Goal: Task Accomplishment & Management: Manage account settings

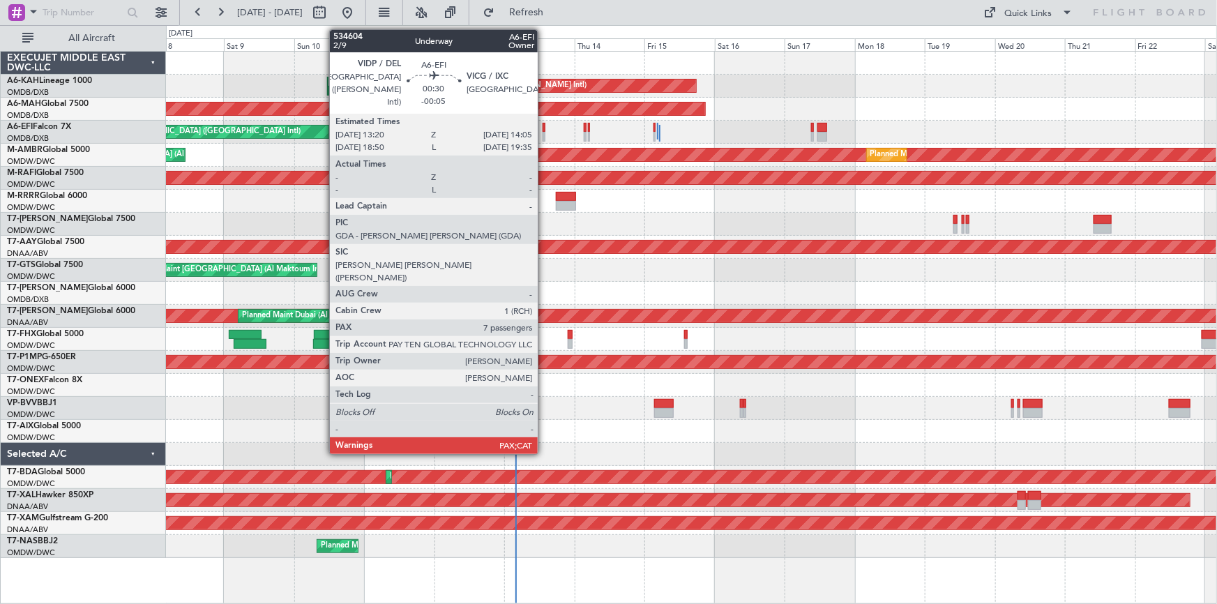
click at [544, 126] on div at bounding box center [544, 128] width 3 height 10
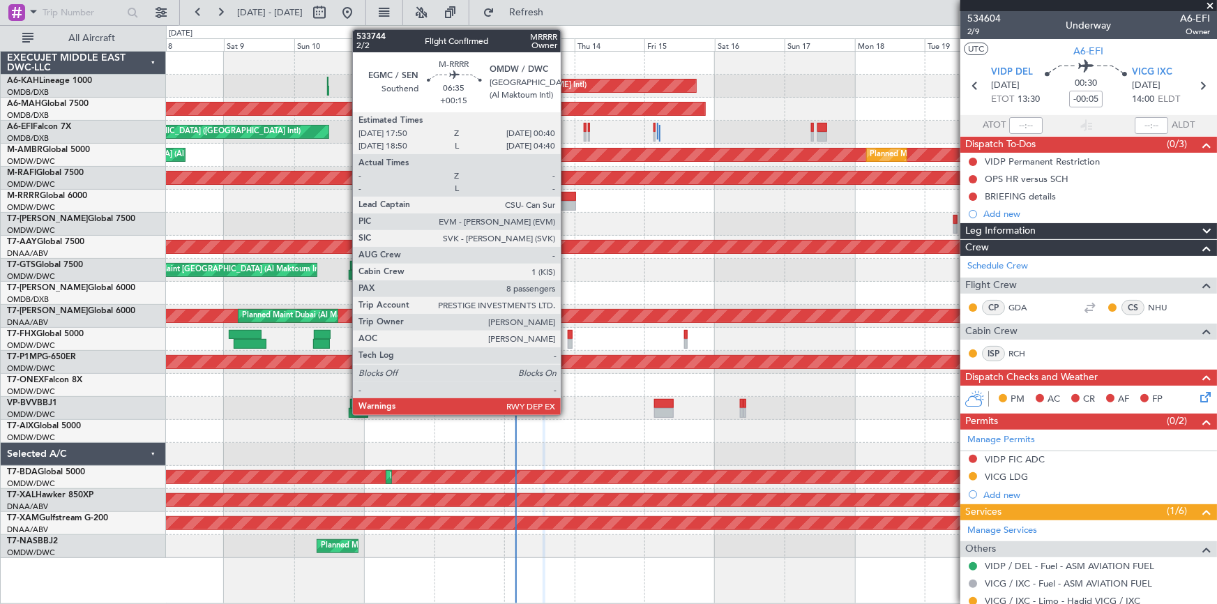
click at [567, 195] on div at bounding box center [566, 197] width 20 height 10
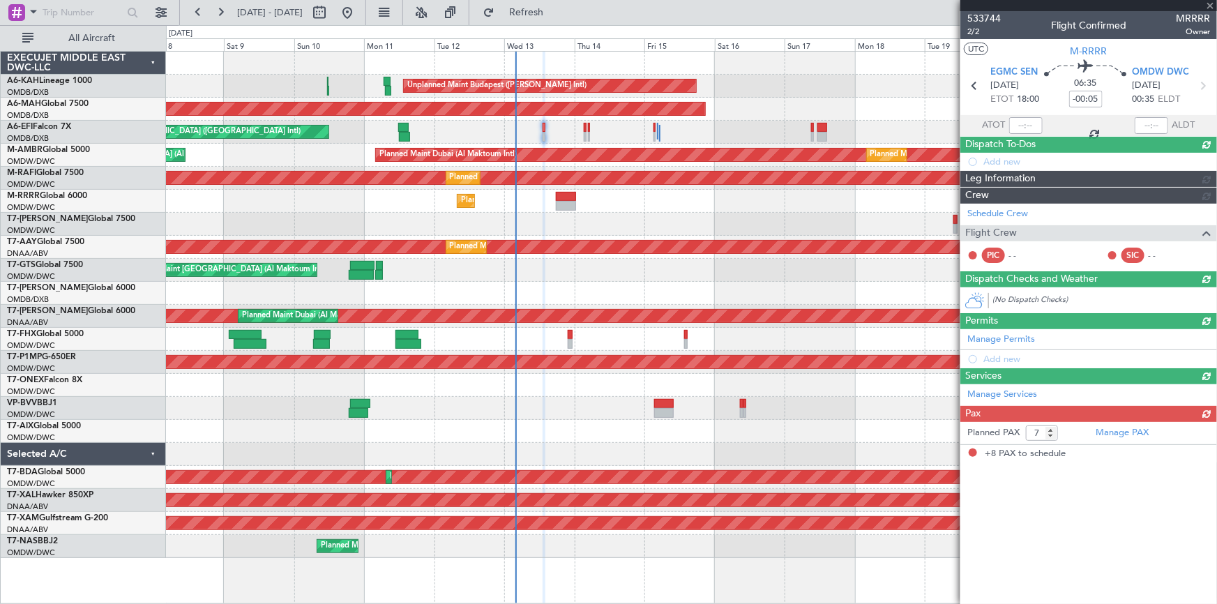
type input "+00:15"
type input "8"
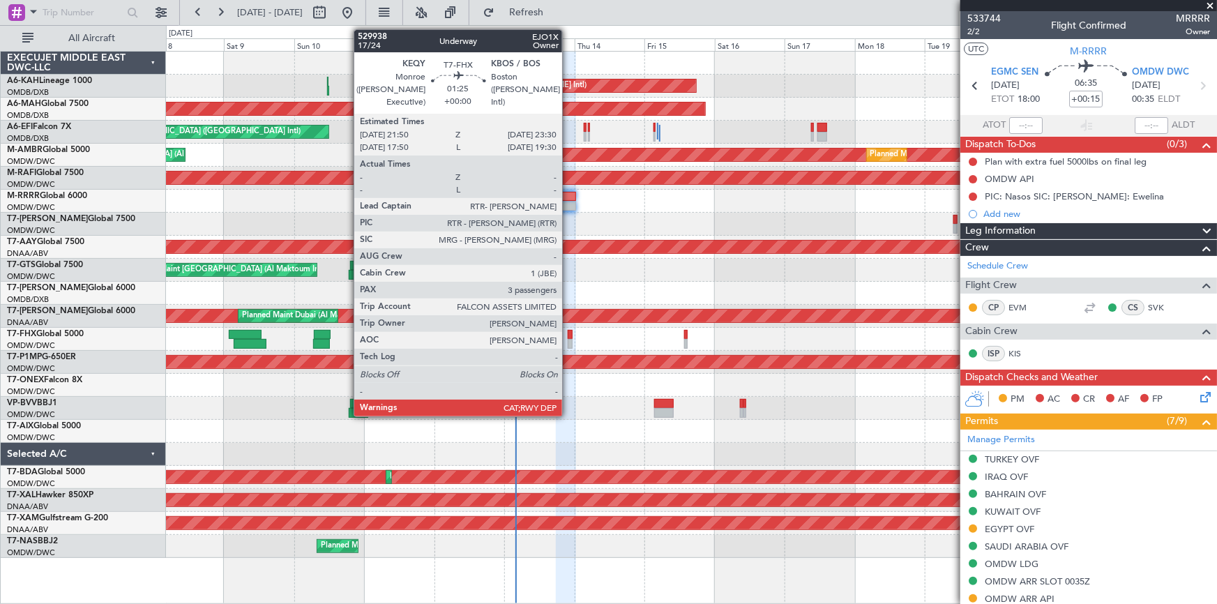
click at [568, 333] on div at bounding box center [570, 335] width 5 height 10
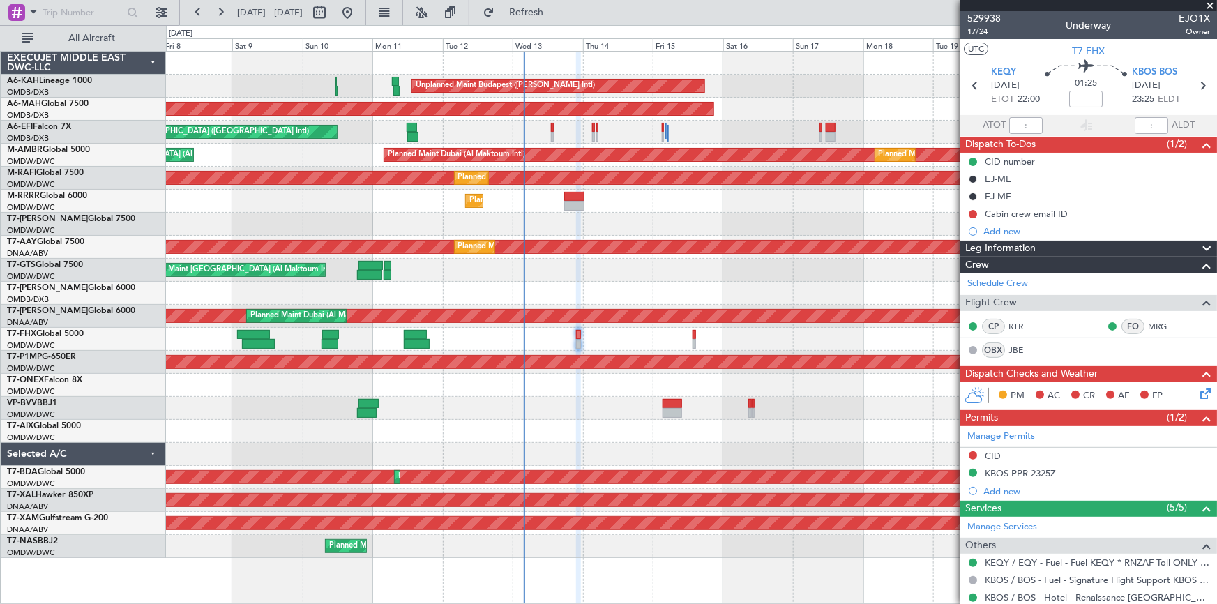
click at [641, 200] on div "Planned Maint Southend" at bounding box center [691, 201] width 1051 height 23
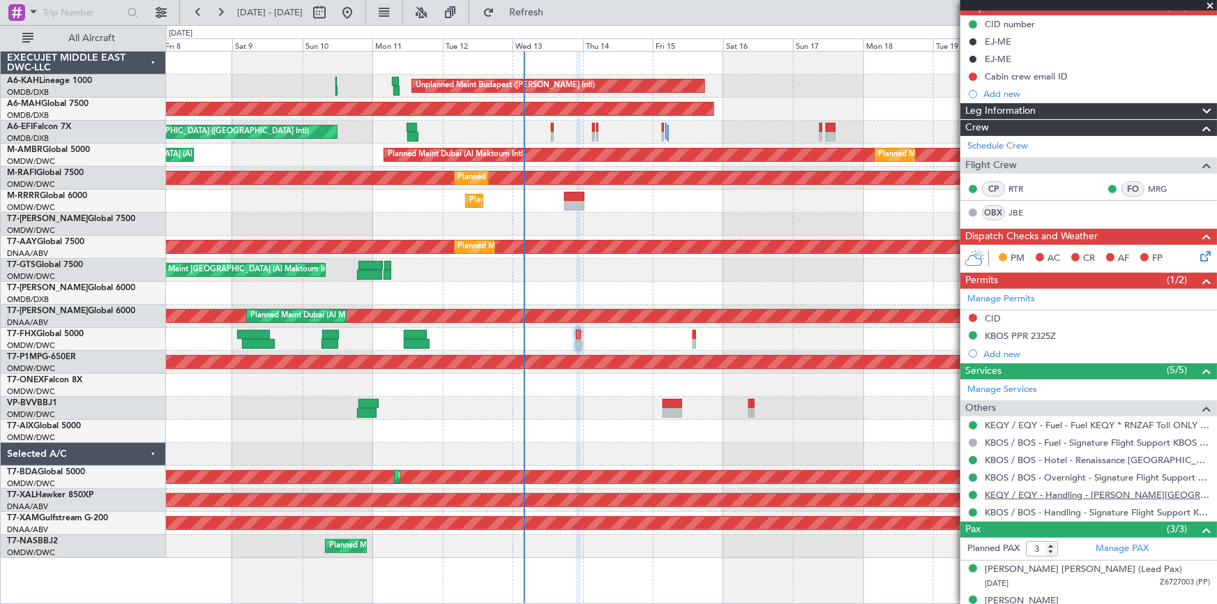
scroll to position [186, 0]
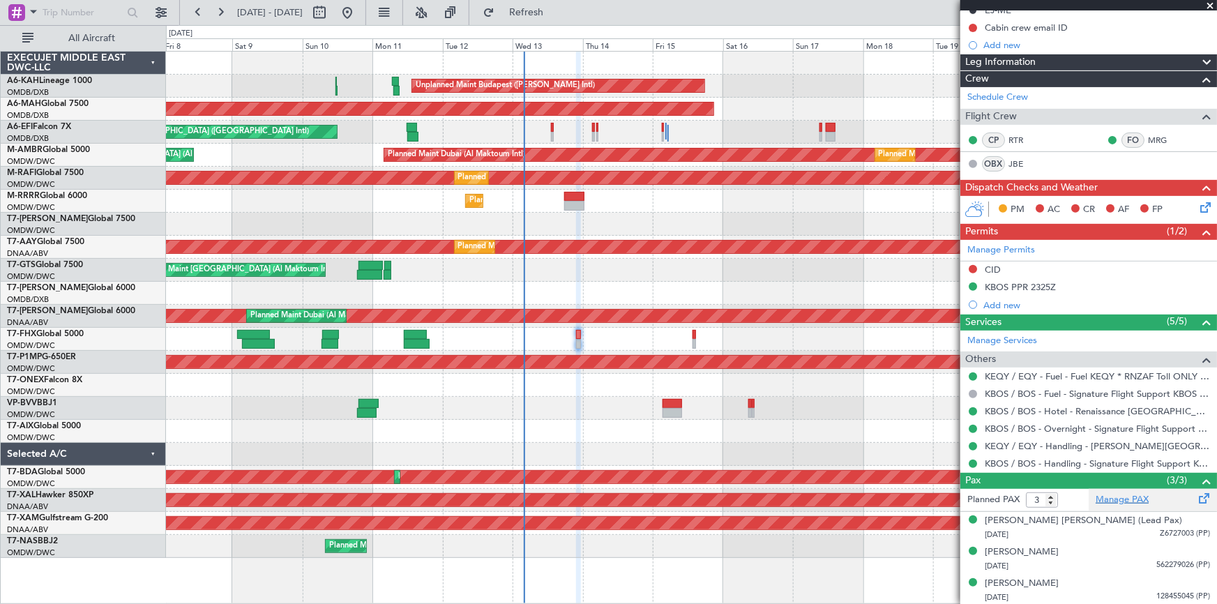
click at [1106, 497] on link "Manage PAX" at bounding box center [1122, 500] width 53 height 14
click at [1051, 497] on input "4" at bounding box center [1042, 499] width 32 height 15
type input "5"
click at [1051, 497] on input "5" at bounding box center [1042, 499] width 32 height 15
click at [556, 8] on span "Refresh" at bounding box center [526, 13] width 59 height 10
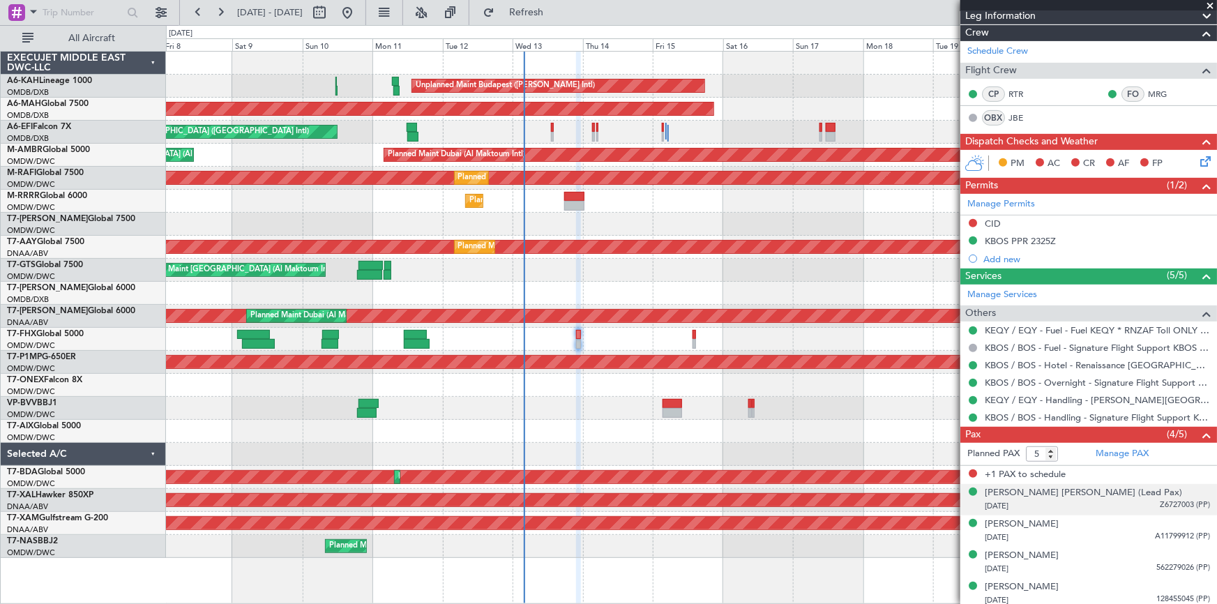
scroll to position [236, 0]
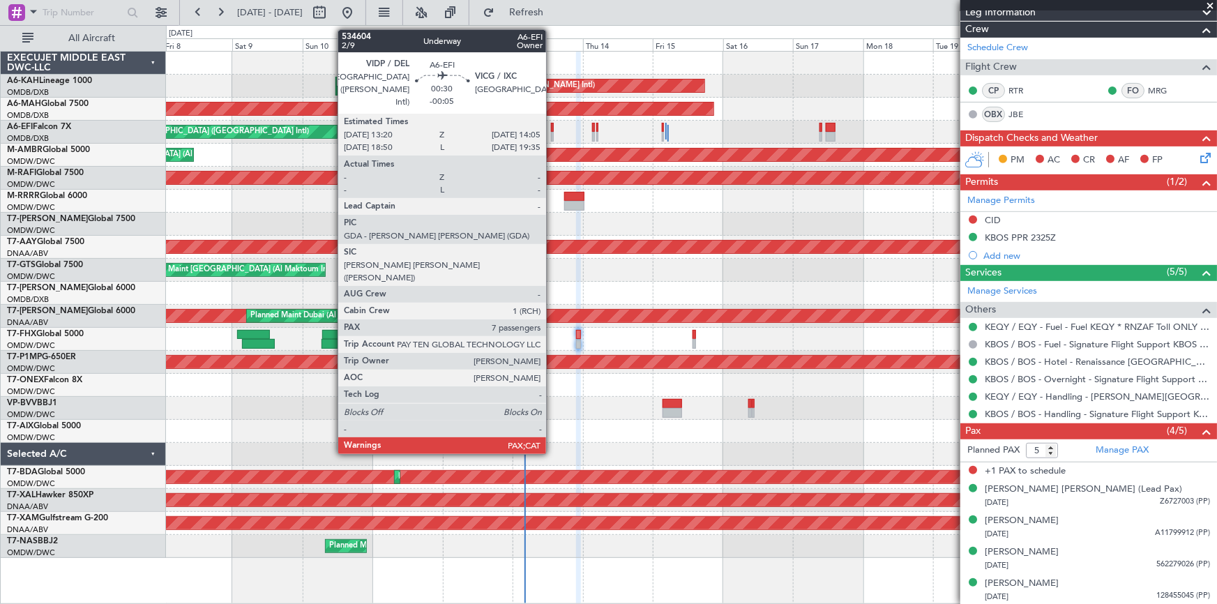
click at [552, 126] on div at bounding box center [552, 128] width 3 height 10
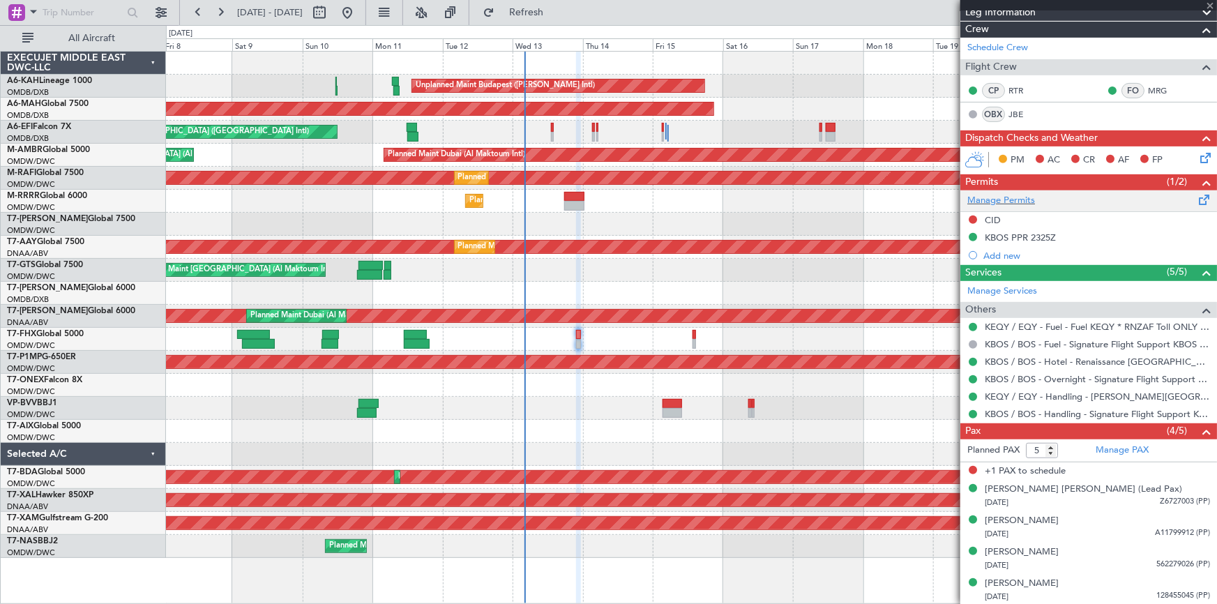
type input "-00:05"
type input "7"
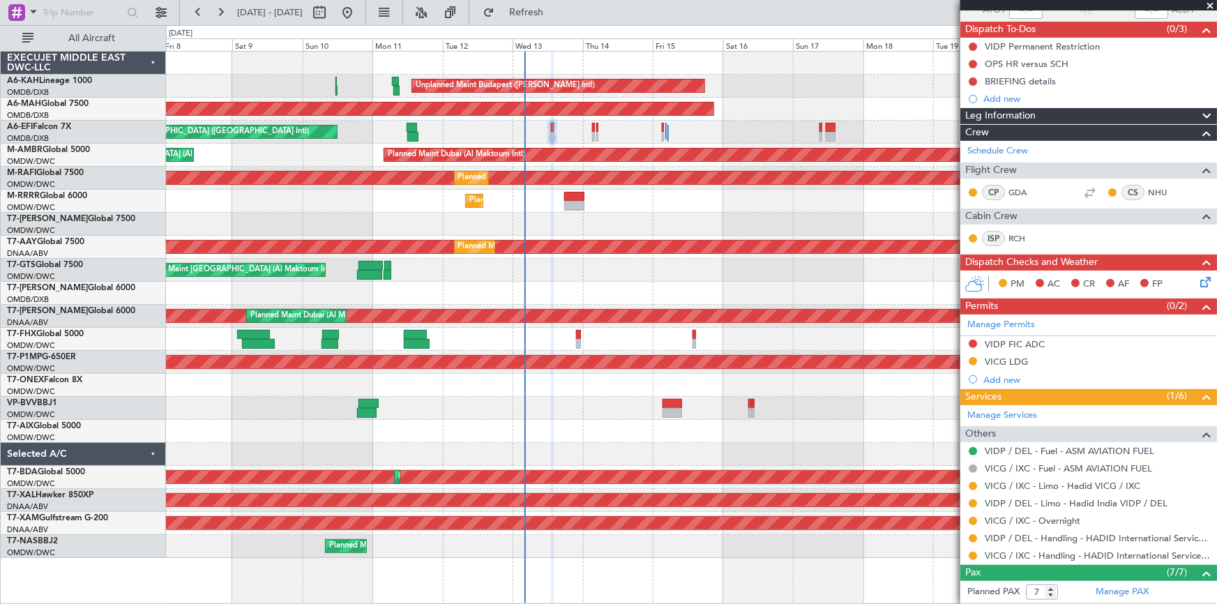
scroll to position [0, 0]
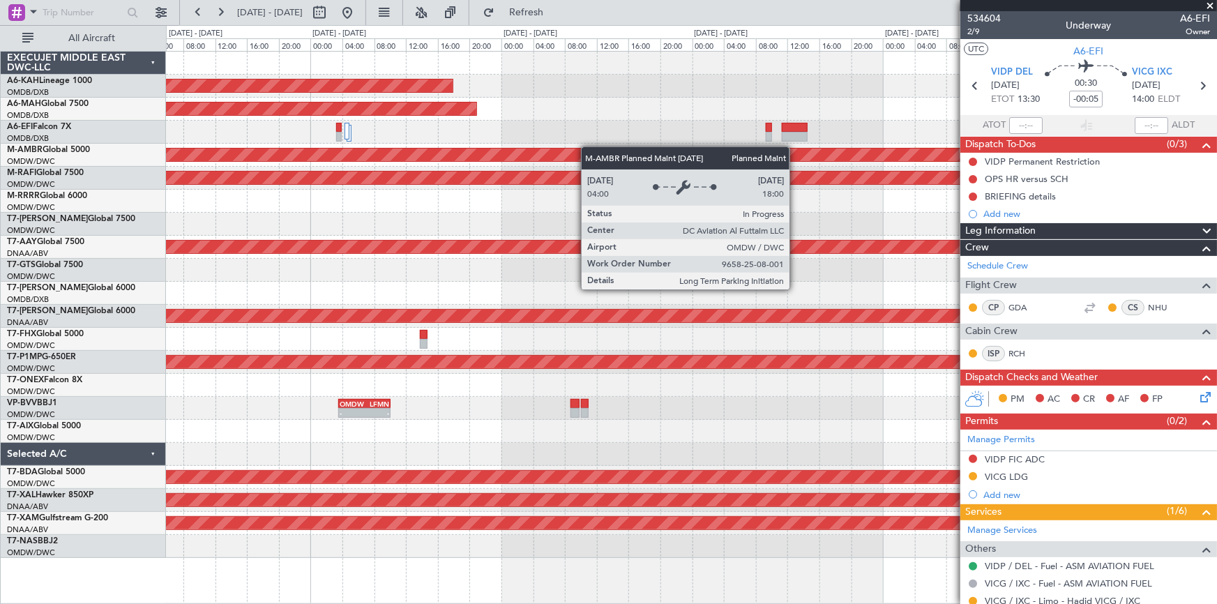
click at [492, 144] on div "Unplanned Maint Budapest (Ferenc Liszt Intl) Planned Maint Dubai (Dubai Intl) P…" at bounding box center [691, 305] width 1051 height 506
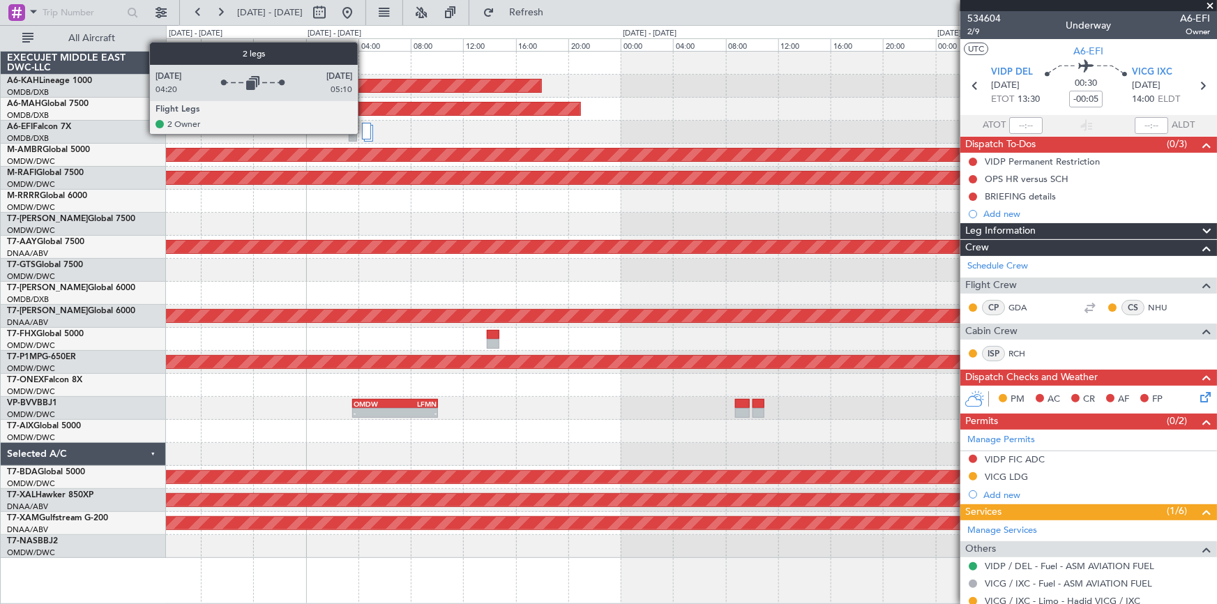
click at [365, 133] on div at bounding box center [366, 131] width 9 height 17
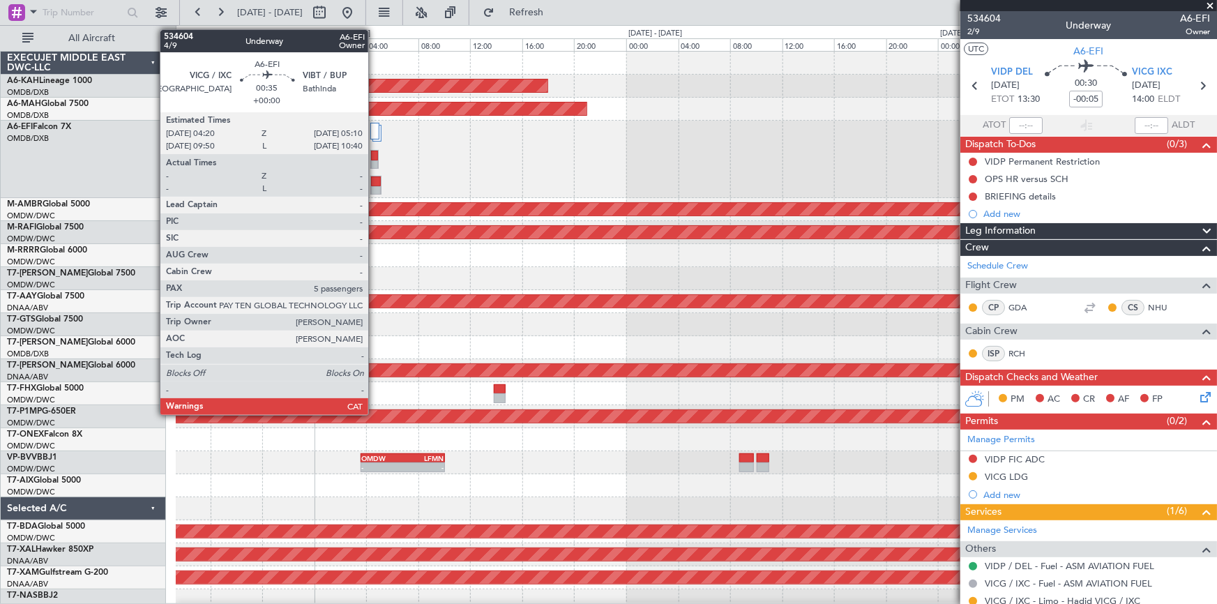
click at [375, 184] on div at bounding box center [376, 181] width 10 height 10
type input "5"
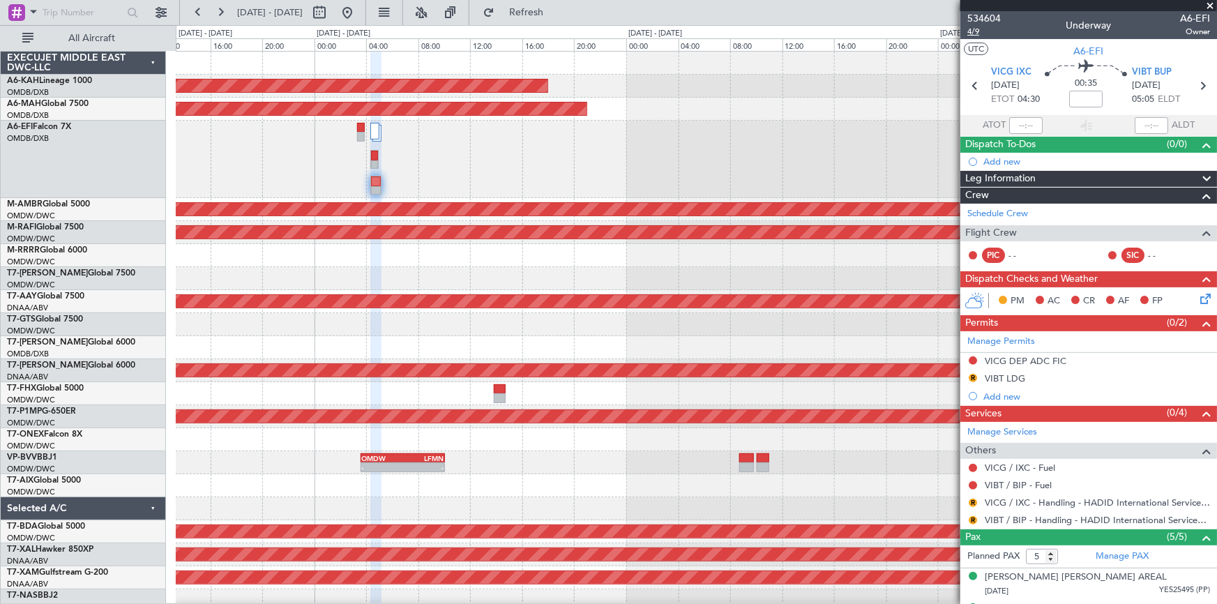
click at [976, 34] on span "4/9" at bounding box center [983, 32] width 33 height 12
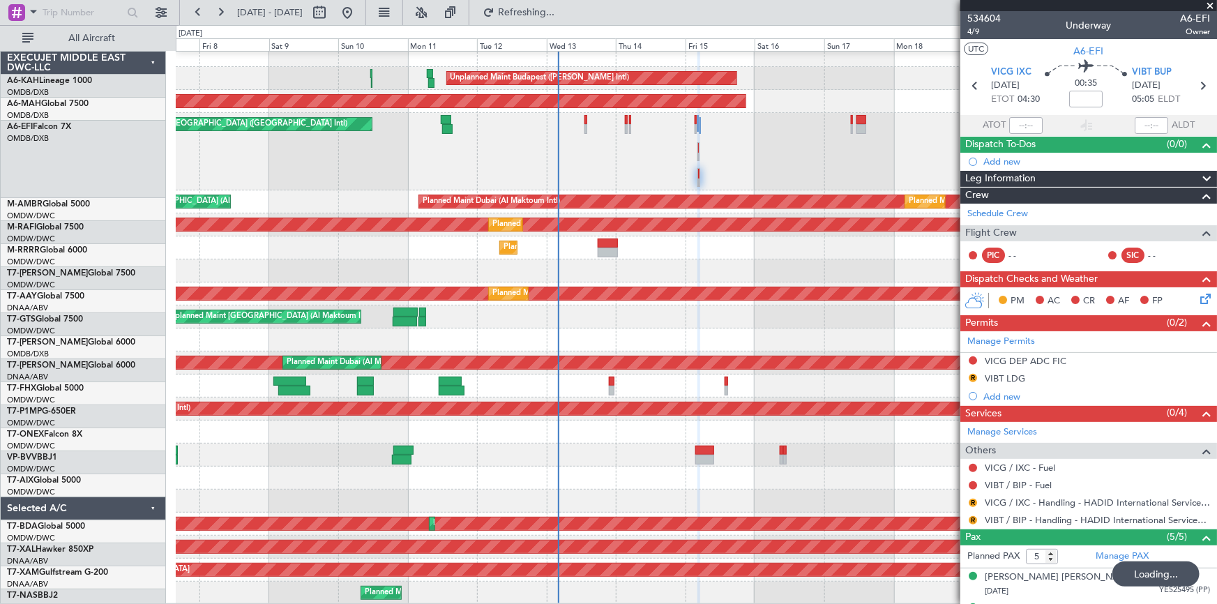
click at [773, 179] on div "Unplanned Maint [GEOGRAPHIC_DATA] ([GEOGRAPHIC_DATA] Intl)" at bounding box center [696, 151] width 1041 height 77
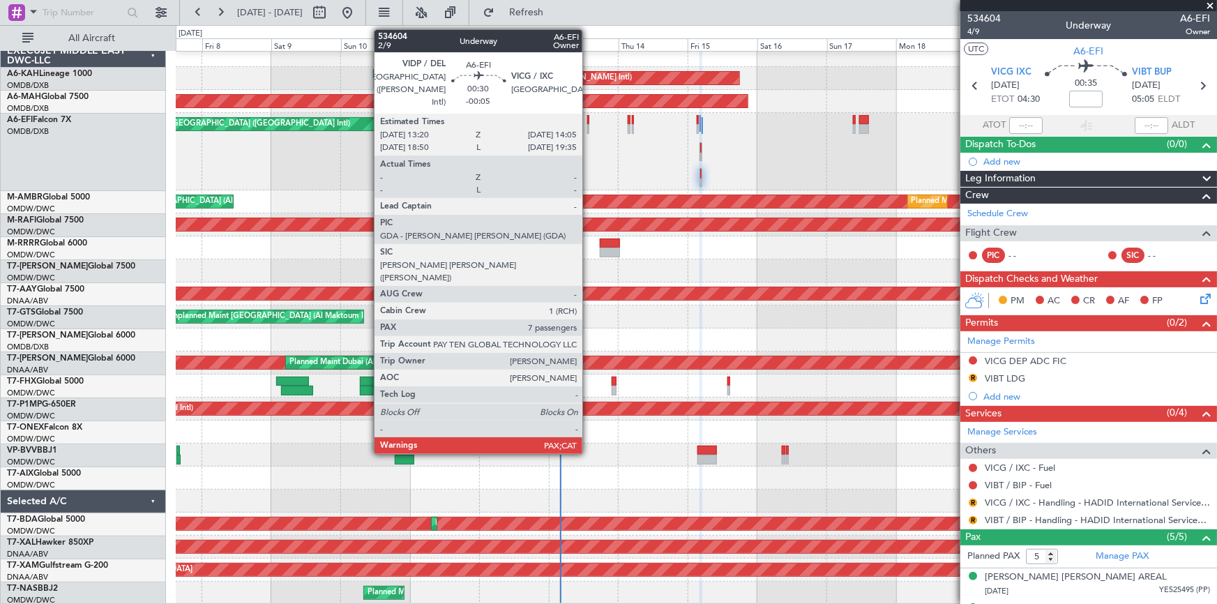
click at [589, 118] on div at bounding box center [588, 120] width 3 height 10
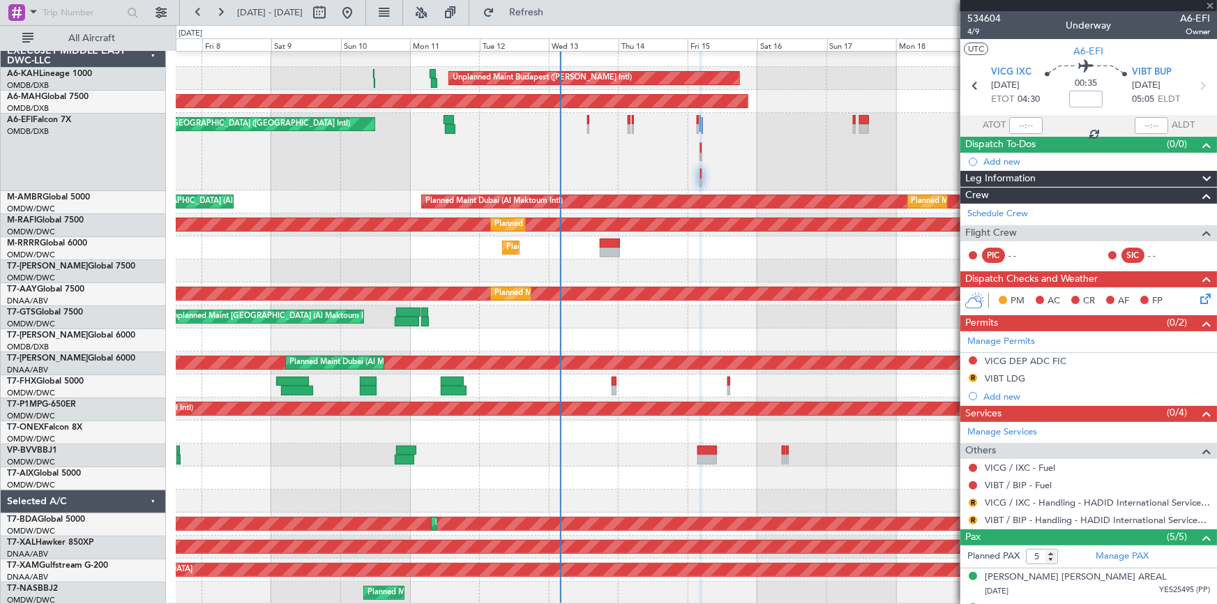
type input "-00:05"
type input "7"
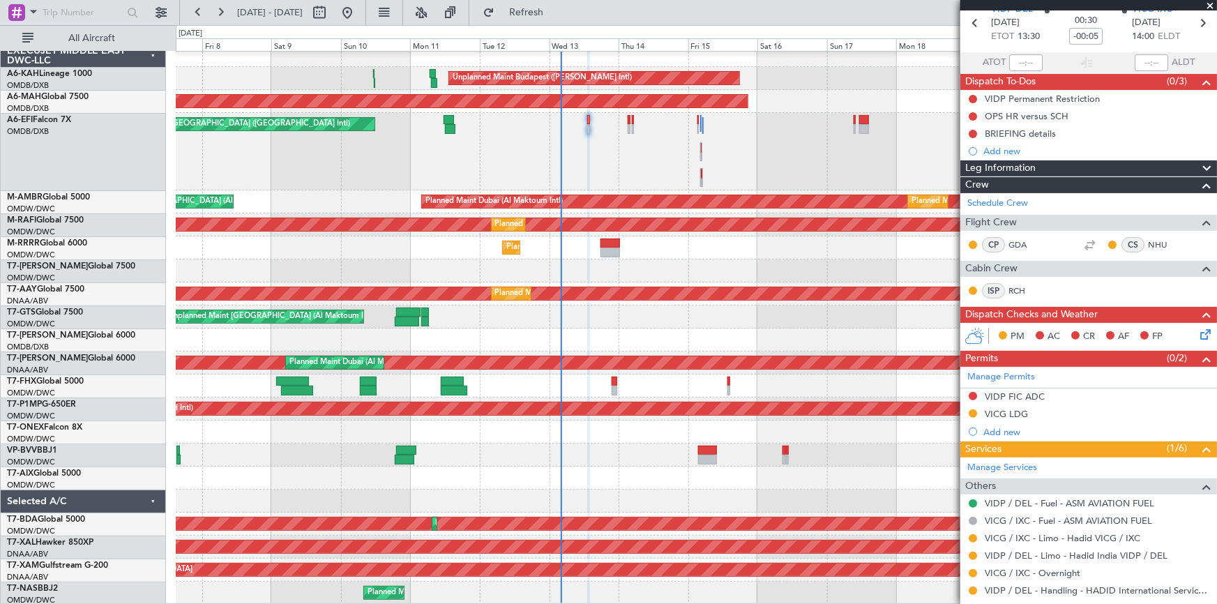
scroll to position [0, 0]
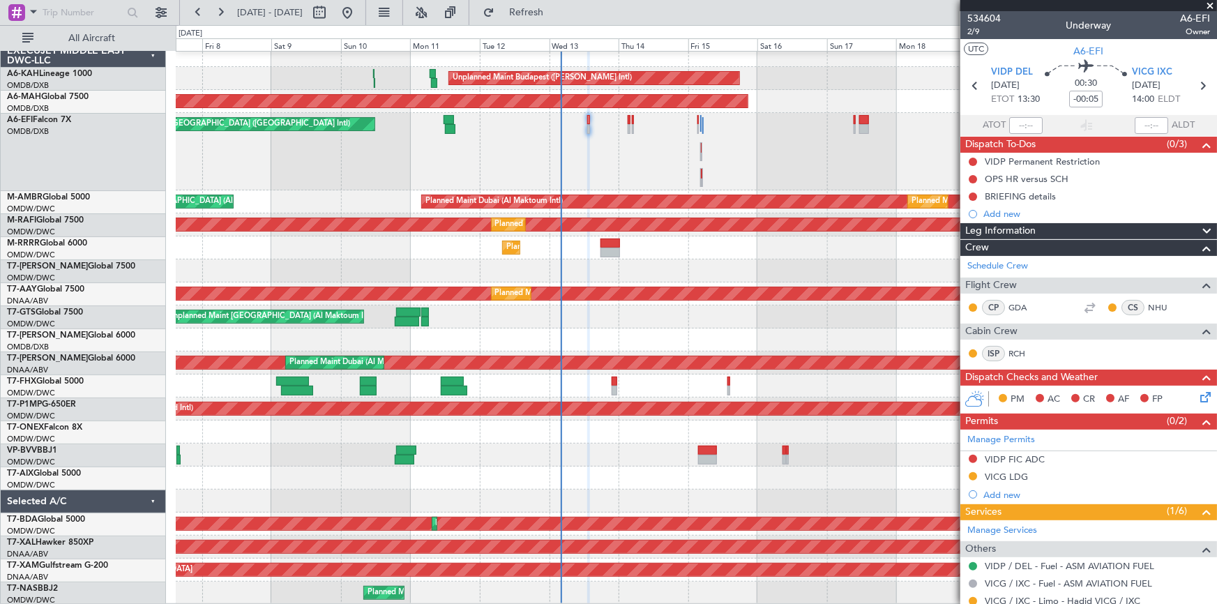
click at [589, 119] on div "Unplanned Maint [GEOGRAPHIC_DATA] ([GEOGRAPHIC_DATA] Intl)" at bounding box center [696, 151] width 1041 height 77
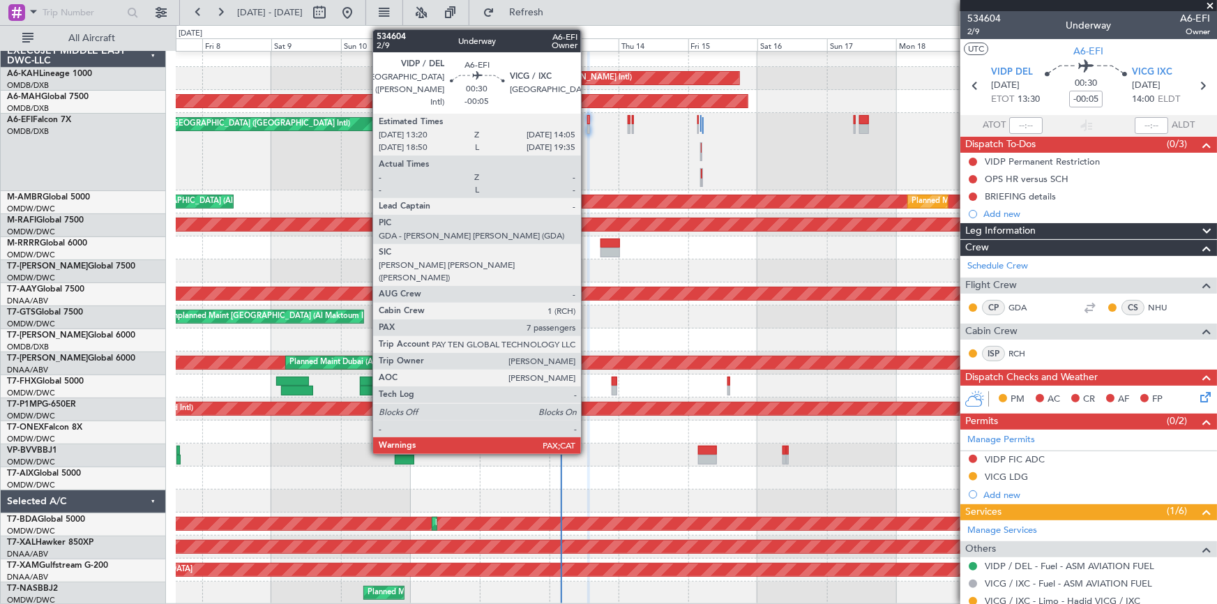
click at [587, 119] on div at bounding box center [588, 120] width 3 height 10
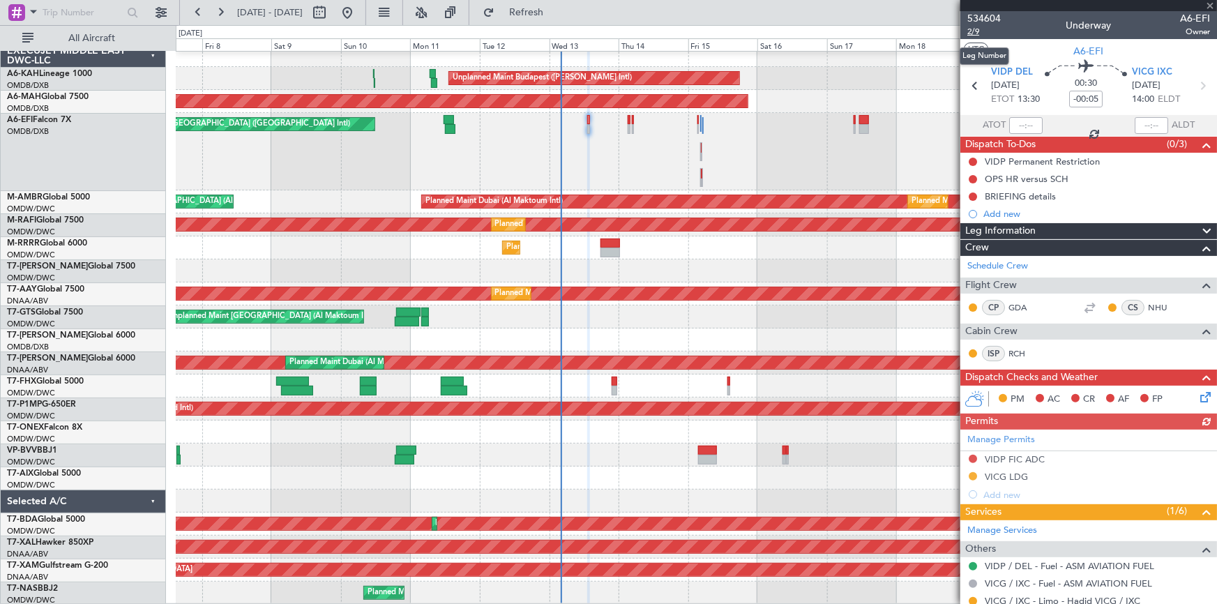
click at [976, 32] on span "2/9" at bounding box center [983, 32] width 33 height 12
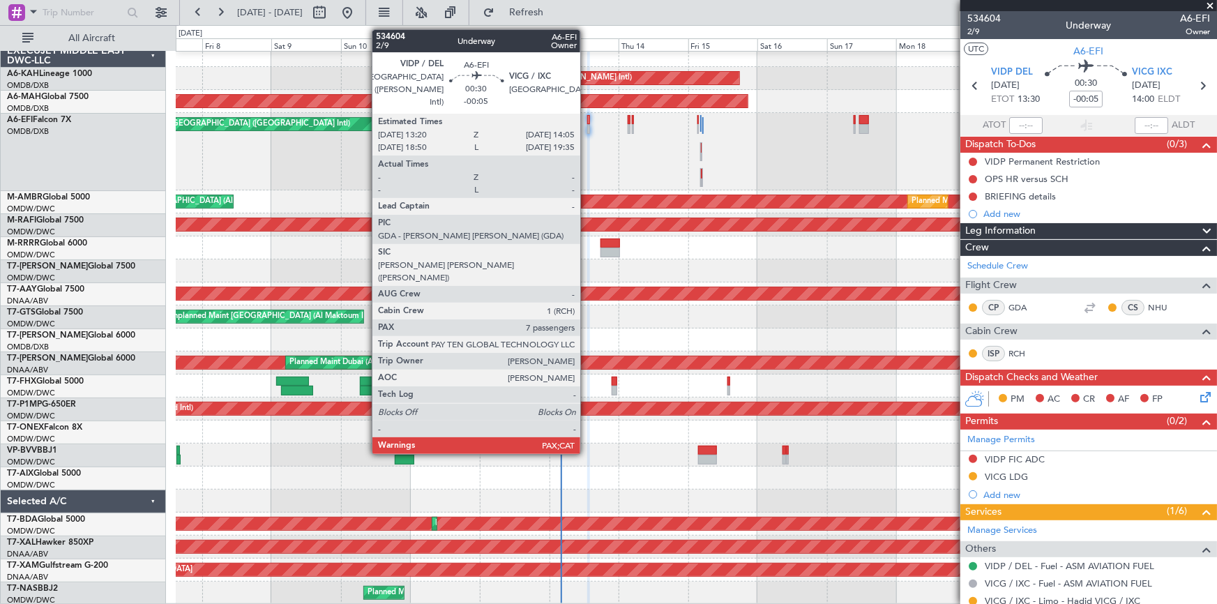
click at [593, 118] on div "Unplanned Maint [GEOGRAPHIC_DATA] ([GEOGRAPHIC_DATA] Intl)" at bounding box center [696, 151] width 1041 height 77
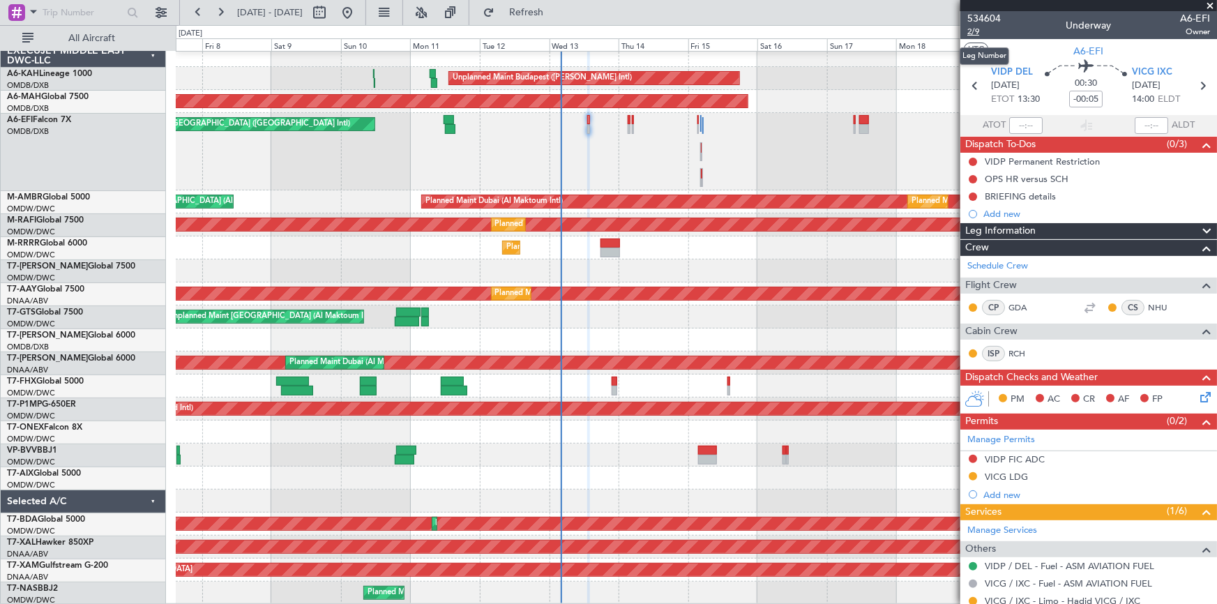
click at [976, 30] on span "2/9" at bounding box center [983, 32] width 33 height 12
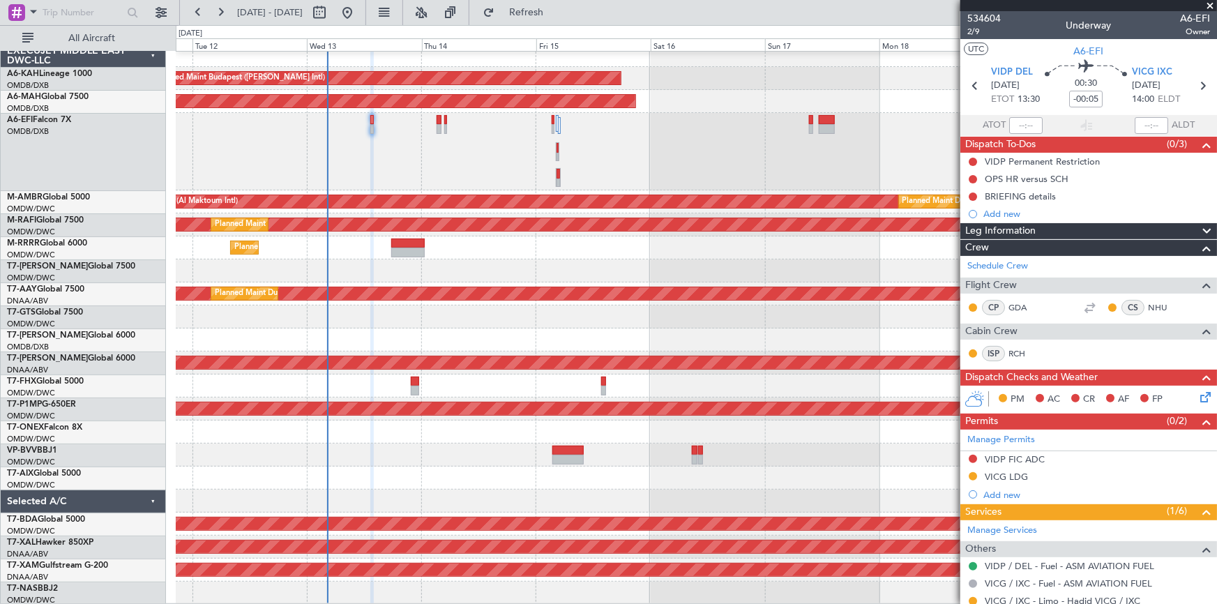
scroll to position [7, 0]
click at [298, 304] on div "Unplanned Maint Budapest (Ferenc Liszt Intl) Planned Maint Dubai (Dubai Intl) U…" at bounding box center [696, 324] width 1041 height 561
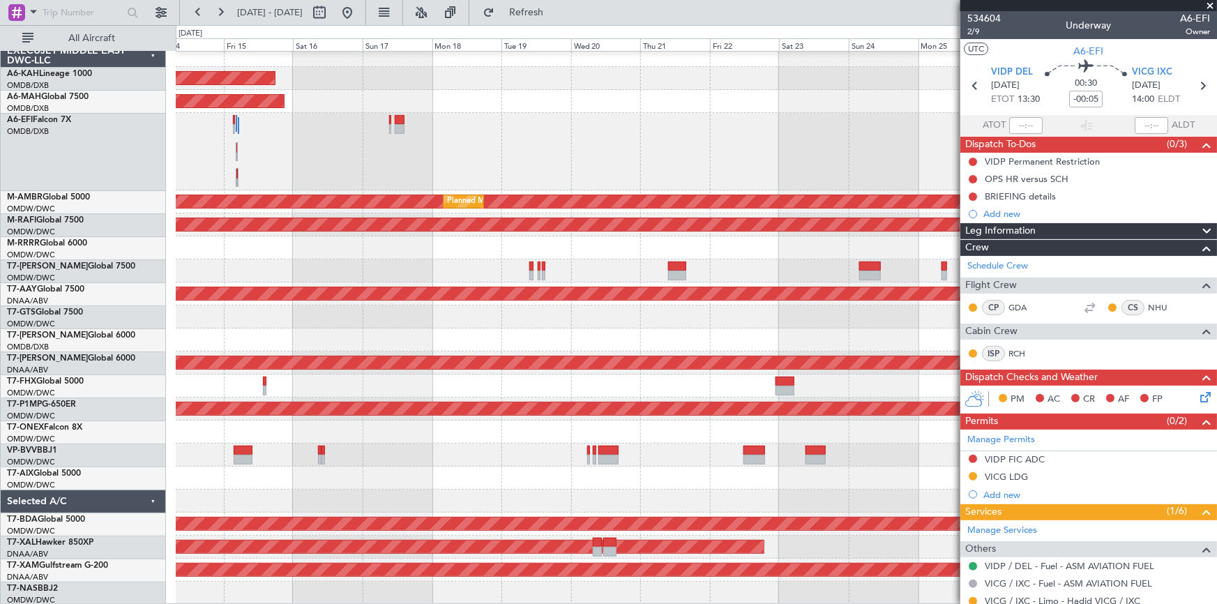
scroll to position [0, 0]
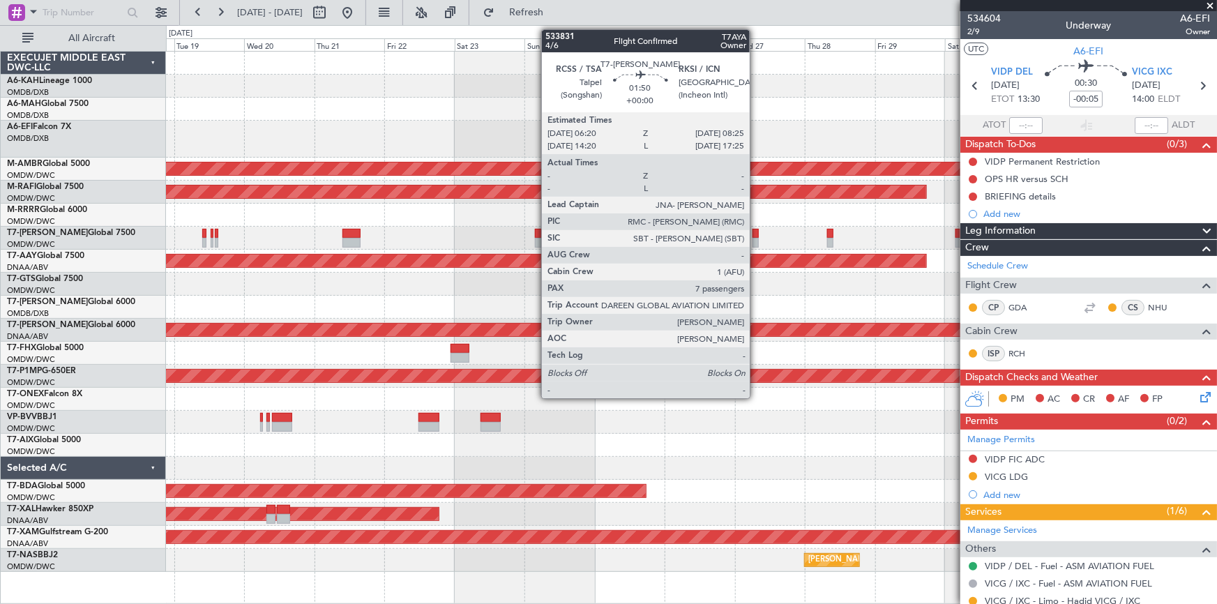
click at [756, 231] on div at bounding box center [756, 234] width 6 height 10
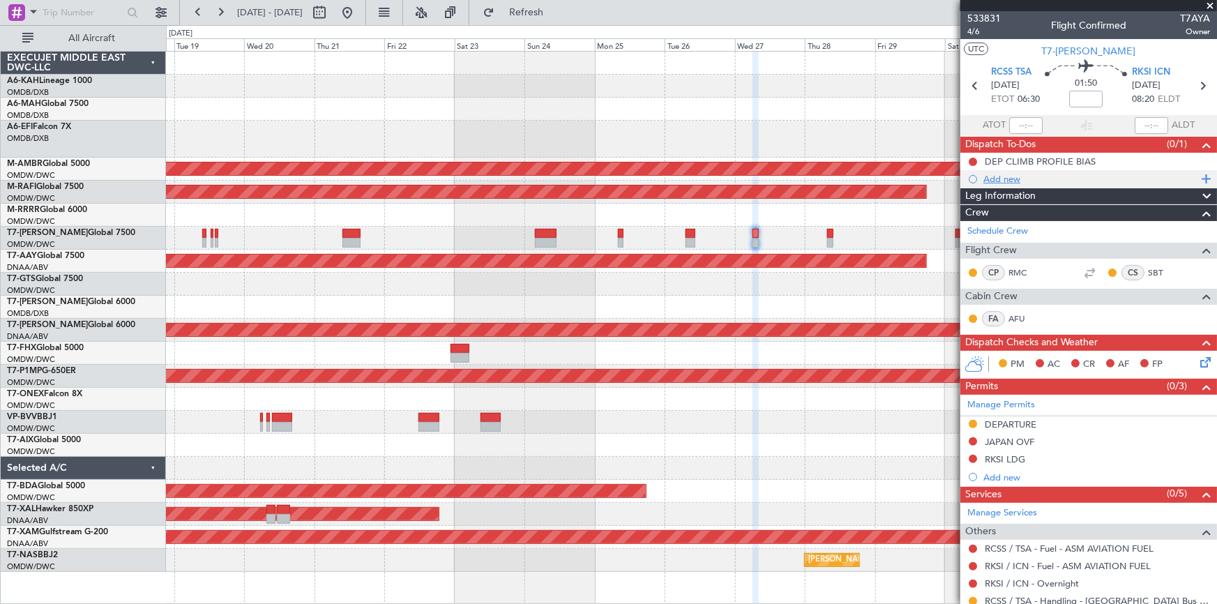
click at [1008, 180] on div "Add new" at bounding box center [1090, 179] width 214 height 12
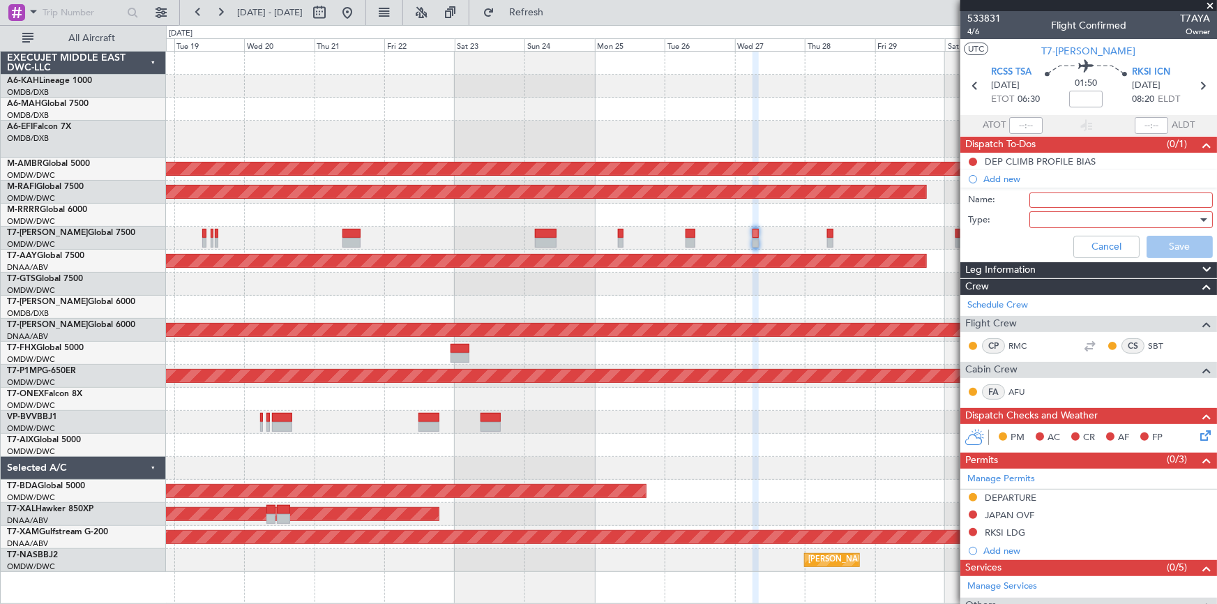
click at [1067, 205] on input "Name:" at bounding box center [1120, 199] width 183 height 15
click at [1100, 202] on input "Korea Visa reqqurements" at bounding box center [1120, 199] width 183 height 15
click at [1050, 197] on input "Korea Visa requirements" at bounding box center [1120, 199] width 183 height 15
click at [1058, 199] on input "Korea Visa requirements" at bounding box center [1120, 199] width 183 height 15
type input "Korea Visa requirements"
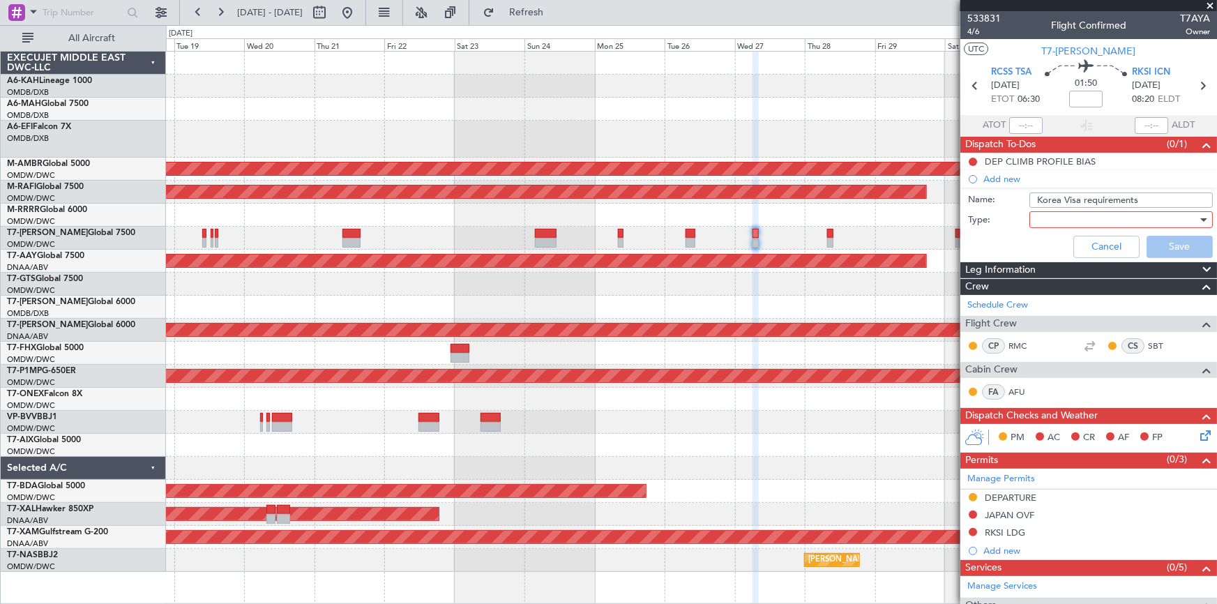
click at [1042, 216] on div at bounding box center [1116, 219] width 162 height 21
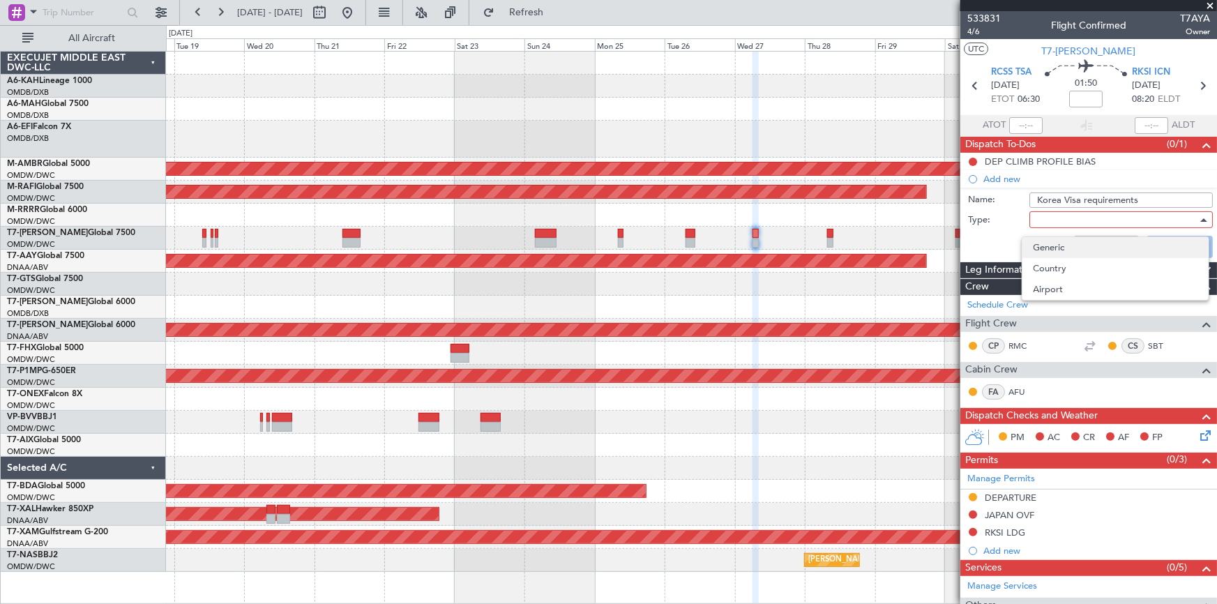
click at [1043, 240] on span "Generic" at bounding box center [1116, 247] width 164 height 21
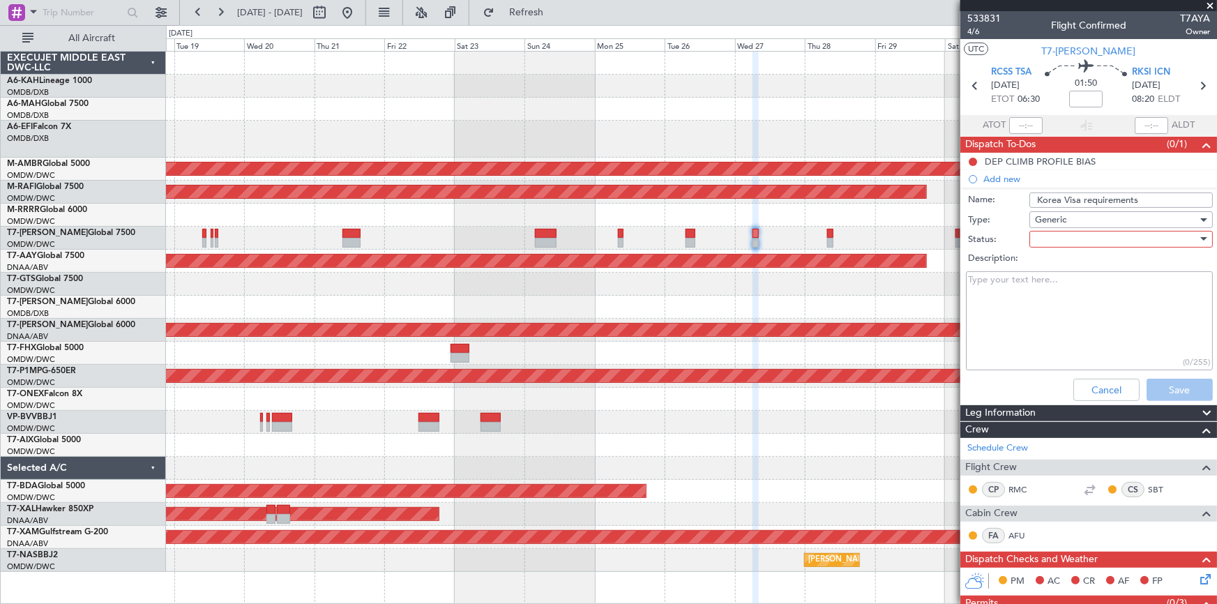
click at [1059, 239] on div at bounding box center [1116, 239] width 162 height 21
click at [1054, 264] on span "Not Started" at bounding box center [1116, 267] width 164 height 21
click at [1014, 293] on textarea "Description:" at bounding box center [1089, 321] width 247 height 100
paste textarea "Crew : not require VISA or K-ETA They can stay 30 days with GENDEC PAX - Kuwait…"
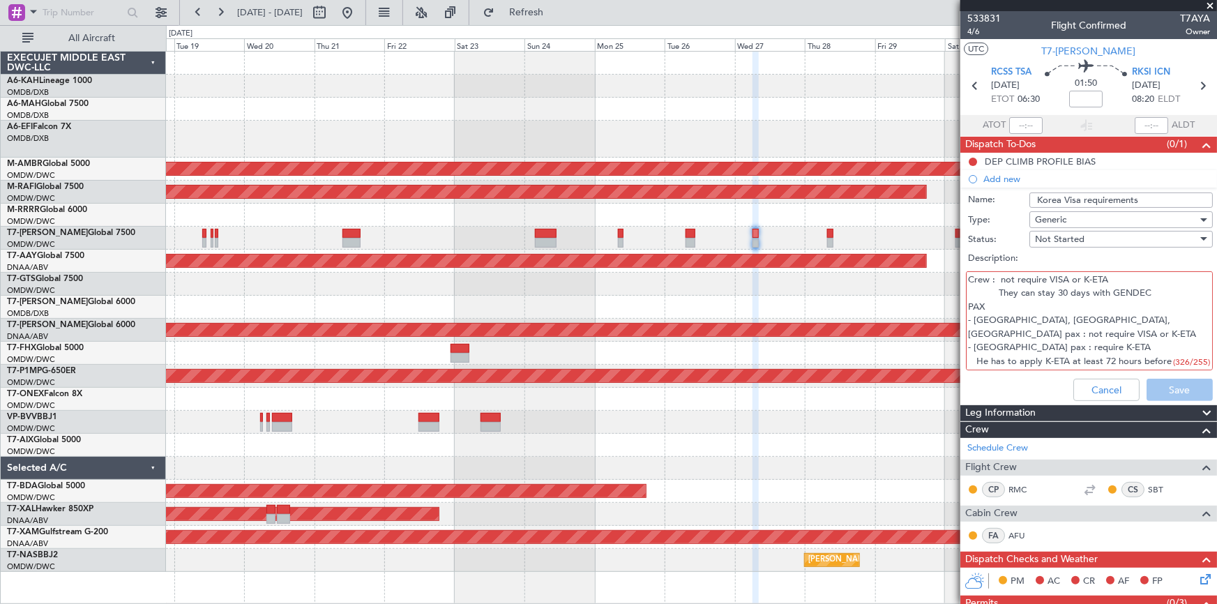
drag, startPoint x: 1111, startPoint y: 278, endPoint x: 1114, endPoint y: 304, distance: 26.0
click at [1114, 279] on textarea "Crew : not require VISA or K-ETA They can stay 30 days with GENDEC PAX - Kuwait…" at bounding box center [1089, 321] width 247 height 100
click at [969, 323] on textarea "Crew : not require VISA or K-ETA. They can stay 30 days with GENDEC PAX: Kuwait…" at bounding box center [1089, 321] width 247 height 100
click at [976, 349] on textarea "Crew : not require VISA or K-ETA. They can stay 30 days with GENDEC PAX: Kuwait…" at bounding box center [1089, 321] width 247 height 100
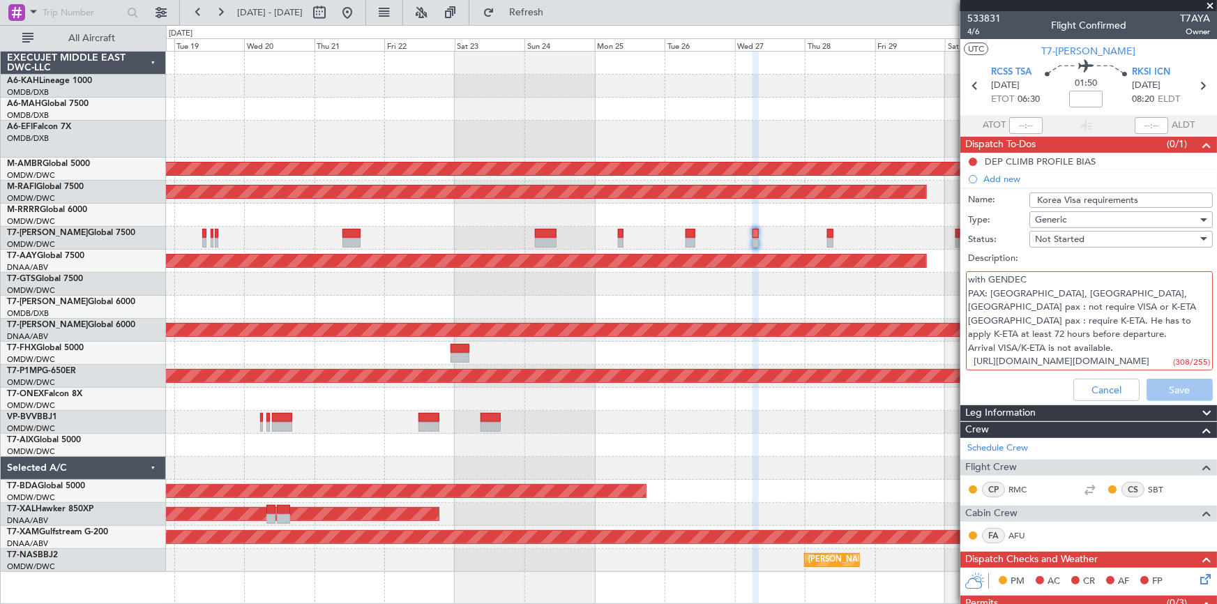
click at [1174, 393] on div "Cancel Save" at bounding box center [1084, 389] width 263 height 33
click at [1104, 341] on textarea "Crew : not require VISA or K-ETA. They can stay 30 days with GENDEC PAX: Kuwait…" at bounding box center [1089, 321] width 247 height 100
drag, startPoint x: 1064, startPoint y: 278, endPoint x: 1052, endPoint y: 331, distance: 54.3
click at [1067, 287] on textarea "Crew : not require VISA or K-ETA. They can stay 30 days with GENDEC PAX: Kuwait…" at bounding box center [1089, 321] width 247 height 100
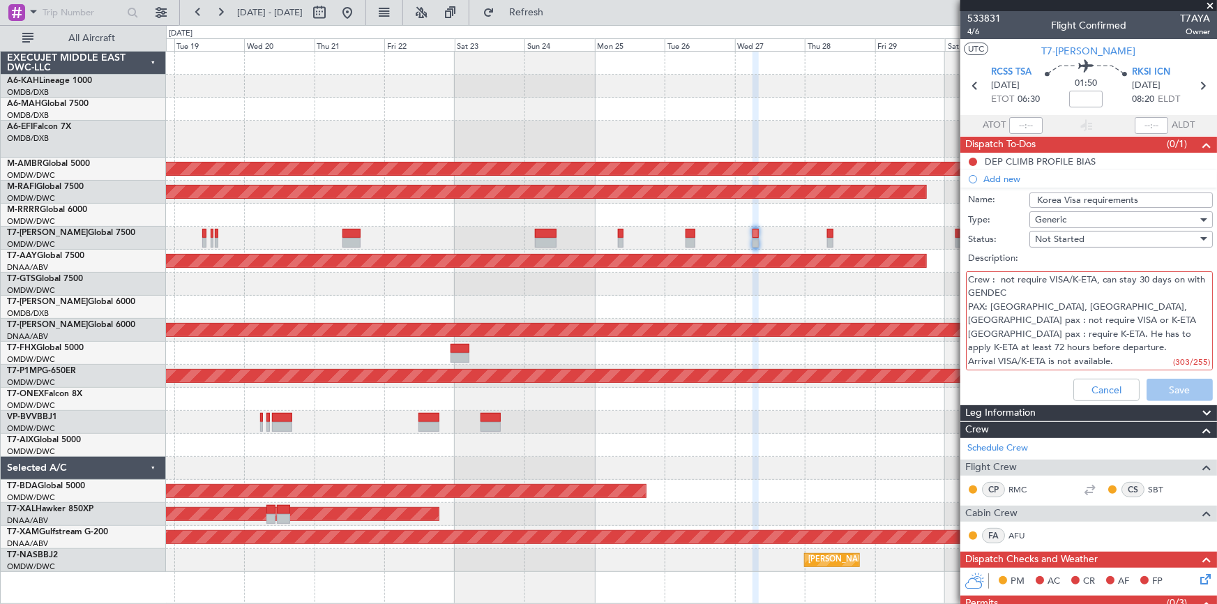
drag, startPoint x: 999, startPoint y: 279, endPoint x: 992, endPoint y: 291, distance: 13.4
click at [997, 281] on textarea "Crew : not require VISA/K-ETA, can stay 30 days on with GENDEC PAX: Kuwait, UK,…" at bounding box center [1089, 321] width 247 height 100
click at [994, 325] on textarea "Crew : not require VISA/K-ETA, can stay 30 days on GENDEC. PAX: Kuwait, UK, Ita…" at bounding box center [1089, 321] width 247 height 100
drag, startPoint x: 1057, startPoint y: 321, endPoint x: 1075, endPoint y: 324, distance: 19.2
click at [1058, 320] on textarea "Crew : not require VISA/K-ETA, can stay 30 days on GENDEC. PAX: Kuwait, UK, Ita…" at bounding box center [1089, 321] width 247 height 100
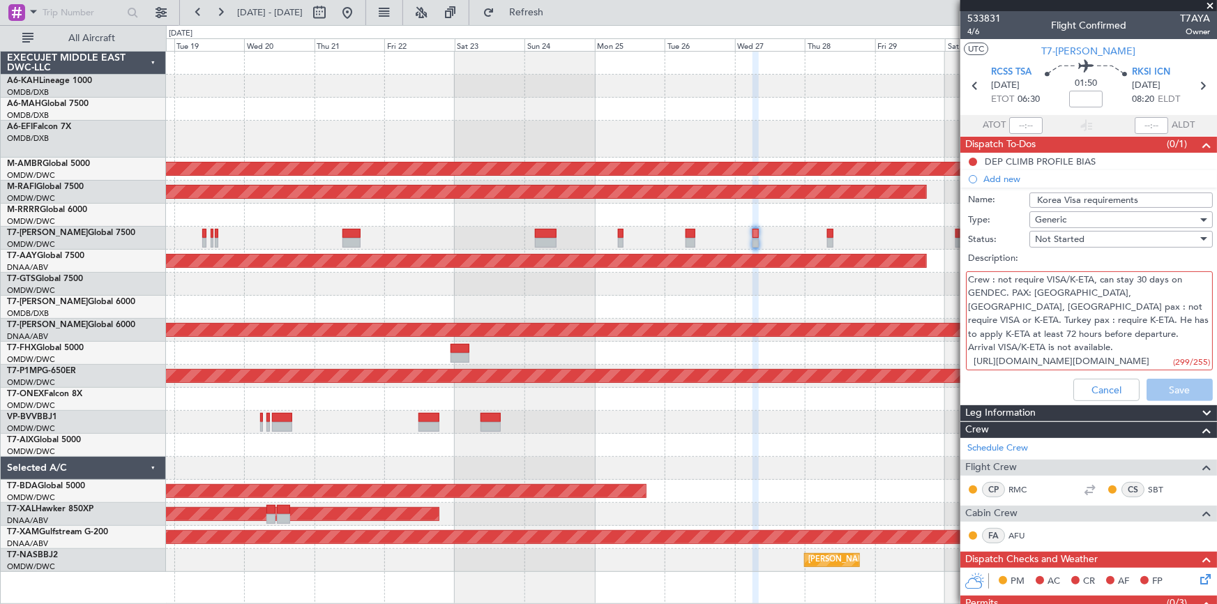
click at [1103, 327] on textarea "Crew : not require VISA/K-ETA, can stay 30 days on GENDEC. PAX: Kuwait, UK, Ita…" at bounding box center [1089, 321] width 247 height 100
click at [1003, 335] on textarea "Crew : not require VISA/K-ETA, can stay 30 days on GENDEC. PAX: Kuwait, UK, Ita…" at bounding box center [1089, 321] width 247 height 100
click at [1112, 333] on textarea "Crew : not require VISA/K-ETA, can stay 30 days on GENDEC. PAX: Kuwait, UK, Ita…" at bounding box center [1089, 321] width 247 height 100
drag, startPoint x: 1163, startPoint y: 384, endPoint x: 1140, endPoint y: 363, distance: 30.6
click at [1164, 384] on div "Cancel Save" at bounding box center [1084, 389] width 263 height 33
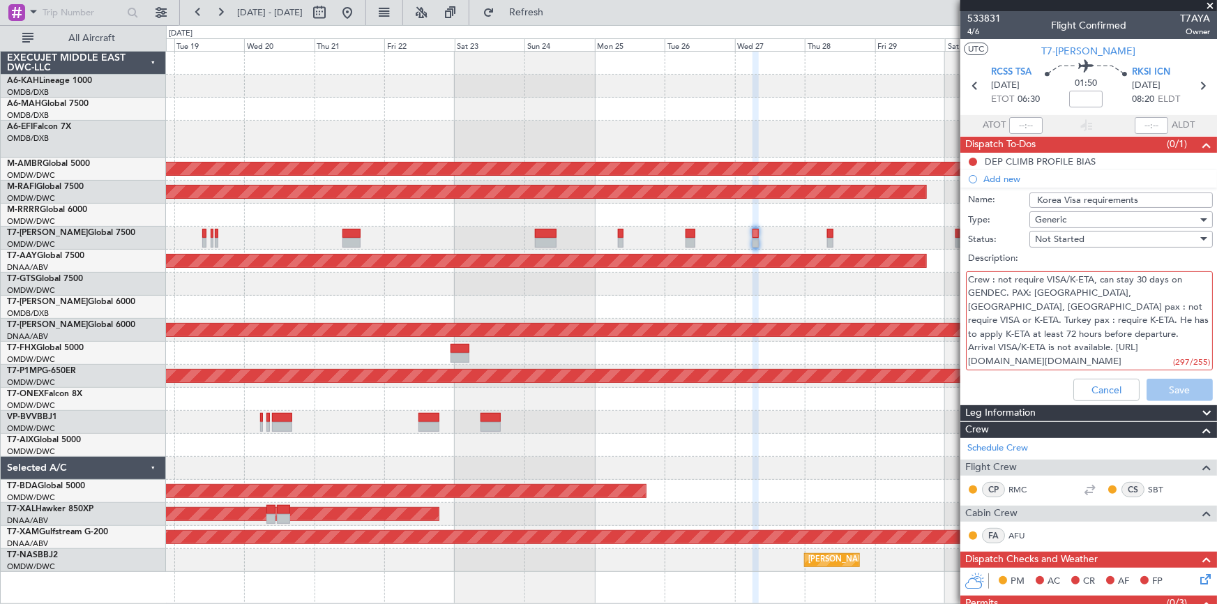
click at [1058, 296] on textarea "Crew : not require VISA/K-ETA, can stay 30 days on GENDEC. PAX: Kuwait, UK, Ita…" at bounding box center [1089, 321] width 247 height 100
drag, startPoint x: 1007, startPoint y: 333, endPoint x: 1013, endPoint y: 326, distance: 8.9
click at [948, 320] on fb-app "18 Aug 2025 - 02 Sep 2025 Refresh Quick Links All Aircraft Unplanned Maint Buda…" at bounding box center [608, 306] width 1217 height 593
click at [1096, 327] on textarea "Crew : not require VISA/K-ETA, can stay 30 days on GENDEC. PAX: Kuwait/UK/Italy…" at bounding box center [1089, 321] width 247 height 100
drag, startPoint x: 1086, startPoint y: 320, endPoint x: 1077, endPoint y: 332, distance: 14.9
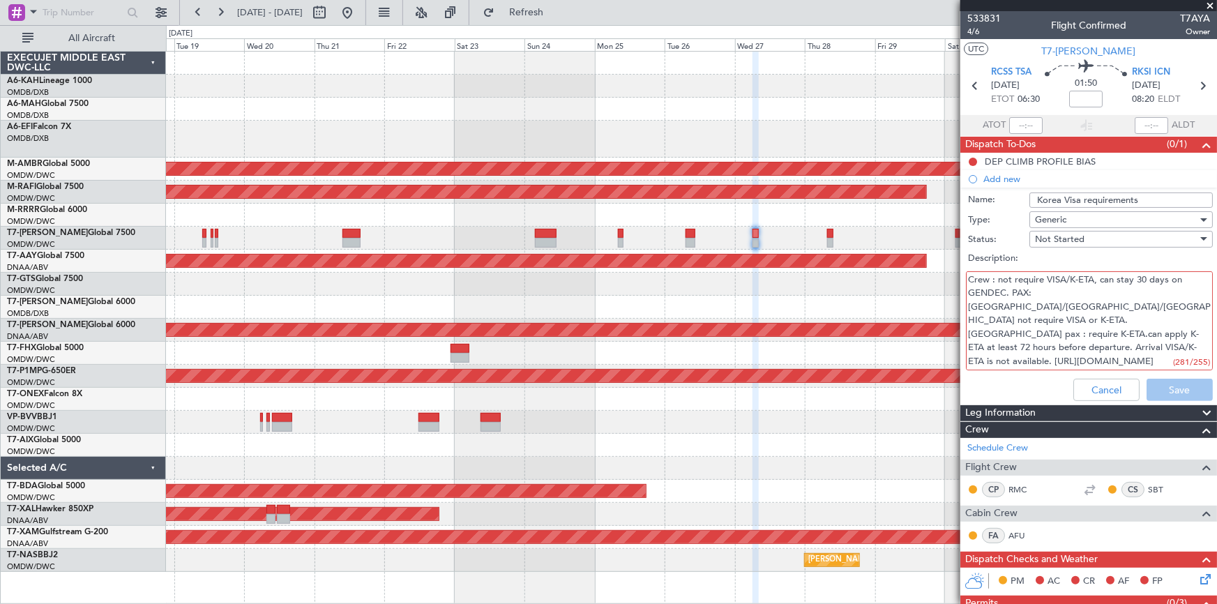
click at [1085, 321] on textarea "Crew : not require VISA/K-ETA, can stay 30 days on GENDEC. PAX: Kuwait/UK/Italy…" at bounding box center [1089, 321] width 247 height 100
click at [1083, 319] on textarea "Crew : not require VISA/K-ETA, can stay 30 days on GENDEC. PAX: Kuwait/UK/Italy…" at bounding box center [1089, 321] width 247 height 100
click at [1155, 319] on textarea "Crew : not require VISA/K-ETA, can stay 30 days on GENDEC. PAX: Kuwait/UK/Italy…" at bounding box center [1089, 321] width 247 height 100
click at [1123, 320] on textarea "Crew : not require VISA/K-ETA, can stay 30 days on GENDEC. PAX: Kuwait/UK/Italy…" at bounding box center [1089, 321] width 247 height 100
drag, startPoint x: 1052, startPoint y: 320, endPoint x: 1041, endPoint y: 335, distance: 18.4
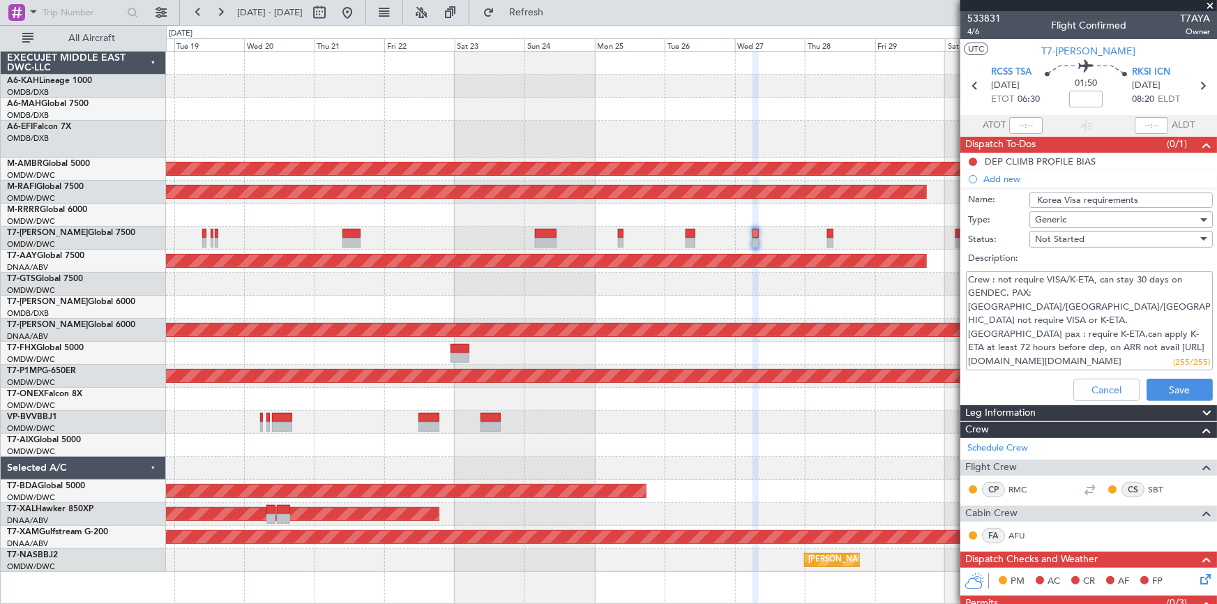
click at [1052, 320] on textarea "Crew : not require VISA/K-ETA, can stay 30 days on GENDEC. PAX: Kuwait/UK/Italy…" at bounding box center [1089, 321] width 247 height 100
drag, startPoint x: 1071, startPoint y: 339, endPoint x: 1026, endPoint y: 325, distance: 47.4
click at [1071, 339] on textarea "Crew : not require VISA/K-ETA, can stay 30 days on GENDEC. PAX: Kuwait/UK/Italy…" at bounding box center [1089, 321] width 247 height 100
click at [1165, 296] on textarea "Crew : not require VISA/K-ETA, can stay 30 days on GENDEC. PAX: Kuwait/UK/Italy…" at bounding box center [1089, 321] width 247 height 100
type textarea "Crew : not require VISA/K-ETA, can stay 30 days on GENDEC. PAX: Kuwait/UK/Italy…"
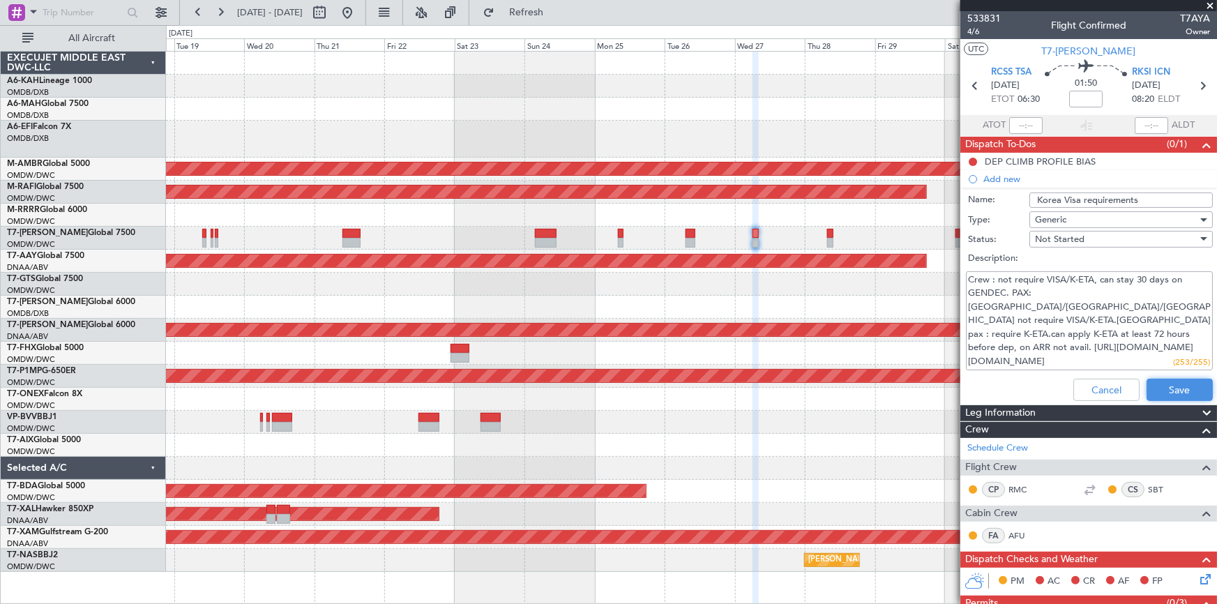
click at [1181, 385] on button "Save" at bounding box center [1180, 390] width 66 height 22
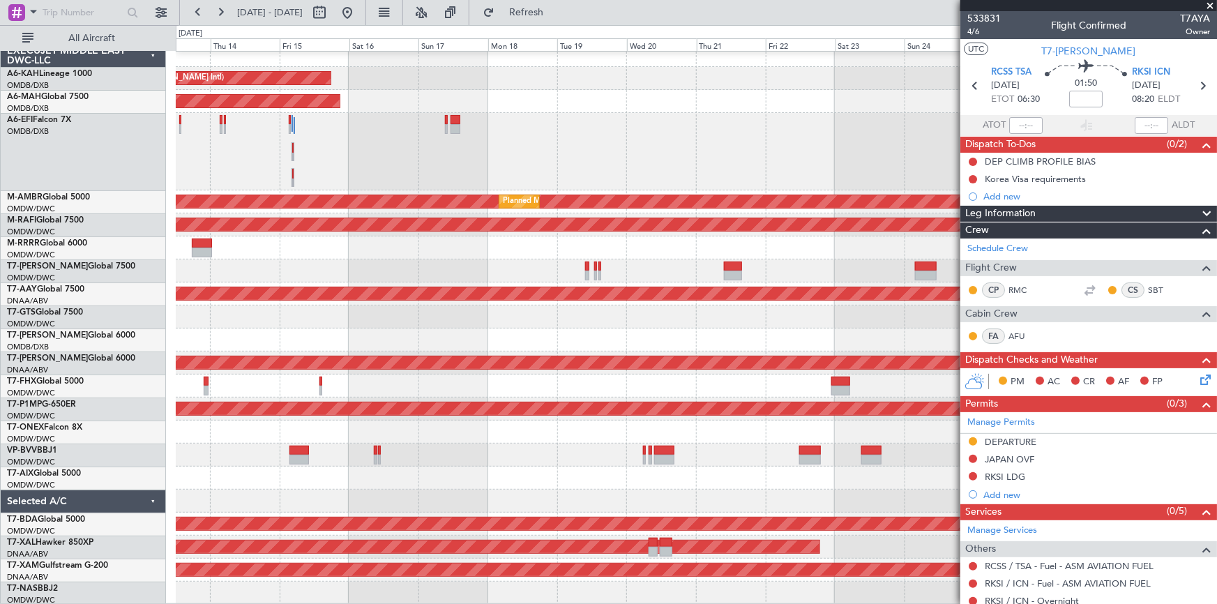
scroll to position [7, 0]
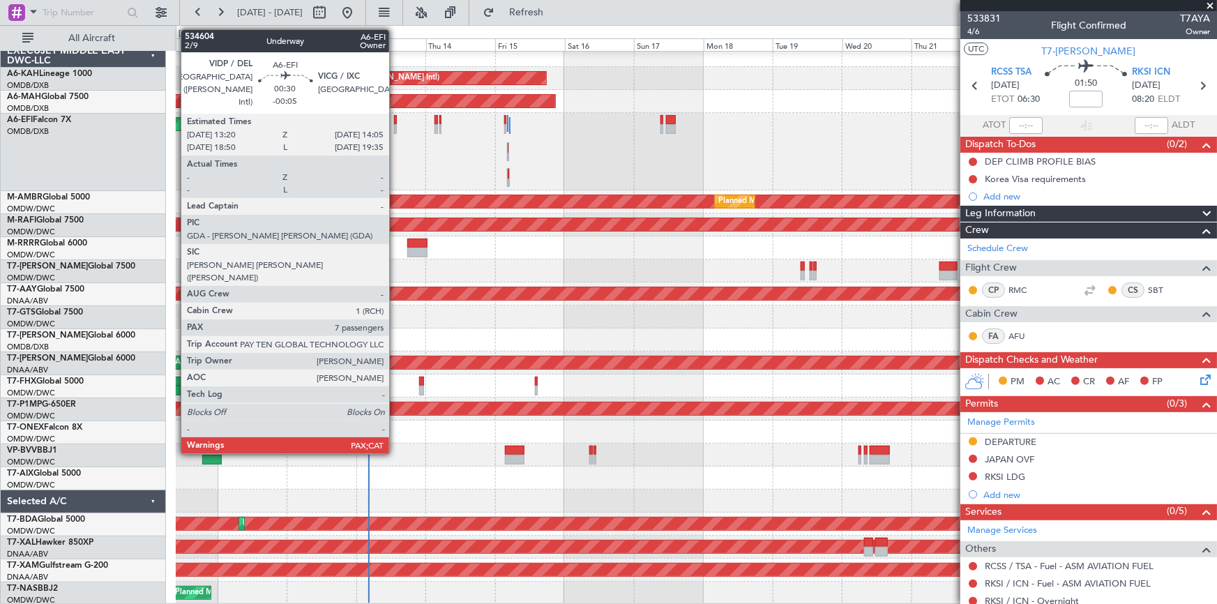
click at [395, 119] on div at bounding box center [395, 120] width 3 height 10
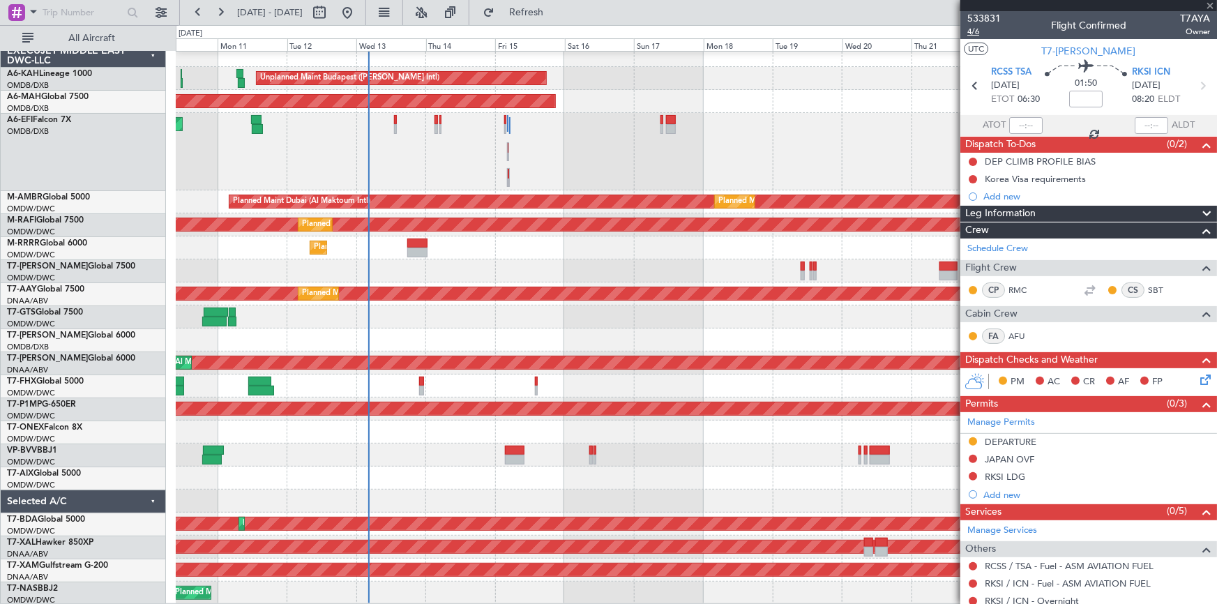
type input "-00:05"
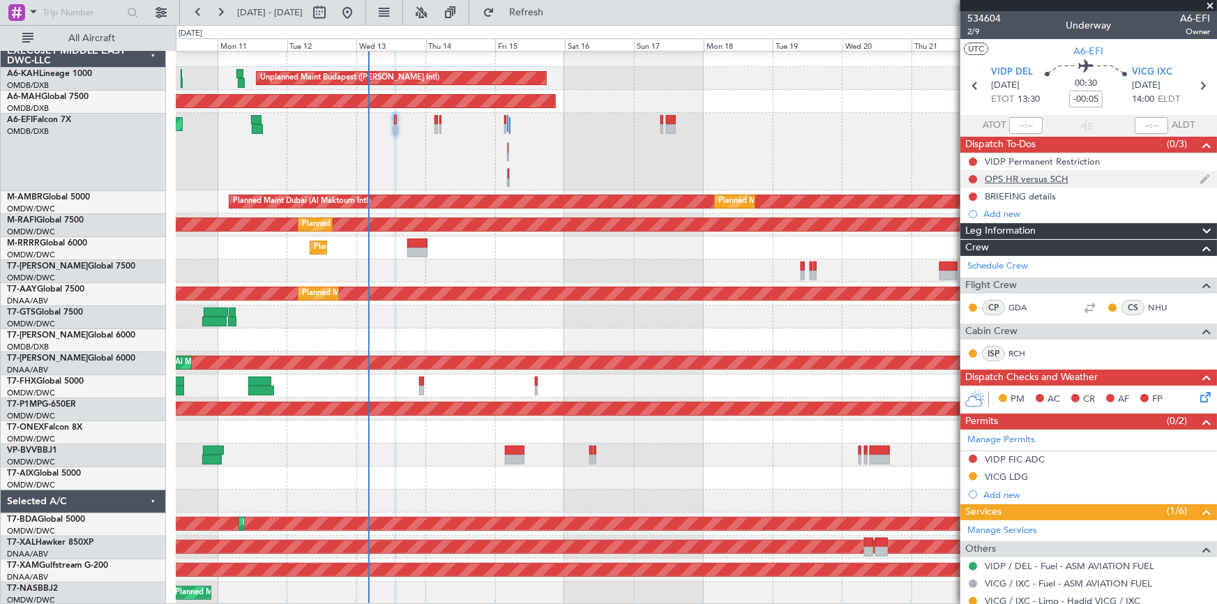
click at [1018, 179] on div "OPS HR versus SCH" at bounding box center [1027, 179] width 84 height 12
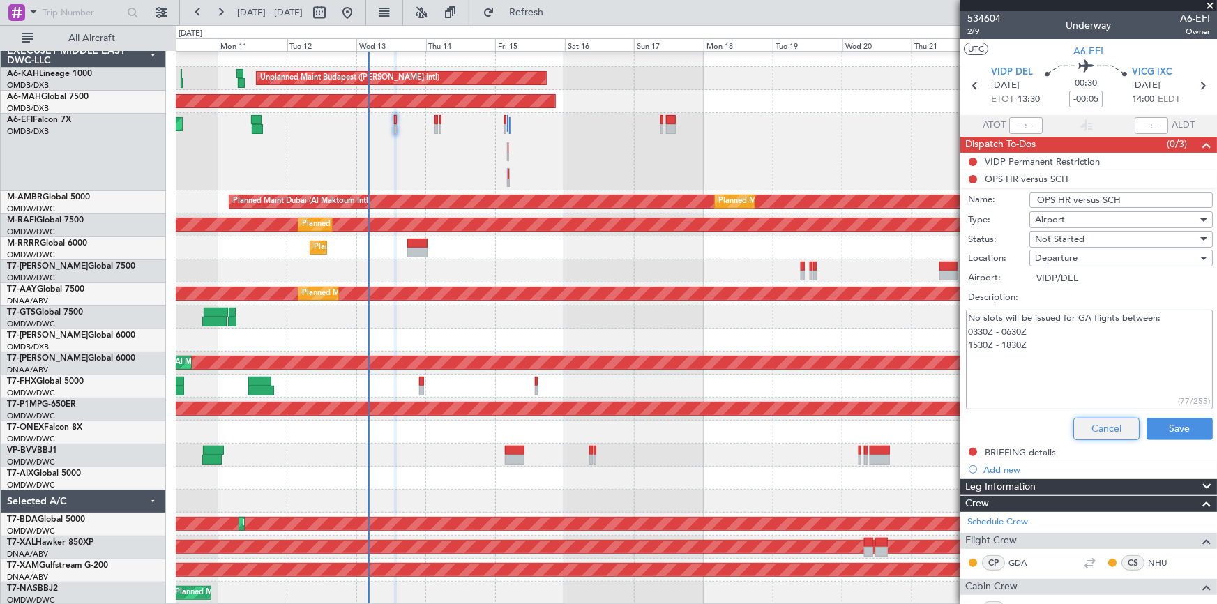
click at [1096, 425] on button "Cancel" at bounding box center [1106, 429] width 66 height 22
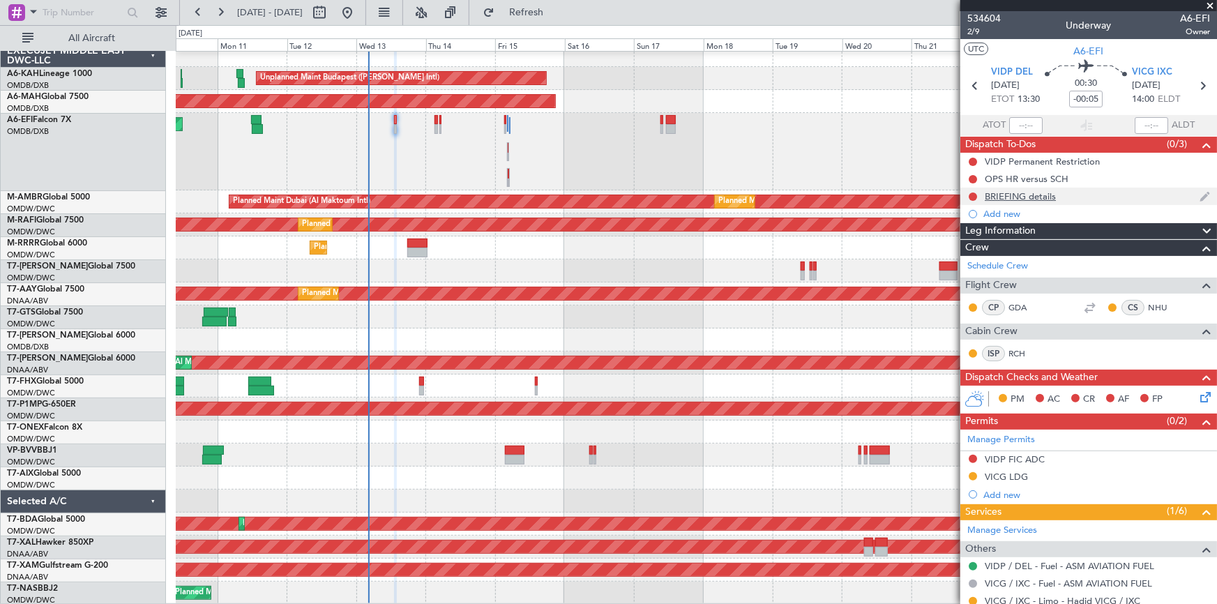
click at [1006, 198] on div "BRIEFING details" at bounding box center [1020, 196] width 71 height 12
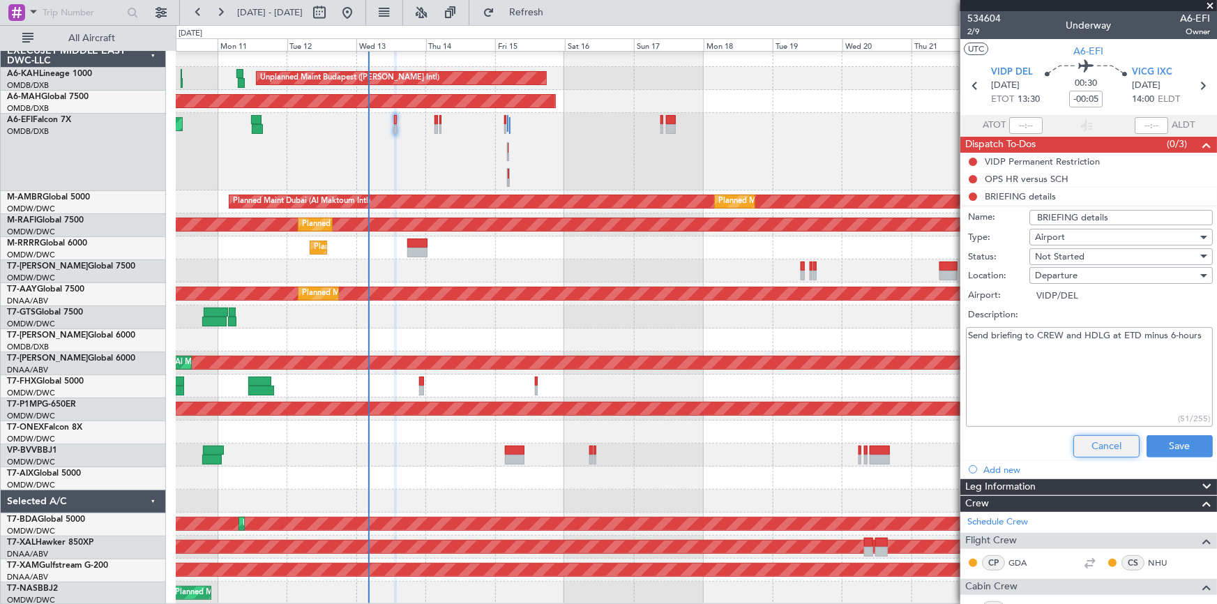
click at [1104, 448] on button "Cancel" at bounding box center [1106, 446] width 66 height 22
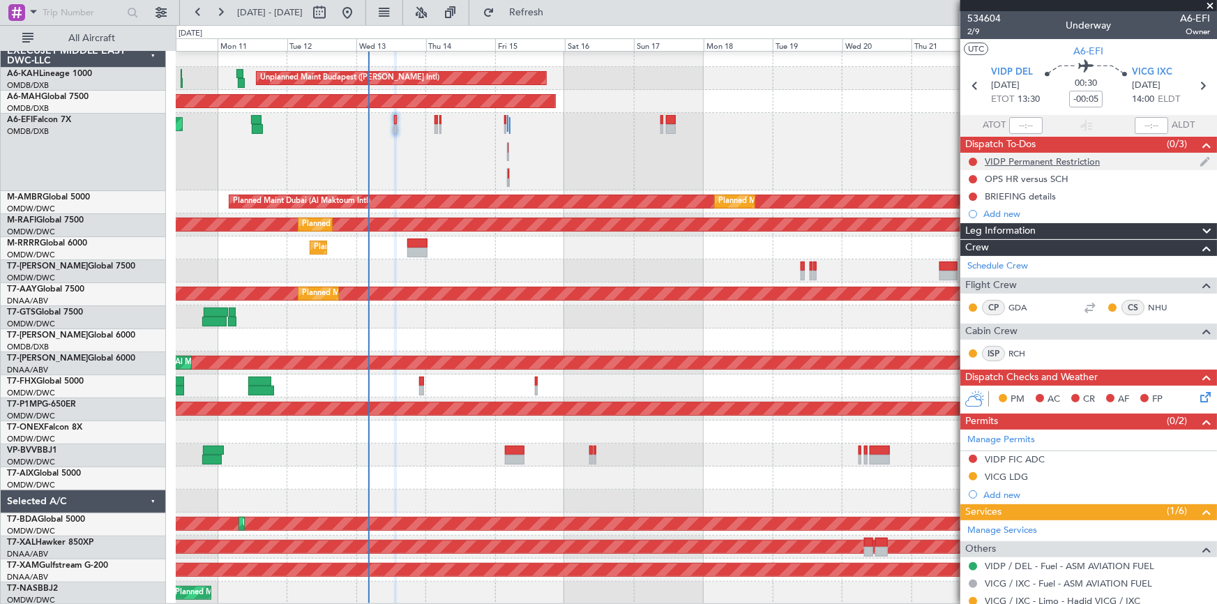
click at [1024, 159] on div "VIDP Permanent Restriction" at bounding box center [1042, 162] width 115 height 12
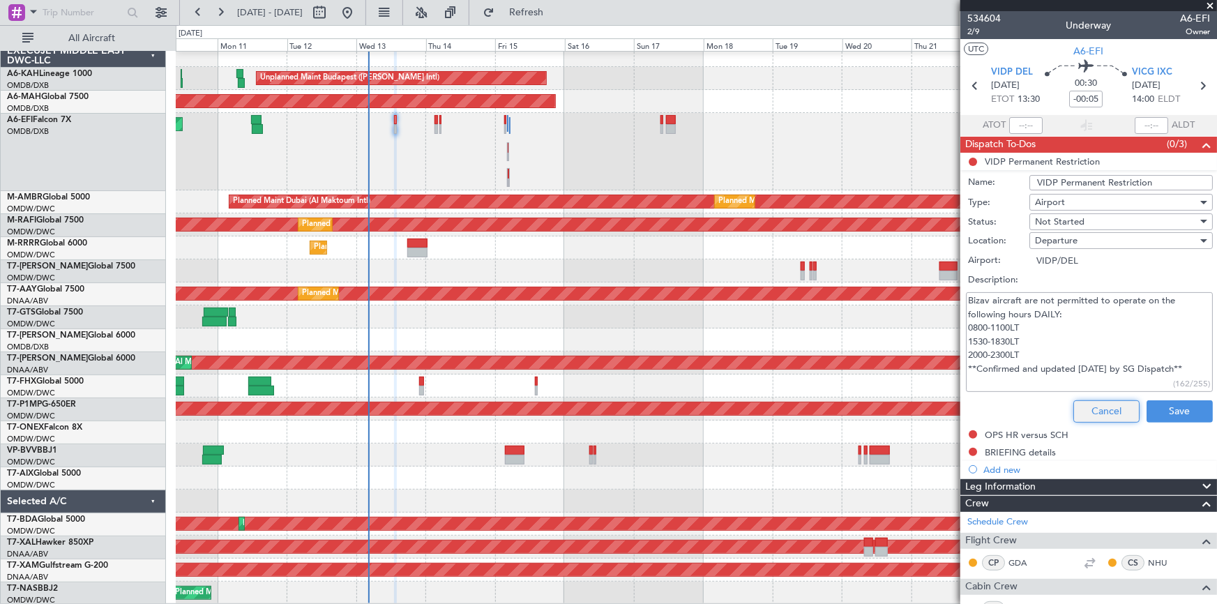
click at [1080, 412] on button "Cancel" at bounding box center [1106, 411] width 66 height 22
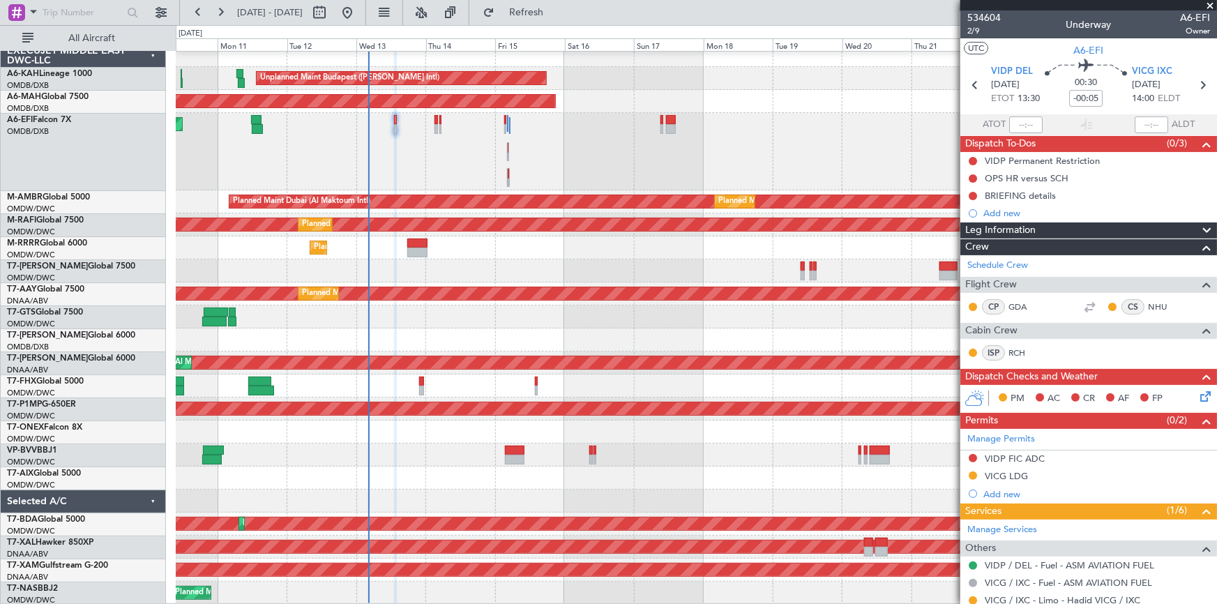
scroll to position [0, 0]
click at [556, 8] on span "Refresh" at bounding box center [526, 13] width 59 height 10
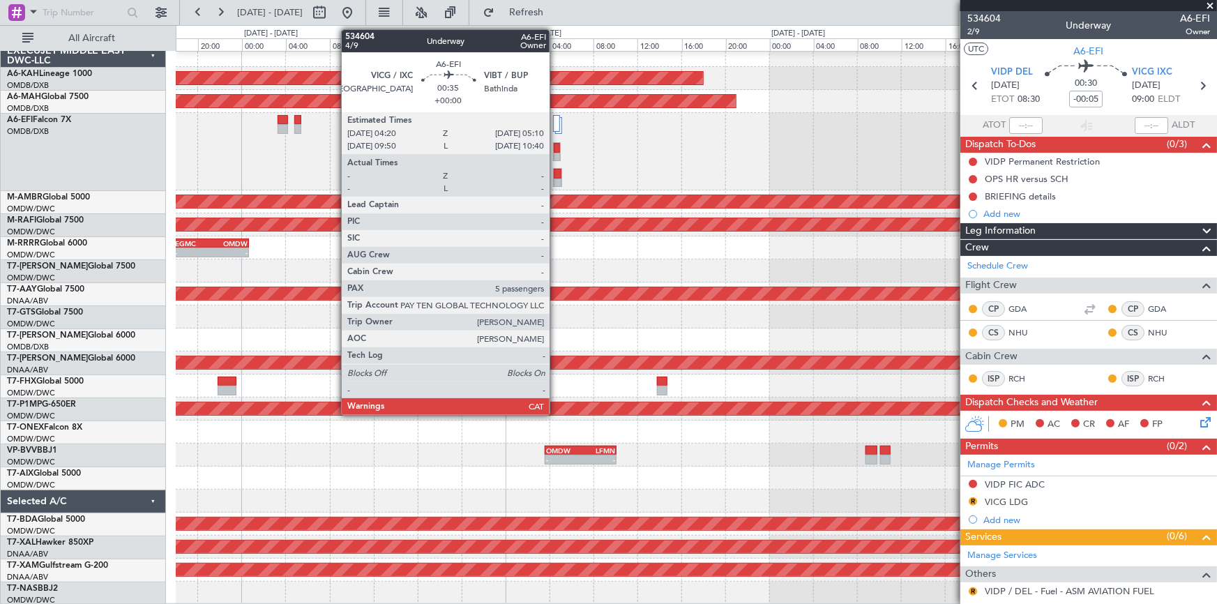
click at [556, 174] on div at bounding box center [558, 174] width 8 height 10
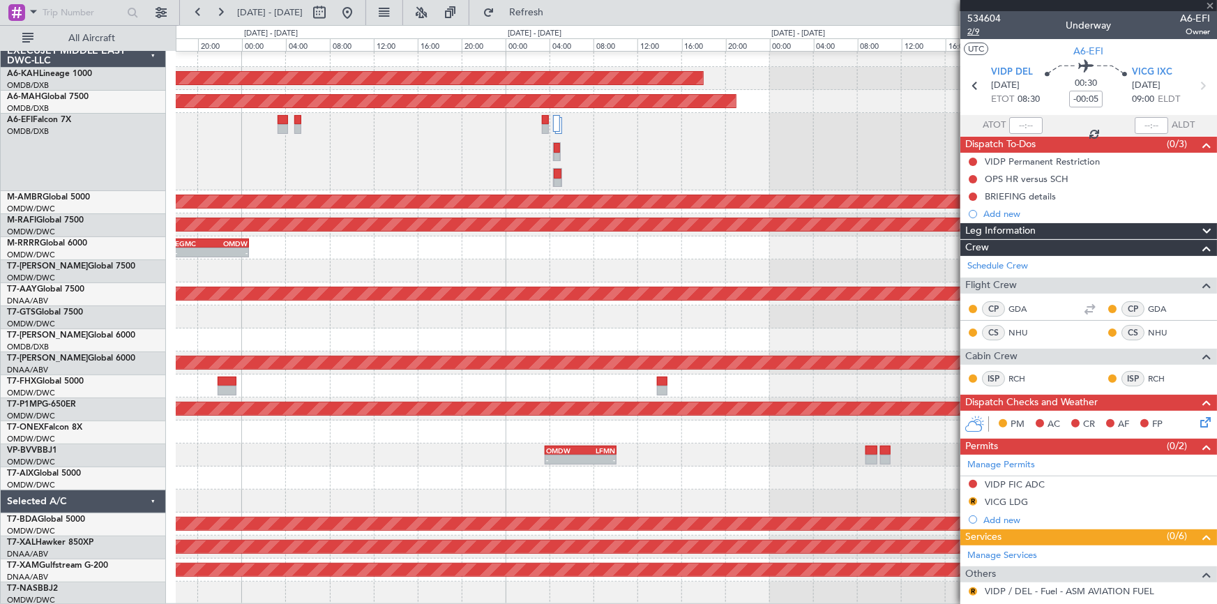
type input "5"
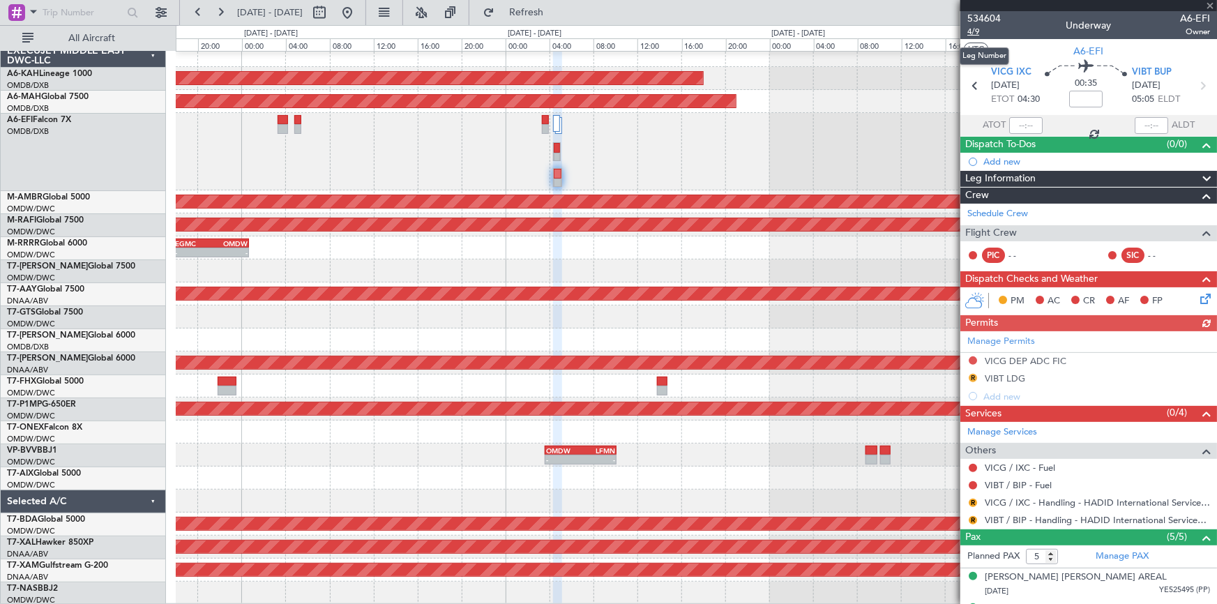
click at [971, 29] on span "4/9" at bounding box center [983, 32] width 33 height 12
click at [973, 27] on span "4/9" at bounding box center [983, 32] width 33 height 12
click at [1081, 94] on input at bounding box center [1085, 99] width 33 height 17
click at [1050, 100] on div "00:35 -5" at bounding box center [1086, 86] width 92 height 52
type input "-00:05"
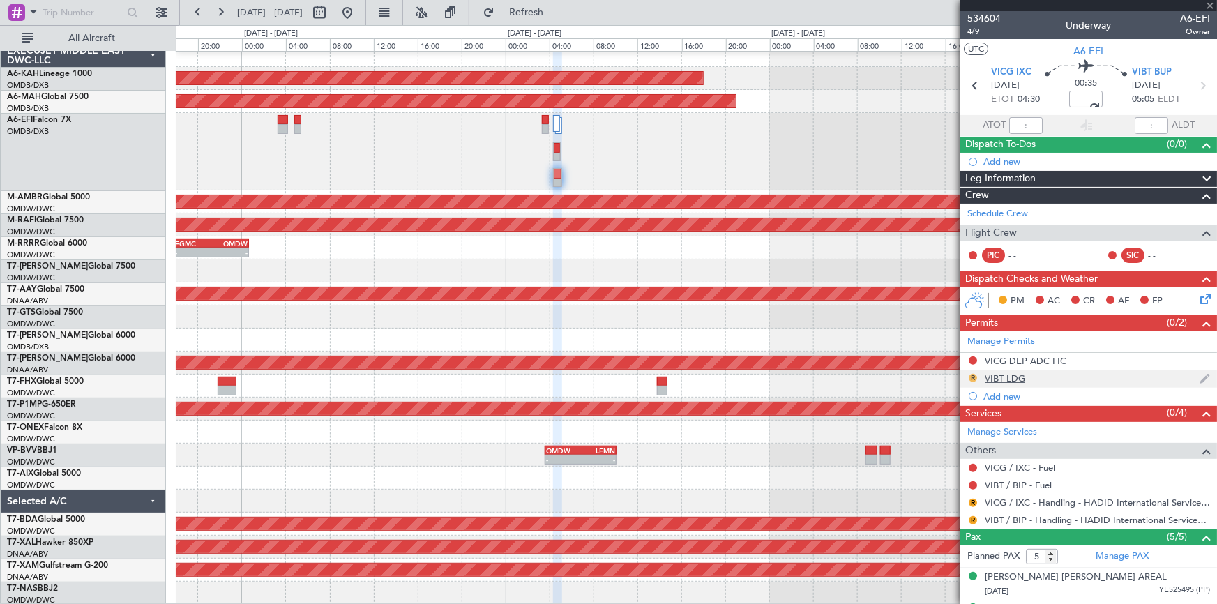
click at [975, 377] on button "R" at bounding box center [973, 378] width 8 height 8
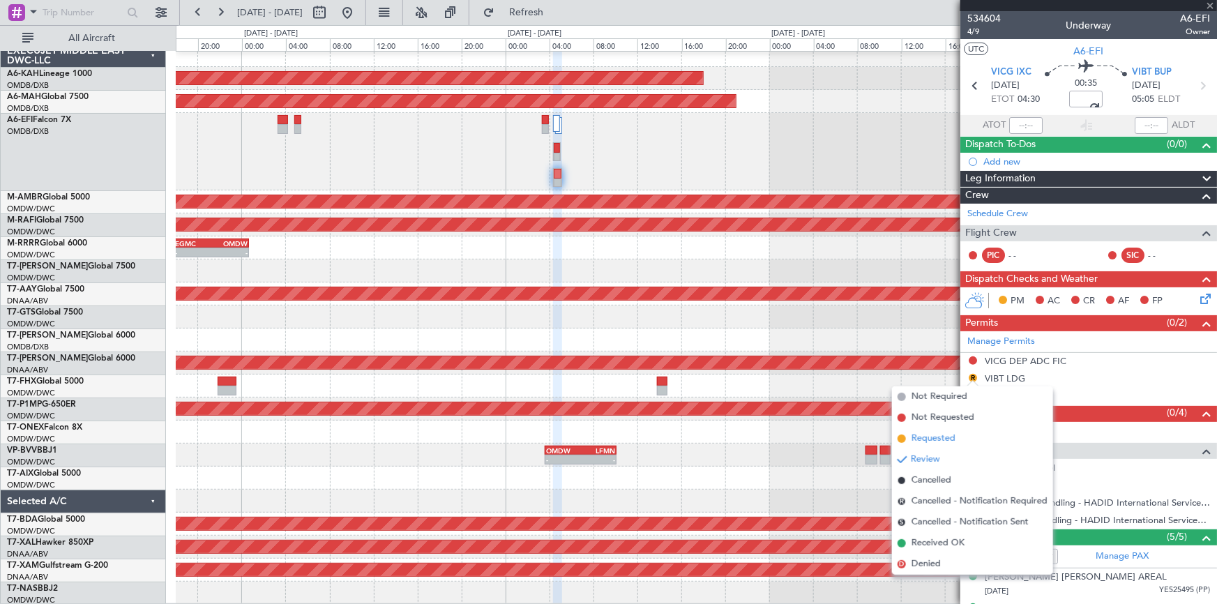
click at [930, 439] on span "Requested" at bounding box center [934, 439] width 44 height 14
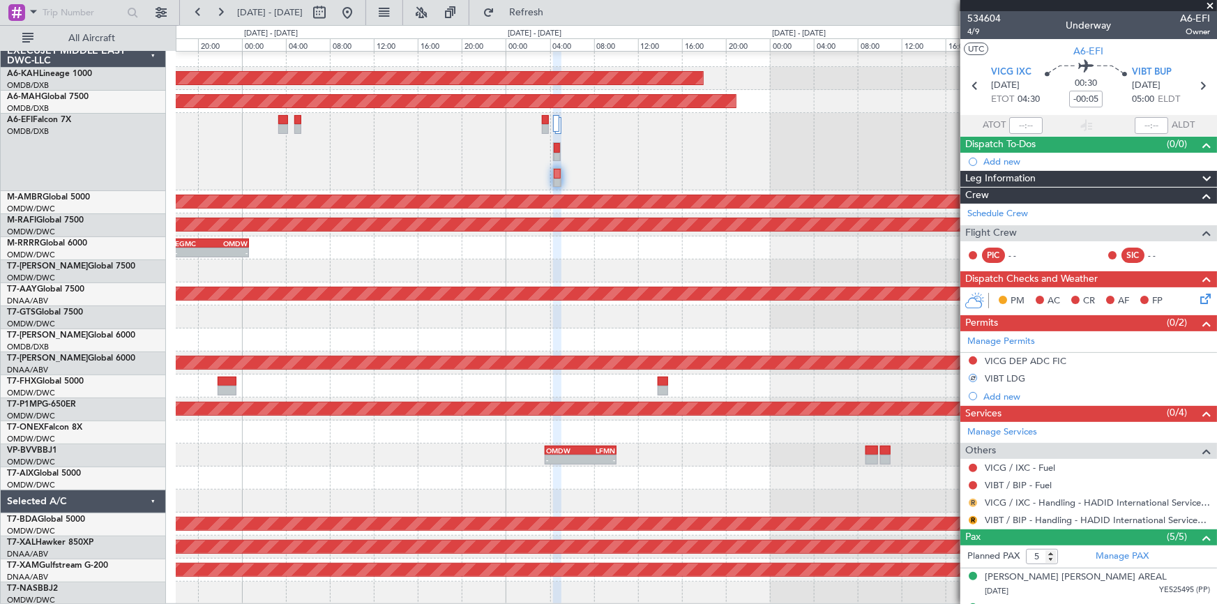
click at [972, 501] on button "R" at bounding box center [973, 503] width 8 height 8
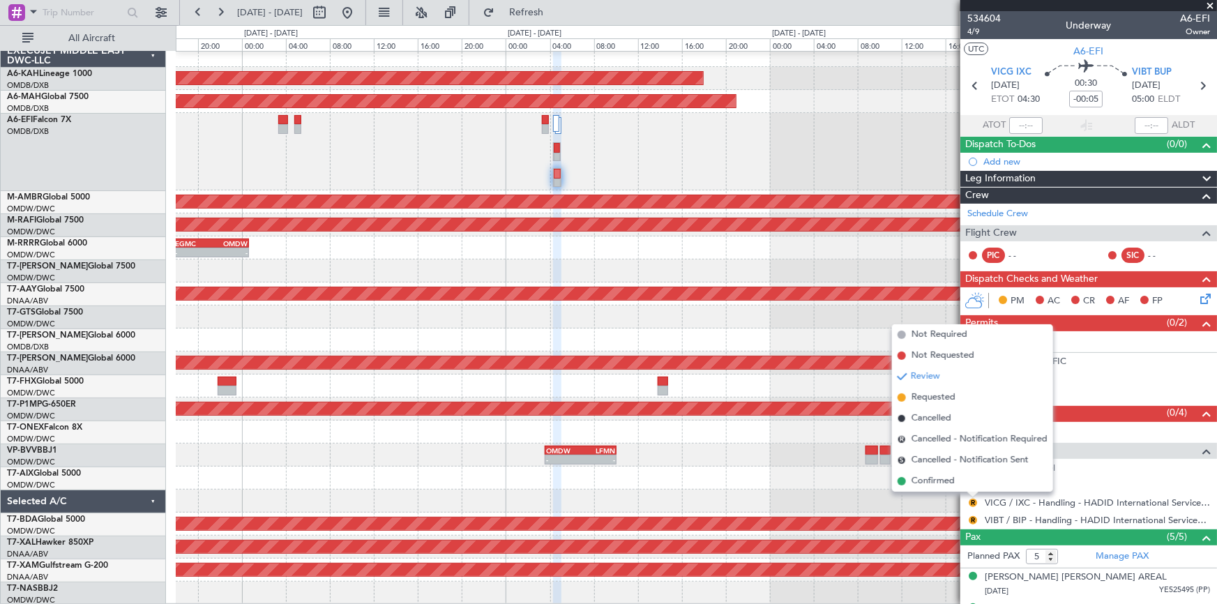
click at [932, 398] on span "Requested" at bounding box center [934, 398] width 44 height 14
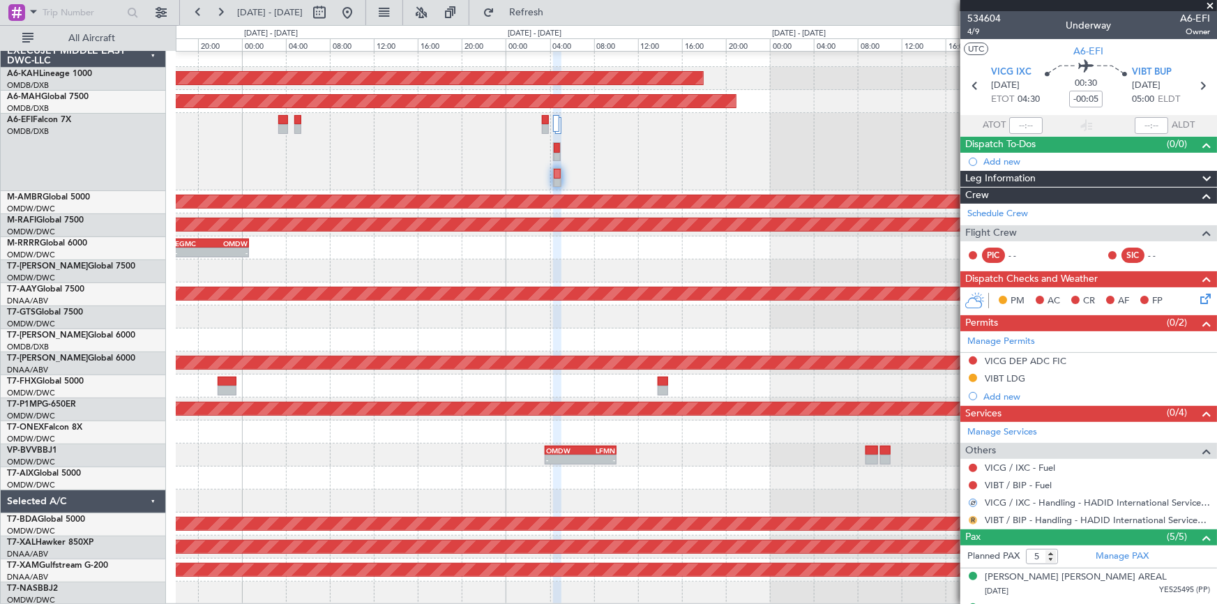
click at [972, 516] on button "R" at bounding box center [973, 520] width 8 height 8
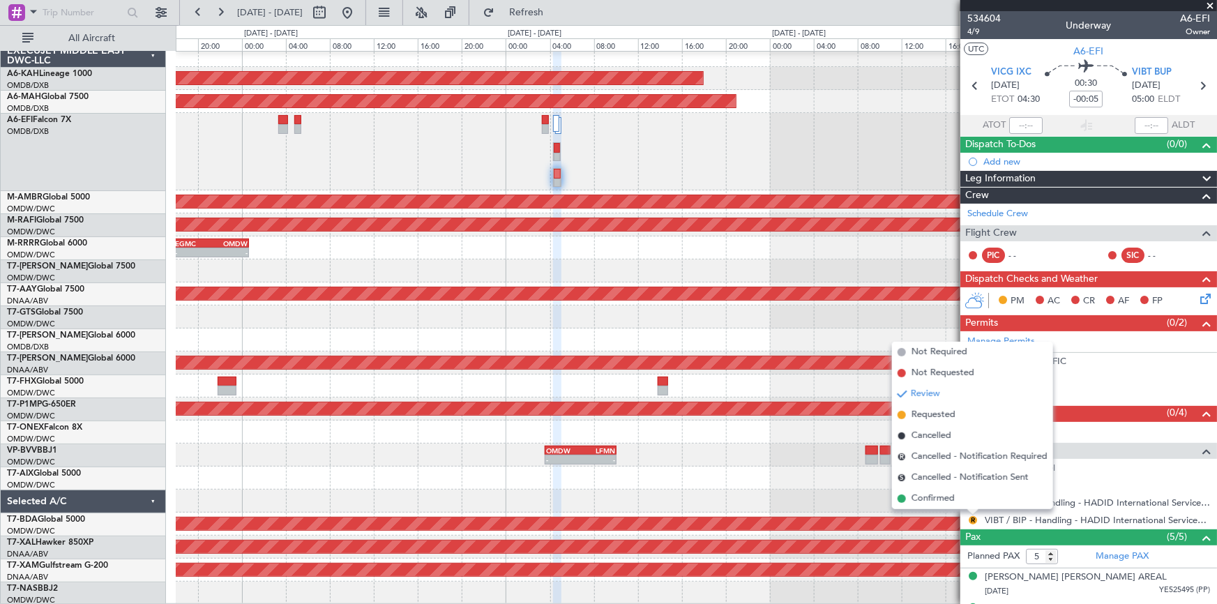
drag, startPoint x: 932, startPoint y: 417, endPoint x: 990, endPoint y: 416, distance: 57.2
click at [935, 414] on span "Requested" at bounding box center [934, 415] width 44 height 14
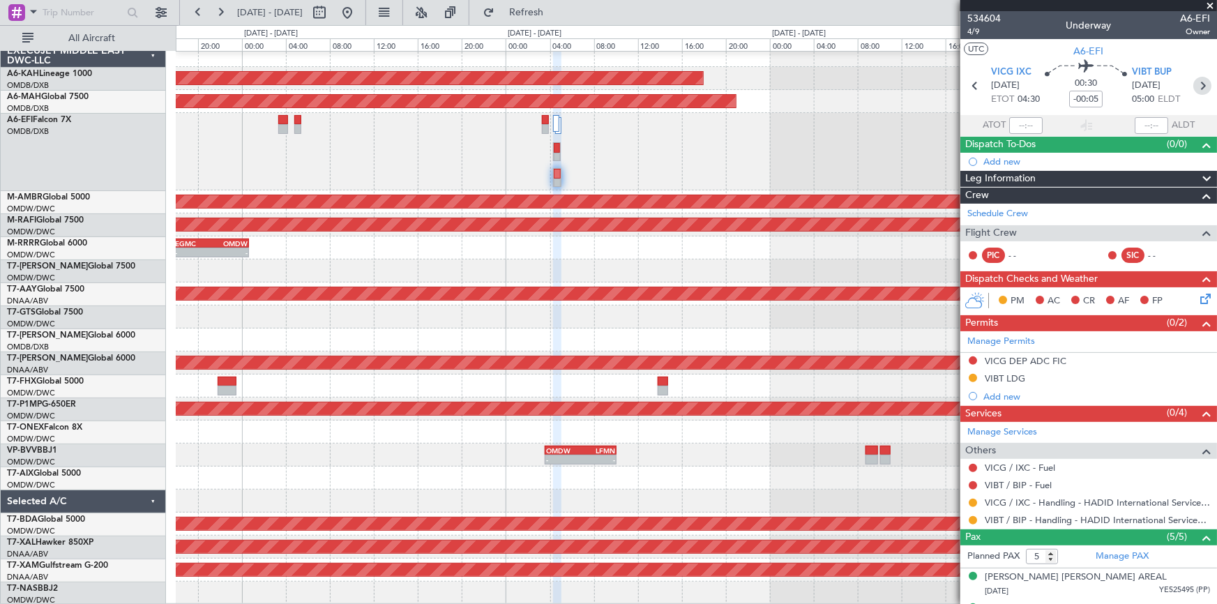
click at [1197, 83] on icon at bounding box center [1202, 86] width 18 height 18
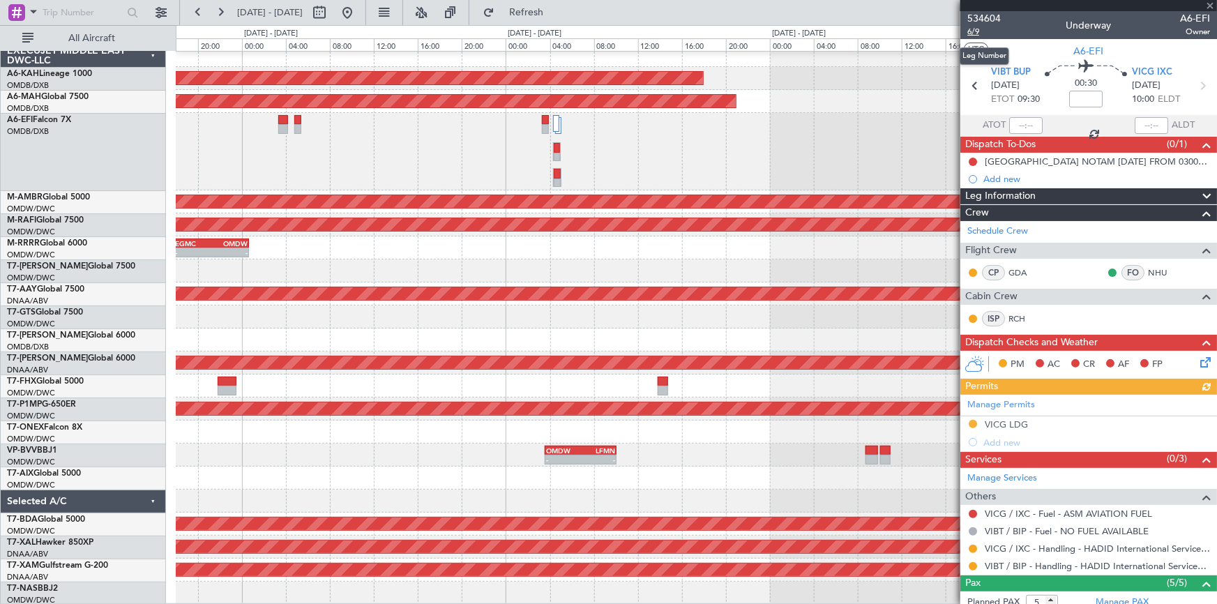
click at [971, 30] on span "6/9" at bounding box center [983, 32] width 33 height 12
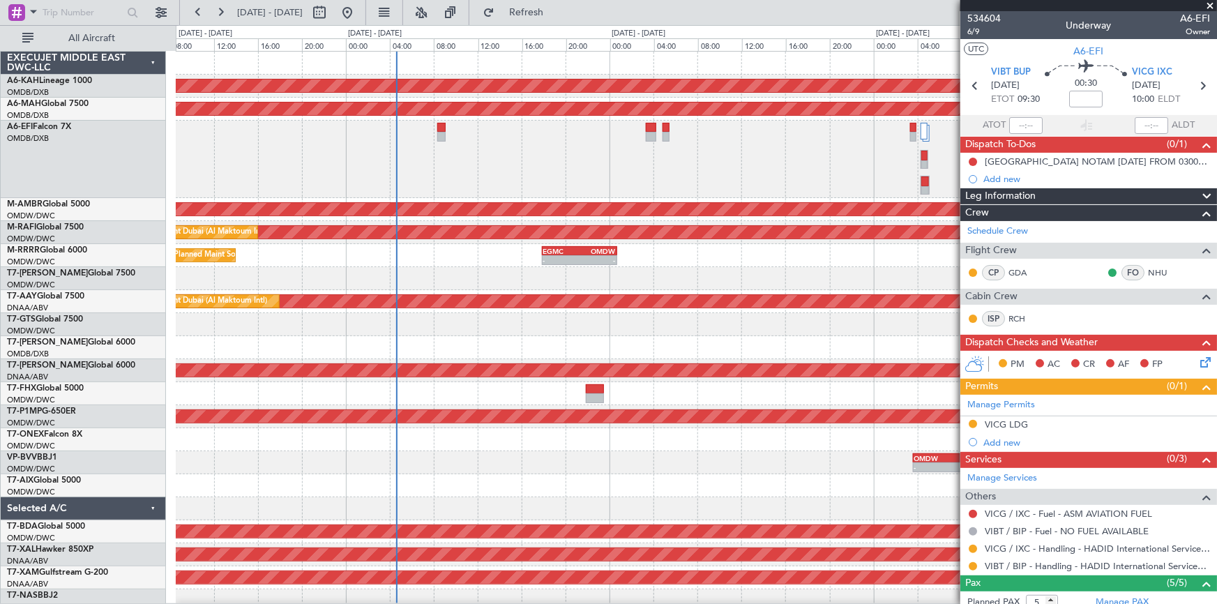
click at [684, 174] on div at bounding box center [696, 159] width 1041 height 77
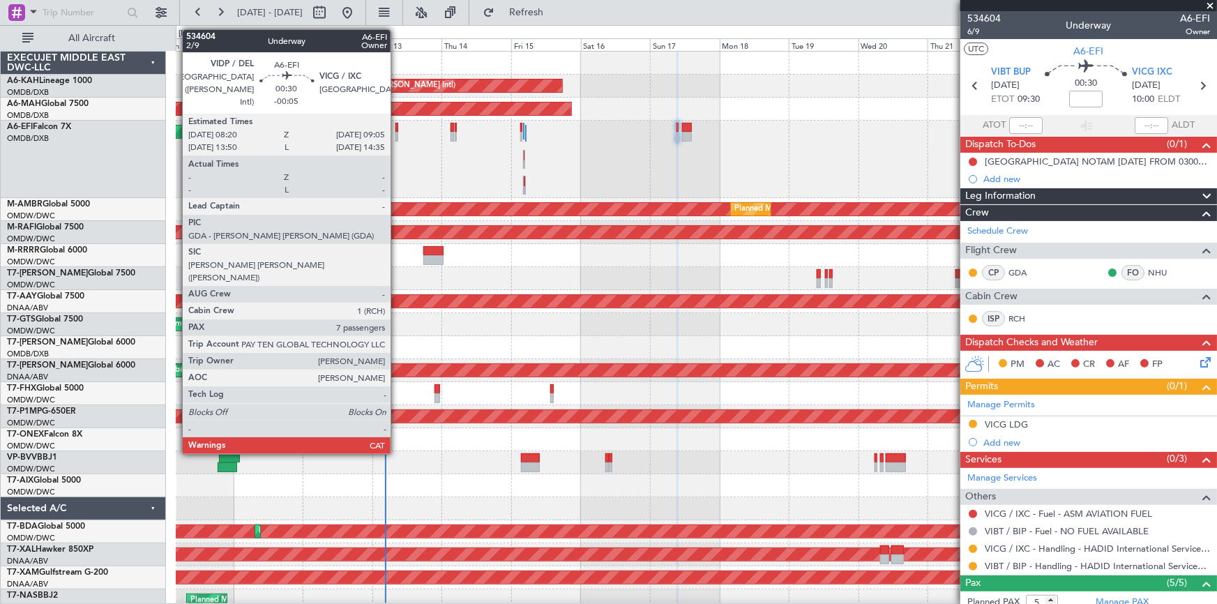
click at [397, 128] on div at bounding box center [396, 128] width 3 height 10
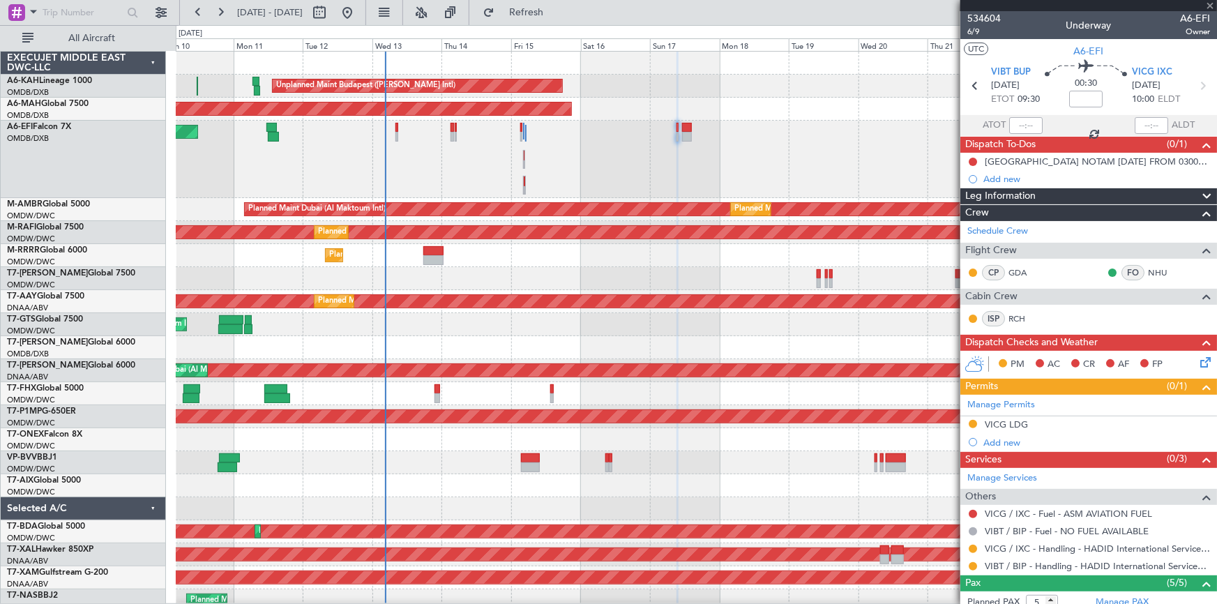
type input "-00:05"
type input "7"
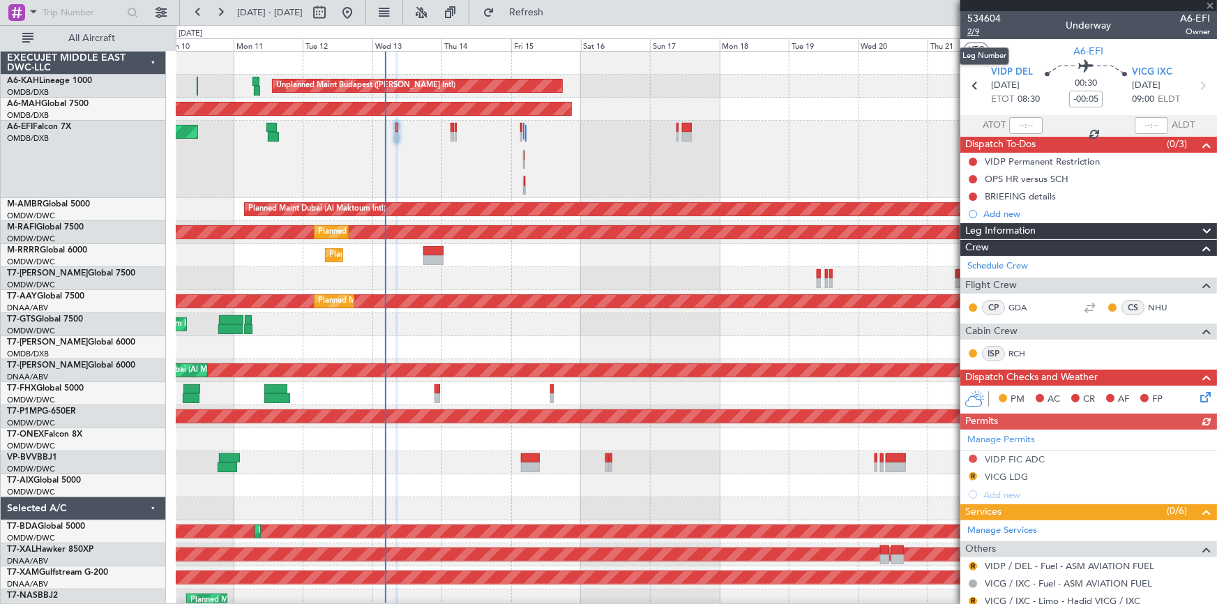
click at [974, 34] on span "2/9" at bounding box center [983, 32] width 33 height 12
click at [975, 33] on span "2/9" at bounding box center [983, 32] width 33 height 12
type input "Dherander Fithani (DHF)"
type input "7004"
click at [973, 475] on button "R" at bounding box center [973, 476] width 8 height 8
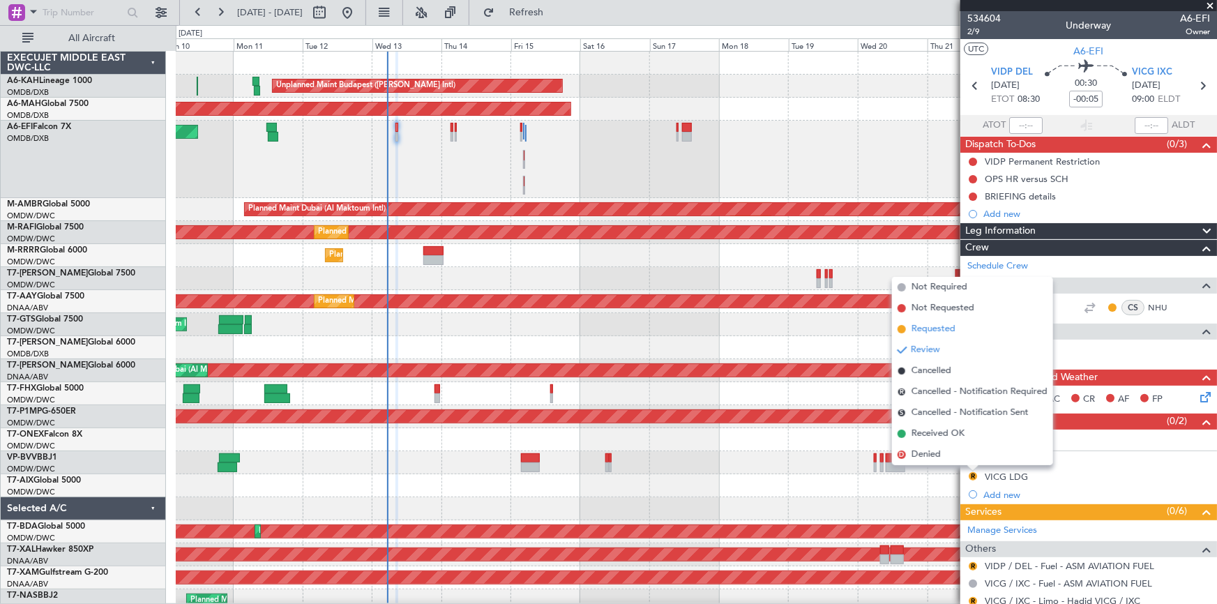
click at [923, 327] on span "Requested" at bounding box center [934, 329] width 44 height 14
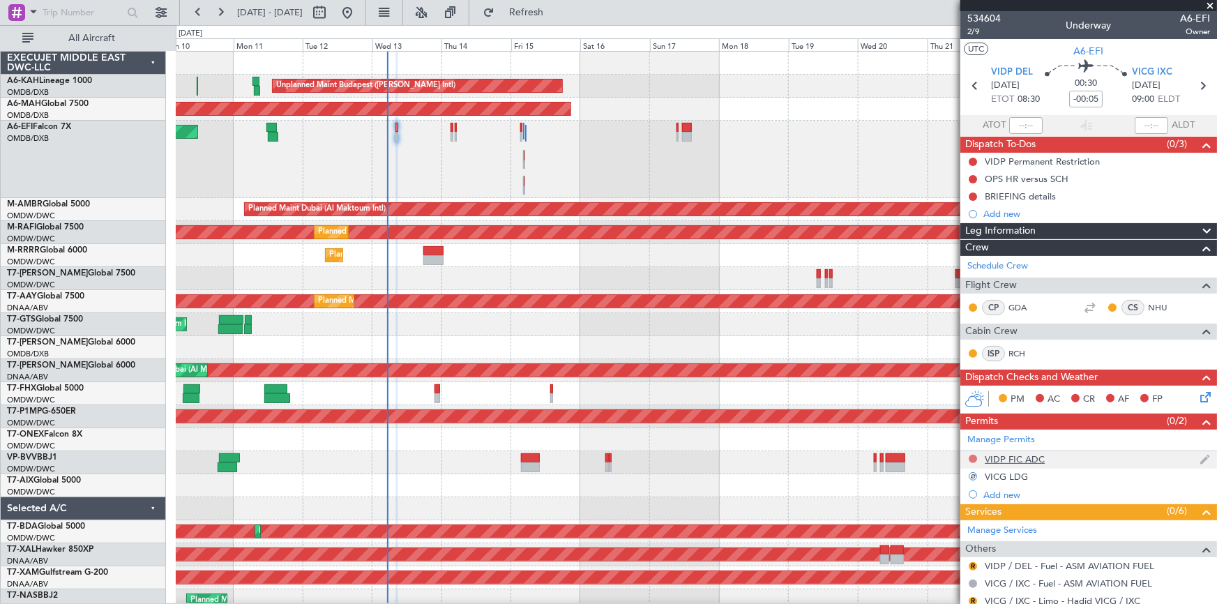
click at [973, 457] on button at bounding box center [973, 459] width 8 height 8
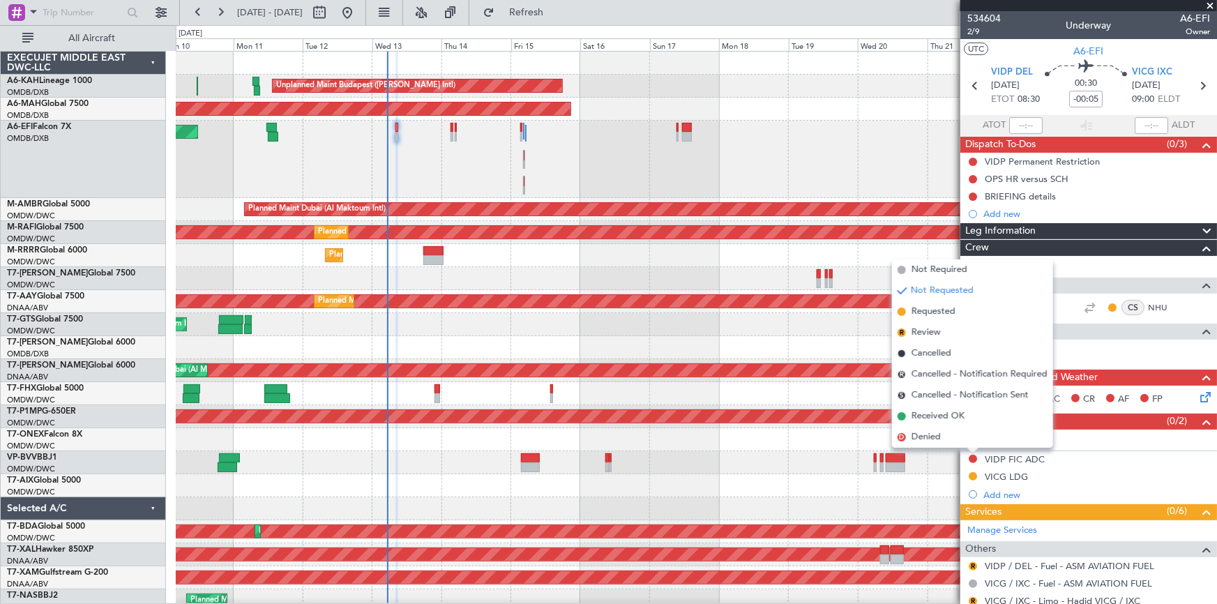
drag, startPoint x: 923, startPoint y: 311, endPoint x: 1119, endPoint y: 398, distance: 213.8
click at [924, 311] on span "Requested" at bounding box center [934, 312] width 44 height 14
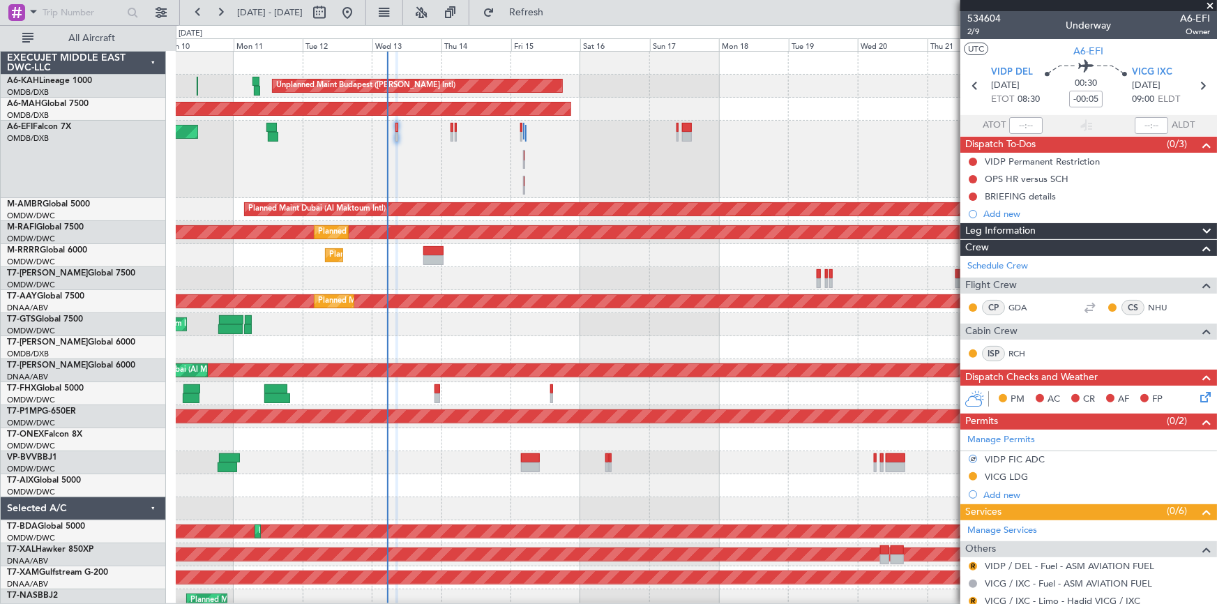
scroll to position [253, 0]
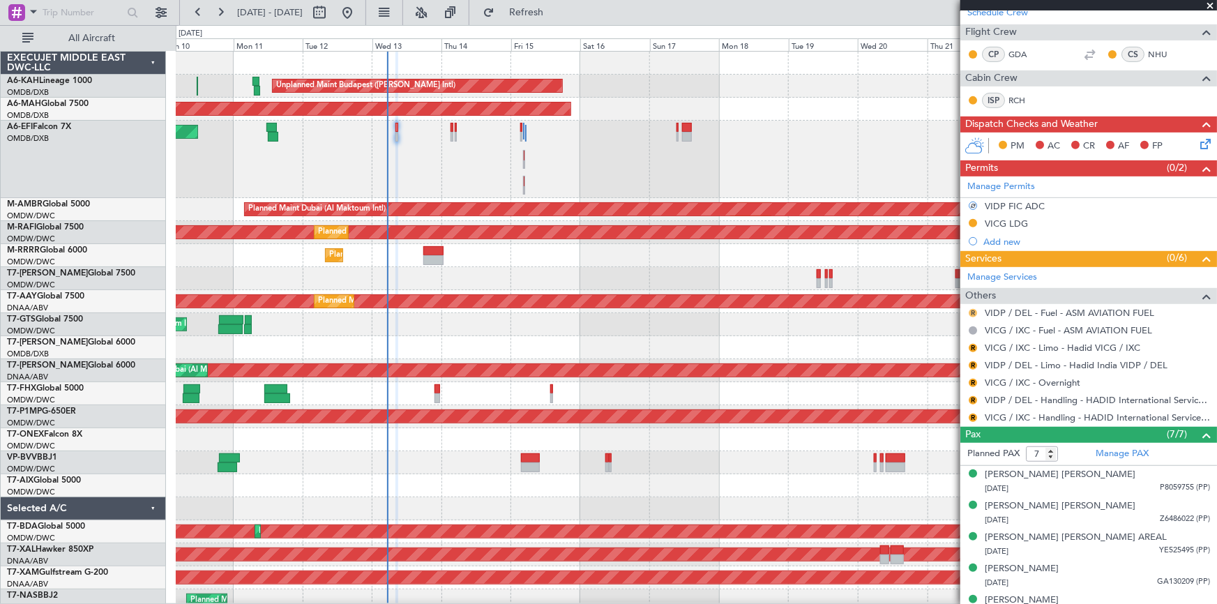
click at [971, 312] on button "R" at bounding box center [973, 313] width 8 height 8
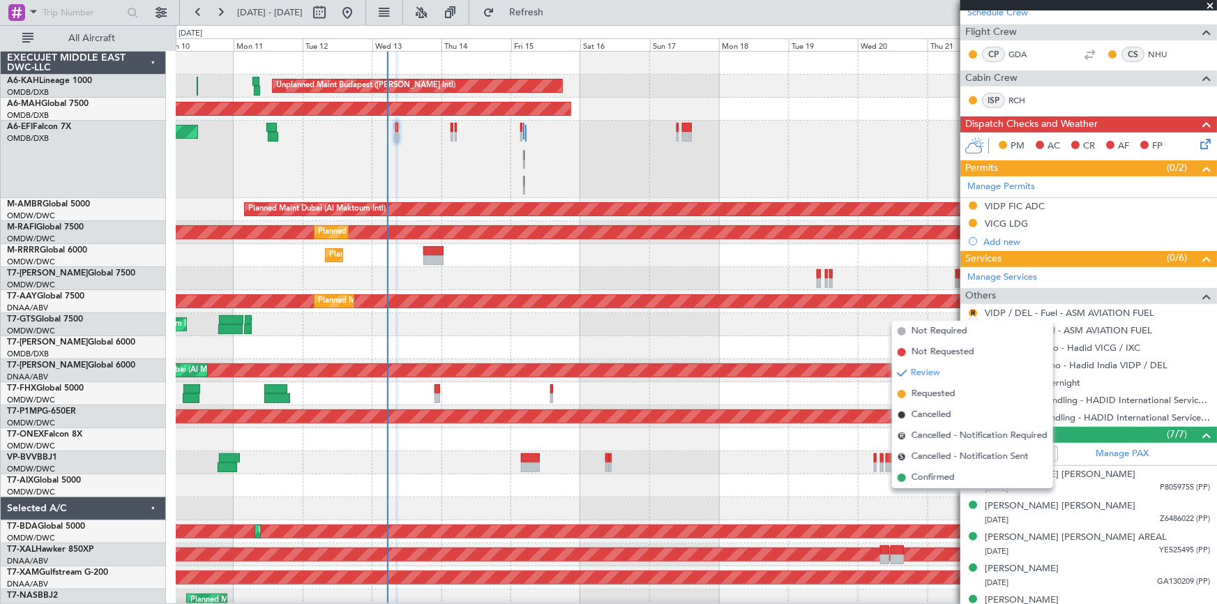
drag, startPoint x: 924, startPoint y: 474, endPoint x: 942, endPoint y: 451, distance: 29.9
click at [925, 474] on span "Confirmed" at bounding box center [933, 478] width 43 height 14
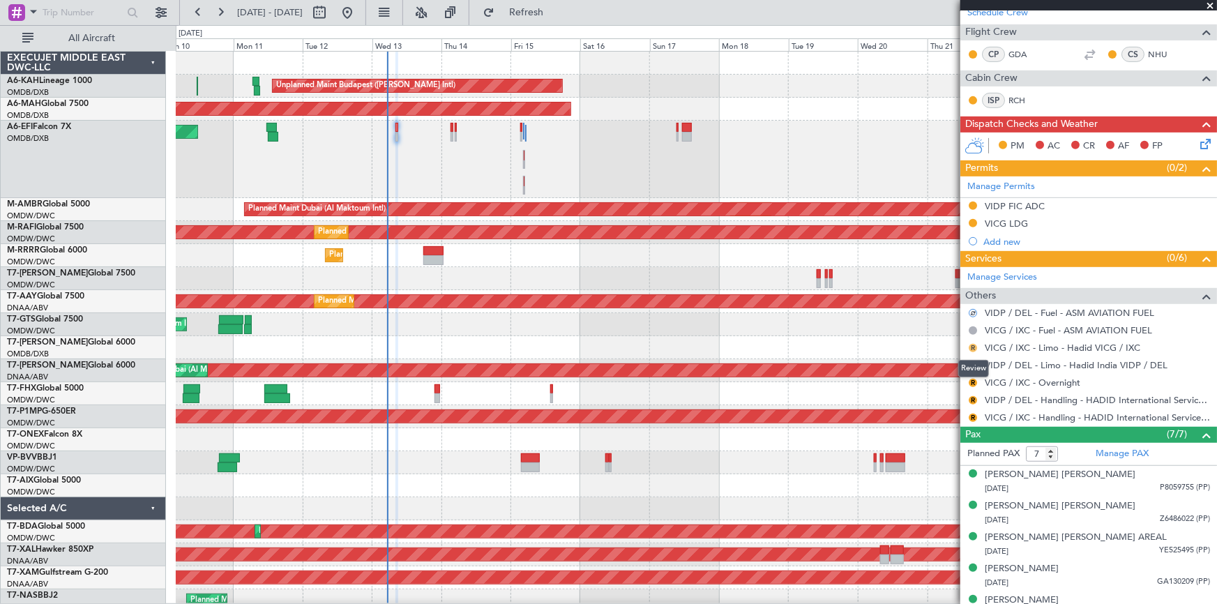
click at [972, 344] on button "R" at bounding box center [973, 348] width 8 height 8
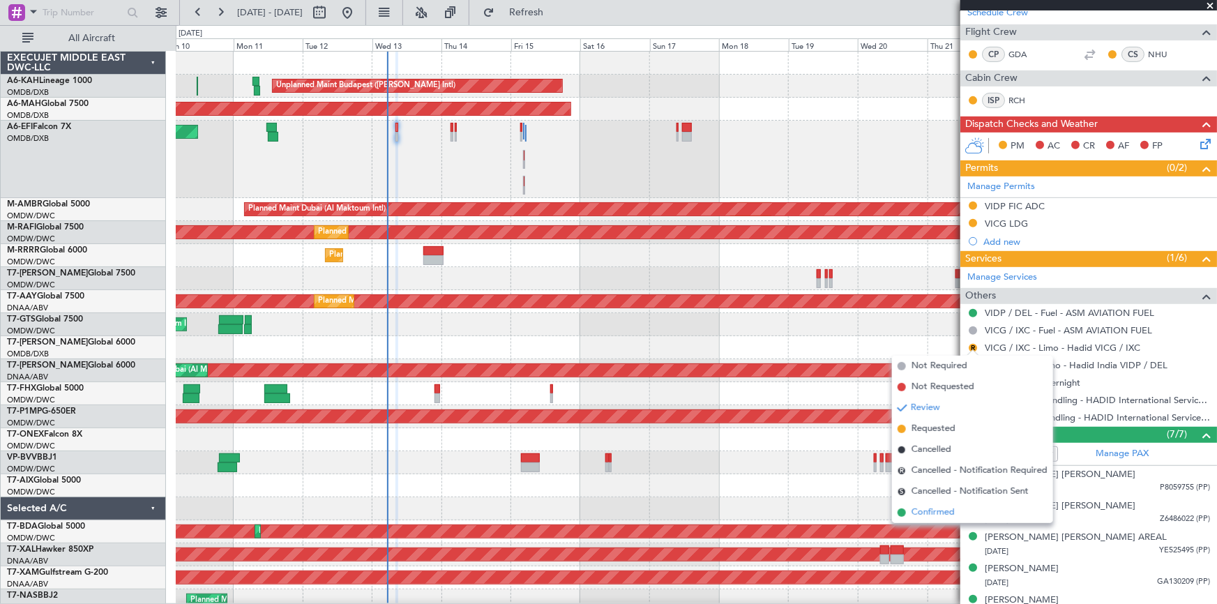
click at [940, 511] on span "Confirmed" at bounding box center [933, 513] width 43 height 14
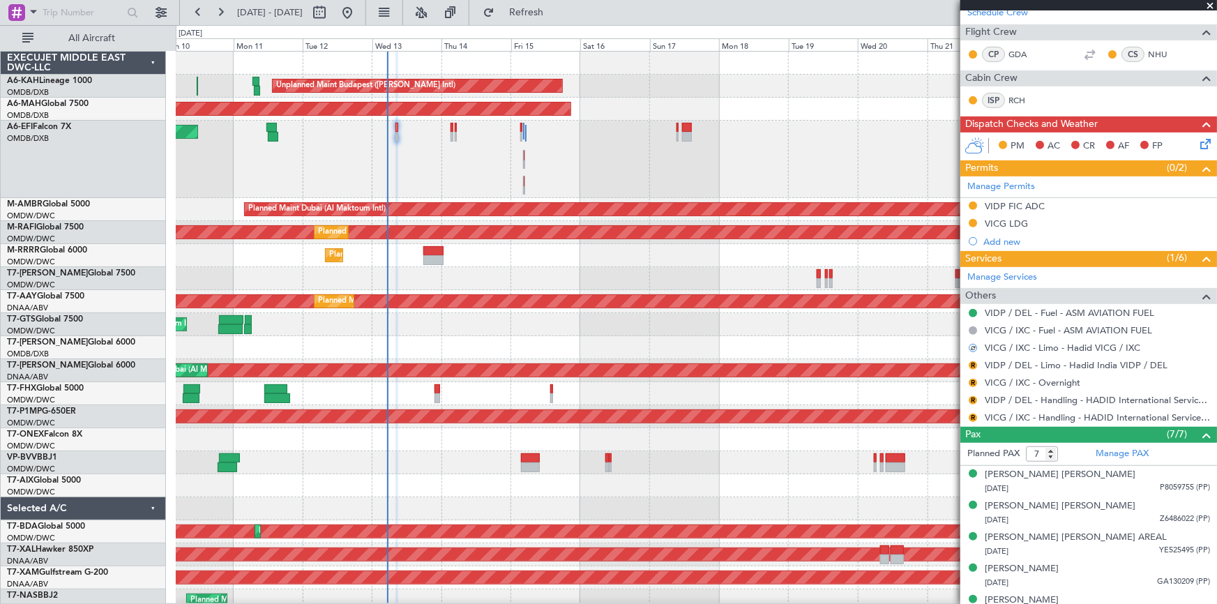
click at [972, 347] on div at bounding box center [973, 348] width 8 height 8
click at [969, 346] on button at bounding box center [973, 348] width 8 height 8
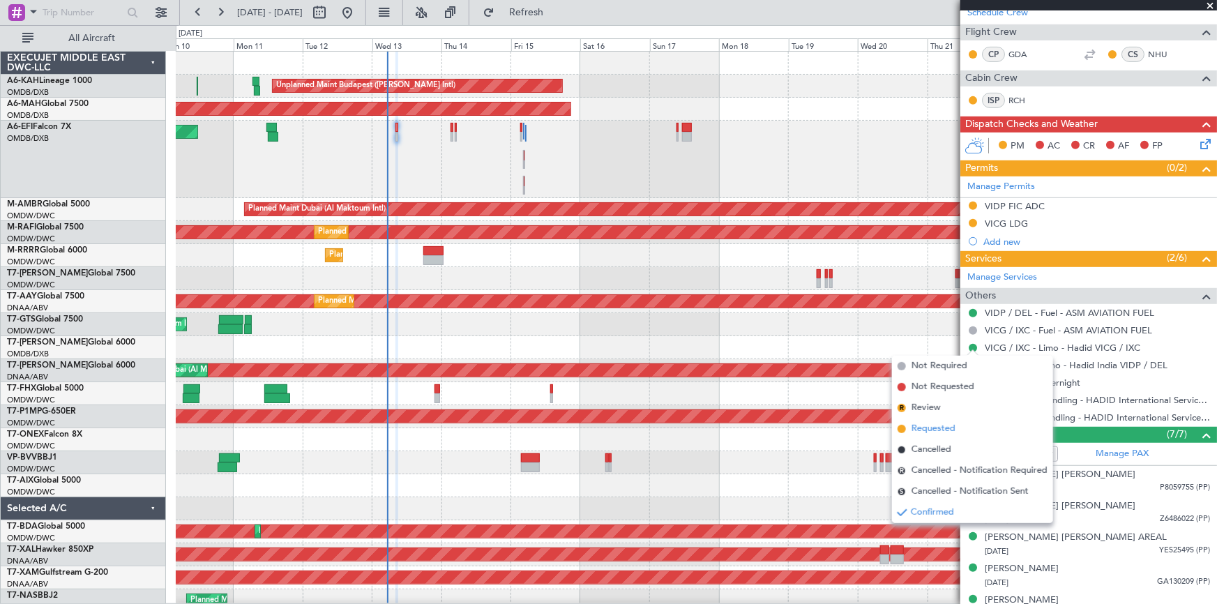
click at [933, 427] on span "Requested" at bounding box center [934, 429] width 44 height 14
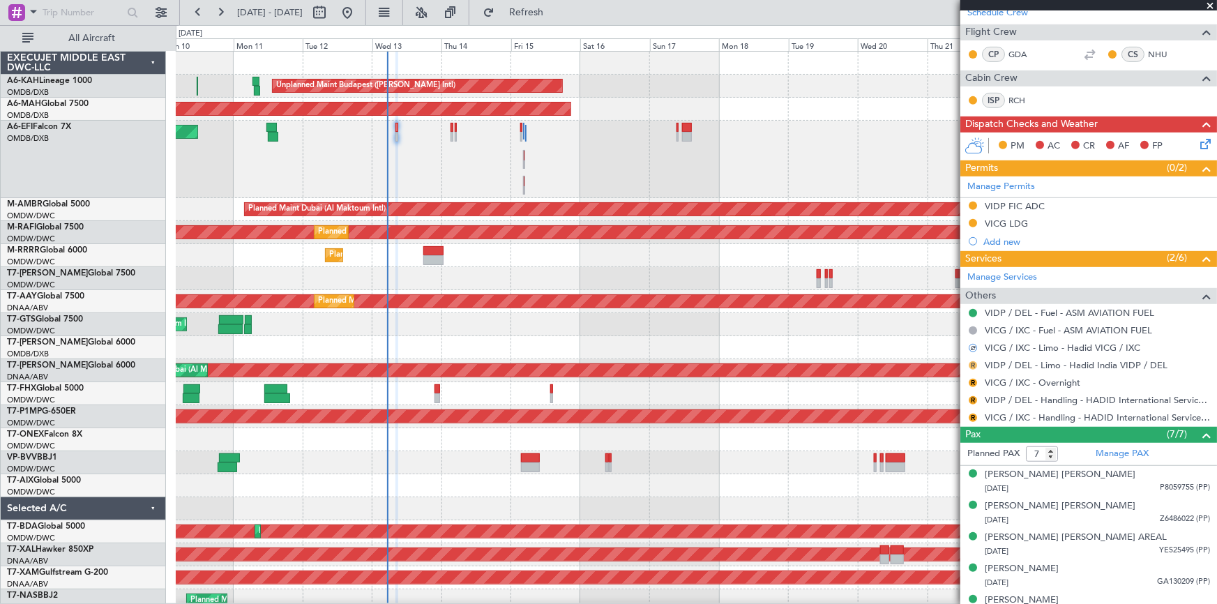
click at [971, 362] on button "R" at bounding box center [973, 365] width 8 height 8
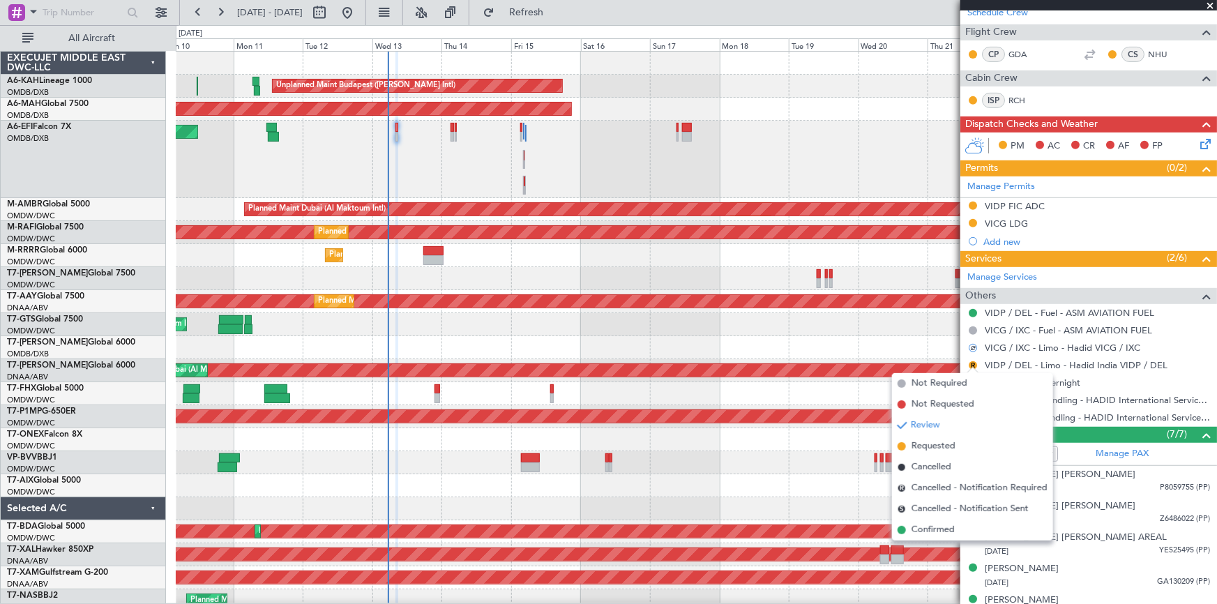
click at [935, 527] on span "Confirmed" at bounding box center [933, 530] width 43 height 14
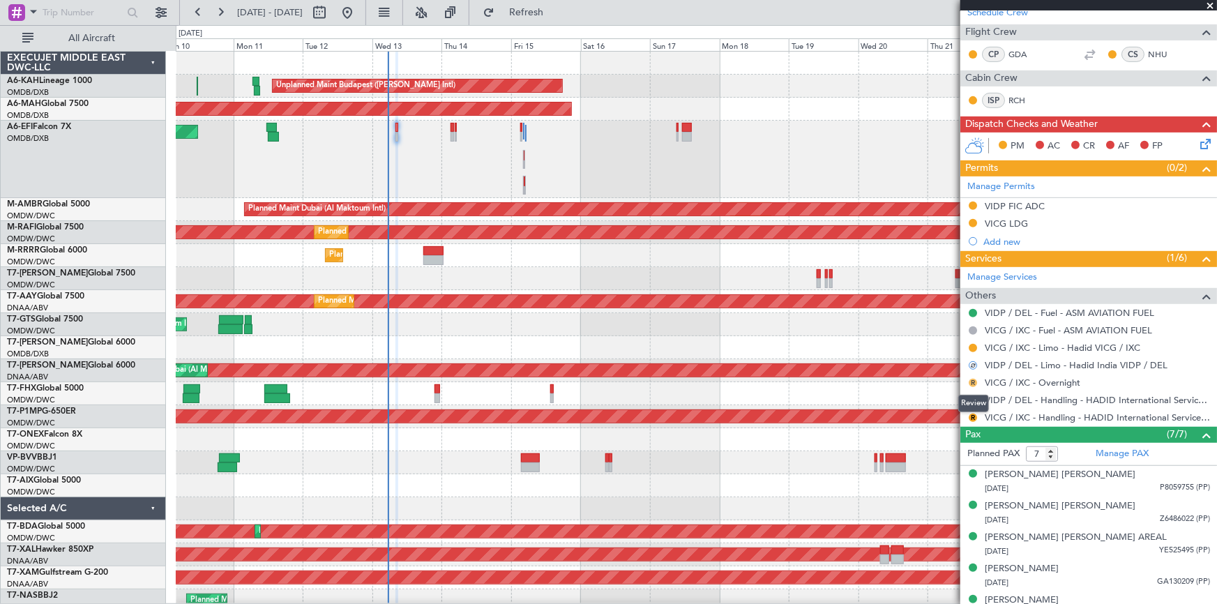
click at [973, 381] on button "R" at bounding box center [973, 383] width 8 height 8
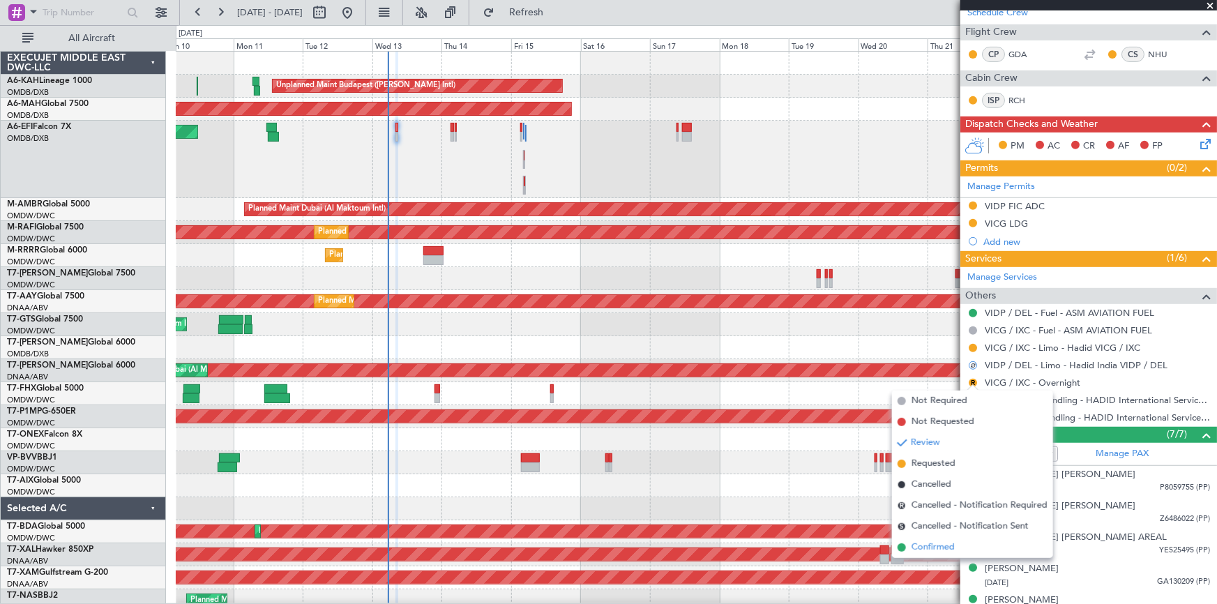
click at [928, 547] on span "Confirmed" at bounding box center [933, 547] width 43 height 14
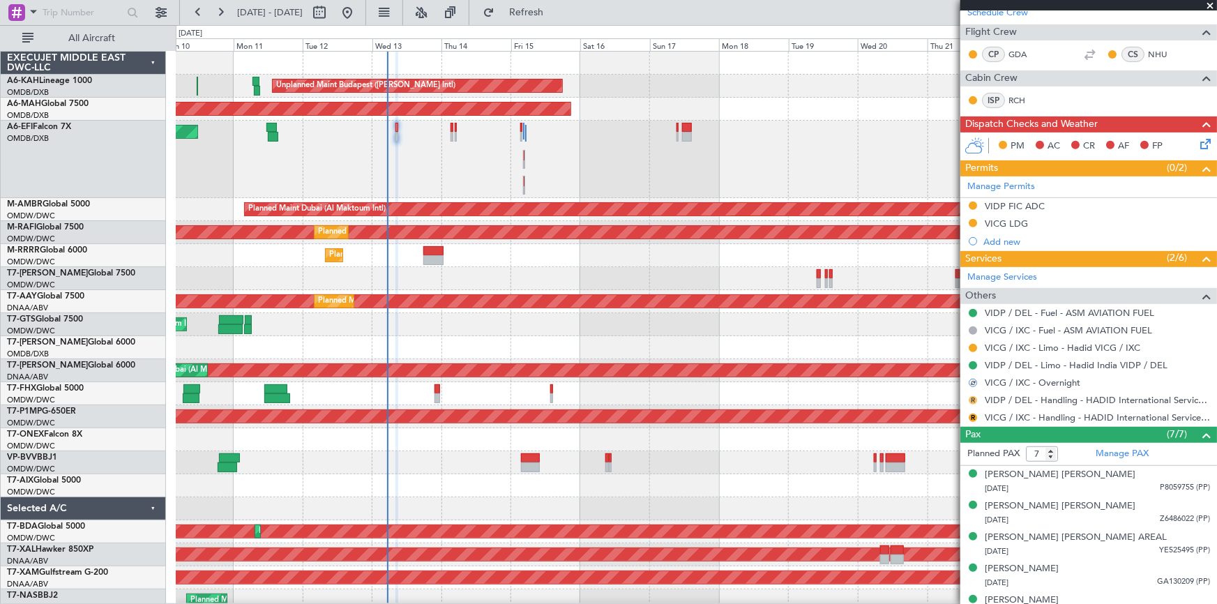
click at [973, 396] on button "R" at bounding box center [973, 400] width 8 height 8
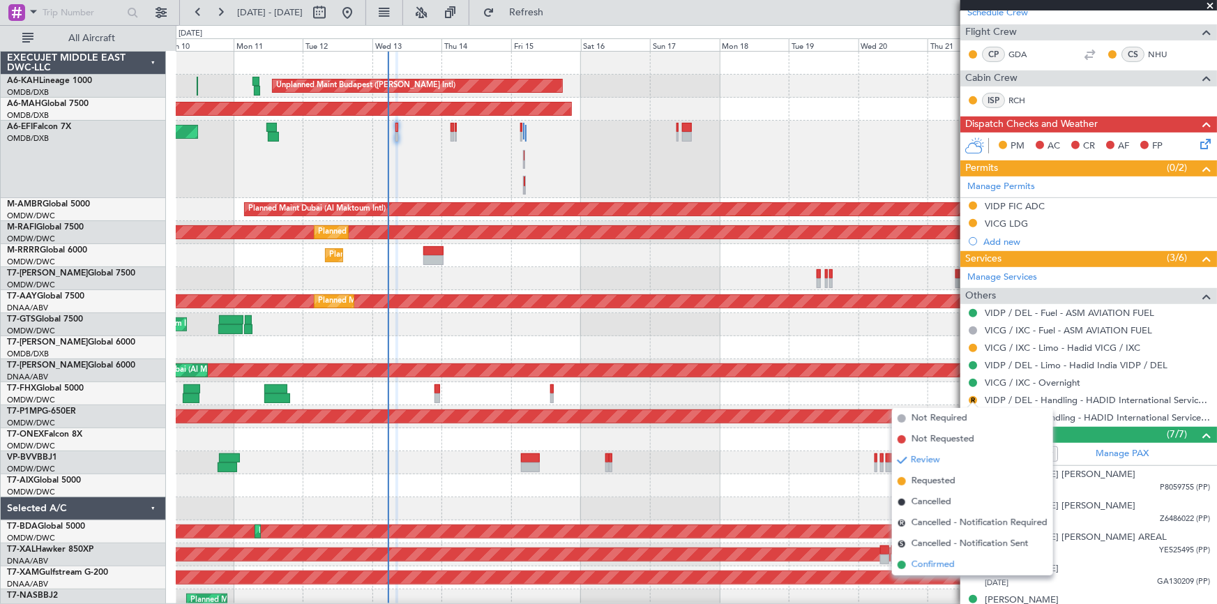
click at [932, 565] on span "Confirmed" at bounding box center [933, 565] width 43 height 14
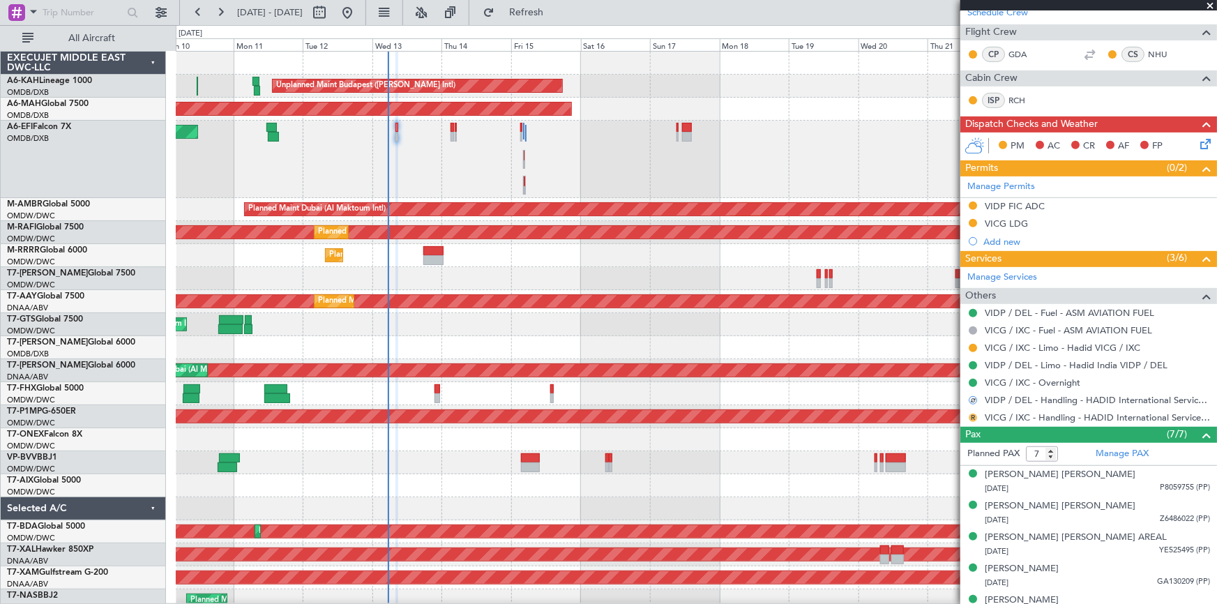
click at [969, 417] on button "R" at bounding box center [973, 418] width 8 height 8
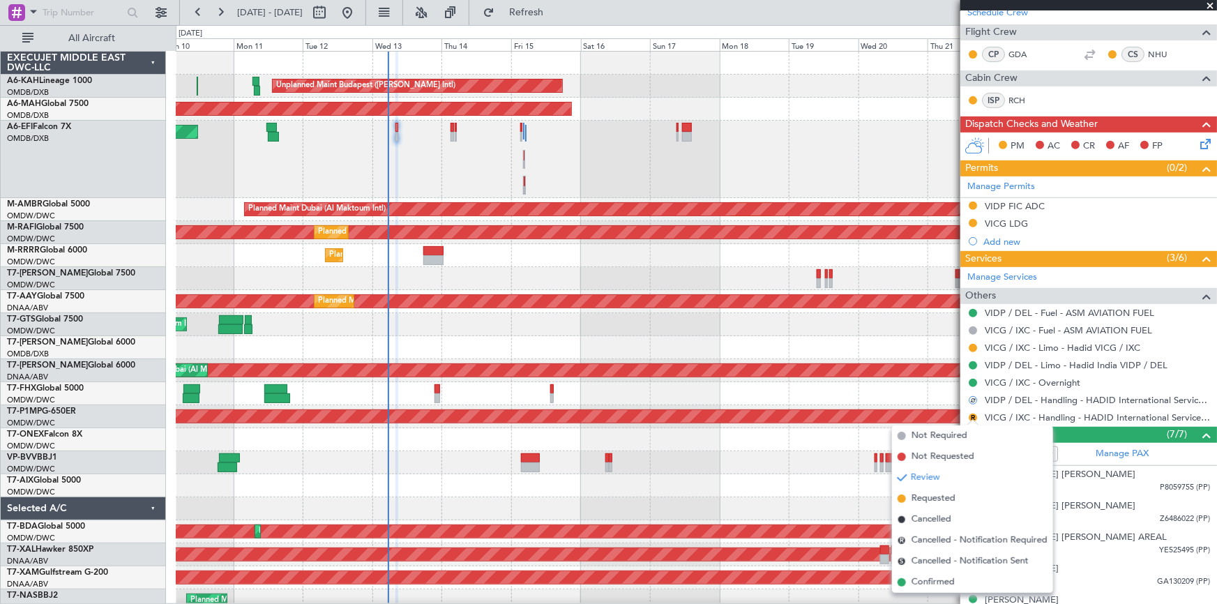
click at [935, 581] on span "Confirmed" at bounding box center [933, 582] width 43 height 14
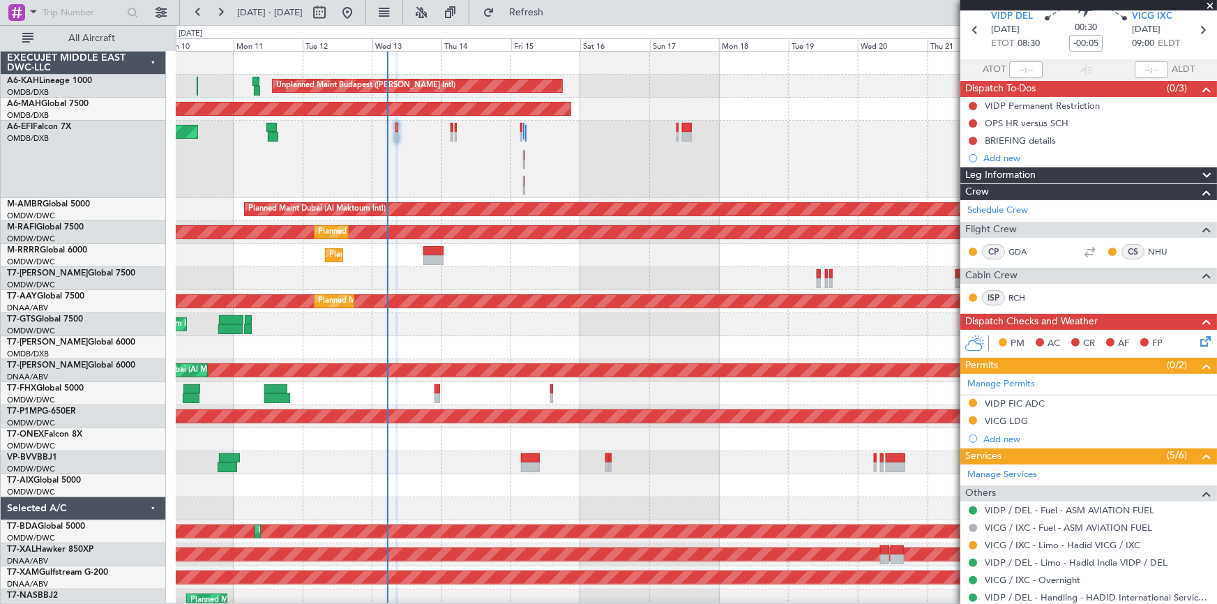
scroll to position [0, 0]
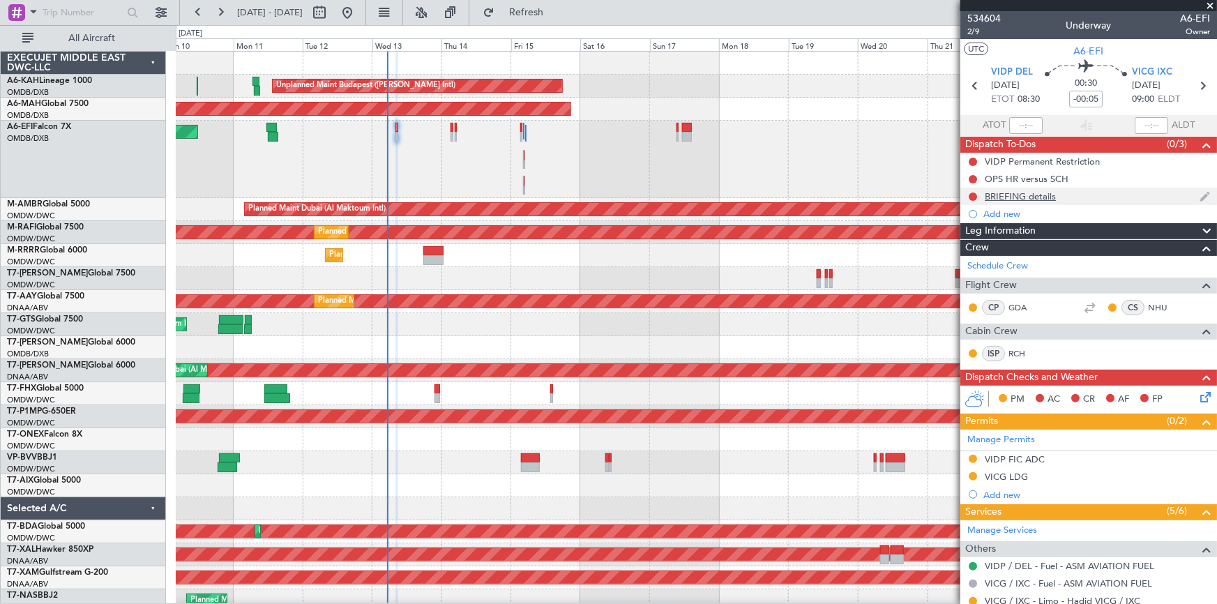
click at [1002, 194] on div "BRIEFING details" at bounding box center [1020, 196] width 71 height 12
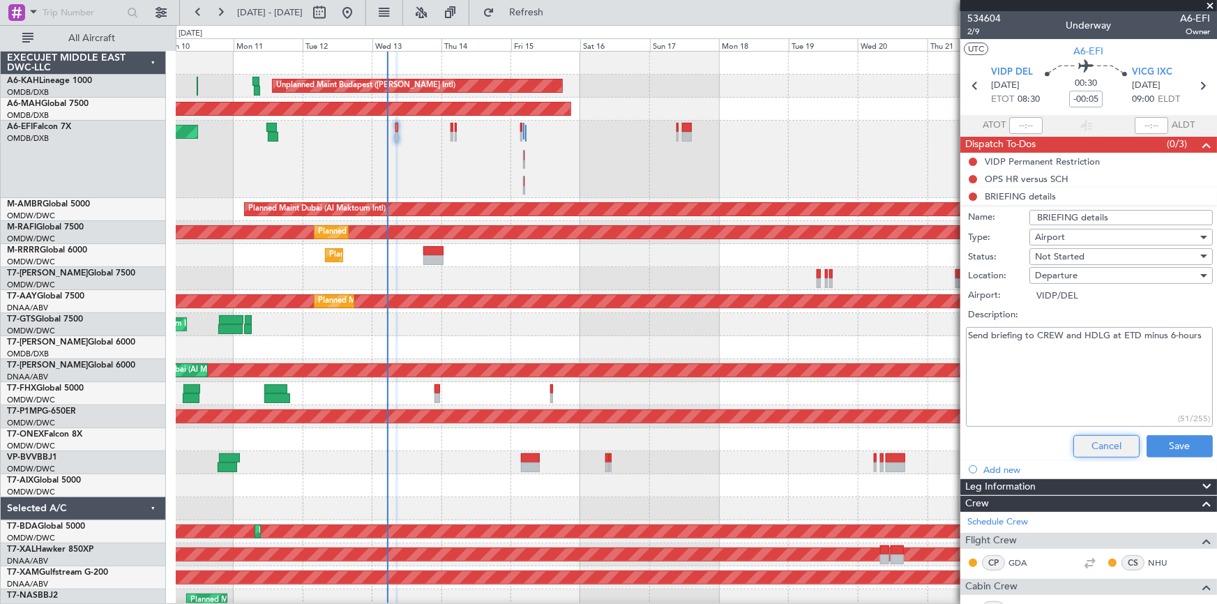
click at [1100, 443] on button "Cancel" at bounding box center [1106, 446] width 66 height 22
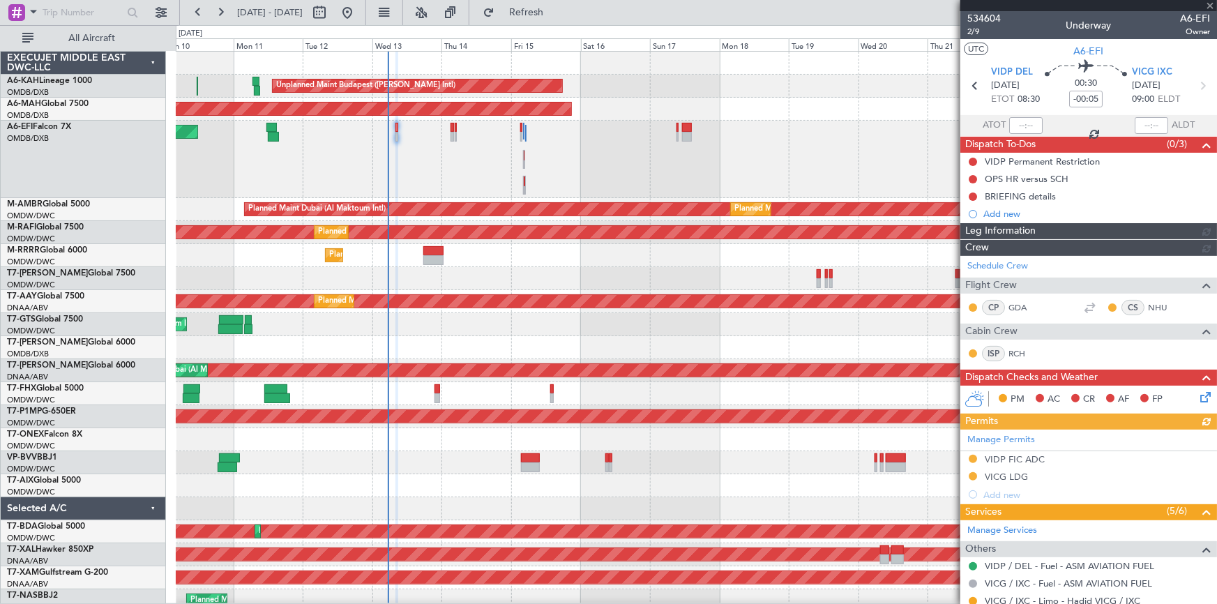
type input "Dherander Fithani (DHF)"
type input "7004"
type input "Dherander Fithani (DHF)"
type input "7004"
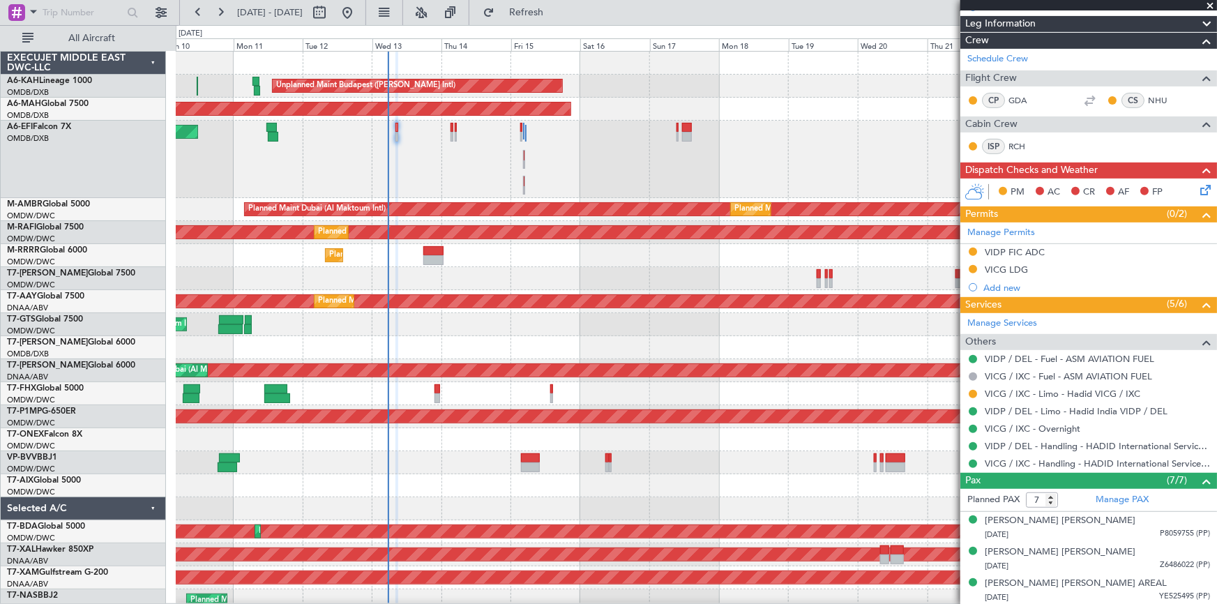
scroll to position [253, 0]
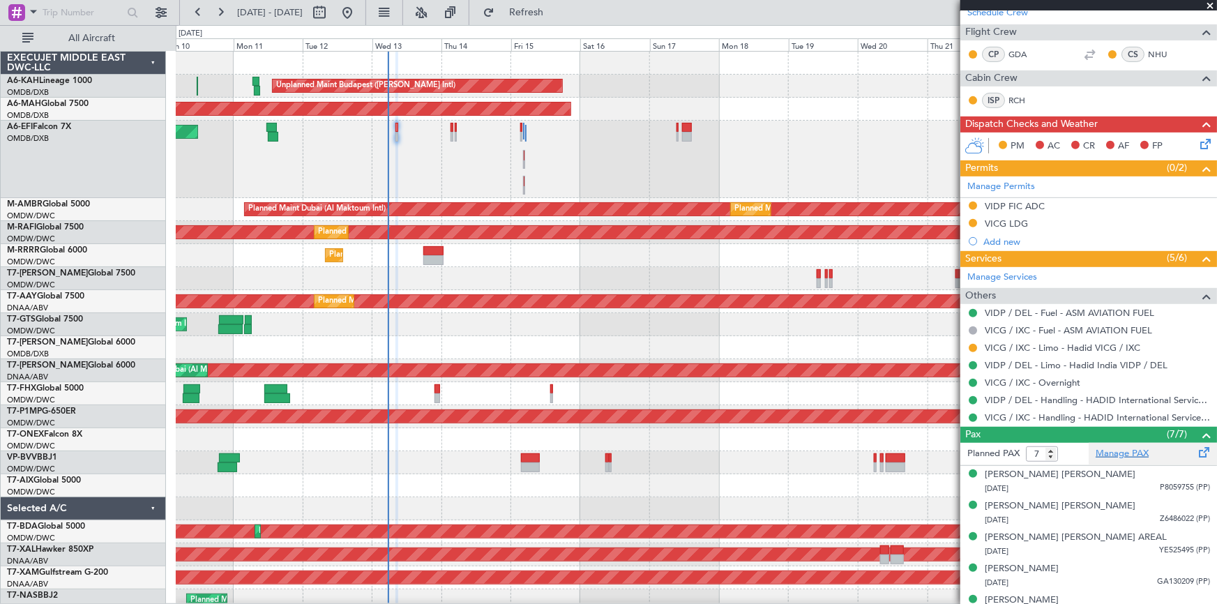
click at [1127, 452] on link "Manage PAX" at bounding box center [1122, 454] width 53 height 14
click at [556, 10] on span "Refresh" at bounding box center [526, 13] width 59 height 10
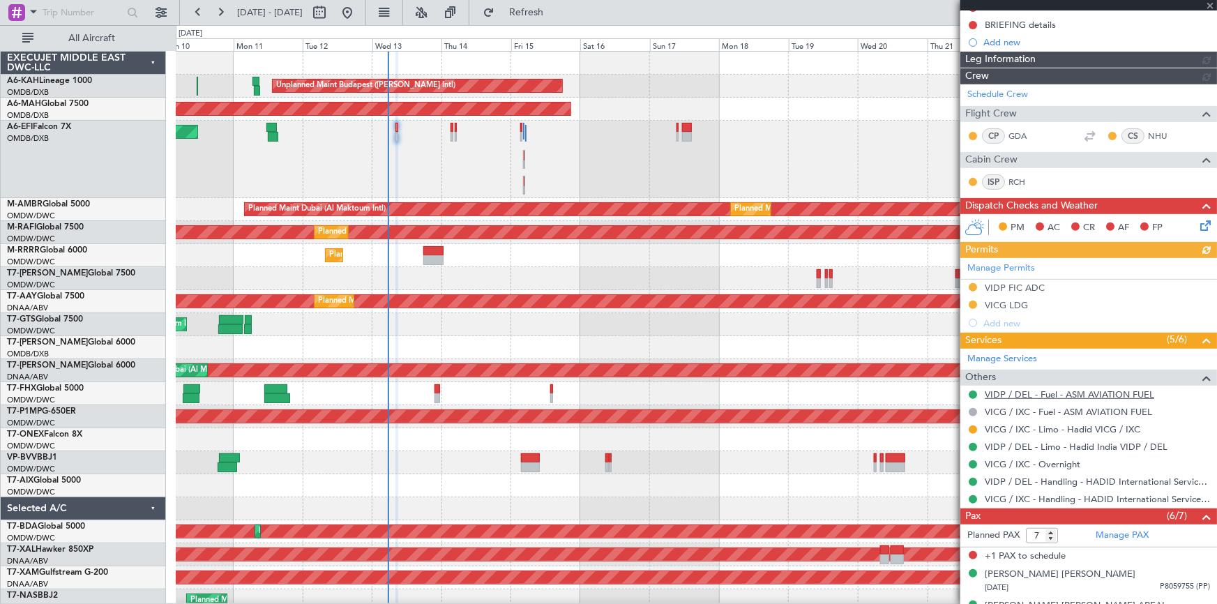
scroll to position [190, 0]
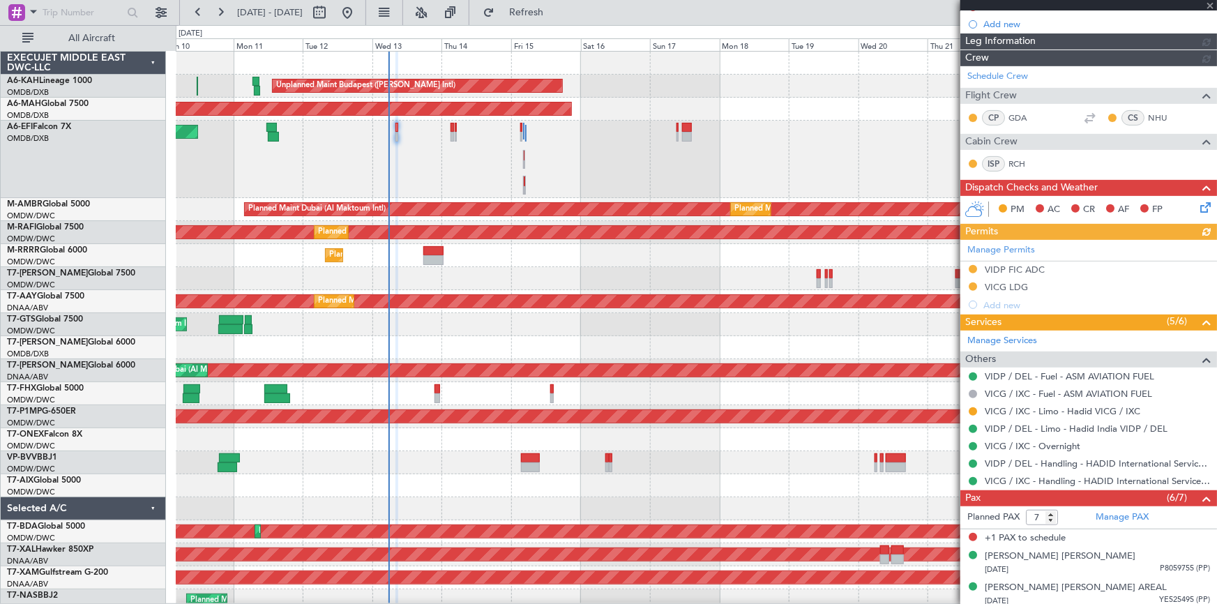
type input "Dherander Fithani (DHF)"
type input "7004"
type input "6"
click at [1053, 518] on input "6" at bounding box center [1042, 517] width 32 height 15
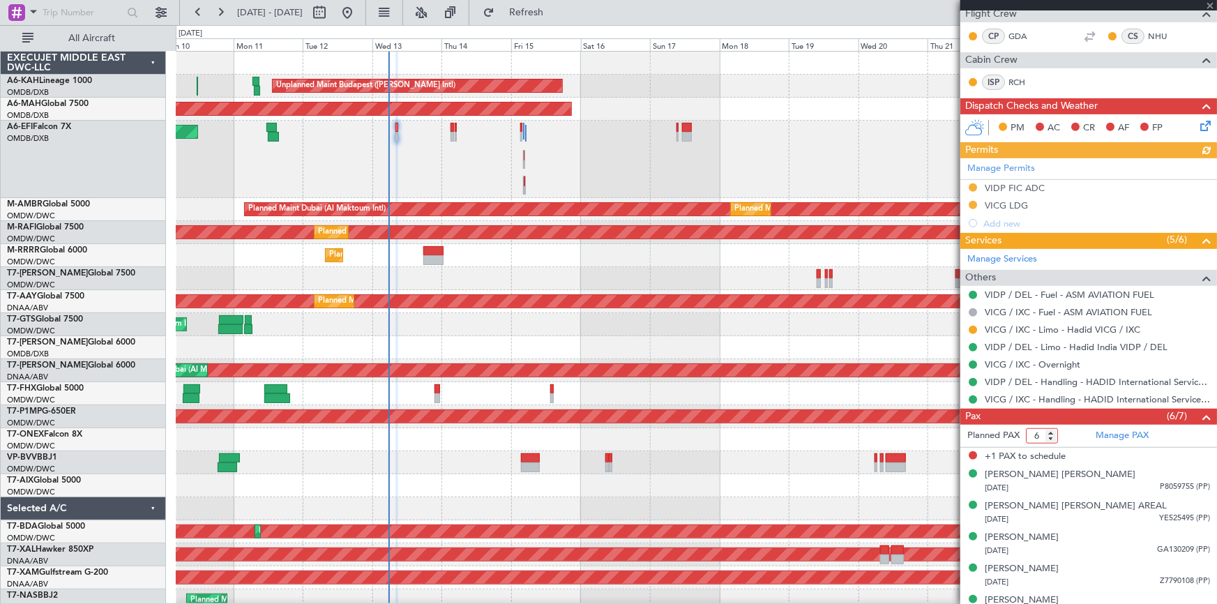
scroll to position [319, 0]
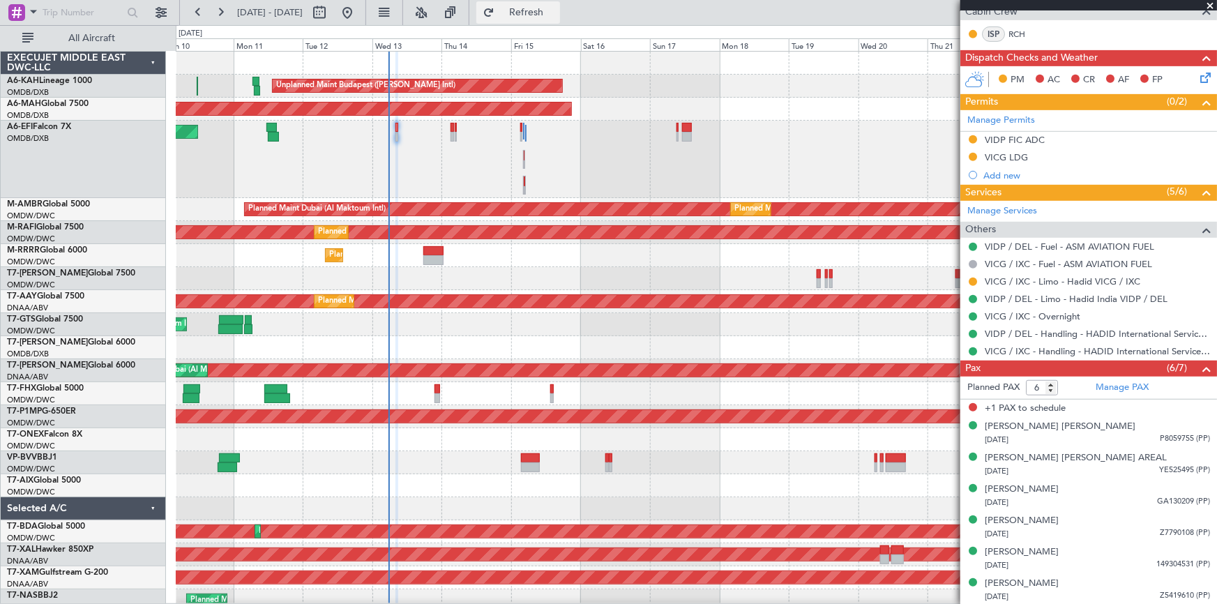
click at [556, 14] on span "Refresh" at bounding box center [526, 13] width 59 height 10
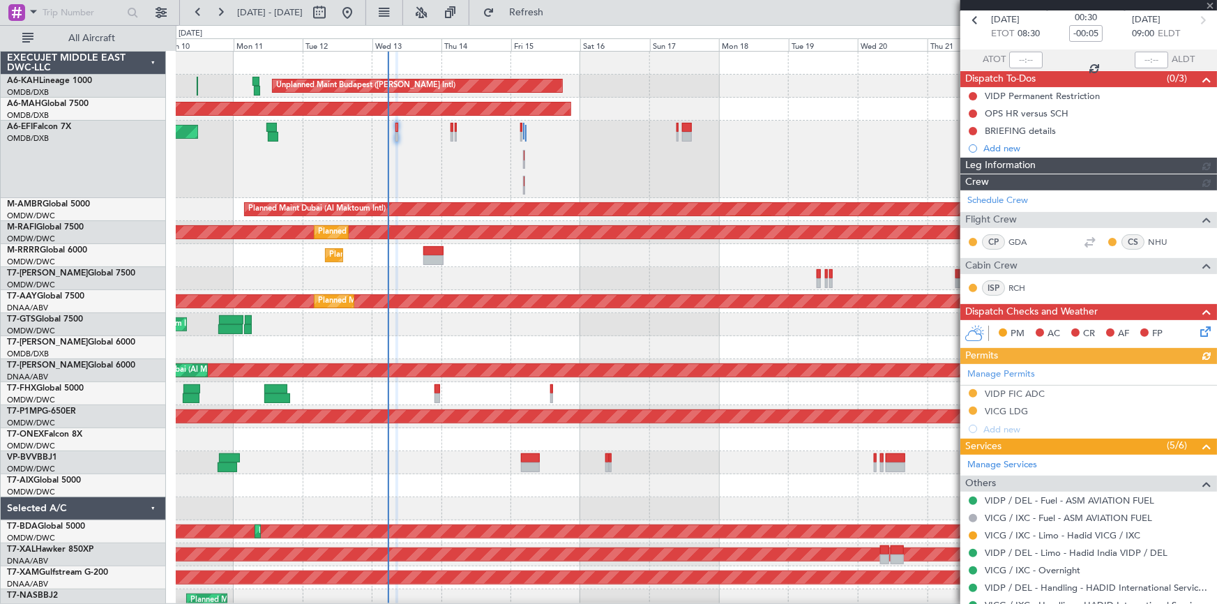
type input "Dherander Fithani (DHF)"
type input "7004"
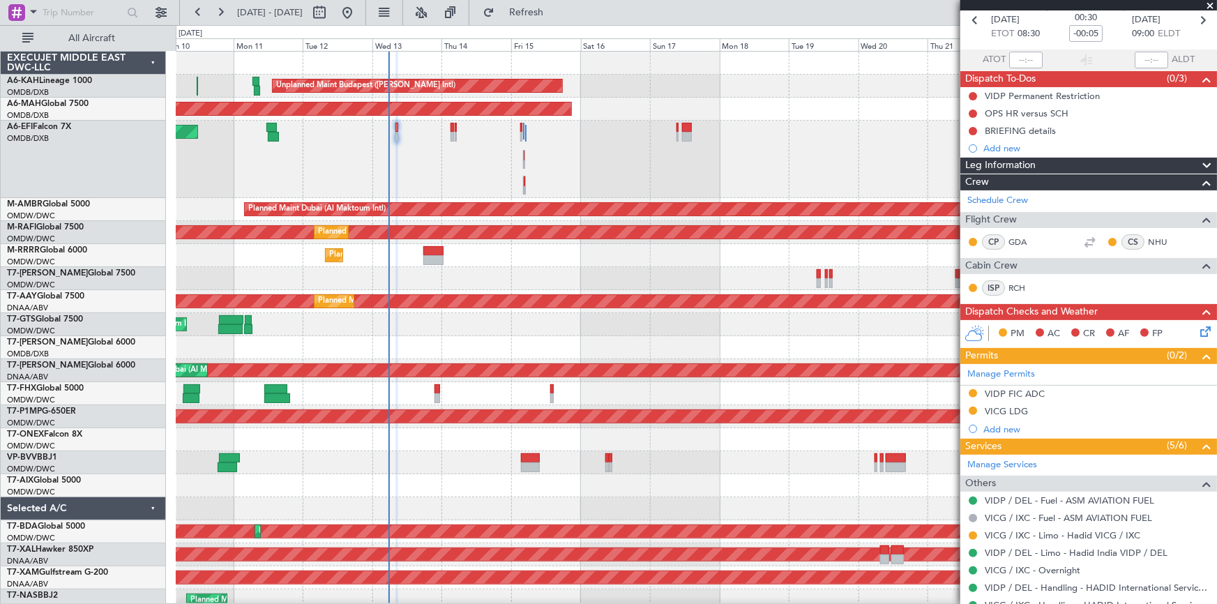
scroll to position [0, 0]
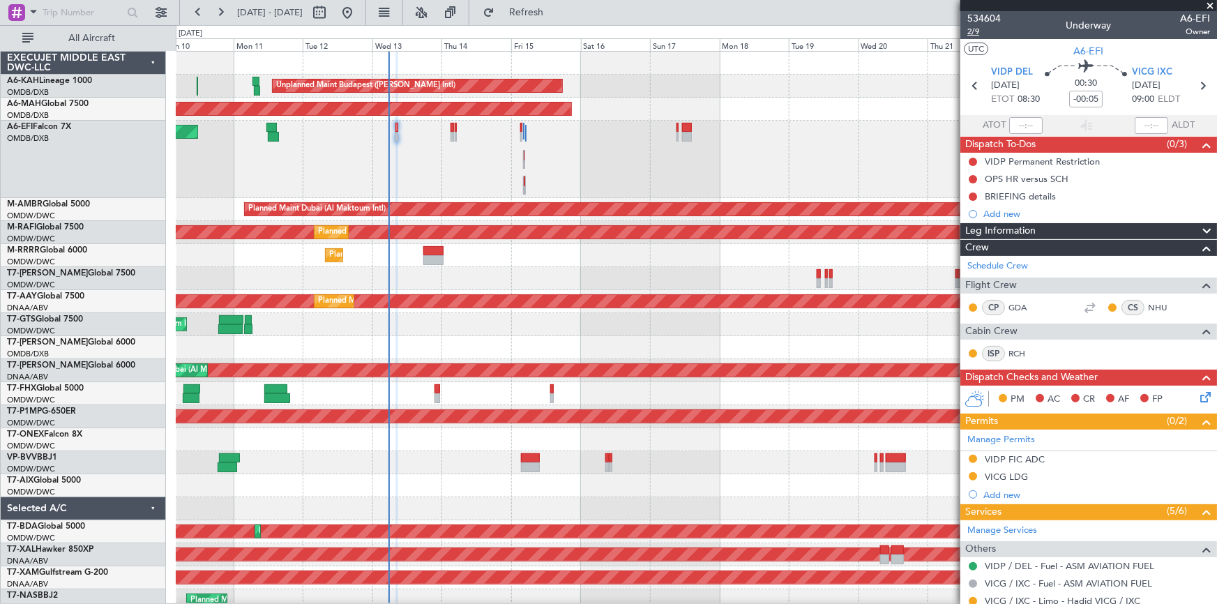
click at [971, 28] on span "2/9" at bounding box center [983, 32] width 33 height 12
type input "Dherander Fithani (DHF)"
type input "7004"
type input "Dherander Fithani (DHF)"
type input "7004"
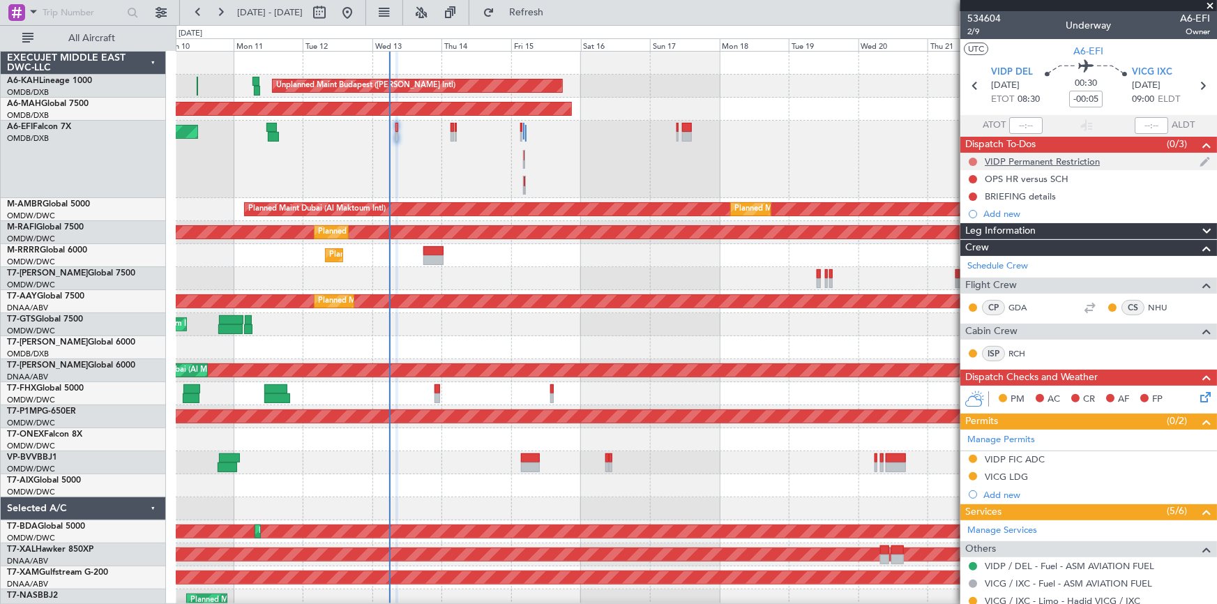
click at [976, 160] on button at bounding box center [973, 162] width 8 height 8
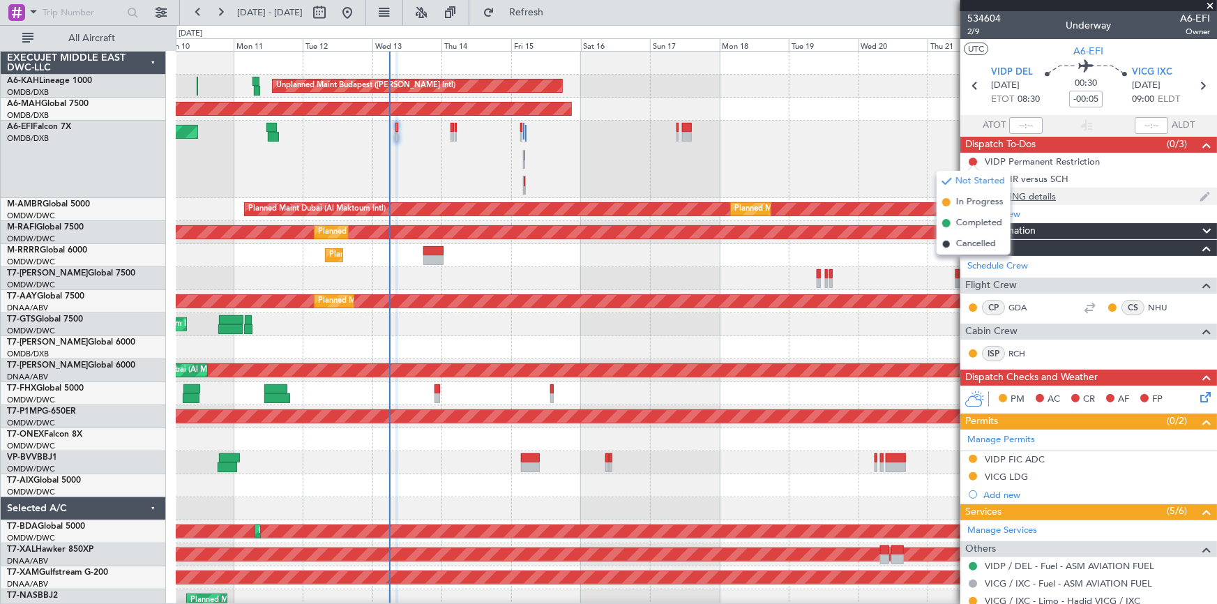
drag, startPoint x: 979, startPoint y: 225, endPoint x: 963, endPoint y: 192, distance: 37.1
click at [978, 225] on span "Completed" at bounding box center [979, 223] width 46 height 14
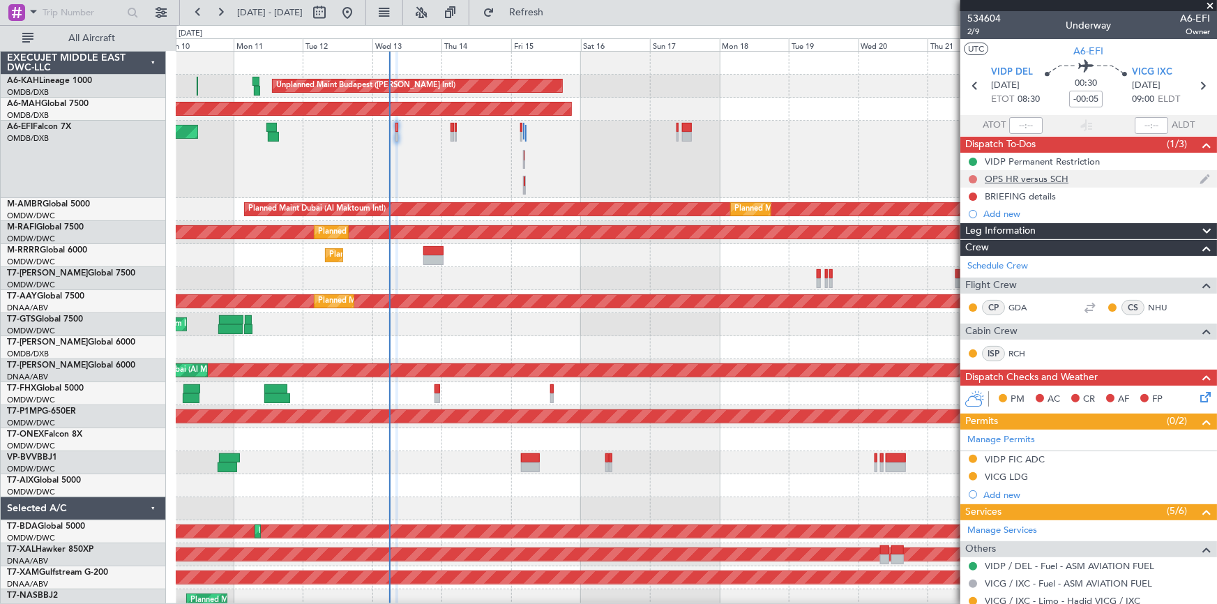
click at [974, 181] on button at bounding box center [973, 179] width 8 height 8
click at [976, 243] on span "Completed" at bounding box center [979, 241] width 46 height 14
click at [974, 191] on div at bounding box center [972, 196] width 11 height 11
click at [972, 192] on button at bounding box center [973, 196] width 8 height 8
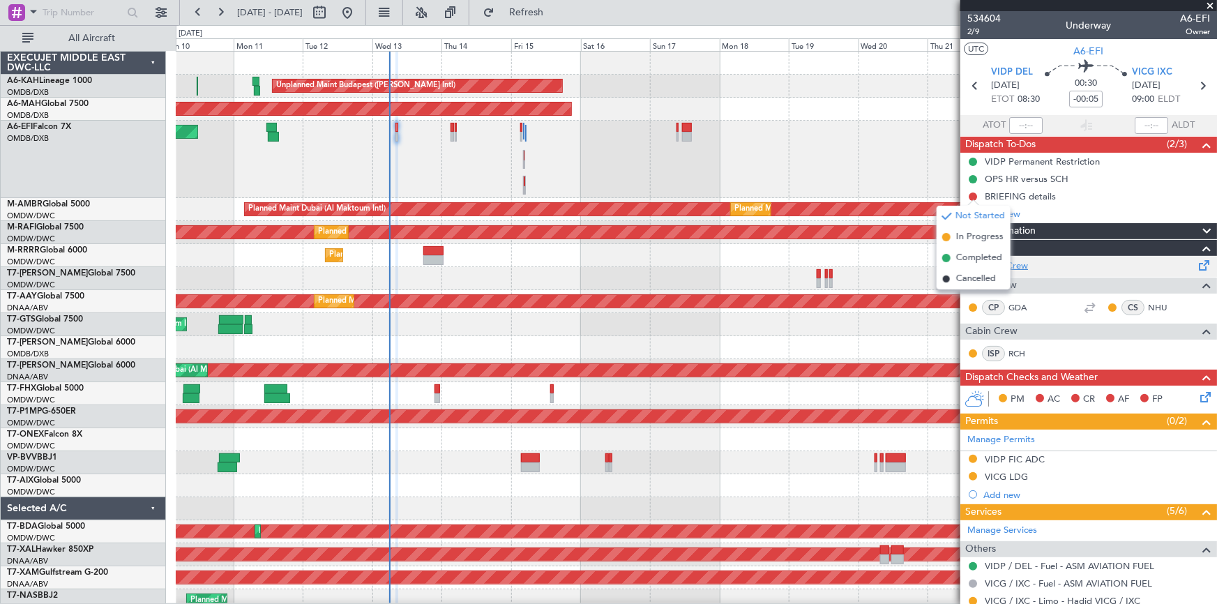
drag, startPoint x: 972, startPoint y: 261, endPoint x: 993, endPoint y: 266, distance: 21.5
click at [972, 260] on span "Completed" at bounding box center [979, 258] width 46 height 14
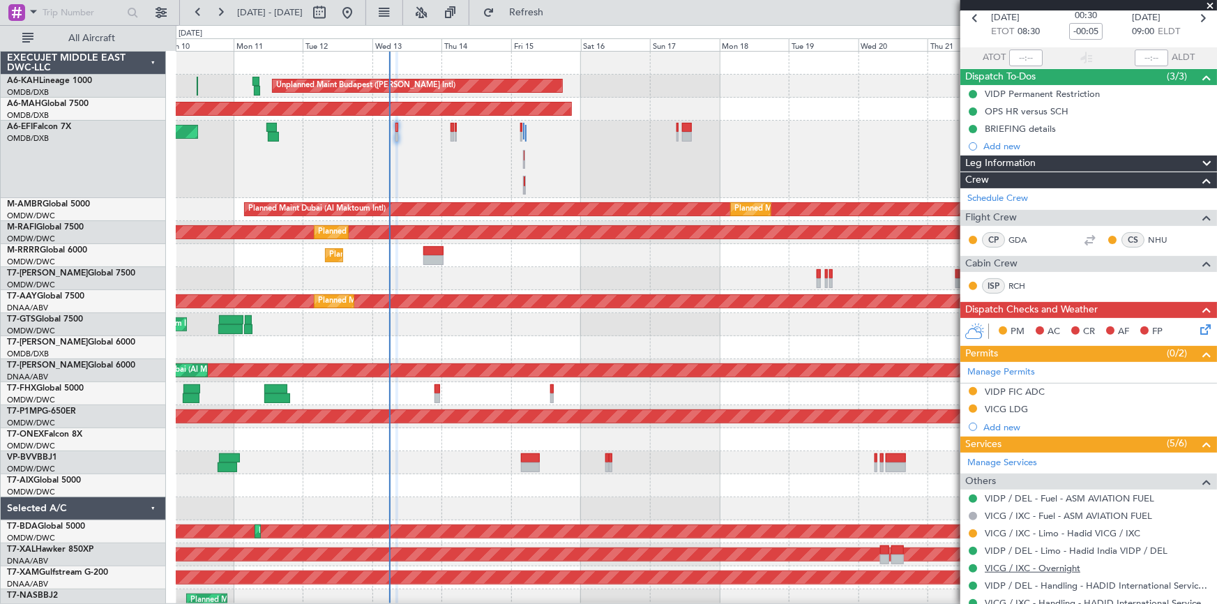
scroll to position [190, 0]
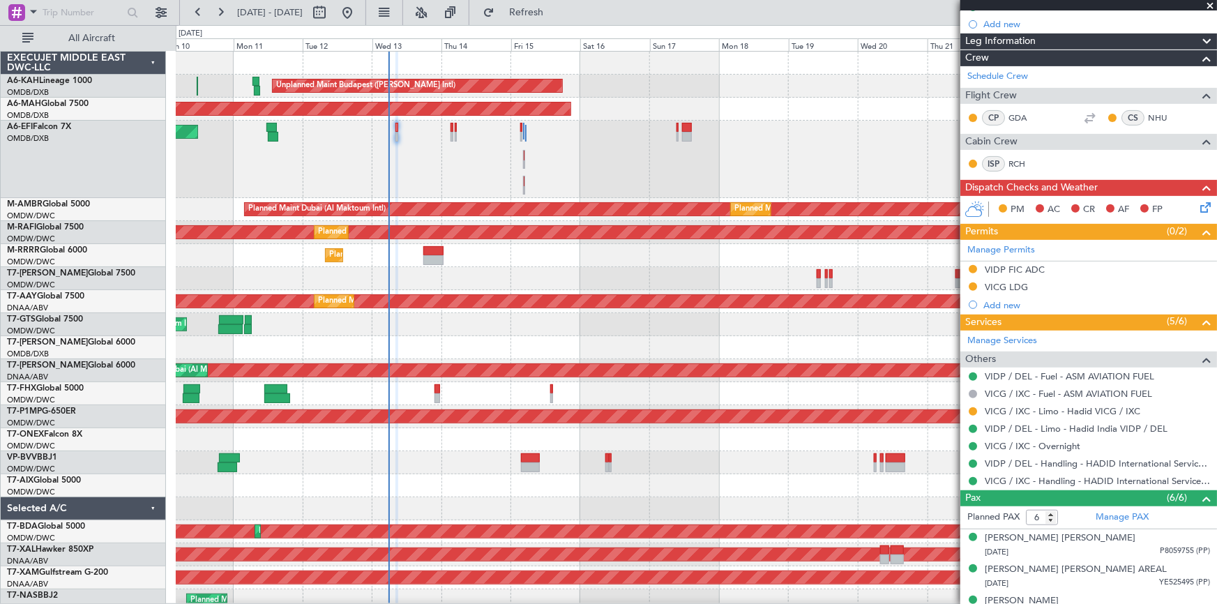
click at [1198, 205] on icon at bounding box center [1202, 204] width 11 height 11
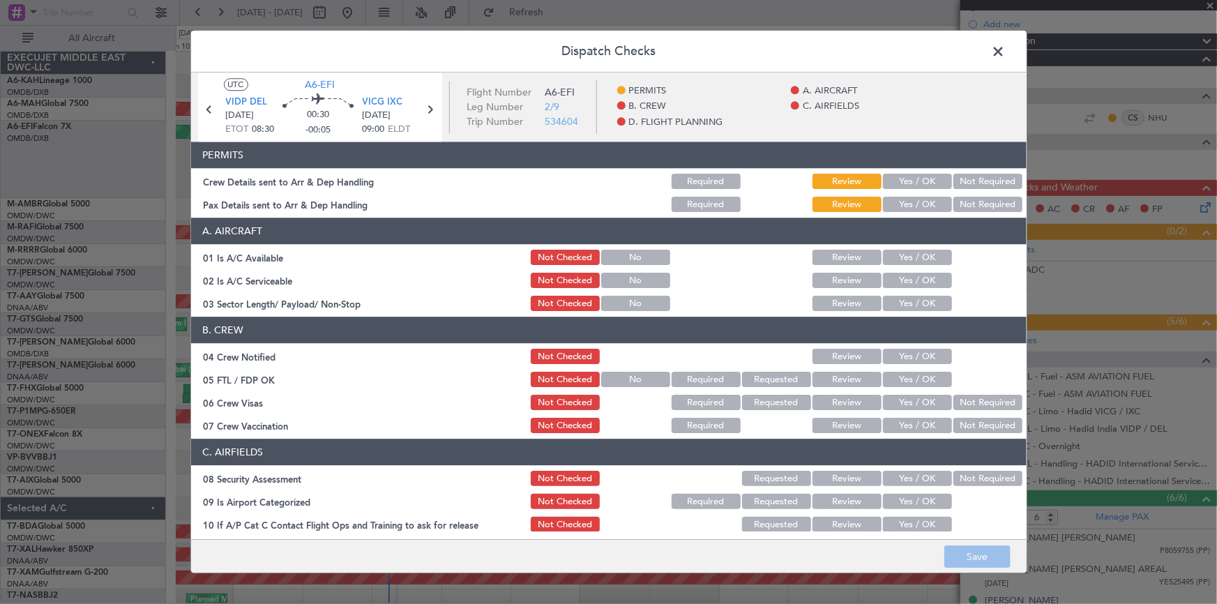
click at [900, 180] on button "Yes / OK" at bounding box center [917, 181] width 69 height 15
drag, startPoint x: 914, startPoint y: 202, endPoint x: 907, endPoint y: 217, distance: 15.9
click at [914, 202] on button "Yes / OK" at bounding box center [917, 204] width 69 height 15
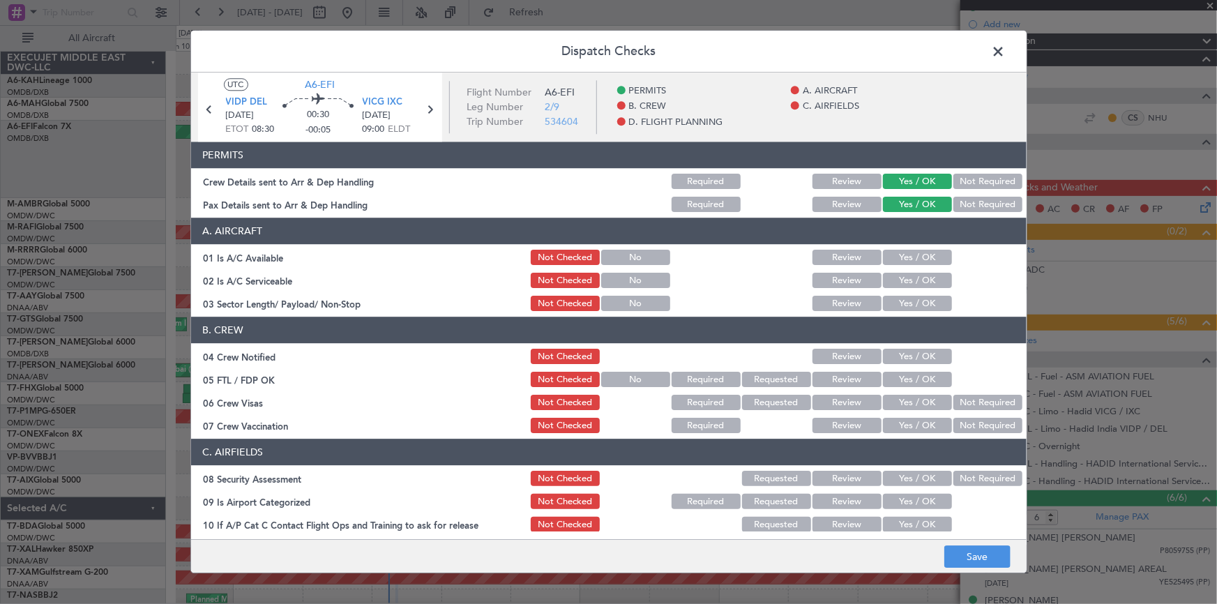
click at [902, 258] on button "Yes / OK" at bounding box center [917, 257] width 69 height 15
click at [897, 285] on div "Yes / OK" at bounding box center [916, 281] width 70 height 20
click at [902, 282] on button "Yes / OK" at bounding box center [917, 280] width 69 height 15
click at [905, 313] on article "PERMITS Crew Details sent to Arr & Dep Handling Required Review Yes / OK Not Re…" at bounding box center [608, 336] width 835 height 388
click at [908, 304] on button "Yes / OK" at bounding box center [917, 303] width 69 height 15
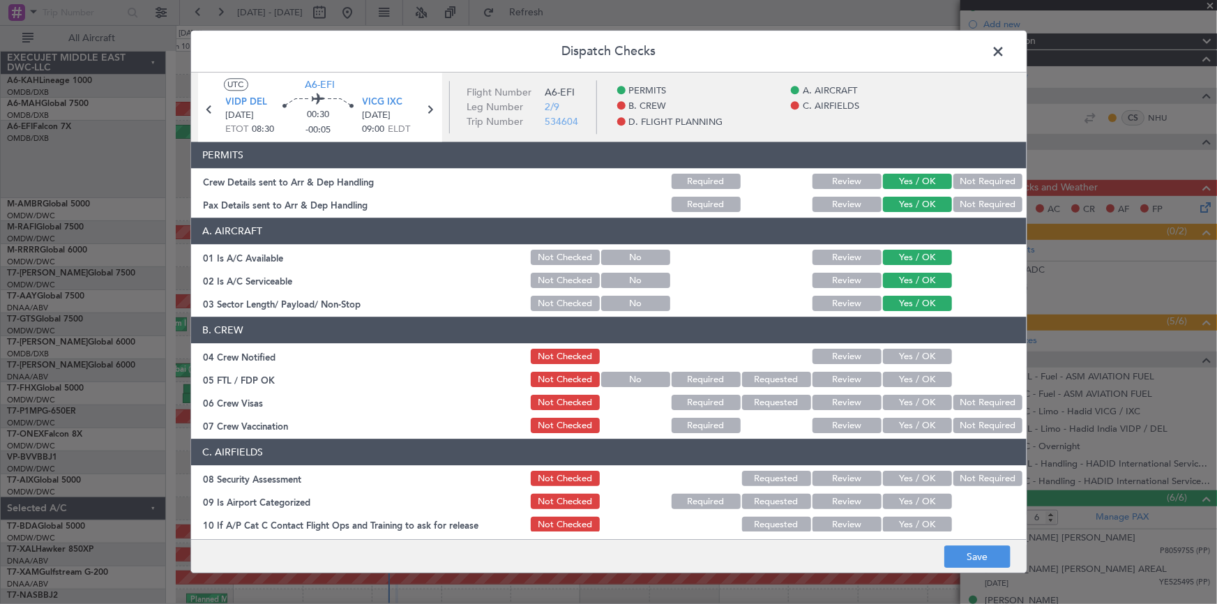
click at [905, 353] on button "Yes / OK" at bounding box center [917, 356] width 69 height 15
click at [911, 377] on button "Yes / OK" at bounding box center [917, 379] width 69 height 15
click at [902, 397] on button "Yes / OK" at bounding box center [917, 402] width 69 height 15
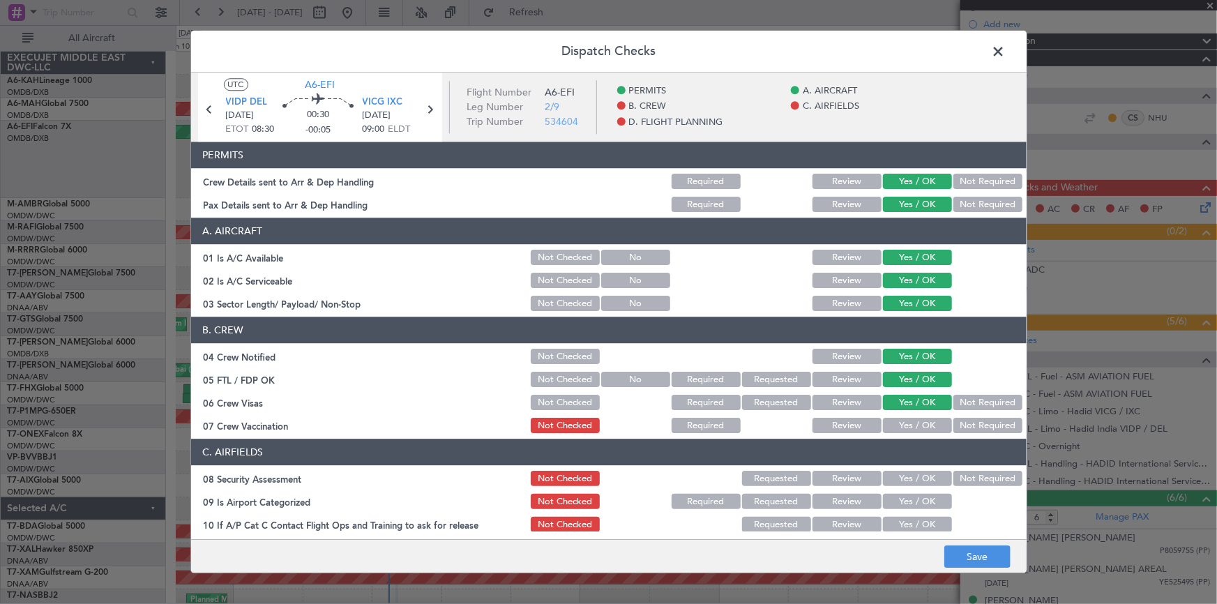
drag, startPoint x: 955, startPoint y: 423, endPoint x: 914, endPoint y: 485, distance: 74.5
click at [955, 425] on button "Not Required" at bounding box center [987, 425] width 69 height 15
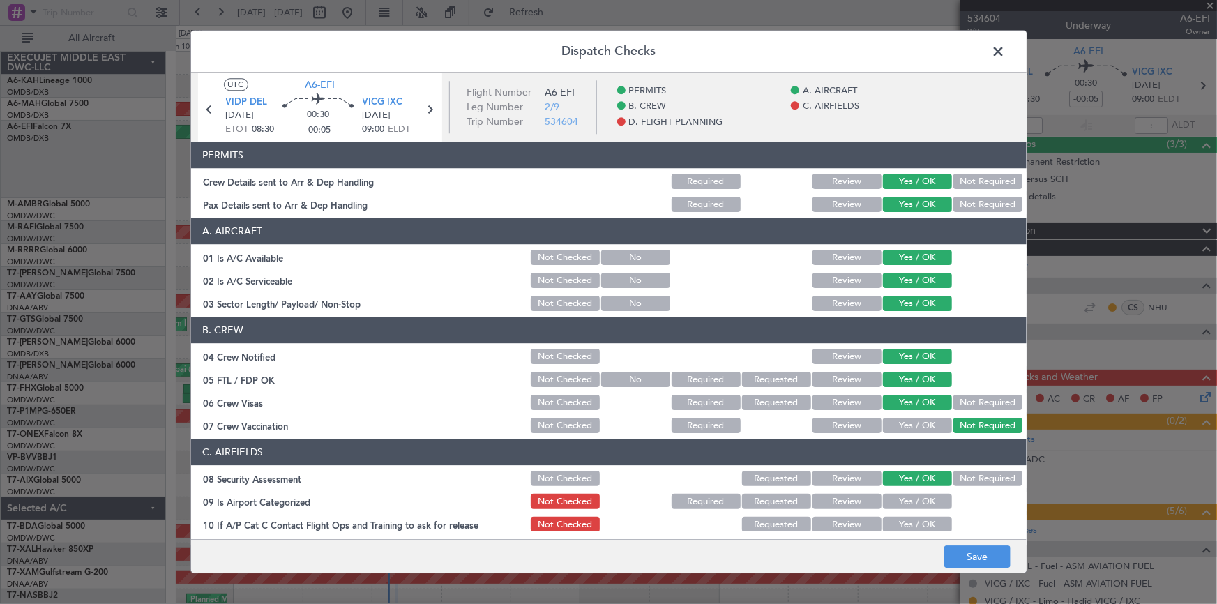
scroll to position [190, 0]
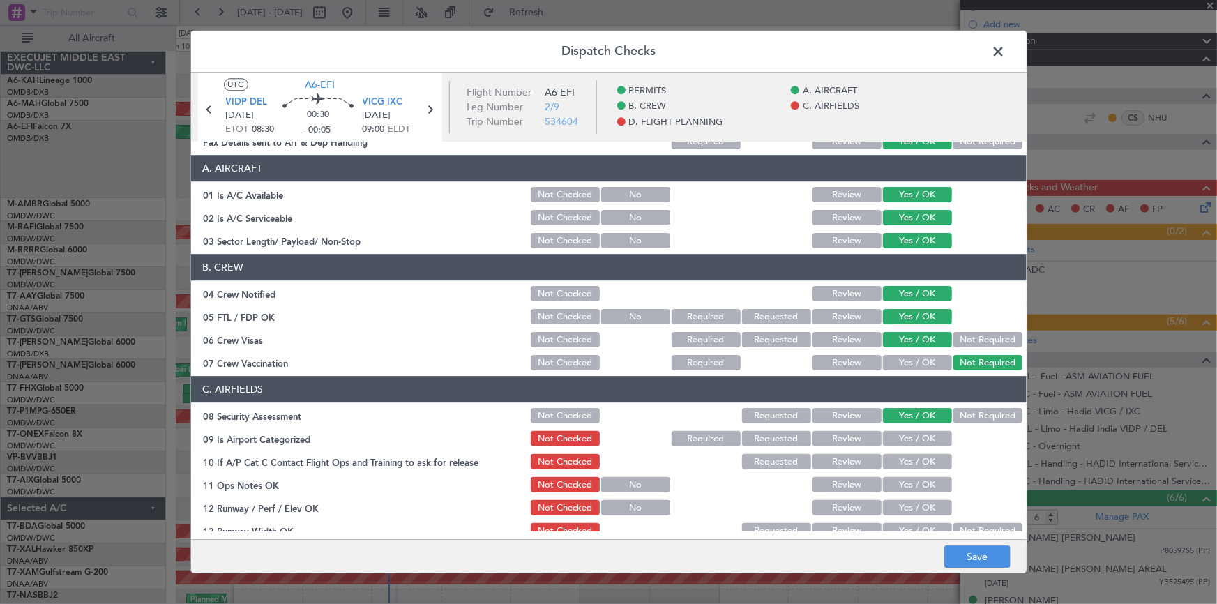
click at [975, 419] on button "Not Required" at bounding box center [987, 416] width 69 height 15
click at [914, 439] on button "Yes / OK" at bounding box center [917, 439] width 69 height 15
click at [903, 457] on button "Yes / OK" at bounding box center [917, 462] width 69 height 15
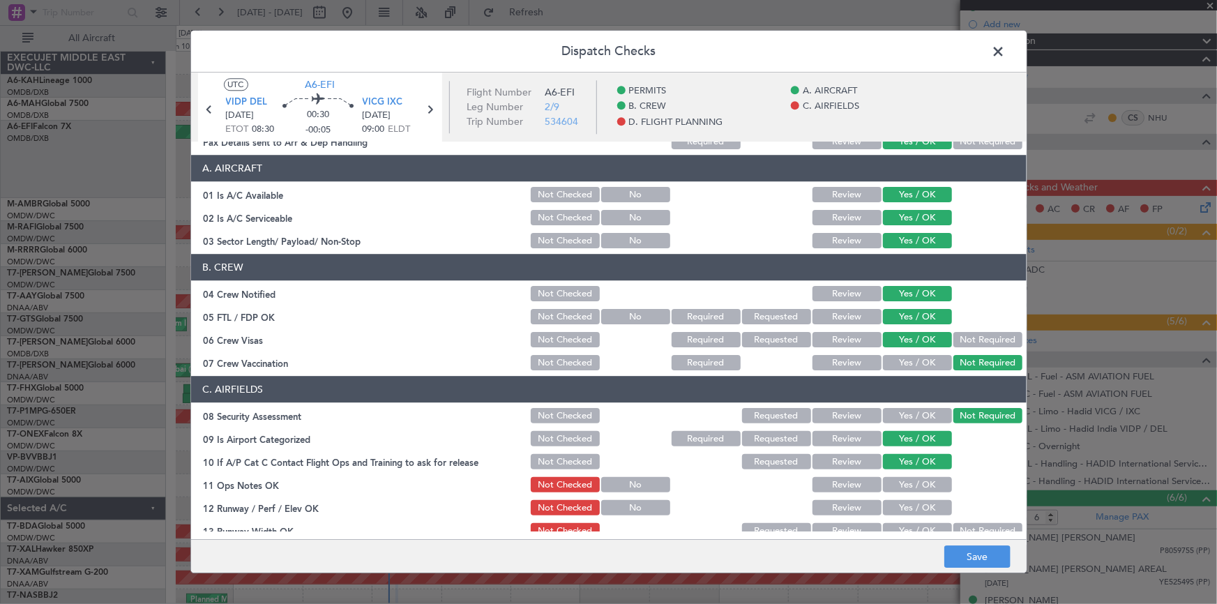
click at [913, 493] on div "Yes / OK" at bounding box center [916, 486] width 70 height 20
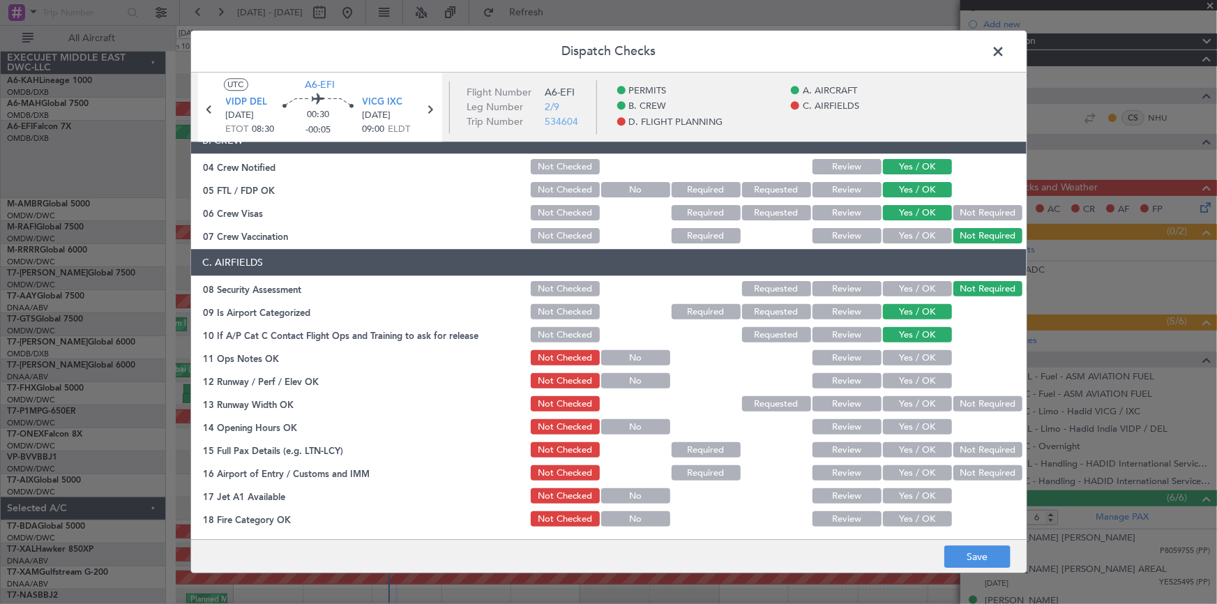
click at [903, 357] on button "Yes / OK" at bounding box center [917, 358] width 69 height 15
click at [907, 380] on button "Yes / OK" at bounding box center [917, 381] width 69 height 15
click at [914, 398] on button "Yes / OK" at bounding box center [917, 404] width 69 height 15
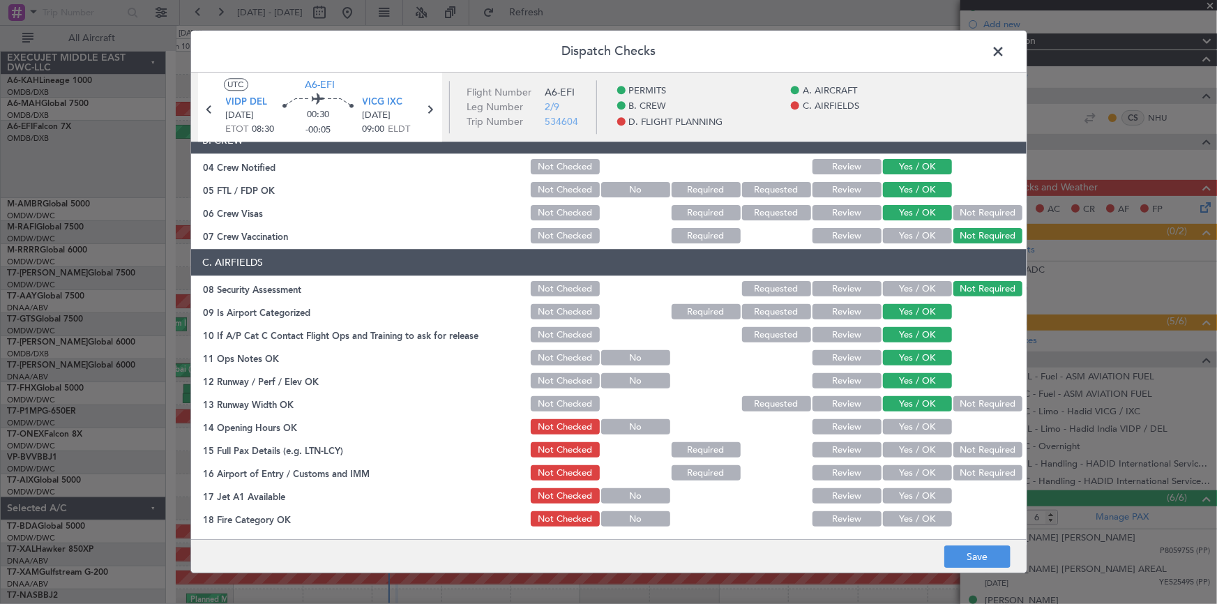
click at [903, 421] on button "Yes / OK" at bounding box center [917, 427] width 69 height 15
click at [907, 455] on div "Yes / OK" at bounding box center [916, 451] width 70 height 20
click at [967, 450] on button "Not Required" at bounding box center [987, 450] width 69 height 15
click at [907, 453] on button "Yes / OK" at bounding box center [917, 450] width 69 height 15
click at [977, 472] on button "Not Required" at bounding box center [987, 473] width 69 height 15
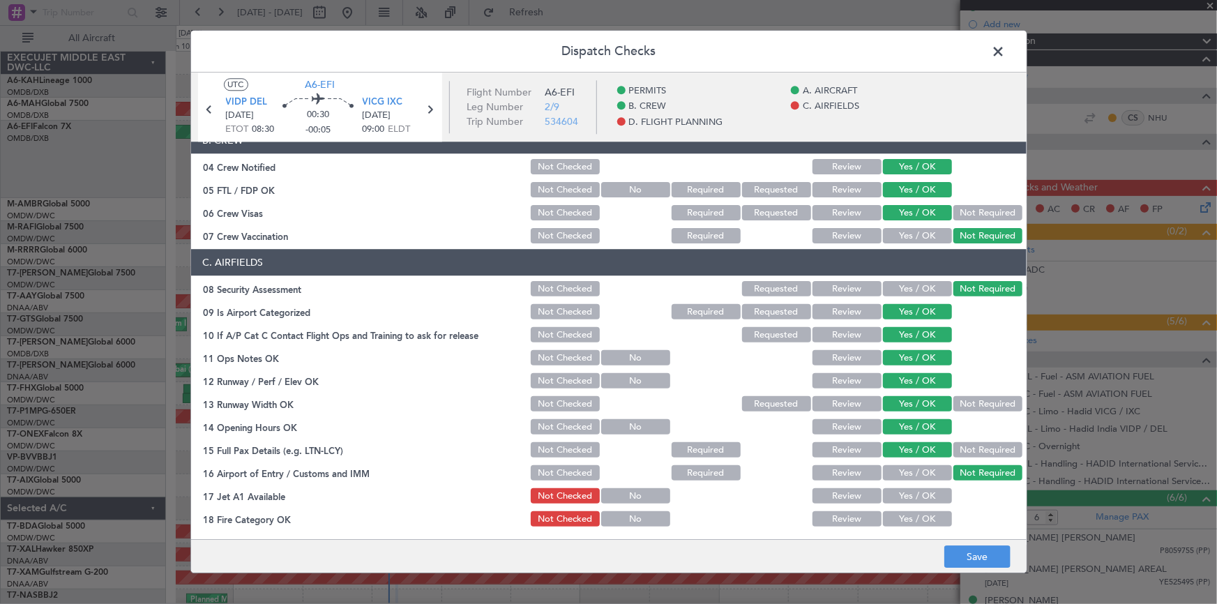
drag, startPoint x: 900, startPoint y: 493, endPoint x: 930, endPoint y: 515, distance: 36.8
click at [903, 494] on button "Yes / OK" at bounding box center [917, 496] width 69 height 15
click at [928, 515] on button "Yes / OK" at bounding box center [917, 519] width 69 height 15
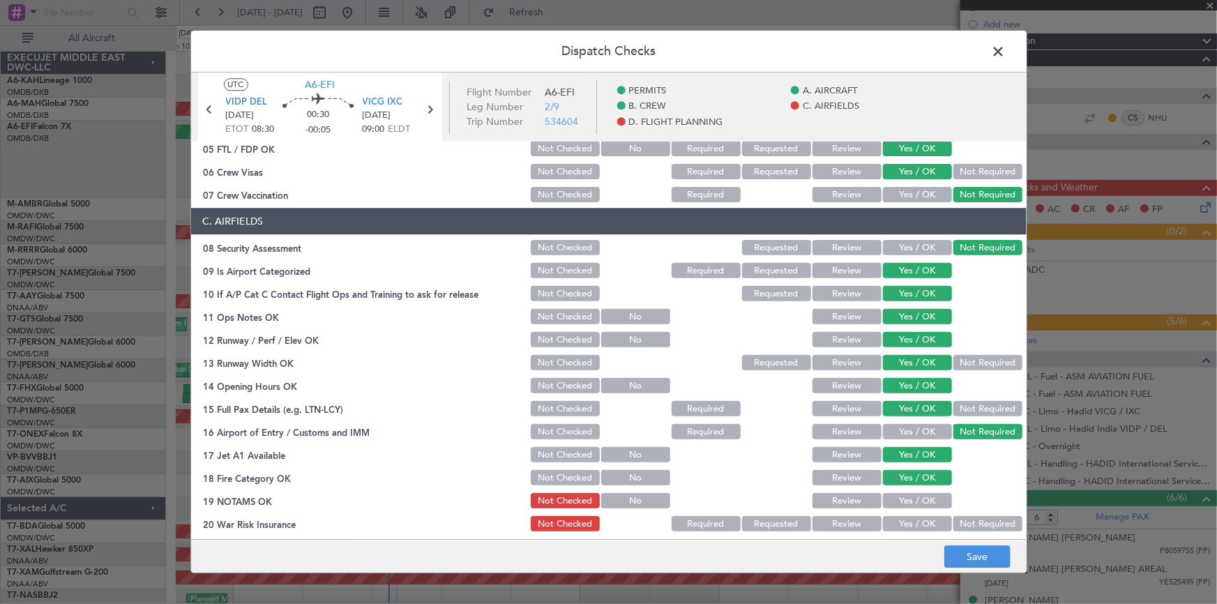
scroll to position [253, 0]
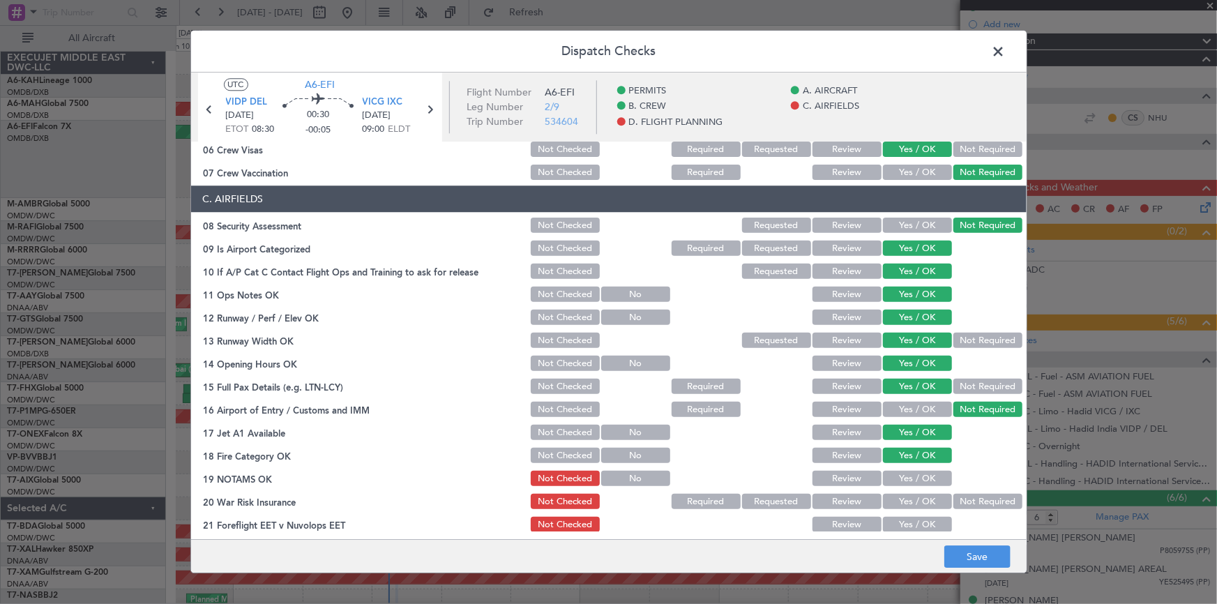
click at [898, 480] on button "Yes / OK" at bounding box center [917, 478] width 69 height 15
click at [907, 499] on button "Yes / OK" at bounding box center [917, 501] width 69 height 15
click at [913, 520] on button "Yes / OK" at bounding box center [917, 524] width 69 height 15
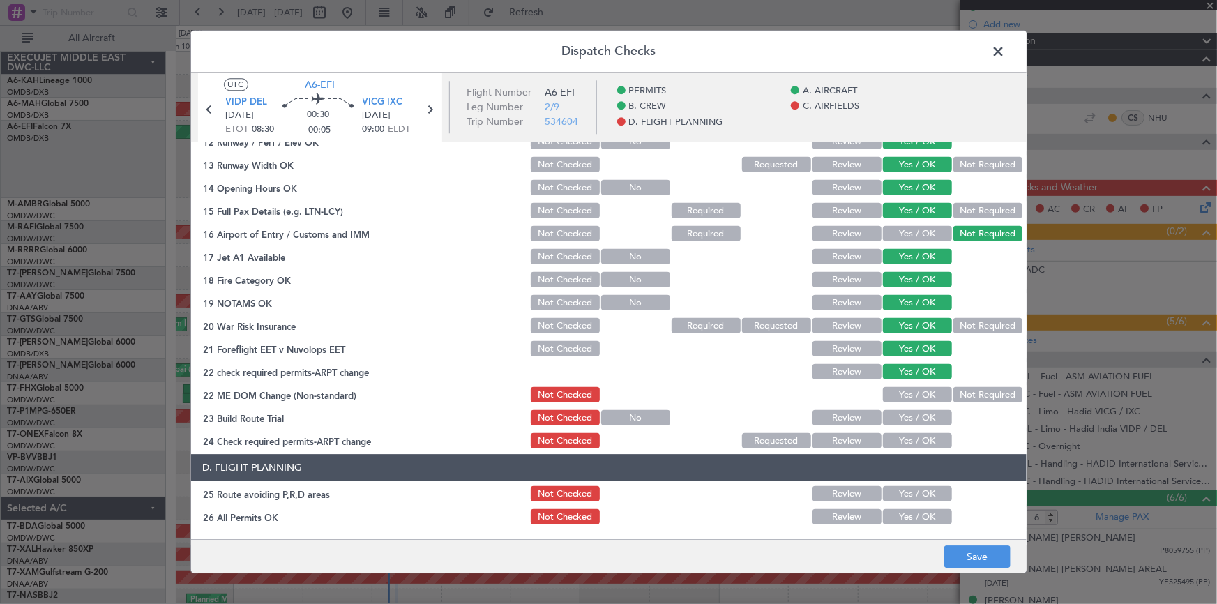
scroll to position [507, 0]
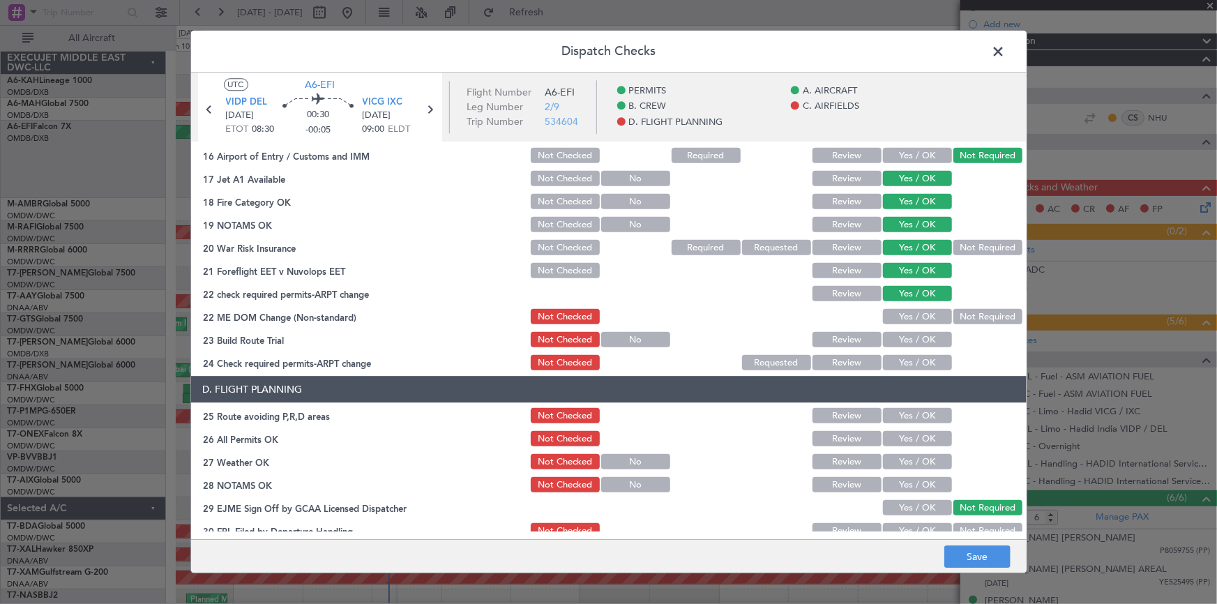
click at [906, 317] on button "Yes / OK" at bounding box center [917, 317] width 69 height 15
click at [905, 339] on button "Yes / OK" at bounding box center [917, 340] width 69 height 15
click at [907, 359] on button "Yes / OK" at bounding box center [917, 363] width 69 height 15
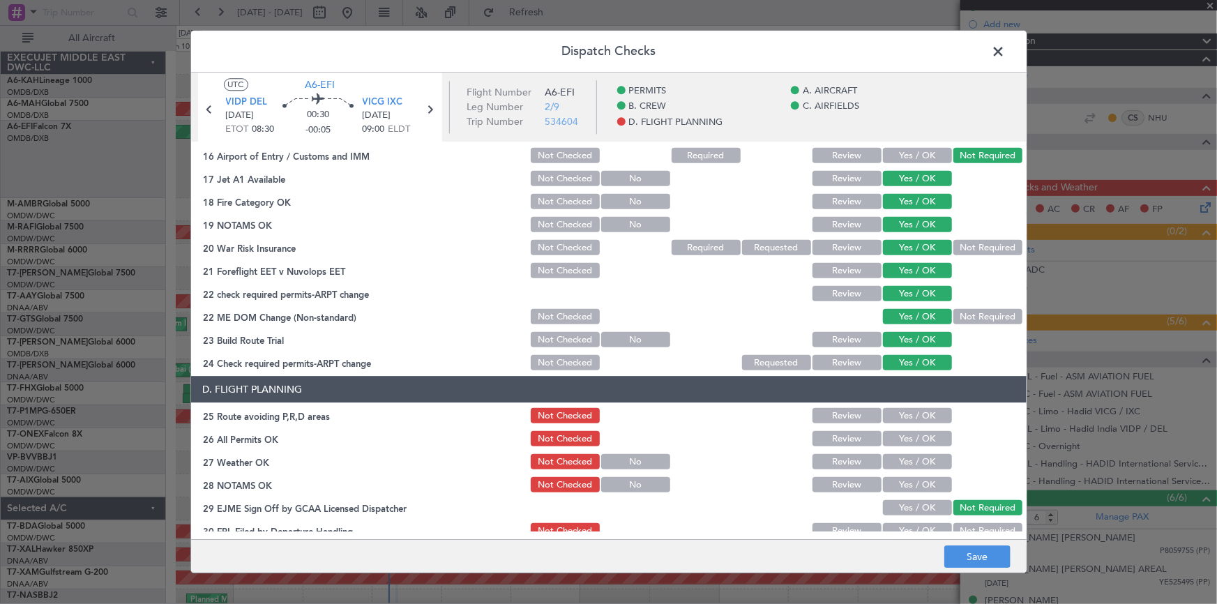
click at [893, 411] on button "Yes / OK" at bounding box center [917, 416] width 69 height 15
click at [848, 441] on button "Review" at bounding box center [846, 439] width 69 height 15
click at [916, 455] on button "Yes / OK" at bounding box center [917, 462] width 69 height 15
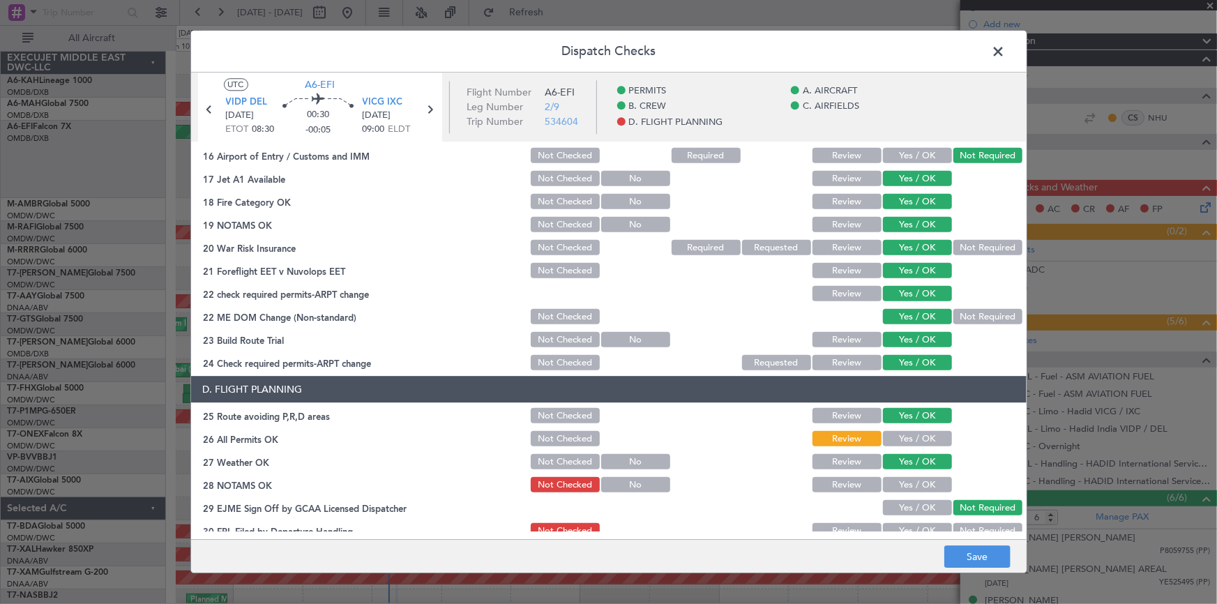
drag, startPoint x: 908, startPoint y: 481, endPoint x: 914, endPoint y: 475, distance: 8.4
click at [910, 481] on button "Yes / OK" at bounding box center [917, 485] width 69 height 15
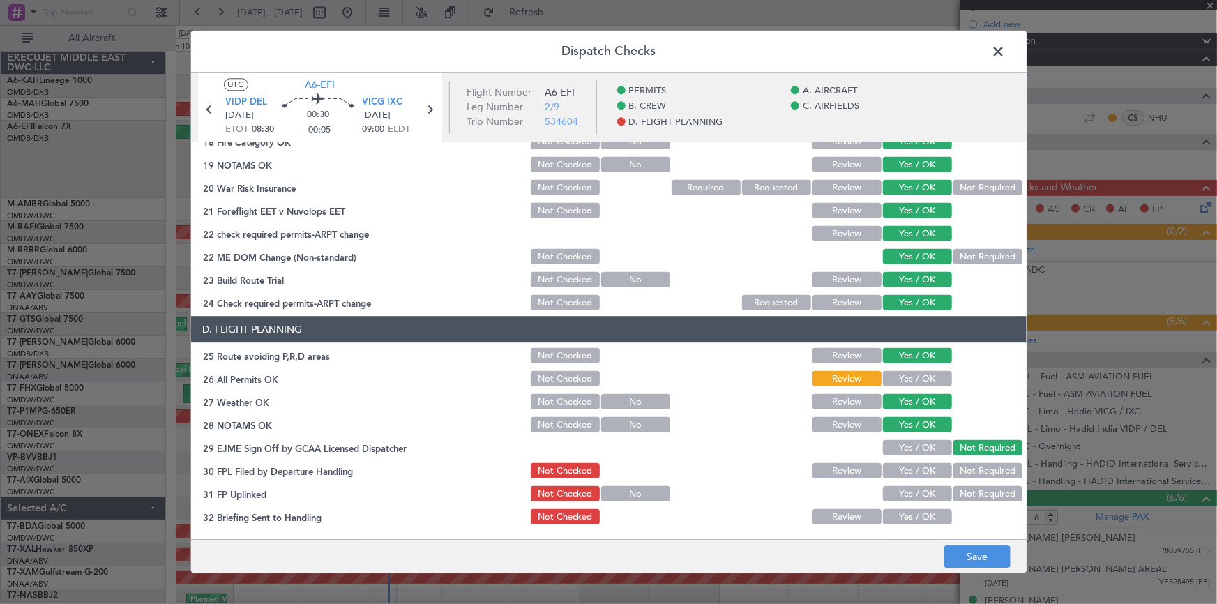
scroll to position [634, 0]
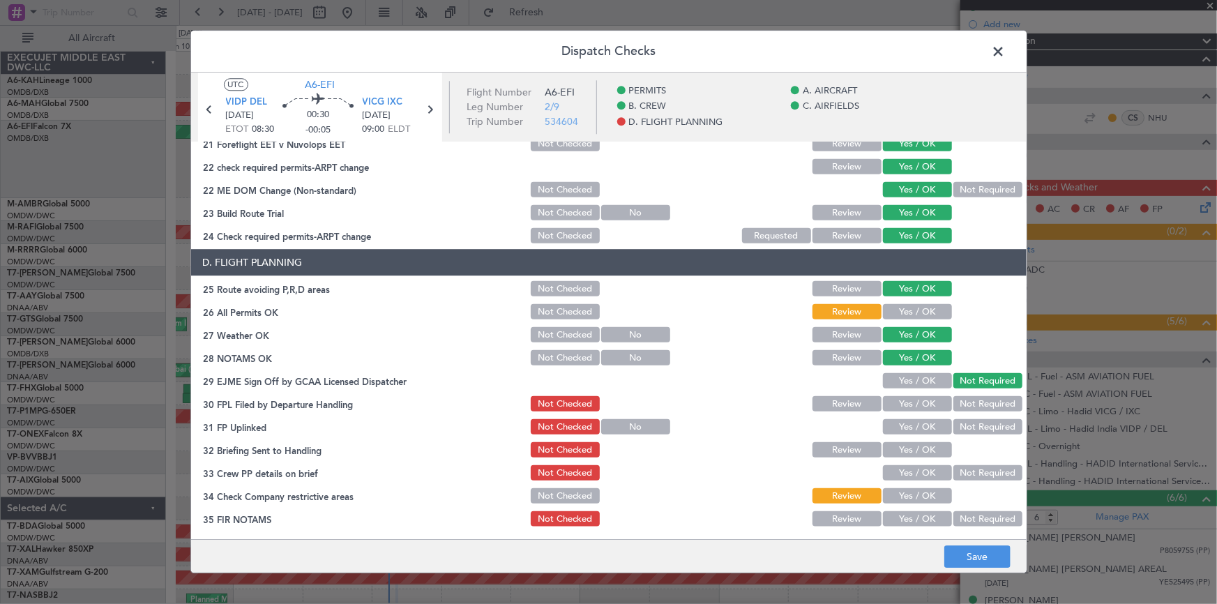
click at [916, 401] on button "Yes / OK" at bounding box center [917, 404] width 69 height 15
click at [906, 424] on button "Yes / OK" at bounding box center [917, 427] width 69 height 15
drag, startPoint x: 907, startPoint y: 453, endPoint x: 919, endPoint y: 469, distance: 19.4
click at [909, 453] on button "Yes / OK" at bounding box center [917, 450] width 69 height 15
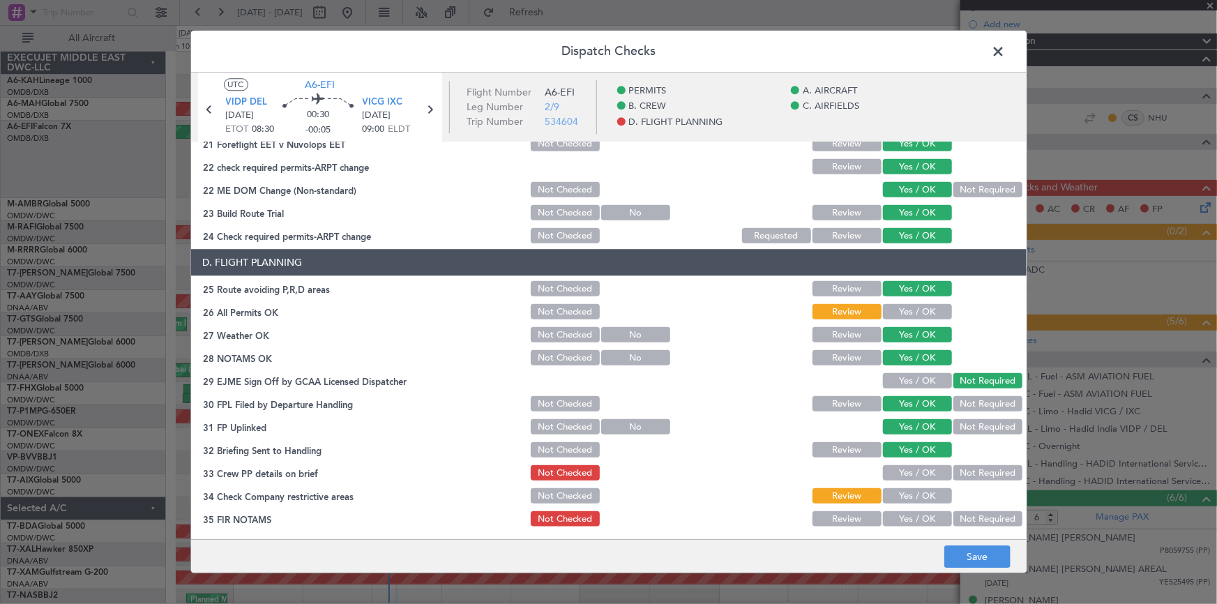
click at [916, 478] on button "Yes / OK" at bounding box center [917, 473] width 69 height 15
drag, startPoint x: 909, startPoint y: 499, endPoint x: 913, endPoint y: 511, distance: 13.0
click at [910, 499] on button "Yes / OK" at bounding box center [917, 496] width 69 height 15
click at [912, 517] on button "Yes / OK" at bounding box center [917, 519] width 69 height 15
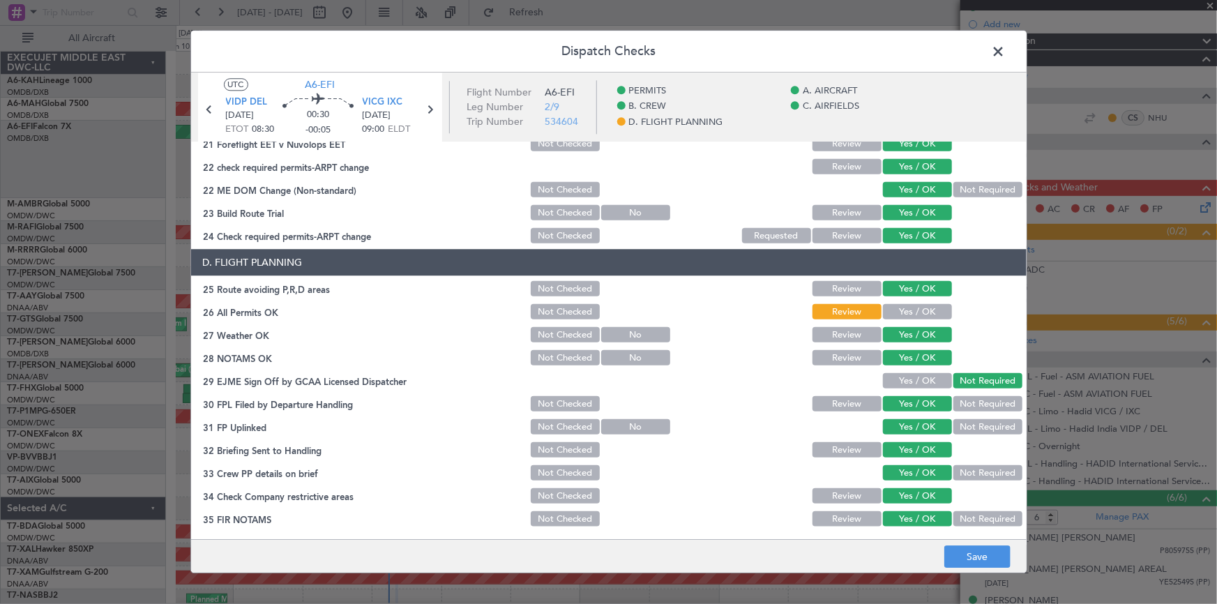
scroll to position [635, 0]
drag, startPoint x: 977, startPoint y: 554, endPoint x: 974, endPoint y: 547, distance: 7.8
click at [976, 551] on button "Save" at bounding box center [977, 557] width 66 height 22
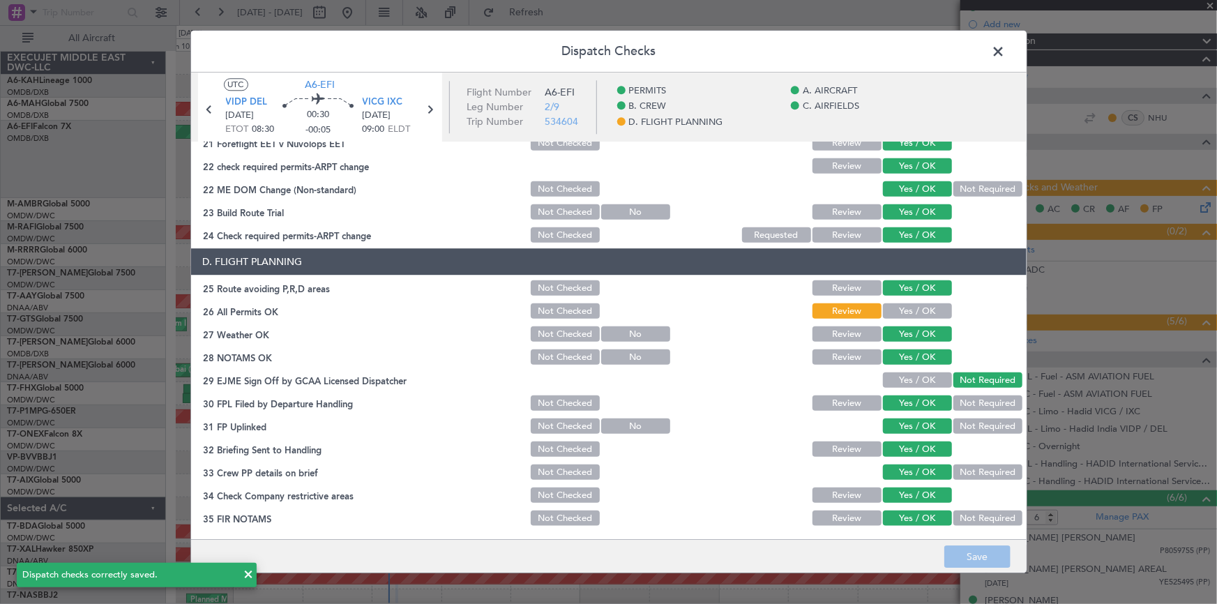
click at [1006, 49] on span at bounding box center [1006, 55] width 0 height 28
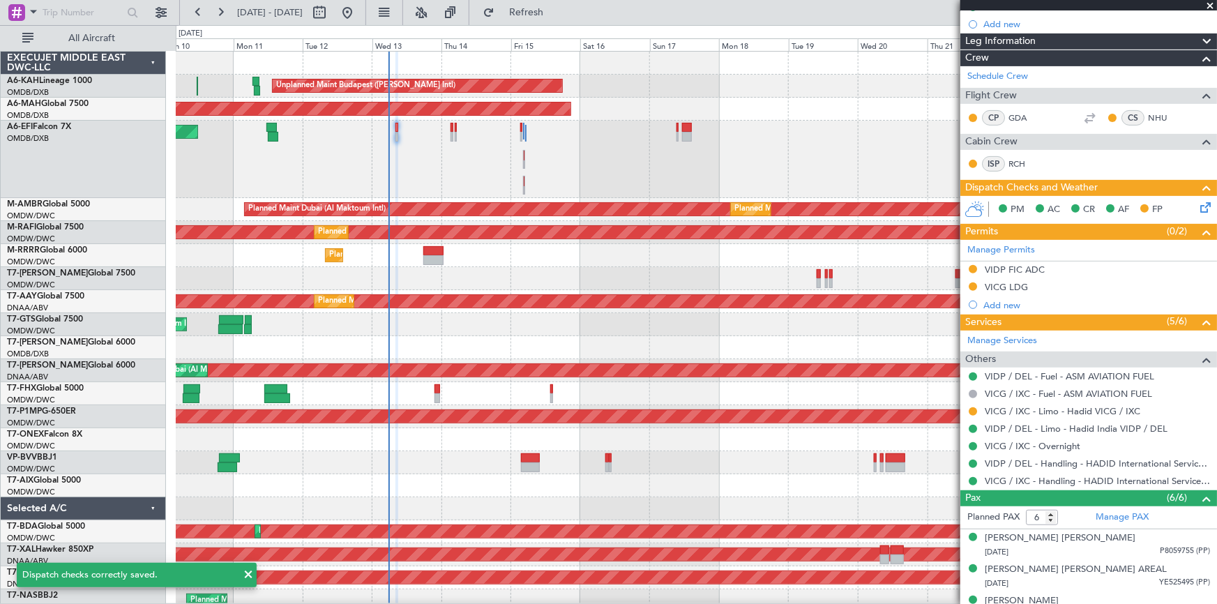
drag, startPoint x: 548, startPoint y: 10, endPoint x: 1107, endPoint y: 223, distance: 598.6
click at [549, 10] on span "Refresh" at bounding box center [526, 13] width 59 height 10
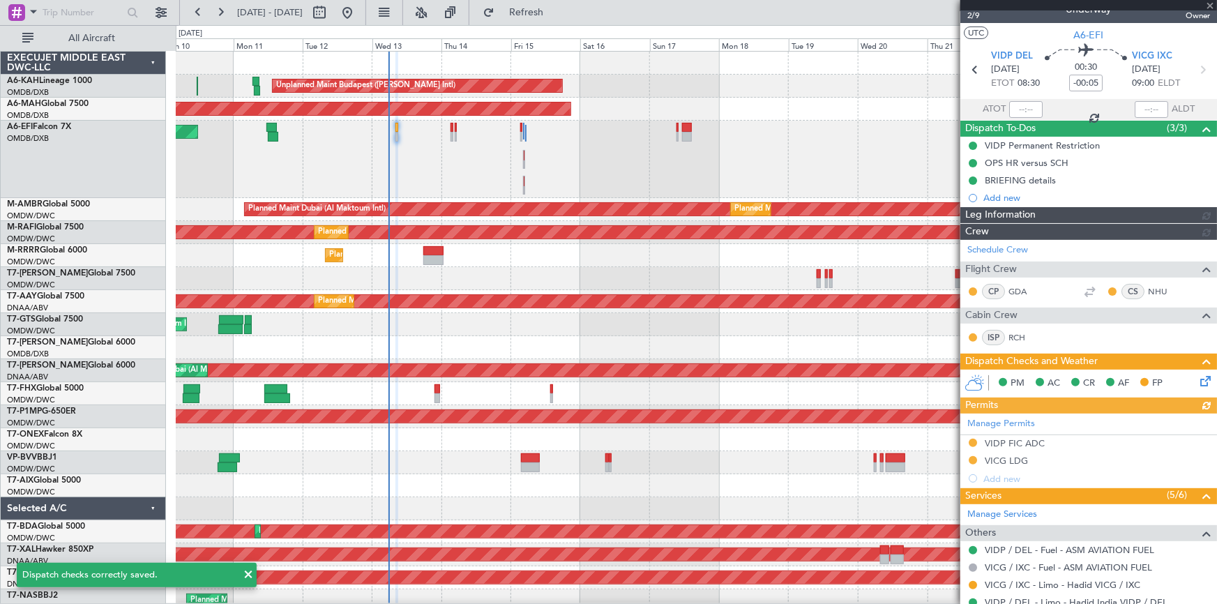
scroll to position [0, 0]
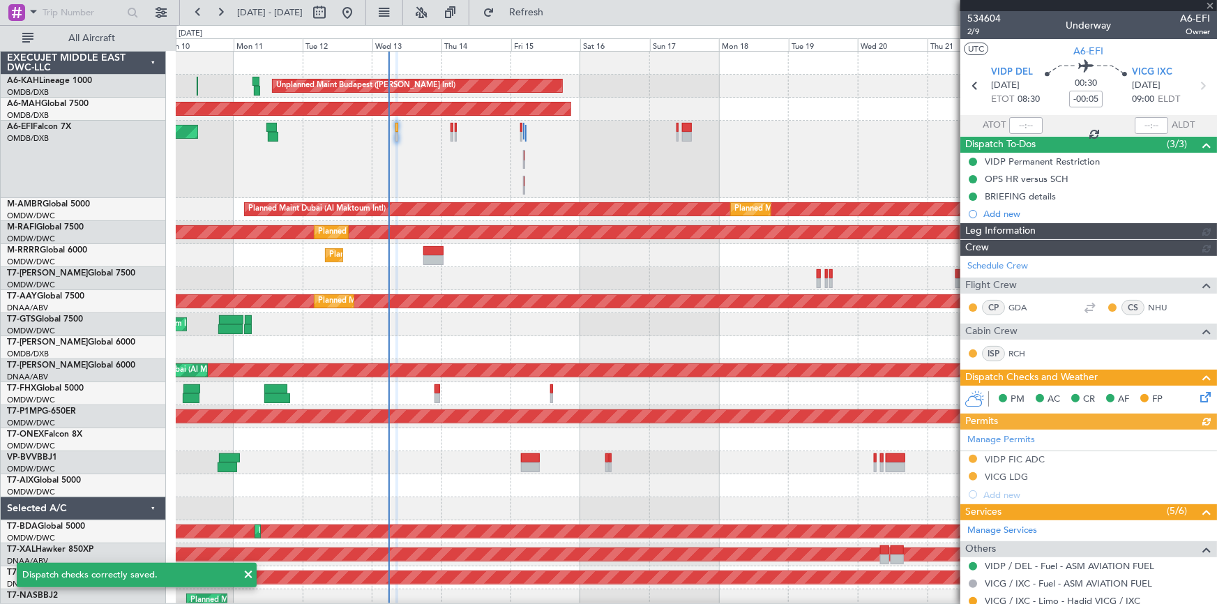
type input "Dherander Fithani (DHF)"
type input "7004"
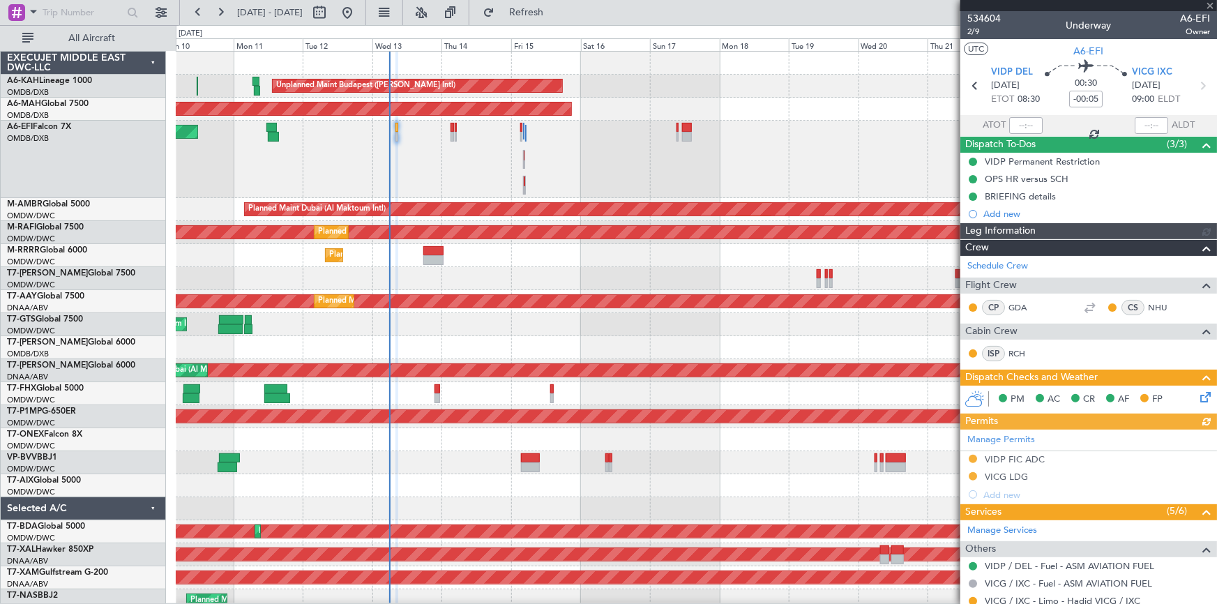
type input "Dherander Fithani (DHF)"
type input "7004"
type input "Dherander Fithani (DHF)"
type input "7004"
type input "Dherander Fithani (DHF)"
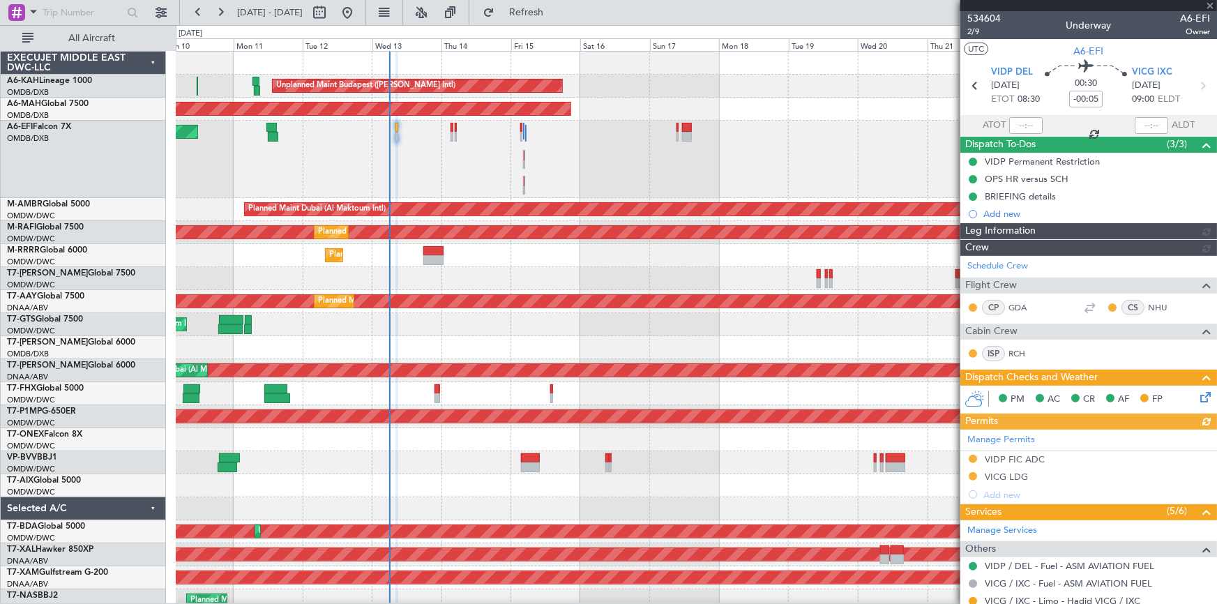
type input "7004"
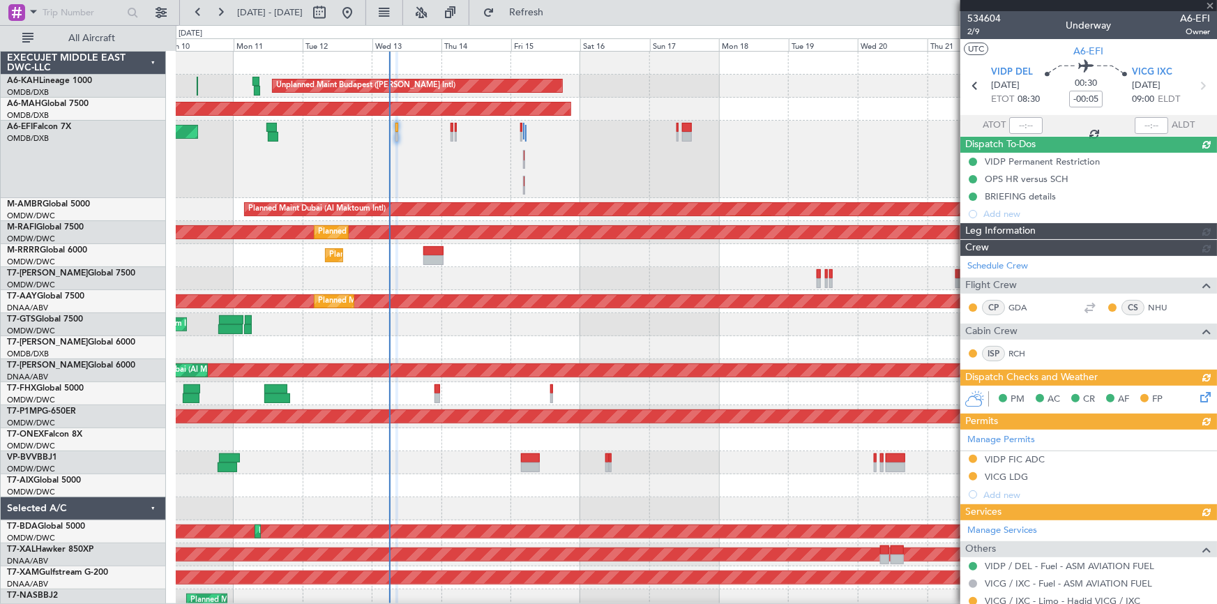
type input "Dherander Fithani (DHF)"
type input "7004"
type input "Dherander Fithani (DHF)"
type input "7004"
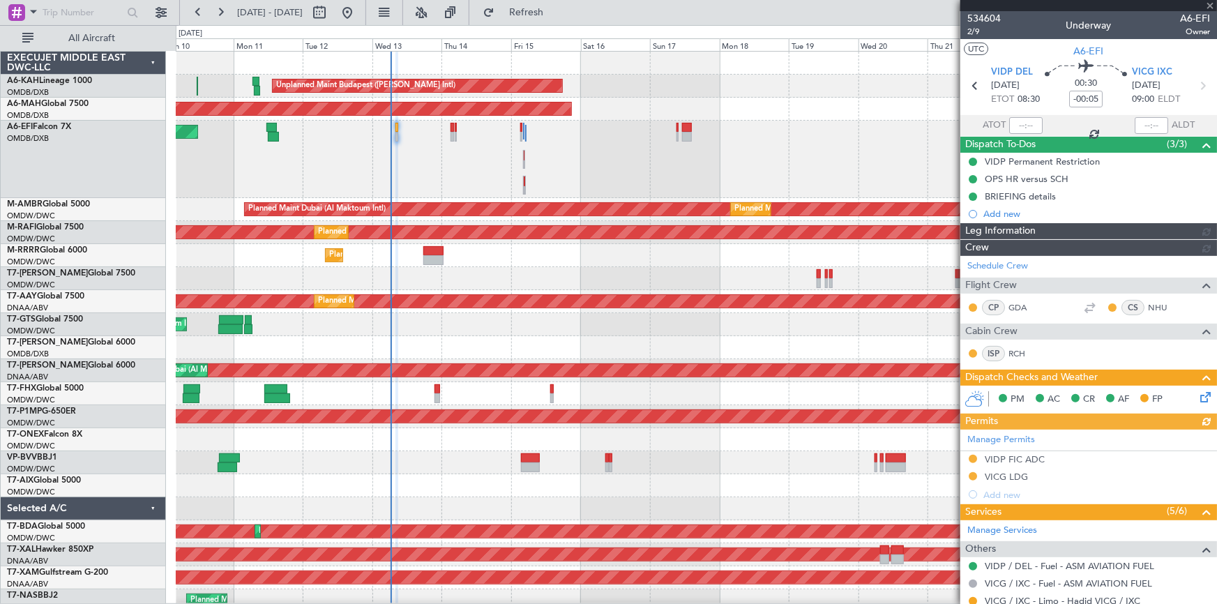
type input "Dherander Fithani (DHF)"
type input "7004"
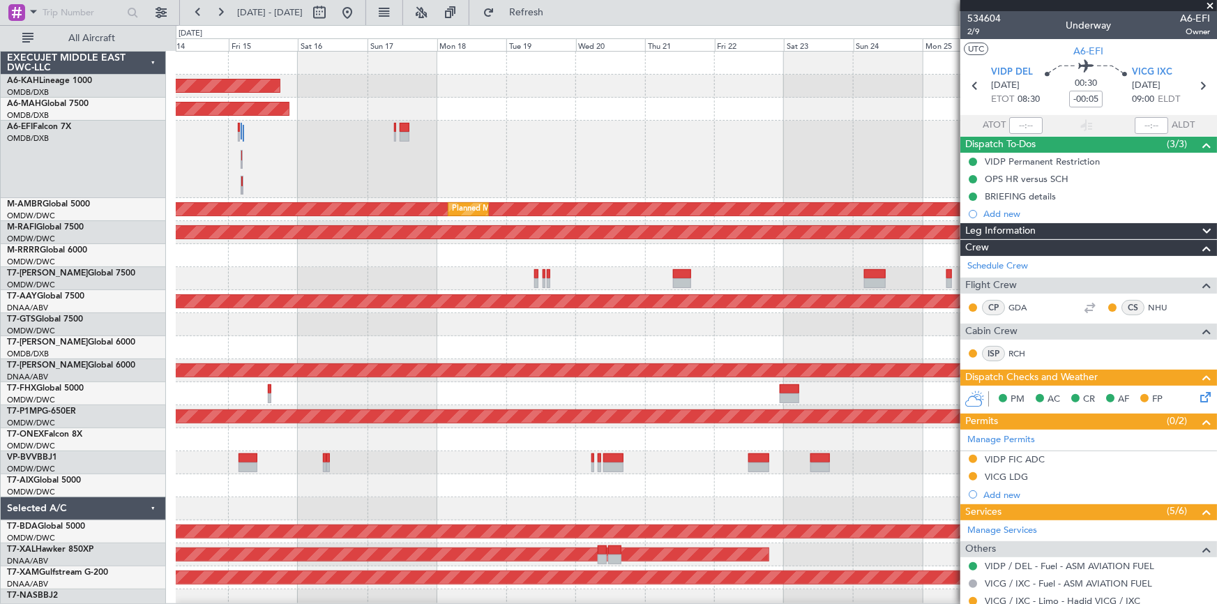
click at [501, 277] on div at bounding box center [696, 278] width 1041 height 23
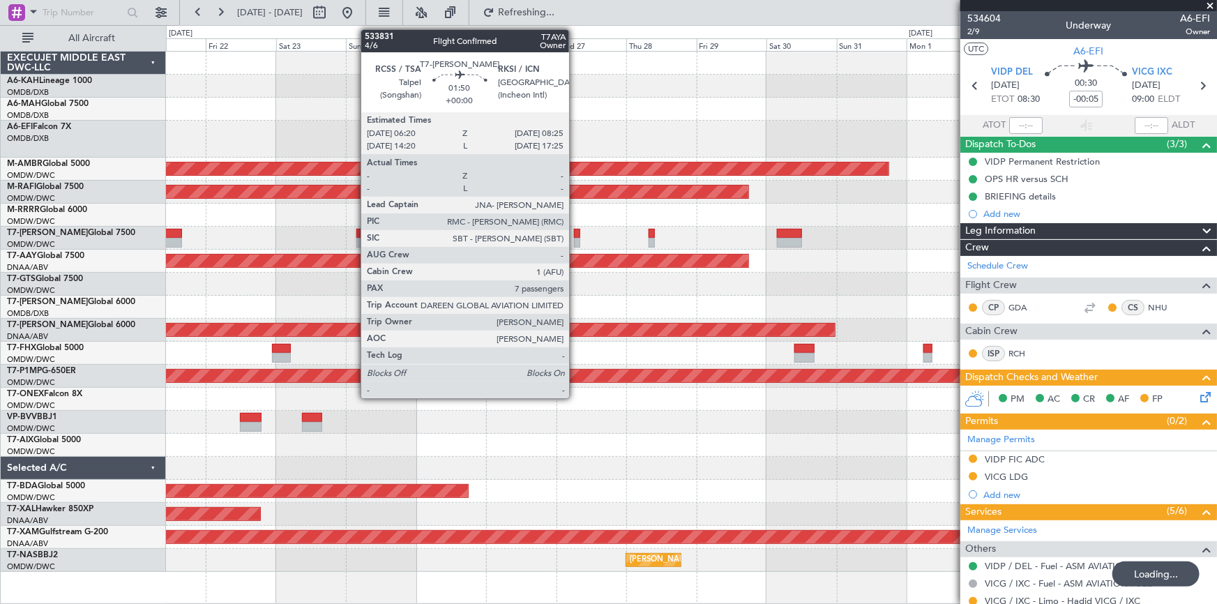
click at [575, 231] on div at bounding box center [577, 234] width 6 height 10
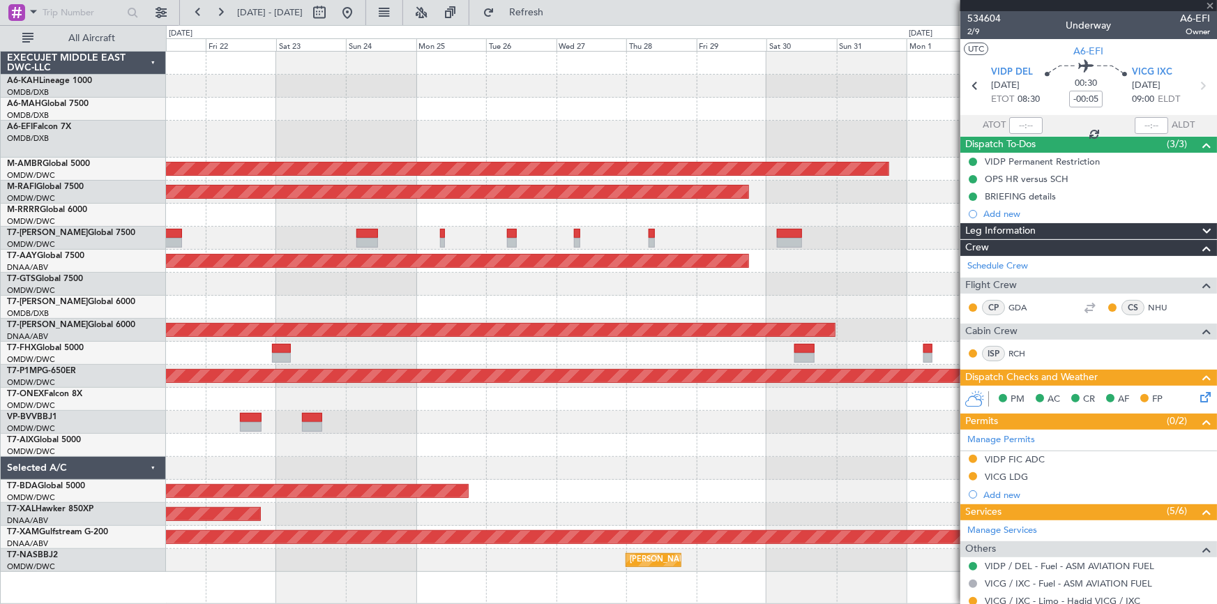
type input "7"
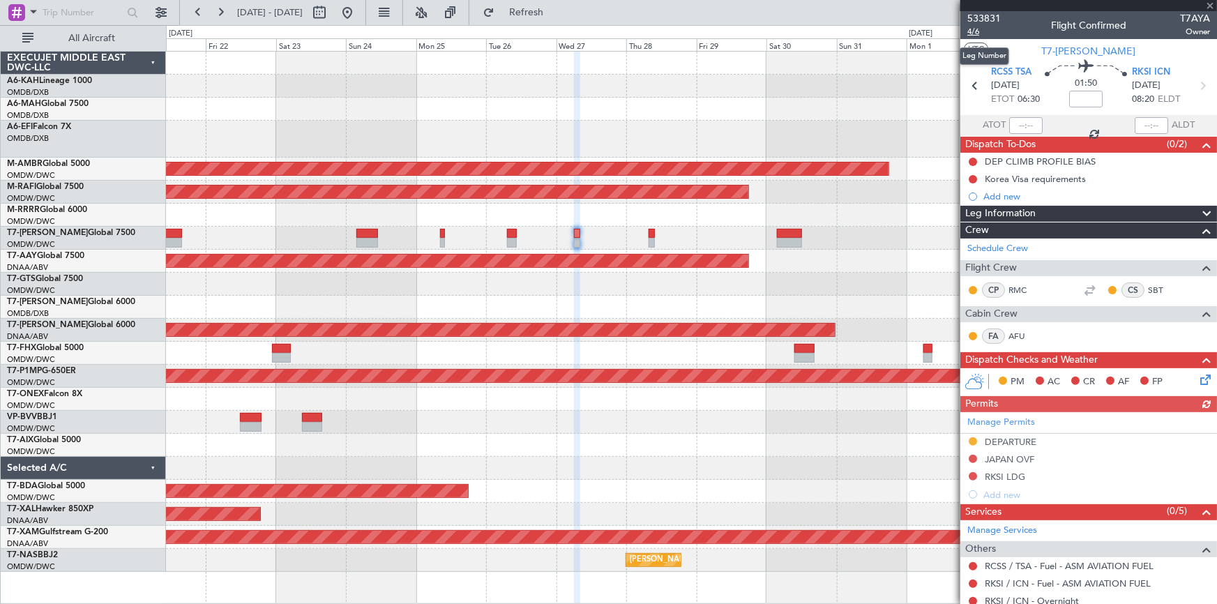
click at [975, 32] on span "4/6" at bounding box center [983, 32] width 33 height 12
click at [358, 11] on button at bounding box center [347, 12] width 22 height 22
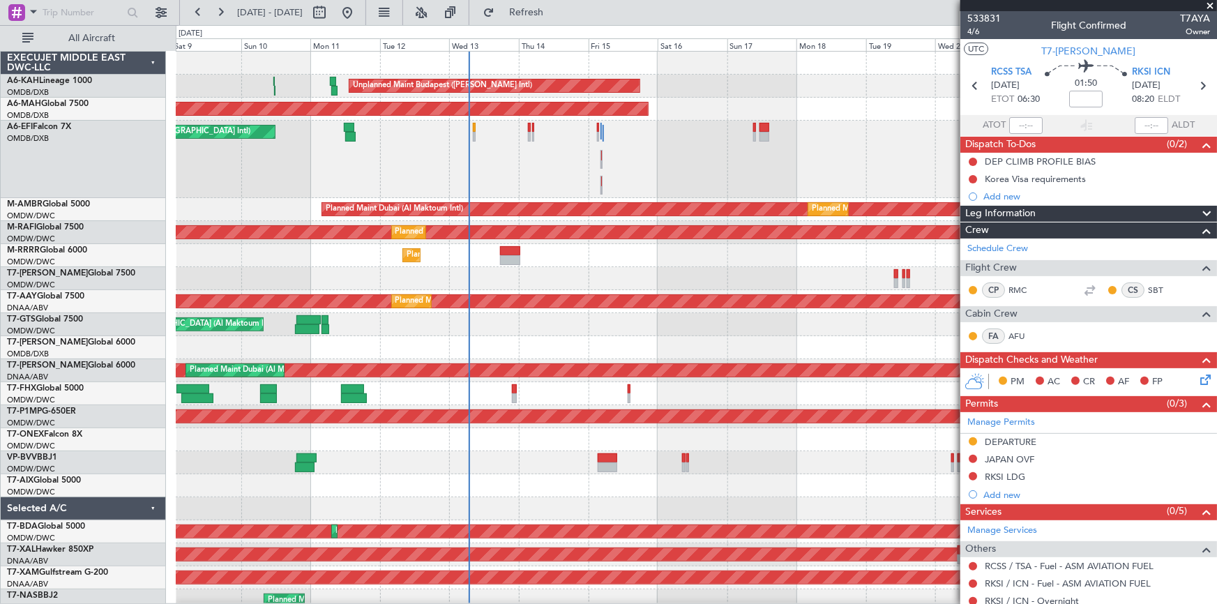
click at [469, 186] on div "Unplanned Maint [GEOGRAPHIC_DATA] ([GEOGRAPHIC_DATA] Intl)" at bounding box center [696, 159] width 1041 height 77
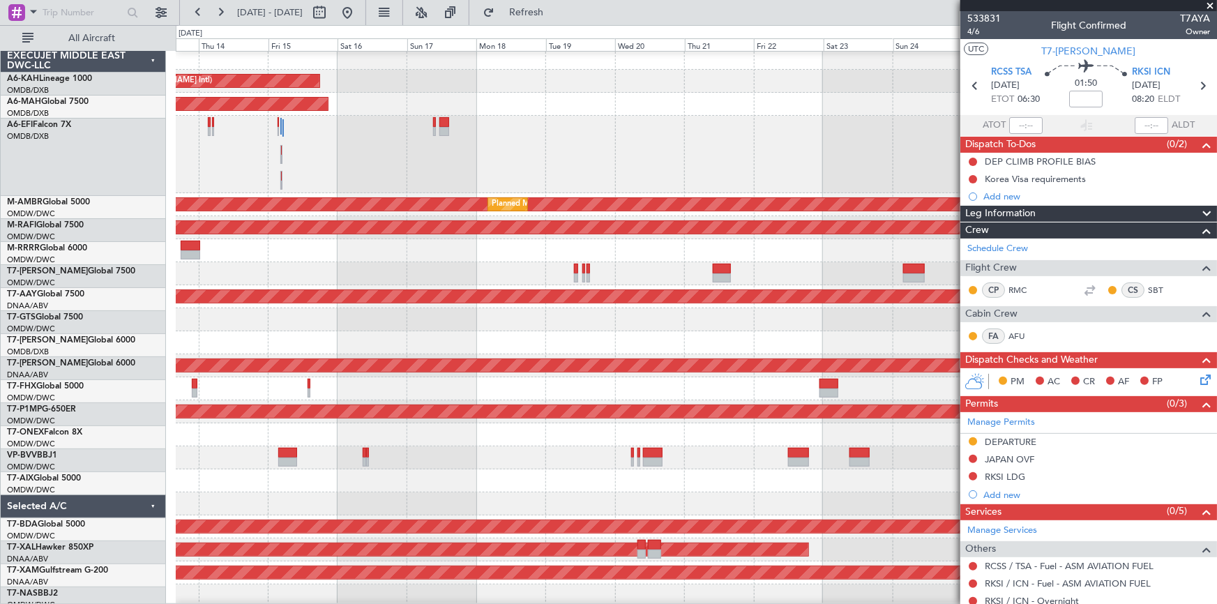
scroll to position [5, 0]
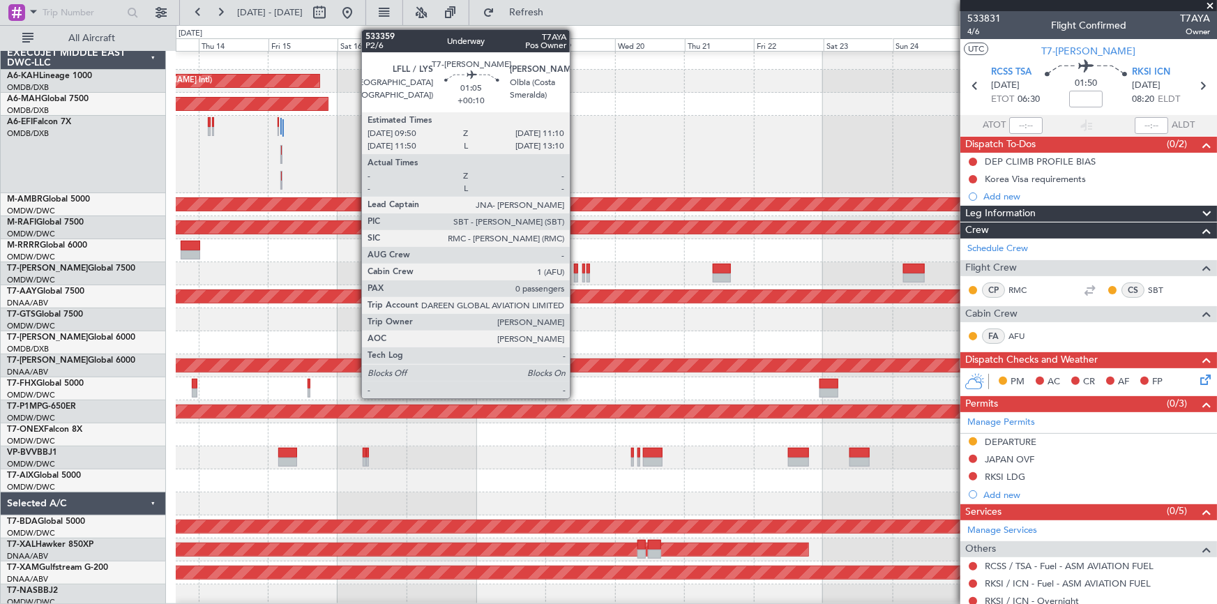
click at [576, 267] on div at bounding box center [576, 269] width 4 height 10
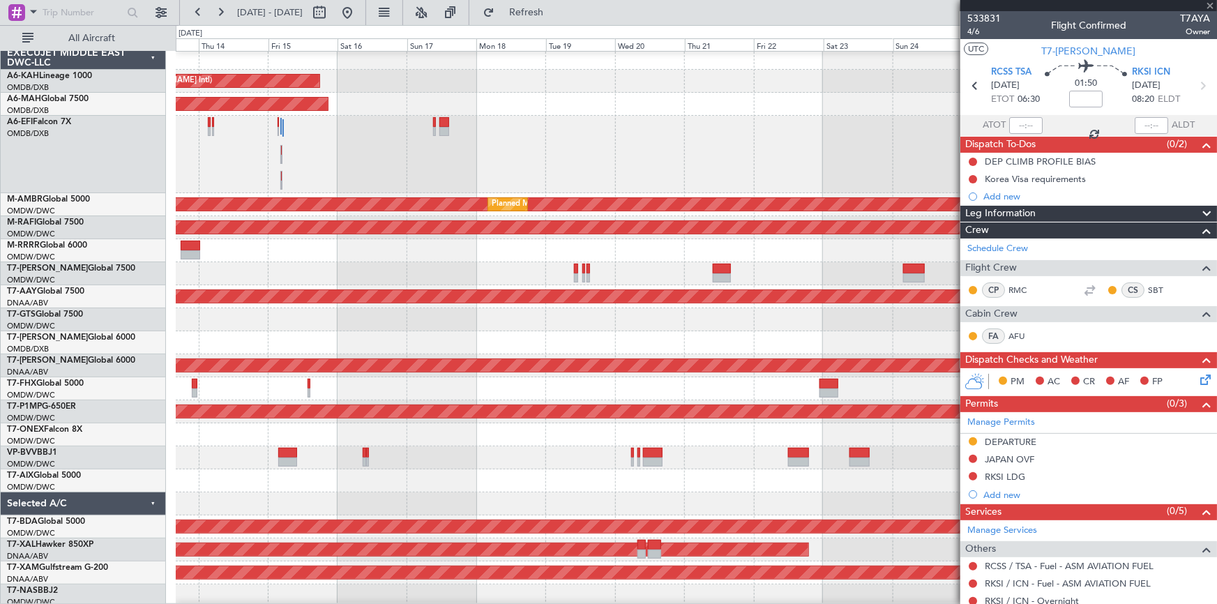
type input "+00:10"
type input "0"
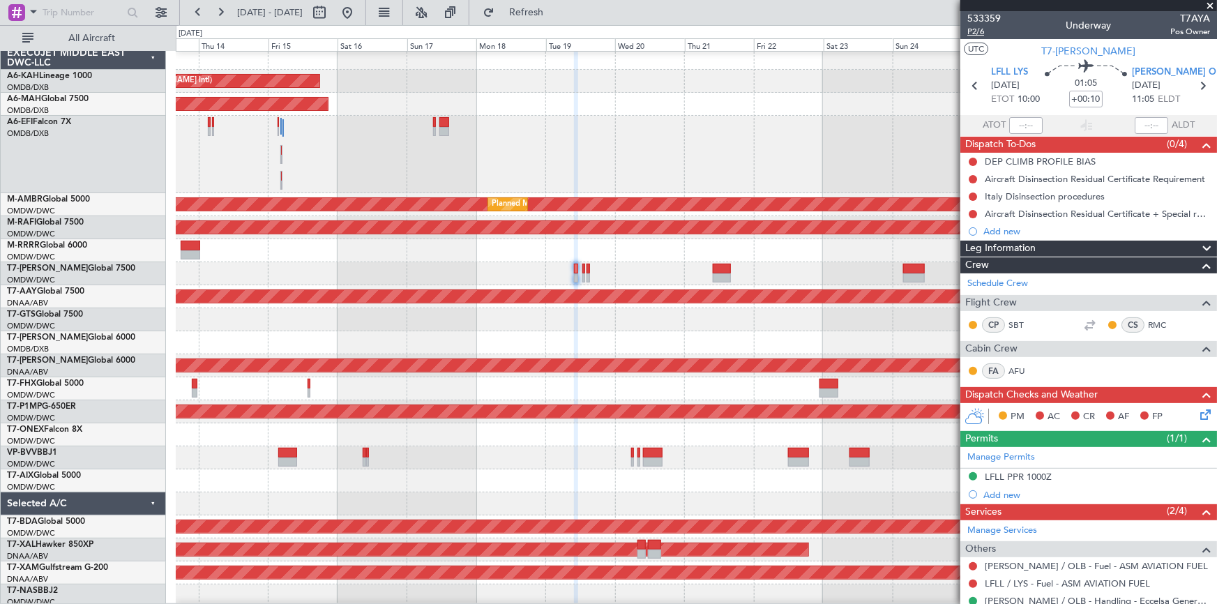
click at [973, 30] on span "P2/6" at bounding box center [983, 32] width 33 height 12
click at [1198, 84] on icon at bounding box center [1202, 86] width 18 height 18
type input "5"
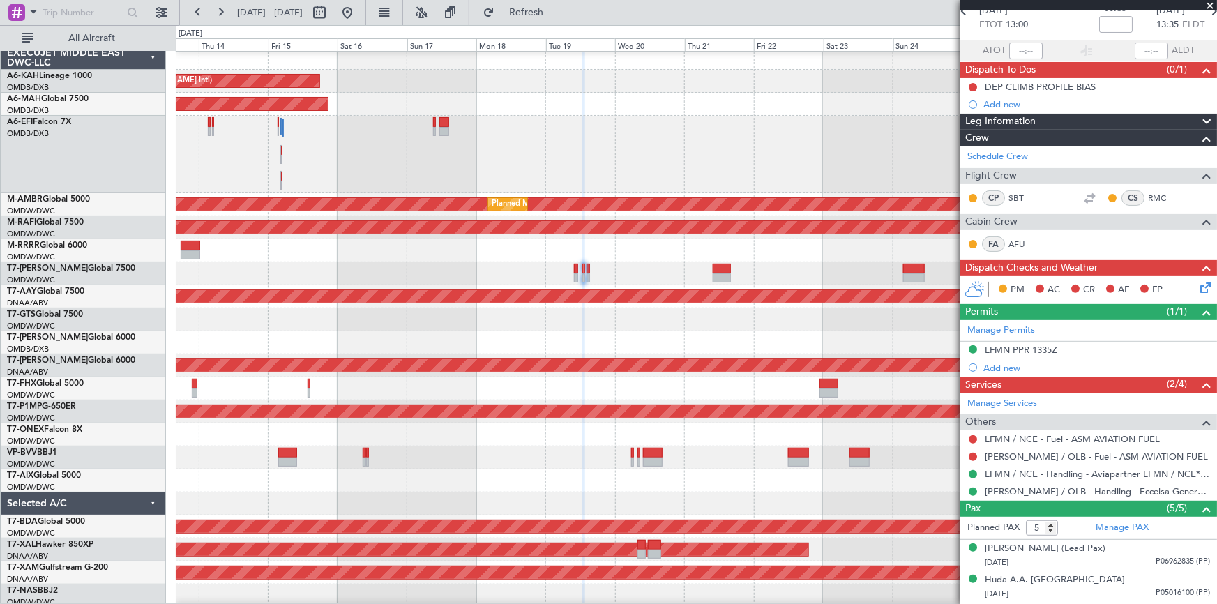
scroll to position [0, 0]
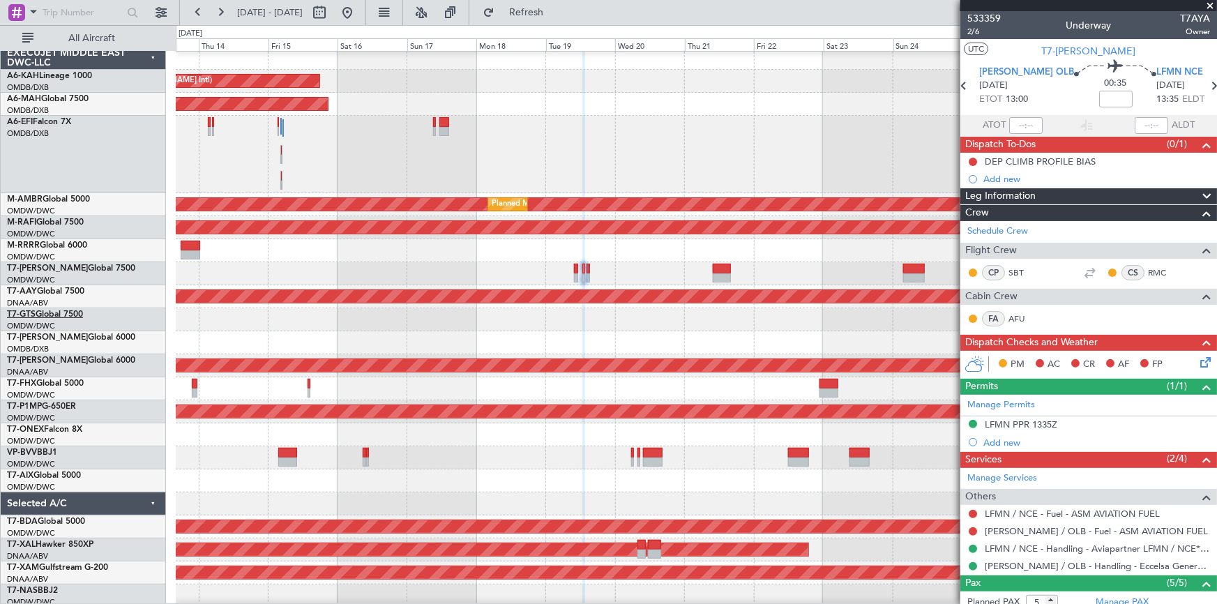
click at [77, 313] on link "T7-GTS Global 7500" at bounding box center [45, 314] width 76 height 8
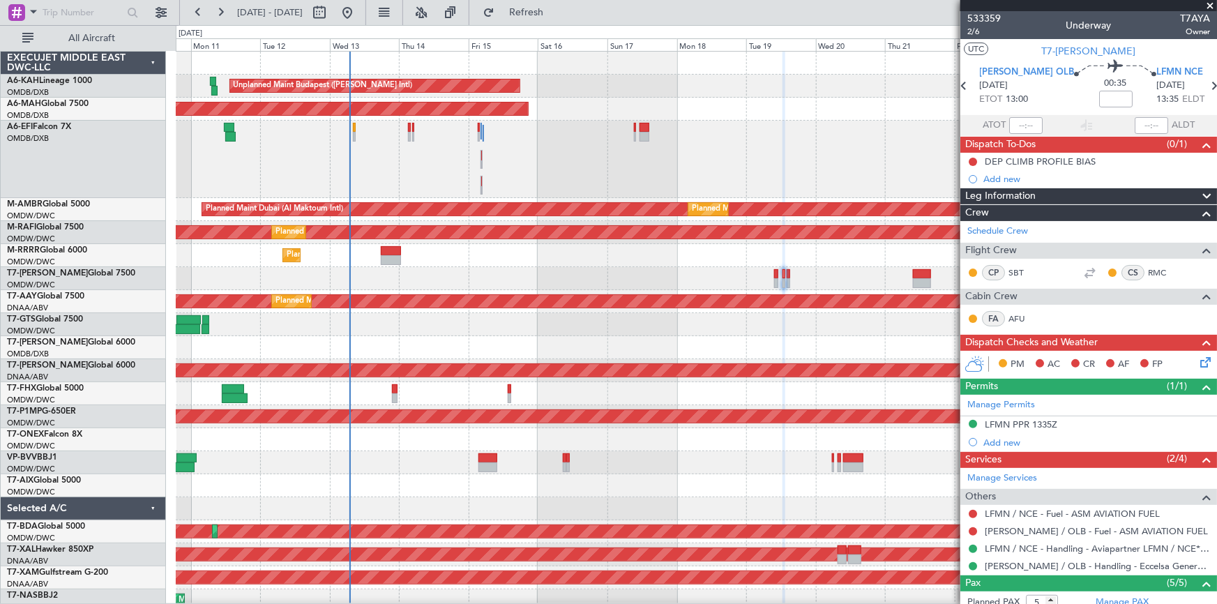
click at [473, 265] on div "Planned Maint Southend" at bounding box center [696, 255] width 1041 height 23
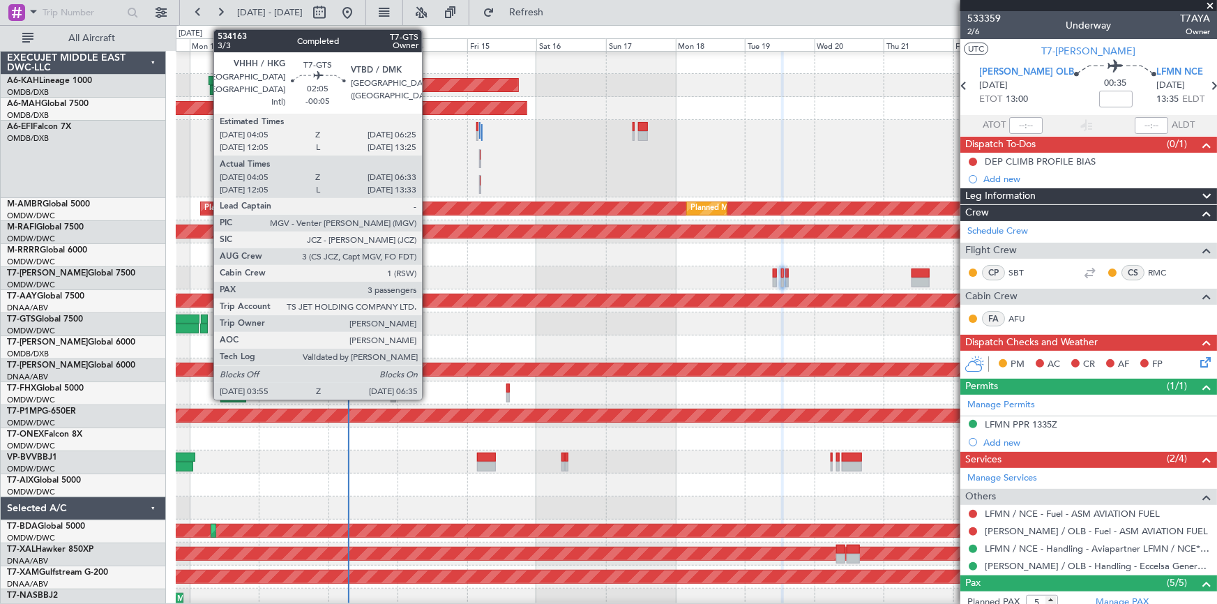
click at [206, 317] on div at bounding box center [204, 320] width 7 height 10
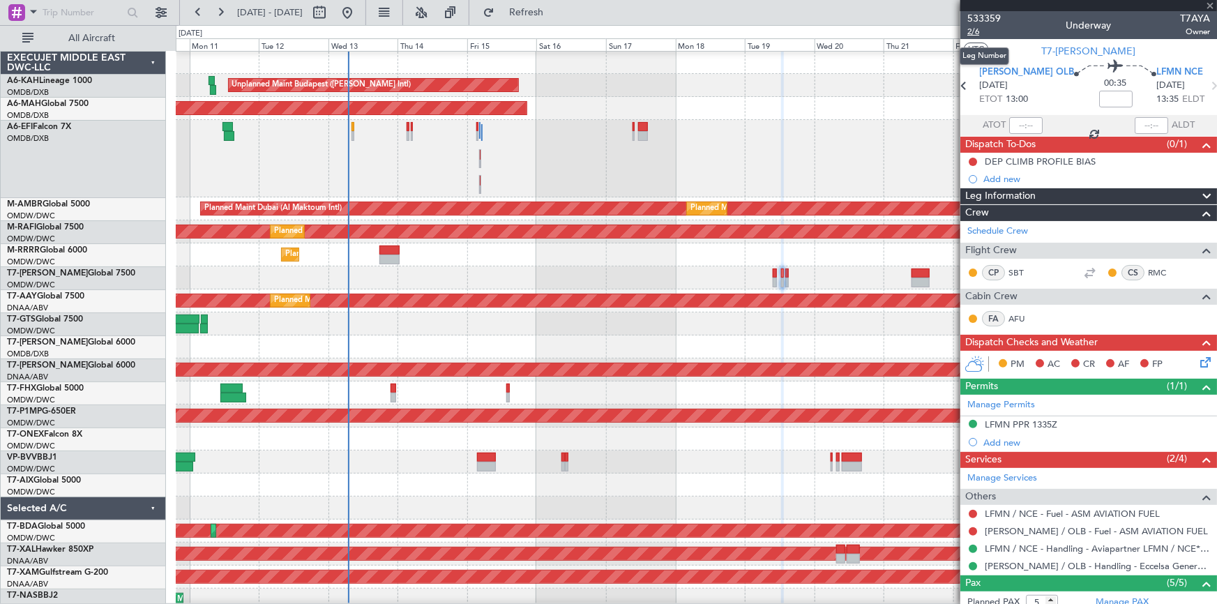
type input "-00:05"
type input "04:15"
type input "06:28"
type input "3"
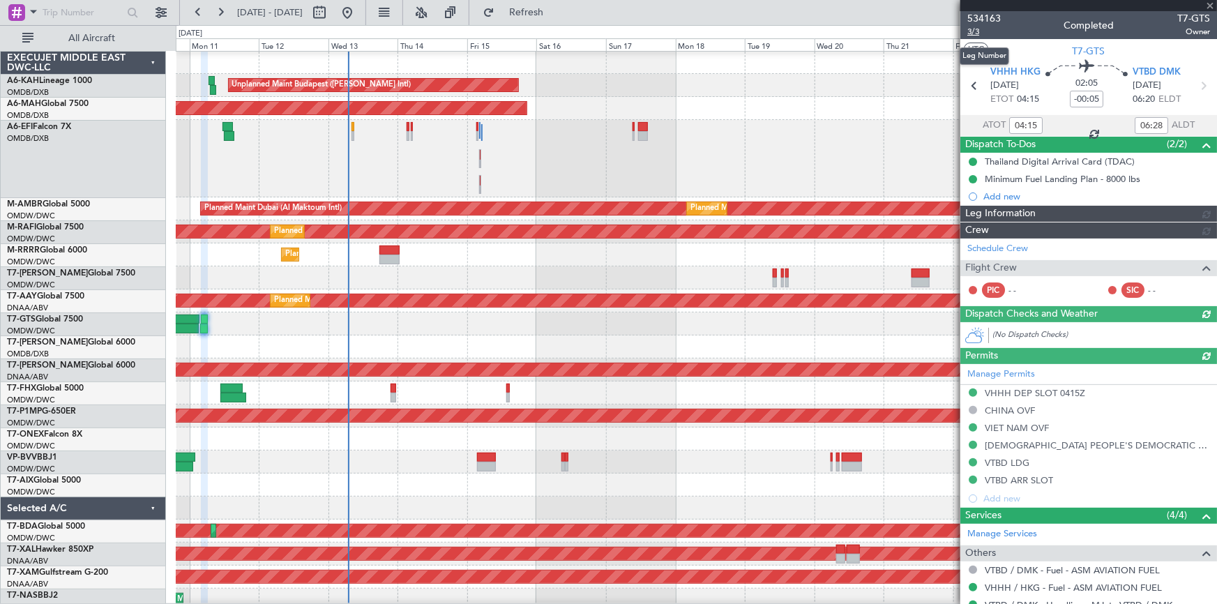
type input "Rohit Roy (ROY)"
type input "6958"
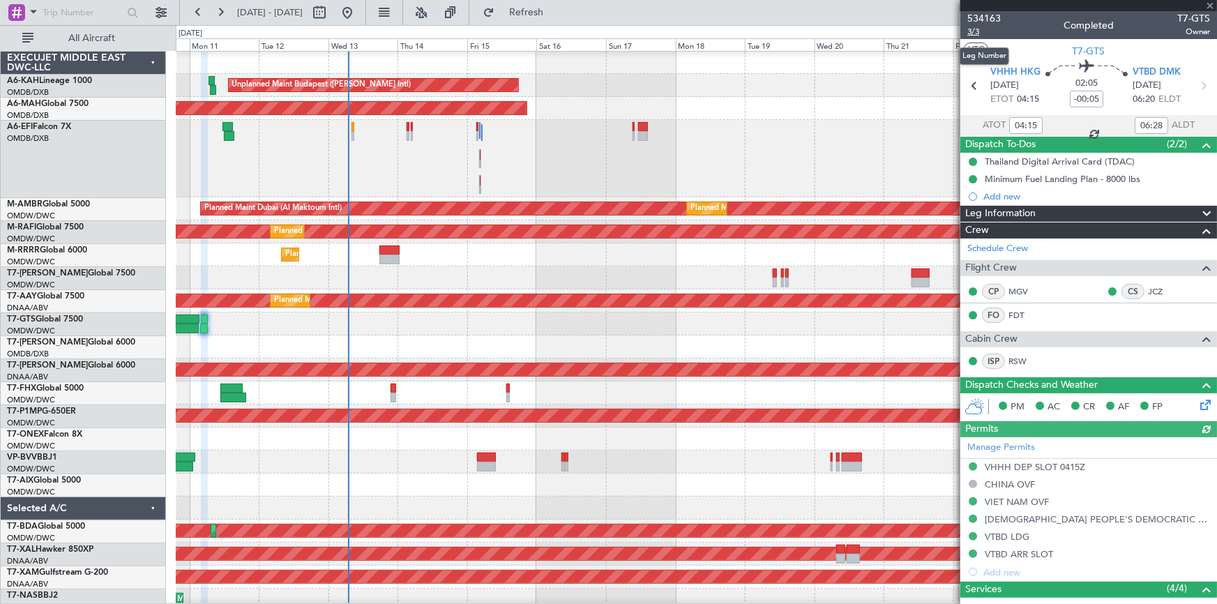
click at [974, 33] on span "3/3" at bounding box center [983, 32] width 33 height 12
type input "Rohit Roy (ROY)"
type input "6958"
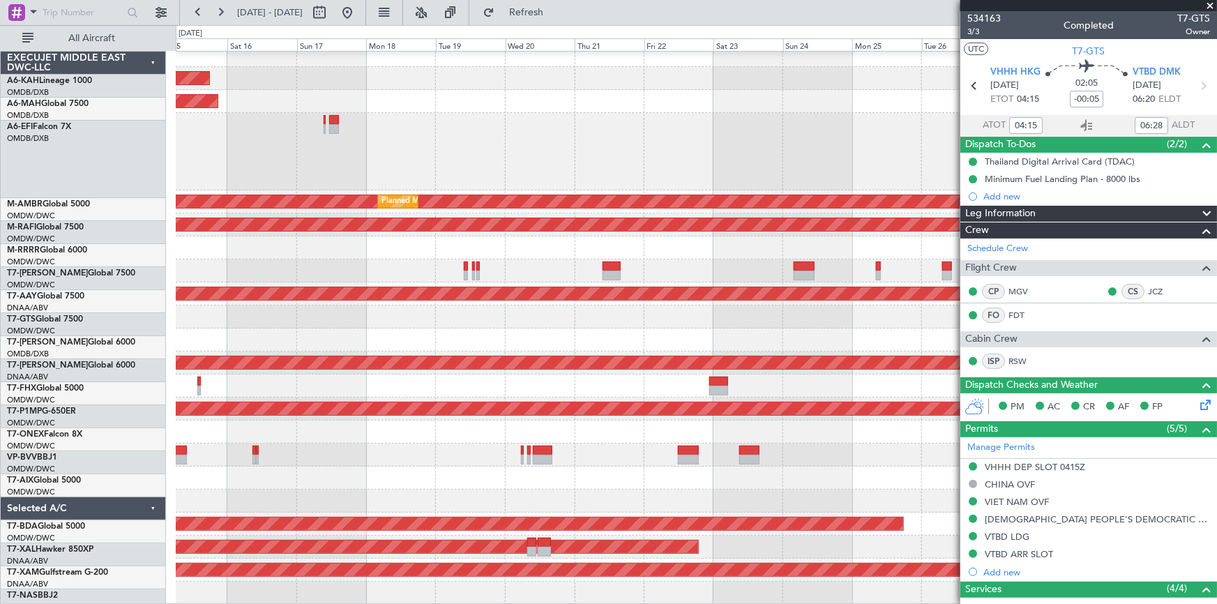
scroll to position [7, 0]
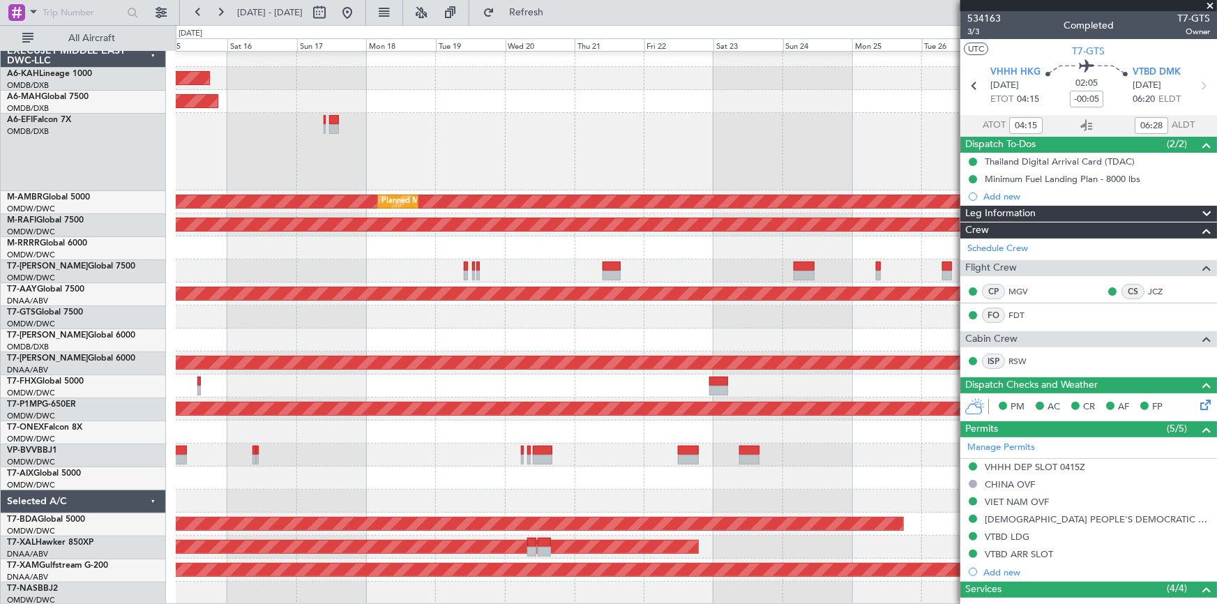
click at [569, 274] on div at bounding box center [696, 270] width 1041 height 23
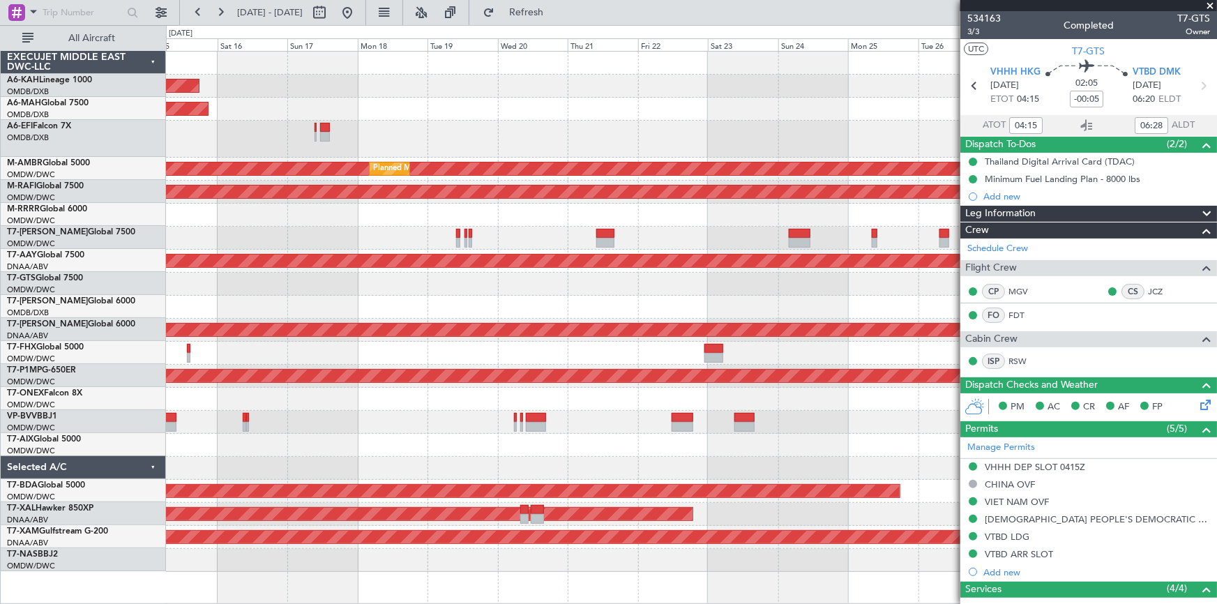
scroll to position [0, 0]
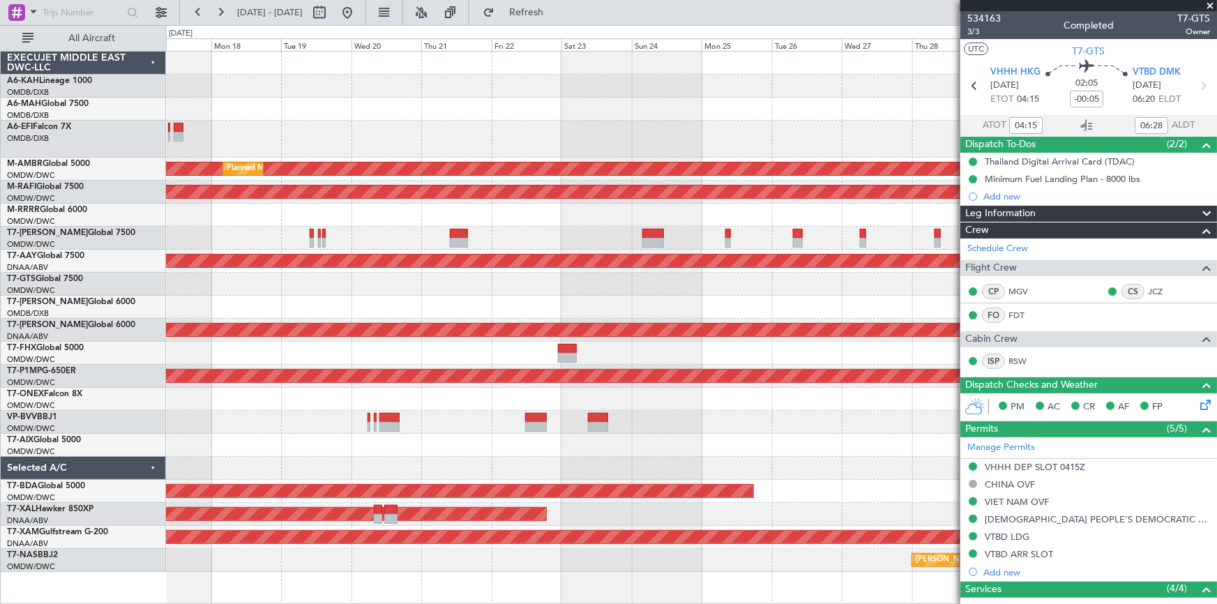
click at [758, 248] on div at bounding box center [691, 238] width 1051 height 23
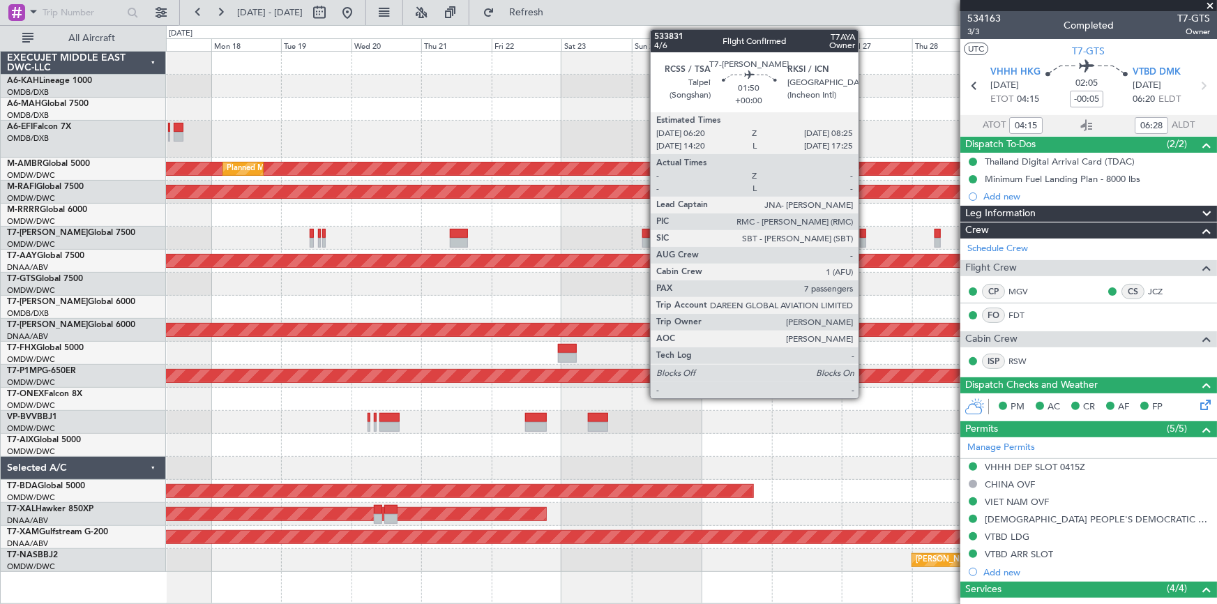
click at [865, 229] on div at bounding box center [863, 234] width 6 height 10
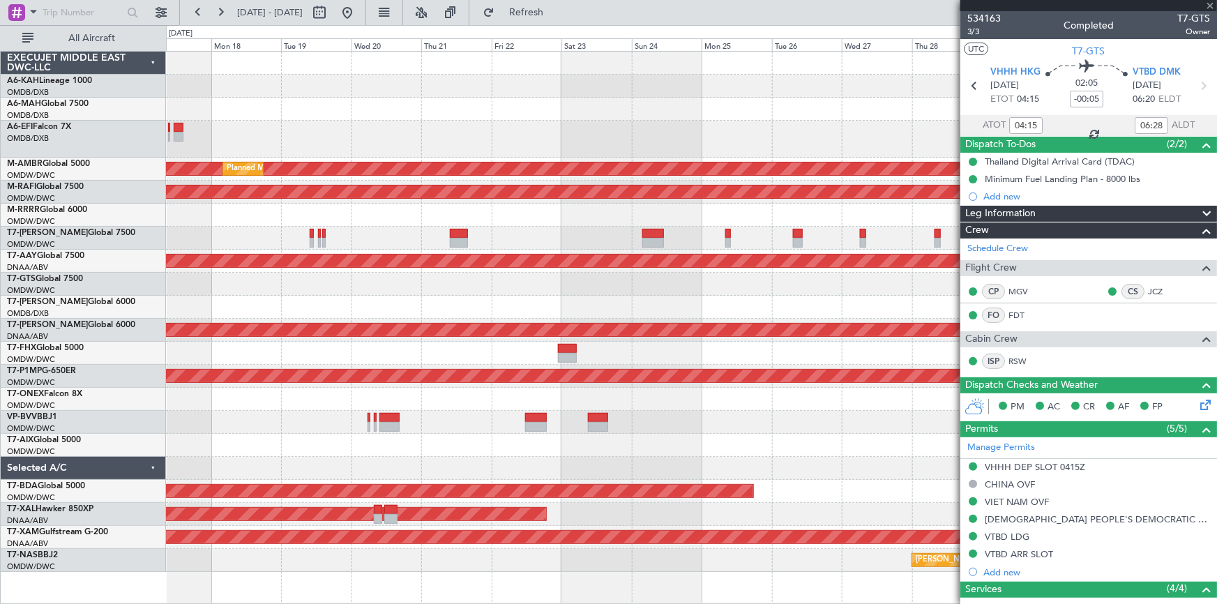
type input "7"
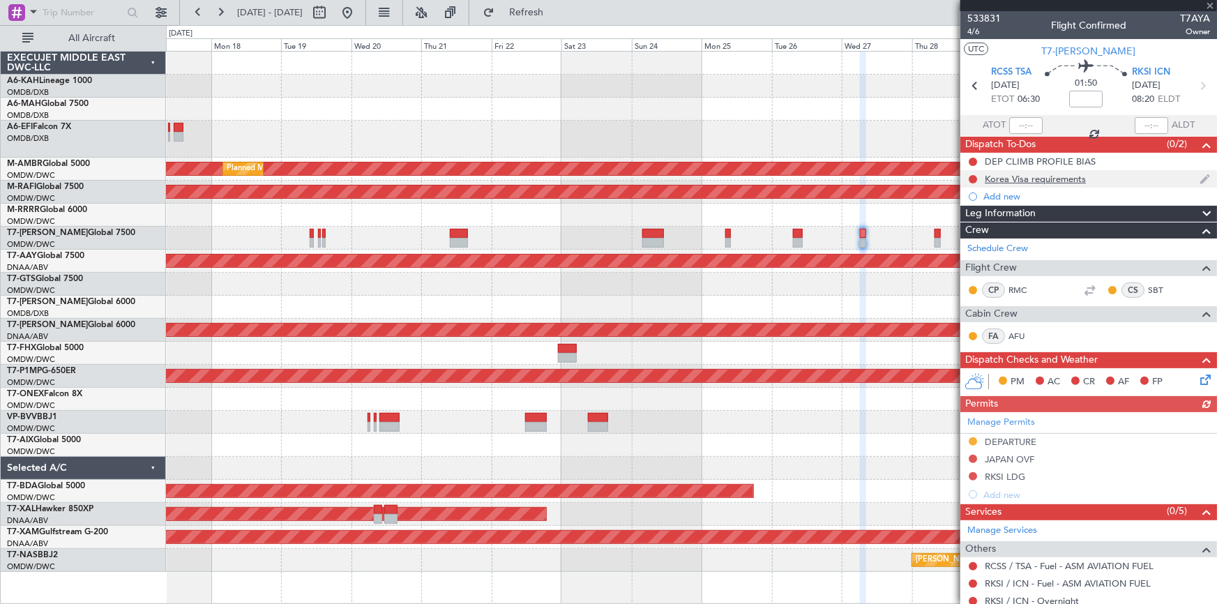
click at [1032, 176] on div "Korea Visa requirements" at bounding box center [1035, 179] width 101 height 12
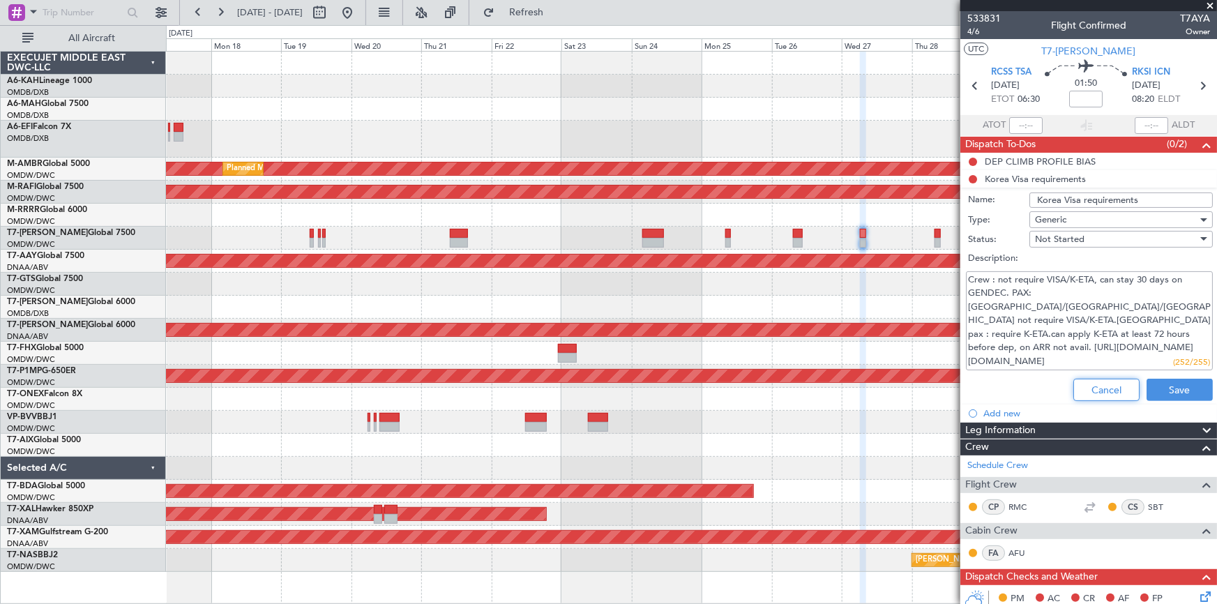
click at [1077, 381] on button "Cancel" at bounding box center [1106, 390] width 66 height 22
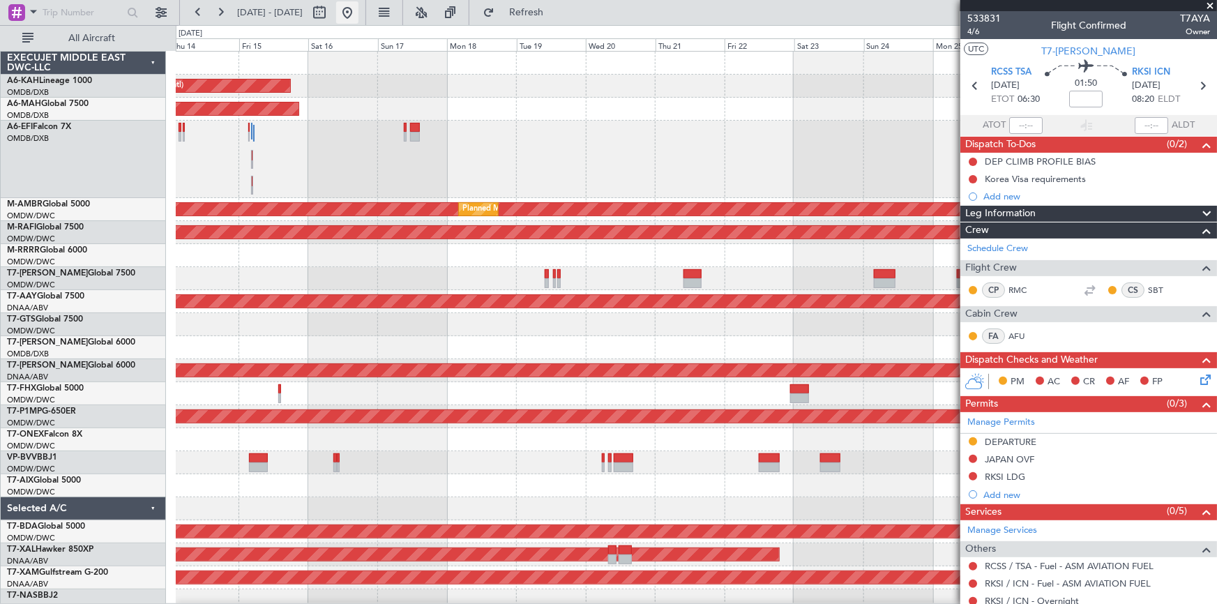
click at [358, 14] on button at bounding box center [347, 12] width 22 height 22
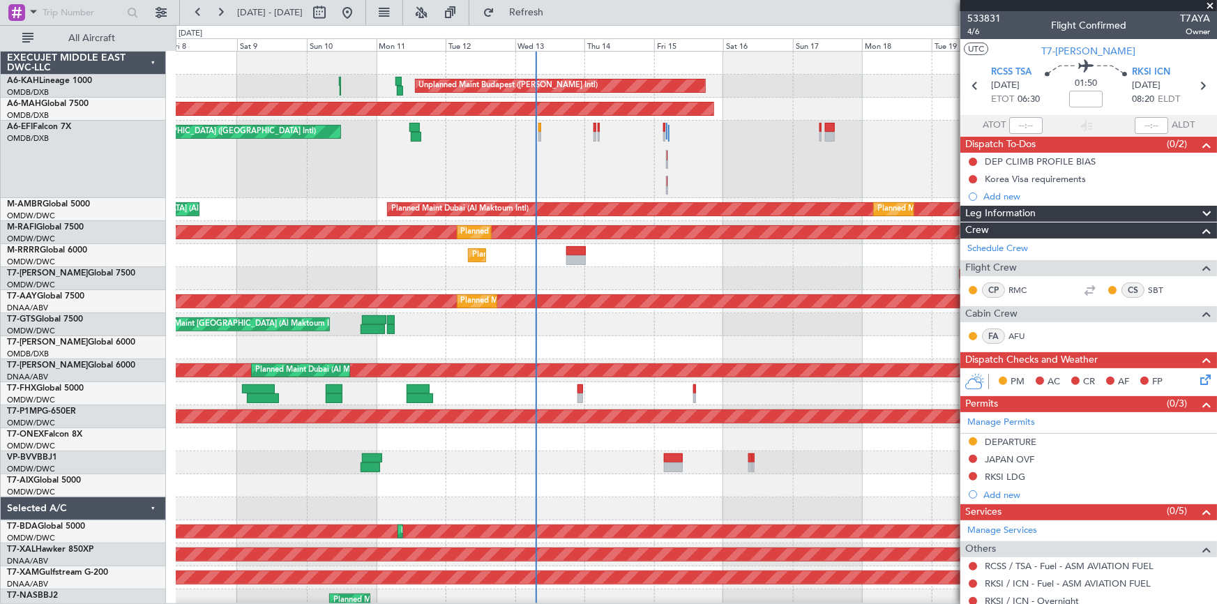
click at [581, 174] on div "Unplanned Maint [GEOGRAPHIC_DATA] ([GEOGRAPHIC_DATA] Intl)" at bounding box center [696, 159] width 1041 height 77
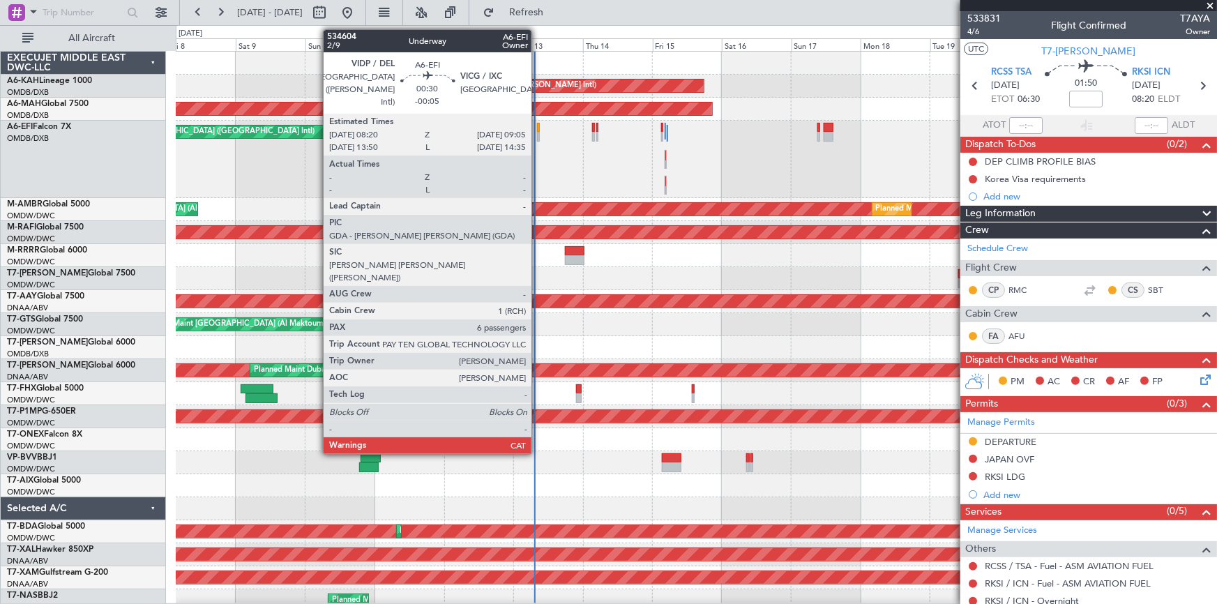
click at [538, 129] on div at bounding box center [538, 128] width 3 height 10
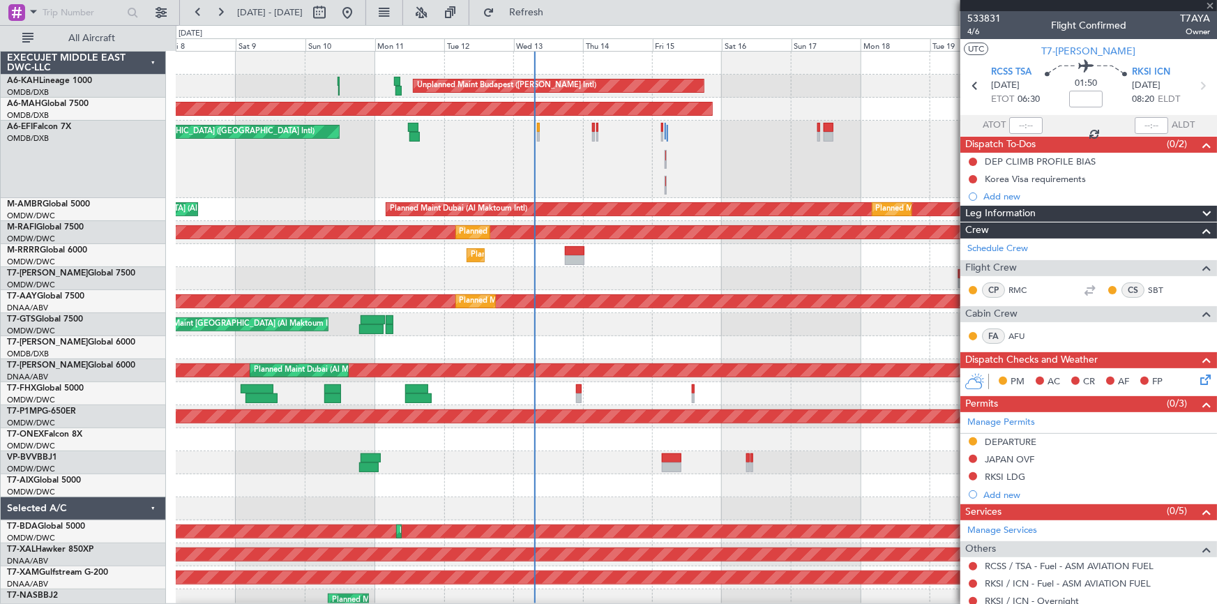
type input "-00:05"
type input "6"
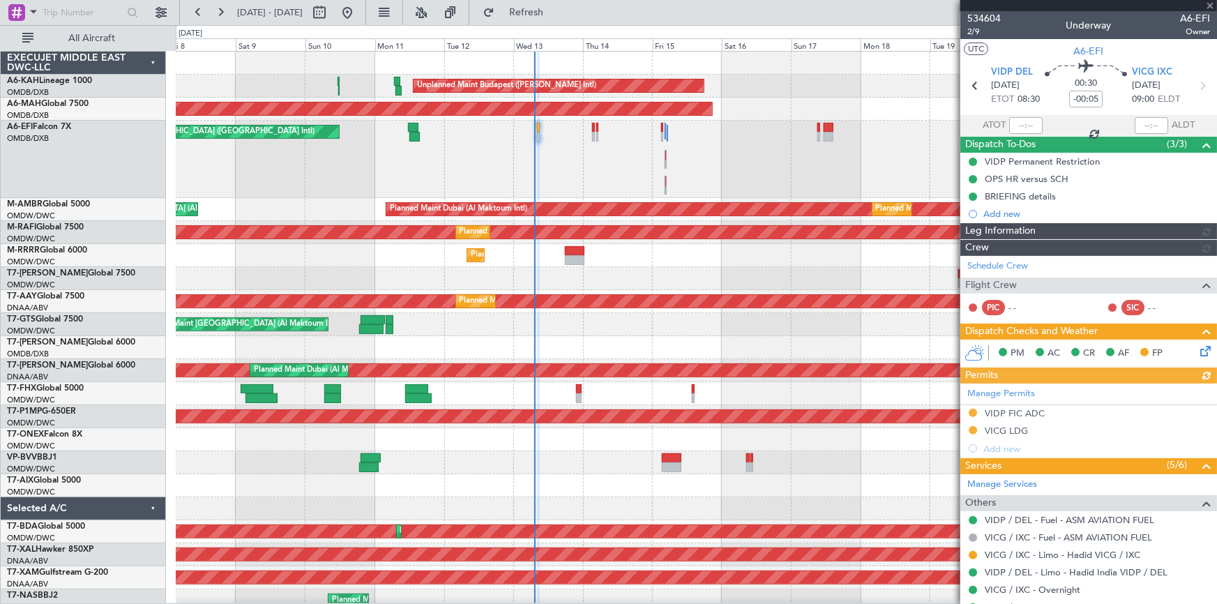
type input "Dherander Fithani (DHF)"
type input "7004"
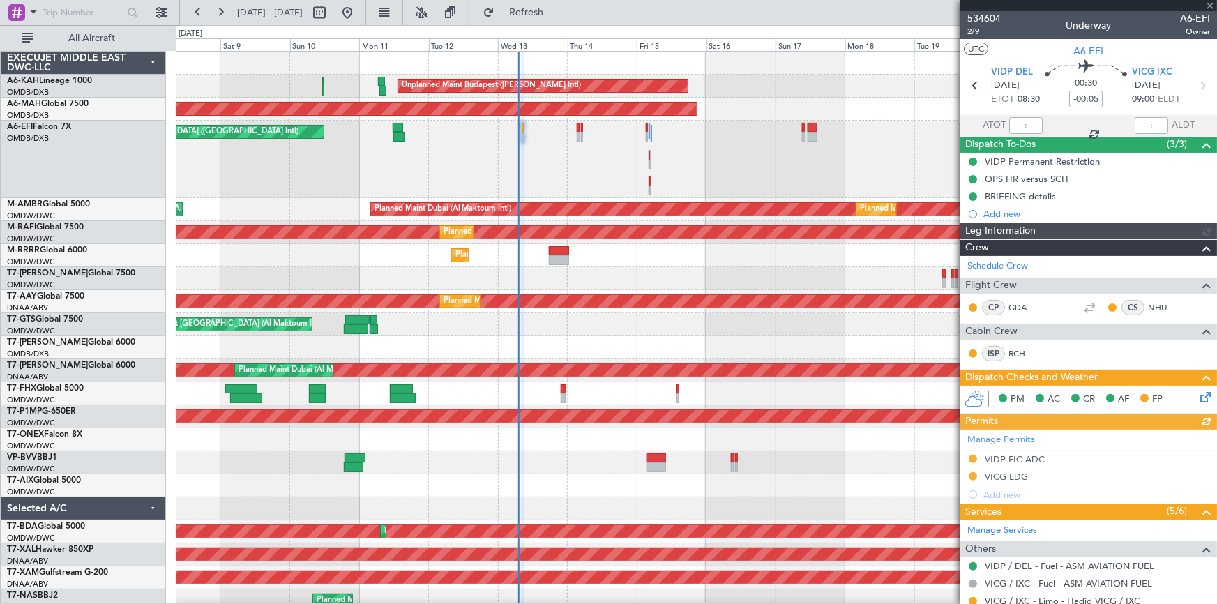
type input "Dherander Fithani (DHF)"
type input "7004"
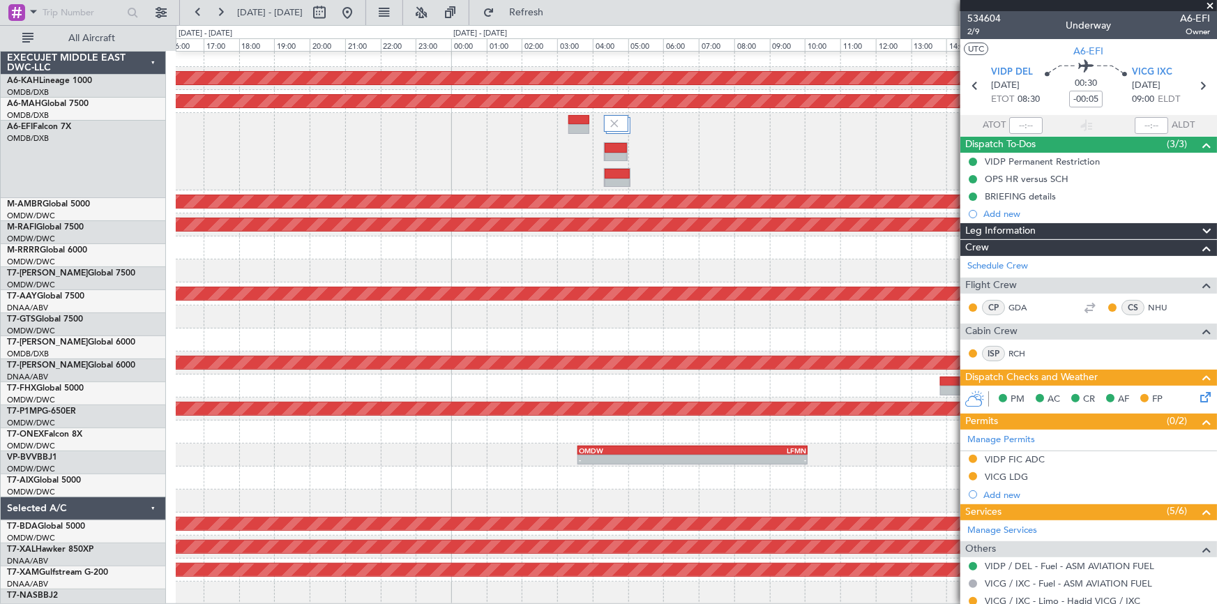
scroll to position [7, 0]
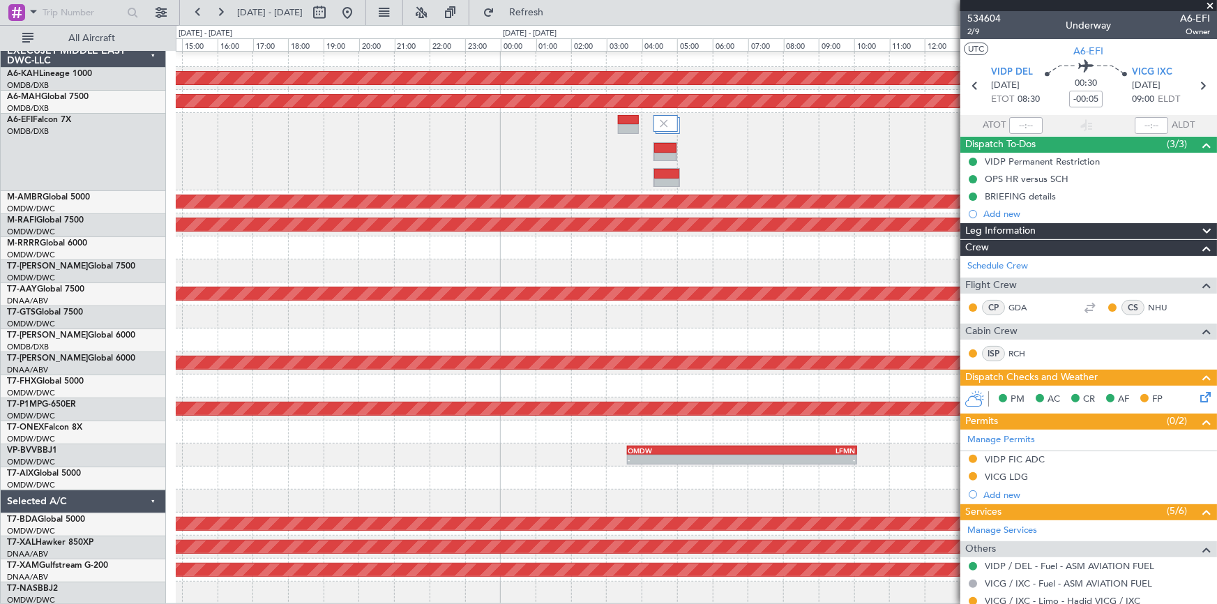
click at [741, 136] on div at bounding box center [696, 151] width 1041 height 77
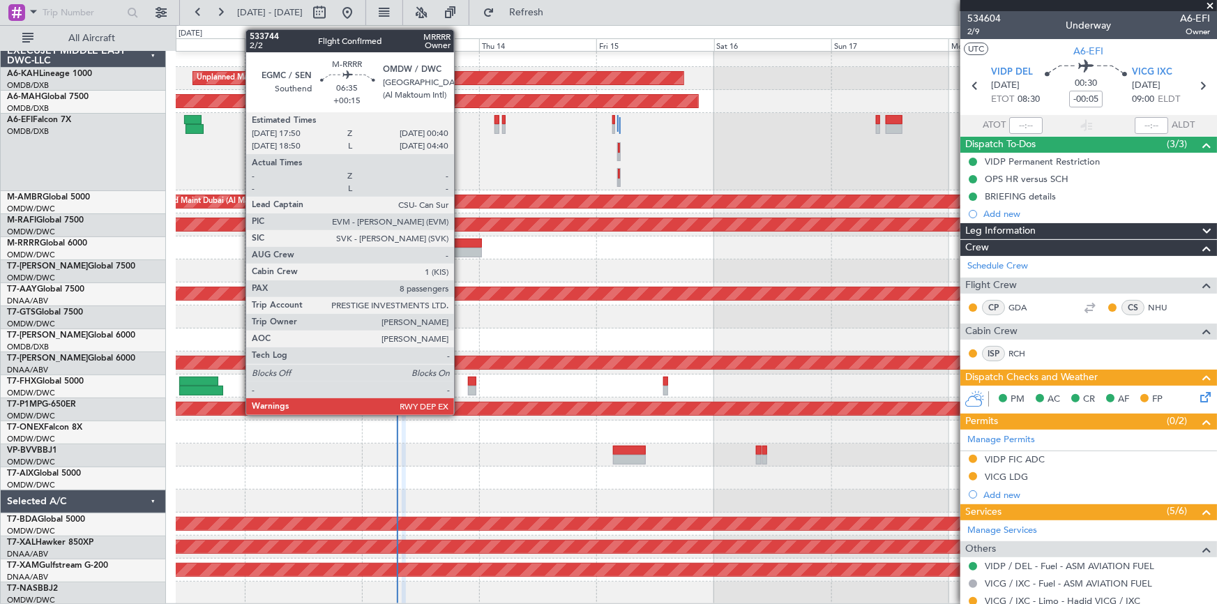
click at [460, 243] on div at bounding box center [464, 244] width 33 height 10
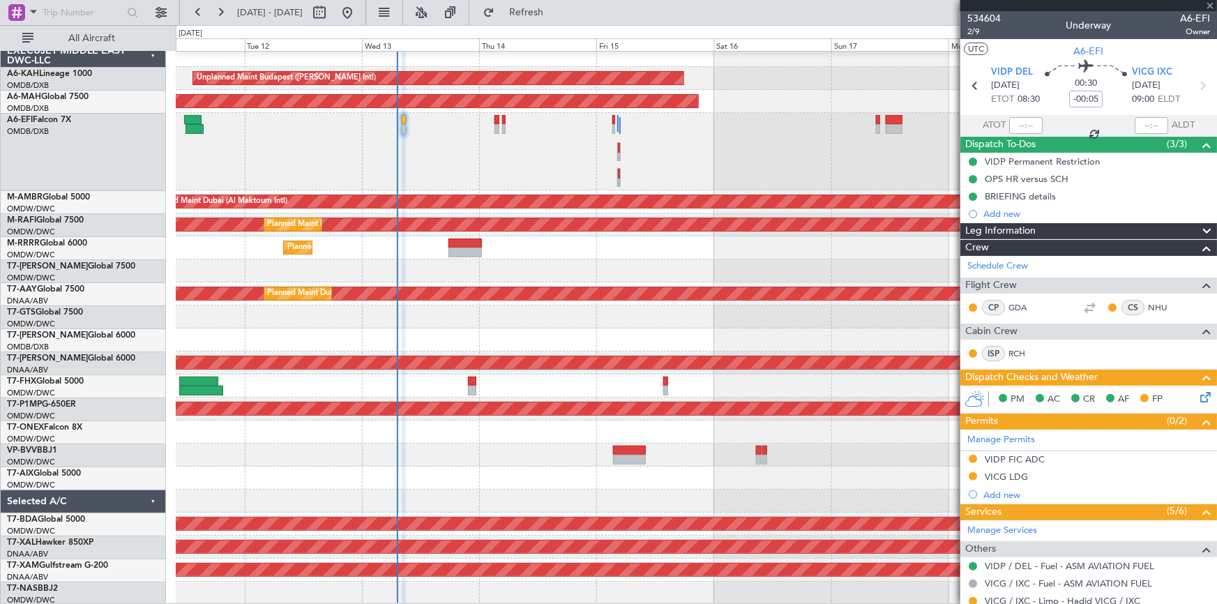
type input "+00:15"
type input "8"
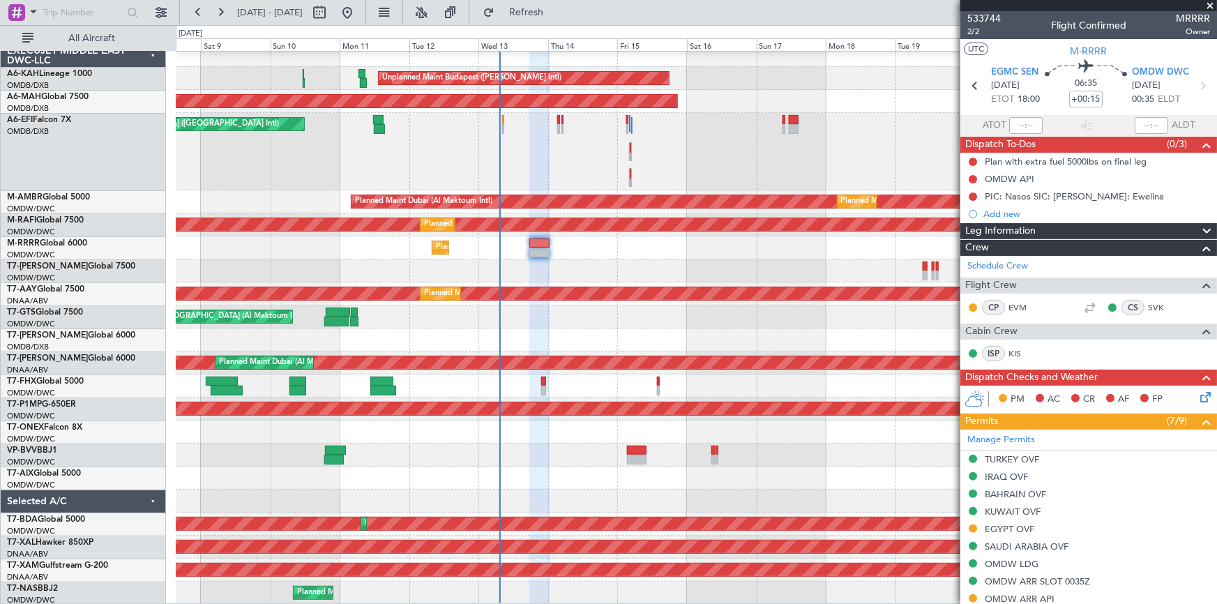
click at [438, 324] on div "Unplanned Maint Budapest (Ferenc Liszt Intl) Planned Maint London (Stansted) Pl…" at bounding box center [696, 324] width 1041 height 561
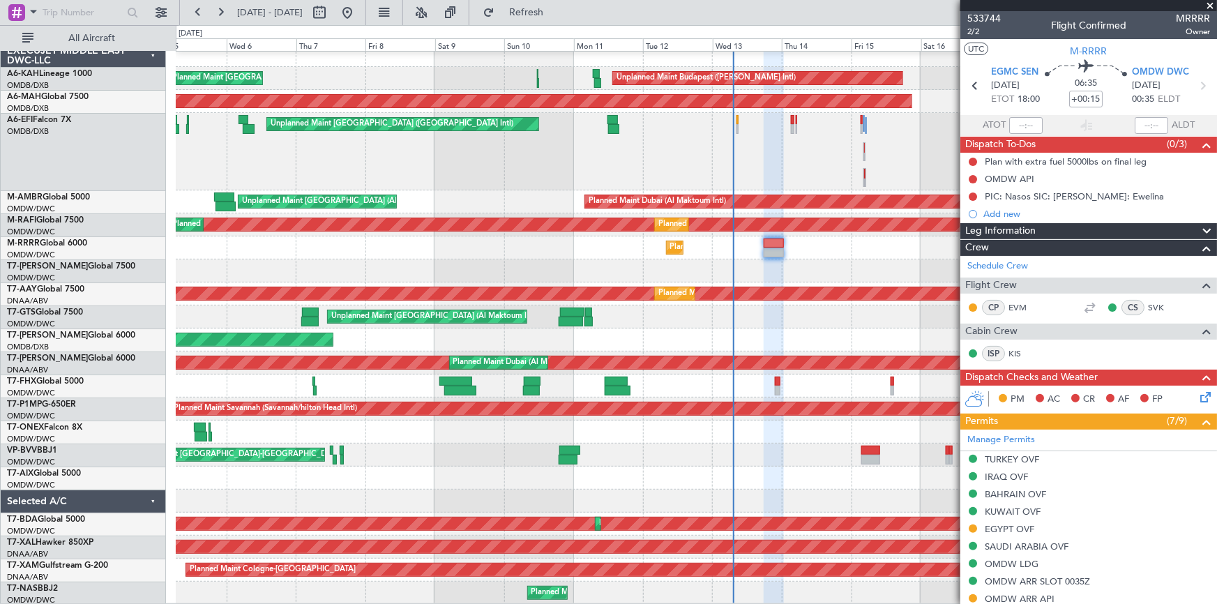
click at [492, 330] on div "AOG Maint [GEOGRAPHIC_DATA] (Dubai Intl)" at bounding box center [696, 339] width 1041 height 23
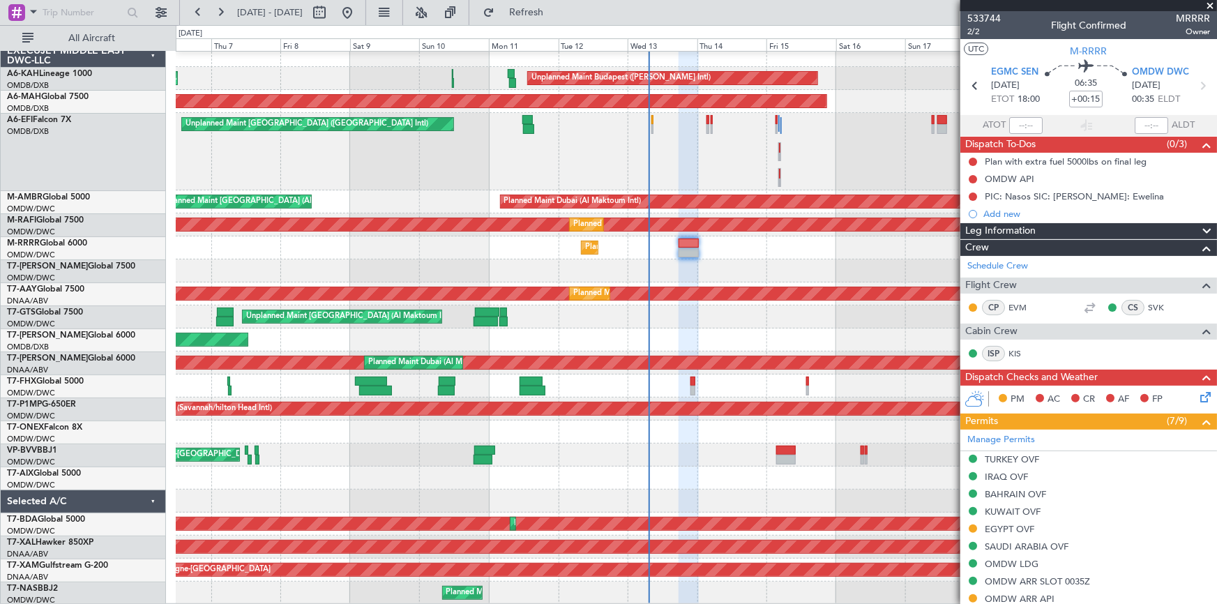
click at [315, 331] on div "AOG Maint [GEOGRAPHIC_DATA] (Dubai Intl)" at bounding box center [696, 339] width 1041 height 23
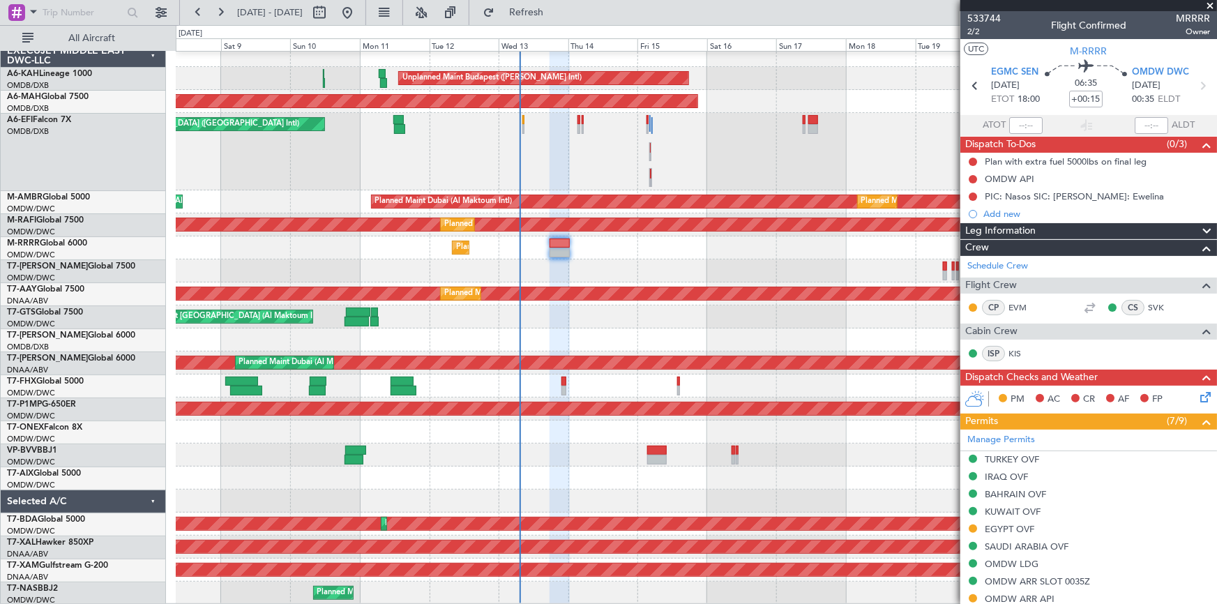
click at [452, 349] on div "Unplanned Maint Budapest (Ferenc Liszt Intl) Planned Maint London (Stansted) Pl…" at bounding box center [696, 324] width 1041 height 561
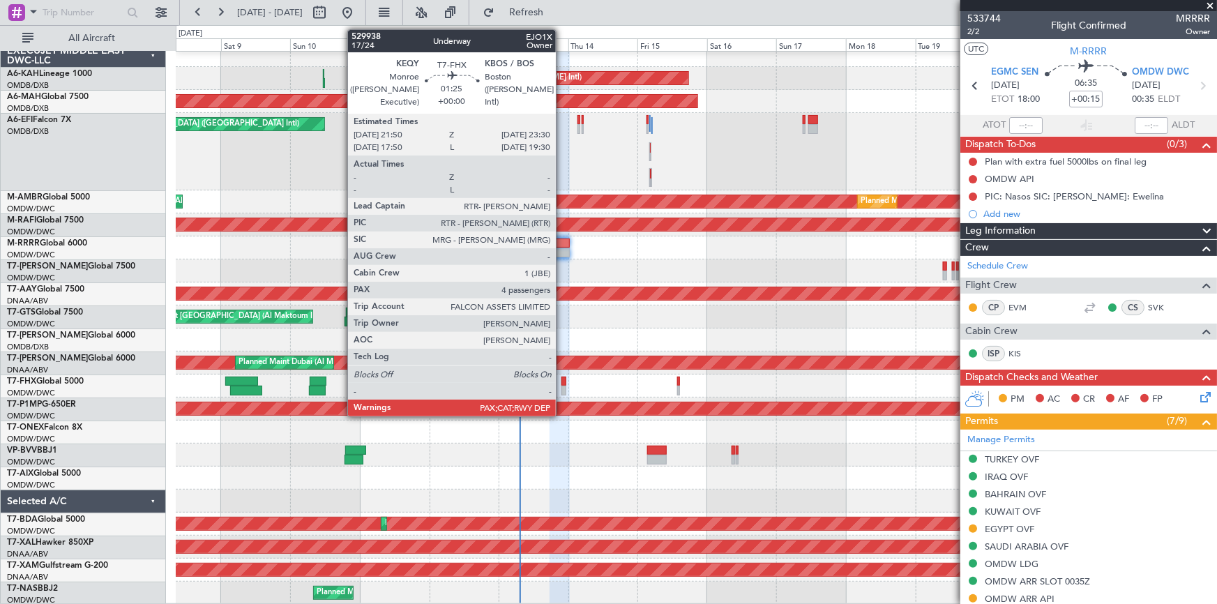
click at [562, 382] on div at bounding box center [563, 382] width 5 height 10
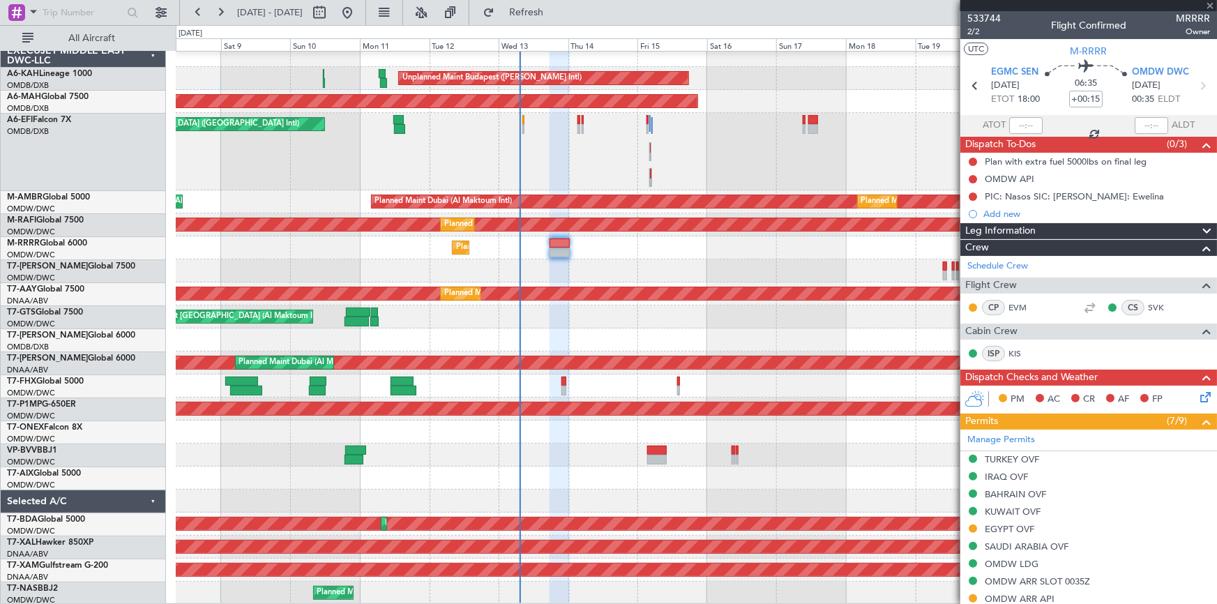
type input "5"
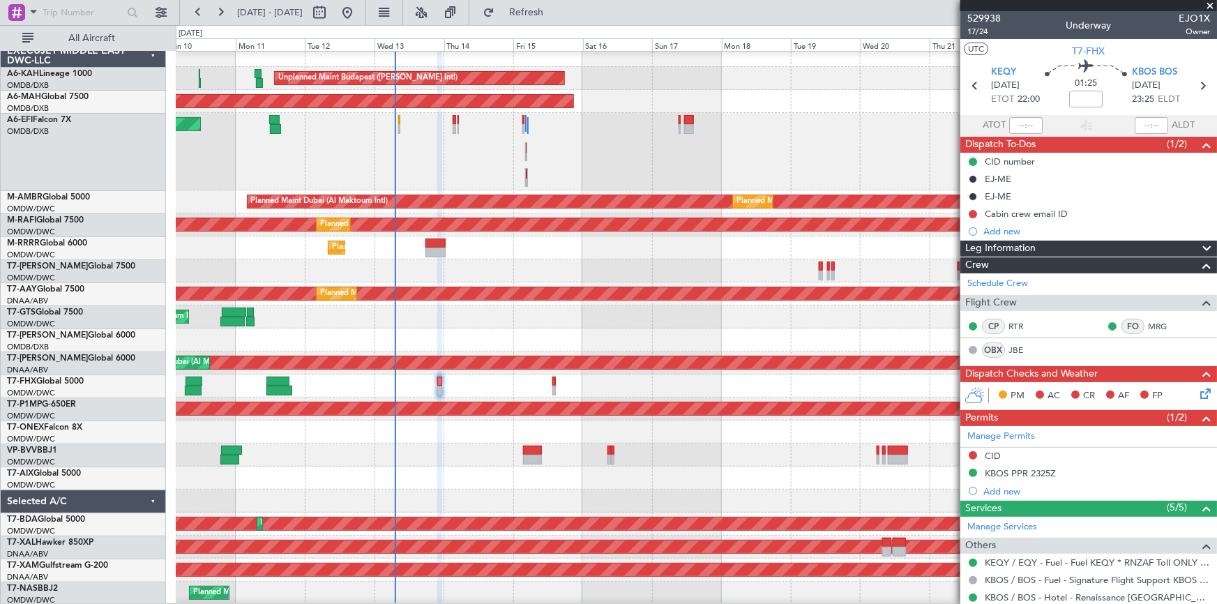
click at [349, 462] on div "Unplanned Maint [GEOGRAPHIC_DATA]-[GEOGRAPHIC_DATA]" at bounding box center [696, 455] width 1041 height 23
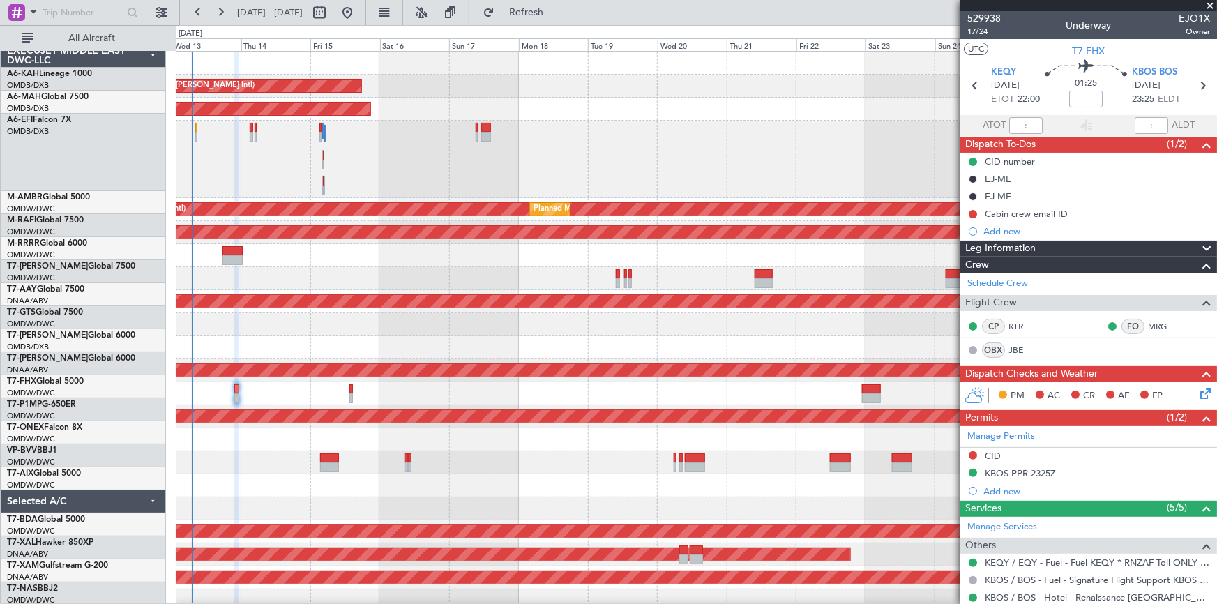
scroll to position [0, 0]
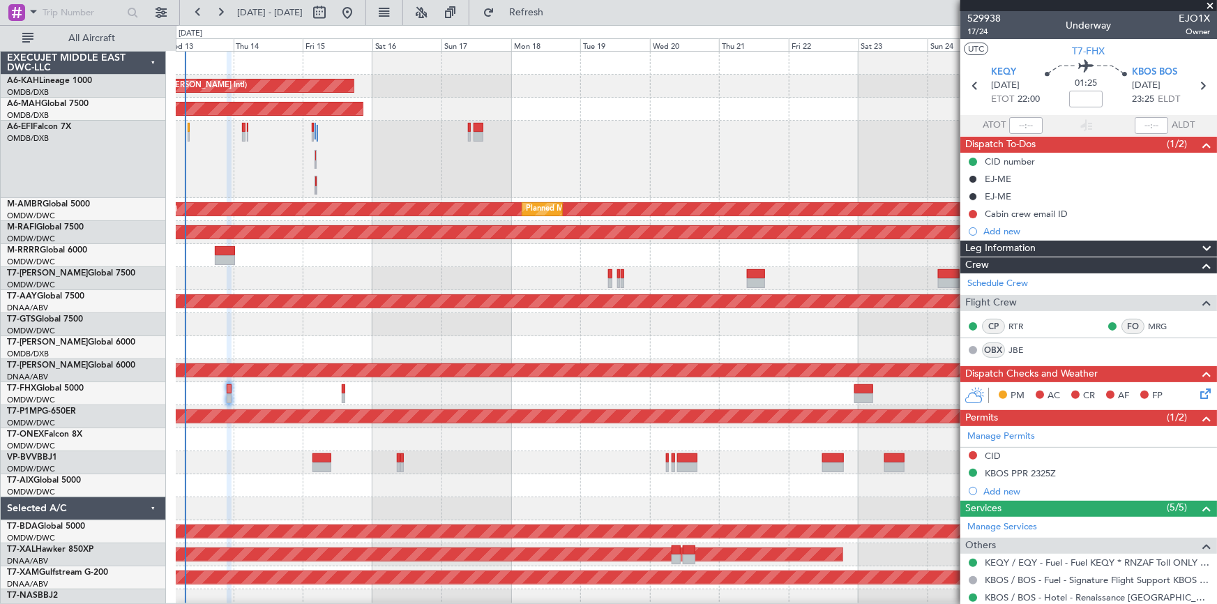
click at [543, 472] on div at bounding box center [696, 462] width 1041 height 23
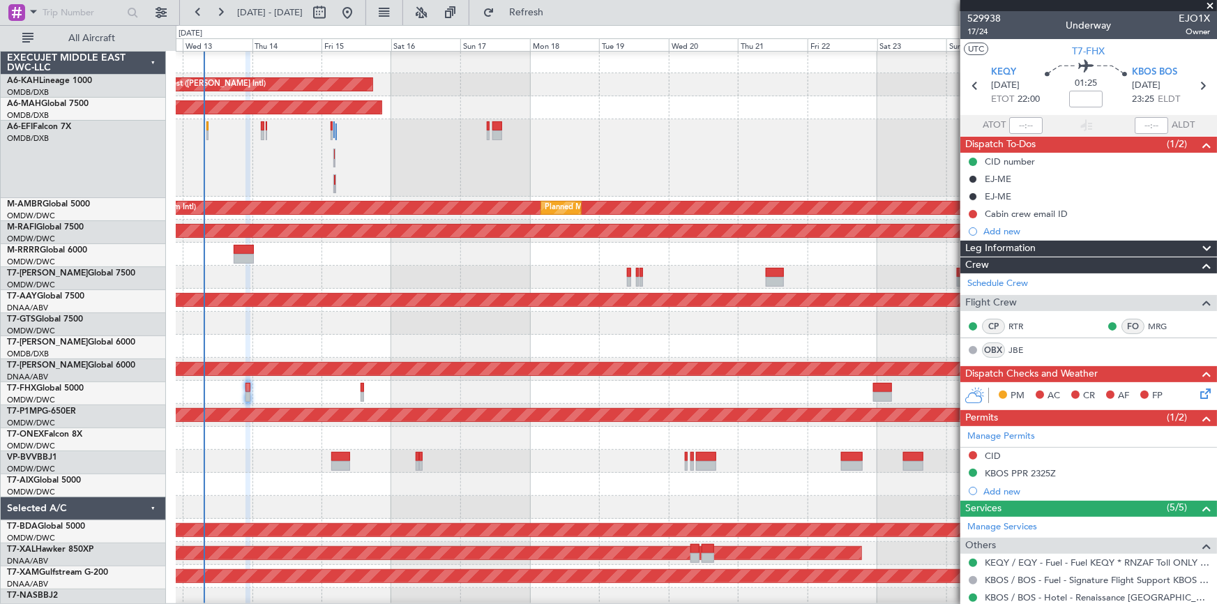
scroll to position [1, 0]
click at [798, 474] on div at bounding box center [696, 484] width 1041 height 23
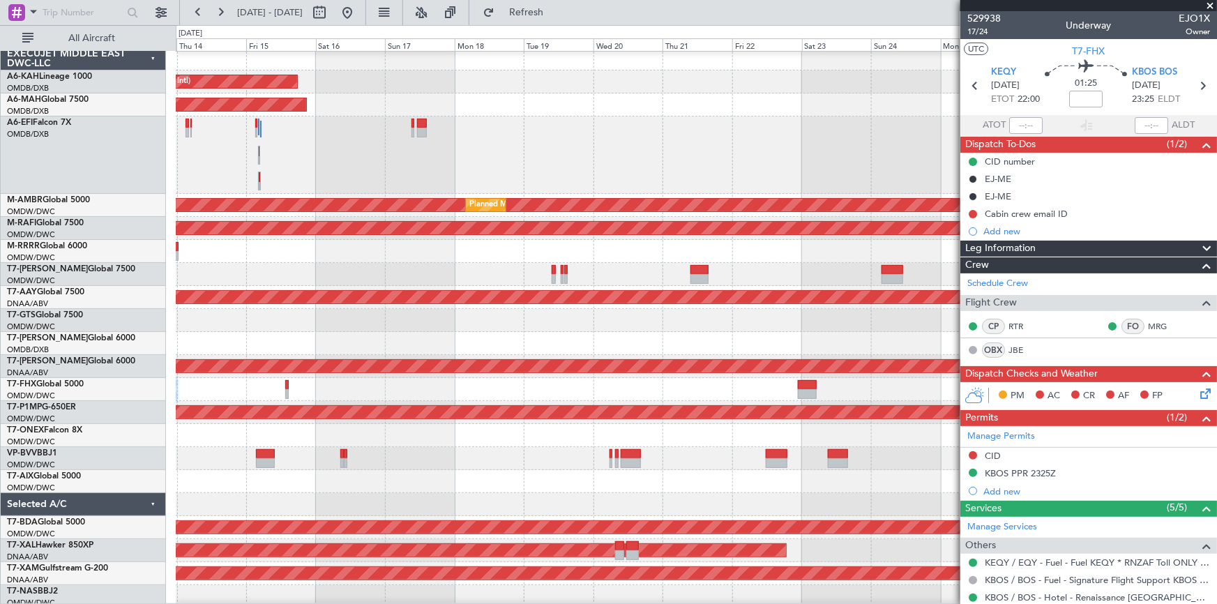
click at [711, 476] on div at bounding box center [696, 481] width 1041 height 23
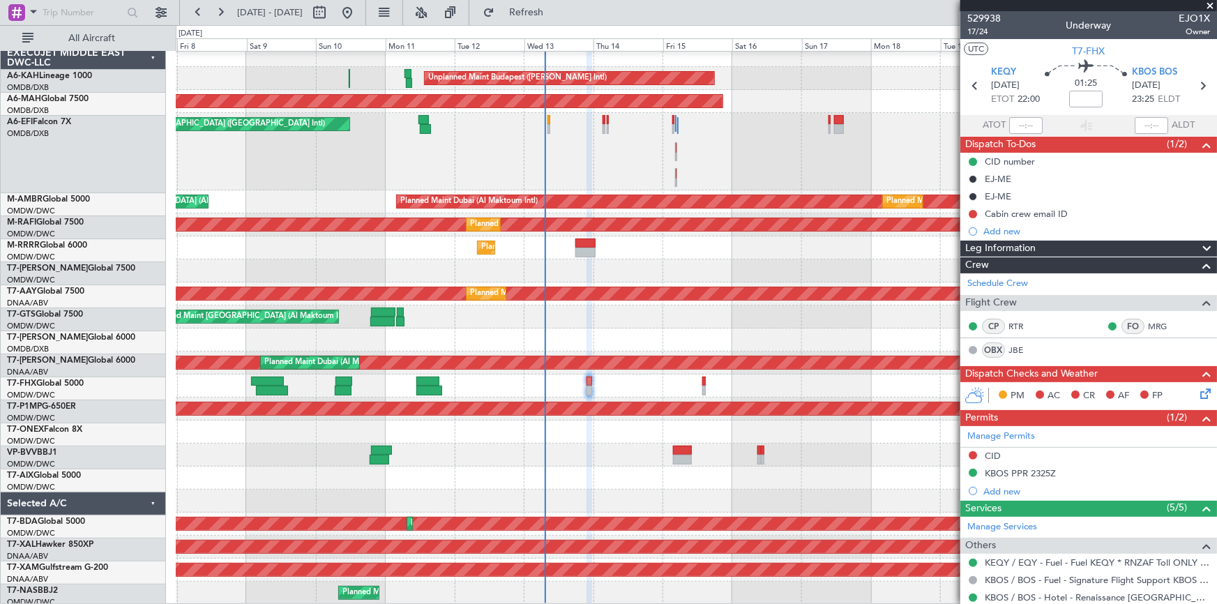
click at [911, 462] on div "Unplanned Maint Budapest (Ferenc Liszt Intl) Planned Maint London (Stansted) Pl…" at bounding box center [696, 324] width 1041 height 561
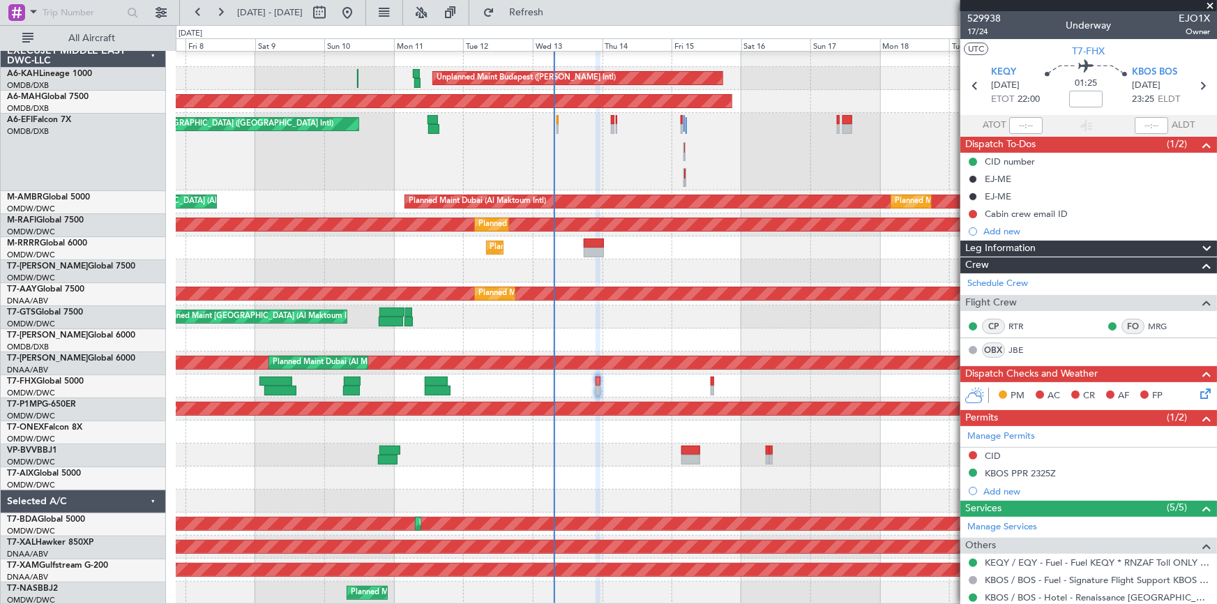
click at [517, 381] on div "Unplanned Maint Budapest (Ferenc Liszt Intl) Planned Maint London (Stansted) Pl…" at bounding box center [696, 324] width 1041 height 561
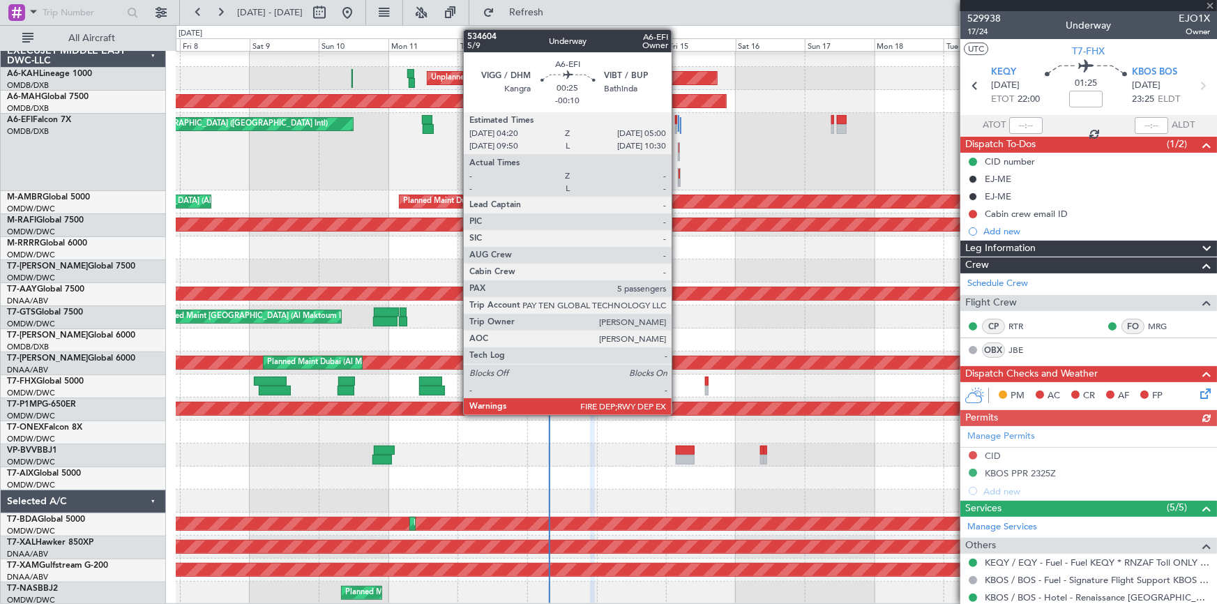
click at [679, 146] on div at bounding box center [679, 148] width 1 height 10
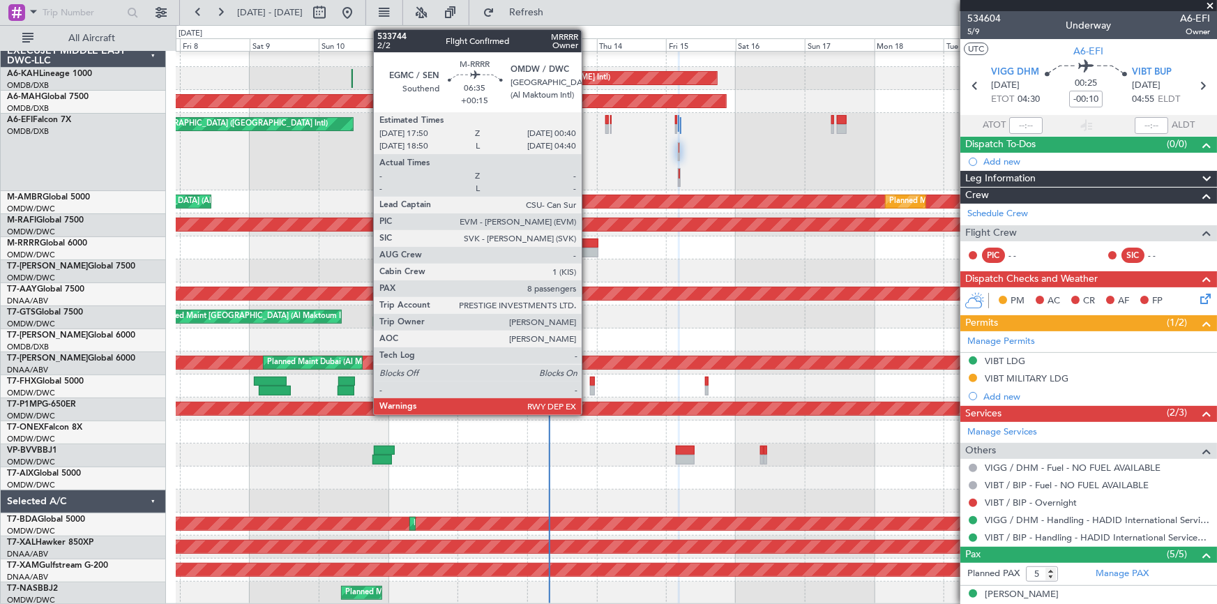
click at [588, 241] on div at bounding box center [588, 244] width 20 height 10
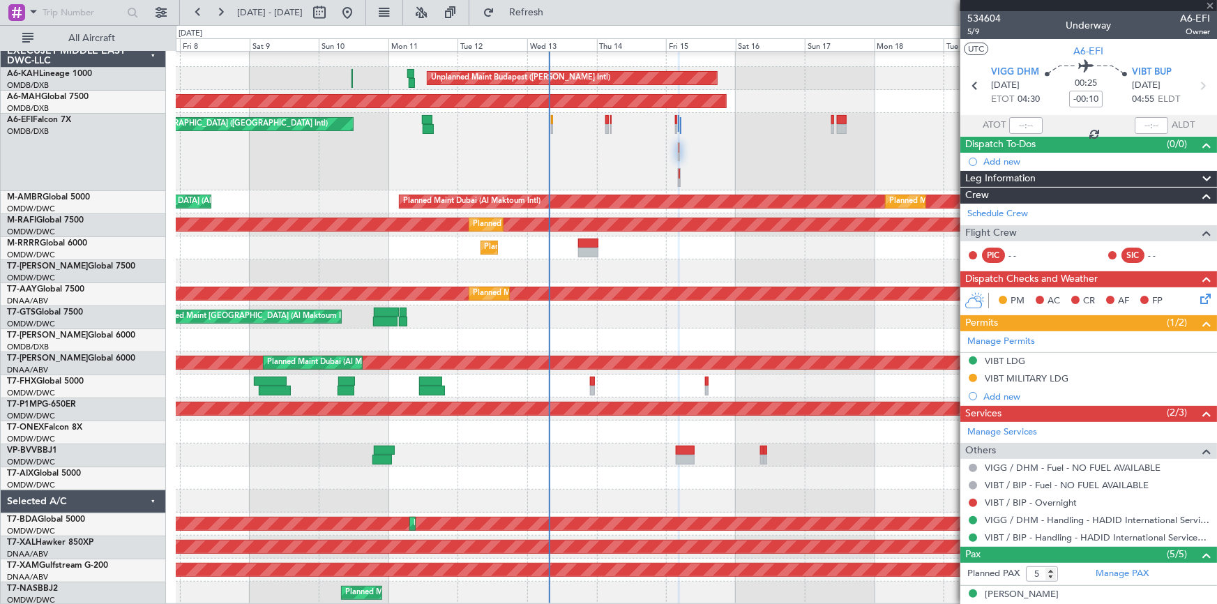
type input "+00:15"
type input "8"
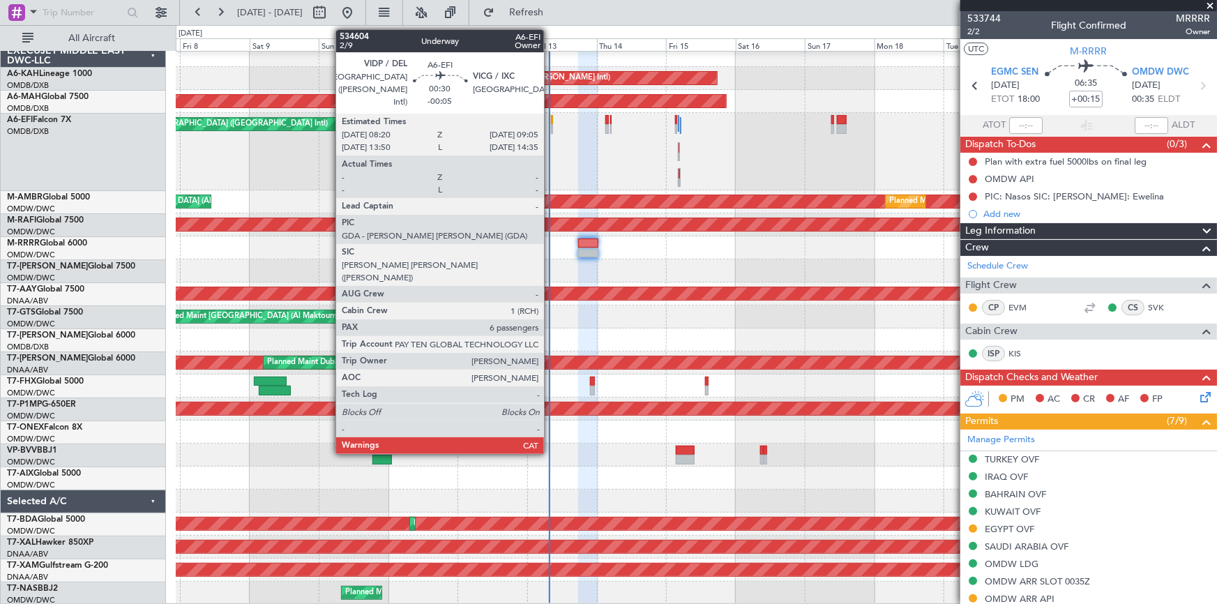
click at [551, 121] on div at bounding box center [552, 120] width 3 height 10
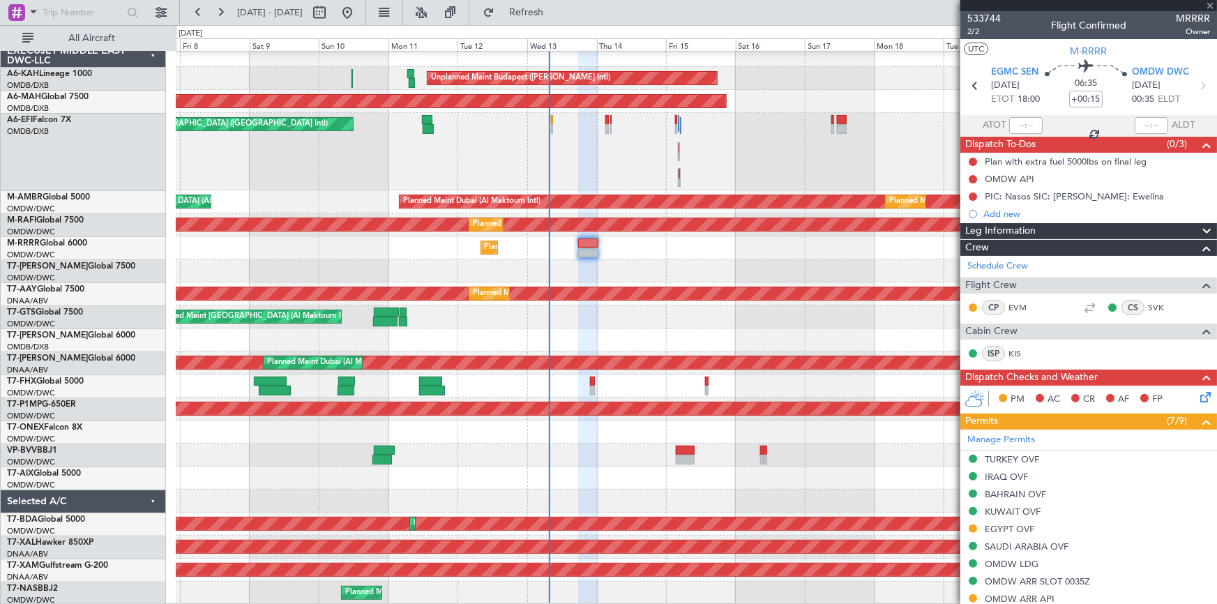
type input "-00:05"
type input "6"
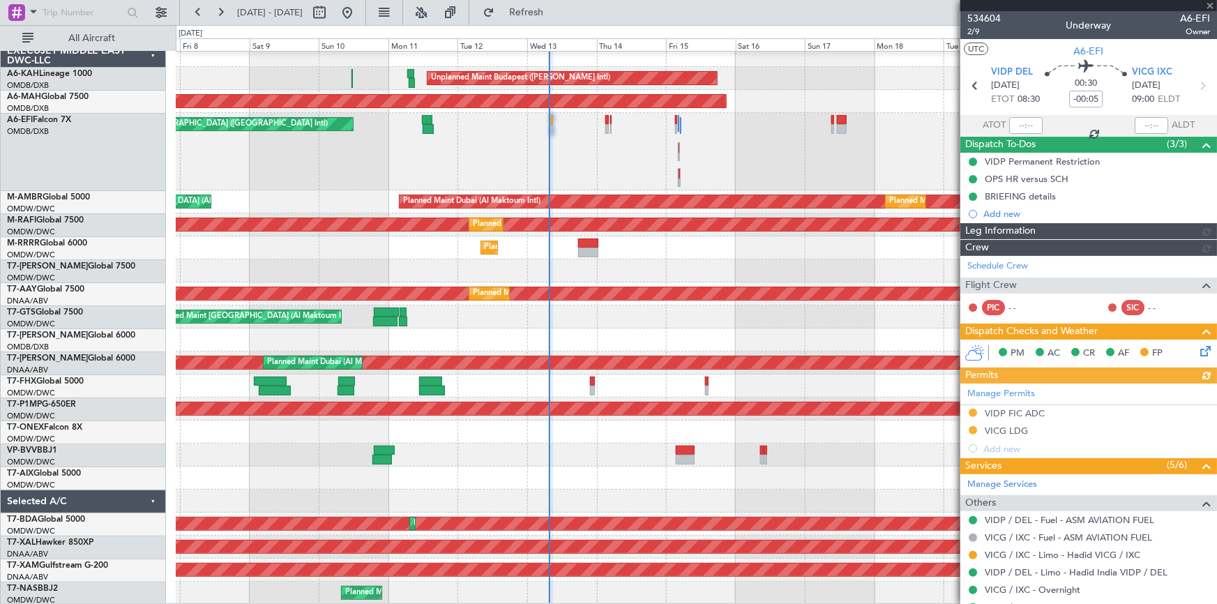
type input "Dherander Fithani (DHF)"
type input "7004"
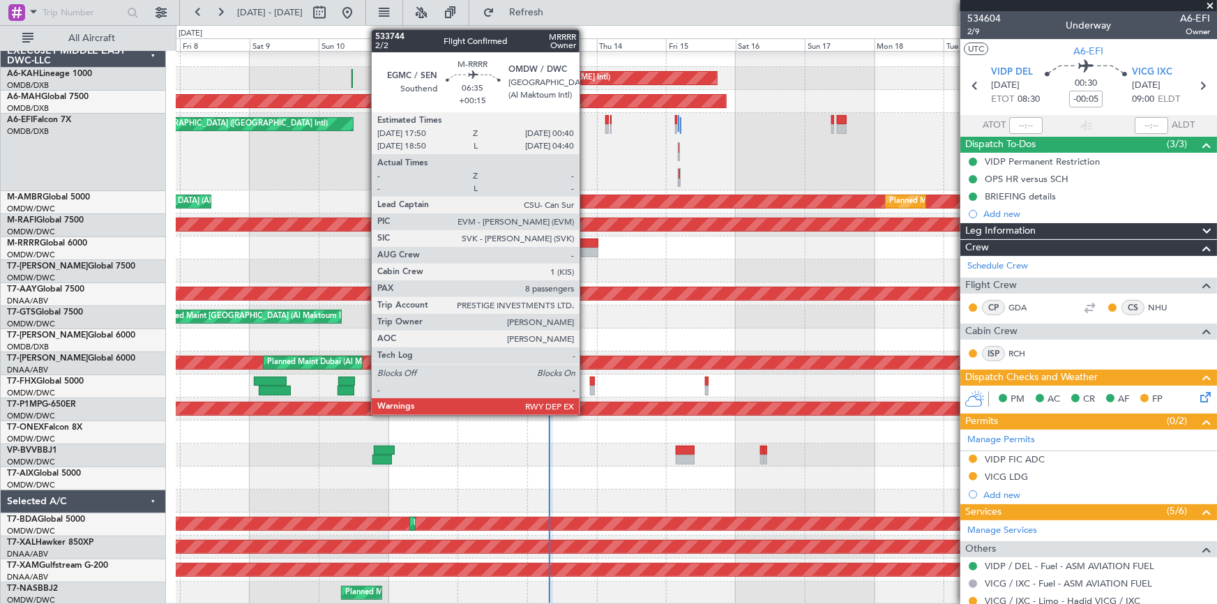
click at [586, 243] on div at bounding box center [588, 244] width 20 height 10
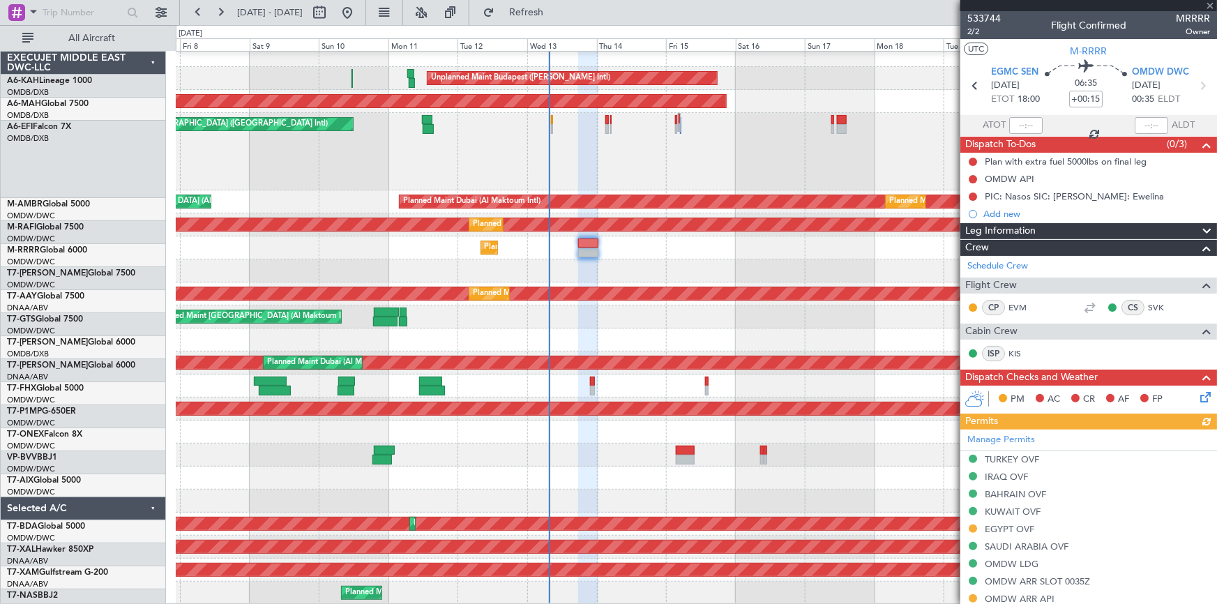
scroll to position [7, 0]
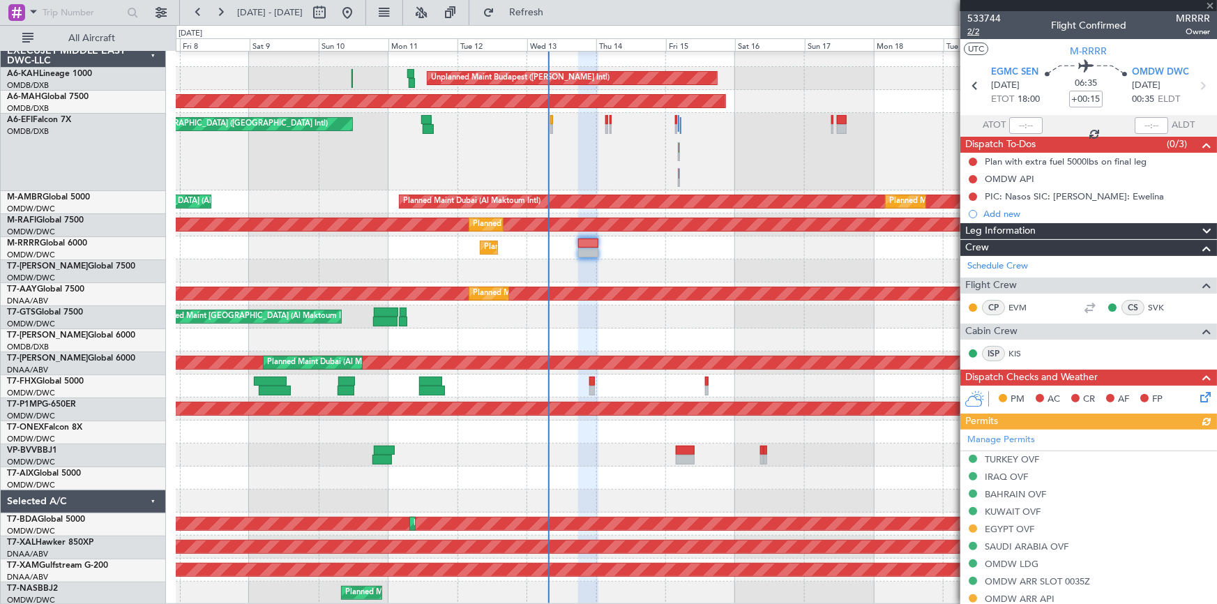
click at [971, 31] on span "2/2" at bounding box center [983, 32] width 33 height 12
click at [431, 153] on div "Unplanned Maint [GEOGRAPHIC_DATA] ([GEOGRAPHIC_DATA] Intl)" at bounding box center [696, 151] width 1041 height 77
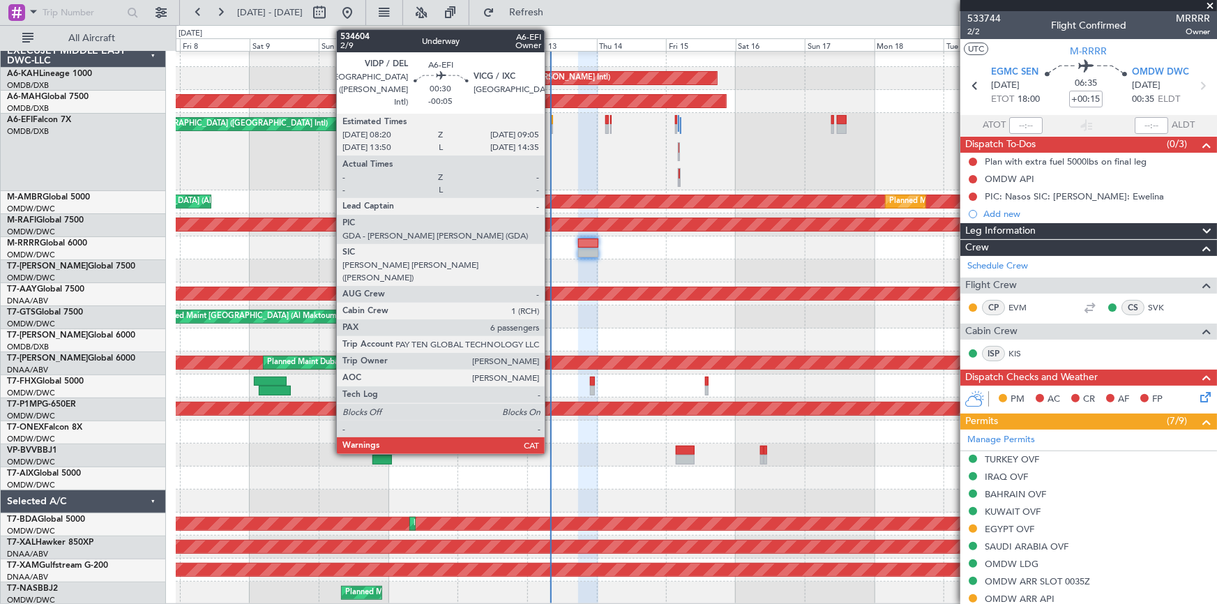
click at [551, 117] on div at bounding box center [552, 120] width 3 height 10
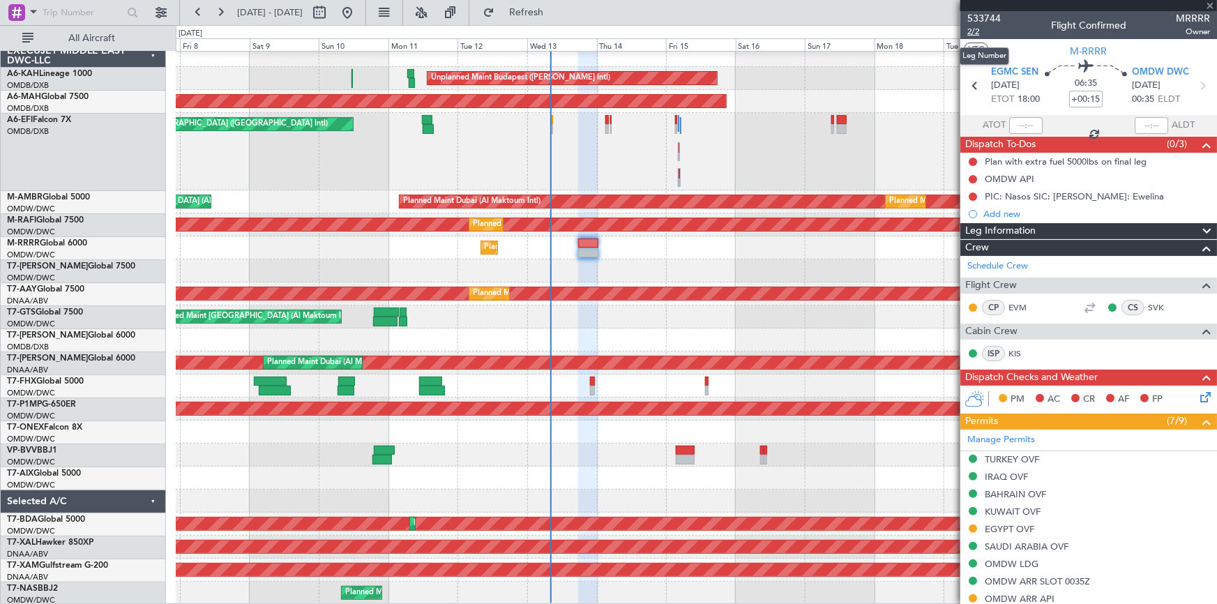
type input "-00:05"
type input "6"
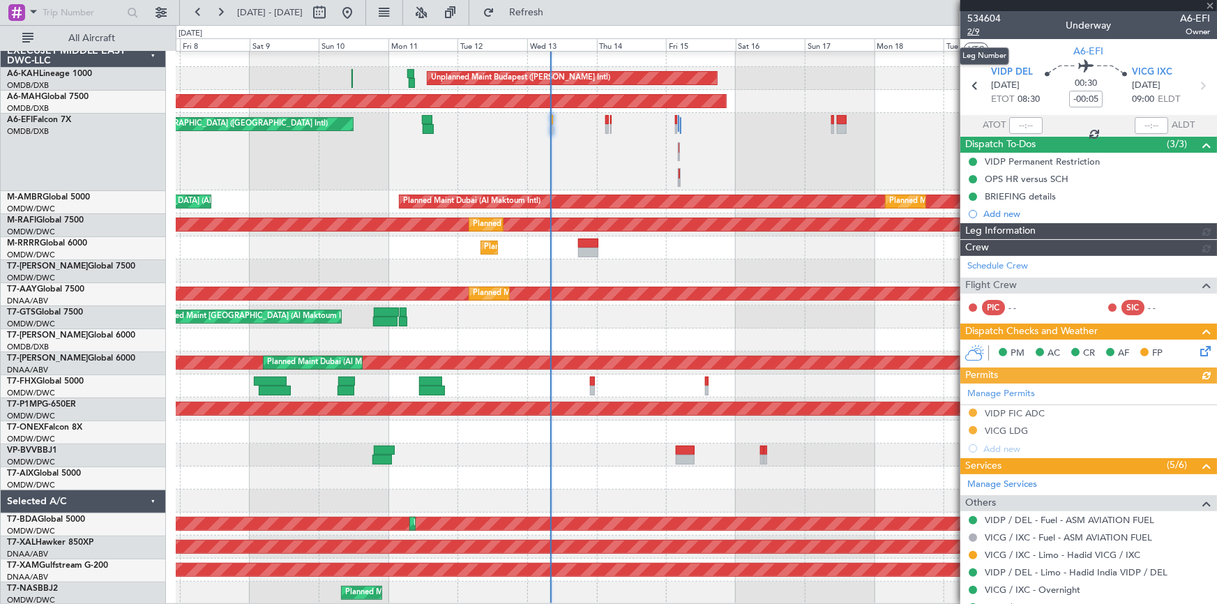
type input "Dherander Fithani (DHF)"
type input "7004"
click at [975, 31] on span "2/9" at bounding box center [983, 32] width 33 height 12
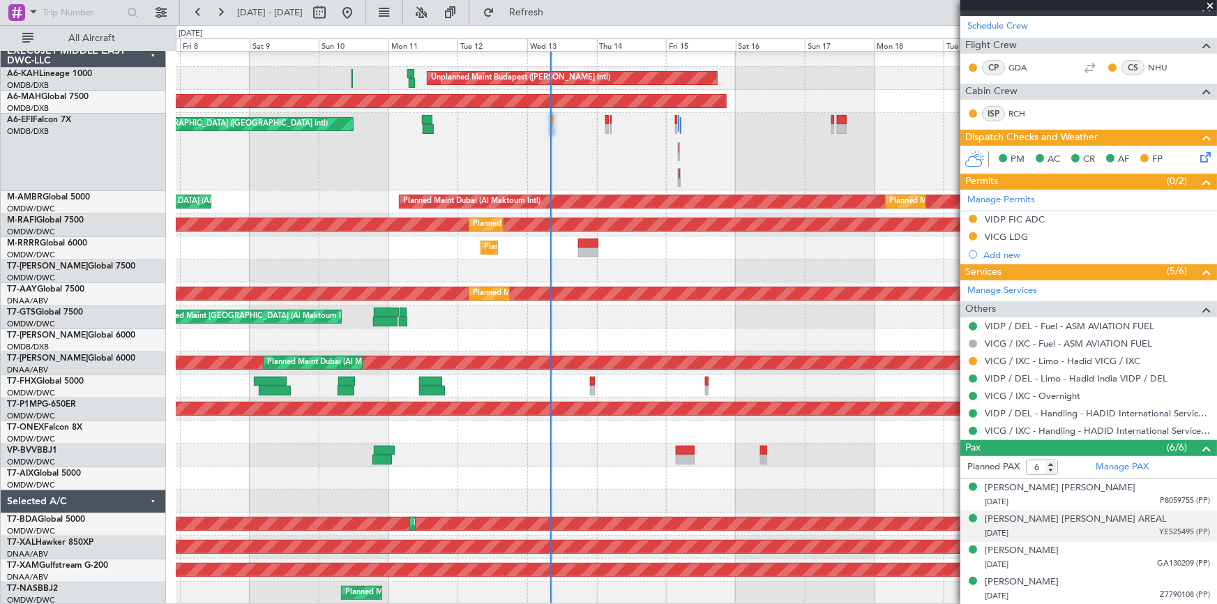
scroll to position [253, 0]
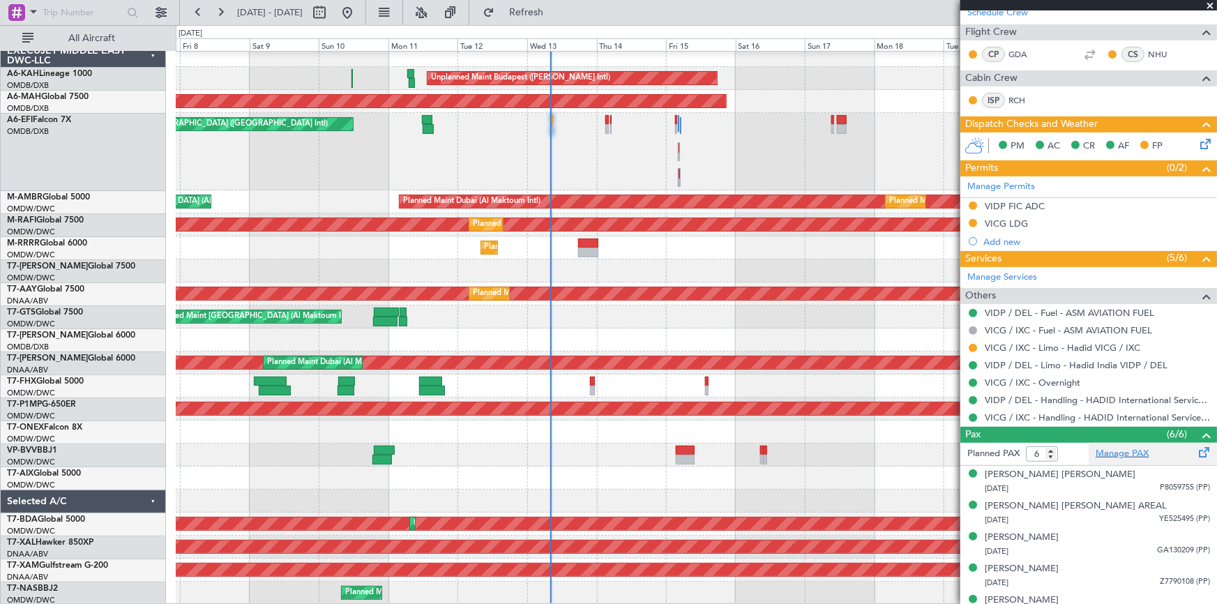
click at [1121, 451] on link "Manage PAX" at bounding box center [1122, 454] width 53 height 14
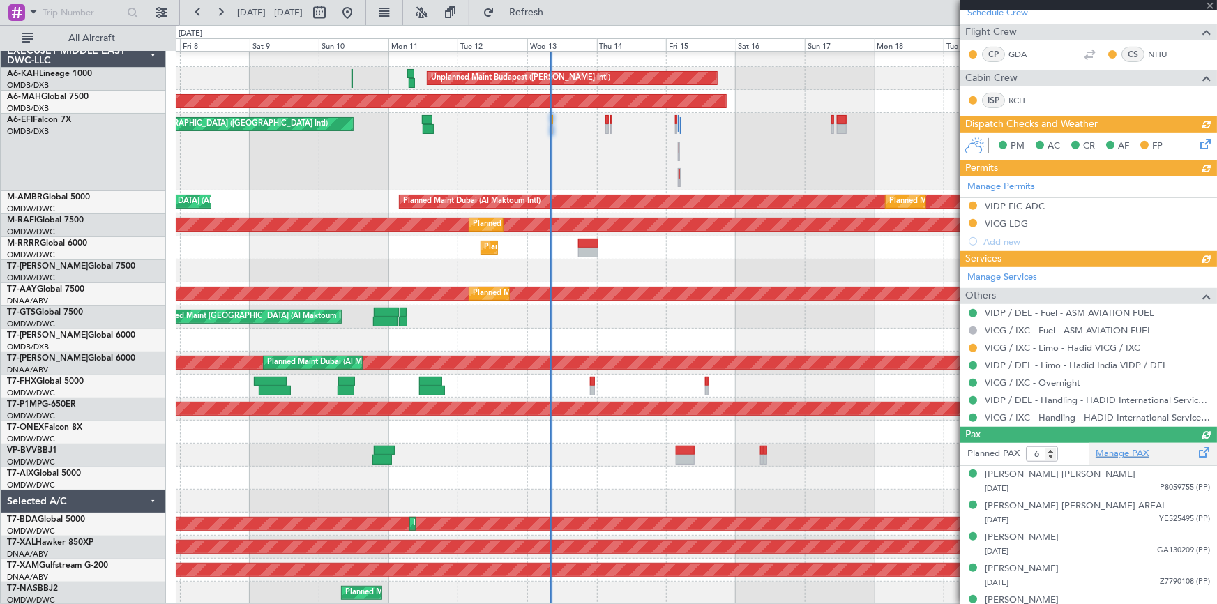
type input "Dherander Fithani (DHF)"
type input "7004"
type input "Dherander Fithani (DHF)"
type input "7004"
type input "Dherander Fithani (DHF)"
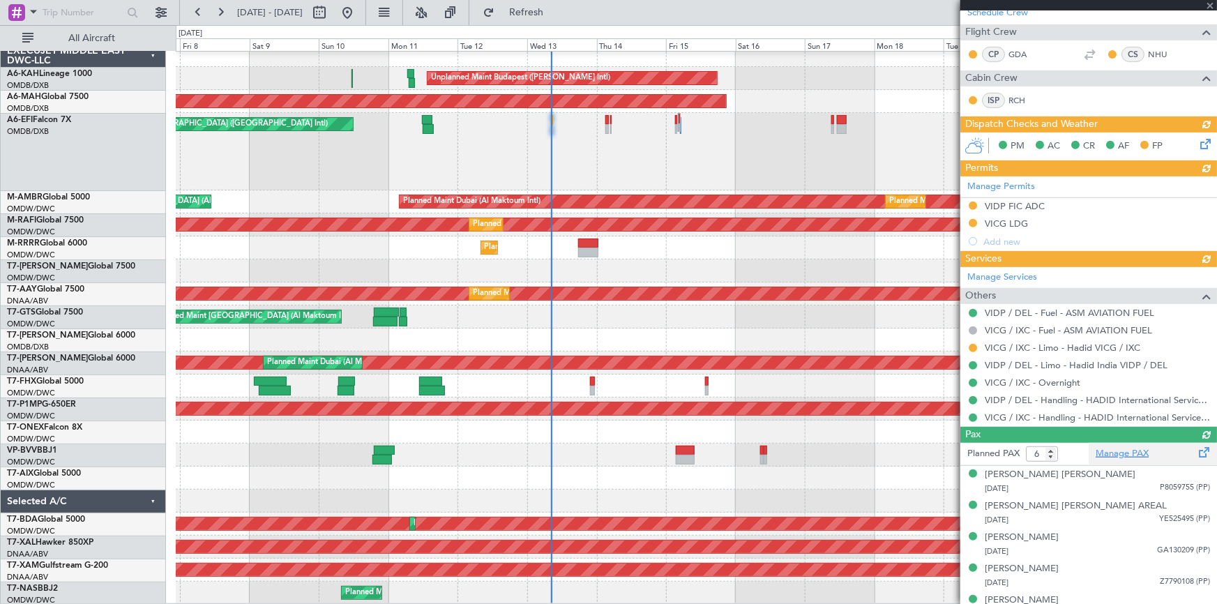
type input "7004"
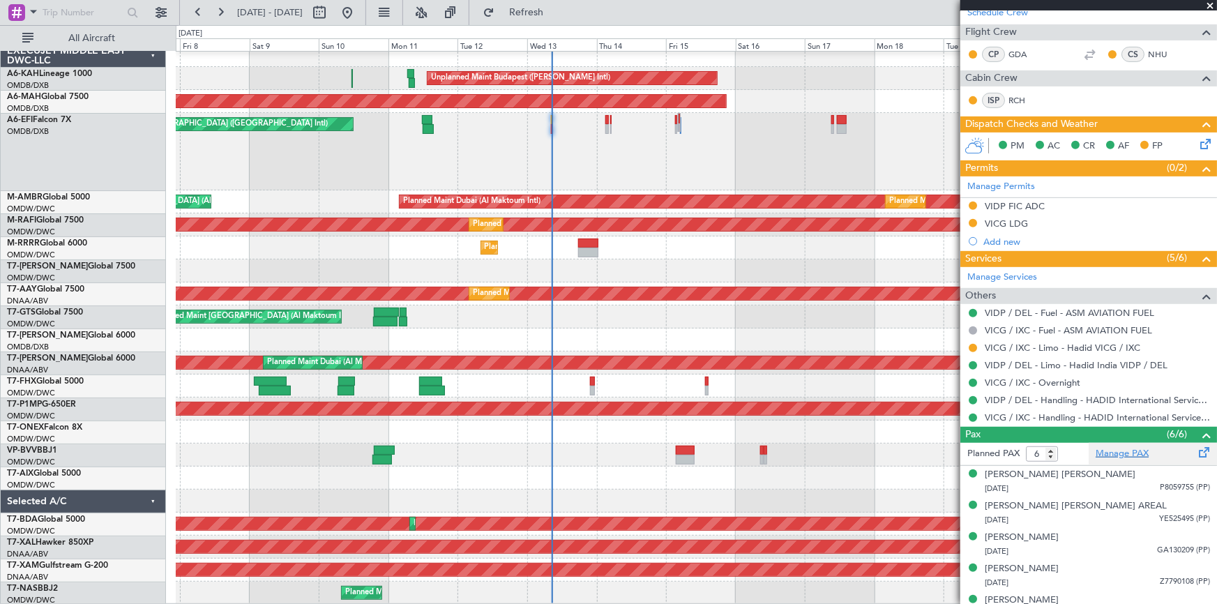
type input "Dherander Fithani (DHF)"
type input "7004"
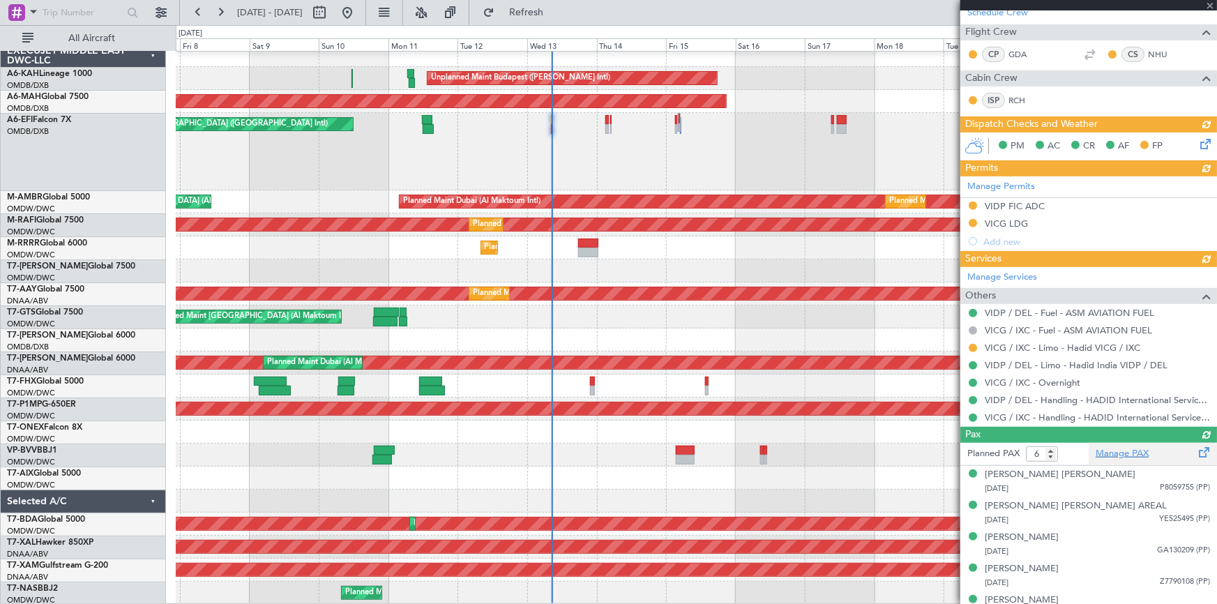
type input "Dherander Fithani (DHF)"
type input "7004"
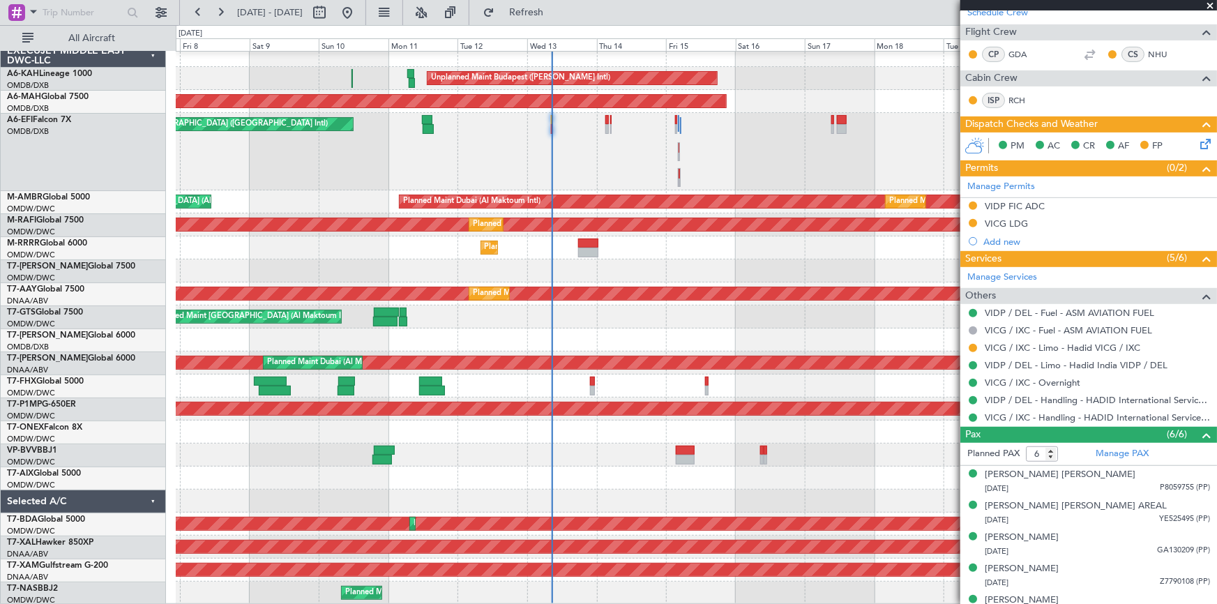
click at [1199, 143] on icon at bounding box center [1202, 141] width 11 height 11
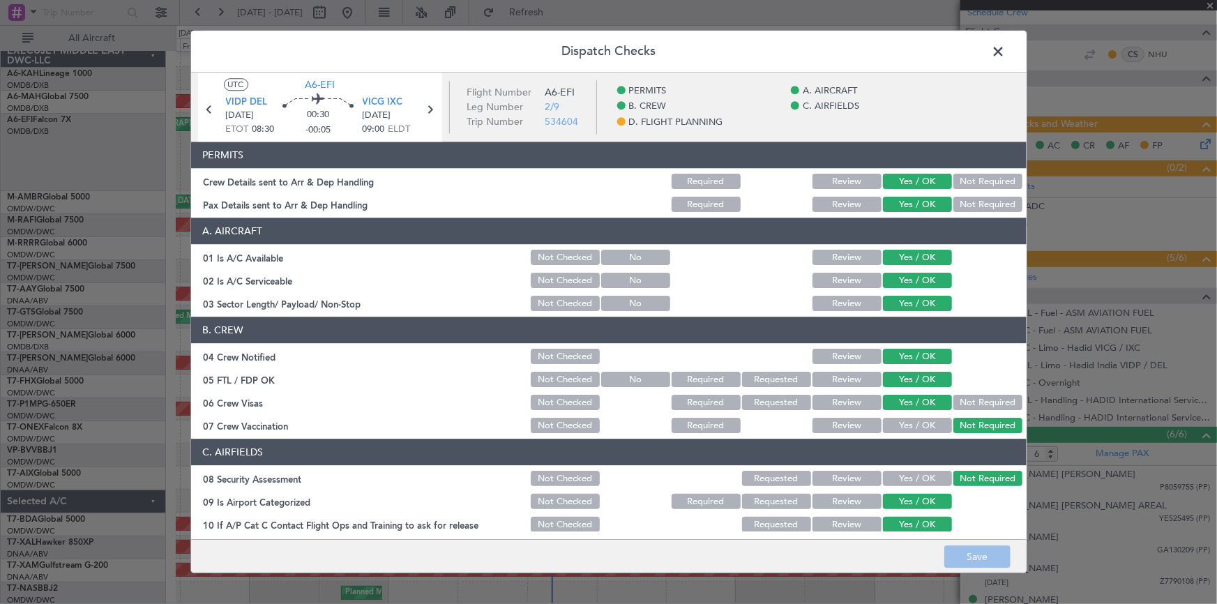
click at [620, 120] on button at bounding box center [621, 121] width 8 height 8
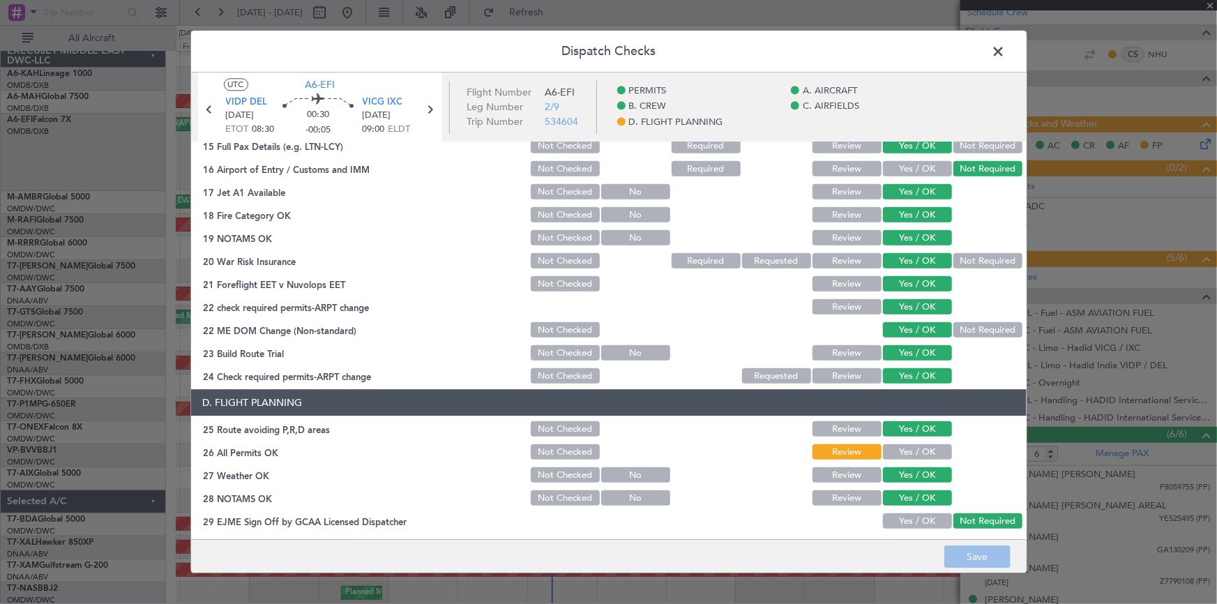
scroll to position [635, 0]
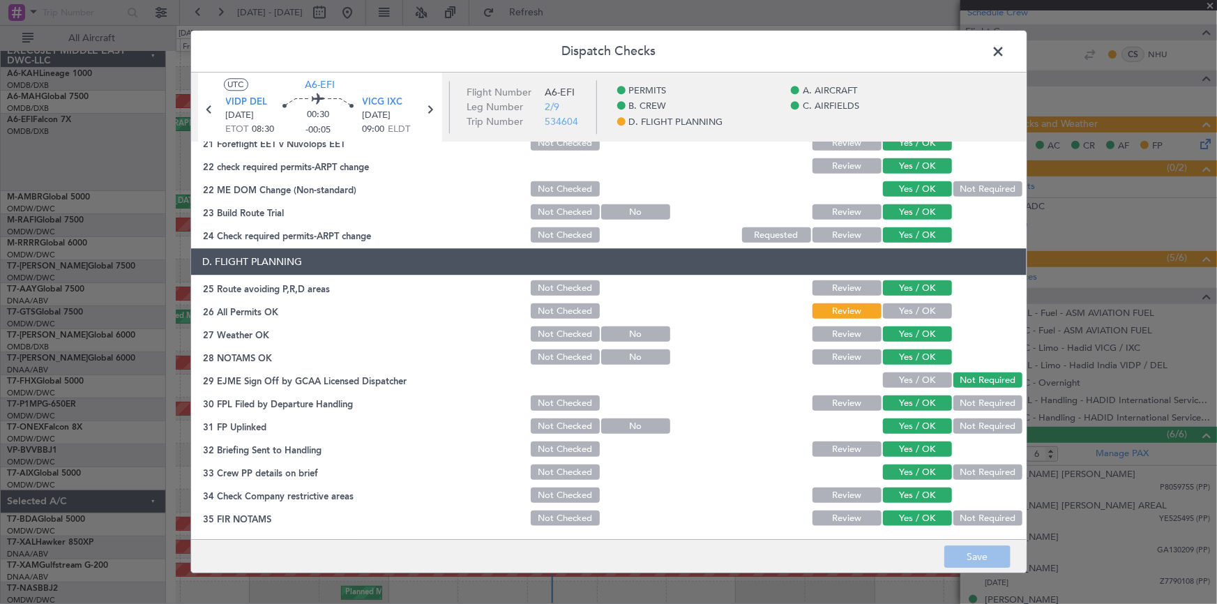
click at [898, 310] on button "Yes / OK" at bounding box center [917, 311] width 69 height 15
click at [979, 540] on footer "Save" at bounding box center [608, 556] width 835 height 33
click at [1006, 49] on span at bounding box center [1006, 55] width 0 height 28
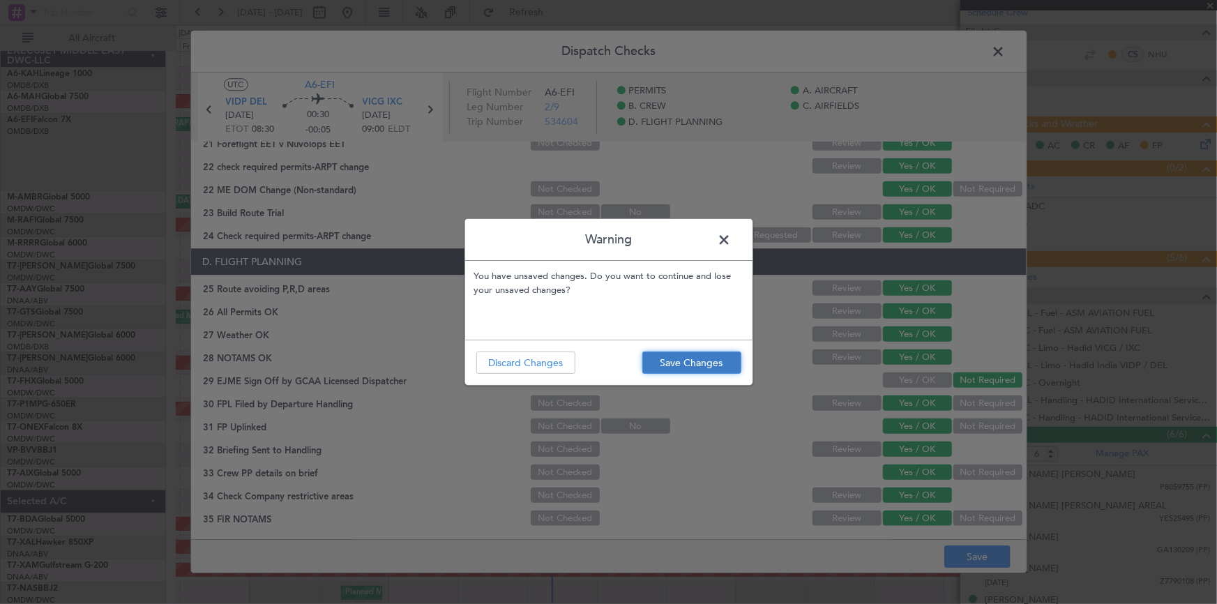
click at [690, 359] on button "Save Changes" at bounding box center [691, 362] width 99 height 22
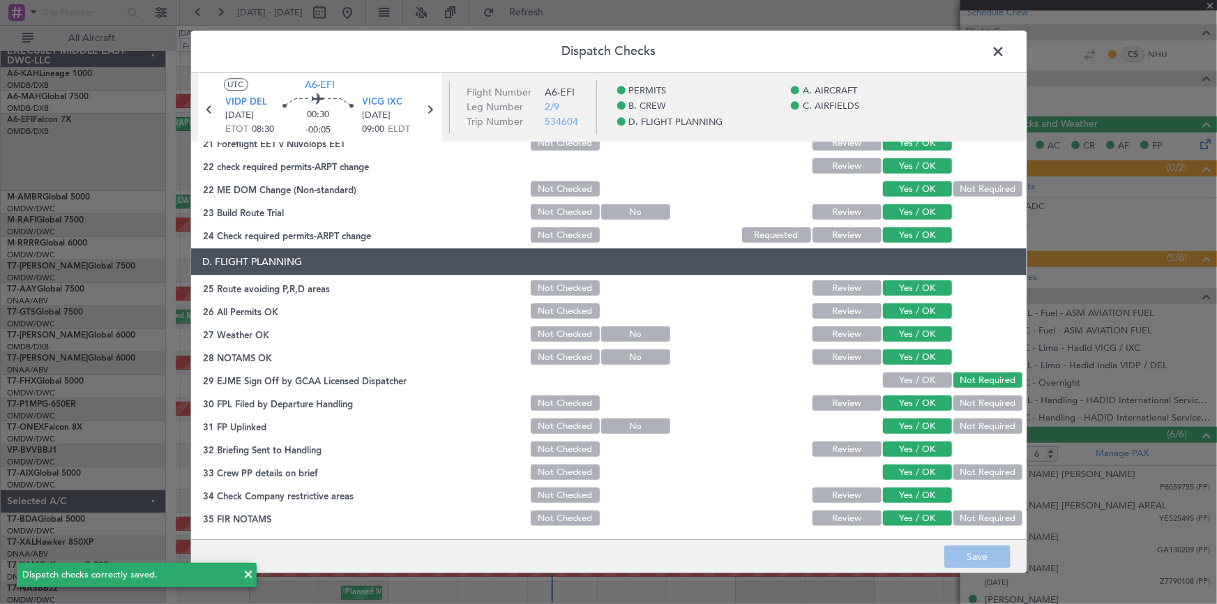
click at [1006, 53] on span at bounding box center [1006, 55] width 0 height 28
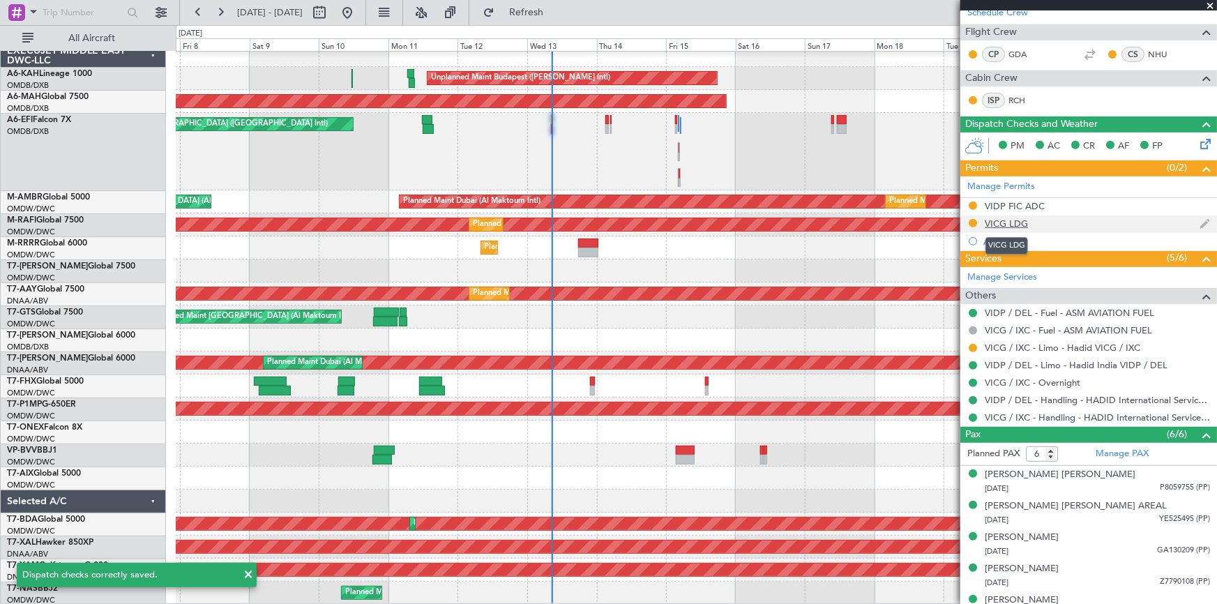
click at [1006, 222] on div "VICG LDG" at bounding box center [1006, 224] width 43 height 12
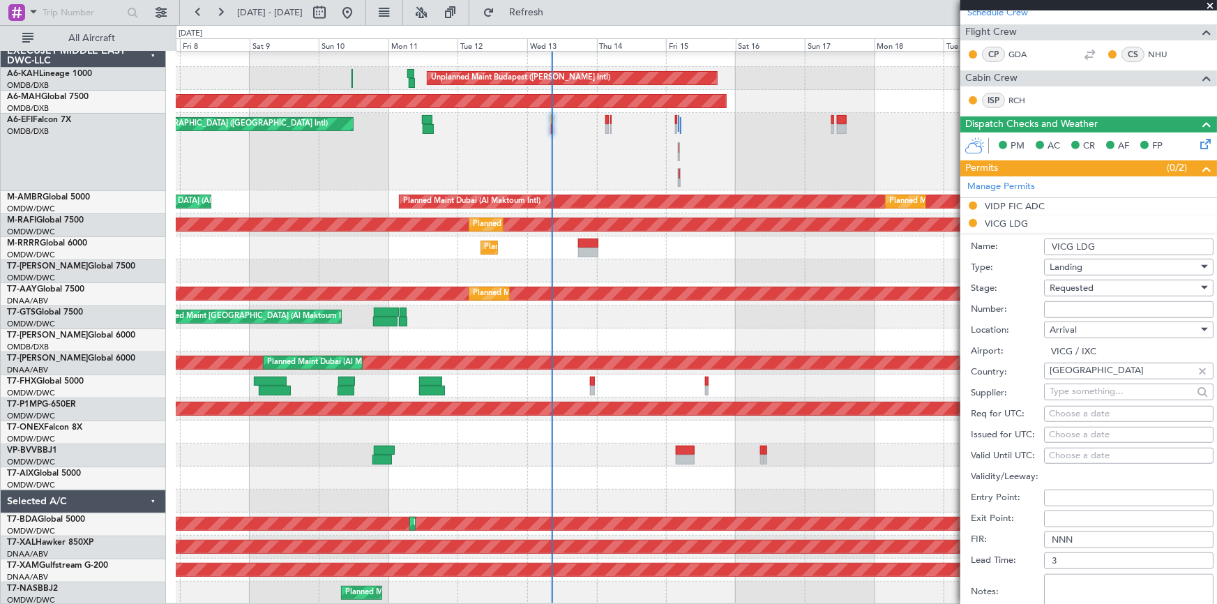
click at [1082, 292] on span "Requested" at bounding box center [1072, 288] width 44 height 13
drag, startPoint x: 1083, startPoint y: 395, endPoint x: 1089, endPoint y: 383, distance: 13.4
click at [1083, 393] on span "Received OK" at bounding box center [1124, 393] width 148 height 21
click at [1088, 306] on input "Number:" at bounding box center [1128, 309] width 169 height 17
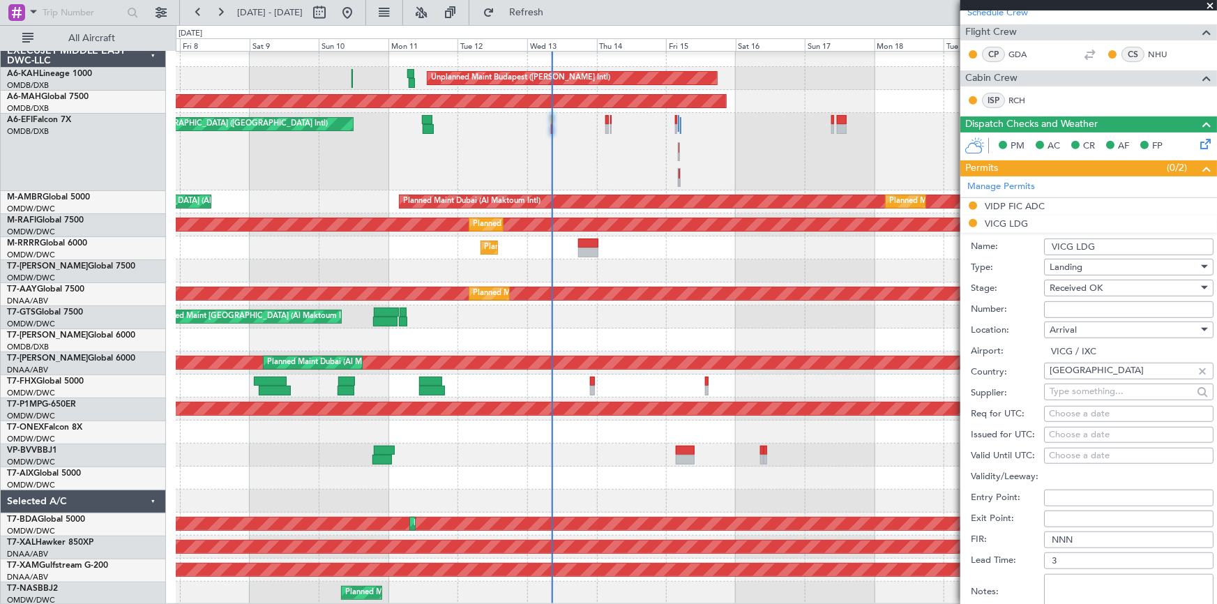
click at [1080, 305] on input "Number:" at bounding box center [1128, 309] width 169 height 17
paste input "YA N 1052 08 13"
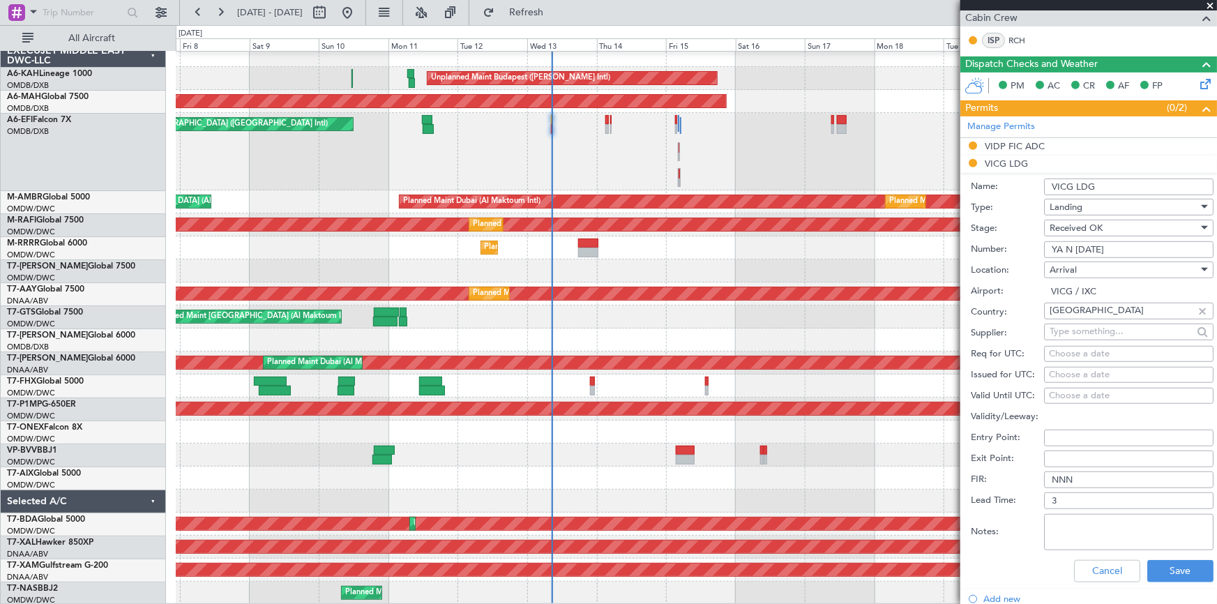
scroll to position [380, 0]
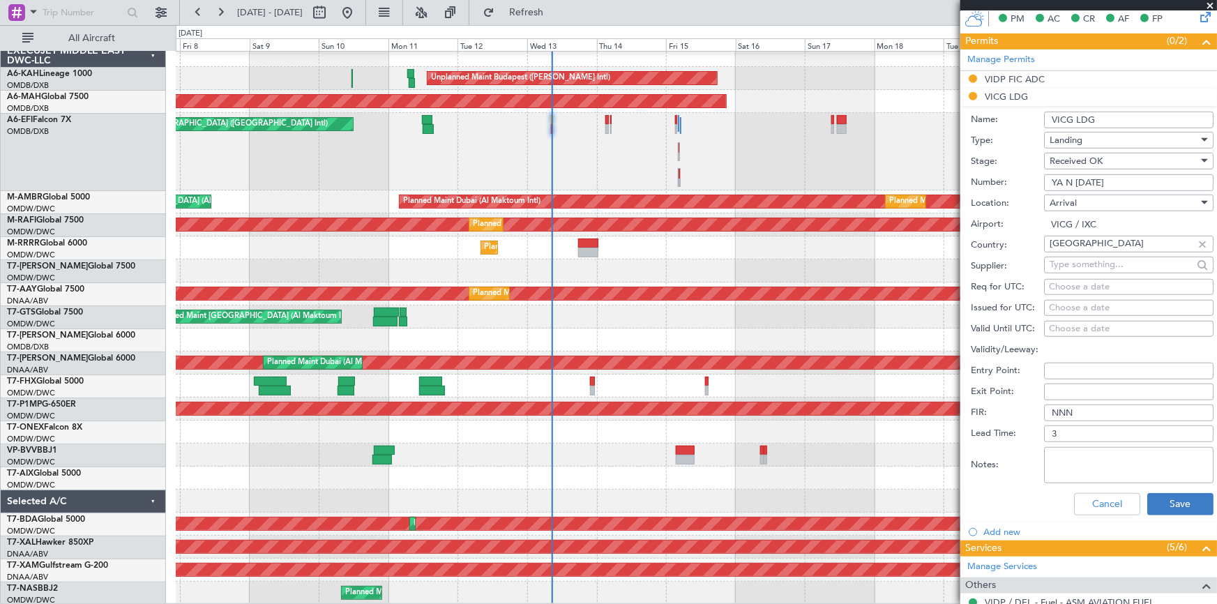
type input "YA N 1052 08 13"
click at [1152, 504] on button "Save" at bounding box center [1180, 504] width 66 height 22
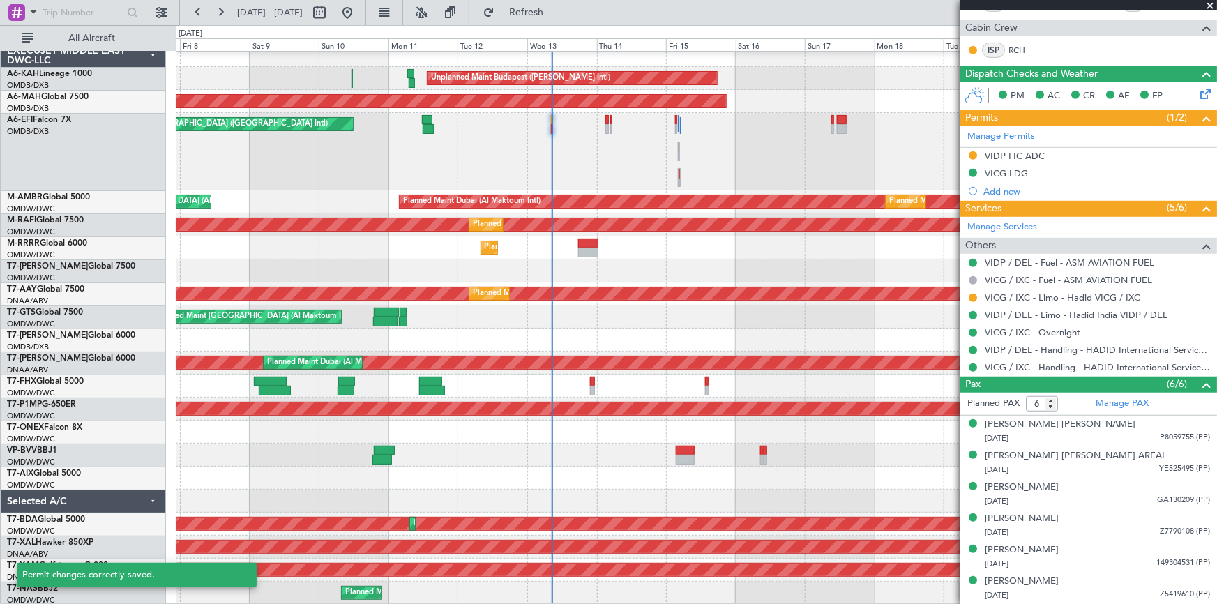
scroll to position [301, 0]
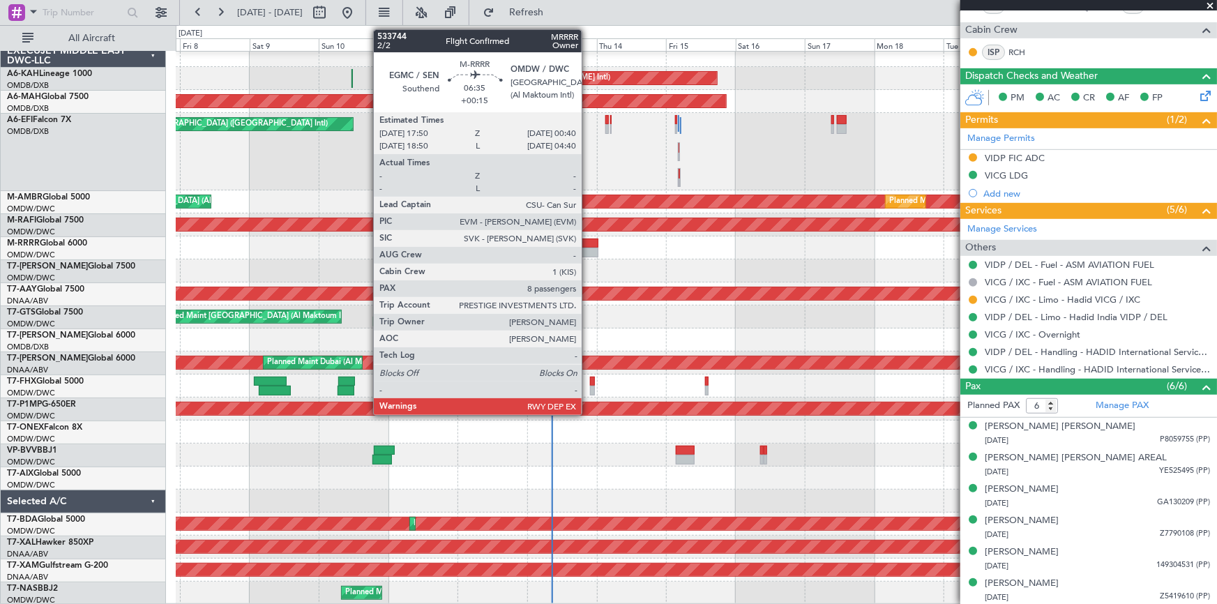
click at [588, 242] on div at bounding box center [588, 244] width 20 height 10
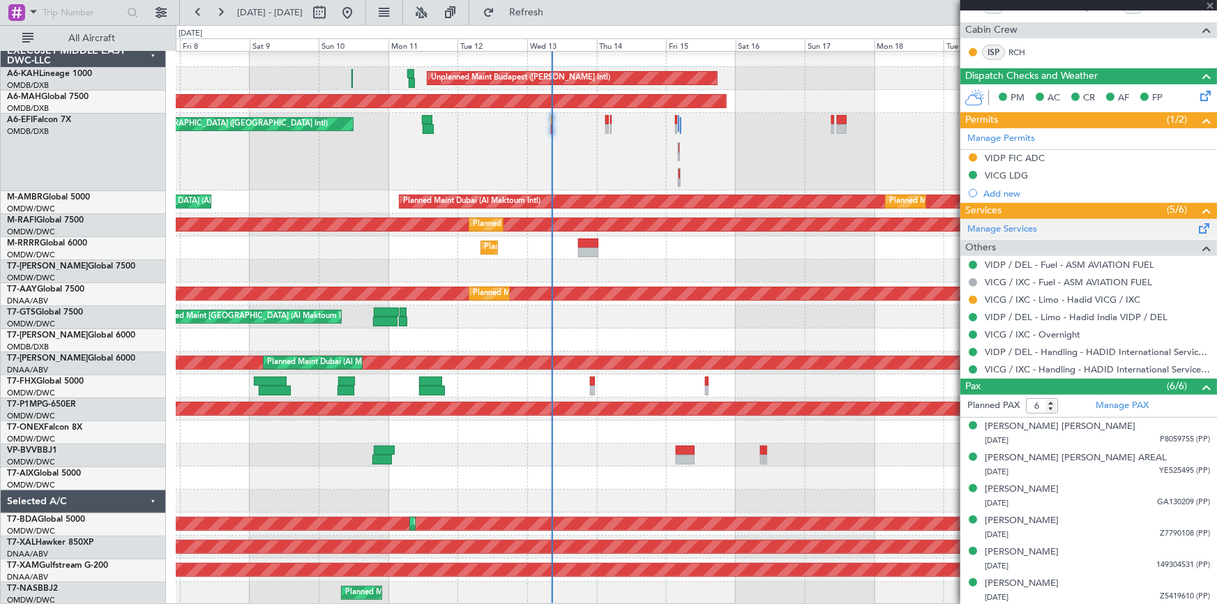
type input "+00:15"
type input "8"
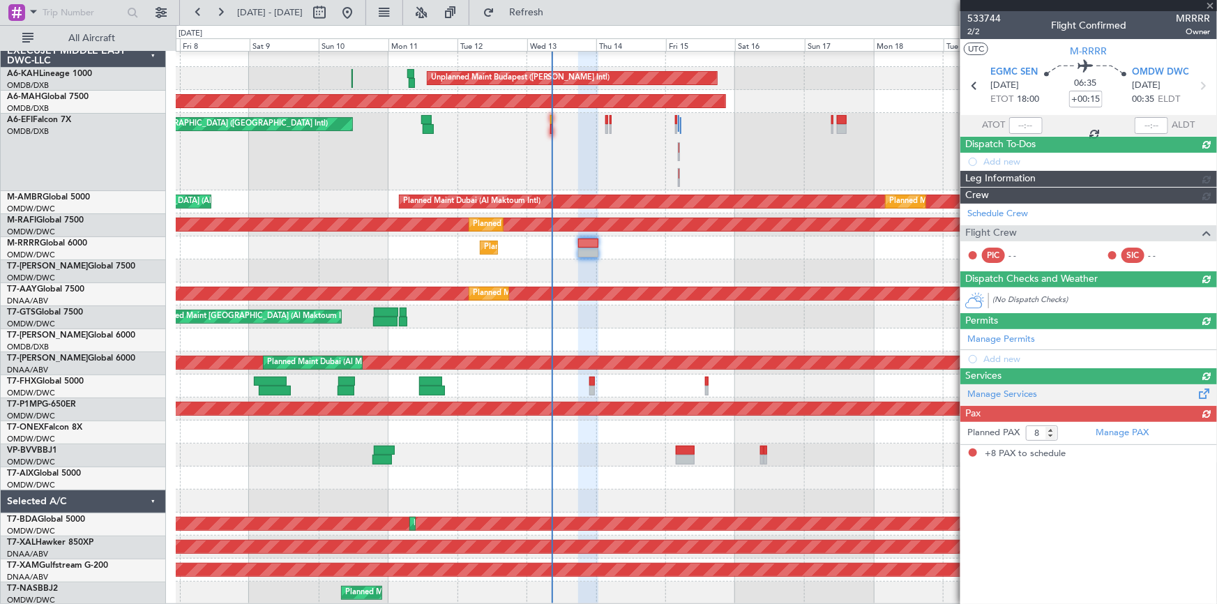
scroll to position [0, 0]
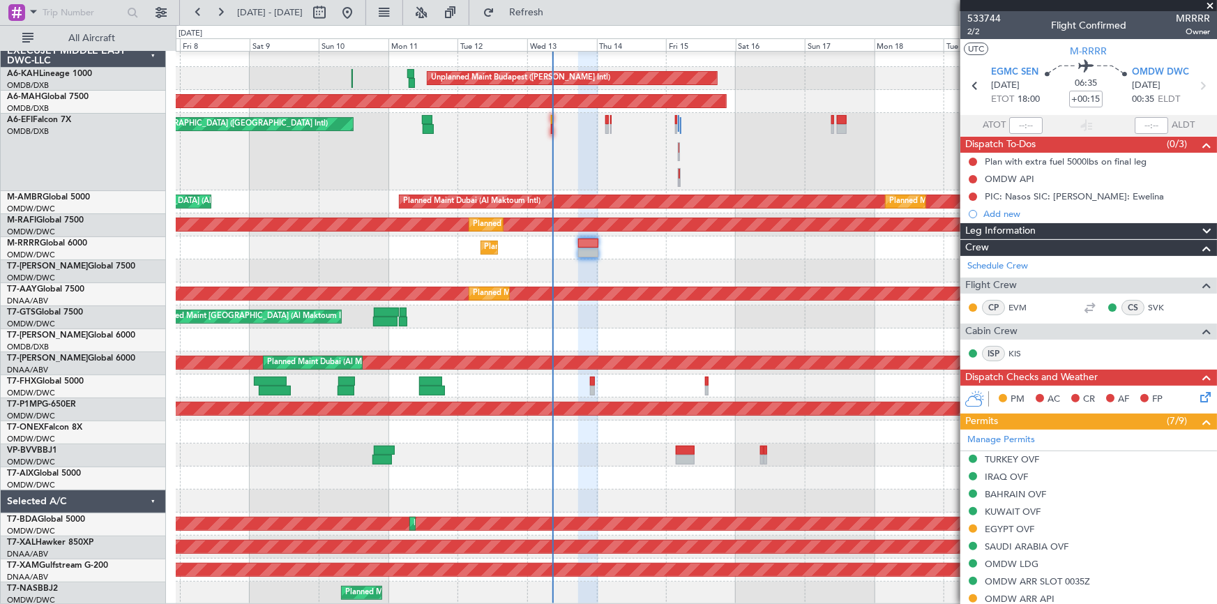
click at [553, 121] on div "Unplanned Maint [GEOGRAPHIC_DATA] ([GEOGRAPHIC_DATA] Intl)" at bounding box center [696, 151] width 1041 height 77
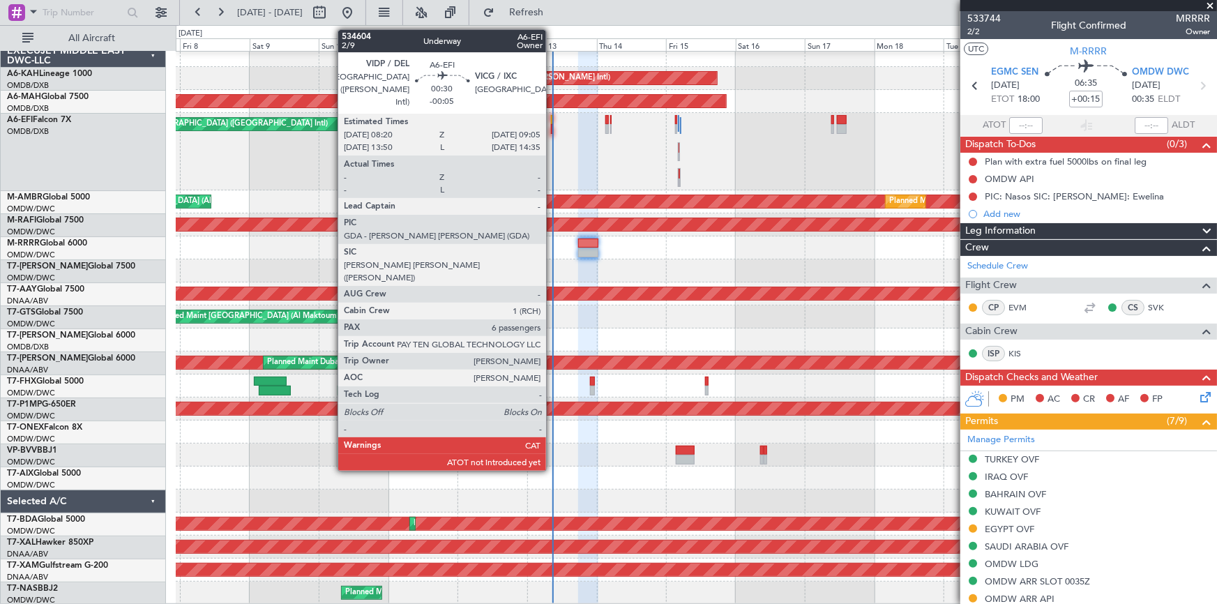
click at [551, 118] on div at bounding box center [552, 120] width 3 height 10
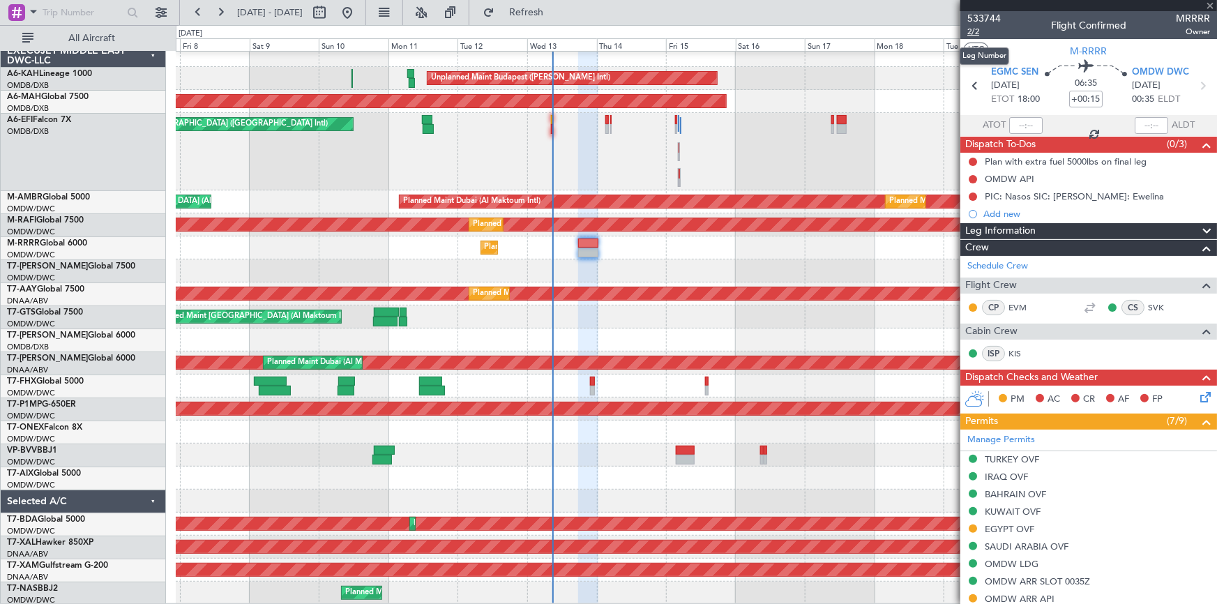
type input "-00:05"
type input "6"
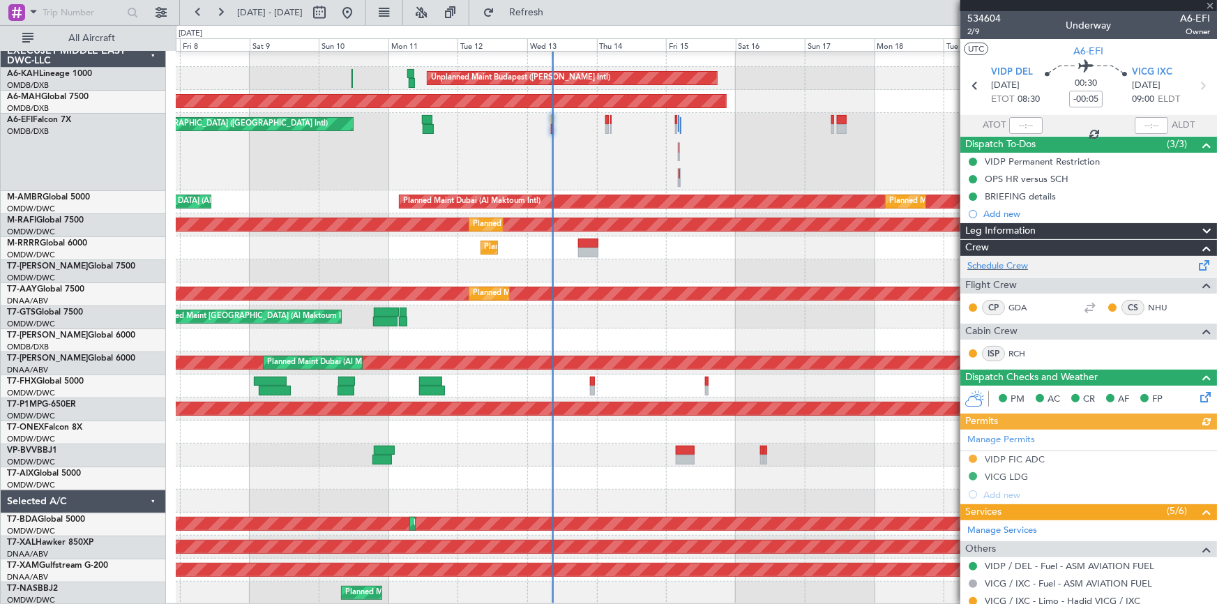
type input "Dherander Fithani (DHF)"
type input "7004"
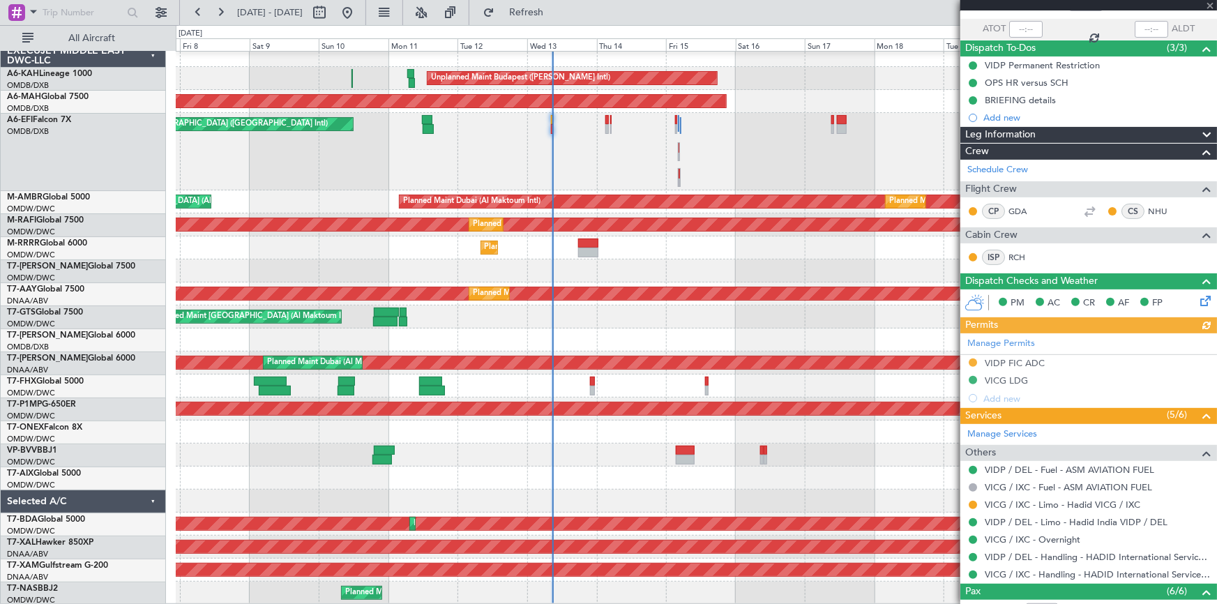
scroll to position [126, 0]
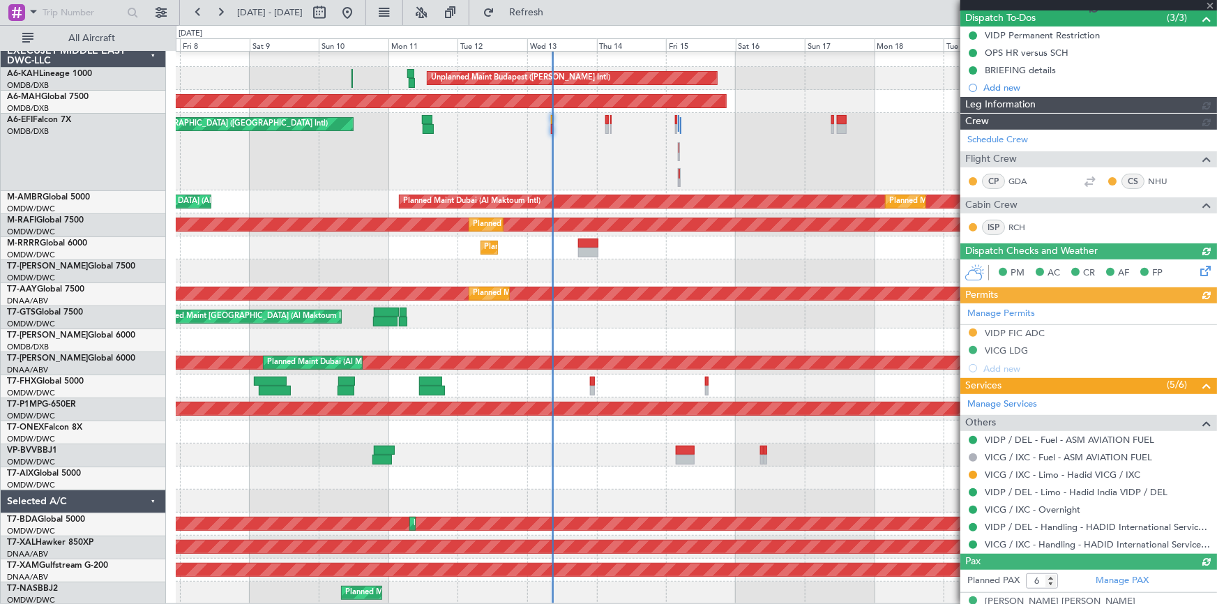
type input "Dherander Fithani (DHF)"
type input "7004"
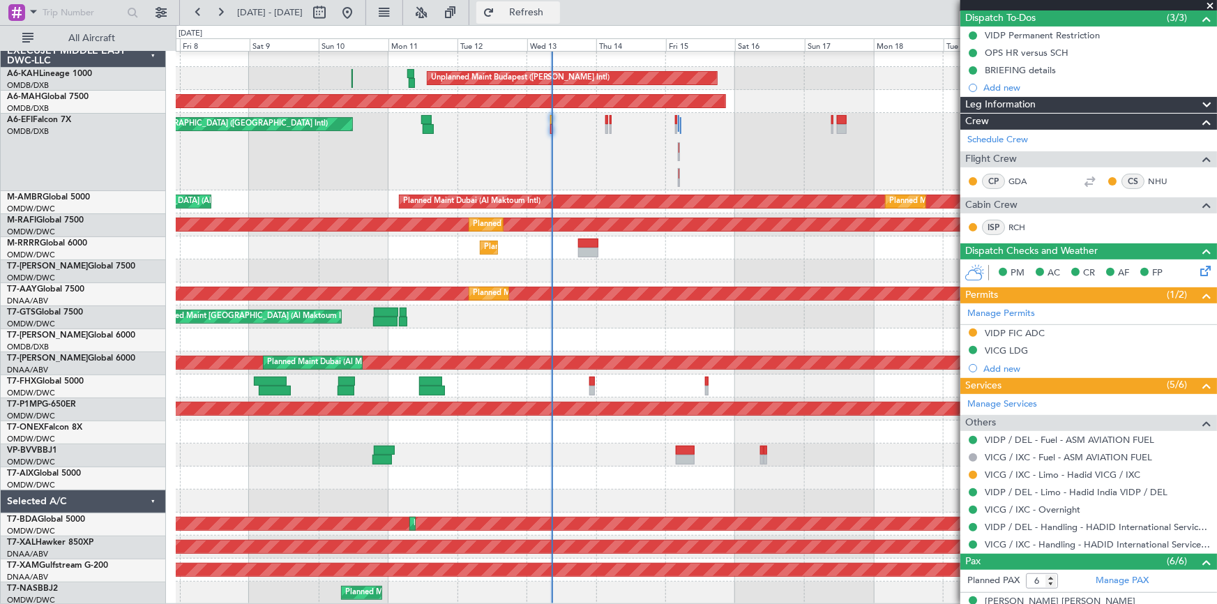
click at [560, 5] on button "Refresh" at bounding box center [518, 12] width 84 height 22
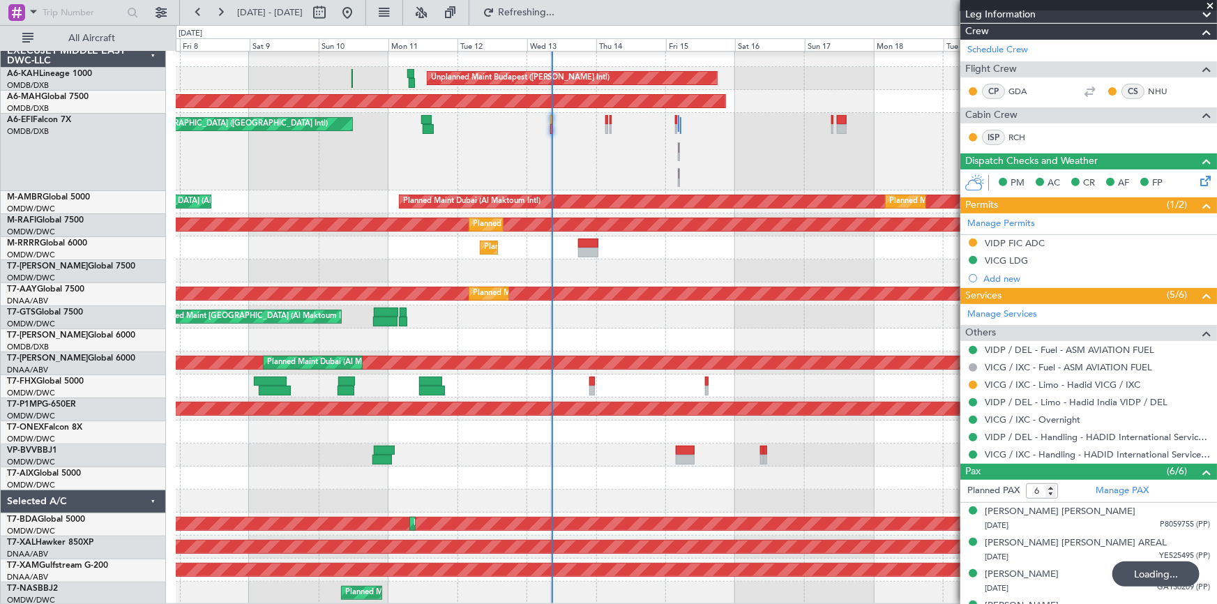
scroll to position [301, 0]
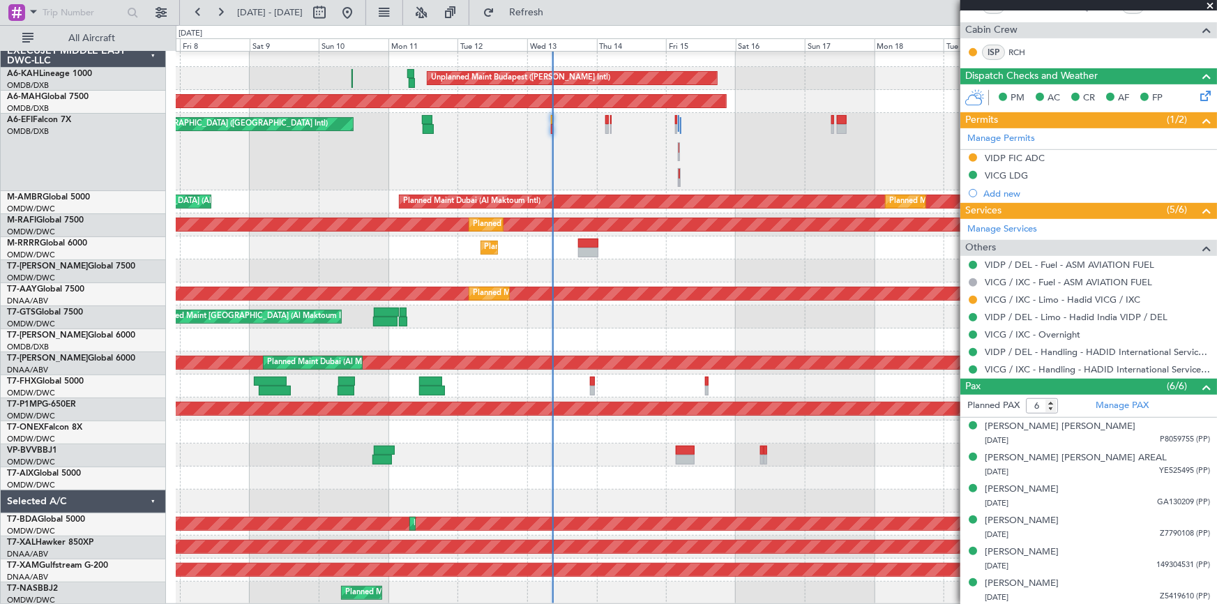
type input "7"
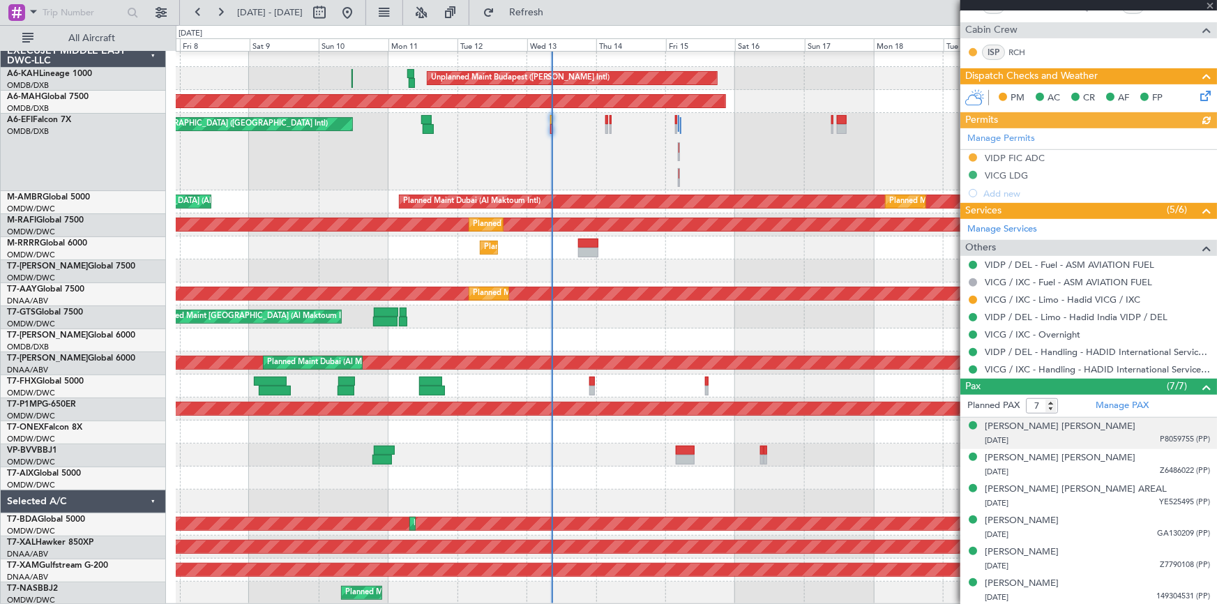
type input "Dherander Fithani (DHF)"
type input "7004"
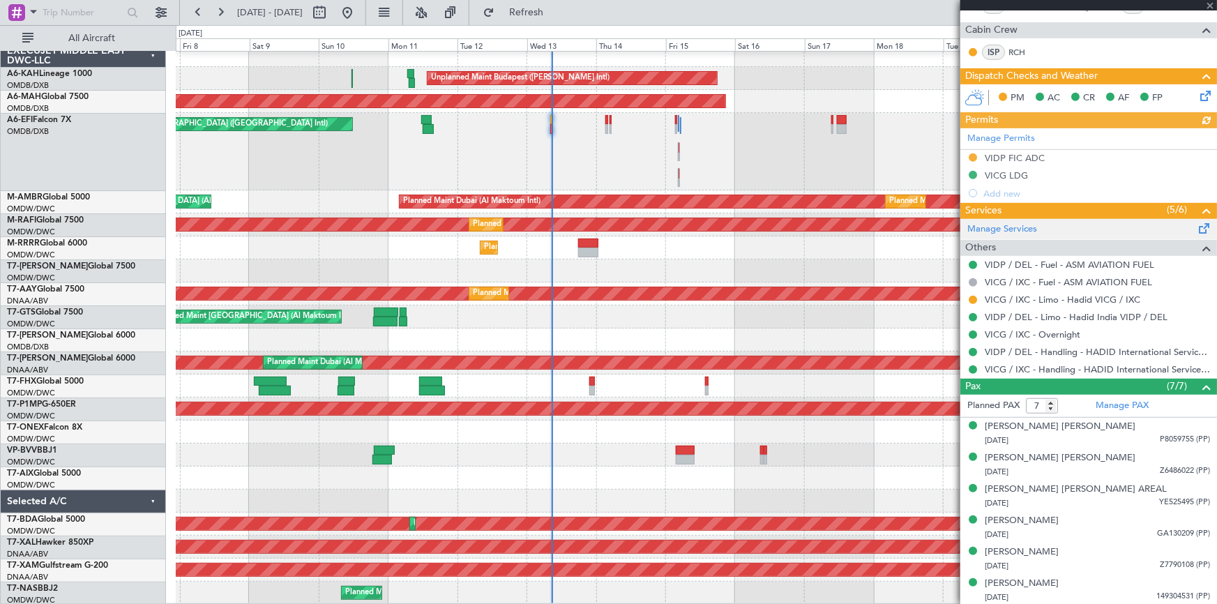
scroll to position [0, 0]
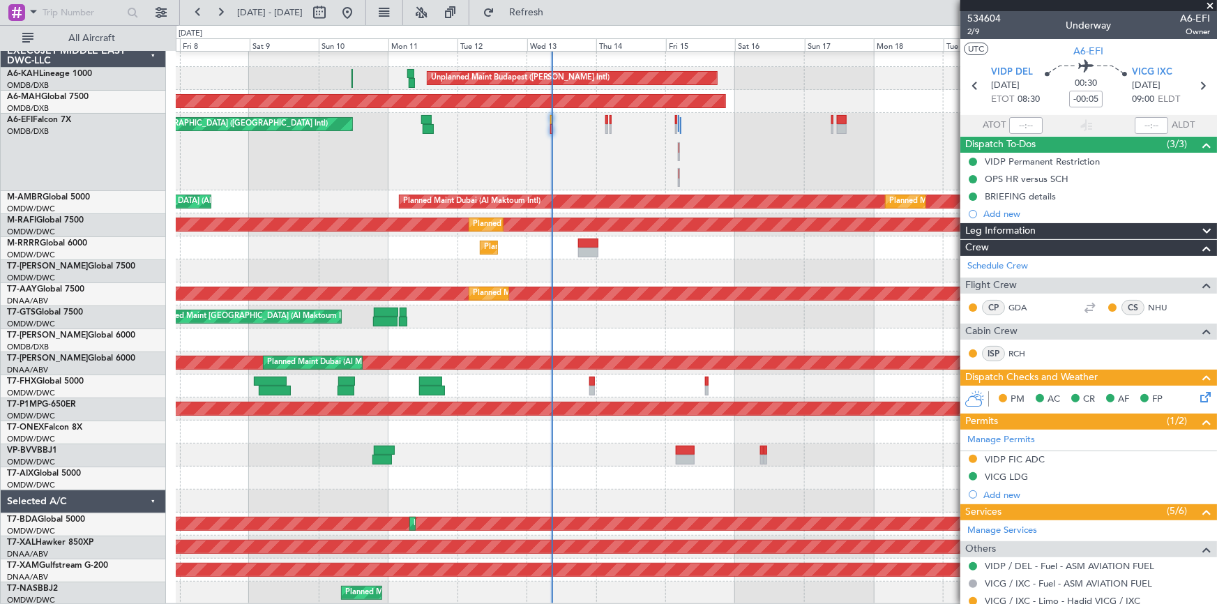
click at [1197, 393] on icon at bounding box center [1202, 394] width 11 height 11
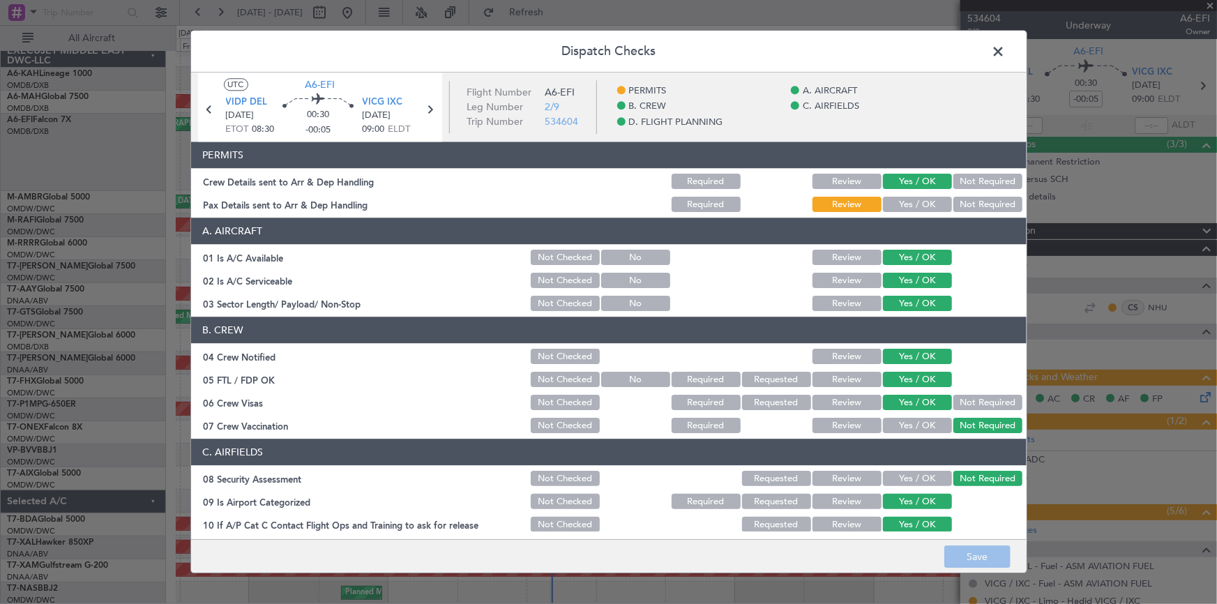
click at [897, 201] on button "Yes / OK" at bounding box center [917, 204] width 69 height 15
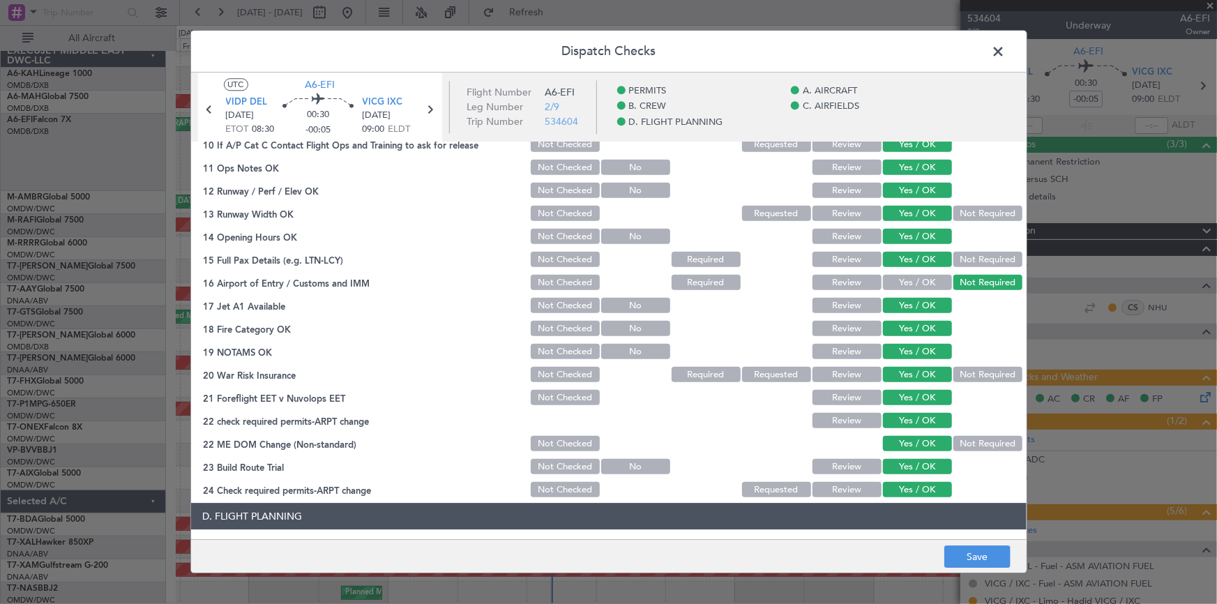
scroll to position [635, 0]
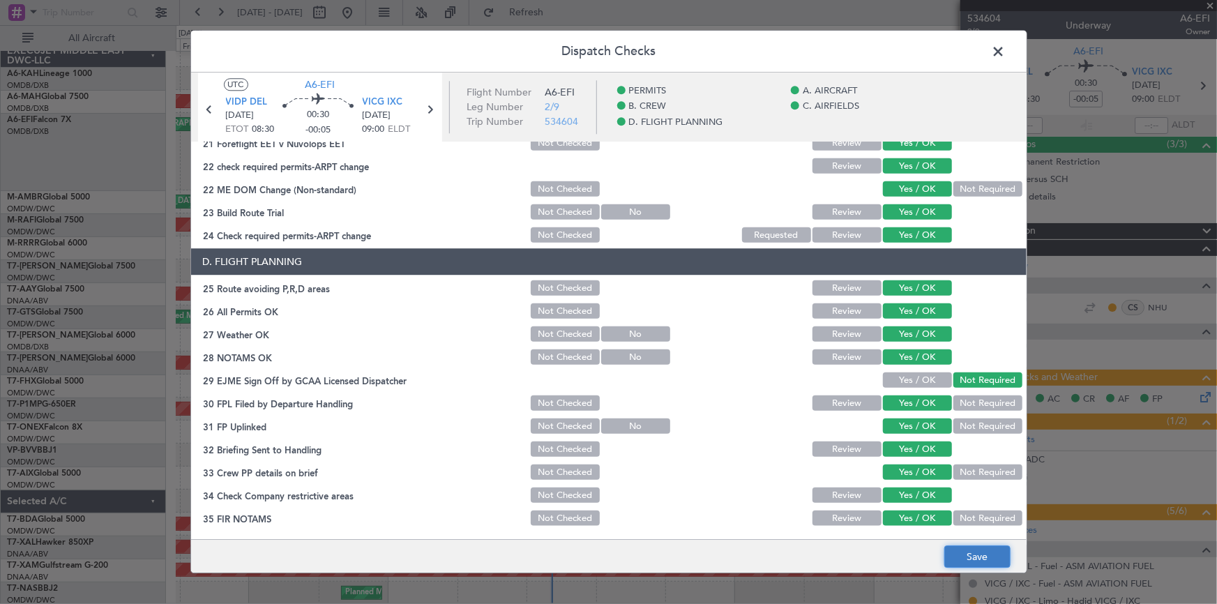
click at [981, 551] on button "Save" at bounding box center [977, 557] width 66 height 22
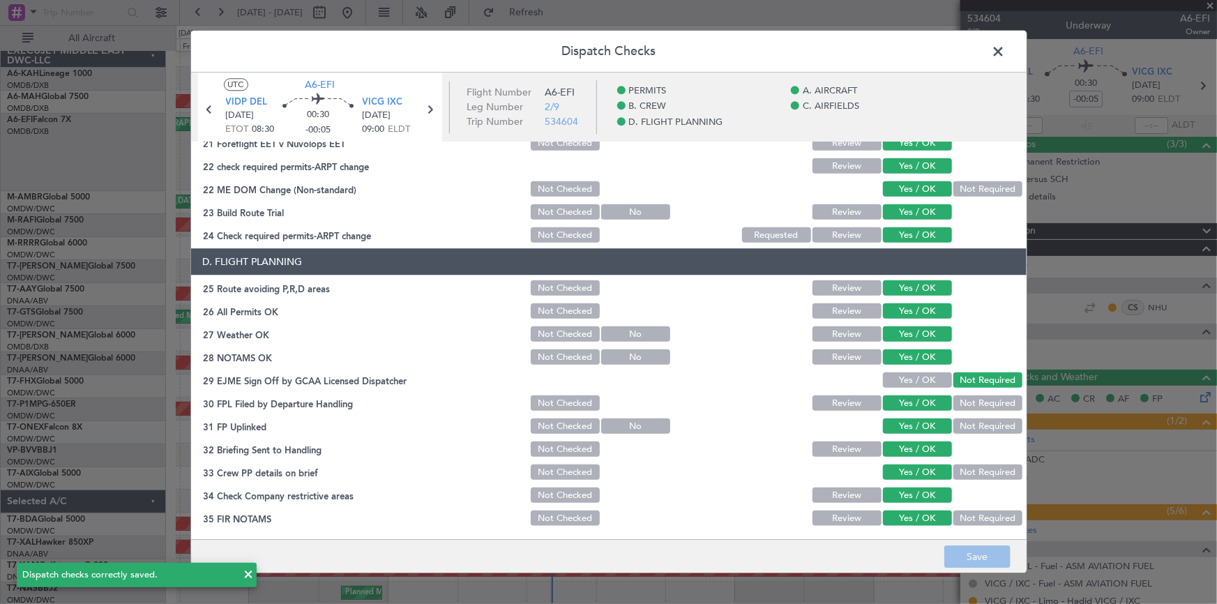
click at [1006, 49] on span at bounding box center [1006, 55] width 0 height 28
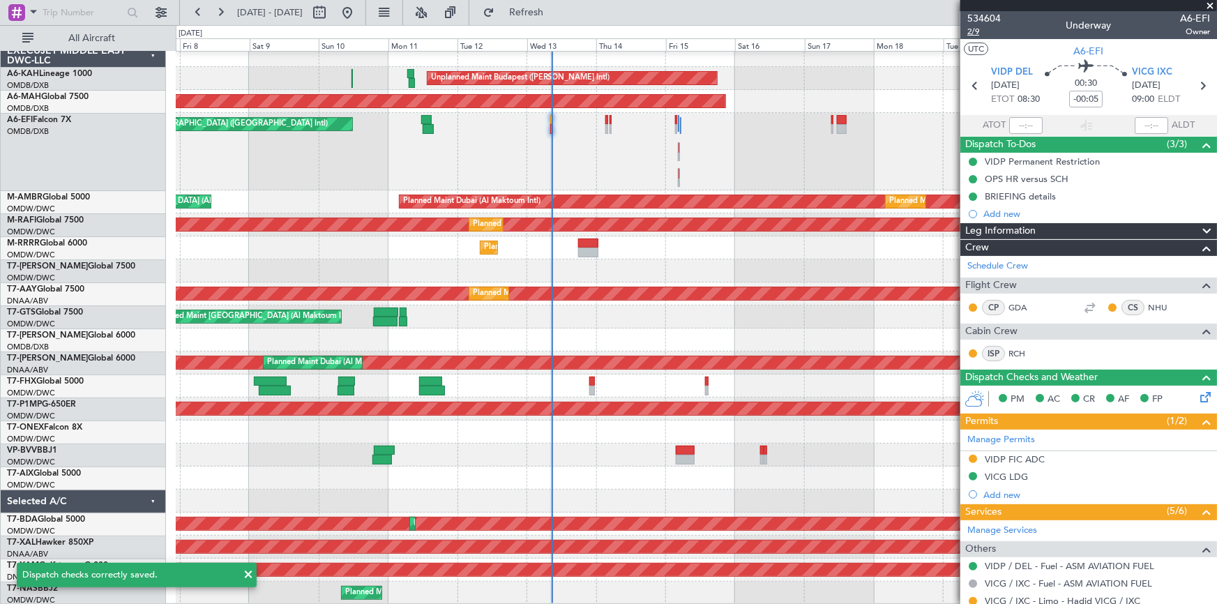
click at [975, 29] on span "2/9" at bounding box center [983, 32] width 33 height 12
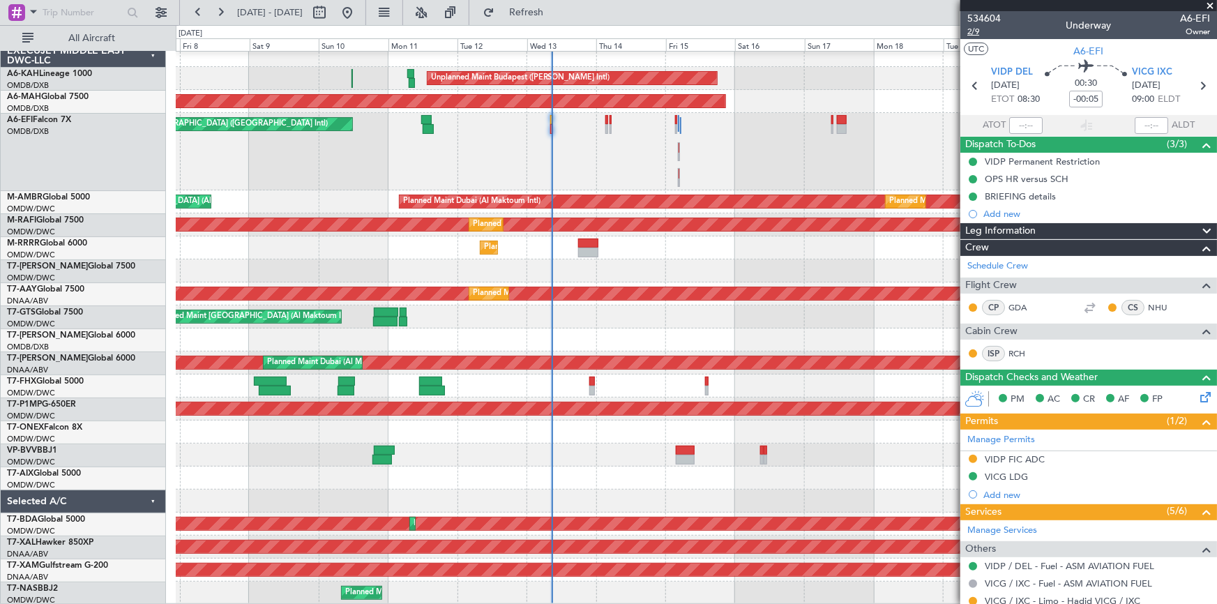
click at [978, 32] on span "2/9" at bounding box center [983, 32] width 33 height 12
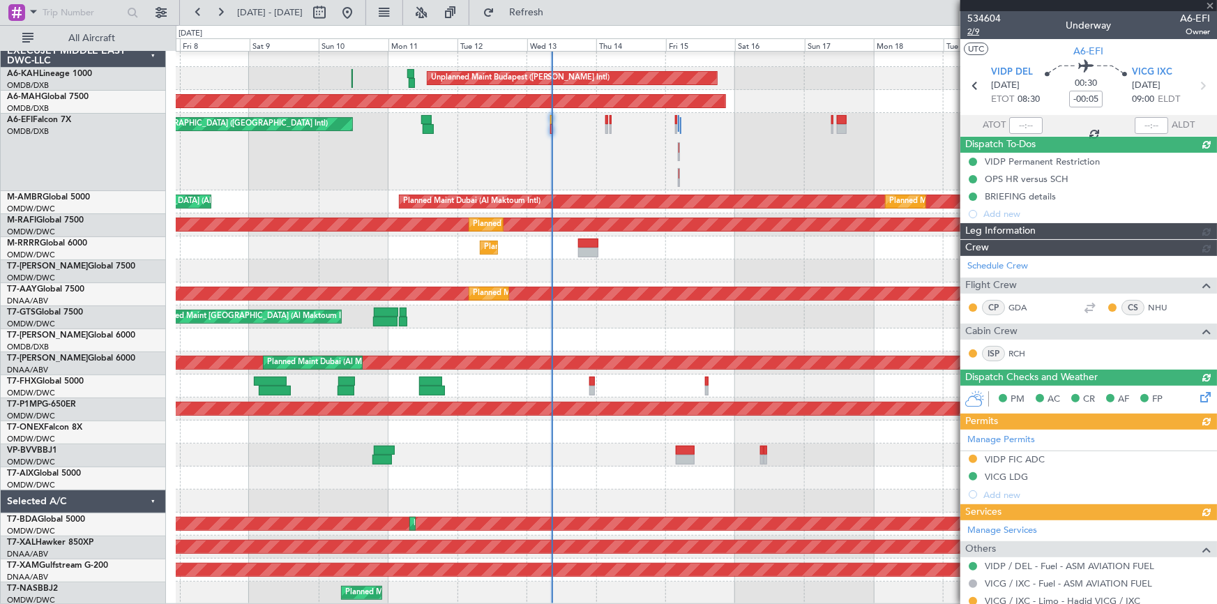
type input "Dherander Fithani (DHF)"
type input "7004"
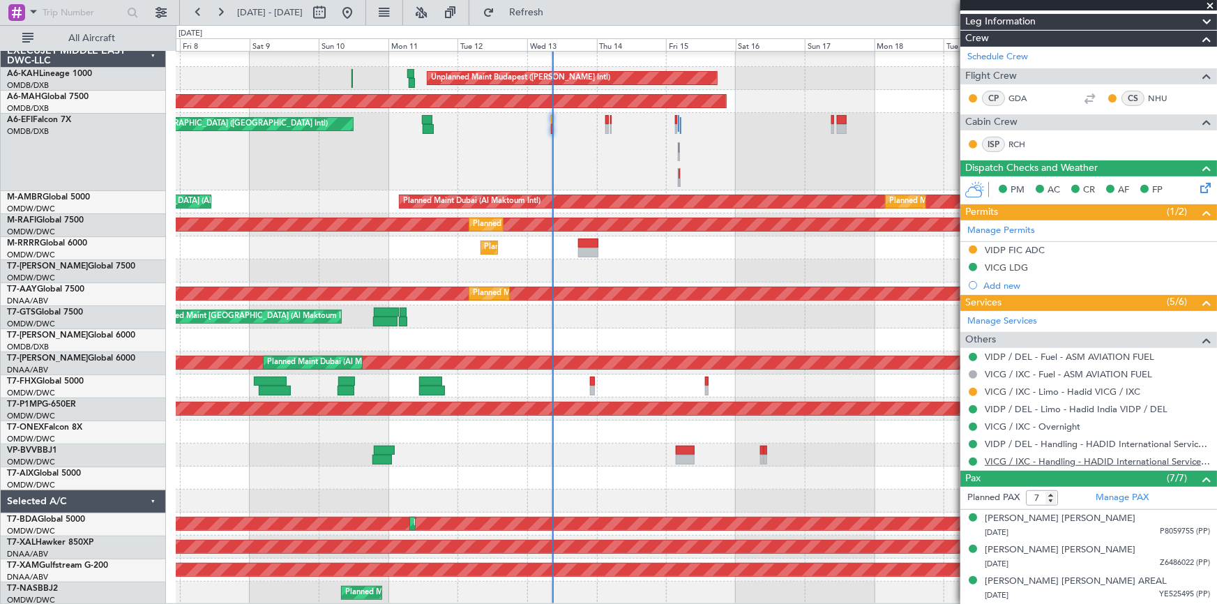
scroll to position [253, 0]
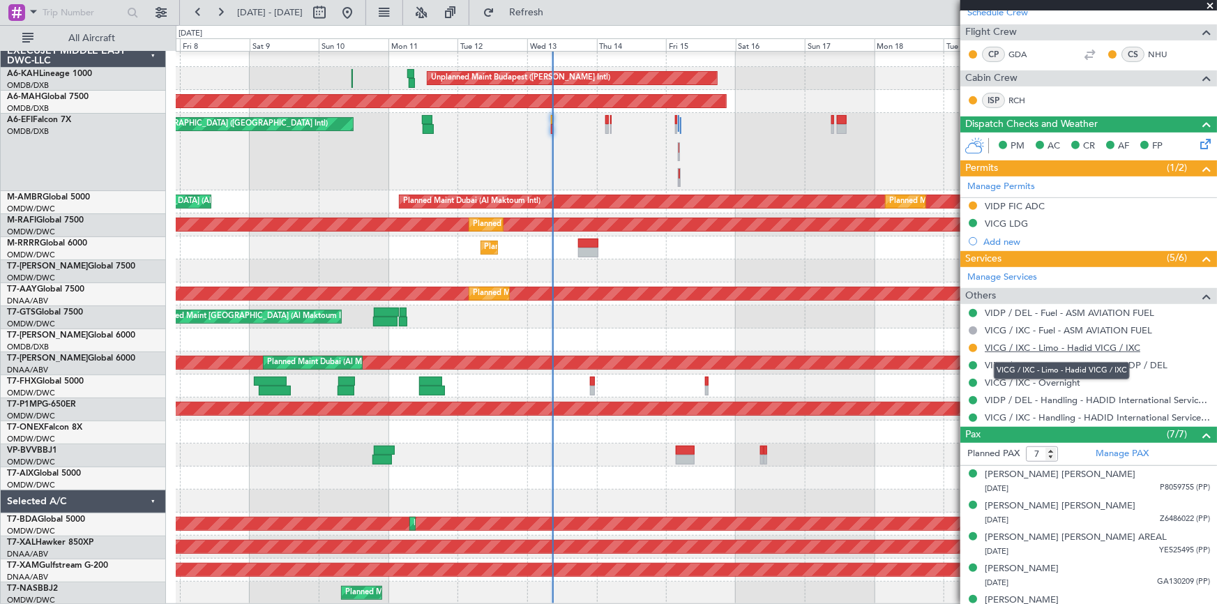
click at [1044, 346] on link "VICG / IXC - Limo - Hadid VICG / IXC" at bounding box center [1063, 348] width 156 height 12
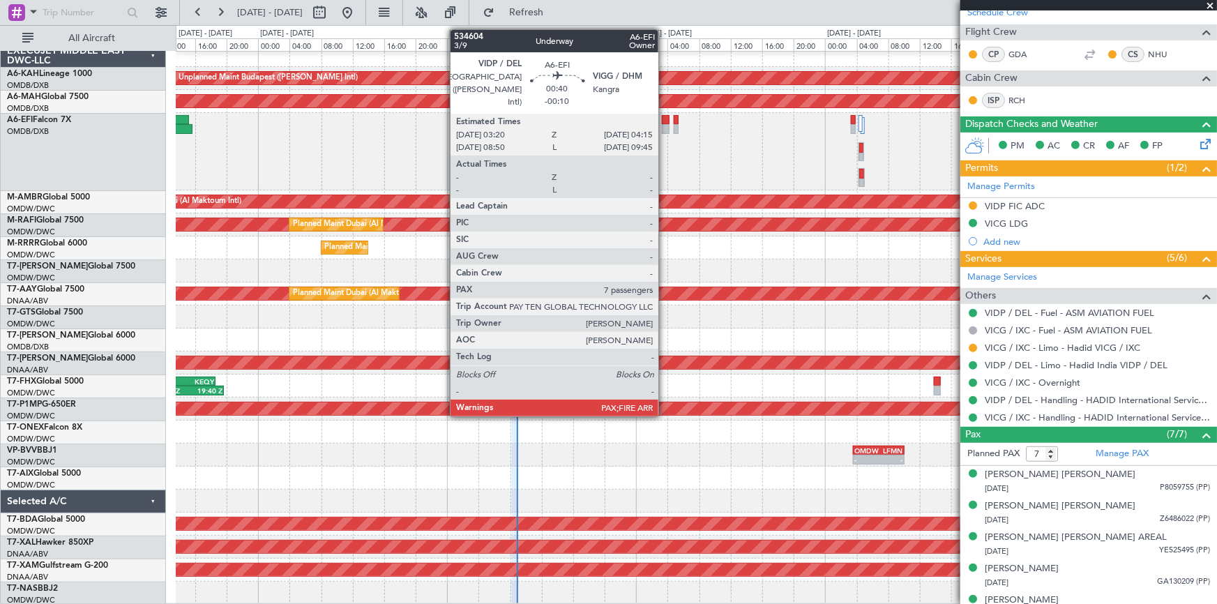
click at [665, 122] on div at bounding box center [666, 120] width 8 height 10
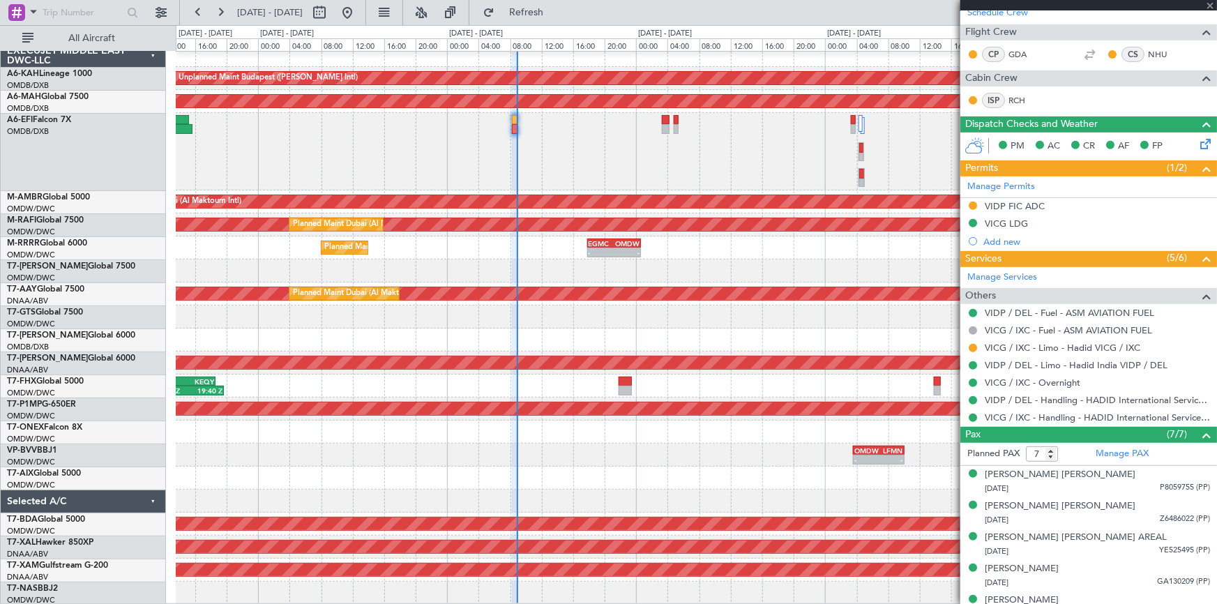
type input "-00:10"
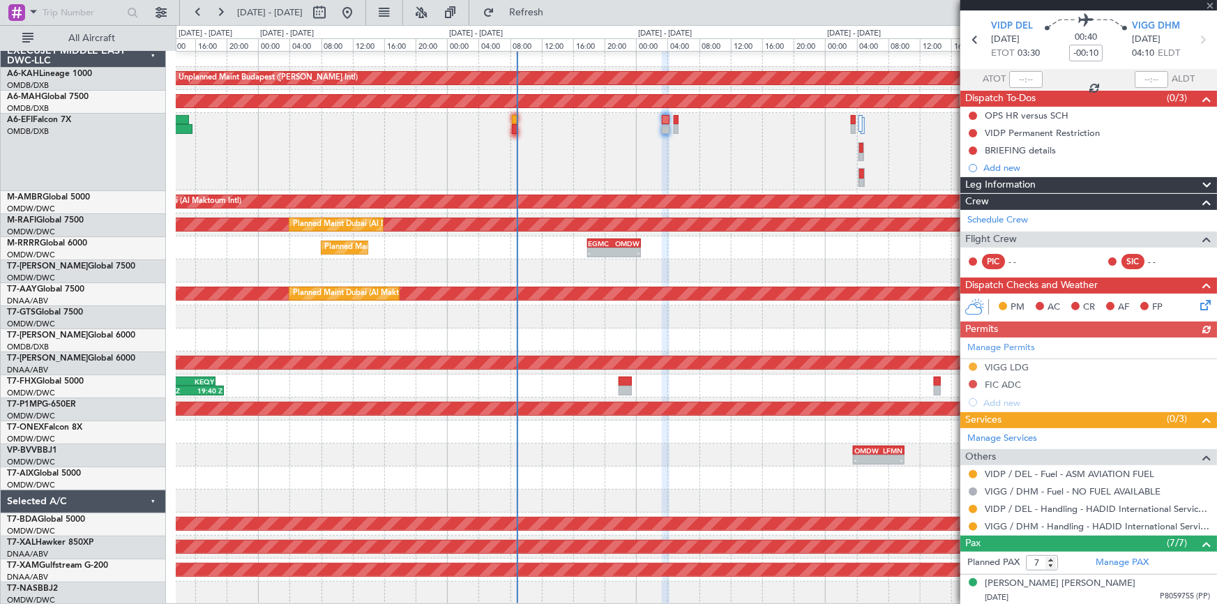
scroll to position [0, 0]
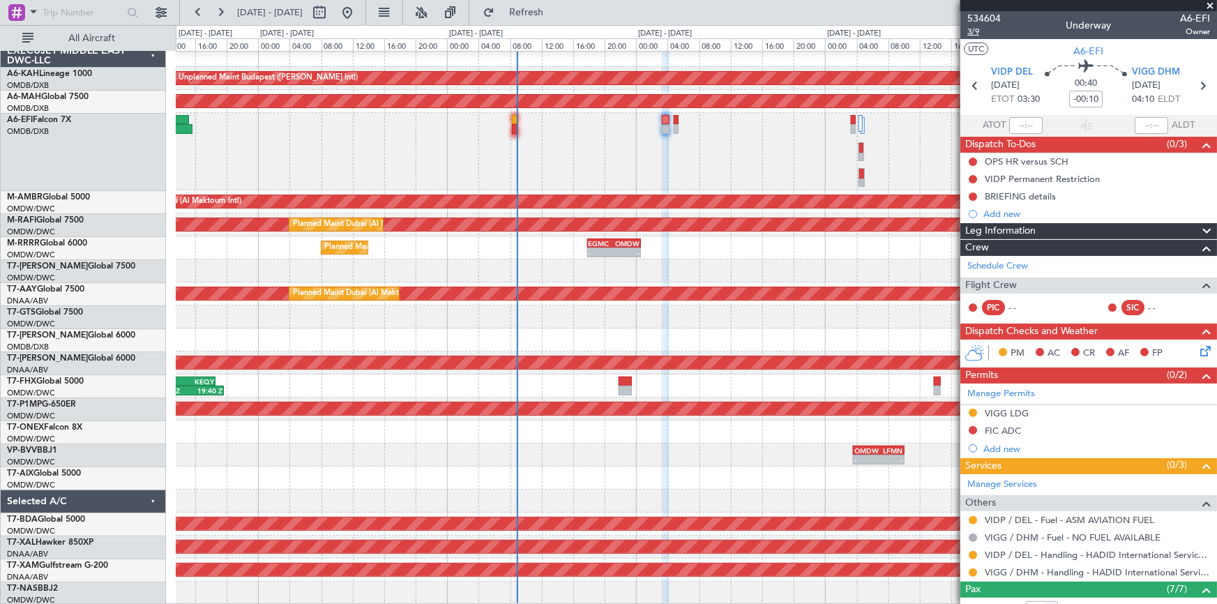
click at [976, 31] on span "3/9" at bounding box center [983, 32] width 33 height 12
click at [547, 8] on span "Refresh" at bounding box center [526, 13] width 59 height 10
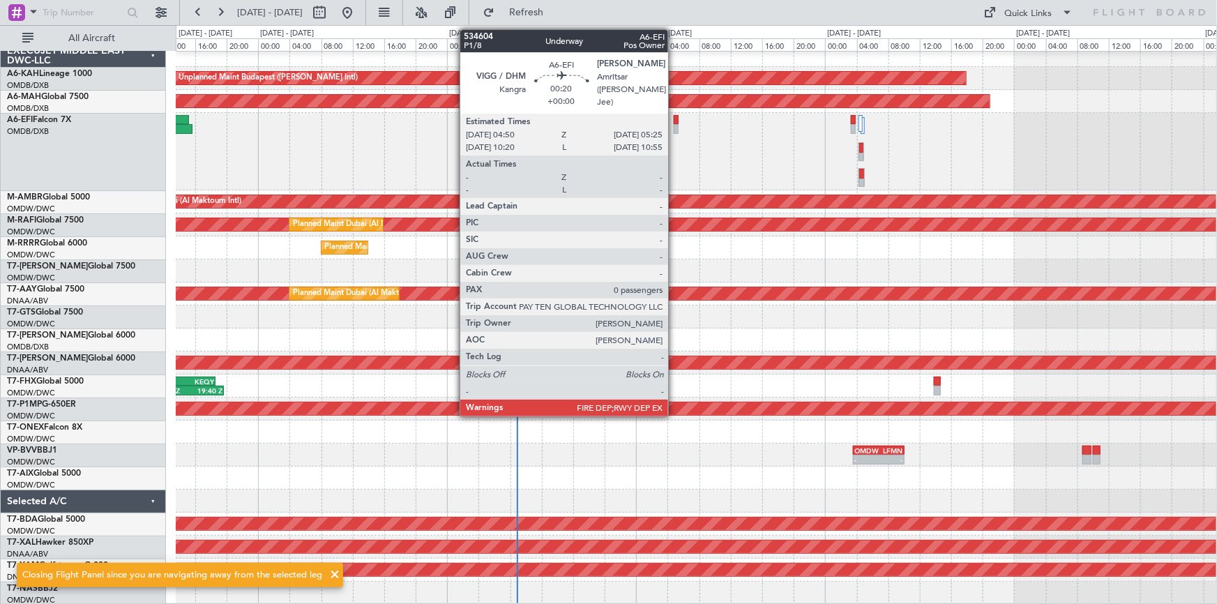
click at [674, 120] on div at bounding box center [676, 120] width 5 height 10
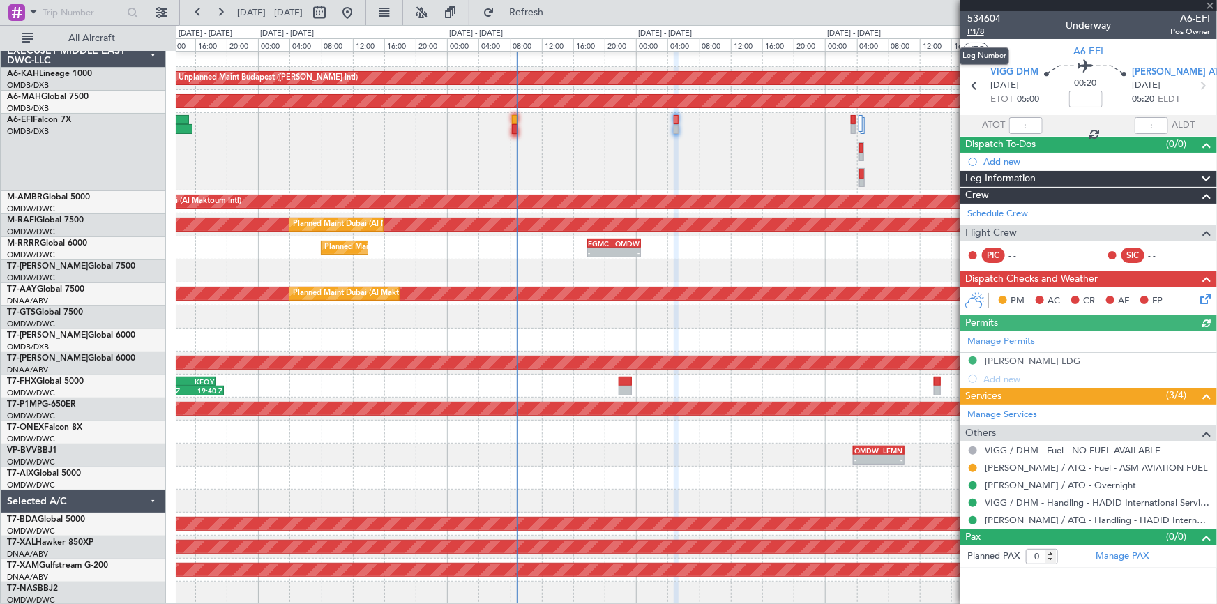
click at [983, 30] on span "P1/8" at bounding box center [983, 32] width 33 height 12
drag, startPoint x: 558, startPoint y: 15, endPoint x: 609, endPoint y: 82, distance: 84.1
click at [556, 14] on span "Refresh" at bounding box center [526, 13] width 59 height 10
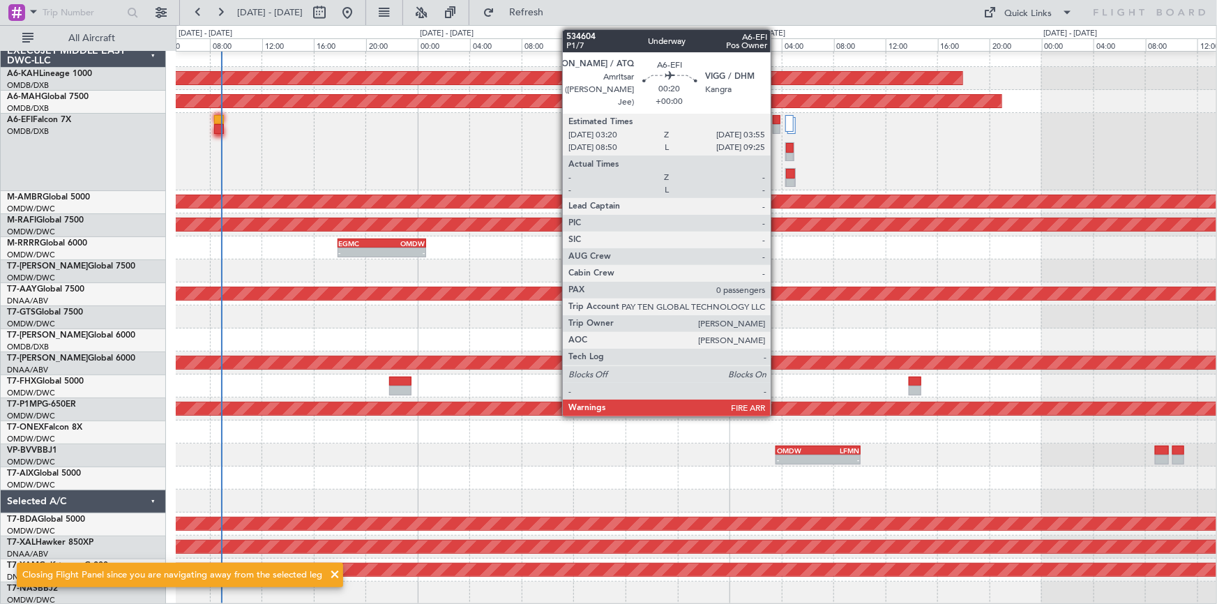
click at [777, 119] on div at bounding box center [777, 120] width 8 height 10
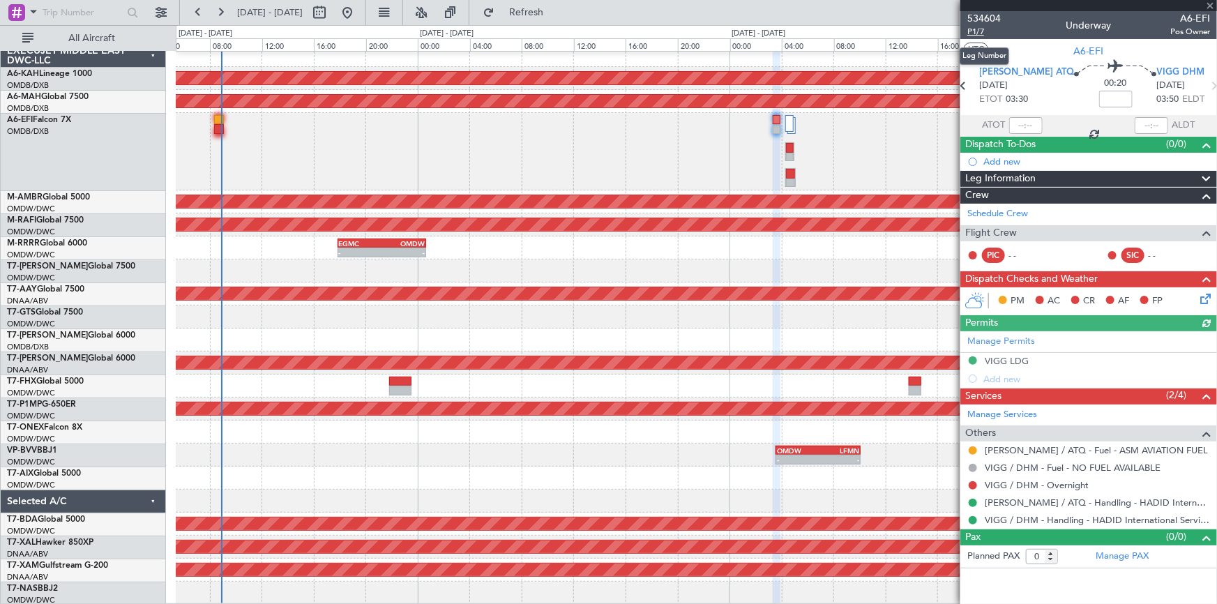
click at [976, 28] on span "P1/7" at bounding box center [983, 32] width 33 height 12
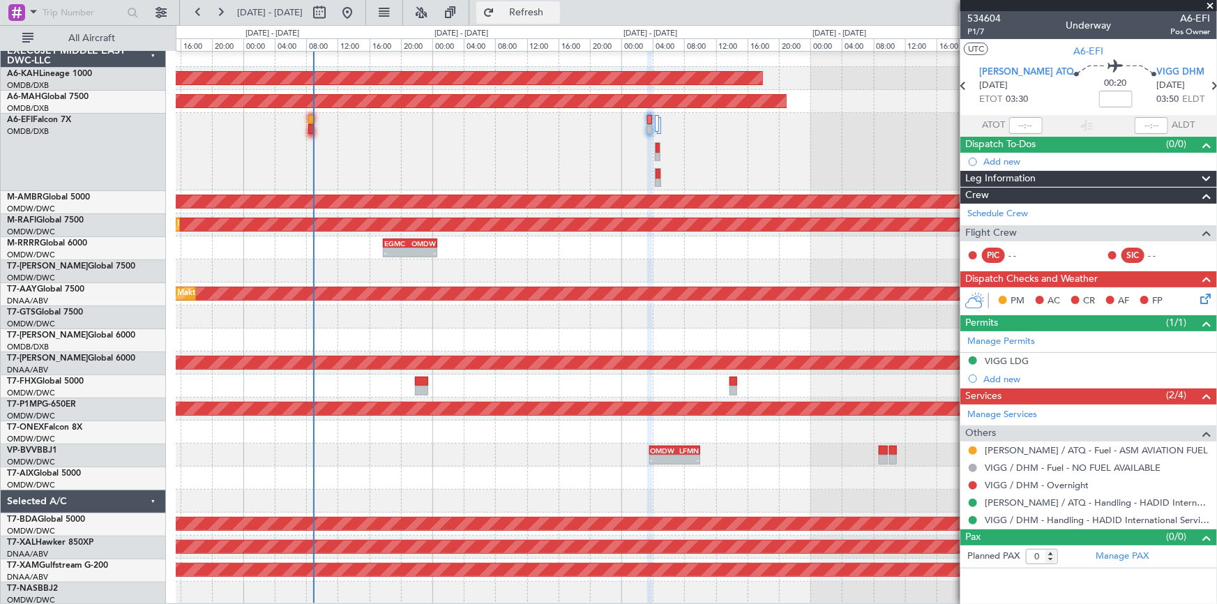
click at [547, 20] on button "Refresh" at bounding box center [518, 12] width 84 height 22
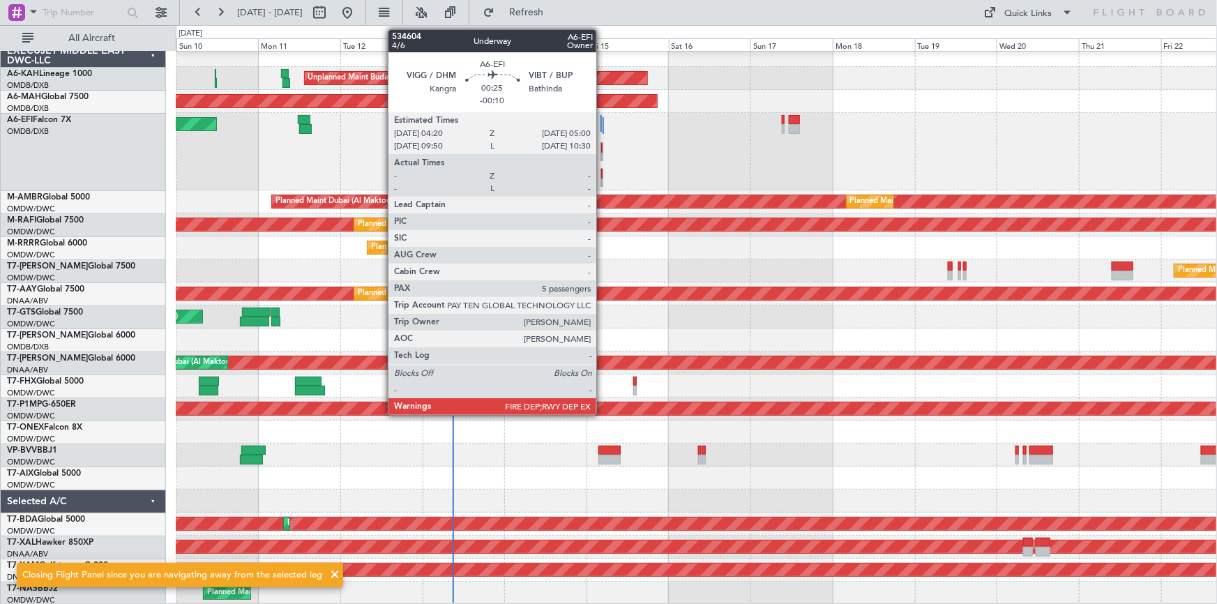
click at [603, 150] on div at bounding box center [601, 151] width 3 height 19
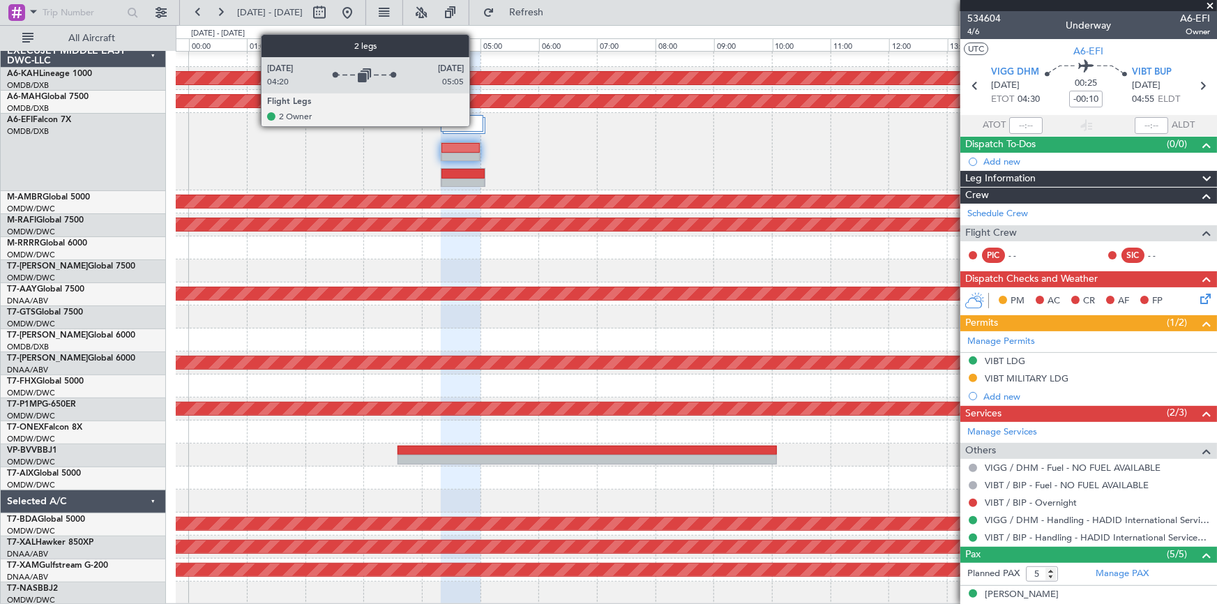
click at [475, 125] on div at bounding box center [462, 123] width 42 height 17
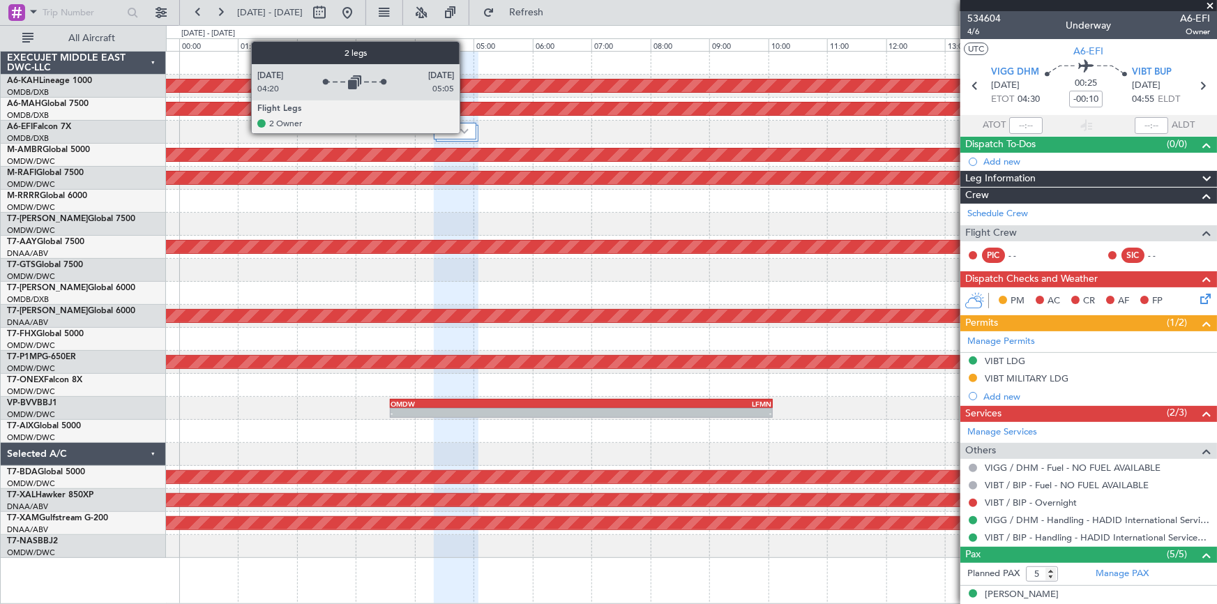
click at [466, 129] on div at bounding box center [455, 131] width 43 height 17
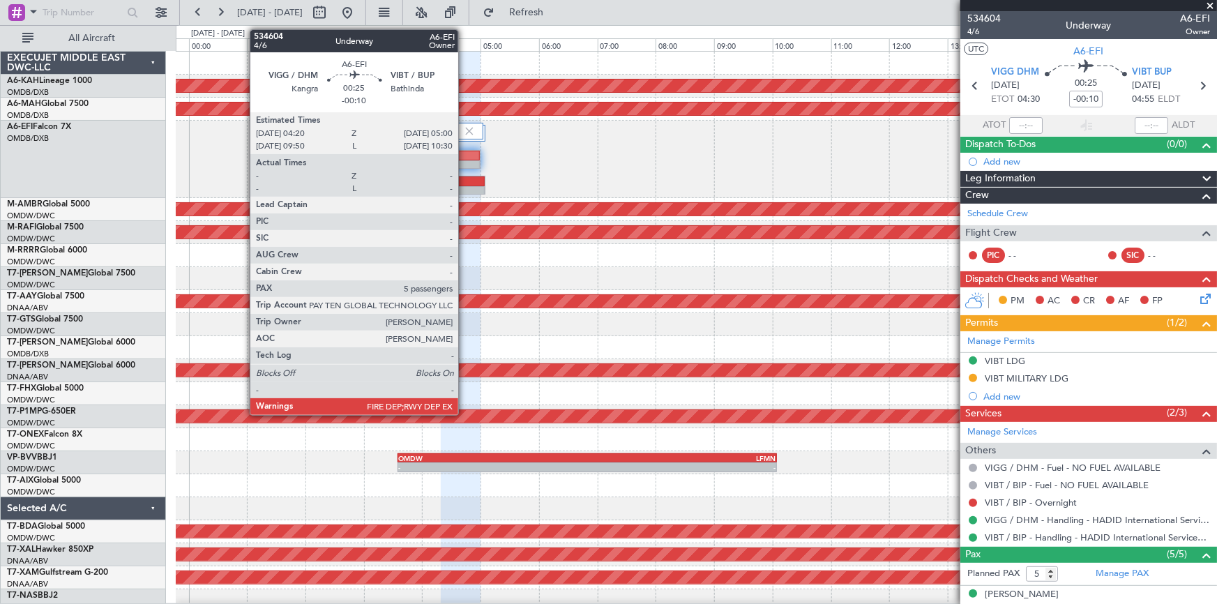
click at [464, 153] on div at bounding box center [460, 156] width 38 height 10
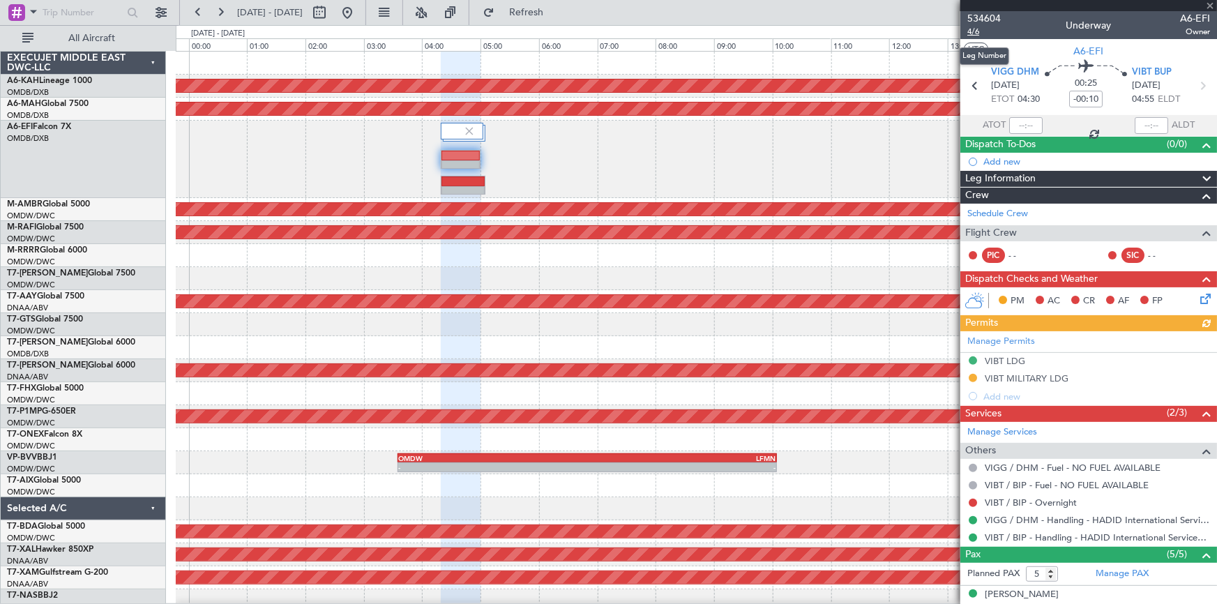
click at [973, 32] on span "4/6" at bounding box center [983, 32] width 33 height 12
click at [556, 11] on span "Refresh" at bounding box center [526, 13] width 59 height 10
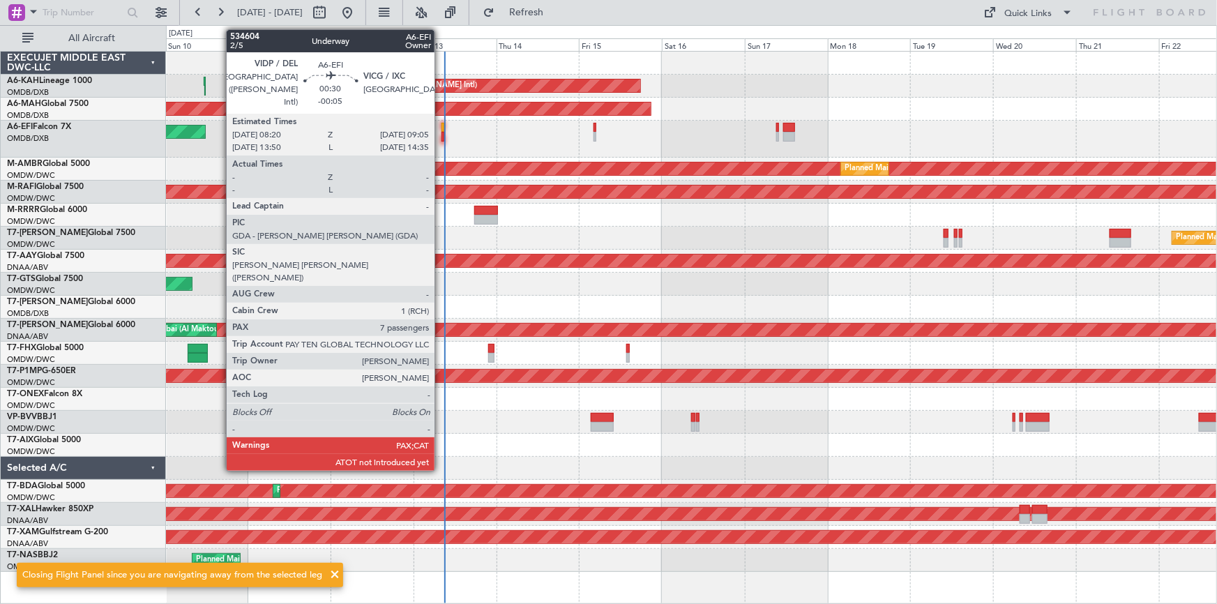
click at [441, 128] on div at bounding box center [442, 128] width 3 height 10
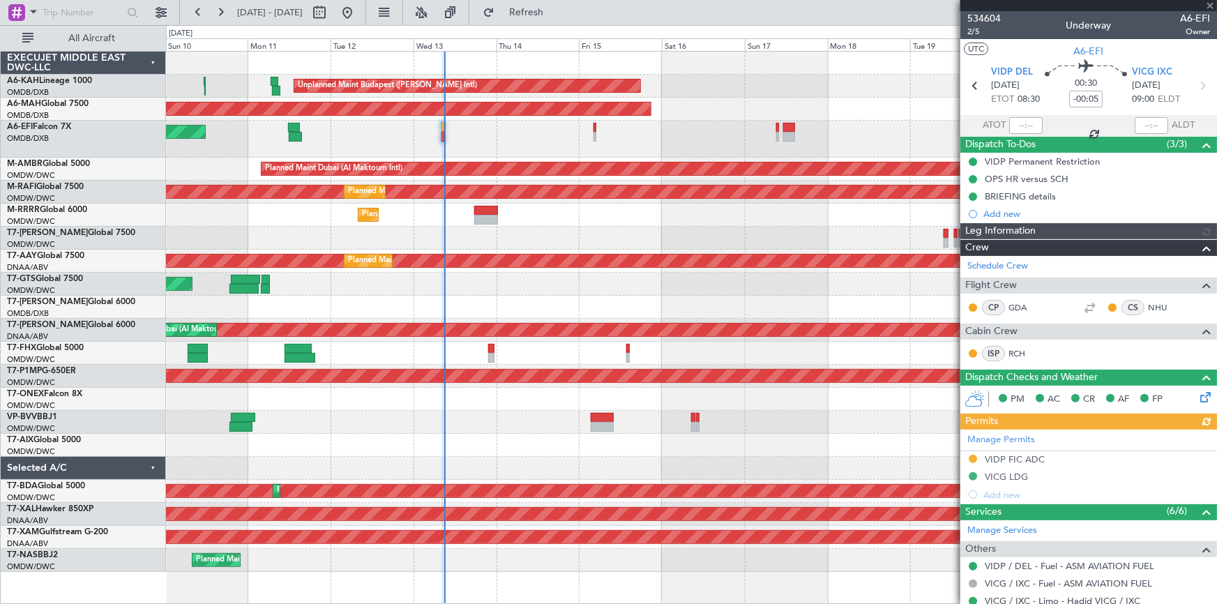
type input "Dherander Fithani (DHF)"
type input "7004"
click at [1014, 455] on div "Manage Permits VIDP FIC ADC VICG LDG Add new" at bounding box center [1088, 467] width 257 height 74
click at [1012, 459] on div "Manage Permits VIDP FIC ADC VICG LDG Add new" at bounding box center [1088, 467] width 257 height 74
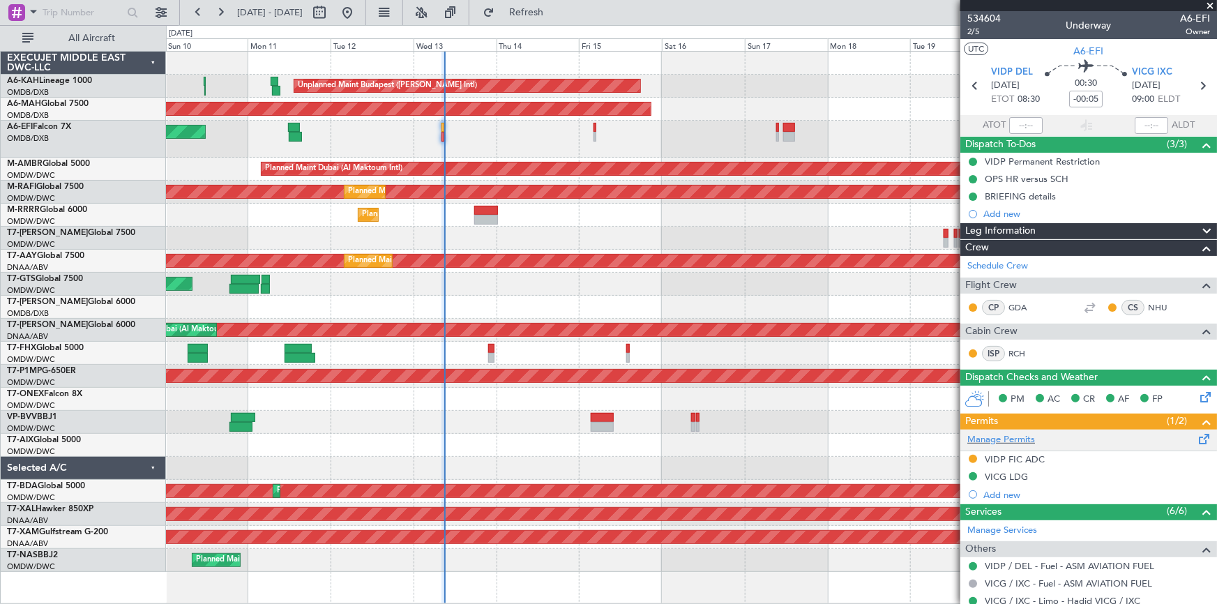
drag, startPoint x: 1017, startPoint y: 457, endPoint x: 1077, endPoint y: 437, distance: 63.1
click at [1017, 456] on div "VIDP FIC ADC" at bounding box center [1015, 459] width 60 height 12
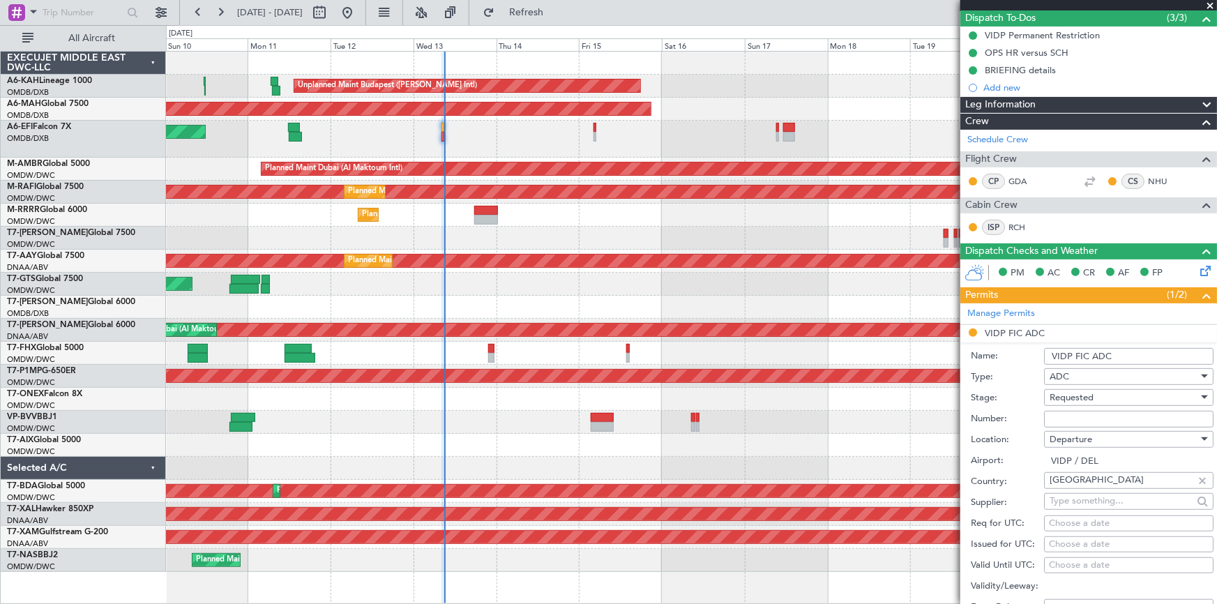
scroll to position [253, 0]
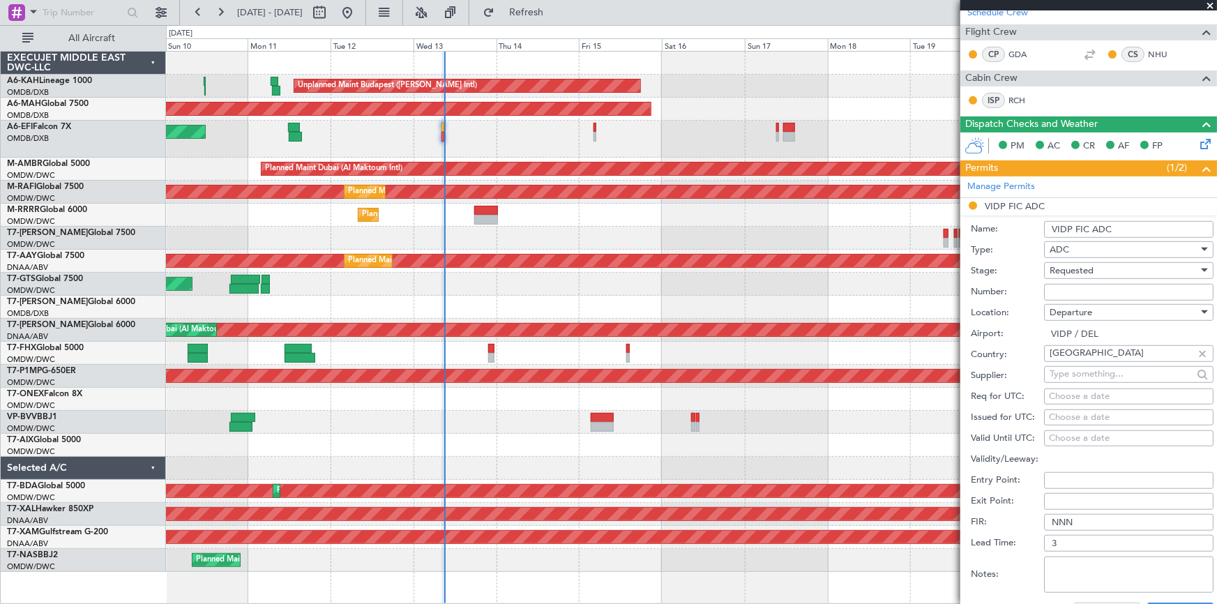
click at [1073, 286] on input "Number:" at bounding box center [1128, 292] width 169 height 17
paste input "A6EFI VIDP--TO--VICG ETD--0830Z FIC--1978 ADC--Y145 DDCN--250813016"
click at [1093, 269] on span "Requested" at bounding box center [1072, 270] width 44 height 13
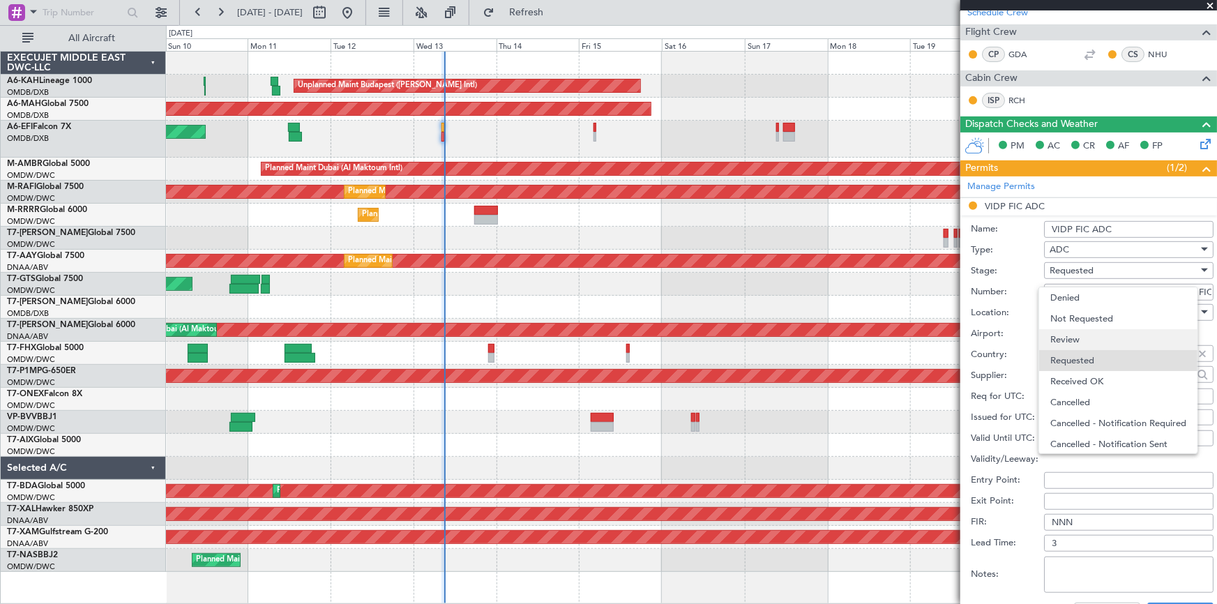
scroll to position [6, 0]
click at [1081, 372] on span "Received OK" at bounding box center [1124, 375] width 148 height 21
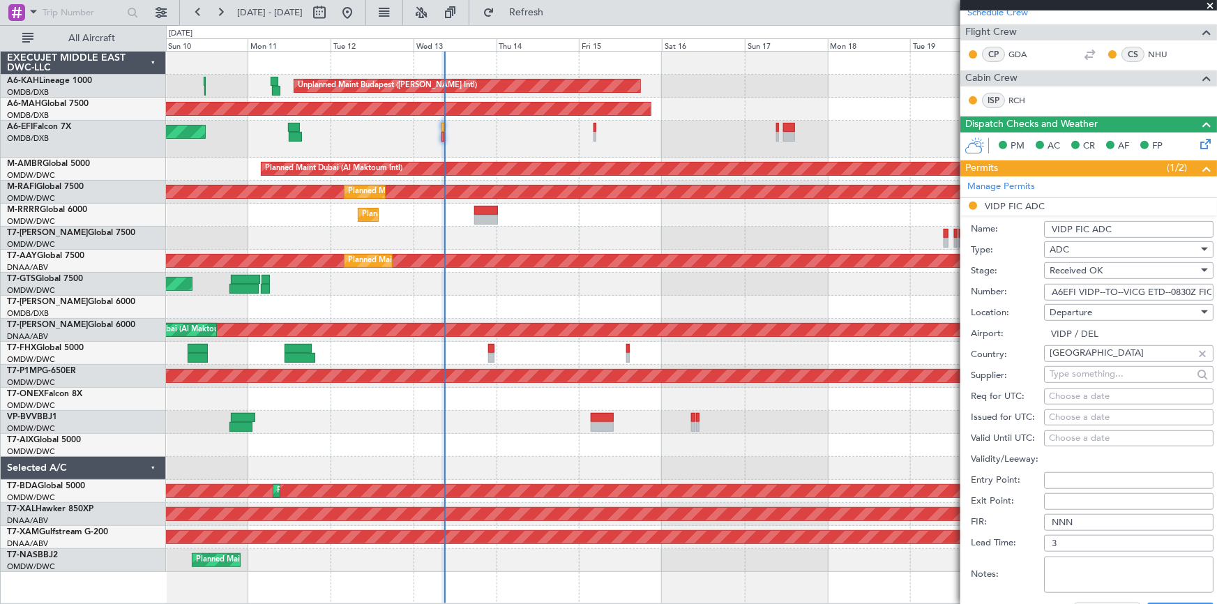
click at [1117, 288] on input "A6EFI VIDP--TO--VICG ETD--0830Z FIC--1978 ADC--Y145 DDCN--250813016" at bounding box center [1128, 292] width 169 height 17
drag, startPoint x: 1183, startPoint y: 291, endPoint x: 1167, endPoint y: 319, distance: 32.2
click at [1183, 292] on input "A6EFI VIDP--TO--VICG ETD--0830Z FIC--1978 ADC--Y145 DDCN--250813016" at bounding box center [1128, 292] width 169 height 17
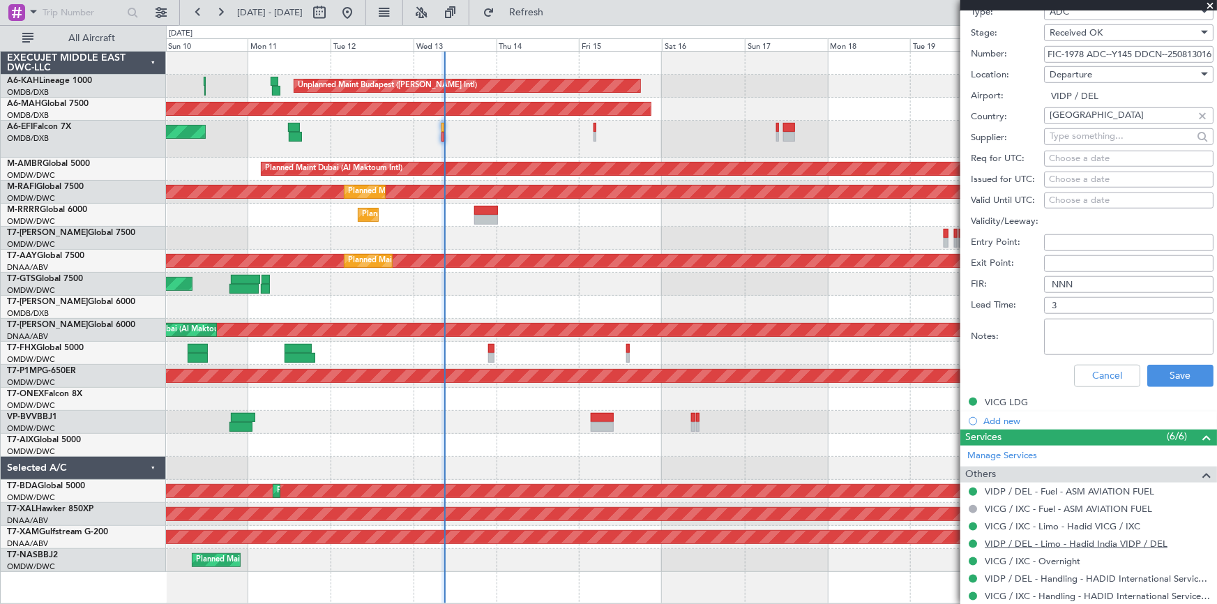
scroll to position [634, 0]
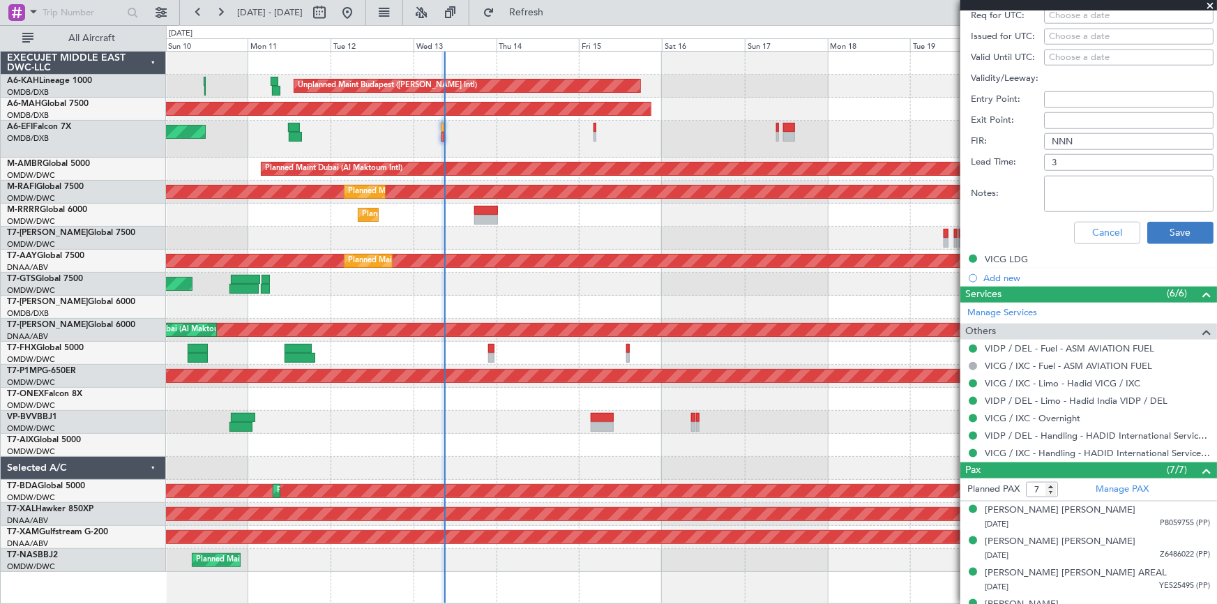
type input "FIC-1978 ADC--Y145 DDCN--250813016"
click at [1173, 231] on button "Save" at bounding box center [1180, 233] width 66 height 22
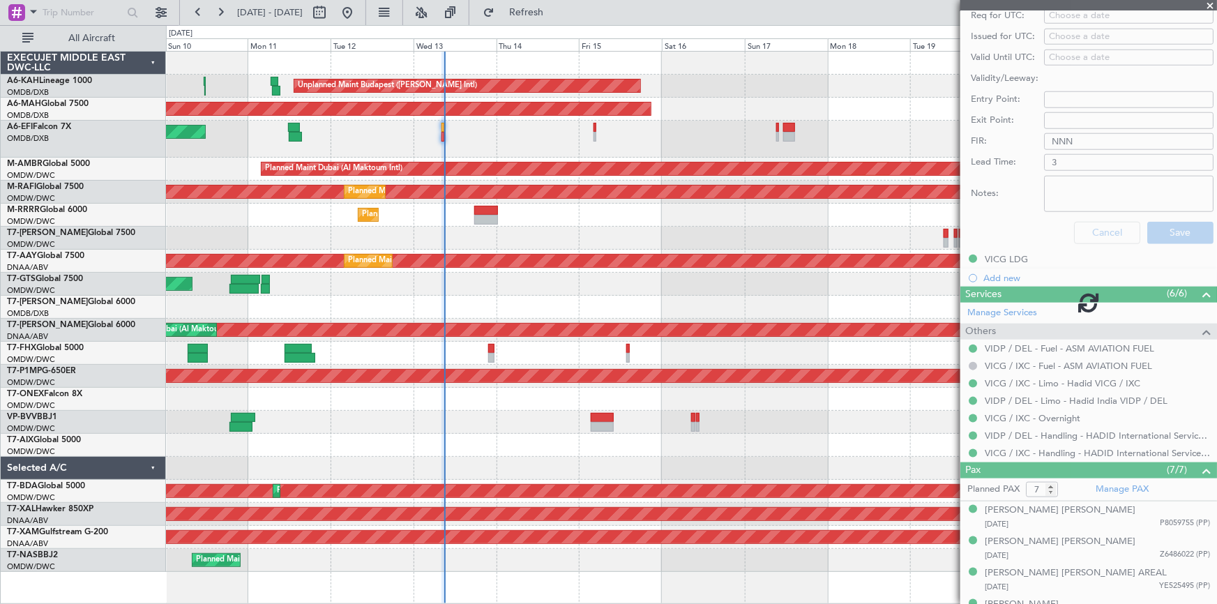
scroll to position [217, 0]
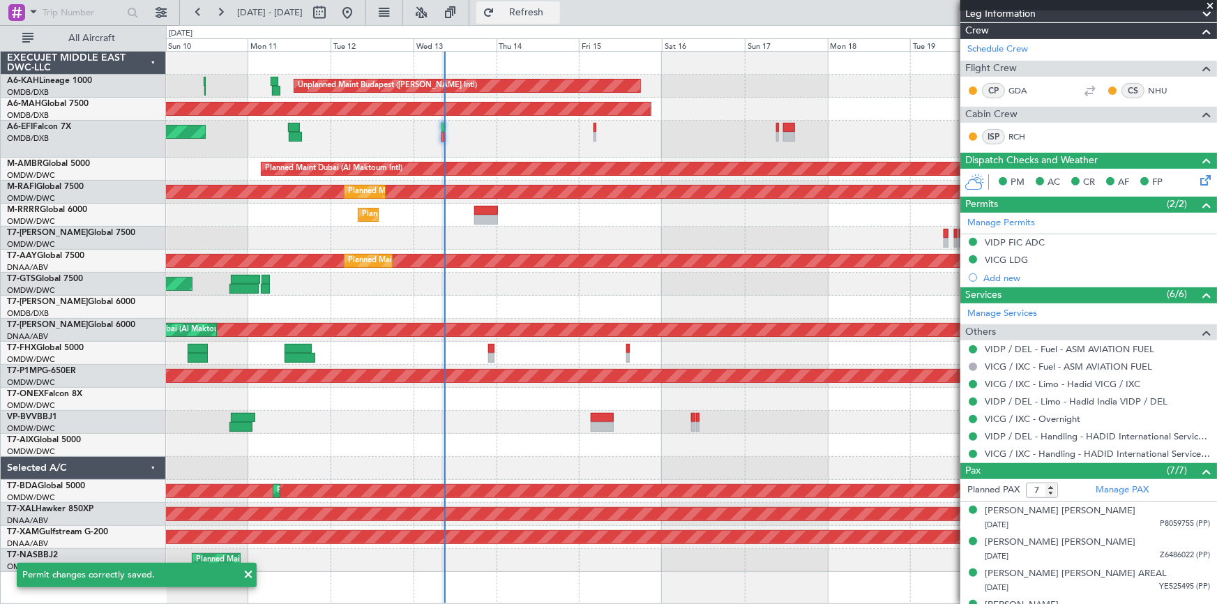
click at [556, 17] on span "Refresh" at bounding box center [526, 13] width 59 height 10
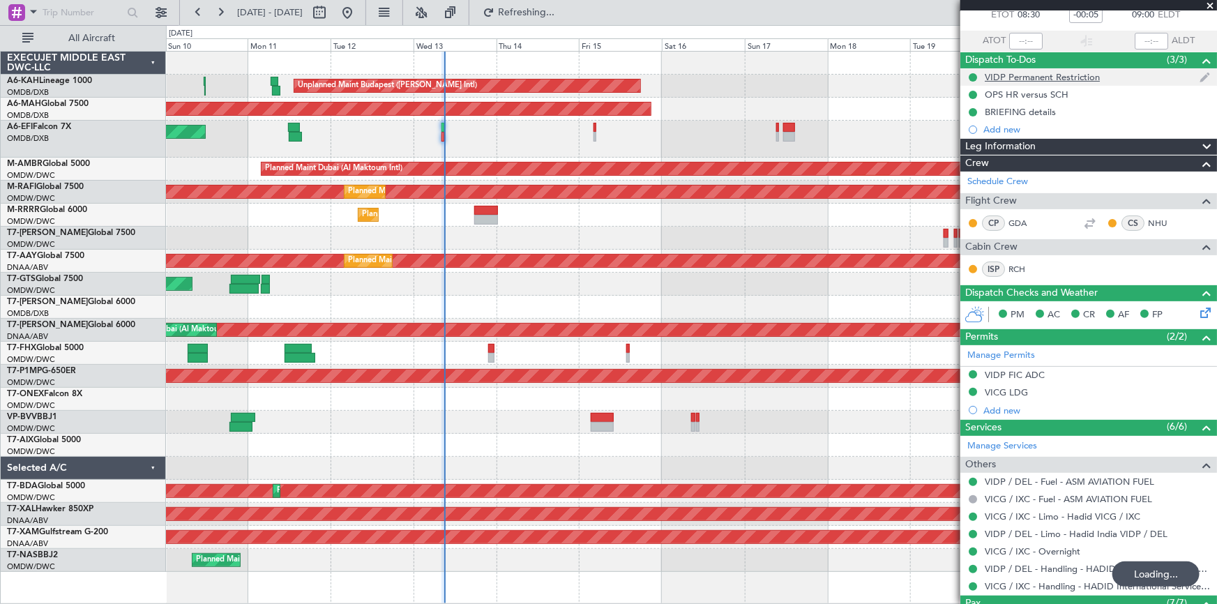
scroll to position [0, 0]
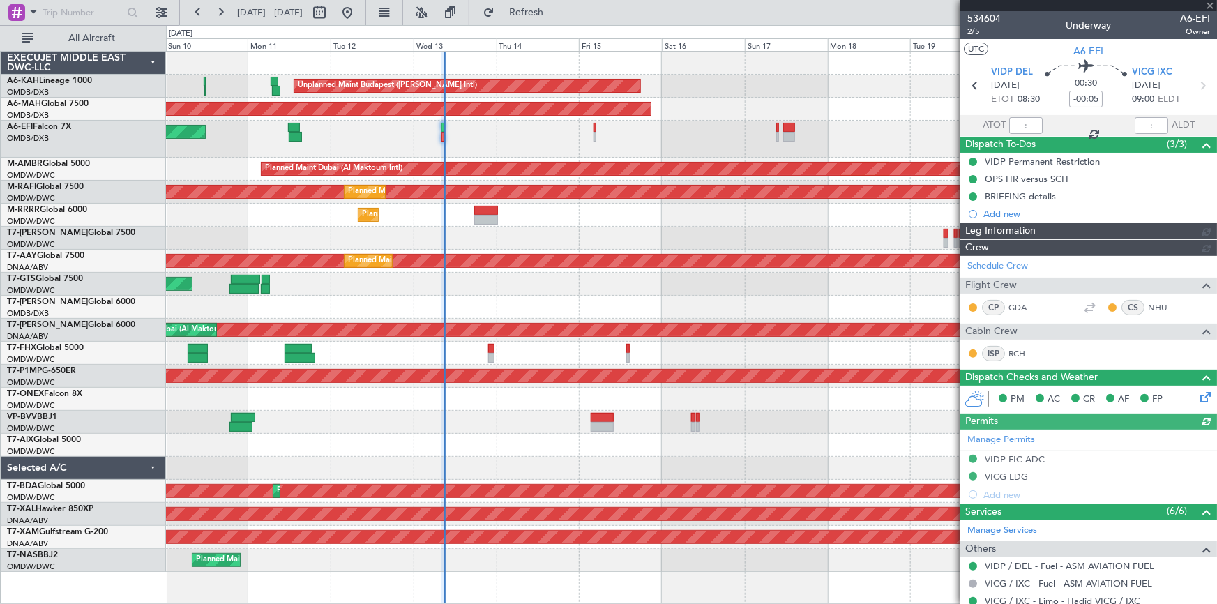
type input "Dherander Fithani (DHF)"
type input "7004"
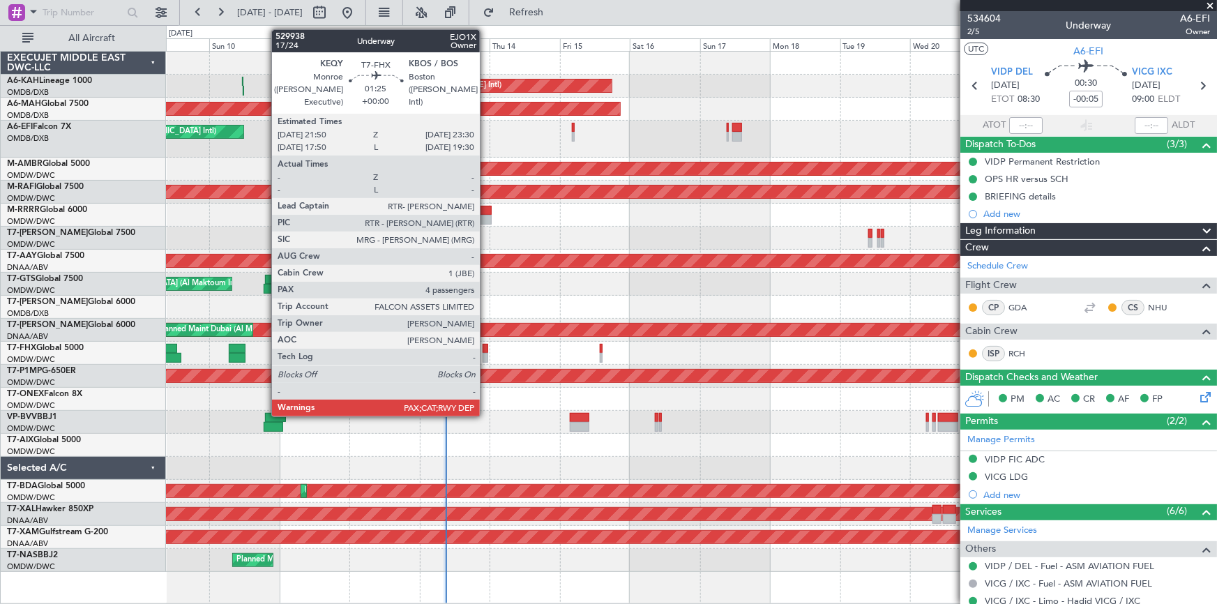
click at [483, 348] on div at bounding box center [485, 349] width 5 height 10
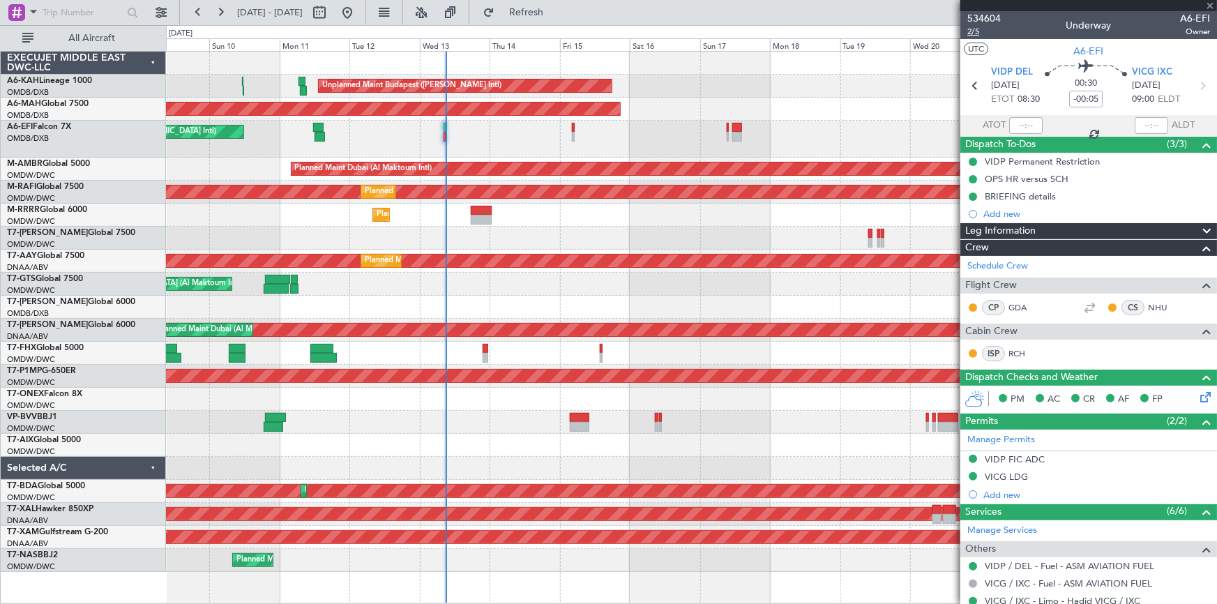
type input "5"
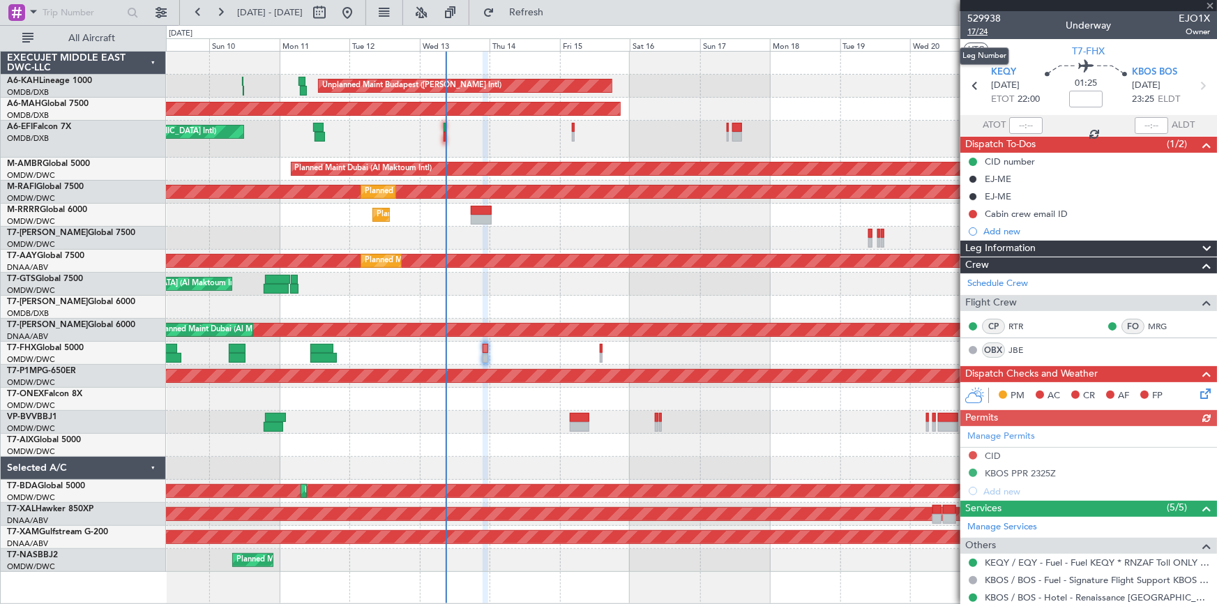
click at [976, 31] on span "17/24" at bounding box center [983, 32] width 33 height 12
click at [550, 12] on span "Refresh" at bounding box center [526, 13] width 59 height 10
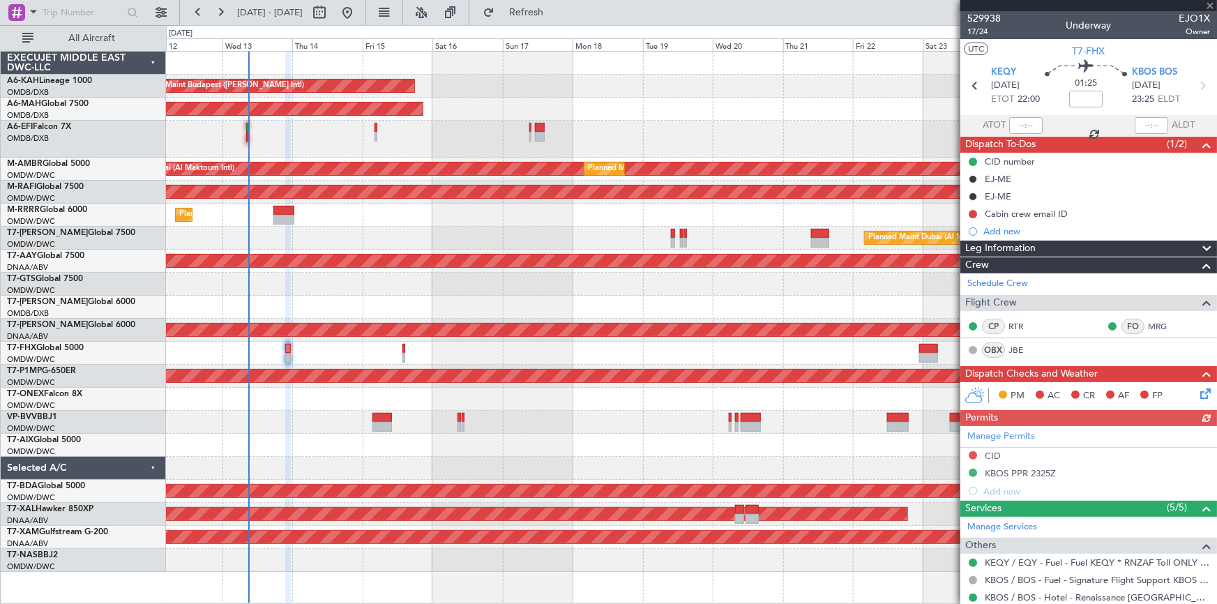
click at [421, 223] on div "Unplanned Maint Budapest (Ferenc Liszt Intl) Planned Maint Dubai (Dubai Intl) U…" at bounding box center [691, 312] width 1051 height 520
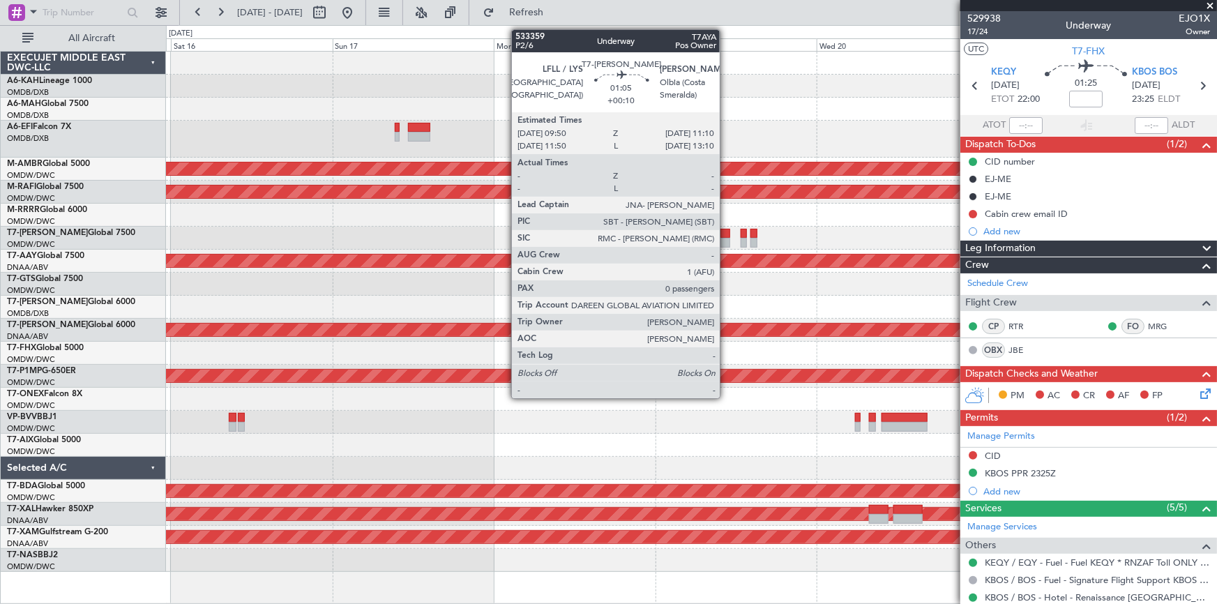
click at [726, 231] on div at bounding box center [724, 234] width 9 height 10
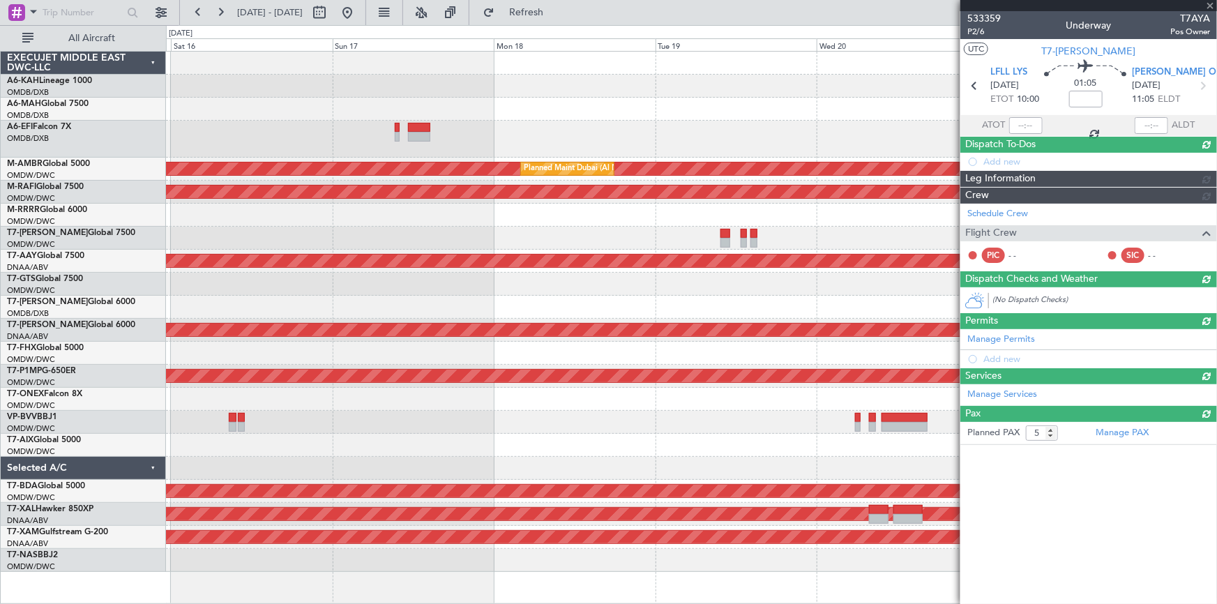
type input "+00:10"
type input "0"
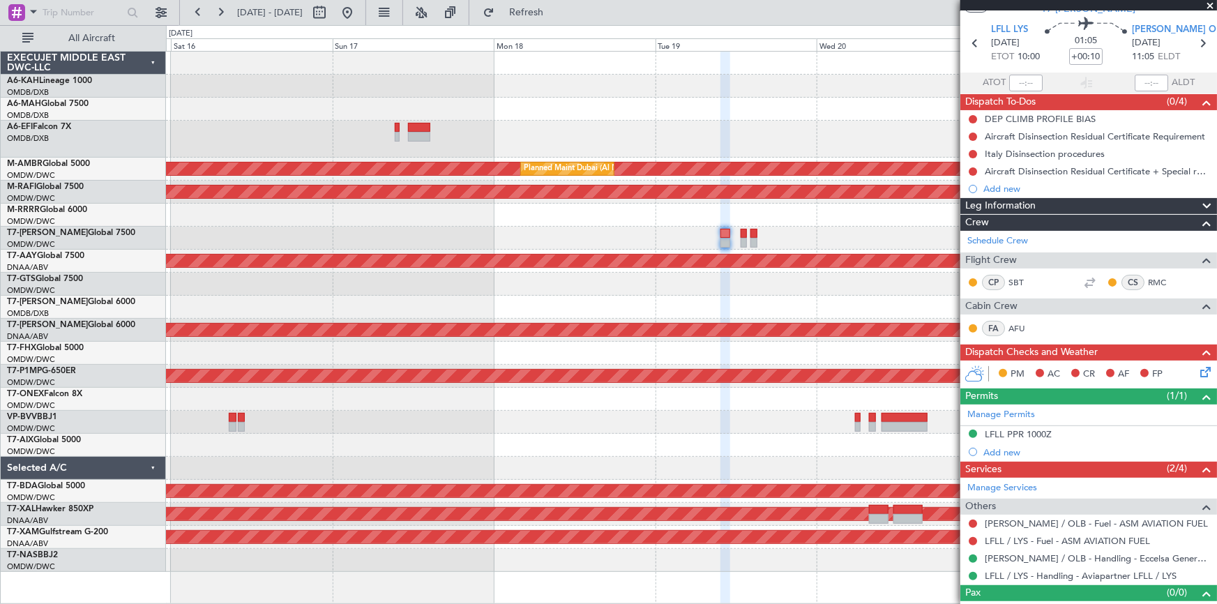
scroll to position [61, 0]
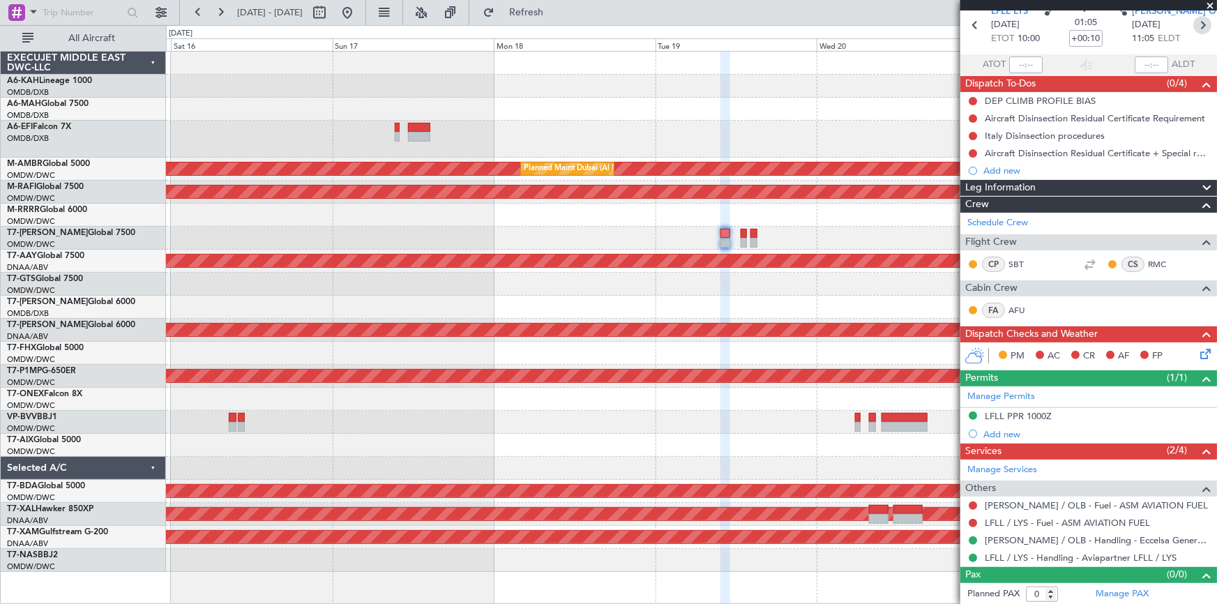
click at [1195, 24] on icon at bounding box center [1202, 25] width 18 height 18
type input "5"
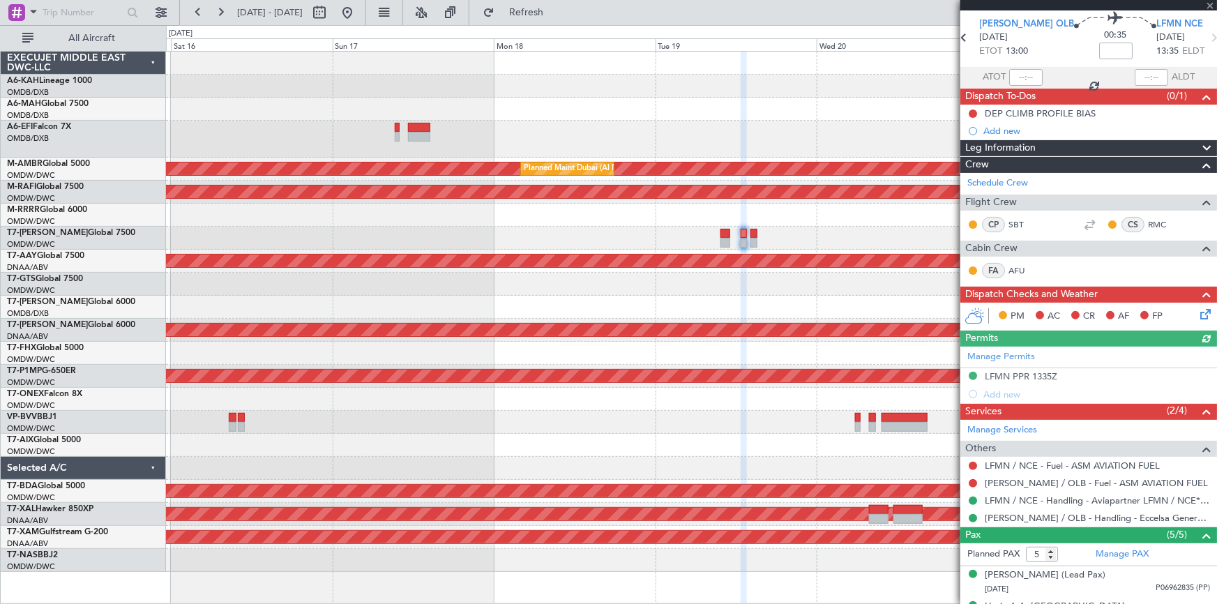
scroll to position [0, 0]
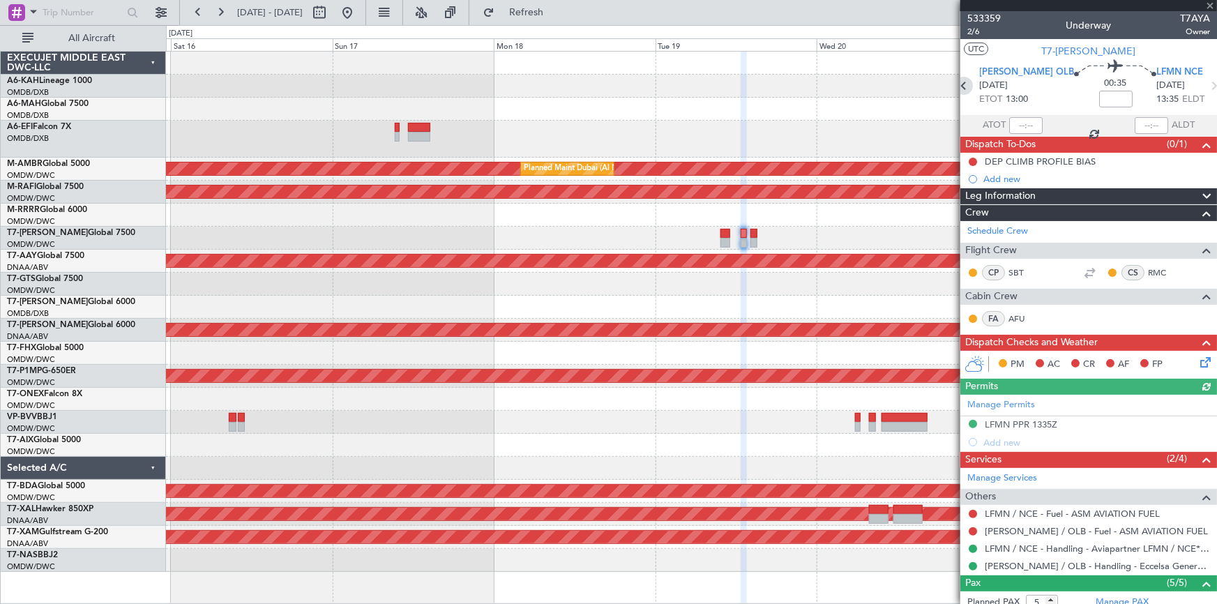
click at [971, 85] on icon at bounding box center [964, 86] width 18 height 18
type input "+00:10"
type input "0"
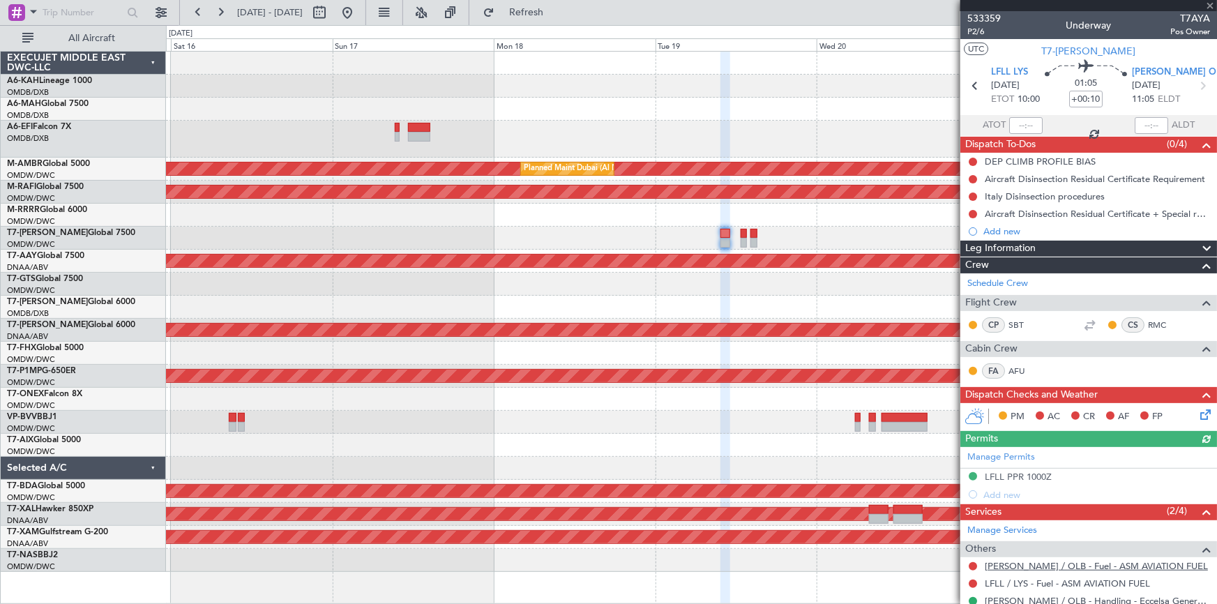
scroll to position [61, 0]
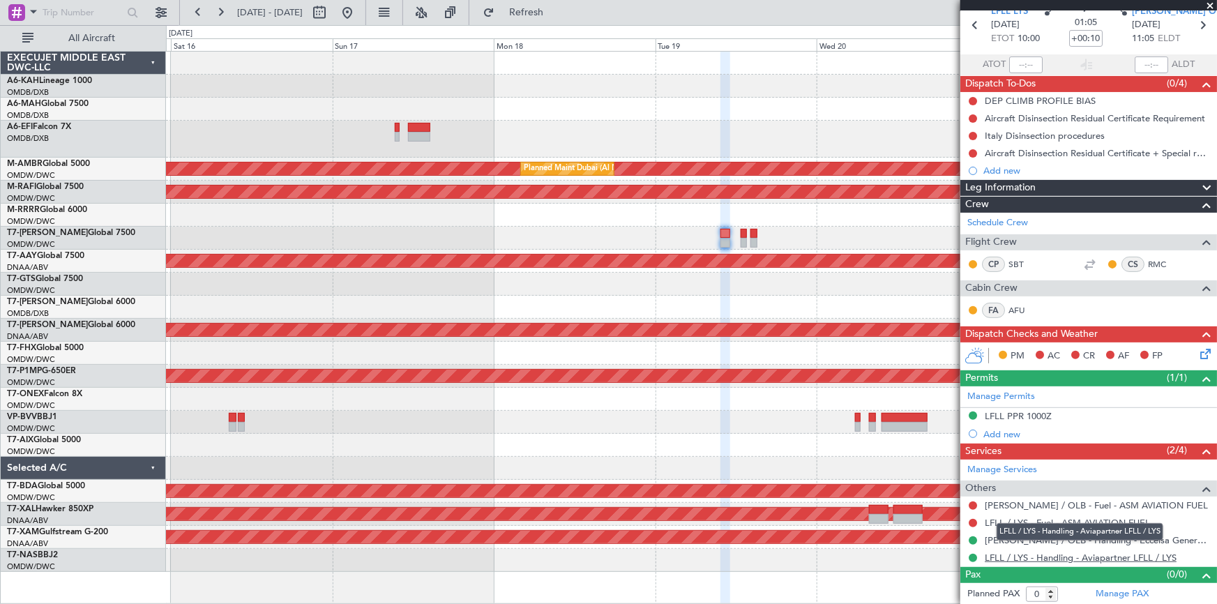
click at [1056, 556] on link "LFLL / LYS - Handling - Aviapartner LFLL / LYS" at bounding box center [1081, 558] width 192 height 12
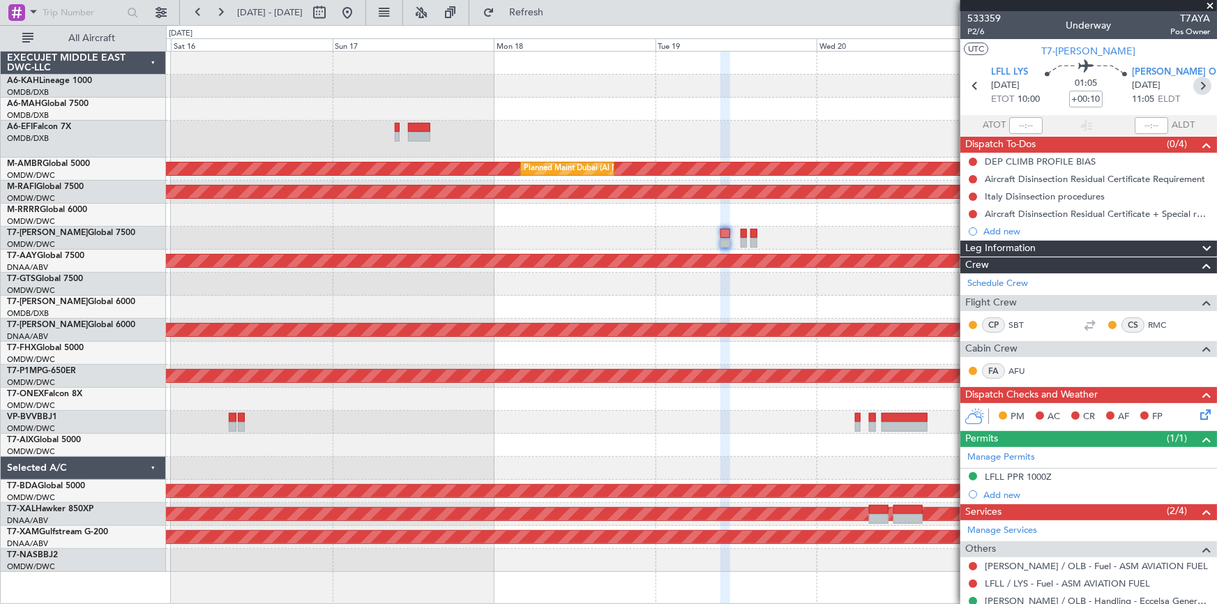
click at [1197, 84] on icon at bounding box center [1202, 86] width 18 height 18
type input "5"
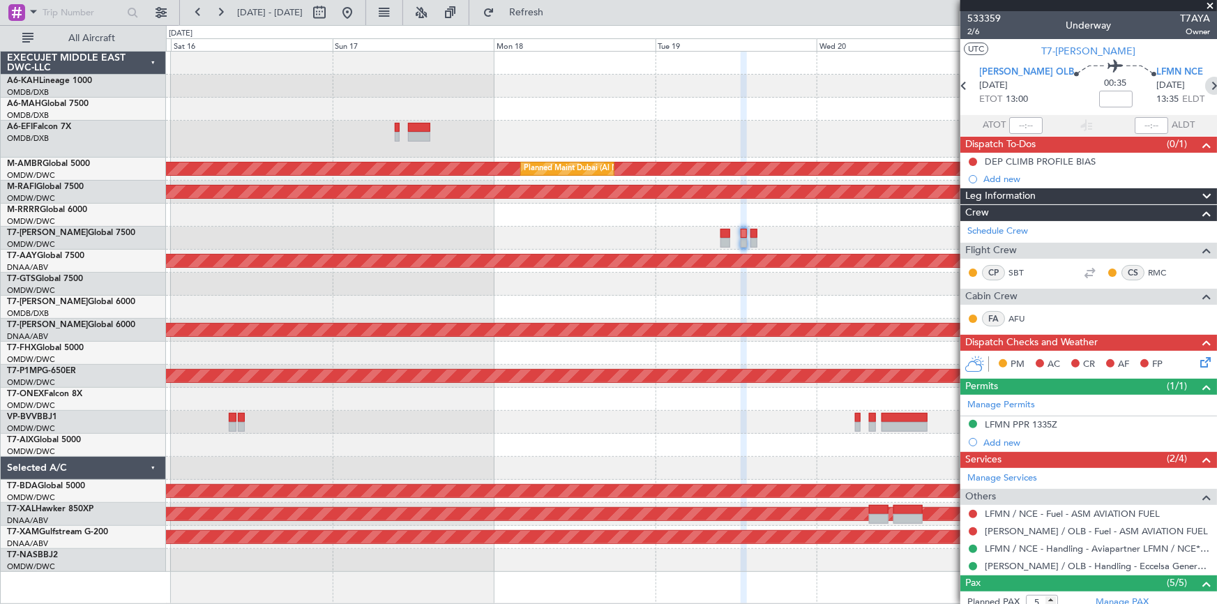
click at [1205, 81] on icon at bounding box center [1214, 86] width 18 height 18
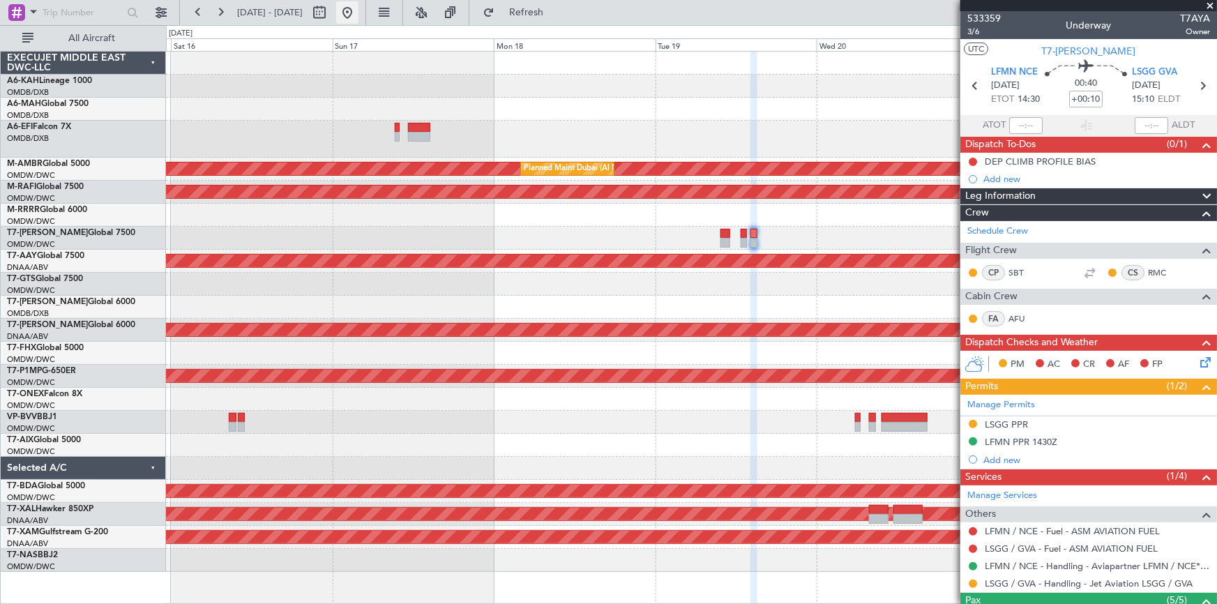
click at [358, 12] on button at bounding box center [347, 12] width 22 height 22
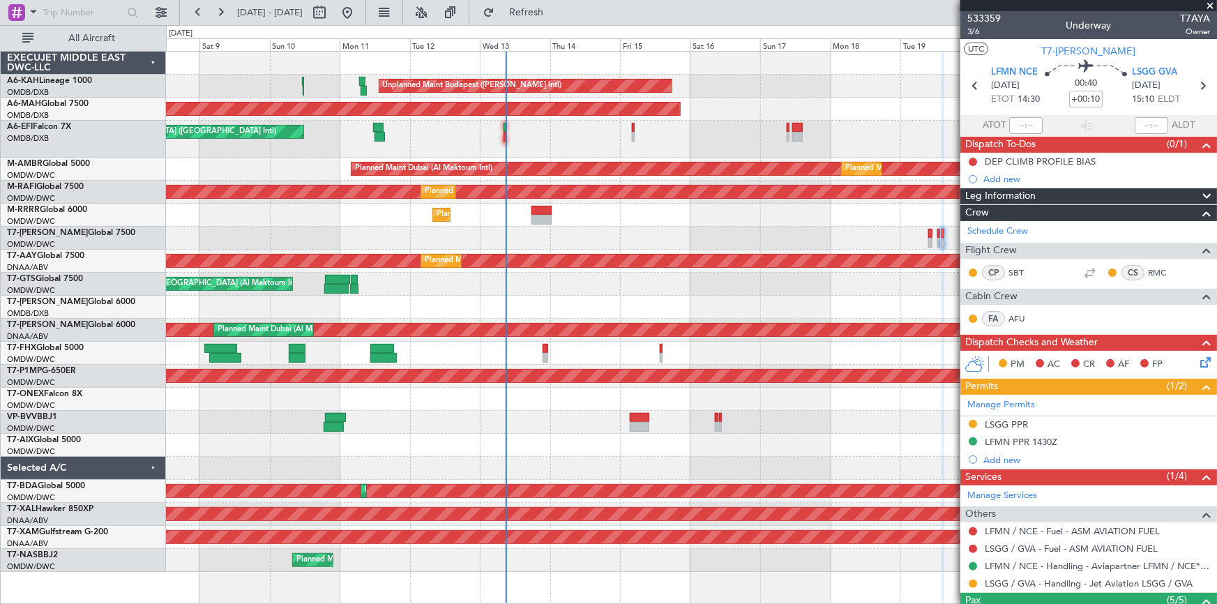
click at [551, 211] on div "Planned Maint Southend" at bounding box center [691, 215] width 1051 height 23
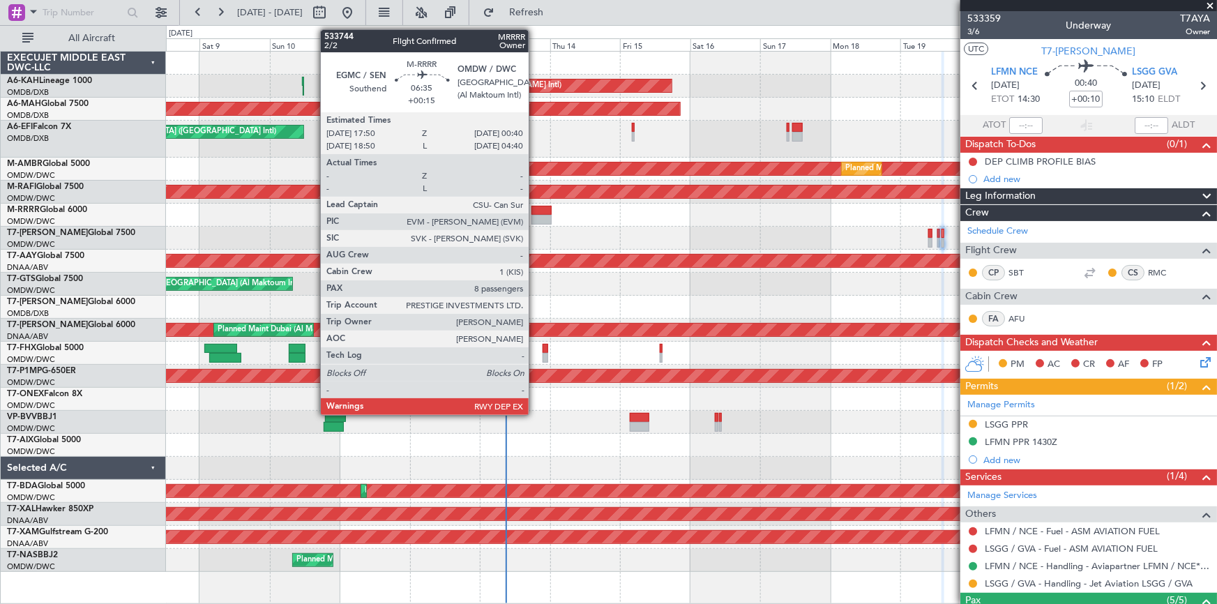
click at [535, 211] on div at bounding box center [541, 211] width 20 height 10
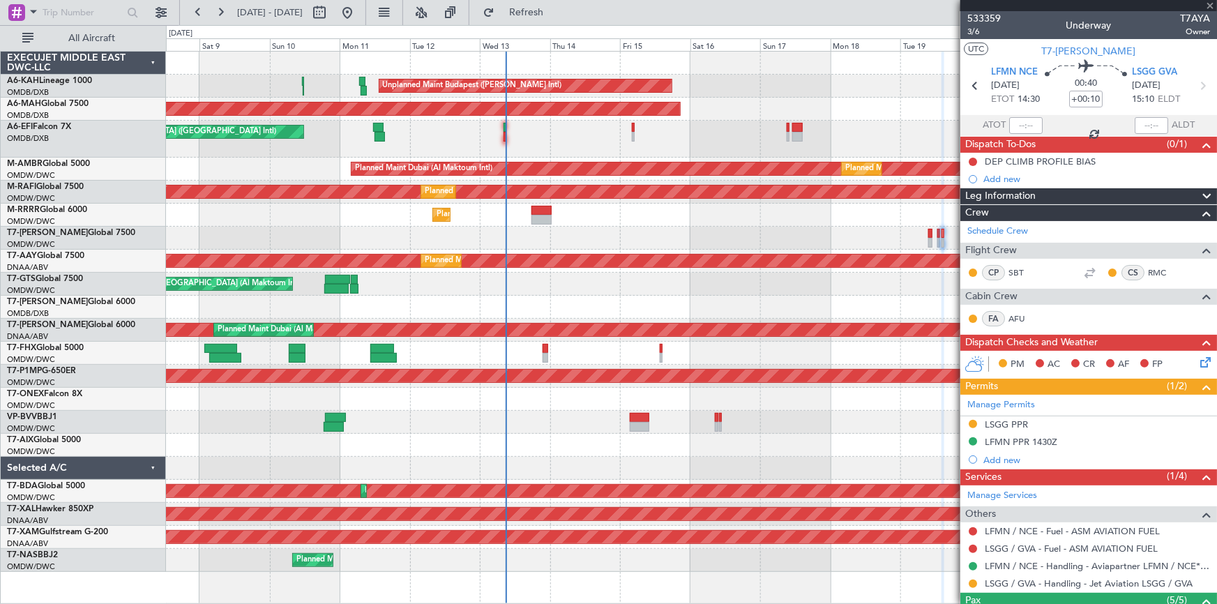
type input "+00:15"
type input "8"
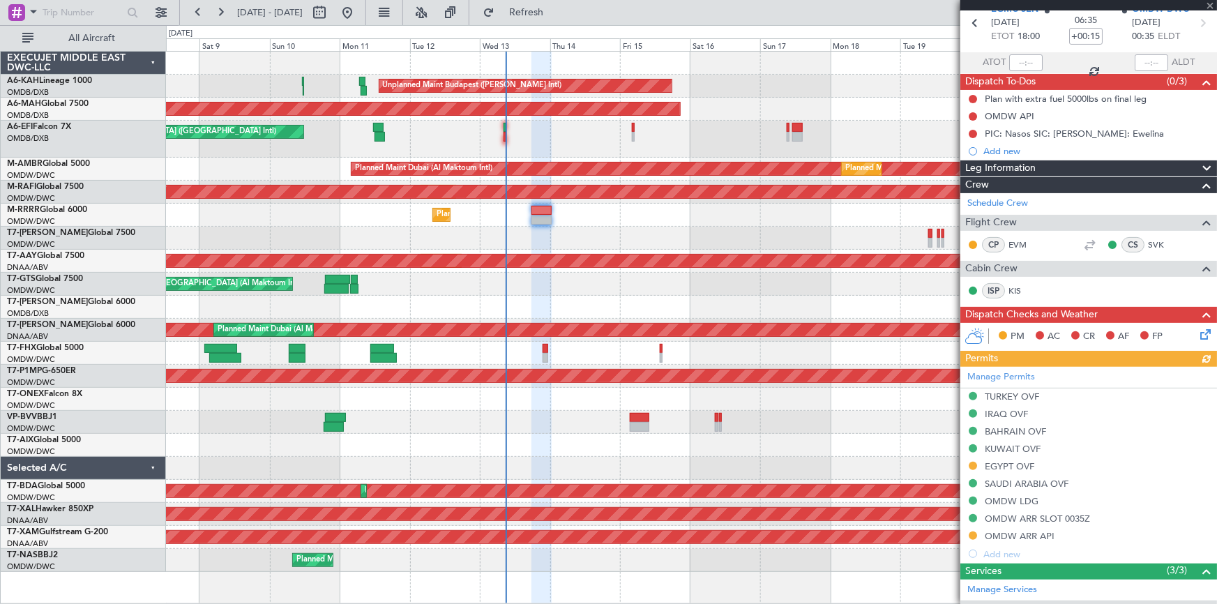
scroll to position [380, 0]
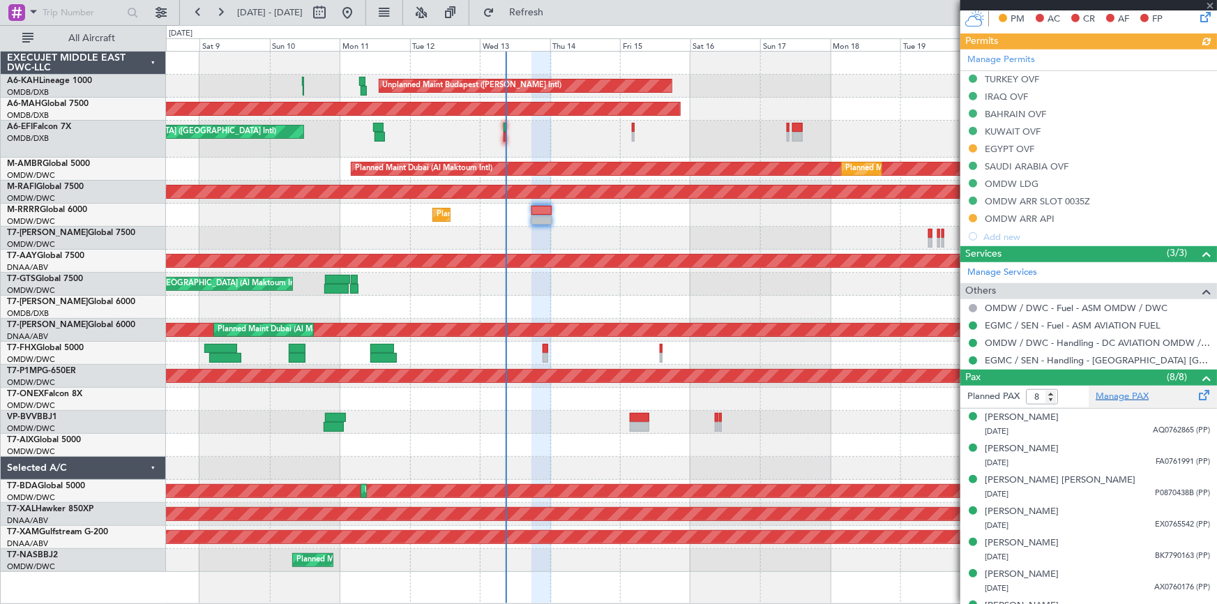
click at [1125, 396] on link "Manage PAX" at bounding box center [1122, 397] width 53 height 14
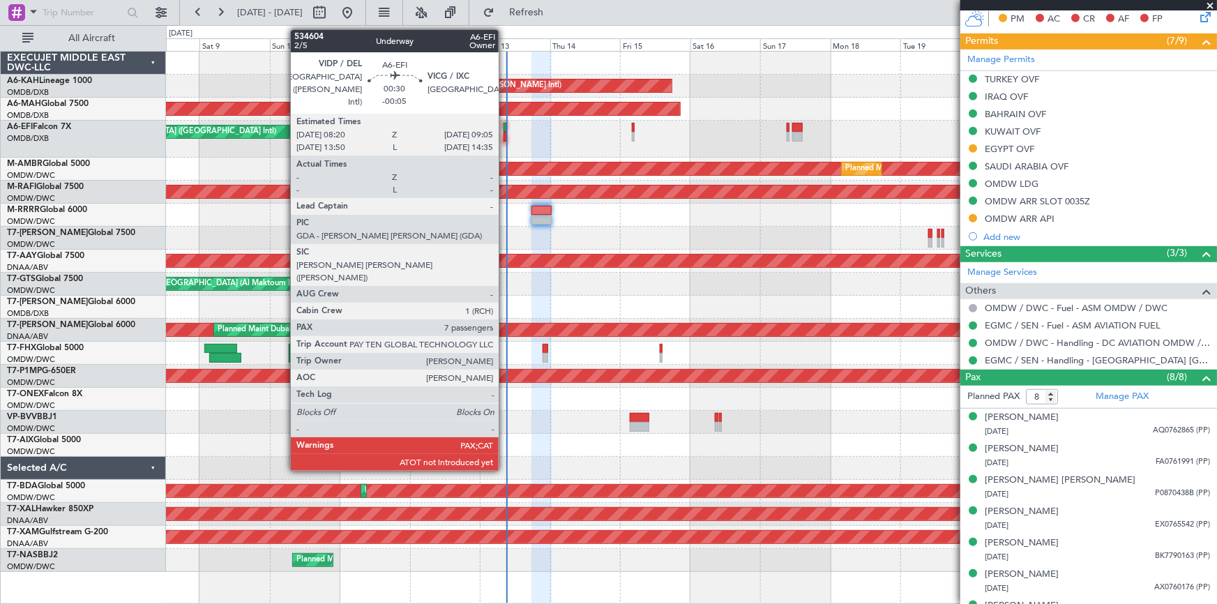
click at [505, 127] on div at bounding box center [505, 128] width 3 height 10
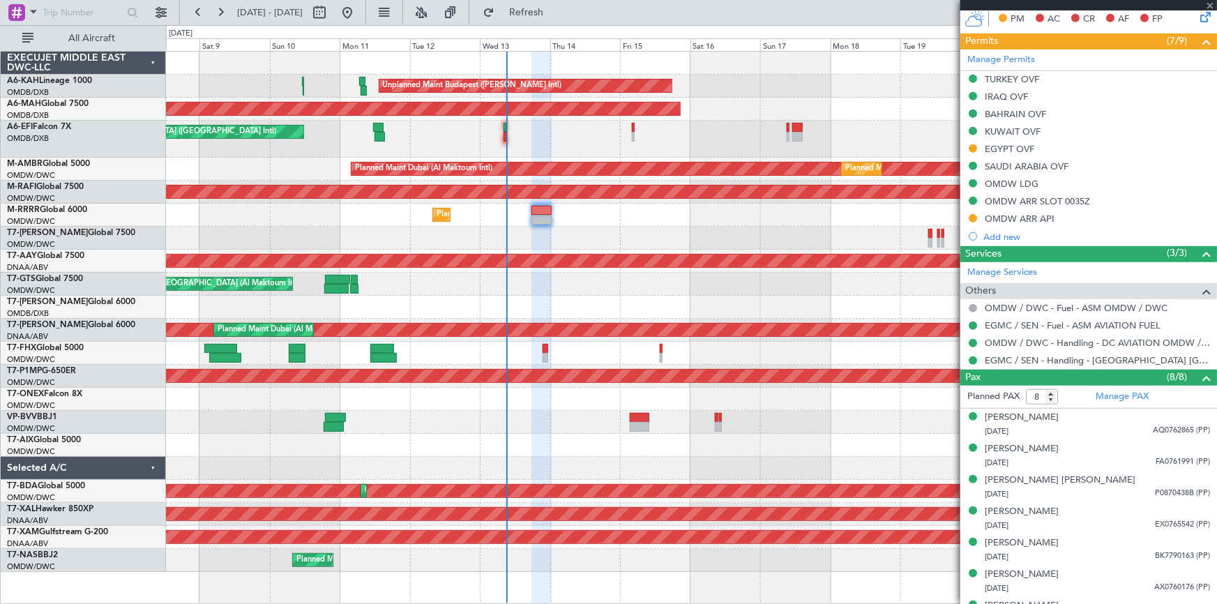
scroll to position [63, 0]
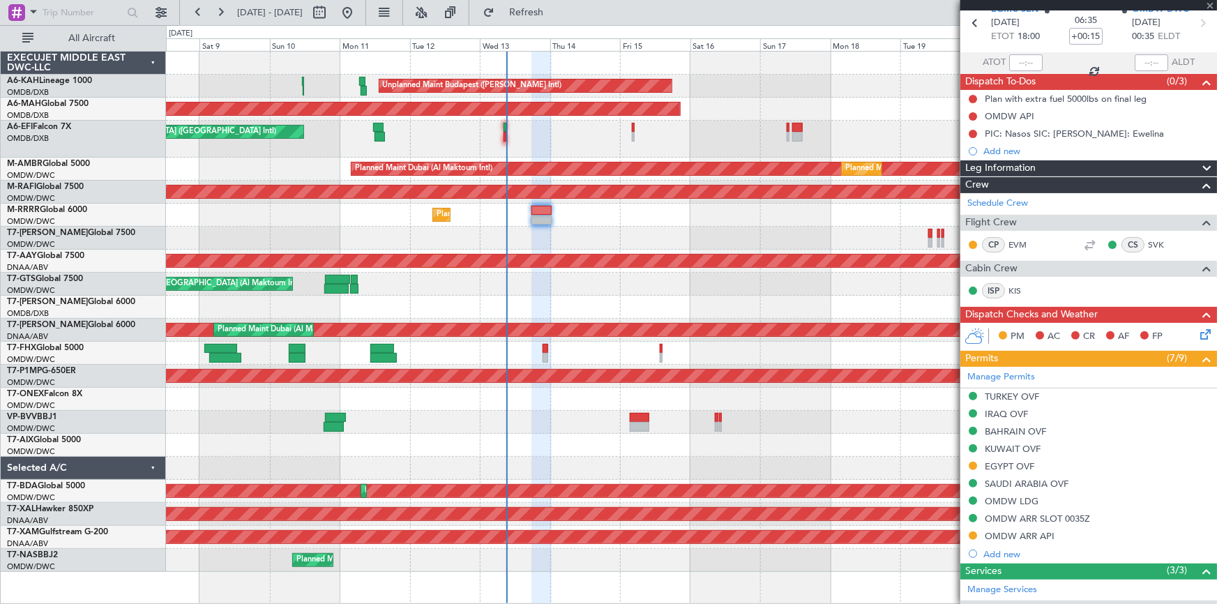
type input "-00:05"
type input "7"
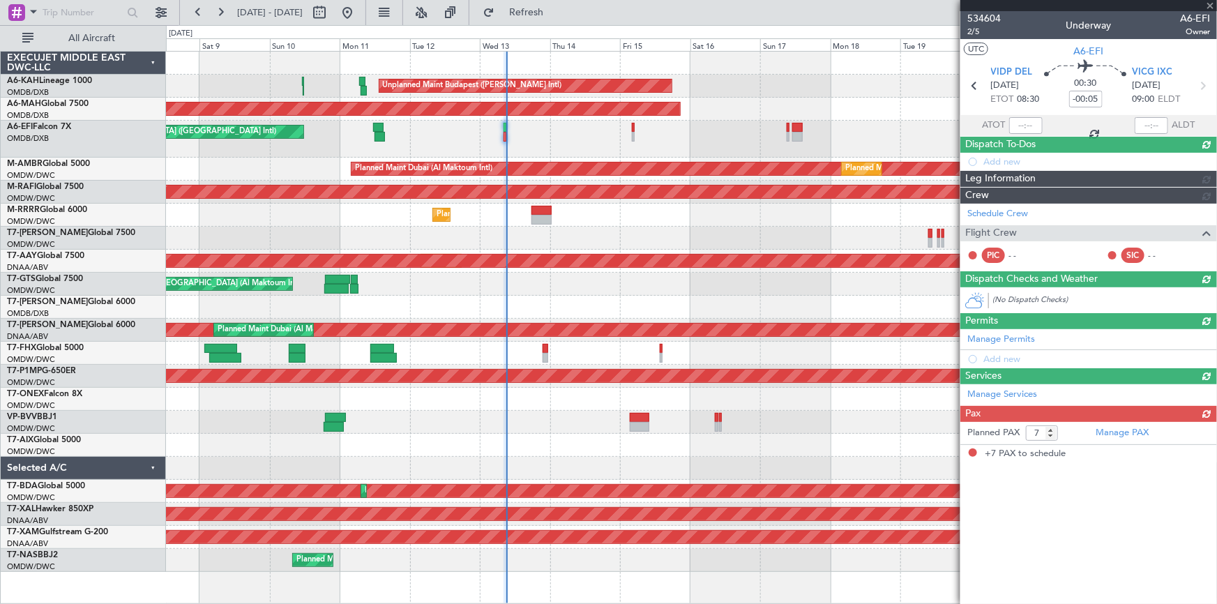
scroll to position [0, 0]
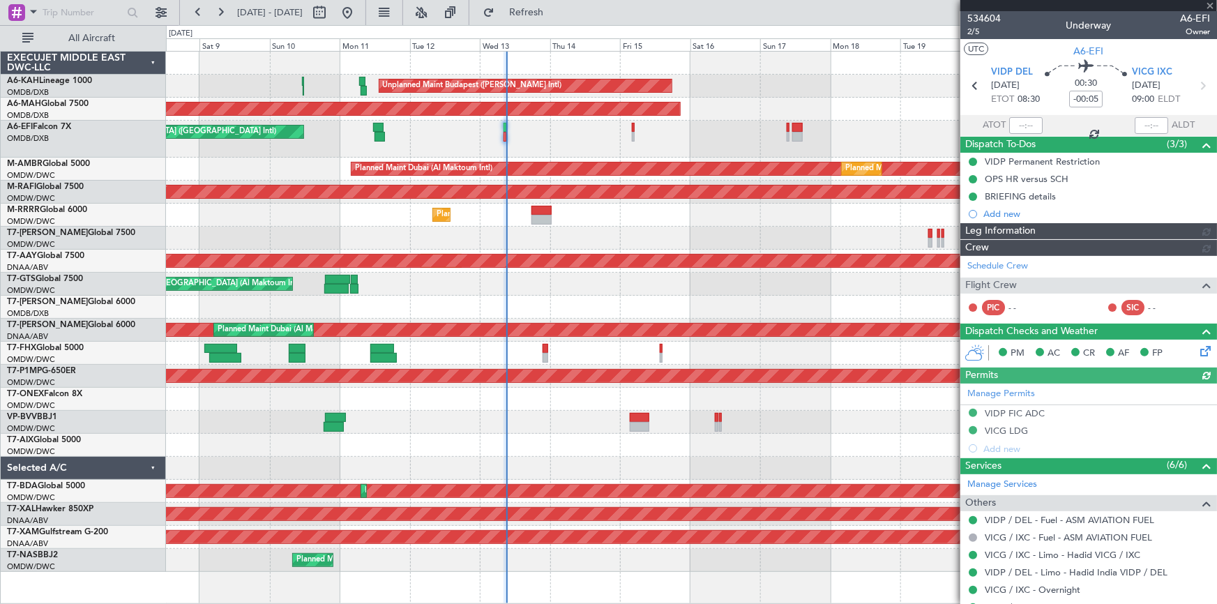
type input "Dherander Fithani (DHF)"
type input "7004"
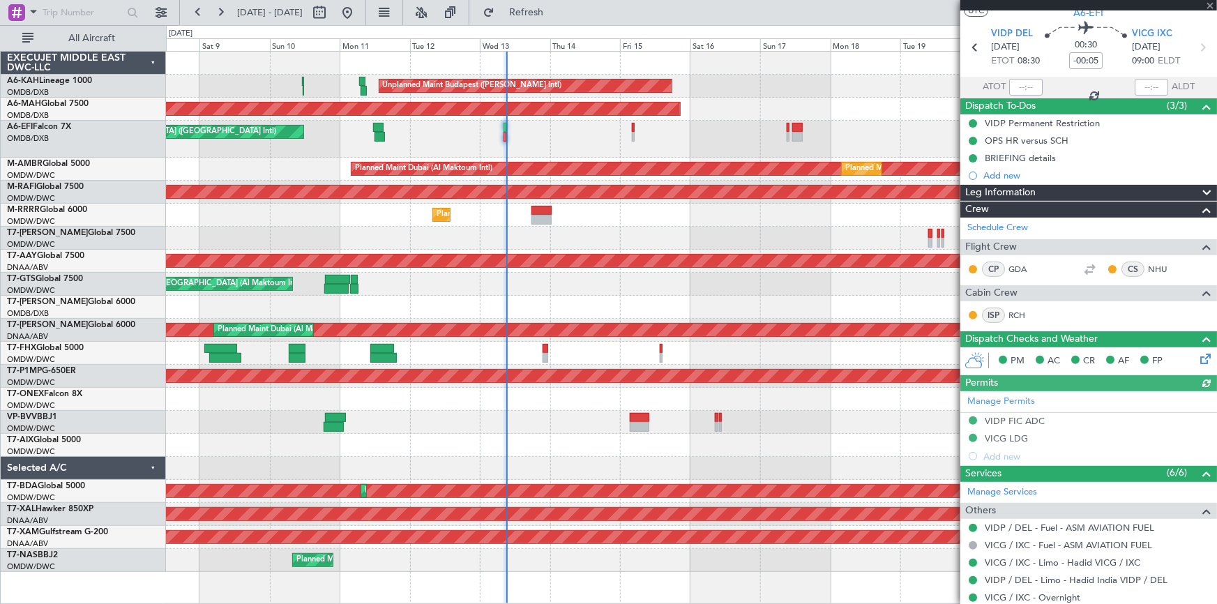
scroll to position [333, 0]
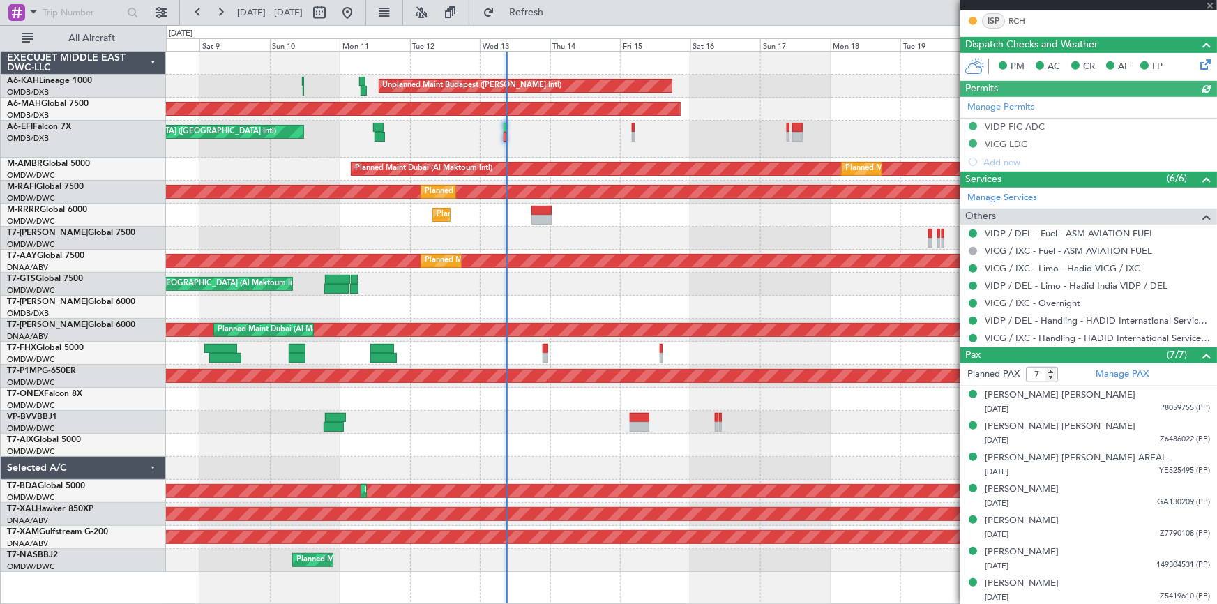
type input "Dherander Fithani (DHF)"
type input "7004"
drag, startPoint x: 565, startPoint y: 10, endPoint x: 958, endPoint y: 243, distance: 456.9
click at [556, 9] on span "Refresh" at bounding box center [526, 13] width 59 height 10
type input "Dherander Fithani (DHF)"
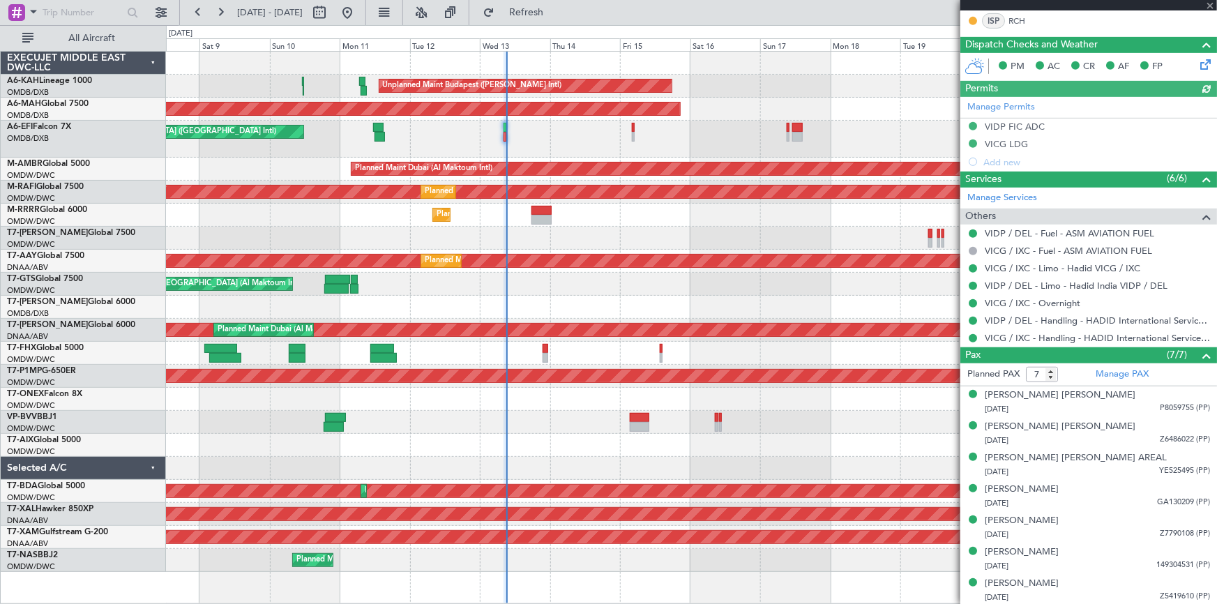
type input "7004"
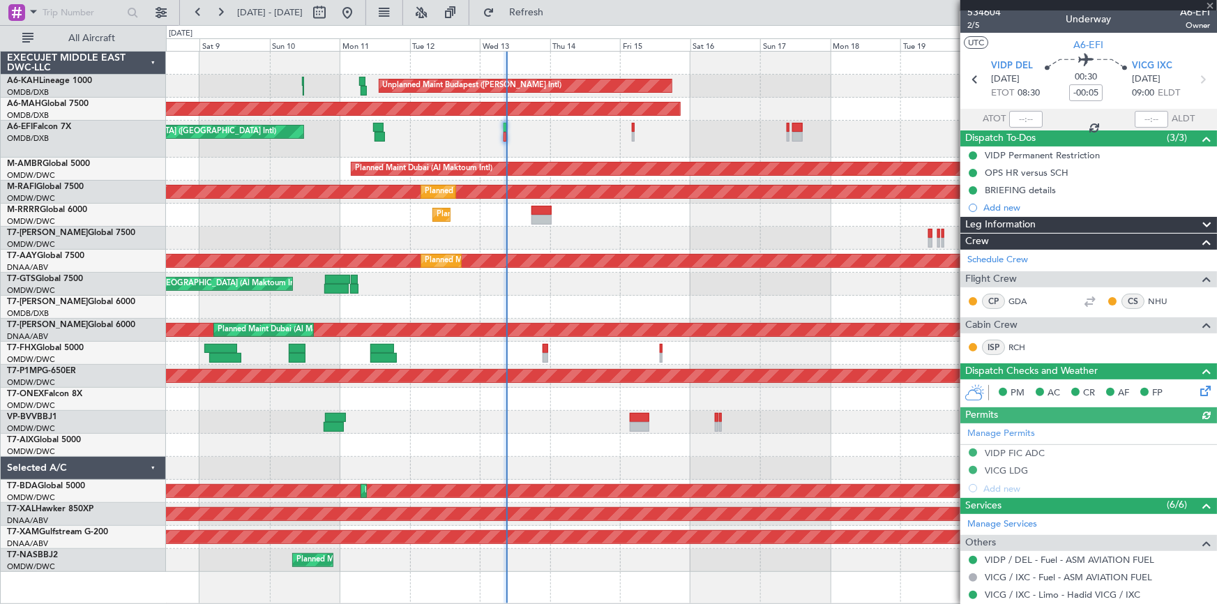
scroll to position [0, 0]
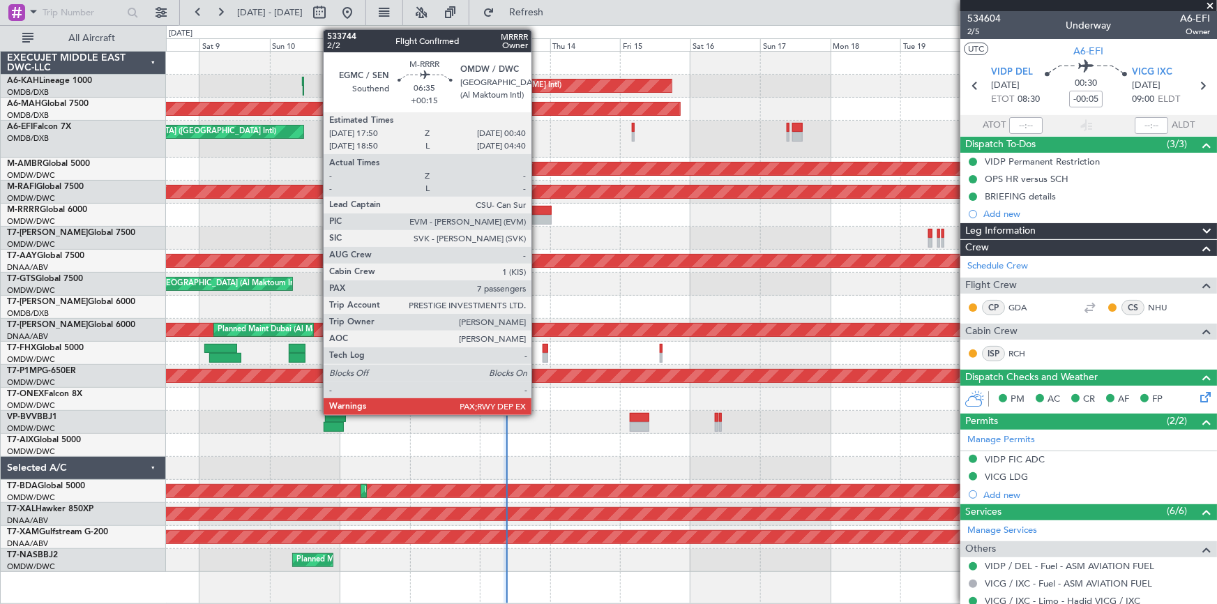
click at [538, 217] on div at bounding box center [541, 220] width 20 height 10
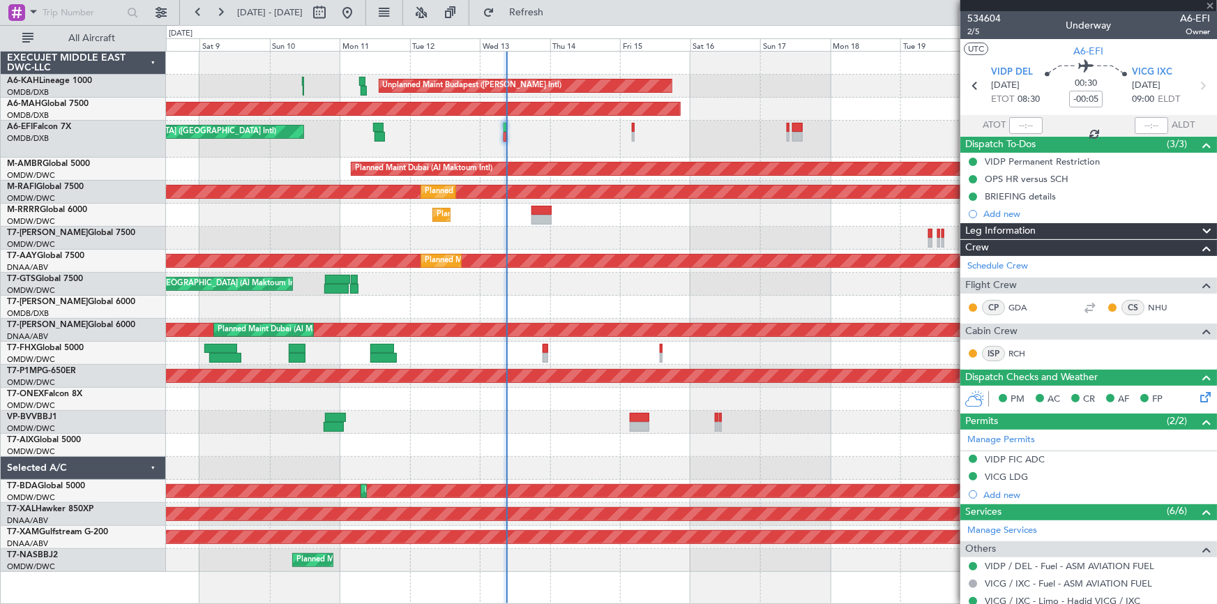
type input "+00:15"
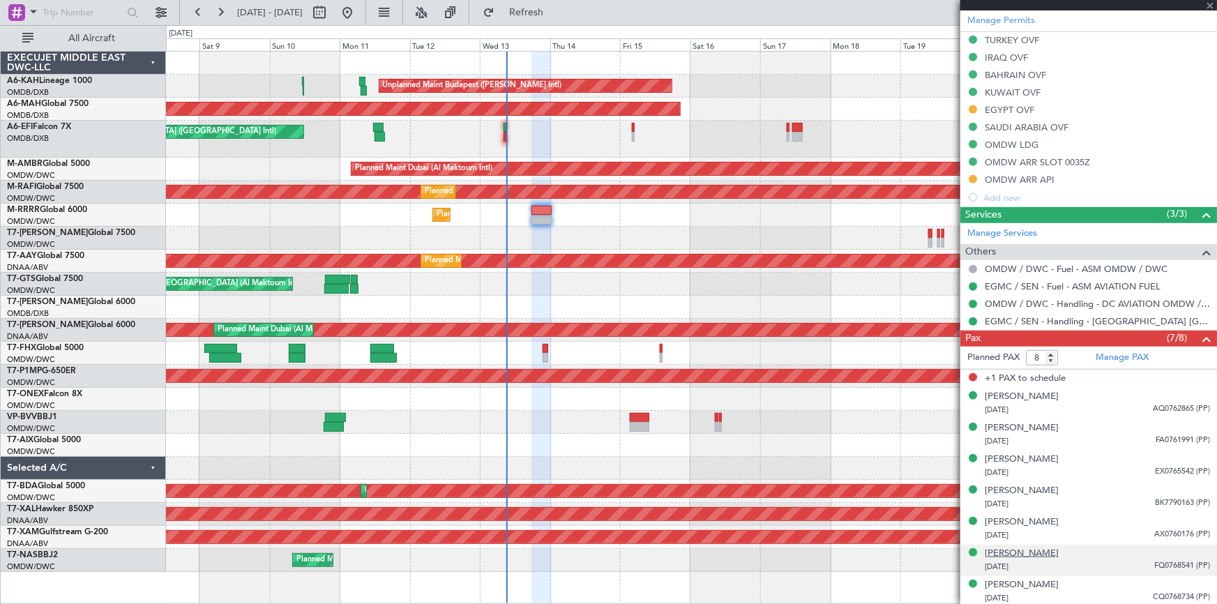
scroll to position [420, 0]
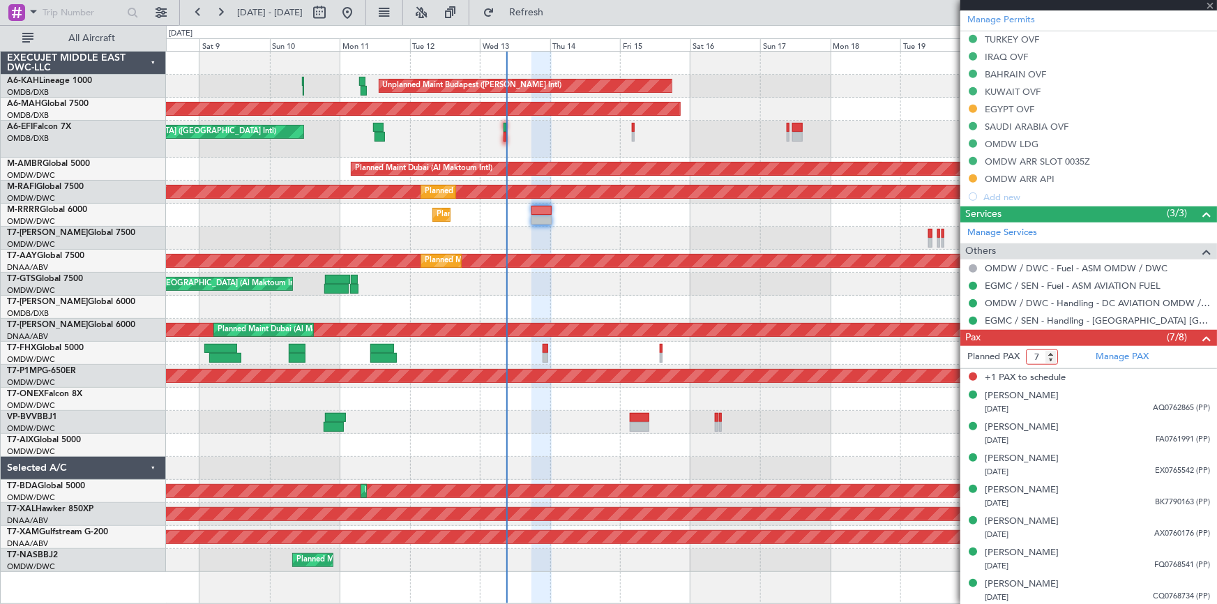
type input "7"
click at [1050, 361] on input "7" at bounding box center [1042, 356] width 32 height 15
click at [556, 8] on span "Refresh" at bounding box center [526, 13] width 59 height 10
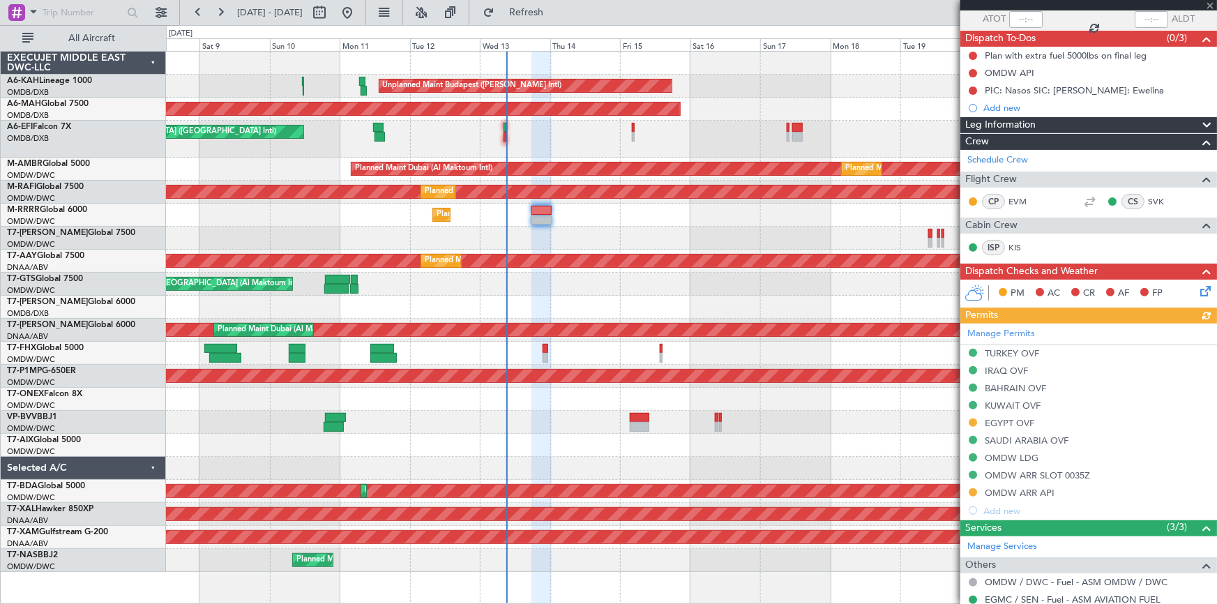
scroll to position [0, 0]
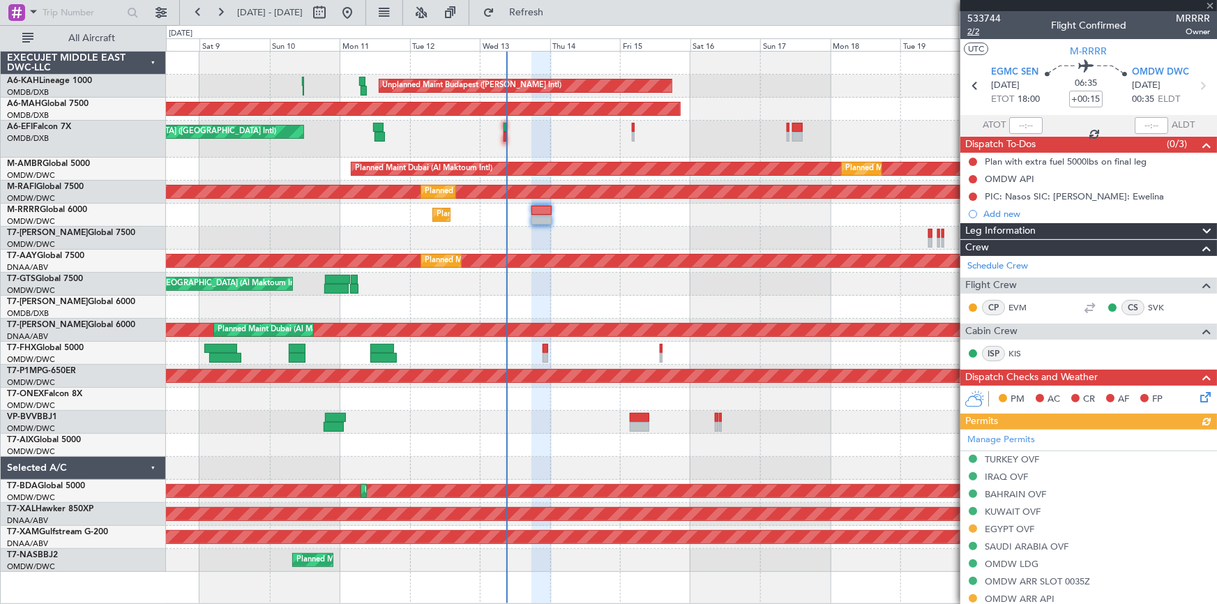
click at [976, 29] on span "2/2" at bounding box center [983, 32] width 33 height 12
click at [975, 33] on span "2/2" at bounding box center [983, 32] width 33 height 12
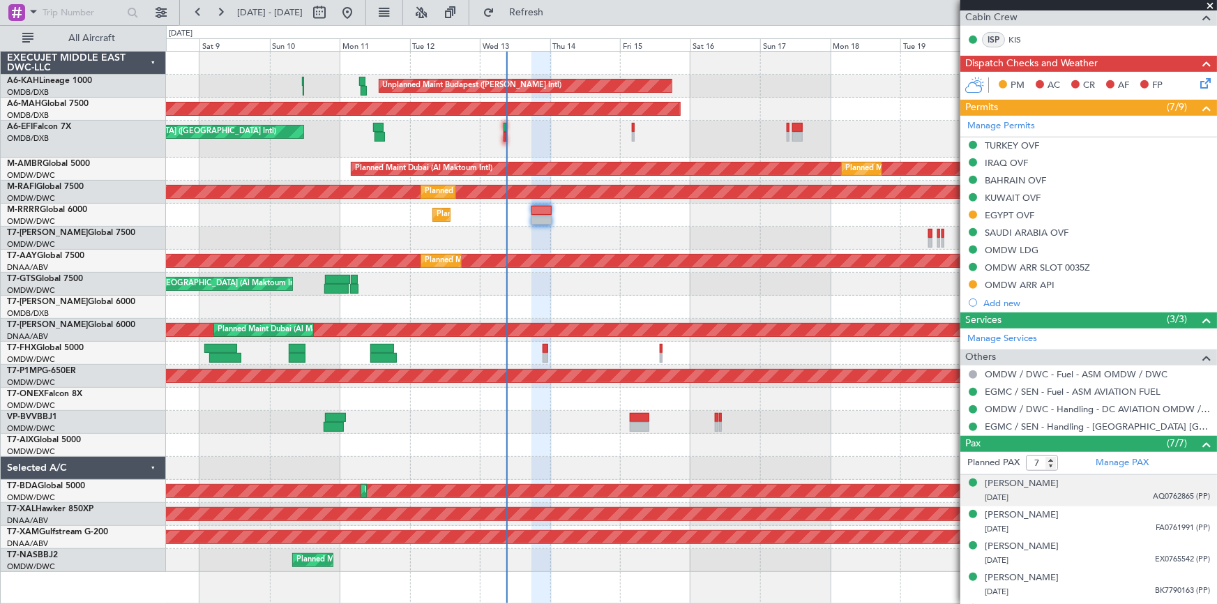
scroll to position [317, 0]
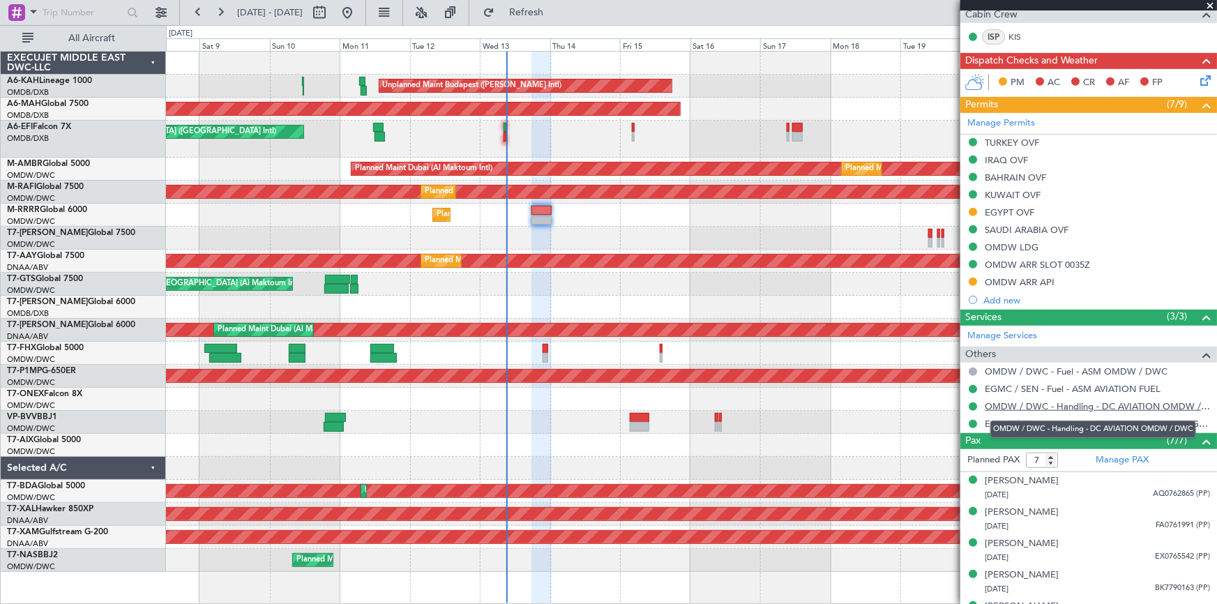
click at [1059, 404] on link "OMDW / DWC - Handling - DC AVIATION OMDW / DWC" at bounding box center [1097, 406] width 225 height 12
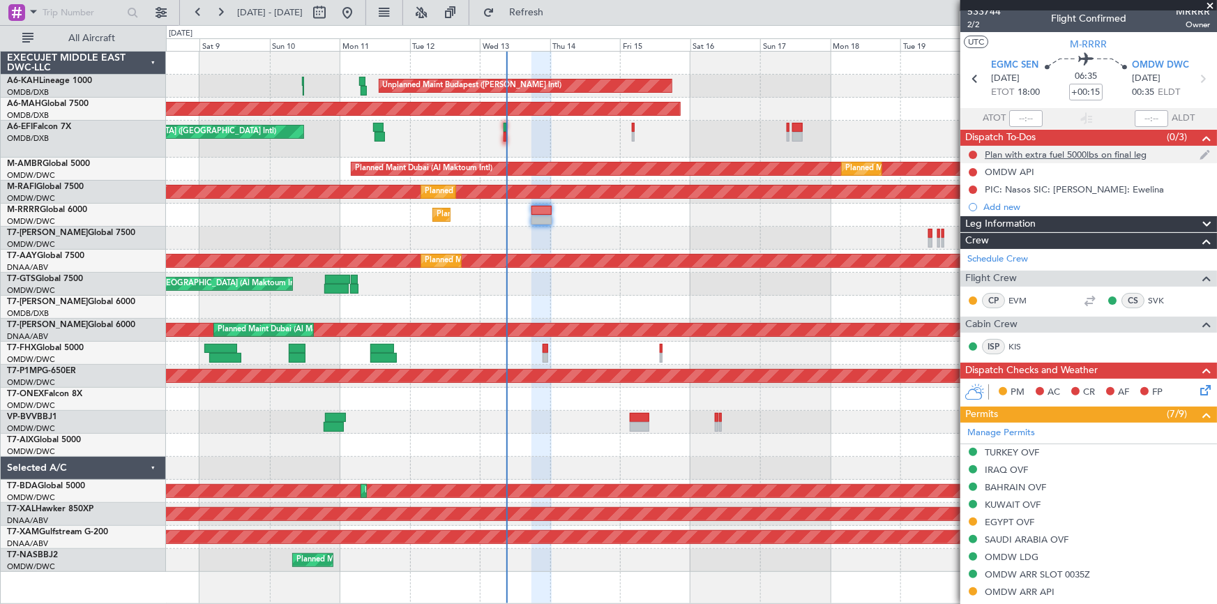
scroll to position [0, 0]
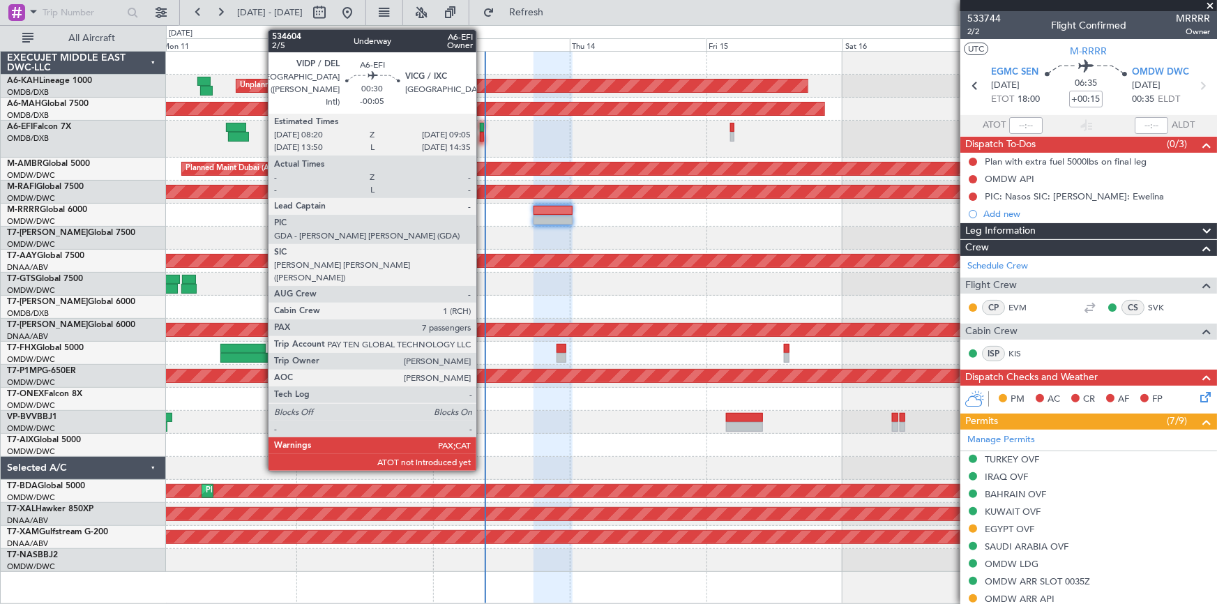
click at [483, 130] on div at bounding box center [482, 128] width 5 height 10
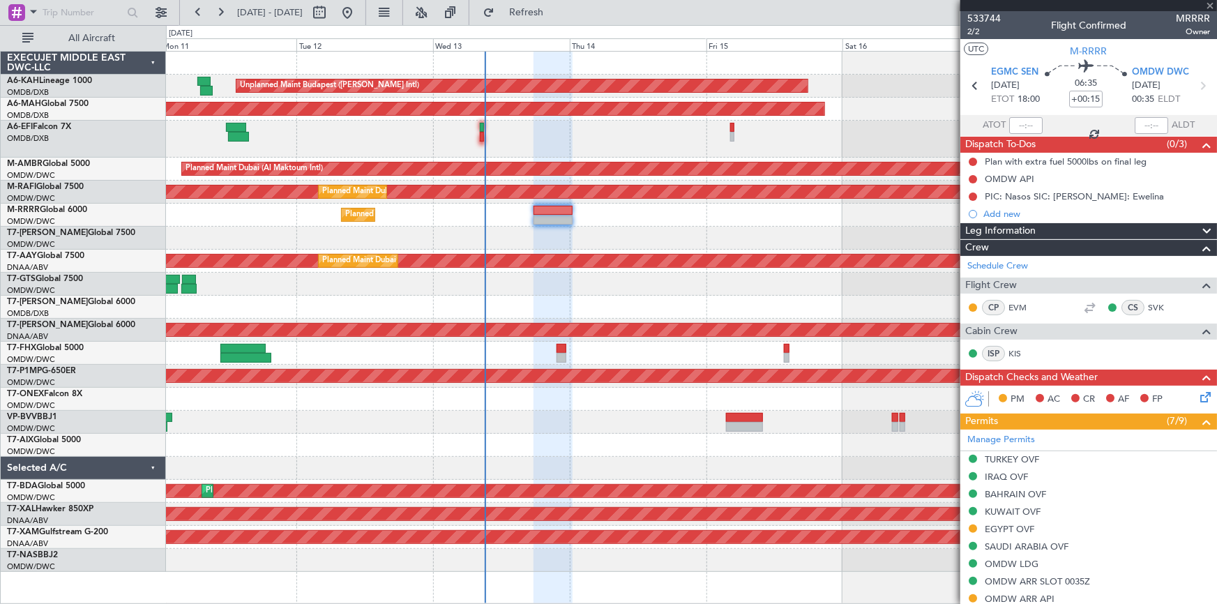
type input "-00:05"
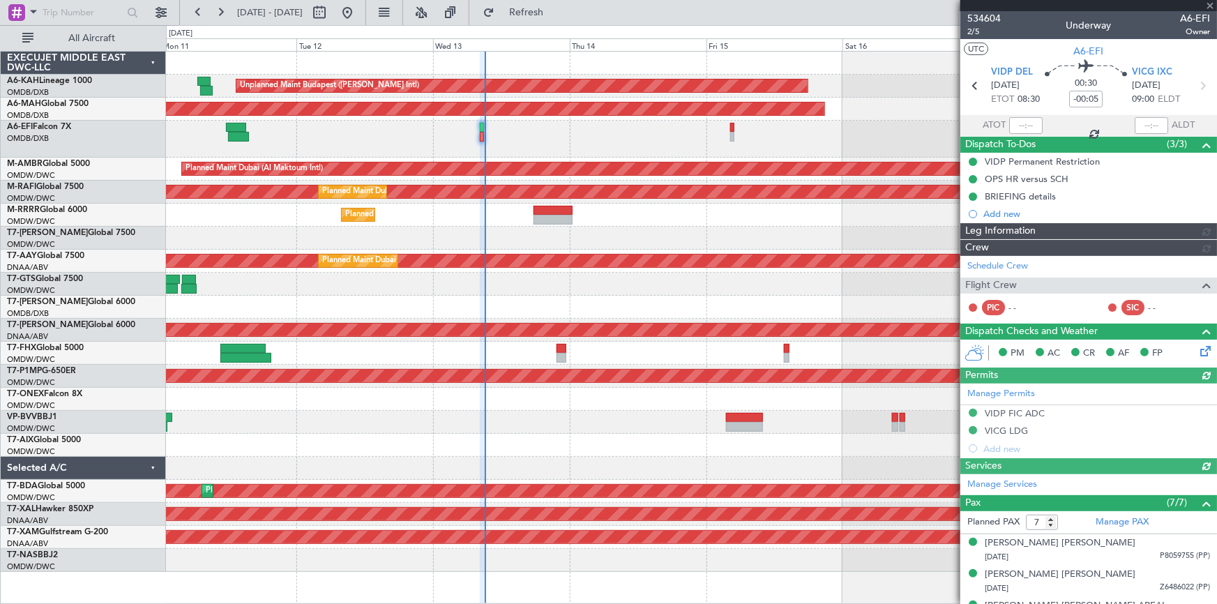
type input "Dherander Fithani (DHF)"
type input "7004"
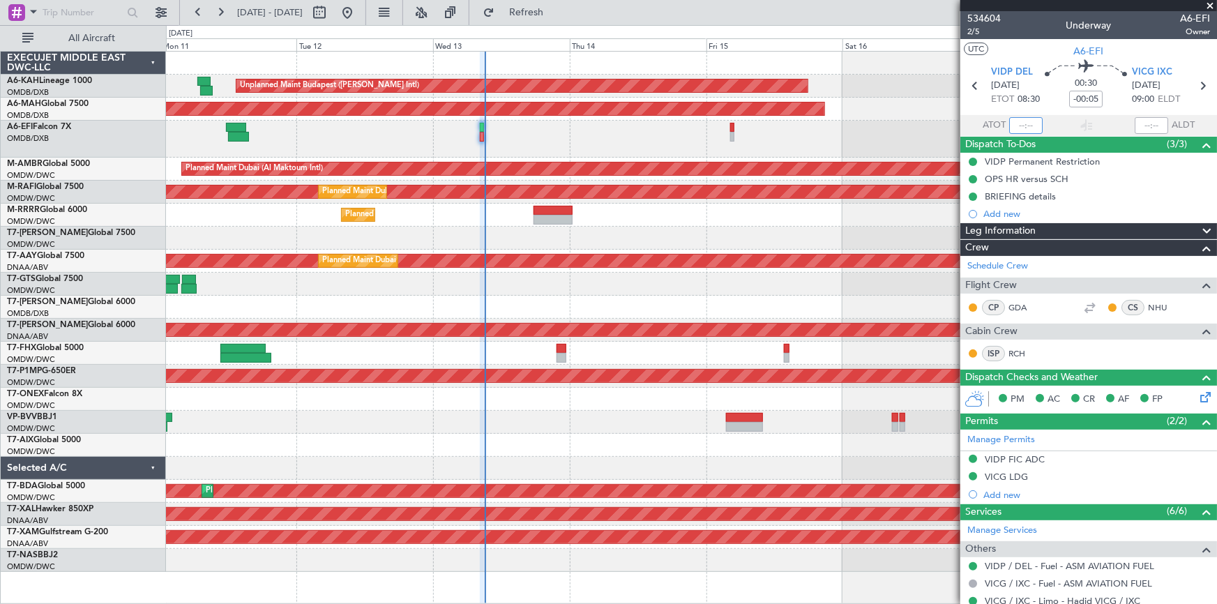
click at [1029, 123] on input "text" at bounding box center [1025, 125] width 33 height 17
click at [1054, 107] on div "00:30 -00:05" at bounding box center [1086, 86] width 92 height 52
type input "09:09"
click at [973, 33] on span "2/5" at bounding box center [983, 32] width 33 height 12
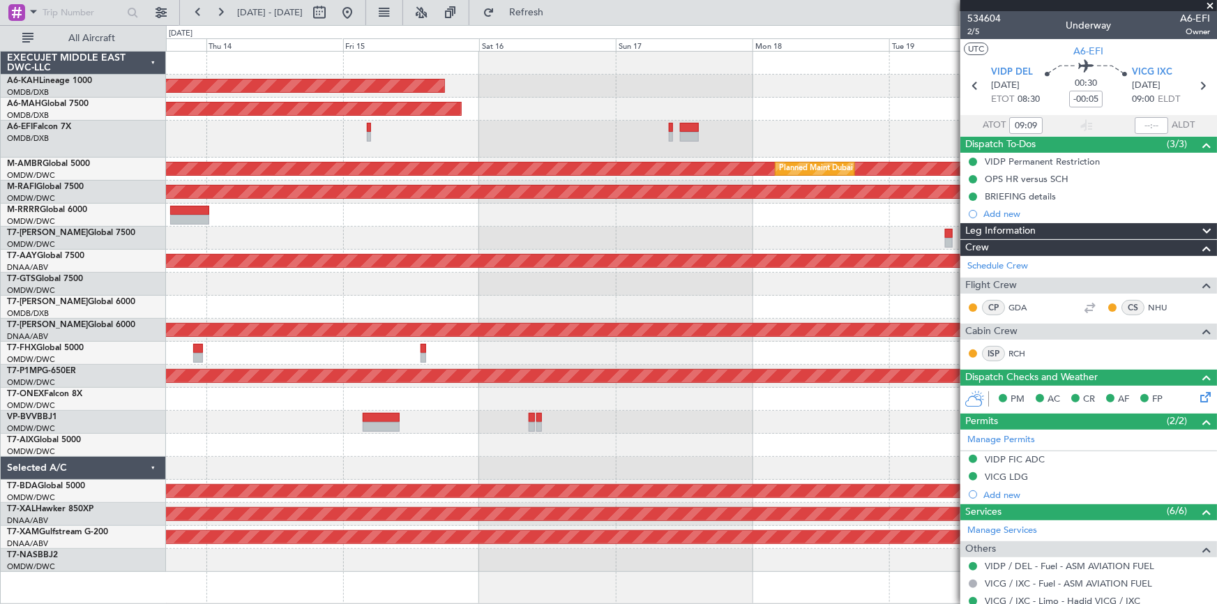
click at [335, 128] on div at bounding box center [691, 139] width 1051 height 37
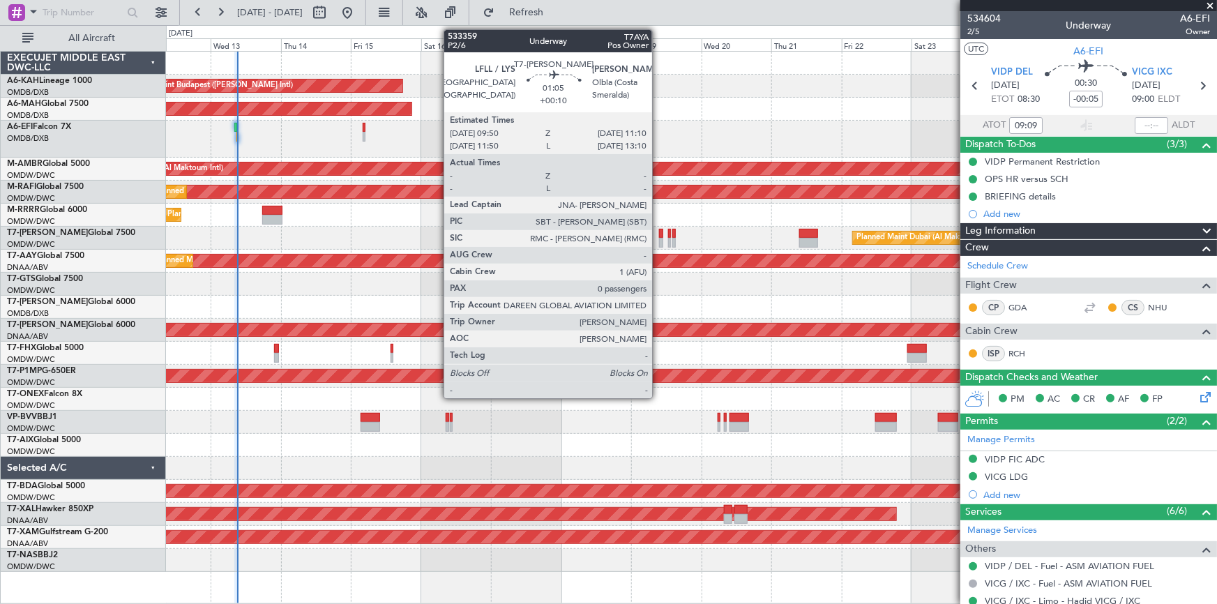
click at [659, 232] on div at bounding box center [661, 234] width 4 height 10
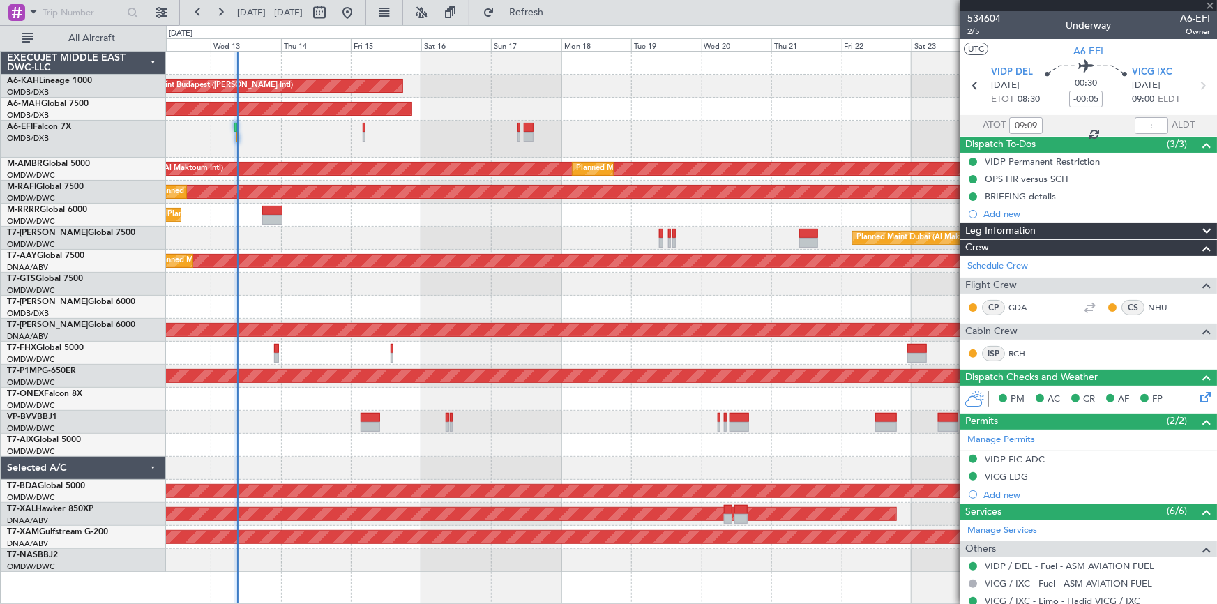
type input "+00:10"
type input "0"
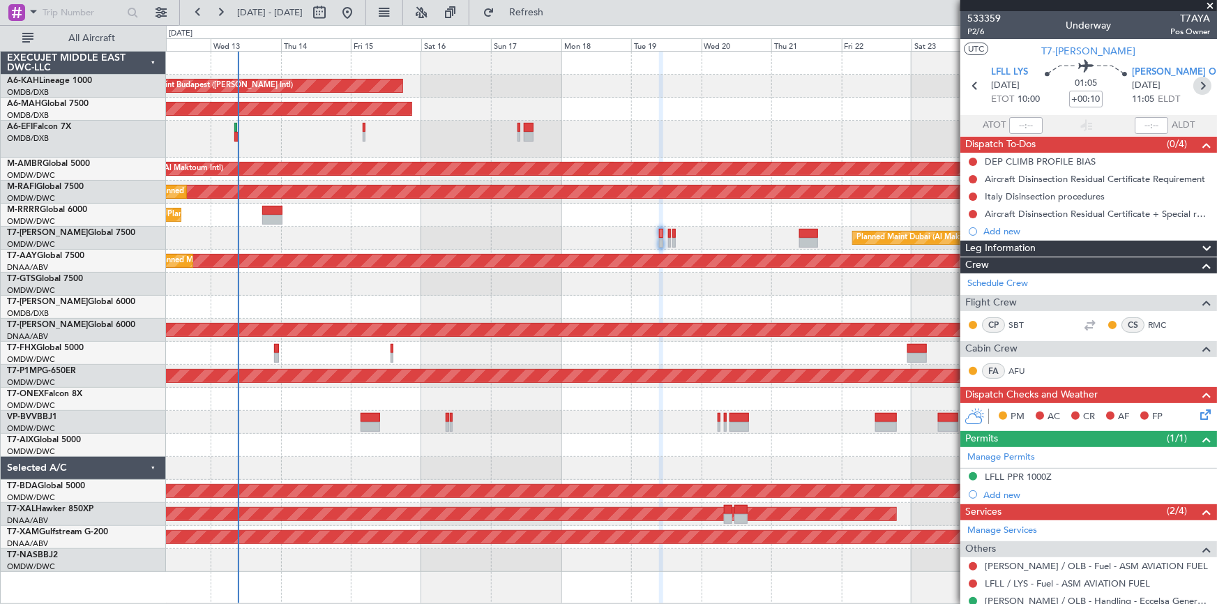
click at [1195, 85] on icon at bounding box center [1202, 86] width 18 height 18
type input "5"
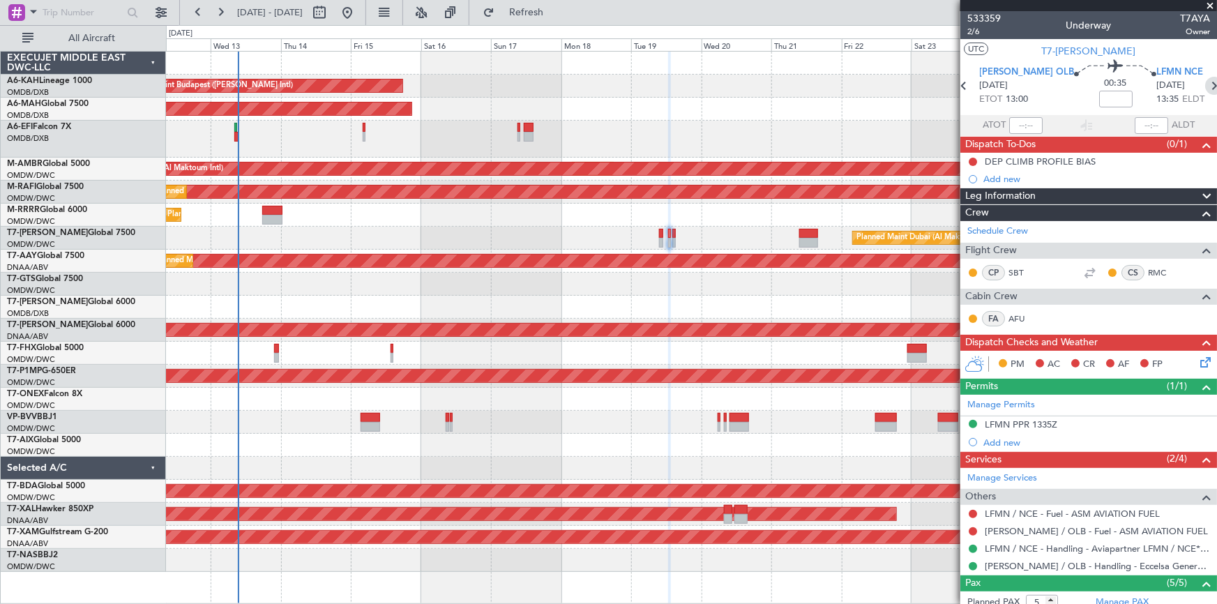
click at [1205, 83] on icon at bounding box center [1214, 86] width 18 height 18
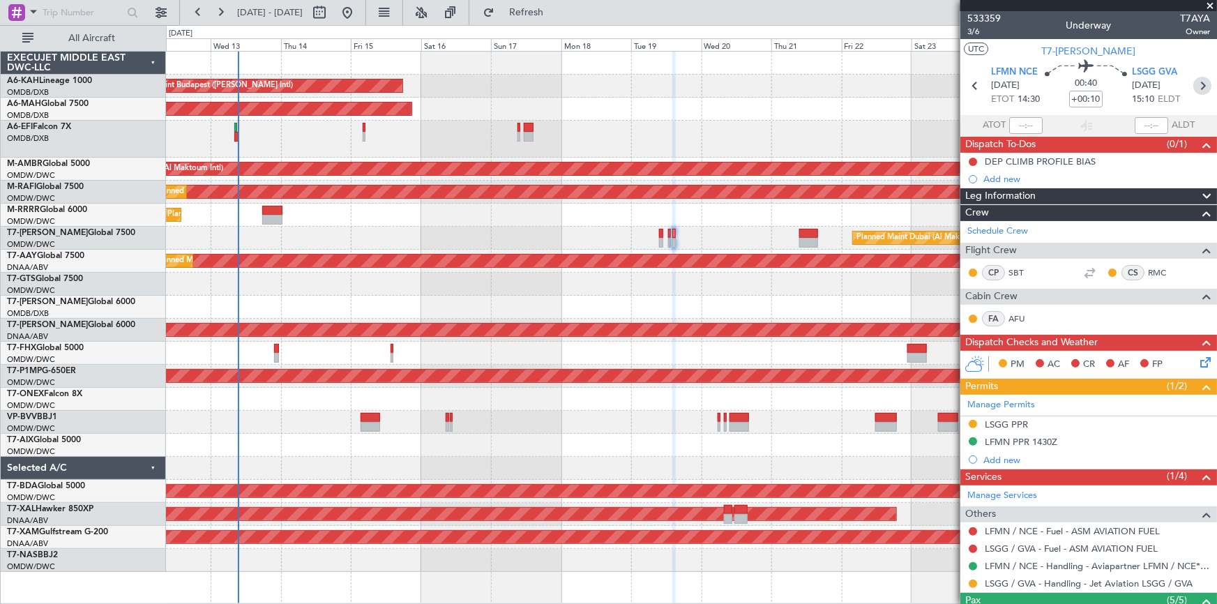
click at [1195, 85] on icon at bounding box center [1202, 86] width 18 height 18
type input "+00:35"
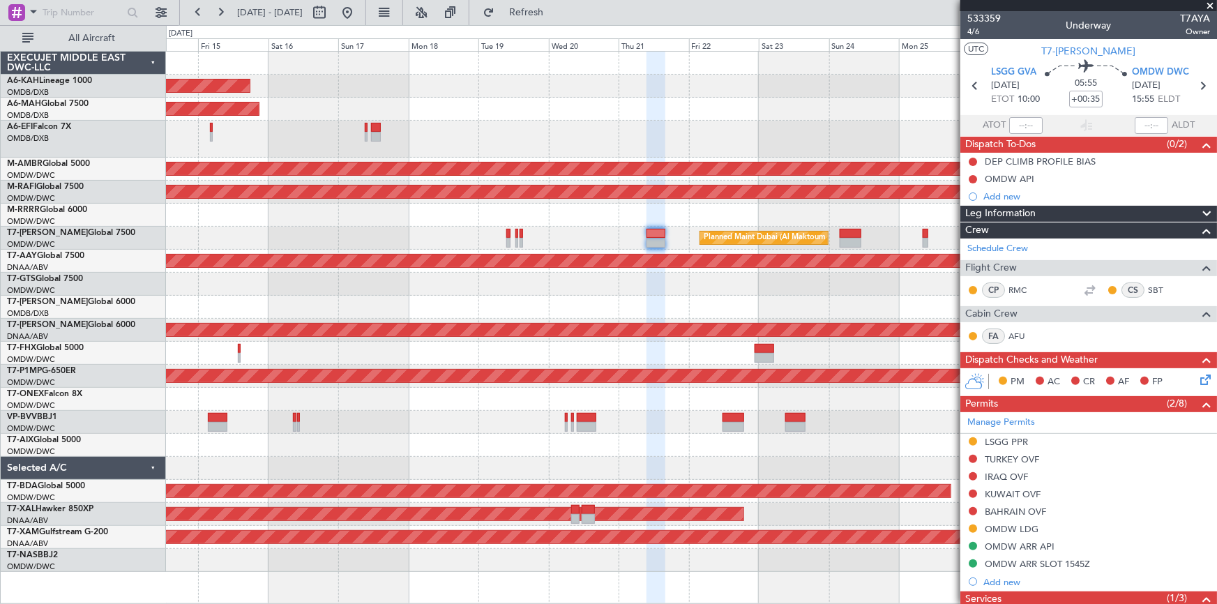
click at [711, 205] on div "Planned Maint Southend" at bounding box center [691, 215] width 1051 height 23
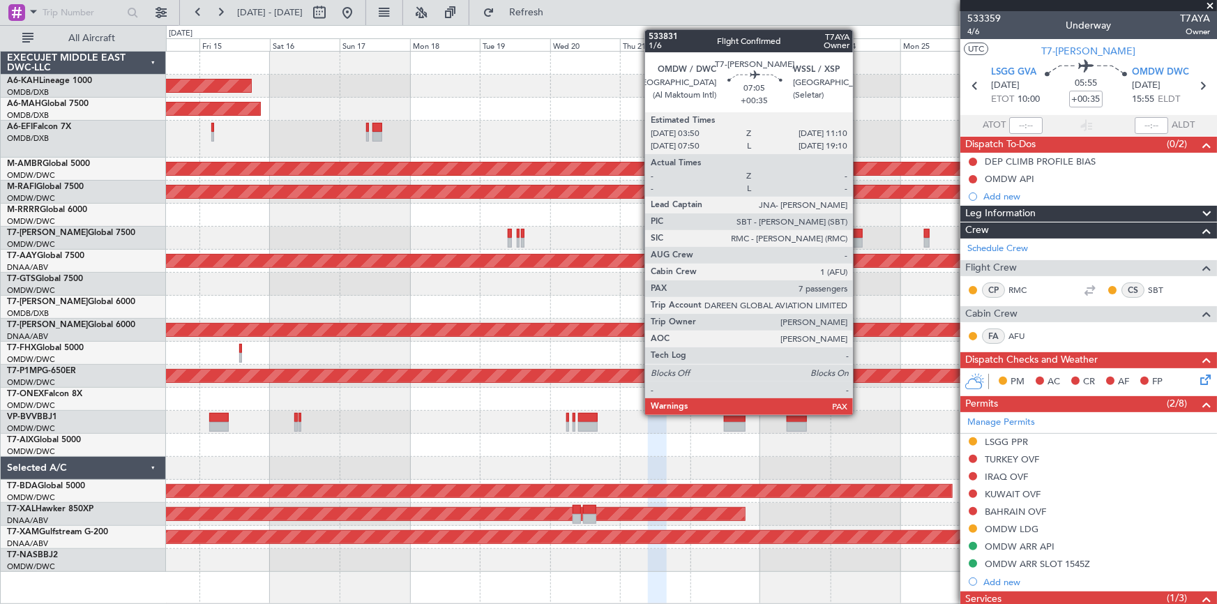
click at [859, 232] on div at bounding box center [852, 234] width 22 height 10
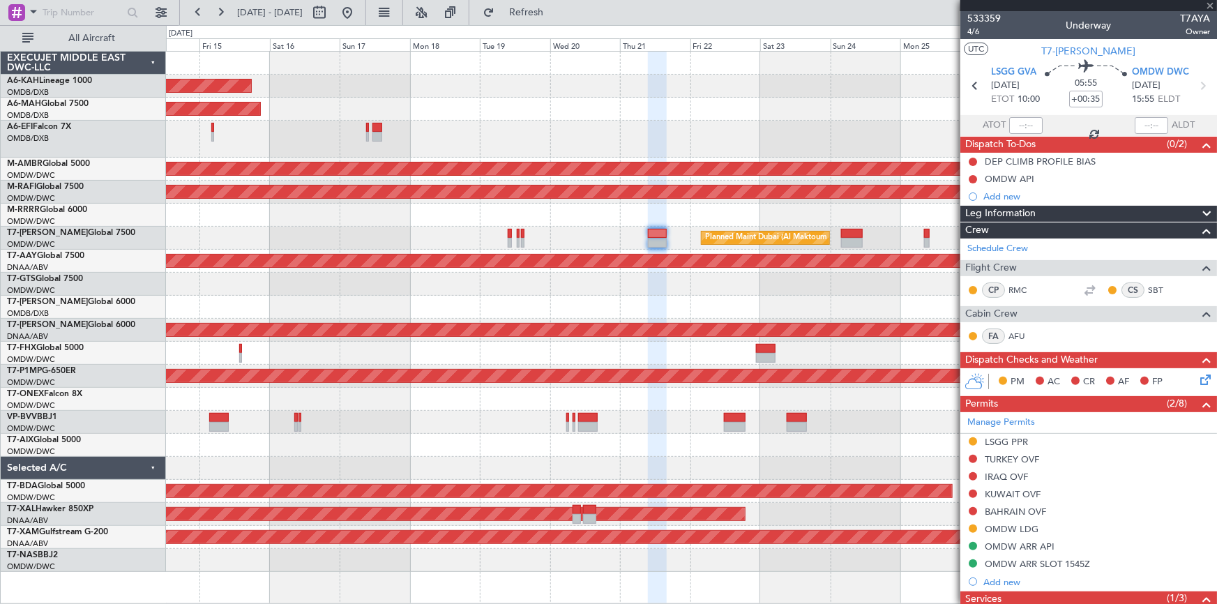
type input "7"
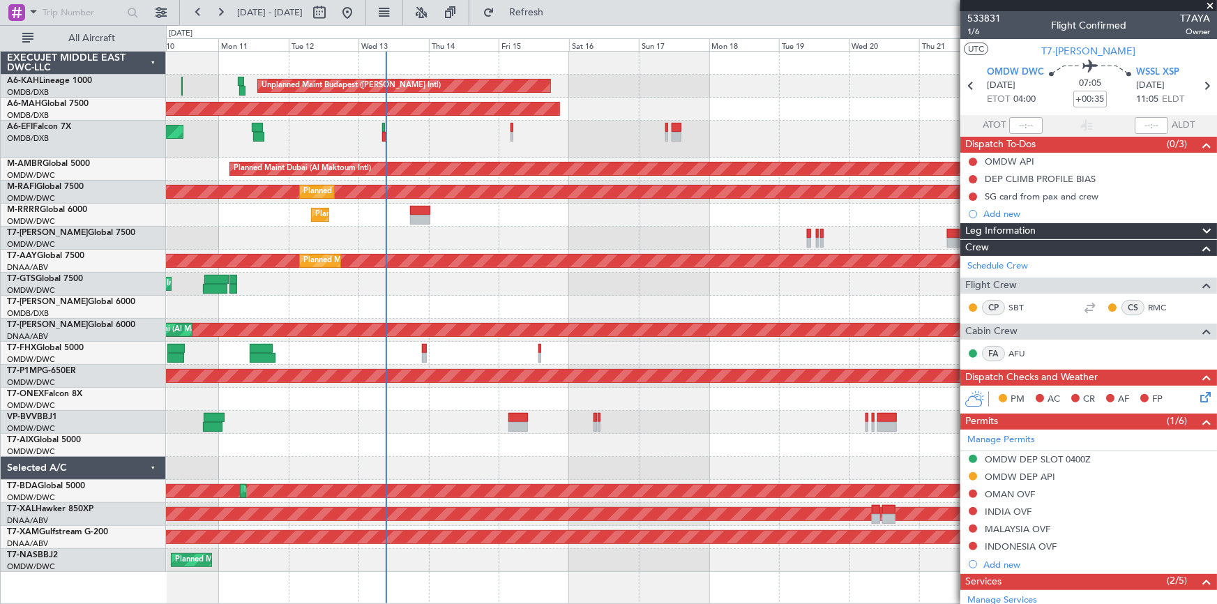
click at [921, 306] on div "Unplanned Maint Budapest (Ferenc Liszt Intl) Planned Maint London (Stansted) Pl…" at bounding box center [691, 312] width 1051 height 520
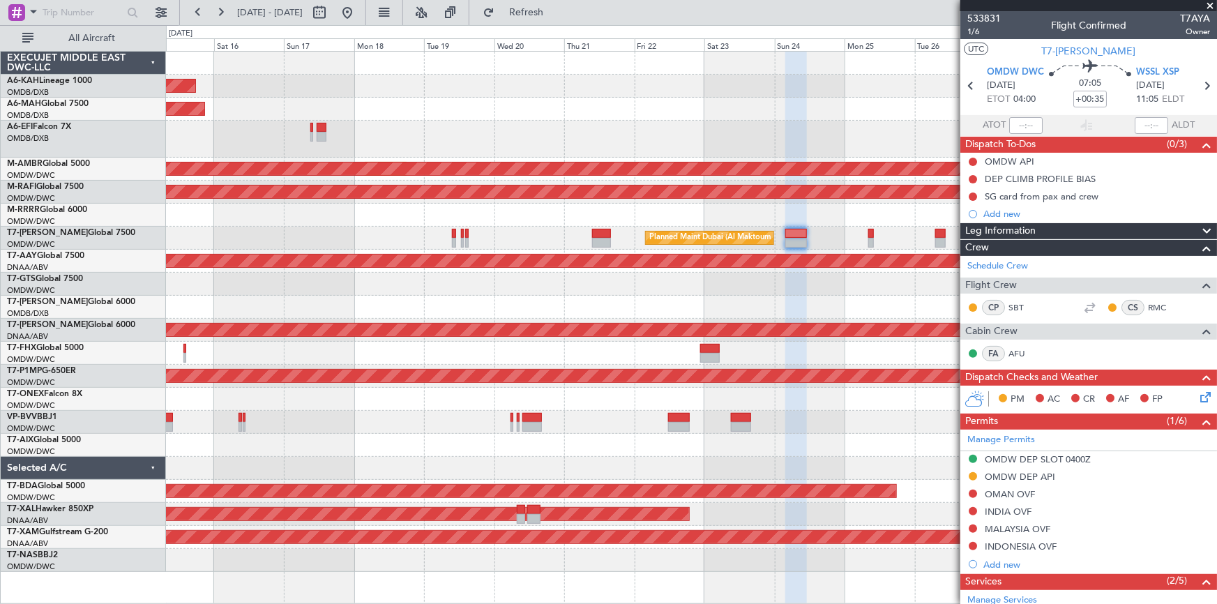
click at [489, 236] on div "Unplanned Maint Budapest (Ferenc Liszt Intl) Planned Maint Dubai (Dubai Intl) P…" at bounding box center [691, 312] width 1051 height 520
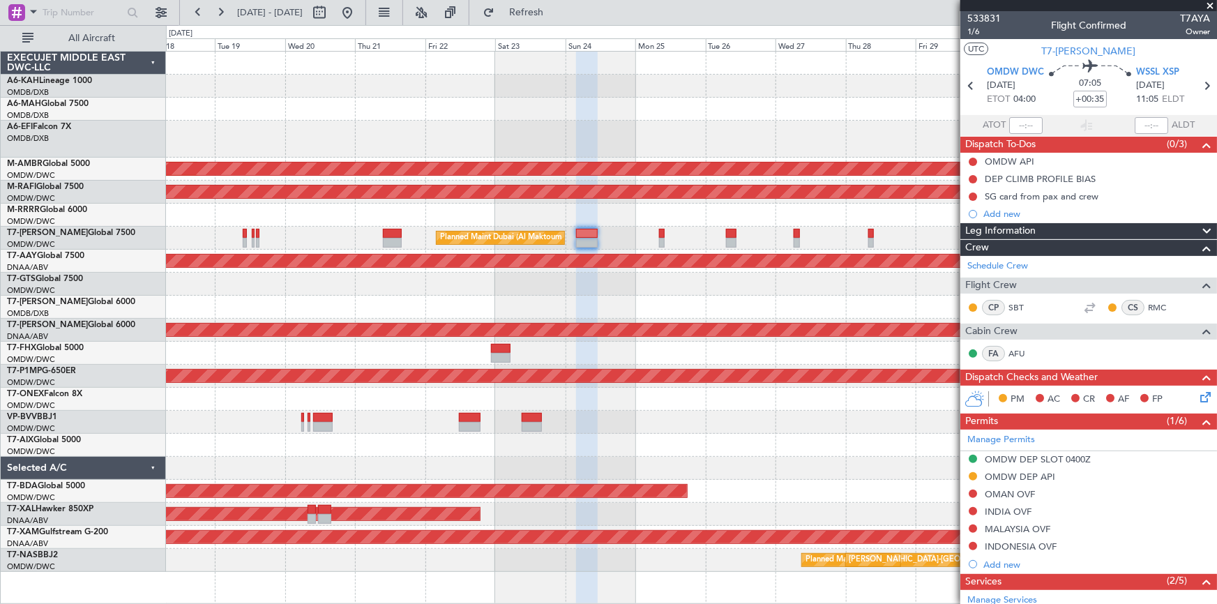
click at [679, 245] on div "Planned Maint Dubai (Al Maktoum Intl)" at bounding box center [691, 238] width 1051 height 23
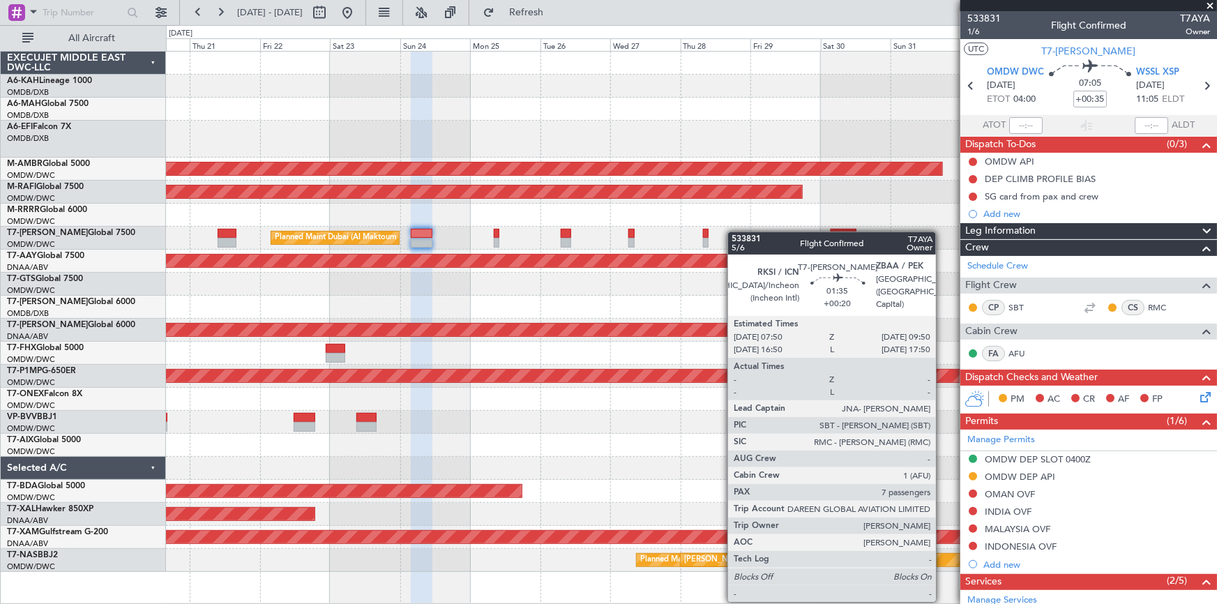
click at [682, 227] on div "Planned Maint Dubai (Al Maktoum Intl)" at bounding box center [691, 238] width 1051 height 23
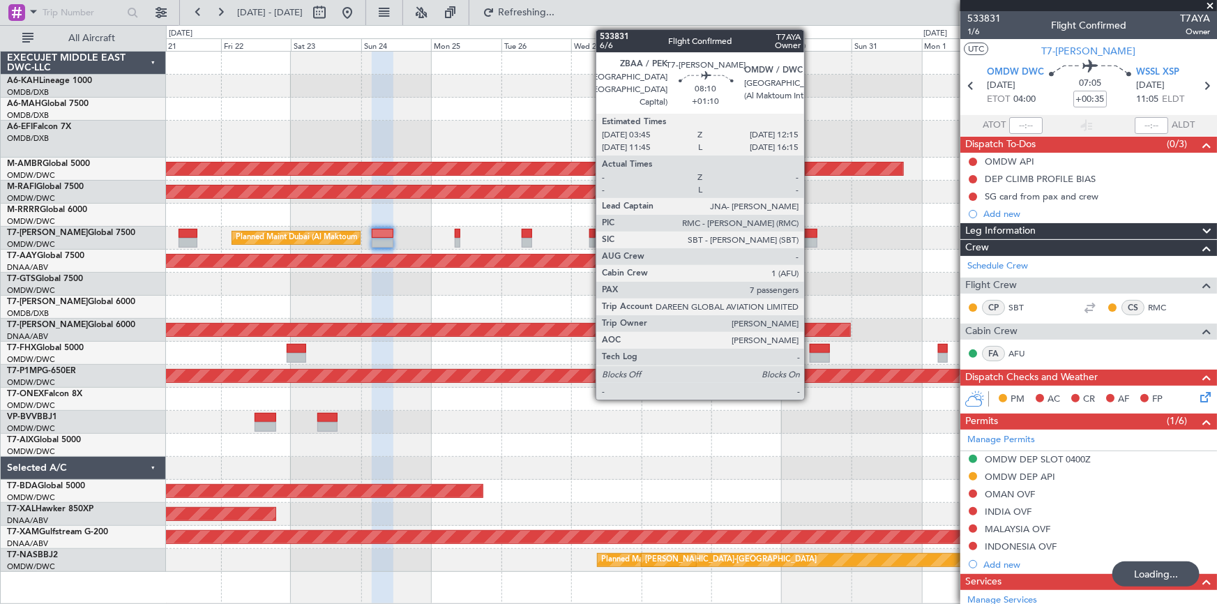
click at [810, 234] on div at bounding box center [804, 234] width 25 height 10
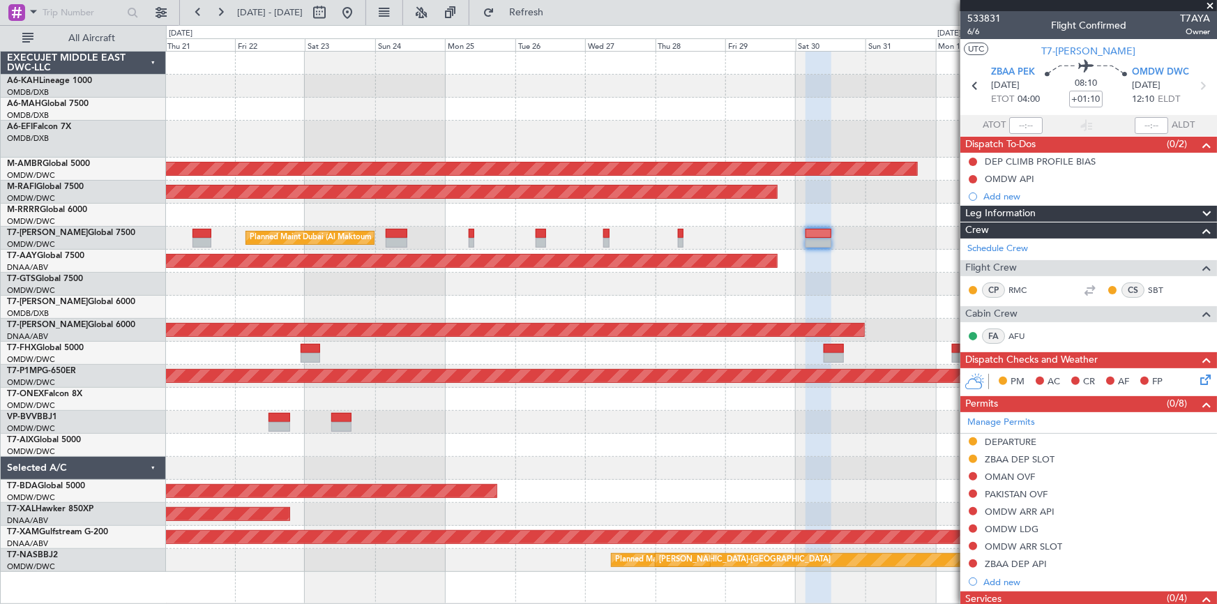
click at [937, 269] on div "Unplanned Maint [GEOGRAPHIC_DATA] (Al Maktoum Intl)" at bounding box center [691, 261] width 1051 height 23
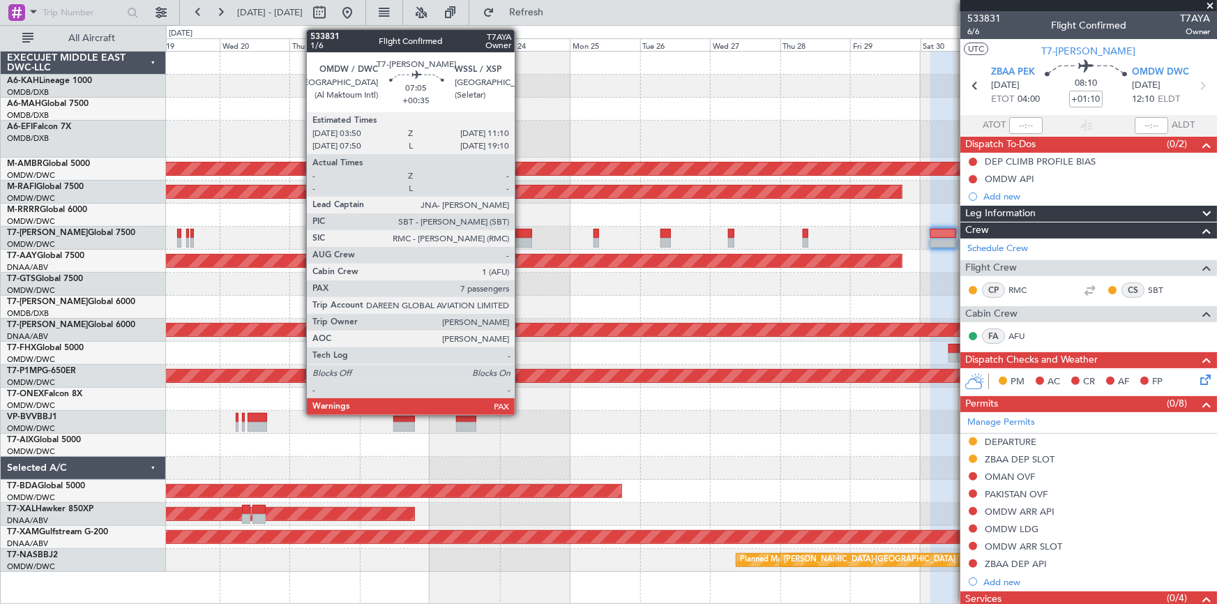
click at [521, 236] on div at bounding box center [522, 234] width 22 height 10
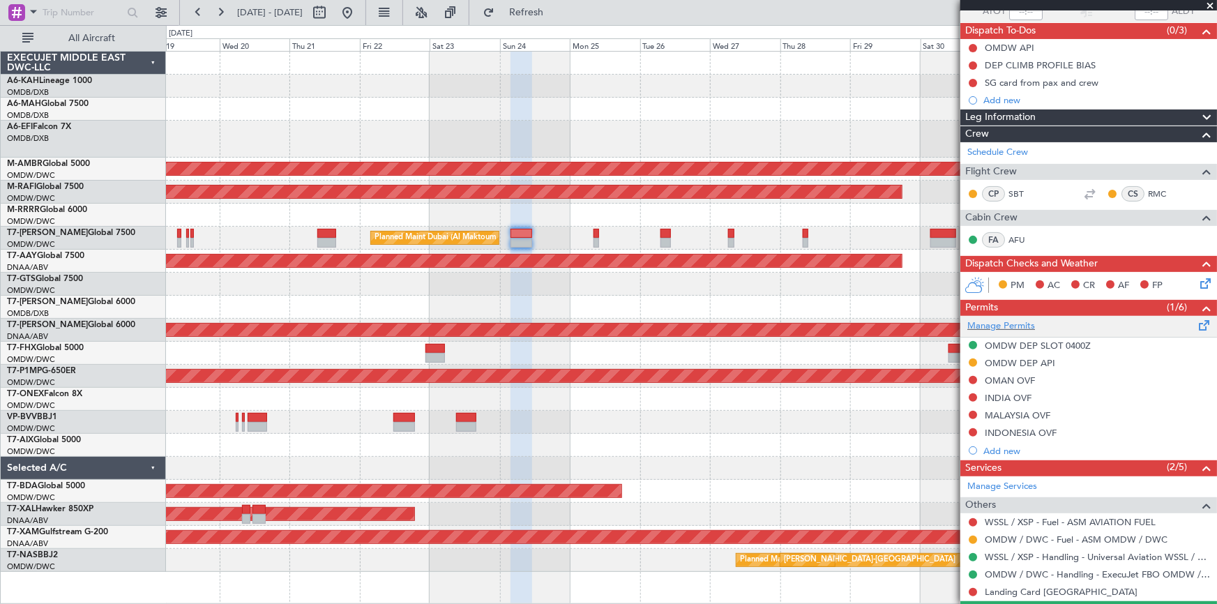
scroll to position [177, 0]
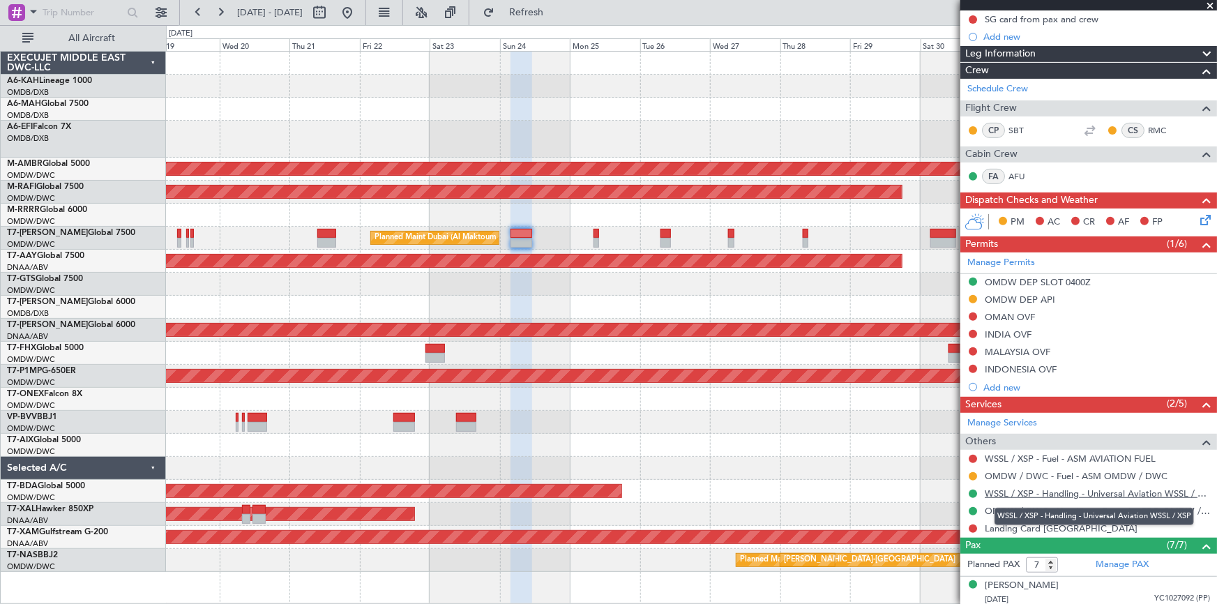
click at [1060, 494] on link "WSSL / XSP - Handling - Universal Aviation WSSL / XSP" at bounding box center [1097, 493] width 225 height 12
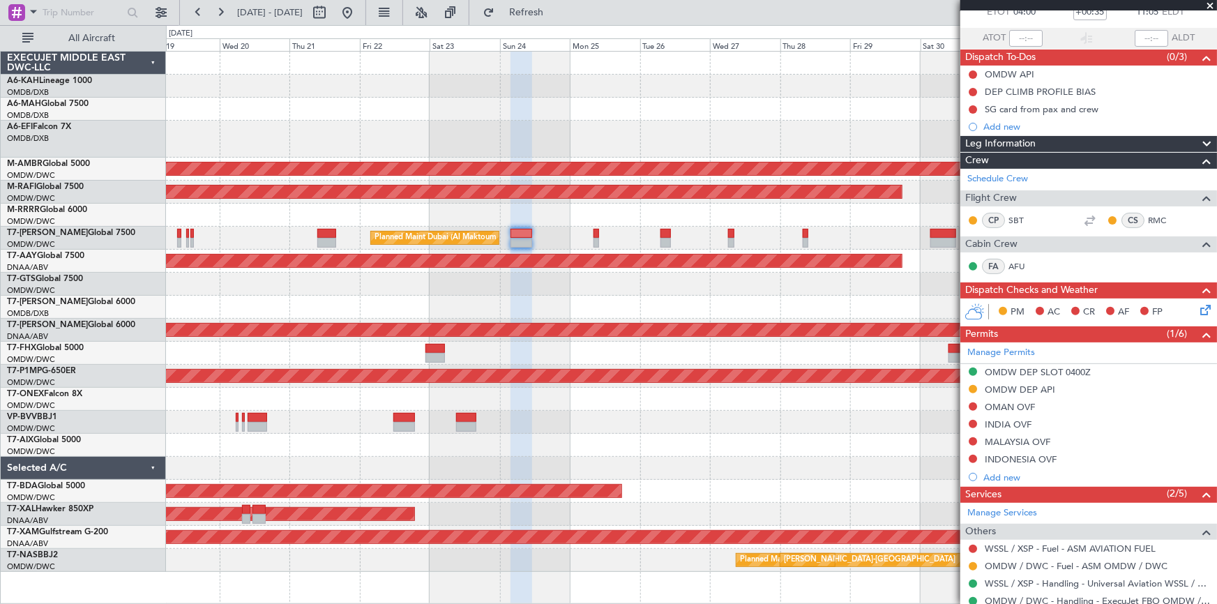
scroll to position [0, 0]
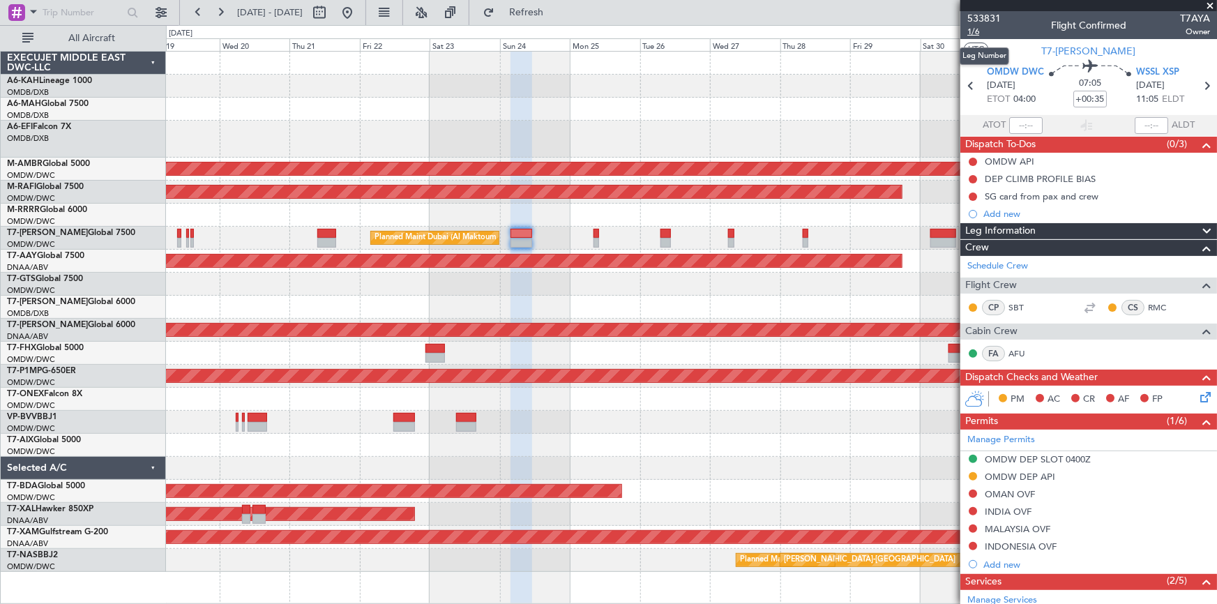
click at [977, 30] on span "1/6" at bounding box center [983, 32] width 33 height 12
click at [974, 509] on button at bounding box center [973, 511] width 8 height 8
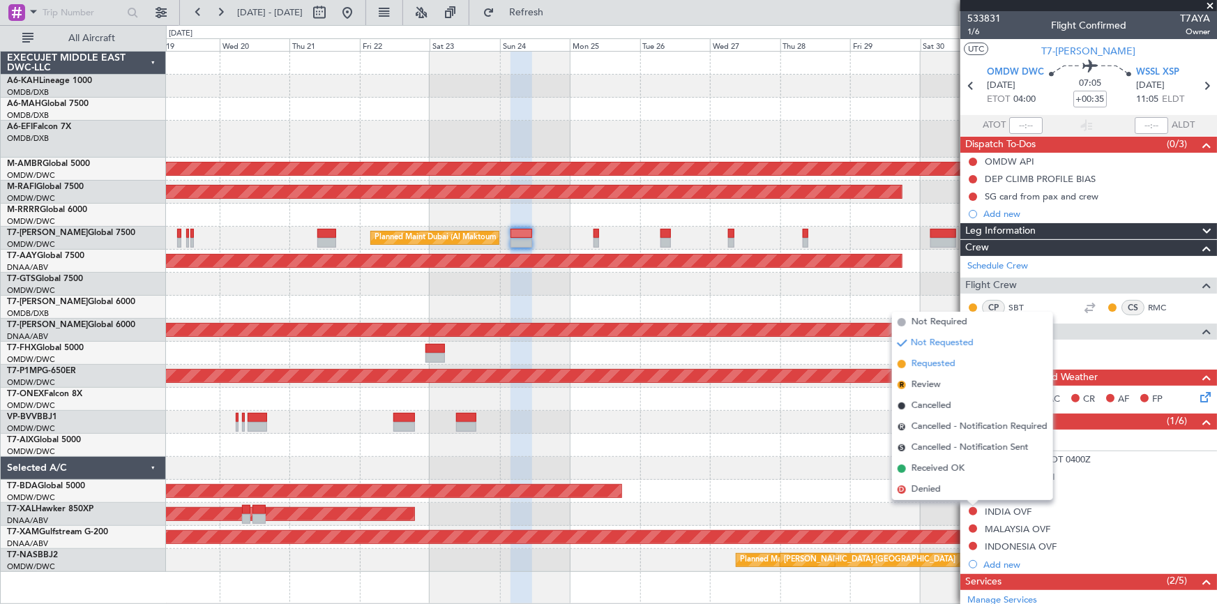
click at [935, 363] on span "Requested" at bounding box center [934, 364] width 44 height 14
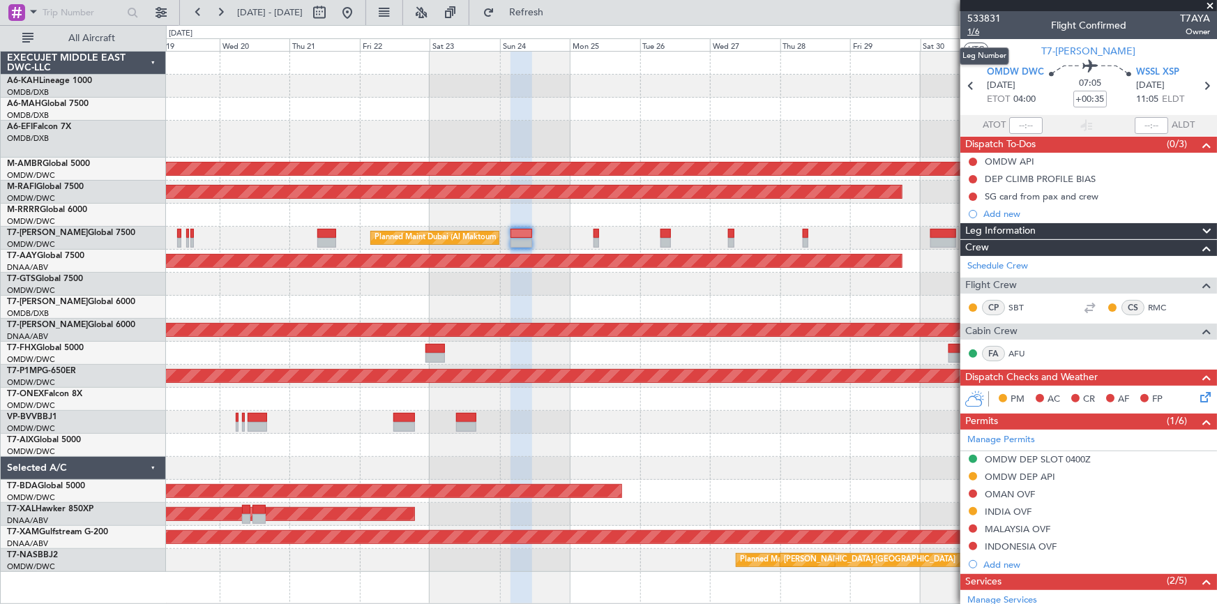
click at [973, 31] on span "1/6" at bounding box center [983, 32] width 33 height 12
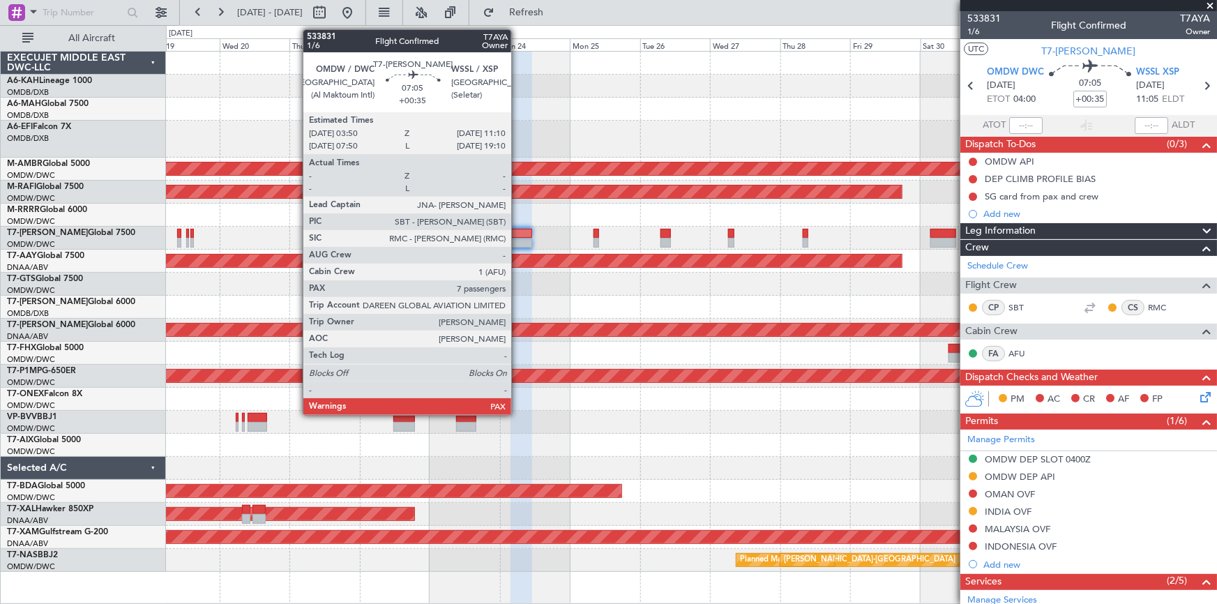
click at [517, 230] on div at bounding box center [522, 234] width 22 height 10
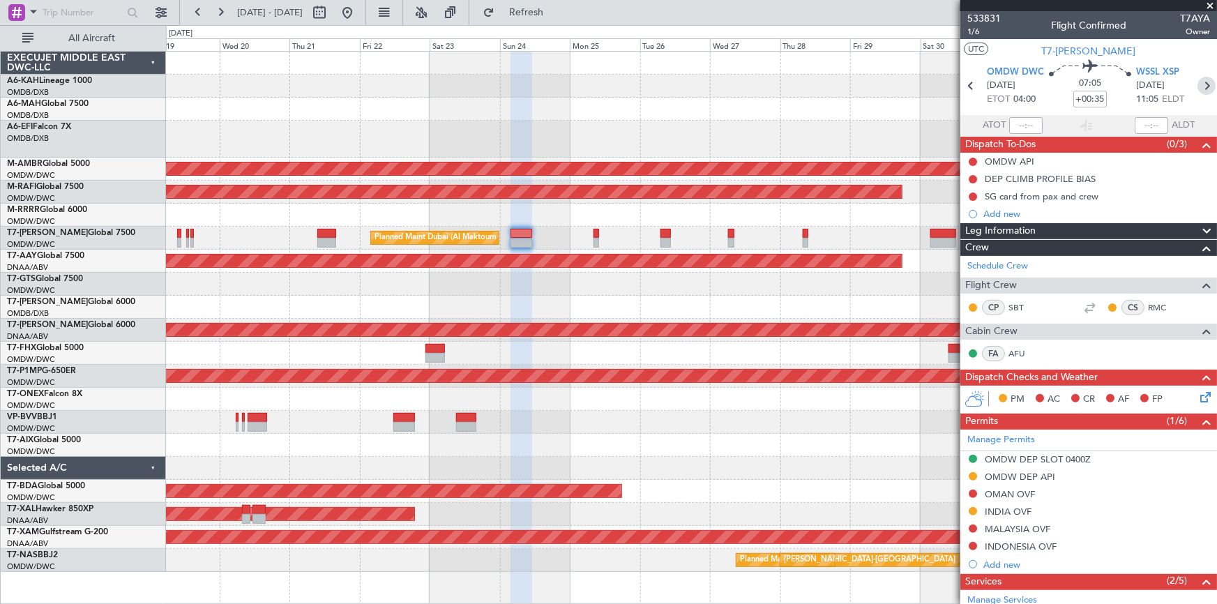
click at [1197, 86] on icon at bounding box center [1206, 86] width 18 height 18
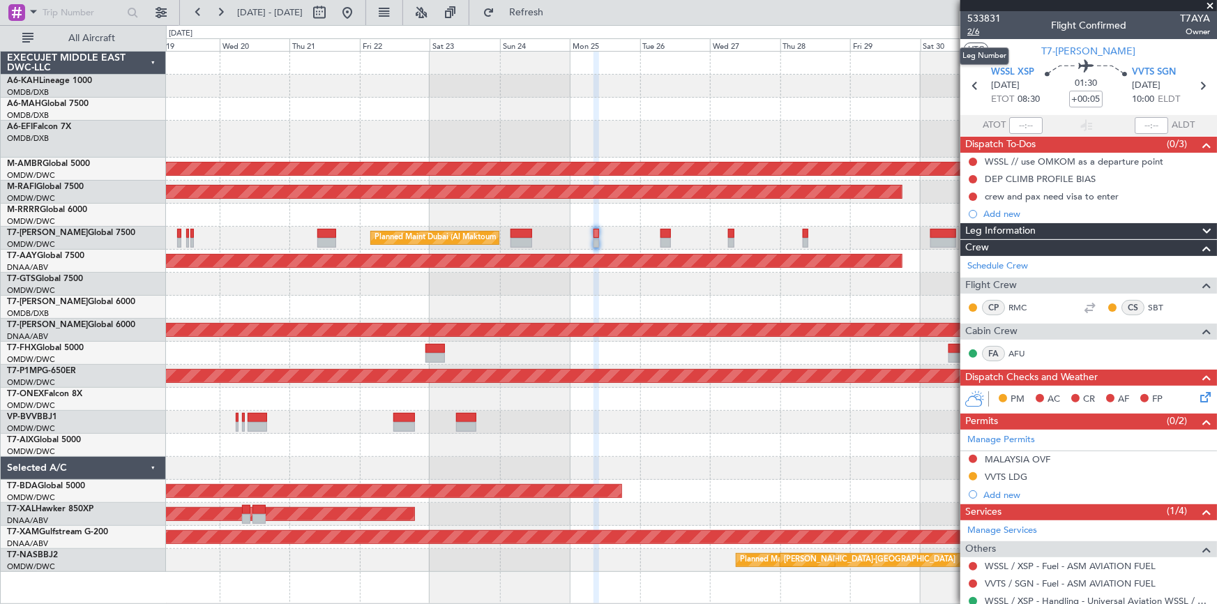
click at [976, 33] on span "2/6" at bounding box center [983, 32] width 33 height 12
click at [1197, 82] on icon at bounding box center [1202, 86] width 18 height 18
type input "+00:15"
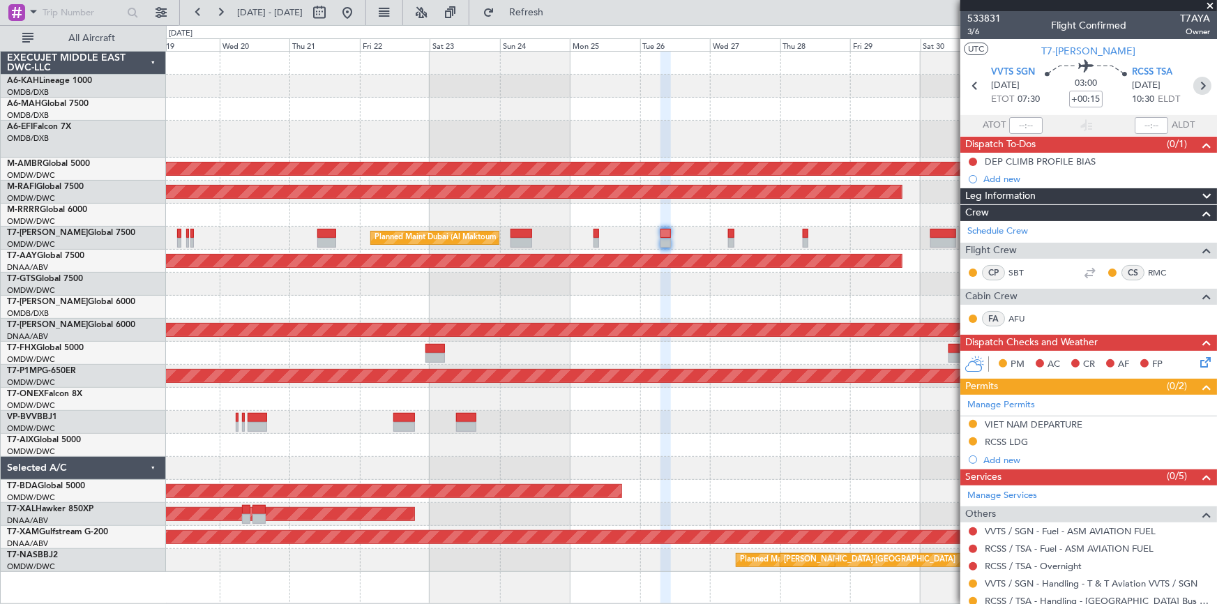
click at [1199, 85] on icon at bounding box center [1202, 86] width 18 height 18
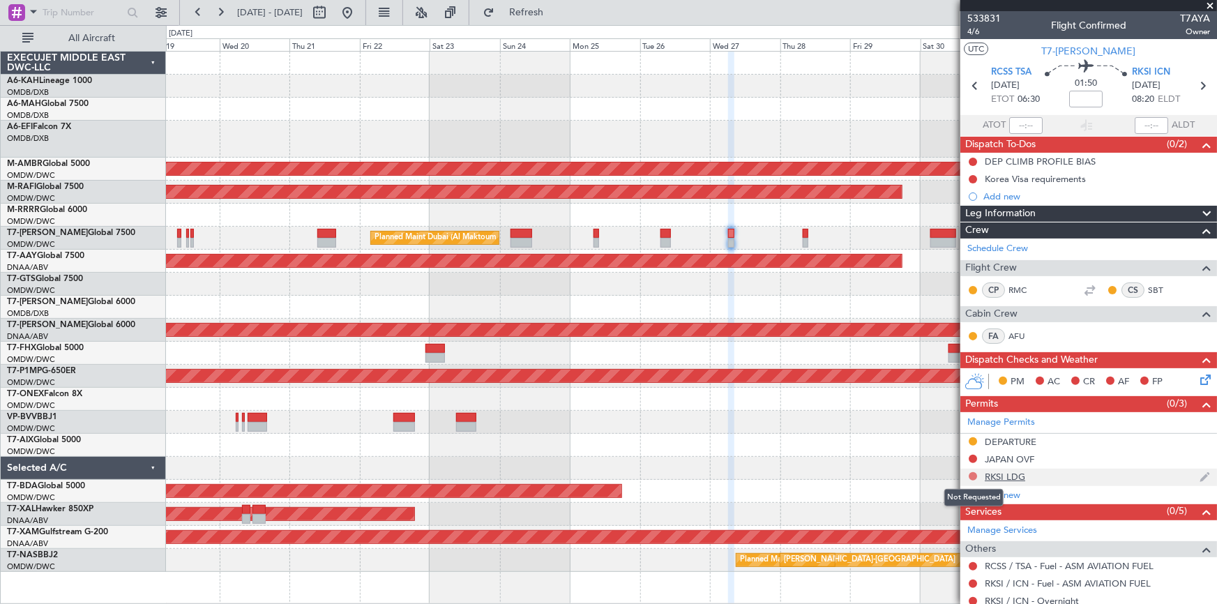
scroll to position [63, 0]
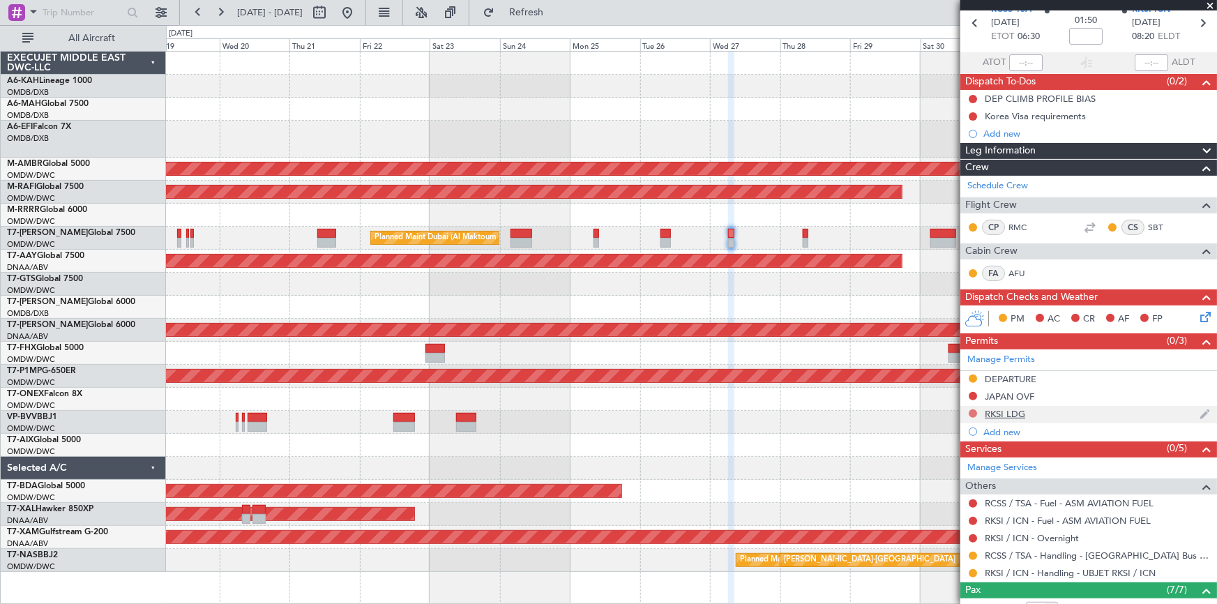
click at [975, 412] on button at bounding box center [973, 413] width 8 height 8
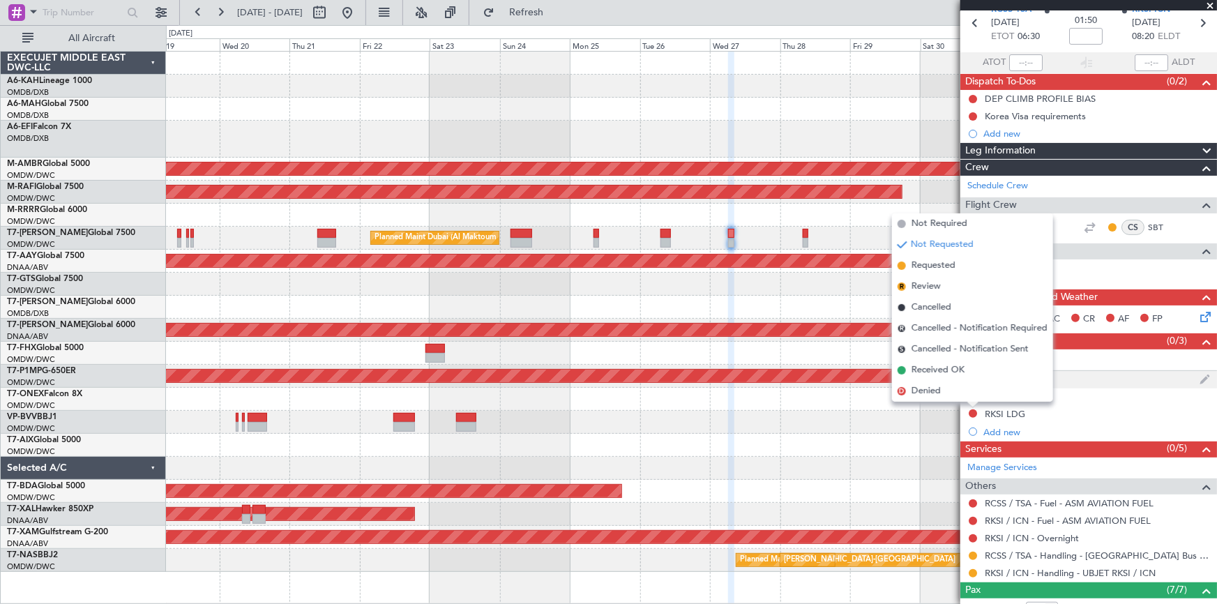
drag, startPoint x: 930, startPoint y: 265, endPoint x: 985, endPoint y: 372, distance: 120.1
click at [932, 266] on span "Requested" at bounding box center [934, 266] width 44 height 14
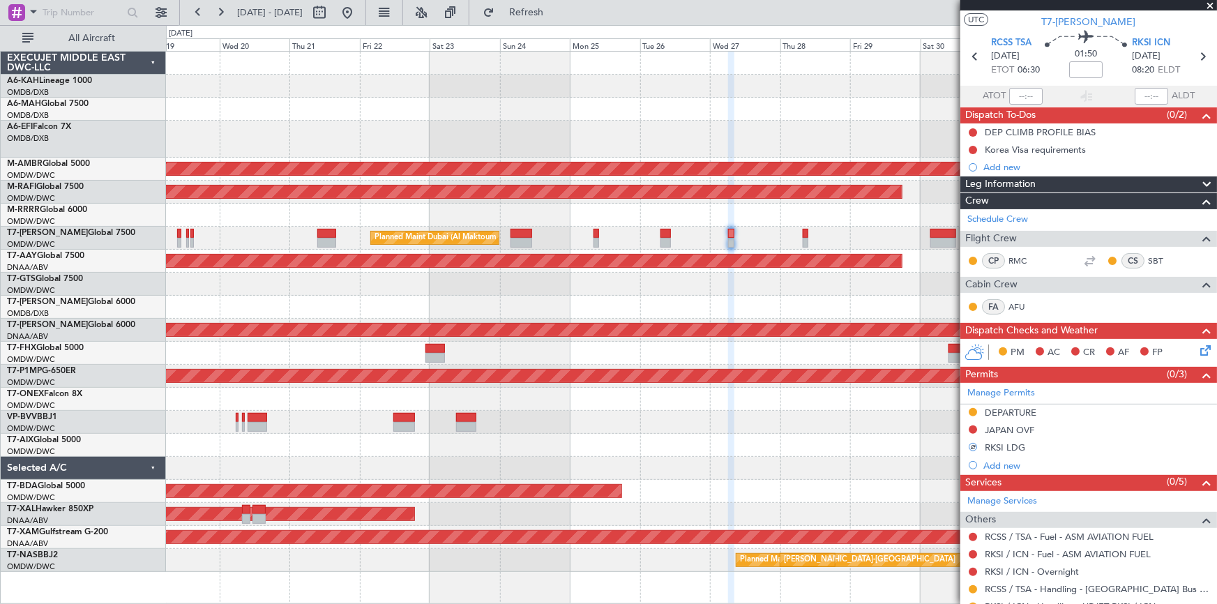
scroll to position [0, 0]
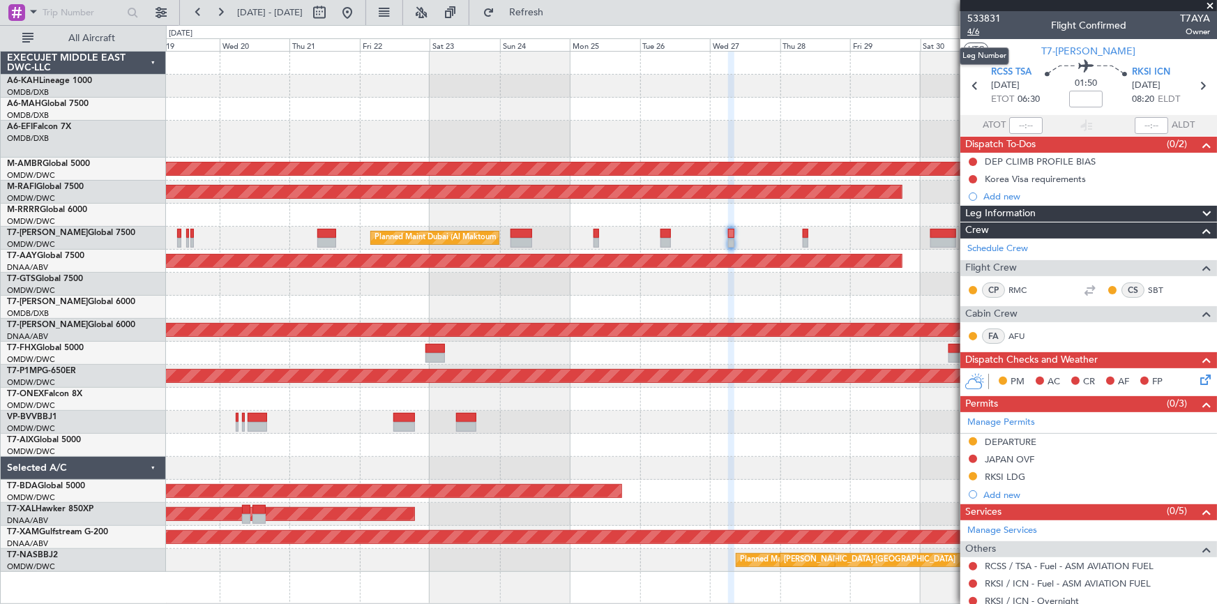
click at [975, 29] on span "4/6" at bounding box center [983, 32] width 33 height 12
click at [966, 82] on icon at bounding box center [975, 86] width 18 height 18
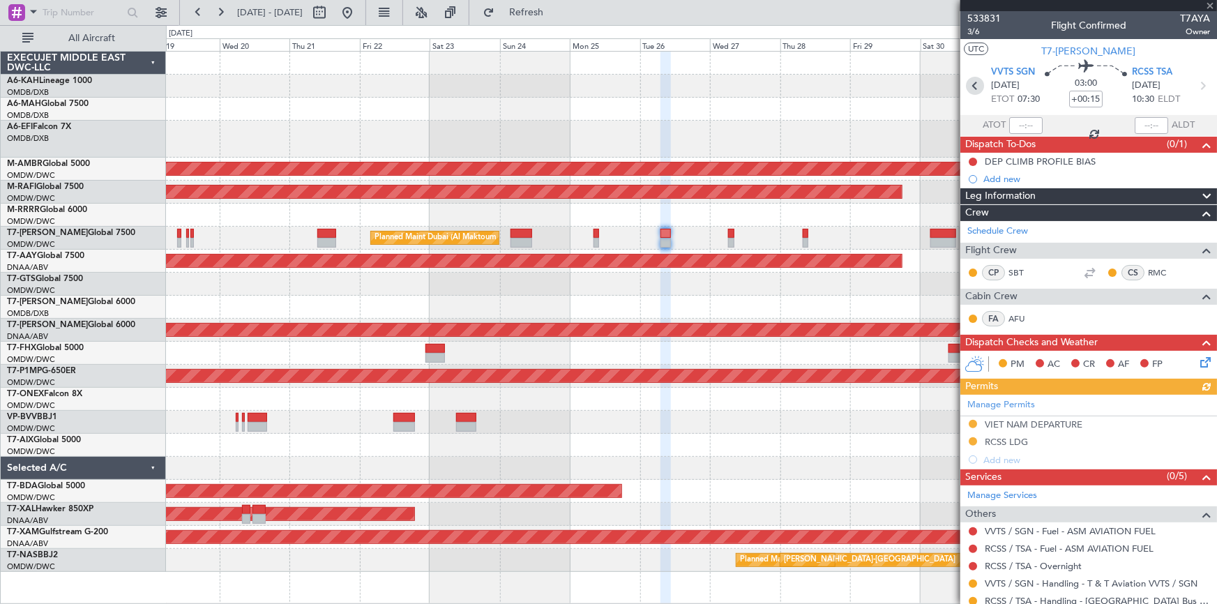
click at [973, 84] on icon at bounding box center [975, 86] width 18 height 18
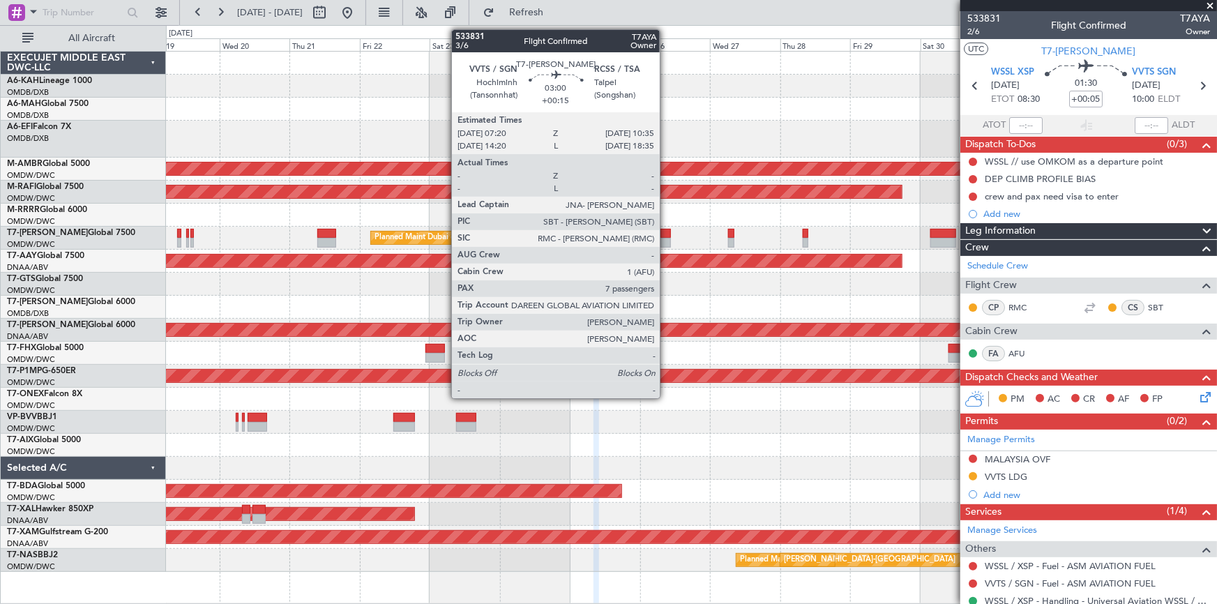
click at [666, 229] on div at bounding box center [665, 234] width 10 height 10
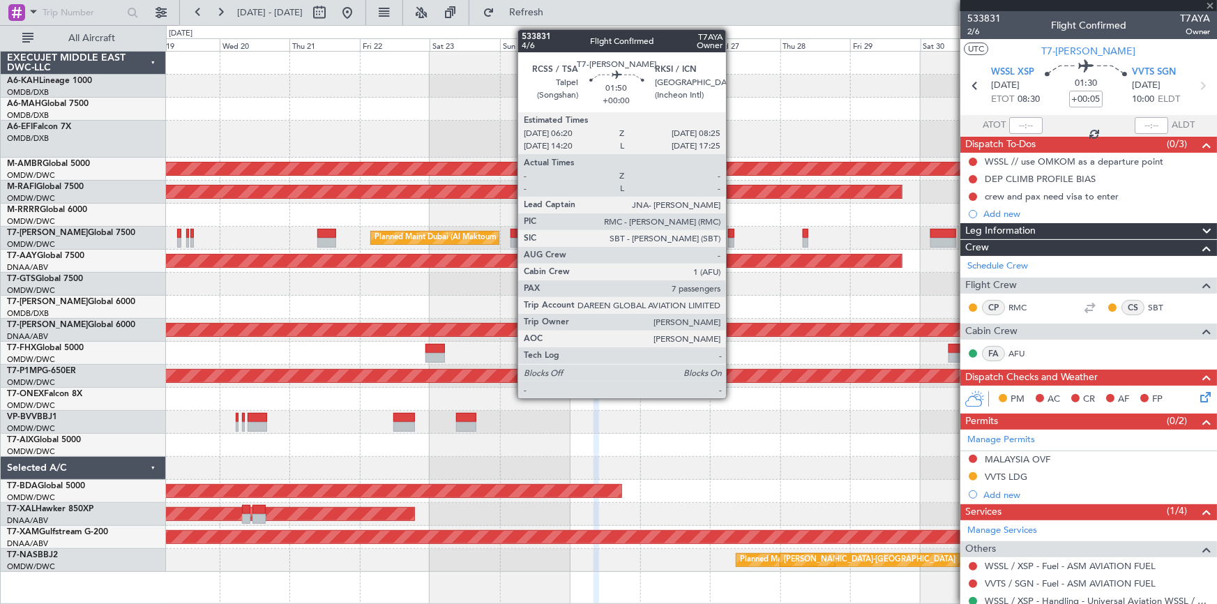
type input "+00:15"
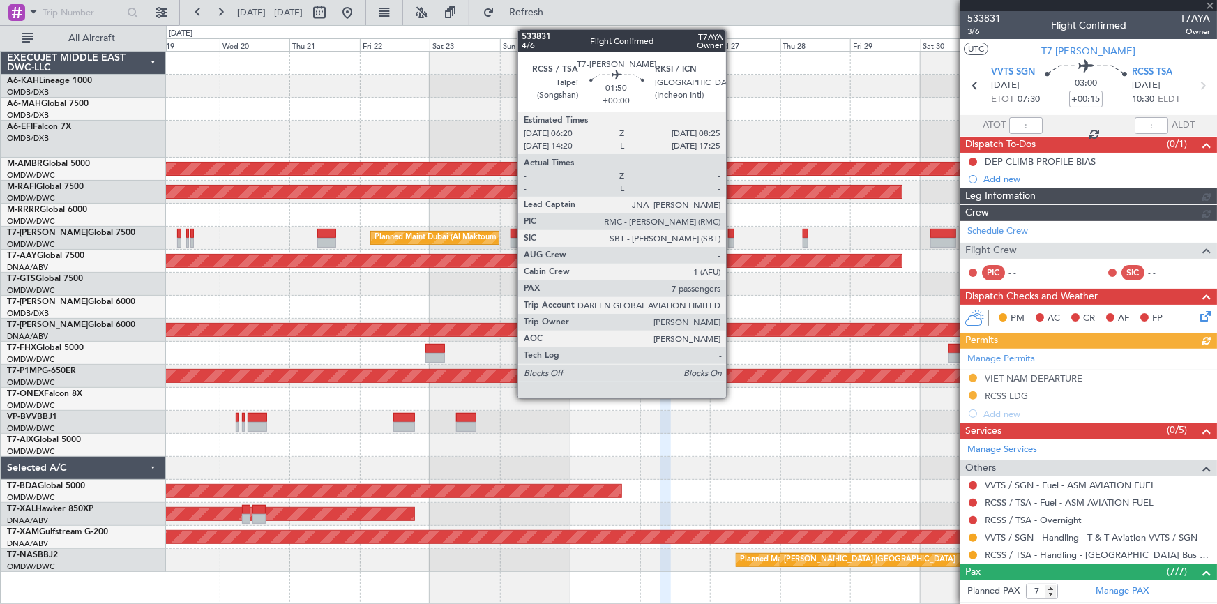
click at [732, 234] on div at bounding box center [731, 234] width 6 height 10
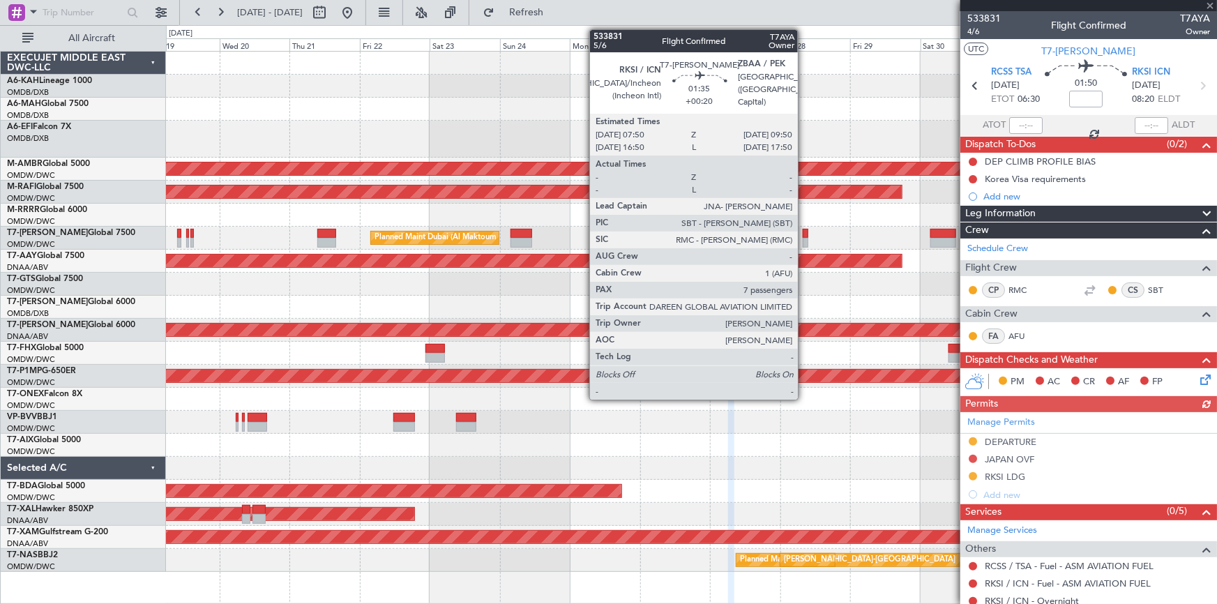
click at [803, 233] on div at bounding box center [806, 234] width 6 height 10
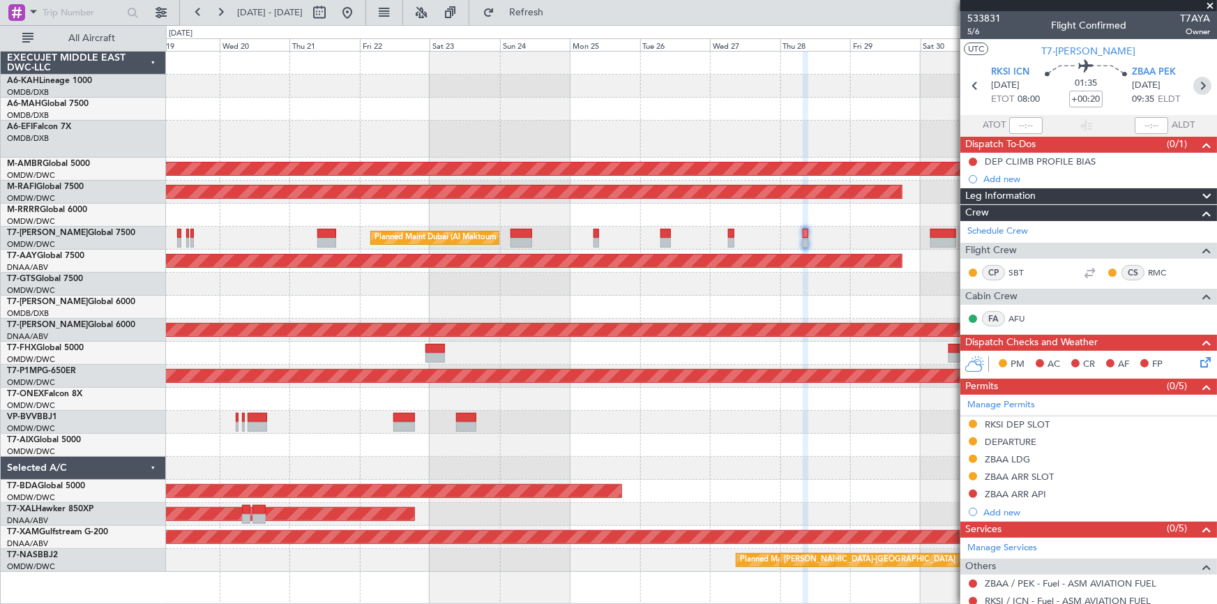
click at [1193, 84] on icon at bounding box center [1202, 86] width 18 height 18
type input "+01:10"
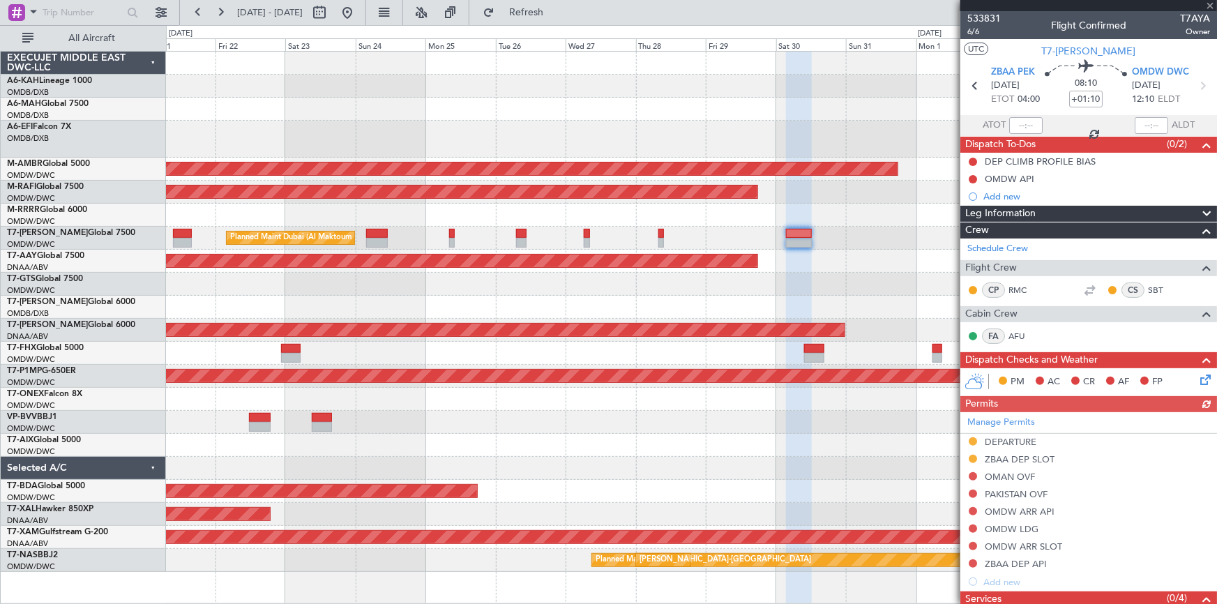
click at [764, 273] on div at bounding box center [691, 284] width 1051 height 23
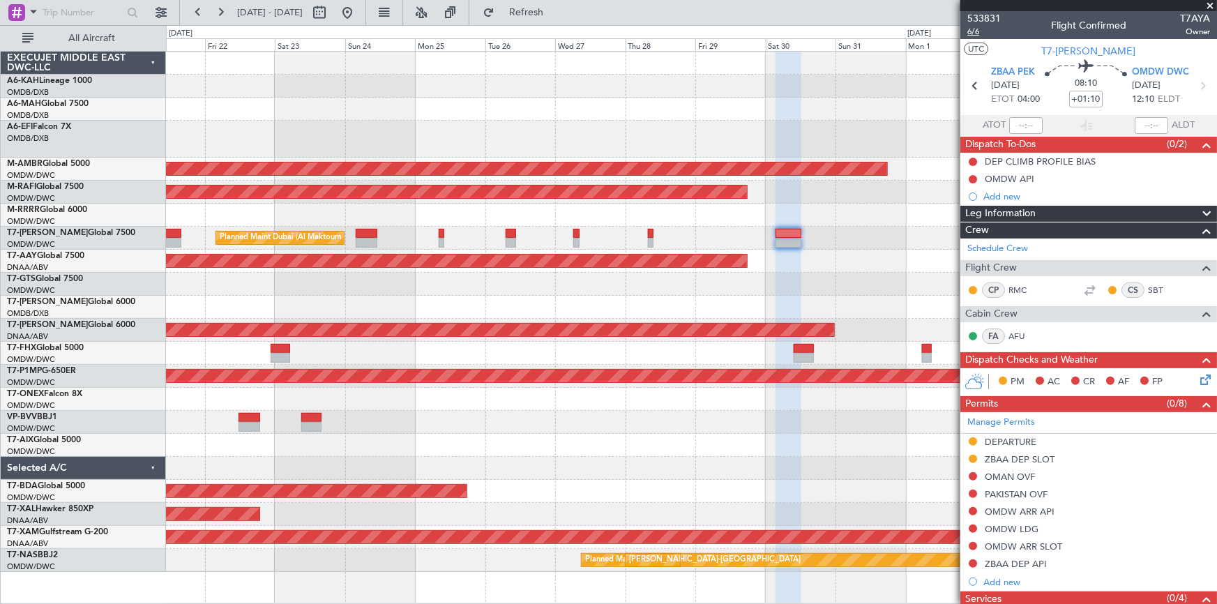
click at [969, 31] on span "6/6" at bounding box center [983, 32] width 33 height 12
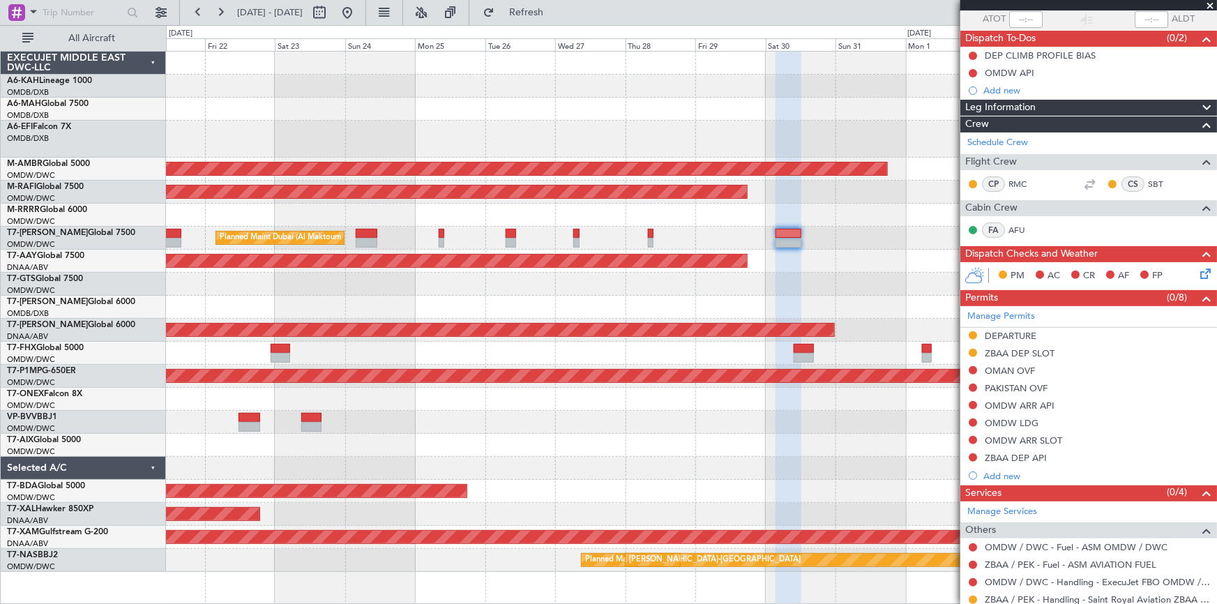
scroll to position [190, 0]
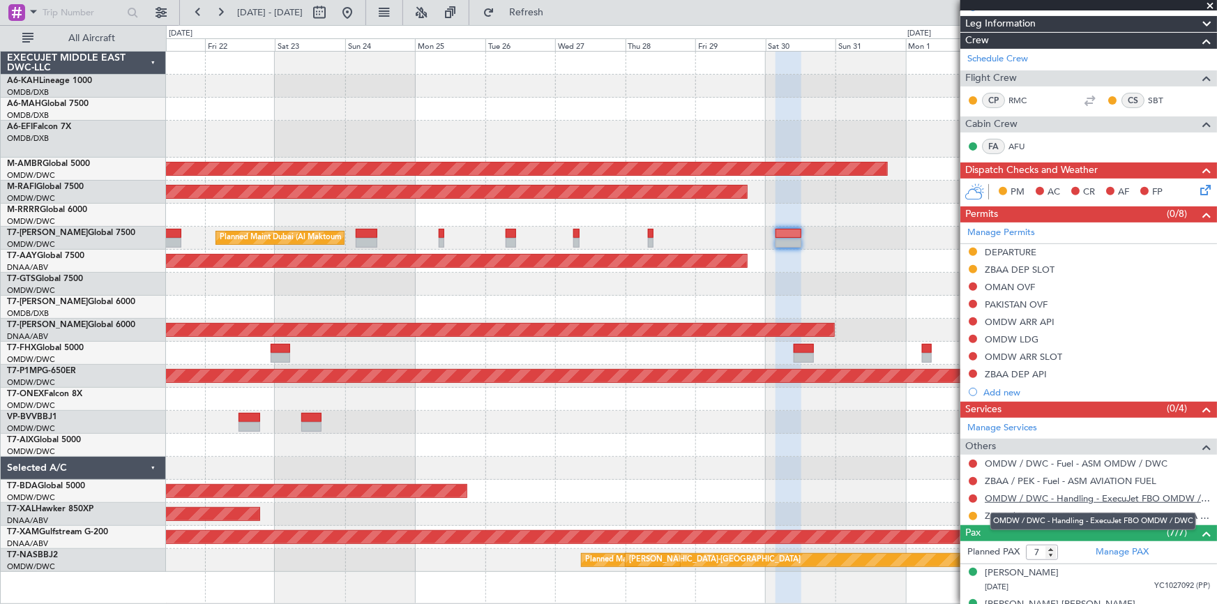
click at [1046, 494] on link "OMDW / DWC - Handling - ExecuJet FBO OMDW / DWC" at bounding box center [1097, 498] width 225 height 12
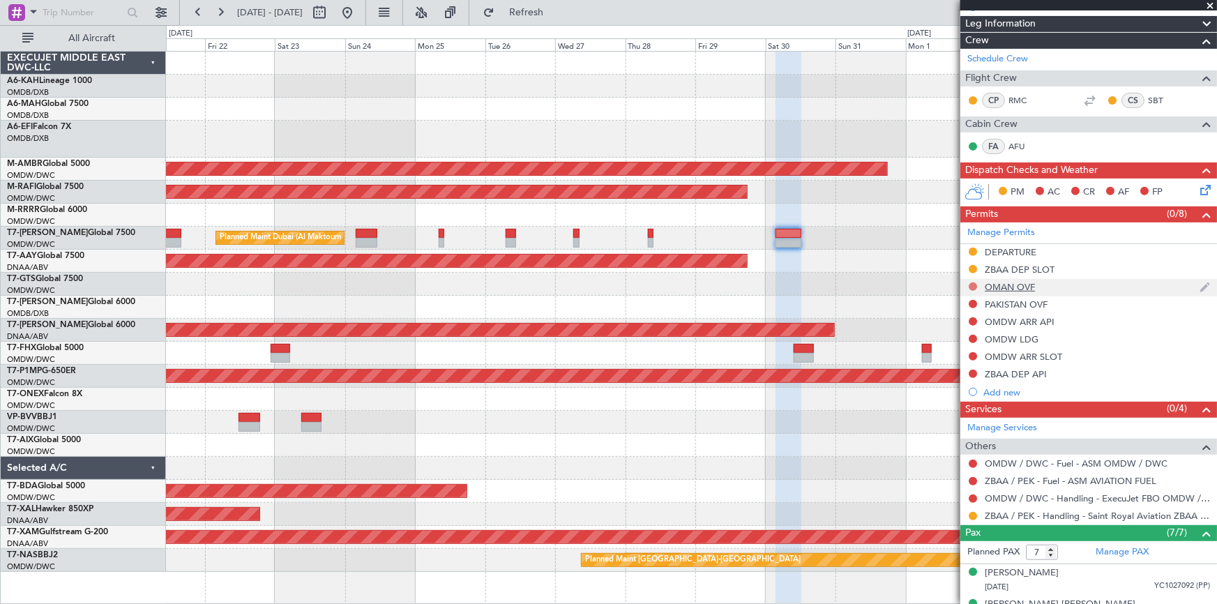
click at [974, 285] on button at bounding box center [973, 286] width 8 height 8
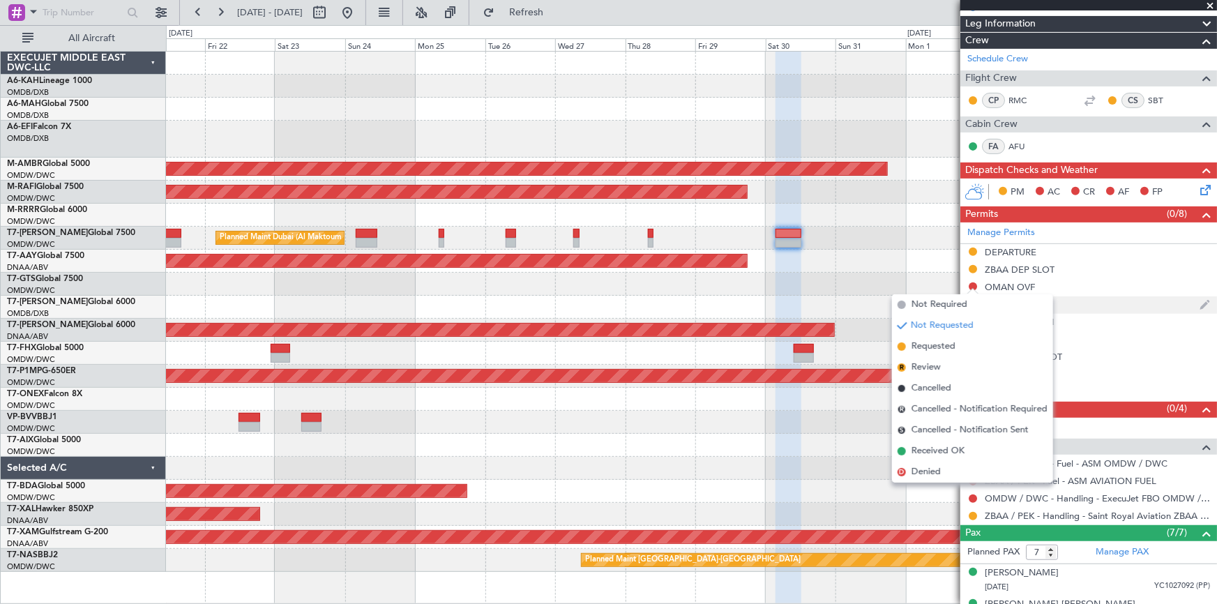
drag, startPoint x: 945, startPoint y: 347, endPoint x: 970, endPoint y: 310, distance: 44.7
click at [946, 345] on span "Requested" at bounding box center [934, 347] width 44 height 14
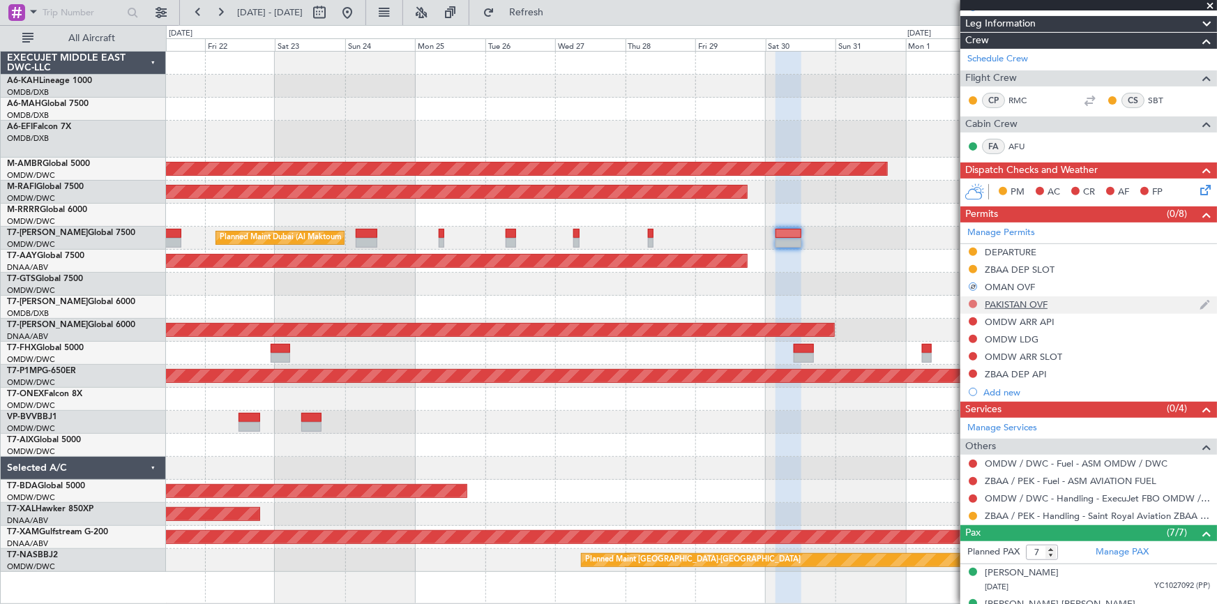
click at [969, 301] on button at bounding box center [973, 304] width 8 height 8
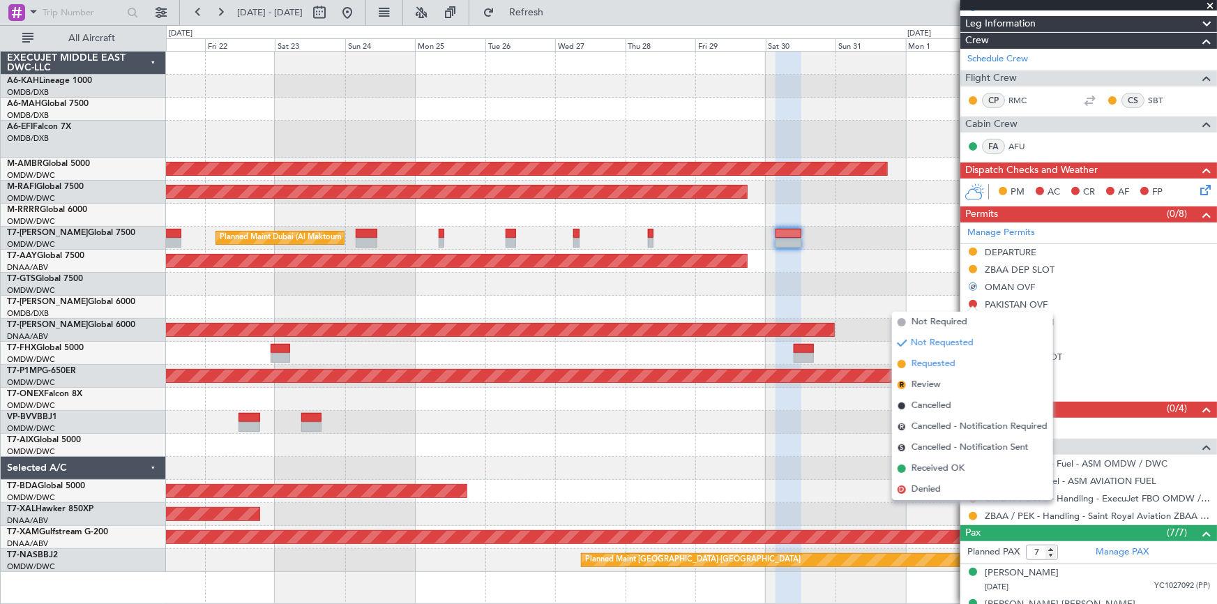
drag, startPoint x: 932, startPoint y: 369, endPoint x: 939, endPoint y: 368, distance: 7.0
click at [935, 368] on span "Requested" at bounding box center [934, 364] width 44 height 14
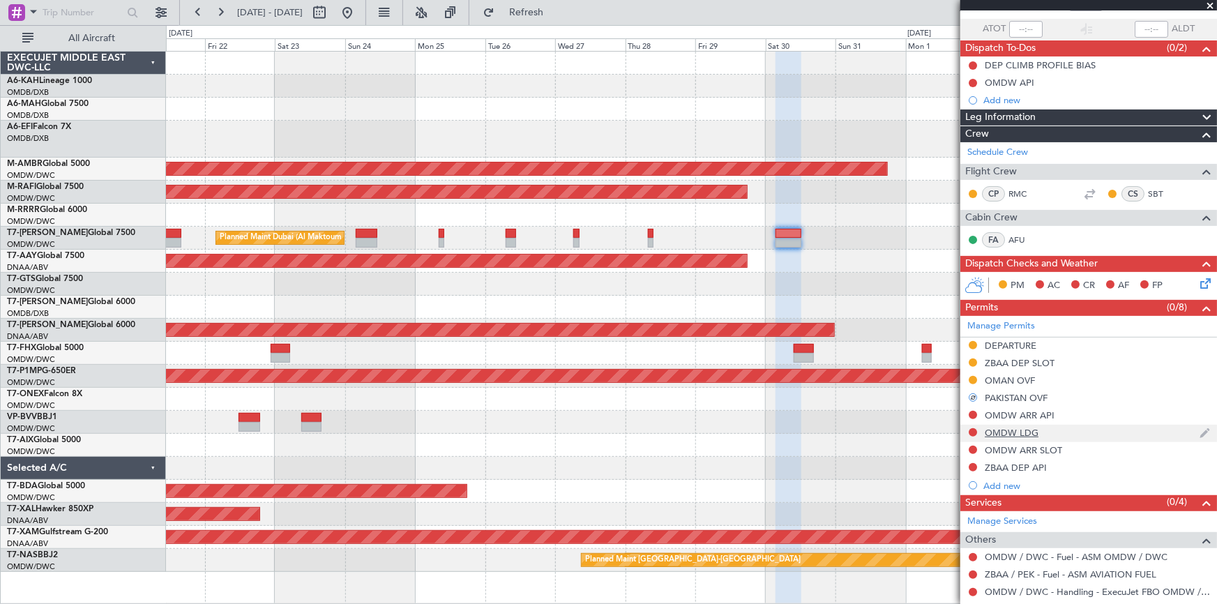
scroll to position [126, 0]
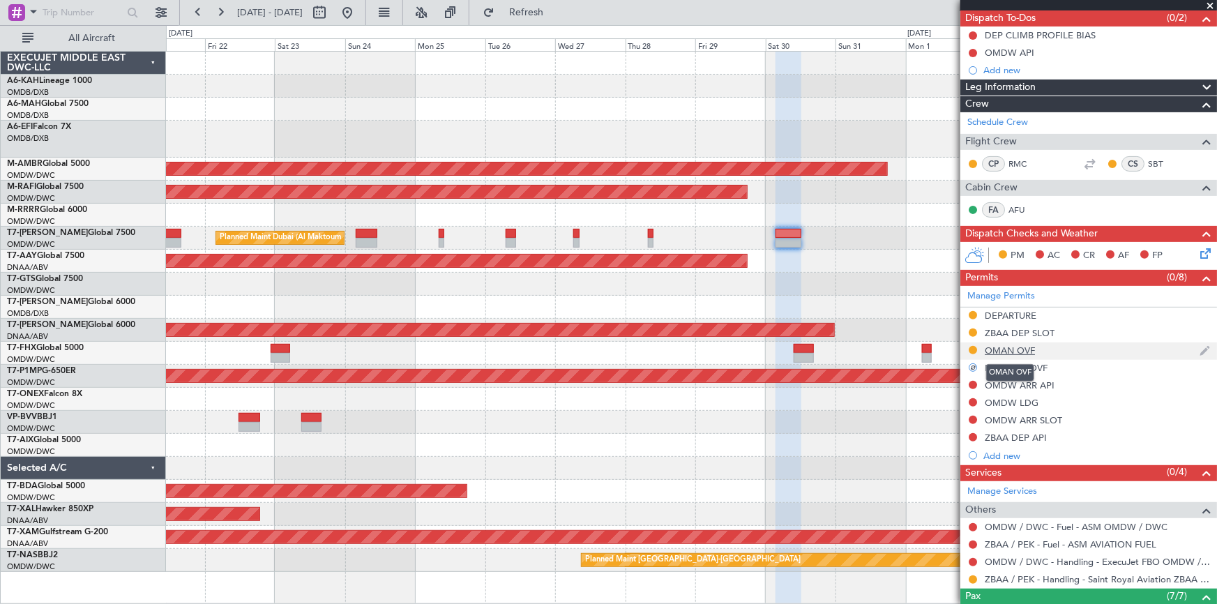
click at [1011, 345] on div "OMAN OVF" at bounding box center [1010, 351] width 50 height 12
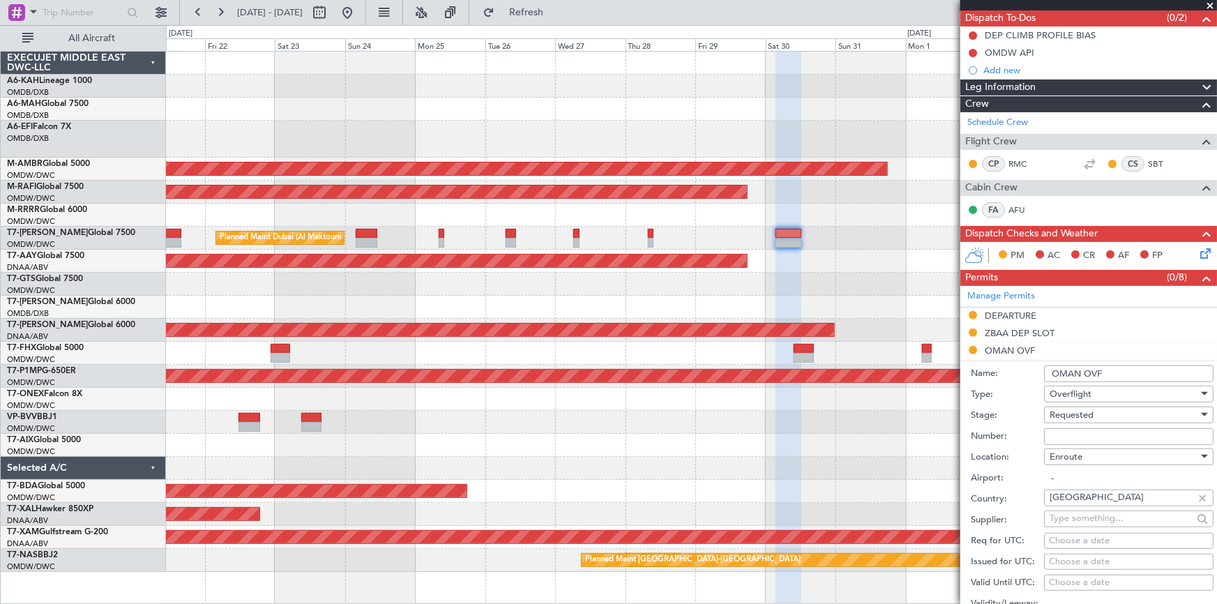
scroll to position [380, 0]
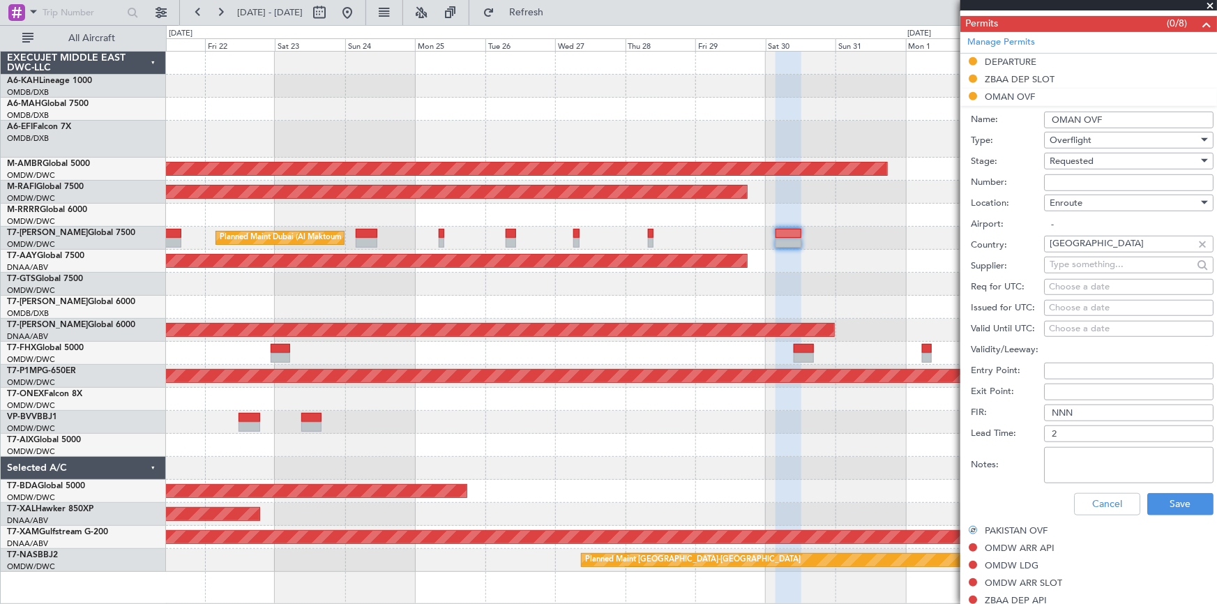
click at [1094, 453] on textarea "Notes:" at bounding box center [1128, 465] width 169 height 36
type textarea "V1 JBS ZBAAOMDW 30AUG"
click at [1171, 509] on button "Save" at bounding box center [1180, 504] width 66 height 22
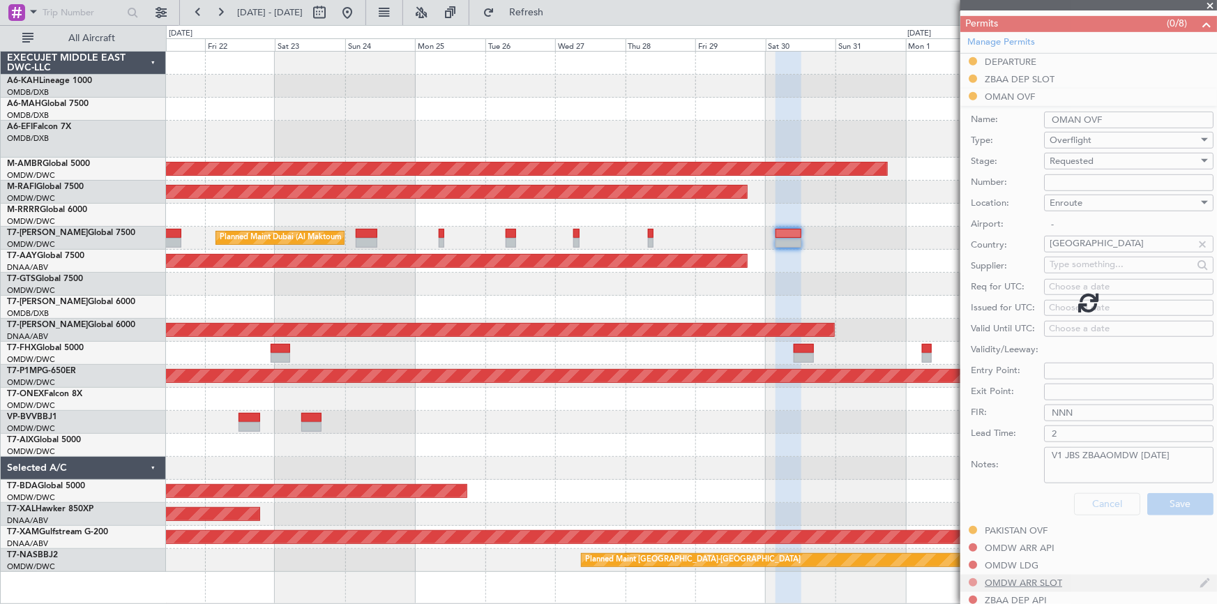
scroll to position [368, 0]
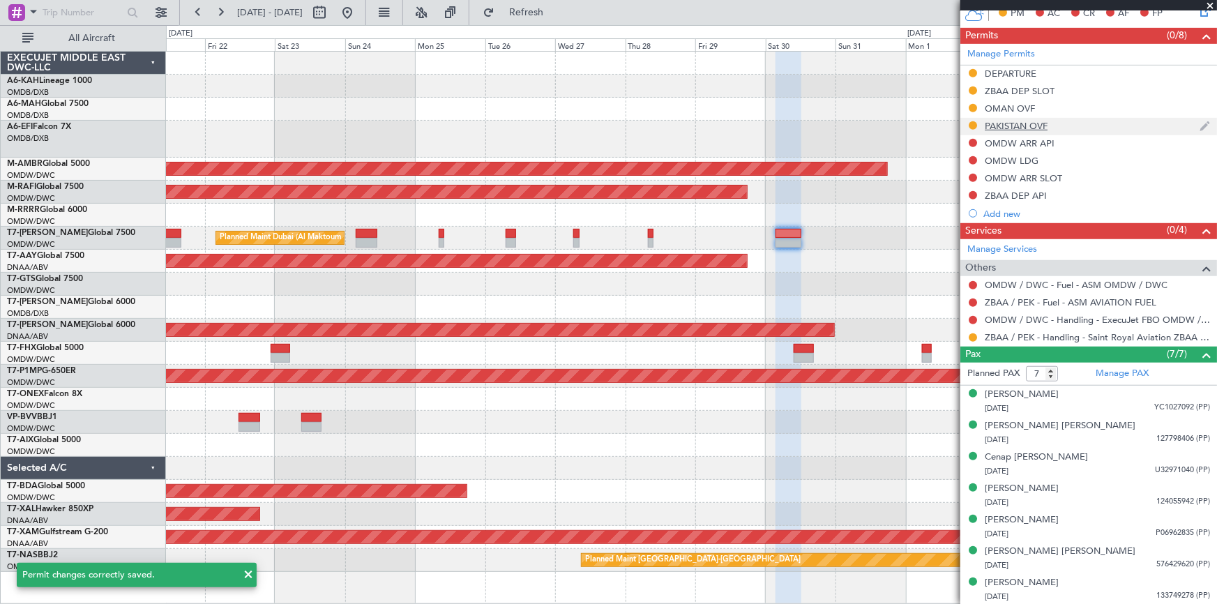
click at [1004, 120] on div "PAKISTAN OVF" at bounding box center [1016, 126] width 63 height 12
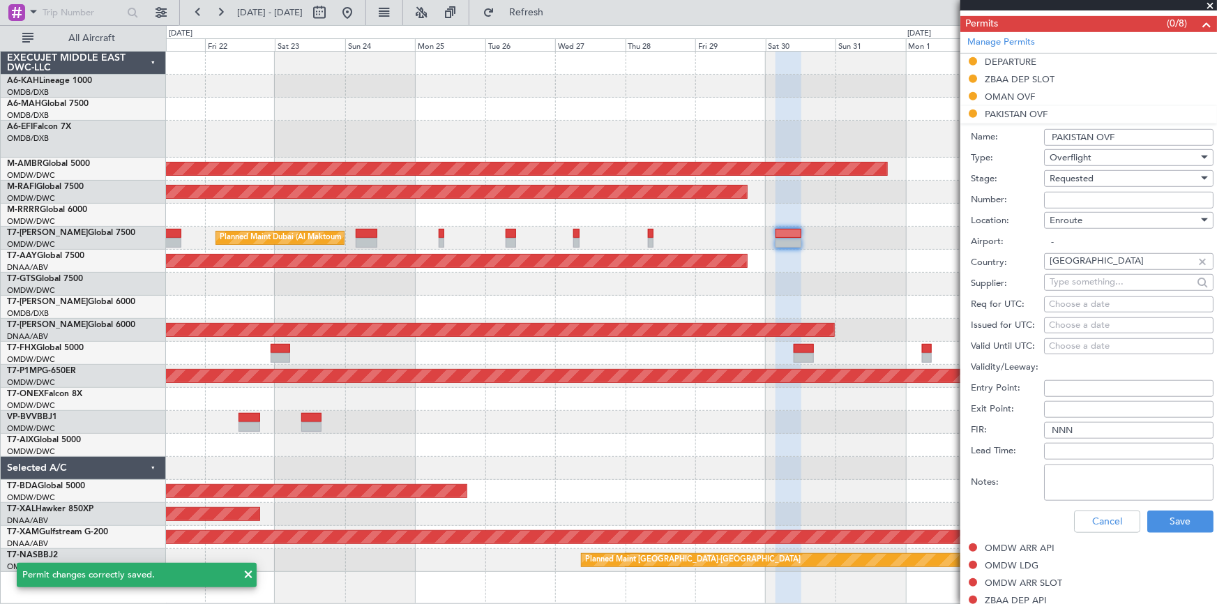
click at [1097, 466] on textarea "Notes:" at bounding box center [1128, 482] width 169 height 36
paste textarea "V1 JBS ZBAAOMDW 30AUG"
type textarea "V1 JBS ZBAAOMDW 30AUG"
click at [1185, 516] on button "Save" at bounding box center [1180, 522] width 66 height 22
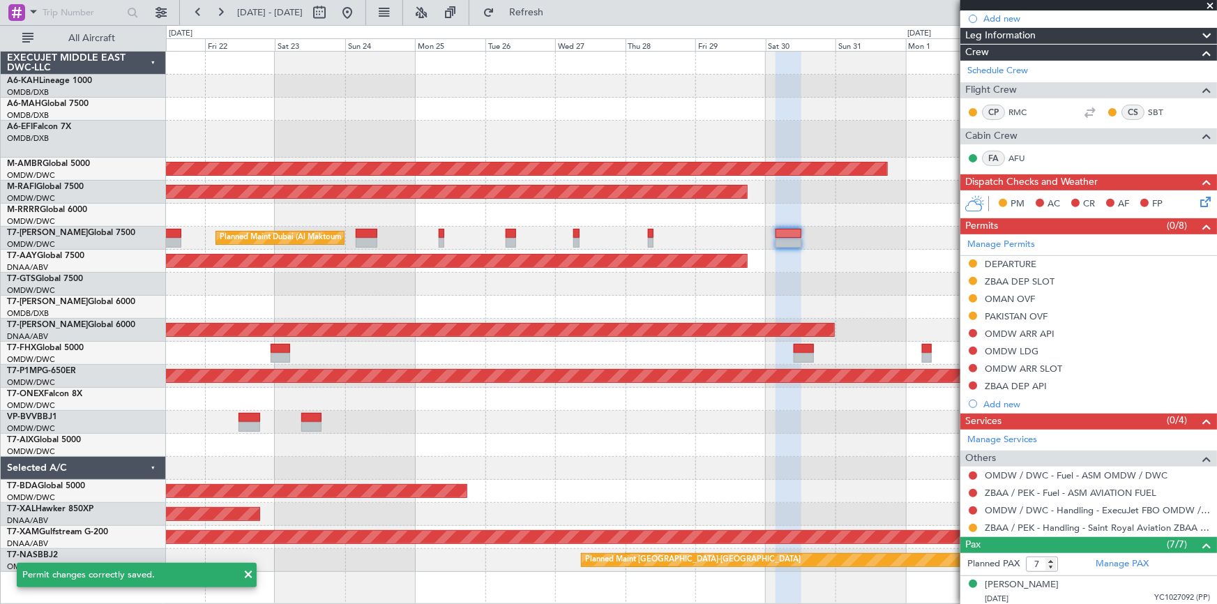
scroll to position [0, 0]
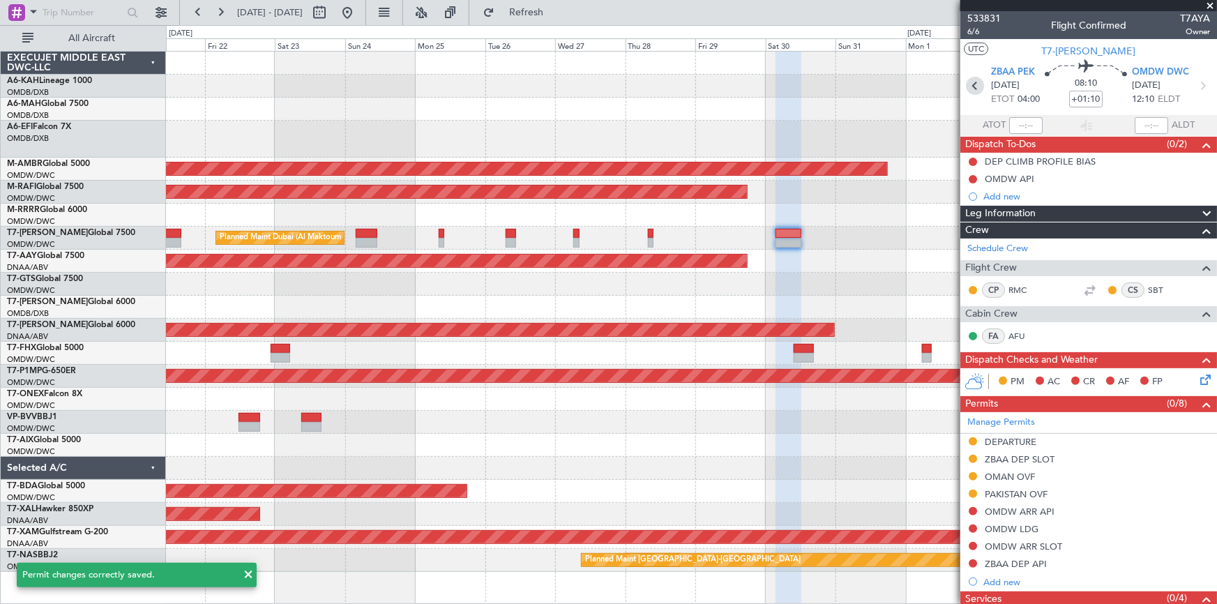
click at [969, 86] on icon at bounding box center [975, 86] width 18 height 18
type input "+00:20"
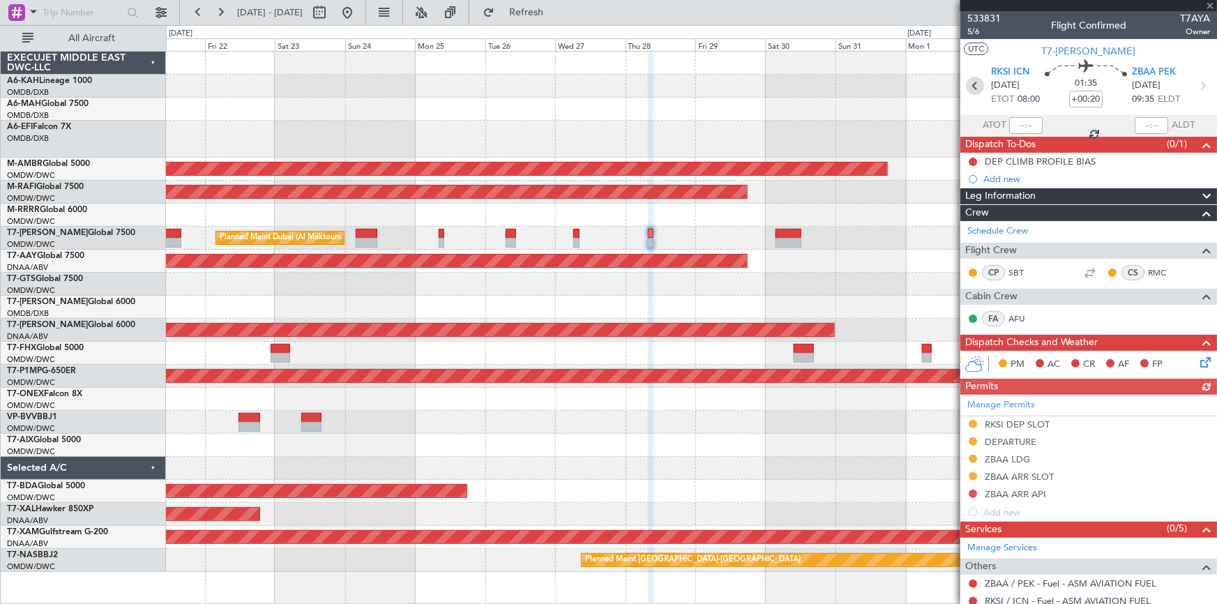
click at [971, 88] on icon at bounding box center [975, 86] width 18 height 18
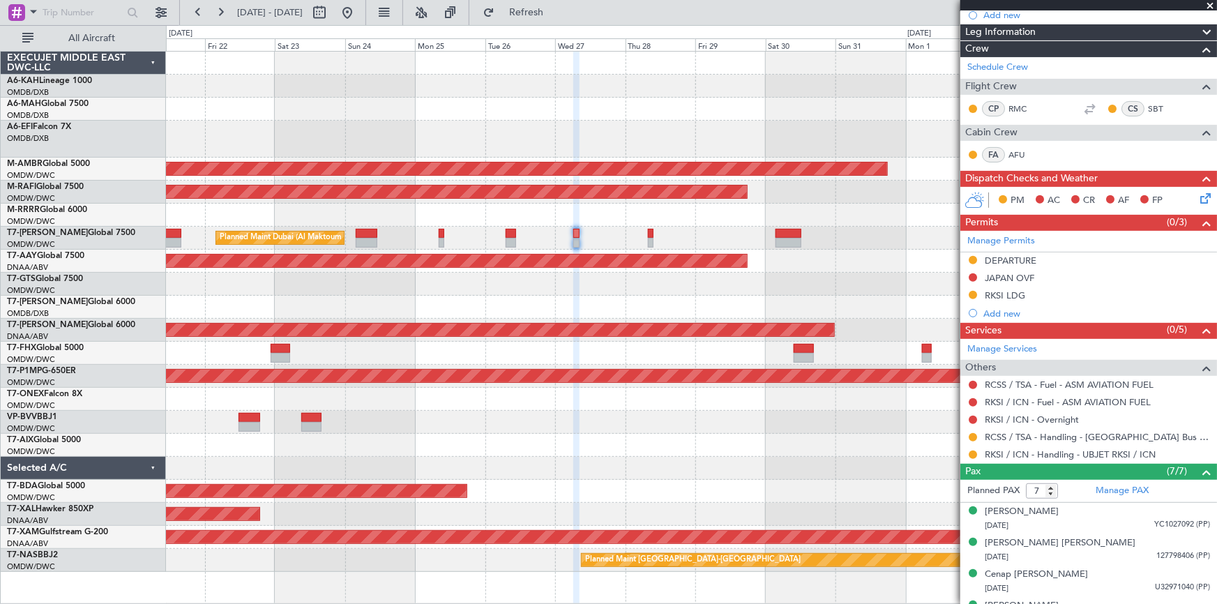
scroll to position [298, 0]
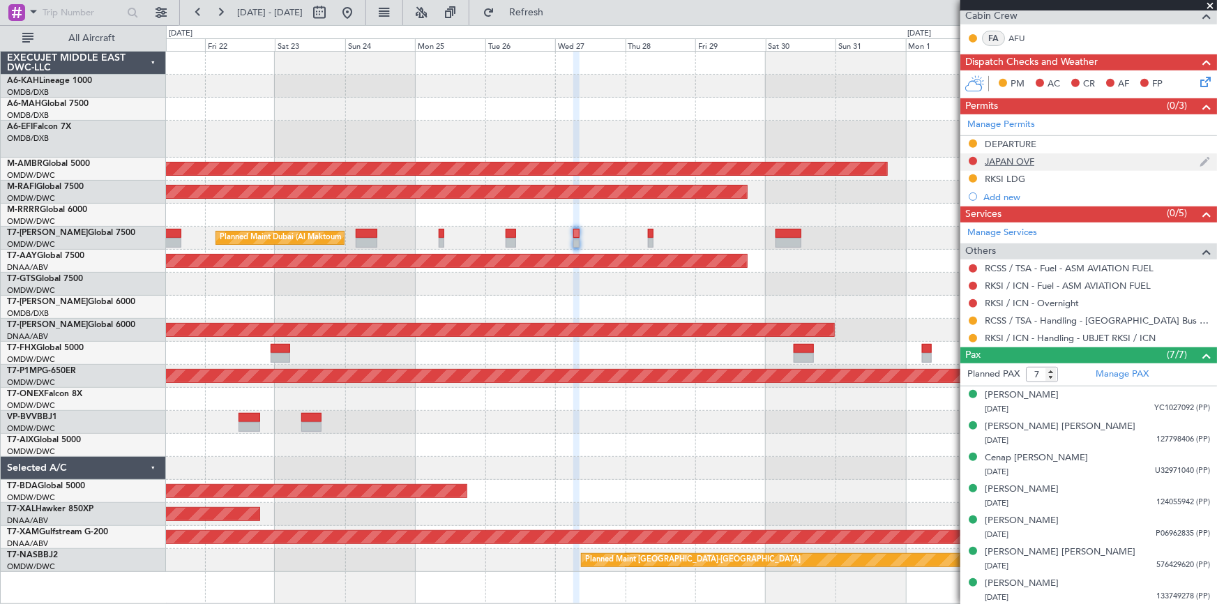
click at [1015, 160] on div "JAPAN OVF" at bounding box center [1010, 162] width 50 height 12
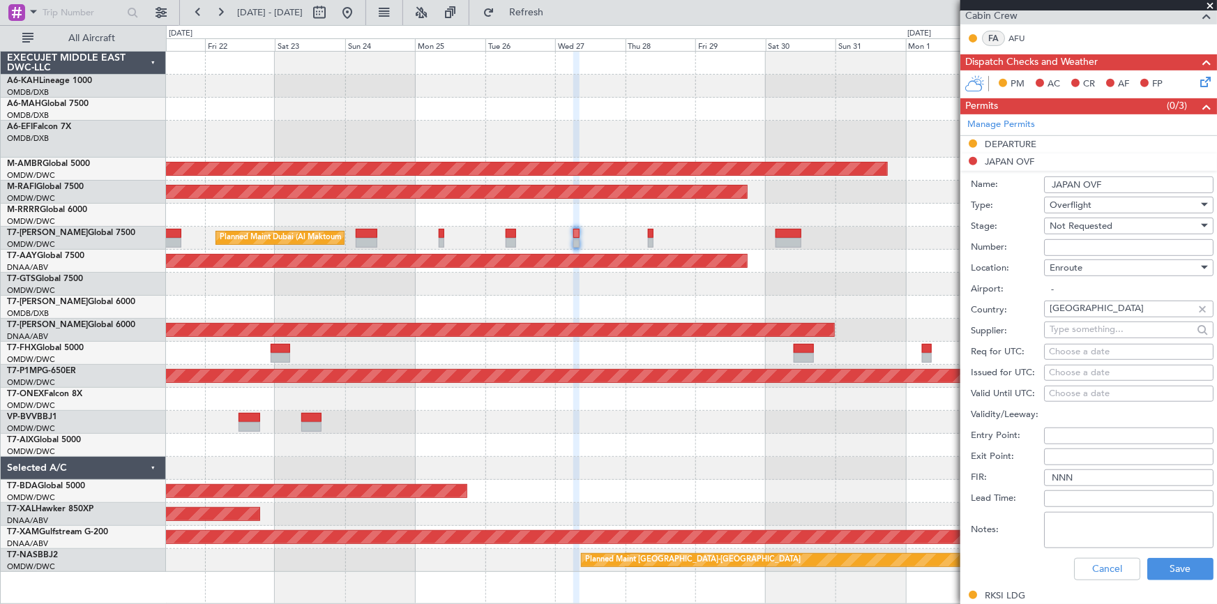
click at [1122, 514] on textarea "Notes:" at bounding box center [1128, 530] width 169 height 36
paste textarea "V1 JBS ZBAAOMDW 30AUG"
click at [1084, 517] on textarea "V1 JBS ZBAAOMDW 30AUG" at bounding box center [1128, 530] width 169 height 36
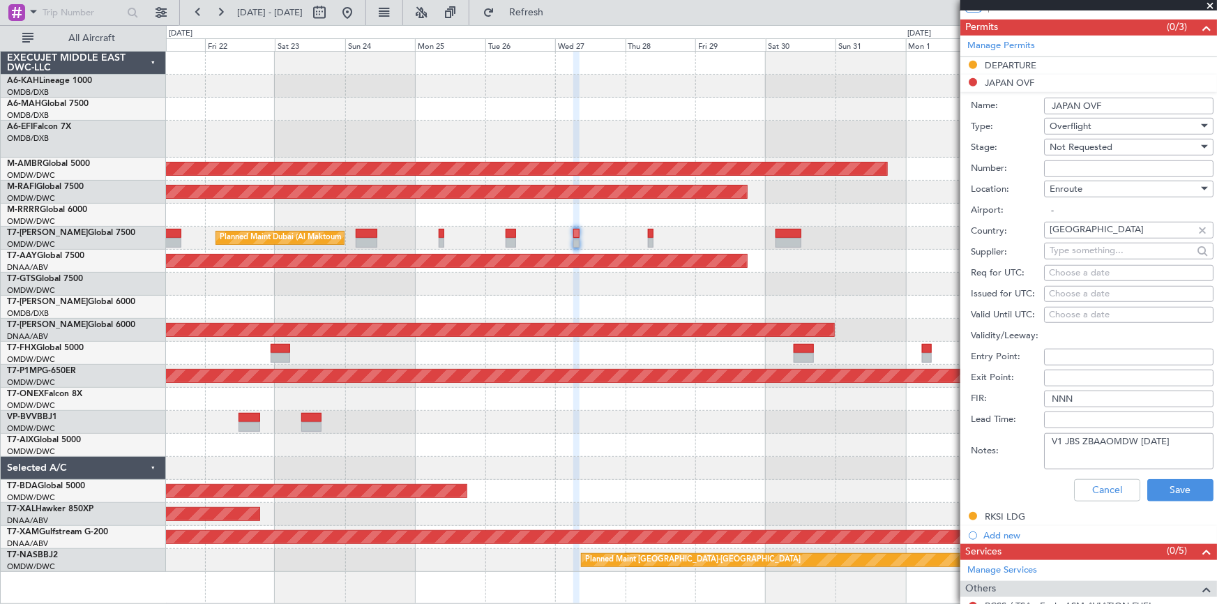
scroll to position [444, 0]
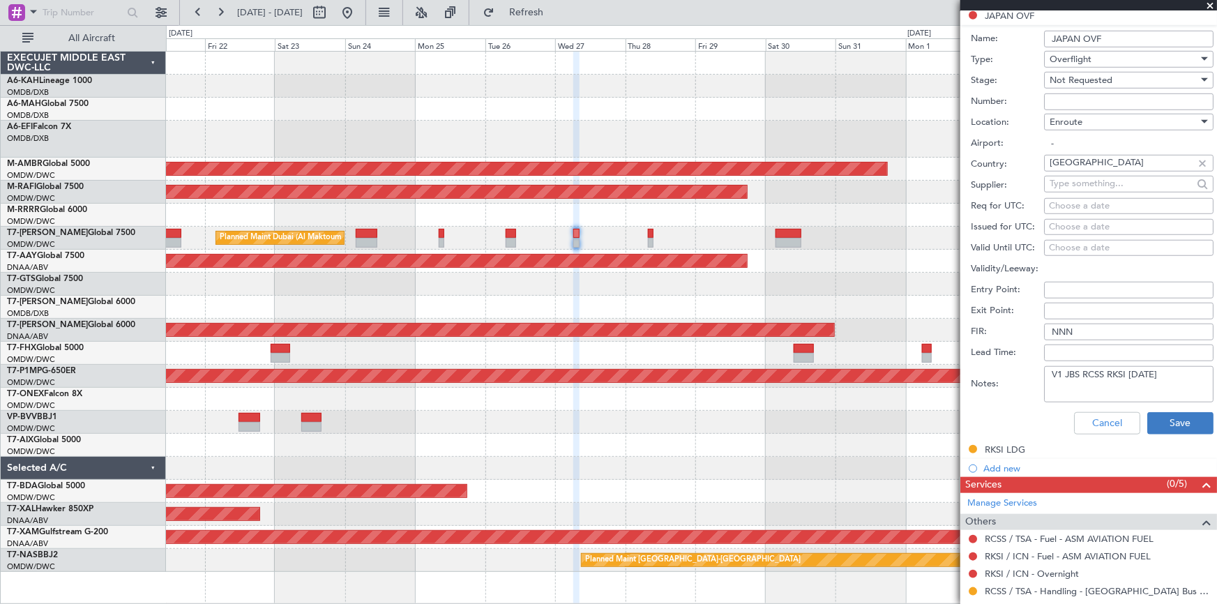
type textarea "V1 JBS RCSS RKSI 27AUG"
click at [1170, 421] on button "Save" at bounding box center [1180, 423] width 66 height 22
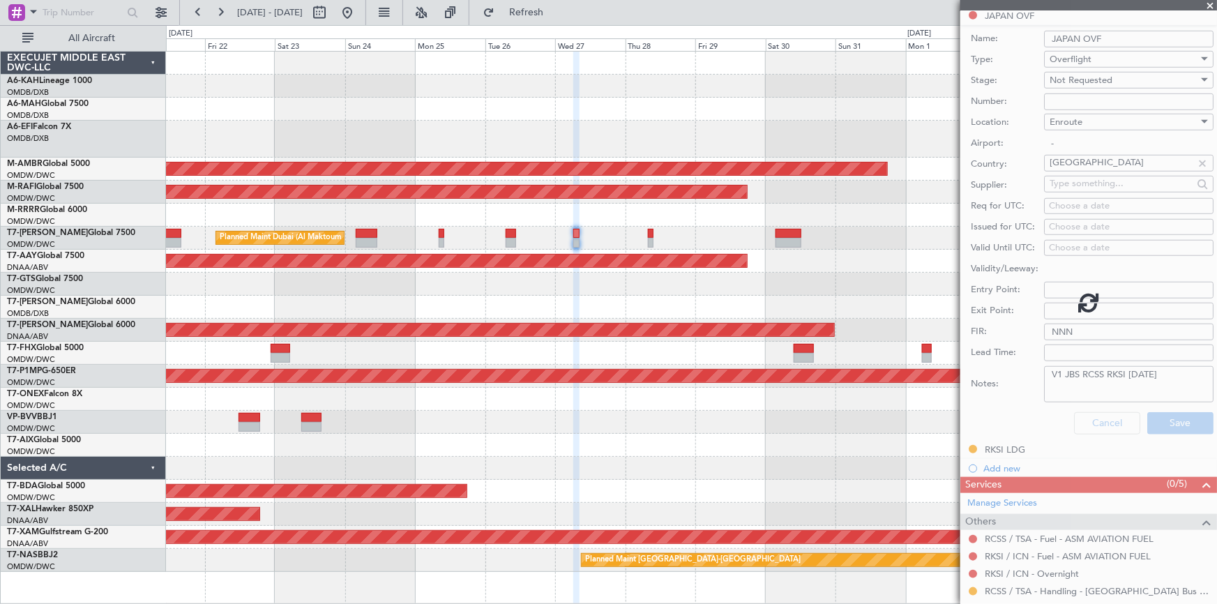
scroll to position [27, 0]
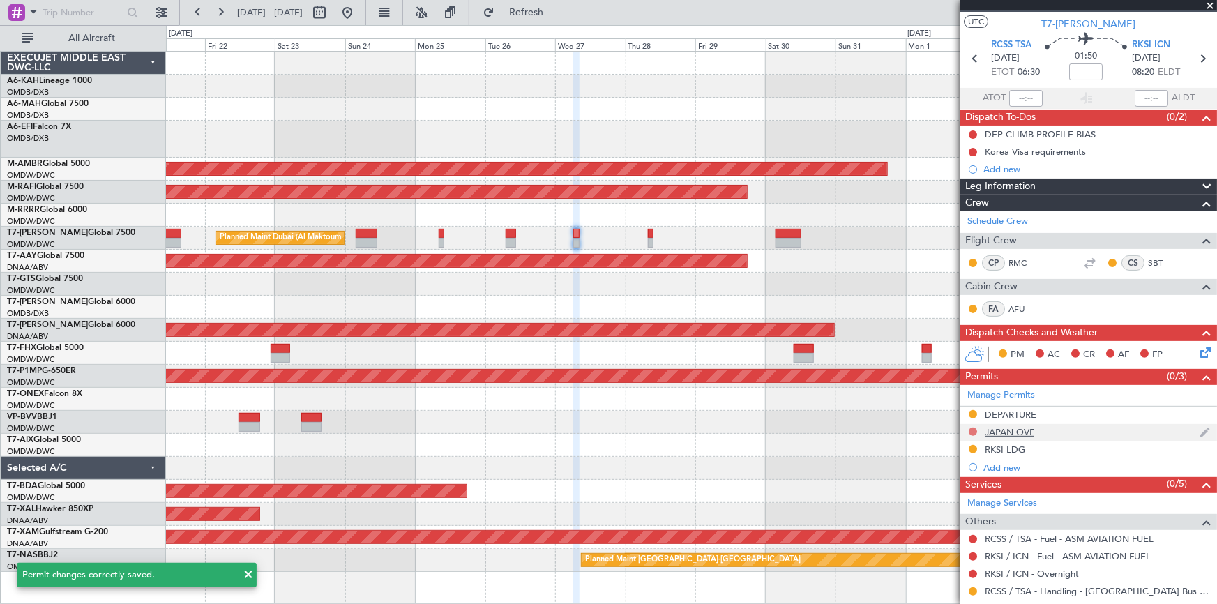
click at [973, 428] on button at bounding box center [973, 432] width 8 height 8
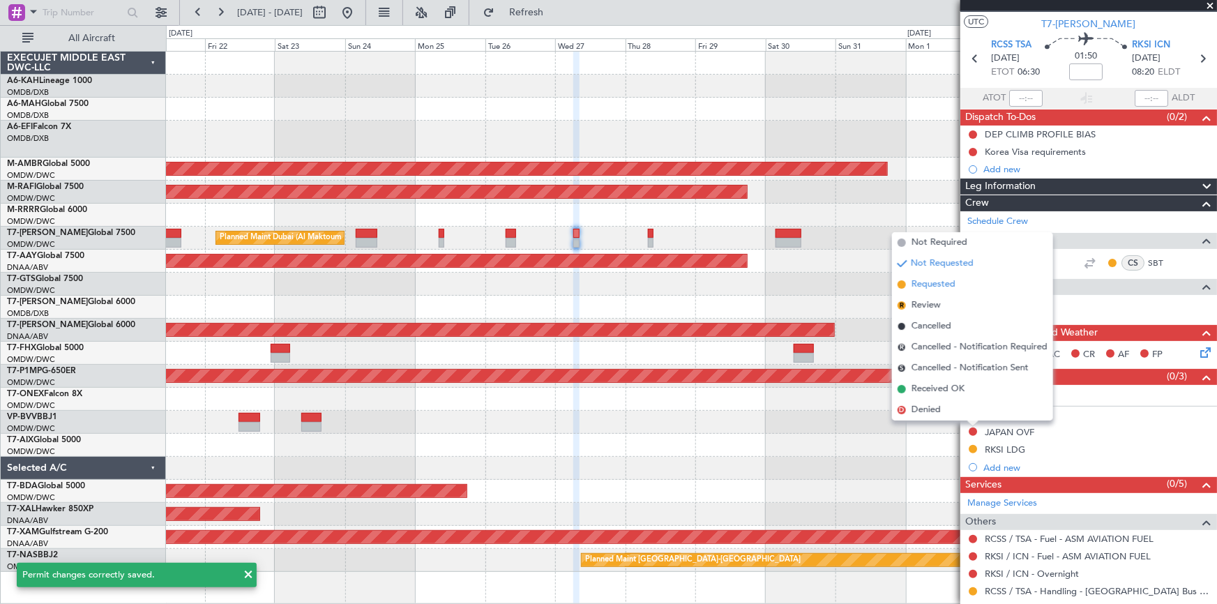
click at [937, 284] on span "Requested" at bounding box center [934, 285] width 44 height 14
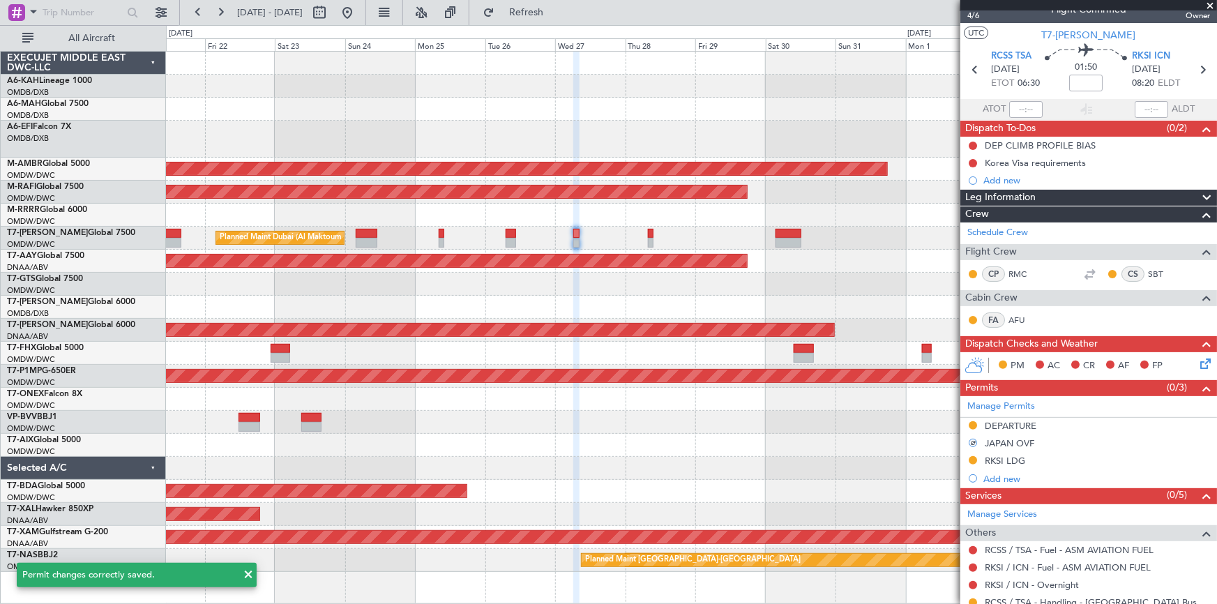
scroll to position [0, 0]
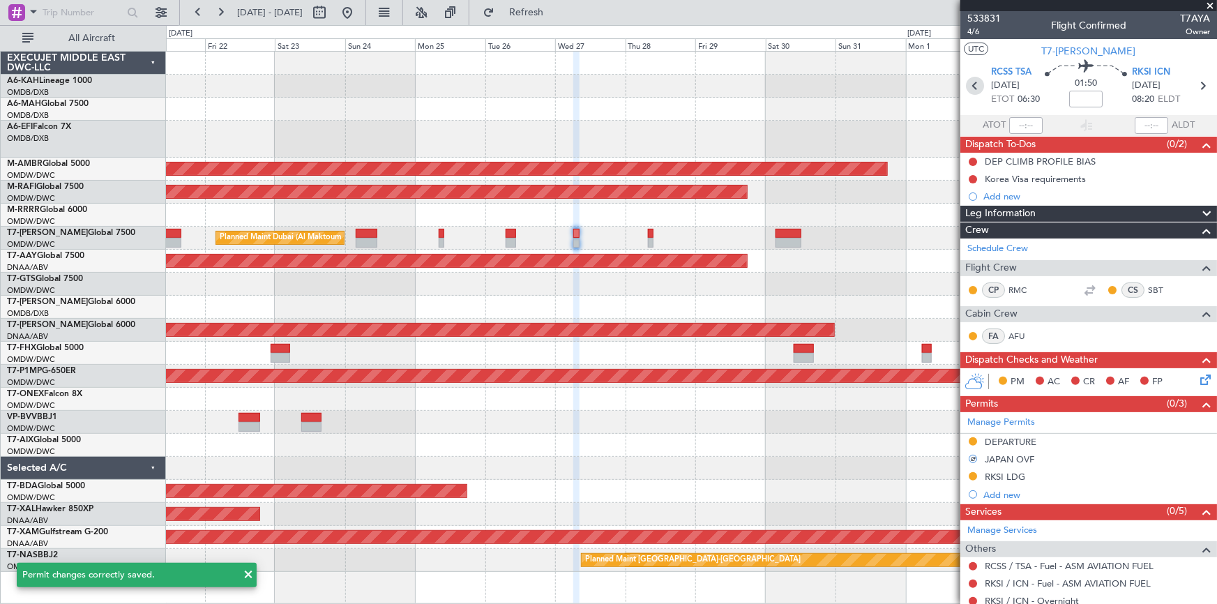
click at [969, 77] on icon at bounding box center [975, 86] width 18 height 18
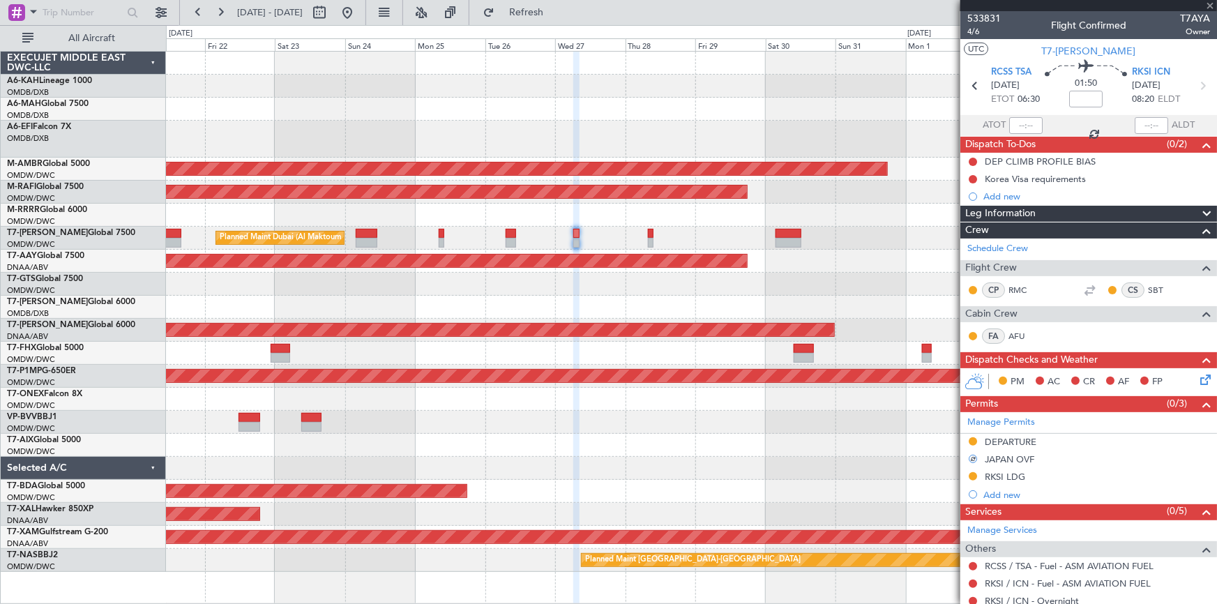
type input "+00:15"
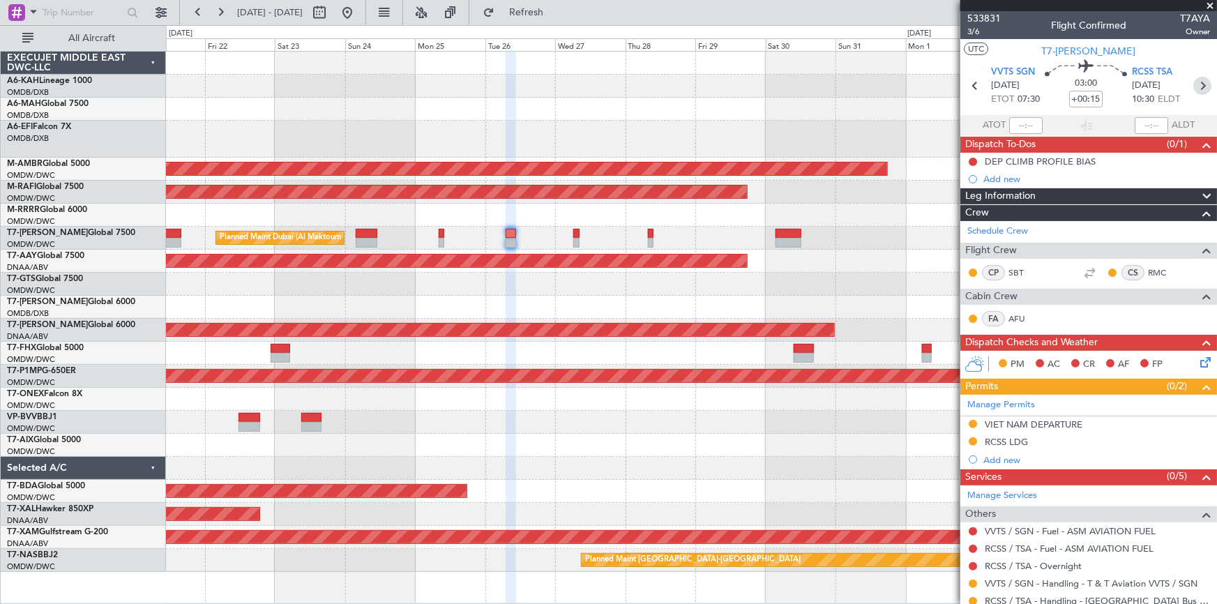
click at [1194, 86] on icon at bounding box center [1202, 86] width 18 height 18
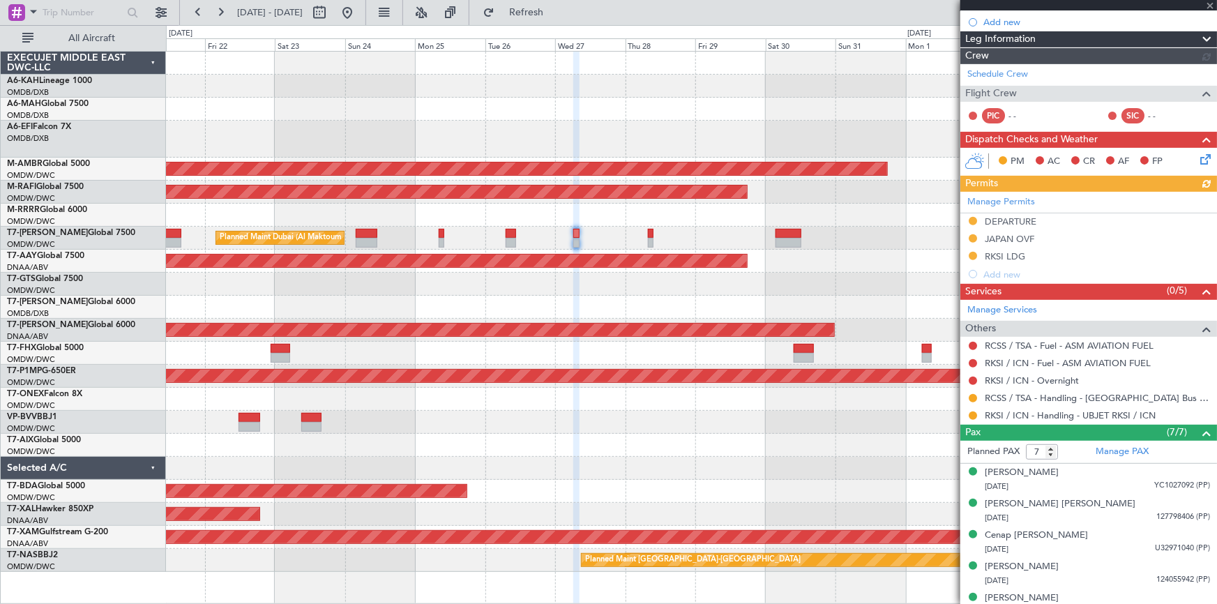
scroll to position [252, 0]
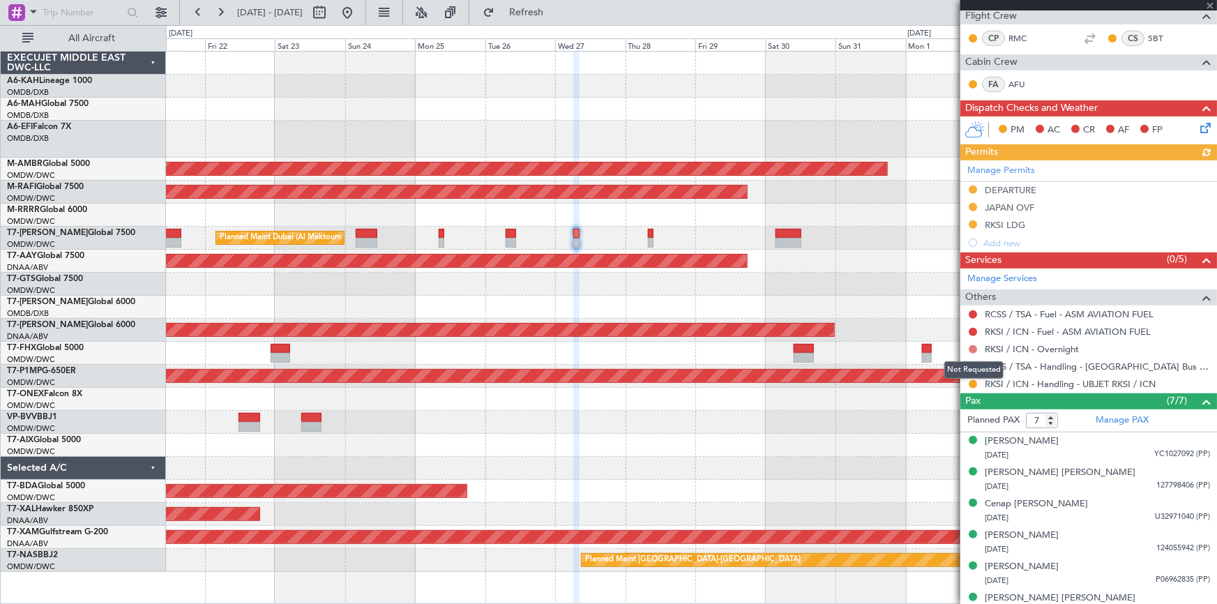
click at [975, 345] on button at bounding box center [973, 349] width 8 height 8
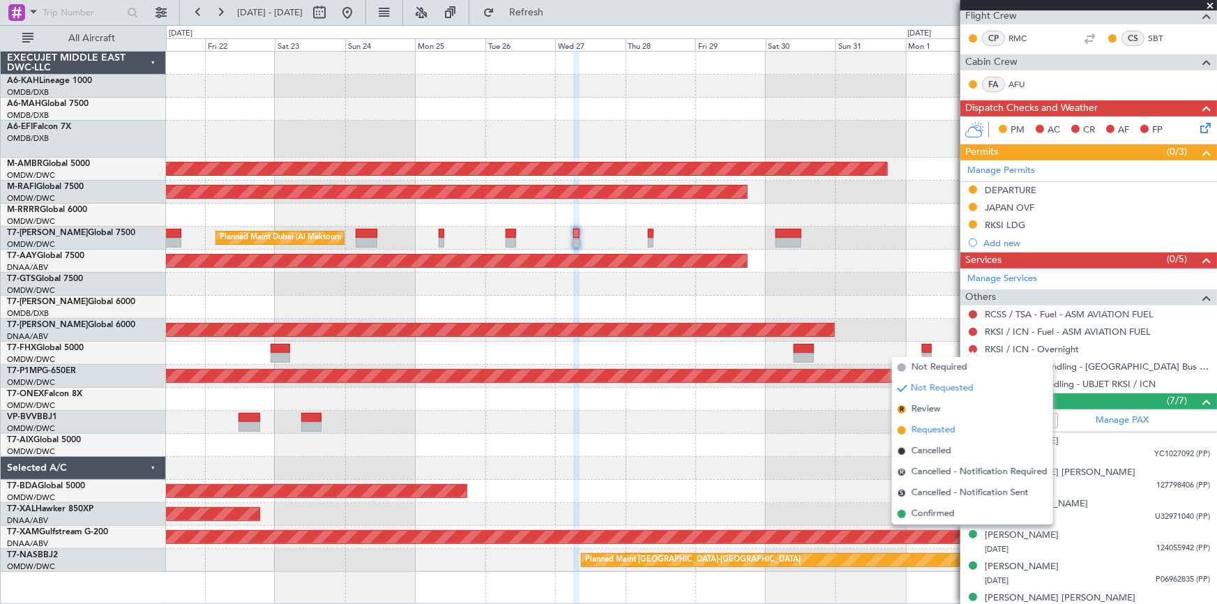
click at [937, 432] on span "Requested" at bounding box center [934, 430] width 44 height 14
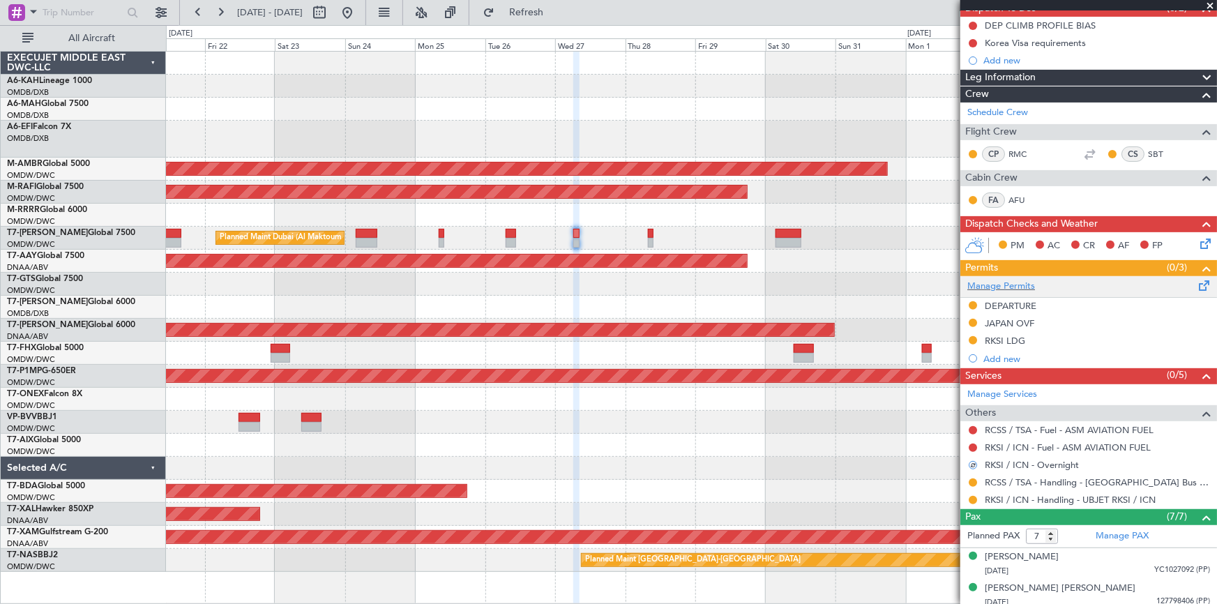
scroll to position [0, 0]
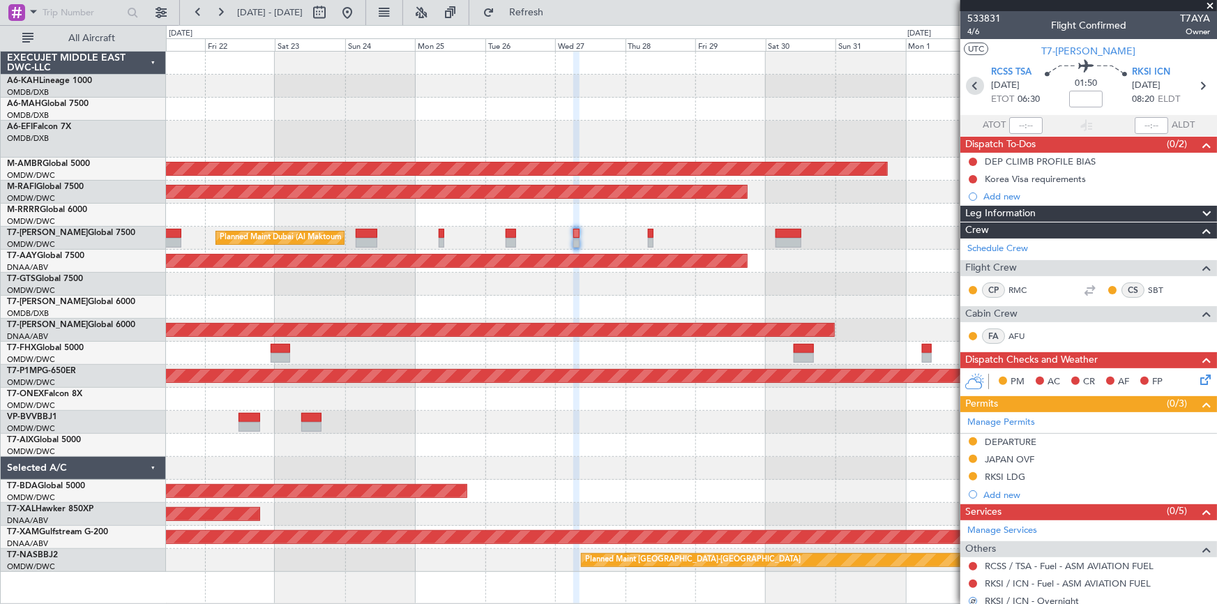
click at [973, 86] on icon at bounding box center [975, 86] width 18 height 18
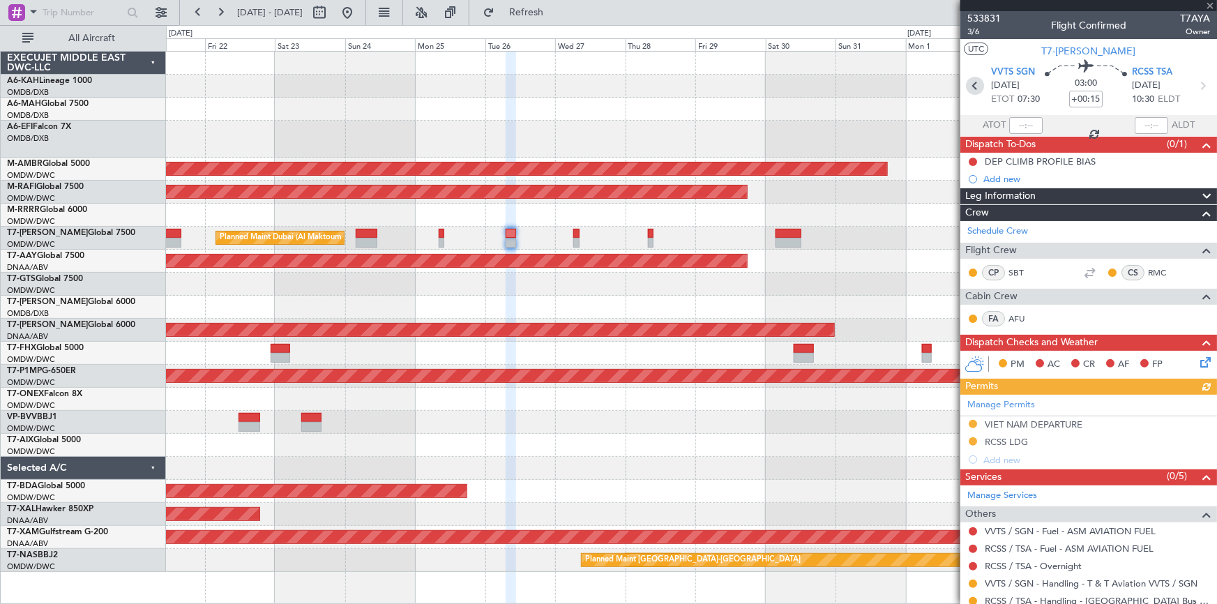
click at [969, 85] on icon at bounding box center [975, 86] width 18 height 18
type input "+00:05"
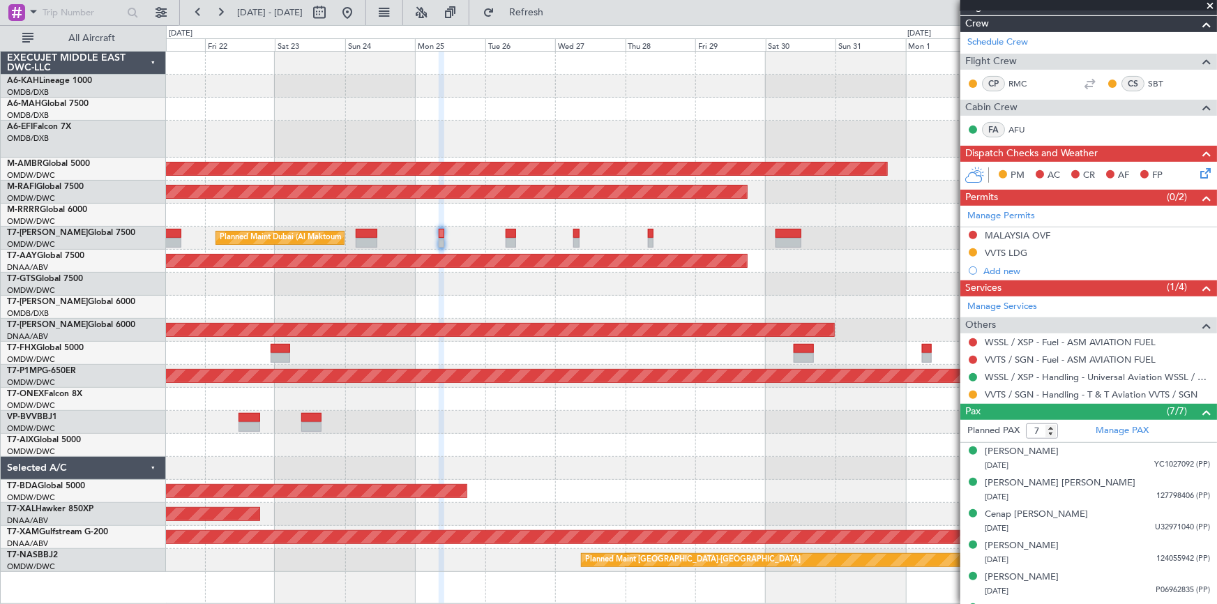
scroll to position [280, 0]
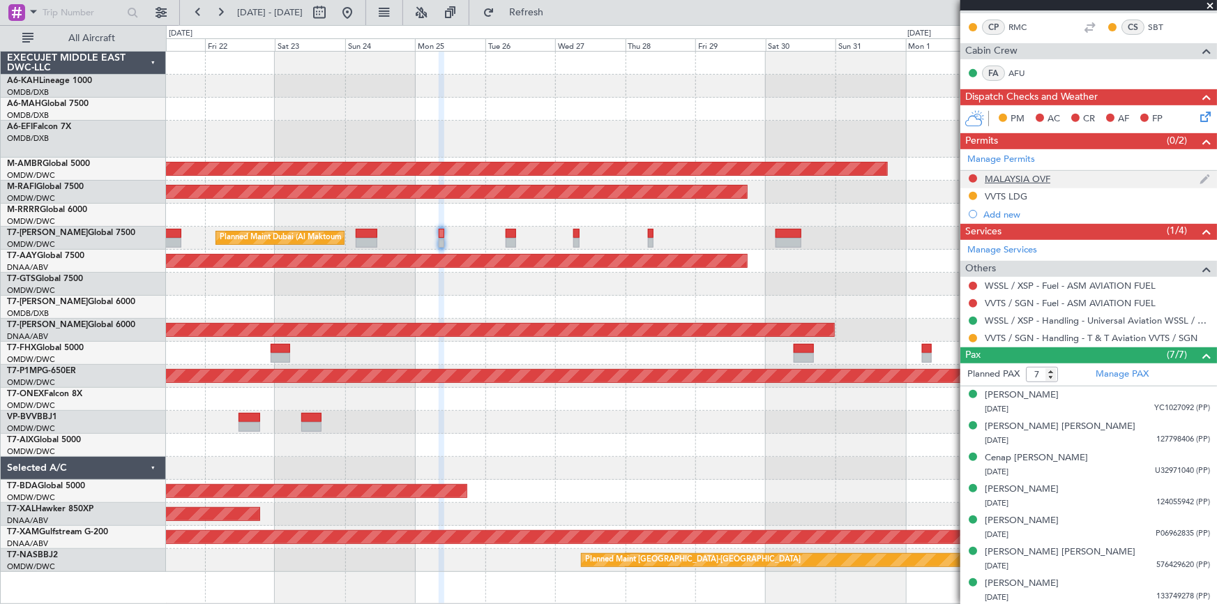
click at [1017, 179] on div "MALAYSIA OVF" at bounding box center [1018, 179] width 66 height 12
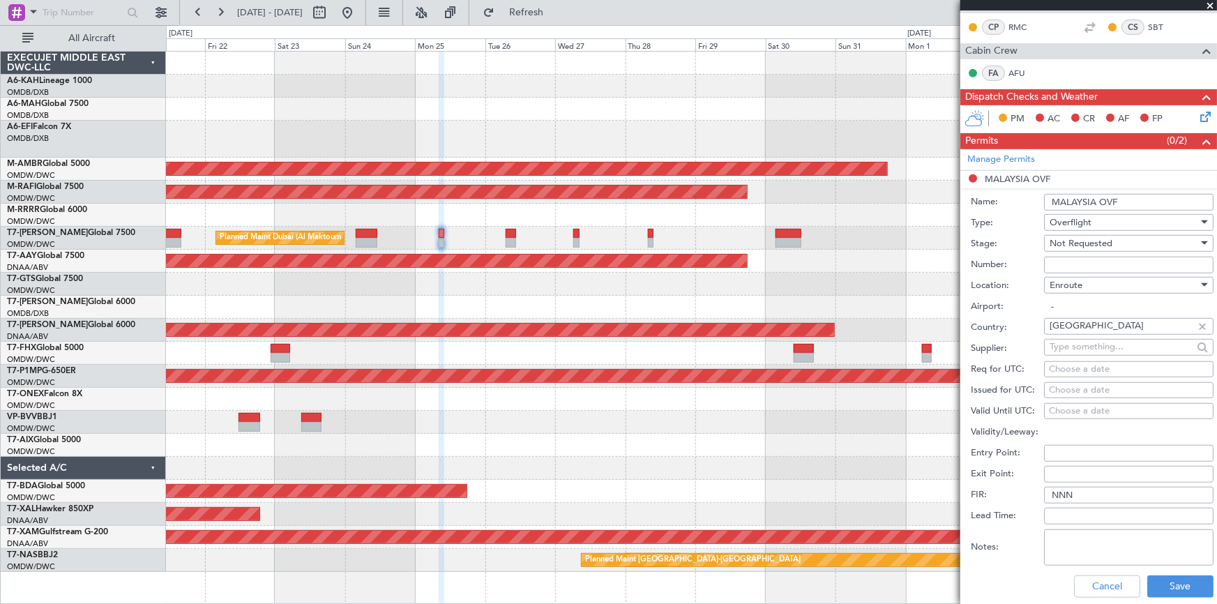
click at [1091, 538] on textarea "Notes:" at bounding box center [1128, 547] width 169 height 36
paste textarea "V1 JBS ZBAAOMDW 30AUG"
drag, startPoint x: 1082, startPoint y: 540, endPoint x: 1066, endPoint y: 565, distance: 29.8
click at [1082, 543] on textarea "V1 JBS ZBAAOMDW 30AUG" at bounding box center [1128, 547] width 169 height 36
type textarea "V1 JBS WSSL VVTS 25AUG"
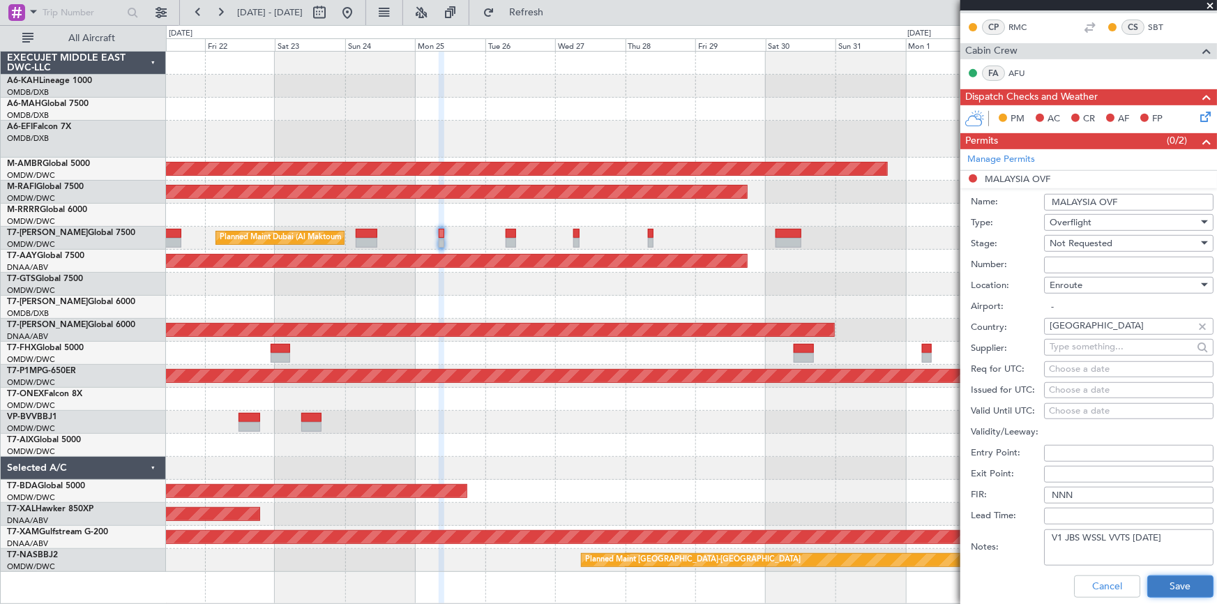
click at [1164, 588] on button "Save" at bounding box center [1180, 586] width 66 height 22
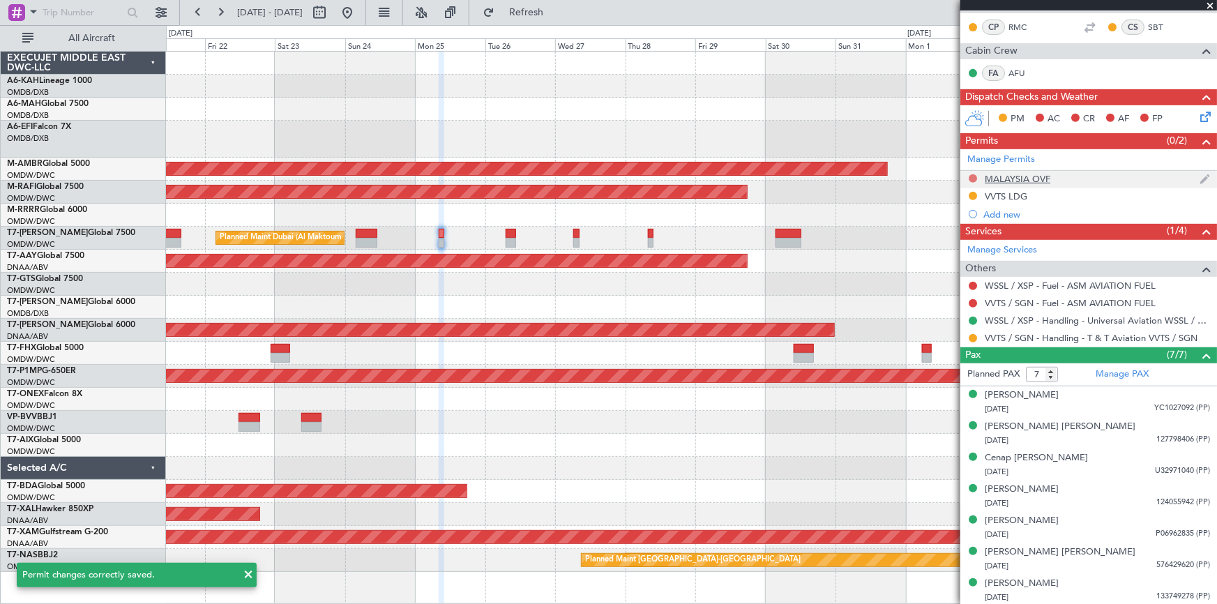
click at [972, 177] on button at bounding box center [973, 178] width 8 height 8
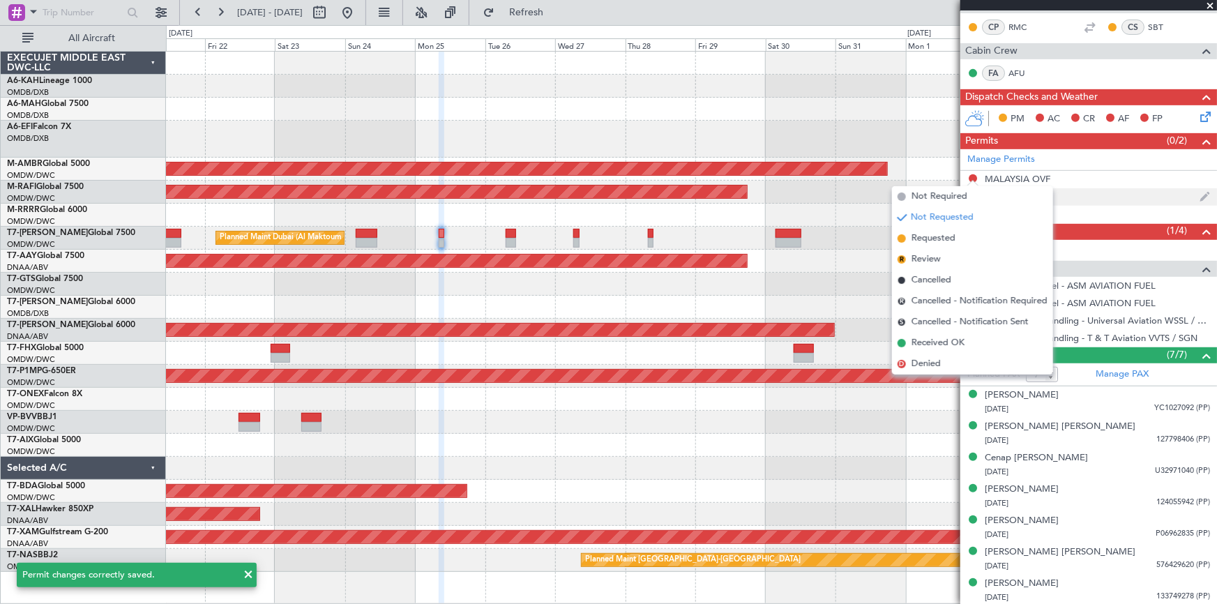
drag, startPoint x: 937, startPoint y: 239, endPoint x: 1046, endPoint y: 188, distance: 121.0
click at [937, 237] on span "Requested" at bounding box center [934, 239] width 44 height 14
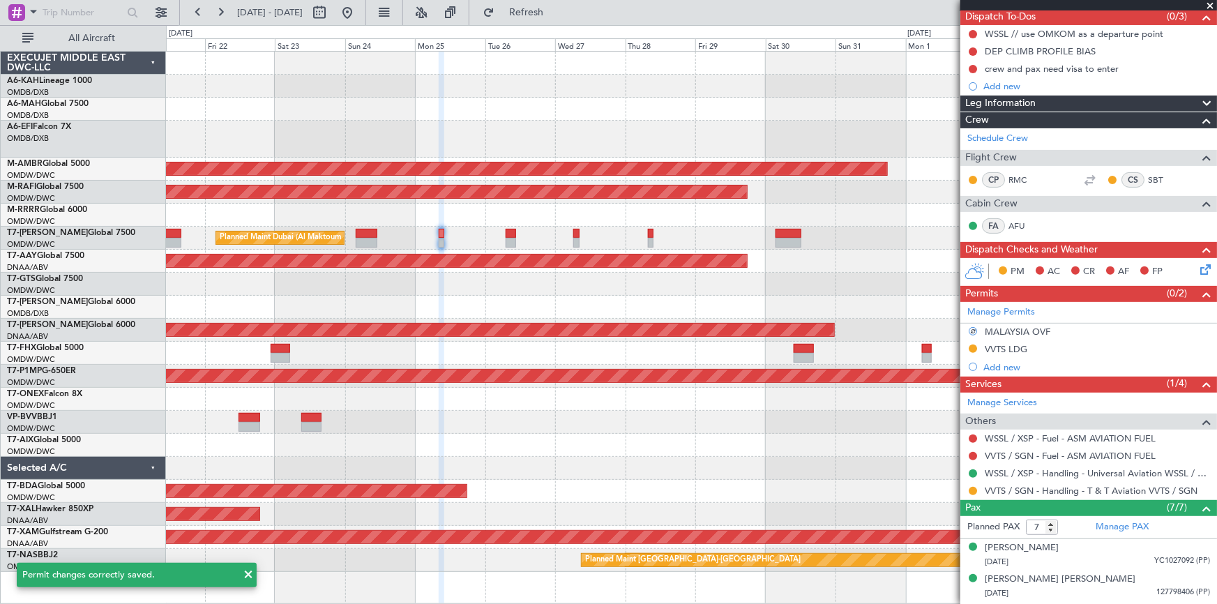
scroll to position [27, 0]
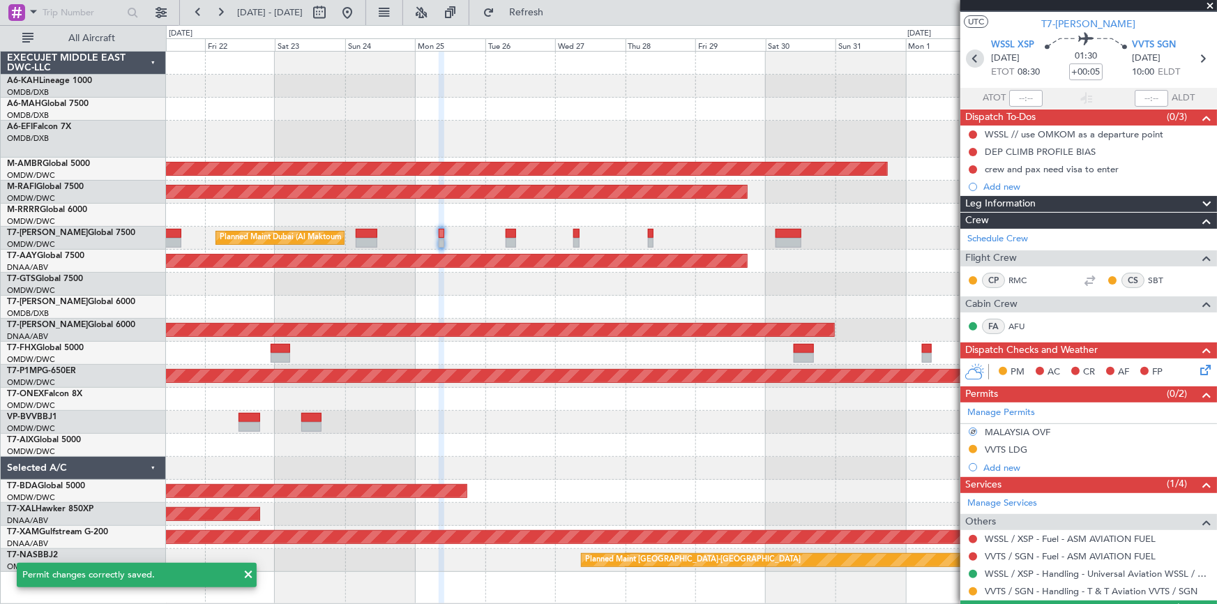
click at [971, 59] on icon at bounding box center [975, 59] width 18 height 18
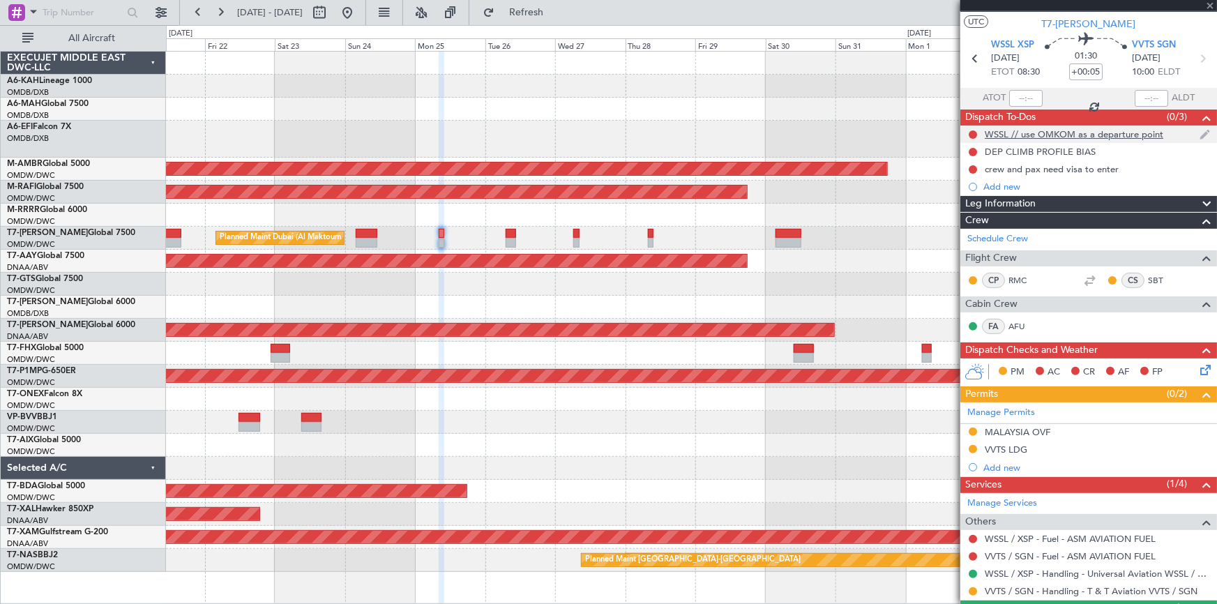
type input "+00:35"
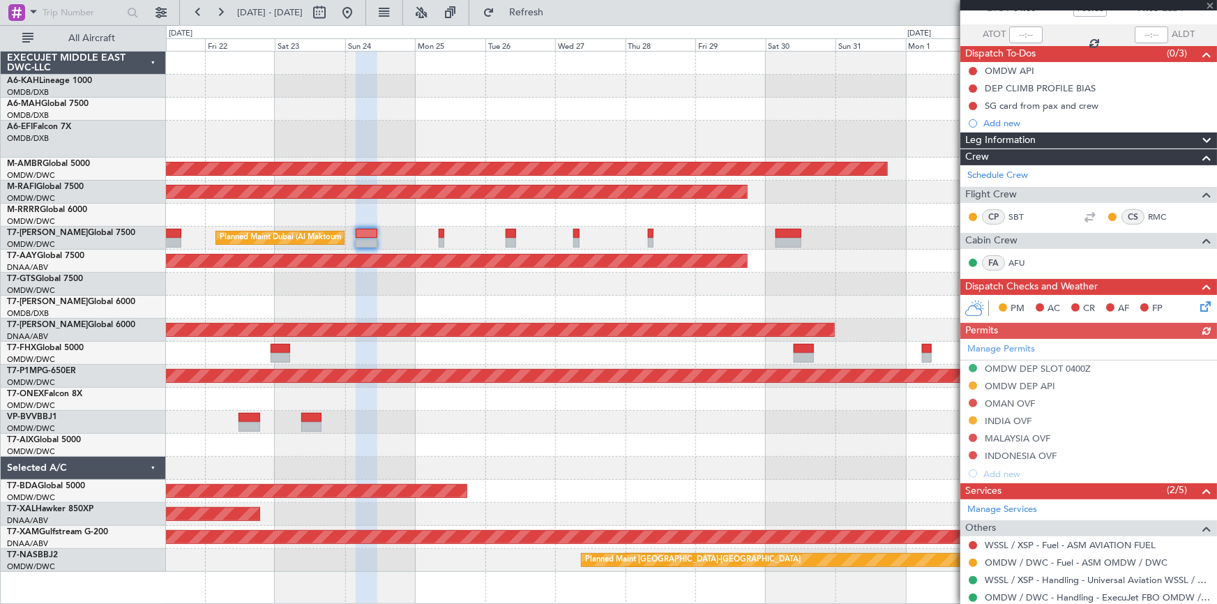
scroll to position [190, 0]
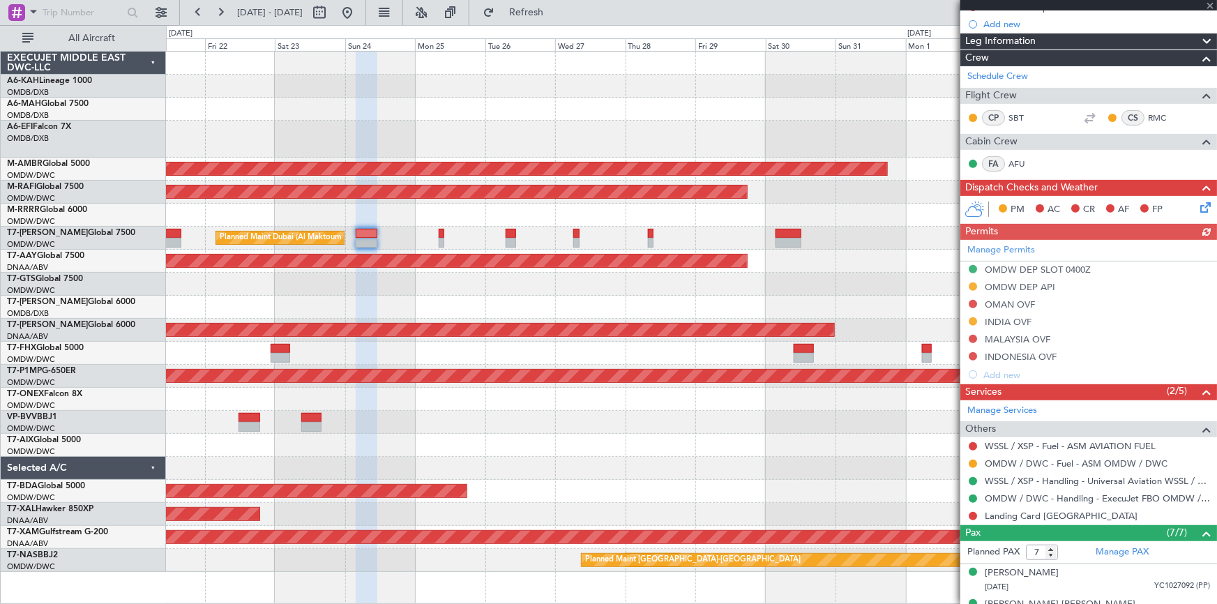
drag, startPoint x: 972, startPoint y: 300, endPoint x: 978, endPoint y: 305, distance: 8.0
click at [973, 299] on div "Manage Permits OMDW DEP SLOT 0400Z OMDW DEP API OMAN OVF INDIA OVF MALAYSIA OVF…" at bounding box center [1088, 312] width 257 height 144
click at [976, 303] on button at bounding box center [973, 304] width 8 height 8
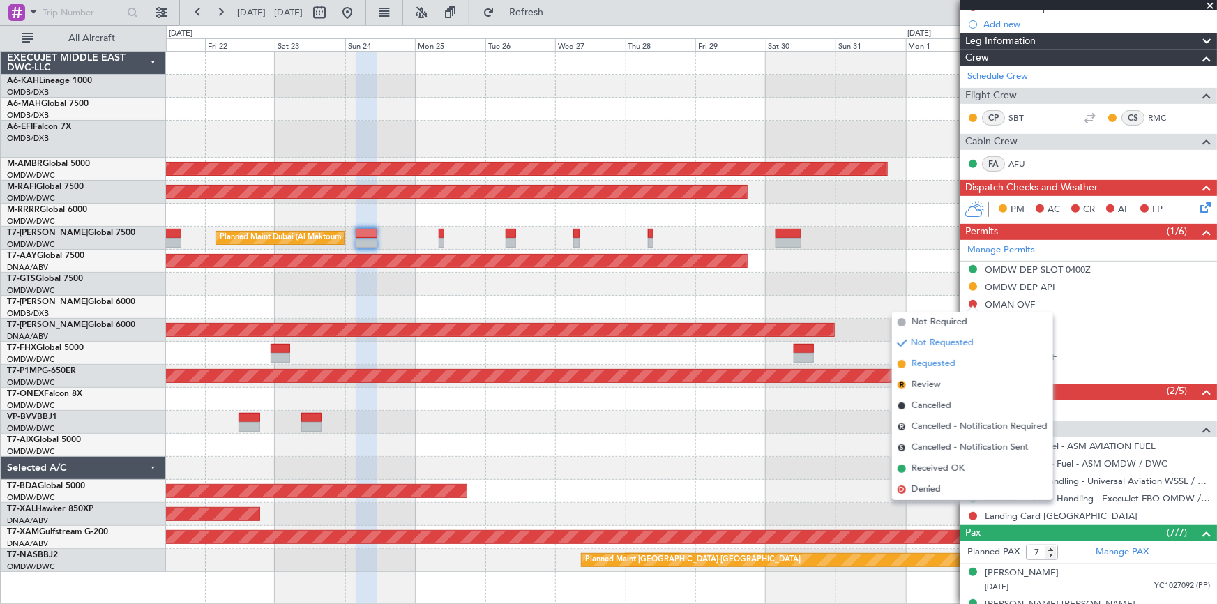
click at [941, 365] on span "Requested" at bounding box center [934, 364] width 44 height 14
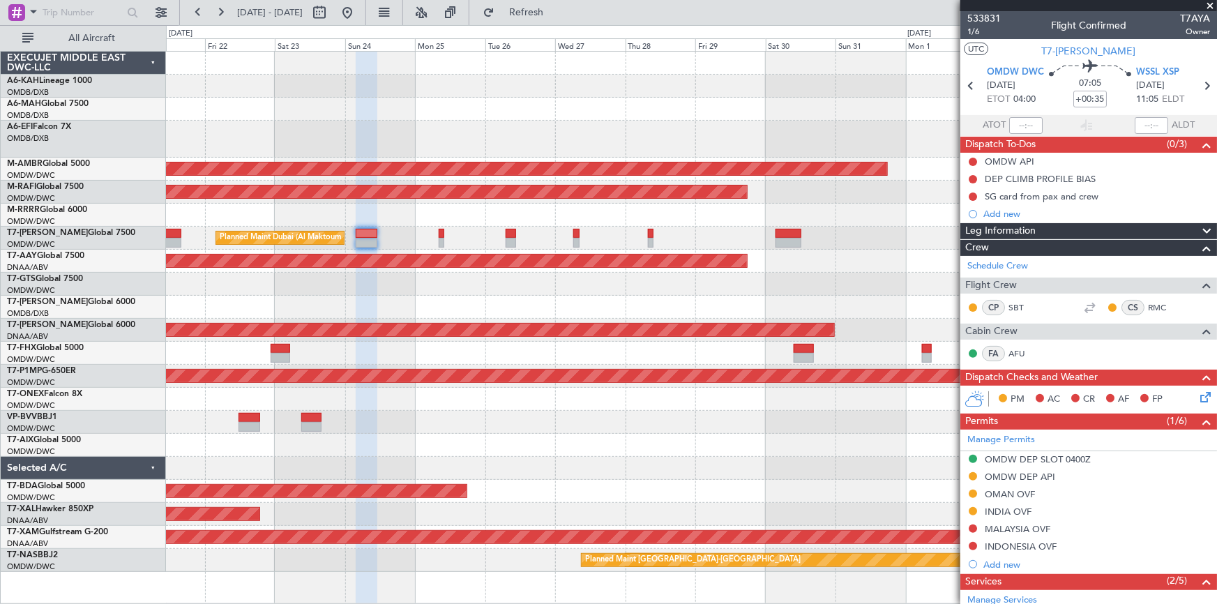
scroll to position [317, 0]
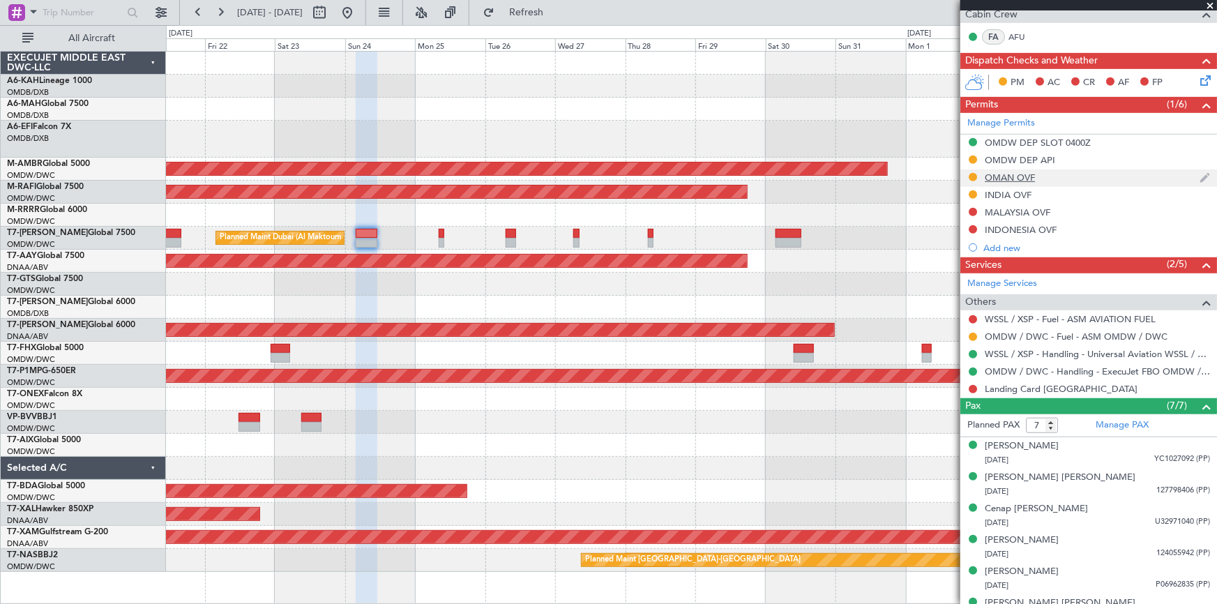
click at [1018, 177] on div "OMAN OVF" at bounding box center [1010, 178] width 50 height 12
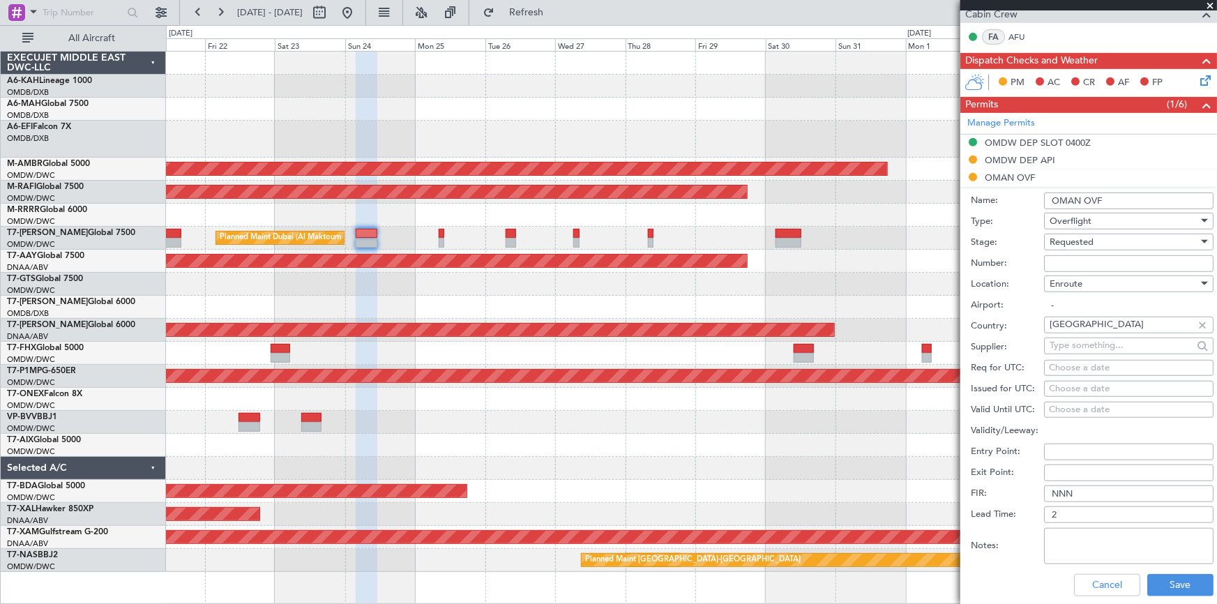
click at [1080, 529] on textarea "Notes:" at bounding box center [1128, 546] width 169 height 36
paste textarea "V1 JBS ZBAAOMDW 30AUG"
click at [1084, 536] on textarea "V1 JBS ZBAAOMDW 30AUG" at bounding box center [1128, 546] width 169 height 36
drag, startPoint x: 1175, startPoint y: 536, endPoint x: 981, endPoint y: 532, distance: 194.6
click at [981, 533] on div "Notes: V1 JBS OMDW WSSL 24AUG" at bounding box center [1092, 546] width 243 height 42
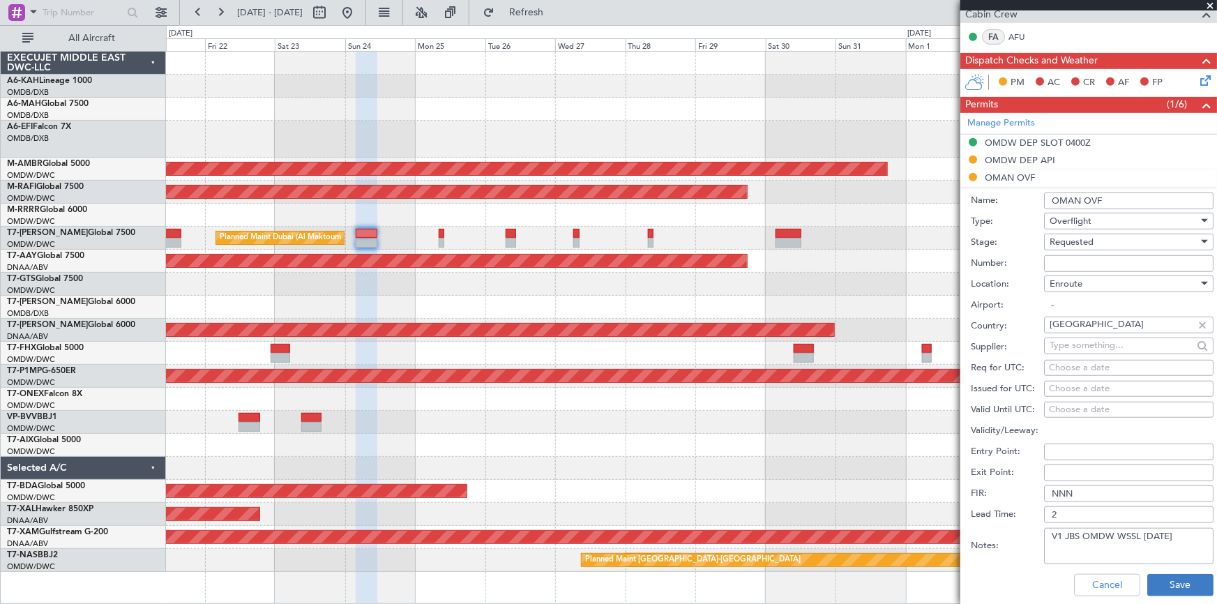
type textarea "V1 JBS OMDW WSSL 24AUG"
click at [1168, 584] on button "Save" at bounding box center [1180, 585] width 66 height 22
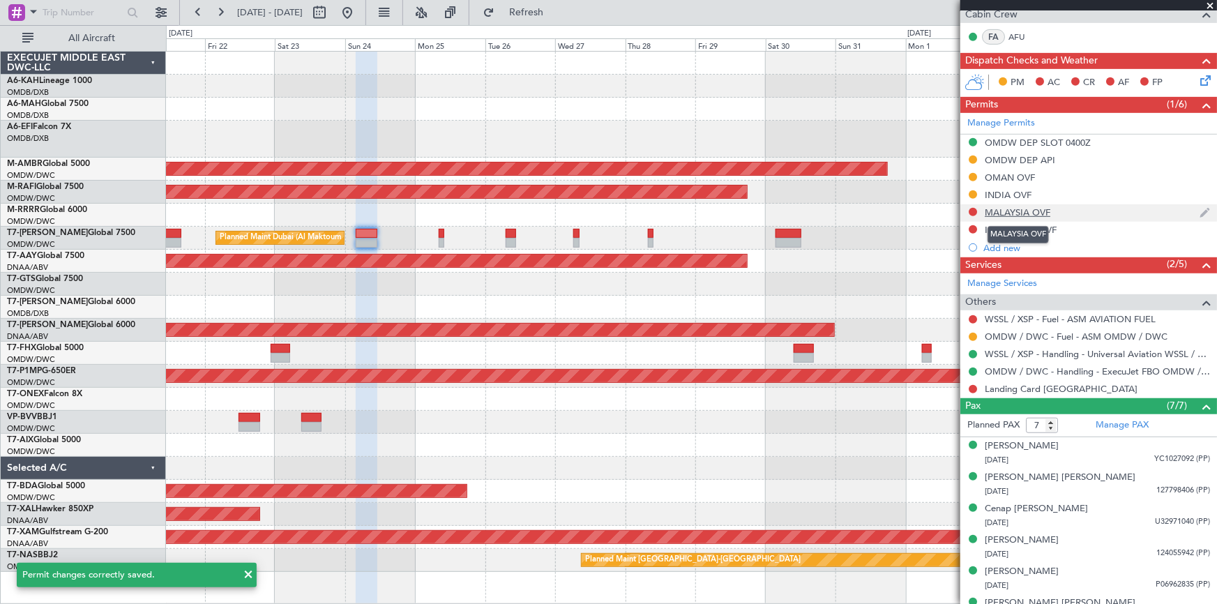
click at [1020, 211] on div "MALAYSIA OVF" at bounding box center [1018, 212] width 66 height 12
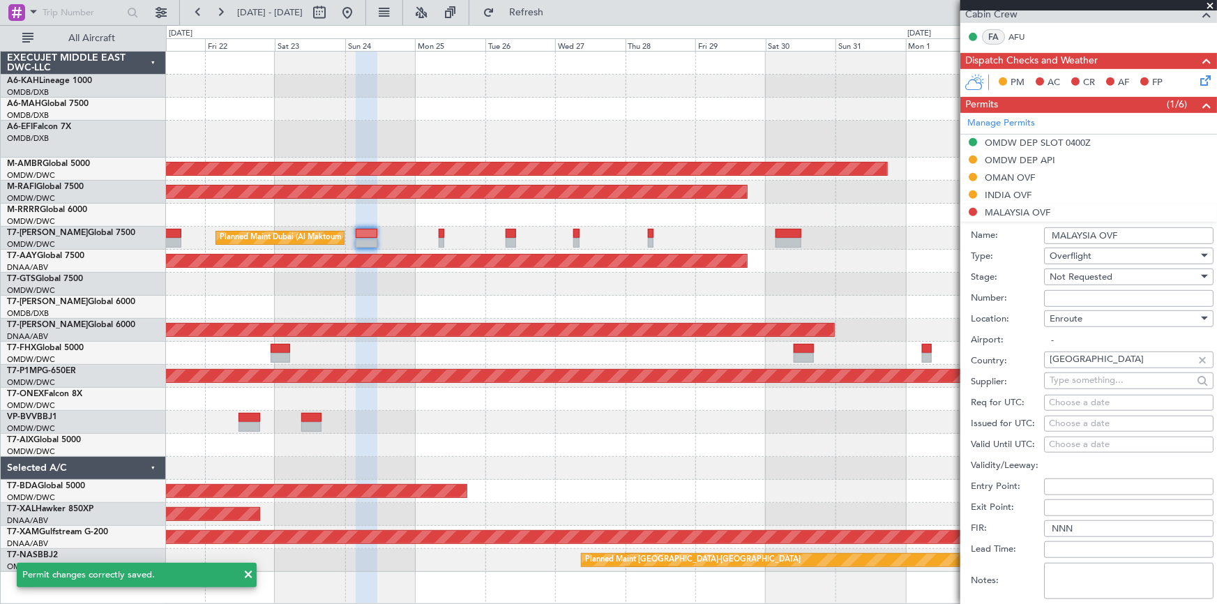
click at [1082, 564] on textarea "Notes:" at bounding box center [1128, 581] width 169 height 36
paste textarea "V1 JBS OMDW WSSL 24AUG"
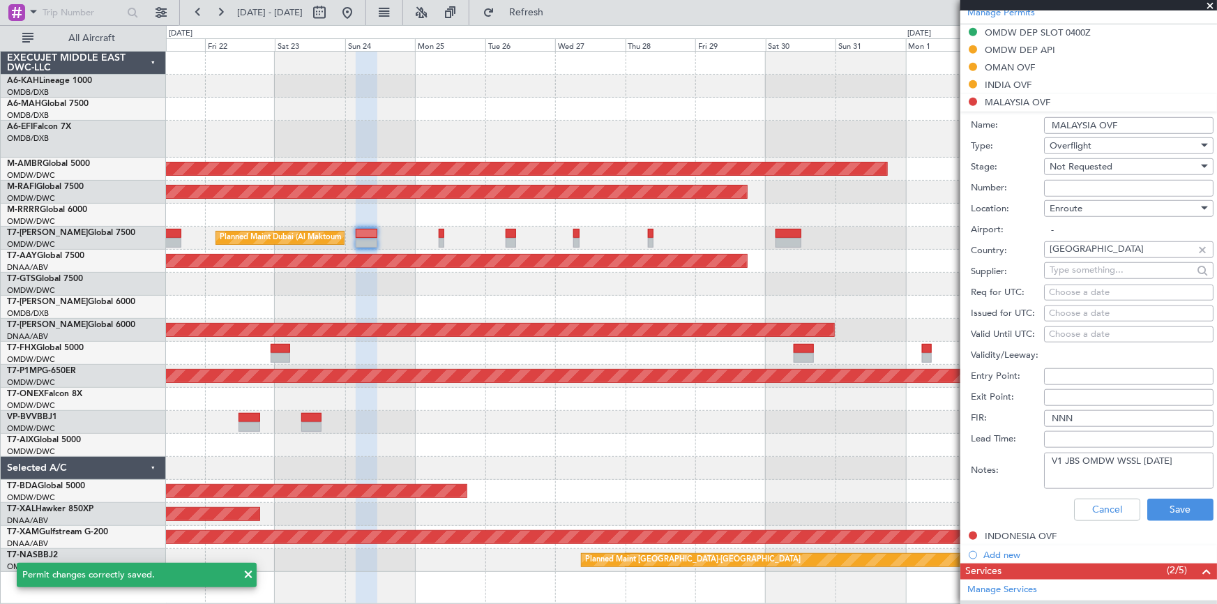
scroll to position [507, 0]
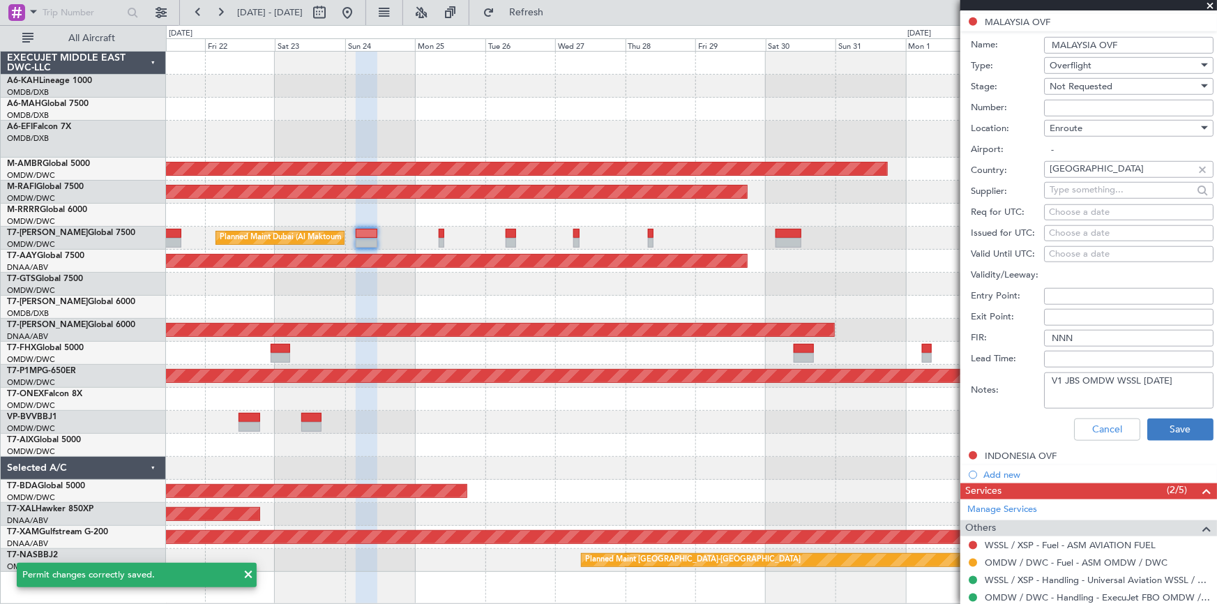
type textarea "V1 JBS OMDW WSSL 24AUG"
click at [1162, 425] on button "Save" at bounding box center [1180, 429] width 66 height 22
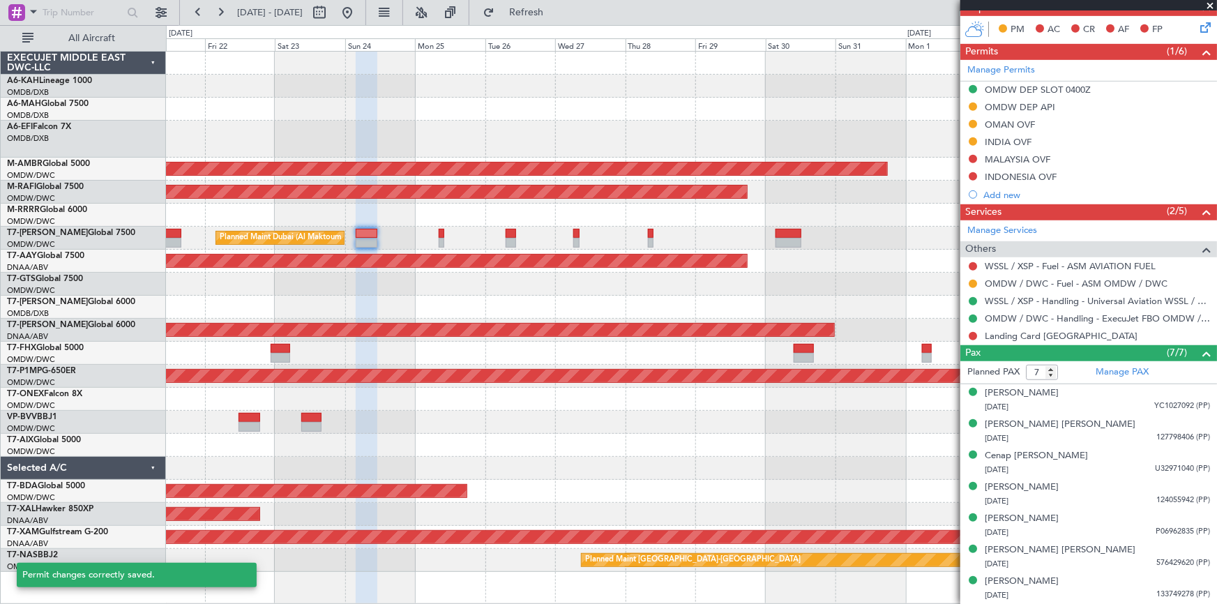
scroll to position [368, 0]
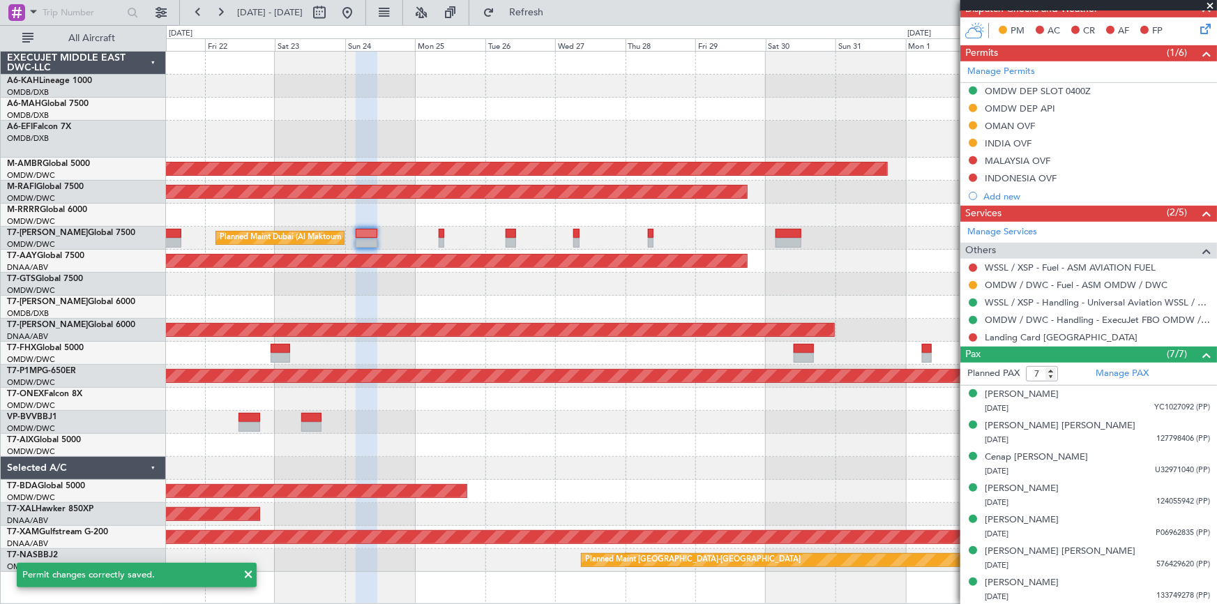
drag, startPoint x: 972, startPoint y: 156, endPoint x: 983, endPoint y: 179, distance: 25.6
click at [973, 156] on button at bounding box center [973, 160] width 8 height 8
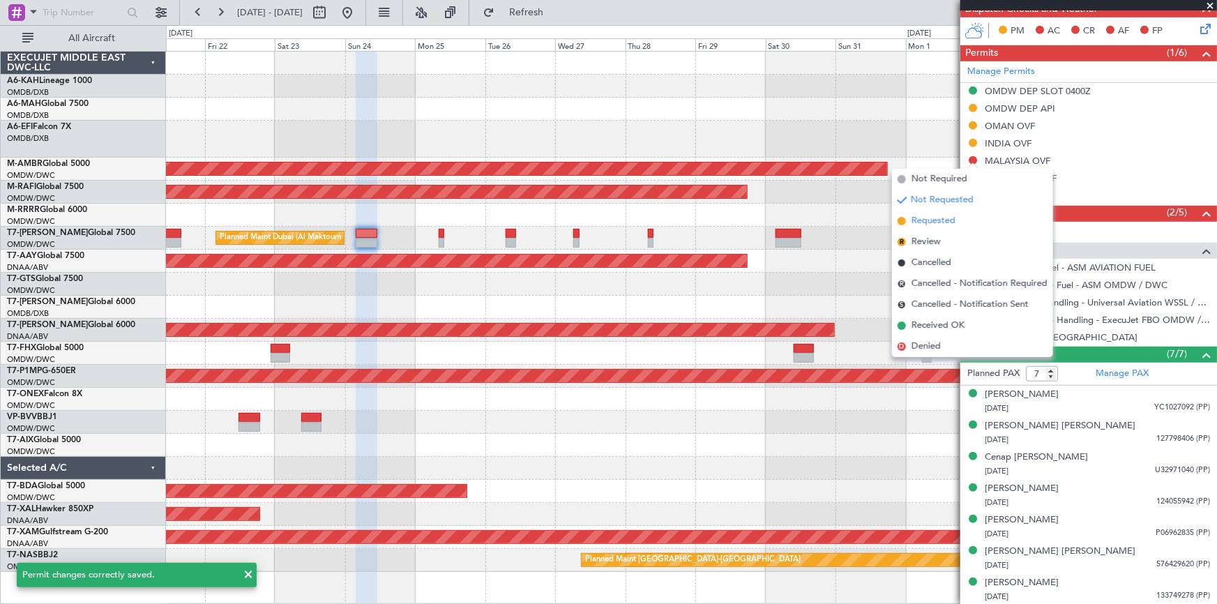
drag, startPoint x: 941, startPoint y: 220, endPoint x: 950, endPoint y: 217, distance: 9.1
click at [946, 218] on span "Requested" at bounding box center [934, 221] width 44 height 14
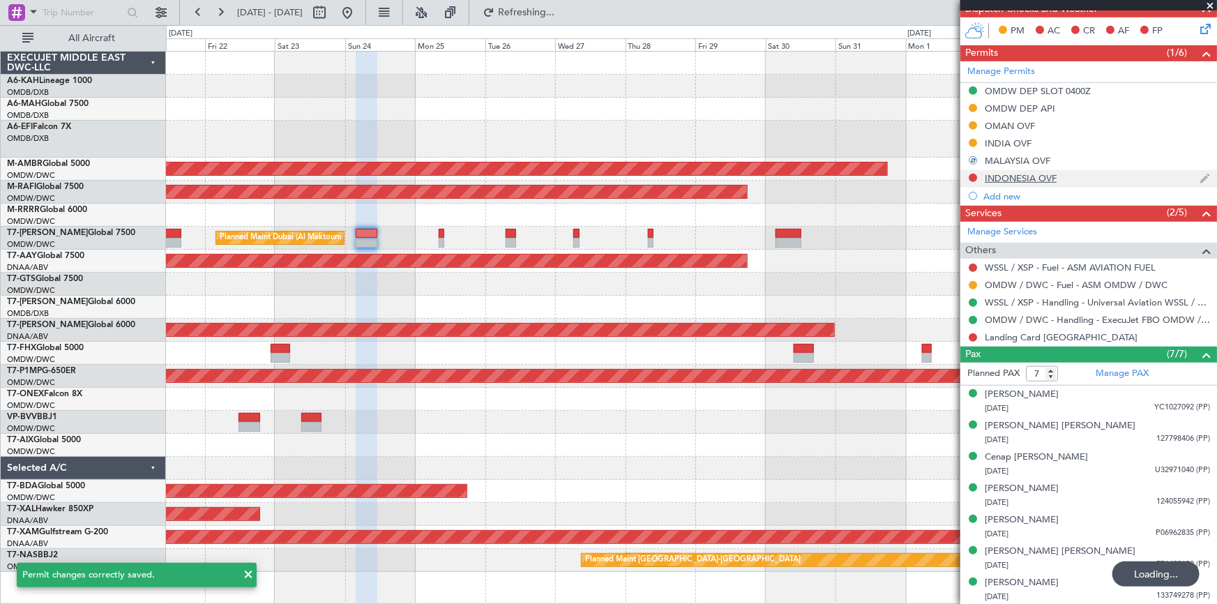
click at [1011, 175] on div "INDONESIA OVF" at bounding box center [1021, 178] width 72 height 12
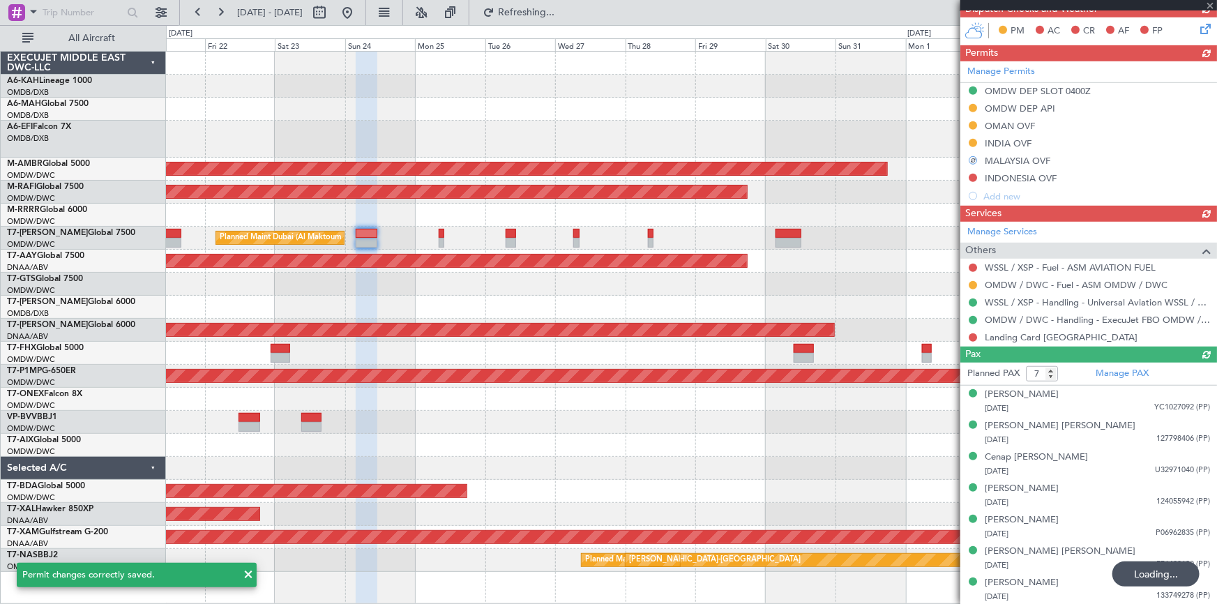
click at [1088, 244] on div "Manage Services Others WSSL / XSP - Fuel - ASM AVIATION FUEL OMDW / DWC - Fuel …" at bounding box center [1088, 284] width 257 height 125
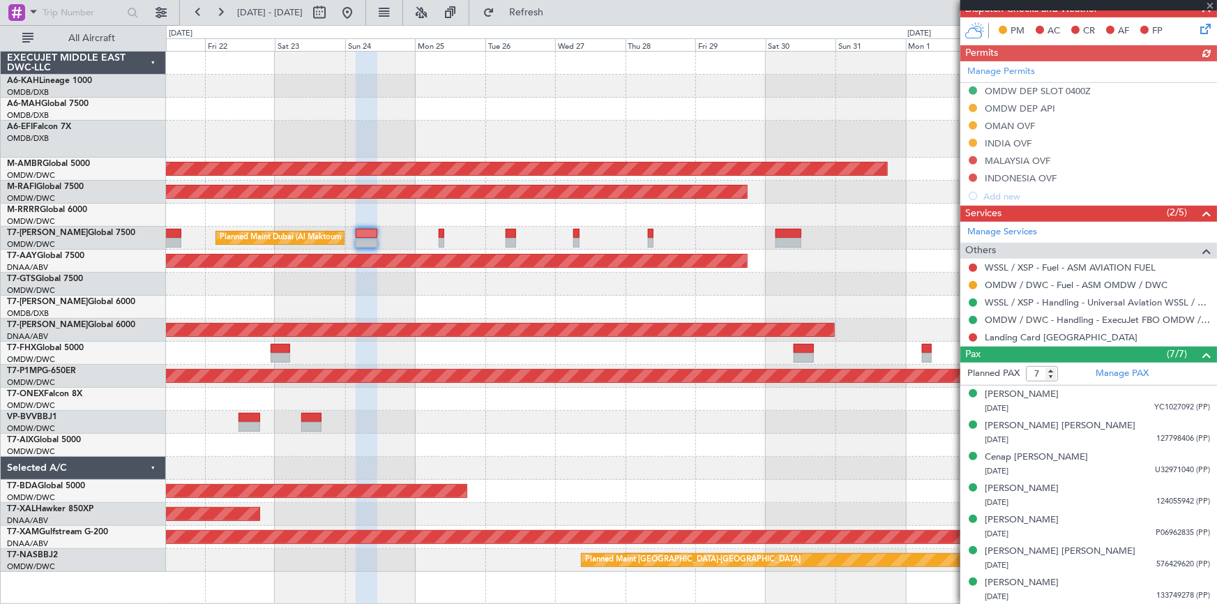
click at [1022, 173] on div "Manage Permits OMDW DEP SLOT 0400Z OMDW DEP API OMAN OVF INDIA OVF MALAYSIA OVF…" at bounding box center [1088, 133] width 257 height 144
click at [1022, 175] on div "Manage Permits OMDW DEP SLOT 0400Z OMDW DEP API OMAN OVF INDIA OVF MALAYSIA OVF…" at bounding box center [1088, 133] width 257 height 144
click at [1032, 176] on div "Manage Permits OMDW DEP SLOT 0400Z OMDW DEP API OMAN OVF INDIA OVF MALAYSIA OVF…" at bounding box center [1088, 133] width 257 height 144
click at [1024, 174] on div "INDONESIA OVF" at bounding box center [1021, 178] width 72 height 12
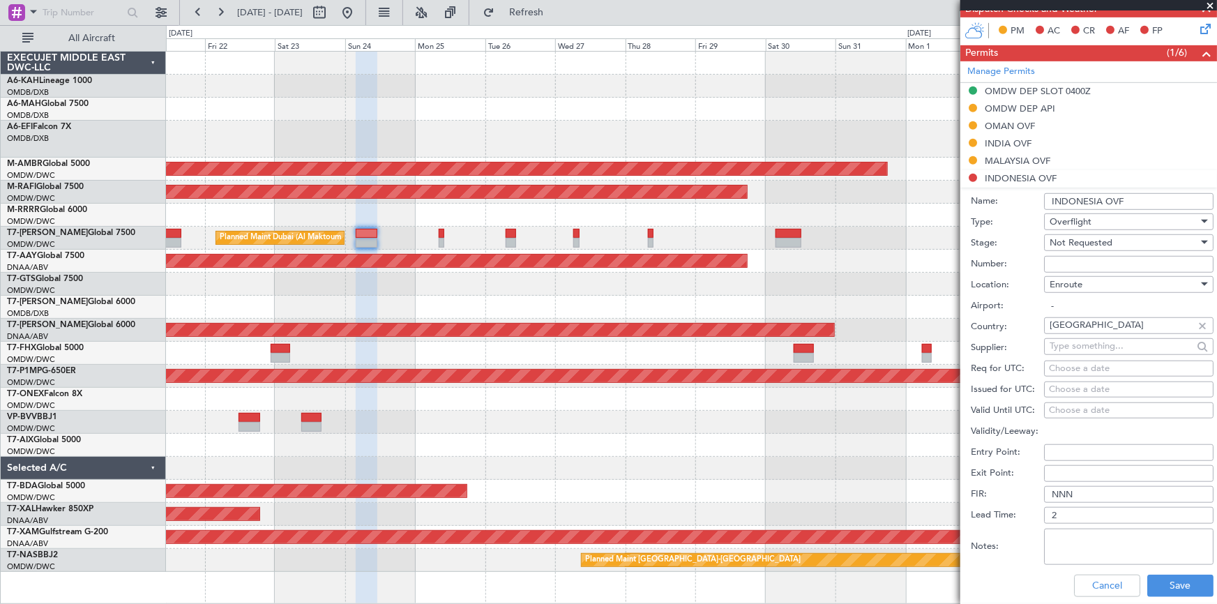
click at [1073, 244] on span "Not Requested" at bounding box center [1081, 242] width 63 height 13
drag, startPoint x: 1068, startPoint y: 333, endPoint x: 1098, endPoint y: 473, distance: 143.4
click at [1073, 333] on span "Requested" at bounding box center [1124, 332] width 148 height 21
drag, startPoint x: 1088, startPoint y: 545, endPoint x: 1126, endPoint y: 554, distance: 38.7
click at [1089, 543] on textarea "Notes:" at bounding box center [1128, 547] width 169 height 36
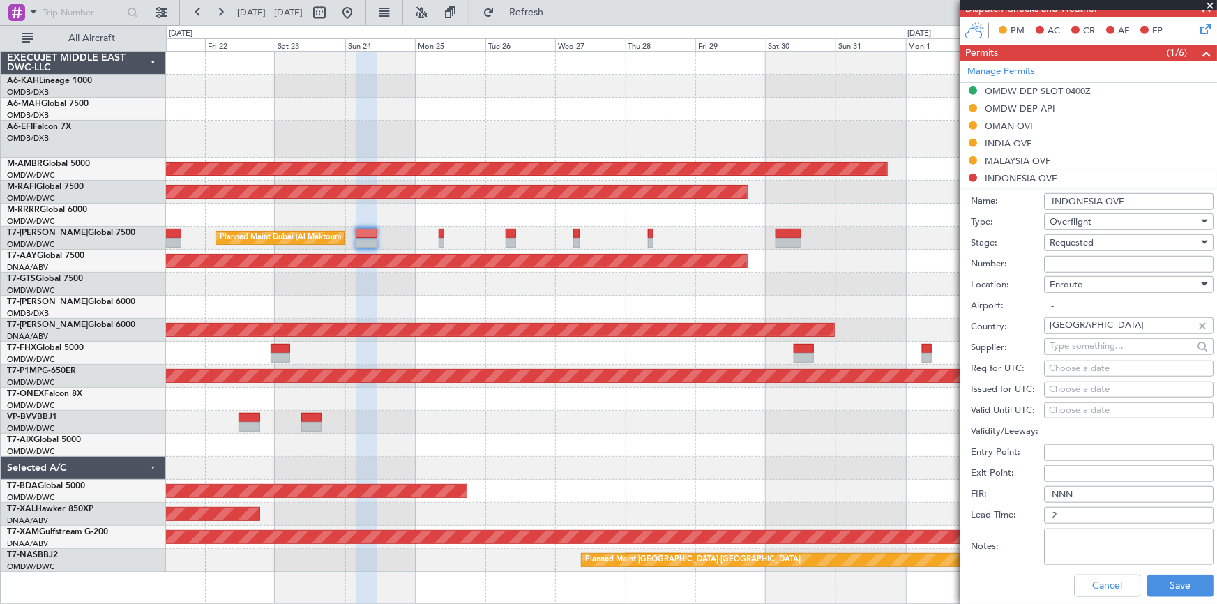
paste textarea "V1 JBS OMDW WSSL 24AUG"
type textarea "V1 JBS OMDW WSSL 24AUG"
click at [1178, 586] on button "Save" at bounding box center [1180, 586] width 66 height 22
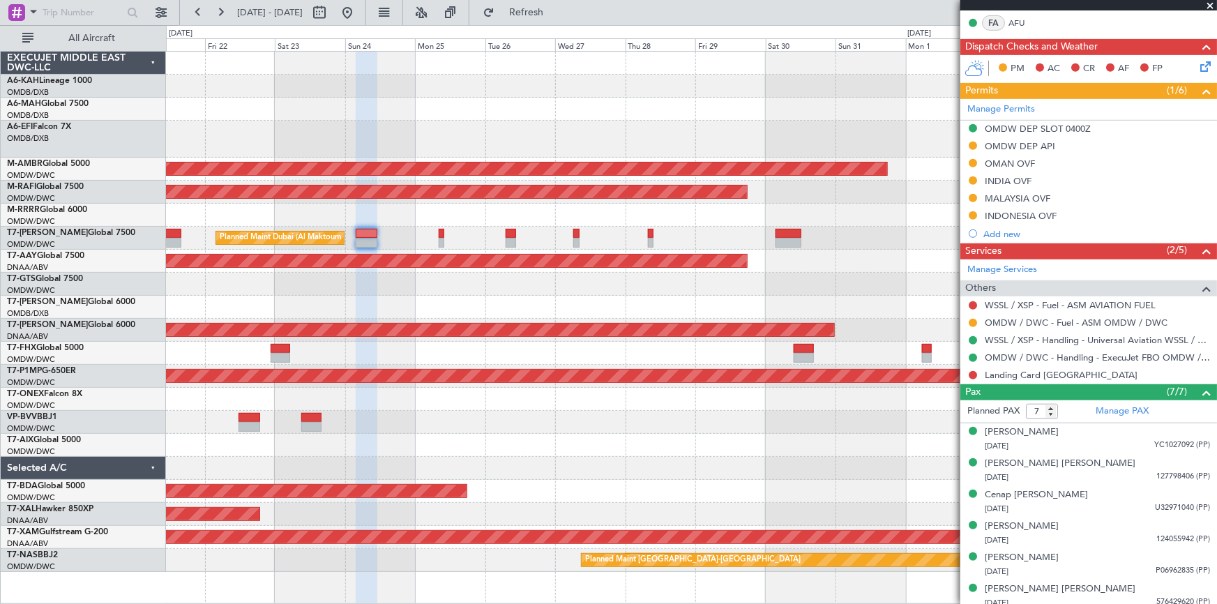
scroll to position [368, 0]
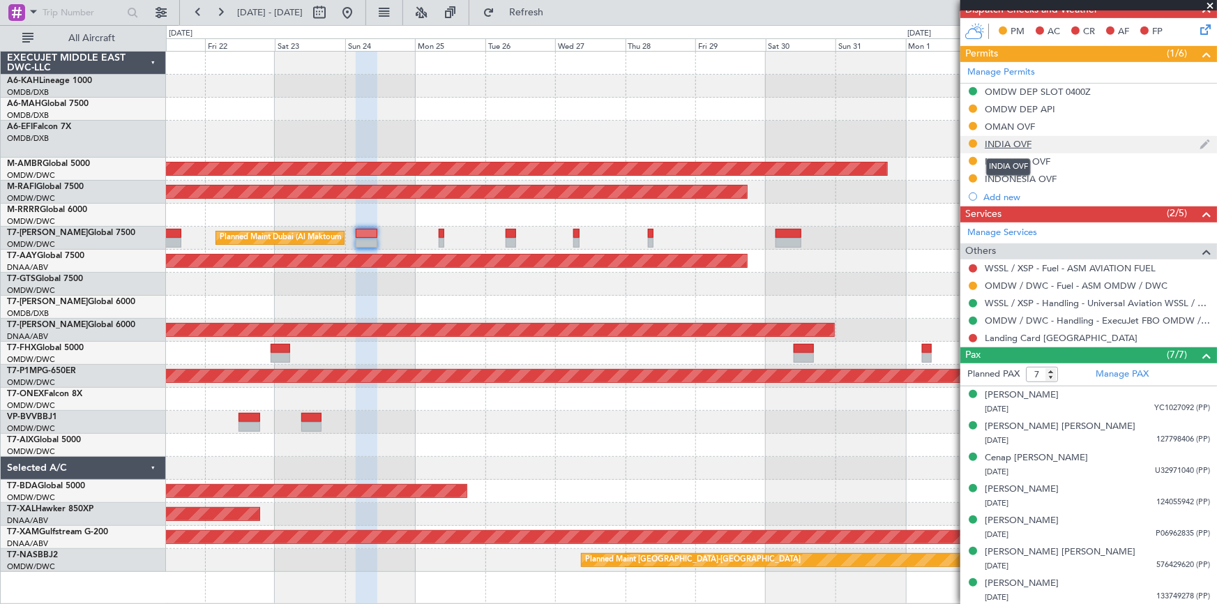
click at [1011, 143] on div "INDIA OVF" at bounding box center [1008, 144] width 47 height 12
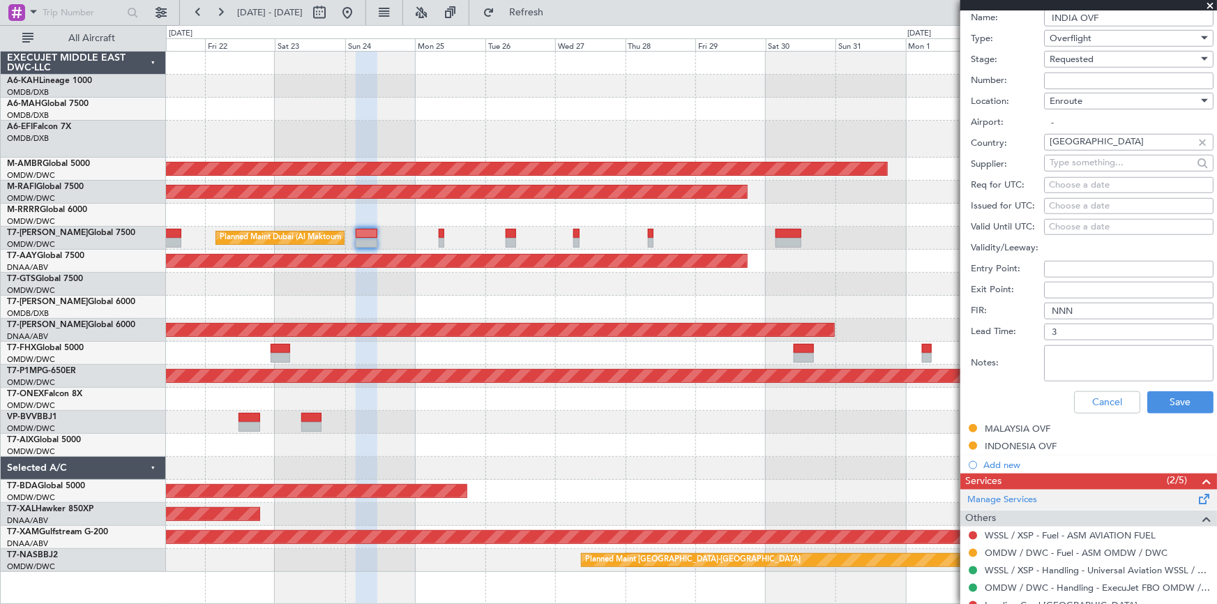
scroll to position [558, 0]
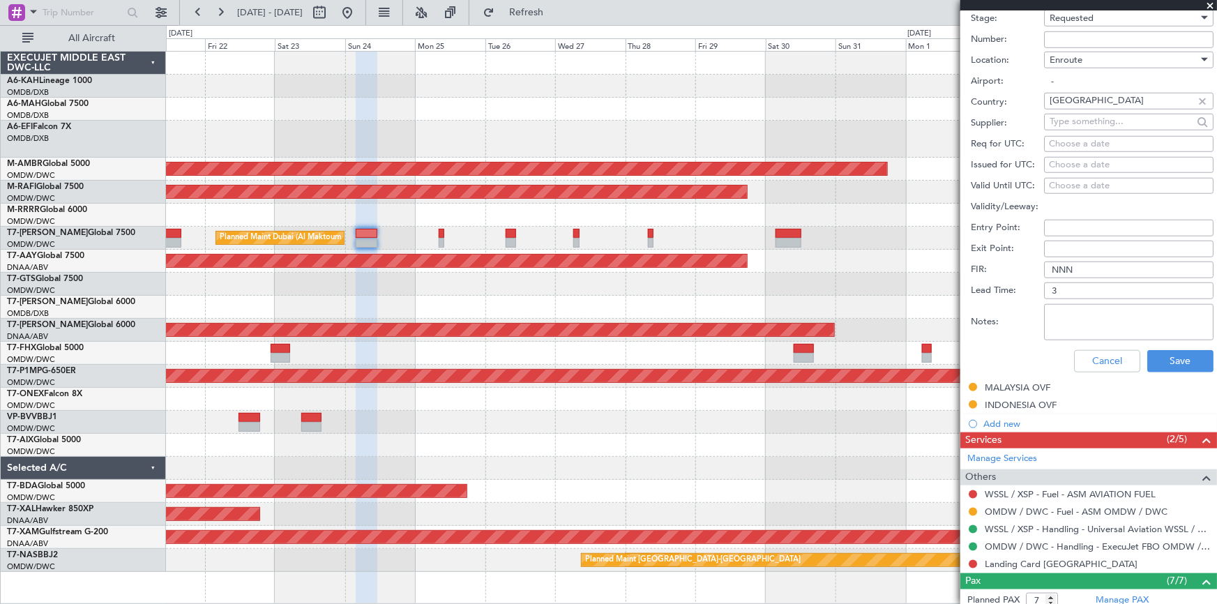
click at [1105, 317] on textarea "Notes:" at bounding box center [1128, 322] width 169 height 36
paste textarea "V1 JBS OMDW WSSL 24AUG"
click at [1077, 312] on textarea "V1 JBS OMDW WSSL 24AUG" at bounding box center [1128, 322] width 169 height 36
type textarea "V1 IFOS OMDW WSSL 24AUG"
click at [1175, 353] on button "Save" at bounding box center [1180, 361] width 66 height 22
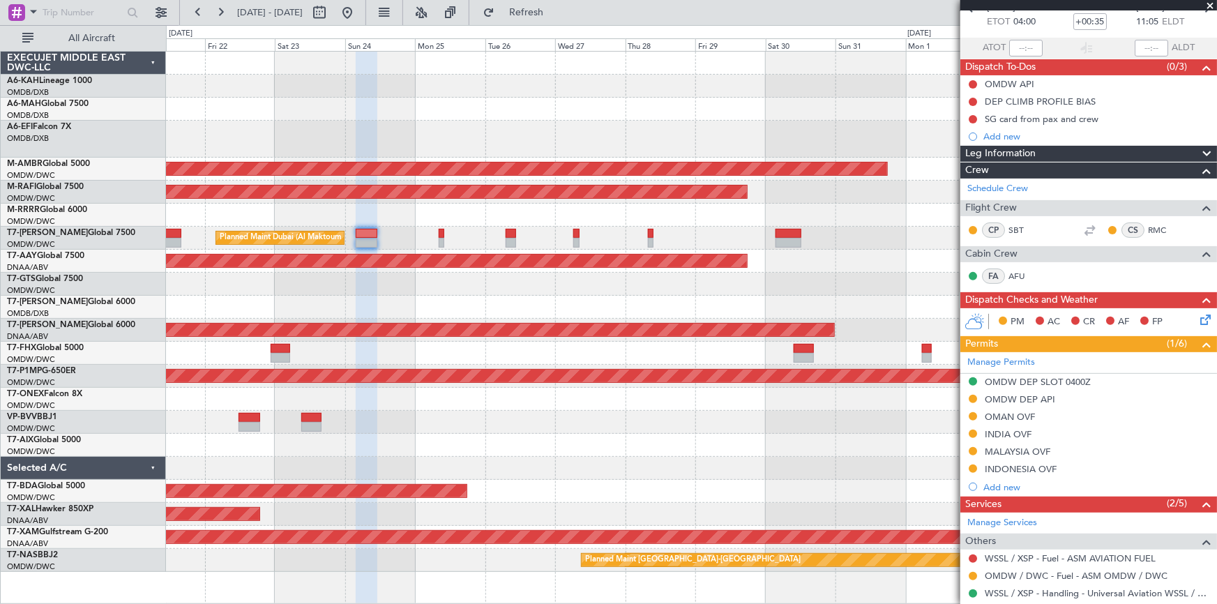
scroll to position [0, 0]
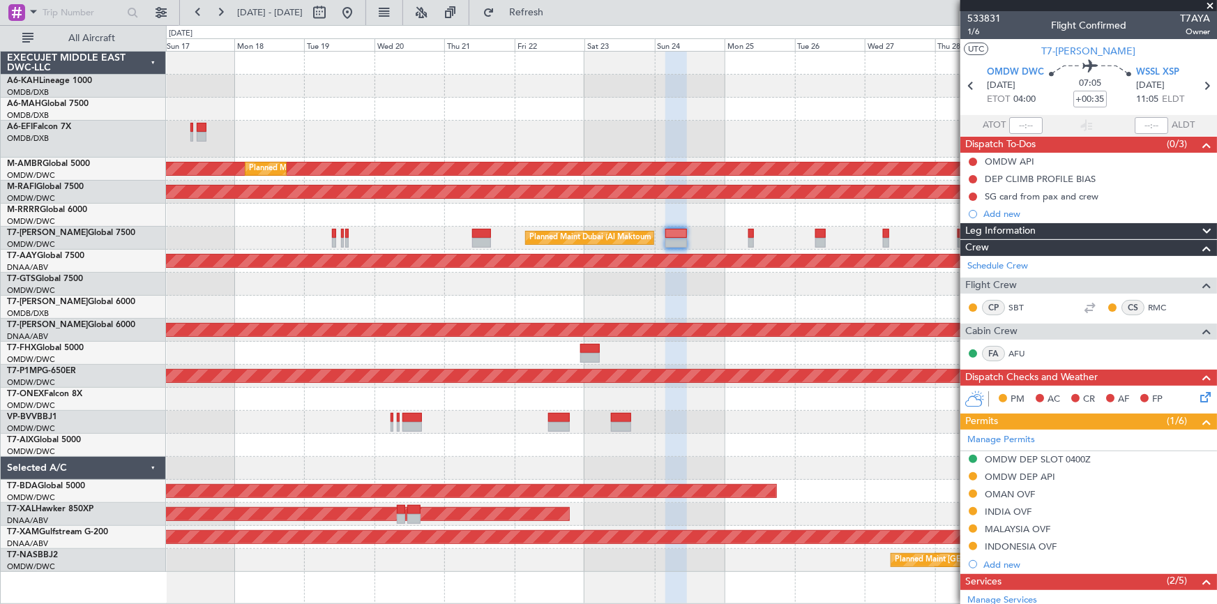
click at [743, 310] on div at bounding box center [691, 307] width 1051 height 23
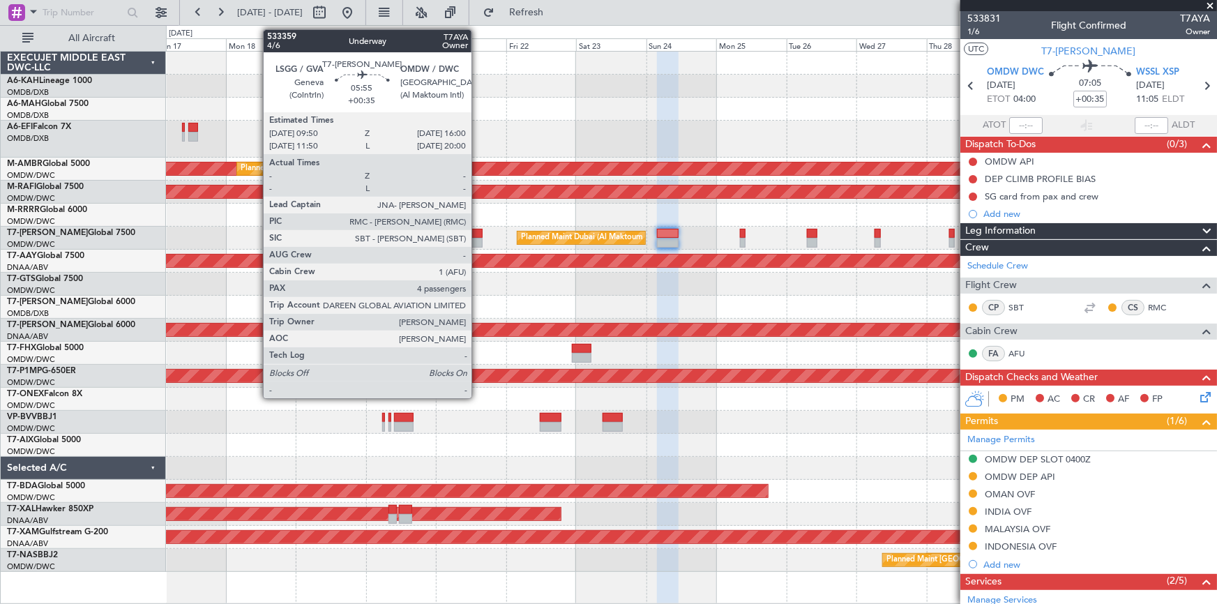
click at [478, 239] on div at bounding box center [473, 243] width 18 height 10
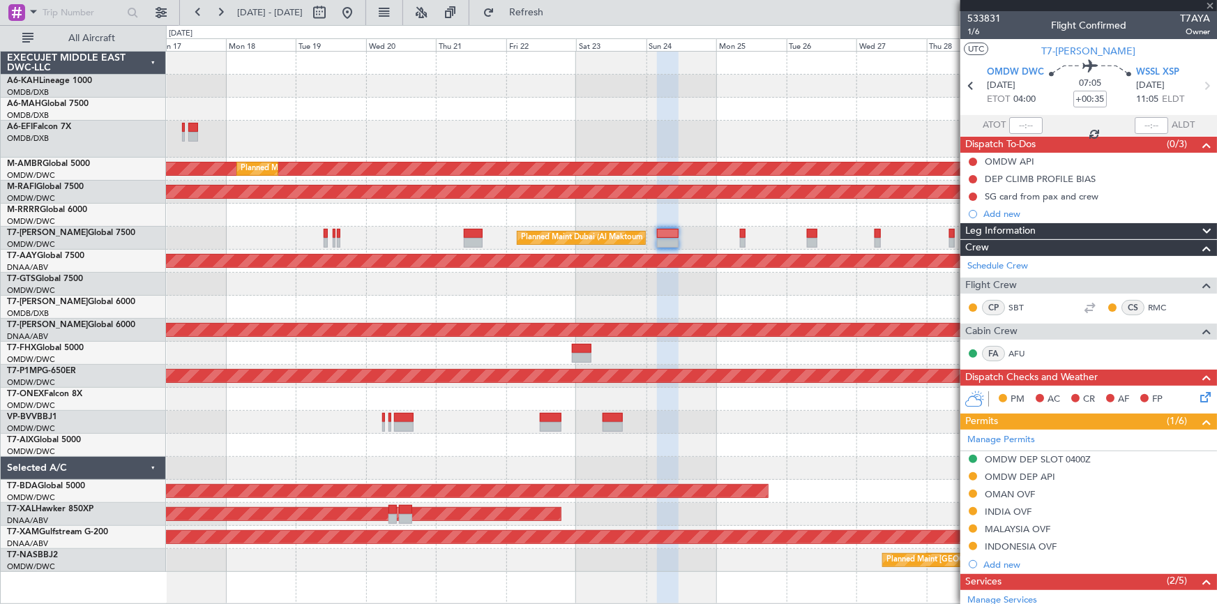
type input "4"
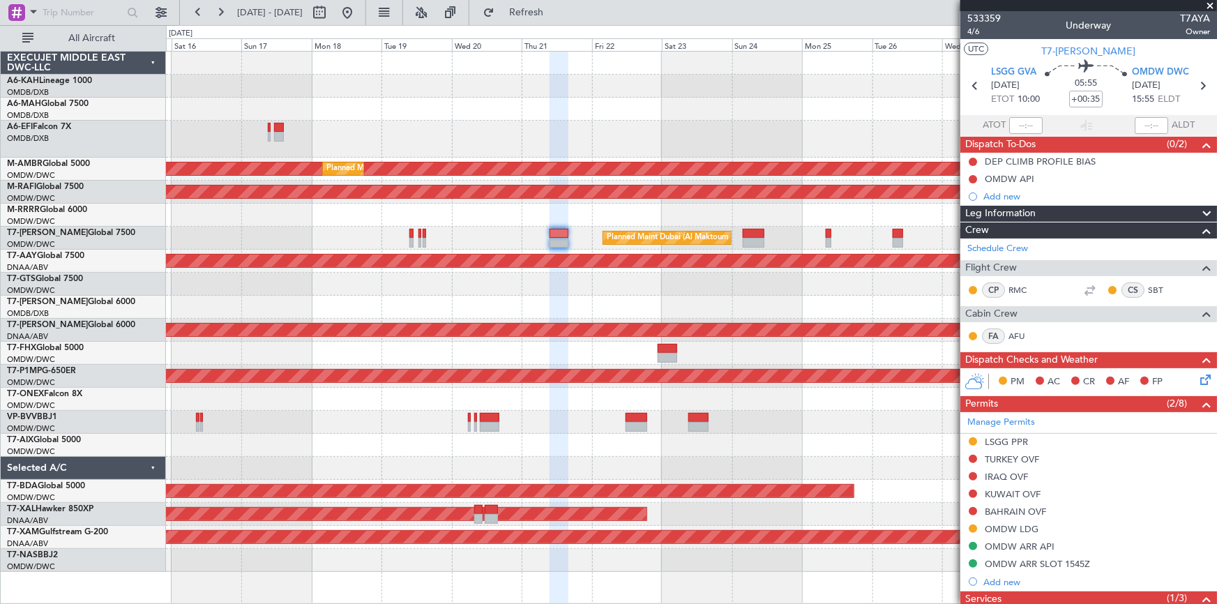
click at [364, 251] on div "Unplanned Maint Budapest (Ferenc Liszt Intl) Planned Maint Dubai (Dubai Intl) P…" at bounding box center [691, 312] width 1051 height 520
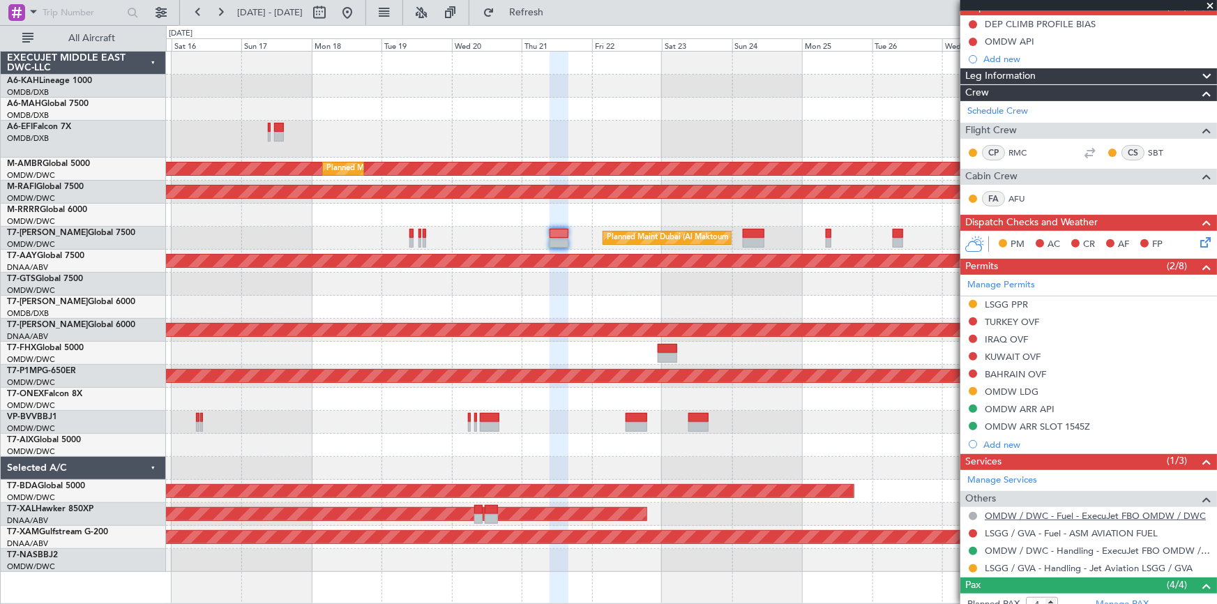
scroll to position [190, 0]
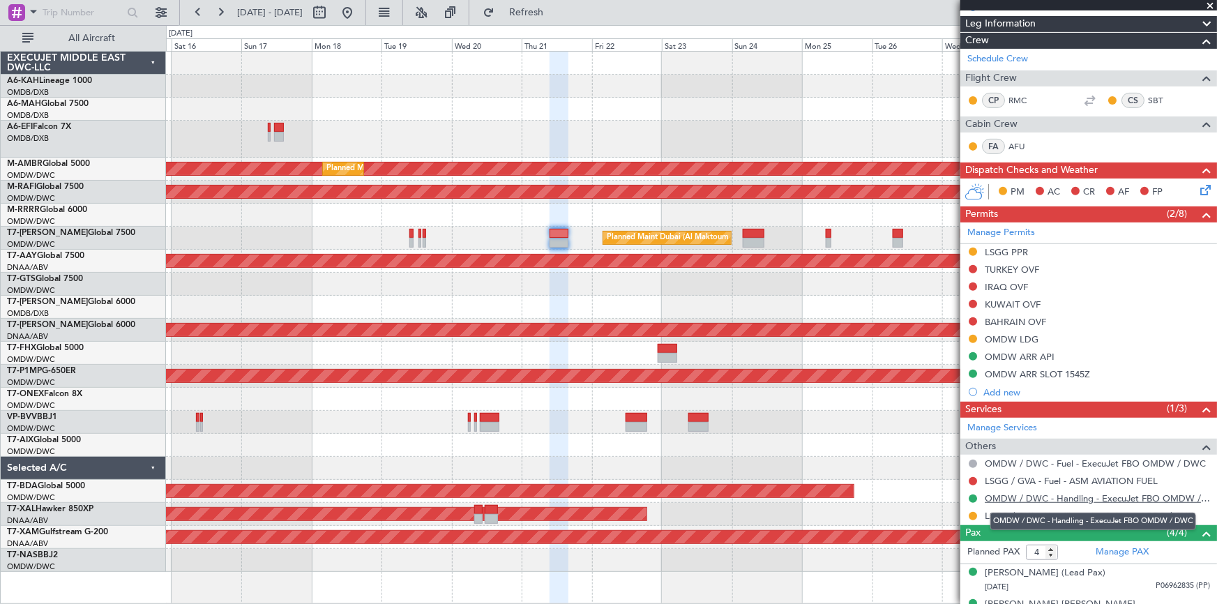
click at [1044, 497] on link "OMDW / DWC - Handling - ExecuJet FBO OMDW / DWC" at bounding box center [1097, 498] width 225 height 12
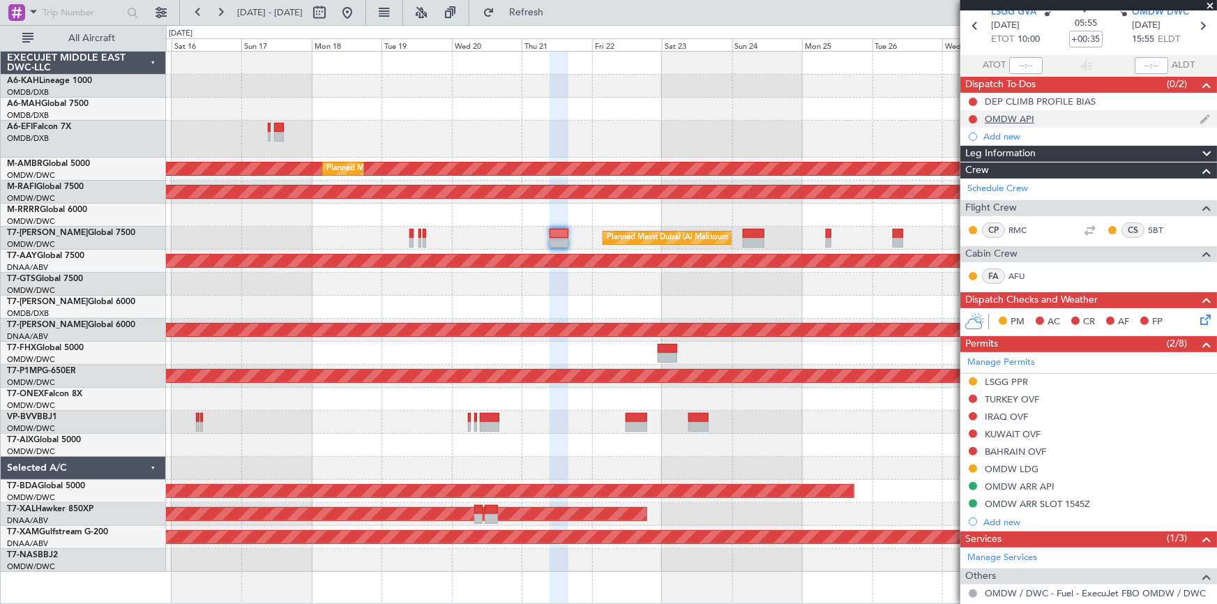
scroll to position [0, 0]
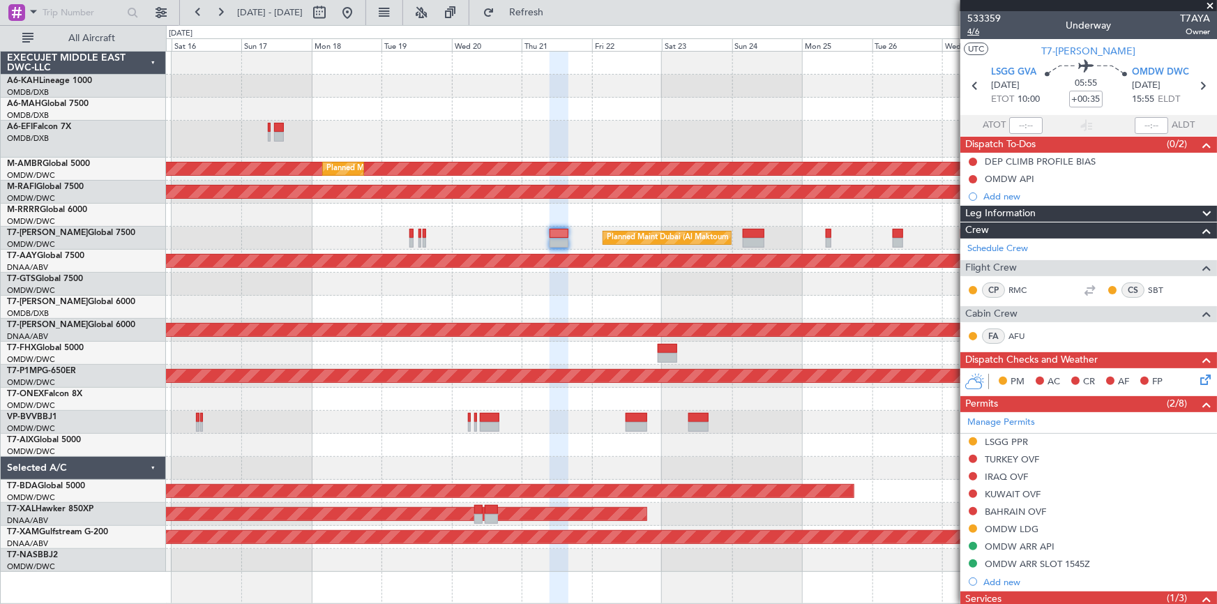
click at [969, 29] on span "4/6" at bounding box center [983, 32] width 33 height 12
click at [997, 471] on div "IRAQ OVF" at bounding box center [1006, 477] width 43 height 12
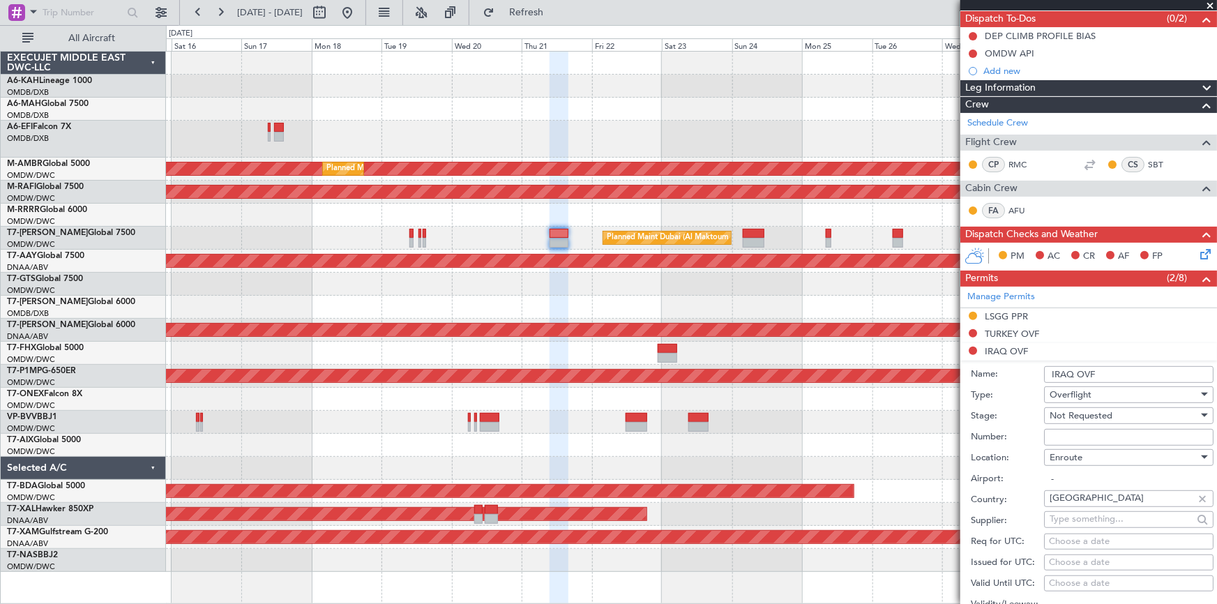
scroll to position [126, 0]
click at [1094, 409] on span "Not Requested" at bounding box center [1081, 415] width 63 height 13
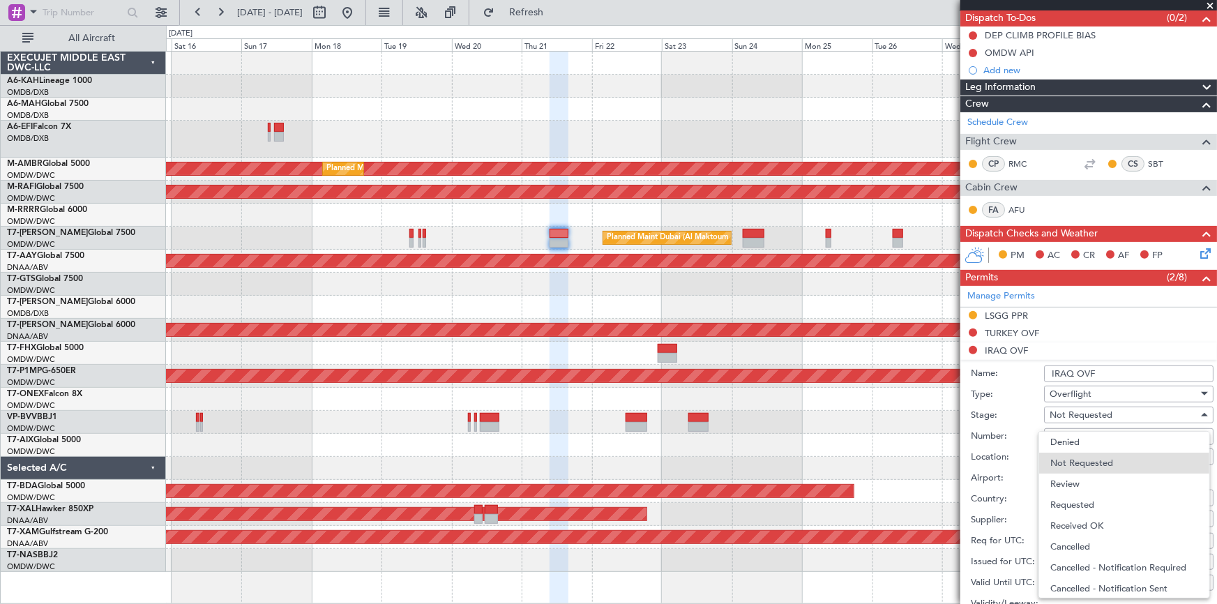
drag, startPoint x: 1088, startPoint y: 506, endPoint x: 1119, endPoint y: 473, distance: 45.4
click at [1089, 505] on span "Requested" at bounding box center [1124, 504] width 148 height 21
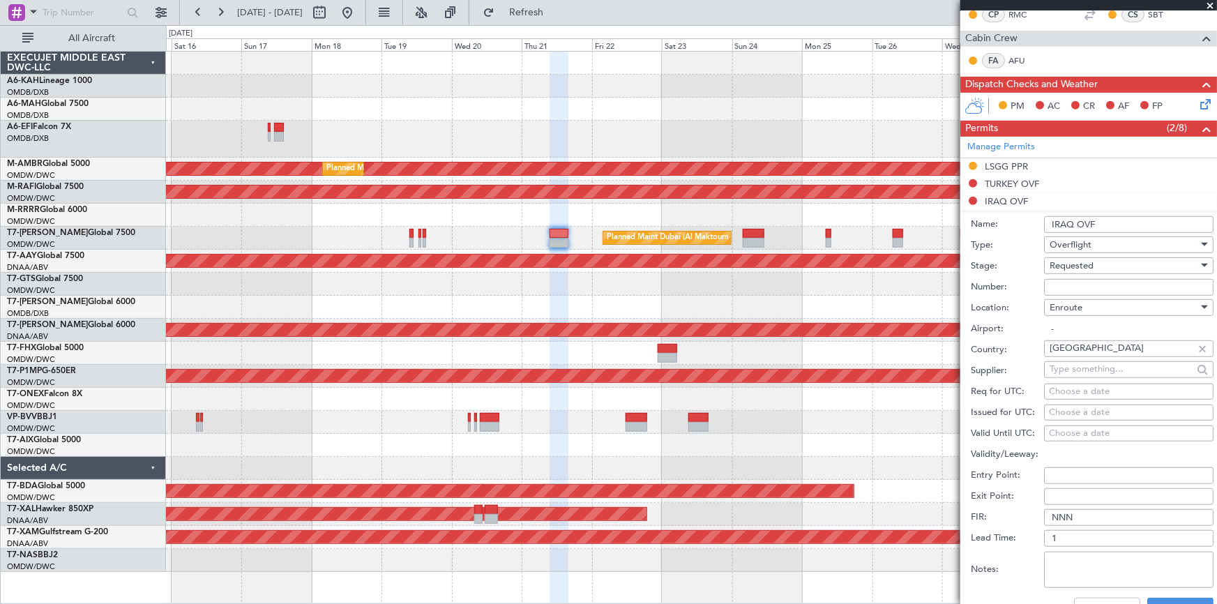
scroll to position [317, 0]
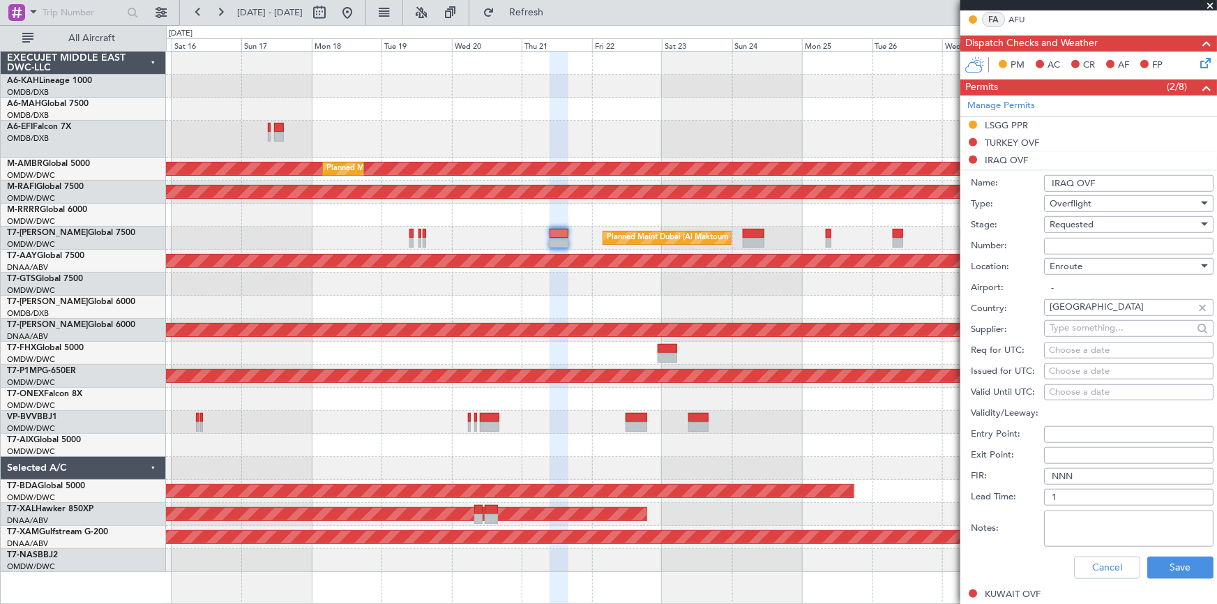
click at [1109, 517] on textarea "Notes:" at bounding box center [1128, 529] width 169 height 36
type textarea "V1 JBS LSGG OMDW [DATE]"
click at [1188, 561] on button "Save" at bounding box center [1180, 568] width 66 height 22
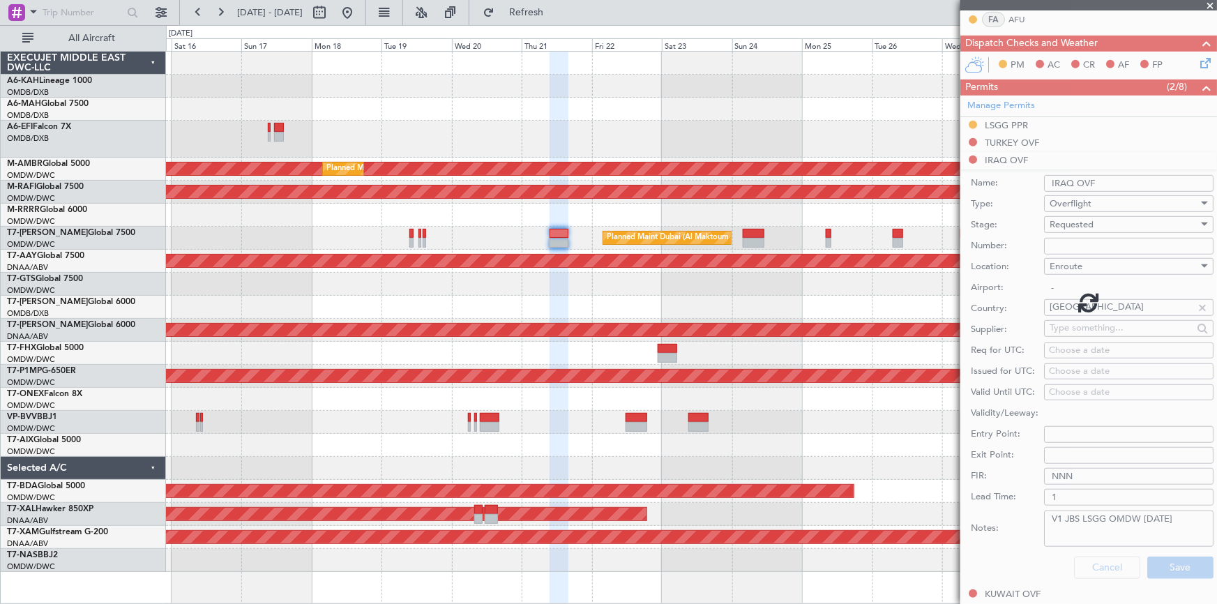
scroll to position [273, 0]
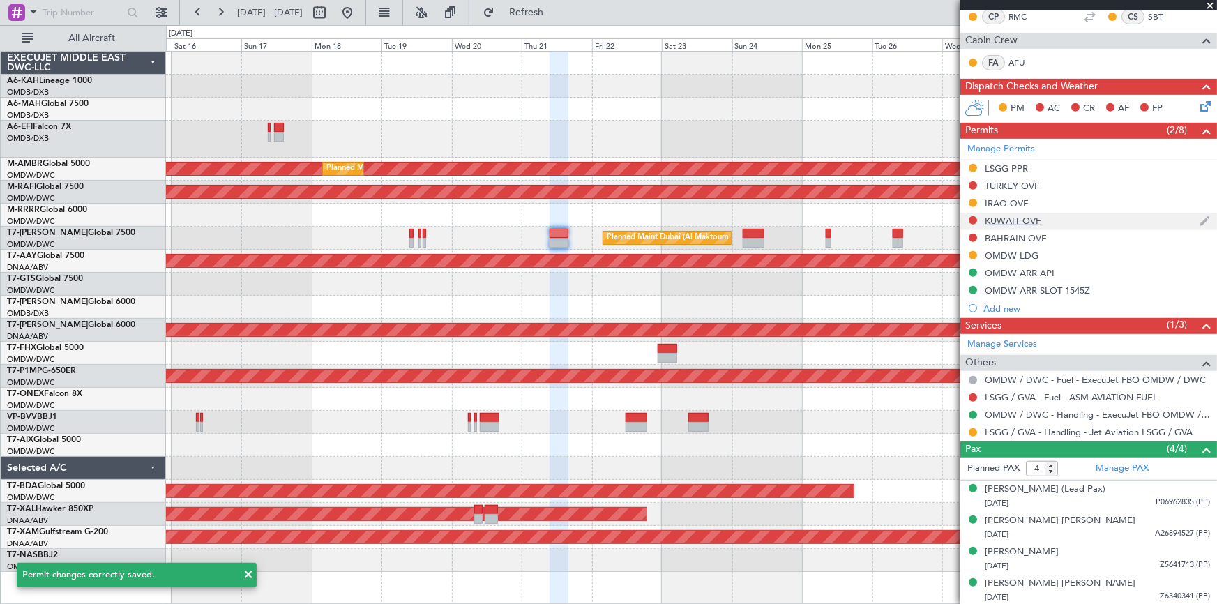
click at [1022, 216] on div "KUWAIT OVF" at bounding box center [1013, 221] width 56 height 12
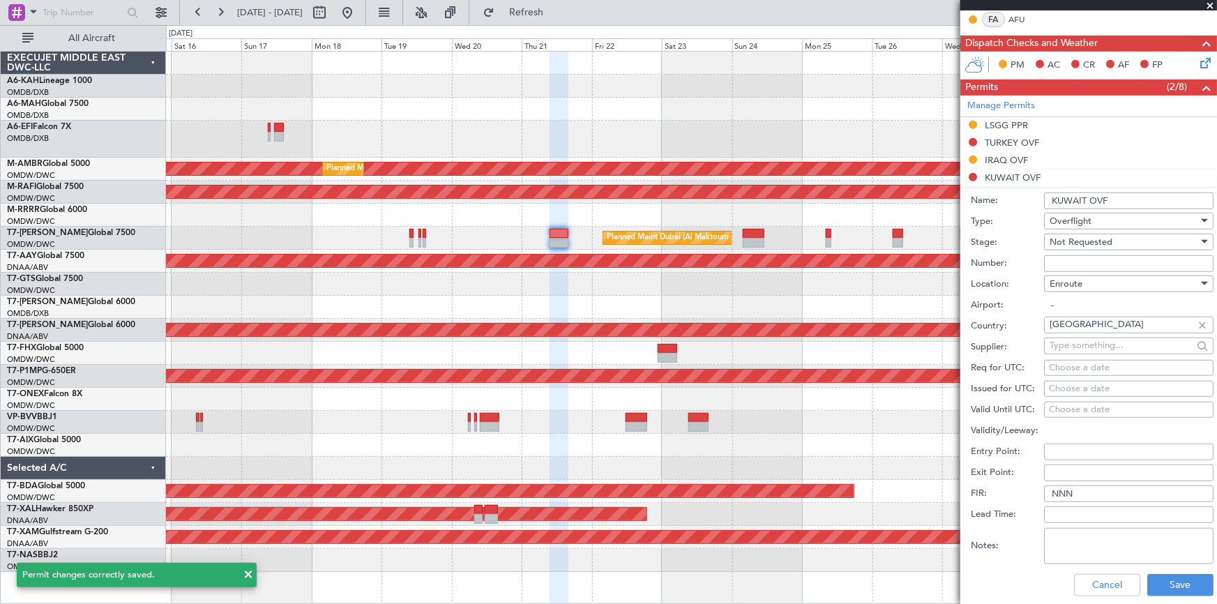
scroll to position [570, 0]
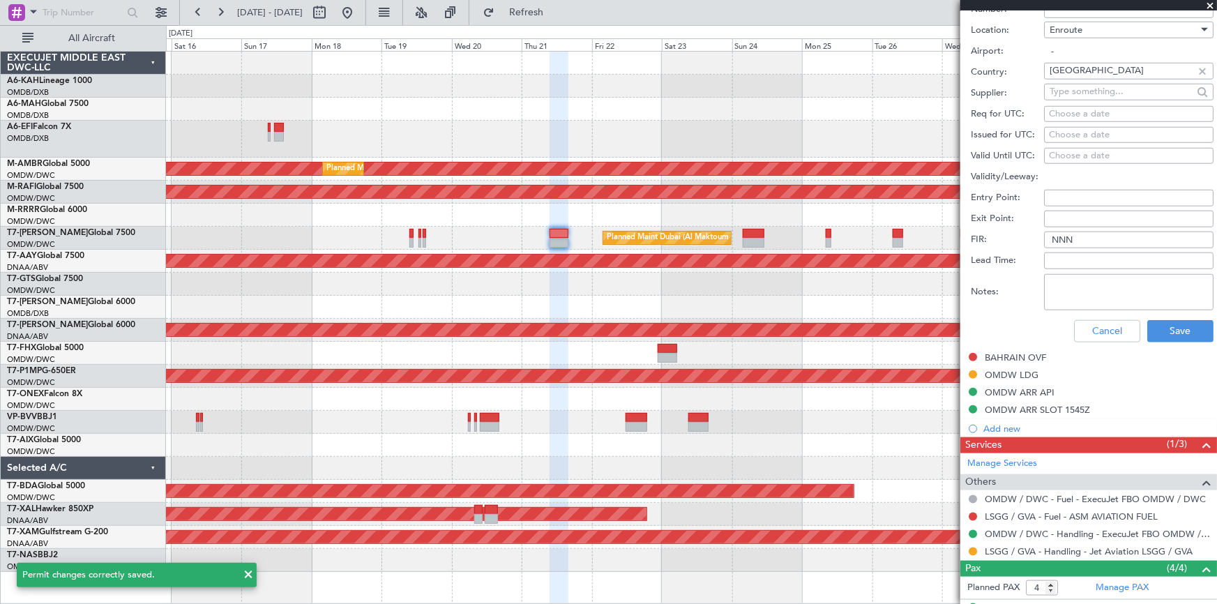
click at [1099, 286] on textarea "Notes:" at bounding box center [1128, 292] width 169 height 36
paste textarea "V1 JBS LSGG OMDW [DATE]"
type textarea "V1 JBS LSGG OMDW [DATE]"
click at [1167, 320] on button "Save" at bounding box center [1180, 331] width 66 height 22
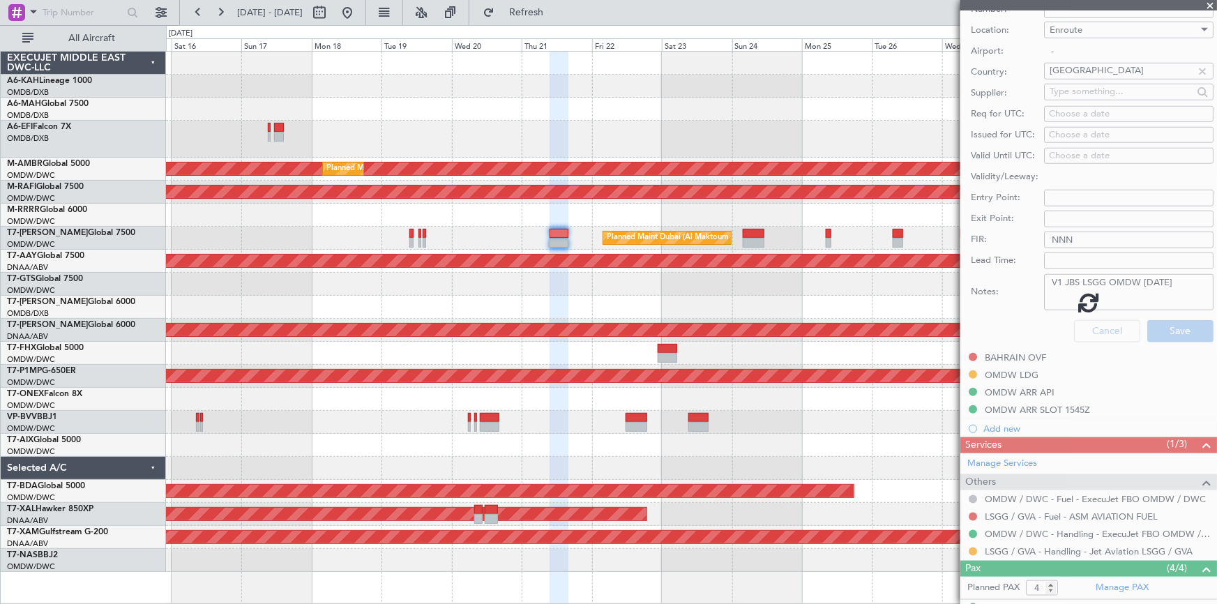
scroll to position [153, 0]
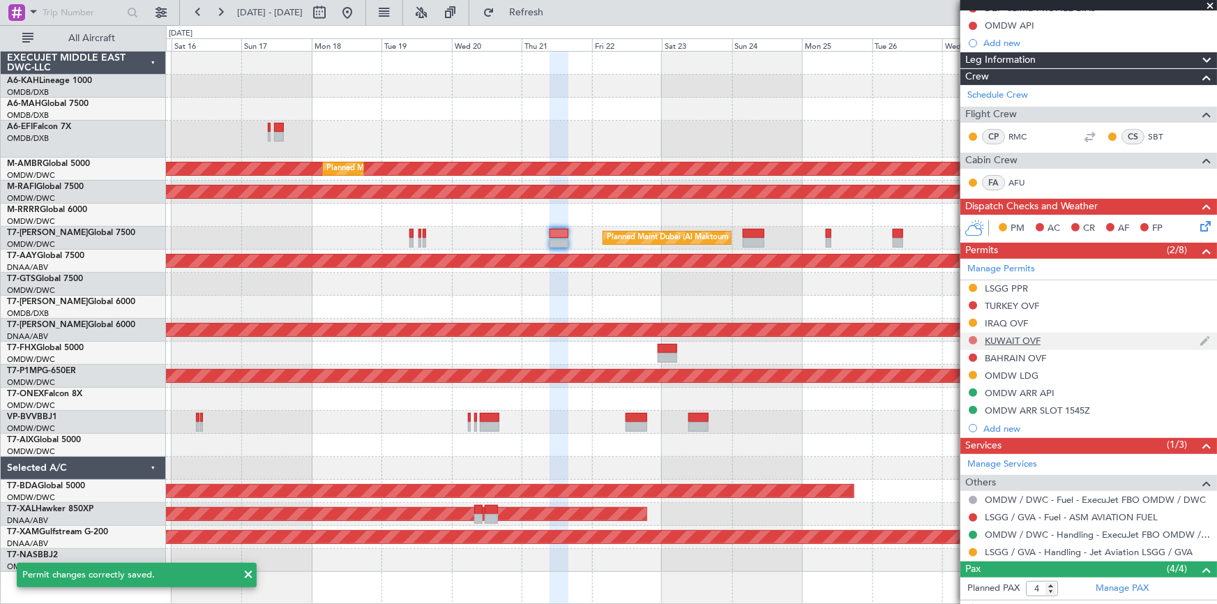
click at [974, 337] on button at bounding box center [973, 340] width 8 height 8
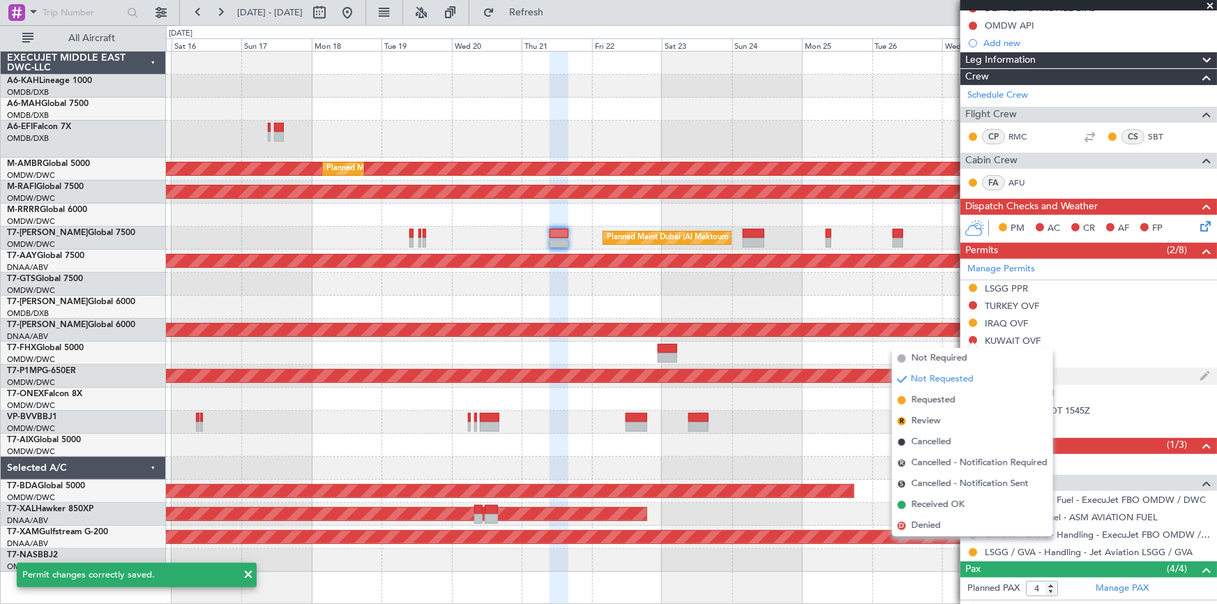
drag, startPoint x: 943, startPoint y: 401, endPoint x: 1001, endPoint y: 379, distance: 62.4
click at [953, 401] on span "Requested" at bounding box center [934, 400] width 44 height 14
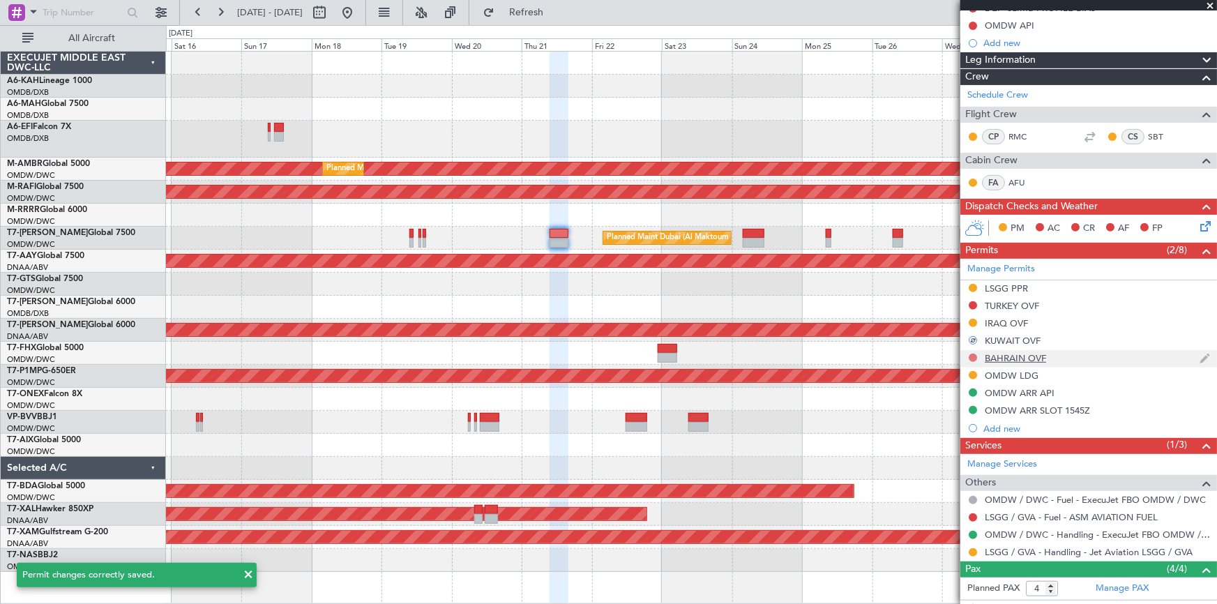
click at [976, 354] on button at bounding box center [973, 358] width 8 height 8
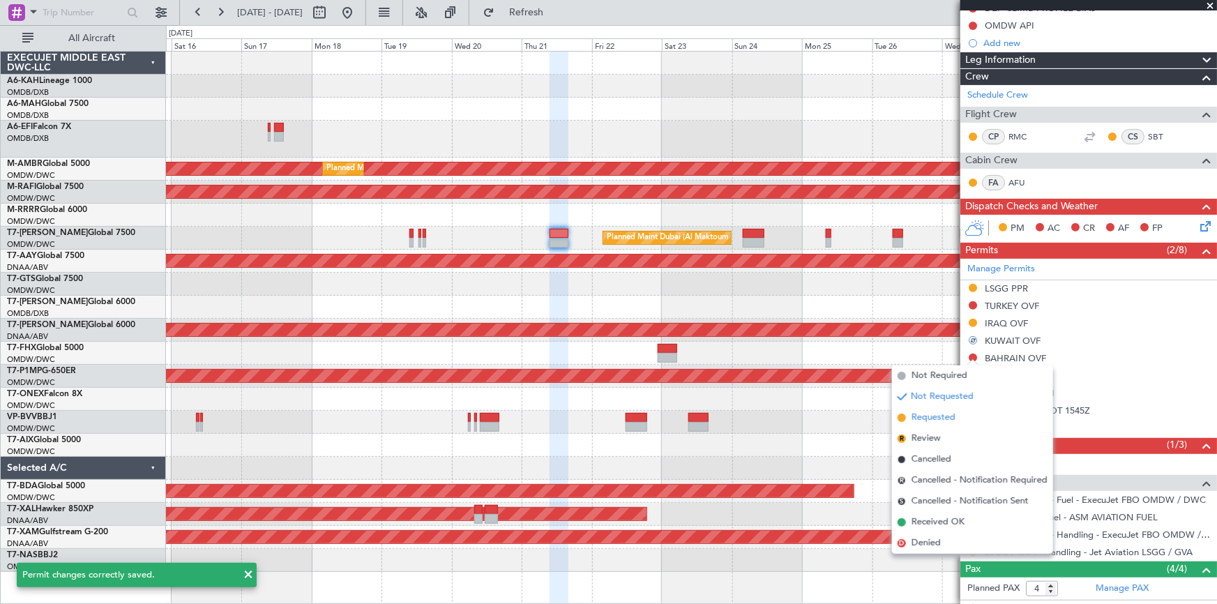
click at [937, 411] on span "Requested" at bounding box center [934, 418] width 44 height 14
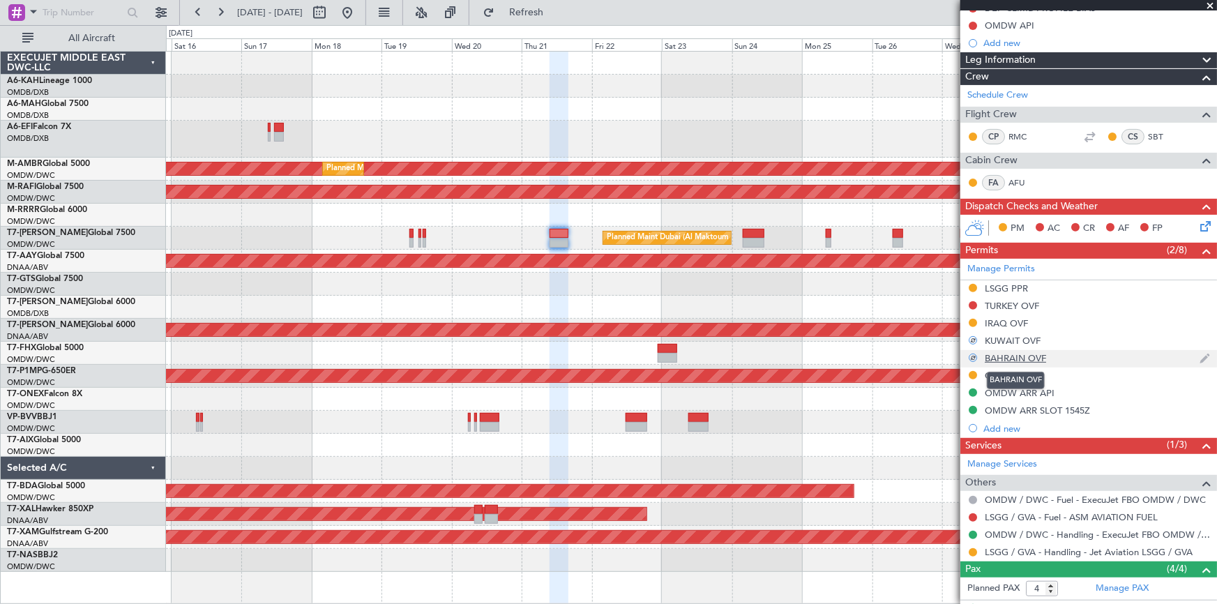
click at [1020, 356] on div "BAHRAIN OVF" at bounding box center [1015, 358] width 61 height 12
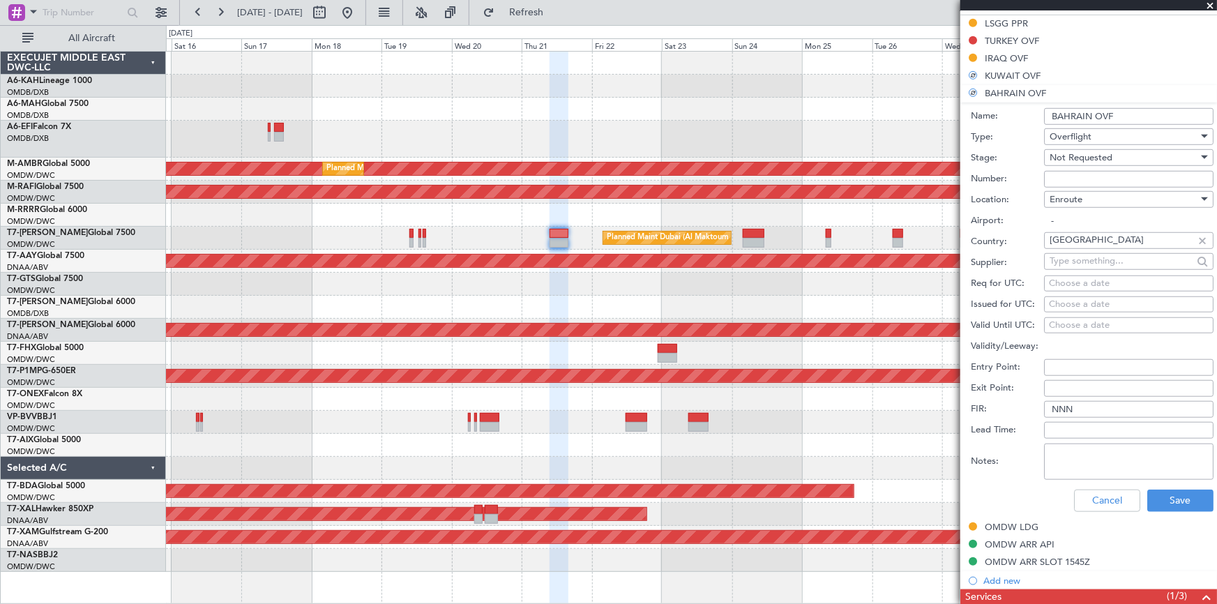
scroll to position [471, 0]
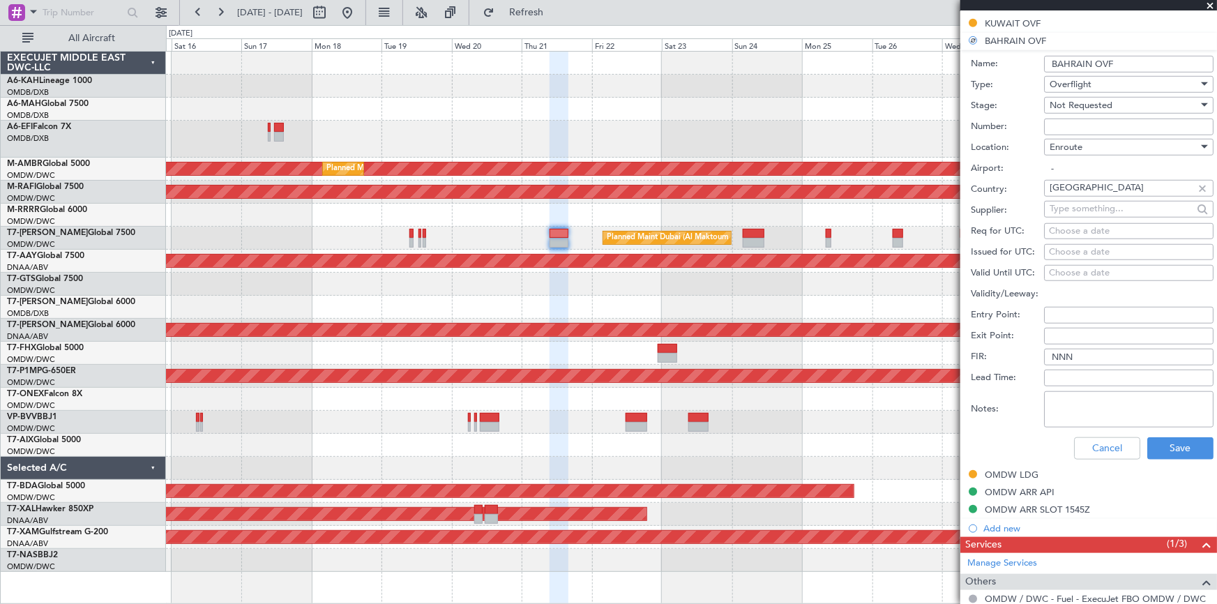
click at [1093, 404] on textarea "Notes:" at bounding box center [1128, 409] width 169 height 36
paste textarea "V1 JBS LSGG OMDW [DATE]"
type textarea "V1 JBS LSGG OMDW [DATE]"
click at [1163, 439] on button "Save" at bounding box center [1180, 448] width 66 height 22
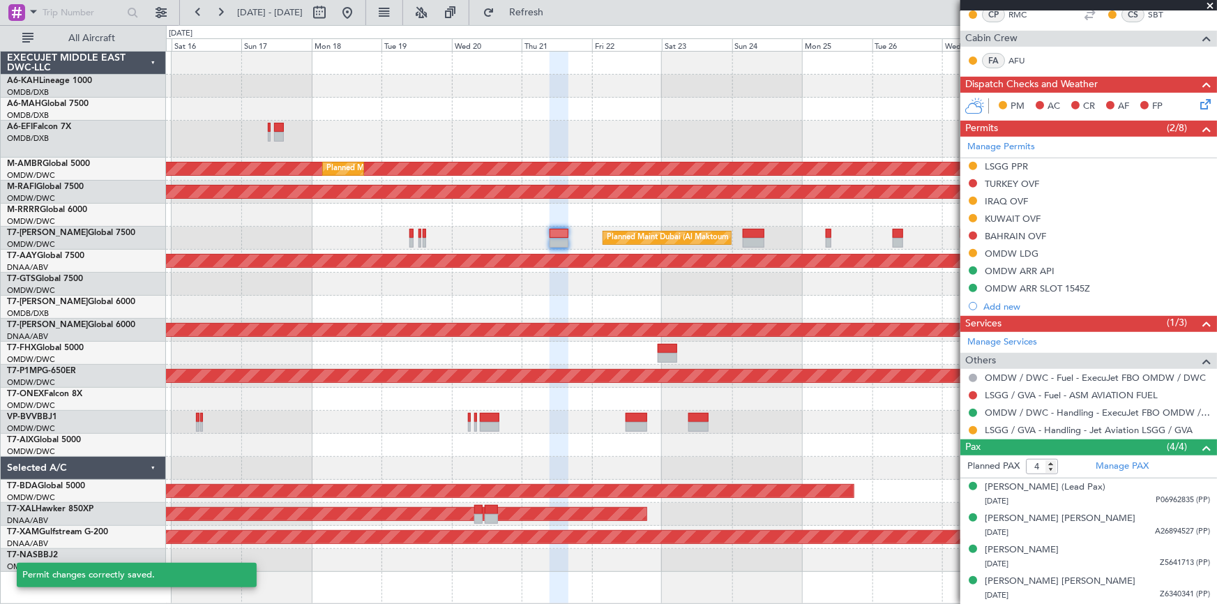
scroll to position [273, 0]
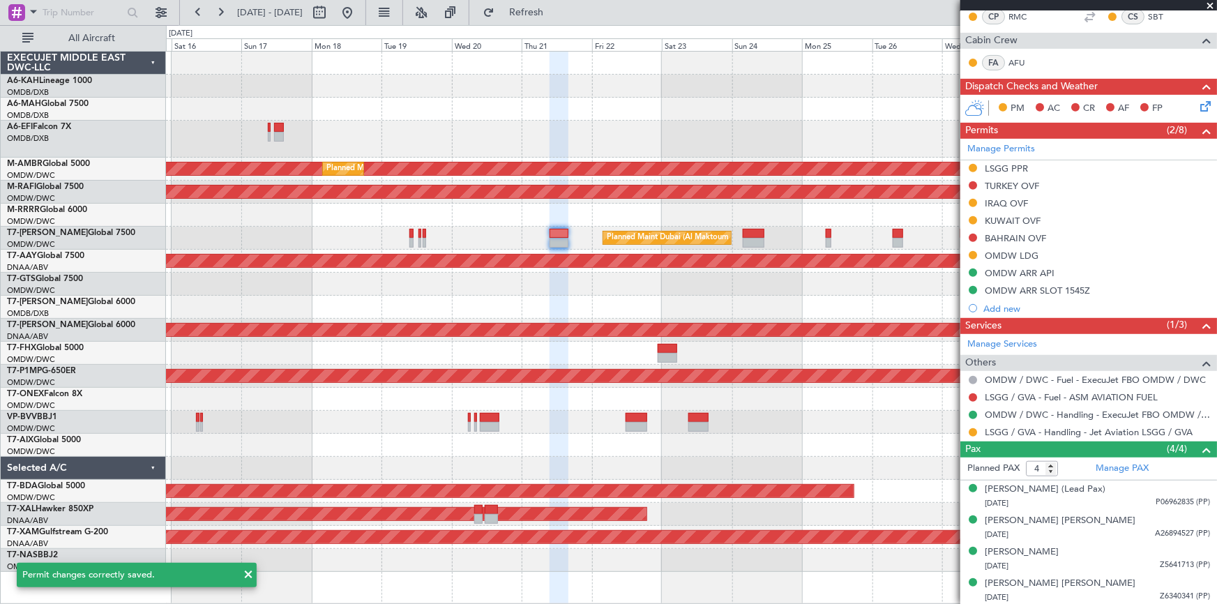
drag, startPoint x: 976, startPoint y: 236, endPoint x: 977, endPoint y: 249, distance: 12.6
click at [976, 235] on button at bounding box center [973, 238] width 8 height 8
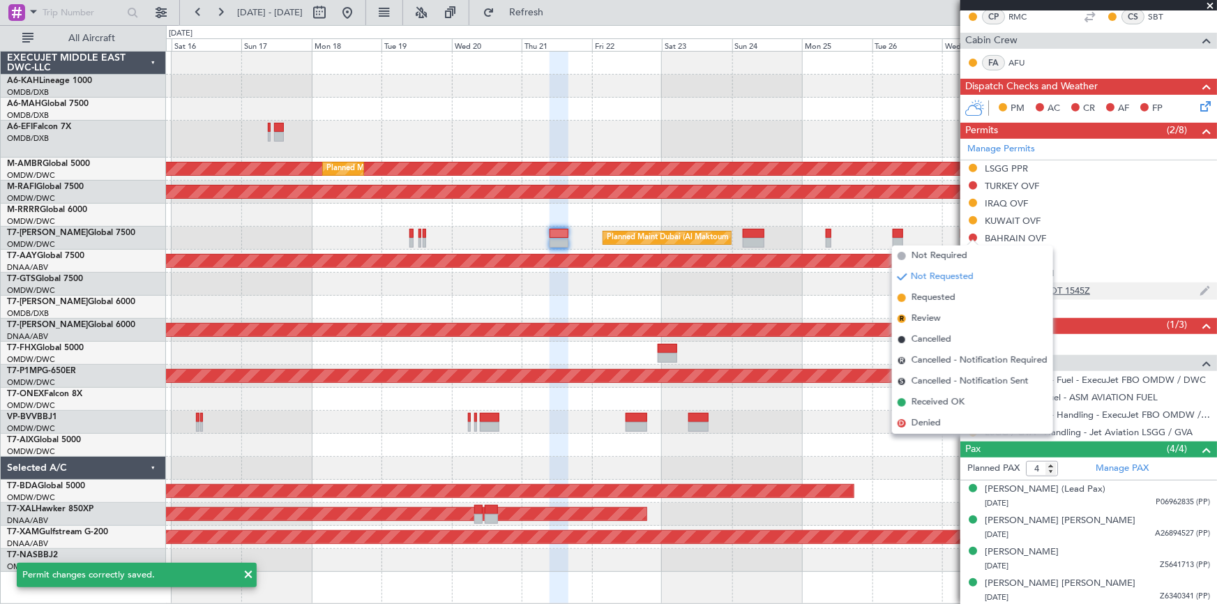
drag, startPoint x: 947, startPoint y: 298, endPoint x: 993, endPoint y: 281, distance: 49.0
click at [947, 297] on span "Requested" at bounding box center [934, 298] width 44 height 14
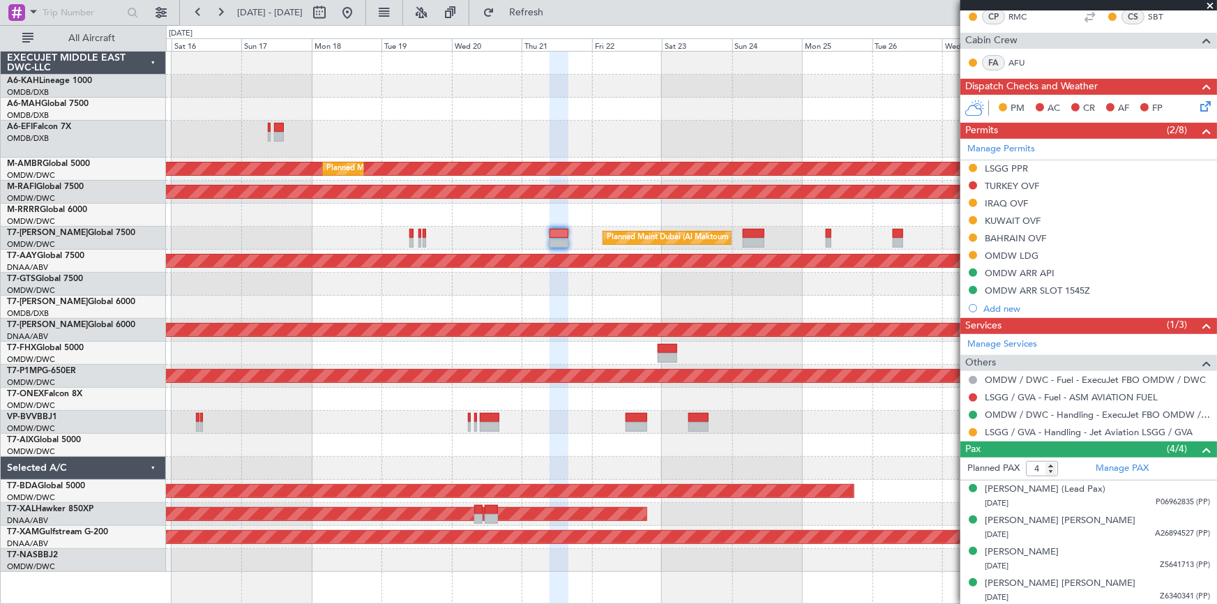
drag, startPoint x: 971, startPoint y: 183, endPoint x: 1001, endPoint y: 197, distance: 33.1
click at [971, 183] on button at bounding box center [973, 185] width 8 height 8
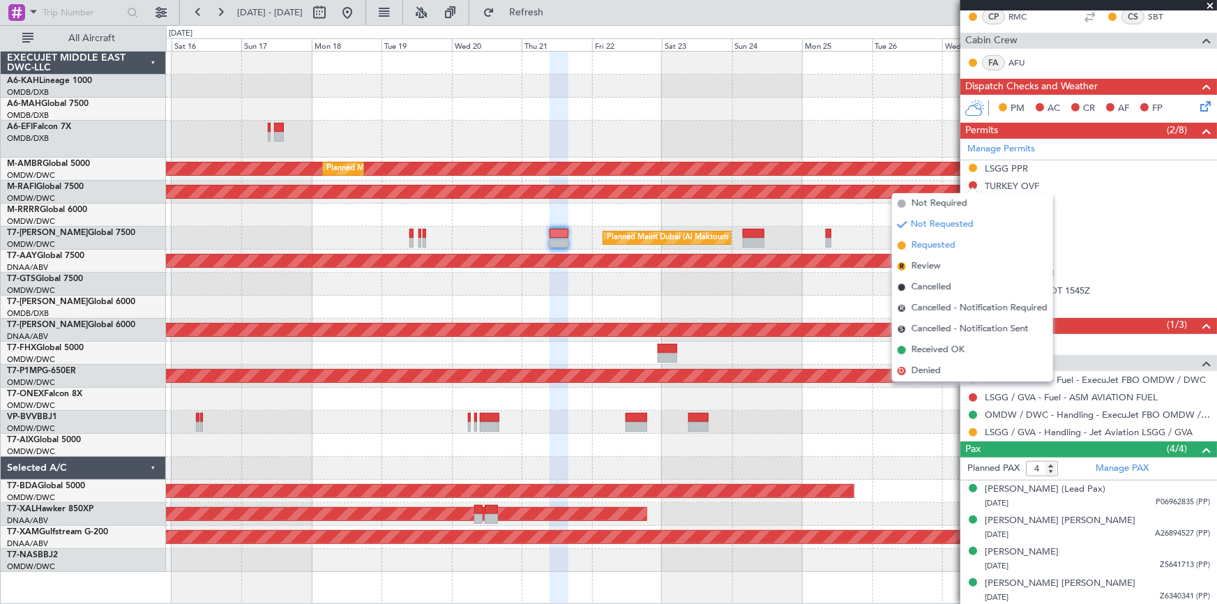
click at [937, 250] on span "Requested" at bounding box center [934, 246] width 44 height 14
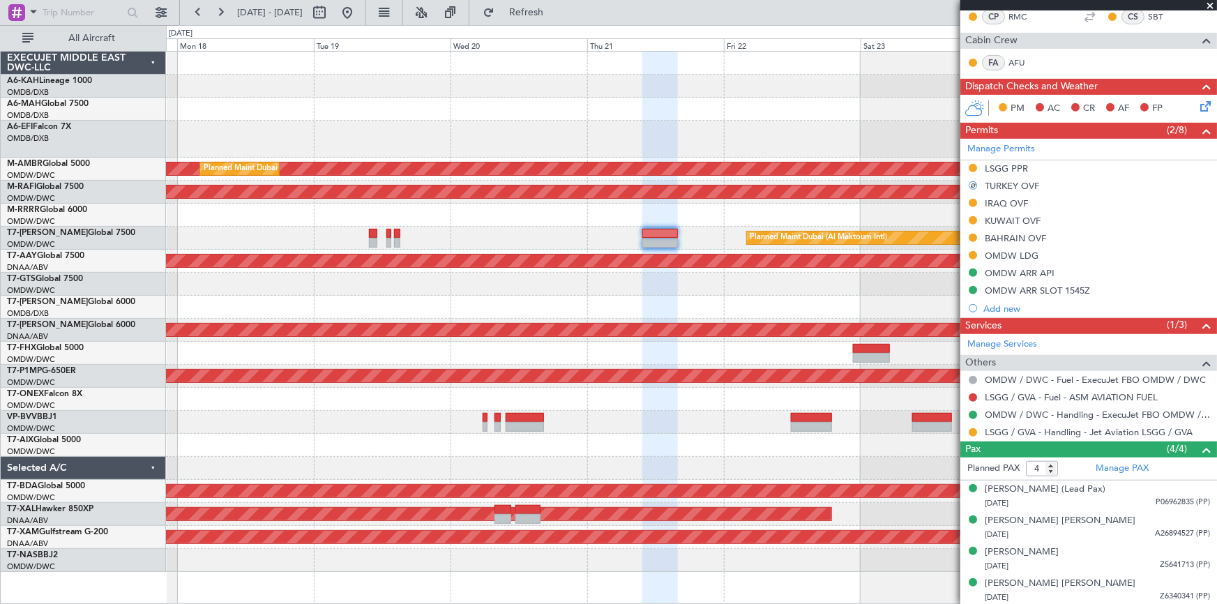
click at [398, 229] on div at bounding box center [397, 234] width 6 height 10
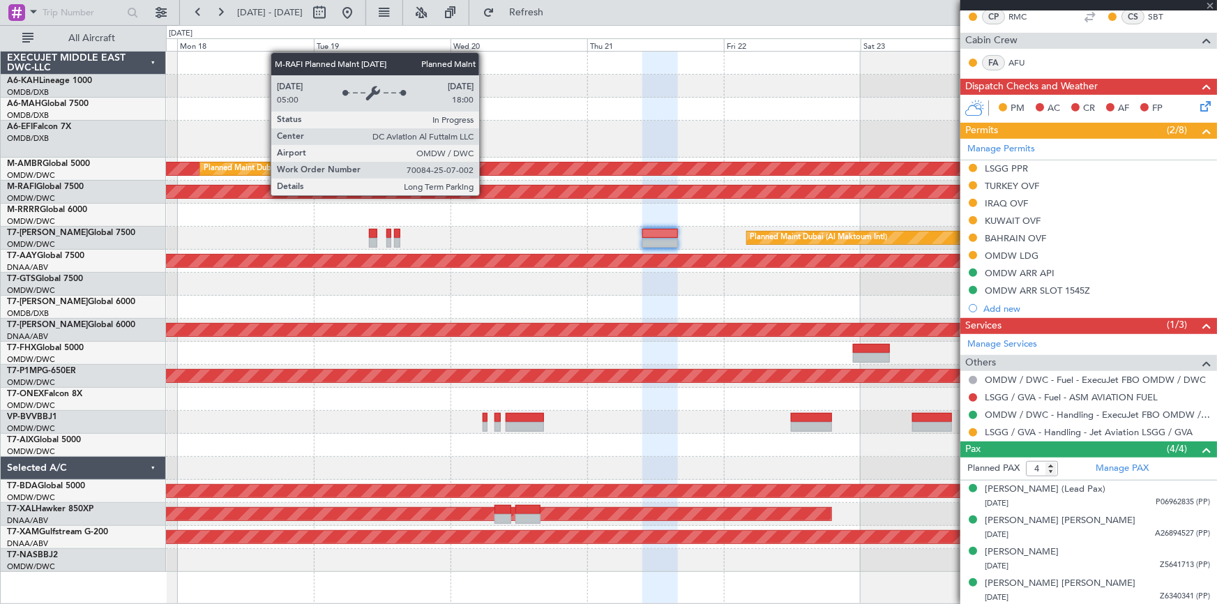
type input "+00:10"
type input "5"
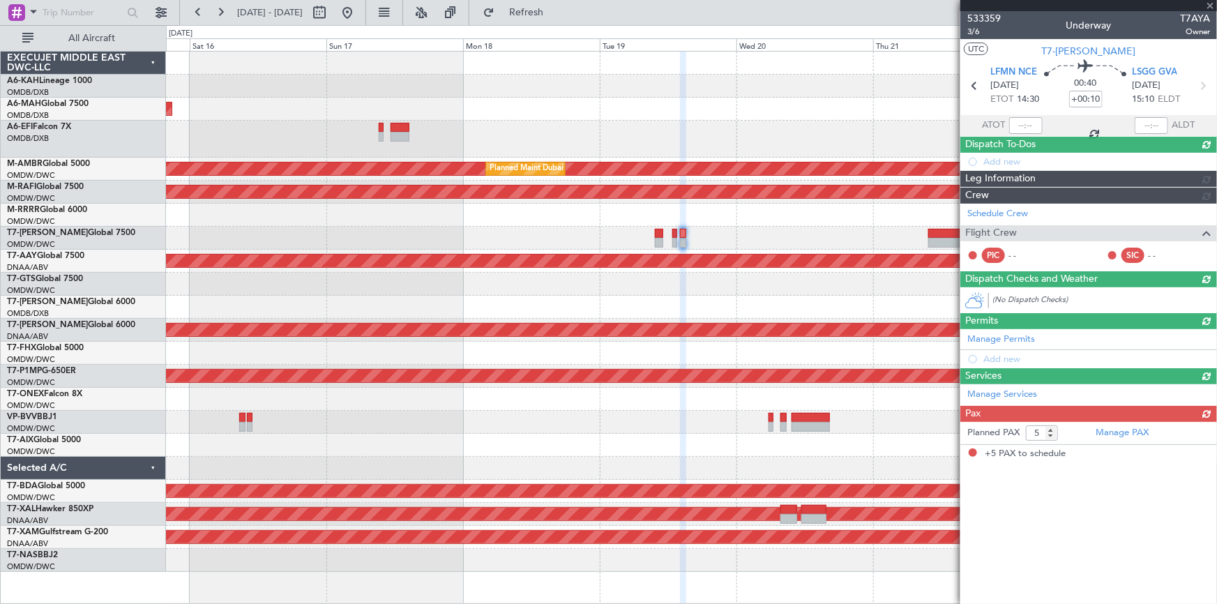
scroll to position [0, 0]
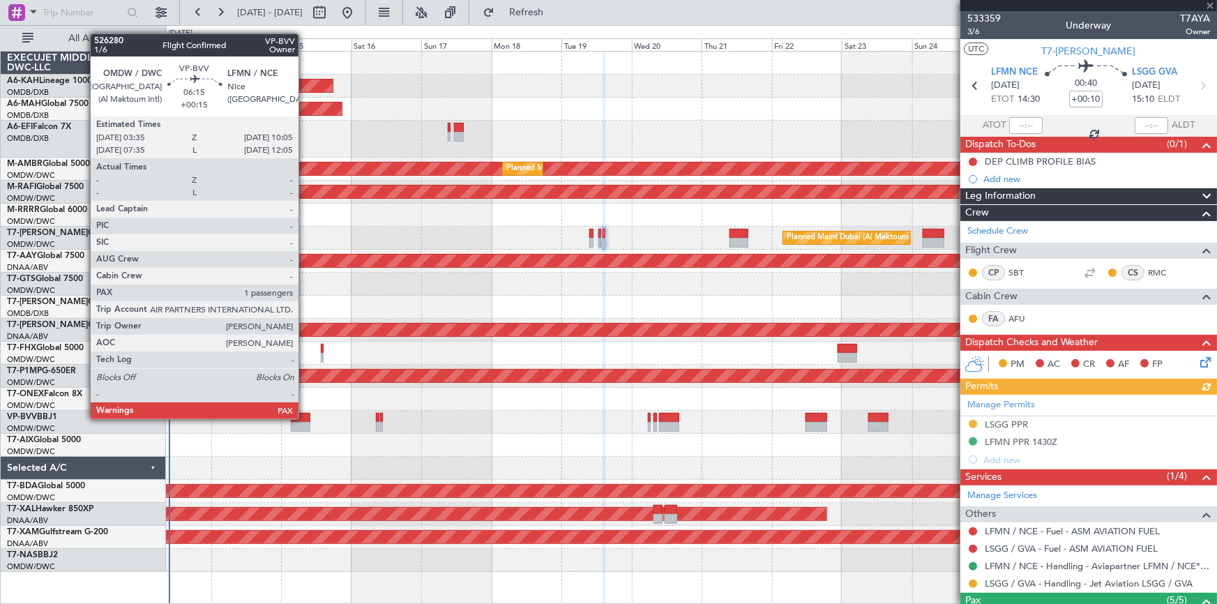
click at [305, 417] on div at bounding box center [301, 418] width 20 height 10
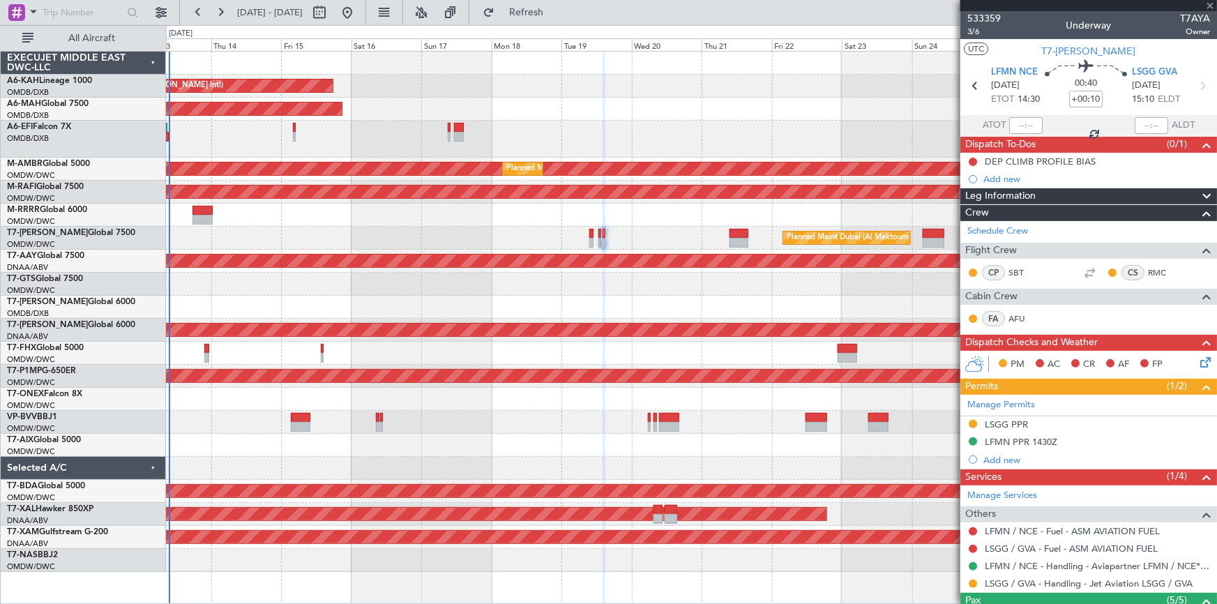
type input "+00:15"
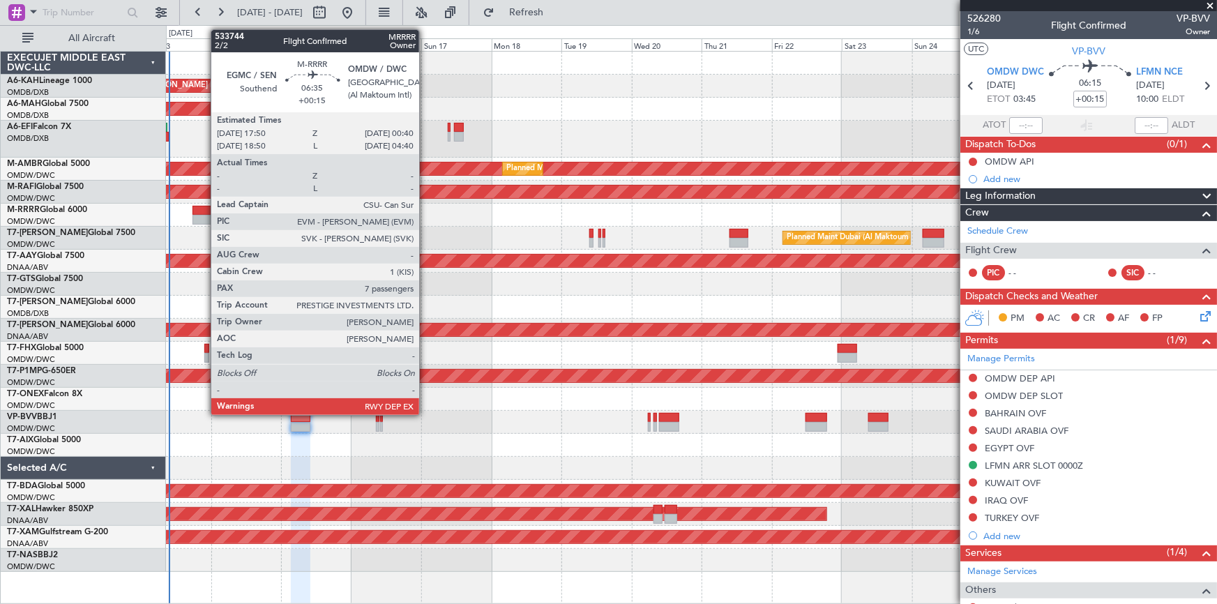
click at [204, 219] on div at bounding box center [202, 220] width 20 height 10
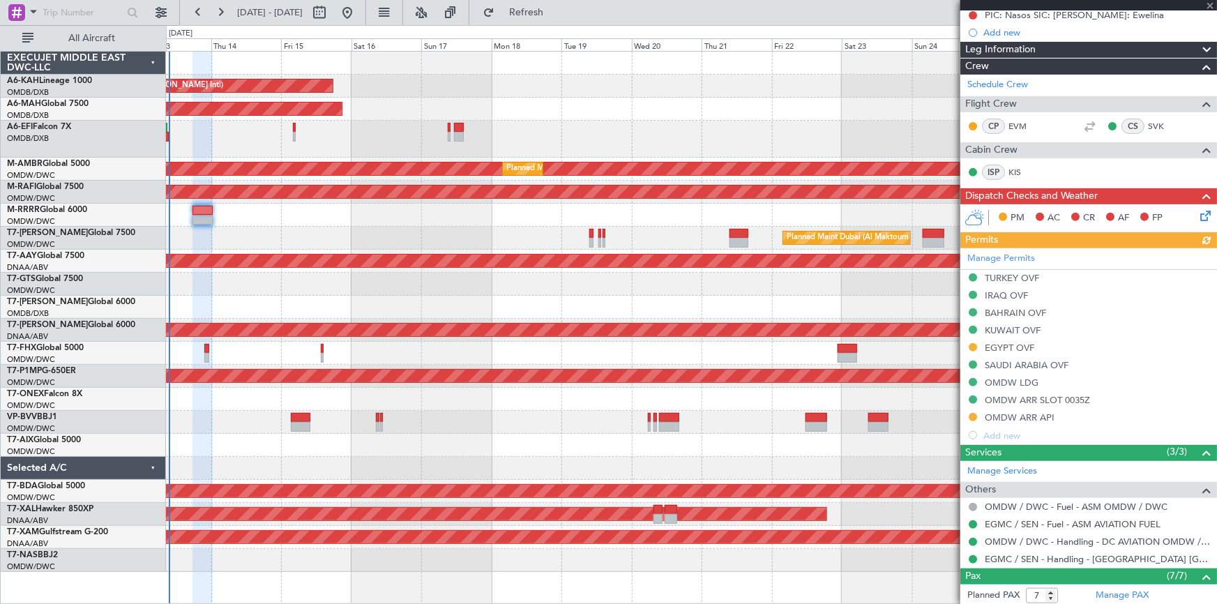
scroll to position [317, 0]
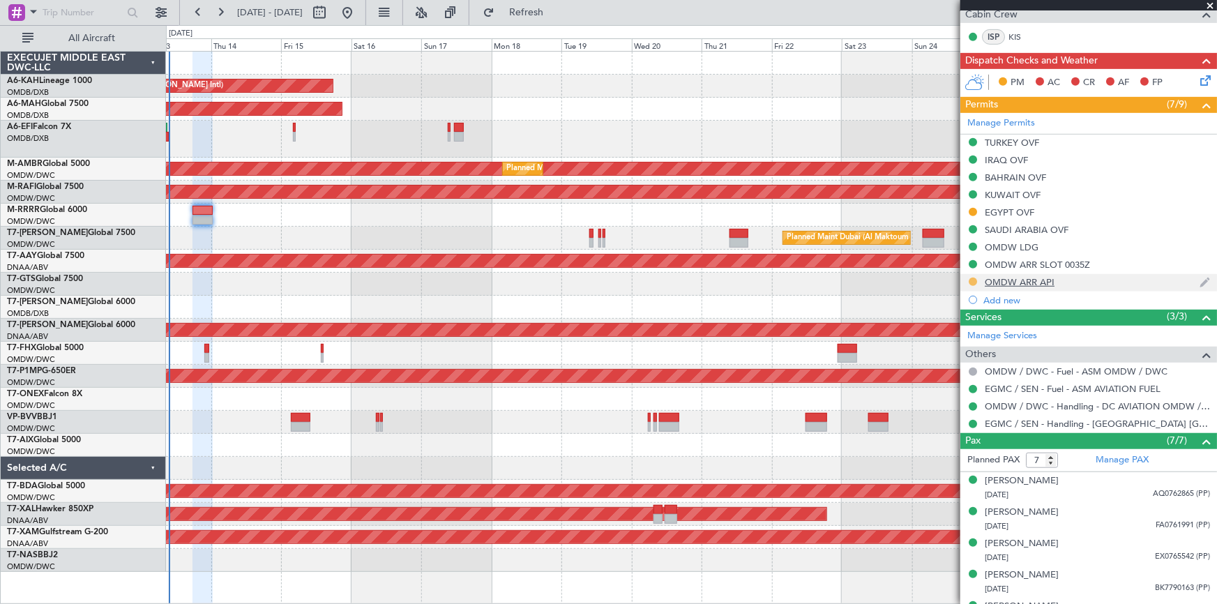
click at [974, 280] on button at bounding box center [973, 282] width 8 height 8
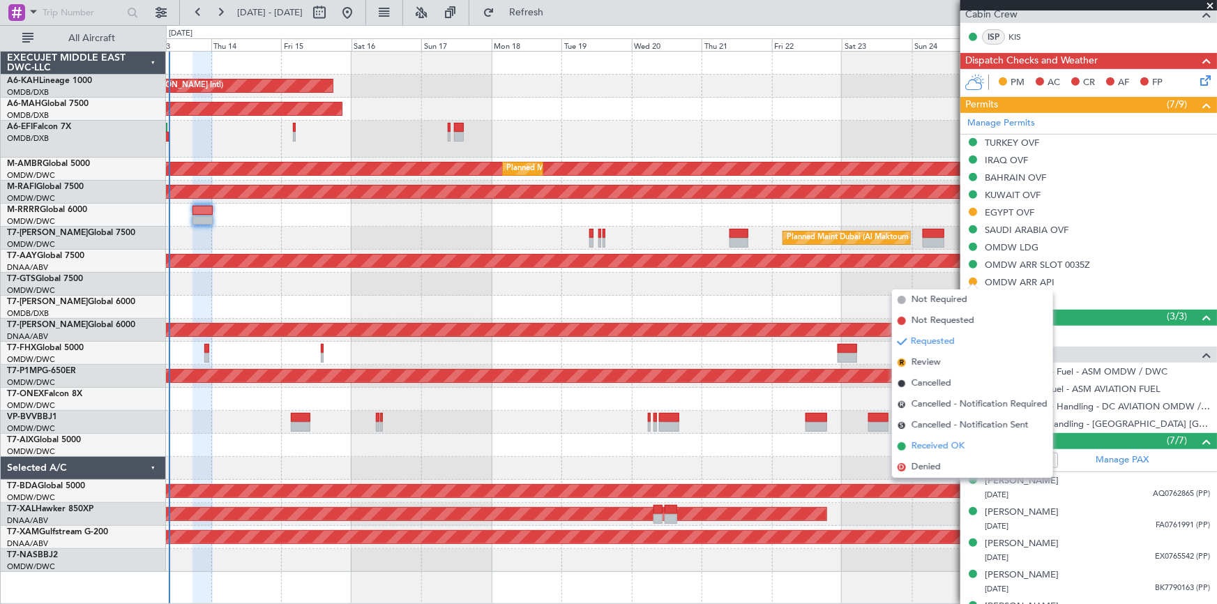
click at [931, 441] on span "Received OK" at bounding box center [938, 446] width 53 height 14
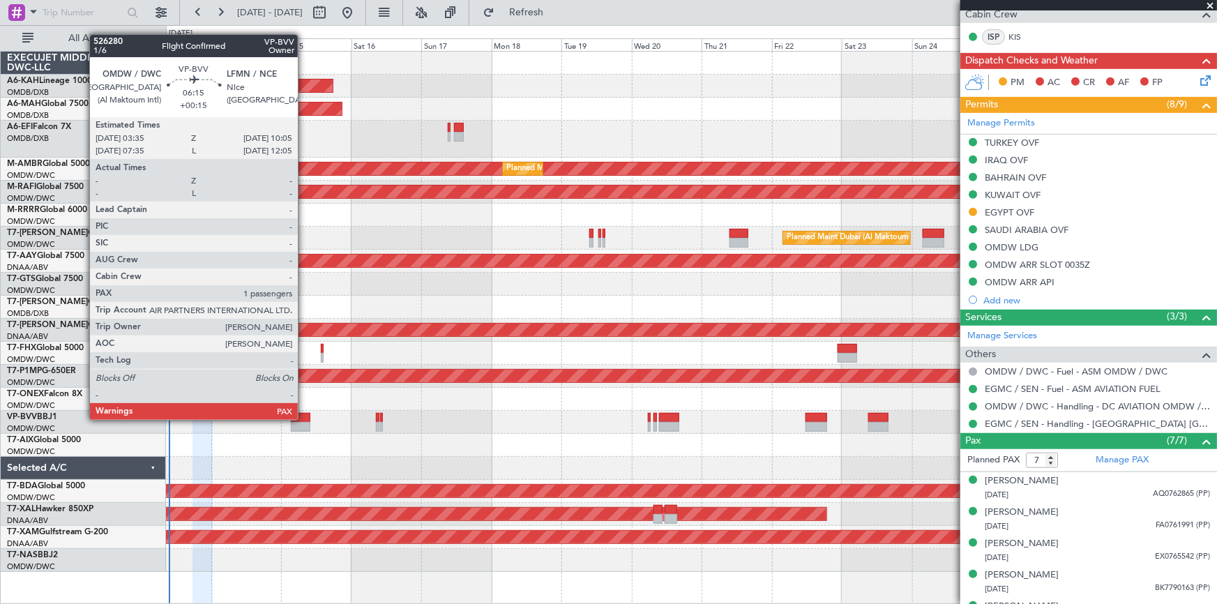
click at [301, 414] on div at bounding box center [301, 418] width 20 height 10
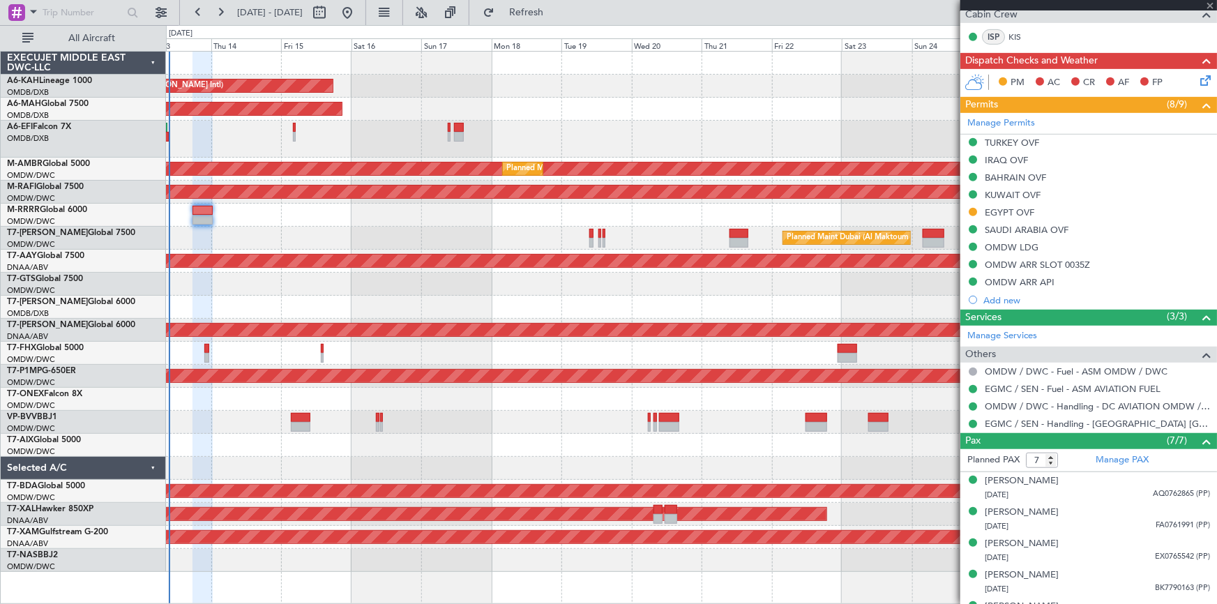
type input "1"
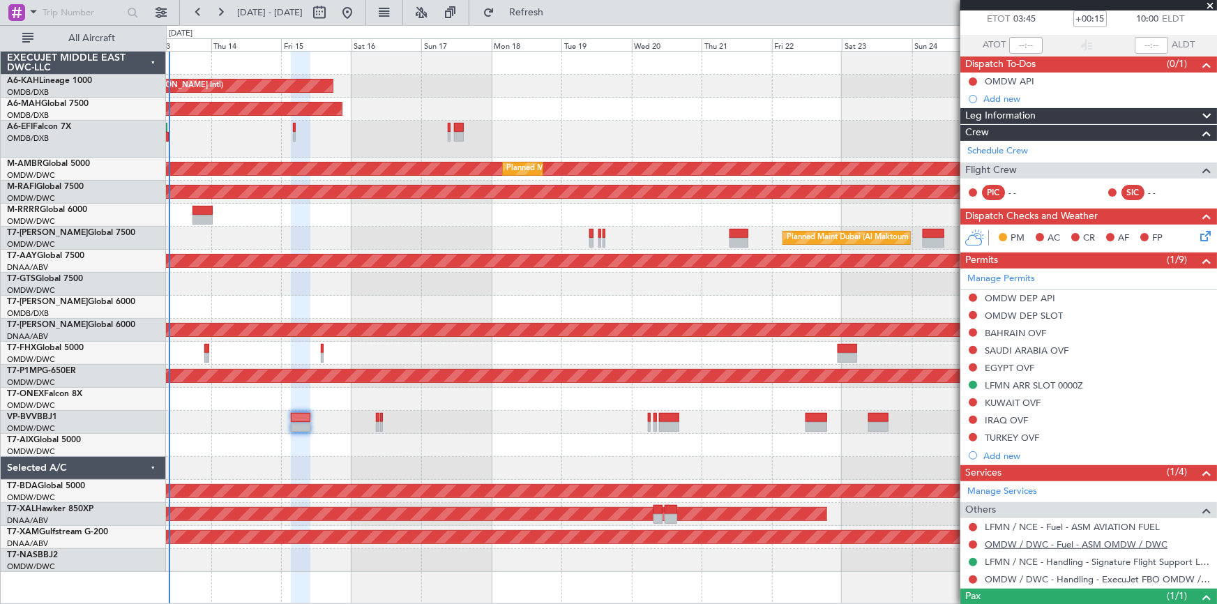
scroll to position [133, 0]
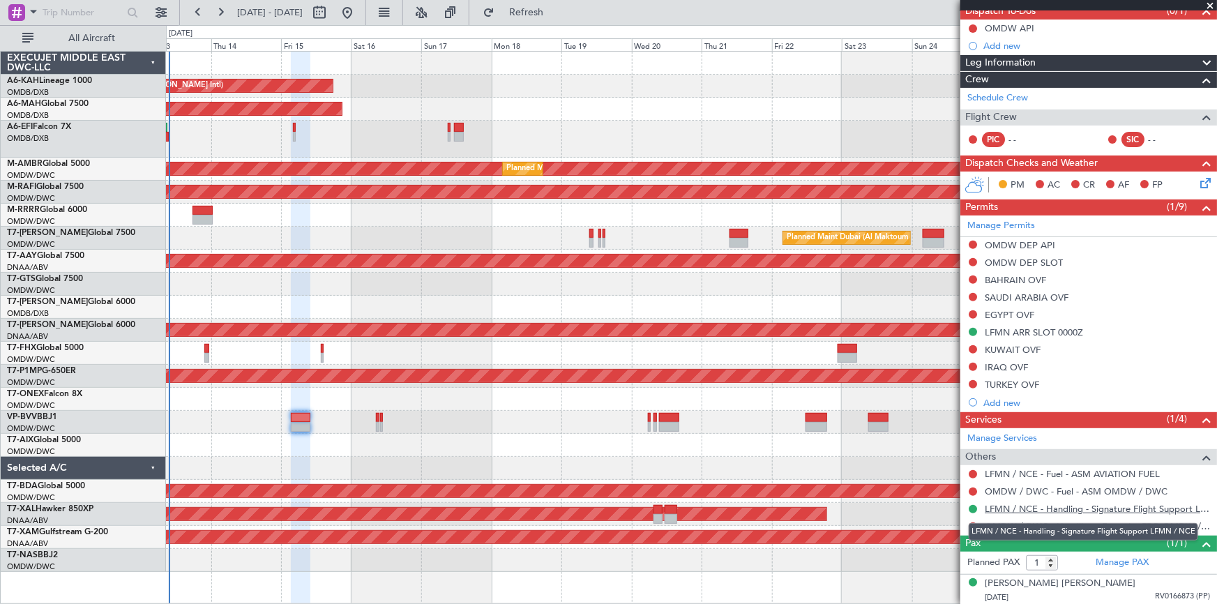
click at [1057, 504] on link "LFMN / NCE - Handling - Signature Flight Support LFMN / NCE" at bounding box center [1097, 509] width 225 height 12
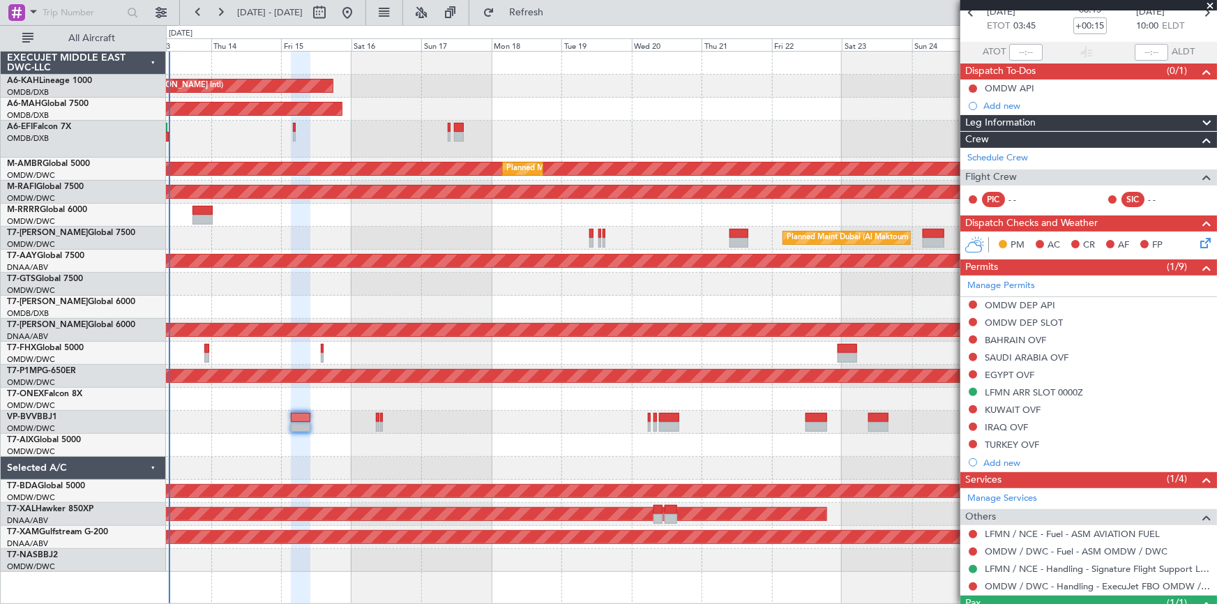
scroll to position [0, 0]
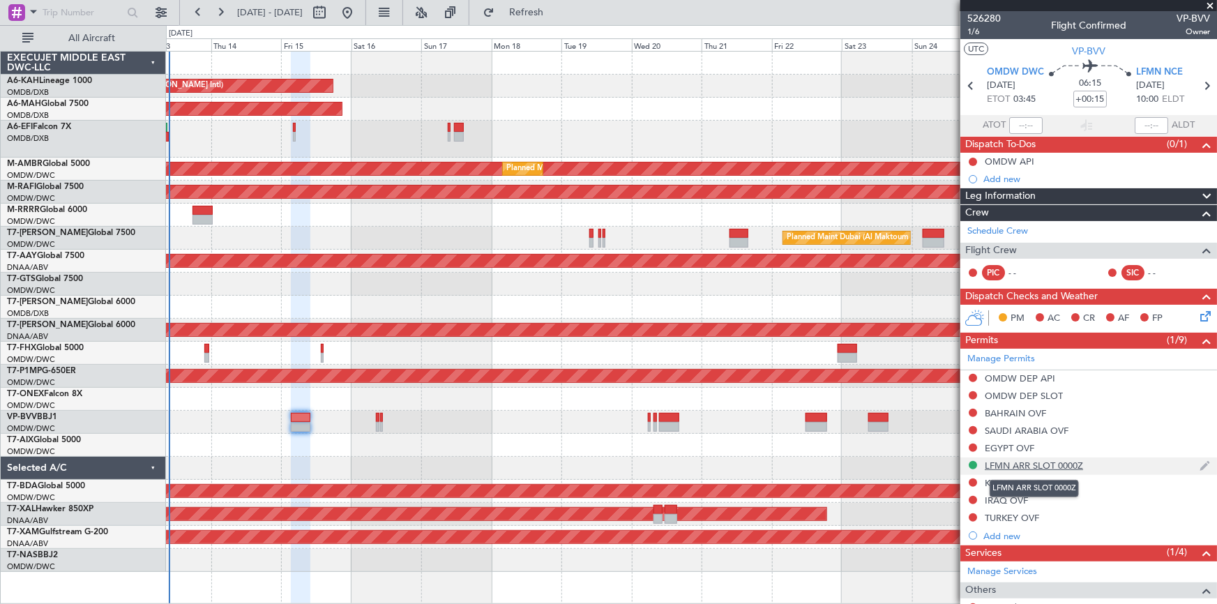
click at [1045, 464] on div "LFMN ARR SLOT 0000Z" at bounding box center [1034, 466] width 98 height 12
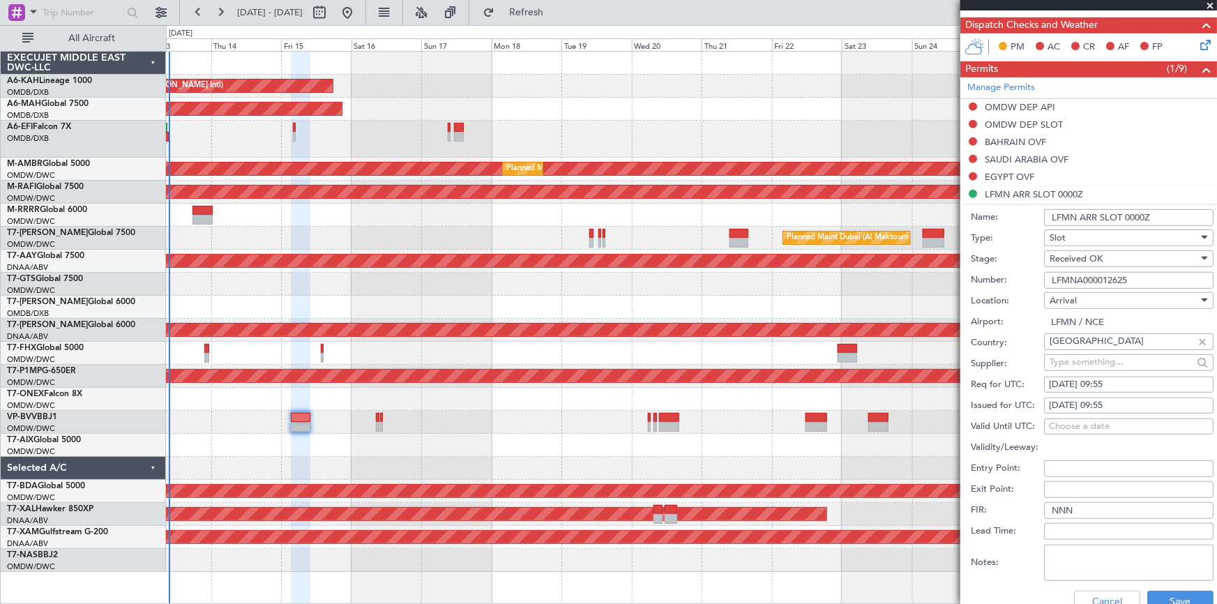
scroll to position [317, 0]
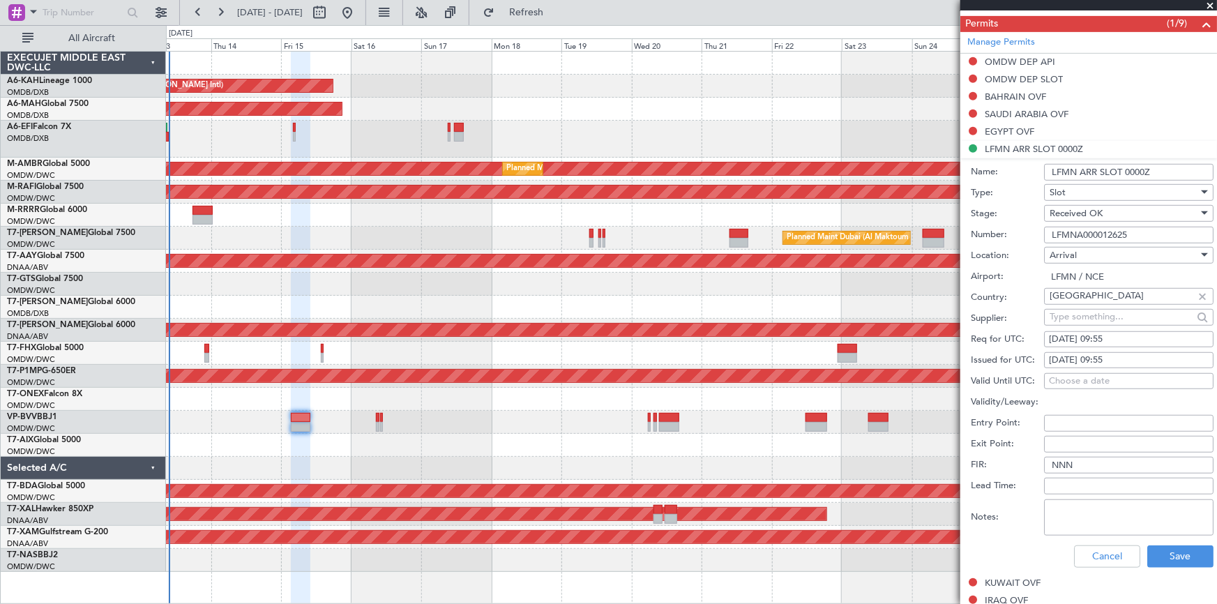
drag, startPoint x: 1126, startPoint y: 167, endPoint x: 1186, endPoint y: 158, distance: 60.7
click at [1186, 158] on form "Name: LFMN ARR SLOT 0000Z Type: Slot Stage: Received OK Number: LFMNA000012625 …" at bounding box center [1088, 366] width 257 height 416
type input "LFMN ARR SLOT 0955Z"
click at [1177, 550] on button "Save" at bounding box center [1180, 556] width 66 height 22
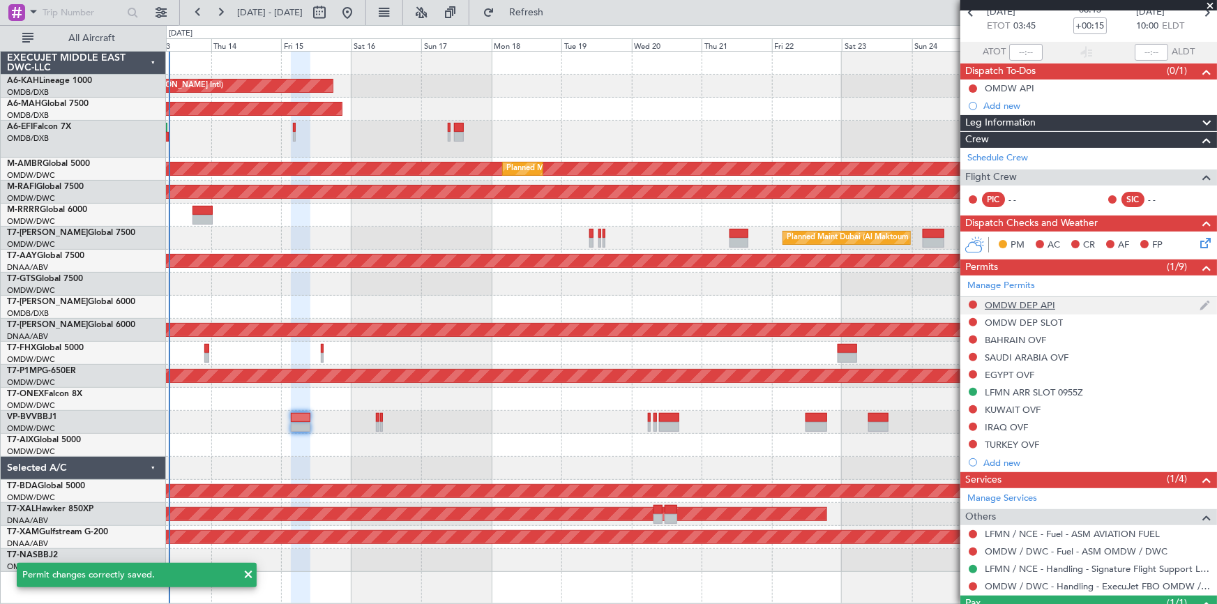
scroll to position [133, 0]
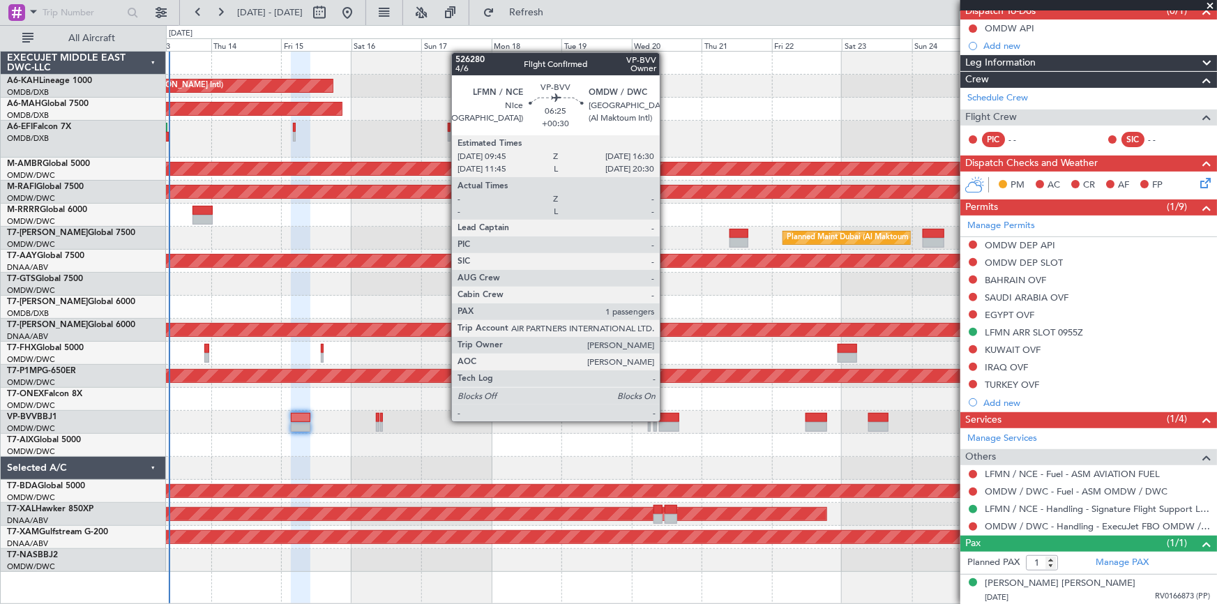
click at [666, 420] on div at bounding box center [669, 418] width 20 height 10
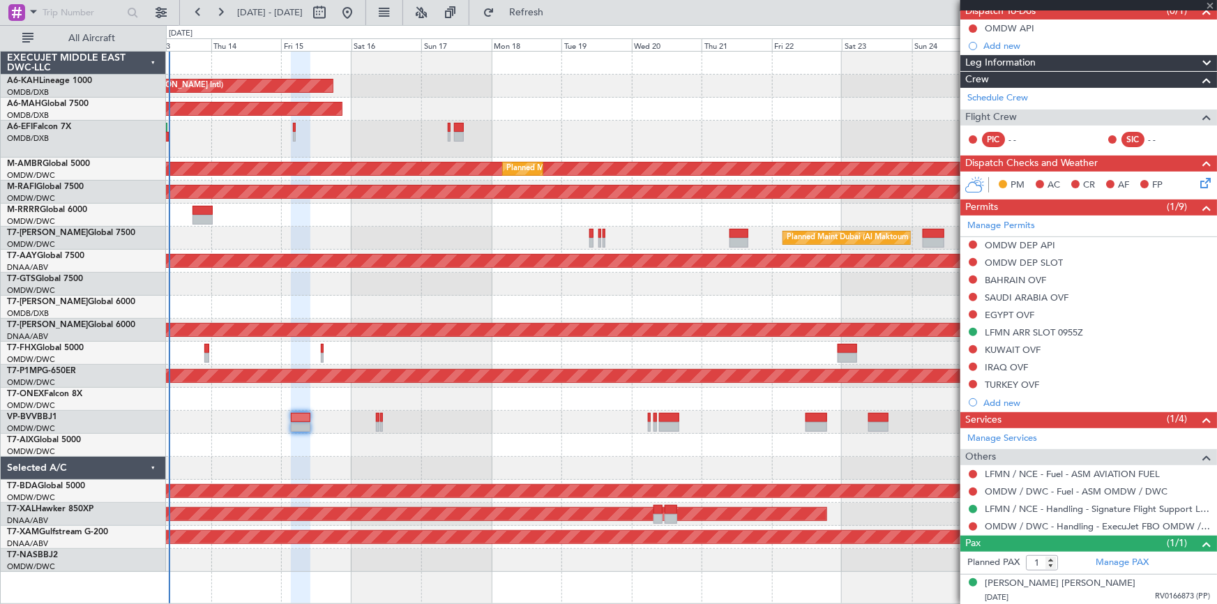
type input "+00:30"
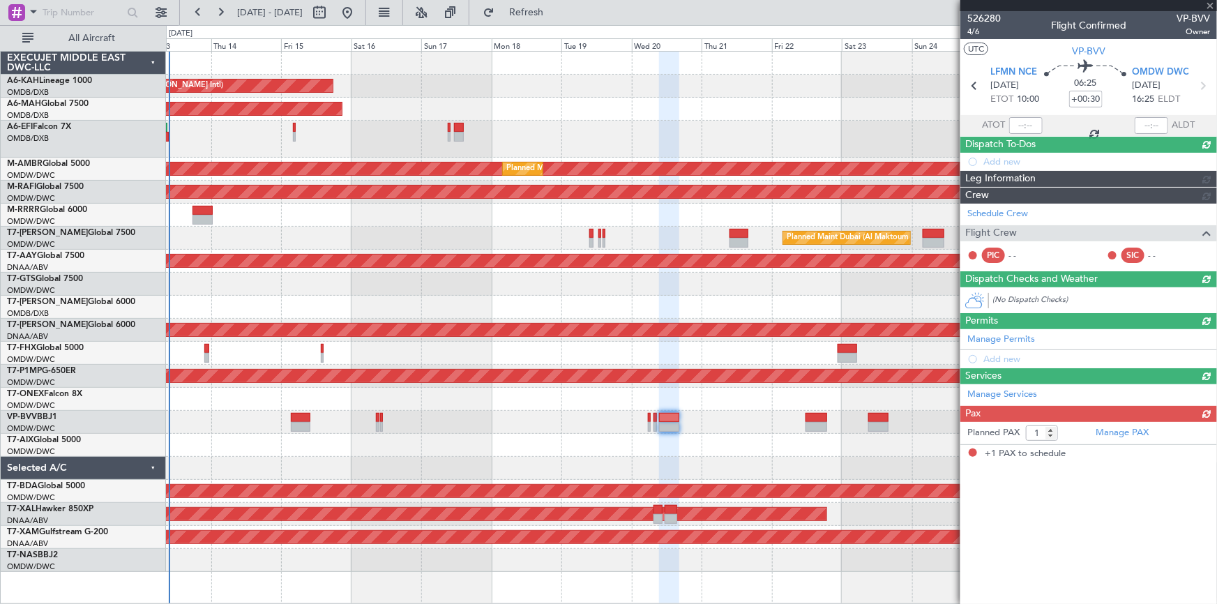
scroll to position [0, 0]
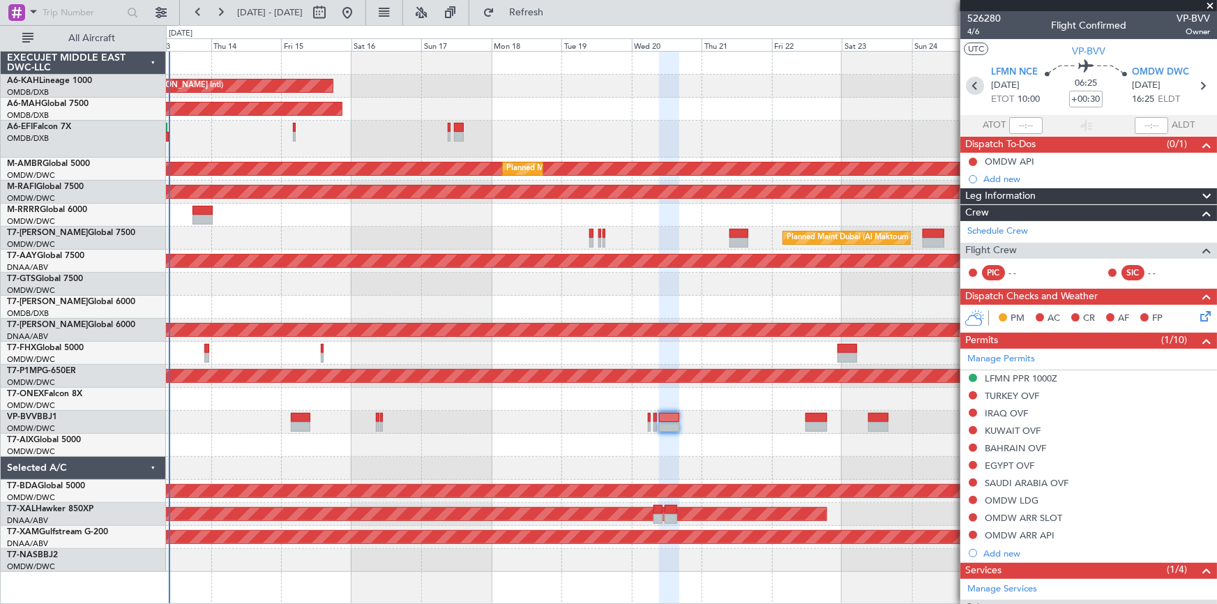
click at [966, 84] on icon at bounding box center [975, 86] width 18 height 18
type input "4"
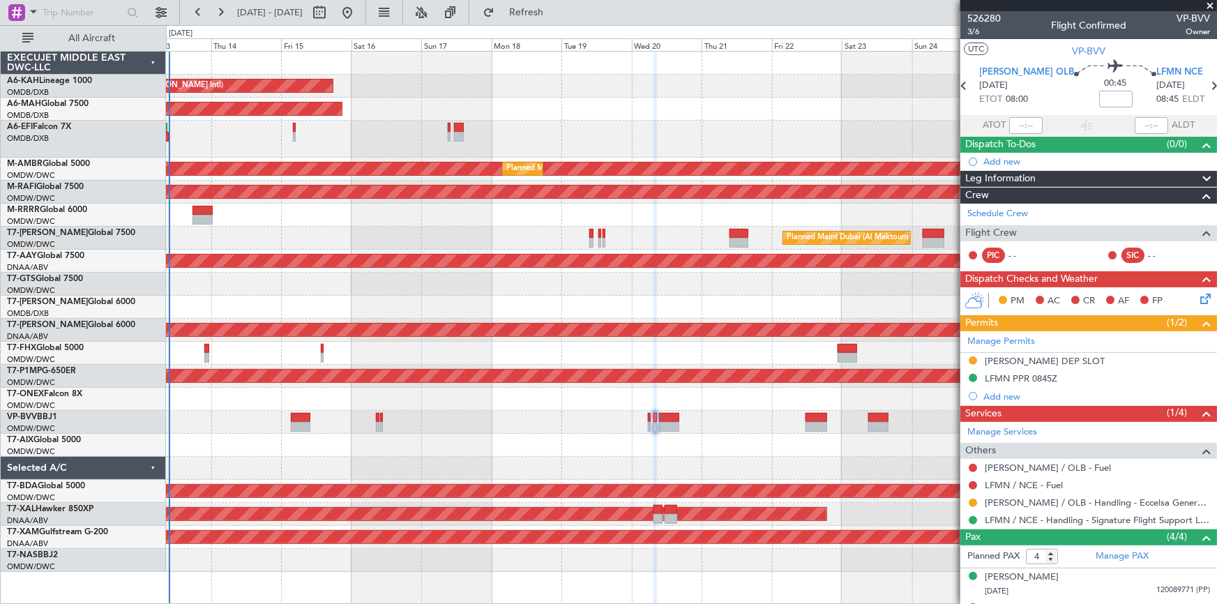
drag, startPoint x: 1197, startPoint y: 84, endPoint x: 961, endPoint y: 116, distance: 237.8
click at [1205, 85] on icon at bounding box center [1214, 86] width 18 height 18
type input "+00:30"
type input "1"
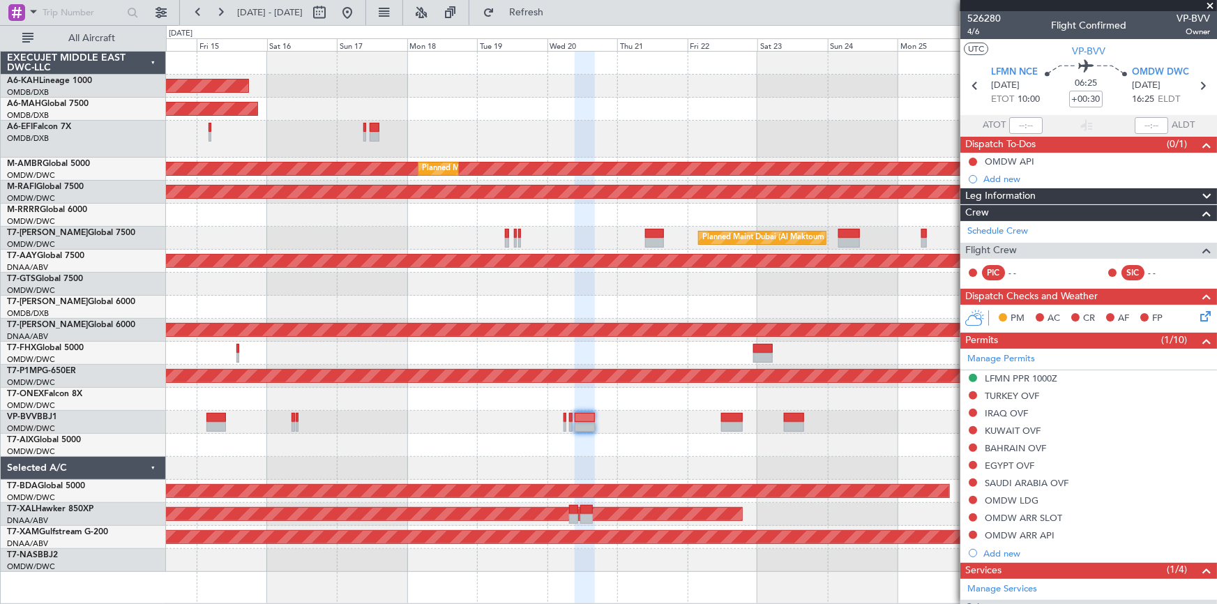
click at [644, 411] on div at bounding box center [691, 422] width 1051 height 23
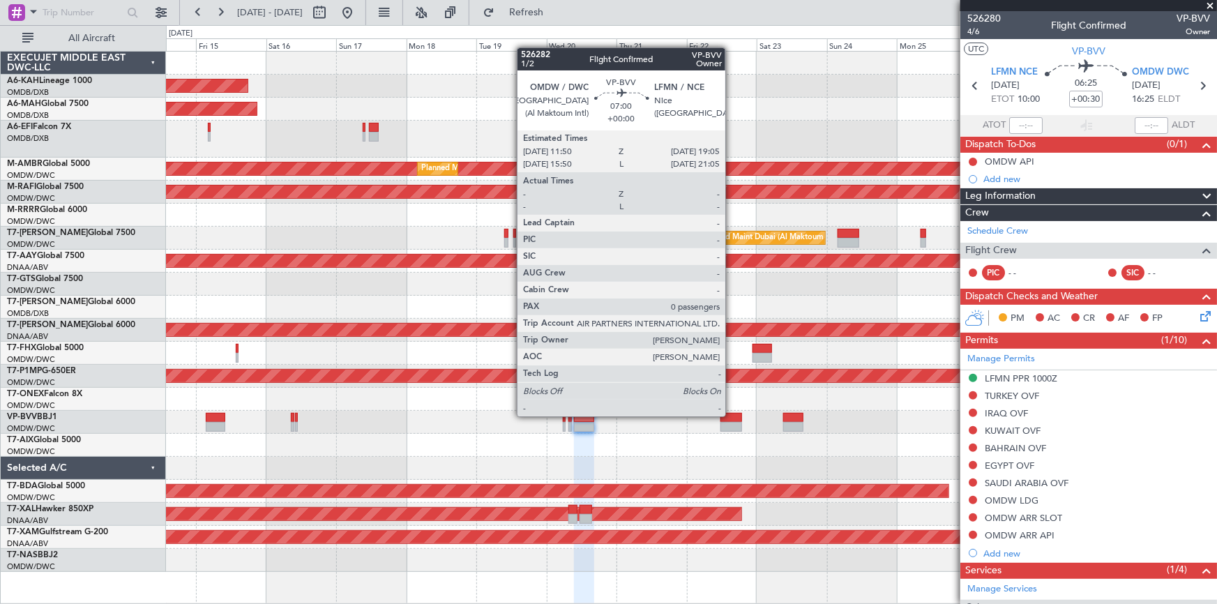
click at [731, 414] on div at bounding box center [731, 418] width 22 height 10
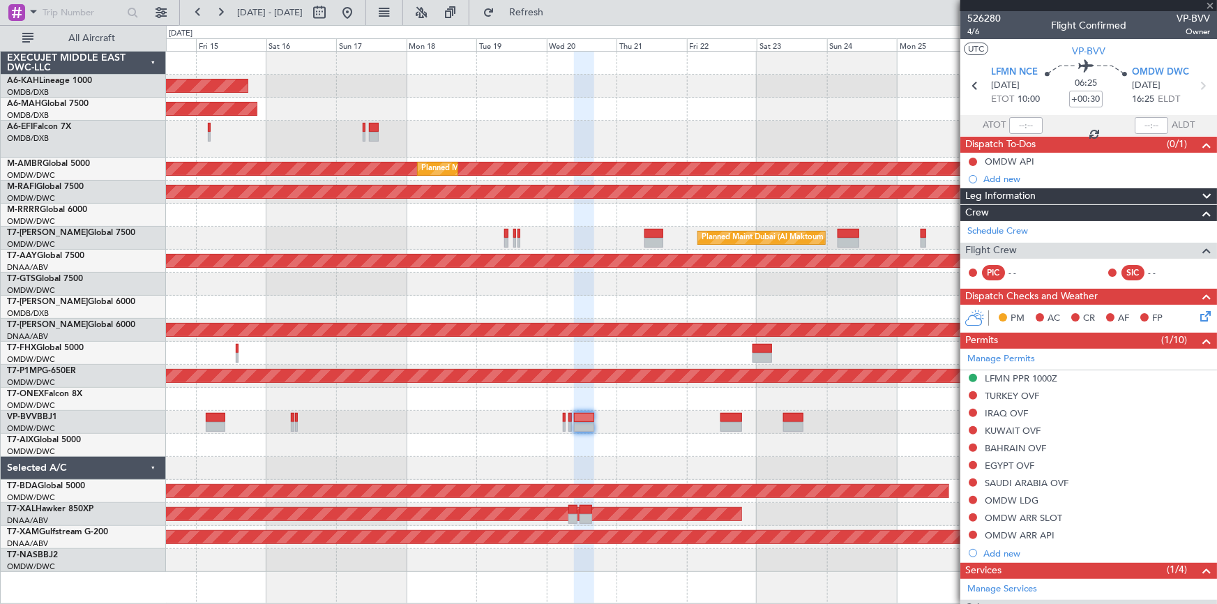
type input "0"
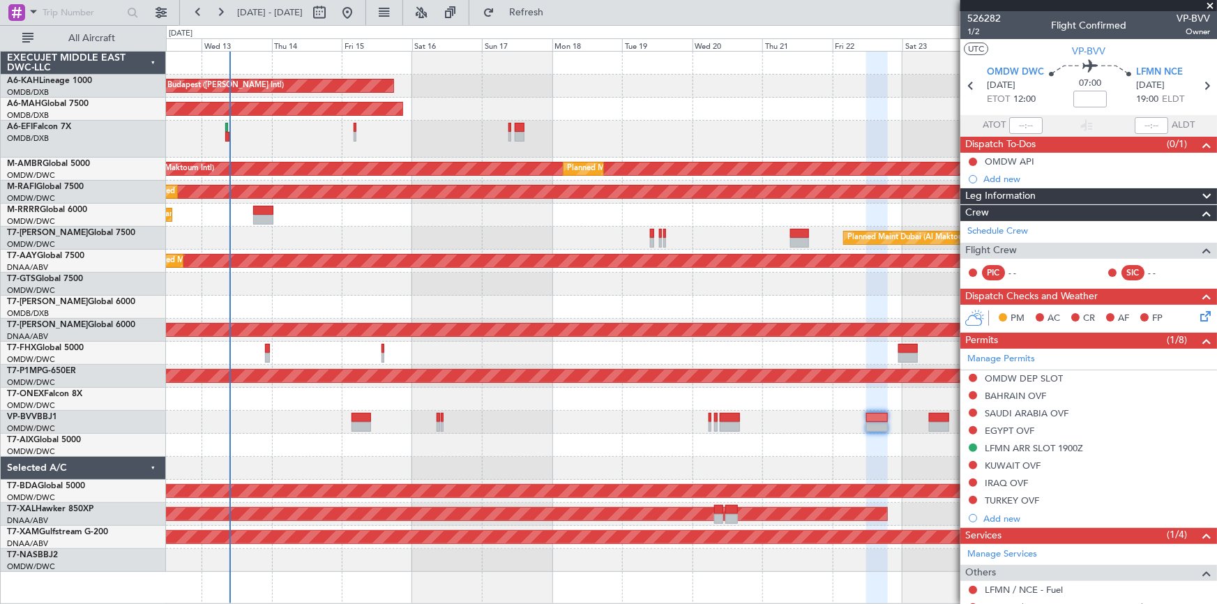
click at [591, 391] on div at bounding box center [691, 399] width 1051 height 23
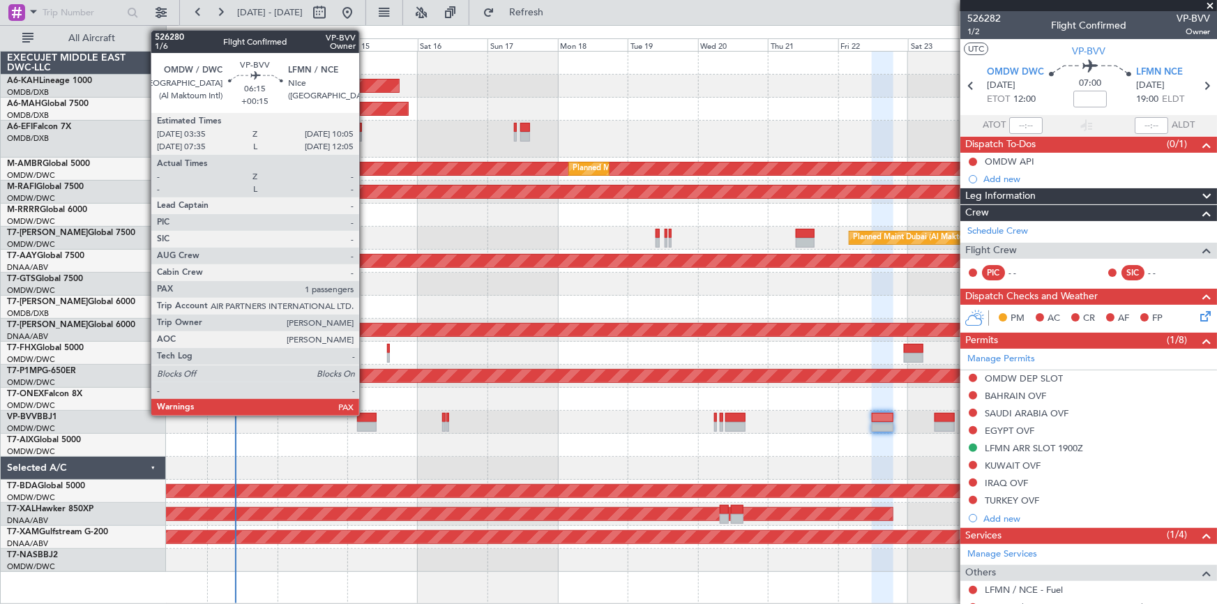
click at [365, 414] on div at bounding box center [367, 418] width 20 height 10
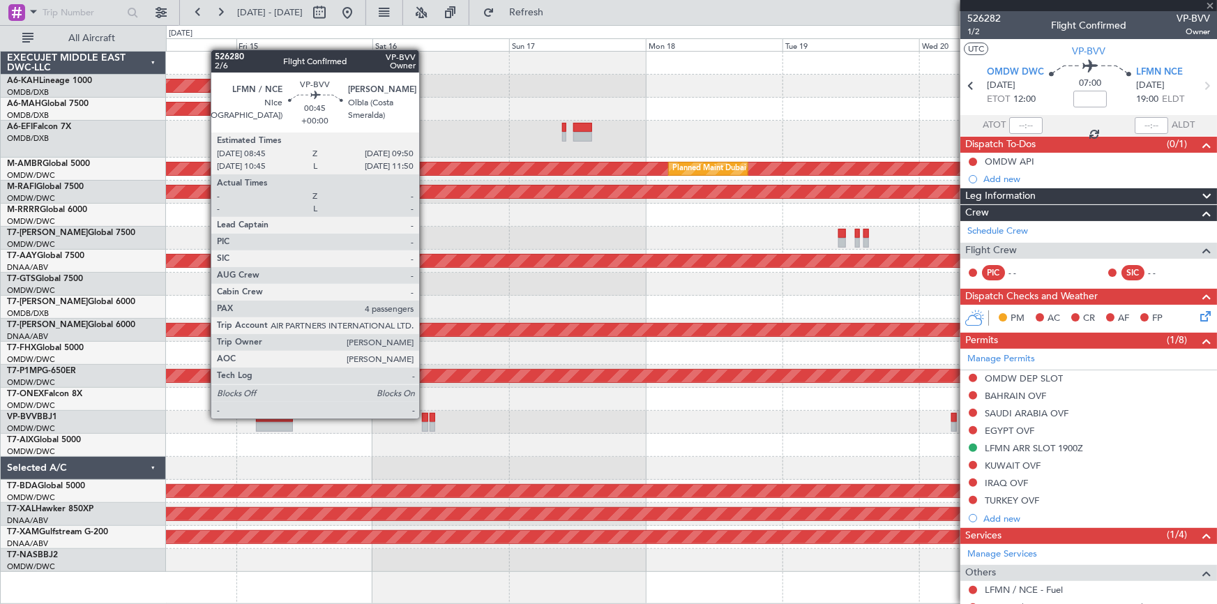
type input "+00:15"
type input "1"
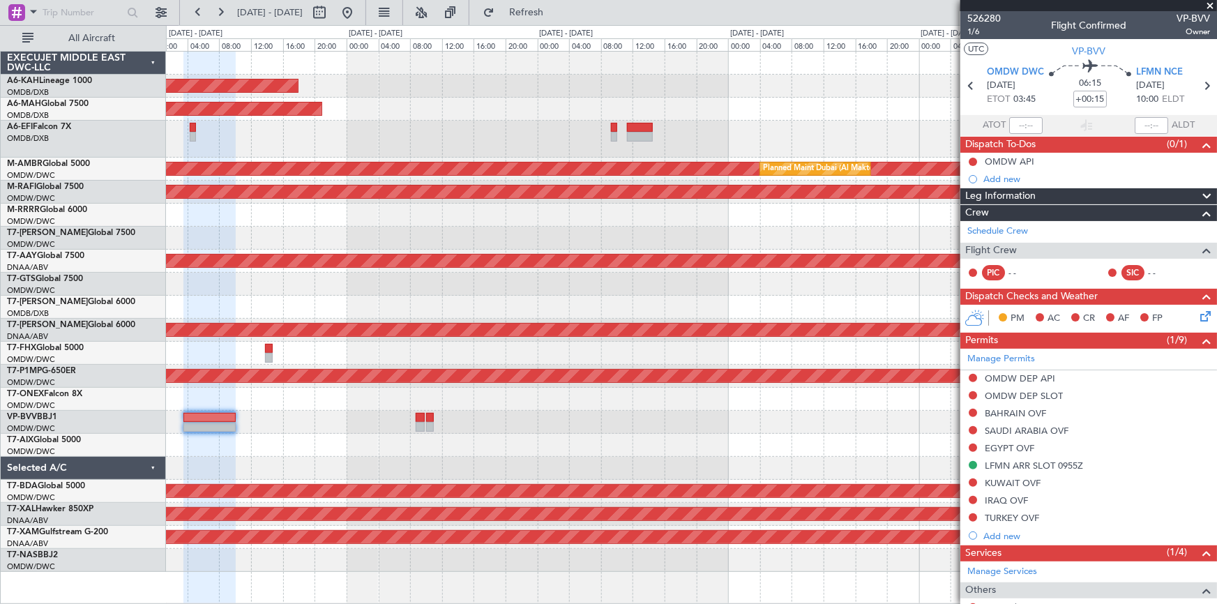
drag, startPoint x: 401, startPoint y: 15, endPoint x: 401, endPoint y: 26, distance: 11.2
click at [358, 15] on button at bounding box center [347, 12] width 22 height 22
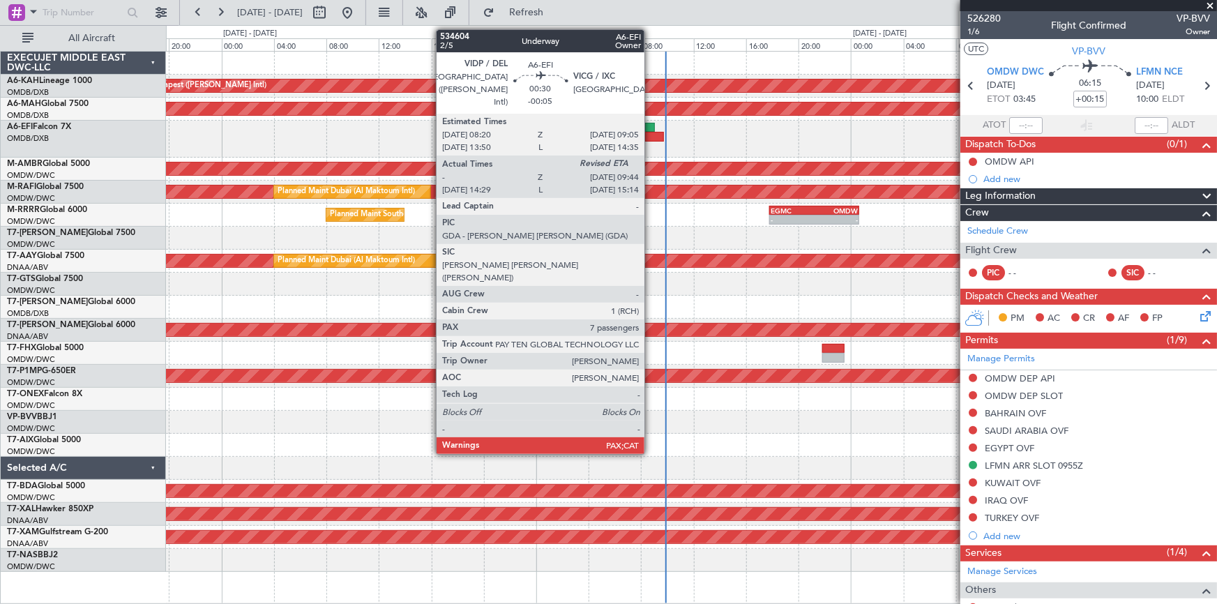
click at [651, 135] on div at bounding box center [654, 137] width 19 height 10
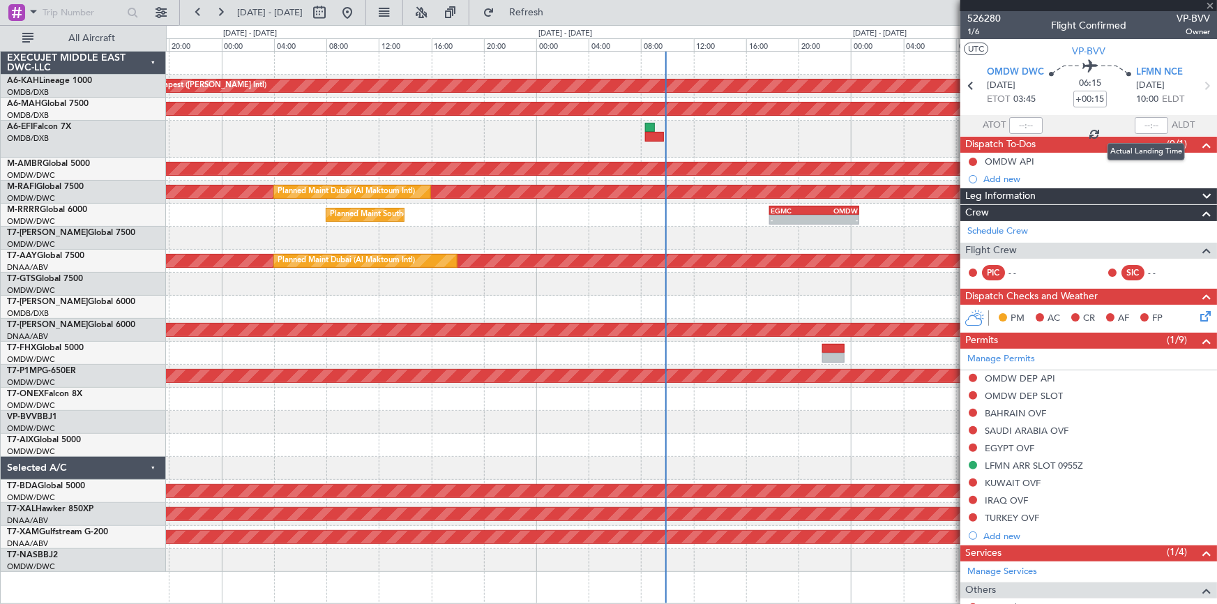
type input "-00:05"
type input "09:09"
type input "7"
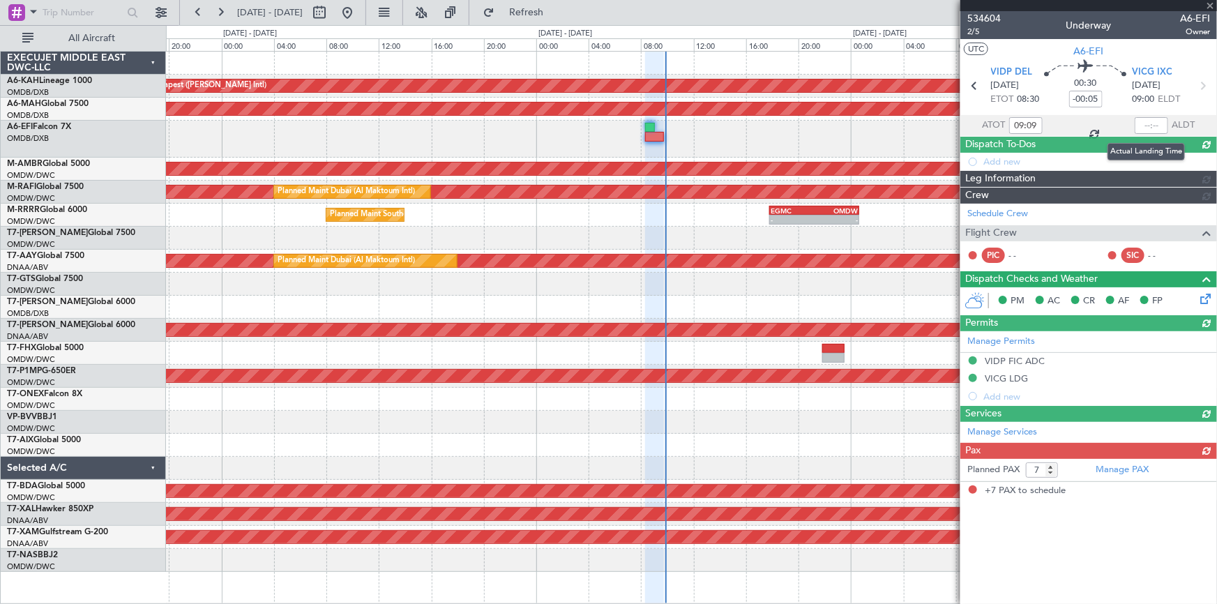
click at [1137, 126] on div at bounding box center [1151, 125] width 33 height 17
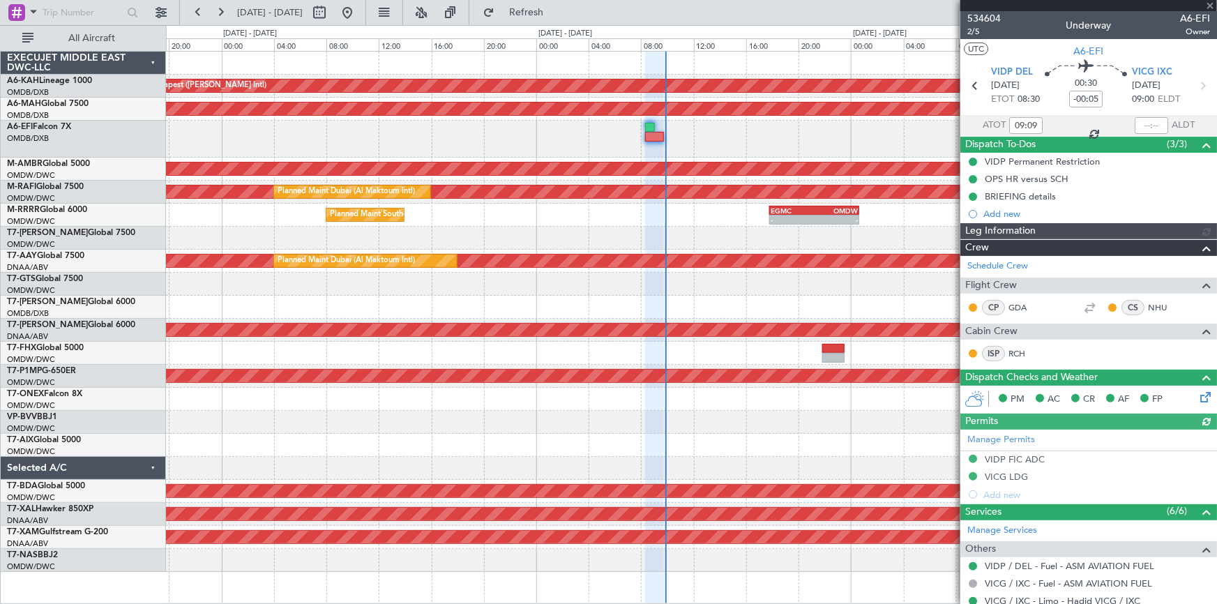
type input "Dherander Fithani (DHF)"
type input "7004"
click at [1140, 122] on div at bounding box center [1151, 125] width 33 height 17
click at [1138, 123] on div at bounding box center [1151, 125] width 33 height 17
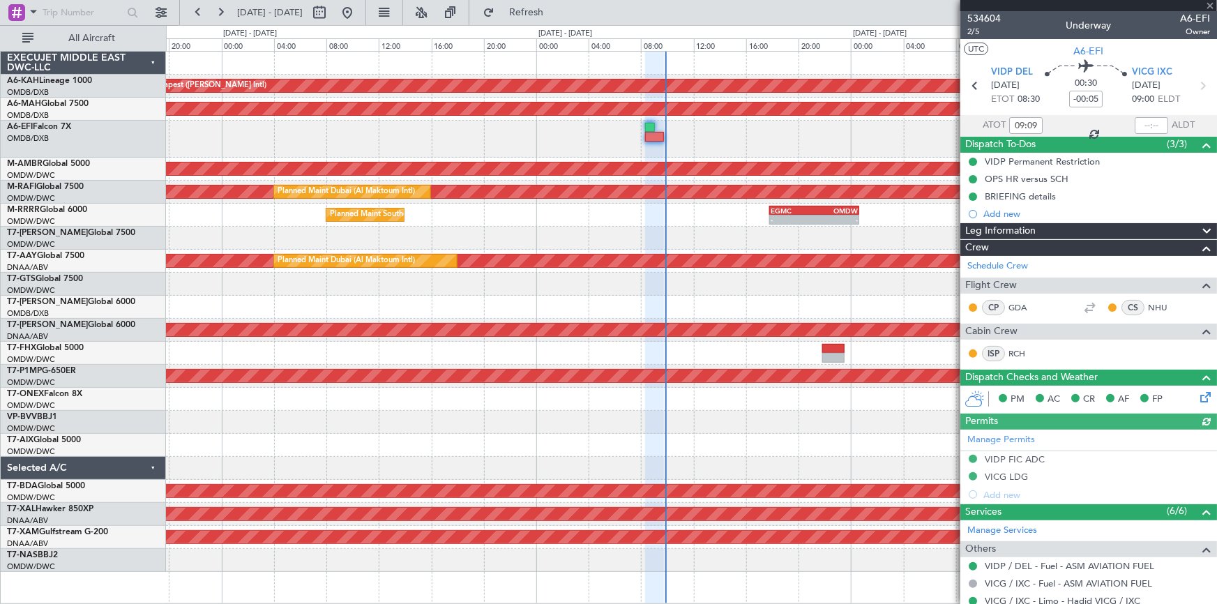
click at [1135, 123] on div at bounding box center [1151, 125] width 33 height 17
click at [1140, 123] on div at bounding box center [1151, 125] width 33 height 17
click at [1137, 123] on input "text" at bounding box center [1151, 125] width 33 height 17
click at [1100, 123] on mat-tooltip-component "Flight Time Correction" at bounding box center [1083, 129] width 104 height 37
type input "09:45"
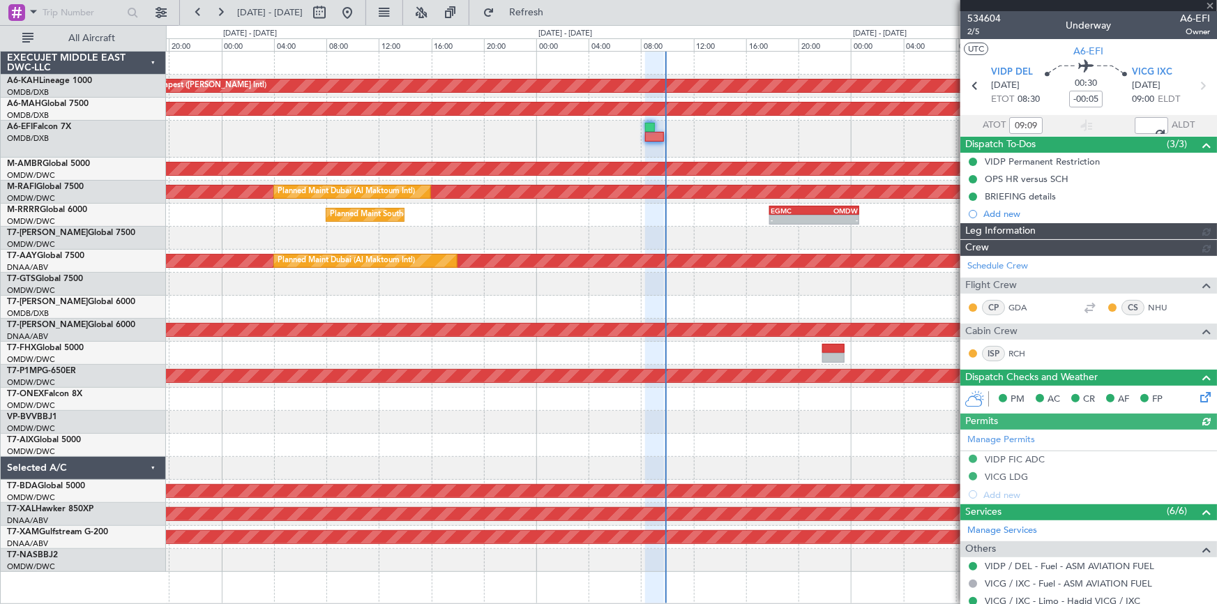
type input "Dherander Fithani (DHF)"
type input "7004"
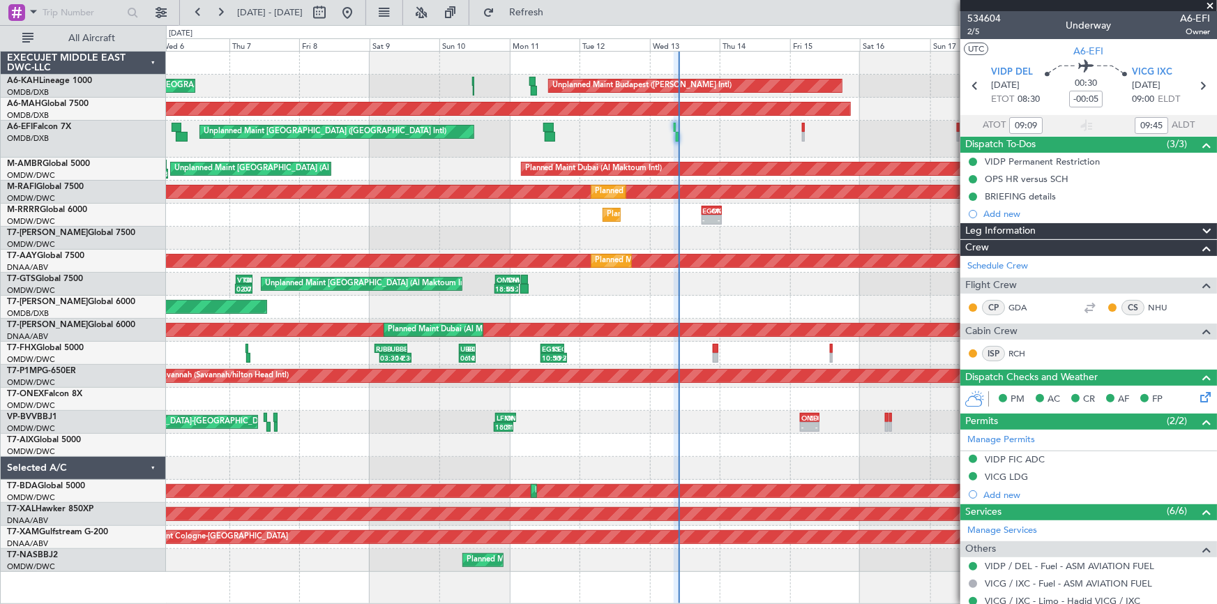
click at [438, 209] on div "Planned Maint Southend - - EGMC 17:50 Z OMDW 00:40 Z" at bounding box center [691, 215] width 1051 height 23
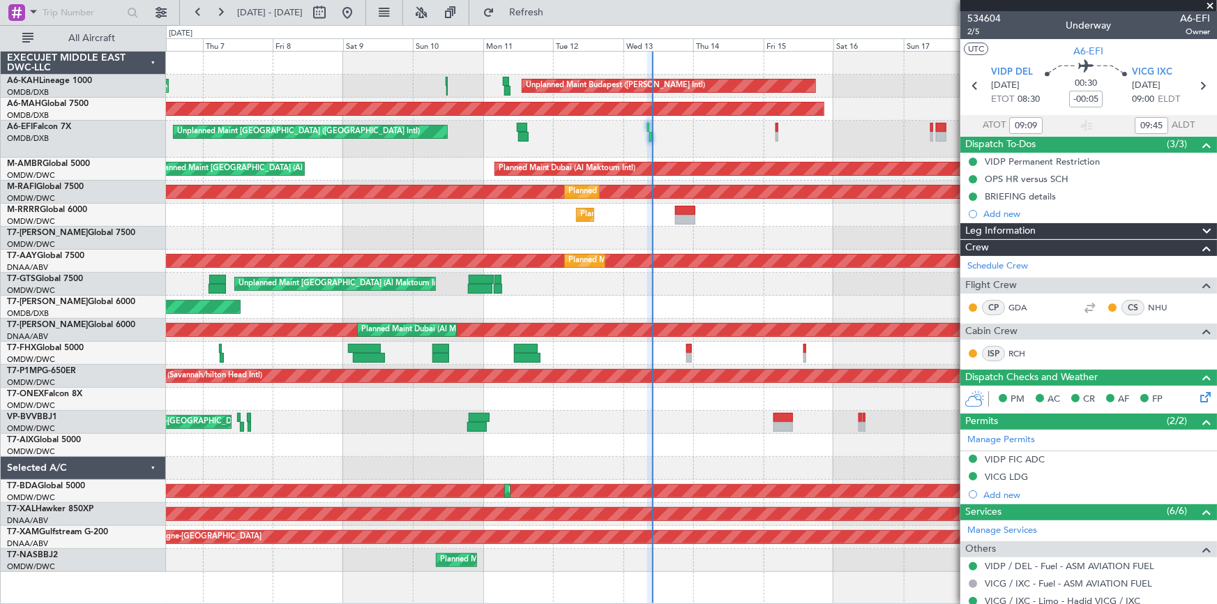
click at [660, 391] on div "Unplanned Maint Budapest (Ferenc Liszt Intl) Planned Maint London (Stansted) Pl…" at bounding box center [691, 312] width 1051 height 520
click at [806, 407] on div "Unplanned Maint Budapest (Ferenc Liszt Intl) Planned Maint London (Stansted) Pl…" at bounding box center [691, 312] width 1051 height 520
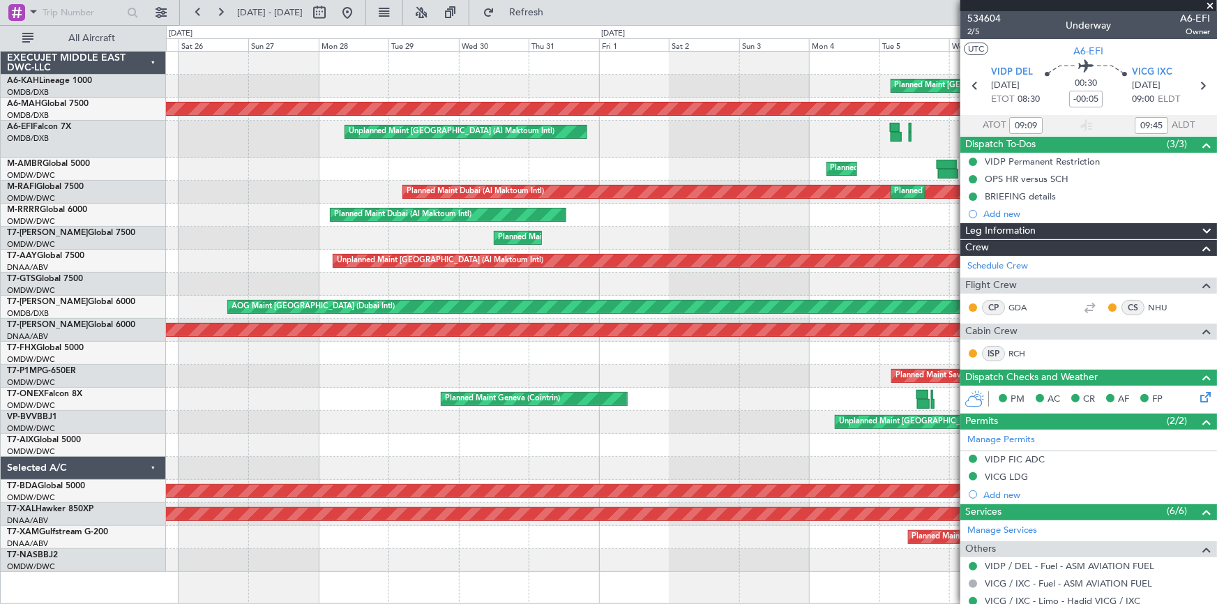
click at [836, 403] on div "Planned Maint London (Stansted) Unplanned Maint Budapest (Ferenc Liszt Intl) Pl…" at bounding box center [691, 312] width 1051 height 520
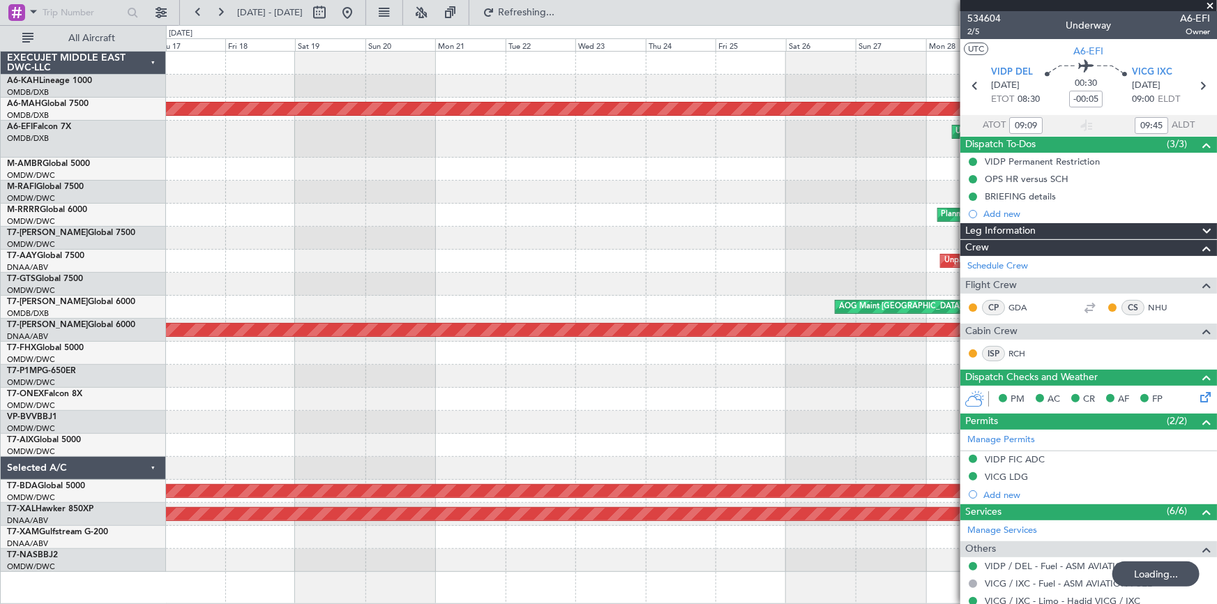
click at [919, 354] on div "Planned Maint Dubai (Dubai Intl) Unplanned Maint Dubai (Al Maktoum Intl) Planne…" at bounding box center [691, 312] width 1051 height 520
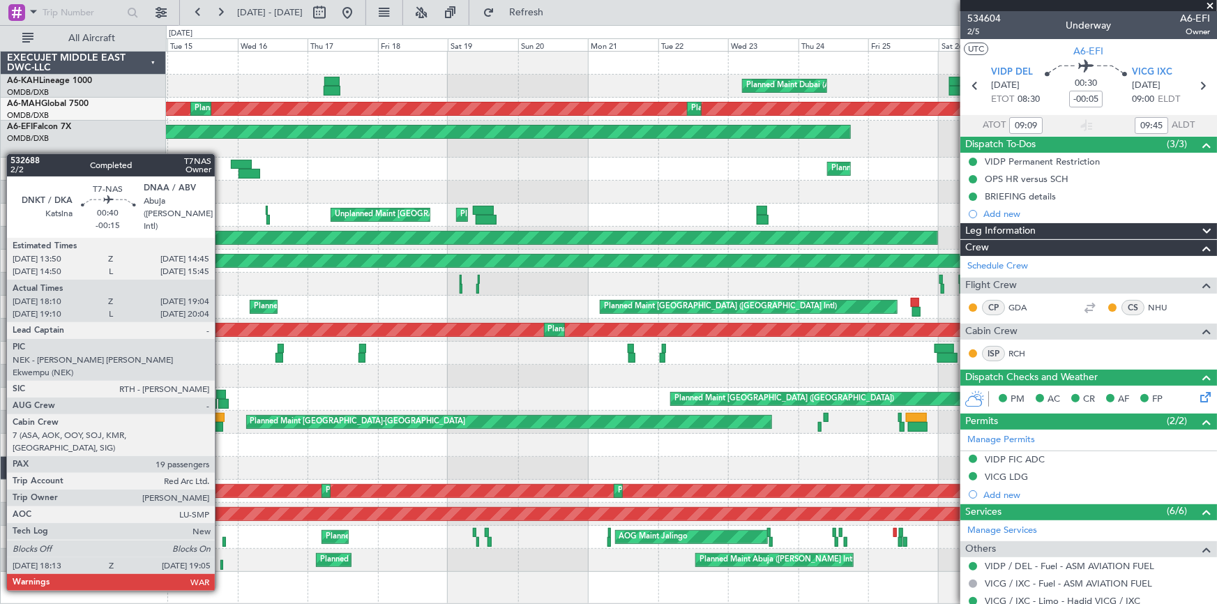
click at [222, 563] on div at bounding box center [221, 565] width 3 height 10
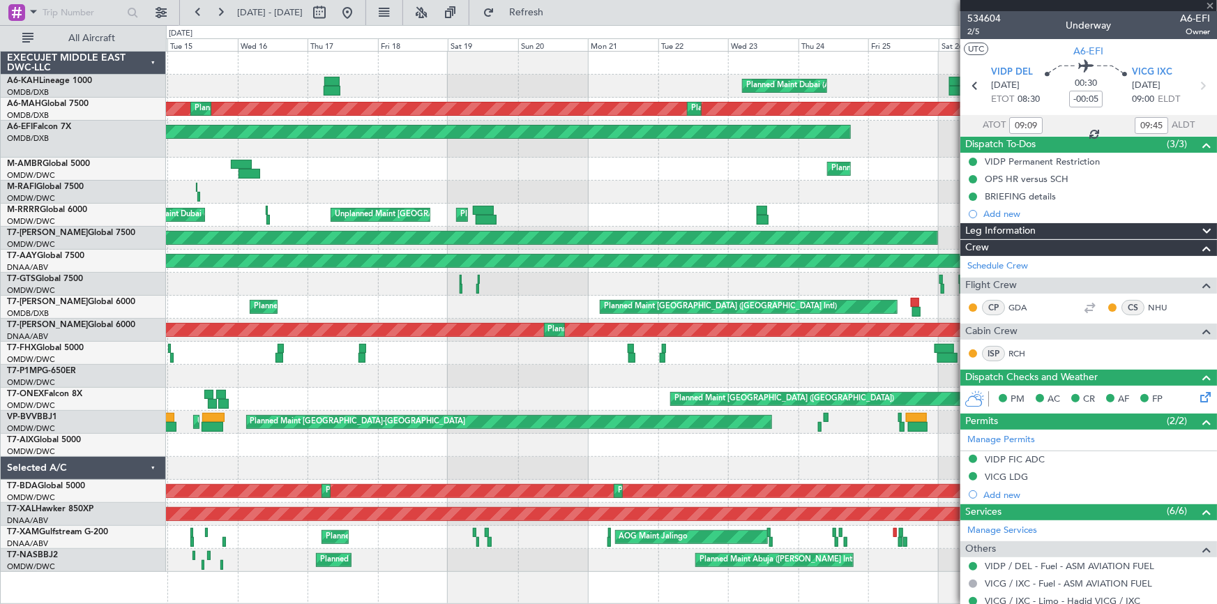
click at [510, 328] on div "Planned Maint Dubai (Al Maktoum Intl) Planned Maint Dubai (Dubai Intl) Planned …" at bounding box center [691, 312] width 1051 height 520
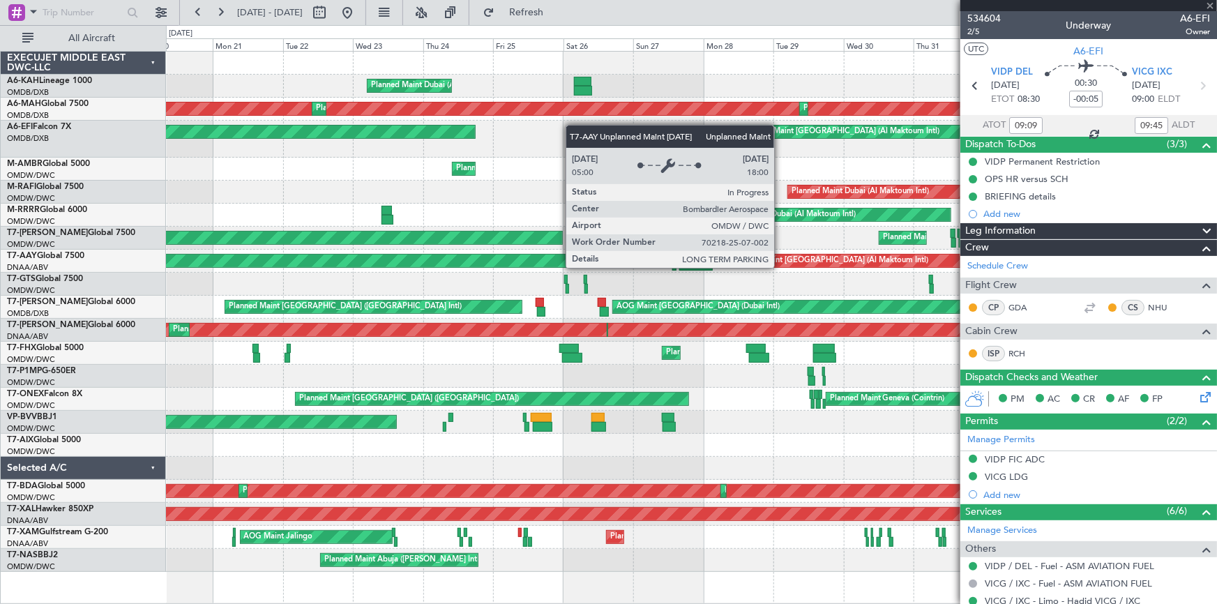
type input "-00:15"
type input "18:20"
type input "18:59"
type input "19"
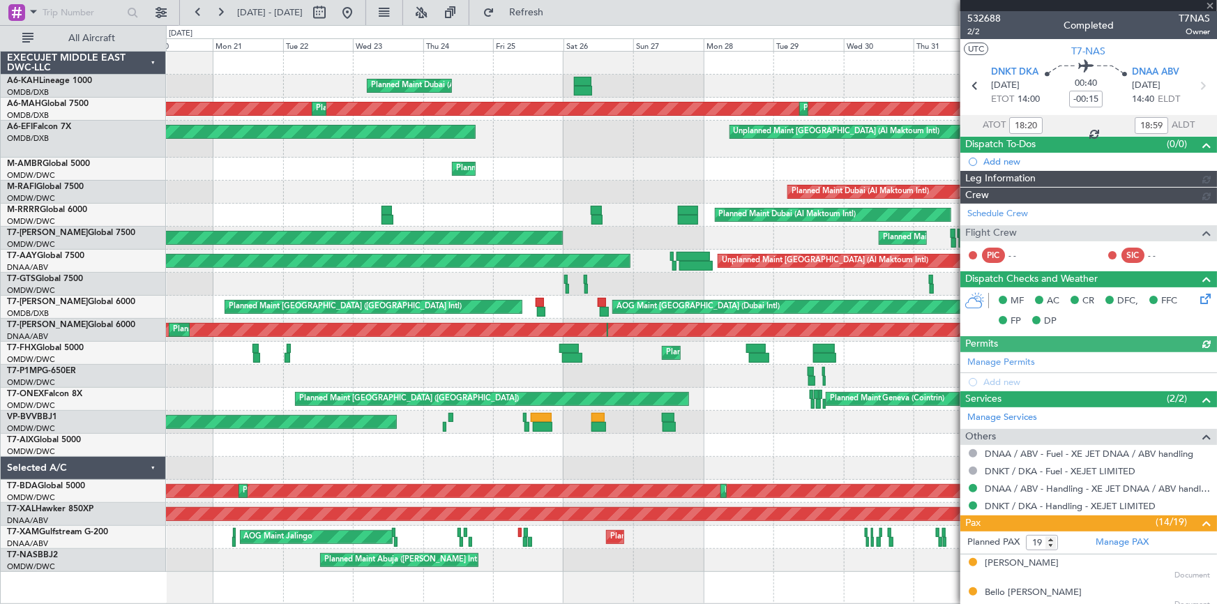
type input "Rohit Roy (ROY)"
type input "6794"
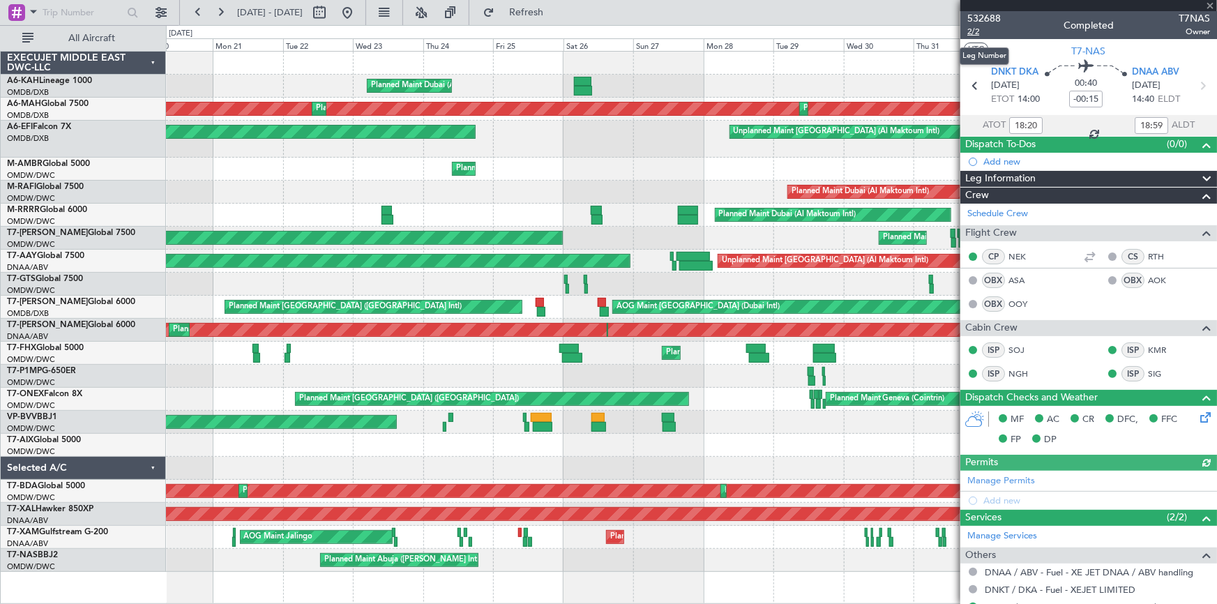
click at [976, 33] on span "2/2" at bounding box center [983, 32] width 33 height 12
click at [223, 14] on button at bounding box center [220, 12] width 22 height 22
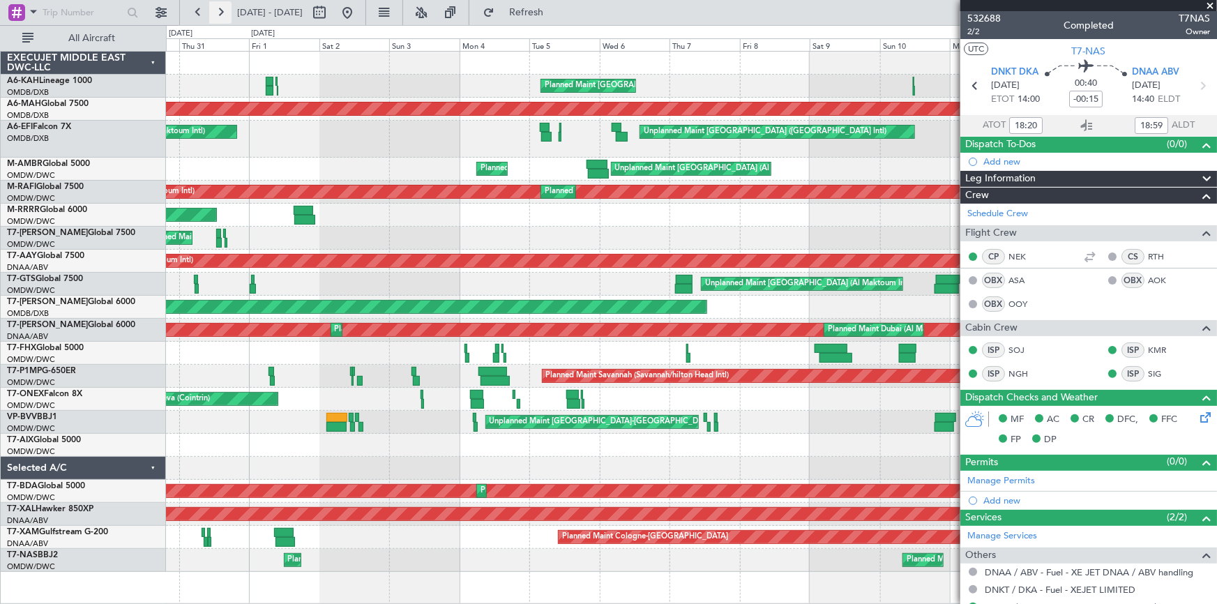
click at [223, 14] on button at bounding box center [220, 12] width 22 height 22
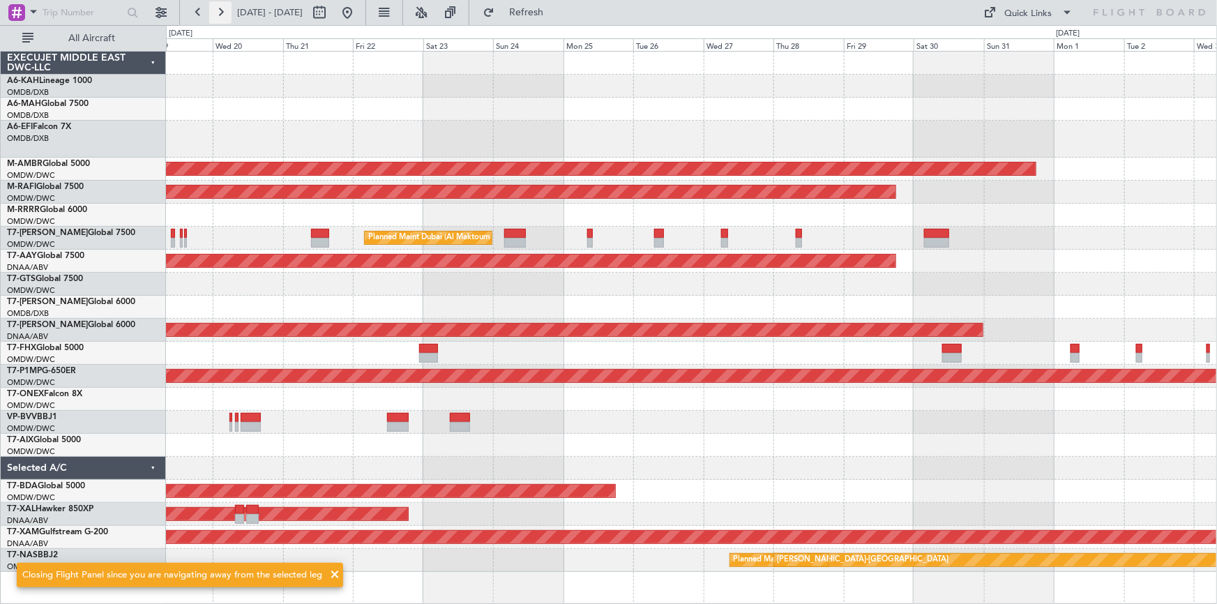
click at [223, 14] on button at bounding box center [220, 12] width 22 height 22
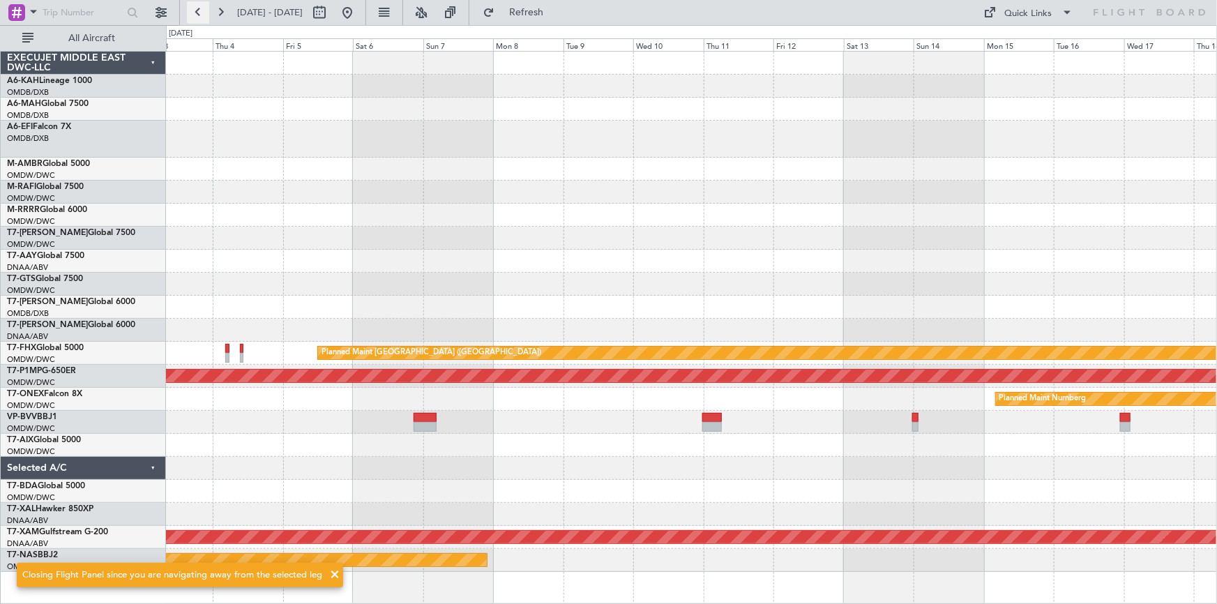
click at [200, 13] on button at bounding box center [198, 12] width 22 height 22
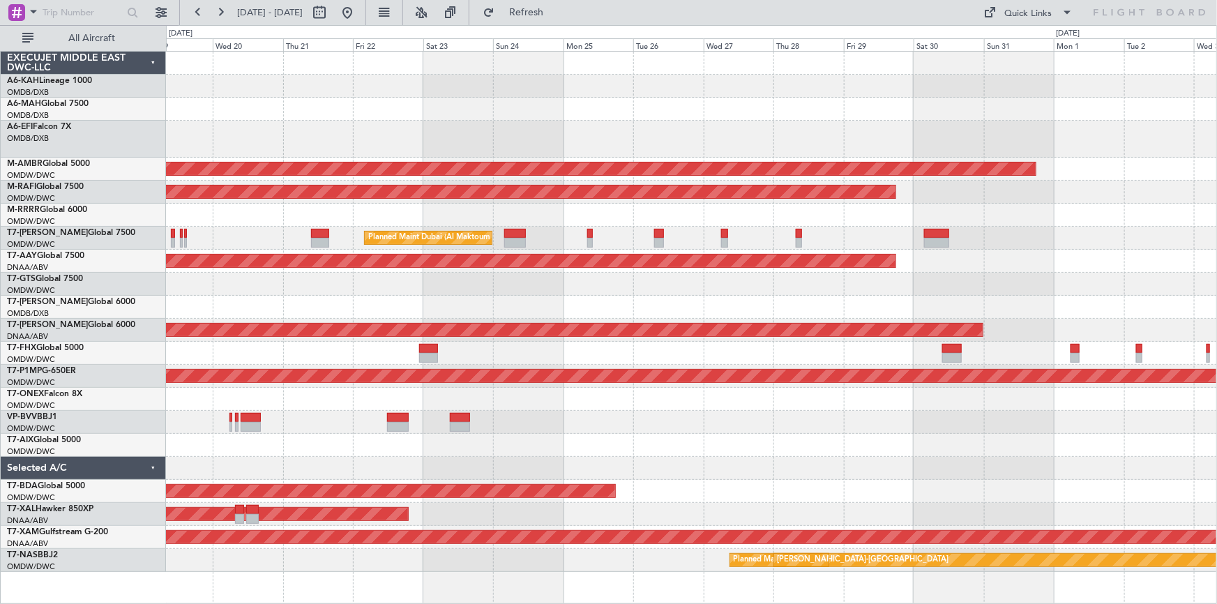
click at [630, 557] on div "Planned Maint Basel-Mulhouse MEL Abuja (Nnamdi Azikiwe Intl)" at bounding box center [691, 560] width 1051 height 23
click at [656, 556] on div "Planned Maint Basel-Mulhouse MEL Abuja (Nnamdi Azikiwe Intl)" at bounding box center [691, 560] width 1051 height 23
click at [556, 8] on span "Refresh" at bounding box center [526, 13] width 59 height 10
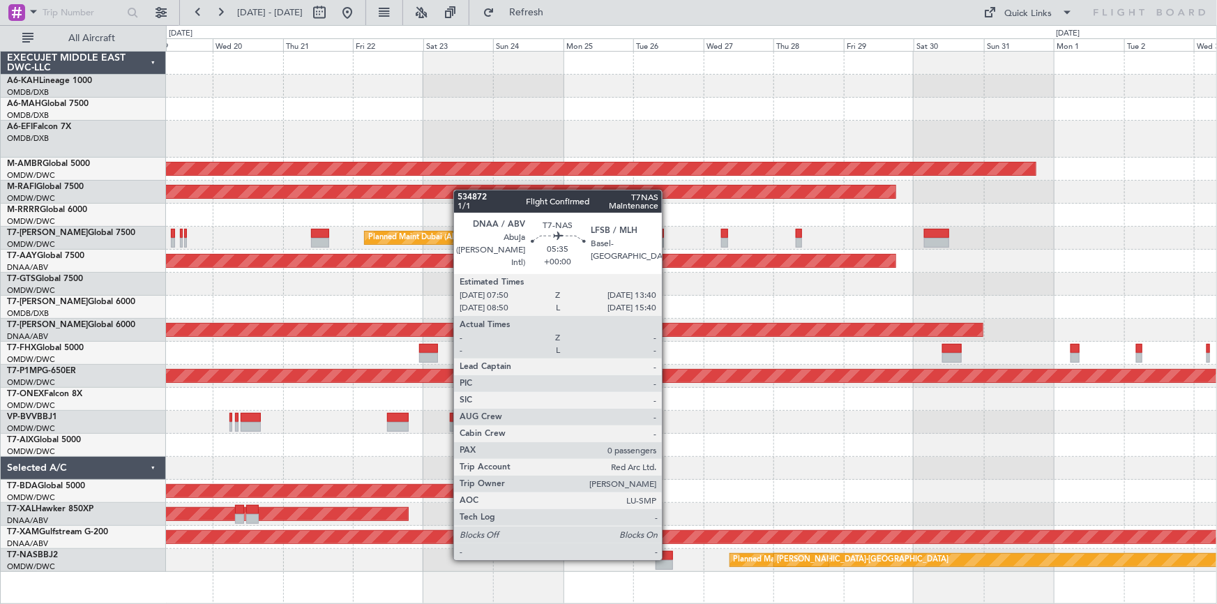
click at [668, 557] on div at bounding box center [664, 556] width 17 height 10
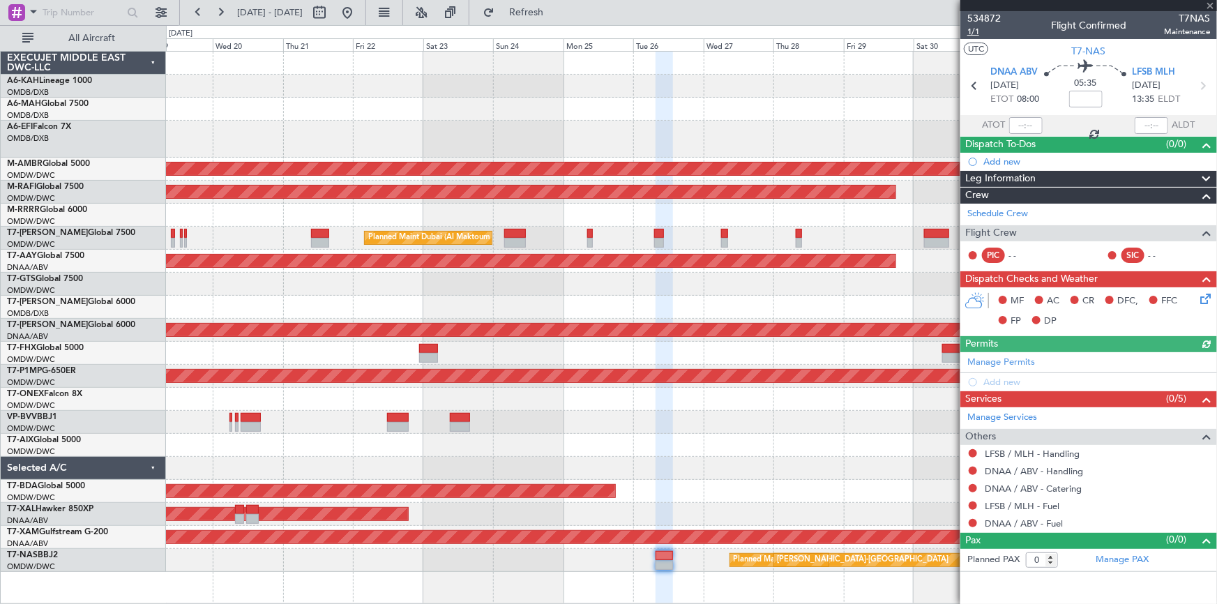
click at [975, 29] on span "1/1" at bounding box center [983, 32] width 33 height 12
click at [358, 16] on button at bounding box center [347, 12] width 22 height 22
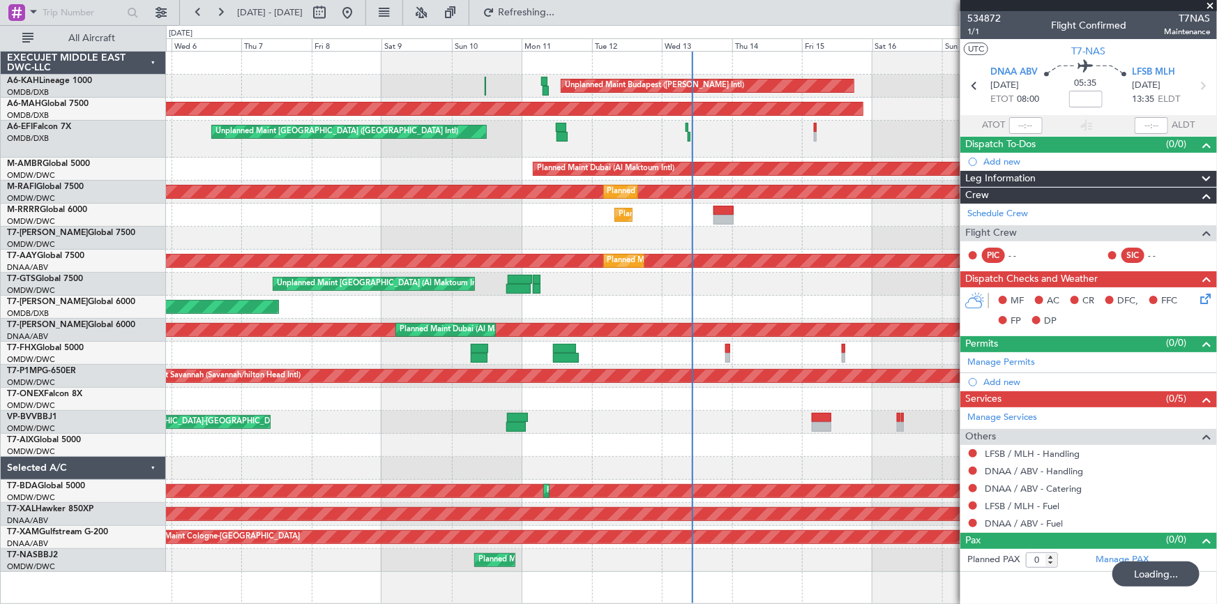
click at [476, 397] on div "Unplanned Maint Budapest ([PERSON_NAME] Intl) Planned Maint [GEOGRAPHIC_DATA] (…" at bounding box center [691, 312] width 1051 height 520
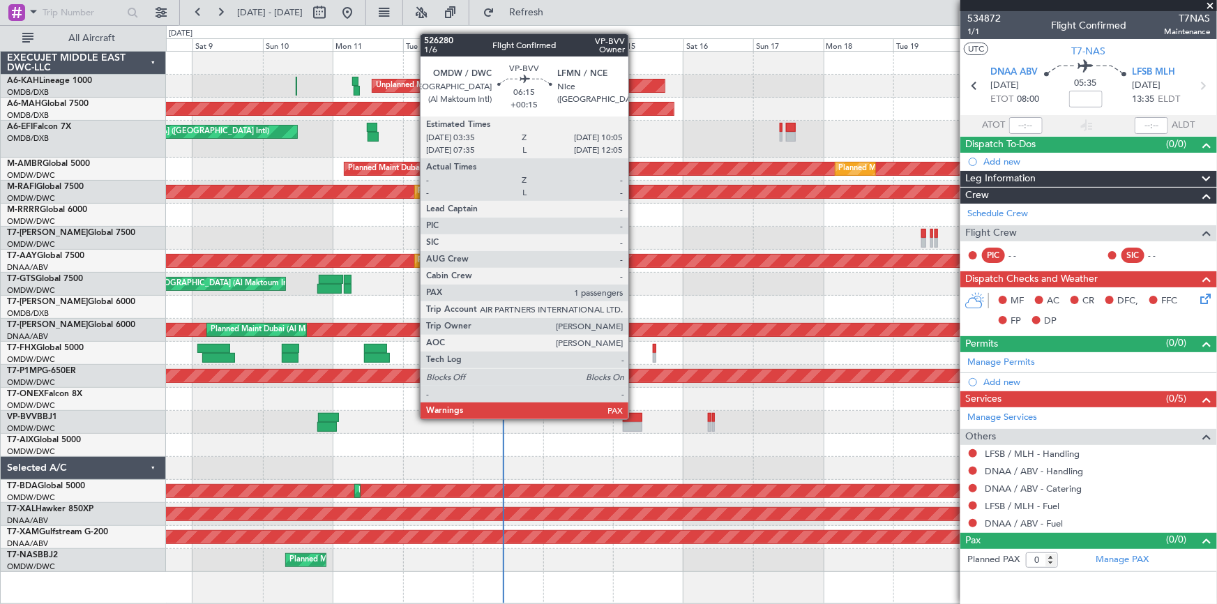
click at [634, 414] on div at bounding box center [633, 418] width 20 height 10
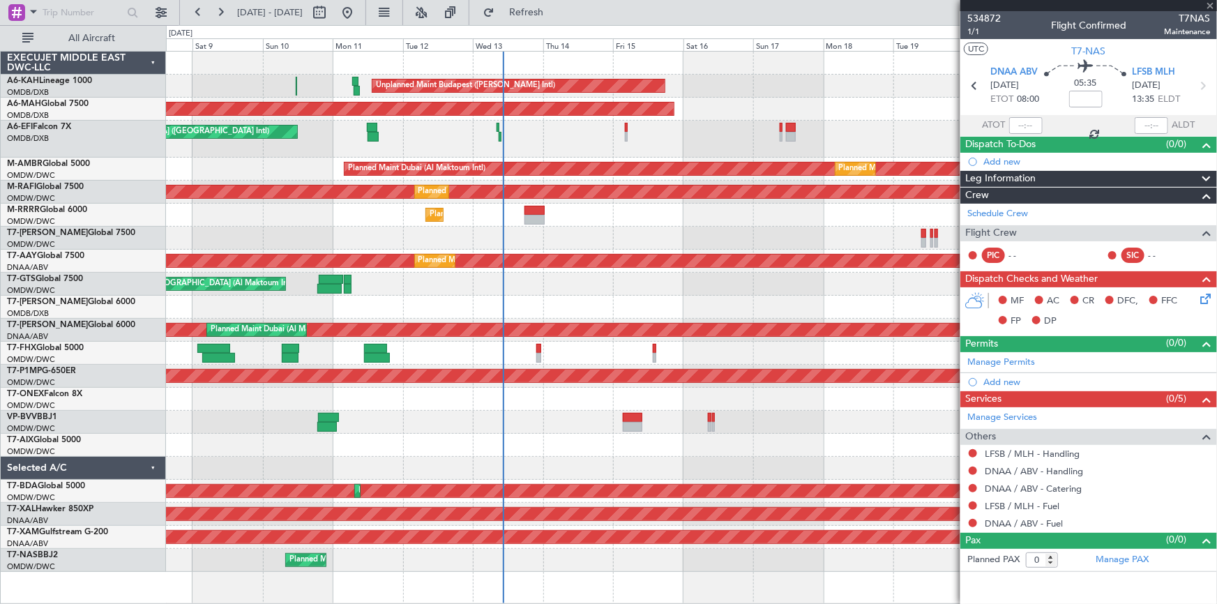
type input "+00:15"
type input "1"
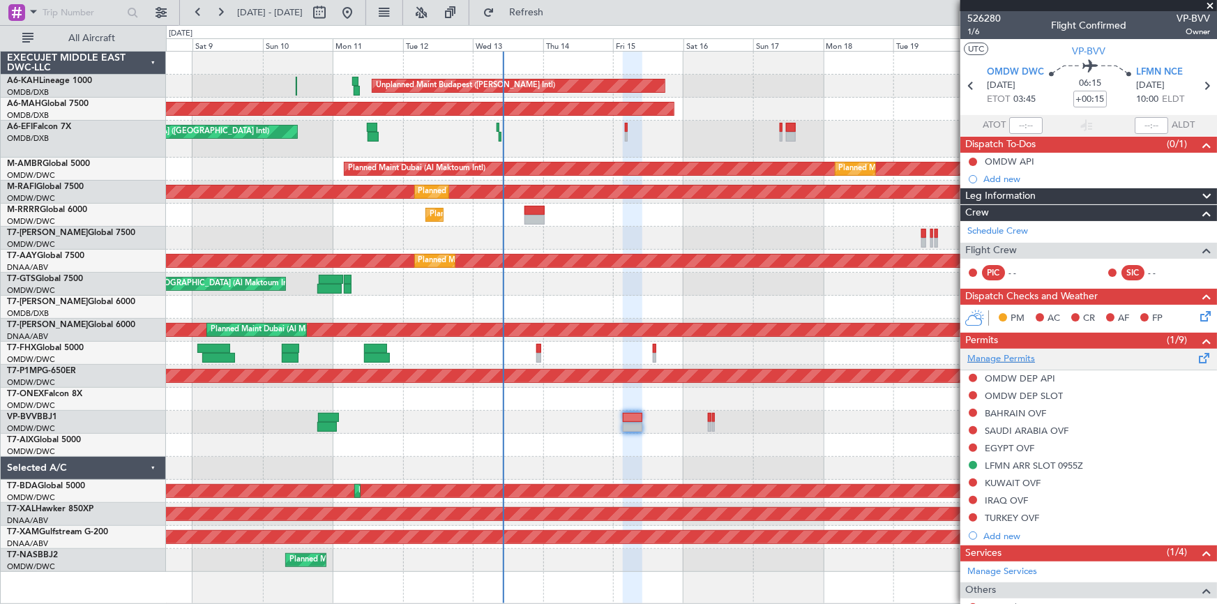
click at [1018, 359] on link "Manage Permits" at bounding box center [1001, 359] width 68 height 14
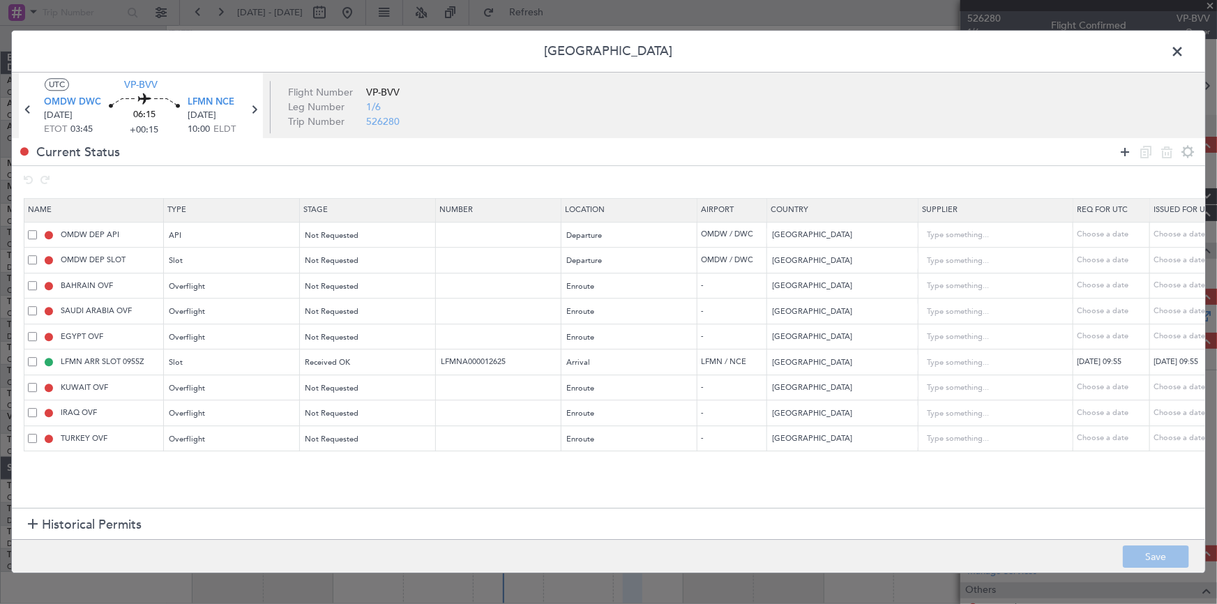
click at [1121, 144] on icon at bounding box center [1125, 152] width 17 height 17
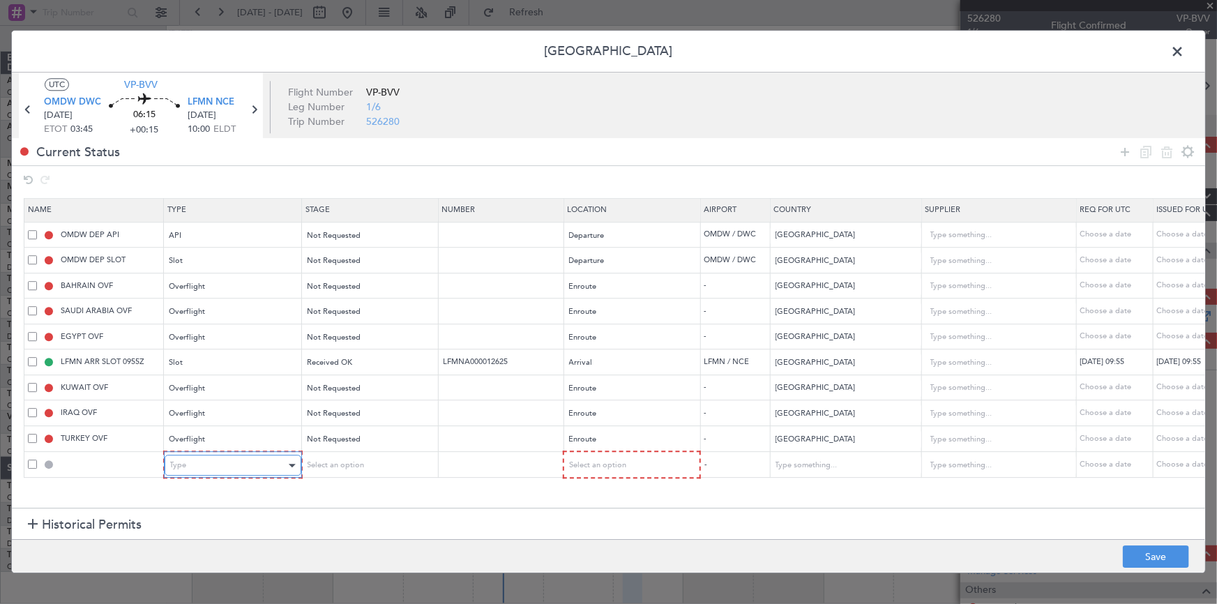
click at [236, 468] on div "Type" at bounding box center [228, 465] width 116 height 21
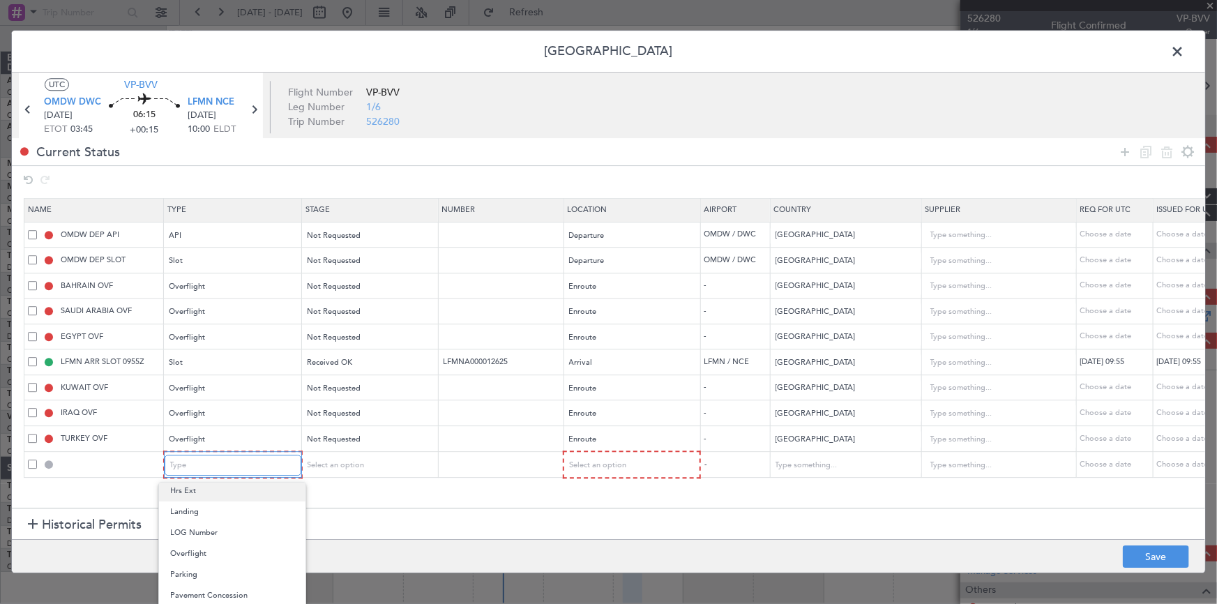
scroll to position [317, 0]
drag, startPoint x: 213, startPoint y: 550, endPoint x: 320, endPoint y: 495, distance: 120.1
click at [222, 550] on span "Overflight" at bounding box center [232, 553] width 124 height 21
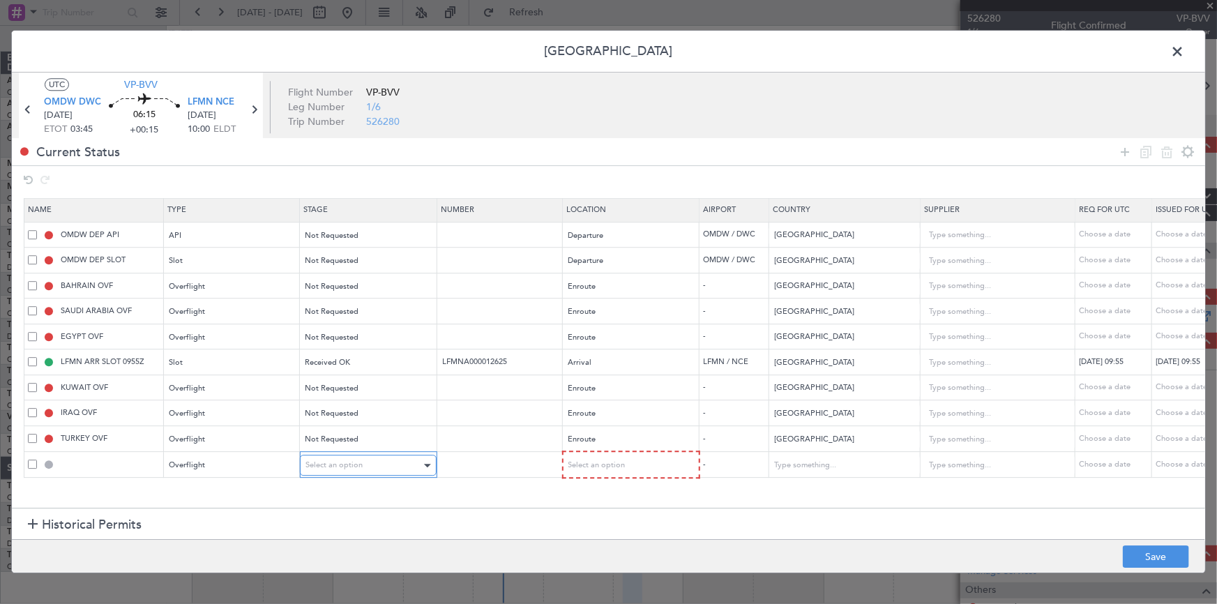
click at [352, 460] on span "Select an option" at bounding box center [333, 465] width 57 height 10
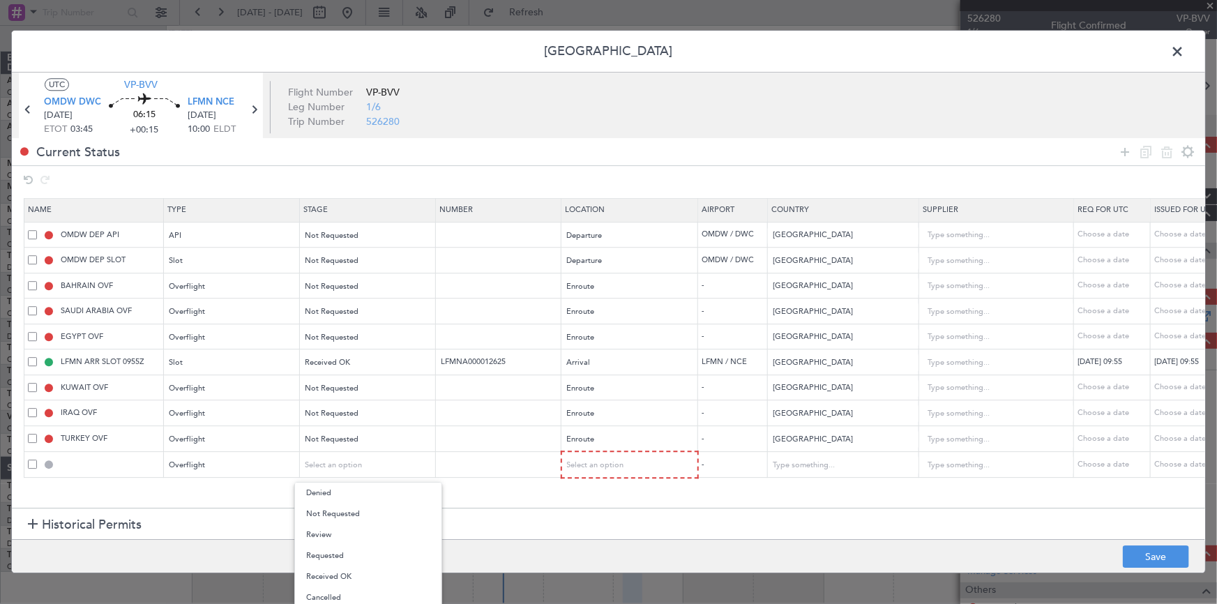
drag, startPoint x: 359, startPoint y: 519, endPoint x: 501, endPoint y: 506, distance: 142.1
click at [369, 515] on span "Not Requested" at bounding box center [368, 514] width 124 height 21
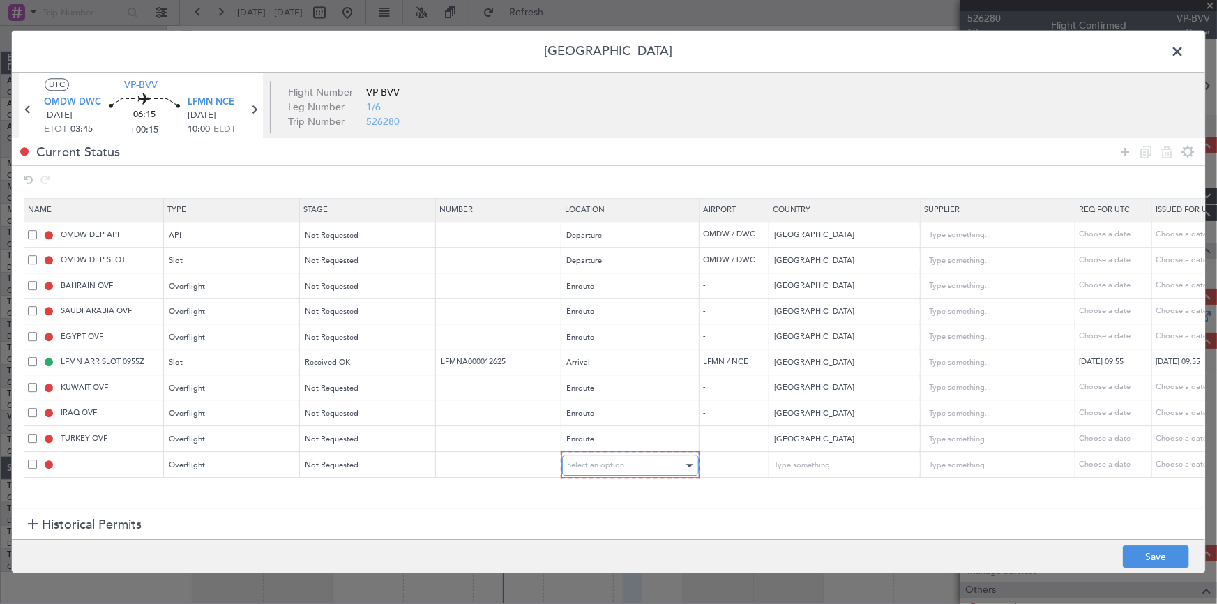
click at [633, 459] on div "Select an option" at bounding box center [626, 465] width 116 height 21
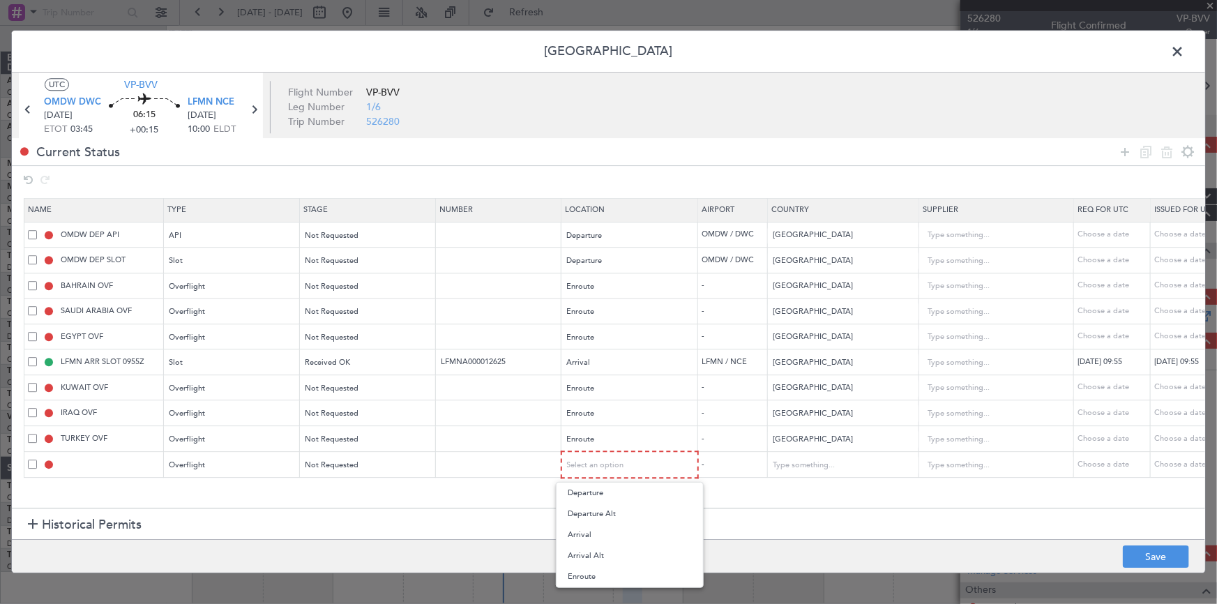
drag, startPoint x: 581, startPoint y: 570, endPoint x: 601, endPoint y: 570, distance: 20.2
click at [583, 571] on span "Enroute" at bounding box center [630, 576] width 124 height 21
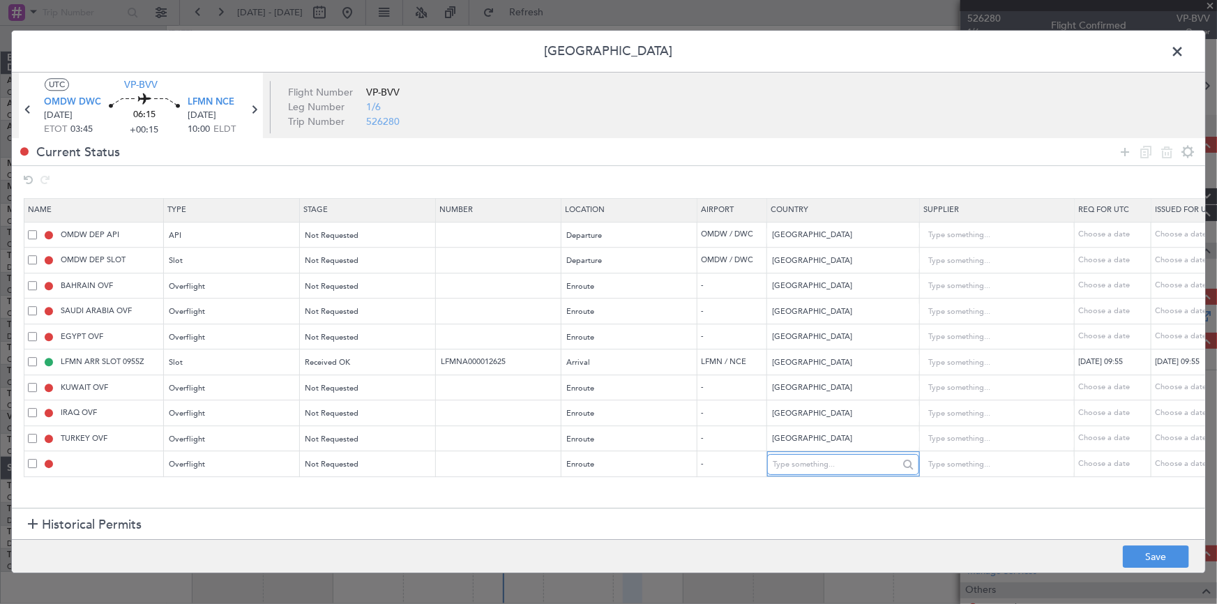
click at [825, 473] on input "text" at bounding box center [836, 464] width 126 height 21
drag, startPoint x: 799, startPoint y: 481, endPoint x: 882, endPoint y: 494, distance: 84.0
click at [805, 483] on span "[GEOGRAPHIC_DATA]" at bounding box center [843, 486] width 130 height 21
type input "[GEOGRAPHIC_DATA]"
click at [1153, 553] on button "Save" at bounding box center [1156, 557] width 66 height 22
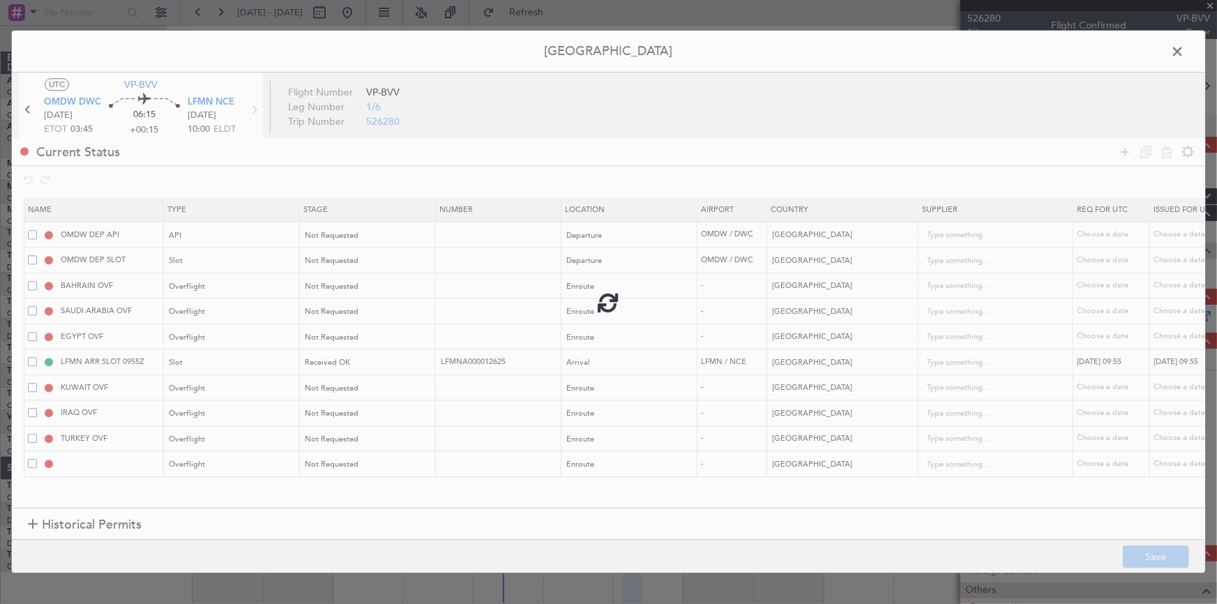
type input "EGYPT OVF"
type input "NNN"
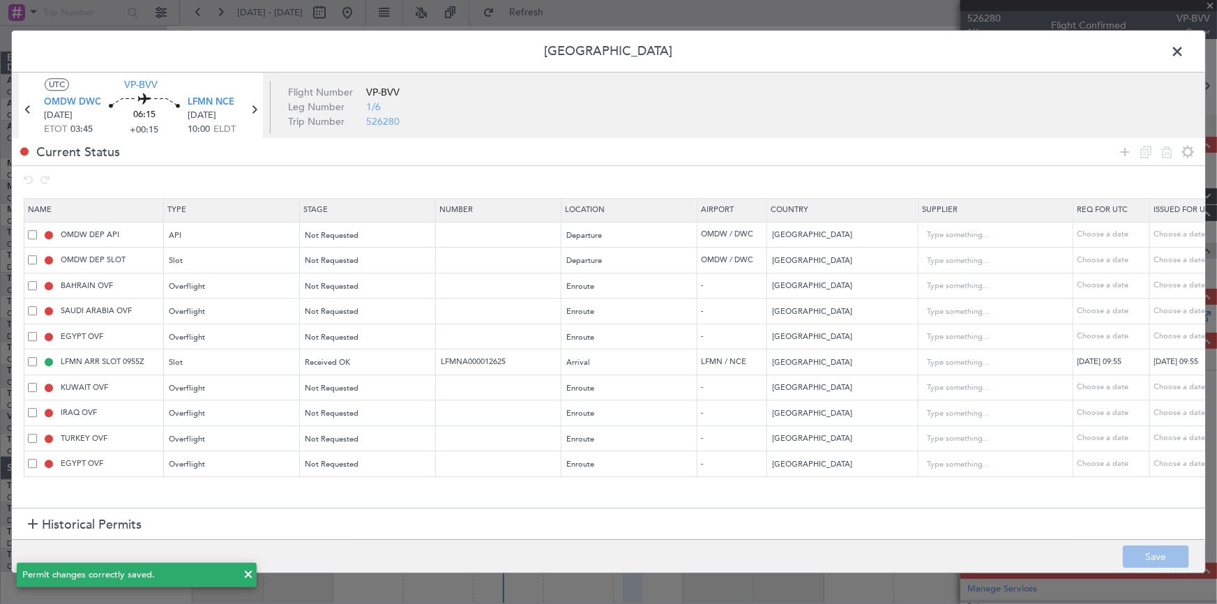
click at [1184, 53] on span at bounding box center [1184, 55] width 0 height 28
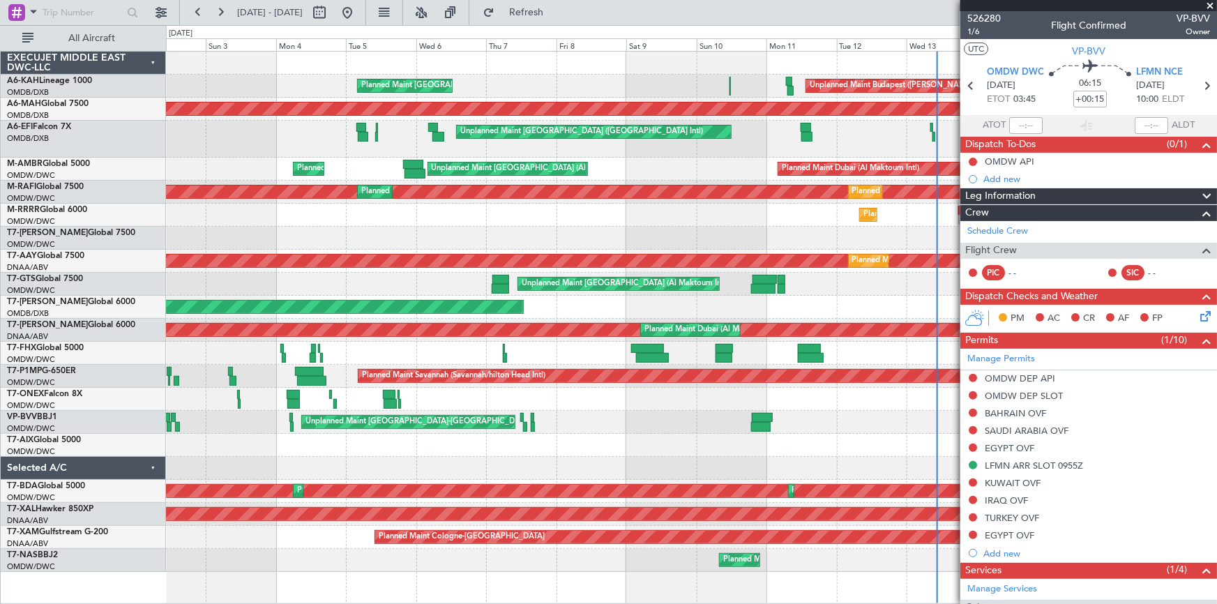
click at [807, 425] on div "Unplanned Maint Budapest ([PERSON_NAME] Intl) Planned Maint [GEOGRAPHIC_DATA] (…" at bounding box center [691, 312] width 1051 height 520
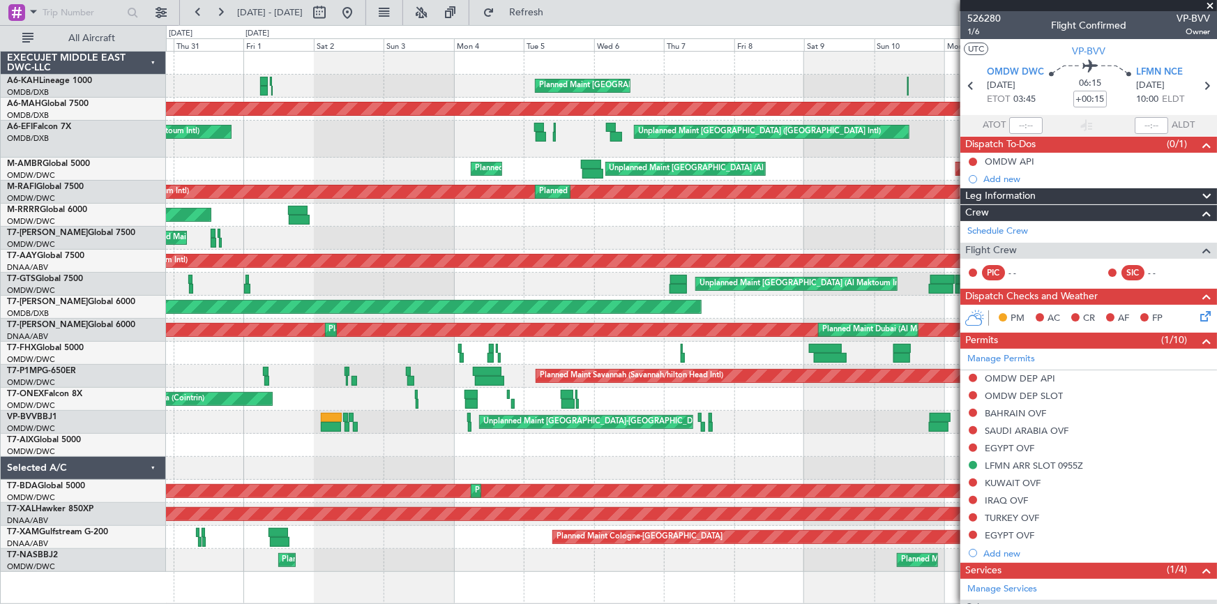
click at [756, 437] on div at bounding box center [691, 445] width 1051 height 23
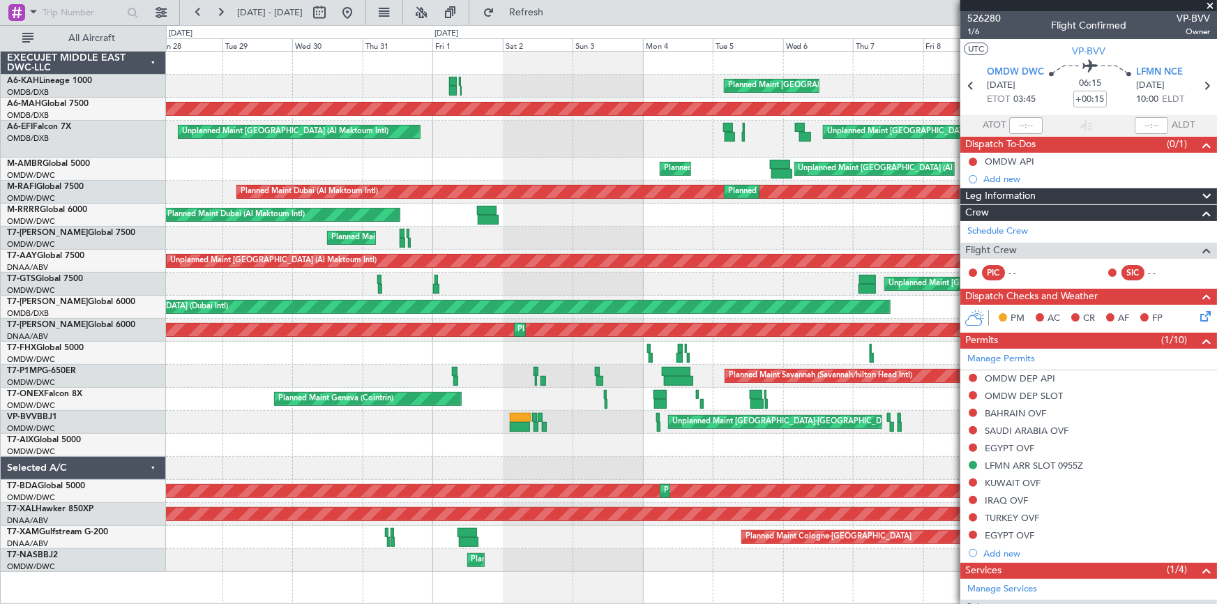
click at [580, 440] on div "Unplanned Maint Budapest ([PERSON_NAME] Intl) Planned Maint [GEOGRAPHIC_DATA] (…" at bounding box center [691, 312] width 1051 height 520
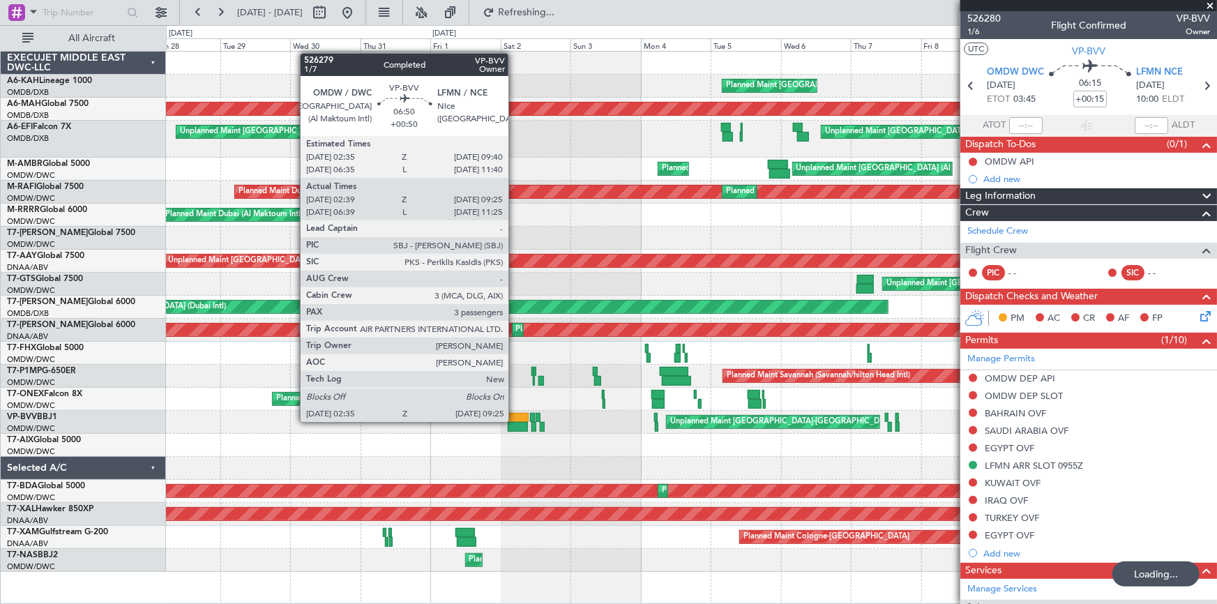
click at [515, 421] on div at bounding box center [518, 418] width 21 height 10
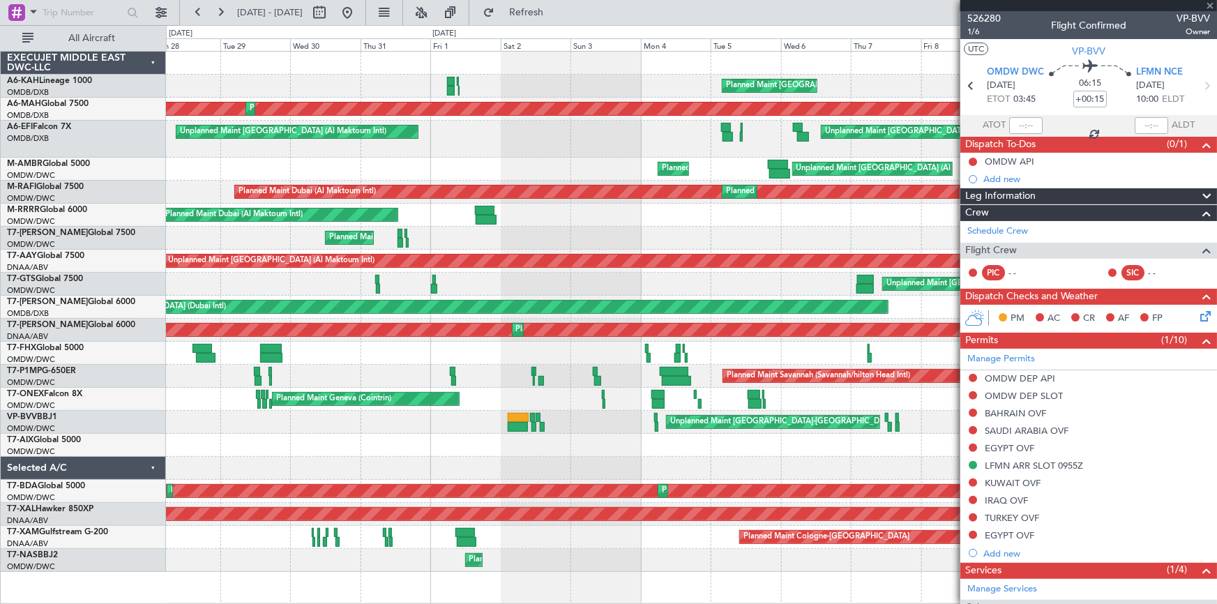
type input "+00:50"
type input "02:49"
type input "09:20"
type input "3"
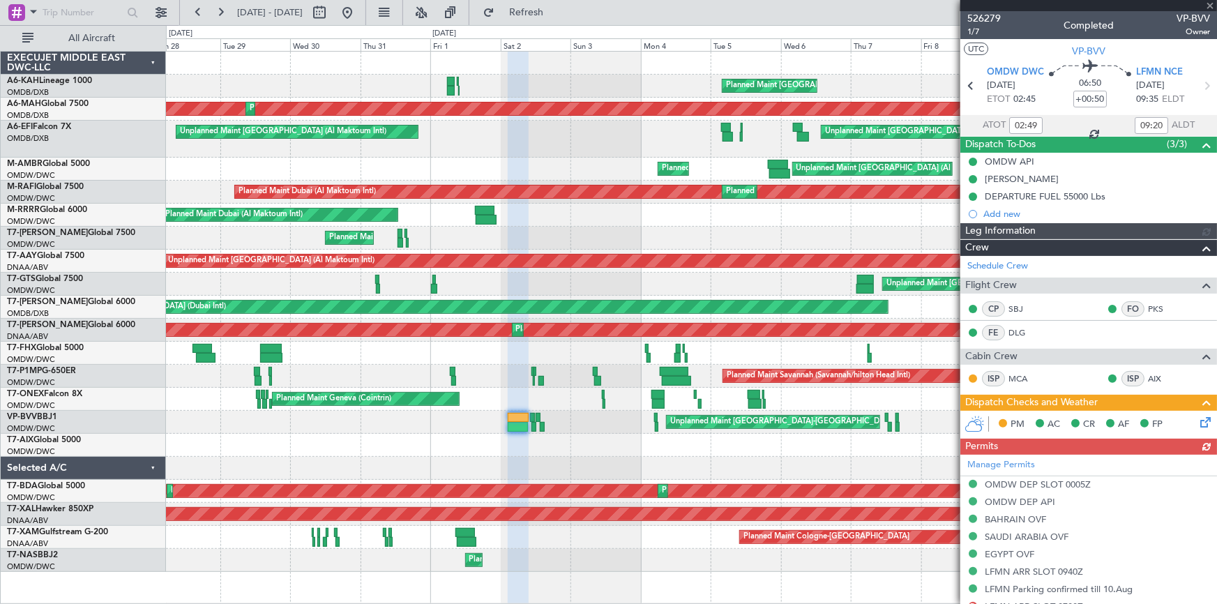
type input "[PERSON_NAME] (ANI)"
type input "6906"
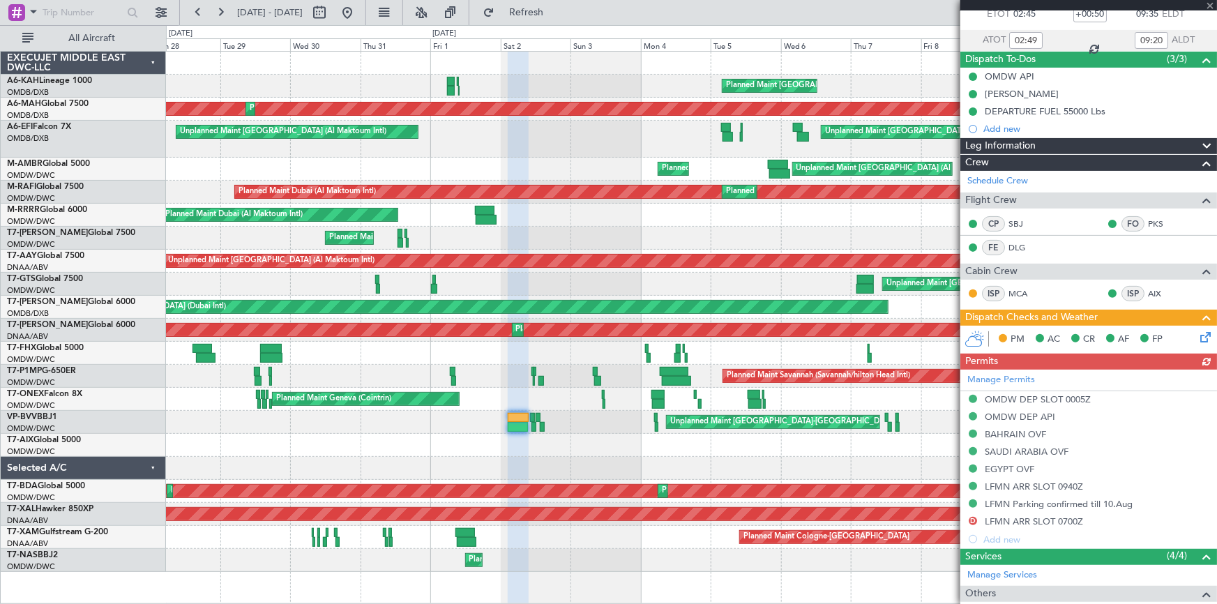
scroll to position [190, 0]
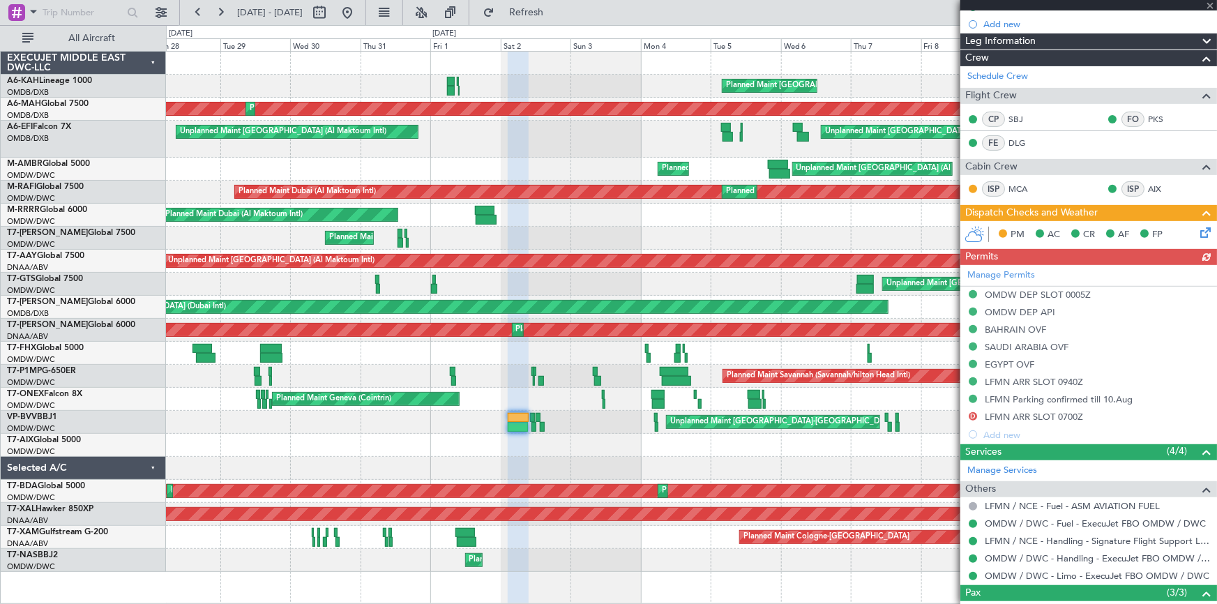
click at [1199, 229] on icon at bounding box center [1202, 230] width 11 height 11
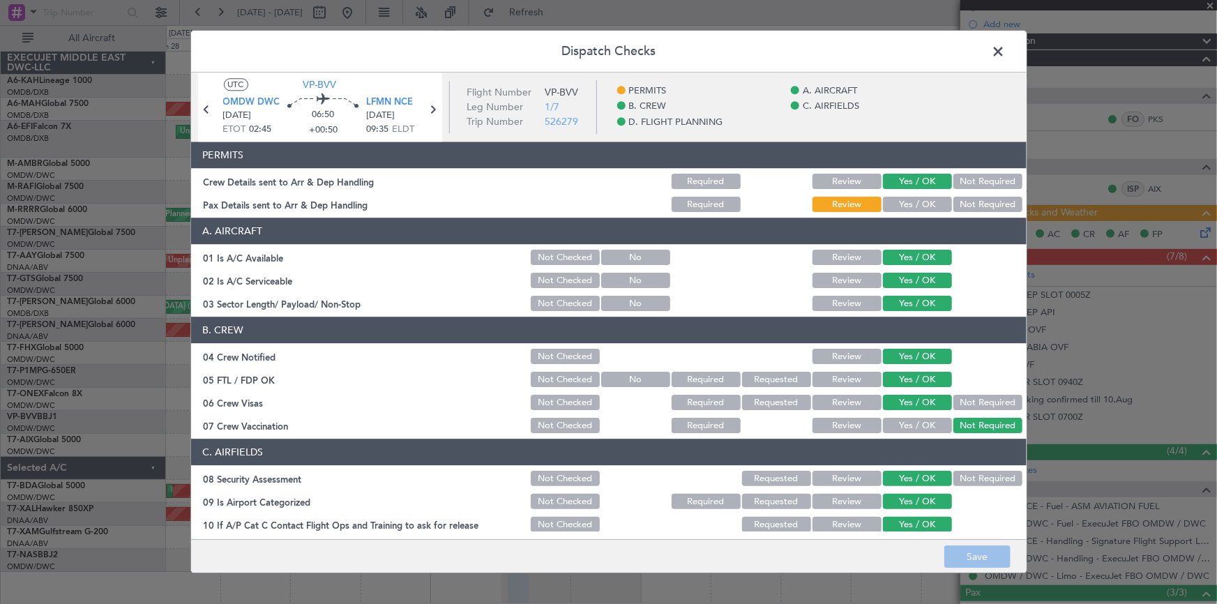
click at [914, 200] on button "Yes / OK" at bounding box center [917, 204] width 69 height 15
drag, startPoint x: 969, startPoint y: 560, endPoint x: 971, endPoint y: 546, distance: 14.0
click at [971, 552] on button "Save" at bounding box center [977, 557] width 66 height 22
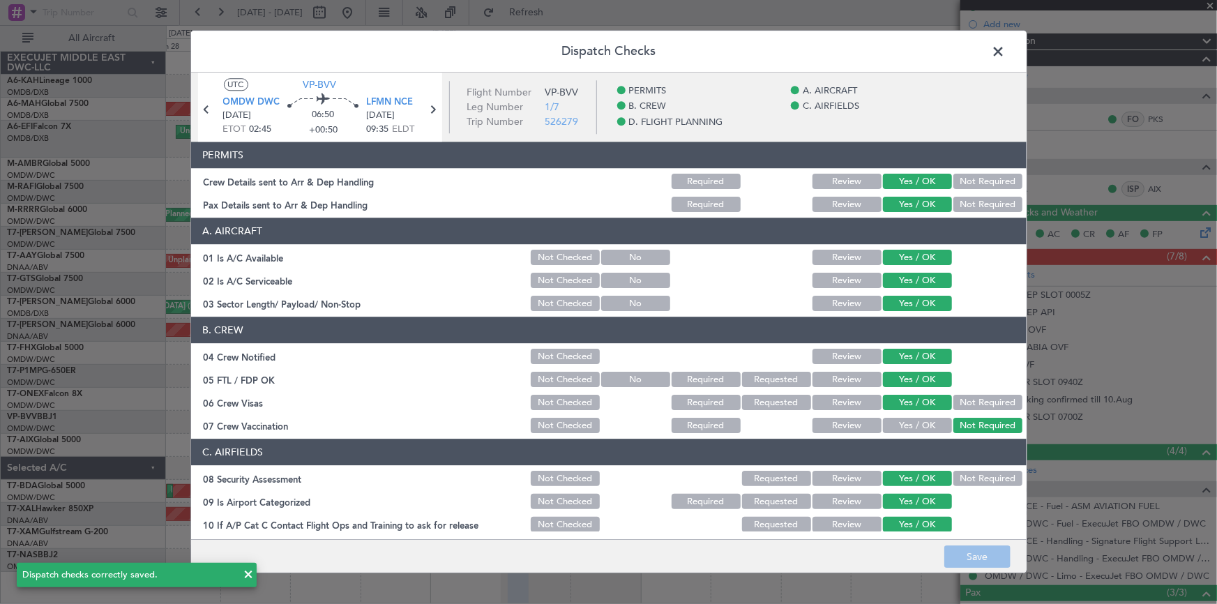
click at [1006, 52] on span at bounding box center [1006, 55] width 0 height 28
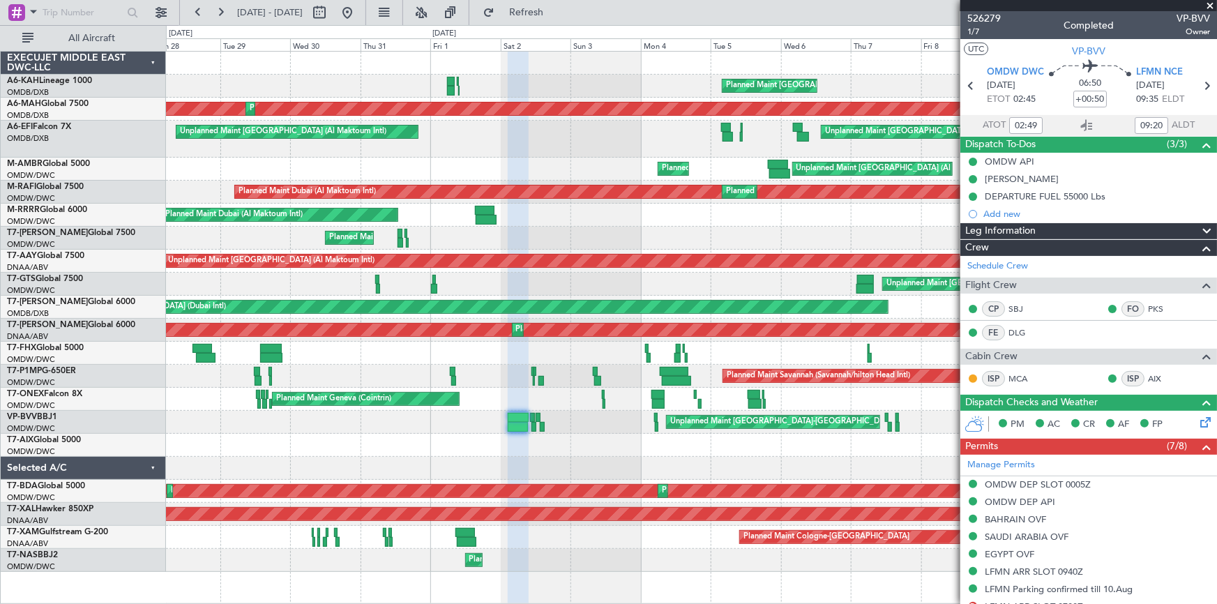
scroll to position [126, 0]
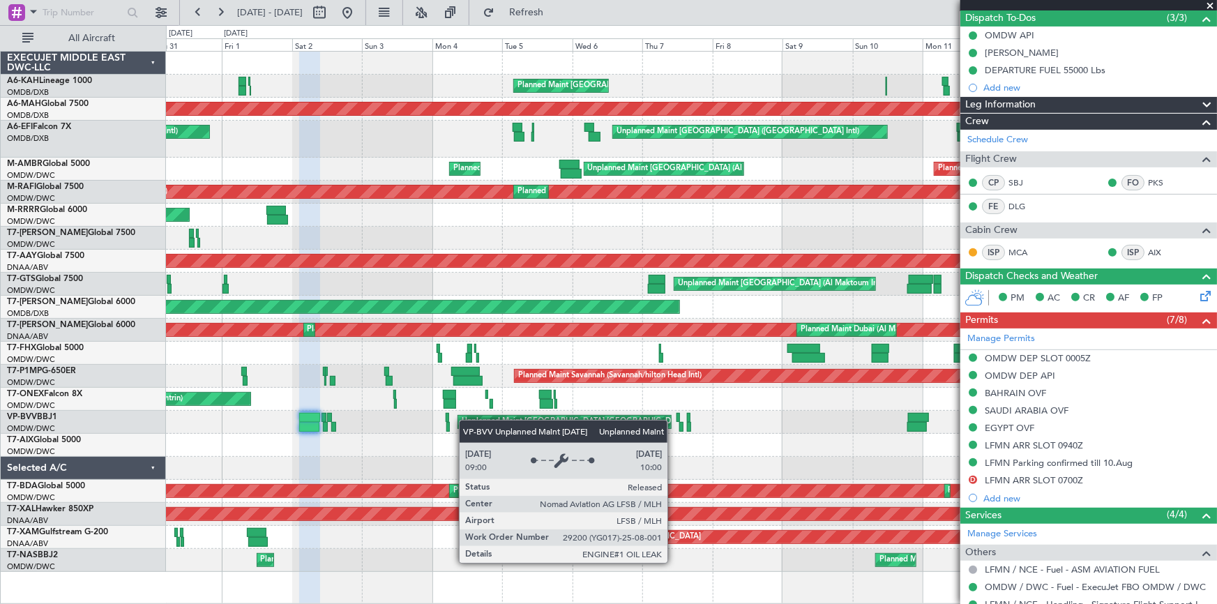
click at [462, 416] on div "Unplanned Maint Budapest ([PERSON_NAME] Intl) Planned Maint [GEOGRAPHIC_DATA] (…" at bounding box center [691, 312] width 1051 height 520
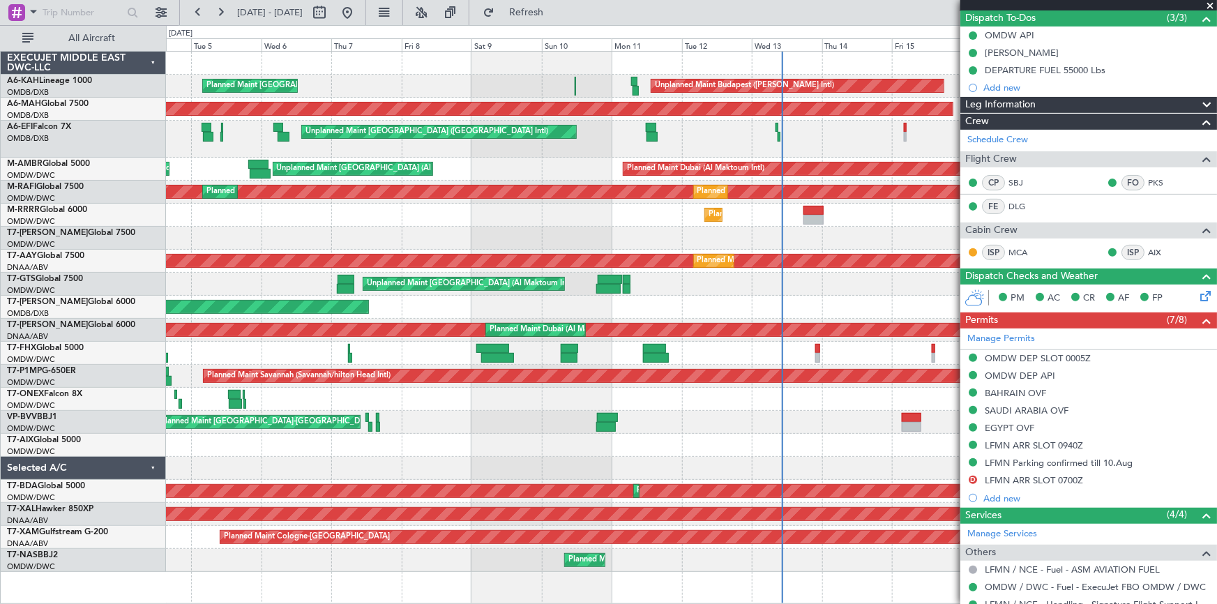
click at [565, 440] on div at bounding box center [691, 445] width 1051 height 23
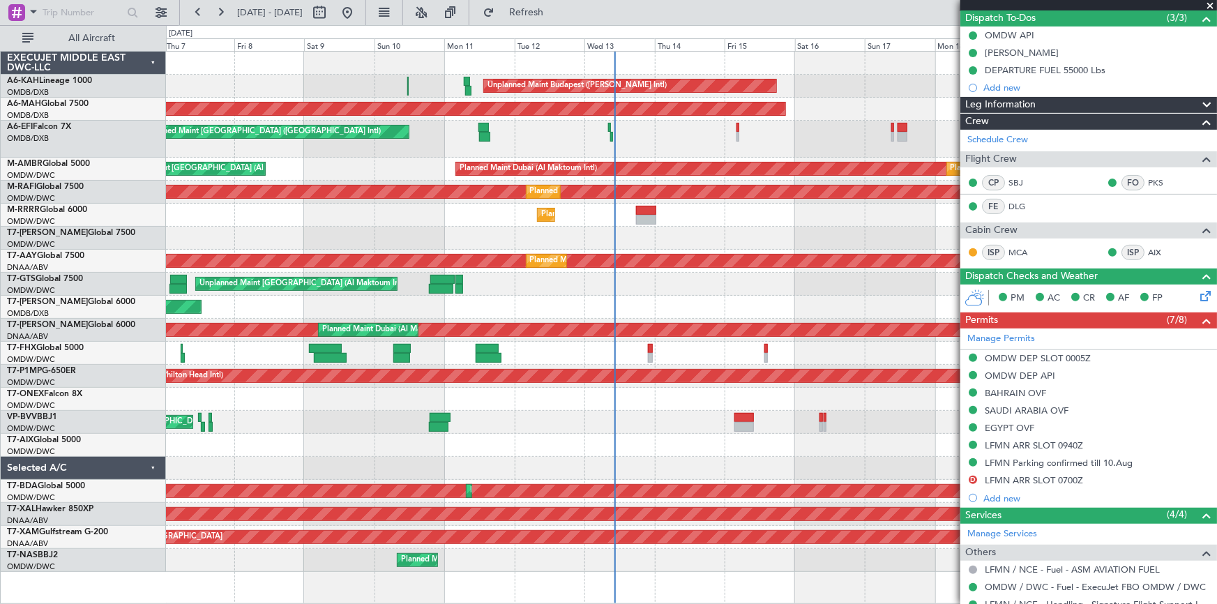
click at [675, 419] on div "Unplanned Maint [GEOGRAPHIC_DATA]-[GEOGRAPHIC_DATA]" at bounding box center [691, 422] width 1051 height 23
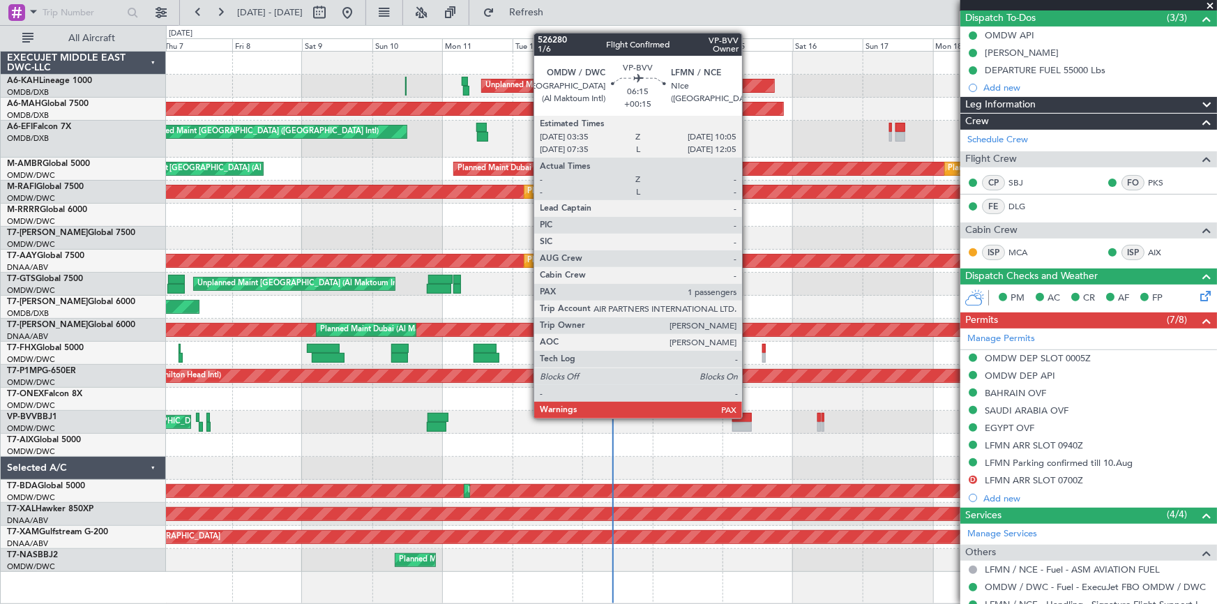
click at [748, 417] on div at bounding box center [742, 418] width 20 height 10
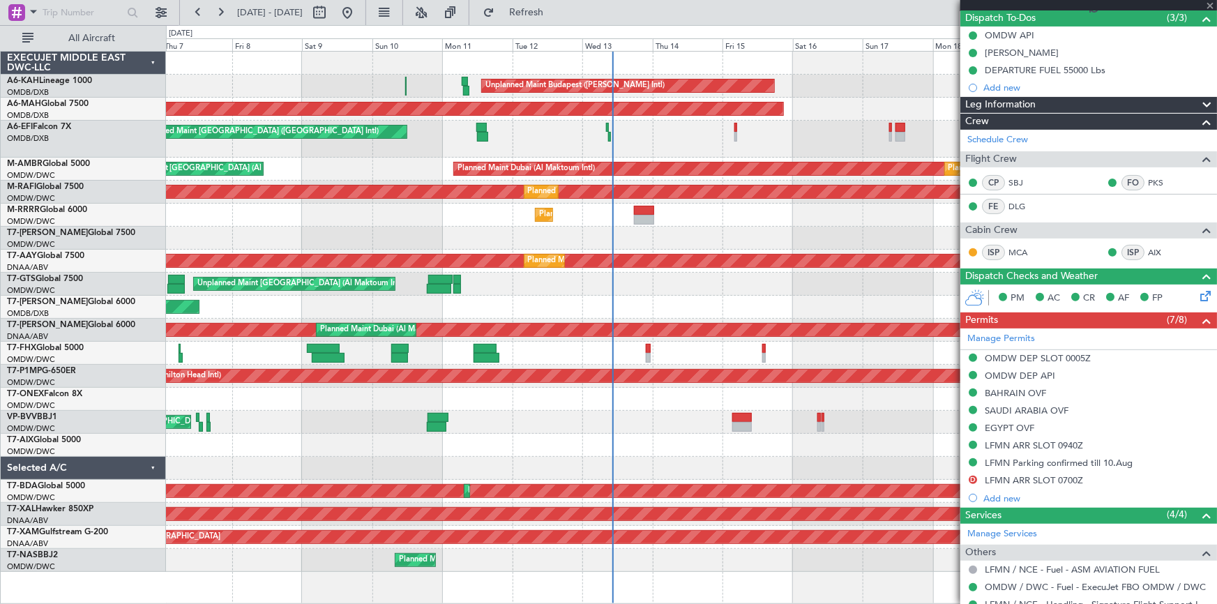
type input "+00:15"
type input "1"
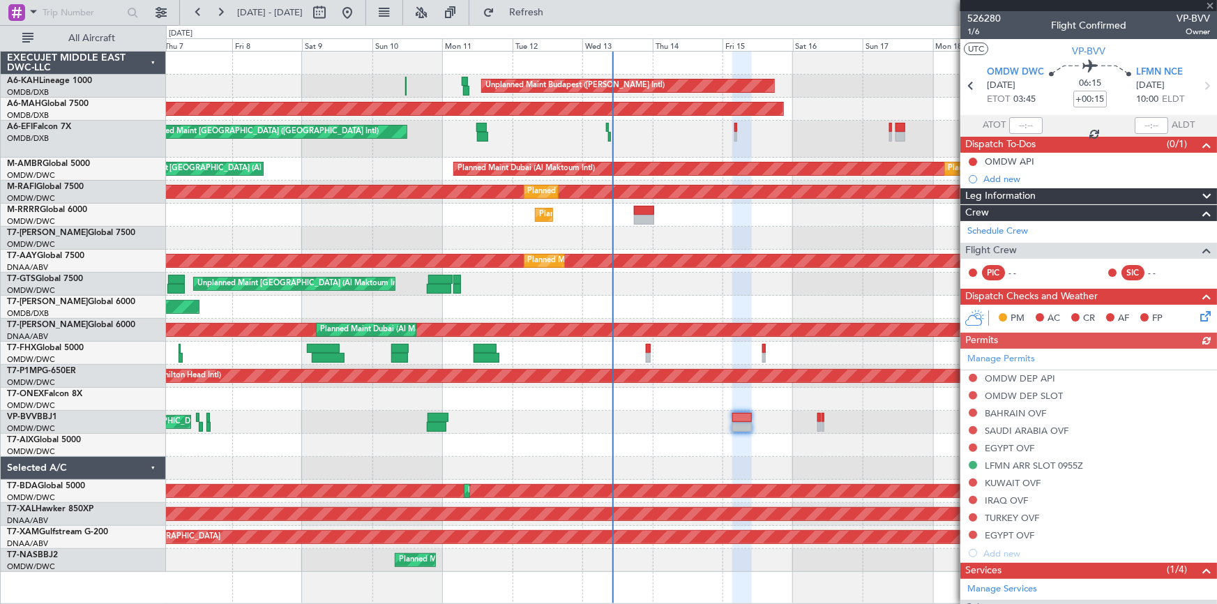
scroll to position [151, 0]
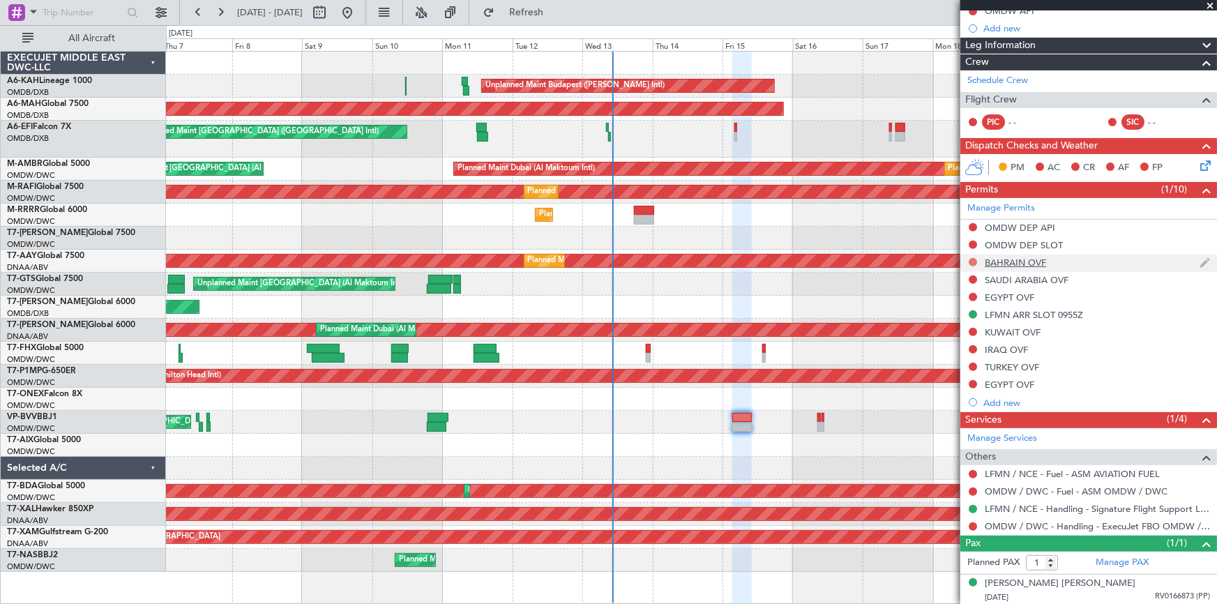
click at [974, 262] on button at bounding box center [973, 262] width 8 height 8
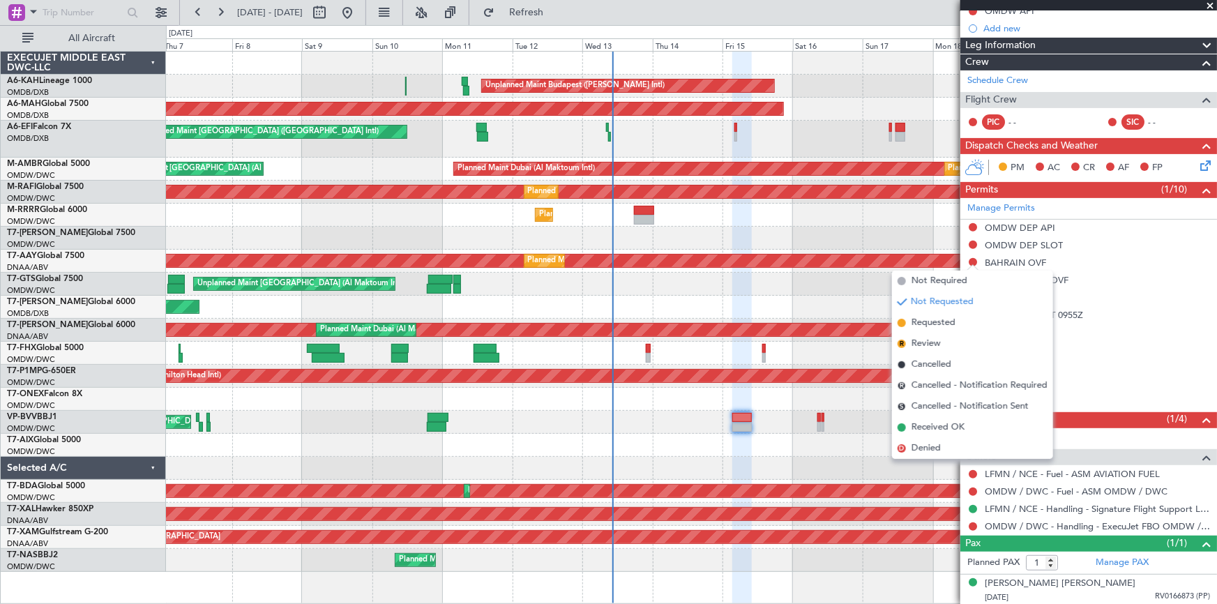
click at [935, 319] on span "Requested" at bounding box center [934, 323] width 44 height 14
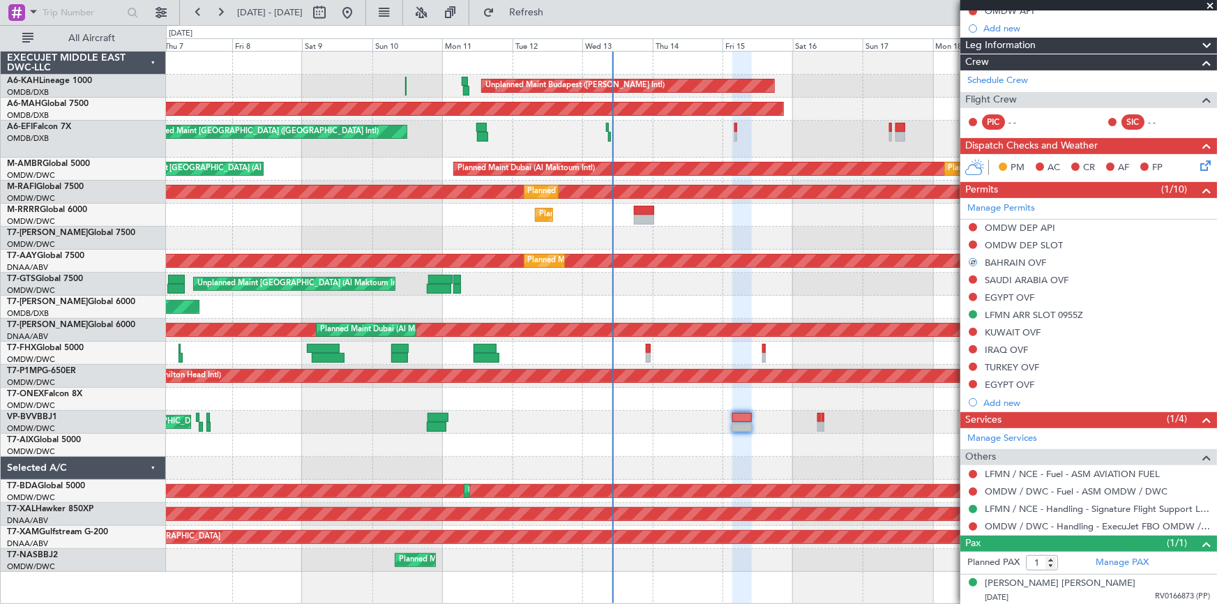
drag, startPoint x: 969, startPoint y: 278, endPoint x: 974, endPoint y: 291, distance: 13.5
click at [971, 278] on button at bounding box center [973, 279] width 8 height 8
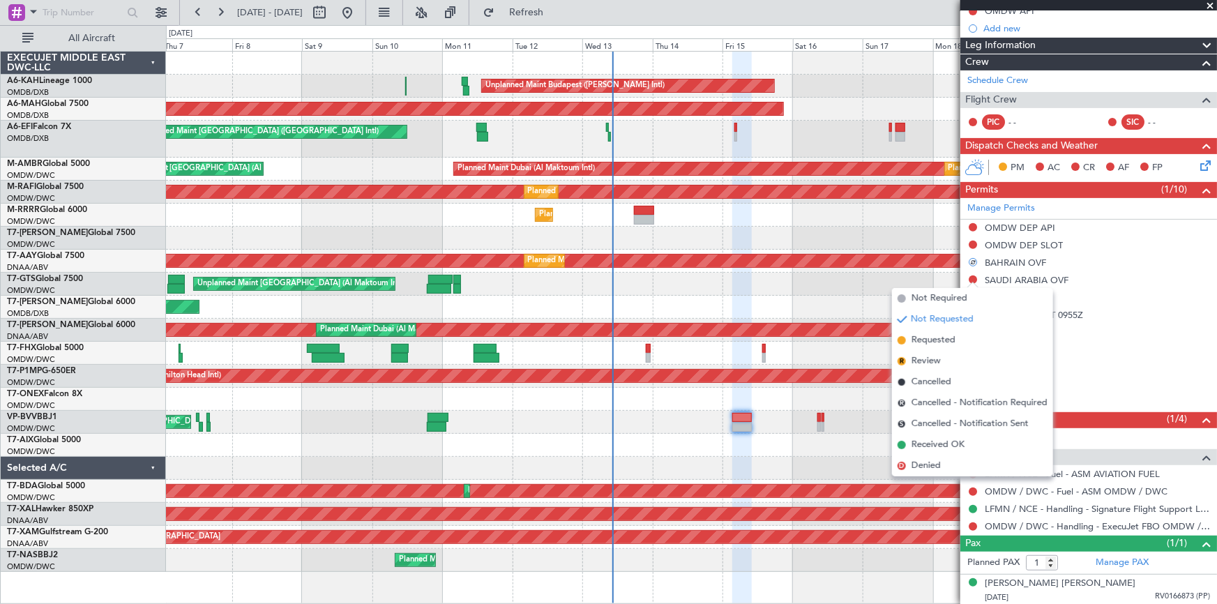
click at [945, 343] on span "Requested" at bounding box center [934, 340] width 44 height 14
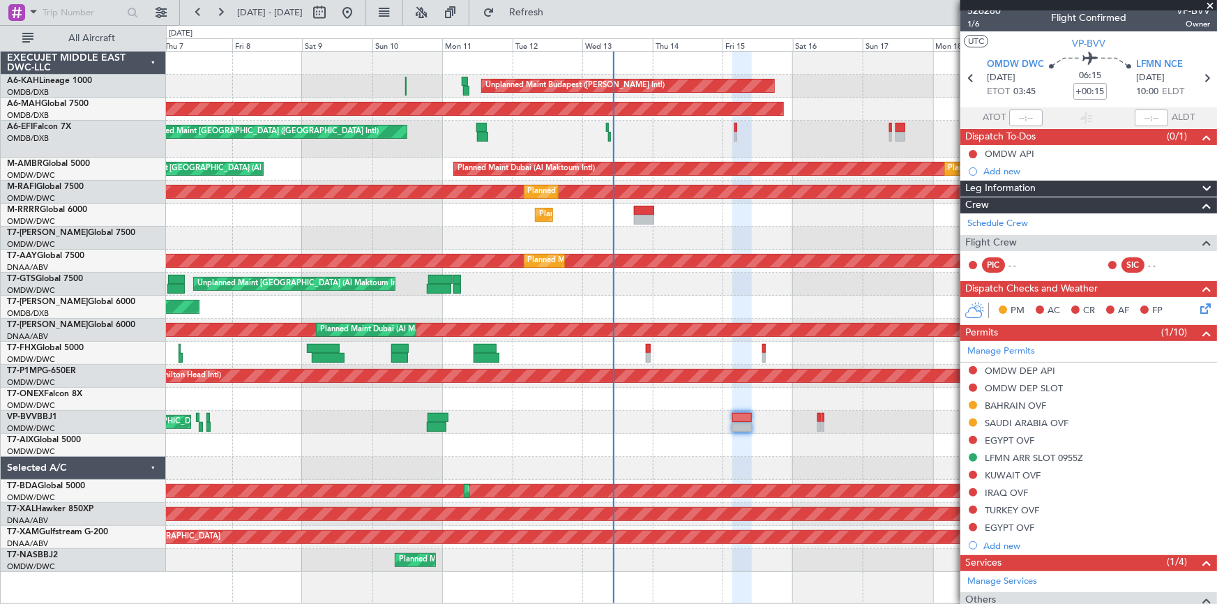
scroll to position [0, 0]
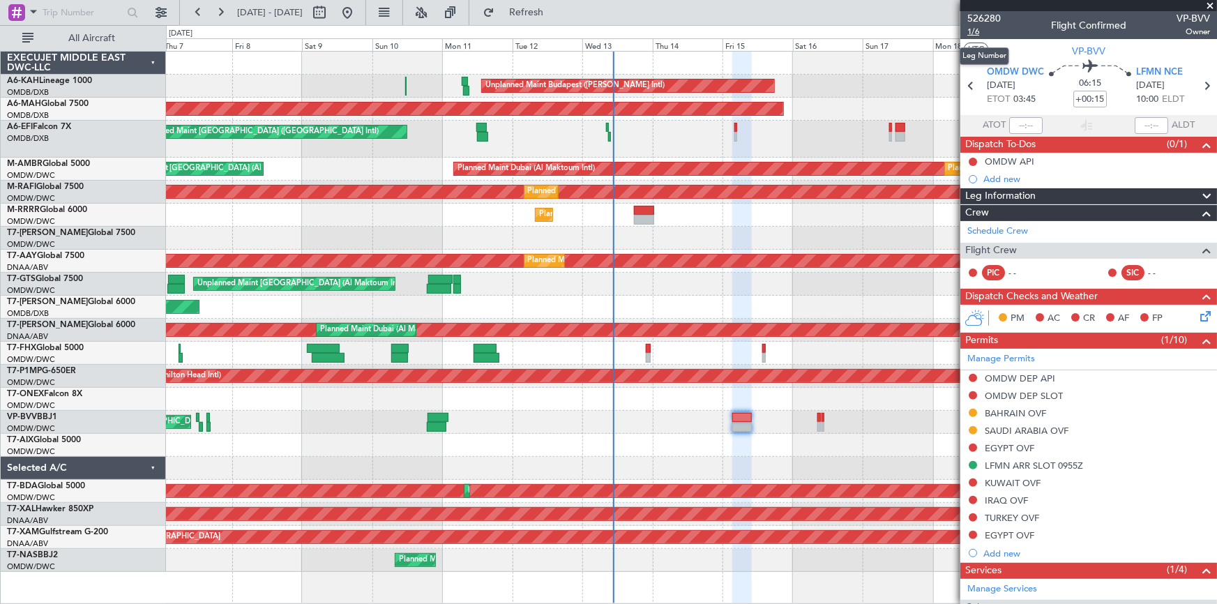
click at [976, 31] on span "1/6" at bounding box center [983, 32] width 33 height 12
click at [976, 446] on button at bounding box center [973, 448] width 8 height 8
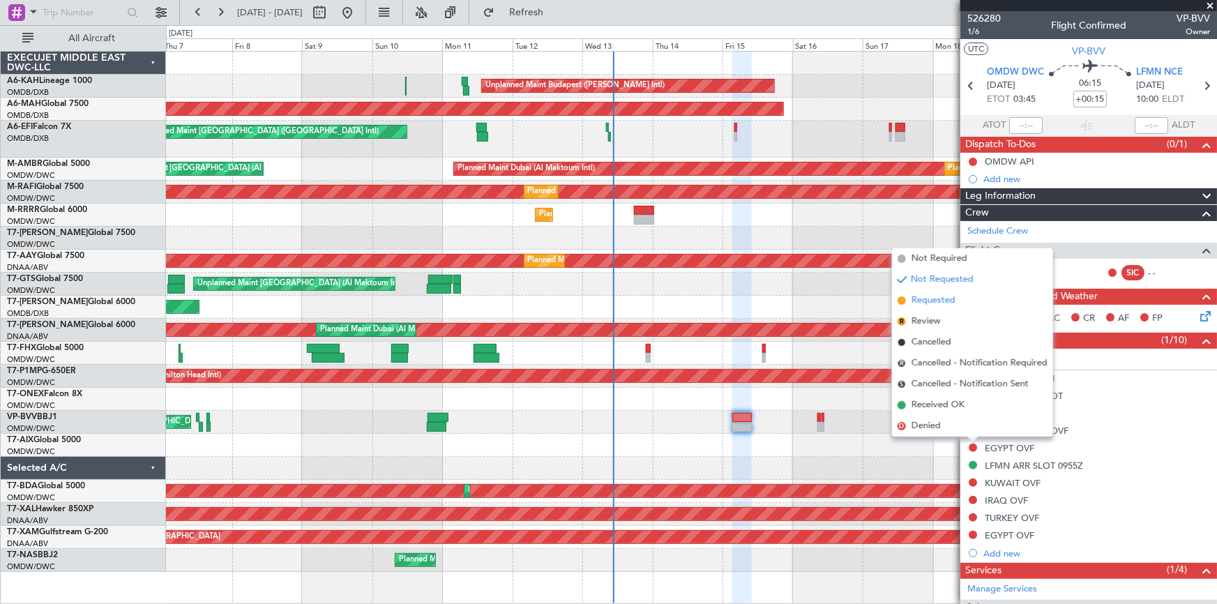
click at [934, 299] on span "Requested" at bounding box center [934, 301] width 44 height 14
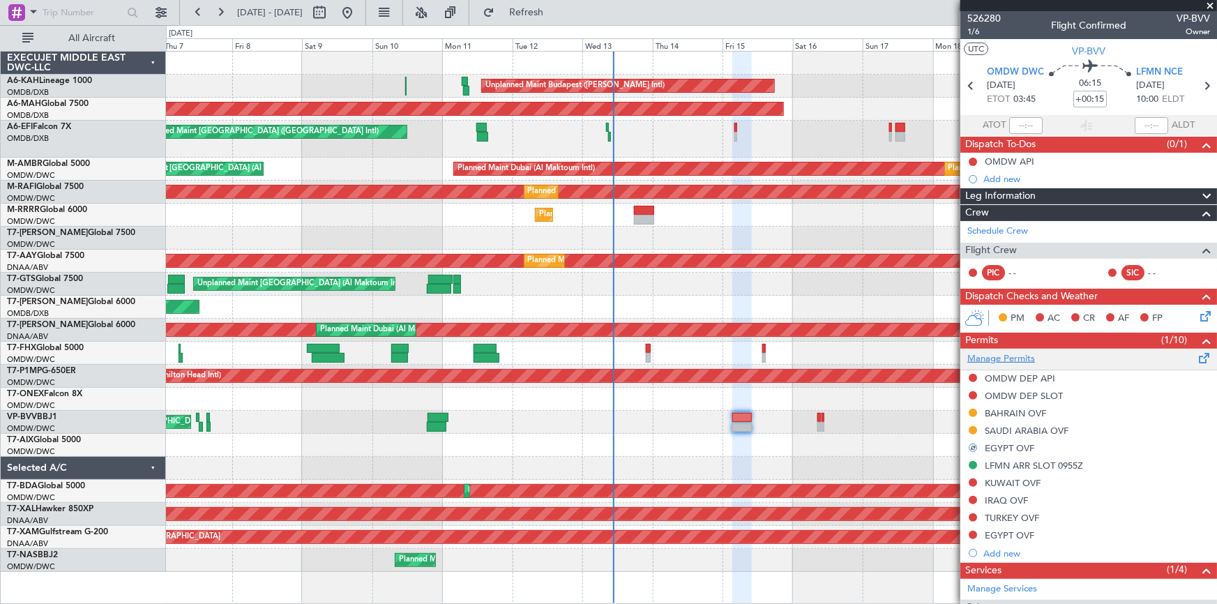
click at [1001, 354] on link "Manage Permits" at bounding box center [1001, 359] width 68 height 14
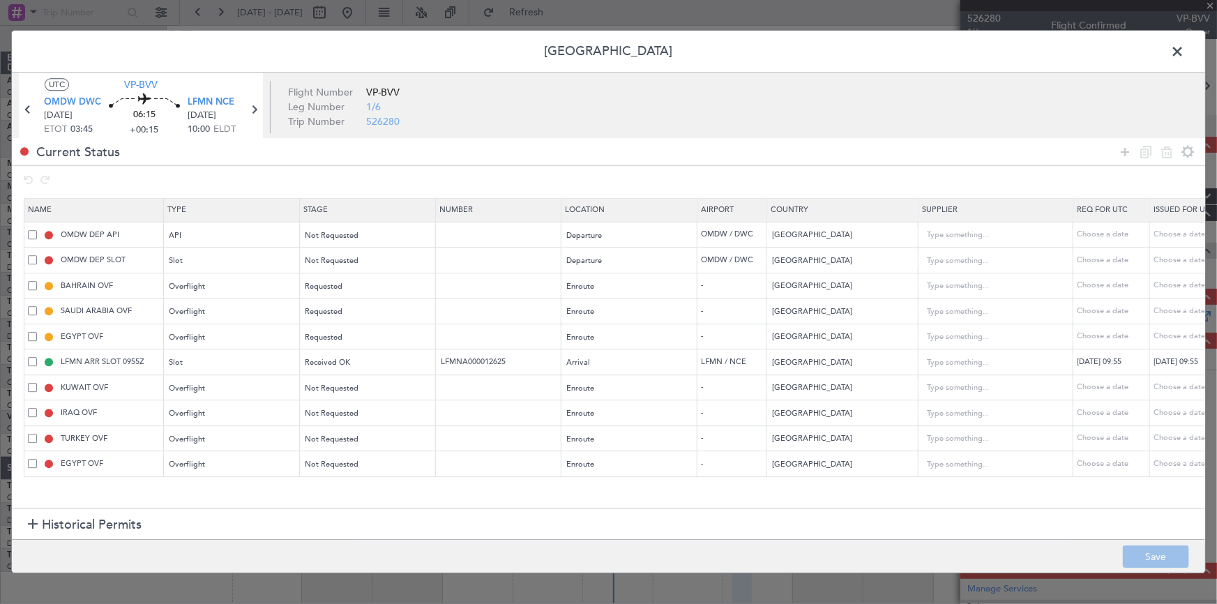
click at [30, 387] on span at bounding box center [32, 387] width 9 height 9
click at [38, 383] on input "checkbox" at bounding box center [38, 383] width 0 height 0
click at [28, 411] on span at bounding box center [32, 412] width 9 height 9
click at [38, 408] on input "checkbox" at bounding box center [38, 408] width 0 height 0
click at [32, 435] on span at bounding box center [32, 438] width 9 height 9
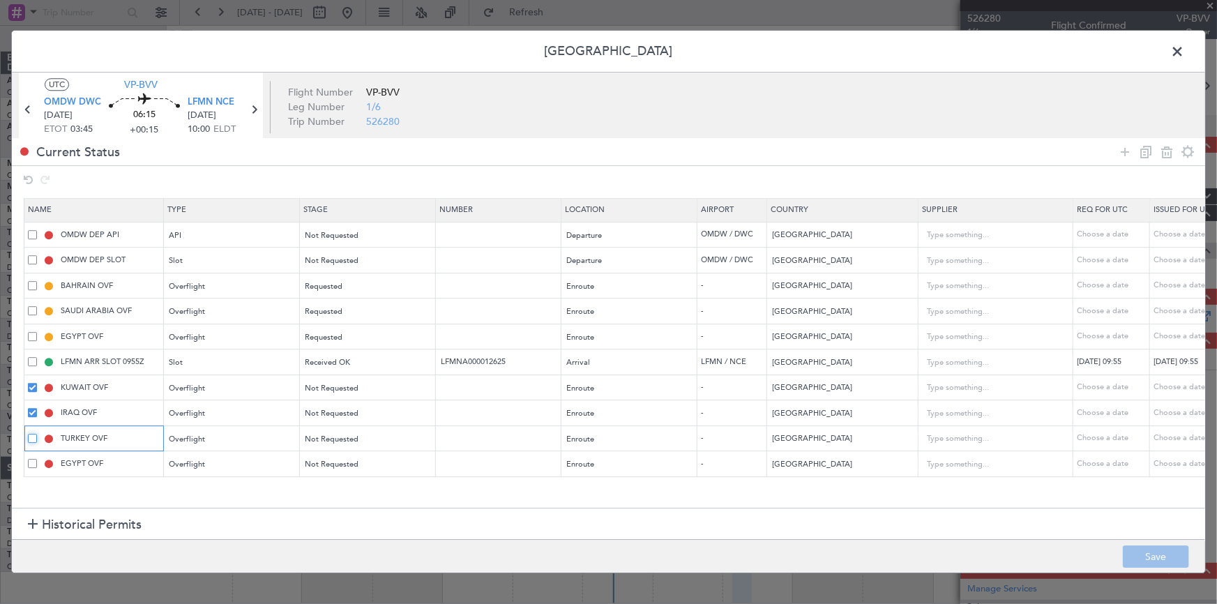
click at [38, 434] on input "checkbox" at bounding box center [38, 434] width 0 height 0
click at [33, 462] on span at bounding box center [32, 463] width 9 height 9
click at [38, 459] on input "checkbox" at bounding box center [38, 459] width 0 height 0
click at [1169, 147] on icon at bounding box center [1166, 152] width 17 height 17
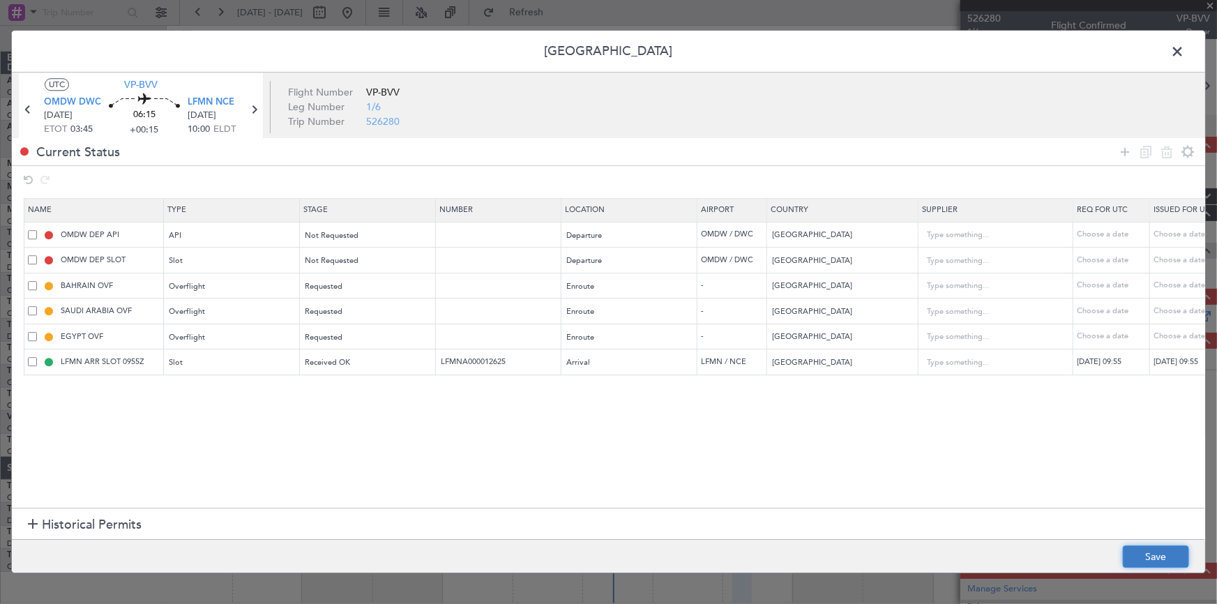
click at [1162, 555] on button "Save" at bounding box center [1156, 557] width 66 height 22
click at [1184, 56] on span at bounding box center [1184, 55] width 0 height 28
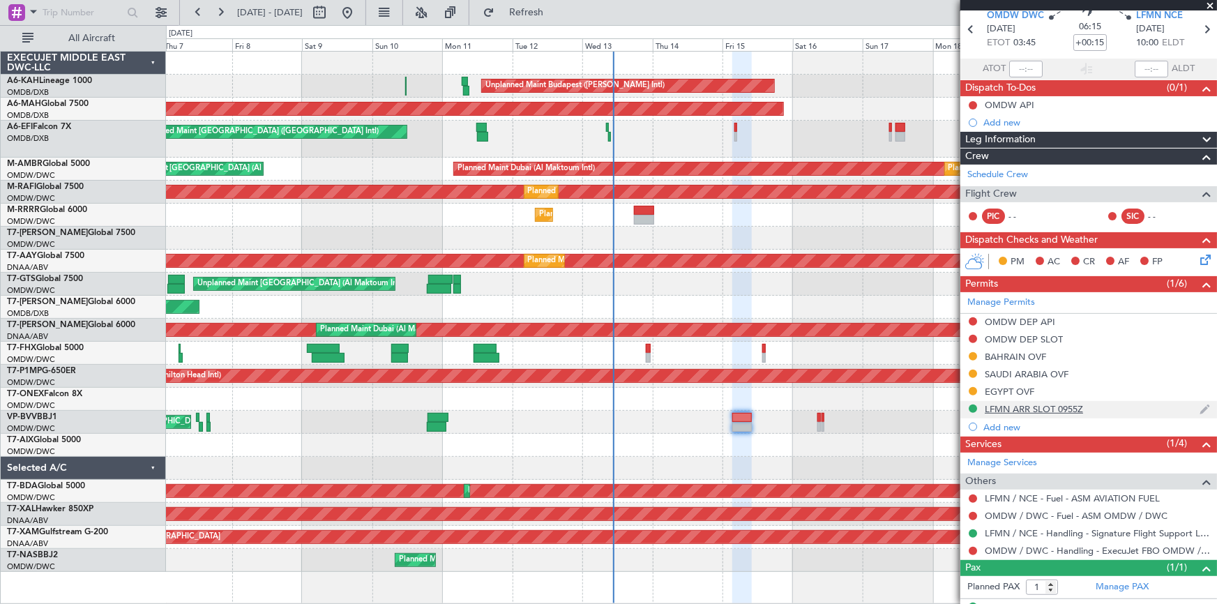
scroll to position [81, 0]
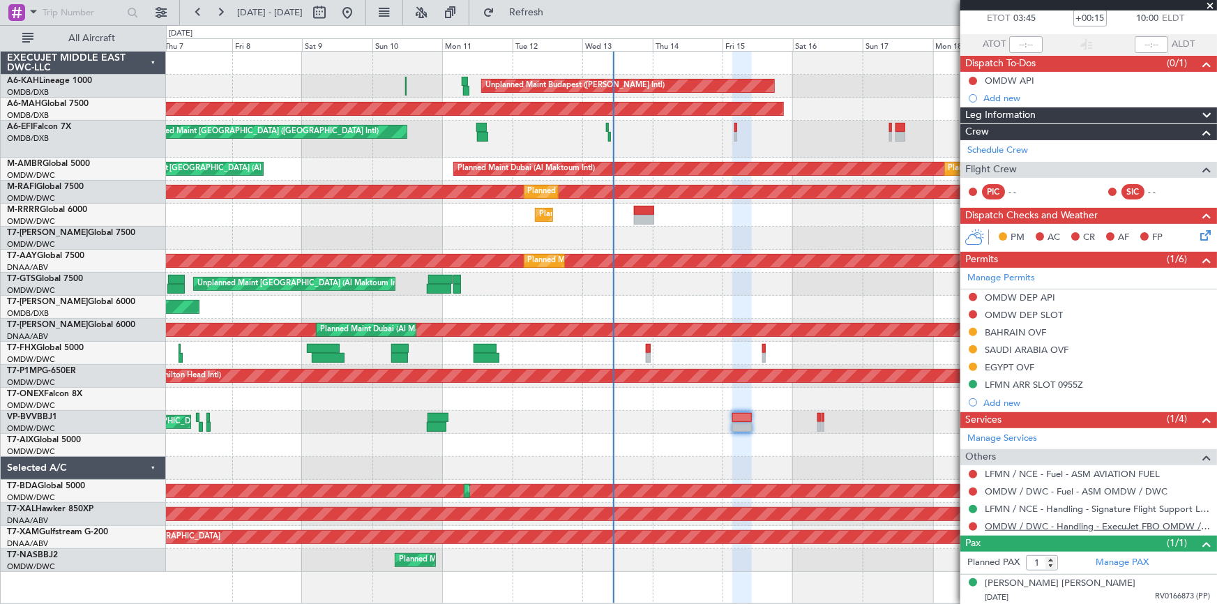
click at [1039, 521] on link "OMDW / DWC - Handling - ExecuJet FBO OMDW / DWC" at bounding box center [1097, 526] width 225 height 12
click at [972, 296] on div "Manage Permits OMDW DEP API OMDW DEP SLOT [GEOGRAPHIC_DATA] OVF [GEOGRAPHIC_DAT…" at bounding box center [1088, 340] width 257 height 144
click at [972, 293] on div "Manage Permits OMDW DEP API OMDW DEP SLOT [GEOGRAPHIC_DATA] OVF [GEOGRAPHIC_DAT…" at bounding box center [1088, 340] width 257 height 144
click at [975, 294] on button at bounding box center [973, 297] width 8 height 8
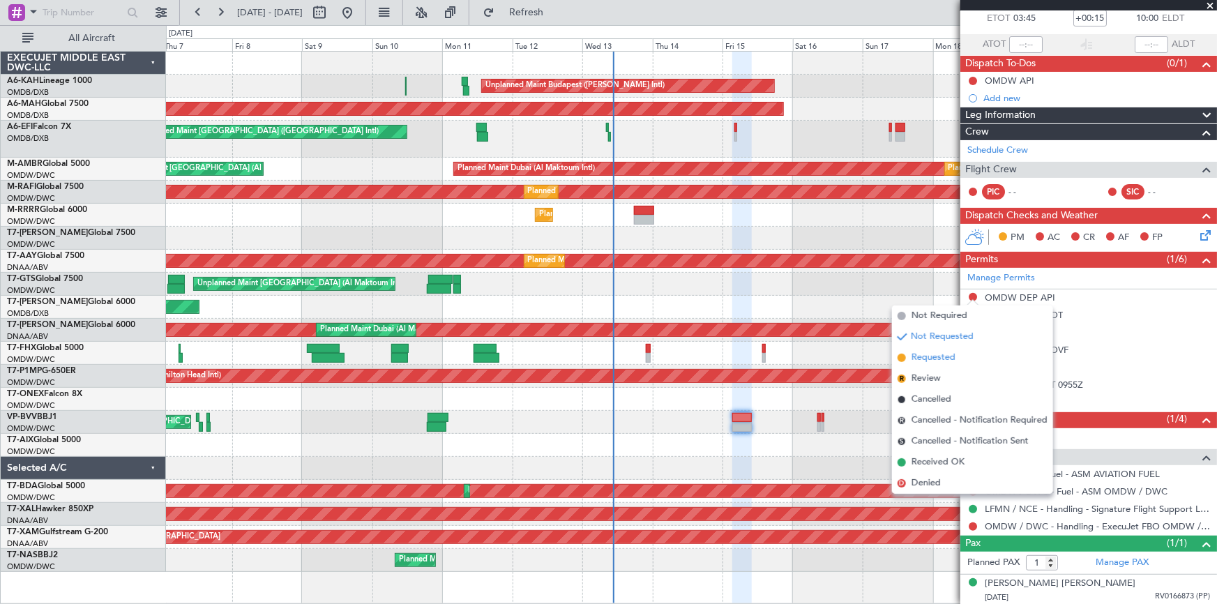
click at [942, 358] on span "Requested" at bounding box center [934, 358] width 44 height 14
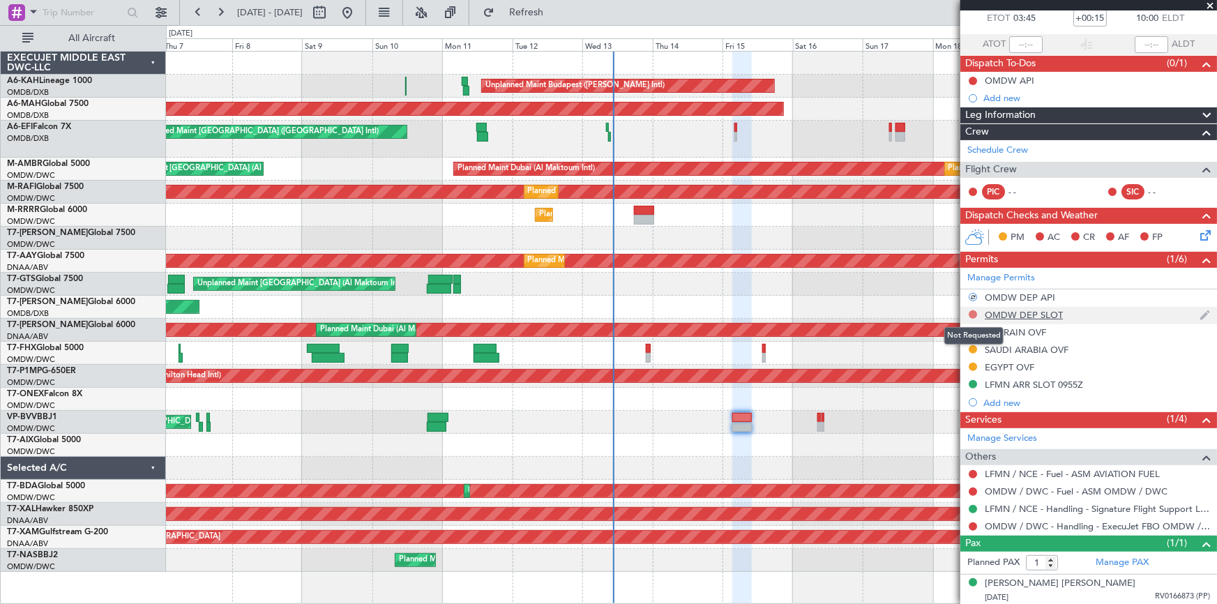
click at [973, 313] on button at bounding box center [973, 314] width 8 height 8
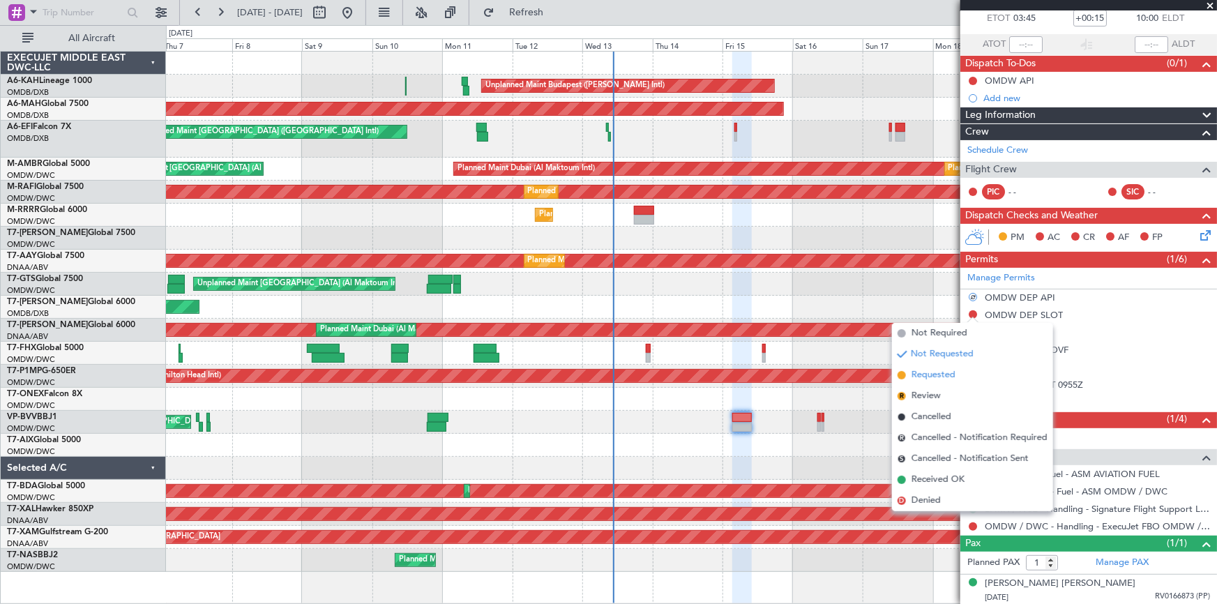
click at [945, 377] on span "Requested" at bounding box center [934, 375] width 44 height 14
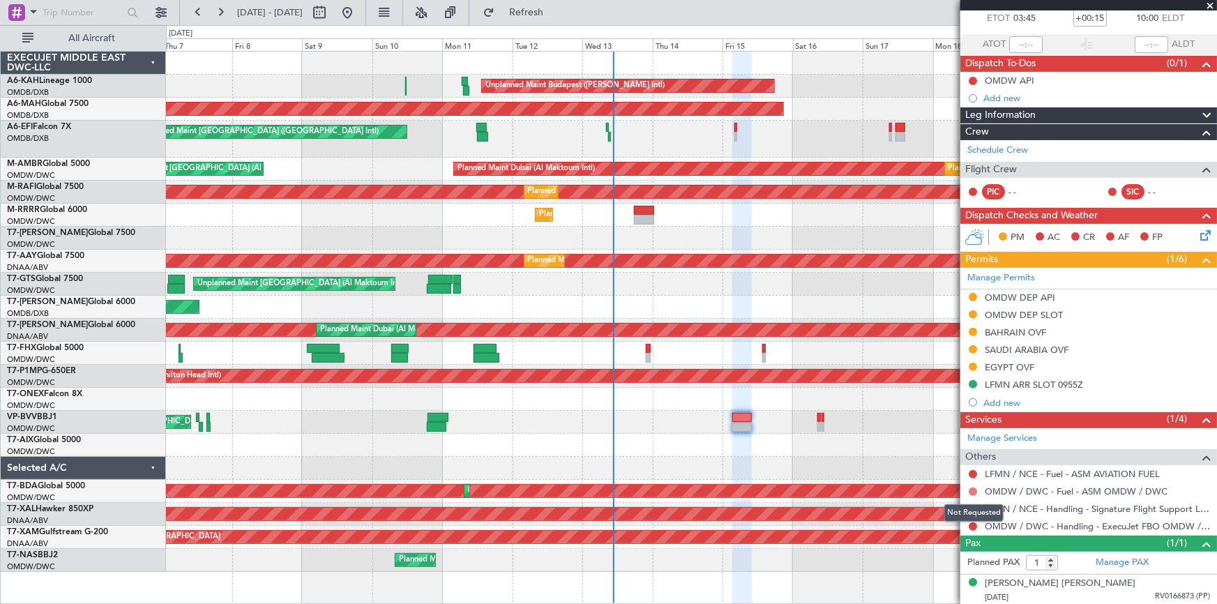
click at [972, 490] on button at bounding box center [973, 491] width 8 height 8
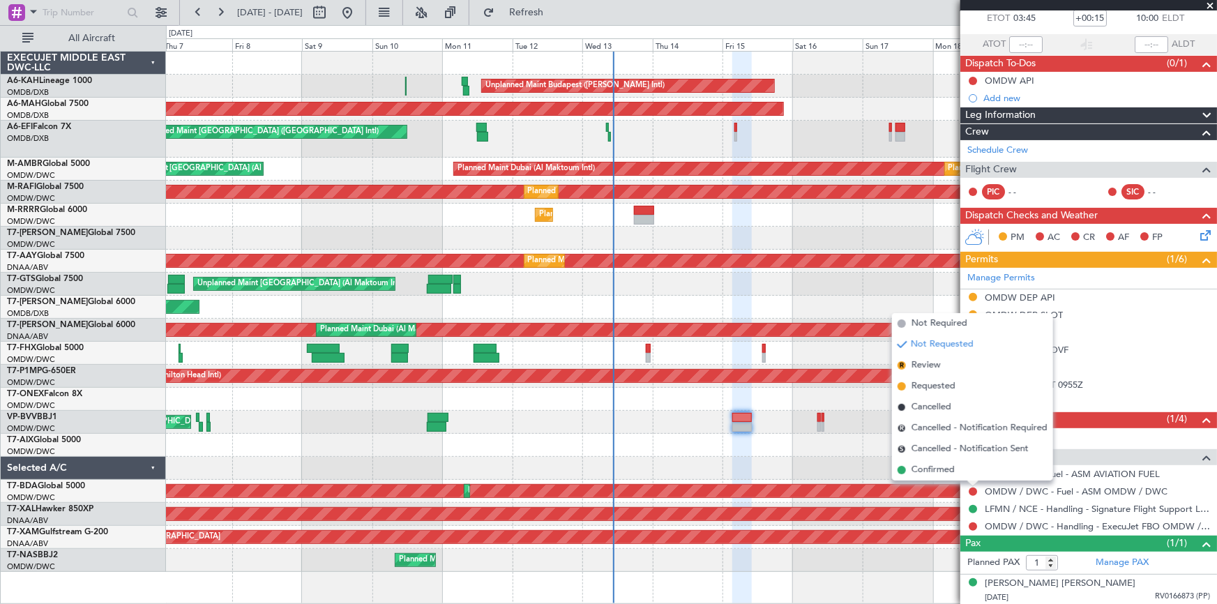
drag, startPoint x: 929, startPoint y: 387, endPoint x: 955, endPoint y: 445, distance: 63.7
click at [929, 386] on span "Requested" at bounding box center [934, 386] width 44 height 14
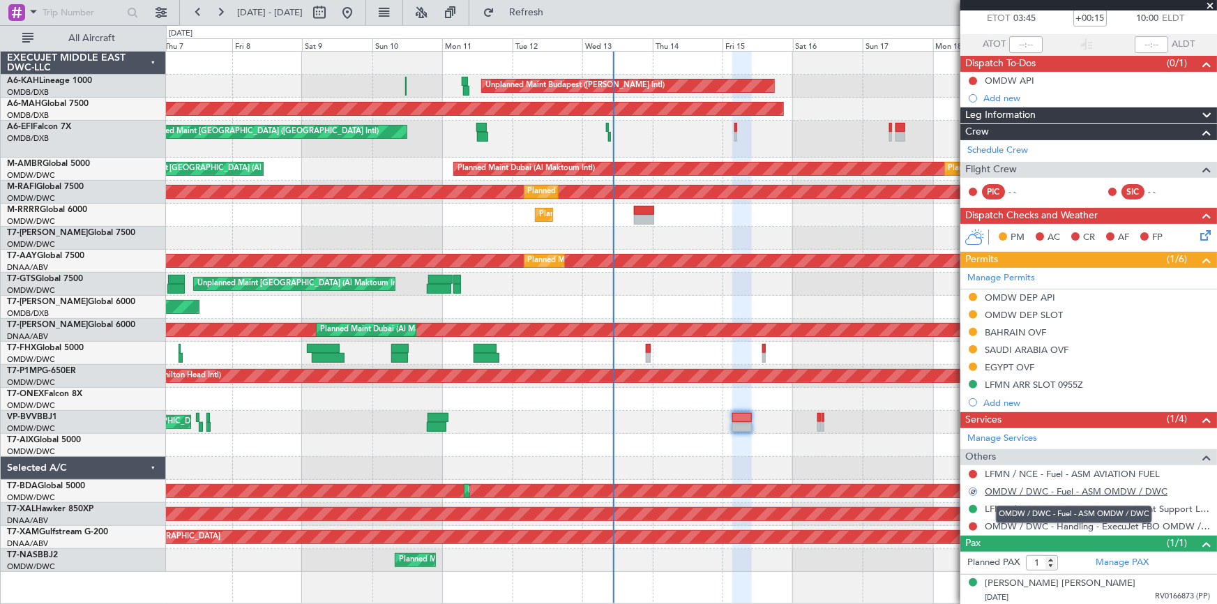
click at [1055, 490] on link "OMDW / DWC - Fuel - ASM OMDW / DWC" at bounding box center [1076, 491] width 183 height 12
click at [556, 12] on span "Refresh" at bounding box center [526, 13] width 59 height 10
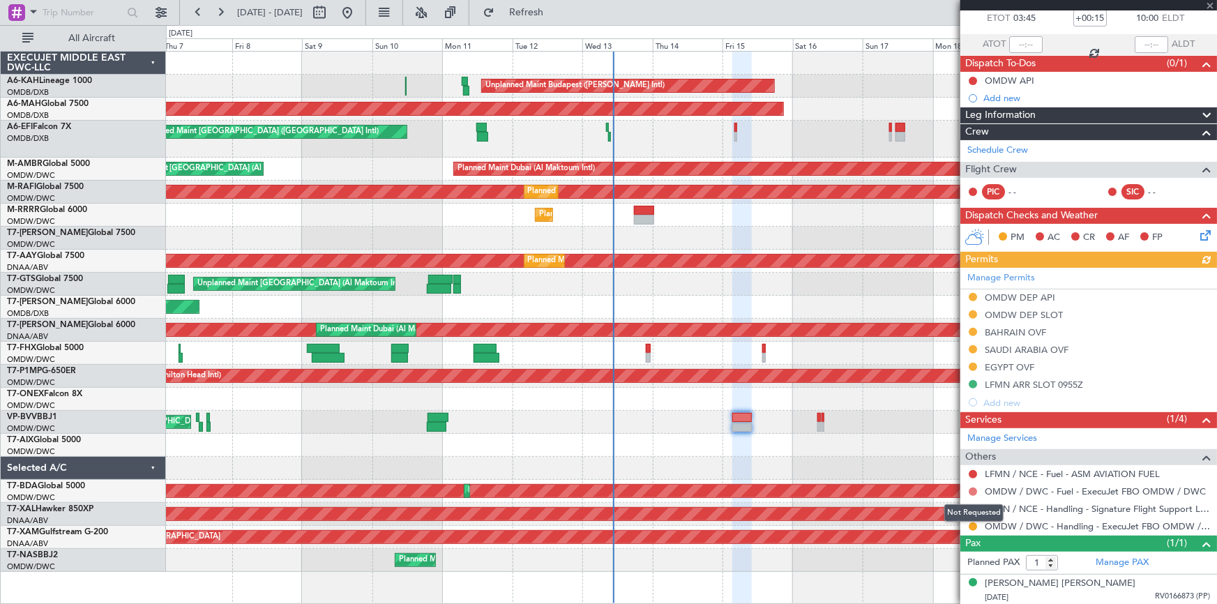
click at [974, 488] on button at bounding box center [973, 491] width 8 height 8
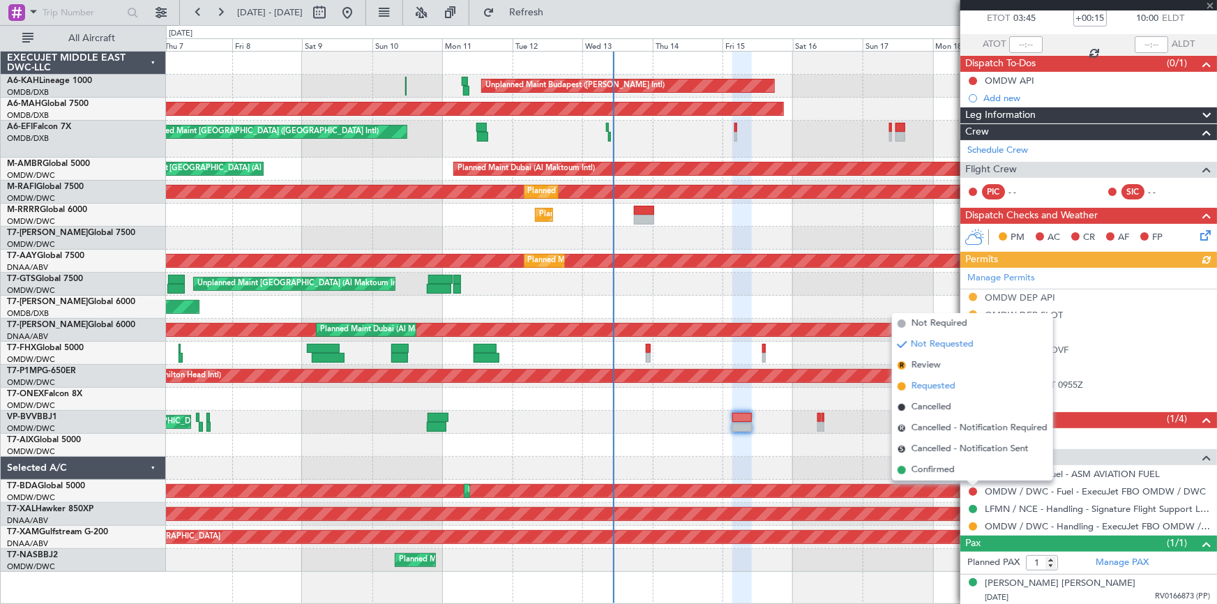
click at [917, 385] on span "Requested" at bounding box center [934, 386] width 44 height 14
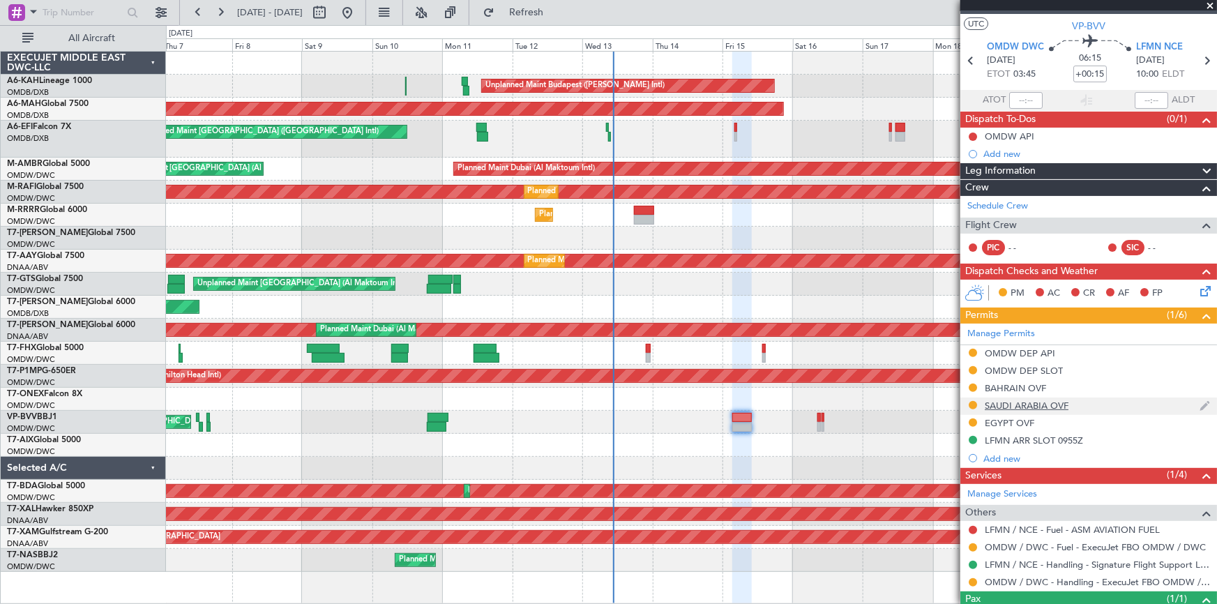
scroll to position [0, 0]
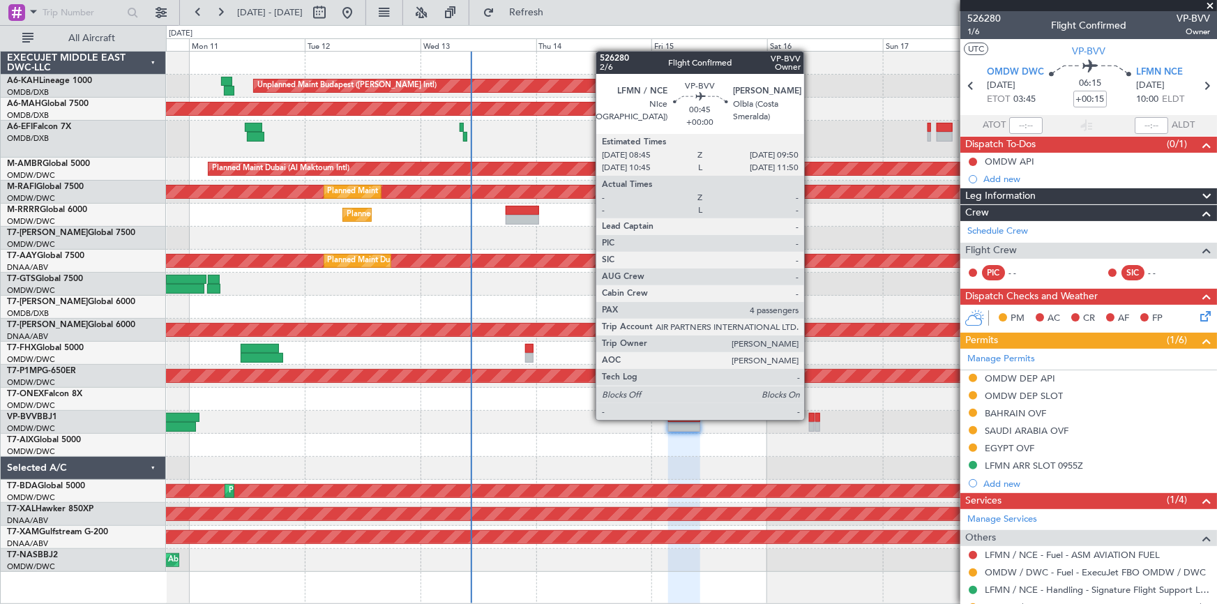
click at [810, 418] on div at bounding box center [812, 418] width 6 height 10
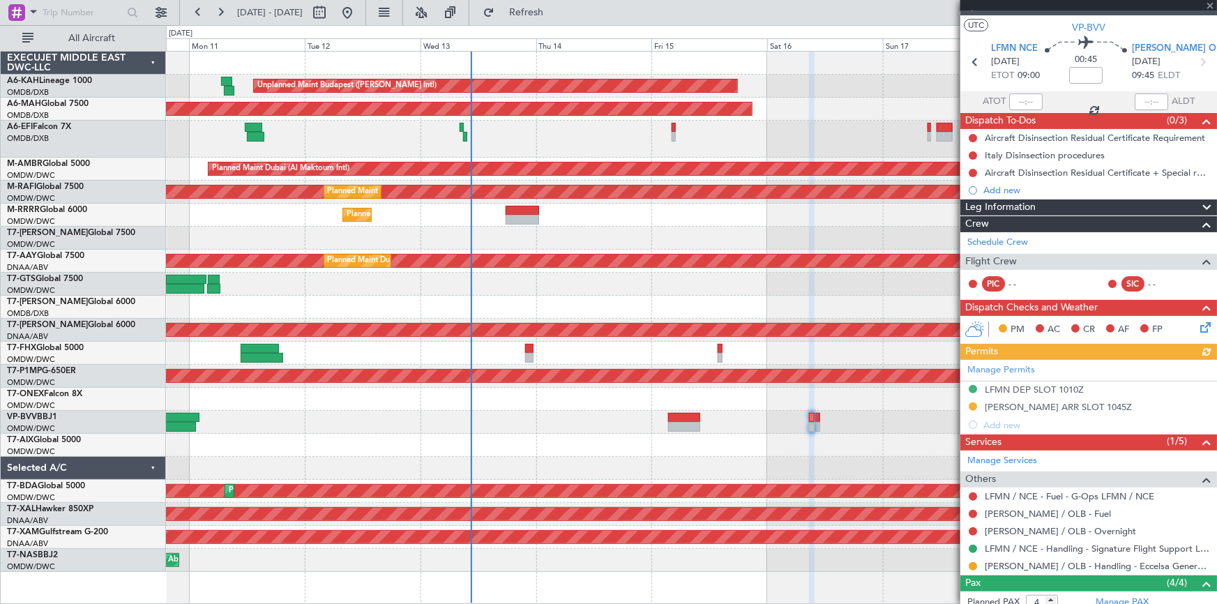
scroll to position [63, 0]
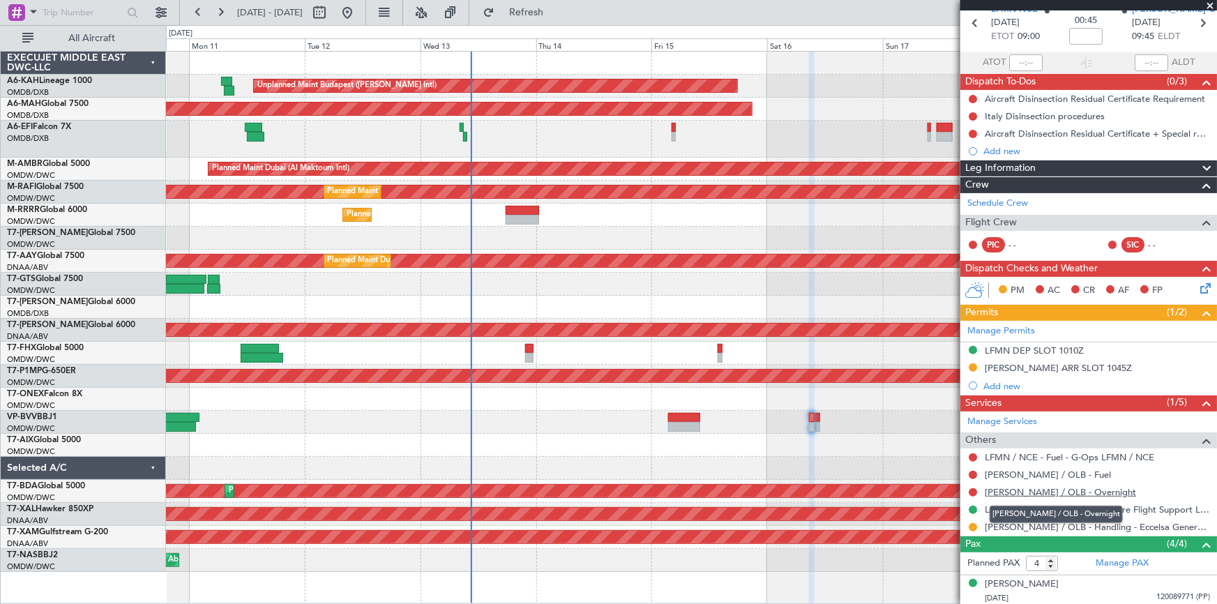
click at [1050, 489] on link "[PERSON_NAME] / OLB - Overnight" at bounding box center [1060, 492] width 151 height 12
click at [556, 8] on span "Refresh" at bounding box center [526, 13] width 59 height 10
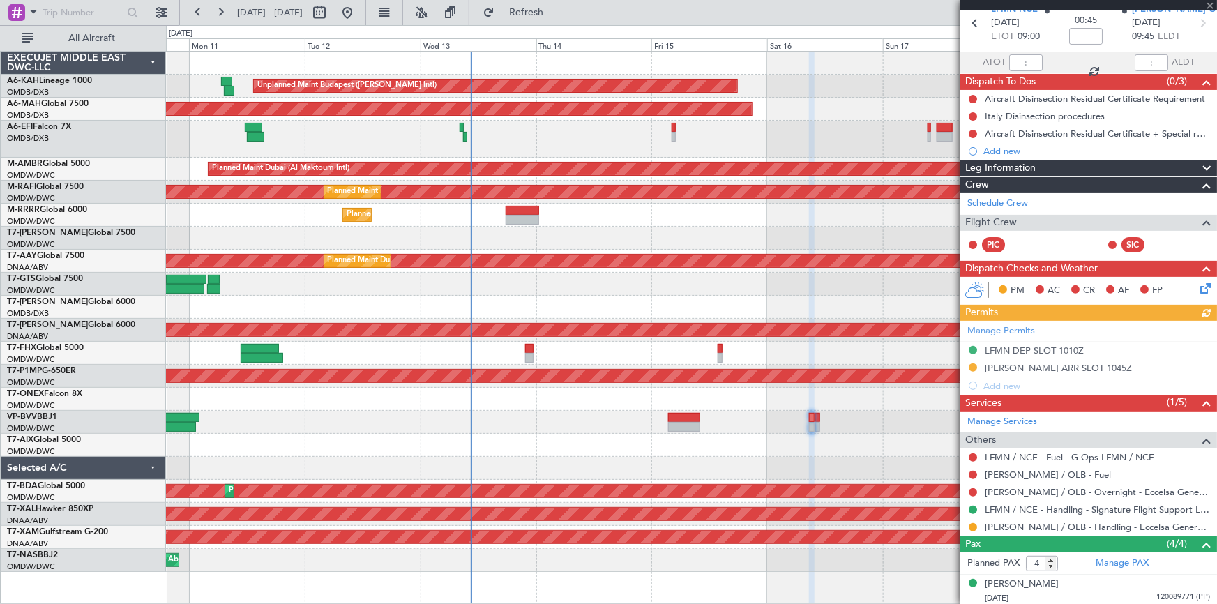
click at [976, 492] on div at bounding box center [972, 492] width 11 height 11
click at [976, 490] on button at bounding box center [973, 492] width 8 height 8
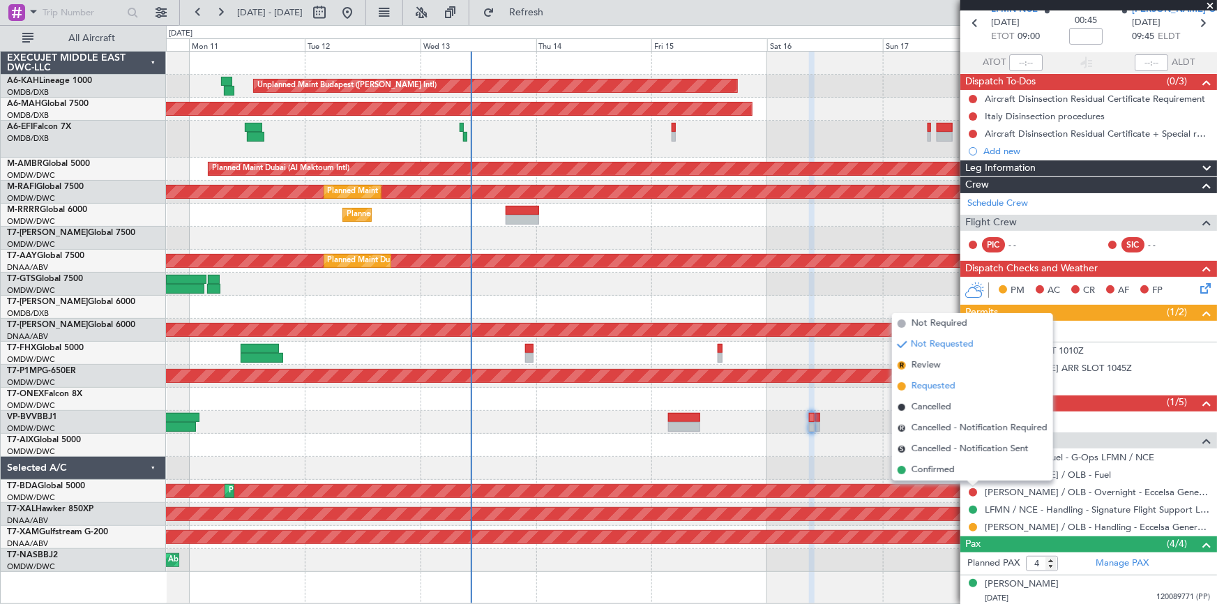
click at [939, 384] on span "Requested" at bounding box center [934, 386] width 44 height 14
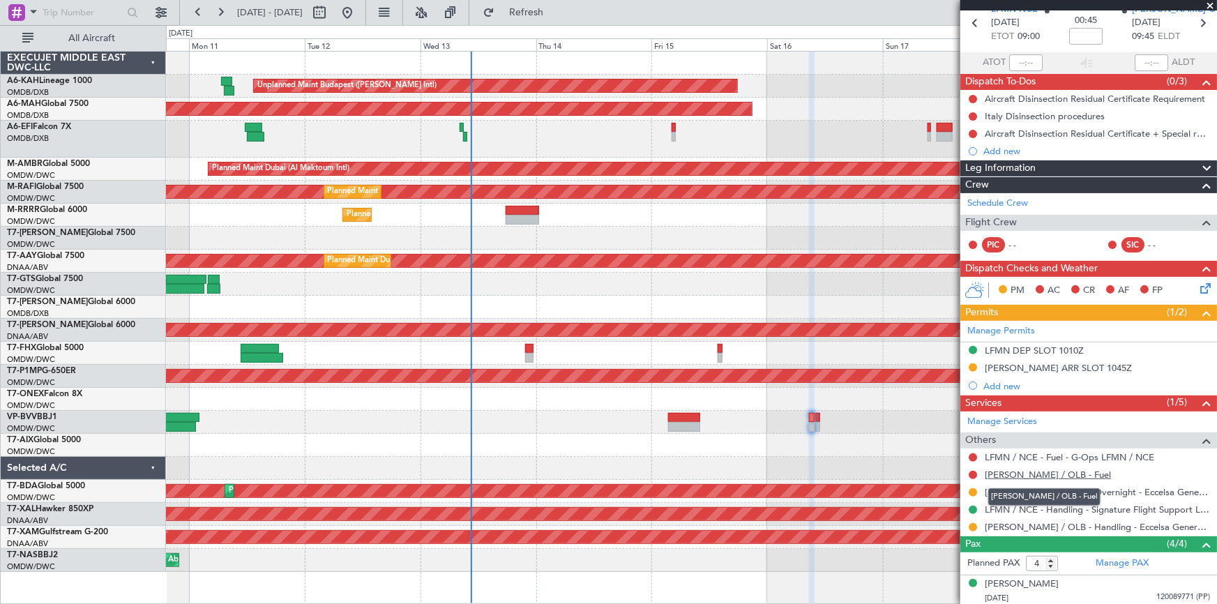
click at [1034, 474] on link "[PERSON_NAME] / OLB - Fuel" at bounding box center [1048, 475] width 126 height 12
drag, startPoint x: 593, startPoint y: 8, endPoint x: 1124, endPoint y: 392, distance: 655.2
click at [560, 20] on button "Refresh" at bounding box center [518, 12] width 84 height 22
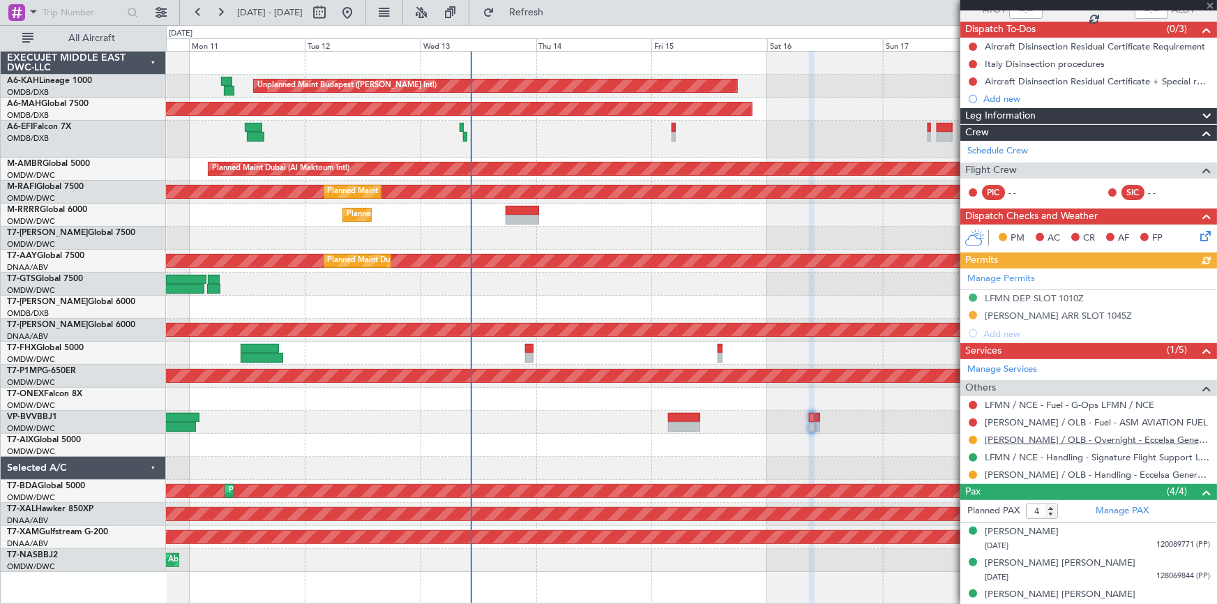
scroll to position [158, 0]
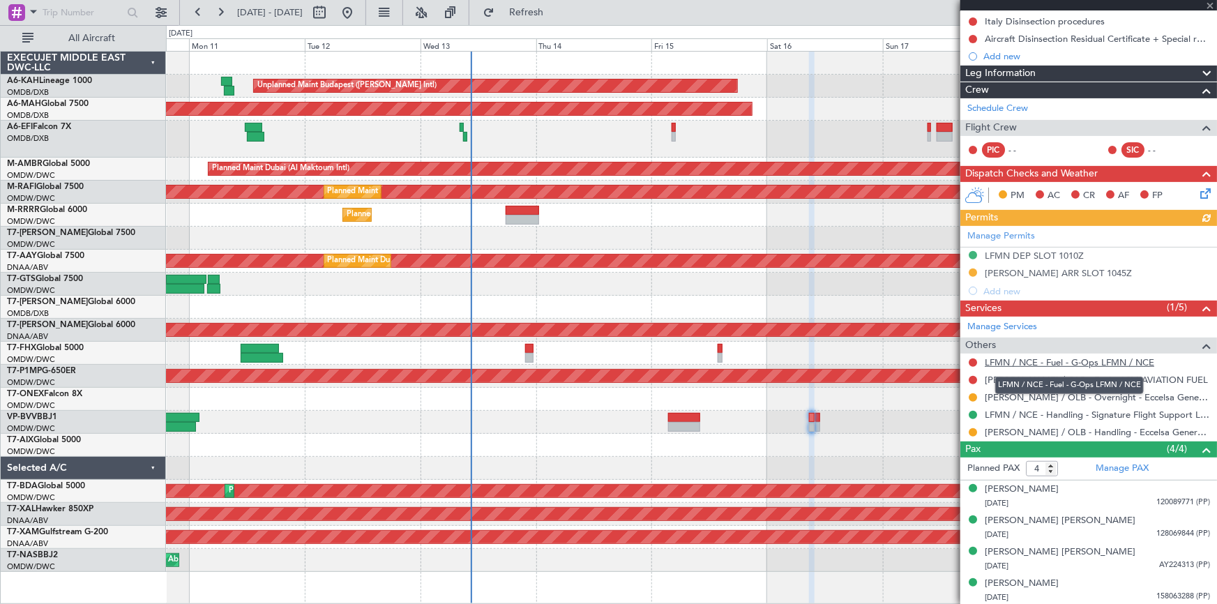
click at [1066, 361] on link "LFMN / NCE - Fuel - G-Ops LFMN / NCE" at bounding box center [1069, 362] width 169 height 12
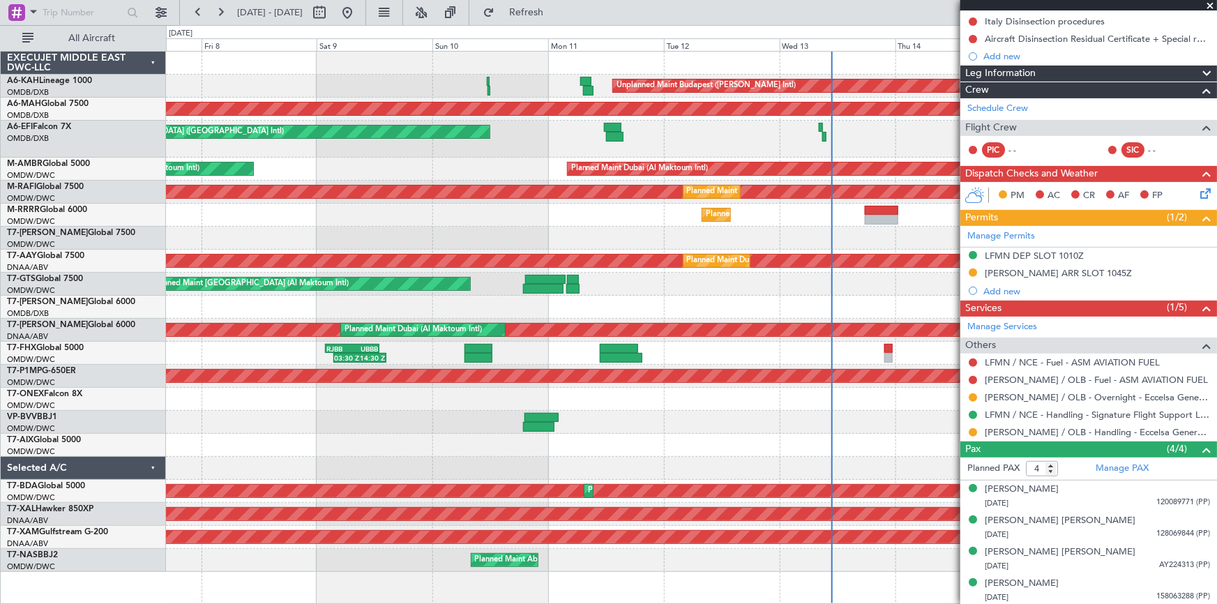
click at [801, 363] on div "RJBB 01:50 Z UBBB 13:00 Z 03:30 Z 14:30 Z" at bounding box center [691, 353] width 1051 height 23
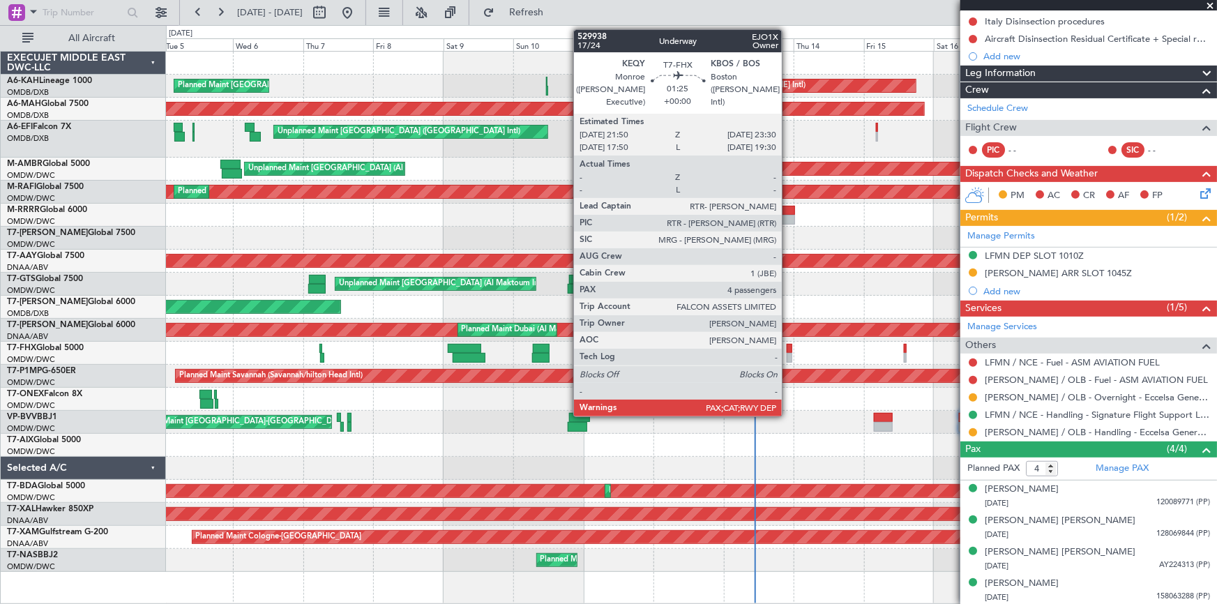
click at [788, 346] on div at bounding box center [789, 349] width 5 height 10
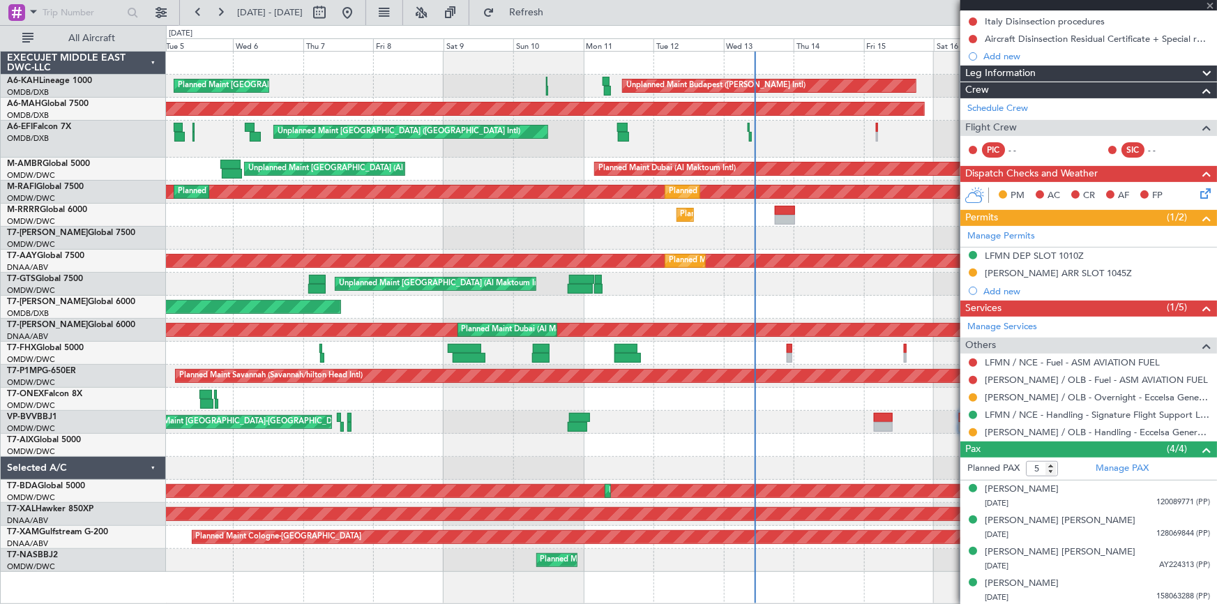
scroll to position [0, 0]
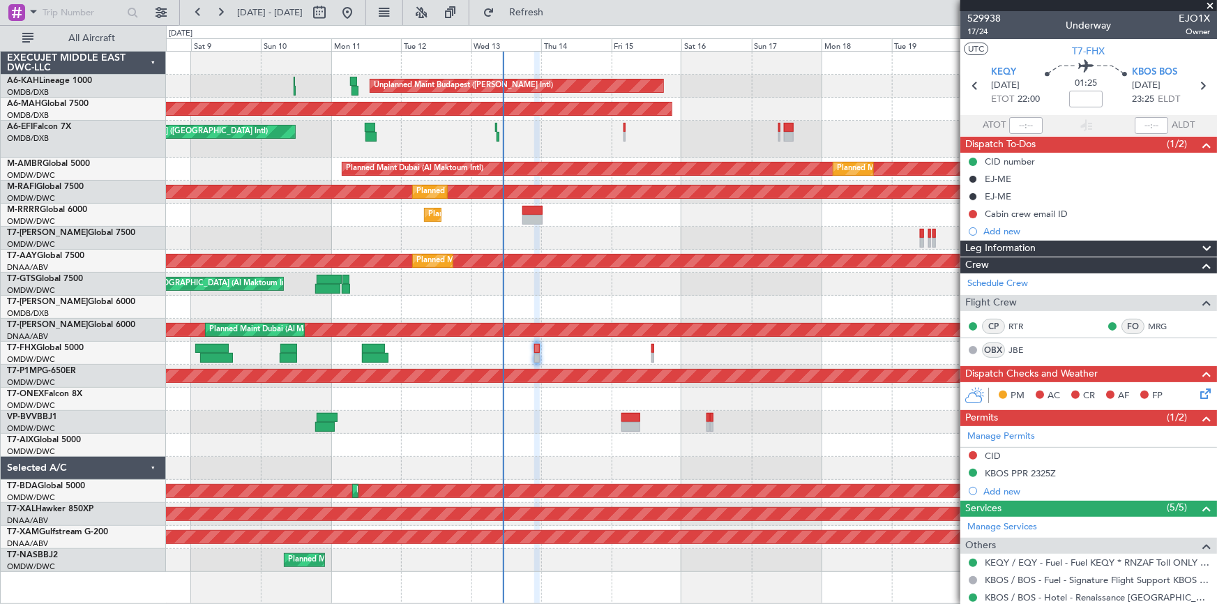
click at [515, 404] on div at bounding box center [691, 399] width 1051 height 23
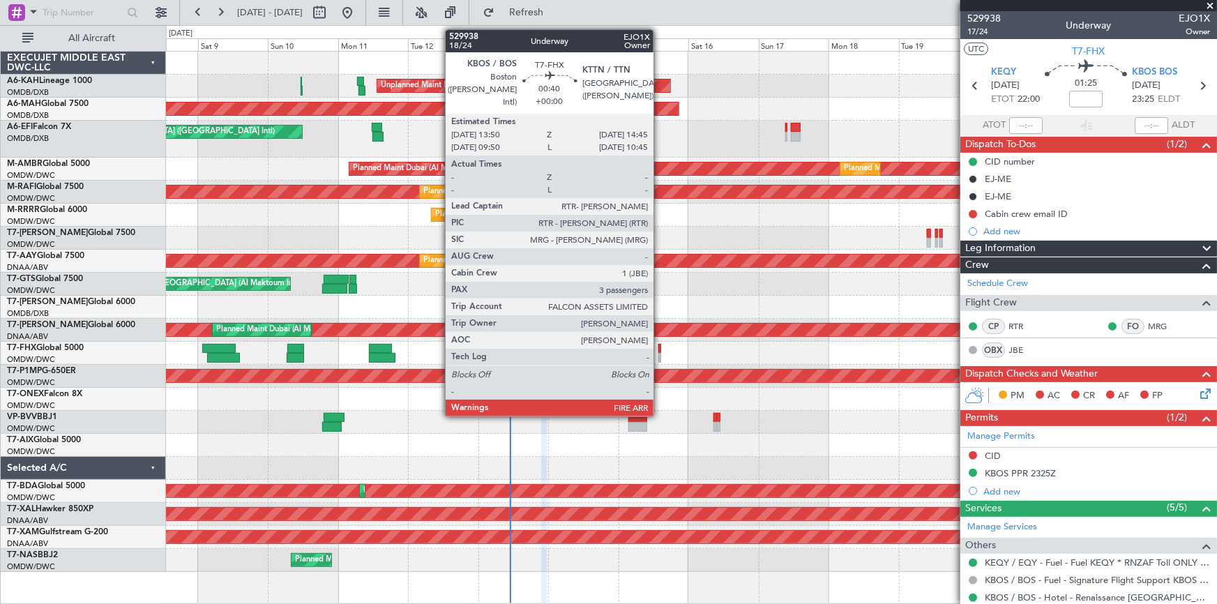
click at [662, 348] on div at bounding box center [691, 353] width 1051 height 23
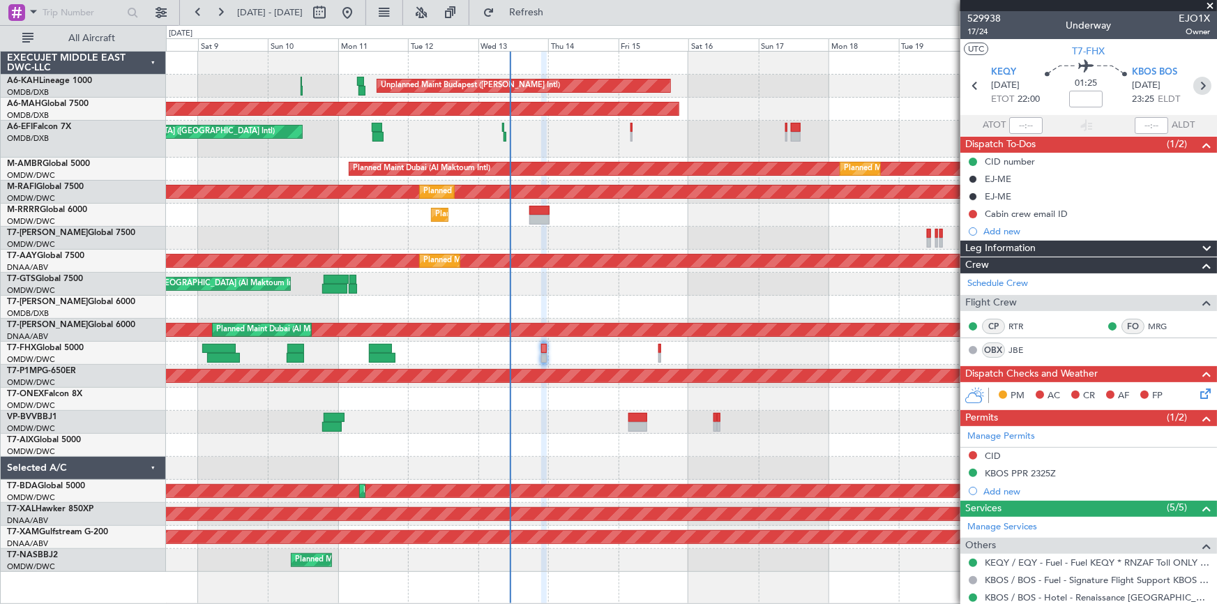
click at [1193, 81] on icon at bounding box center [1202, 86] width 18 height 18
type input "3"
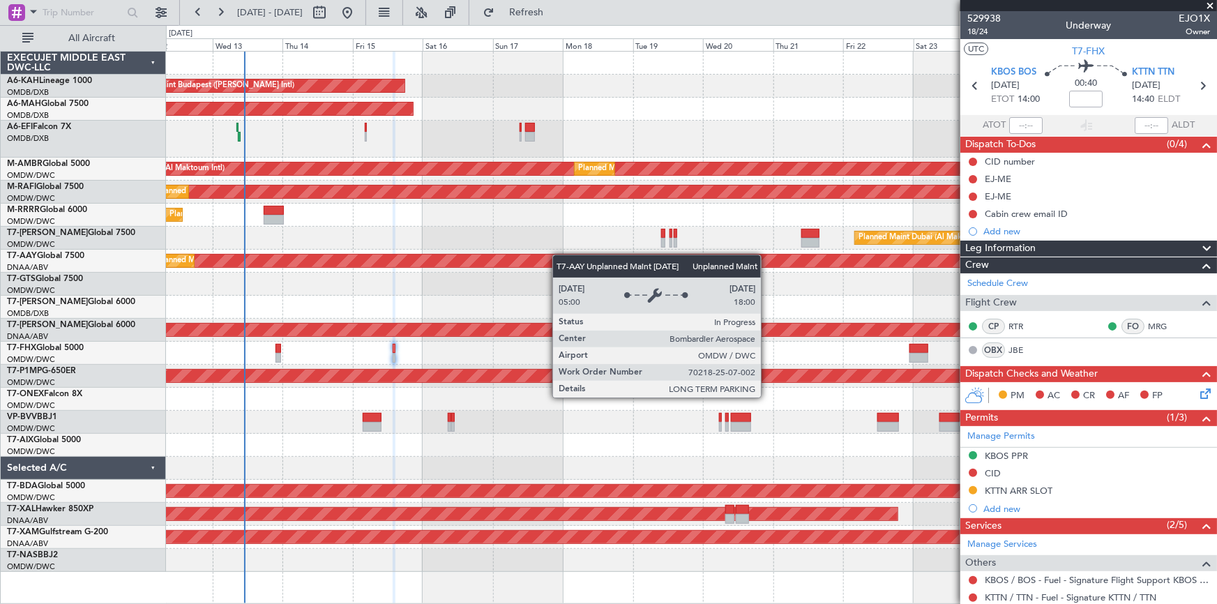
click at [422, 255] on div "Unplanned Maint Budapest ([PERSON_NAME] Intl) Planned Maint [GEOGRAPHIC_DATA] (…" at bounding box center [691, 312] width 1051 height 520
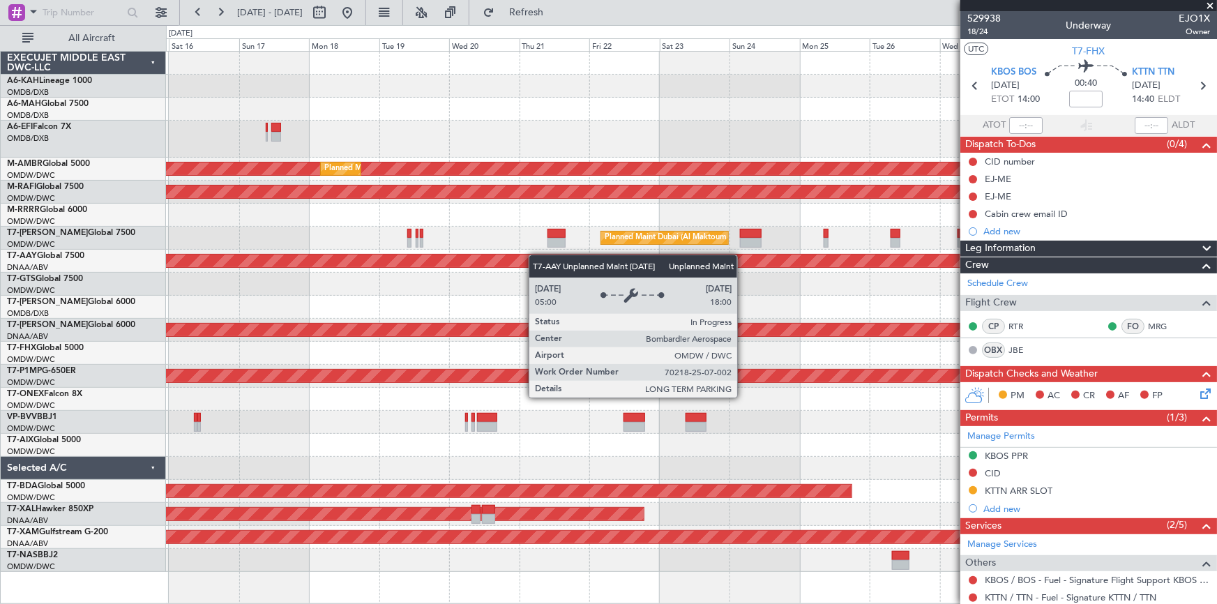
click at [482, 262] on div "Unplanned Maint [GEOGRAPHIC_DATA] (Al Maktoum Intl) Planned Maint [GEOGRAPHIC_D…" at bounding box center [691, 261] width 1051 height 23
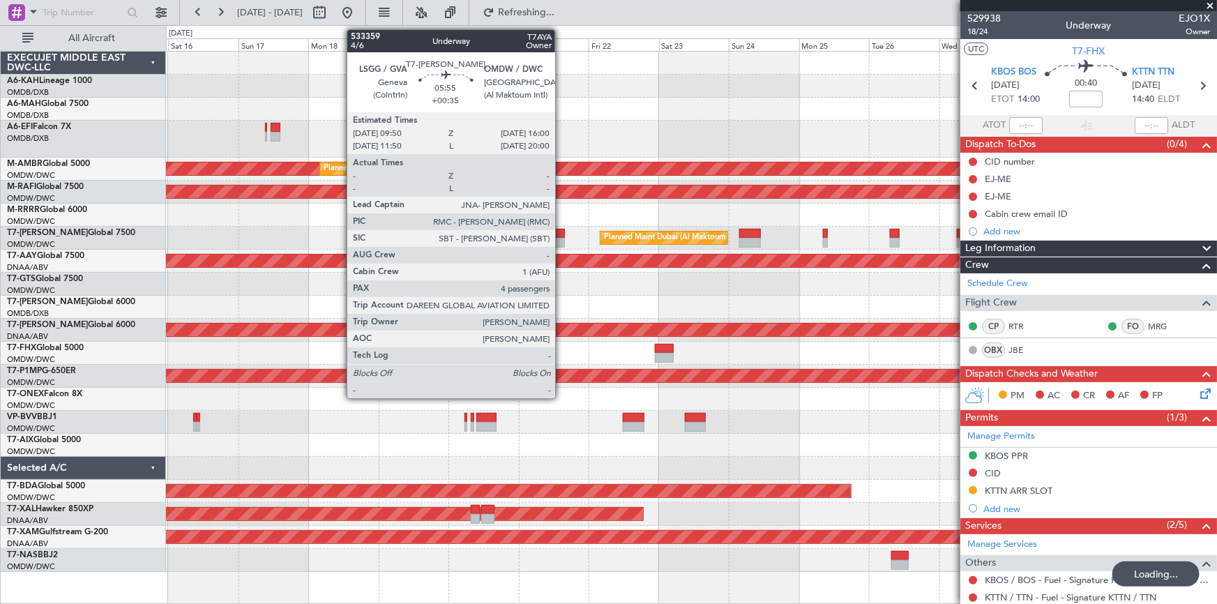
click at [561, 233] on div at bounding box center [556, 234] width 18 height 10
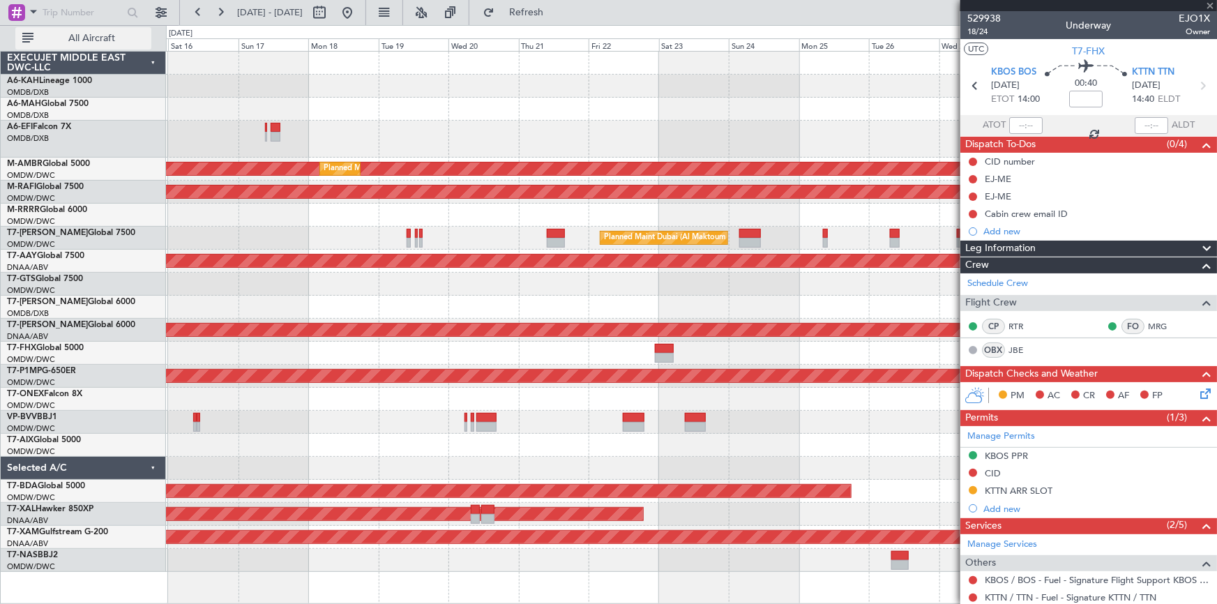
type input "+00:35"
type input "4"
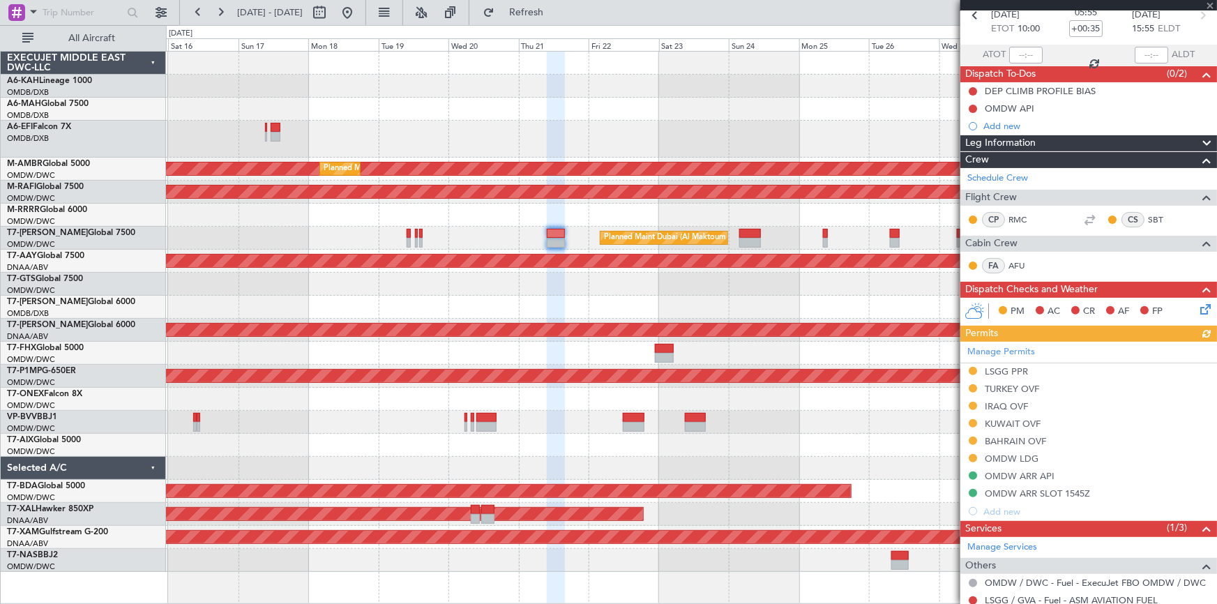
scroll to position [126, 0]
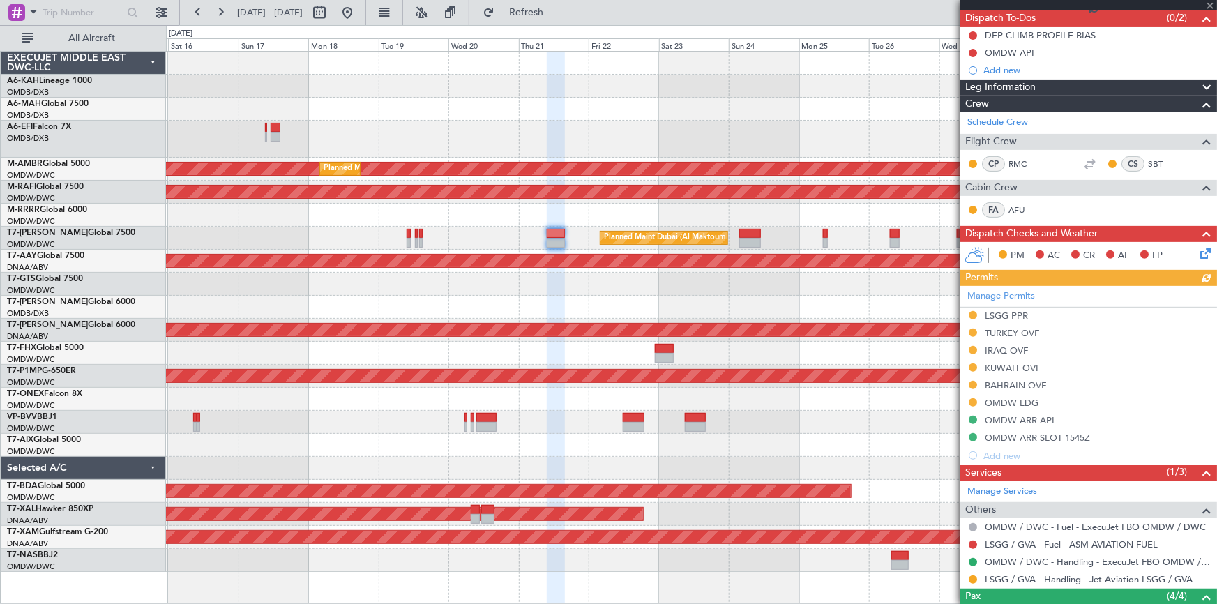
drag, startPoint x: 995, startPoint y: 330, endPoint x: 982, endPoint y: 361, distance: 33.2
click at [995, 330] on div "Manage Permits LSGG PPR TURKEY OVF IRAQ OVF KUWAIT OVF BAHRAIN OVF OMDW LDG OMD…" at bounding box center [1088, 375] width 257 height 179
click at [1017, 338] on div "TURKEY OVF" at bounding box center [1088, 333] width 257 height 17
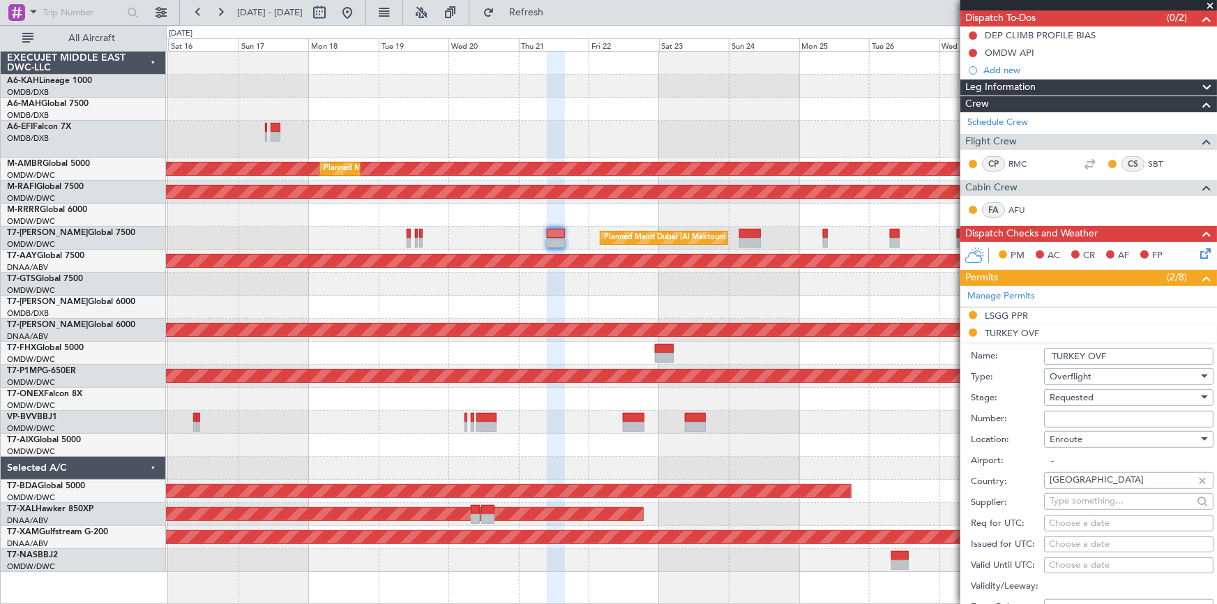
click at [1114, 411] on input "Number:" at bounding box center [1128, 419] width 169 height 17
type input "BUSINESS FLT"
click at [1088, 375] on span "Overflight" at bounding box center [1071, 376] width 42 height 13
click at [1017, 372] on div at bounding box center [608, 302] width 1217 height 604
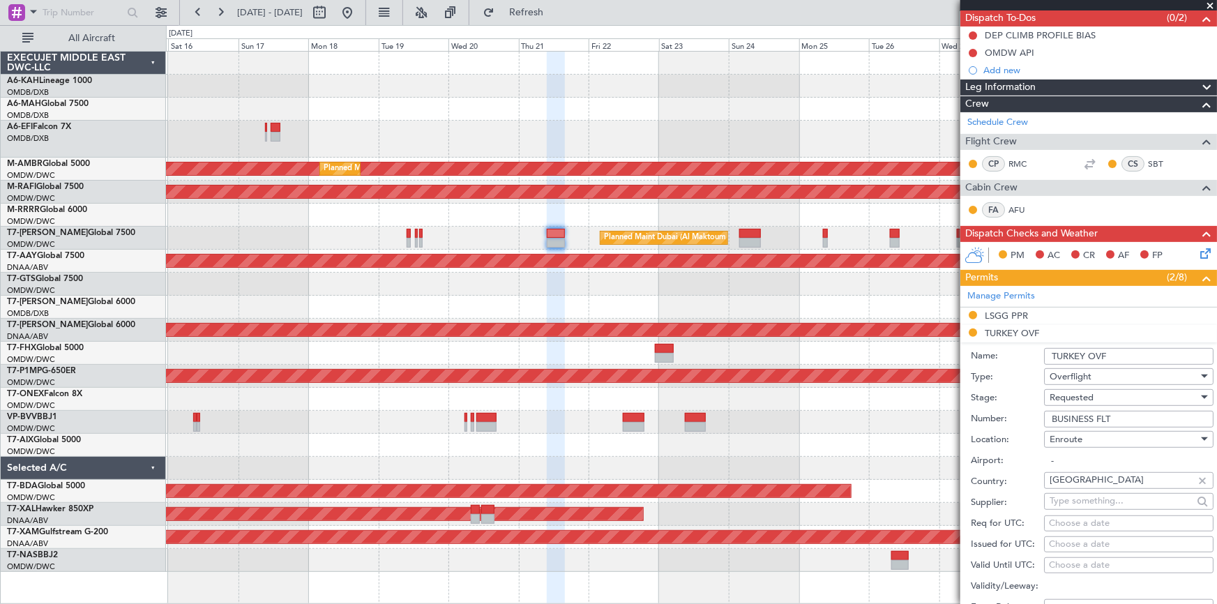
click at [1072, 397] on span "Requested" at bounding box center [1072, 397] width 44 height 13
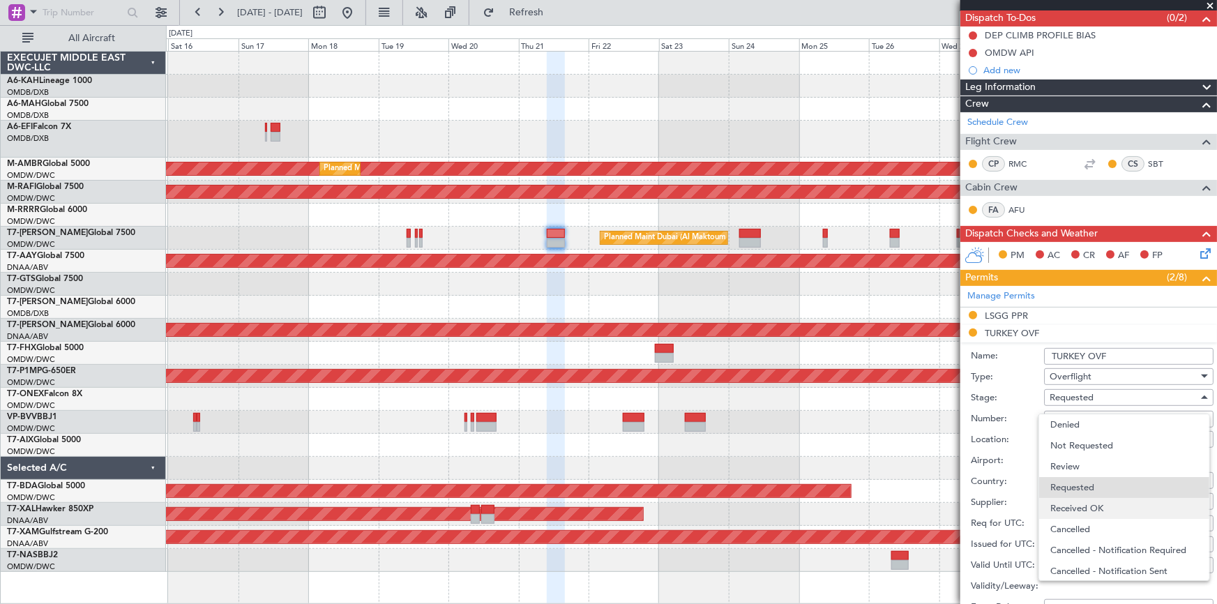
scroll to position [6, 0]
click at [1090, 505] on span "Received OK" at bounding box center [1124, 502] width 148 height 21
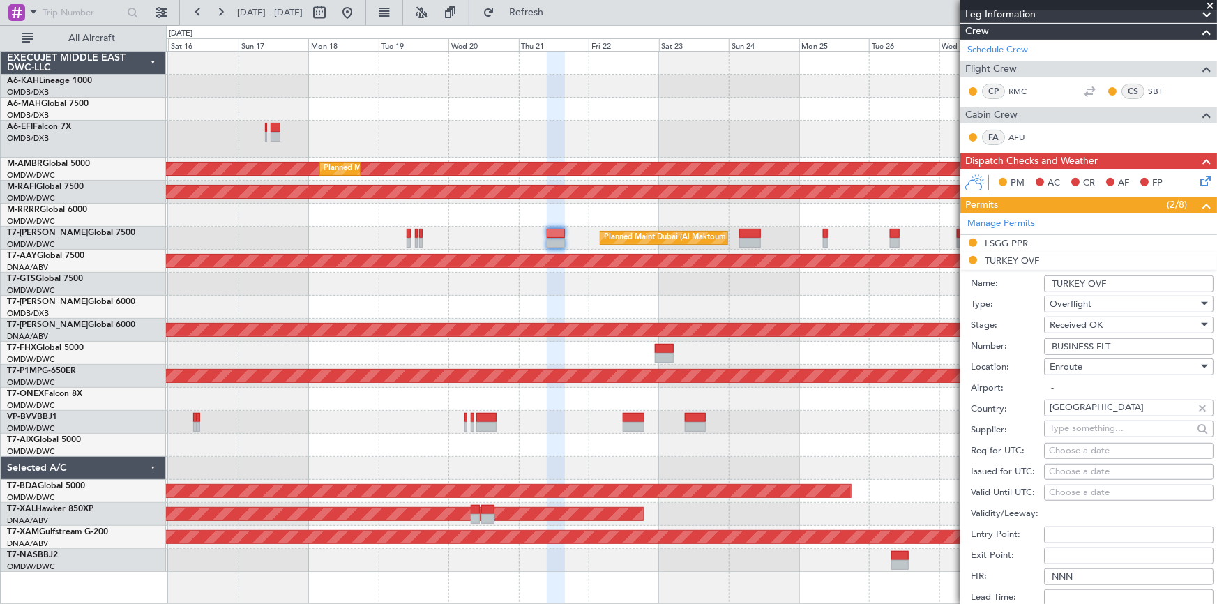
scroll to position [317, 0]
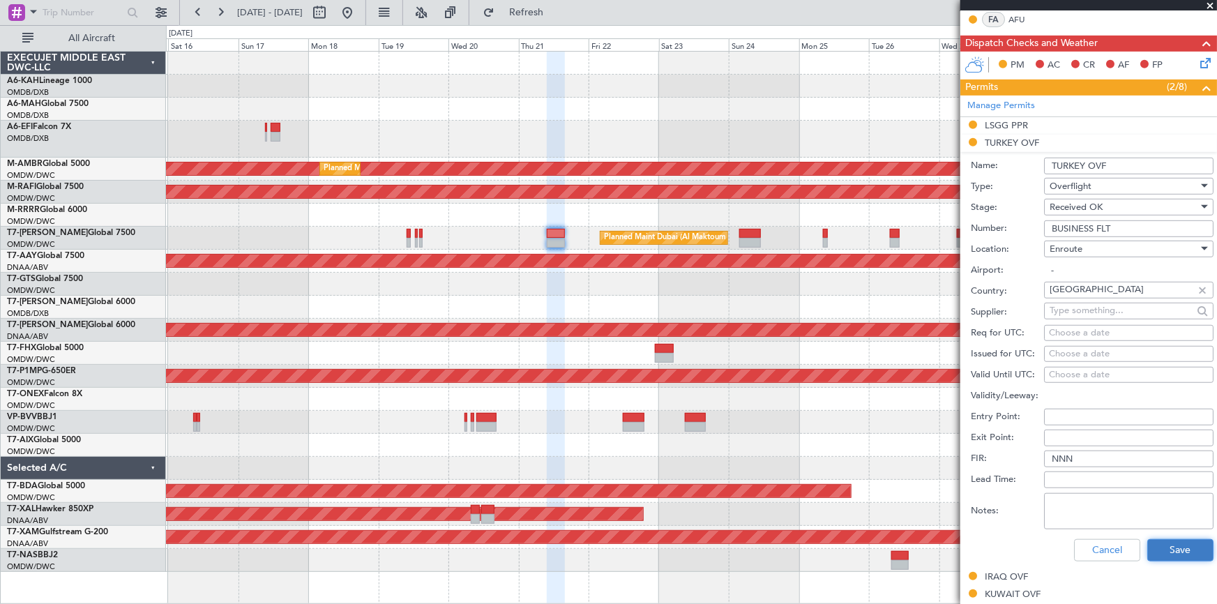
click at [1183, 545] on button "Save" at bounding box center [1180, 550] width 66 height 22
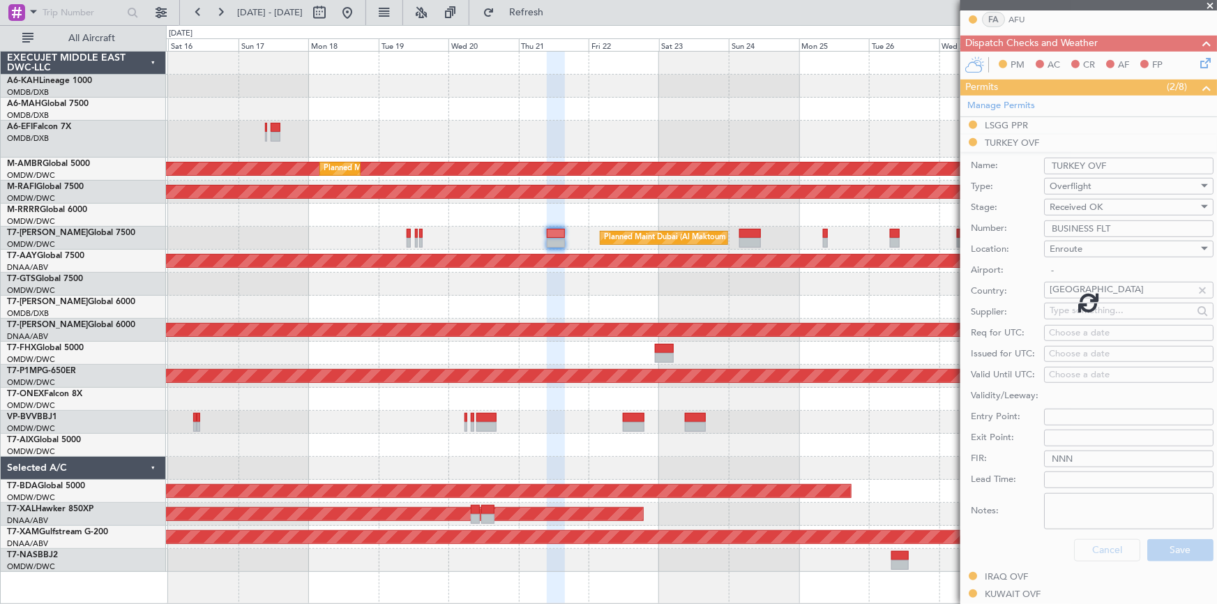
scroll to position [273, 0]
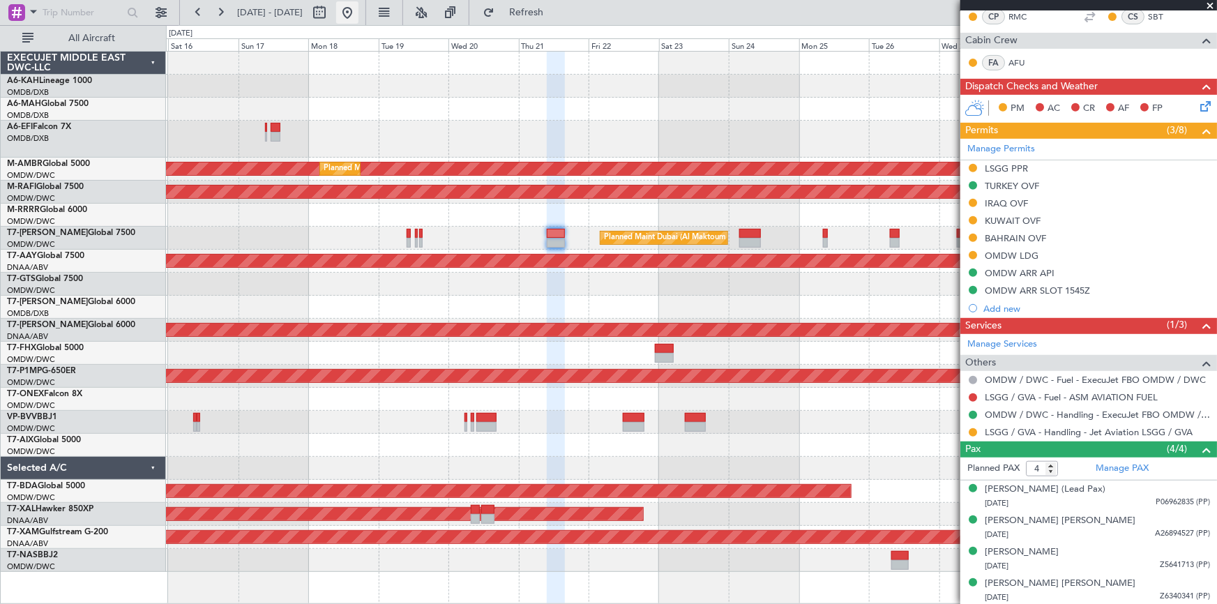
click at [358, 13] on button at bounding box center [347, 12] width 22 height 22
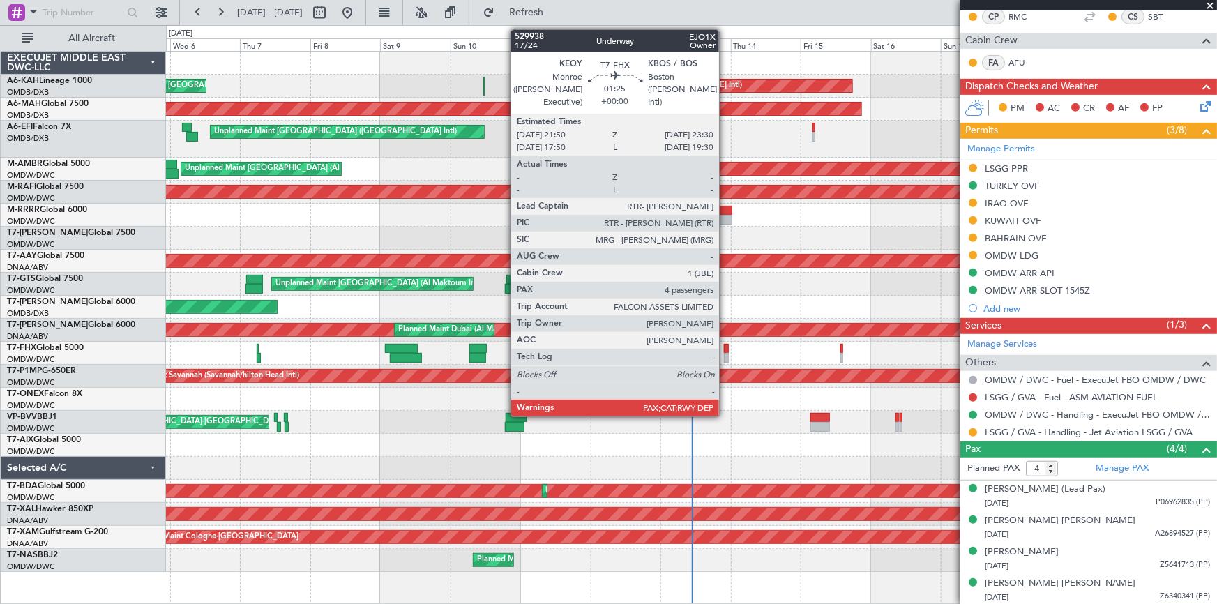
click at [725, 350] on div at bounding box center [726, 349] width 5 height 10
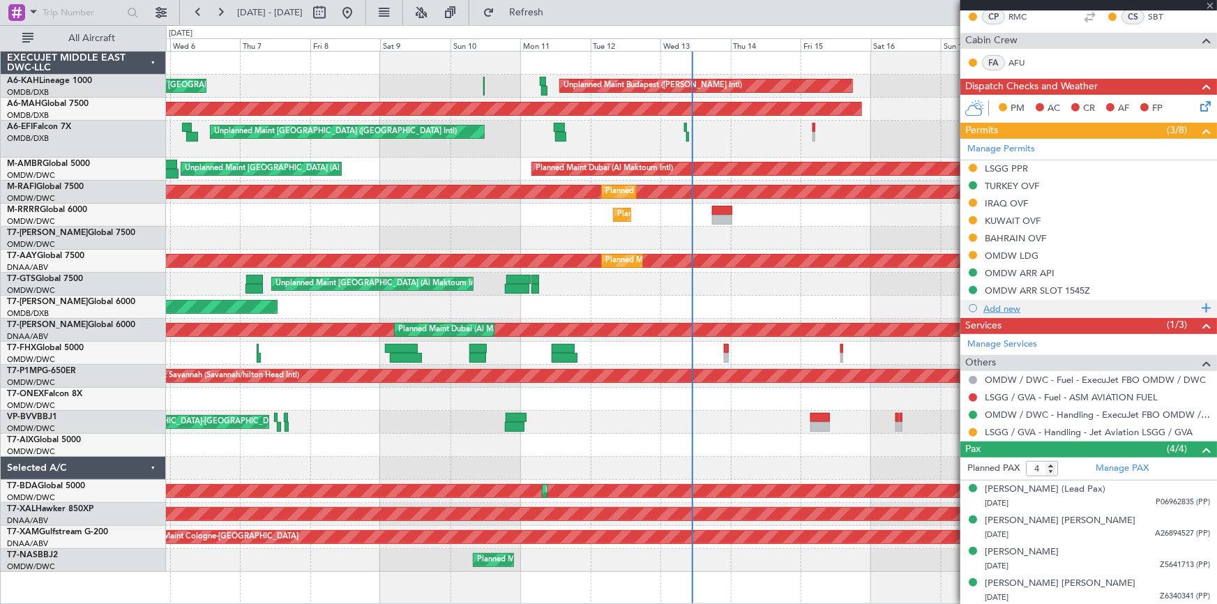
type input "5"
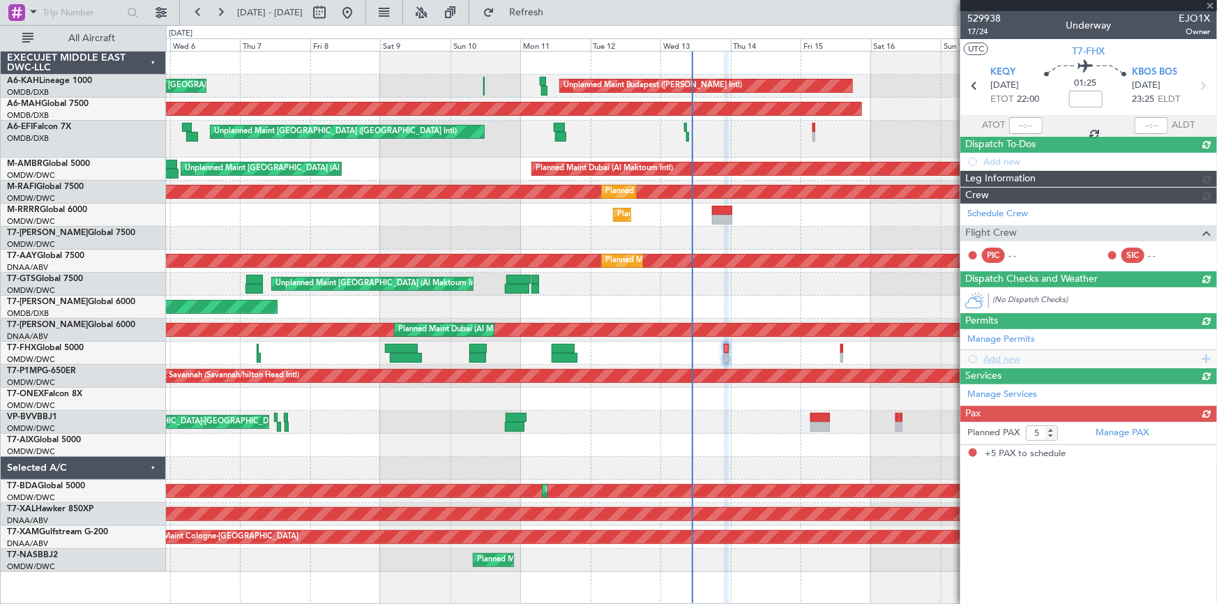
scroll to position [0, 0]
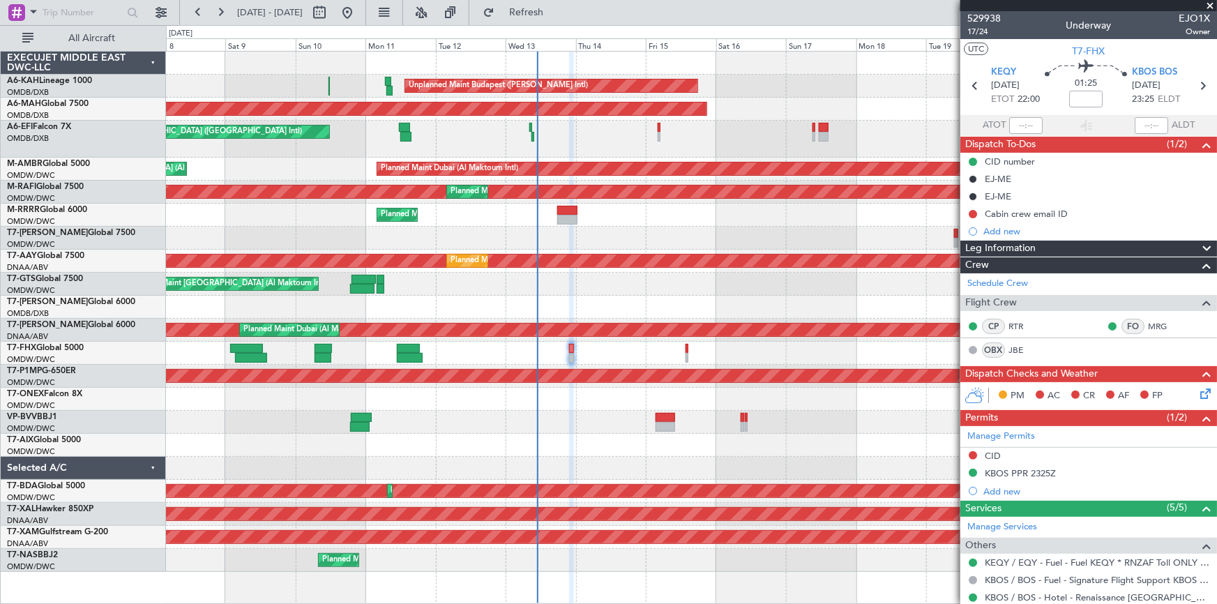
click at [497, 303] on div "Unplanned Maint Budapest ([PERSON_NAME] Intl) Planned Maint [GEOGRAPHIC_DATA] (…" at bounding box center [691, 312] width 1051 height 520
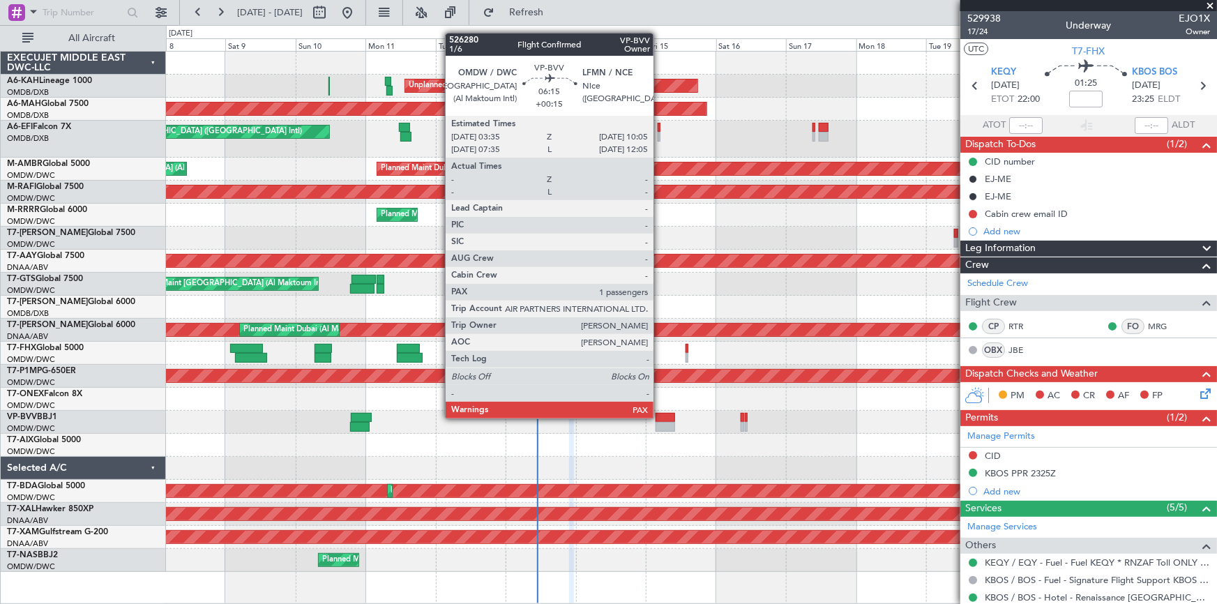
click at [660, 417] on div at bounding box center [666, 418] width 20 height 10
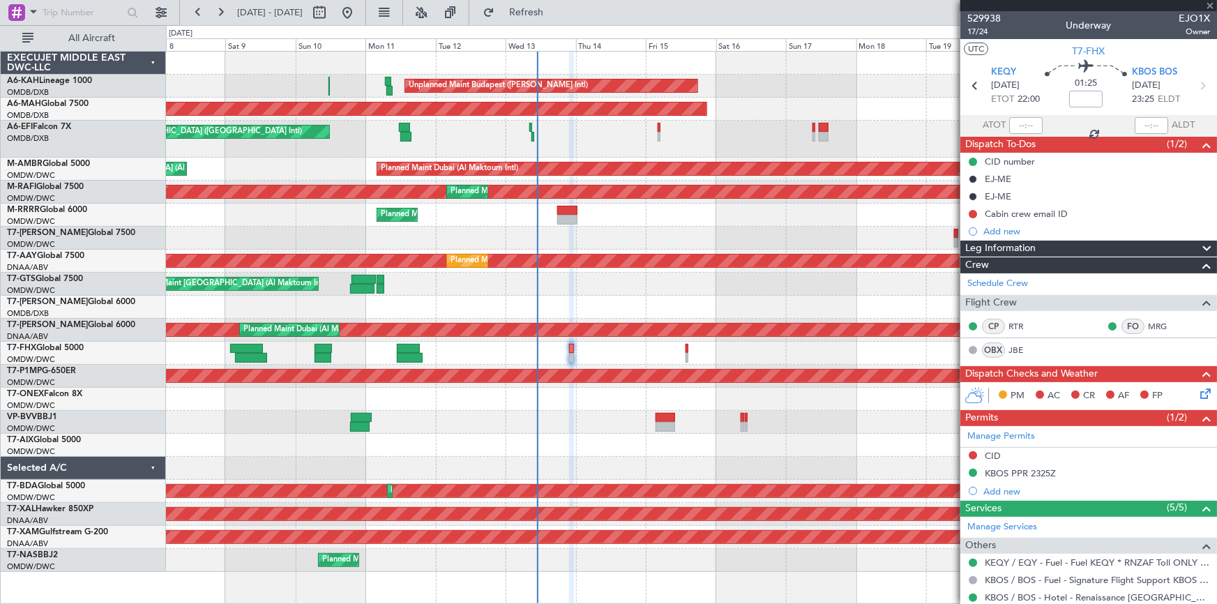
type input "+00:15"
type input "1"
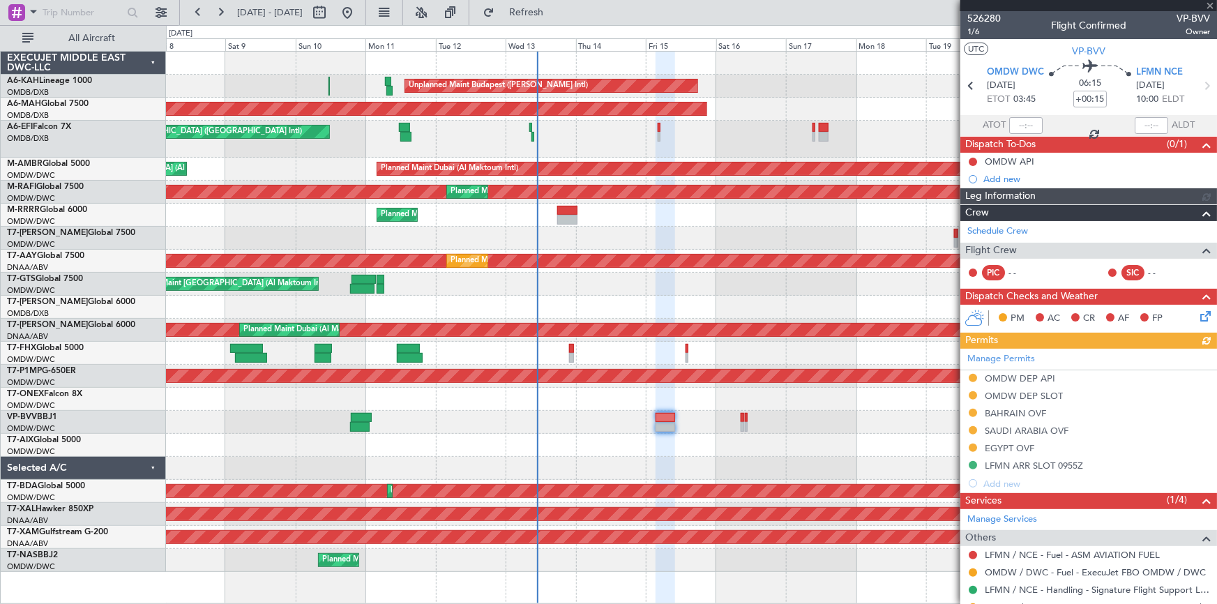
scroll to position [81, 0]
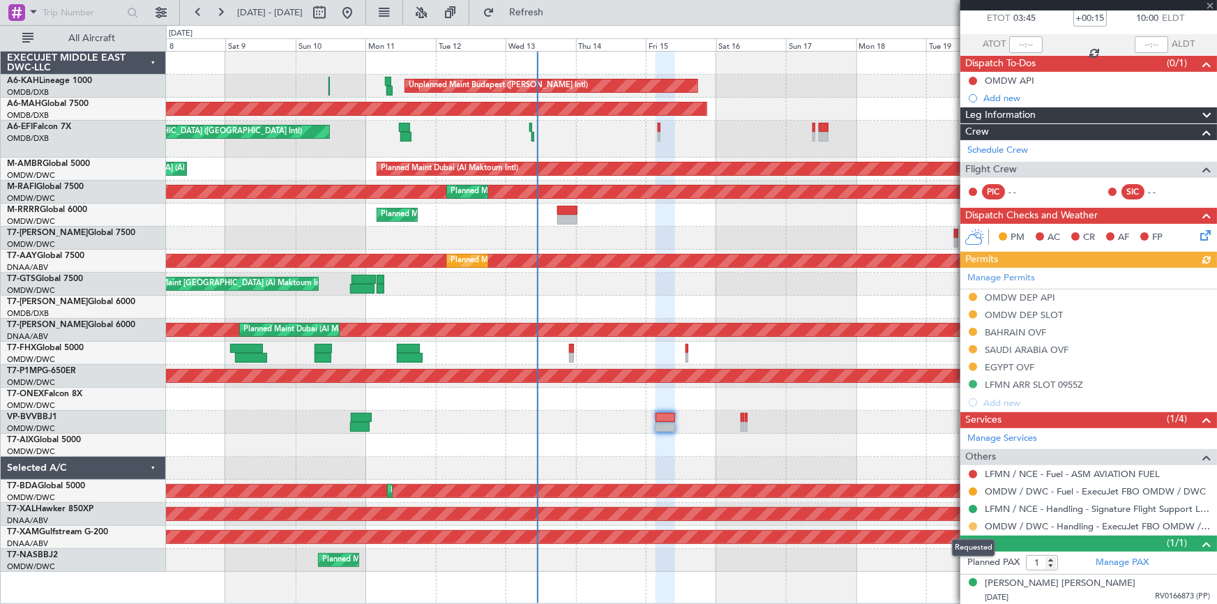
click at [974, 524] on button at bounding box center [973, 526] width 8 height 8
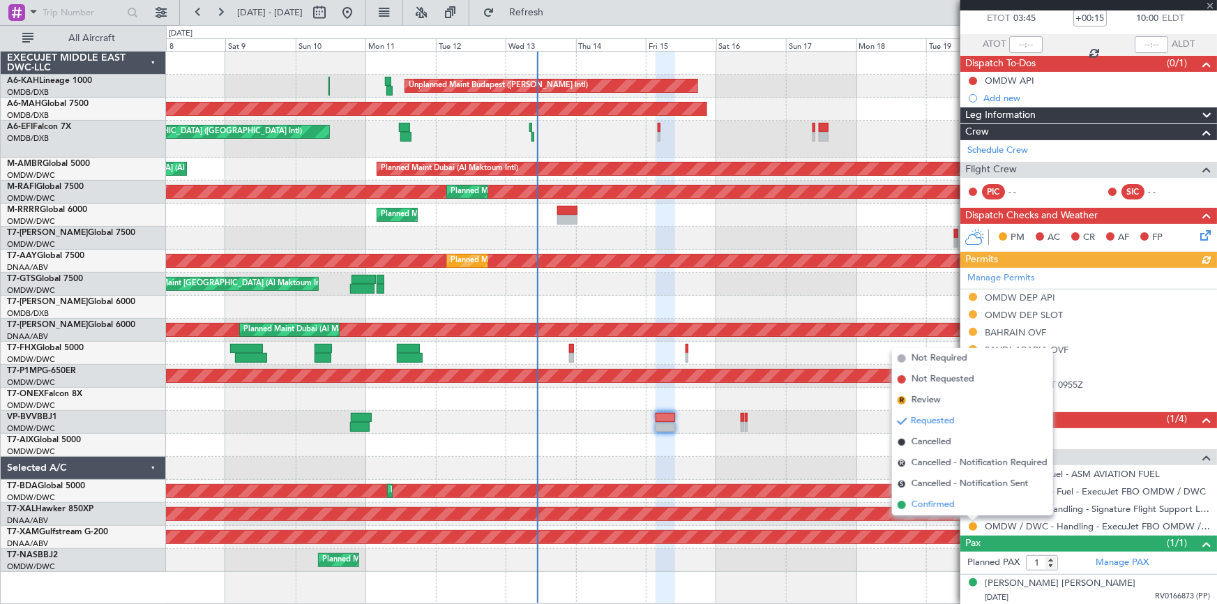
click at [926, 508] on span "Confirmed" at bounding box center [933, 505] width 43 height 14
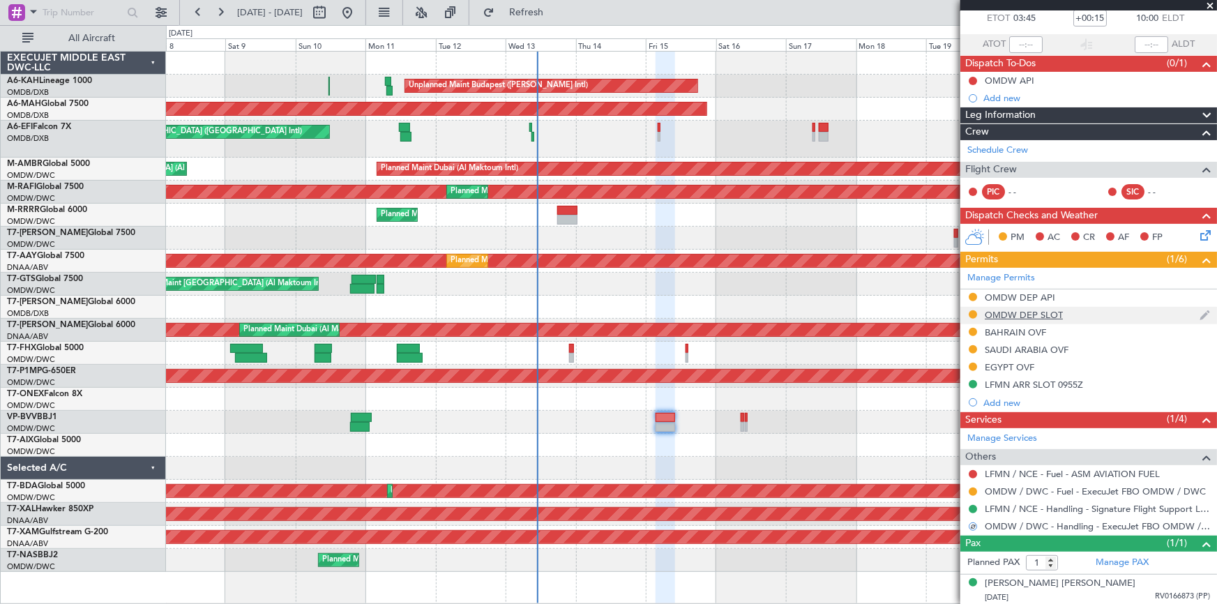
click at [1027, 312] on div "OMDW DEP SLOT" at bounding box center [1024, 315] width 78 height 12
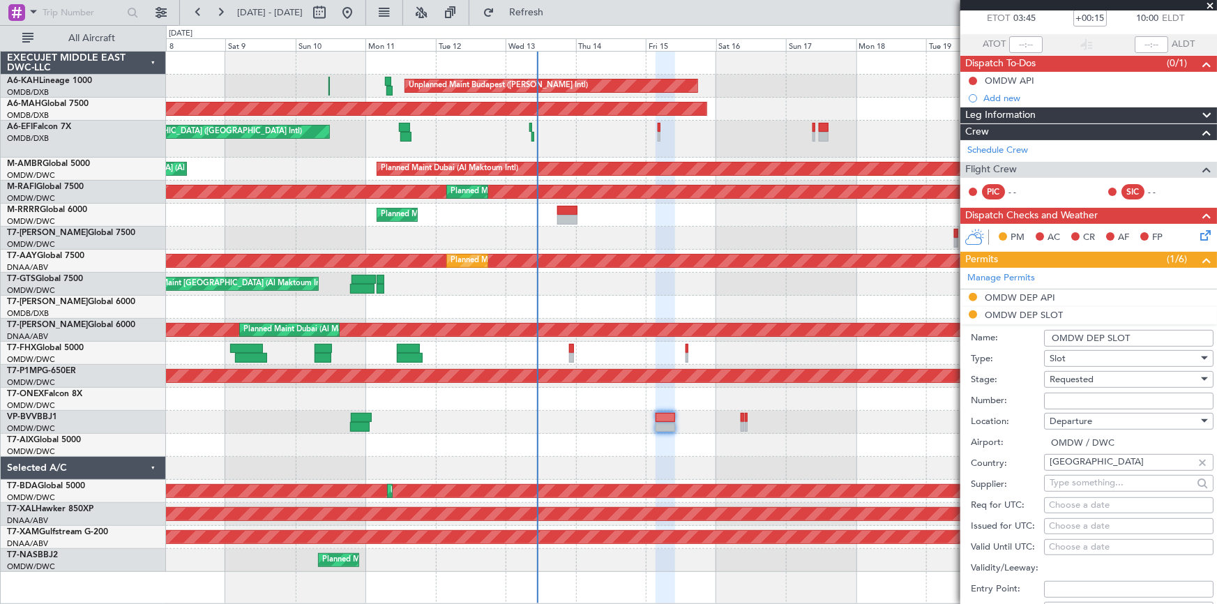
click at [1098, 397] on input "Number:" at bounding box center [1128, 401] width 169 height 17
paste input "EJO106"
type input "EJO106"
click at [1088, 379] on span "Requested" at bounding box center [1072, 379] width 44 height 13
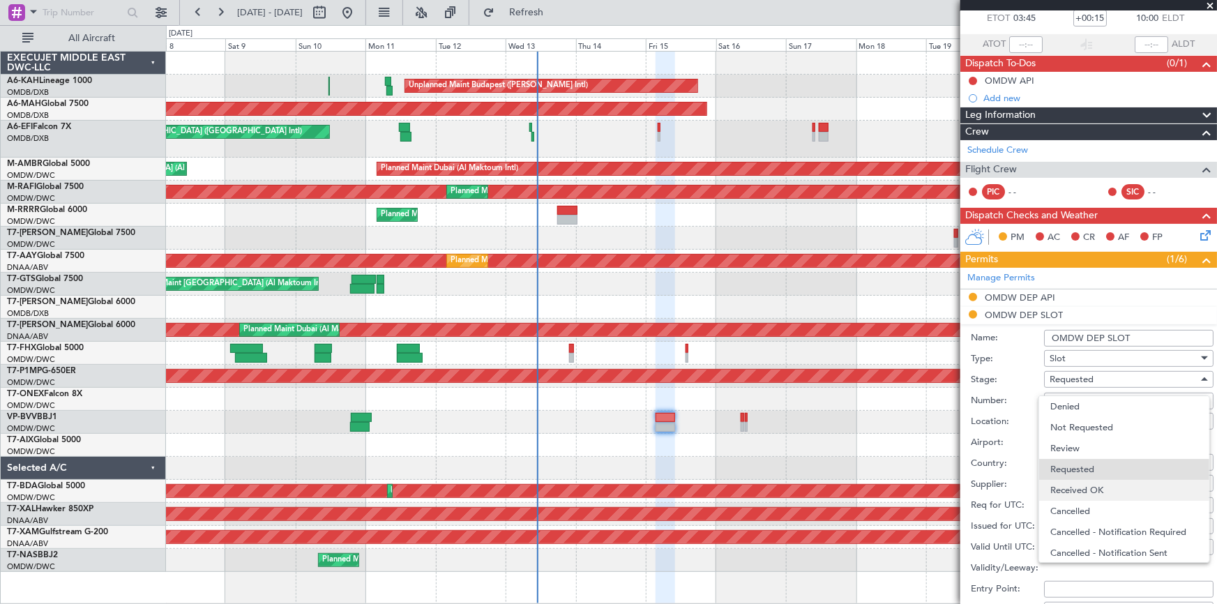
scroll to position [6, 0]
click at [1095, 481] on span "Received OK" at bounding box center [1124, 484] width 148 height 21
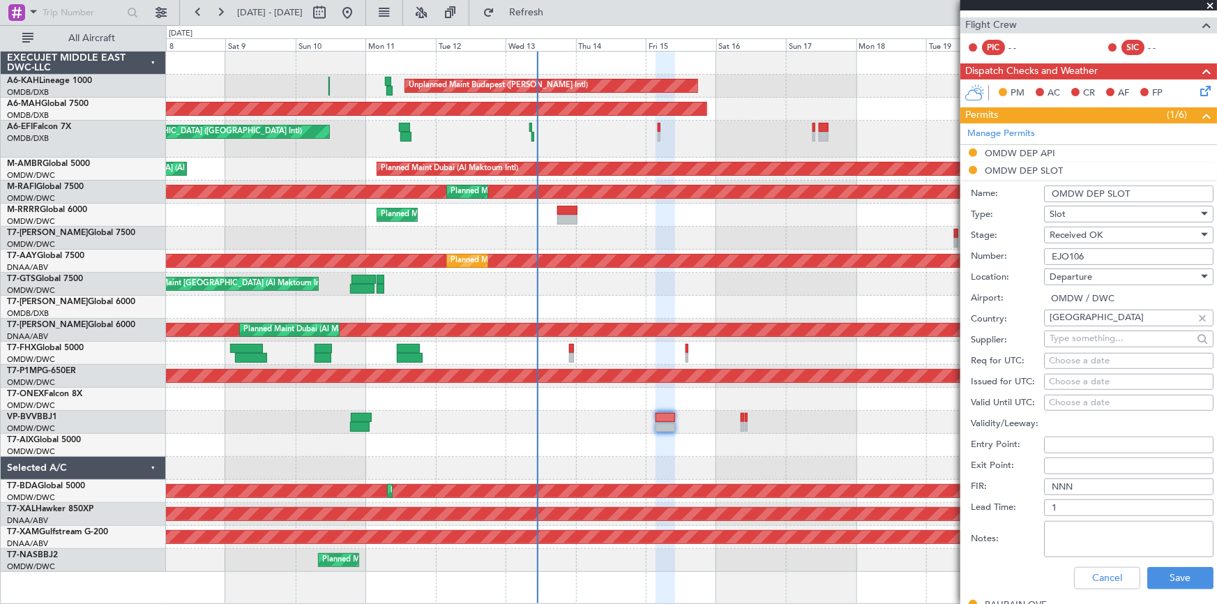
scroll to position [253, 0]
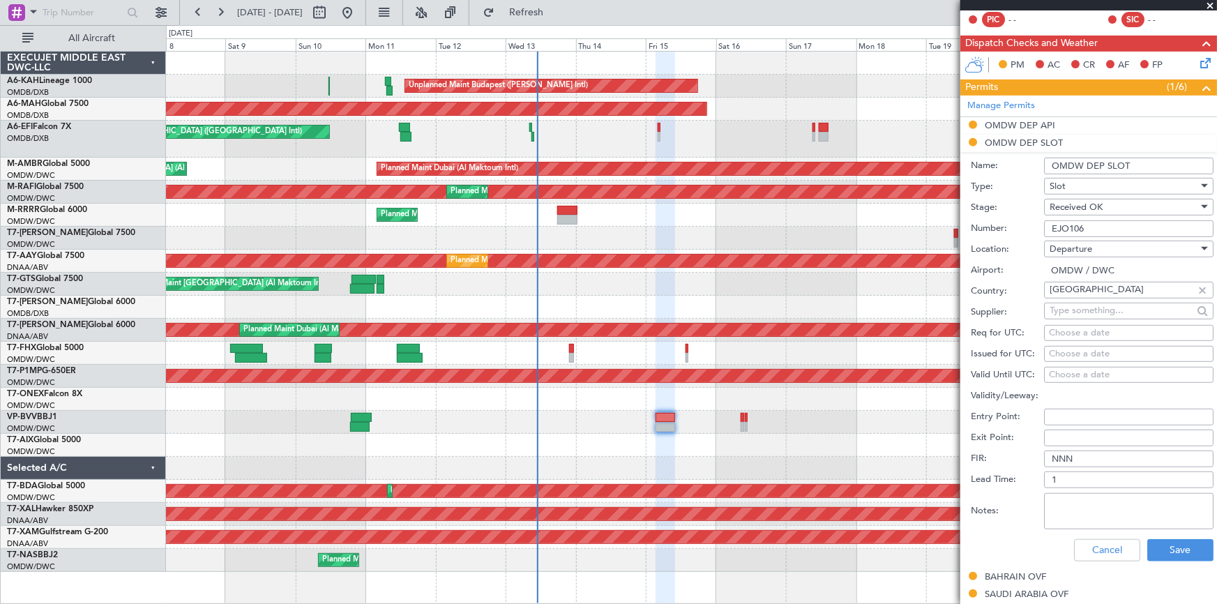
click at [1095, 331] on div "Choose a date" at bounding box center [1129, 333] width 160 height 14
select select "8"
select select "2025"
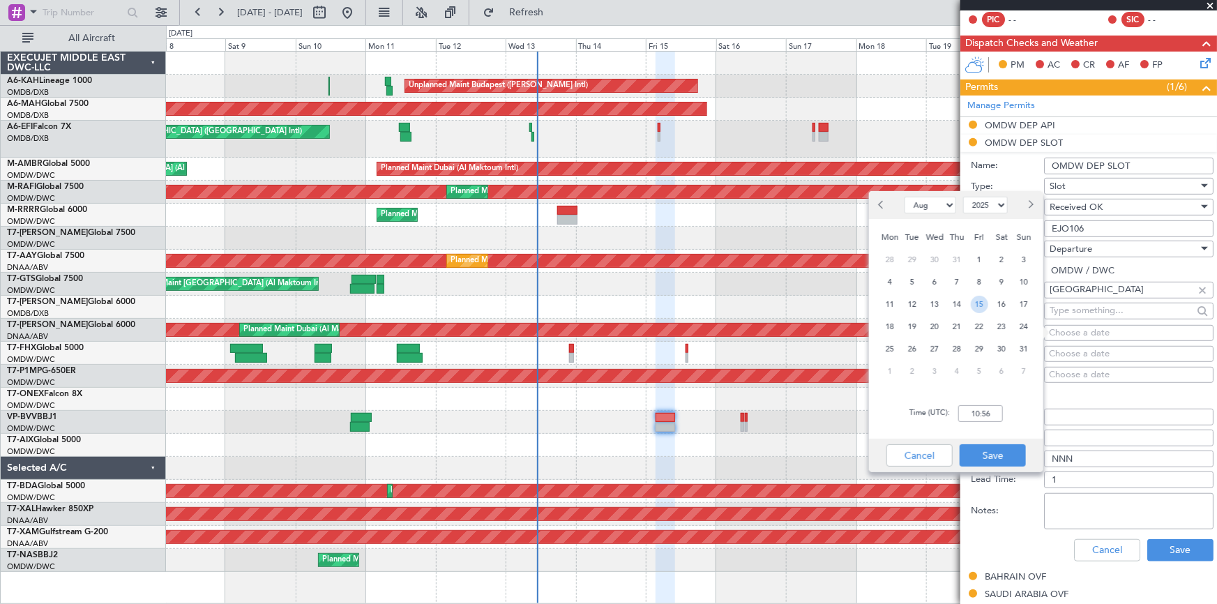
drag, startPoint x: 981, startPoint y: 297, endPoint x: 964, endPoint y: 416, distance: 120.5
click at [983, 300] on span "15" at bounding box center [979, 304] width 17 height 17
click at [964, 418] on input "00:00" at bounding box center [980, 413] width 45 height 17
type input "03:45"
click at [994, 447] on button "Save" at bounding box center [993, 455] width 66 height 22
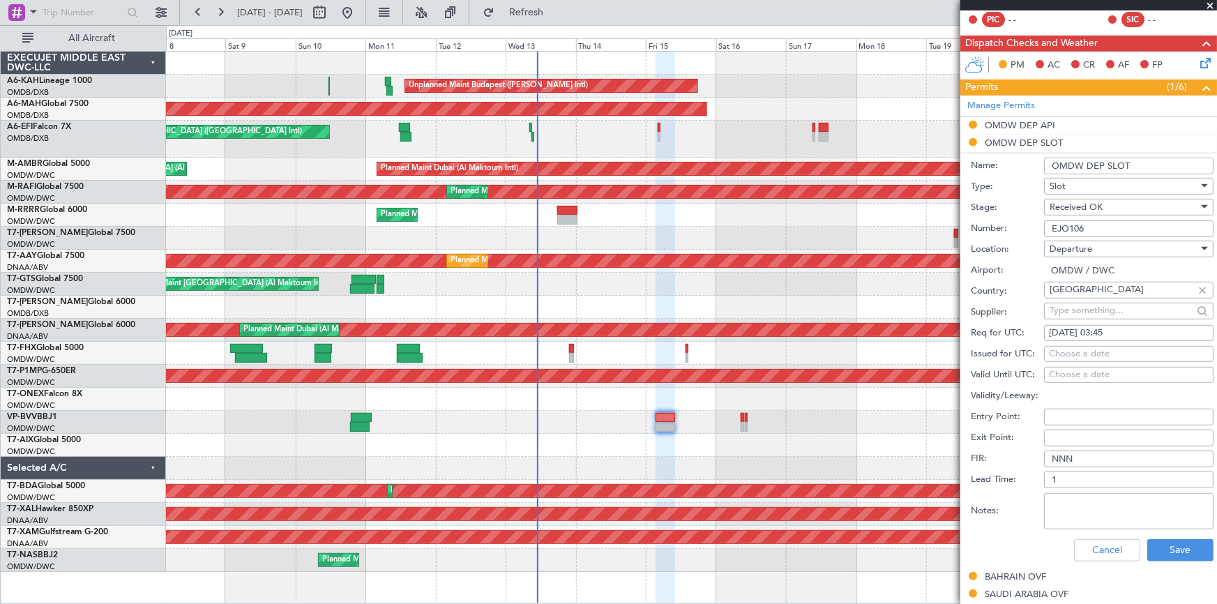
click at [1067, 347] on div "Choose a date" at bounding box center [1129, 354] width 160 height 14
select select "8"
select select "2025"
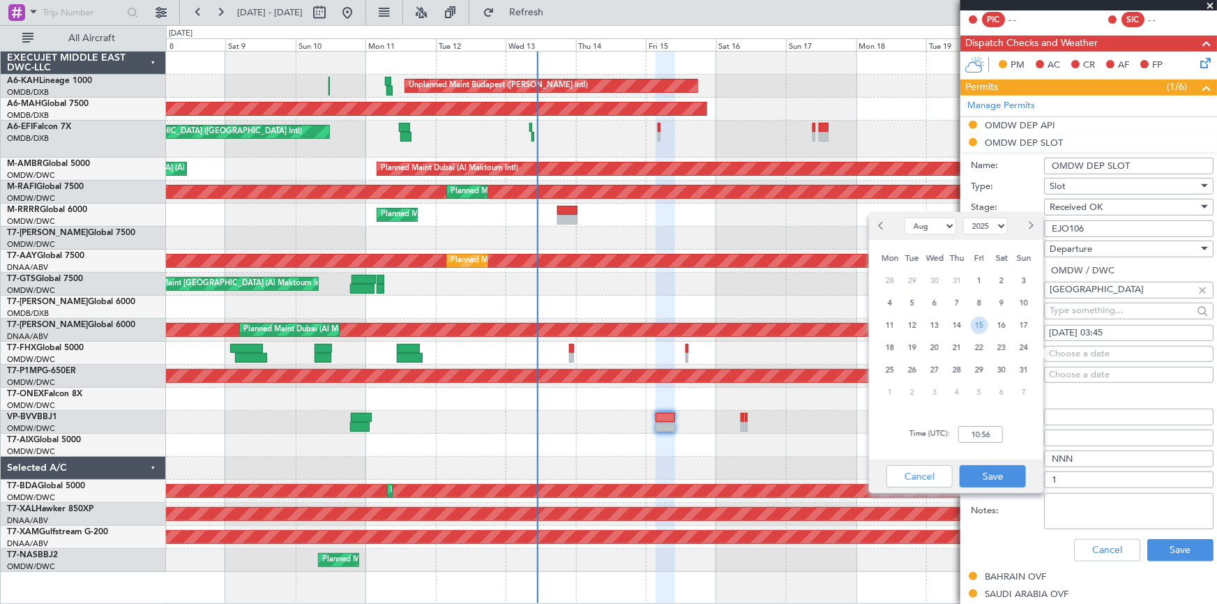
click at [981, 326] on span "15" at bounding box center [979, 325] width 17 height 17
click at [965, 439] on input "00:00" at bounding box center [980, 434] width 45 height 17
type input "03:45"
drag, startPoint x: 999, startPoint y: 471, endPoint x: 1006, endPoint y: 470, distance: 7.0
click at [1002, 470] on button "Save" at bounding box center [993, 476] width 66 height 22
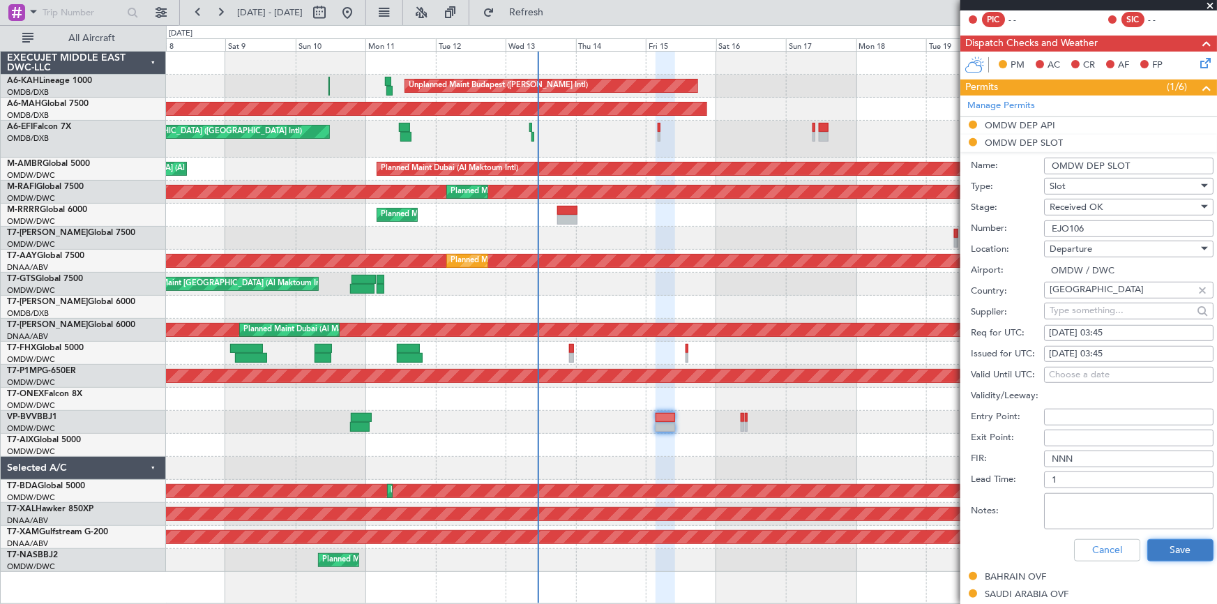
click at [1169, 541] on button "Save" at bounding box center [1180, 550] width 66 height 22
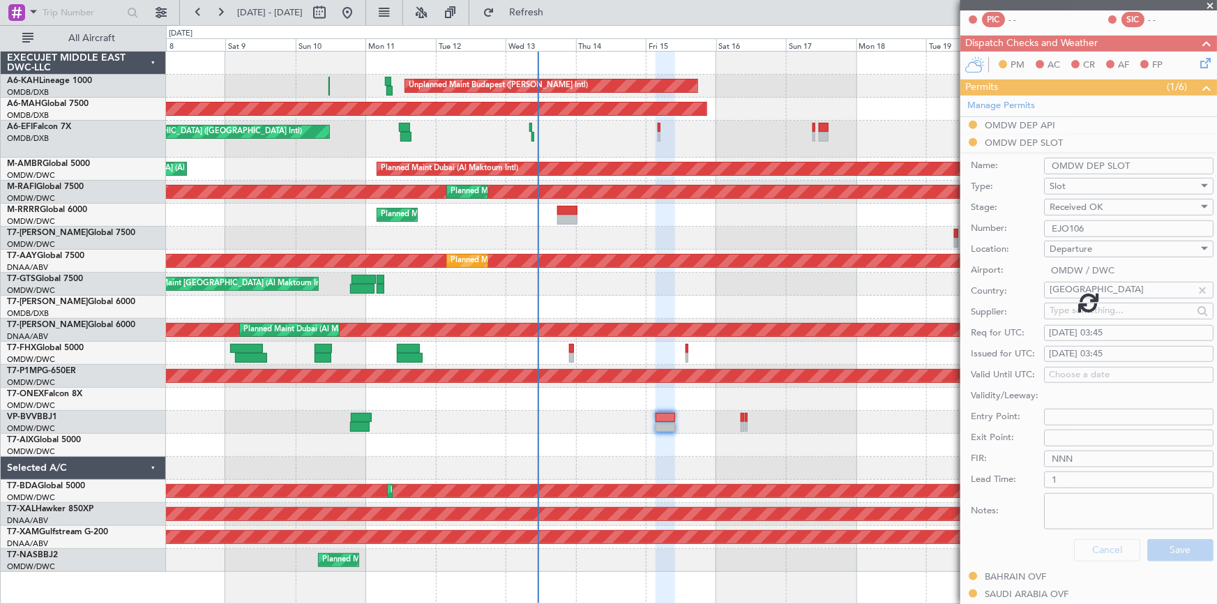
scroll to position [82, 0]
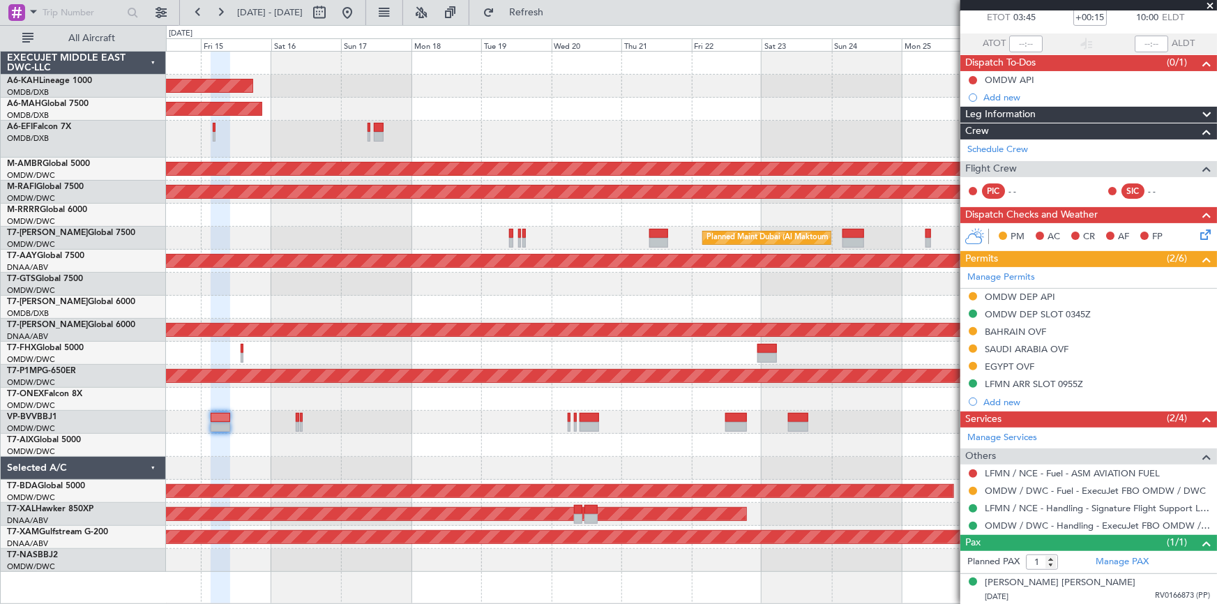
click at [218, 267] on div "Unplanned Maint Budapest ([PERSON_NAME] Intl) Planned Maint [GEOGRAPHIC_DATA] (…" at bounding box center [691, 312] width 1051 height 520
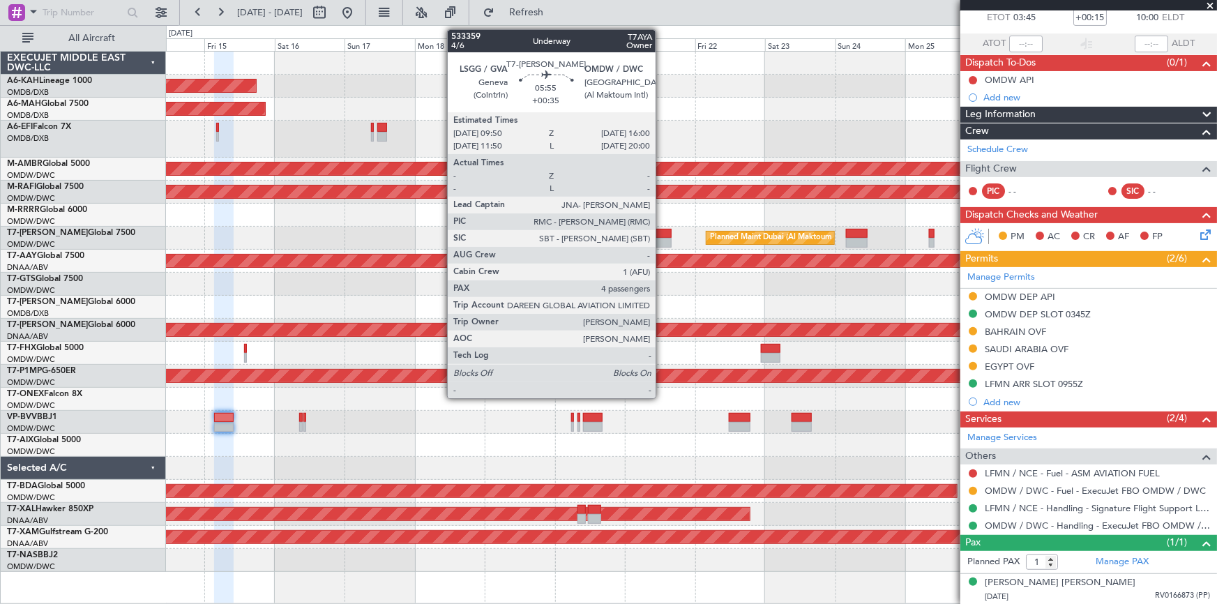
click at [662, 234] on div at bounding box center [662, 234] width 18 height 10
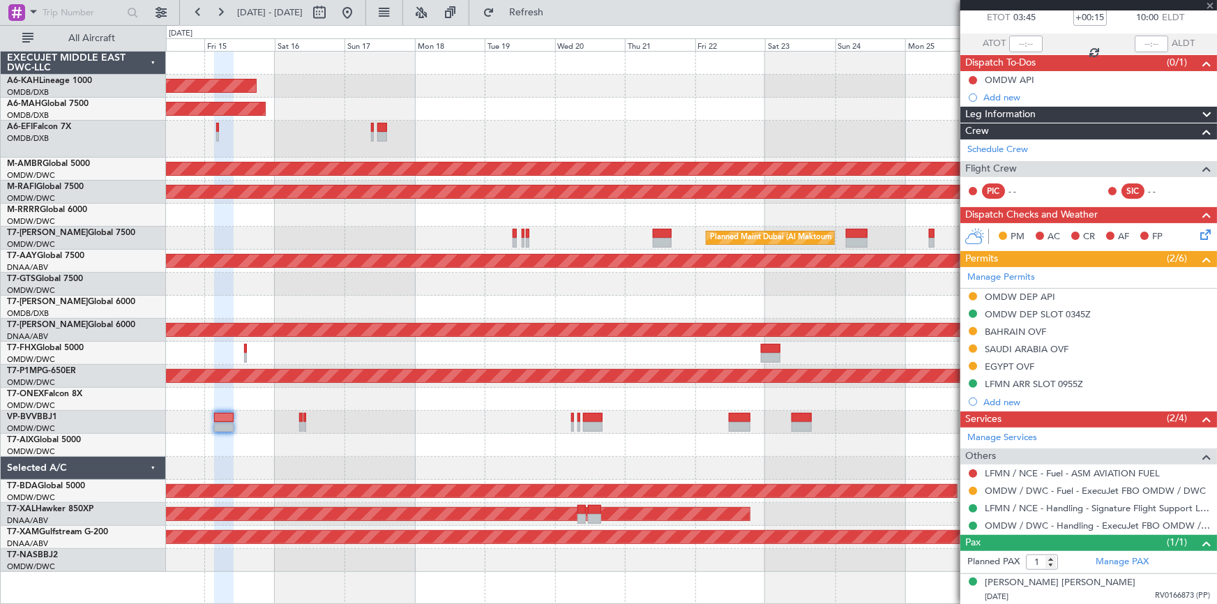
type input "+00:35"
type input "4"
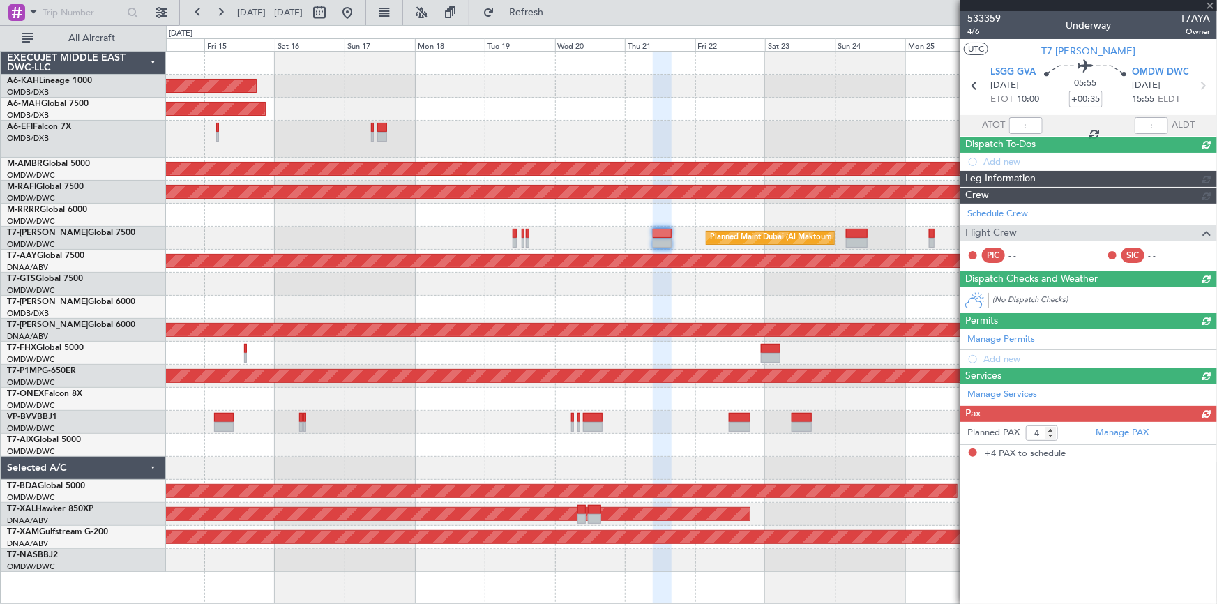
scroll to position [0, 0]
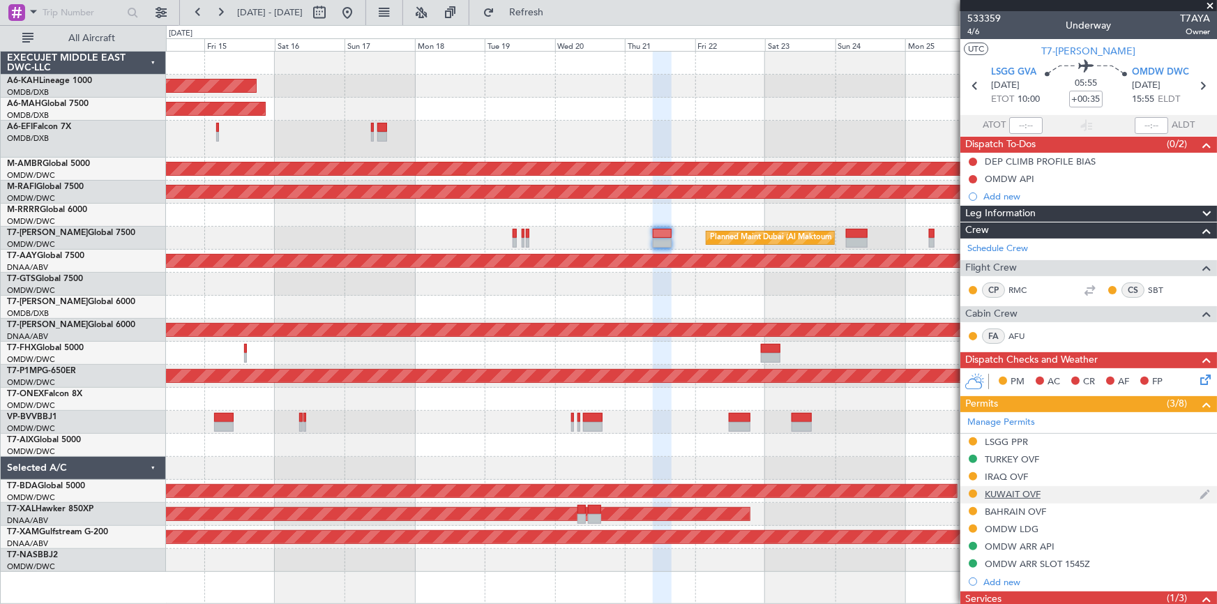
click at [1006, 491] on div "KUWAIT OVF" at bounding box center [1013, 494] width 56 height 12
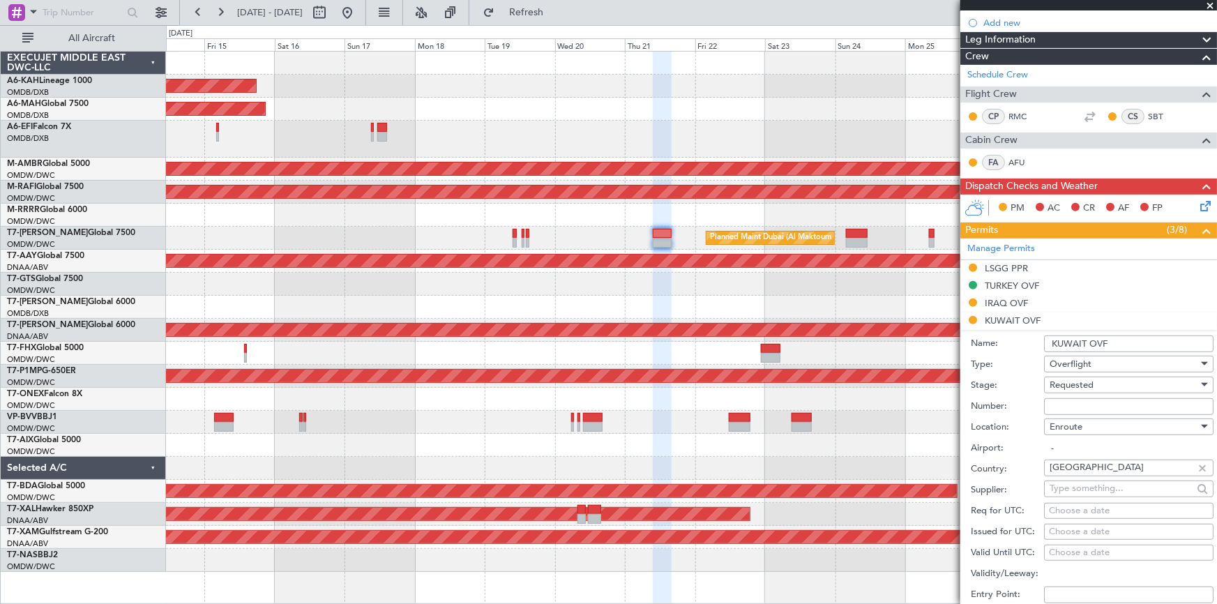
scroll to position [190, 0]
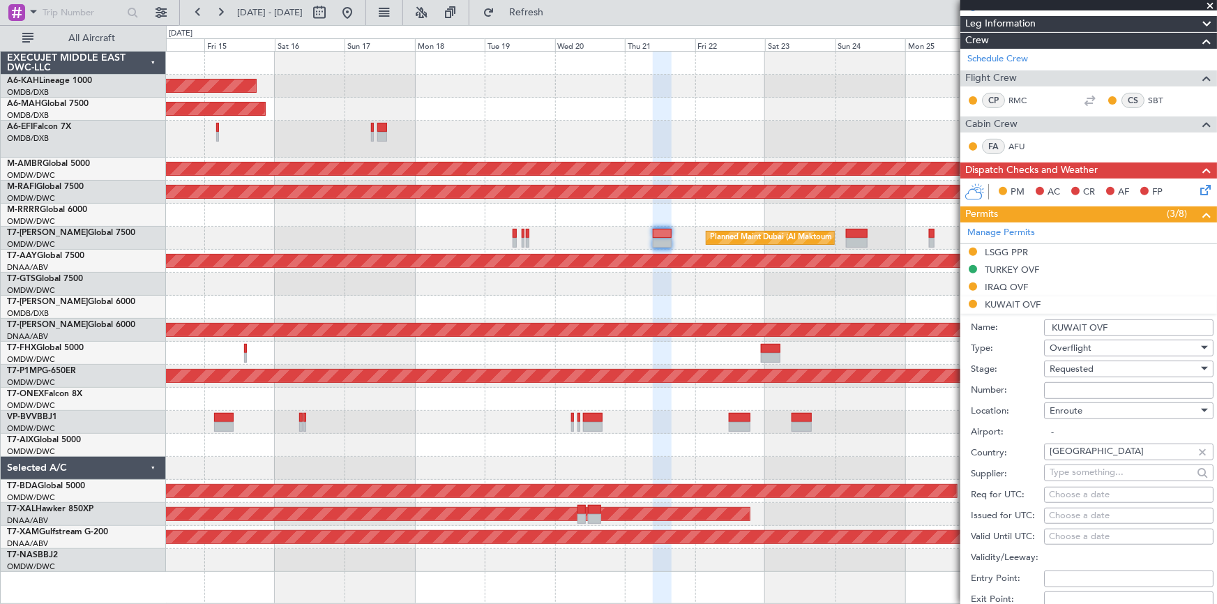
drag, startPoint x: 1081, startPoint y: 392, endPoint x: 1088, endPoint y: 375, distance: 18.1
click at [1081, 391] on input "Number:" at bounding box center [1128, 390] width 169 height 17
click at [1089, 365] on span "Requested" at bounding box center [1072, 369] width 44 height 13
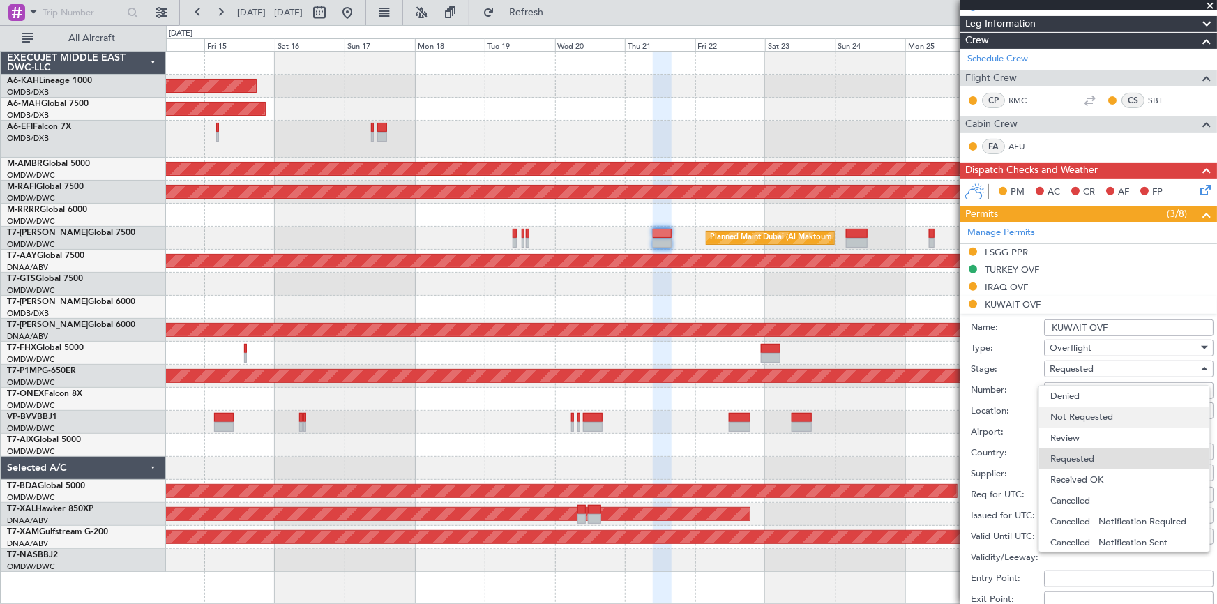
scroll to position [6, 0]
drag, startPoint x: 1087, startPoint y: 473, endPoint x: 1094, endPoint y: 425, distance: 48.7
click at [1087, 473] on span "Received OK" at bounding box center [1124, 474] width 148 height 21
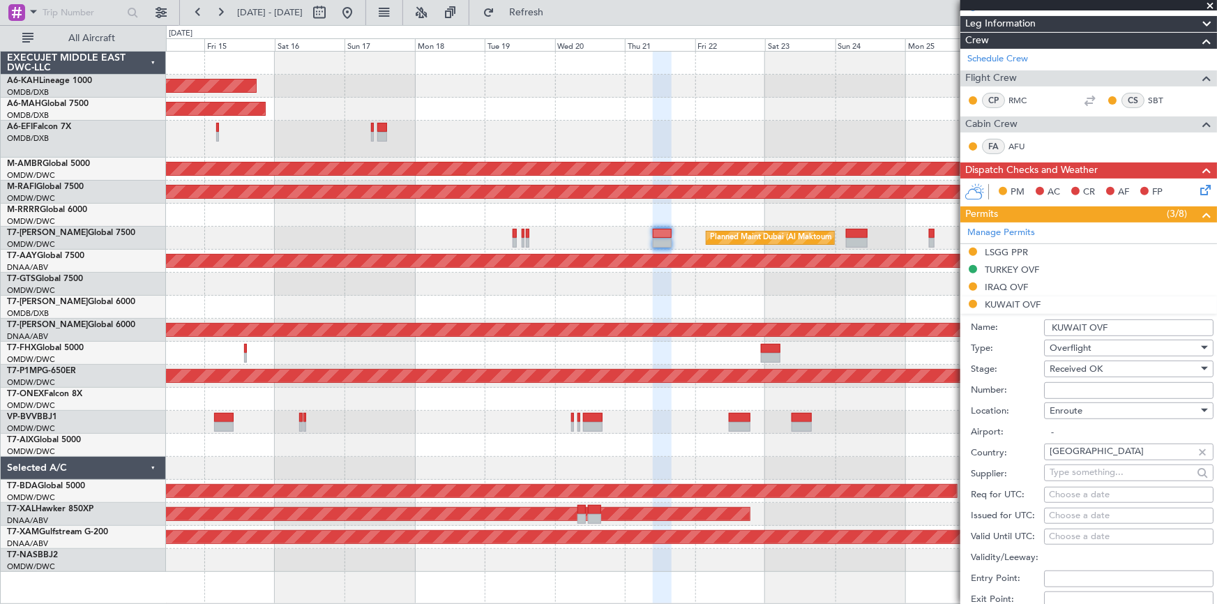
click at [1096, 391] on input "Number:" at bounding box center [1128, 390] width 169 height 17
paste input "6950-ATO/25"
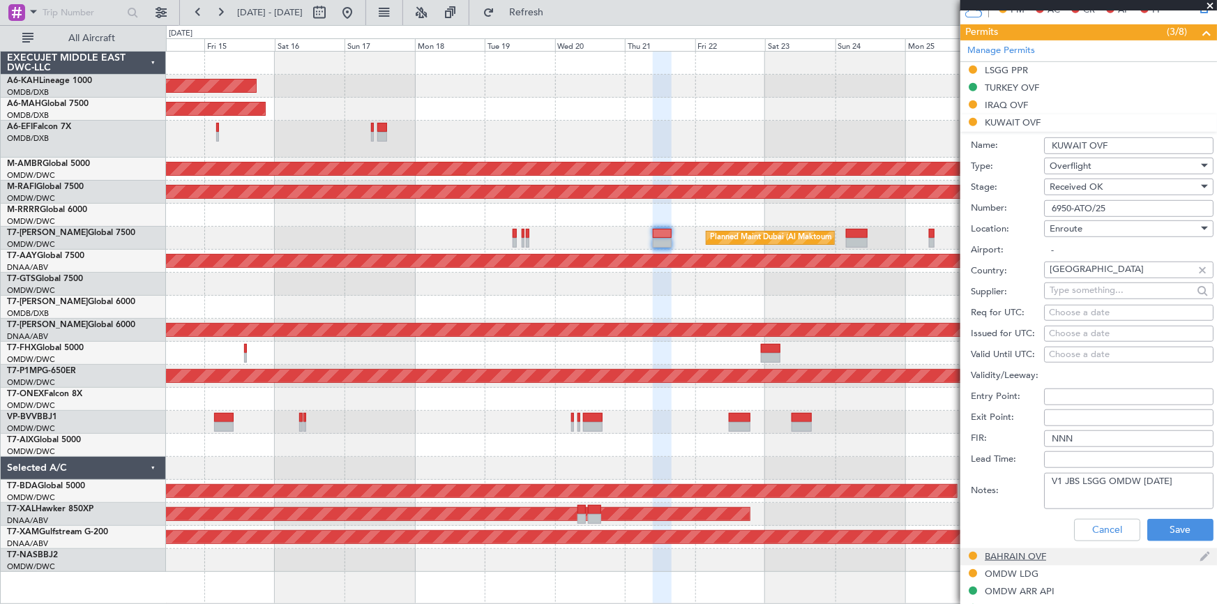
scroll to position [444, 0]
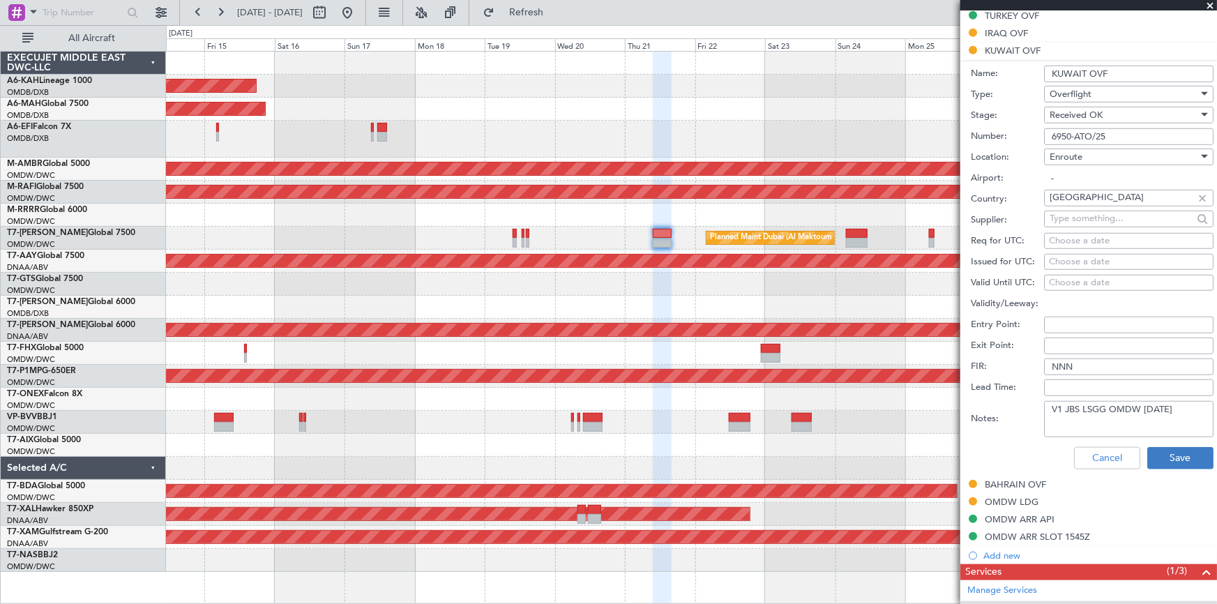
type input "6950-ATO/25"
click at [1159, 461] on button "Save" at bounding box center [1180, 458] width 66 height 22
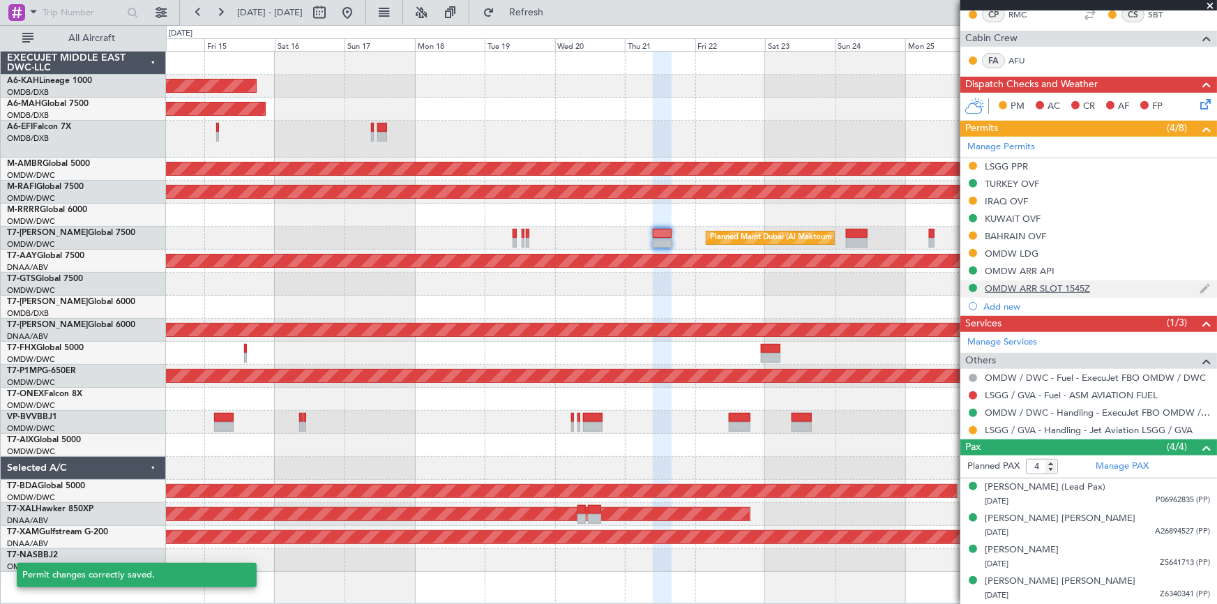
scroll to position [273, 0]
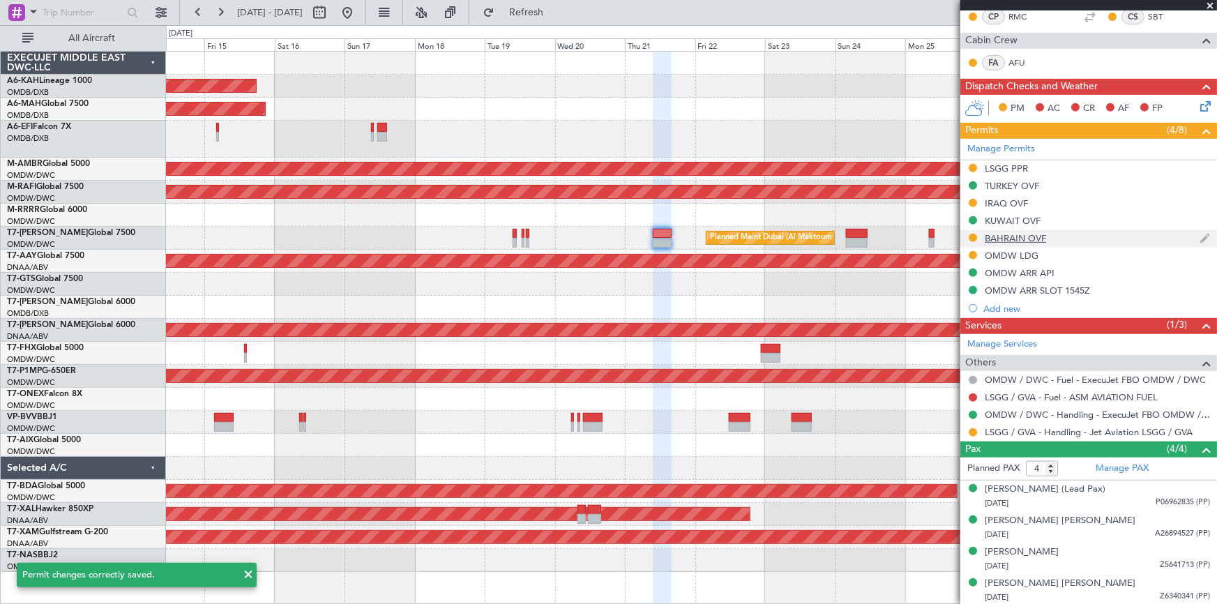
click at [1015, 237] on div "BAHRAIN OVF" at bounding box center [1015, 238] width 61 height 12
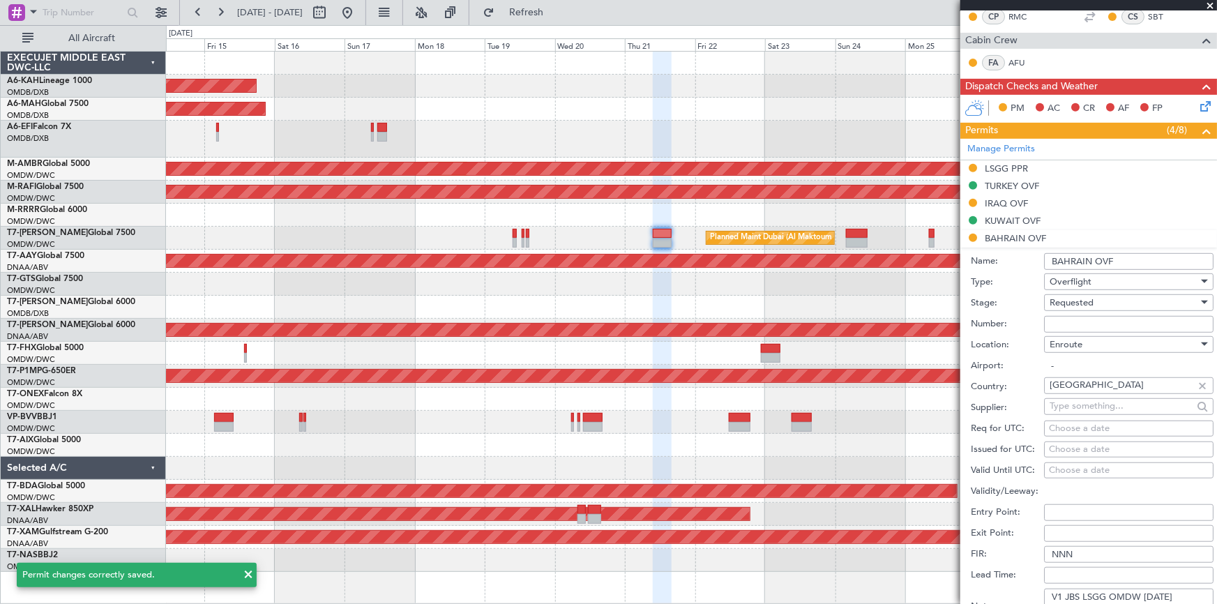
scroll to position [444, 0]
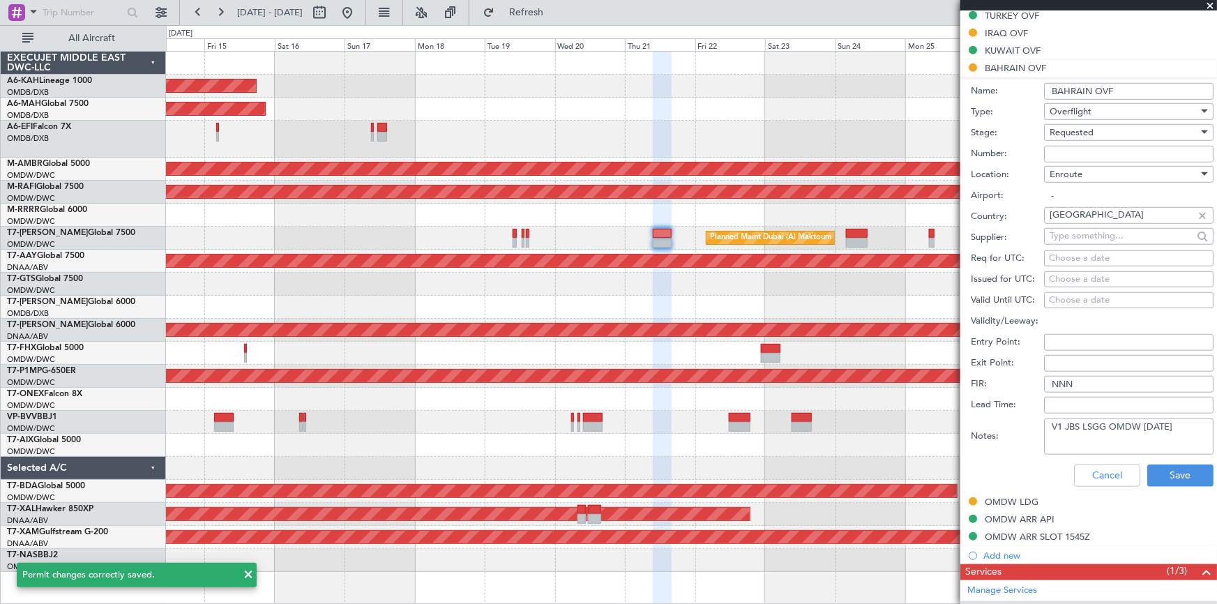
click at [1078, 150] on input "Number:" at bounding box center [1128, 154] width 169 height 17
paste input "AT/P/25-08/ON/000528"
type input "AT/P/25-08/ON/000528"
click at [1087, 134] on span "Requested" at bounding box center [1072, 132] width 44 height 13
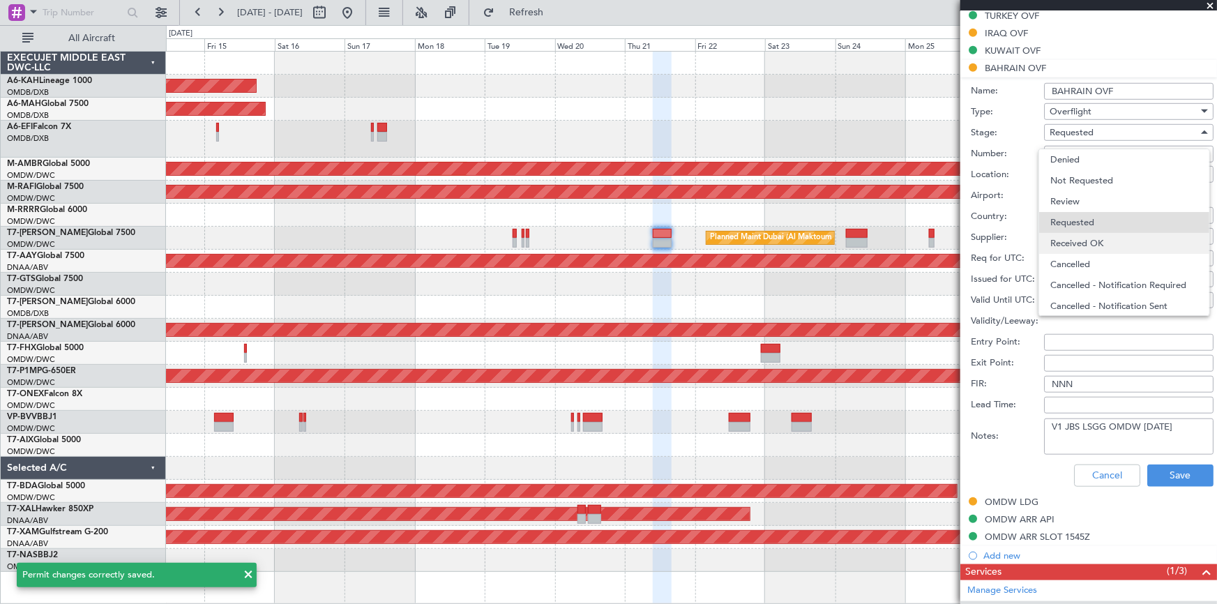
scroll to position [6, 0]
drag, startPoint x: 1090, startPoint y: 231, endPoint x: 1179, endPoint y: 464, distance: 249.2
click at [1094, 233] on span "Received OK" at bounding box center [1124, 237] width 148 height 21
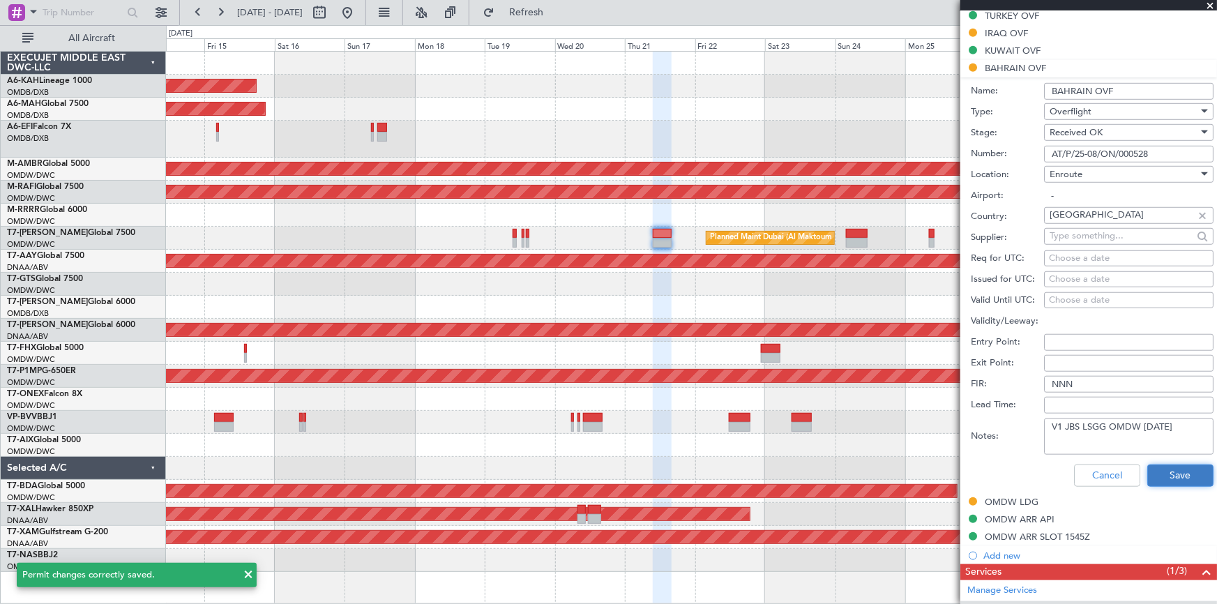
click at [1186, 475] on button "Save" at bounding box center [1180, 475] width 66 height 22
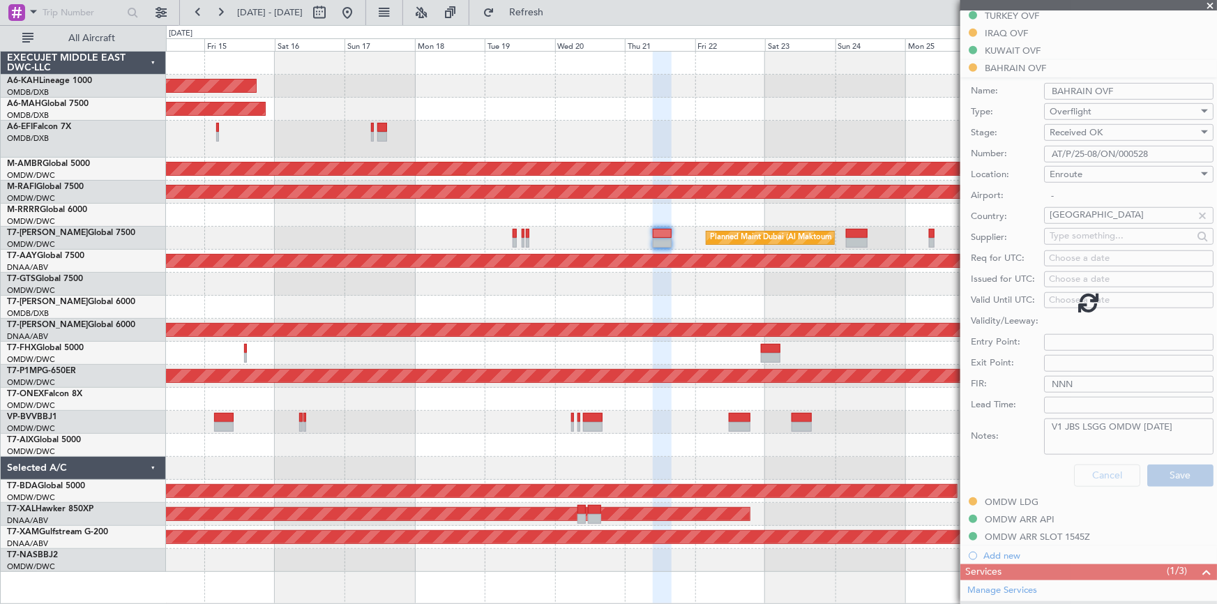
scroll to position [273, 0]
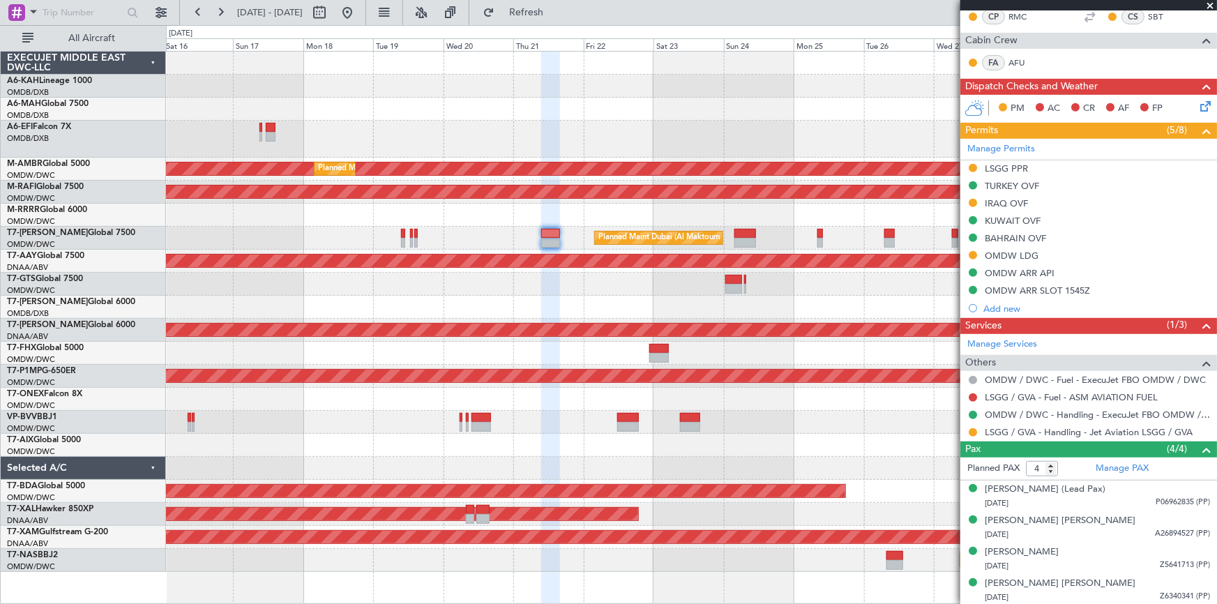
click at [282, 375] on div "Unplanned Maint Budapest ([PERSON_NAME] Intl) Planned Maint [GEOGRAPHIC_DATA] (…" at bounding box center [691, 312] width 1051 height 520
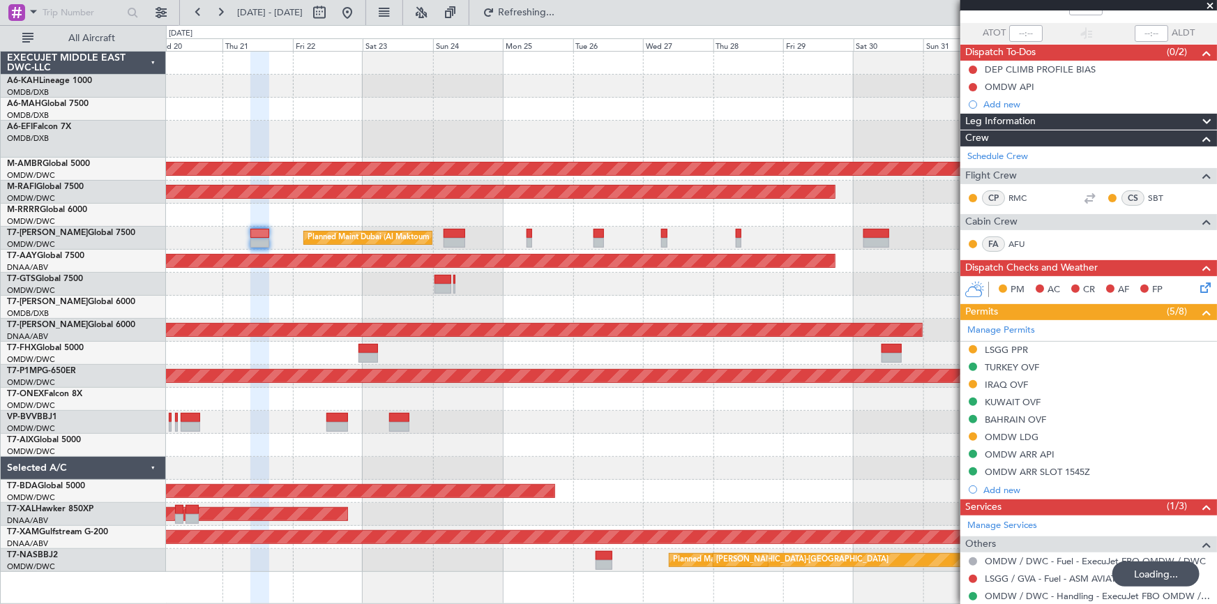
scroll to position [0, 0]
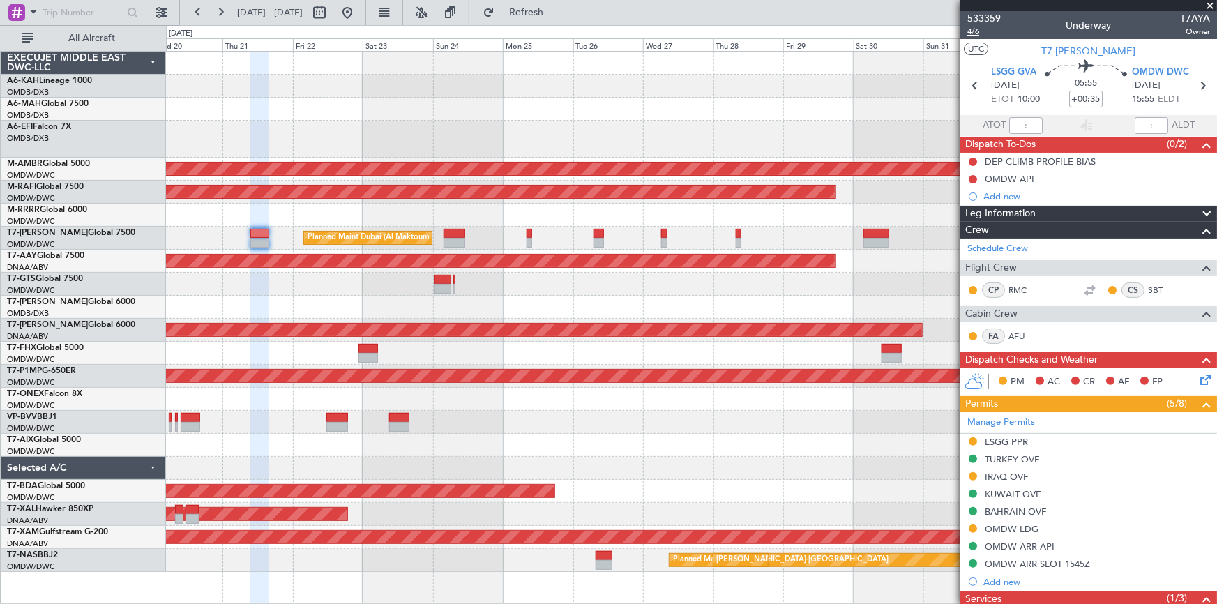
click at [974, 29] on span "4/6" at bounding box center [983, 32] width 33 height 12
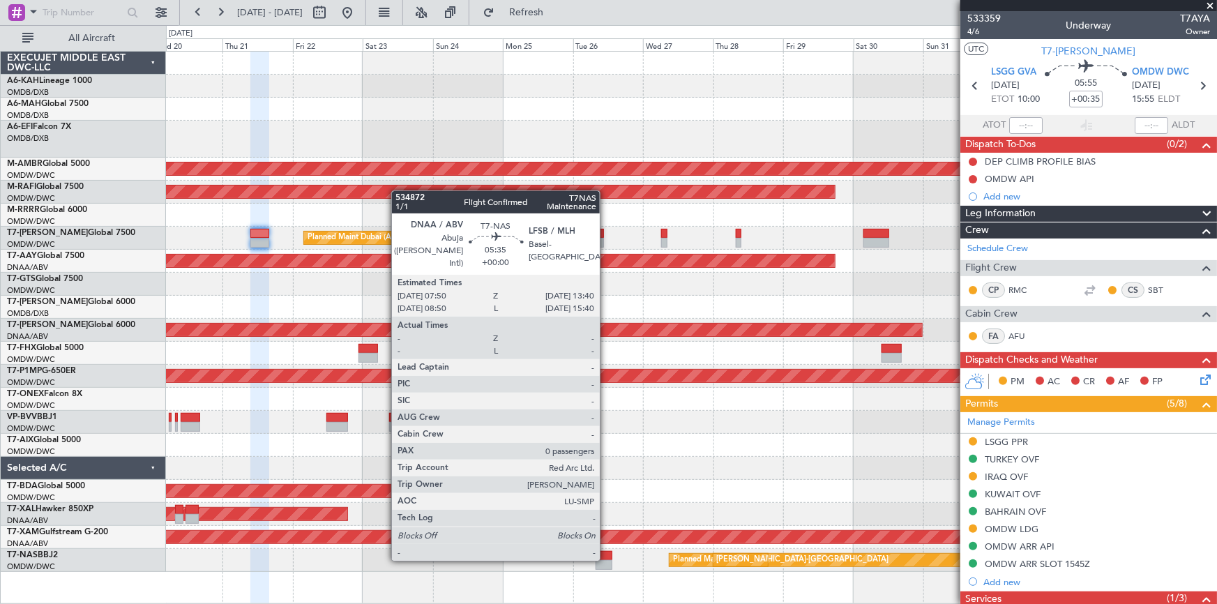
click at [606, 558] on div at bounding box center [604, 556] width 17 height 10
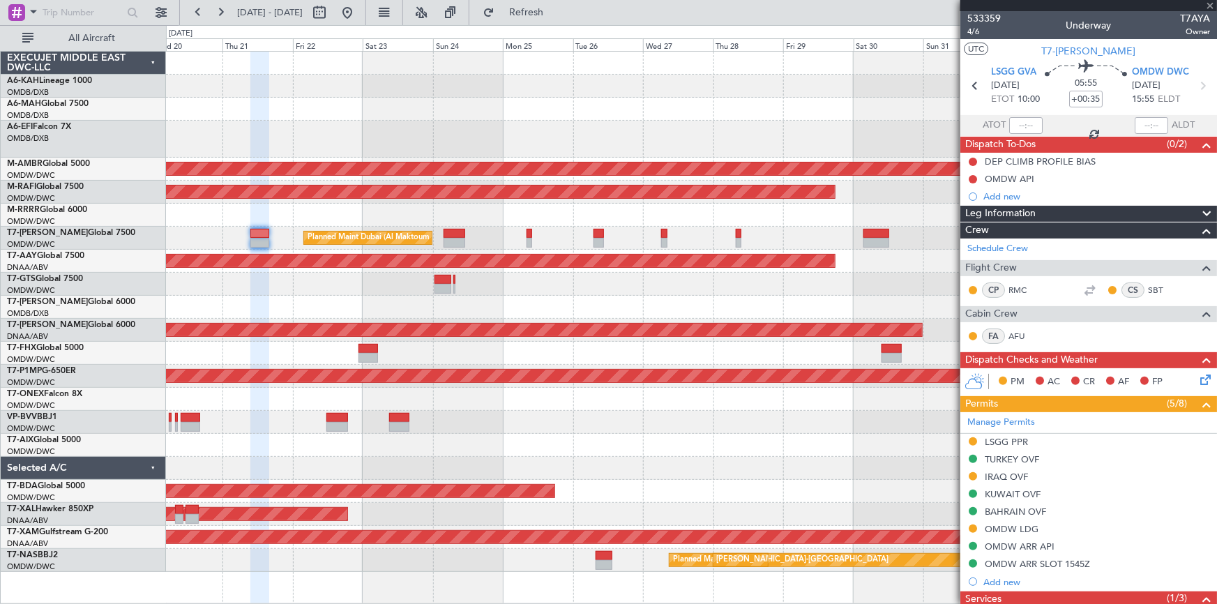
type input "0"
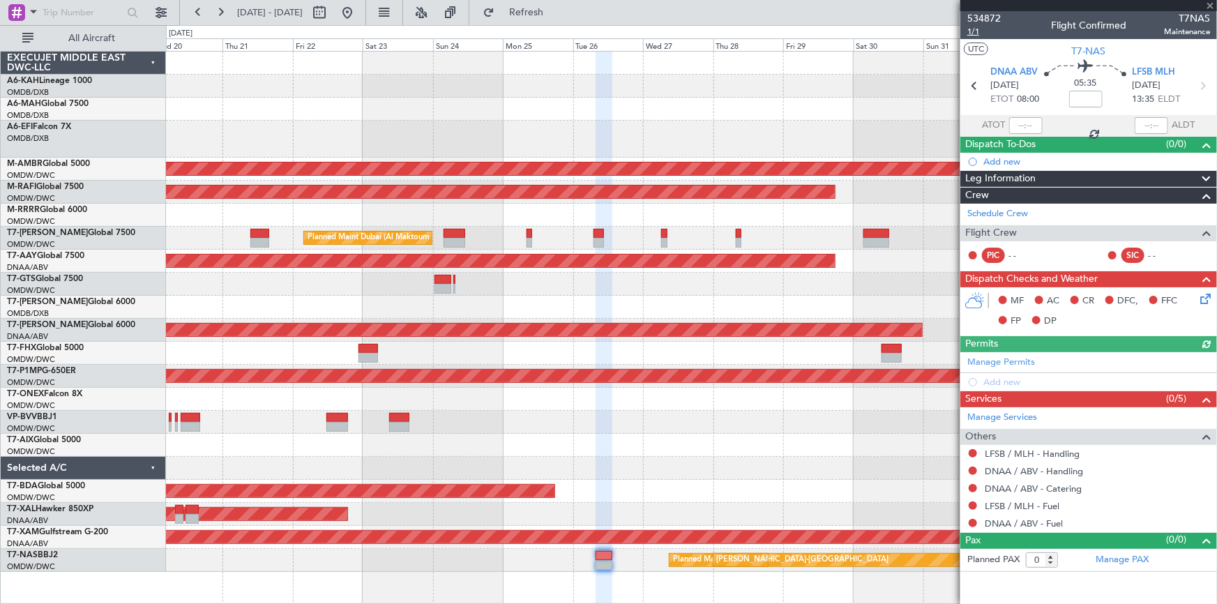
click at [967, 31] on span "1/1" at bounding box center [983, 32] width 33 height 12
click at [1008, 454] on link "LFSB / MLH - Handling" at bounding box center [1032, 454] width 95 height 12
click at [1041, 467] on link "DNAA / ABV - Handling" at bounding box center [1034, 471] width 98 height 12
click at [975, 484] on button at bounding box center [973, 488] width 8 height 8
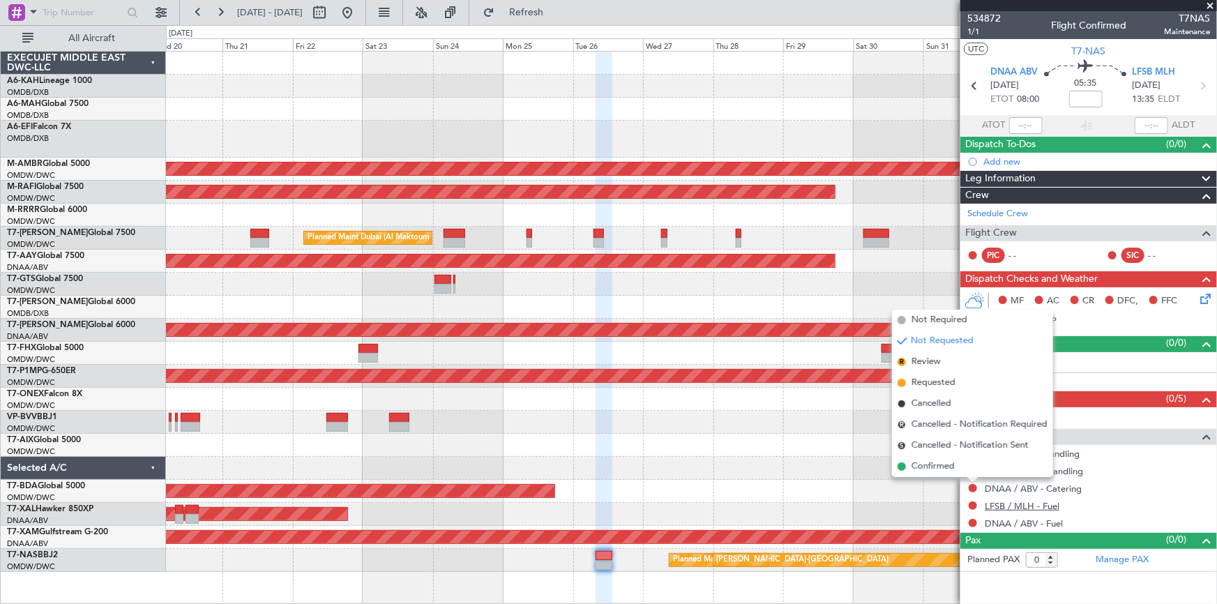
click at [1011, 504] on link "LFSB / MLH - Fuel" at bounding box center [1022, 506] width 75 height 12
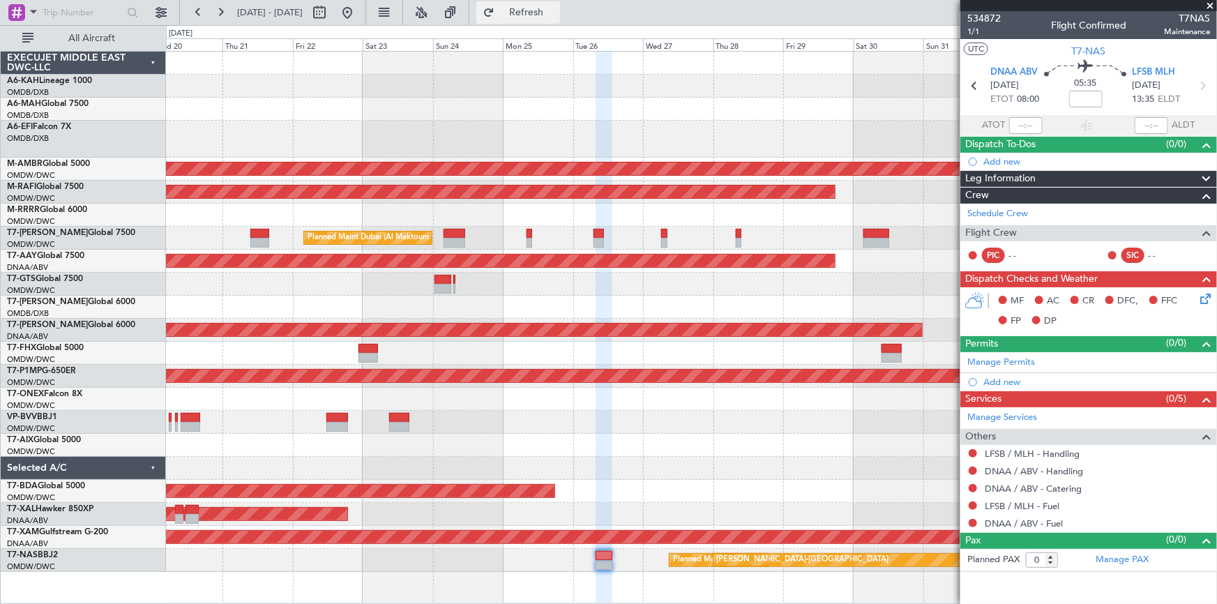
click at [551, 14] on span "Refresh" at bounding box center [526, 13] width 59 height 10
click at [1025, 518] on link "DNAA / ABV - Fuel" at bounding box center [1024, 523] width 78 height 12
click at [549, 11] on span "Refresh" at bounding box center [526, 13] width 59 height 10
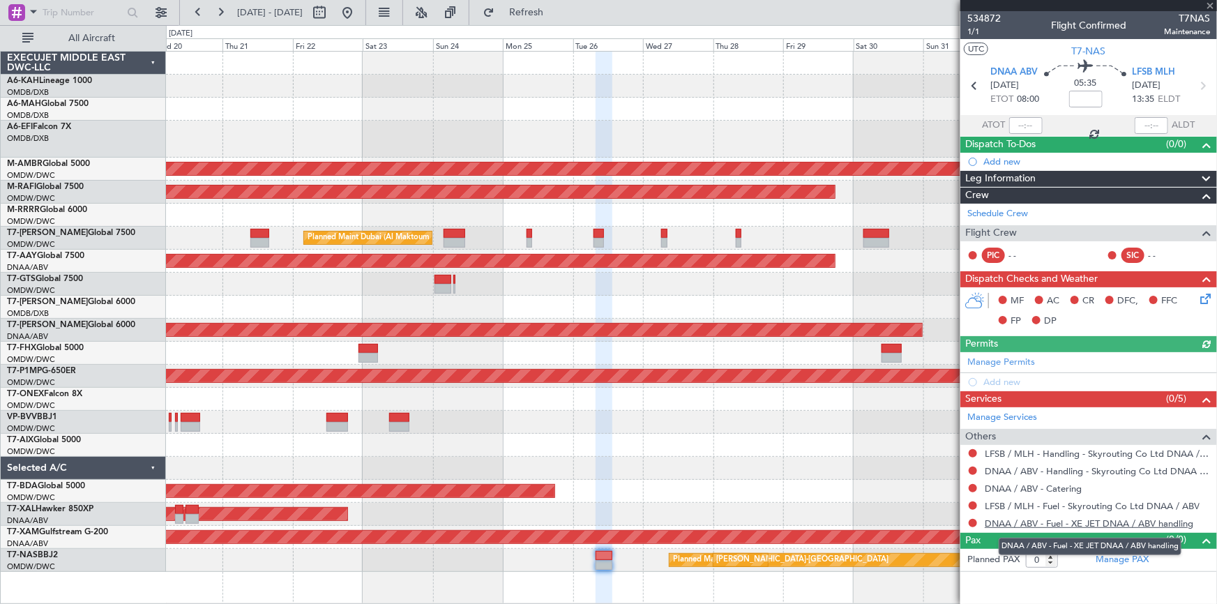
click at [1034, 523] on link "DNAA / ABV - Fuel - XE JET DNAA / ABV handling" at bounding box center [1089, 523] width 209 height 12
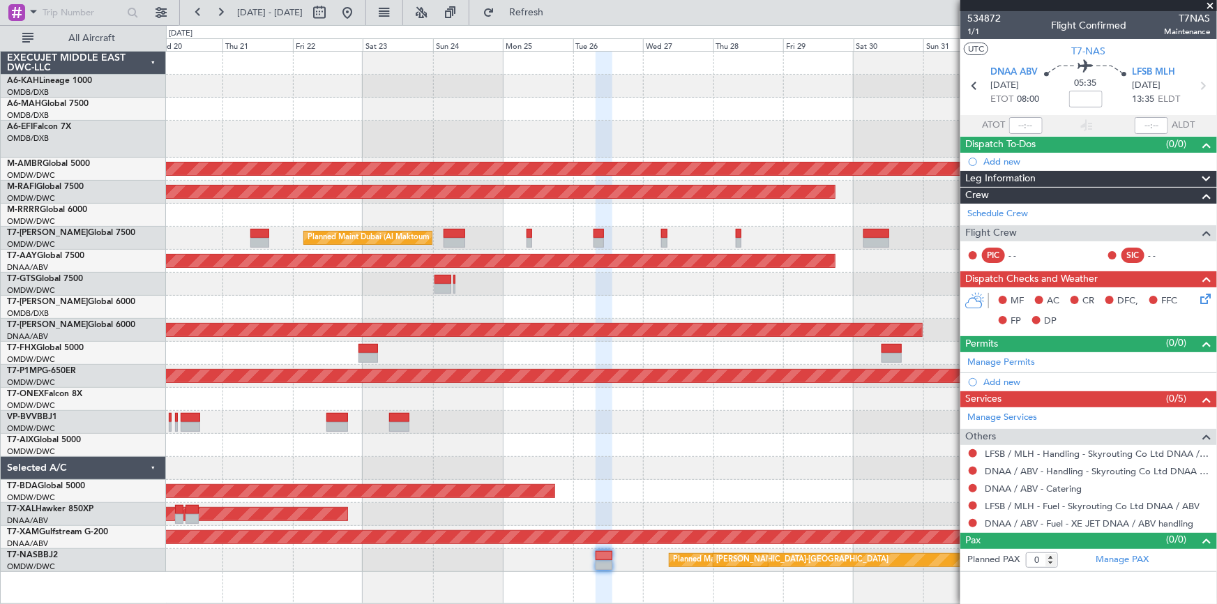
drag, startPoint x: 566, startPoint y: 12, endPoint x: 697, endPoint y: 163, distance: 199.8
click at [556, 12] on span "Refresh" at bounding box center [526, 13] width 59 height 10
click at [1009, 361] on div "Manage Permits Add new" at bounding box center [1088, 371] width 257 height 39
click at [1019, 358] on div "Manage Permits Add new" at bounding box center [1088, 371] width 257 height 39
click at [1023, 356] on link "Manage Permits" at bounding box center [1001, 363] width 68 height 14
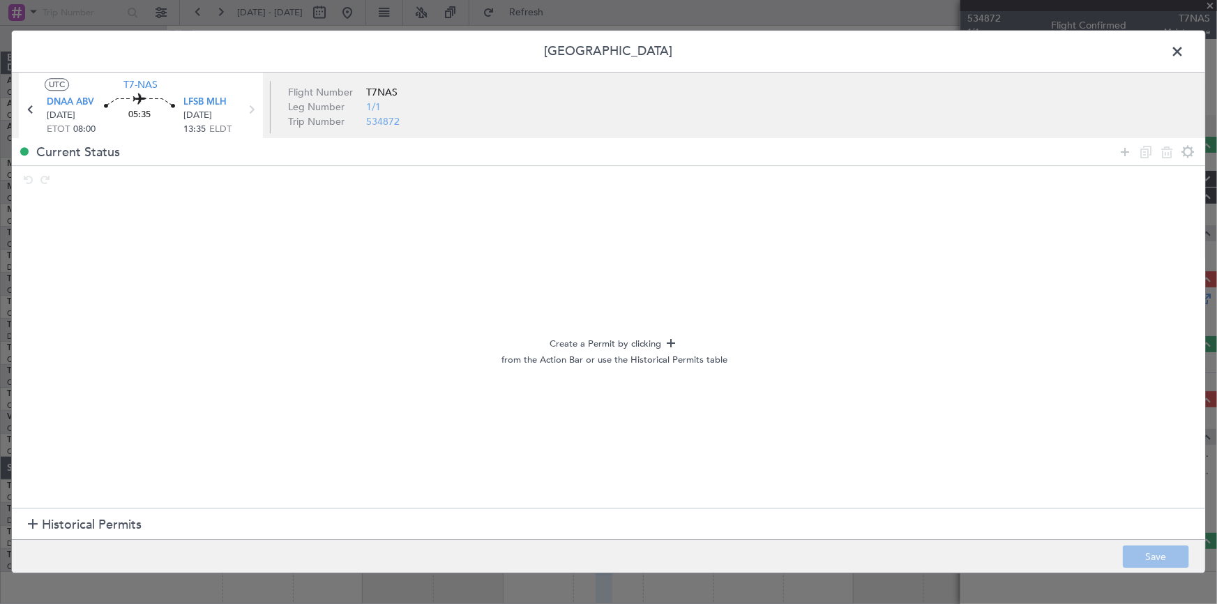
click at [77, 512] on section "Historical Permits" at bounding box center [608, 524] width 1193 height 33
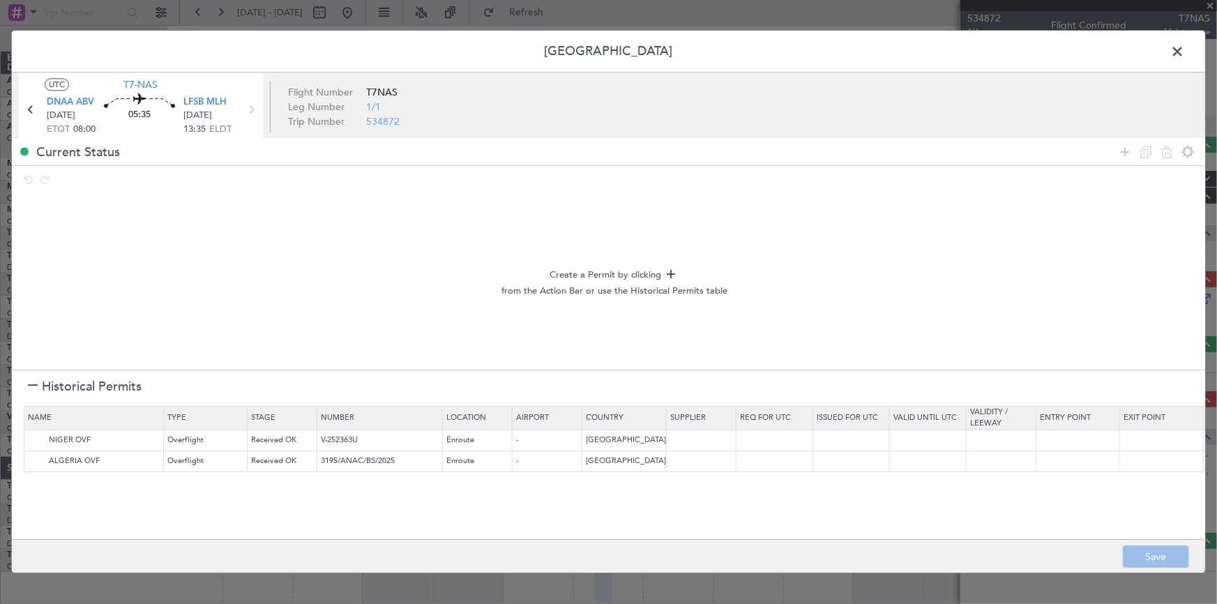
drag, startPoint x: 1124, startPoint y: 148, endPoint x: 207, endPoint y: 288, distance: 927.7
click at [1116, 151] on div at bounding box center [1156, 152] width 84 height 20
click at [1126, 150] on icon at bounding box center [1125, 152] width 17 height 17
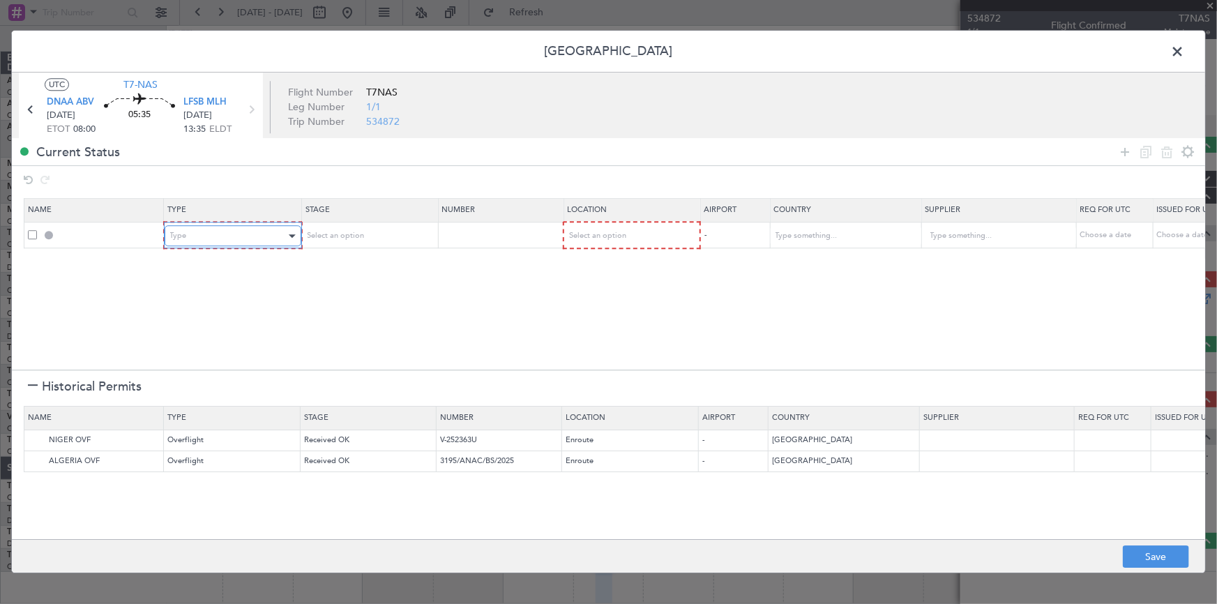
click at [285, 234] on div "Type" at bounding box center [233, 236] width 126 height 8
click at [202, 398] on span "Departure" at bounding box center [232, 403] width 124 height 21
click at [409, 231] on div "Select an option" at bounding box center [363, 236] width 116 height 21
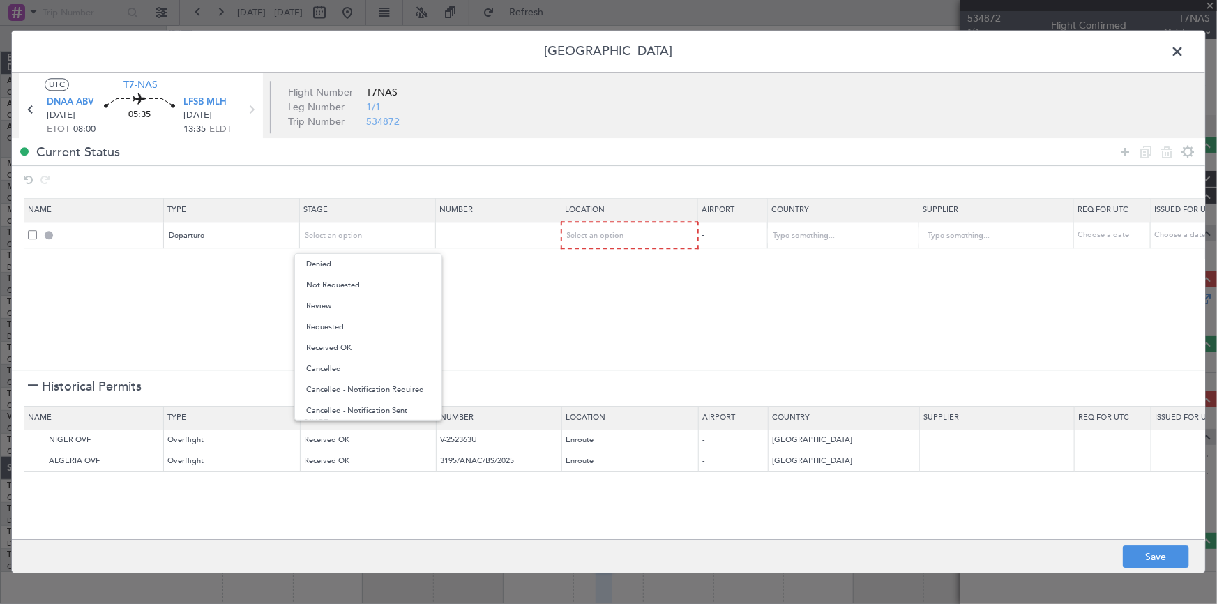
drag, startPoint x: 354, startPoint y: 286, endPoint x: 370, endPoint y: 282, distance: 16.4
click at [358, 285] on span "Not Requested" at bounding box center [368, 285] width 124 height 21
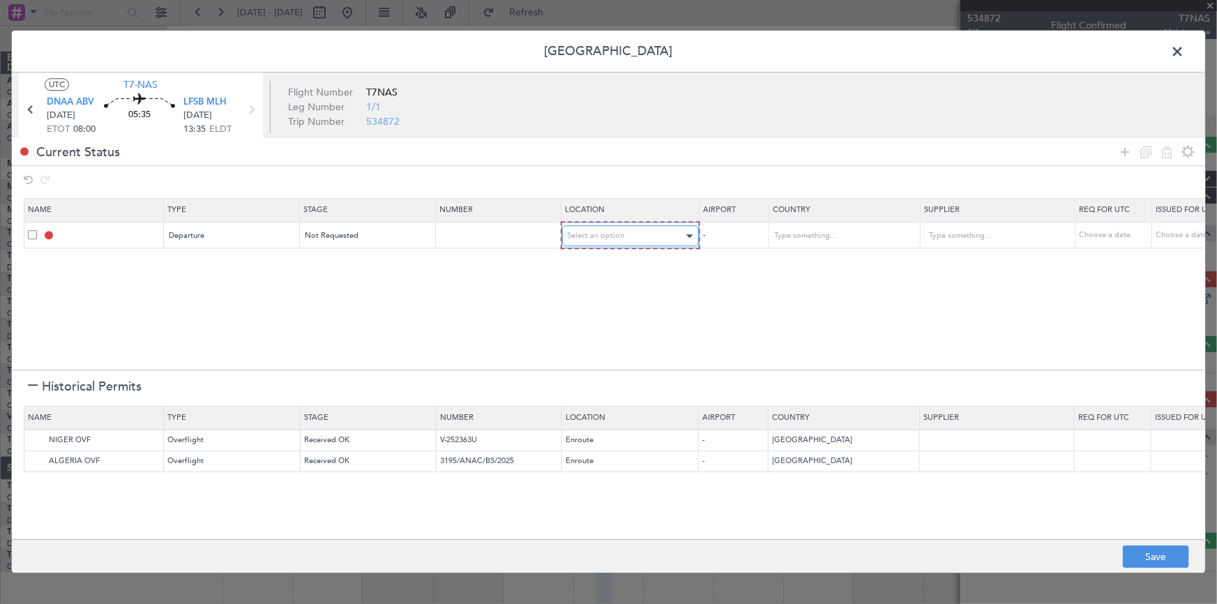
click at [613, 237] on span "Select an option" at bounding box center [596, 236] width 57 height 10
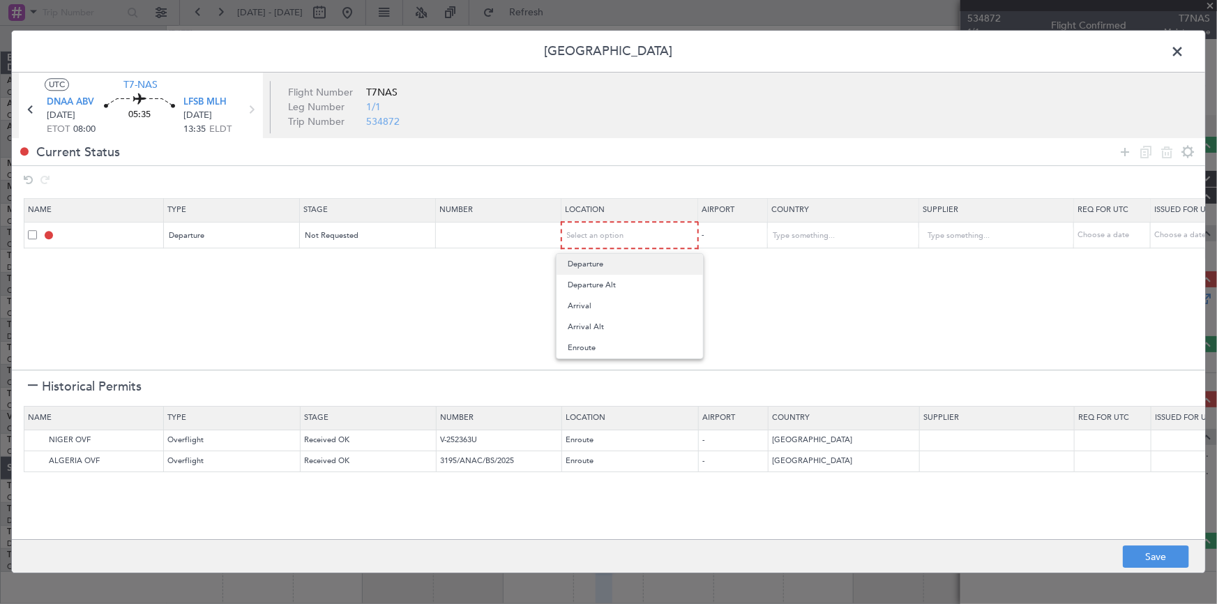
click at [593, 266] on span "Departure" at bounding box center [630, 264] width 124 height 21
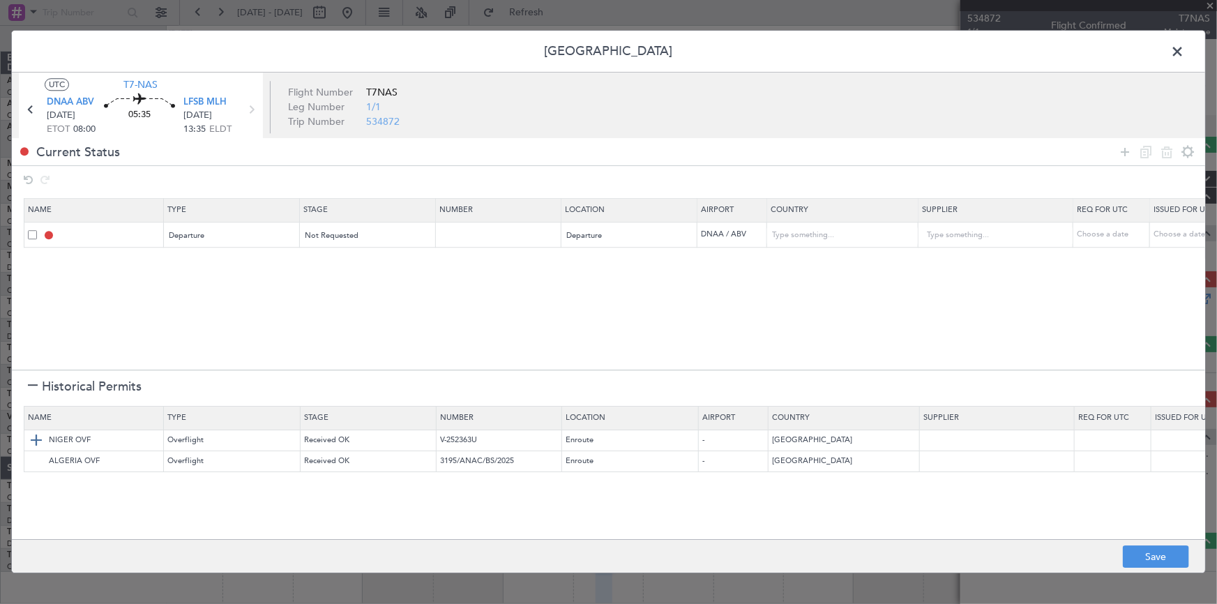
click at [36, 439] on img at bounding box center [36, 440] width 17 height 17
click at [36, 460] on img at bounding box center [36, 461] width 17 height 17
click at [1165, 552] on button "Save" at bounding box center [1156, 557] width 66 height 22
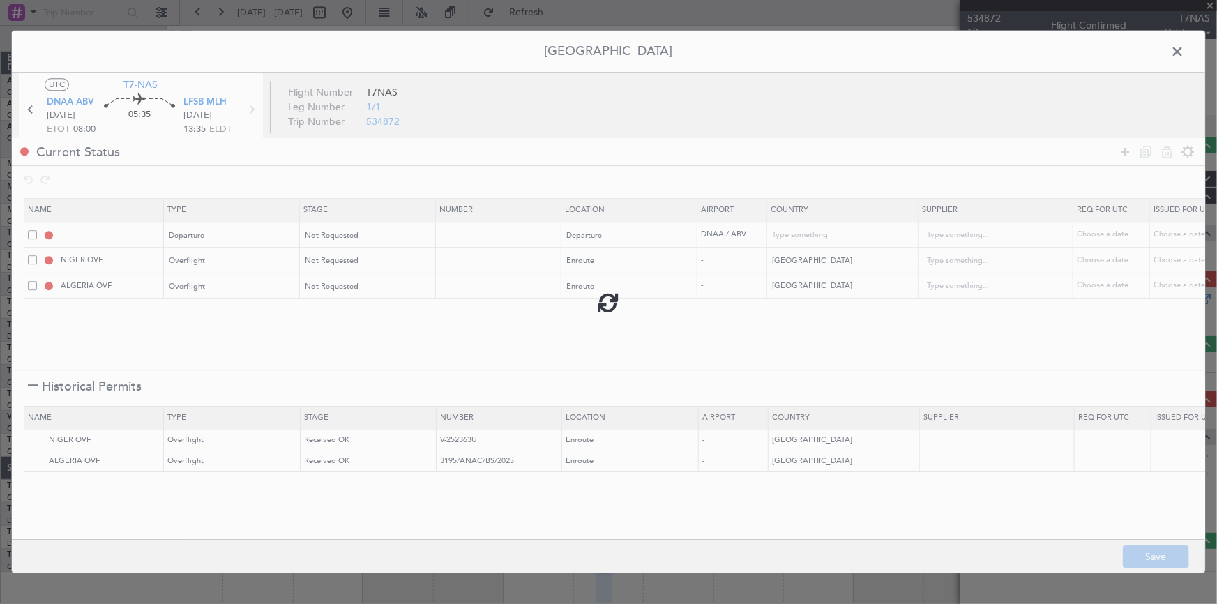
type input "DEPARTURE"
type input "[GEOGRAPHIC_DATA]"
type input "NNN"
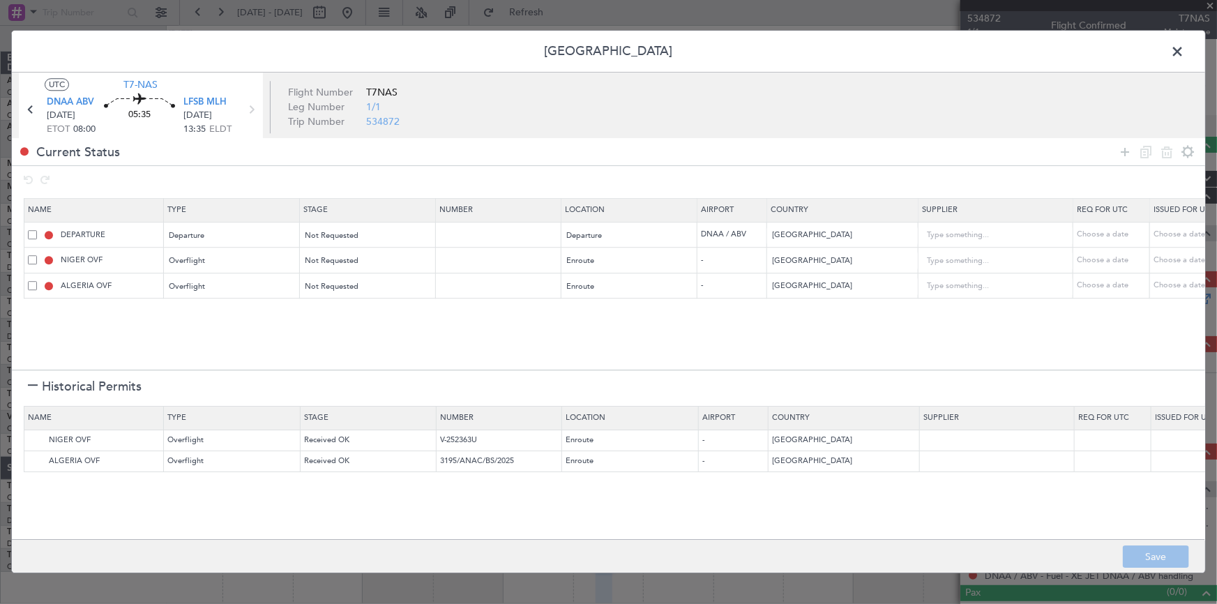
click at [1184, 51] on span at bounding box center [1184, 55] width 0 height 28
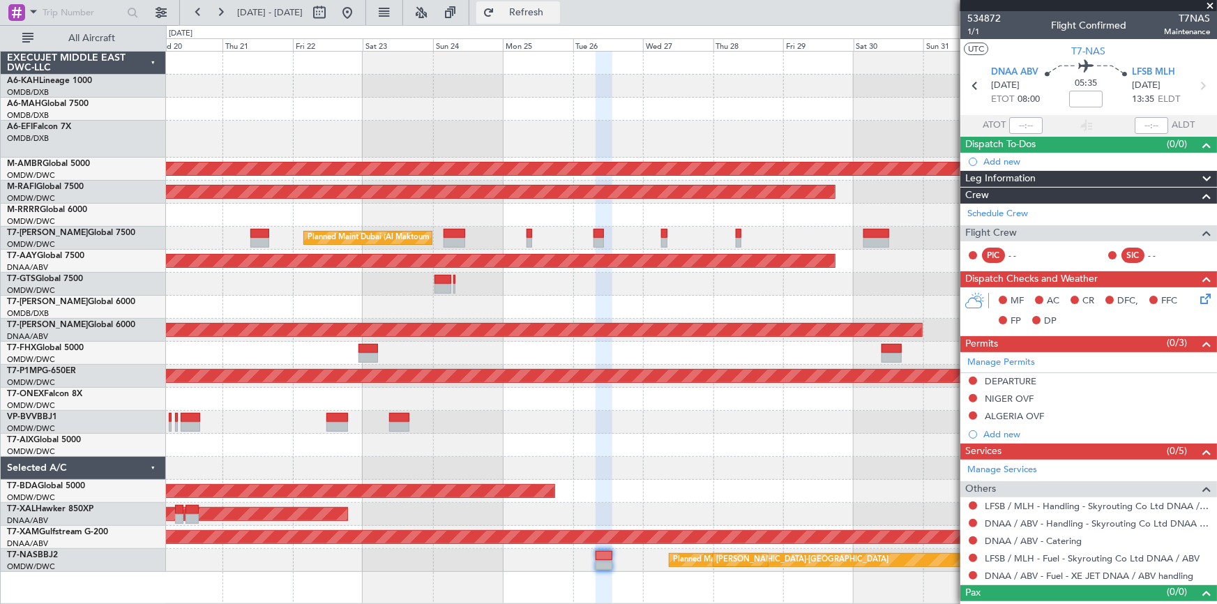
click at [556, 16] on span "Refresh" at bounding box center [526, 13] width 59 height 10
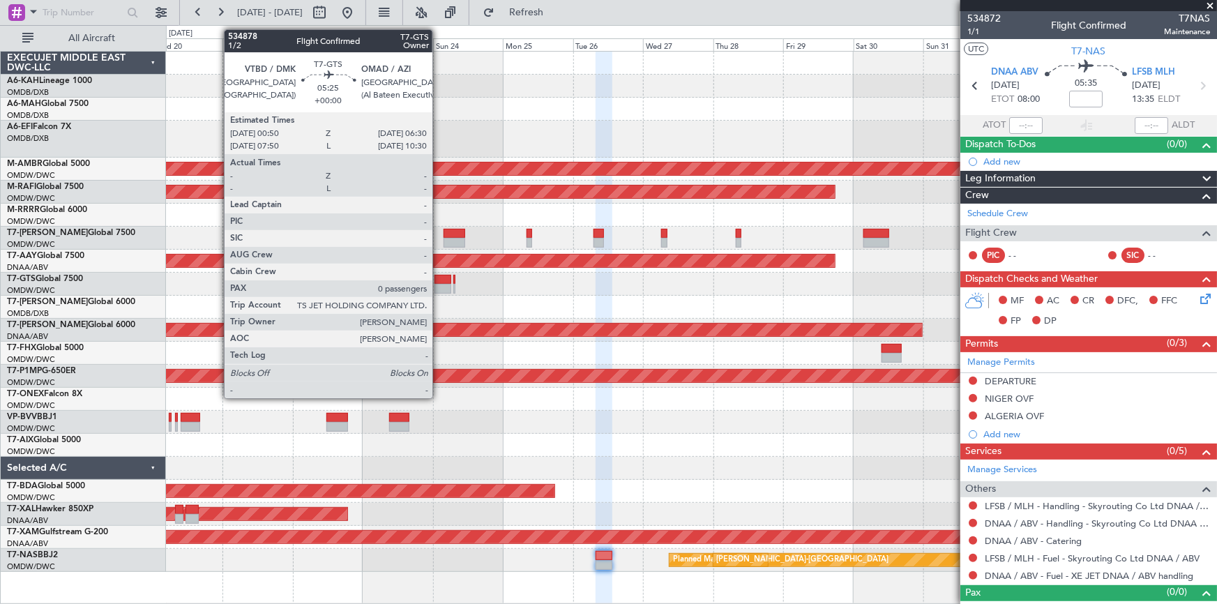
click at [439, 280] on div at bounding box center [442, 280] width 17 height 10
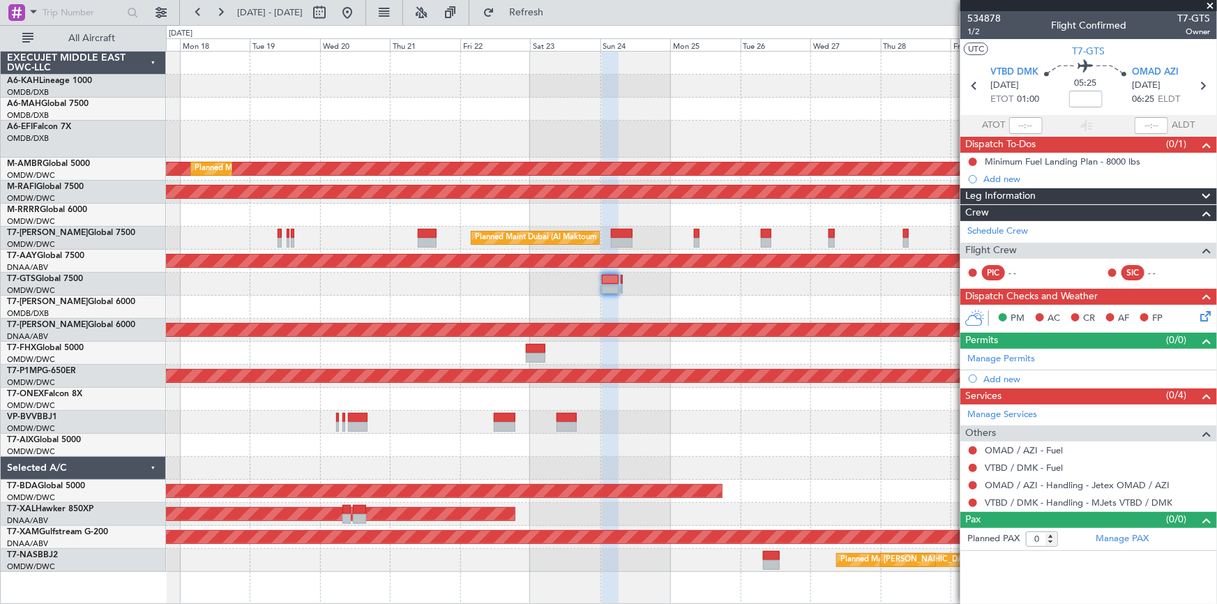
click at [561, 311] on div at bounding box center [691, 307] width 1051 height 23
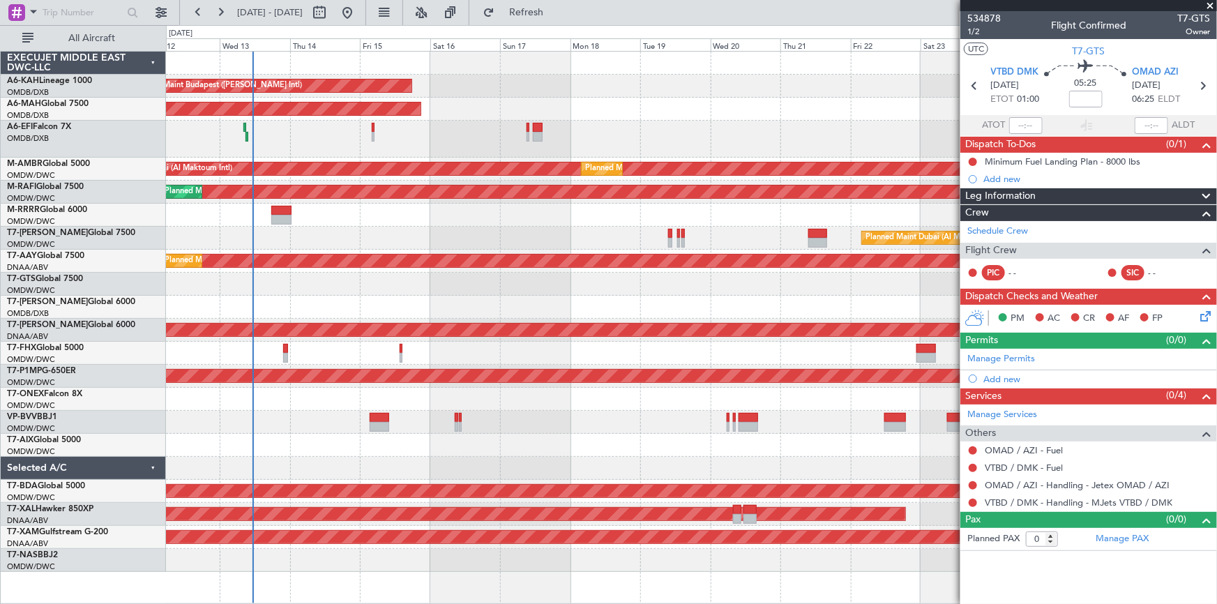
click at [610, 303] on div at bounding box center [691, 307] width 1051 height 23
click at [577, 300] on div at bounding box center [691, 307] width 1051 height 23
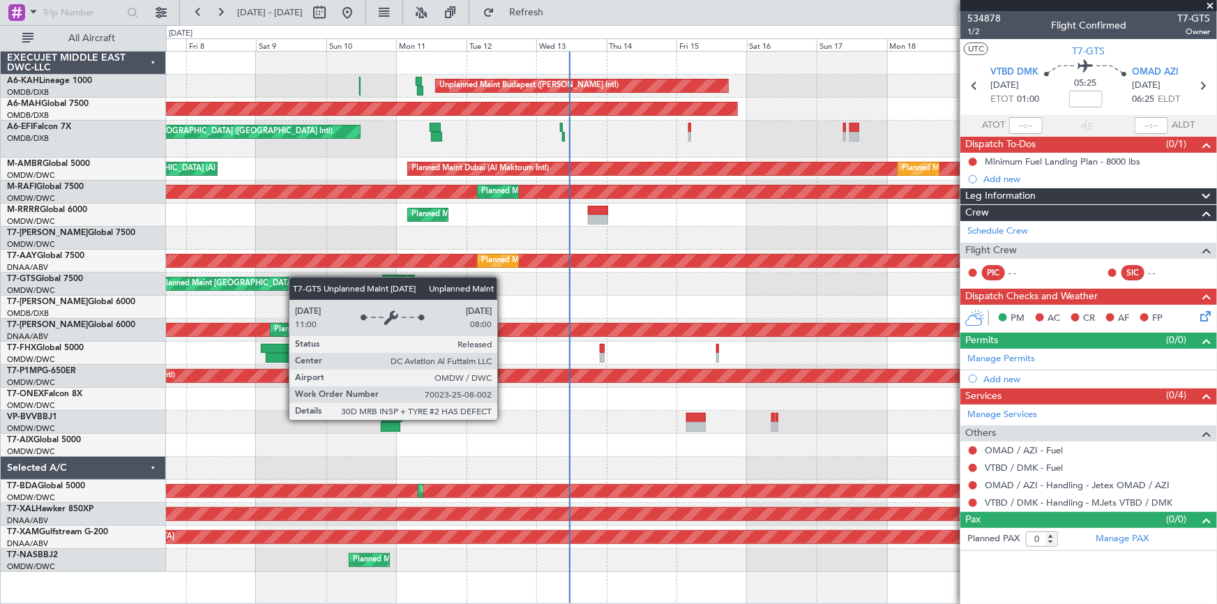
click at [470, 292] on div "Unplanned Maint [GEOGRAPHIC_DATA] (Al Maktoum Intl)" at bounding box center [691, 284] width 1051 height 23
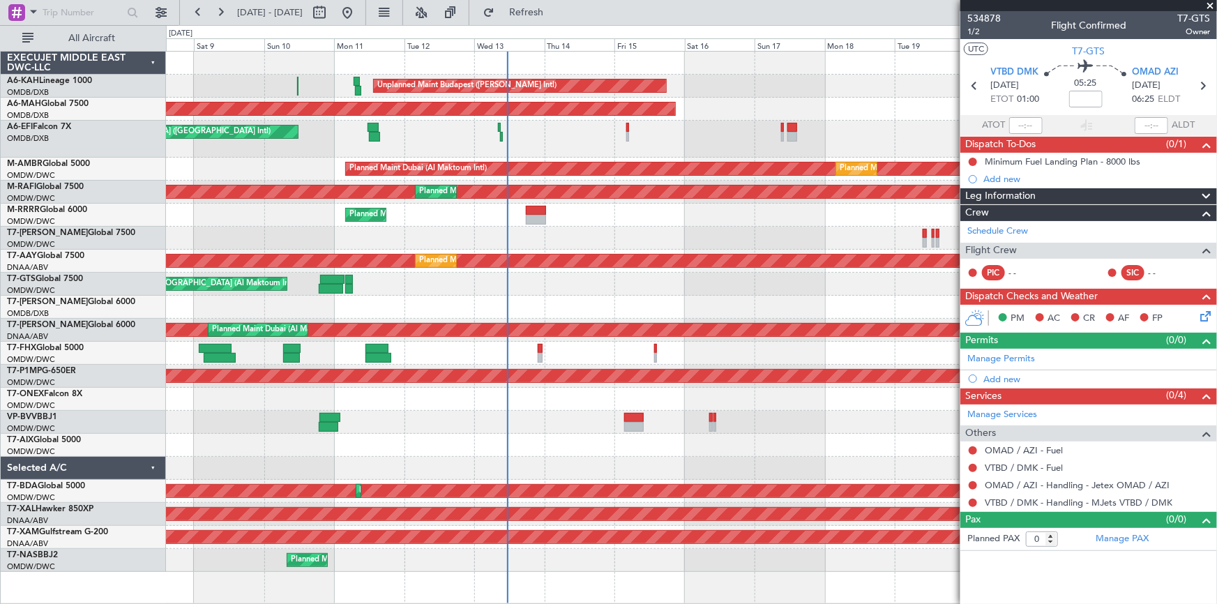
click at [354, 179] on div "Unplanned Maint Budapest ([PERSON_NAME] Intl) Planned Maint [GEOGRAPHIC_DATA] (…" at bounding box center [691, 312] width 1051 height 520
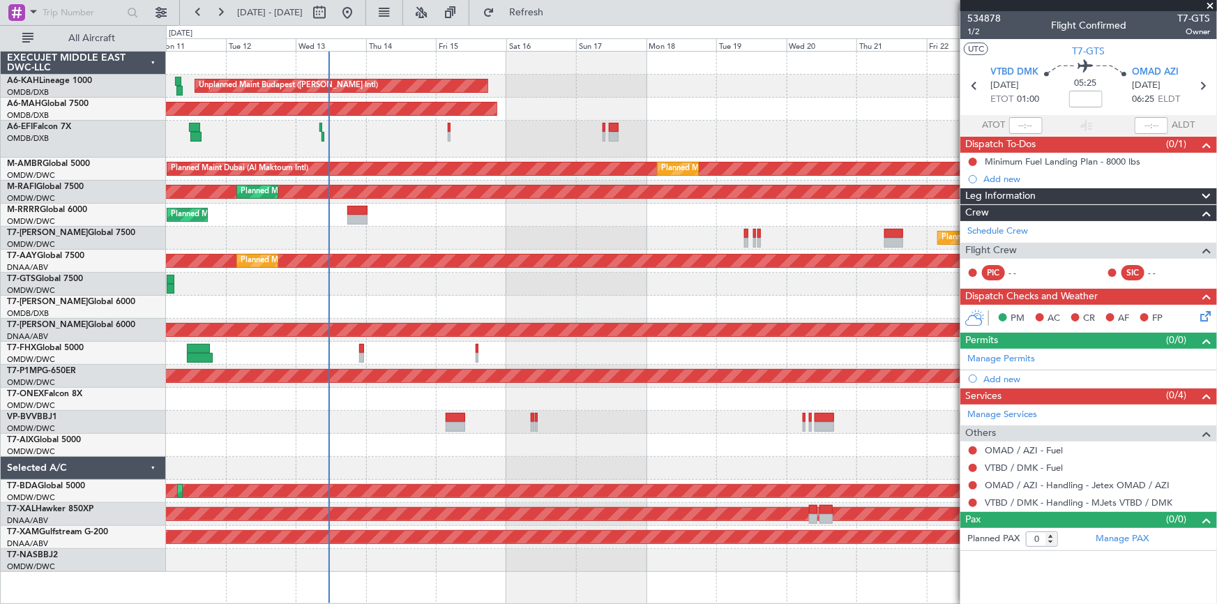
click at [348, 139] on div "Unplanned Maint [GEOGRAPHIC_DATA] ([GEOGRAPHIC_DATA] Intl)" at bounding box center [691, 139] width 1051 height 37
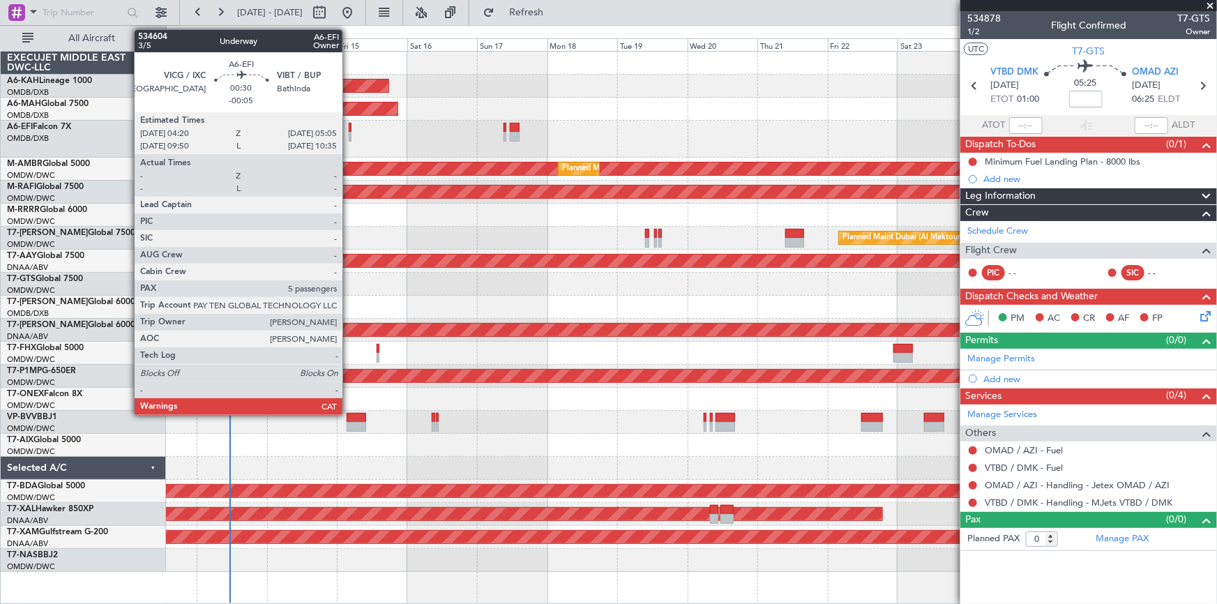
click at [349, 126] on div at bounding box center [350, 128] width 3 height 10
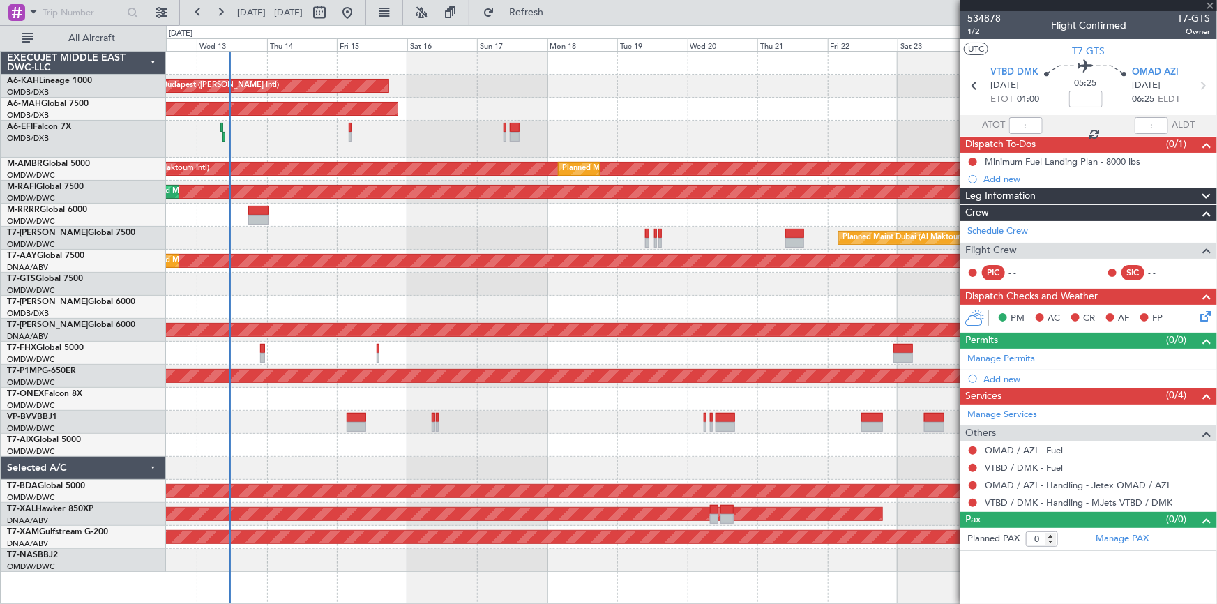
type input "-00:05"
type input "5"
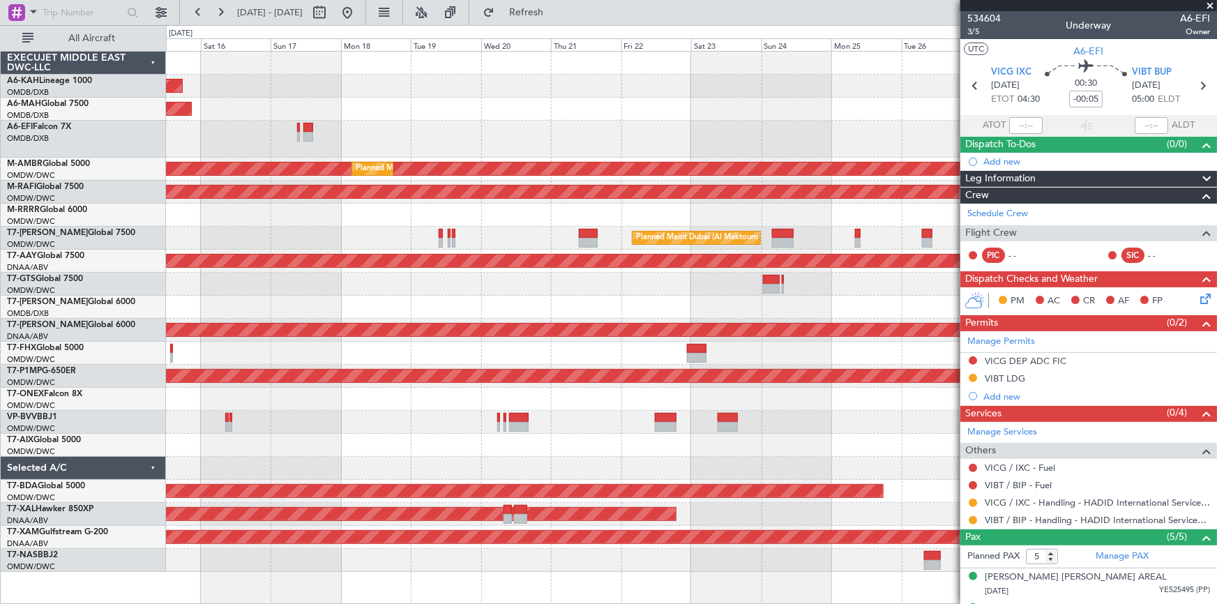
click at [405, 296] on div at bounding box center [691, 307] width 1051 height 23
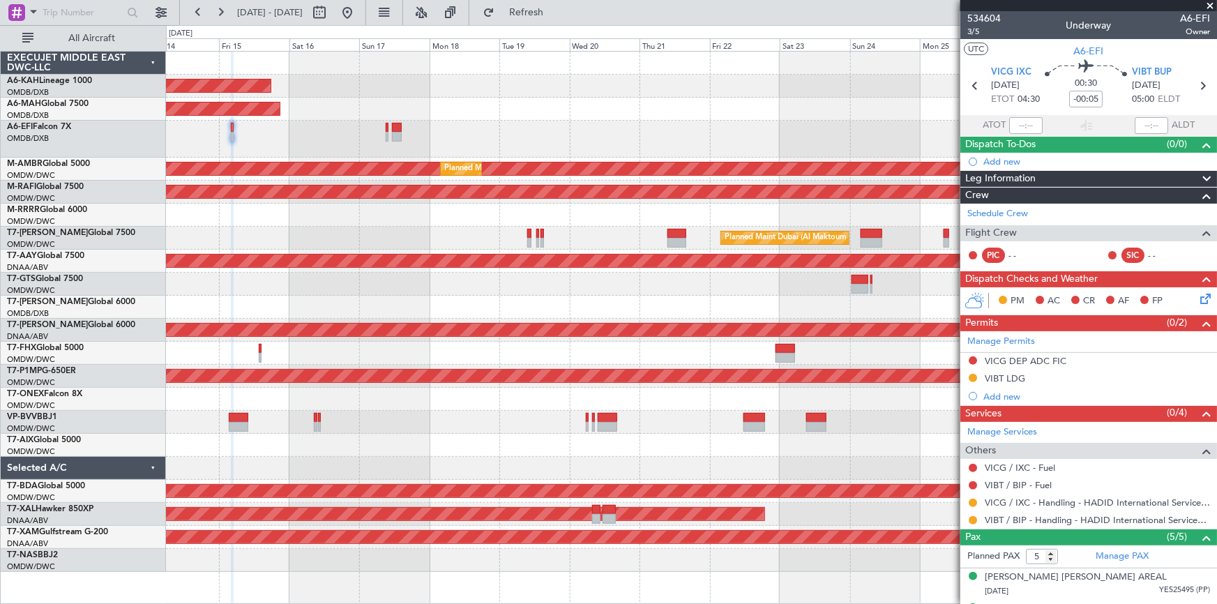
click at [471, 293] on div at bounding box center [691, 284] width 1051 height 23
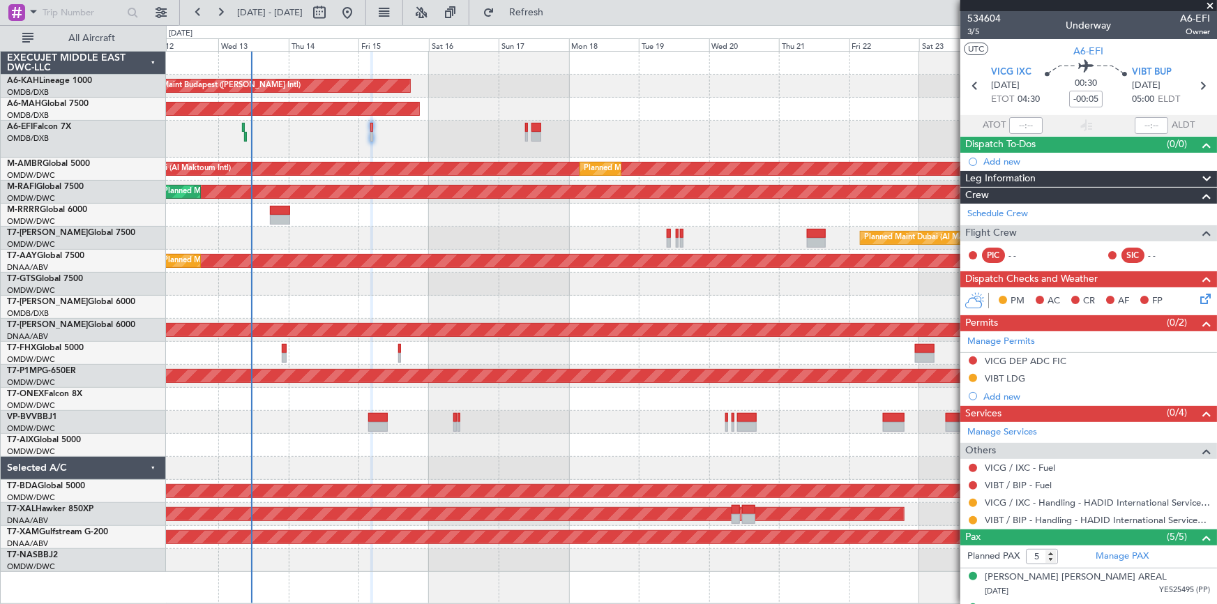
click at [469, 338] on div "Unplanned Maint Budapest ([PERSON_NAME] Intl) Planned Maint [GEOGRAPHIC_DATA] (…" at bounding box center [691, 312] width 1051 height 520
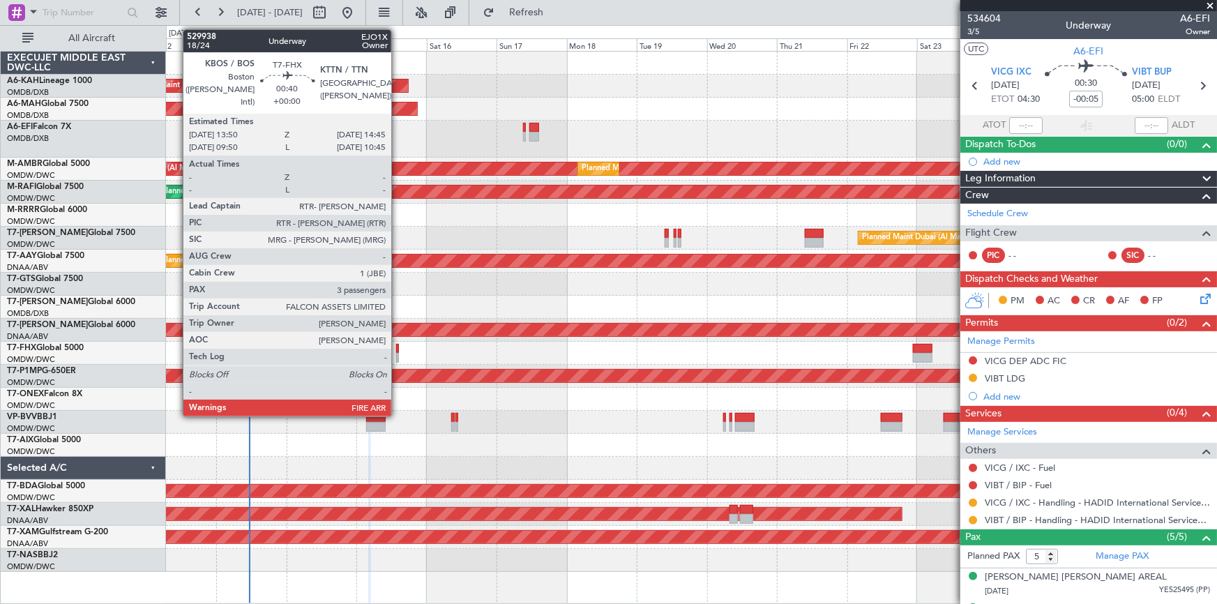
click at [398, 348] on div at bounding box center [397, 349] width 3 height 10
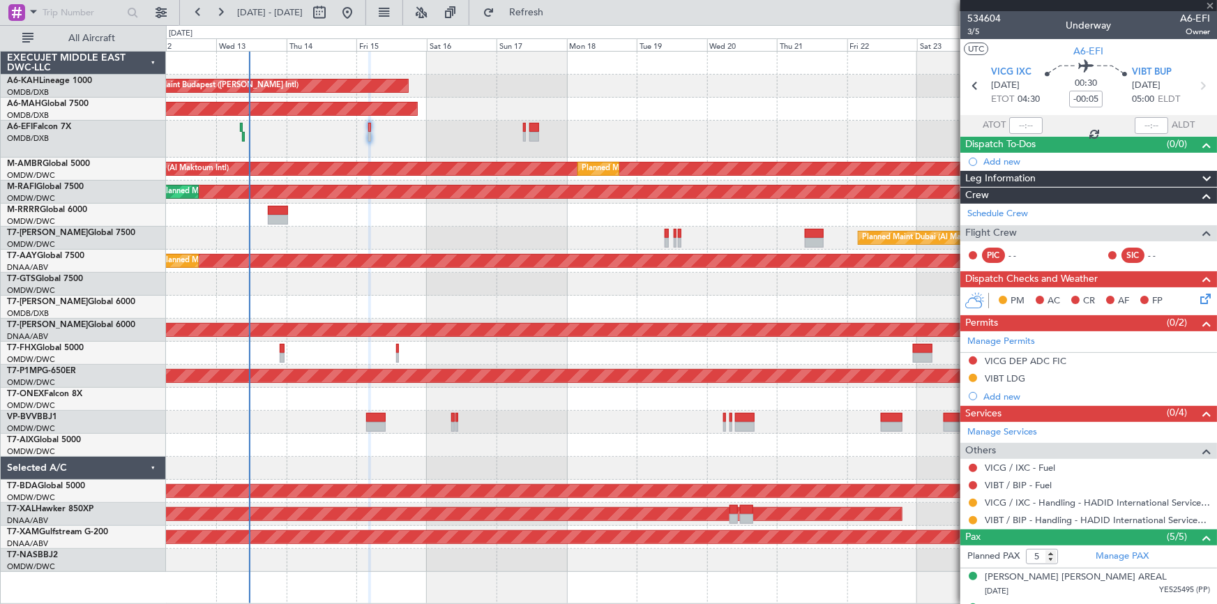
type input "3"
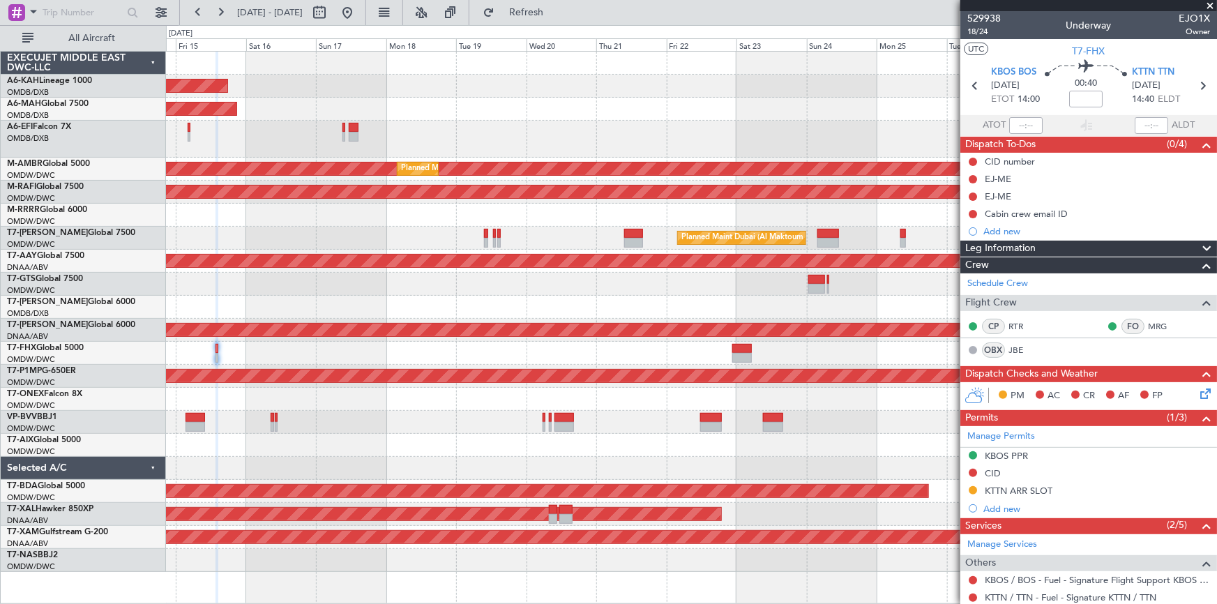
click at [557, 349] on div at bounding box center [691, 353] width 1051 height 23
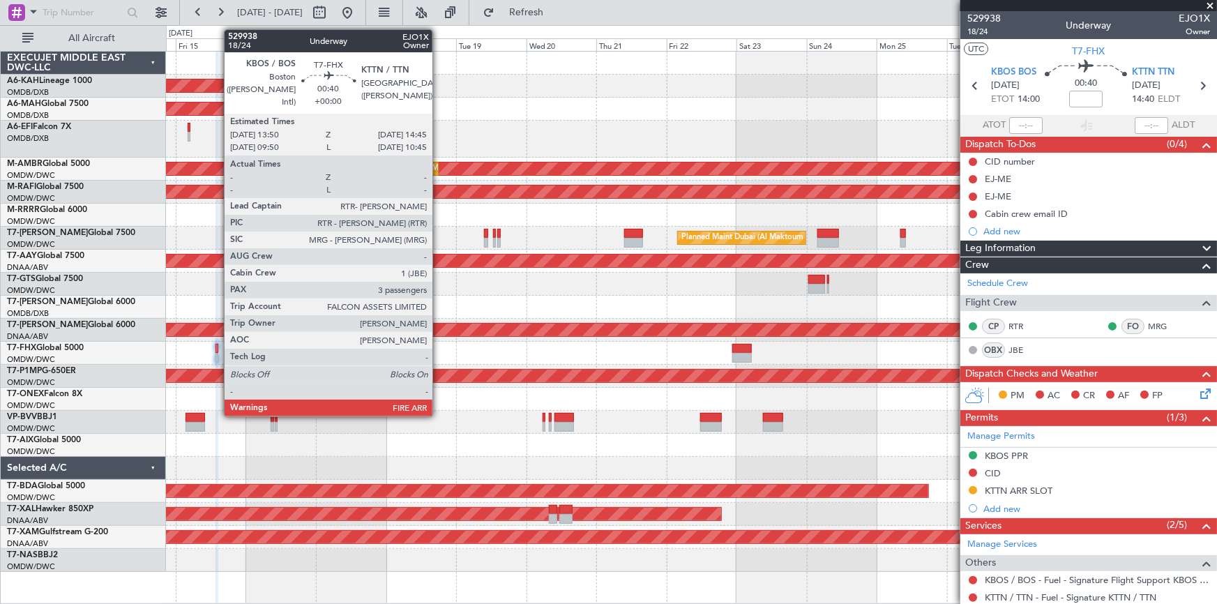
click at [217, 347] on div at bounding box center [216, 349] width 3 height 10
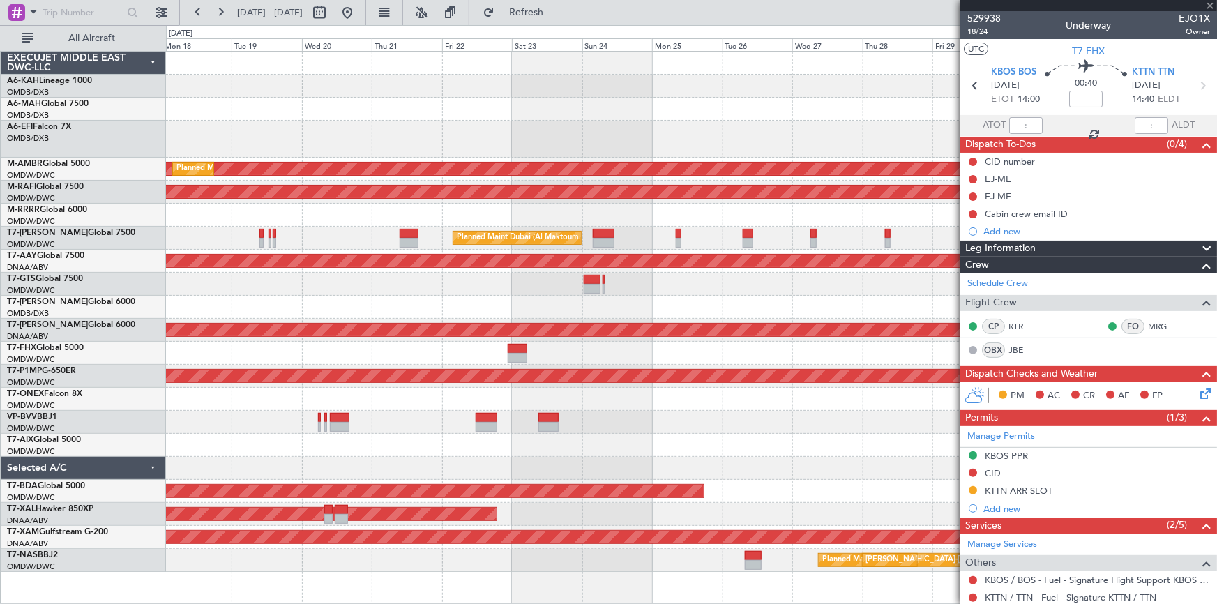
click at [444, 340] on div "Unplanned Maint Budapest (Ferenc Liszt Intl) Planned Maint Dubai (Dubai Intl) P…" at bounding box center [691, 312] width 1051 height 520
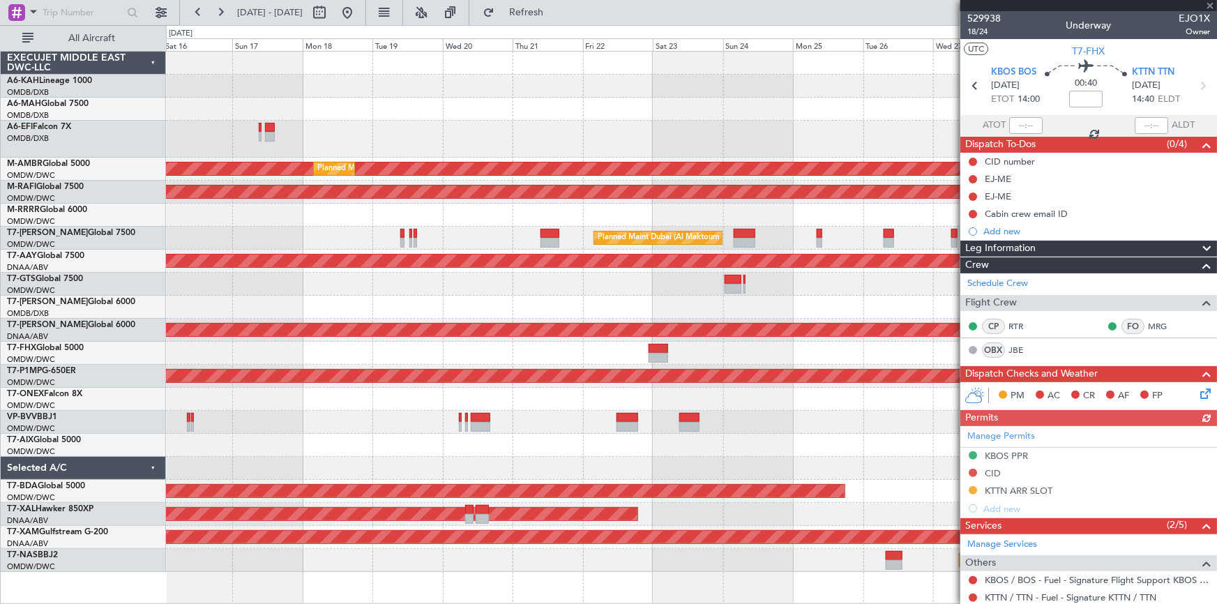
click at [674, 358] on div at bounding box center [691, 353] width 1051 height 23
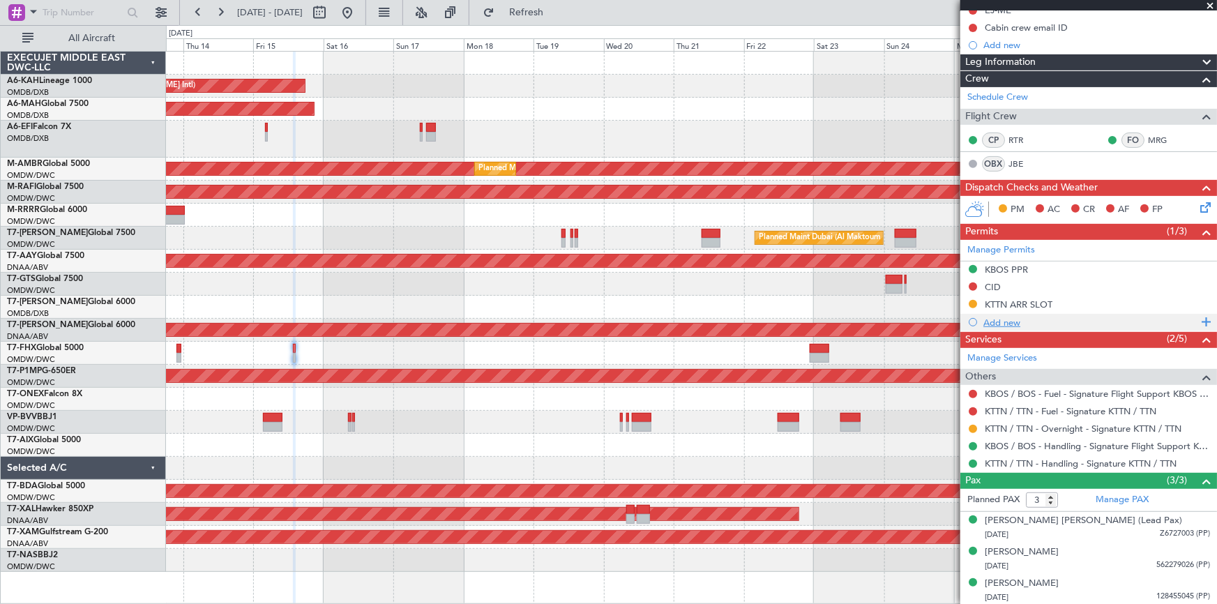
scroll to position [0, 0]
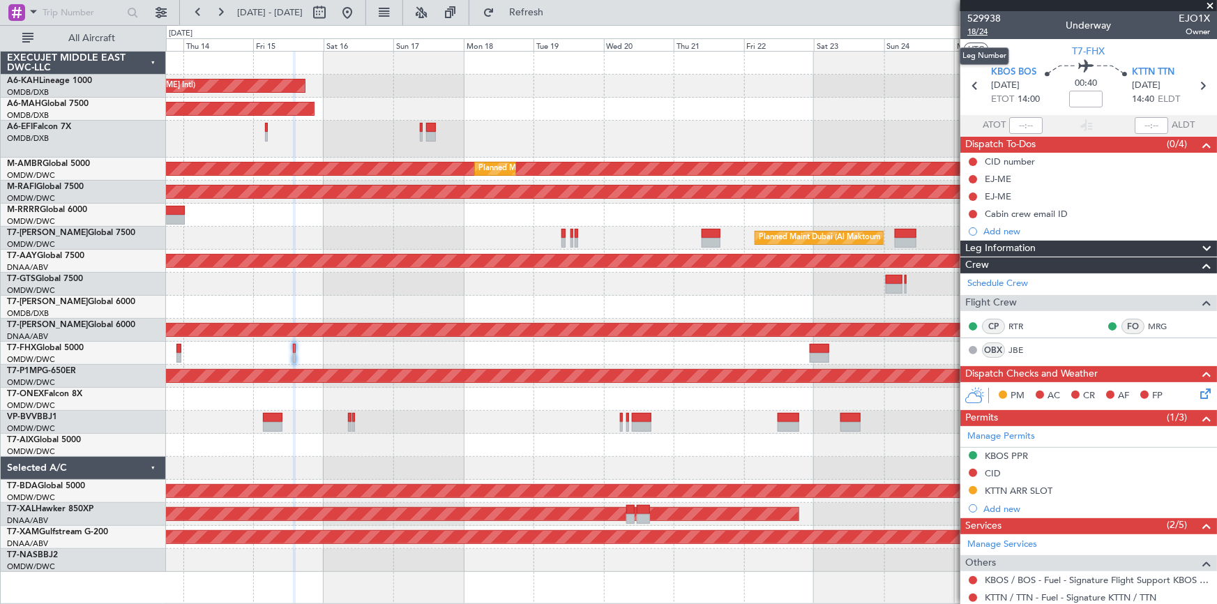
click at [981, 28] on span "18/24" at bounding box center [983, 32] width 33 height 12
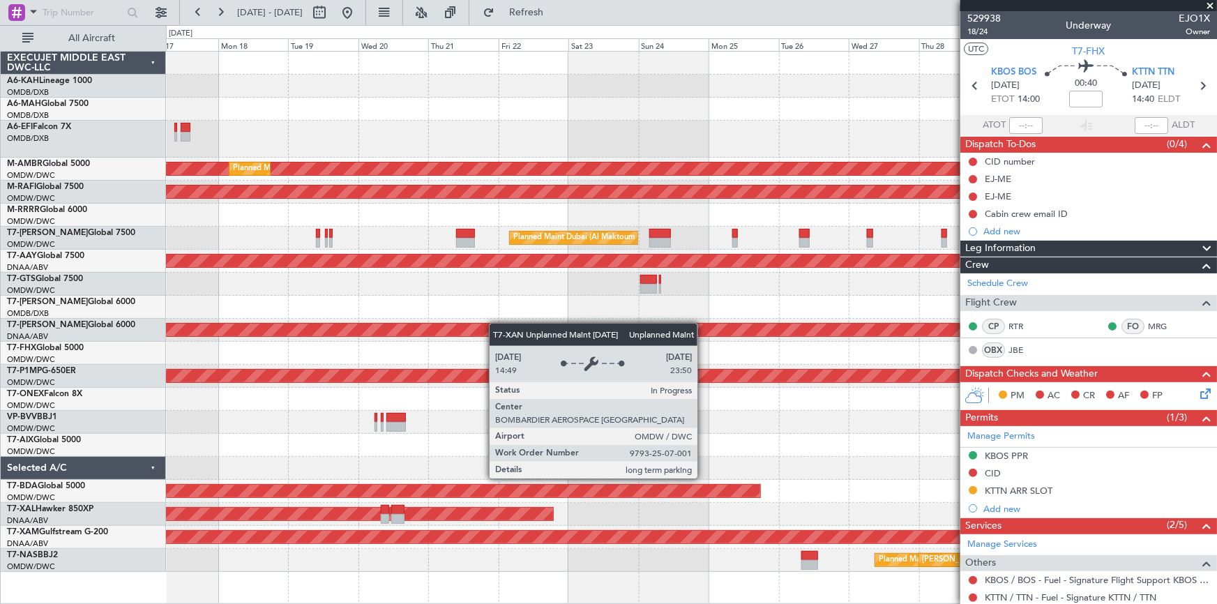
click at [467, 323] on div "Unplanned Maint [GEOGRAPHIC_DATA] (Al Maktoum Intl)" at bounding box center [691, 330] width 1051 height 23
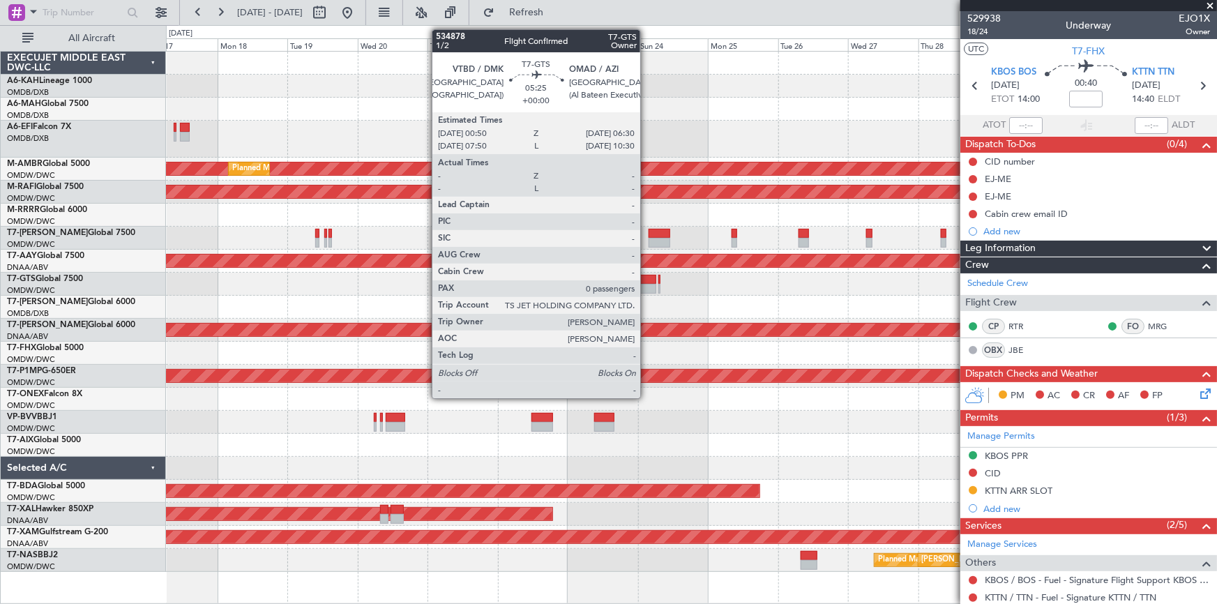
click at [646, 282] on div at bounding box center [648, 280] width 17 height 10
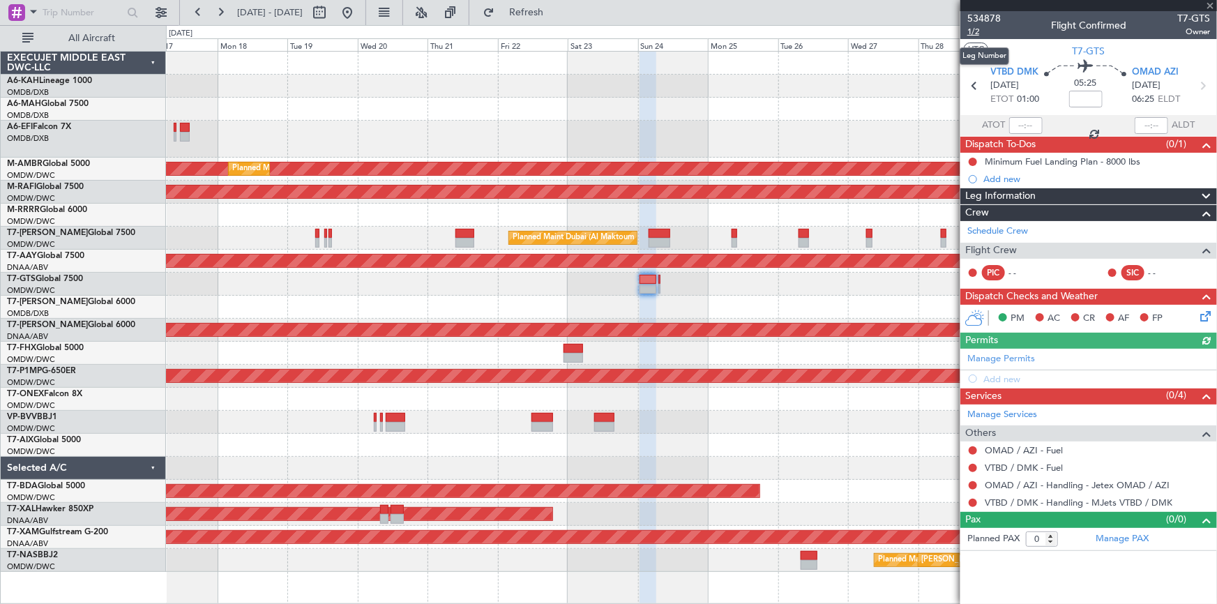
click at [976, 28] on span "1/2" at bounding box center [983, 32] width 33 height 12
click at [1095, 95] on input at bounding box center [1085, 99] width 33 height 17
click at [358, 10] on button at bounding box center [347, 12] width 22 height 22
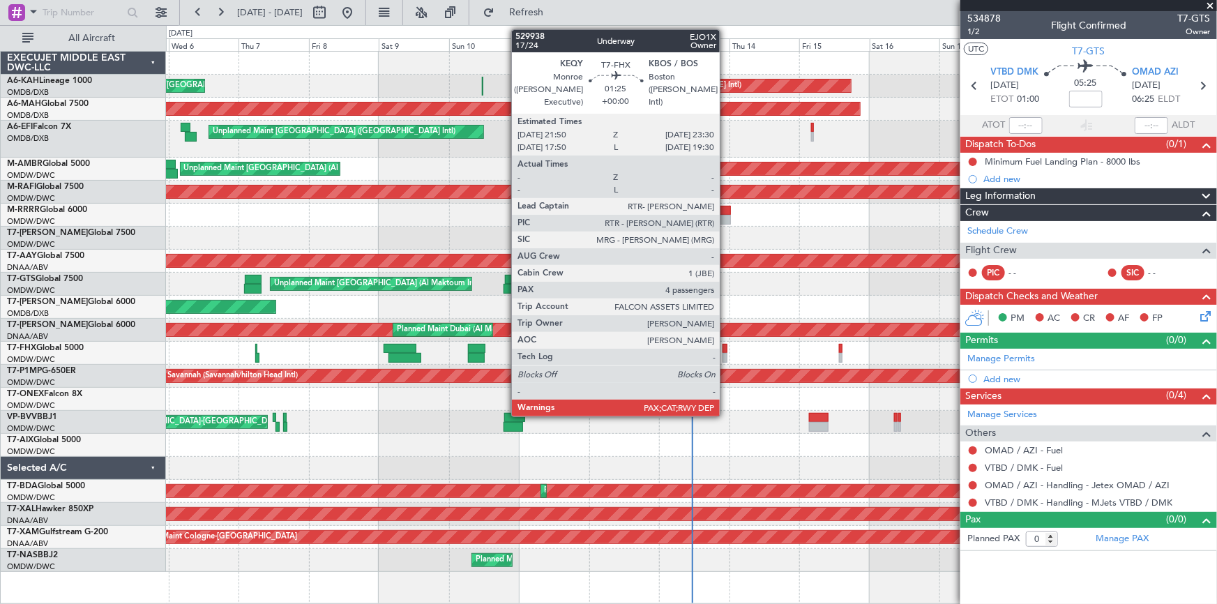
click at [726, 350] on div at bounding box center [725, 349] width 5 height 10
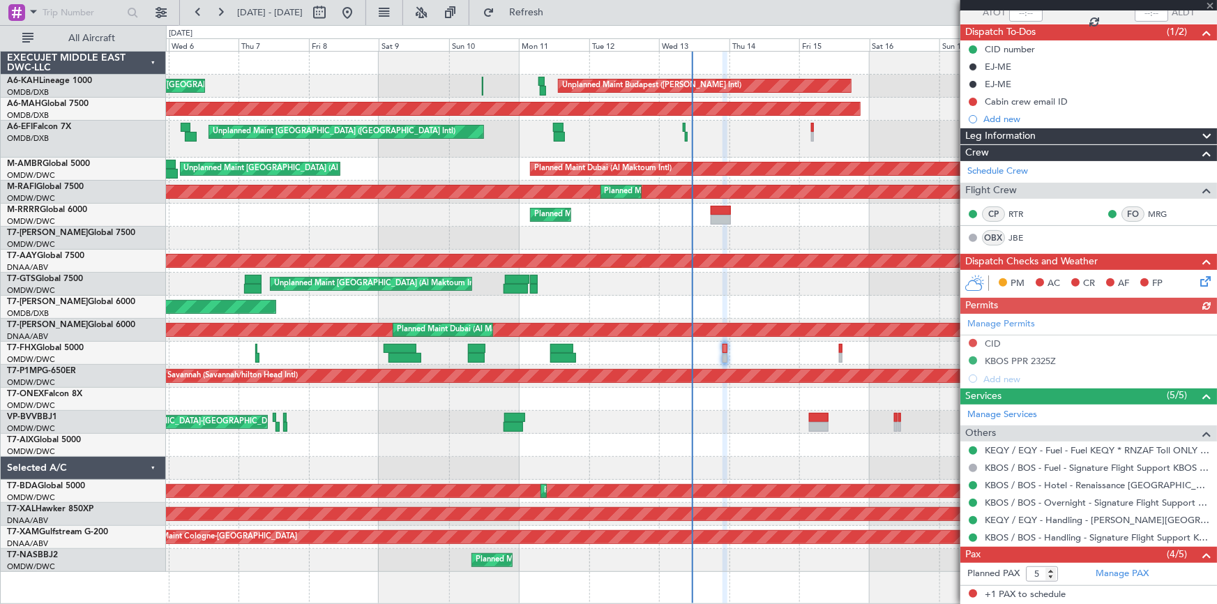
scroll to position [190, 0]
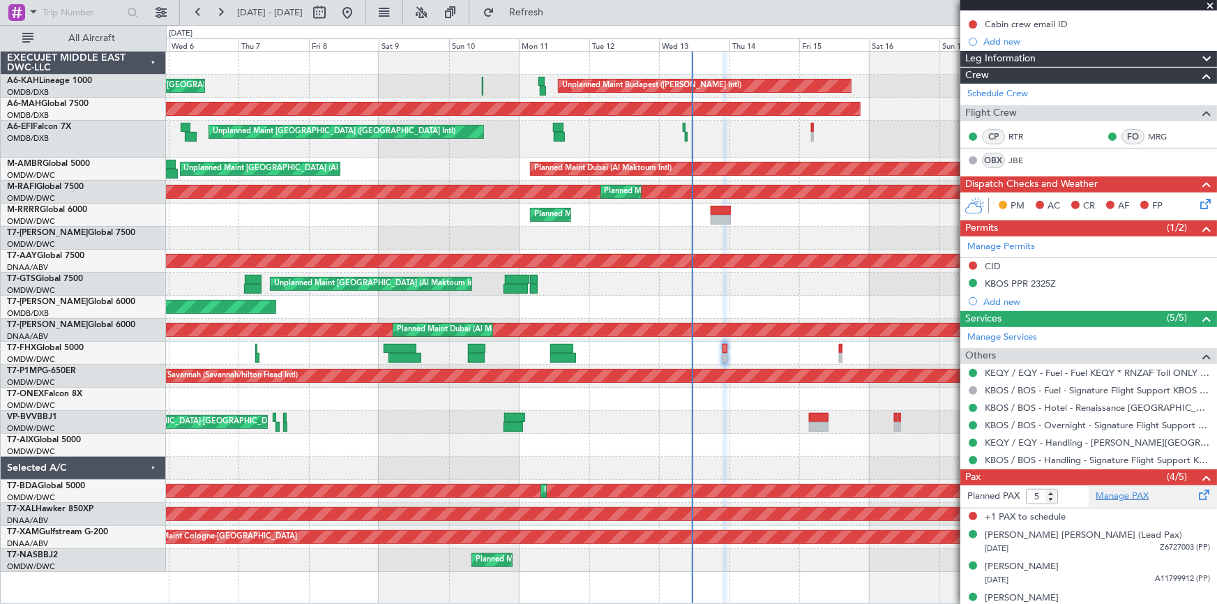
click at [1109, 493] on link "Manage PAX" at bounding box center [1122, 497] width 53 height 14
click at [1117, 492] on link "Manage PAX" at bounding box center [1122, 497] width 53 height 14
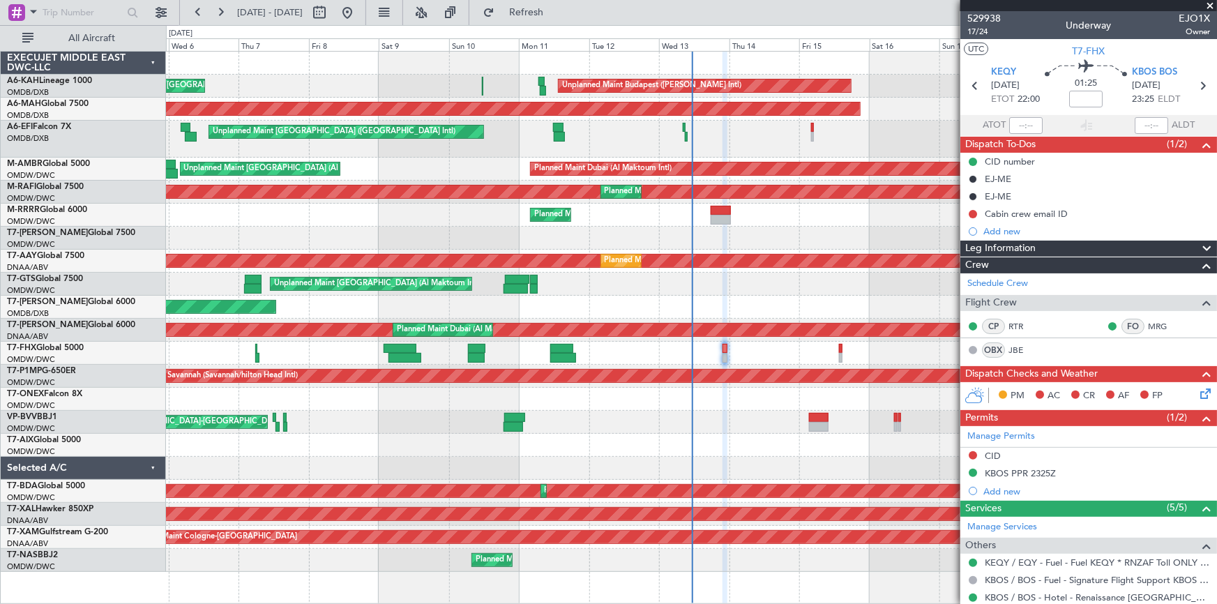
scroll to position [236, 0]
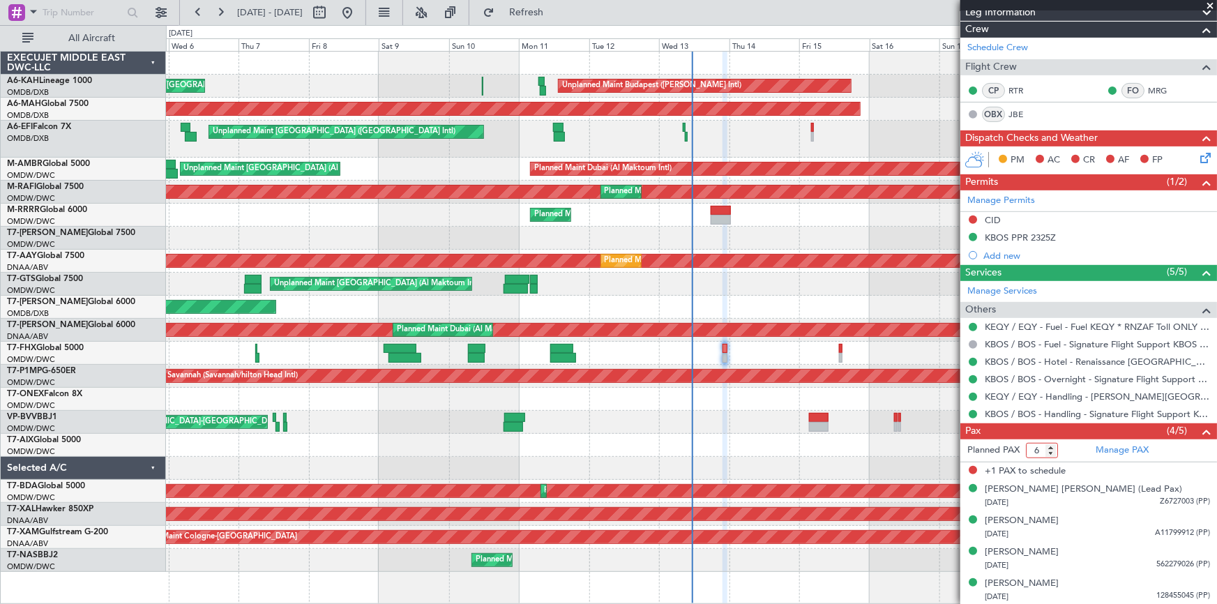
type input "6"
click at [1049, 445] on input "6" at bounding box center [1042, 450] width 32 height 15
click at [560, 4] on button "Refresh" at bounding box center [518, 12] width 84 height 22
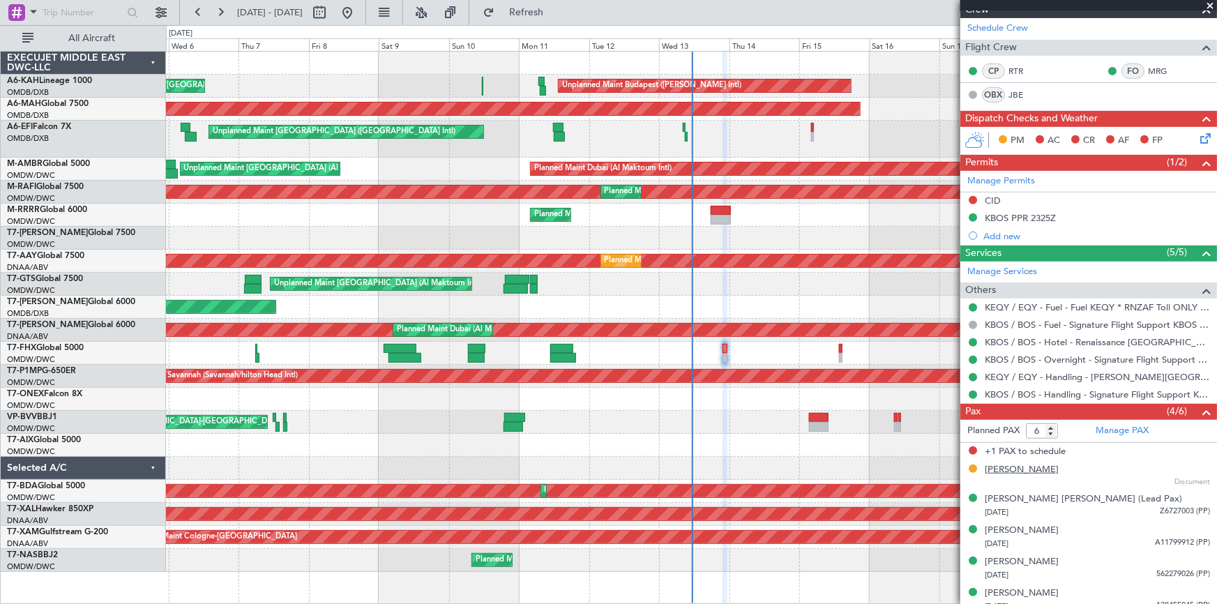
scroll to position [265, 0]
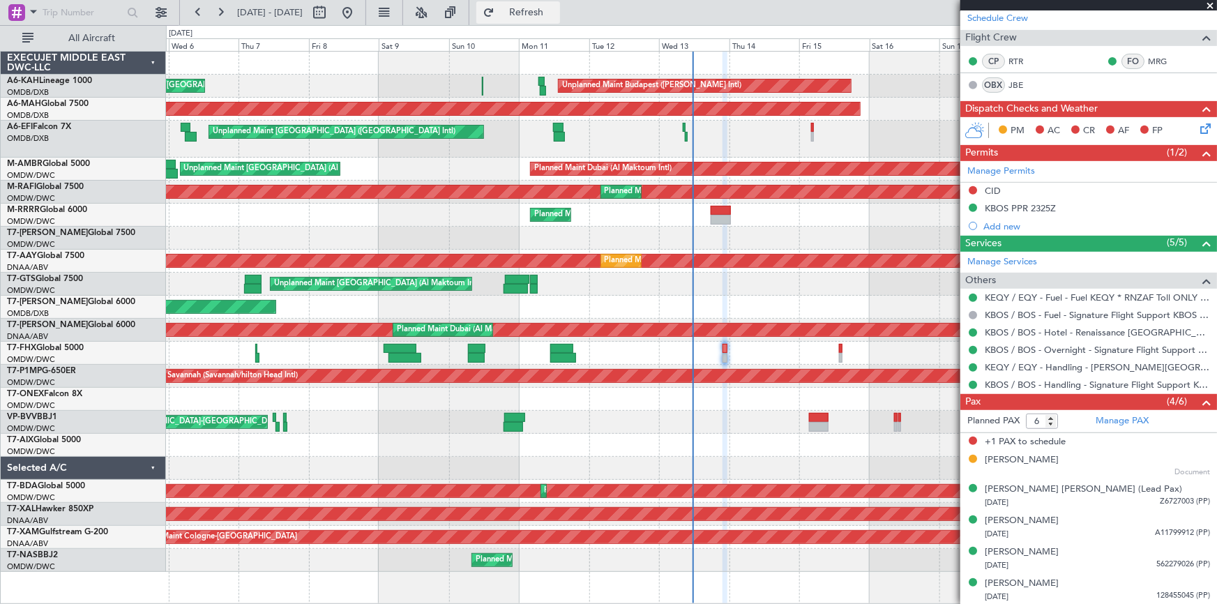
click at [556, 9] on span "Refresh" at bounding box center [526, 13] width 59 height 10
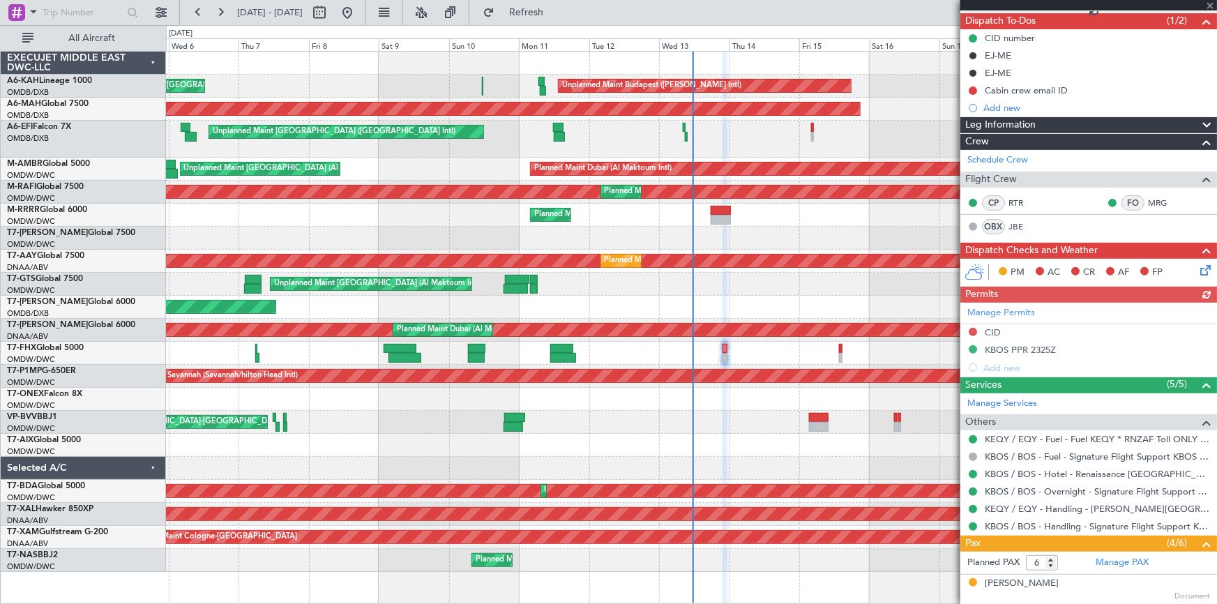
scroll to position [0, 0]
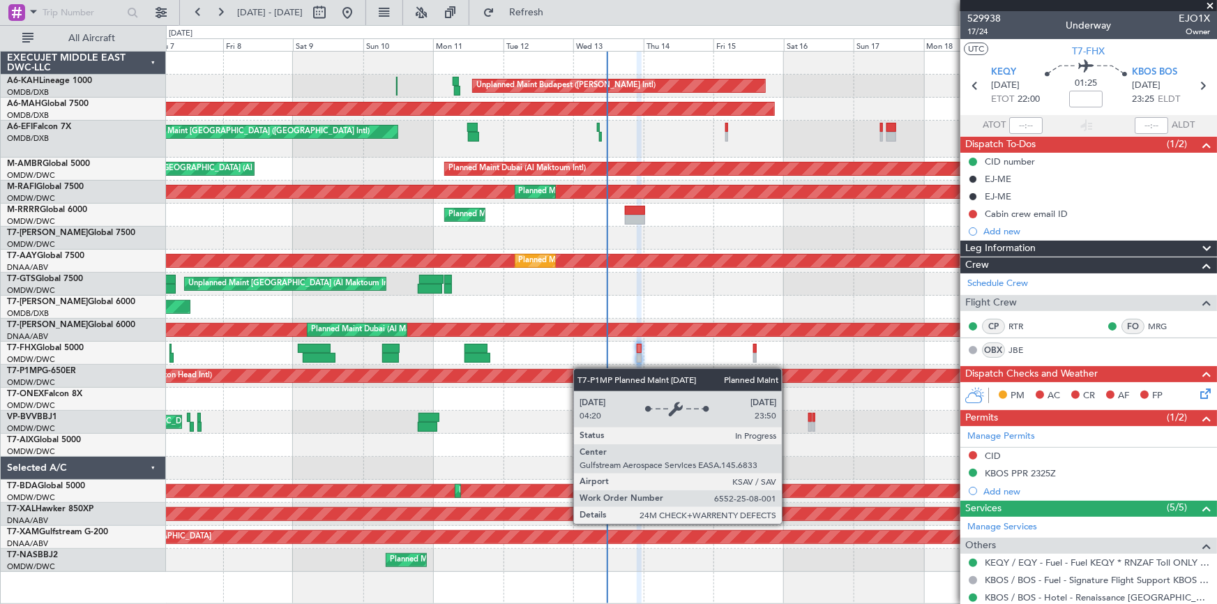
click at [579, 369] on div "Unplanned Maint Budapest ([PERSON_NAME] Intl) Planned Maint [GEOGRAPHIC_DATA] (…" at bounding box center [691, 312] width 1051 height 520
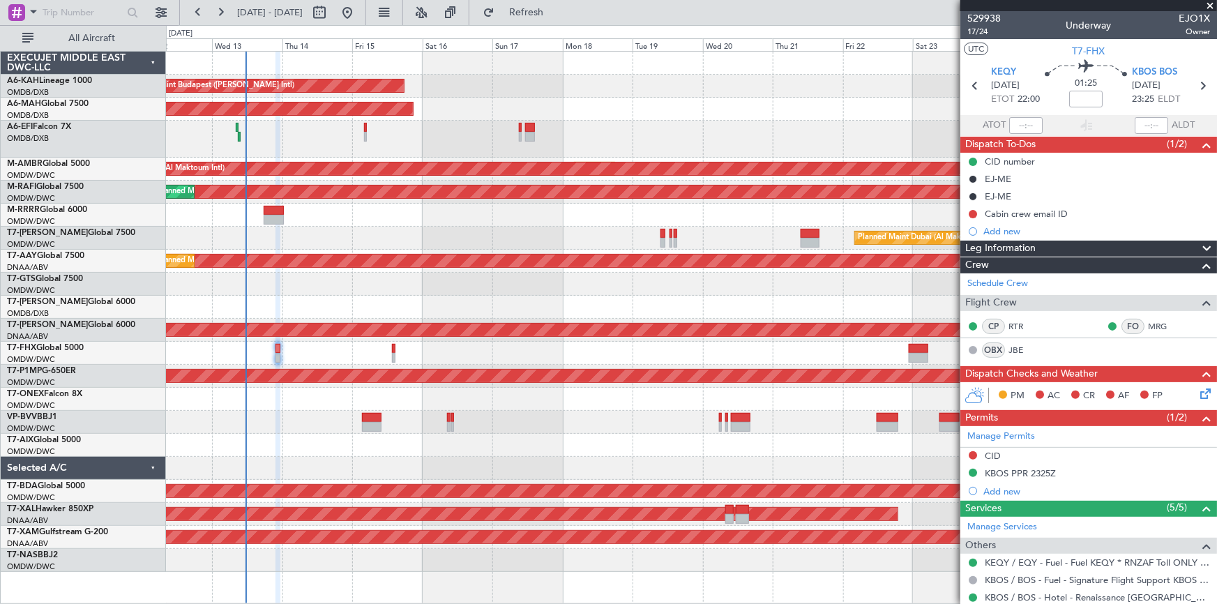
click at [304, 300] on div "Unplanned Maint Budapest ([PERSON_NAME] Intl) Planned Maint [GEOGRAPHIC_DATA] (…" at bounding box center [691, 312] width 1051 height 520
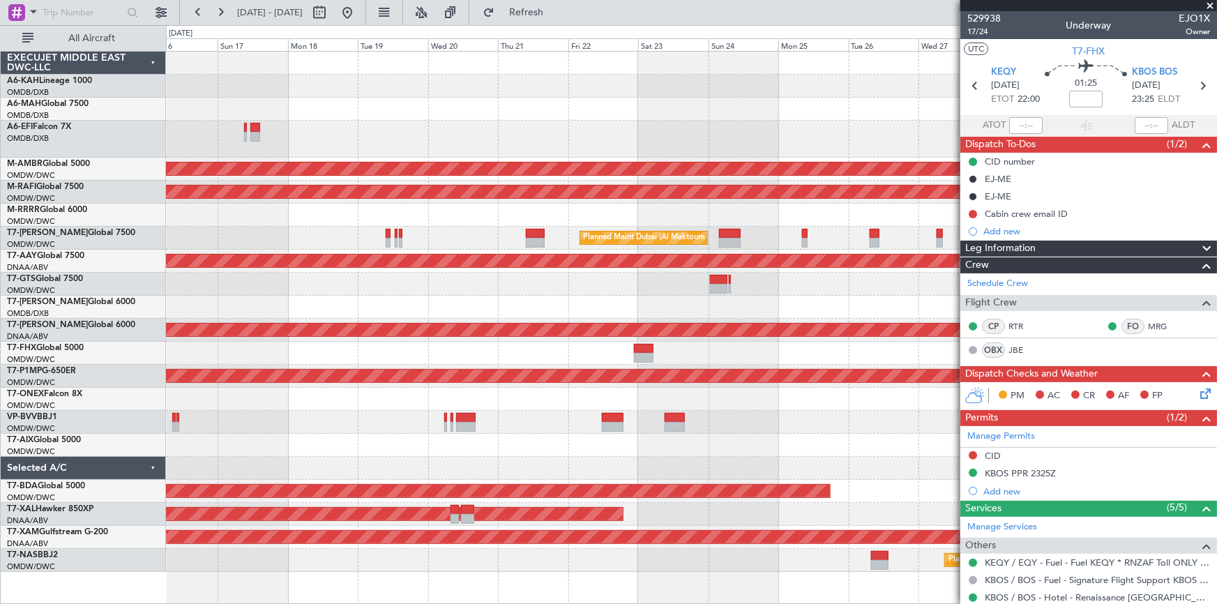
click at [455, 305] on div at bounding box center [691, 307] width 1051 height 23
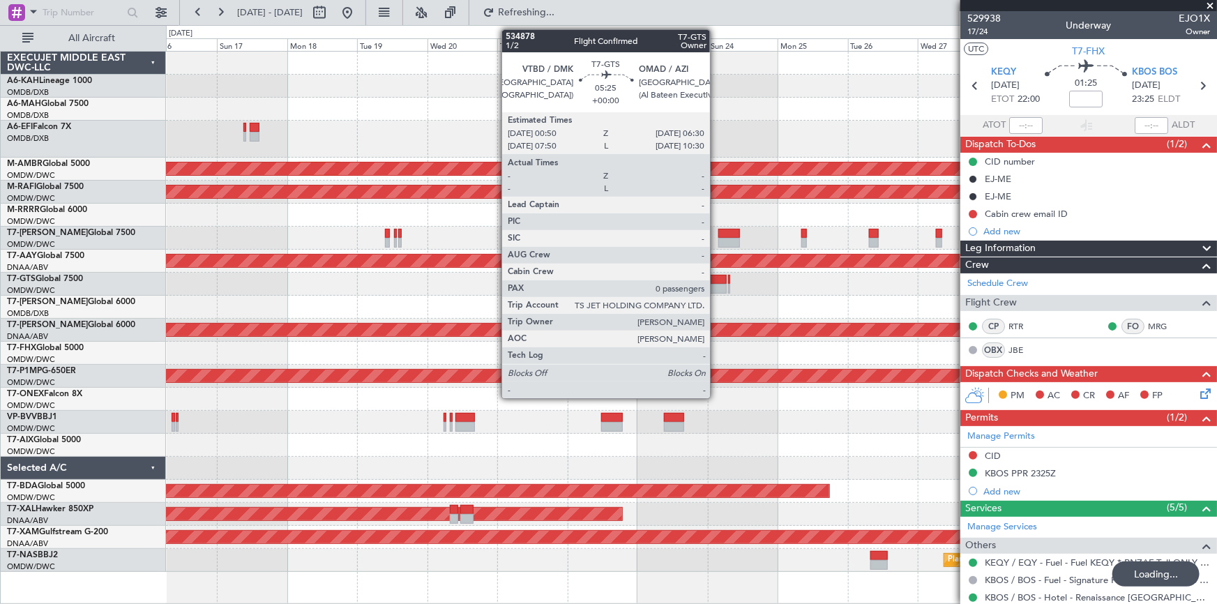
click at [716, 275] on div at bounding box center [717, 280] width 17 height 10
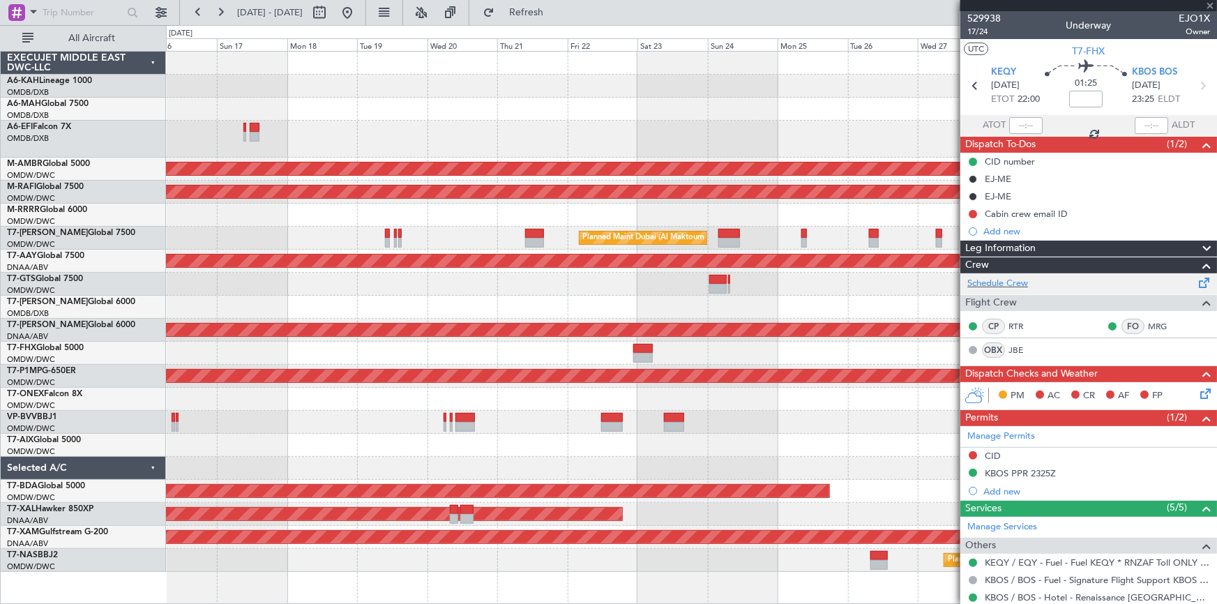
type input "0"
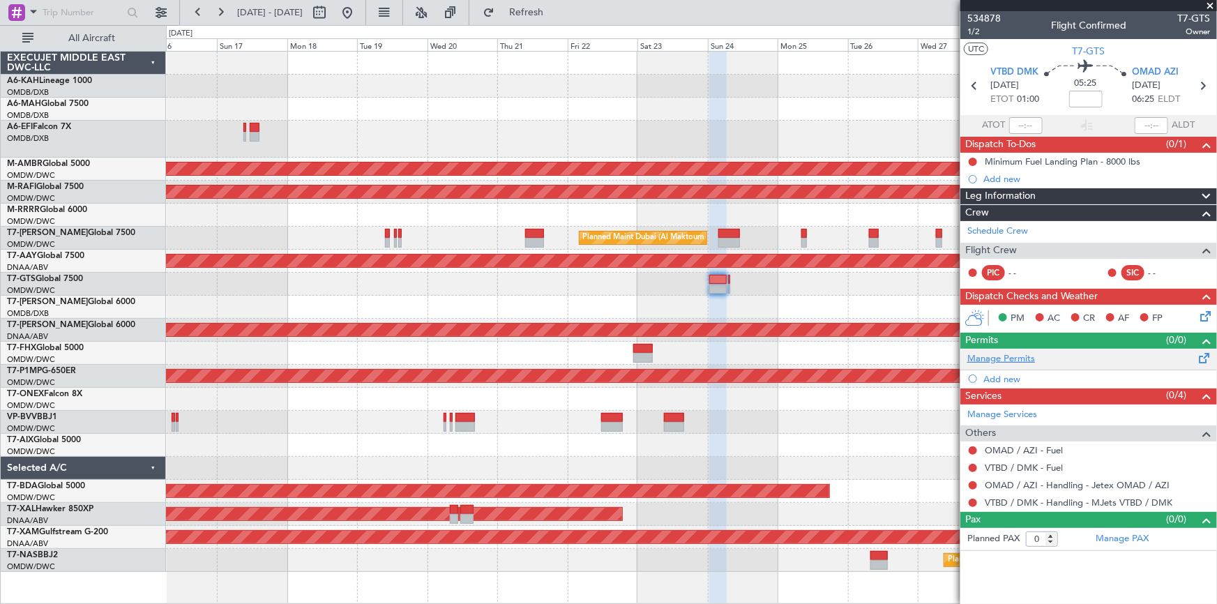
click at [996, 358] on link "Manage Permits" at bounding box center [1001, 359] width 68 height 14
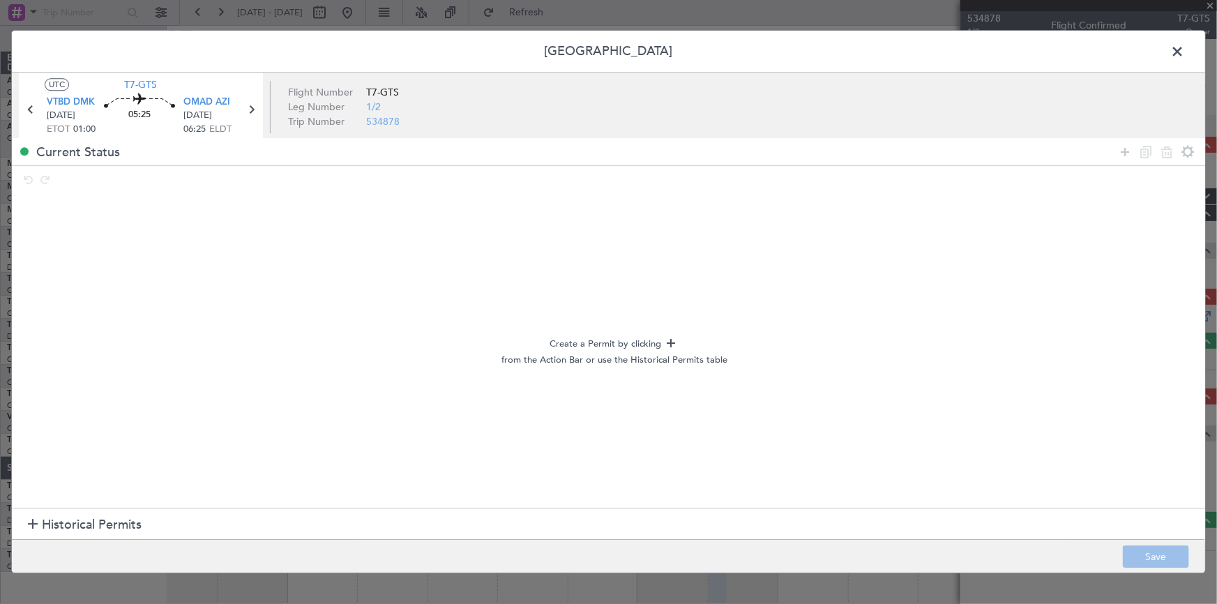
click at [102, 522] on span "Historical Permits" at bounding box center [92, 524] width 100 height 19
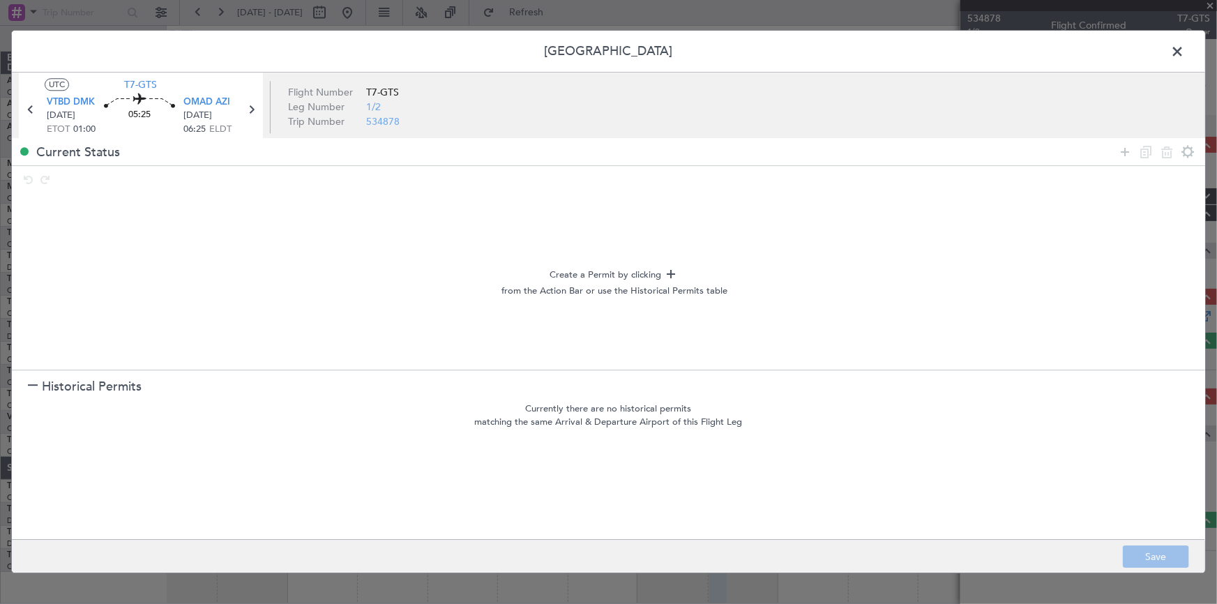
drag, startPoint x: 1126, startPoint y: 151, endPoint x: 910, endPoint y: 186, distance: 218.2
click at [1124, 151] on icon at bounding box center [1125, 152] width 17 height 17
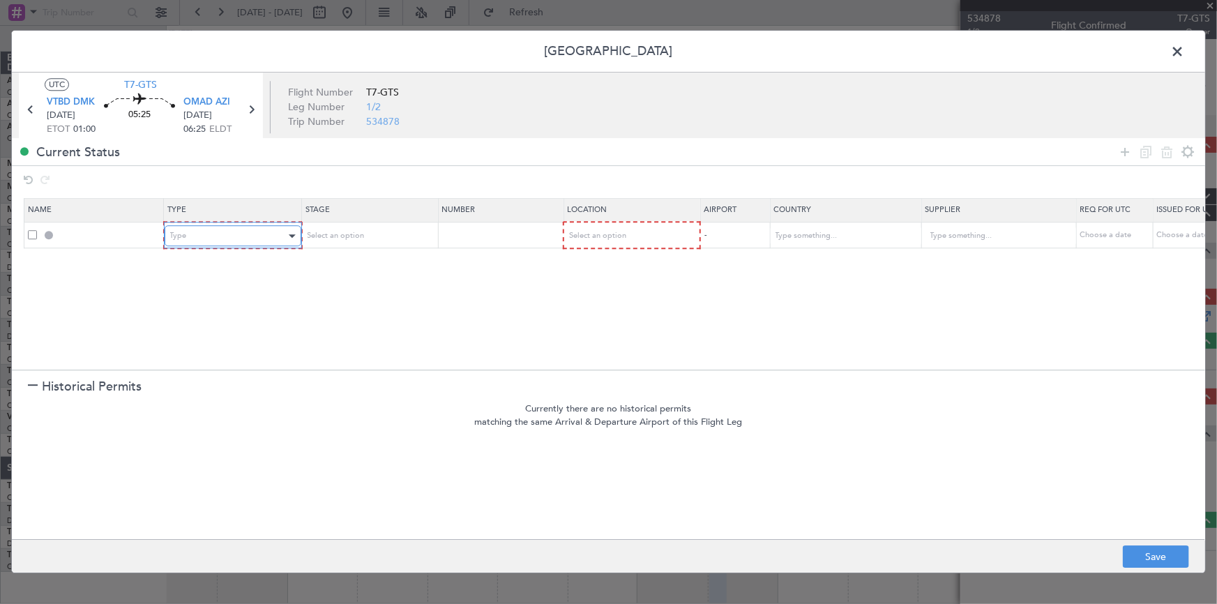
click at [253, 239] on div "Type" at bounding box center [228, 236] width 116 height 21
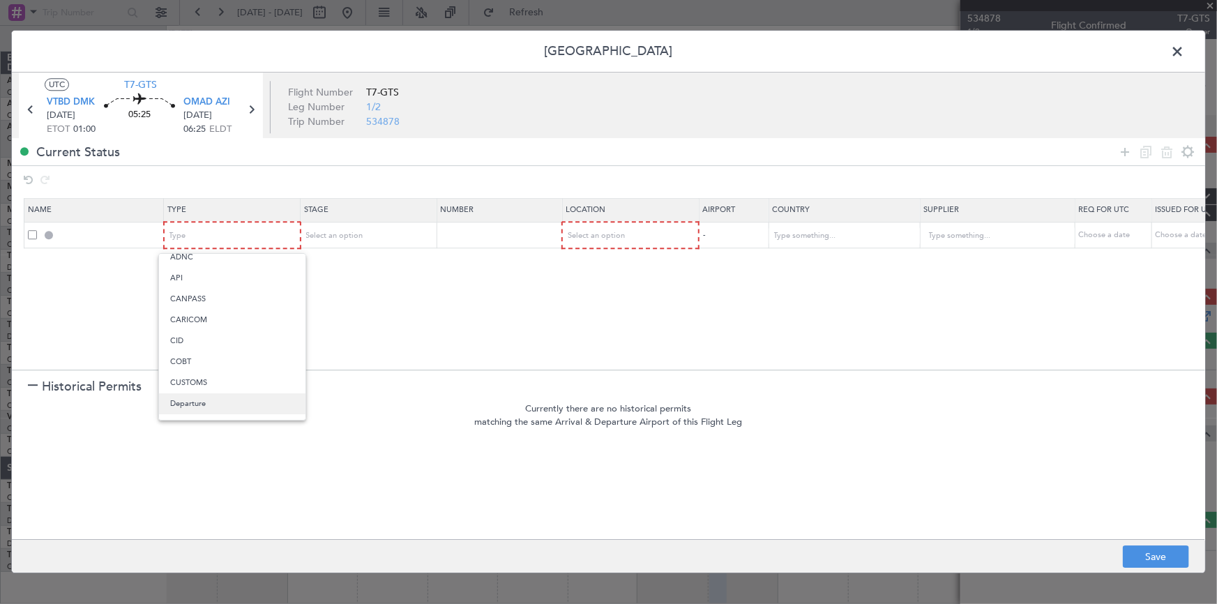
click at [188, 402] on span "Departure" at bounding box center [232, 403] width 124 height 21
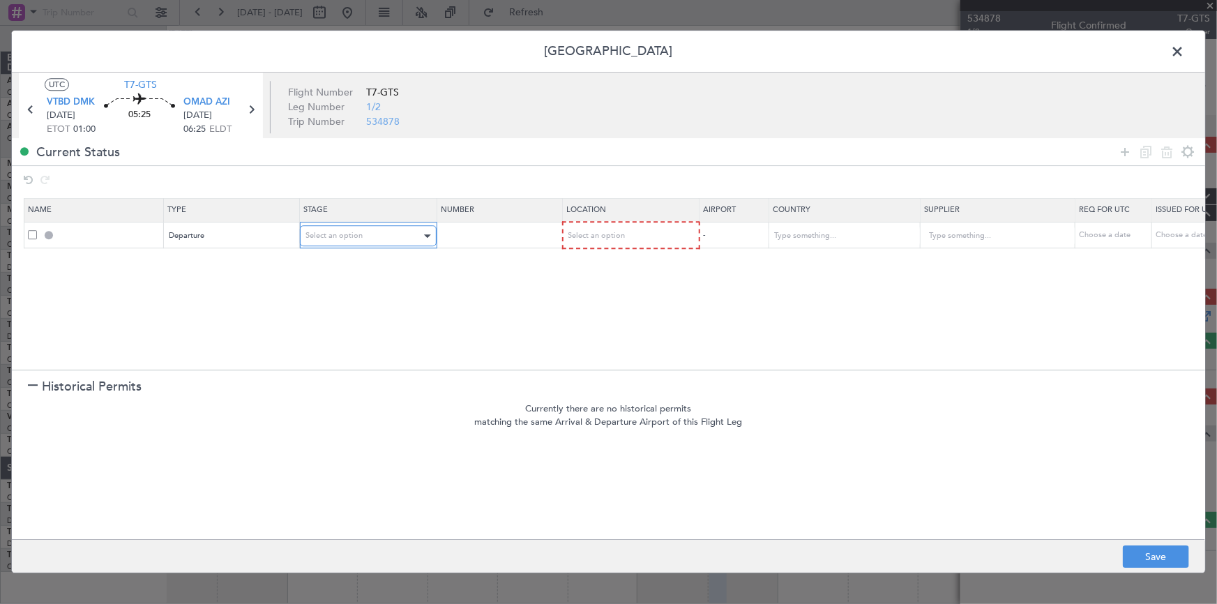
click at [368, 236] on div "Select an option" at bounding box center [363, 236] width 116 height 21
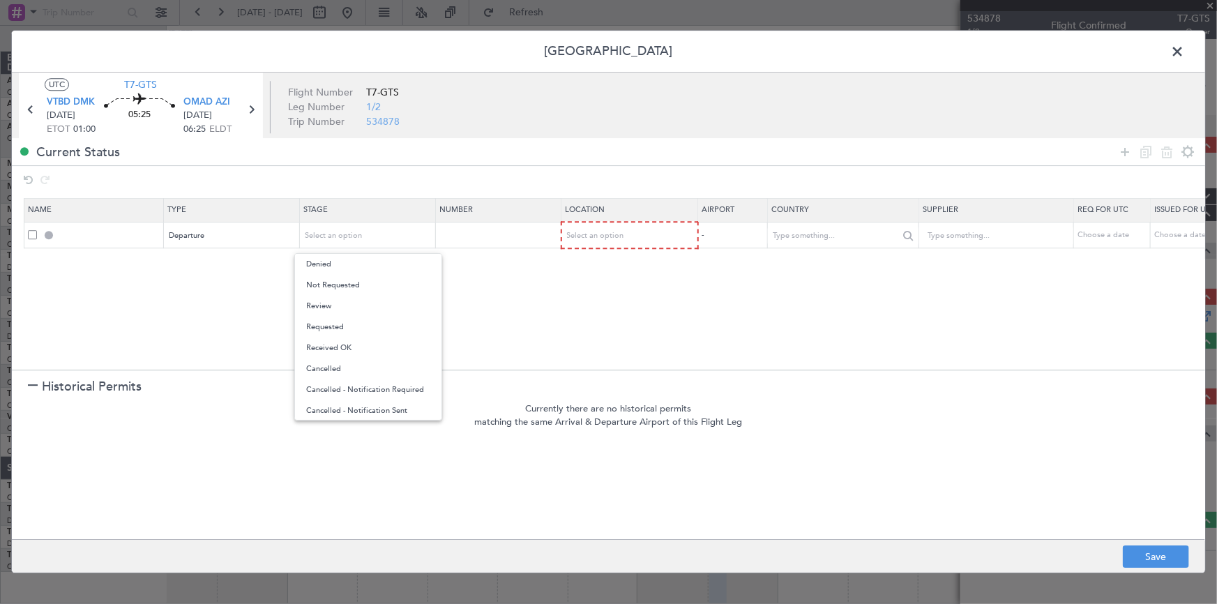
drag, startPoint x: 344, startPoint y: 287, endPoint x: 776, endPoint y: 237, distance: 435.2
click at [345, 287] on span "Not Requested" at bounding box center [368, 285] width 124 height 21
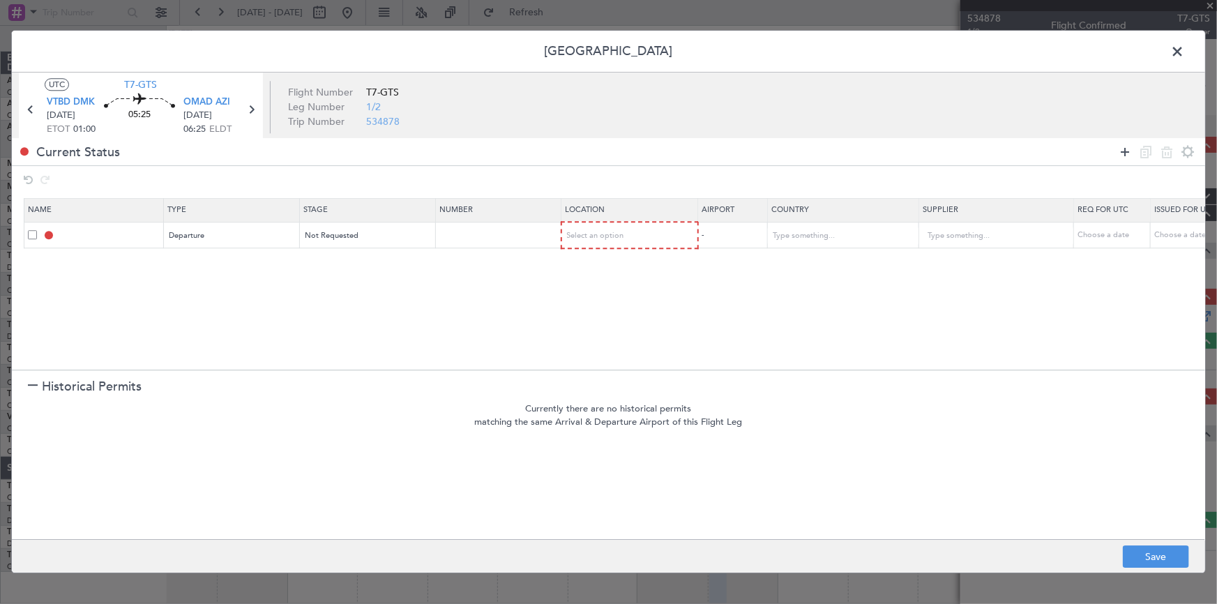
click at [1128, 149] on icon at bounding box center [1125, 152] width 17 height 17
click at [227, 260] on div "Type" at bounding box center [228, 262] width 116 height 21
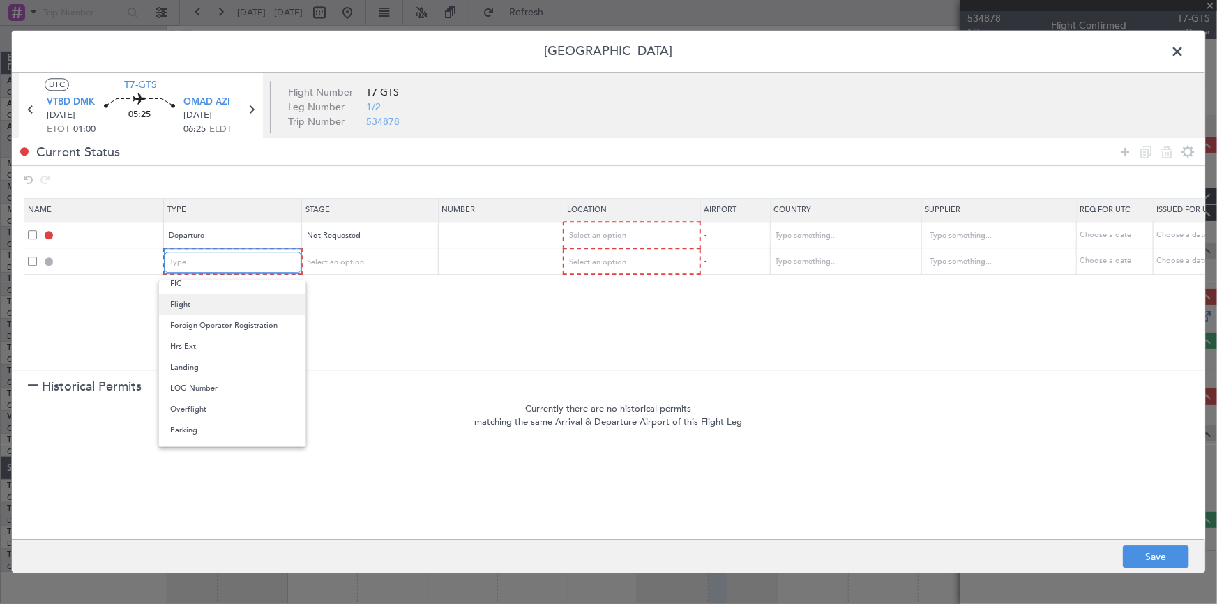
scroll to position [419, 0]
drag, startPoint x: 190, startPoint y: 394, endPoint x: 368, endPoint y: 264, distance: 219.6
click at [195, 391] on span "Slot" at bounding box center [232, 394] width 124 height 21
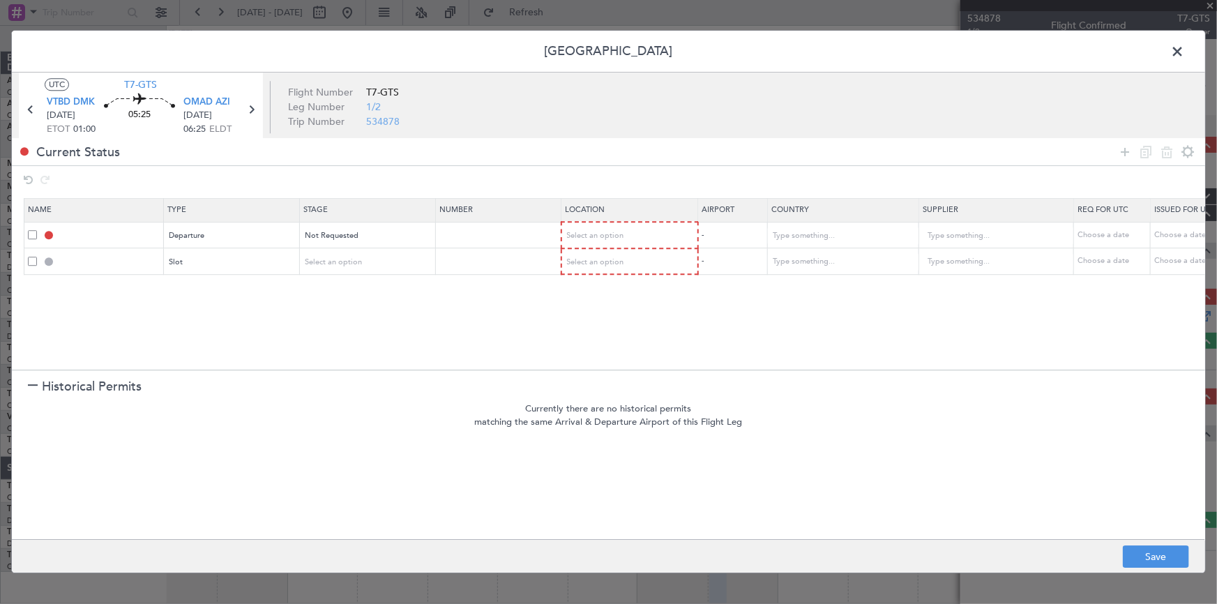
click at [370, 248] on td "Select an option" at bounding box center [368, 261] width 136 height 27
click at [355, 269] on div "Select an option" at bounding box center [363, 262] width 116 height 21
drag, startPoint x: 342, startPoint y: 312, endPoint x: 809, endPoint y: 240, distance: 472.2
click at [345, 312] on span "Not Requested" at bounding box center [368, 311] width 124 height 21
drag, startPoint x: 1130, startPoint y: 149, endPoint x: 574, endPoint y: 272, distance: 569.2
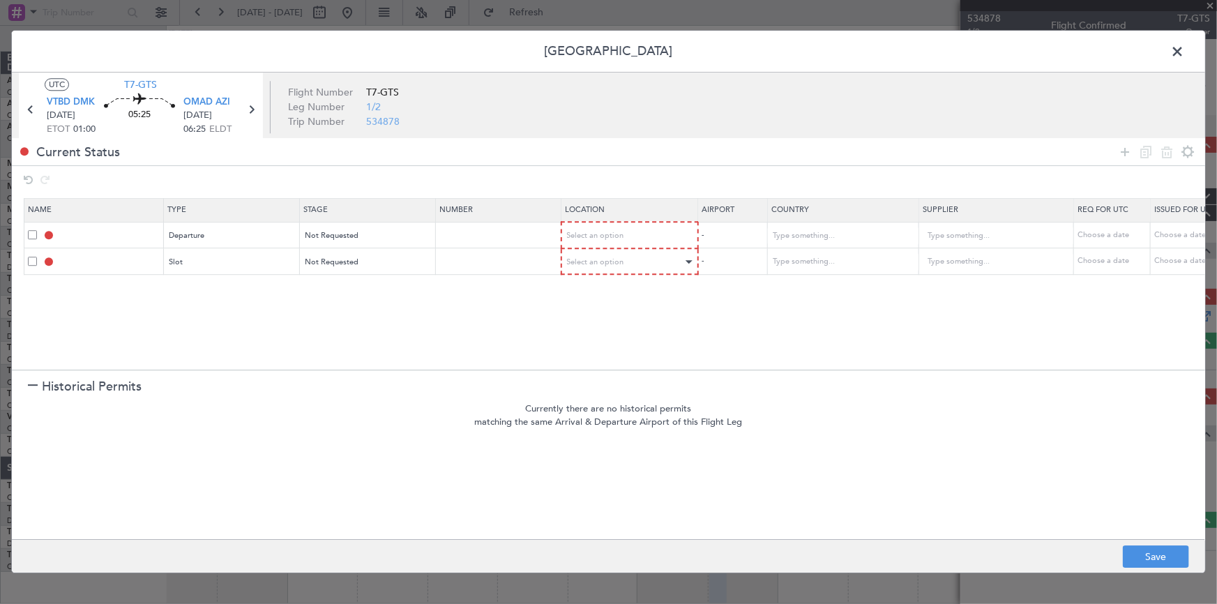
click at [1129, 150] on icon at bounding box center [1125, 152] width 17 height 17
click at [215, 297] on div "Type" at bounding box center [228, 288] width 116 height 21
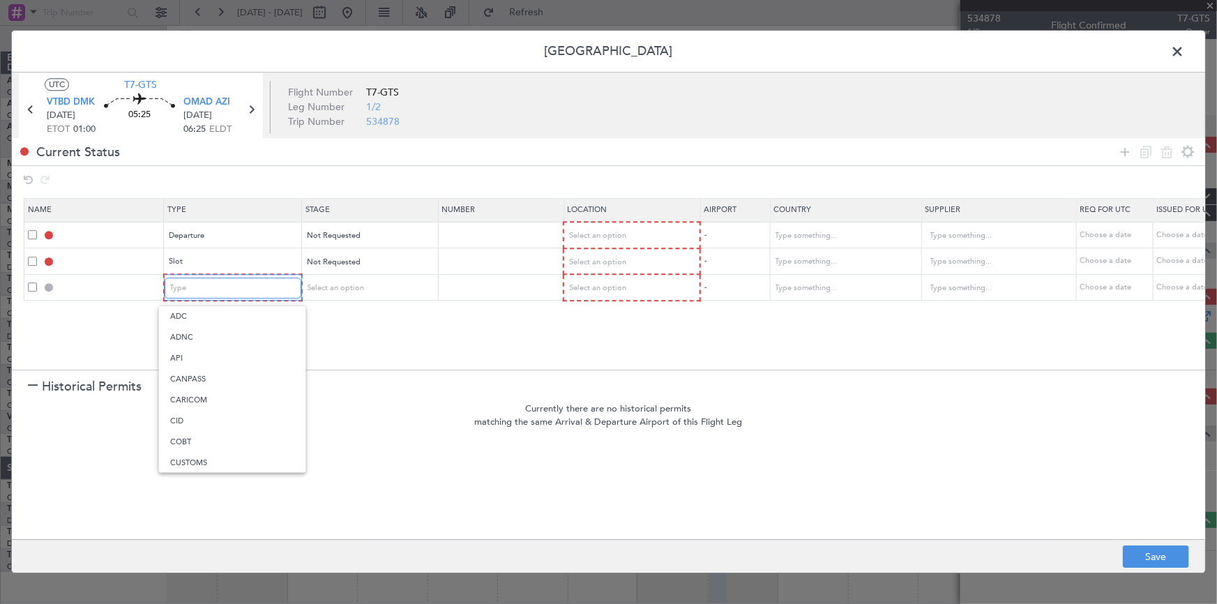
scroll to position [258, 0]
click at [211, 433] on span "Overflight" at bounding box center [232, 435] width 124 height 21
click at [1124, 151] on icon at bounding box center [1125, 152] width 17 height 17
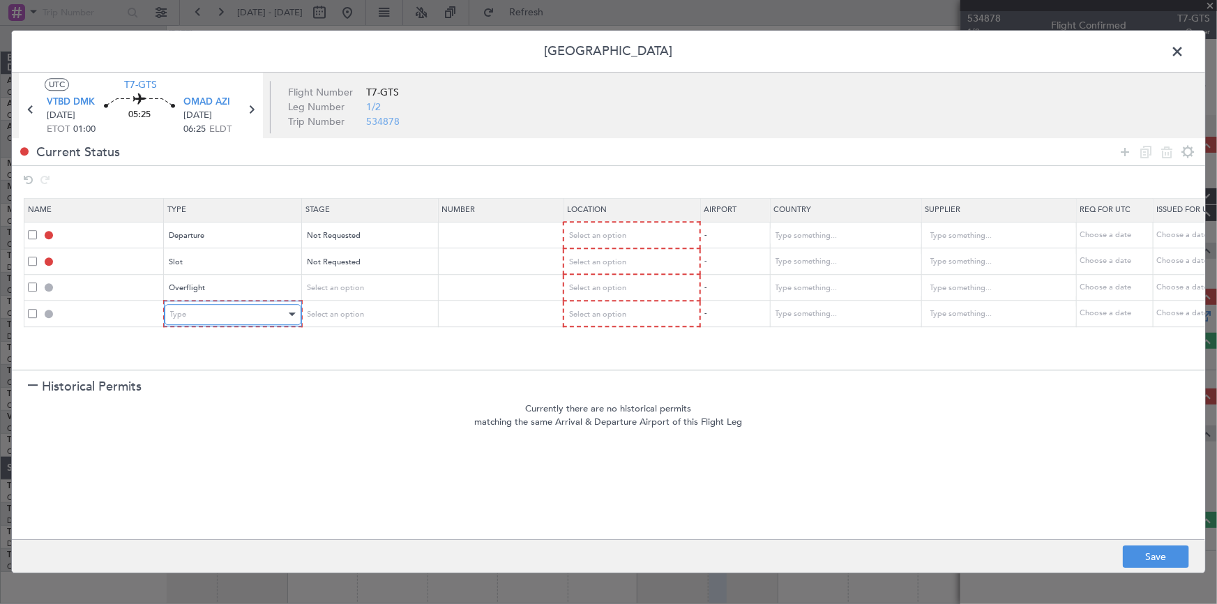
click at [259, 316] on div "Type" at bounding box center [228, 314] width 116 height 21
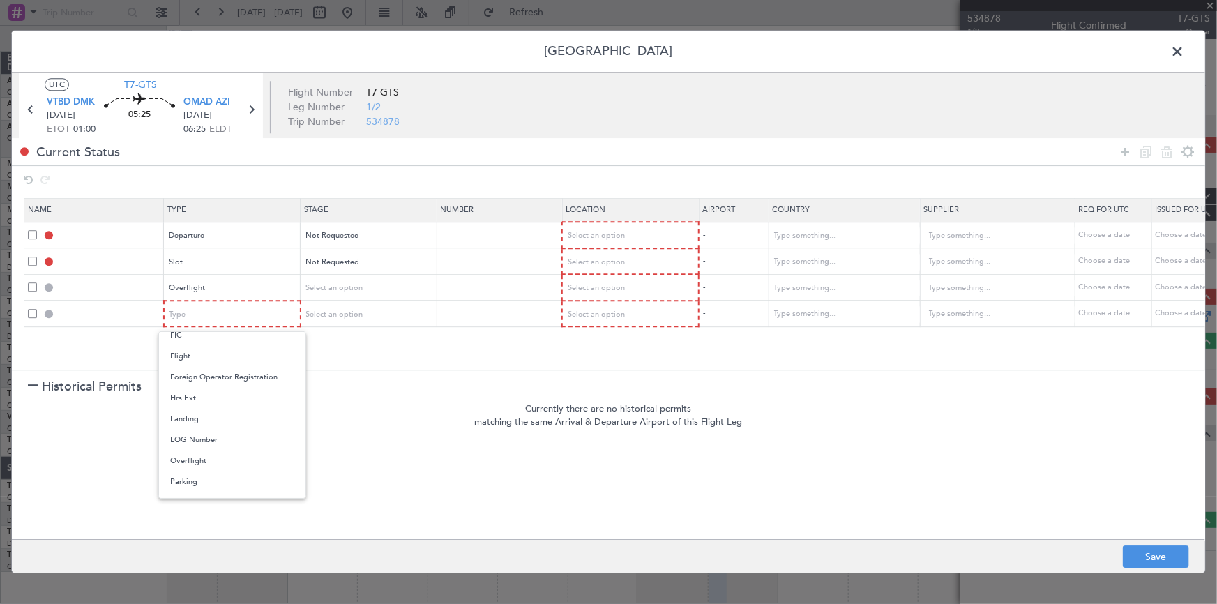
drag, startPoint x: 202, startPoint y: 460, endPoint x: 247, endPoint y: 424, distance: 57.5
click at [203, 461] on span "Overflight" at bounding box center [232, 461] width 124 height 21
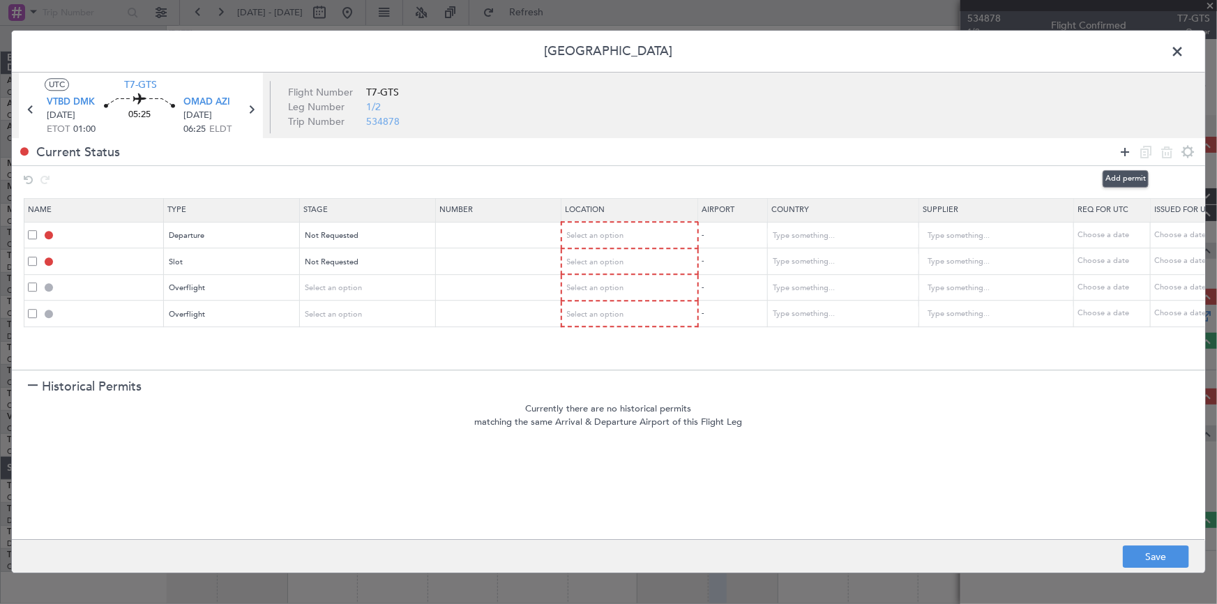
click at [1124, 148] on icon at bounding box center [1125, 152] width 17 height 17
click at [203, 338] on div "Type" at bounding box center [228, 341] width 116 height 21
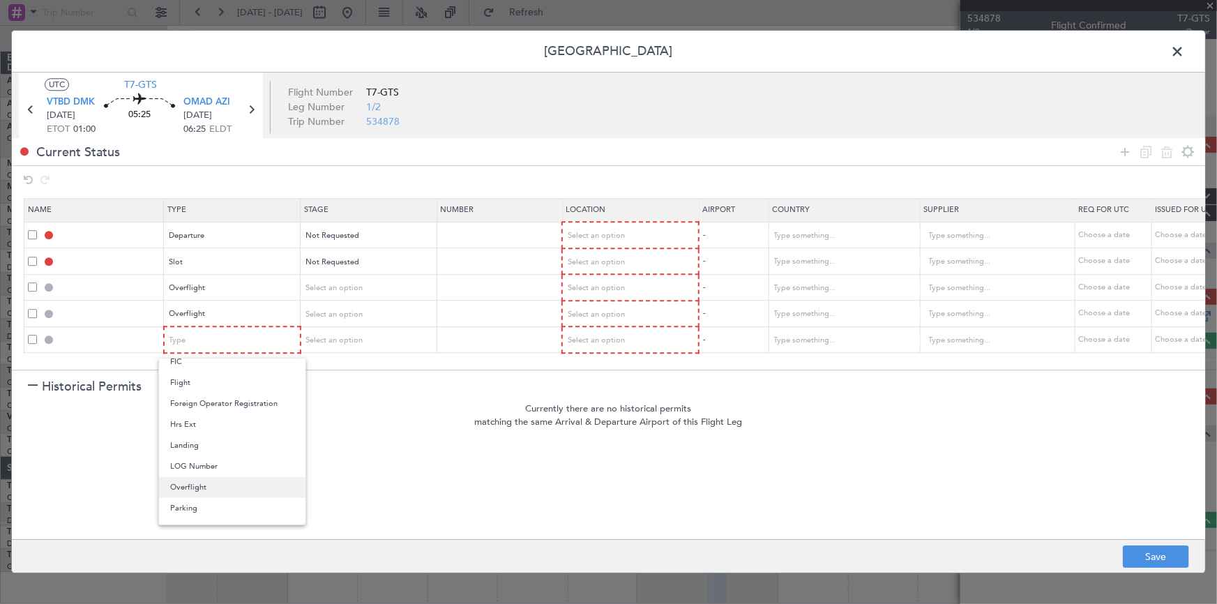
click at [216, 480] on span "Overflight" at bounding box center [232, 487] width 124 height 21
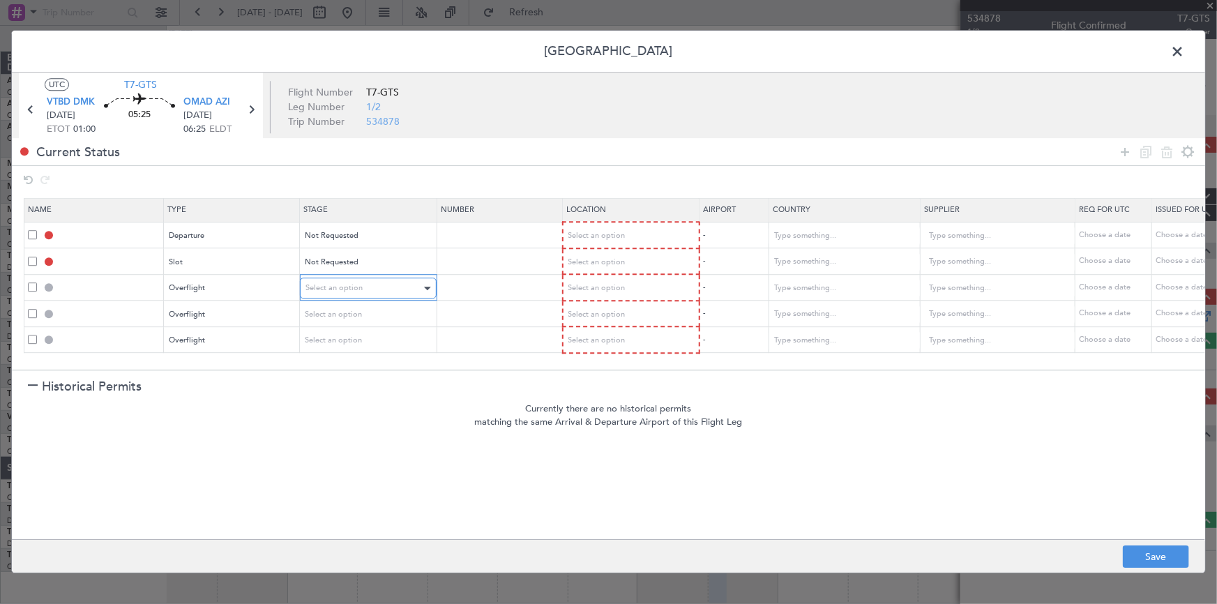
click at [351, 284] on span "Select an option" at bounding box center [333, 288] width 57 height 10
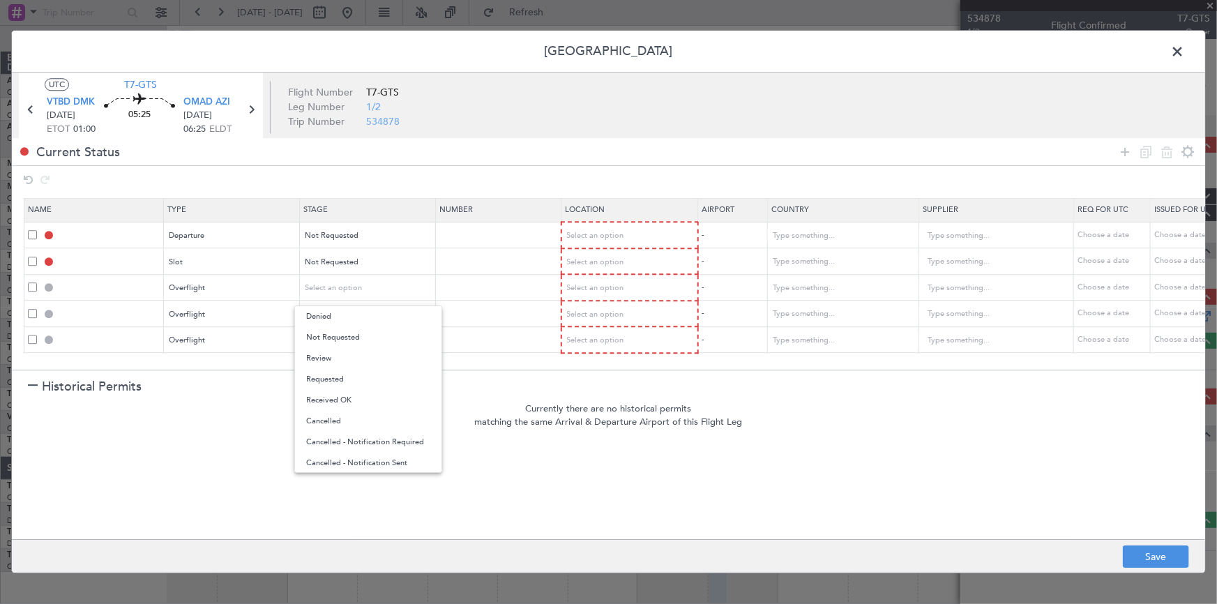
drag, startPoint x: 347, startPoint y: 338, endPoint x: 360, endPoint y: 325, distance: 17.8
click at [348, 336] on span "Not Requested" at bounding box center [368, 337] width 124 height 21
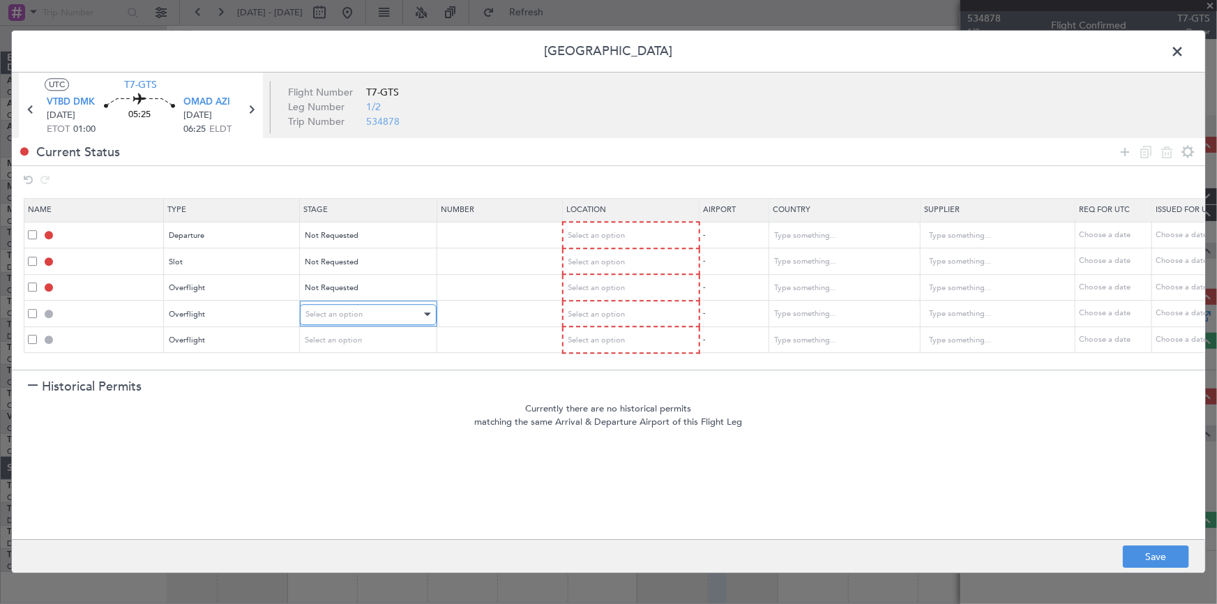
click at [360, 311] on span "Select an option" at bounding box center [333, 314] width 57 height 10
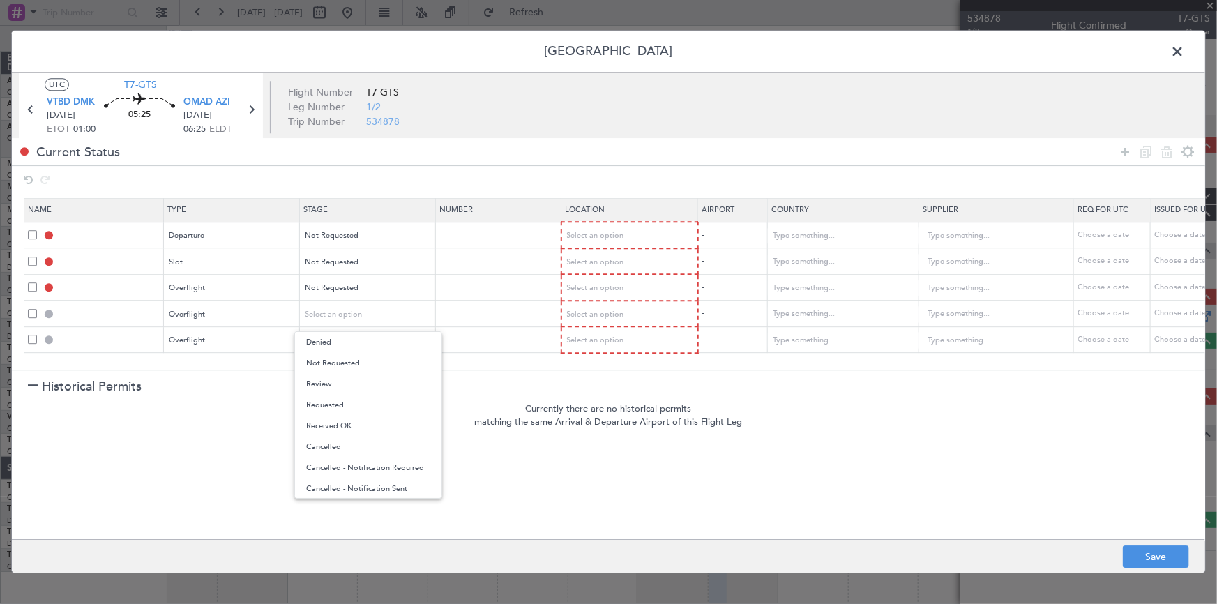
drag, startPoint x: 341, startPoint y: 370, endPoint x: 357, endPoint y: 362, distance: 18.1
click at [342, 370] on span "Not Requested" at bounding box center [368, 363] width 124 height 21
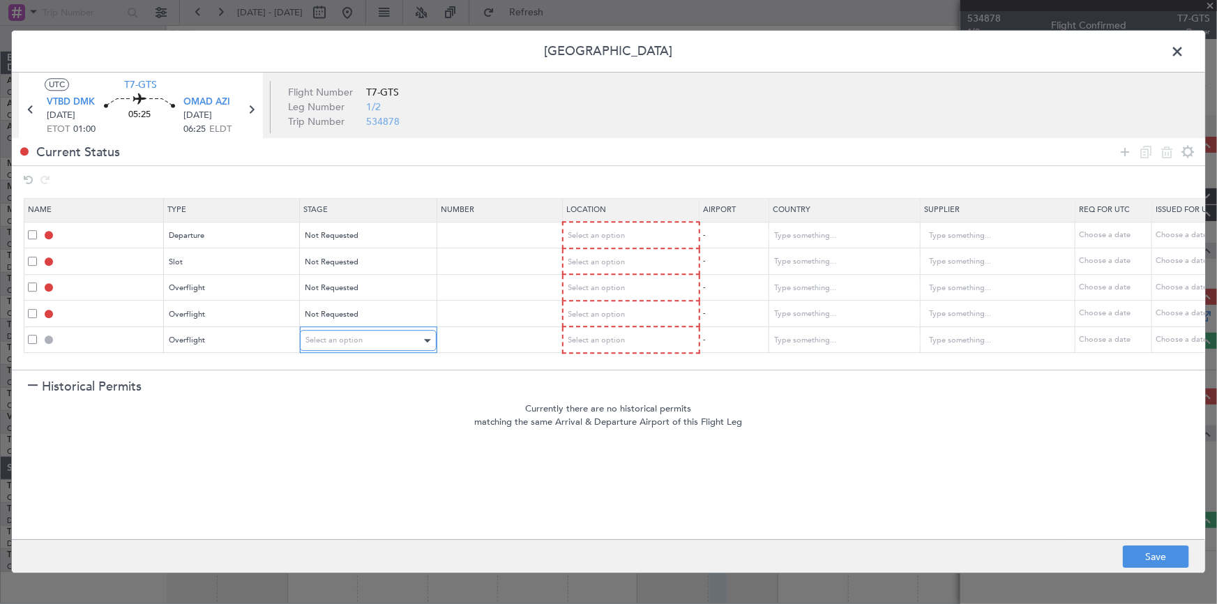
click at [368, 337] on div "Select an option" at bounding box center [363, 341] width 116 height 21
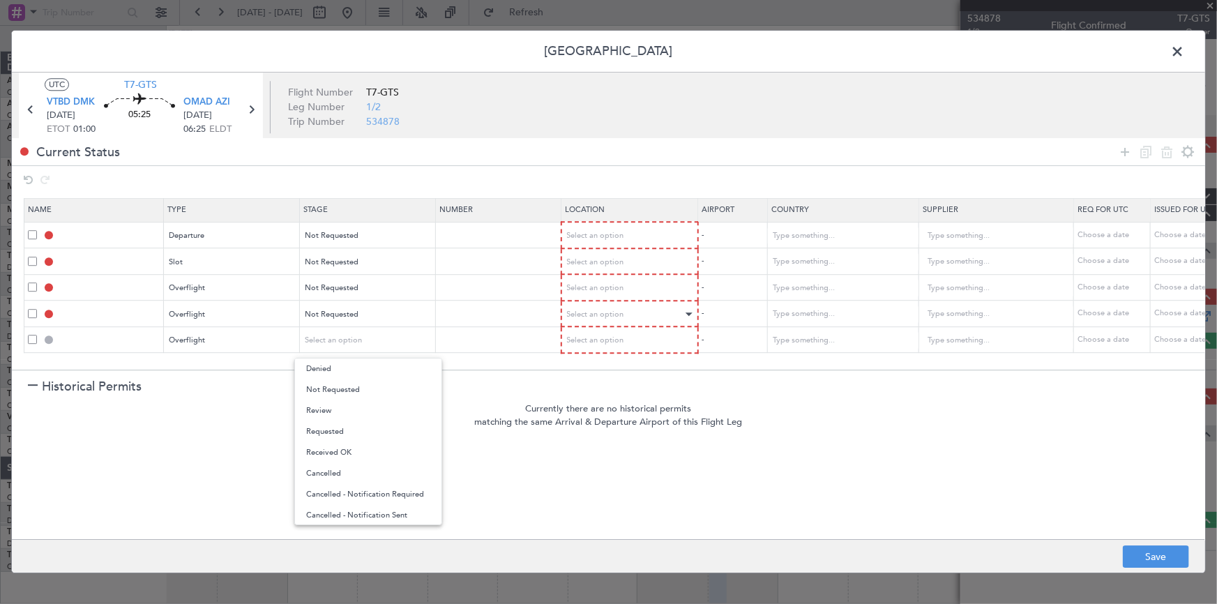
drag, startPoint x: 351, startPoint y: 391, endPoint x: 617, endPoint y: 320, distance: 274.9
click at [355, 390] on span "Not Requested" at bounding box center [368, 389] width 124 height 21
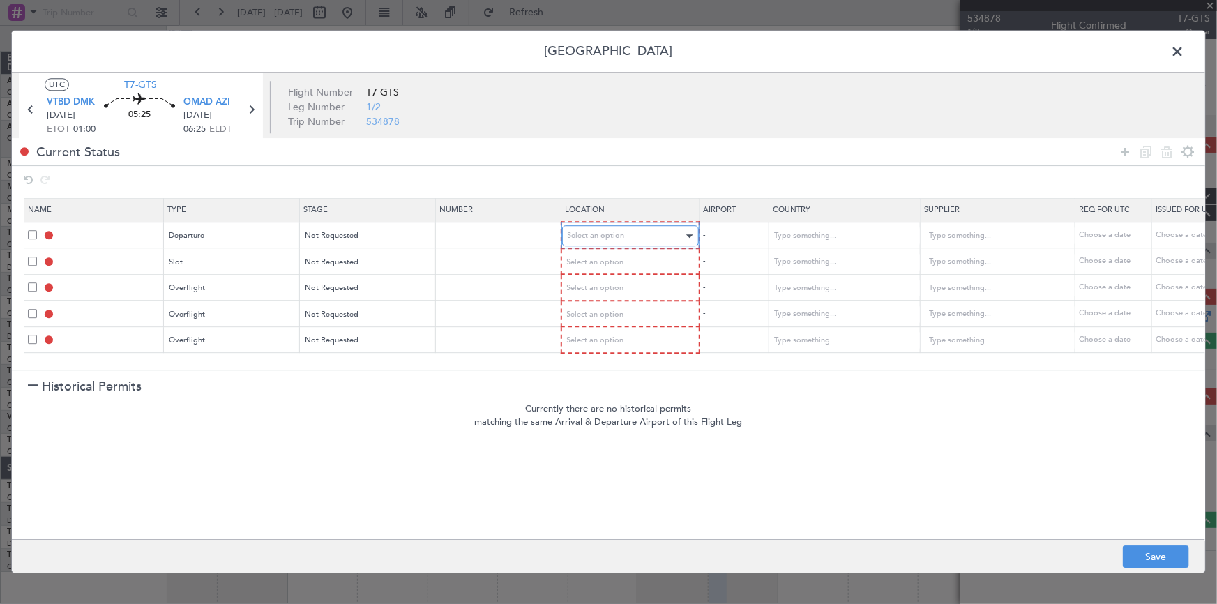
click at [617, 238] on span "Select an option" at bounding box center [596, 236] width 57 height 10
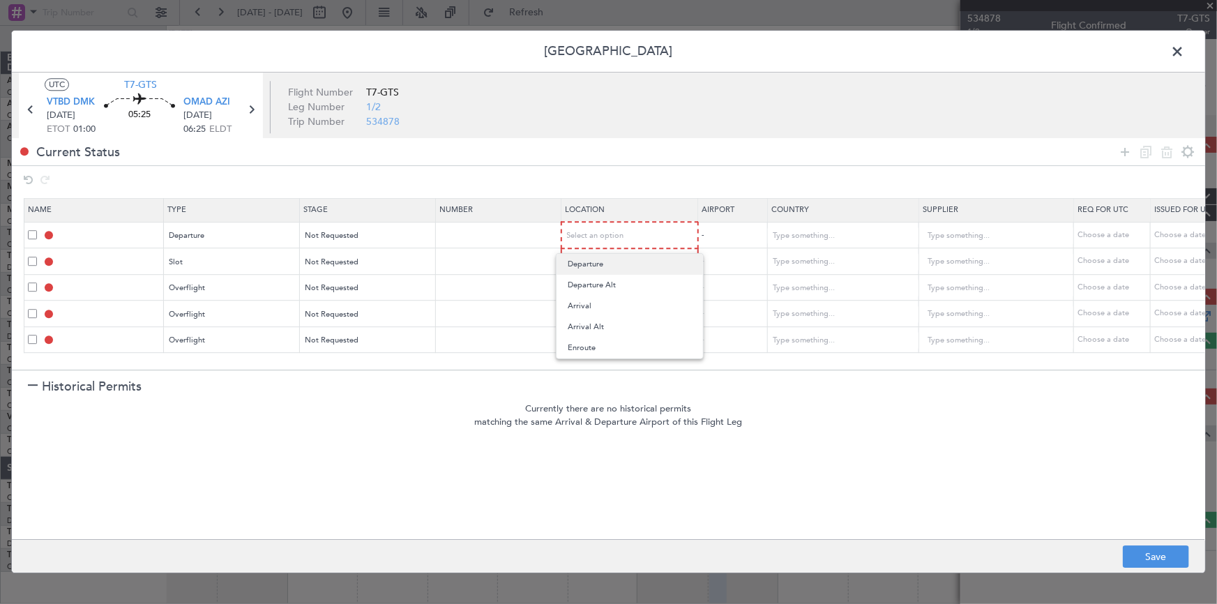
click at [607, 258] on span "Departure" at bounding box center [630, 264] width 124 height 21
click at [614, 253] on div "Select an option" at bounding box center [626, 262] width 116 height 21
click at [607, 292] on span "Departure" at bounding box center [630, 290] width 124 height 21
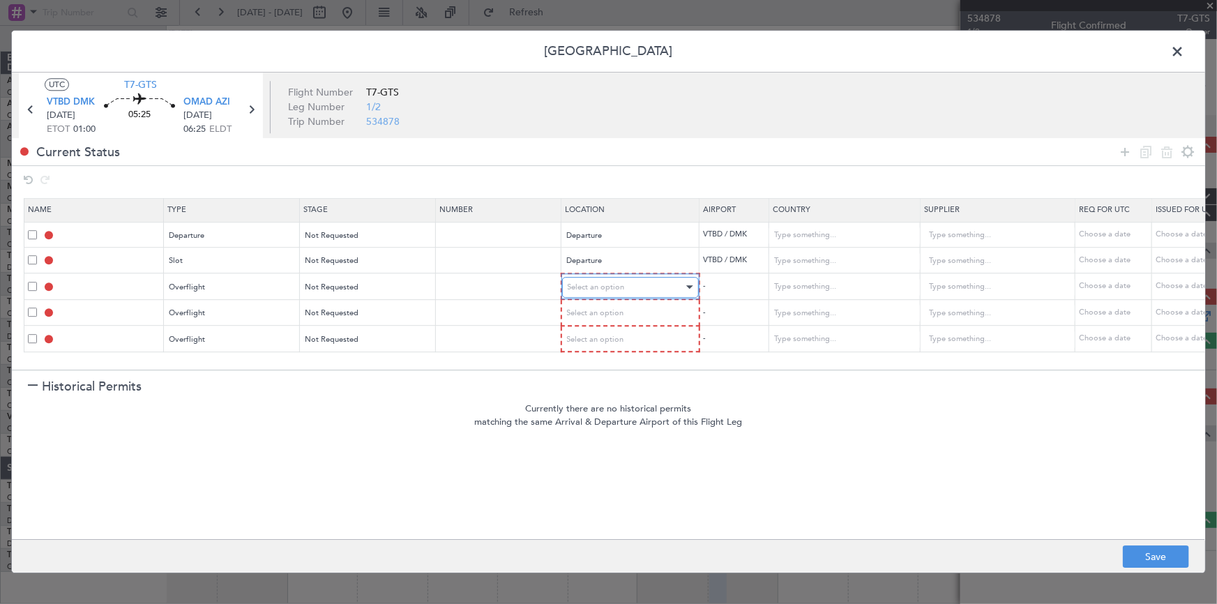
click at [623, 280] on div "Select an option" at bounding box center [626, 287] width 116 height 21
drag, startPoint x: 577, startPoint y: 399, endPoint x: 603, endPoint y: 359, distance: 47.0
click at [579, 398] on span "Enroute" at bounding box center [630, 399] width 124 height 21
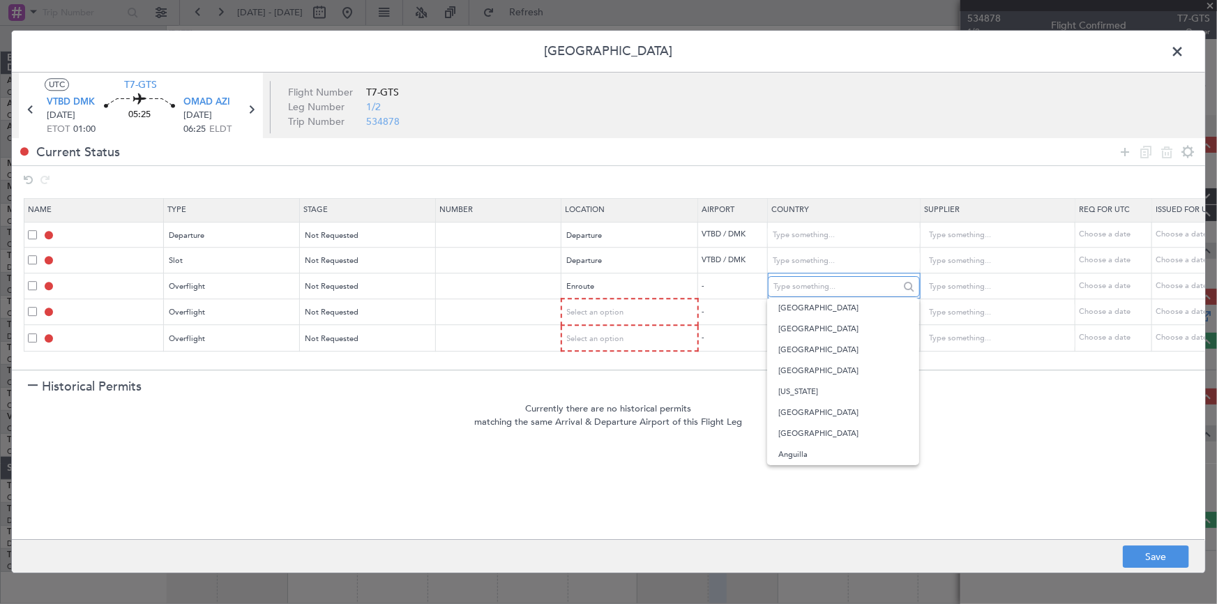
click at [810, 281] on input "text" at bounding box center [836, 286] width 126 height 21
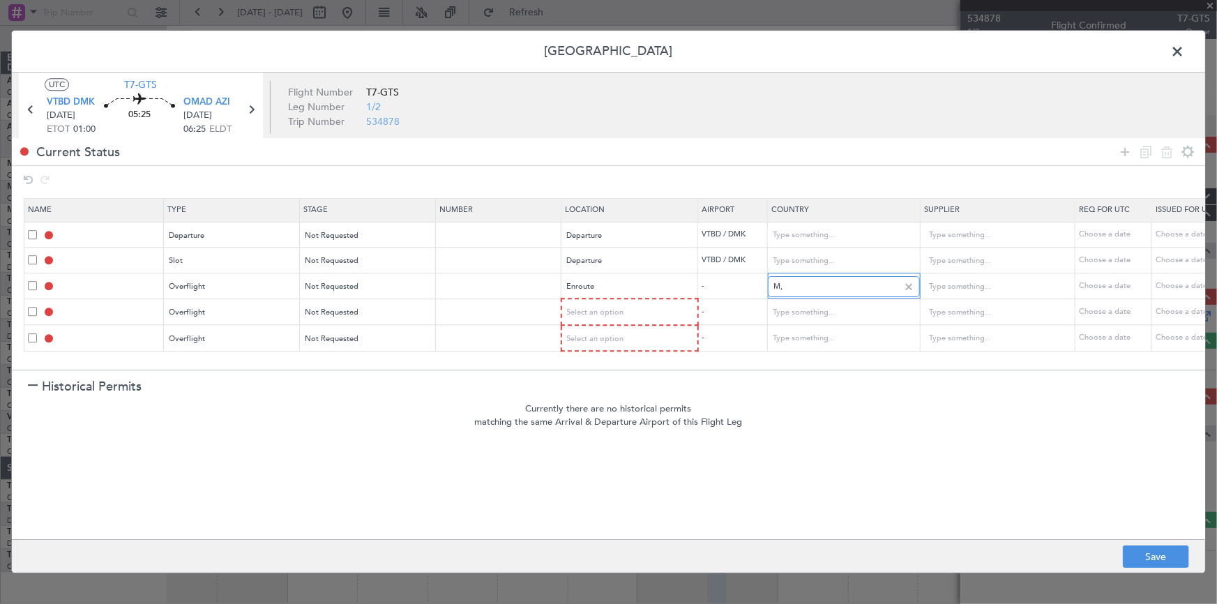
type input "M"
drag, startPoint x: 799, startPoint y: 304, endPoint x: 660, endPoint y: 324, distance: 140.9
click at [799, 304] on span "[GEOGRAPHIC_DATA]" at bounding box center [843, 308] width 130 height 21
type input "[GEOGRAPHIC_DATA]"
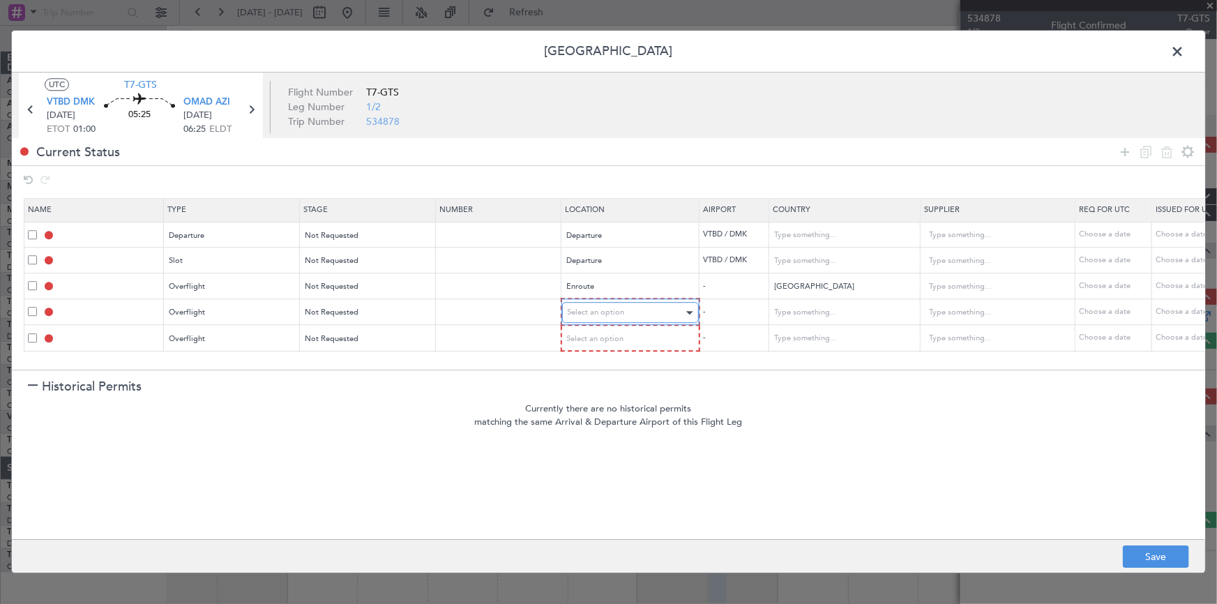
click at [638, 310] on div "Select an option" at bounding box center [626, 313] width 116 height 21
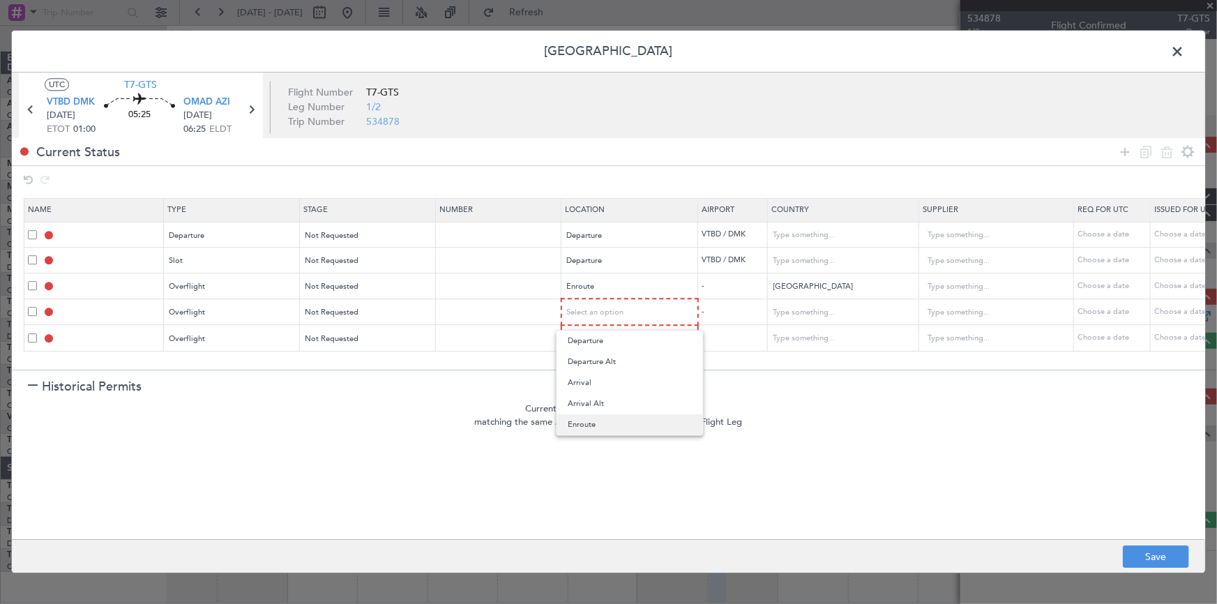
click at [591, 423] on span "Enroute" at bounding box center [630, 424] width 124 height 21
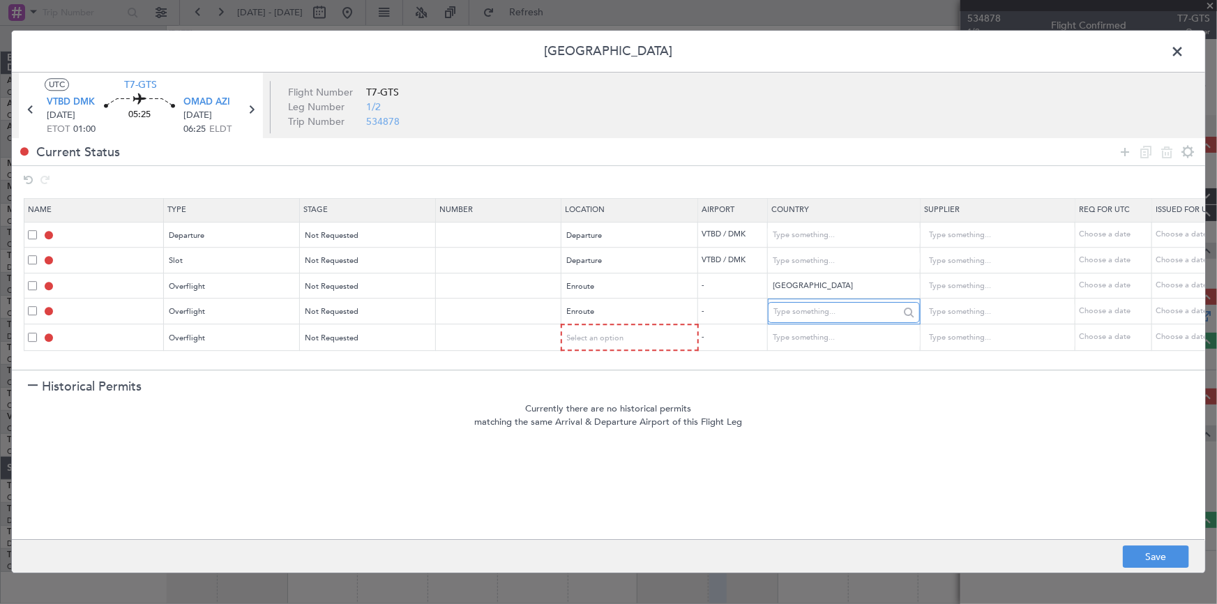
click at [834, 317] on input "text" at bounding box center [836, 312] width 126 height 21
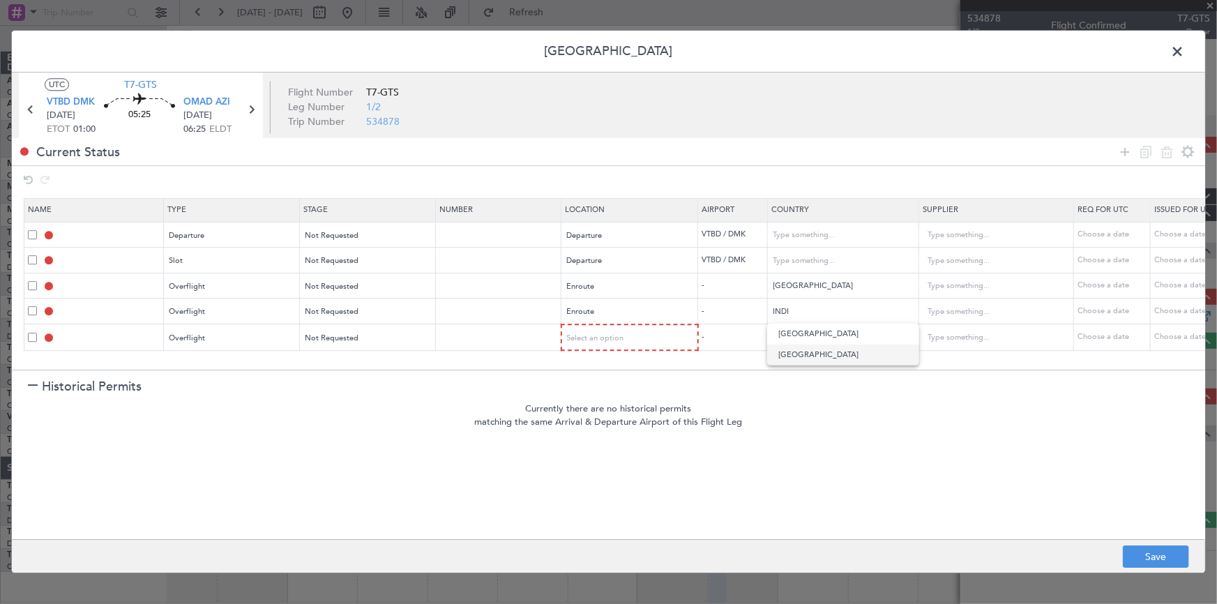
drag, startPoint x: 792, startPoint y: 358, endPoint x: 627, endPoint y: 355, distance: 165.3
click at [791, 358] on span "[GEOGRAPHIC_DATA]" at bounding box center [843, 355] width 130 height 21
type input "[GEOGRAPHIC_DATA]"
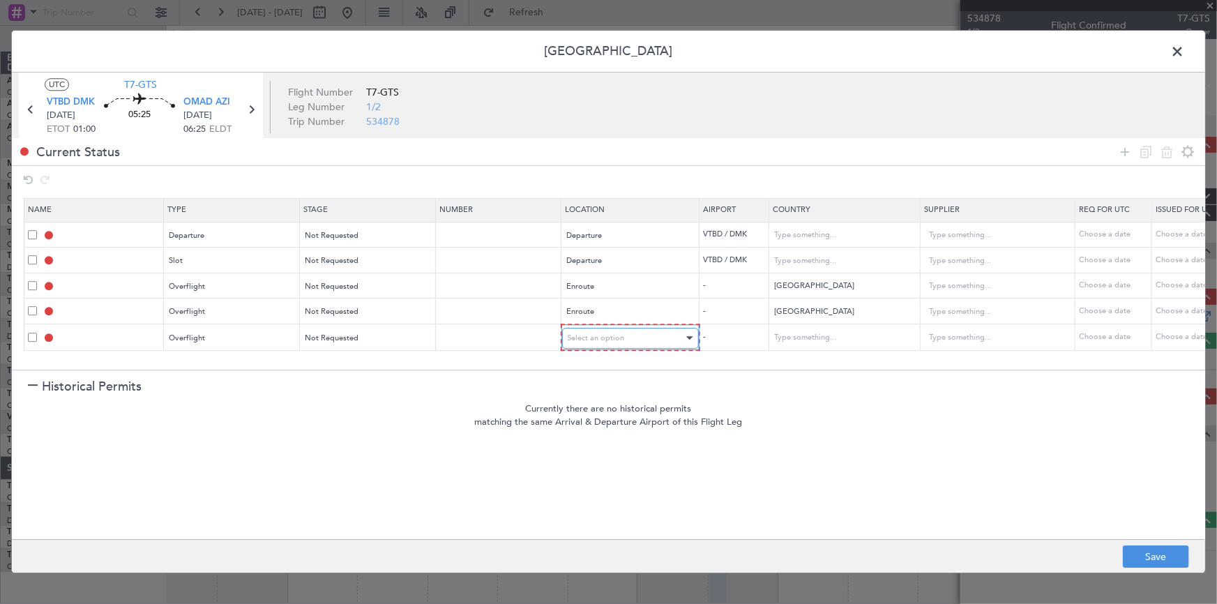
click at [587, 335] on span "Select an option" at bounding box center [596, 338] width 57 height 10
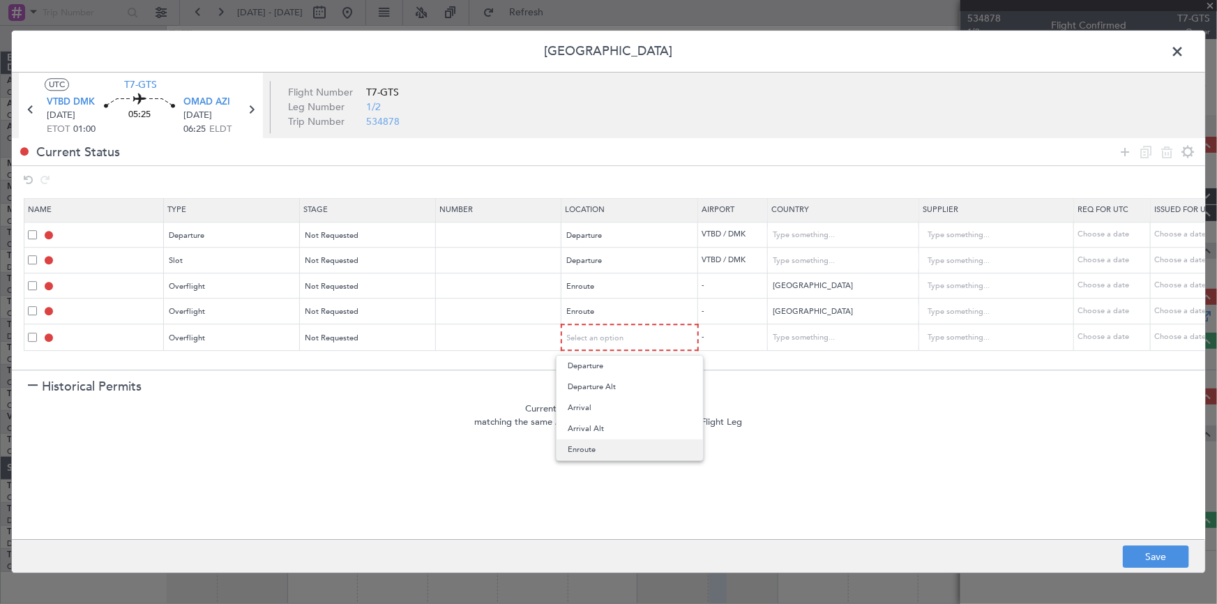
click at [580, 453] on span "Enroute" at bounding box center [630, 449] width 124 height 21
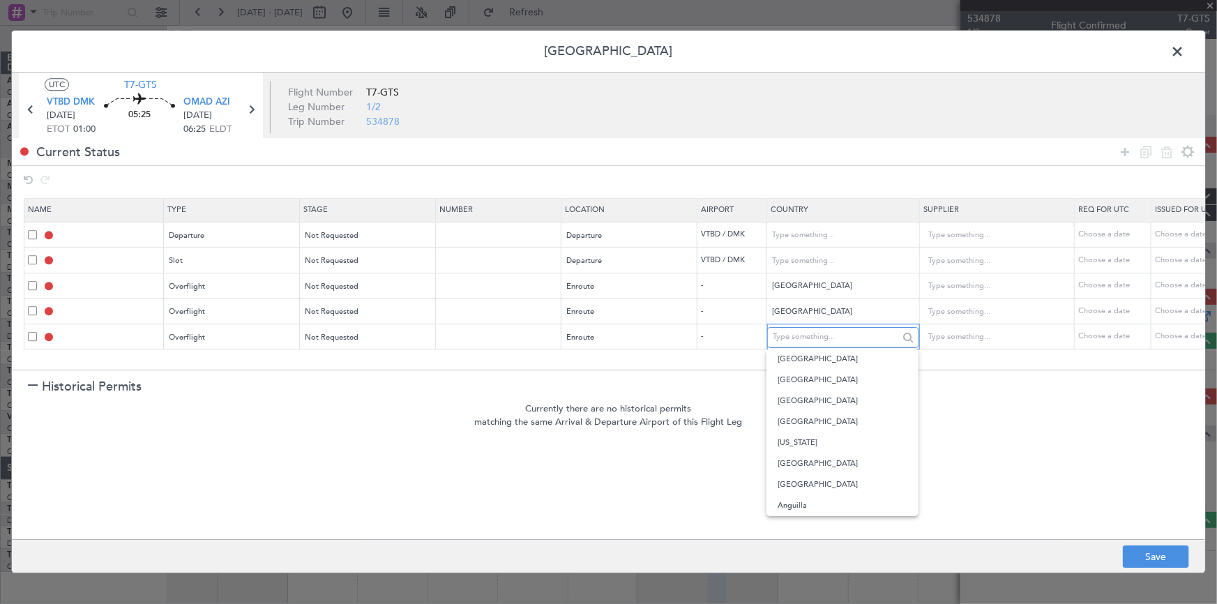
click at [823, 334] on input "text" at bounding box center [836, 337] width 126 height 21
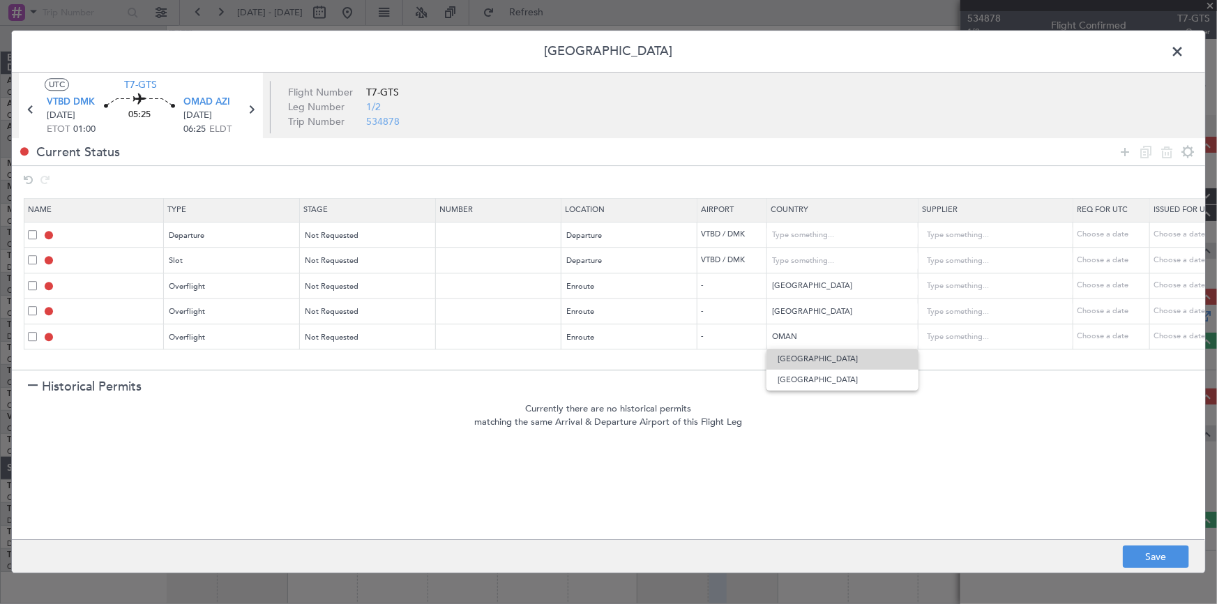
click at [798, 361] on span "[GEOGRAPHIC_DATA]" at bounding box center [843, 359] width 130 height 21
type input "[GEOGRAPHIC_DATA]"
click at [1124, 149] on icon at bounding box center [1125, 152] width 17 height 17
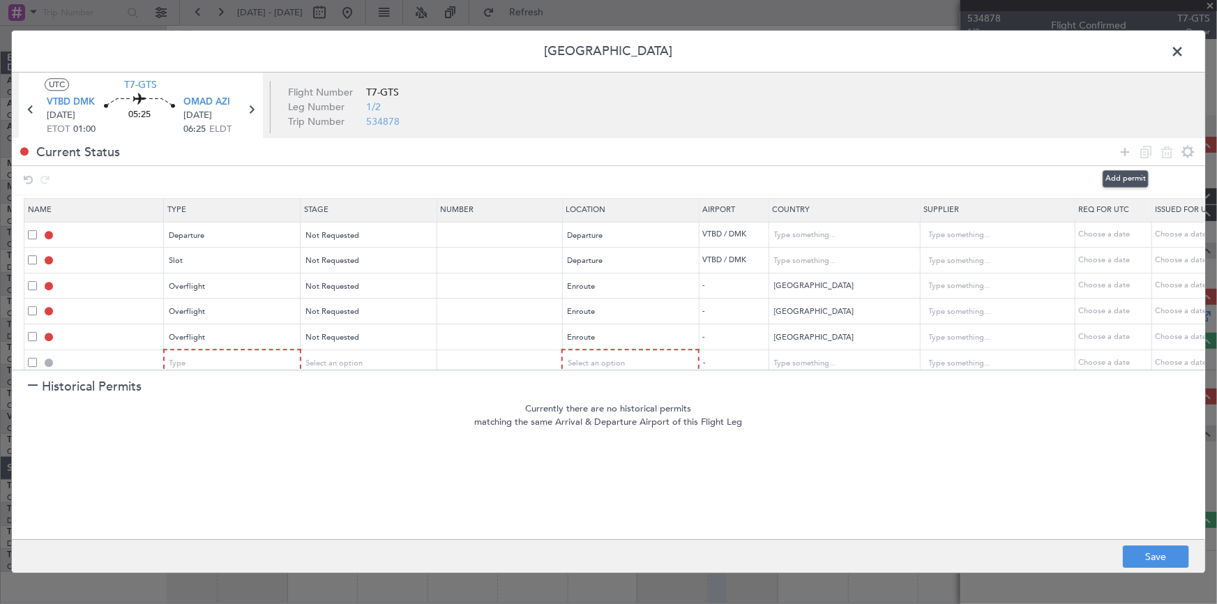
scroll to position [19, 0]
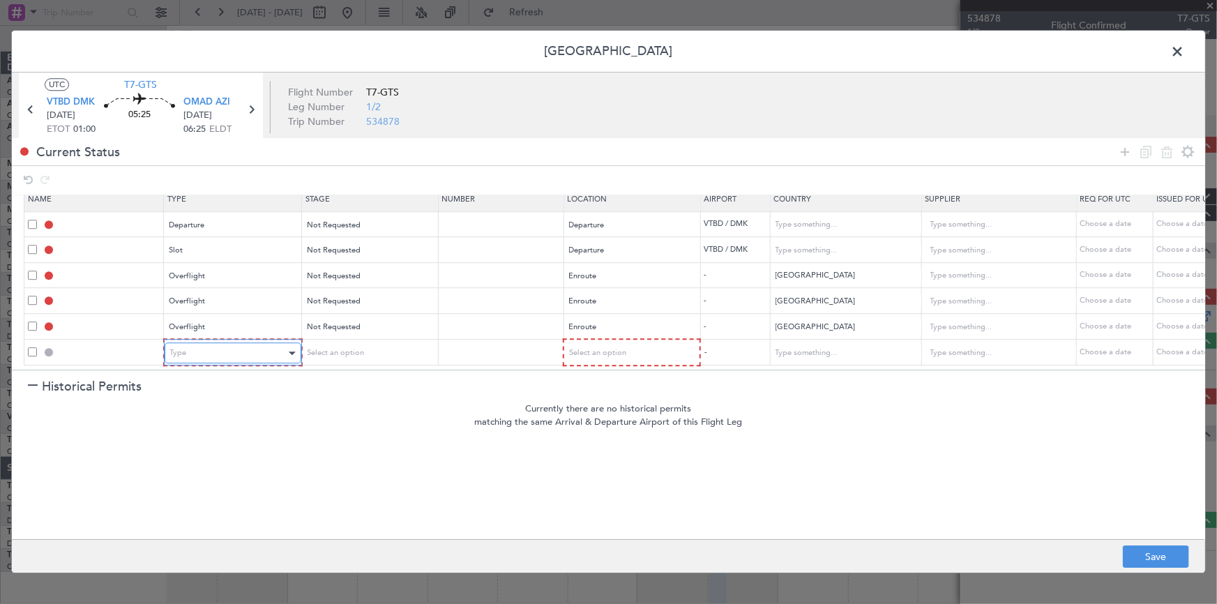
click at [251, 343] on div "Type" at bounding box center [228, 353] width 116 height 21
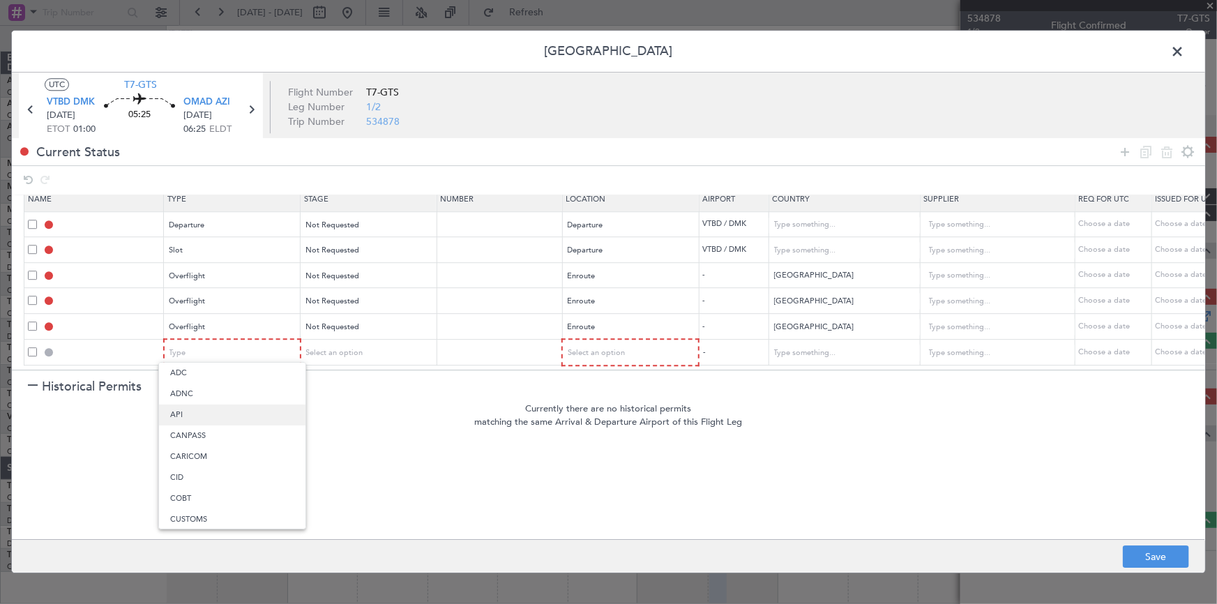
click at [229, 411] on span "API" at bounding box center [232, 414] width 124 height 21
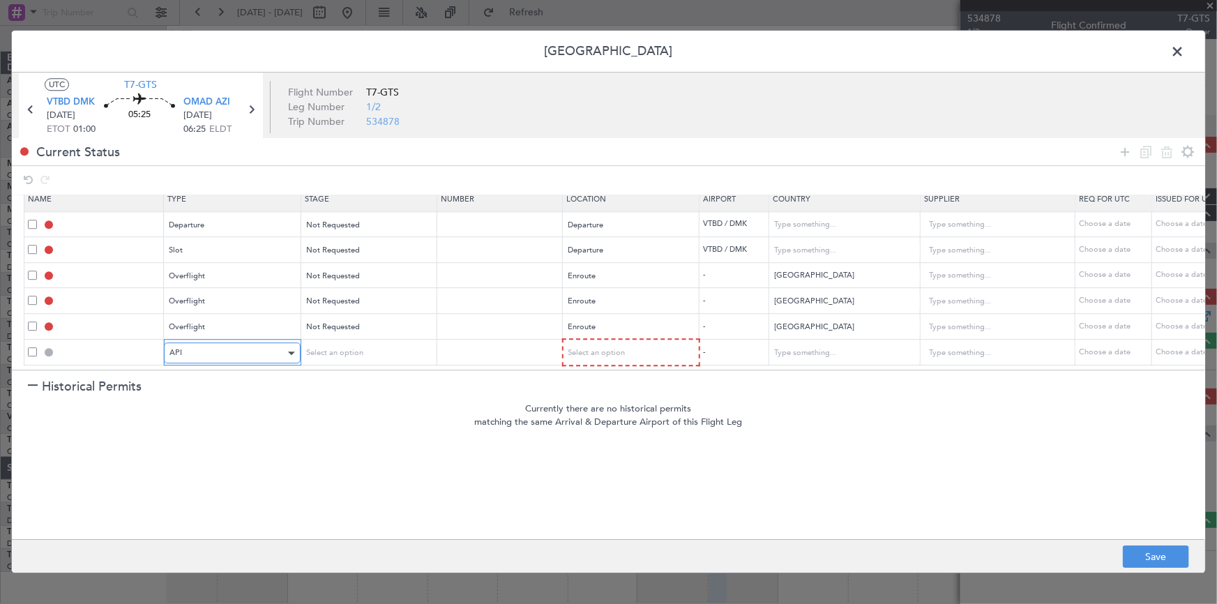
click at [251, 347] on div "API" at bounding box center [227, 353] width 116 height 21
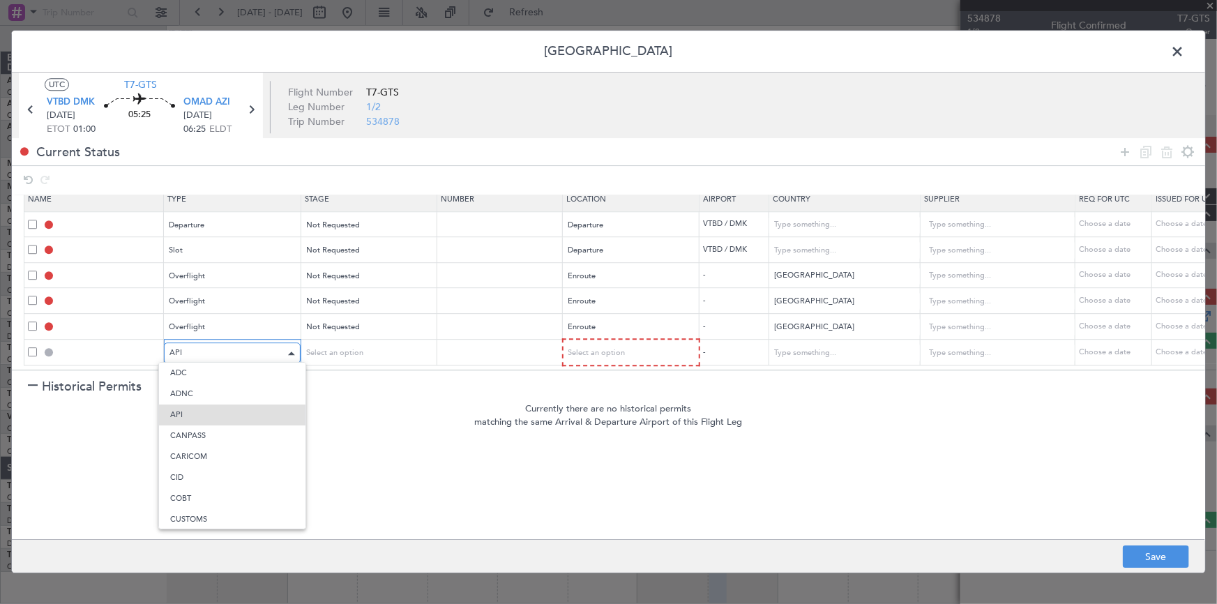
scroll to position [213, 0]
drag, startPoint x: 199, startPoint y: 488, endPoint x: 341, endPoint y: 425, distance: 155.5
click at [200, 489] on span "Landing" at bounding box center [232, 495] width 124 height 21
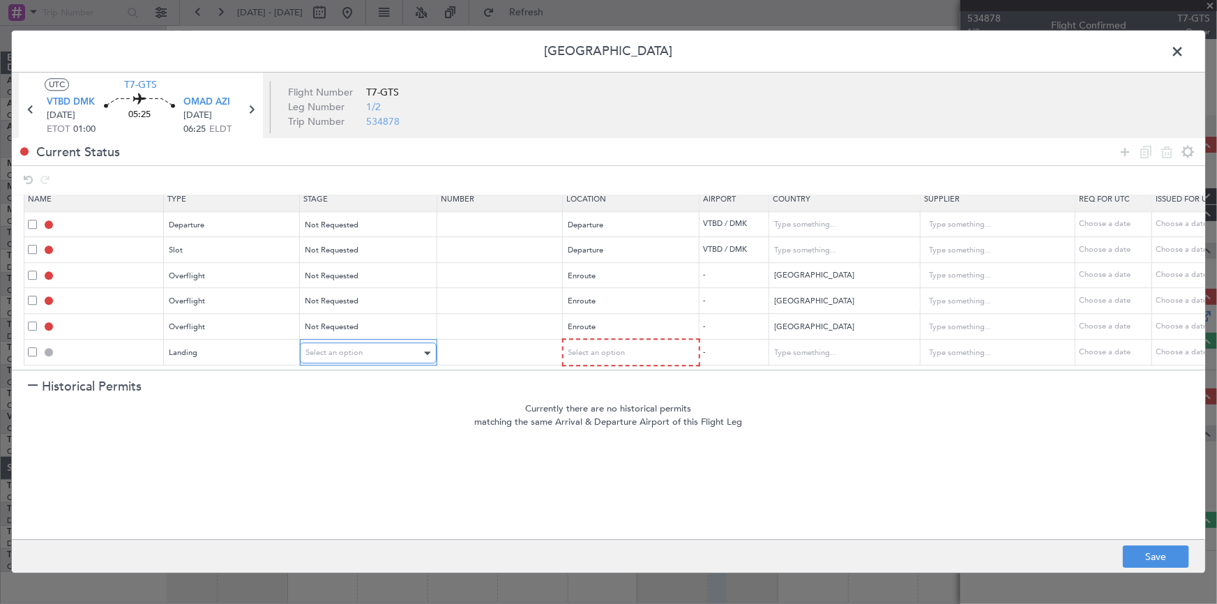
click at [377, 343] on div "Select an option" at bounding box center [363, 353] width 116 height 21
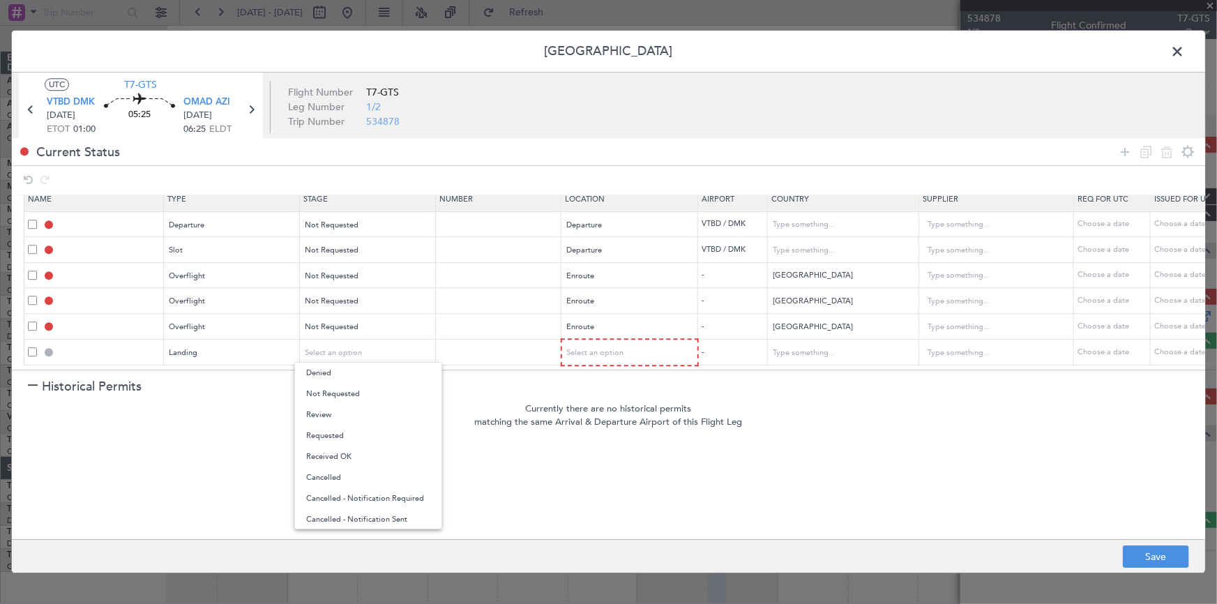
drag, startPoint x: 344, startPoint y: 392, endPoint x: 632, endPoint y: 360, distance: 289.8
click at [352, 391] on span "Not Requested" at bounding box center [368, 394] width 124 height 21
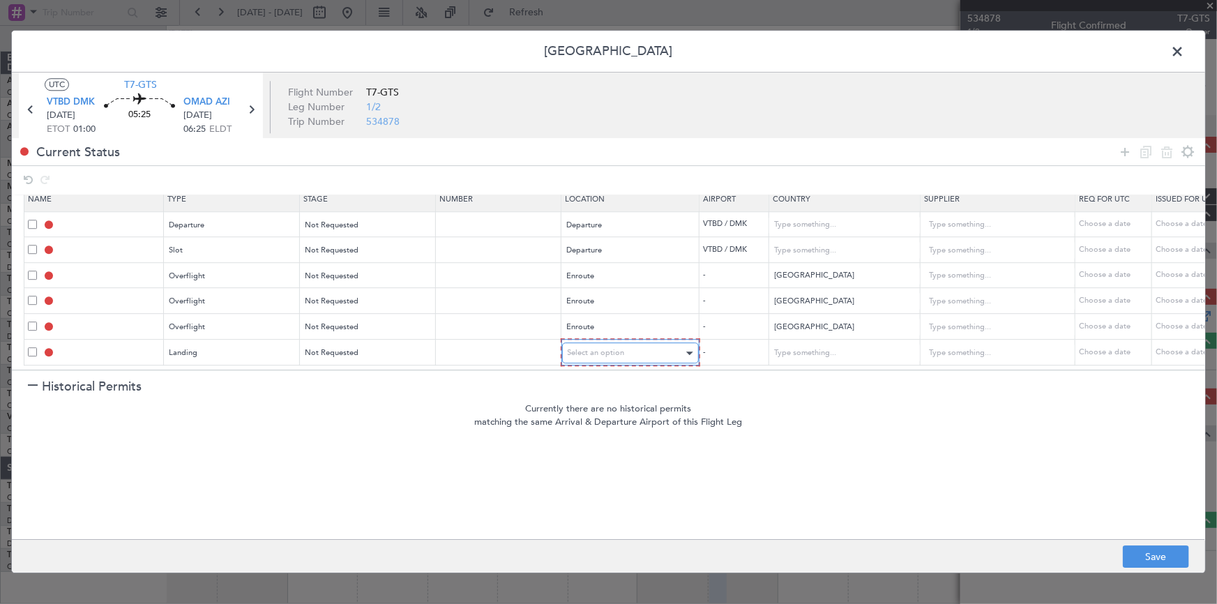
click at [647, 343] on div "Select an option" at bounding box center [626, 353] width 116 height 21
click at [585, 418] on span "Arrival" at bounding box center [630, 414] width 124 height 21
drag, startPoint x: 1126, startPoint y: 148, endPoint x: 967, endPoint y: 218, distance: 173.6
click at [1121, 153] on icon at bounding box center [1125, 152] width 17 height 17
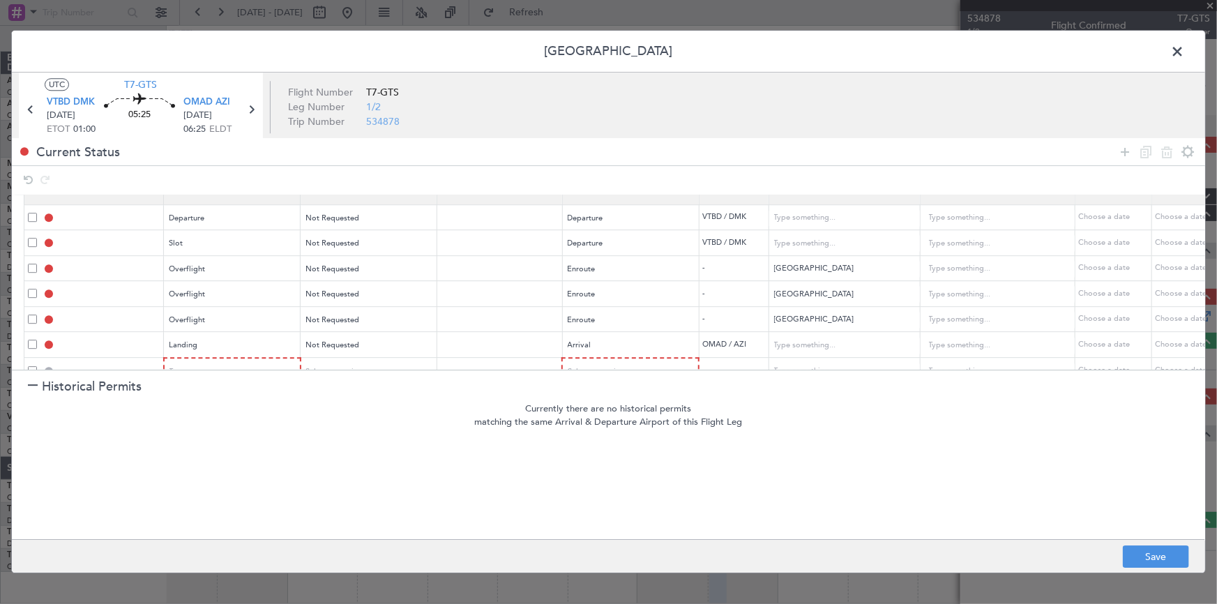
scroll to position [44, 0]
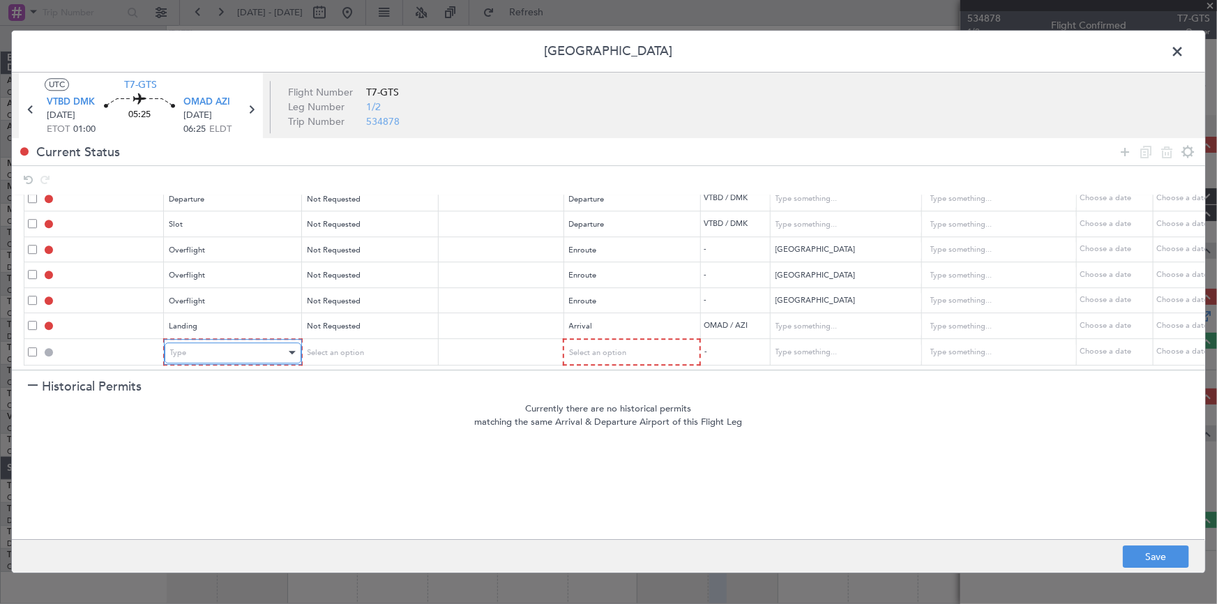
click at [251, 342] on div "Type" at bounding box center [228, 352] width 116 height 21
drag, startPoint x: 213, startPoint y: 414, endPoint x: 265, endPoint y: 404, distance: 53.2
click at [214, 414] on span "API" at bounding box center [232, 414] width 124 height 21
click at [345, 348] on span "Select an option" at bounding box center [333, 352] width 57 height 10
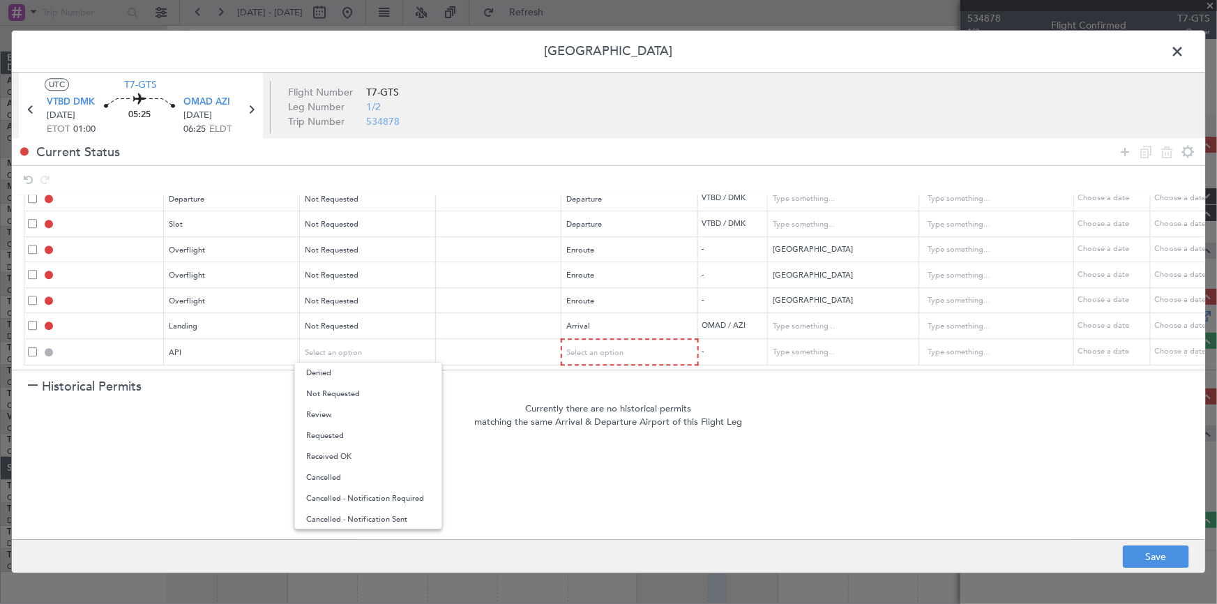
drag, startPoint x: 352, startPoint y: 396, endPoint x: 642, endPoint y: 363, distance: 292.0
click at [369, 395] on span "Not Requested" at bounding box center [368, 394] width 124 height 21
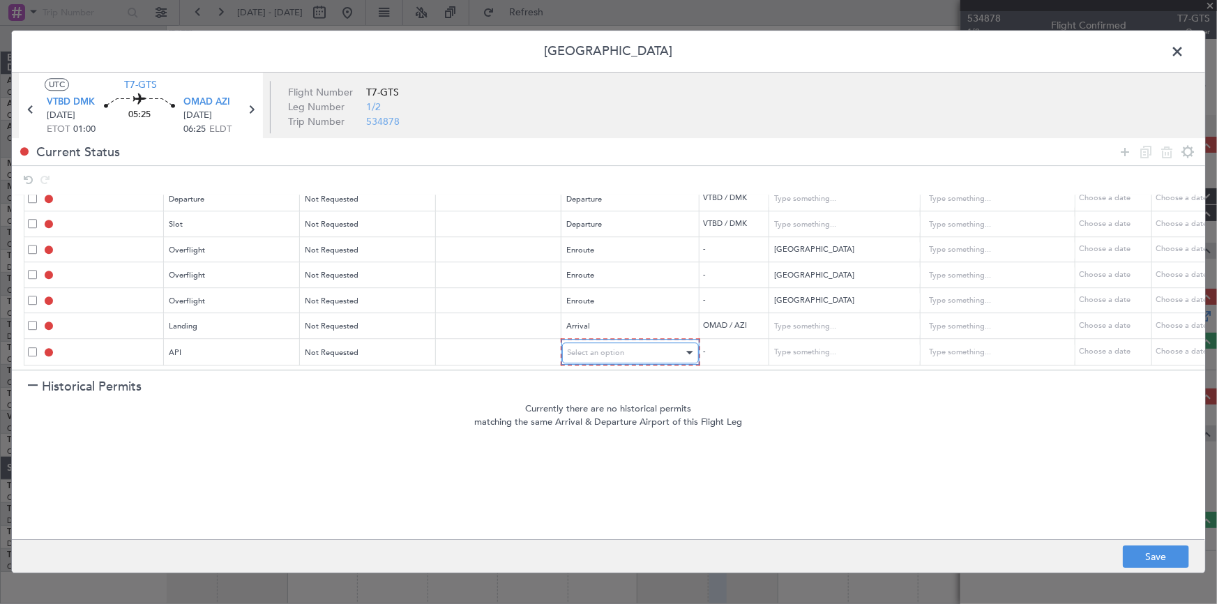
click at [641, 342] on div "Select an option" at bounding box center [626, 352] width 116 height 21
click at [598, 411] on span "Arrival" at bounding box center [630, 414] width 124 height 21
click at [1158, 557] on button "Save" at bounding box center [1156, 557] width 66 height 22
type input "DEPARTURE"
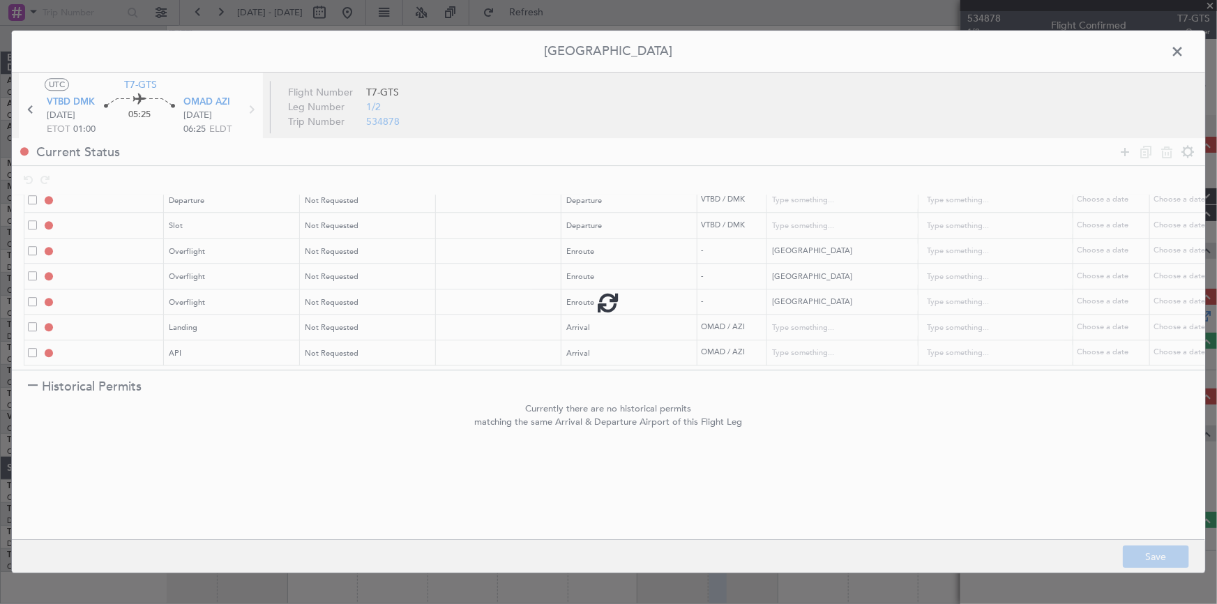
type input "[GEOGRAPHIC_DATA]"
type input "NNN"
type input "VTBD DEP SLOT"
type input "[GEOGRAPHIC_DATA]"
type input "NNN"
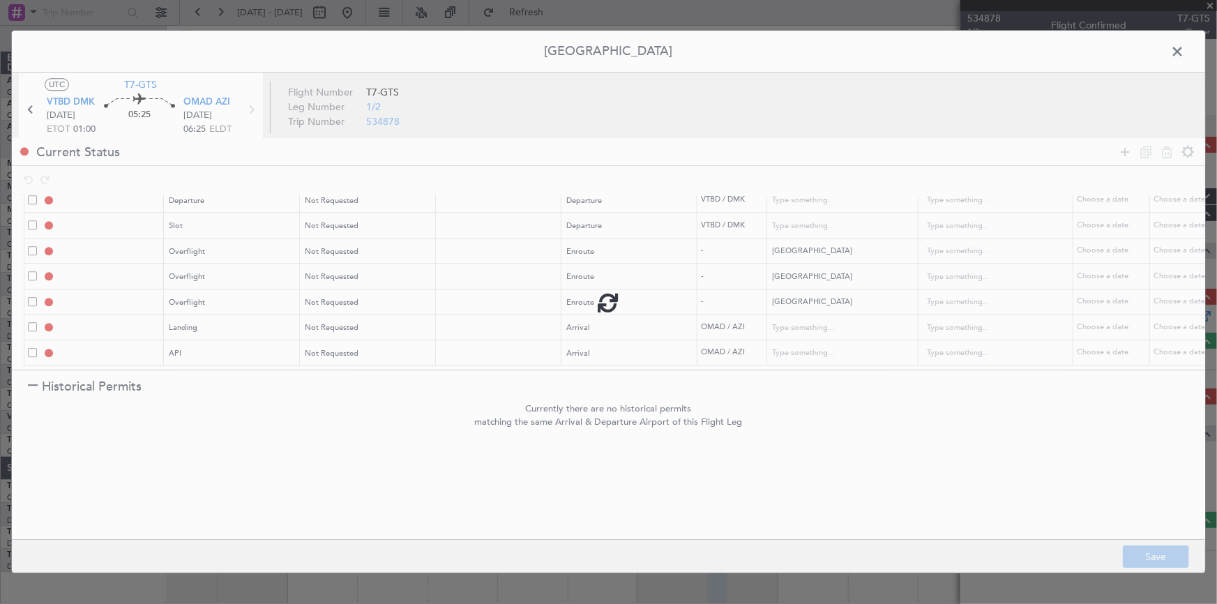
type input "MYANMAR OVF"
type input "NNN"
type input "INDIA OVF"
type input "NNN"
type input "3"
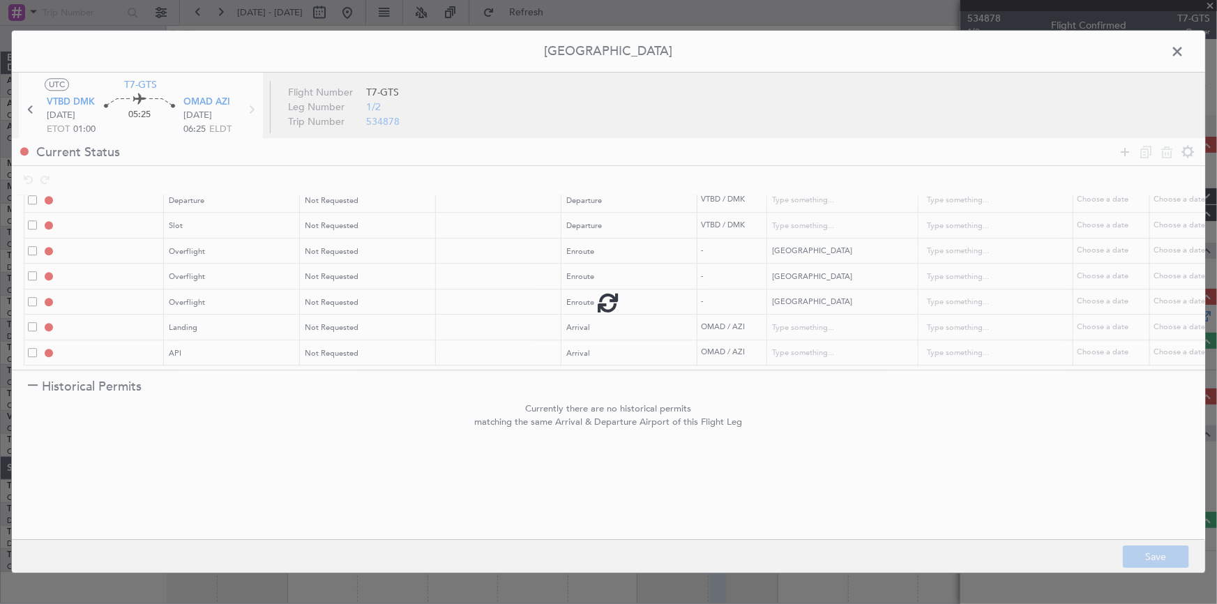
type input "OMAN OVF"
type input "NNN"
type input "2"
type input "OMAD LDG"
type input "[GEOGRAPHIC_DATA]"
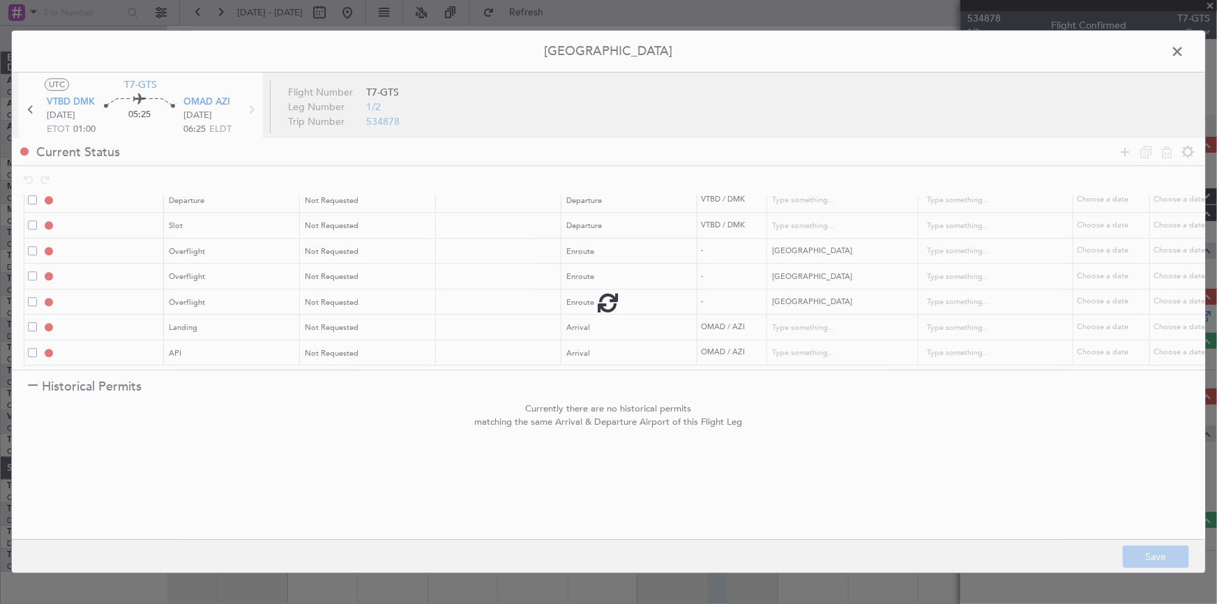
type input "NNN"
type input "1"
type input "OMAD ARR API"
type input "[GEOGRAPHIC_DATA]"
type input "NNN"
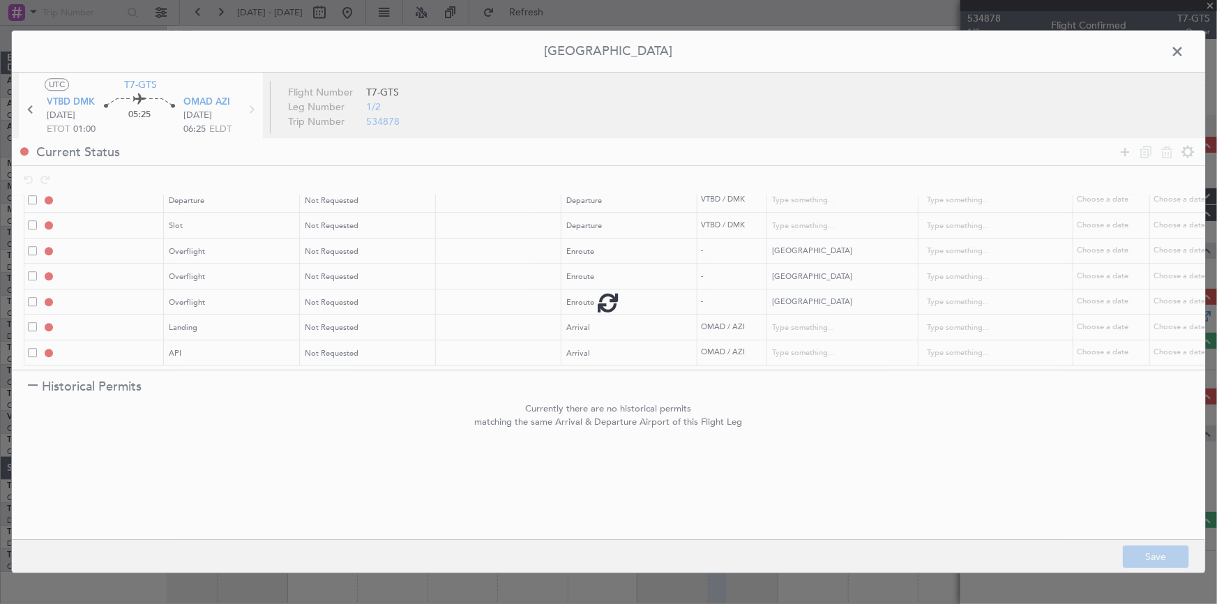
type input "1"
click at [1184, 47] on span at bounding box center [1184, 55] width 0 height 28
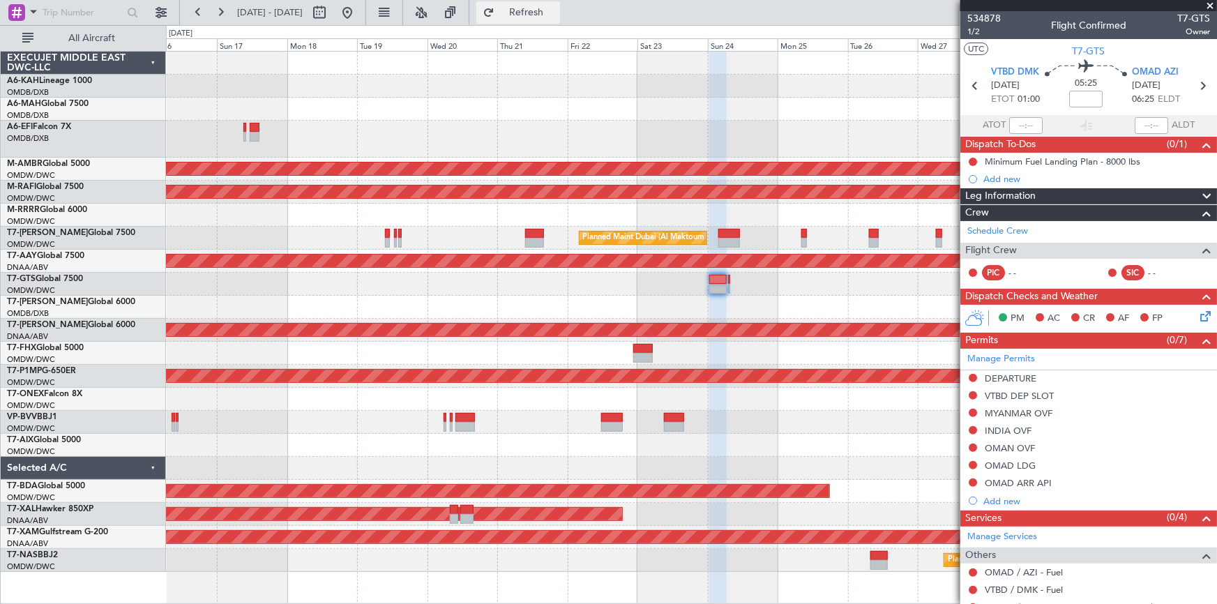
click at [556, 13] on span "Refresh" at bounding box center [526, 13] width 59 height 10
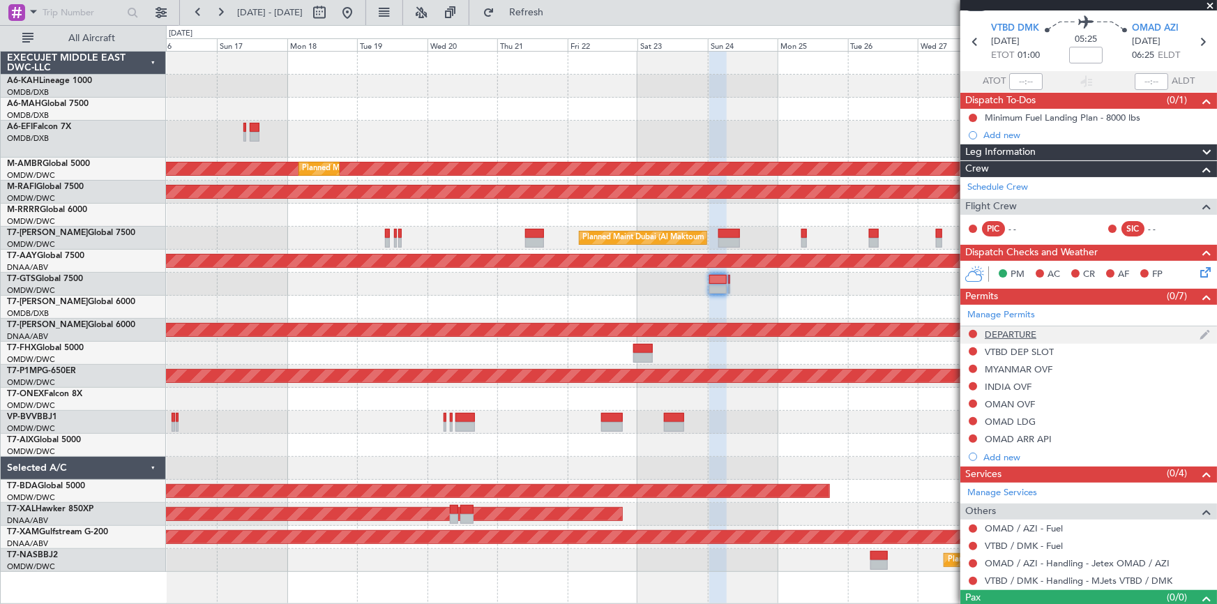
scroll to position [68, 0]
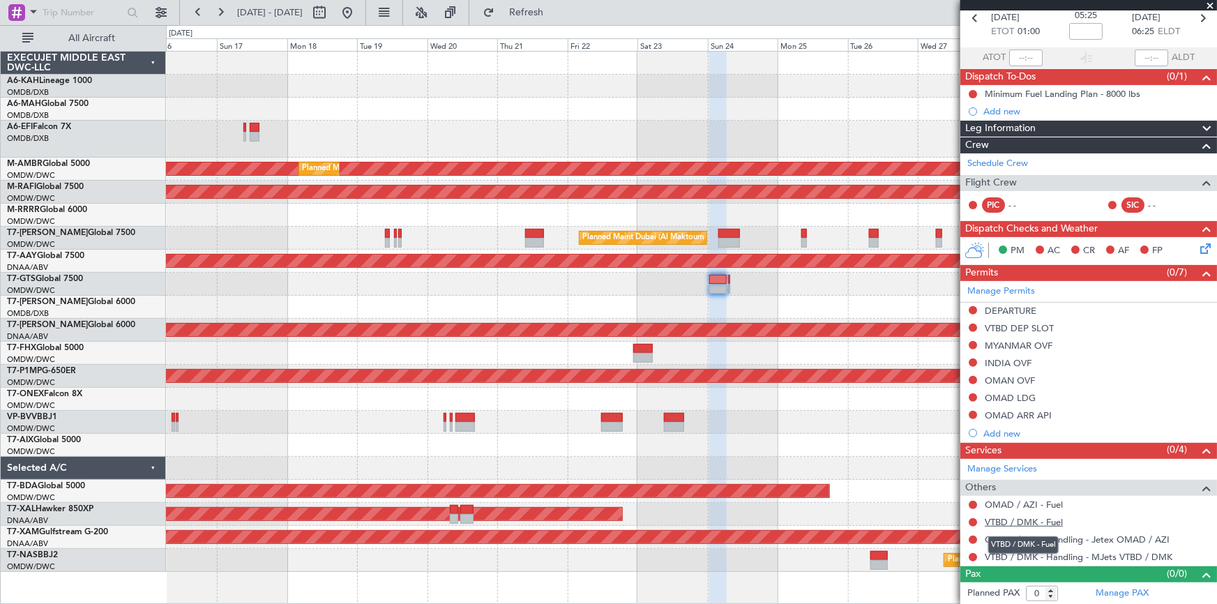
click at [1018, 522] on link "VTBD / DMK - Fuel" at bounding box center [1024, 522] width 78 height 12
click at [1006, 501] on link "OMAD / AZI - Fuel" at bounding box center [1024, 505] width 78 height 12
click at [556, 13] on span "Refresh" at bounding box center [526, 13] width 59 height 10
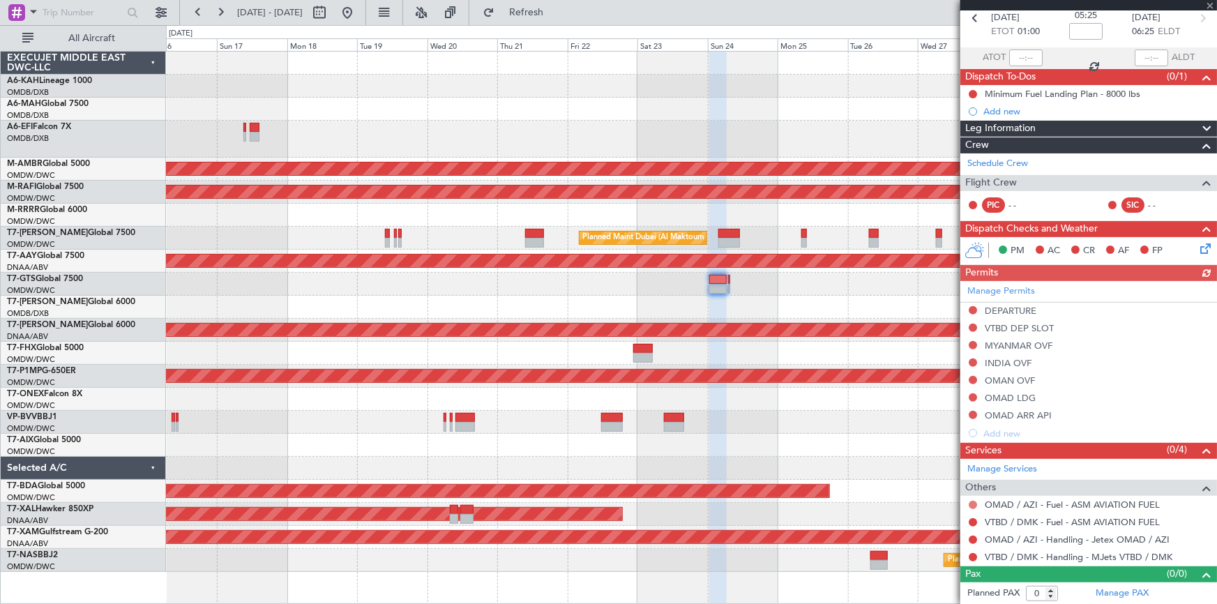
click at [974, 501] on button at bounding box center [973, 505] width 8 height 8
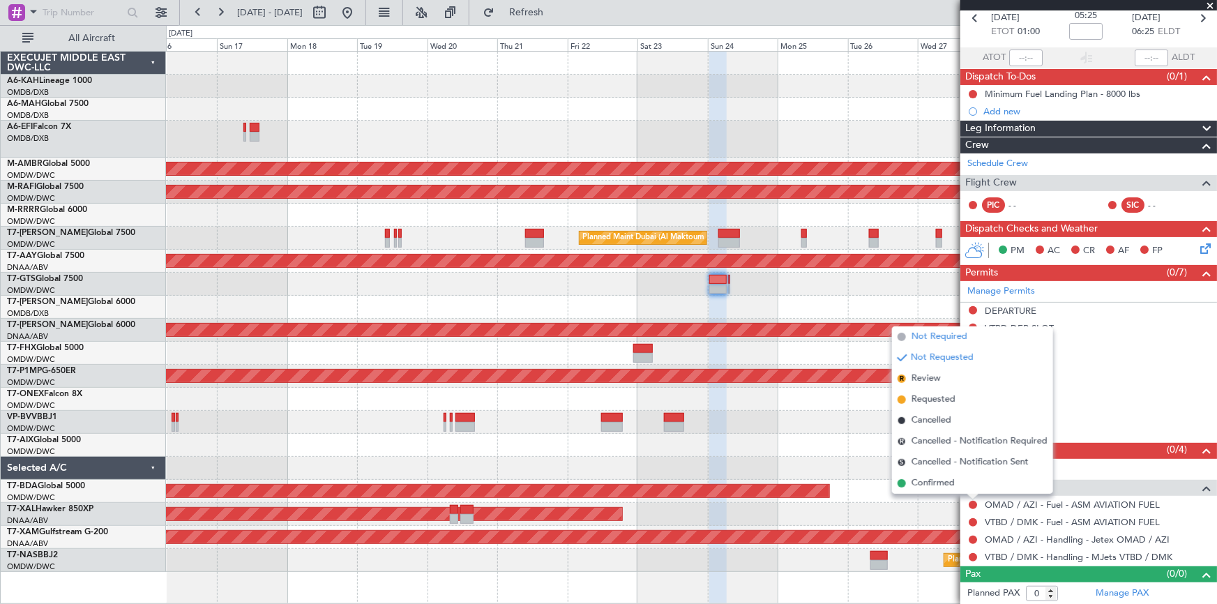
click at [944, 340] on span "Not Required" at bounding box center [940, 337] width 56 height 14
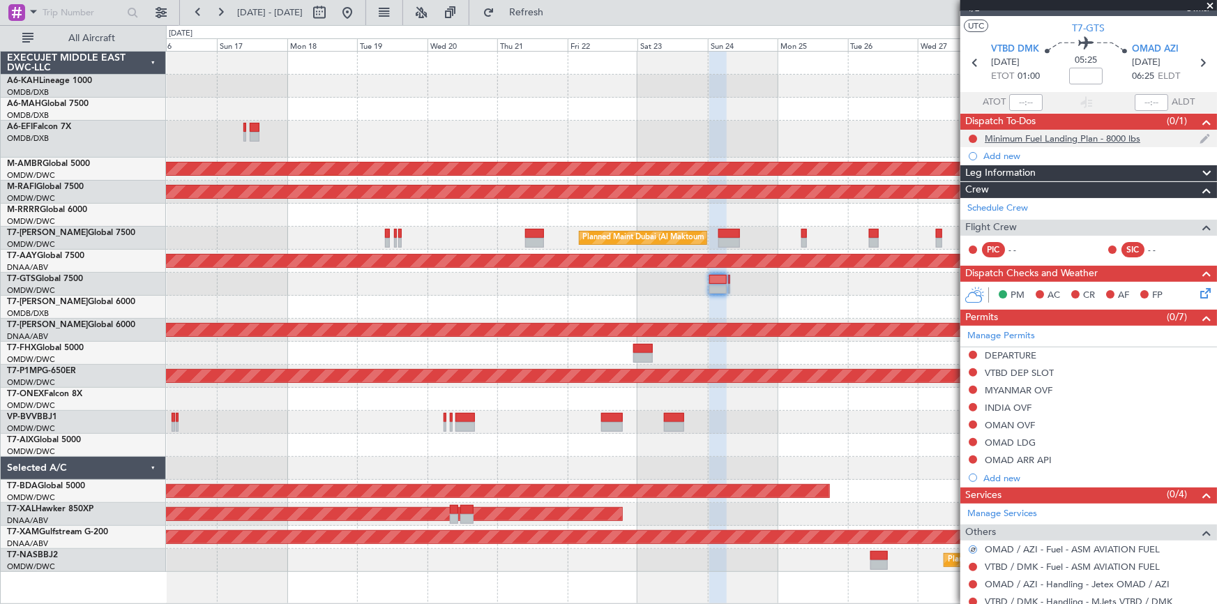
scroll to position [0, 0]
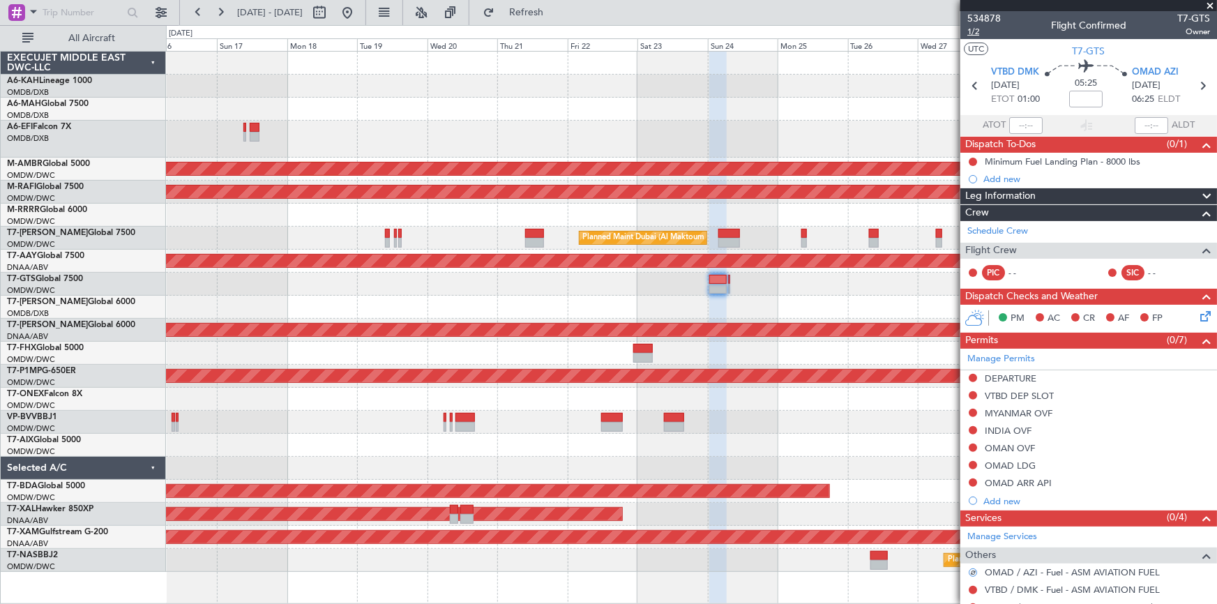
click at [976, 31] on span "1/2" at bounding box center [983, 32] width 33 height 12
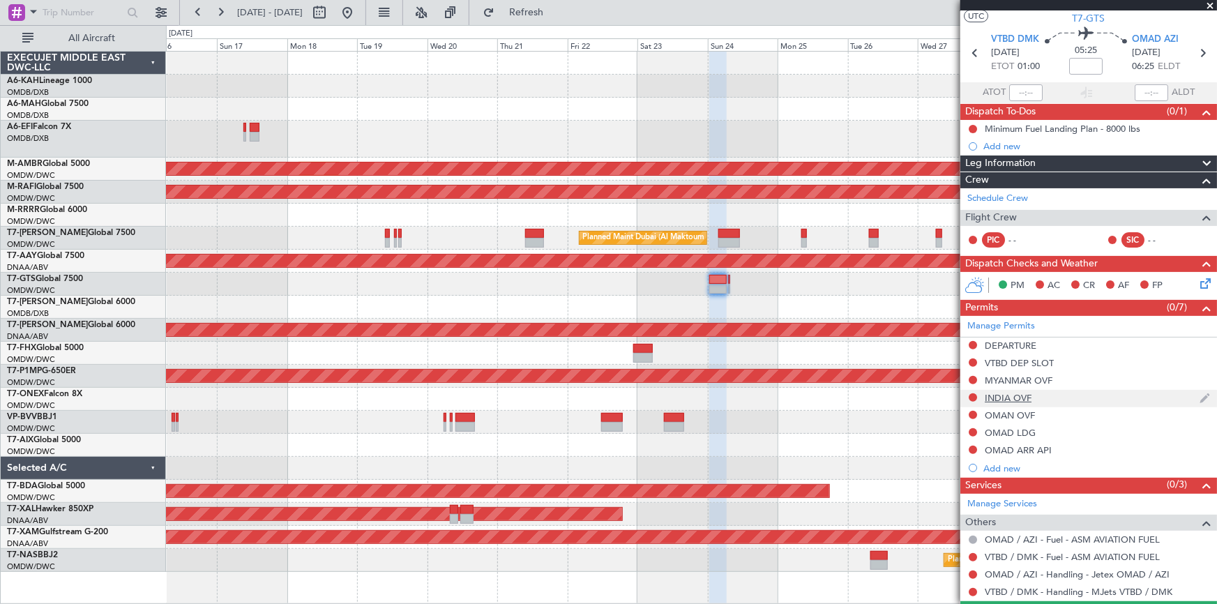
scroll to position [68, 0]
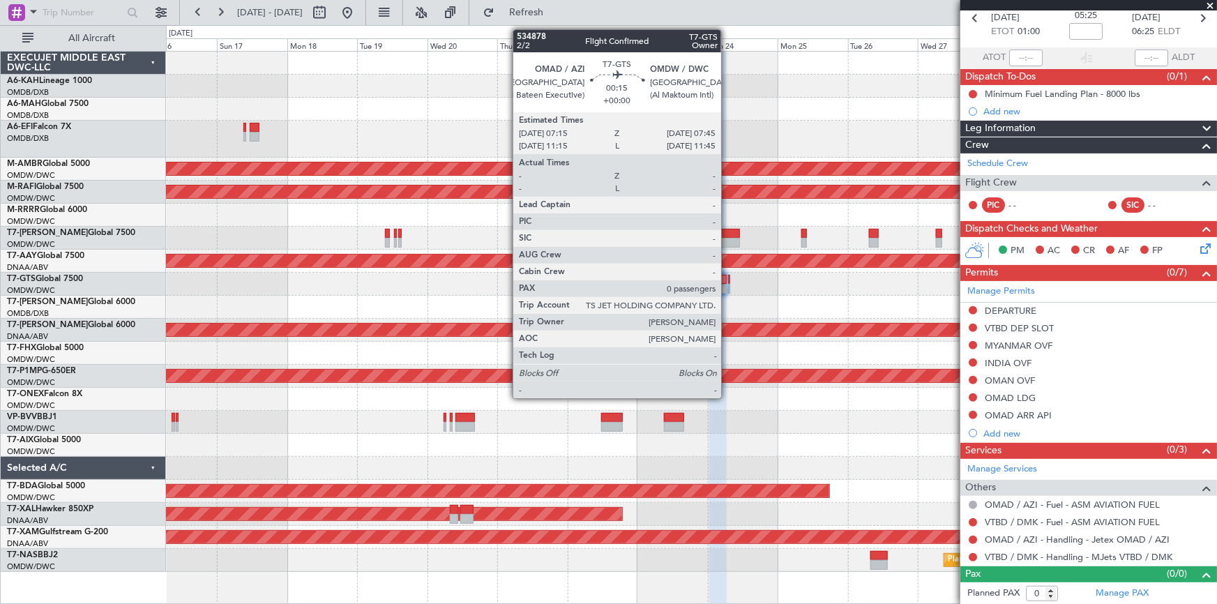
click at [729, 277] on div at bounding box center [729, 280] width 2 height 10
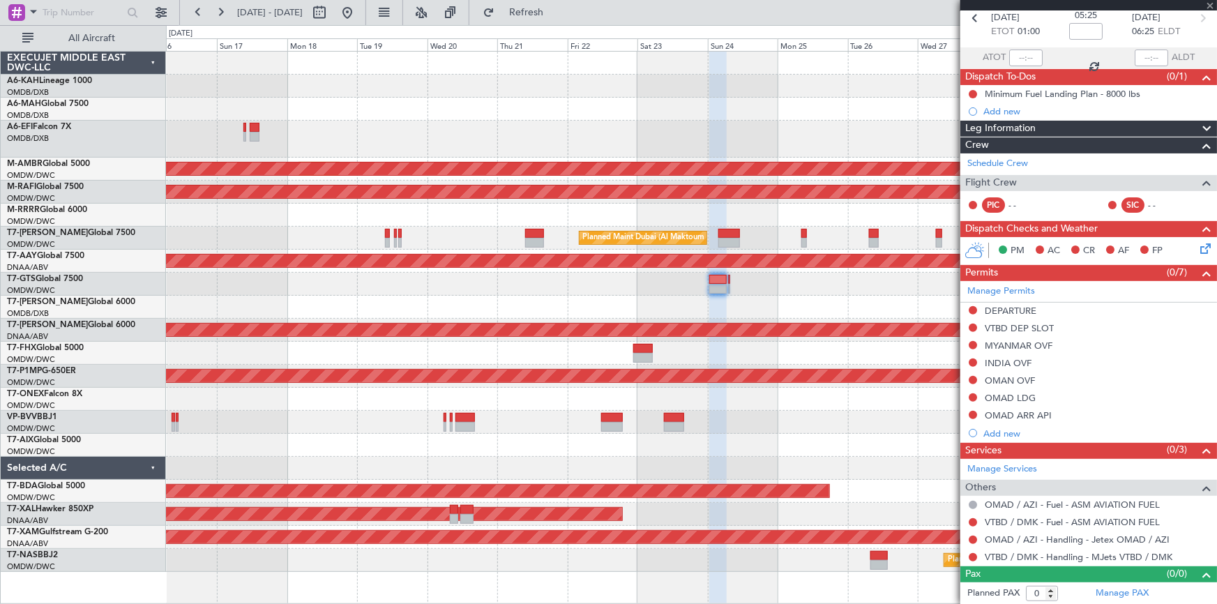
scroll to position [0, 0]
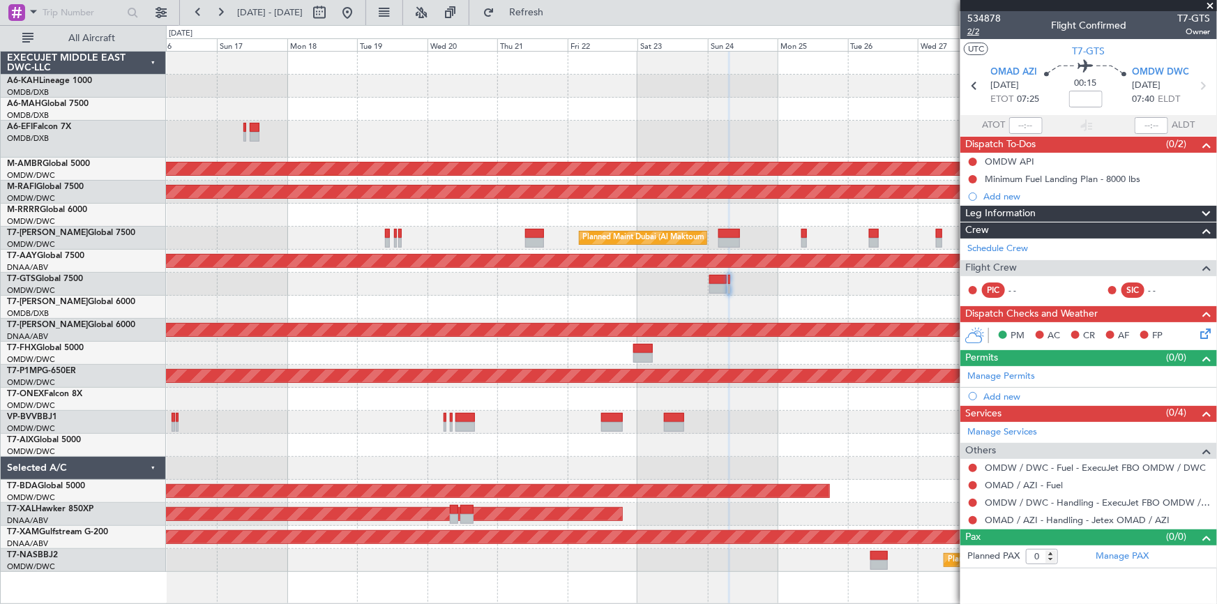
click at [969, 29] on span "2/2" at bounding box center [983, 32] width 33 height 12
click at [976, 32] on span "2/2" at bounding box center [983, 32] width 33 height 12
click at [1082, 98] on input at bounding box center [1085, 99] width 33 height 17
click at [1065, 121] on section "ATOT ALDT" at bounding box center [1088, 125] width 257 height 21
type input "+00:10"
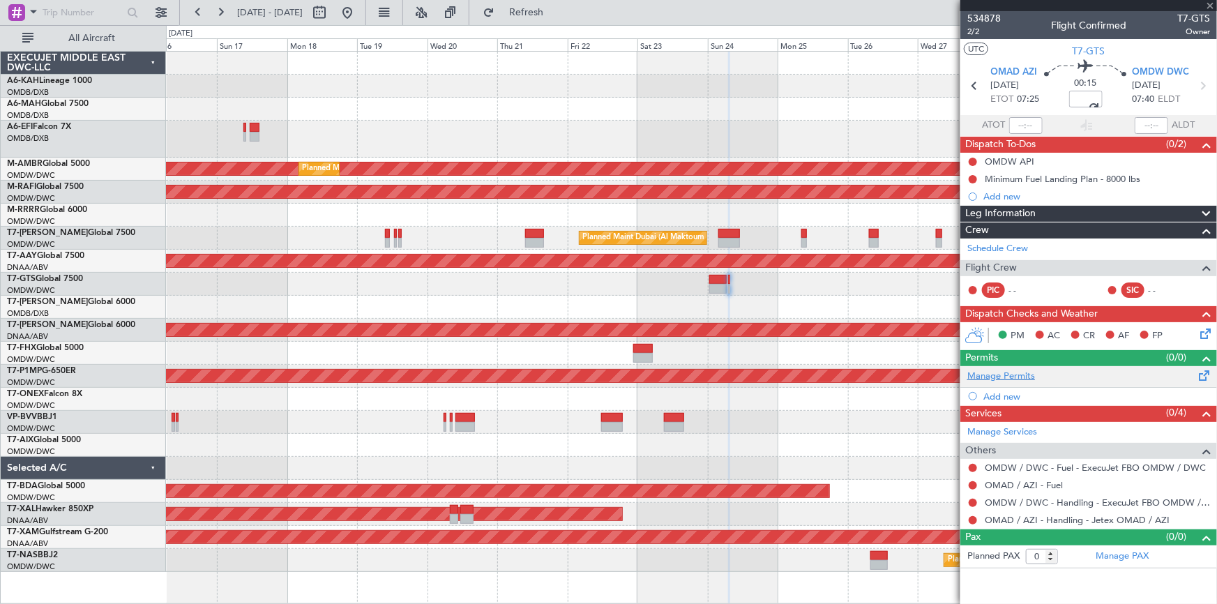
click at [1012, 377] on link "Manage Permits" at bounding box center [1001, 377] width 68 height 14
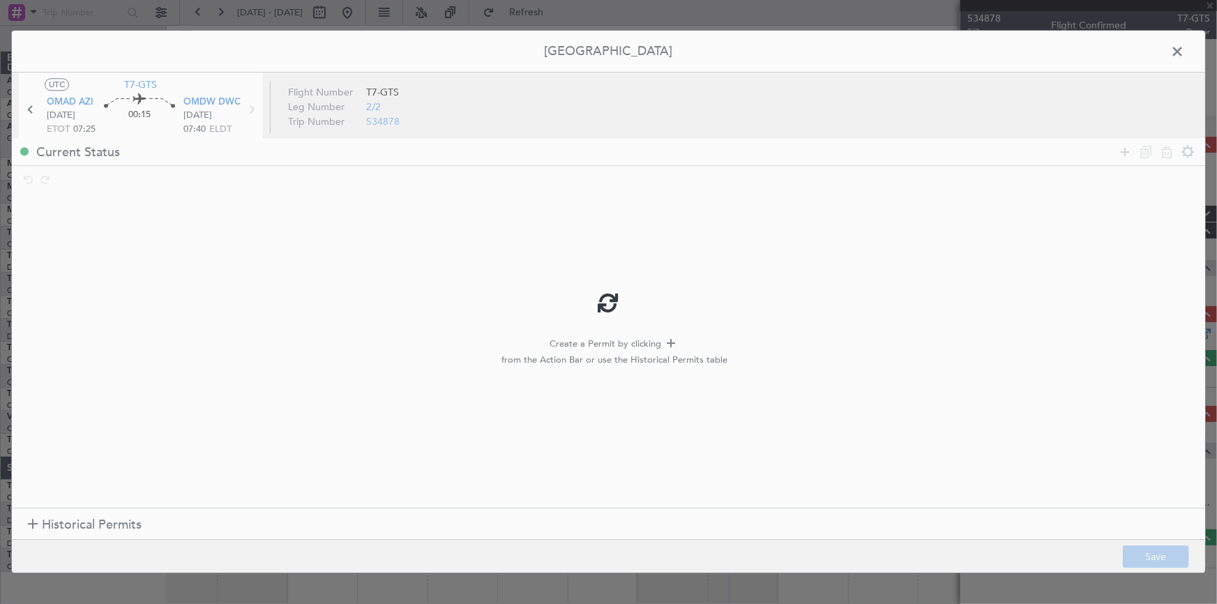
click at [74, 528] on div at bounding box center [608, 302] width 1193 height 542
click at [93, 521] on div at bounding box center [608, 302] width 1193 height 542
type input "+00:10"
click at [100, 517] on span "Historical Permits" at bounding box center [92, 524] width 100 height 19
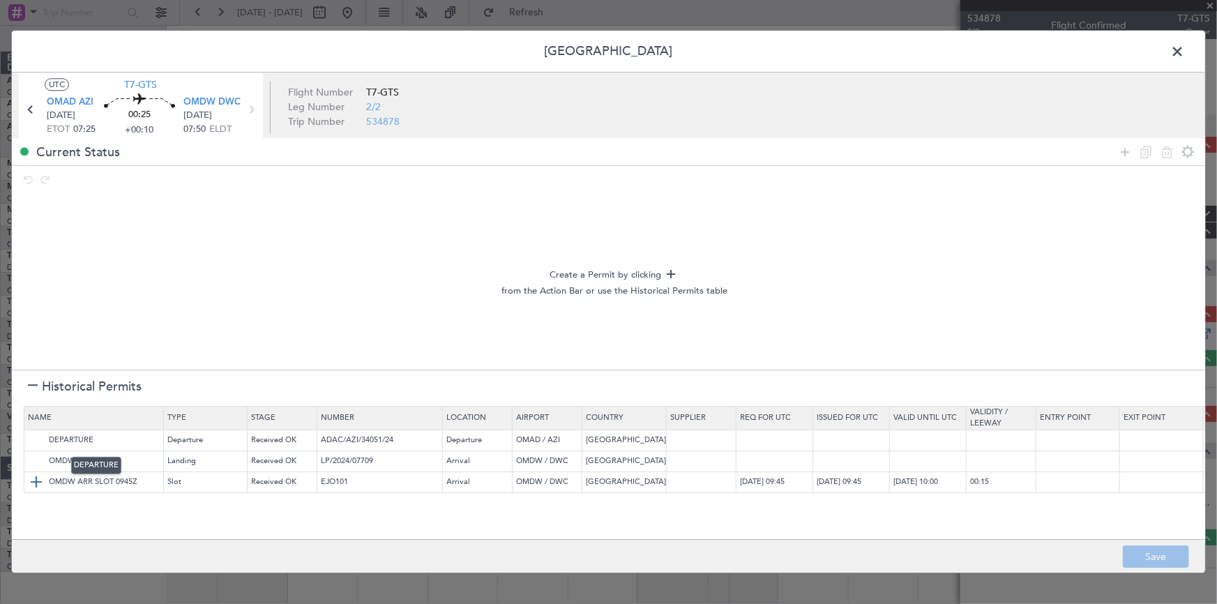
drag, startPoint x: 33, startPoint y: 441, endPoint x: 35, endPoint y: 471, distance: 30.1
click at [0, 0] on img at bounding box center [0, 0] width 0 height 0
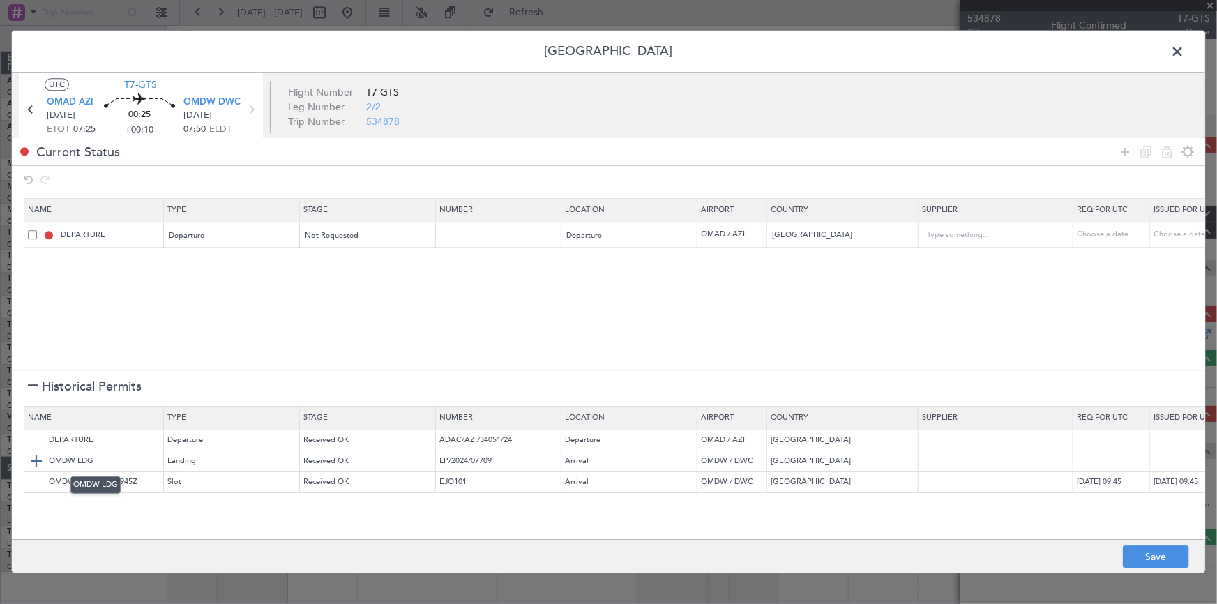
click at [39, 461] on img at bounding box center [36, 461] width 17 height 17
click at [36, 481] on img at bounding box center [36, 482] width 17 height 17
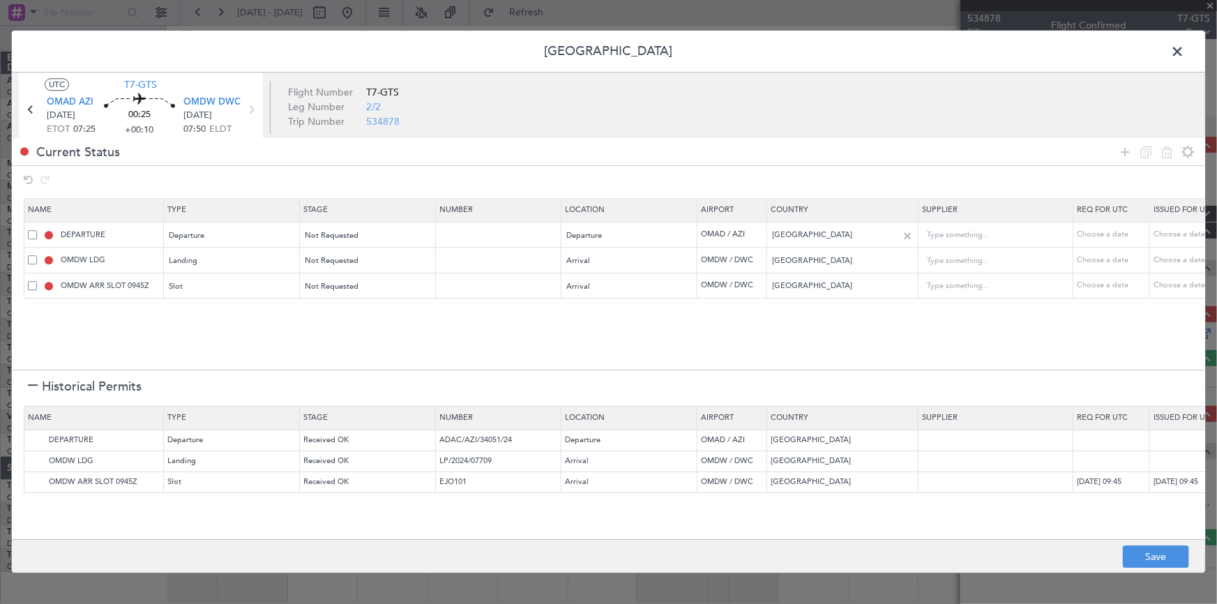
drag, startPoint x: 1126, startPoint y: 144, endPoint x: 837, endPoint y: 243, distance: 305.2
click at [1124, 145] on icon at bounding box center [1125, 152] width 17 height 17
click at [195, 310] on div "Type" at bounding box center [228, 313] width 116 height 21
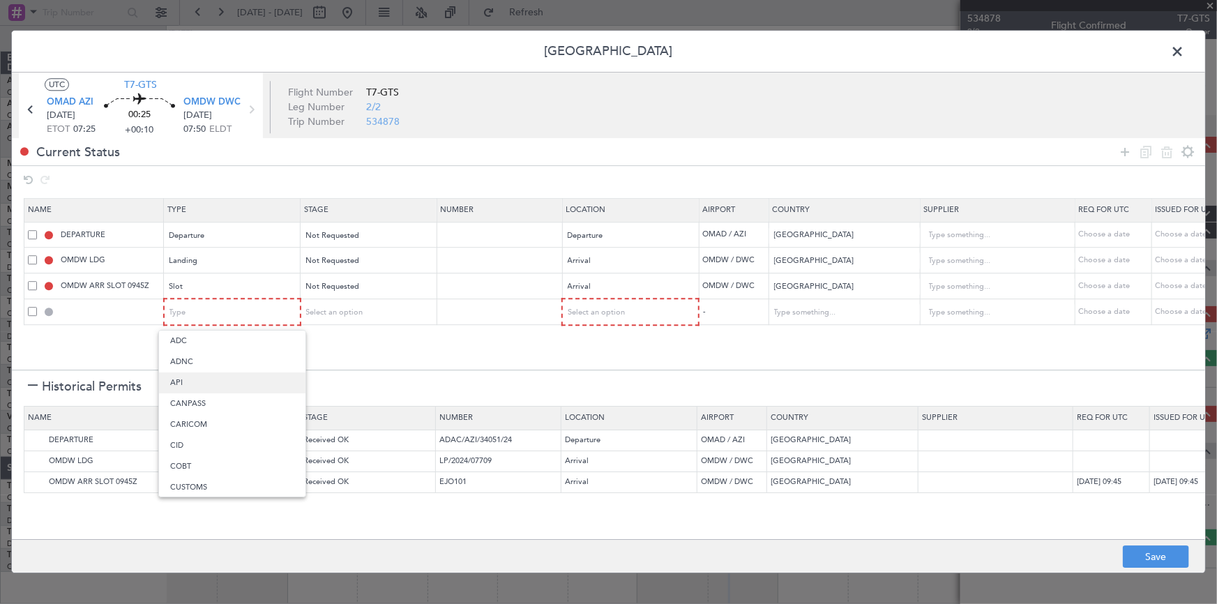
click at [209, 384] on span "API" at bounding box center [232, 382] width 124 height 21
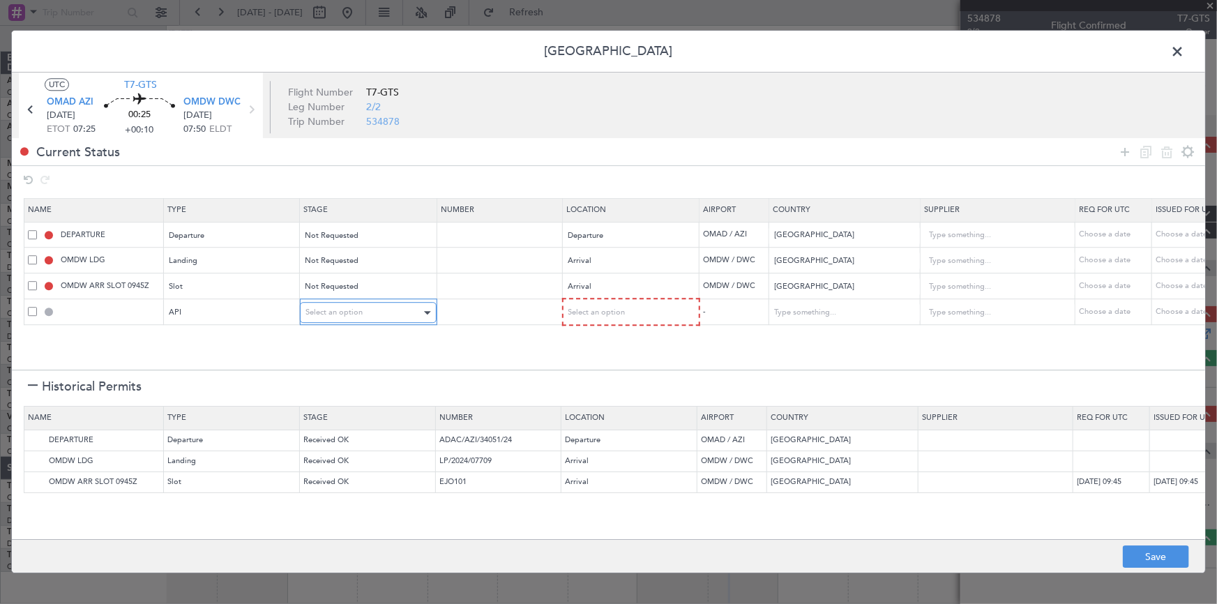
click at [391, 314] on div "Select an option" at bounding box center [363, 313] width 116 height 21
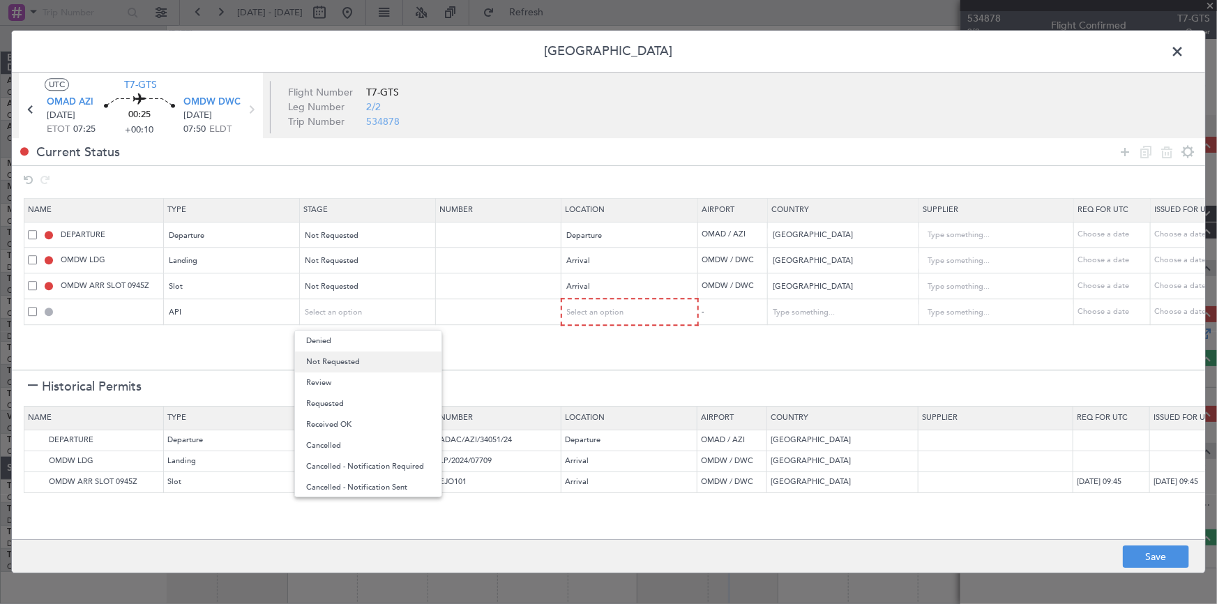
click at [360, 357] on span "Not Requested" at bounding box center [368, 361] width 124 height 21
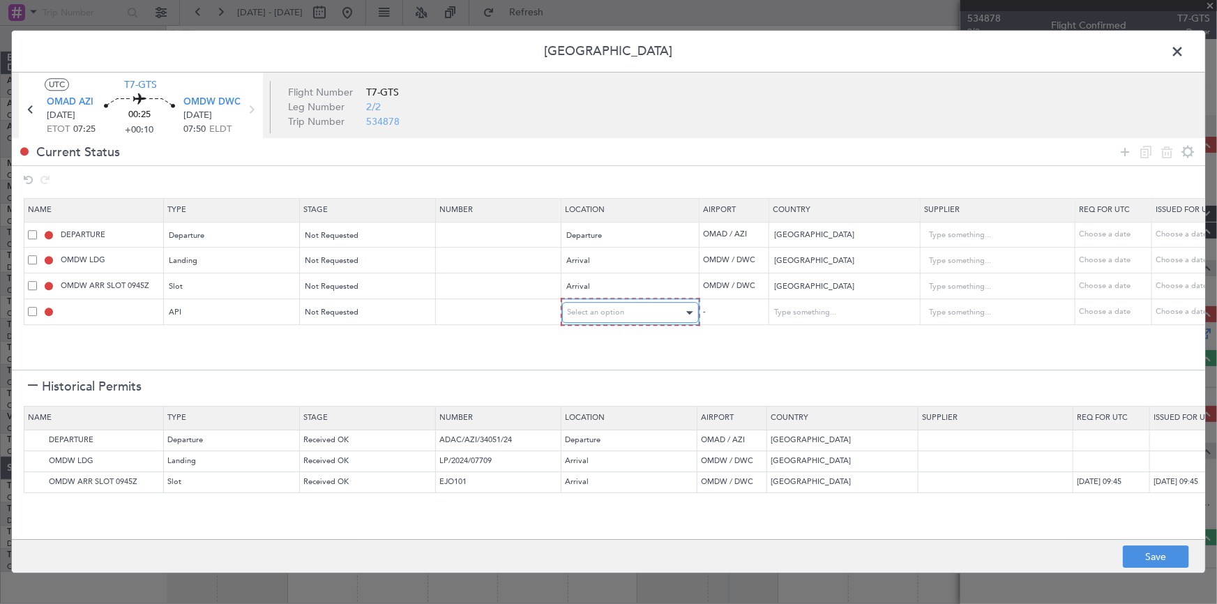
click at [600, 317] on div "Select an option" at bounding box center [626, 313] width 116 height 21
drag, startPoint x: 598, startPoint y: 342, endPoint x: 815, endPoint y: 409, distance: 227.0
click at [605, 348] on span "Departure" at bounding box center [630, 341] width 124 height 21
click at [1144, 555] on button "Save" at bounding box center [1156, 557] width 66 height 22
type input "UNITED [GEOGRAPHIC_DATA] DEPARTURE"
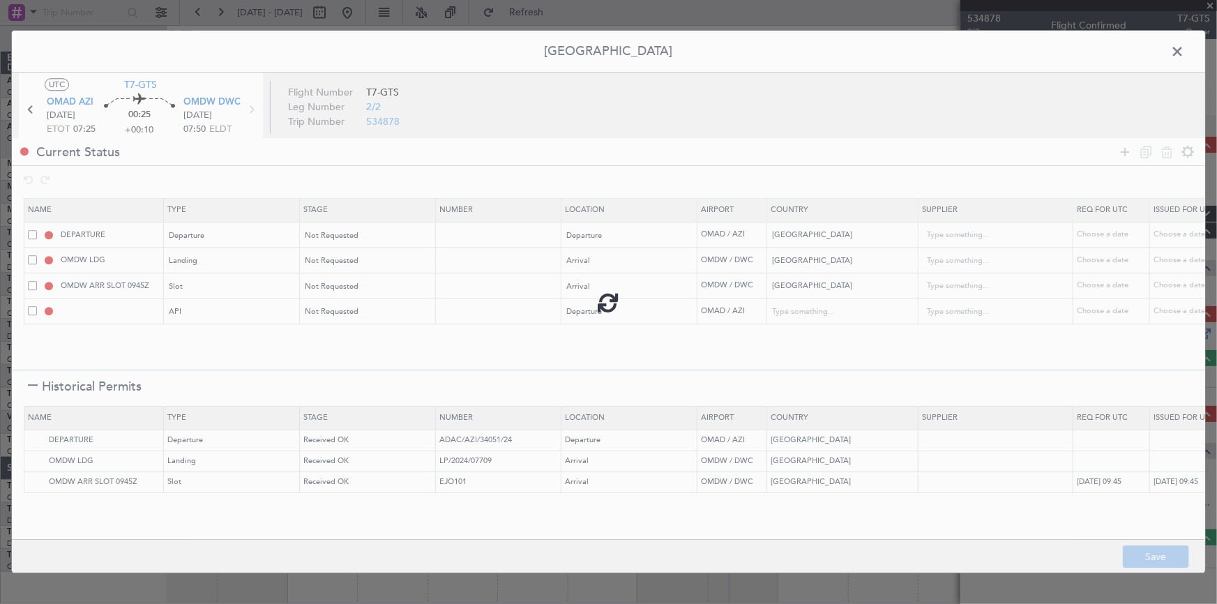
type input "NNN"
type input "1"
type input "NNN"
type input "1"
type input "OMDW ARR SLOT"
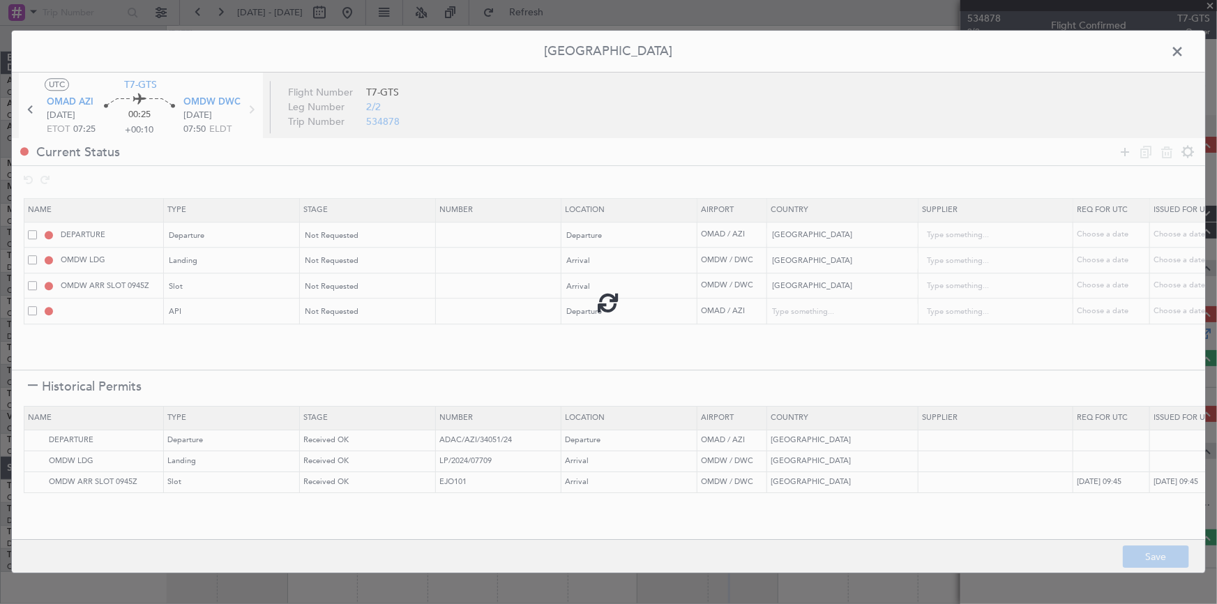
type input "NNN"
type input "1"
type input "OMAD DEP API"
type input "[GEOGRAPHIC_DATA]"
type input "NNN"
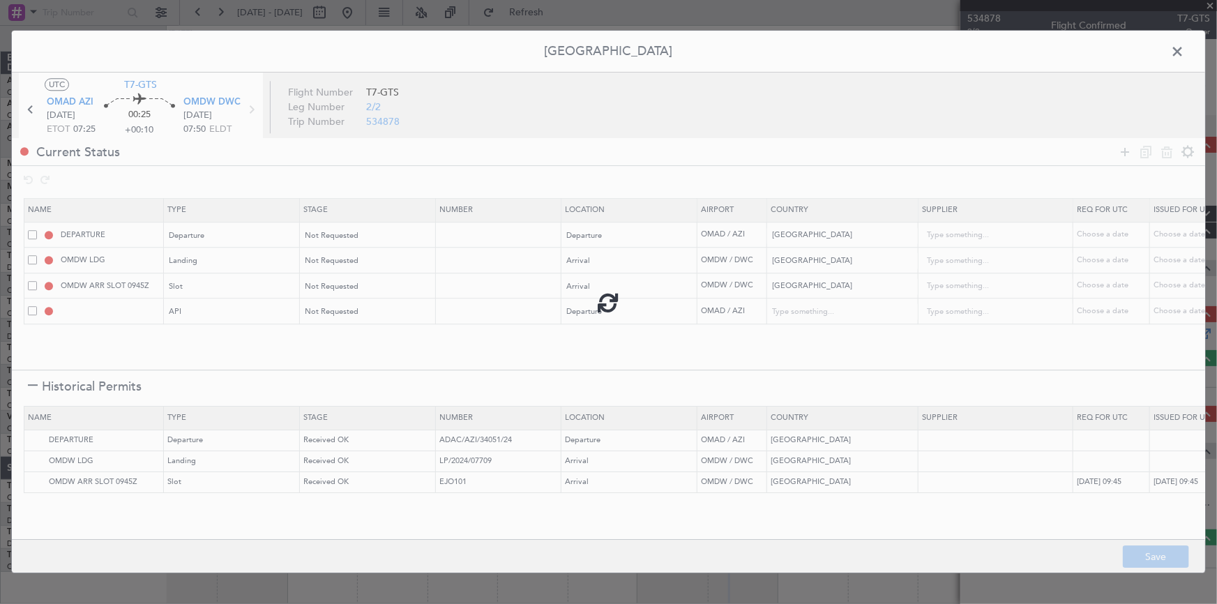
type input "1"
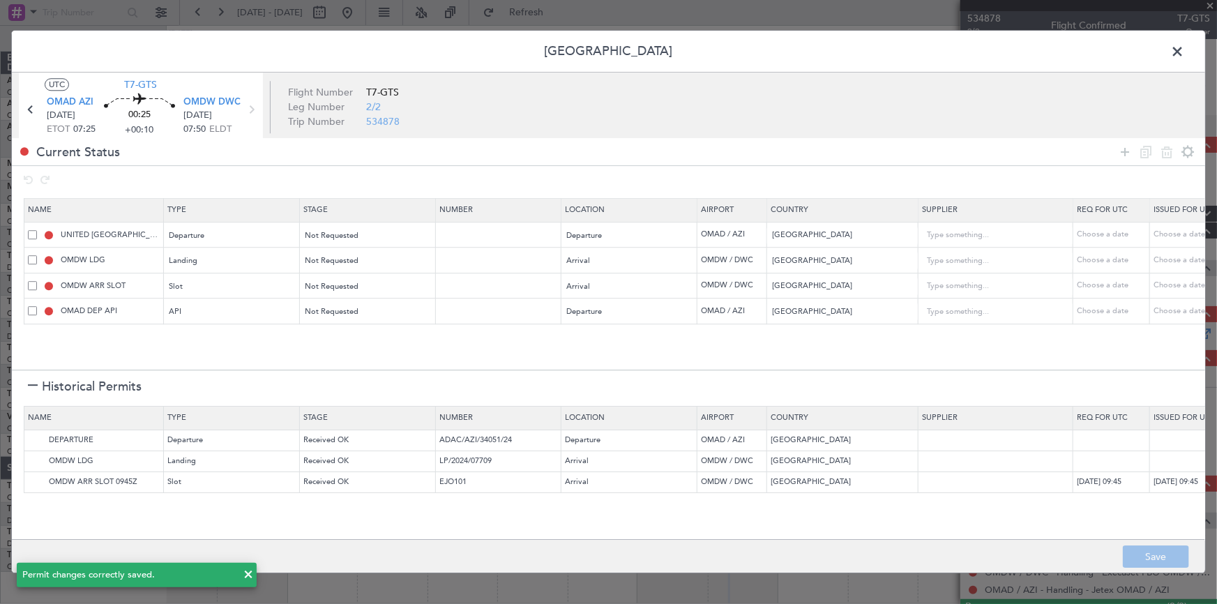
click at [1184, 55] on span at bounding box center [1184, 55] width 0 height 28
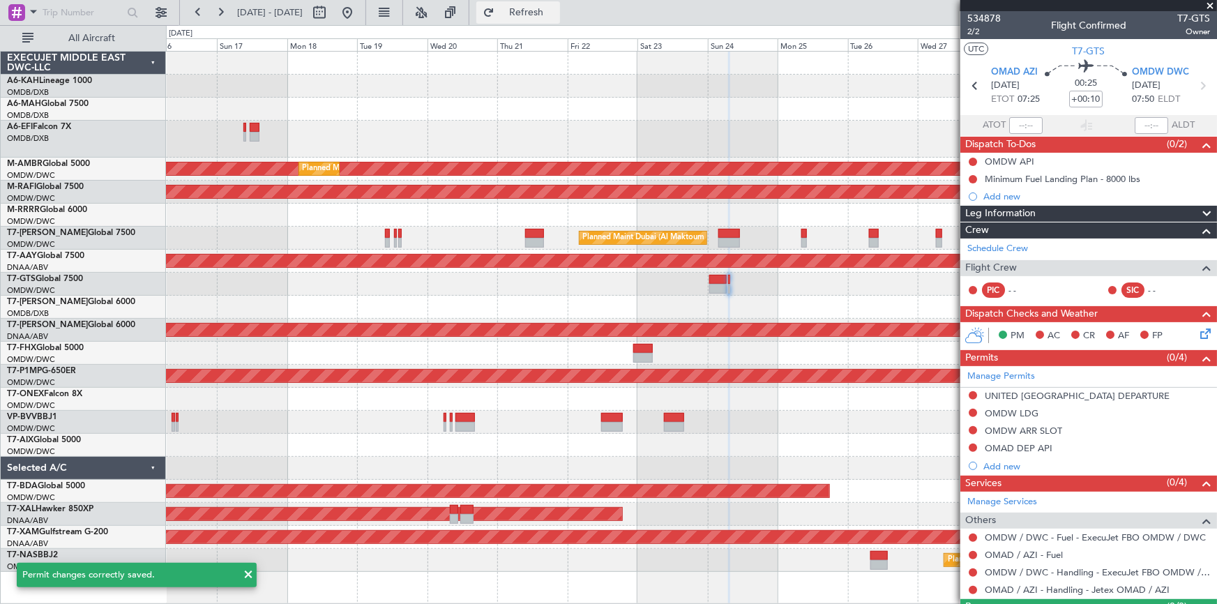
click at [556, 8] on span "Refresh" at bounding box center [526, 13] width 59 height 10
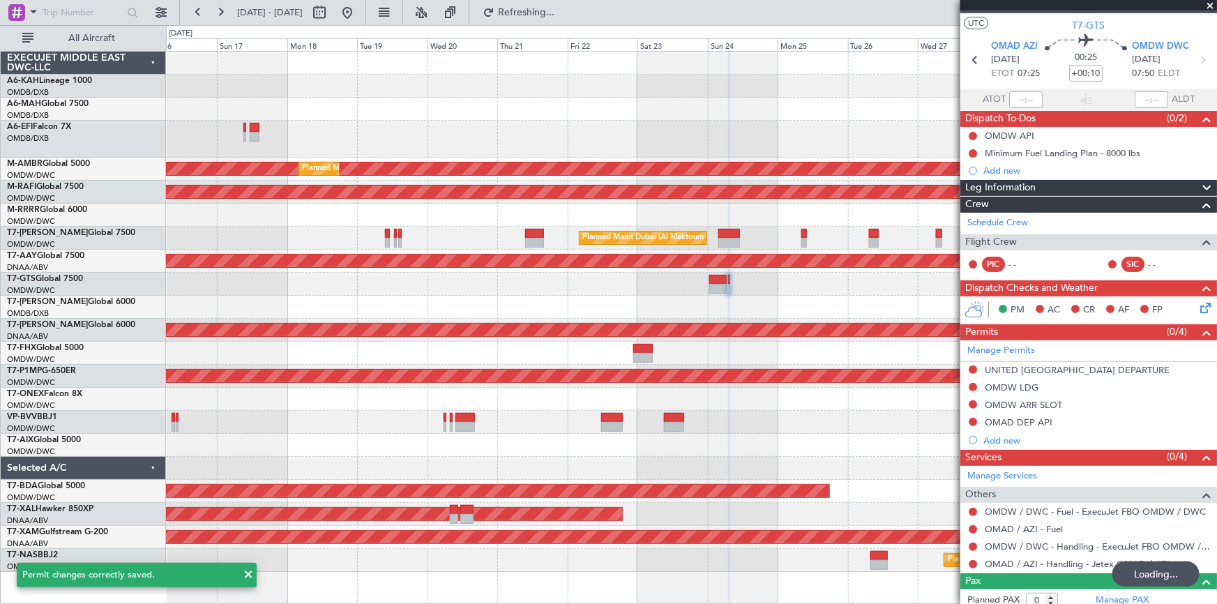
scroll to position [33, 0]
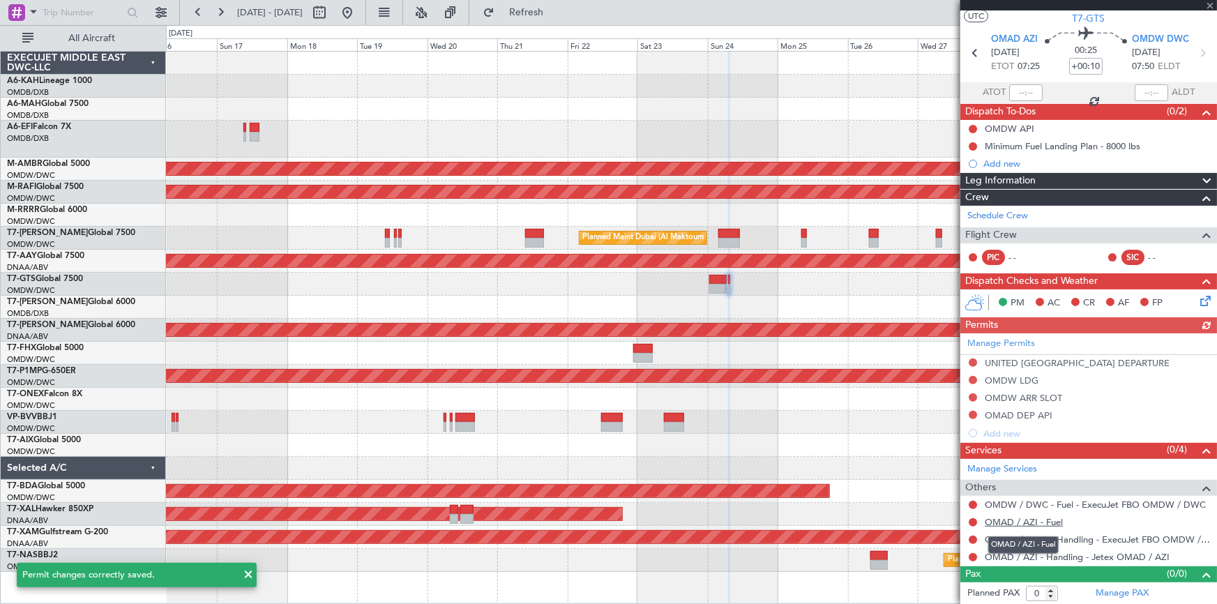
click at [1011, 518] on link "OMAD / AZI - Fuel" at bounding box center [1024, 522] width 78 height 12
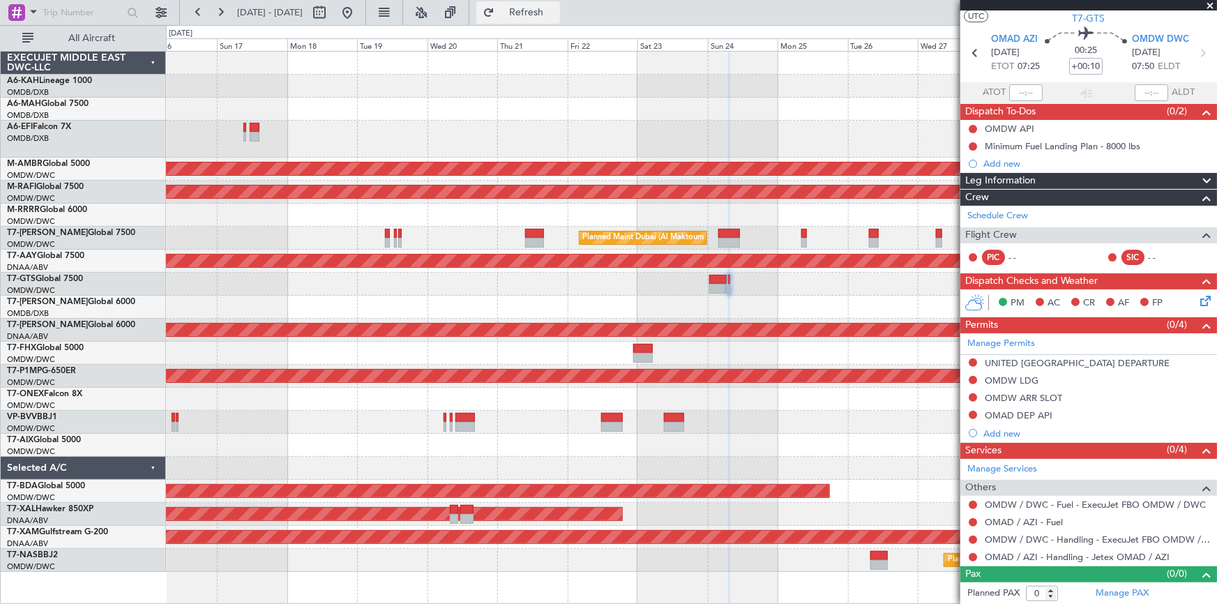
click at [556, 11] on span "Refresh" at bounding box center [526, 13] width 59 height 10
drag, startPoint x: 552, startPoint y: 12, endPoint x: 477, endPoint y: 9, distance: 75.4
click at [548, 12] on span "Refresh" at bounding box center [526, 13] width 59 height 10
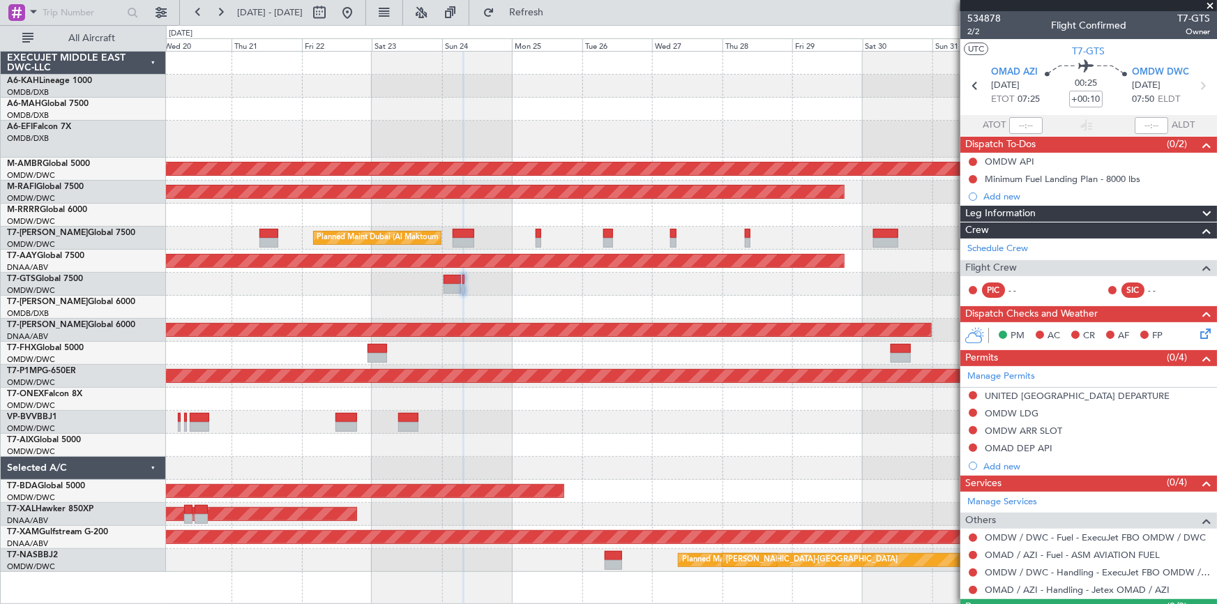
click at [513, 349] on div "Planned Maint [GEOGRAPHIC_DATA] ([GEOGRAPHIC_DATA])" at bounding box center [691, 353] width 1051 height 23
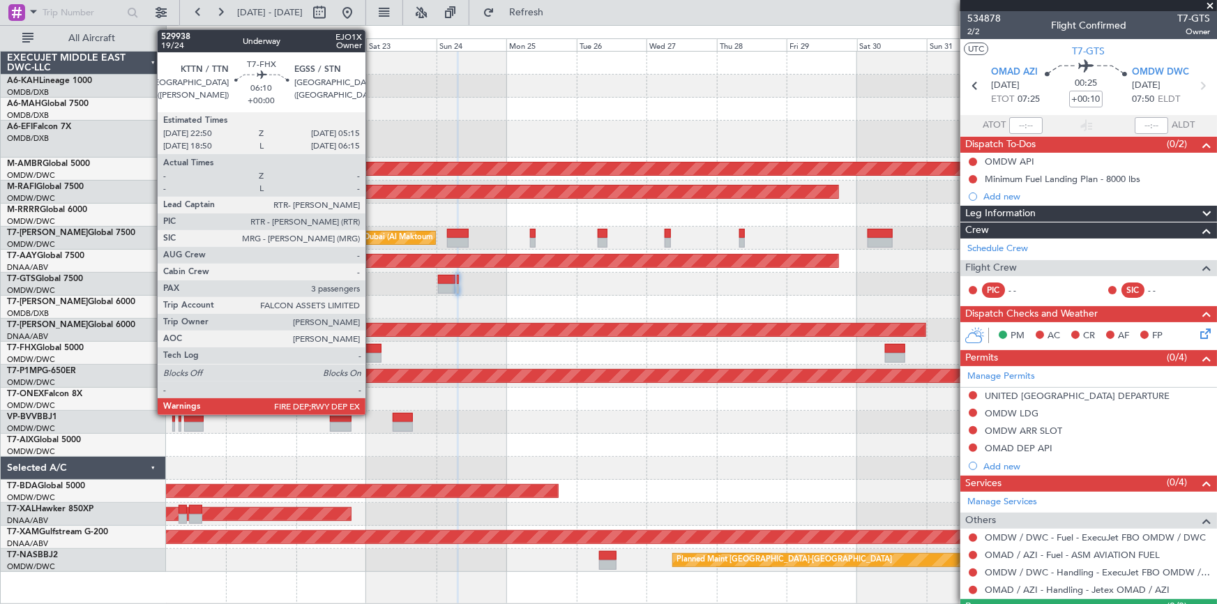
click at [372, 349] on div at bounding box center [371, 349] width 19 height 10
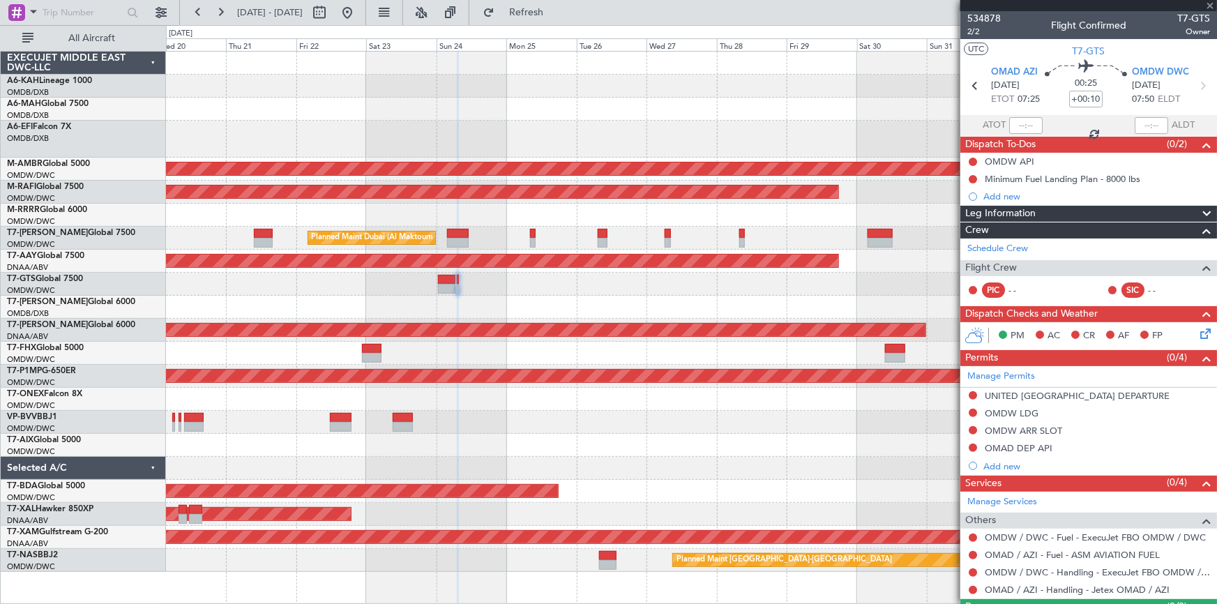
type input "3"
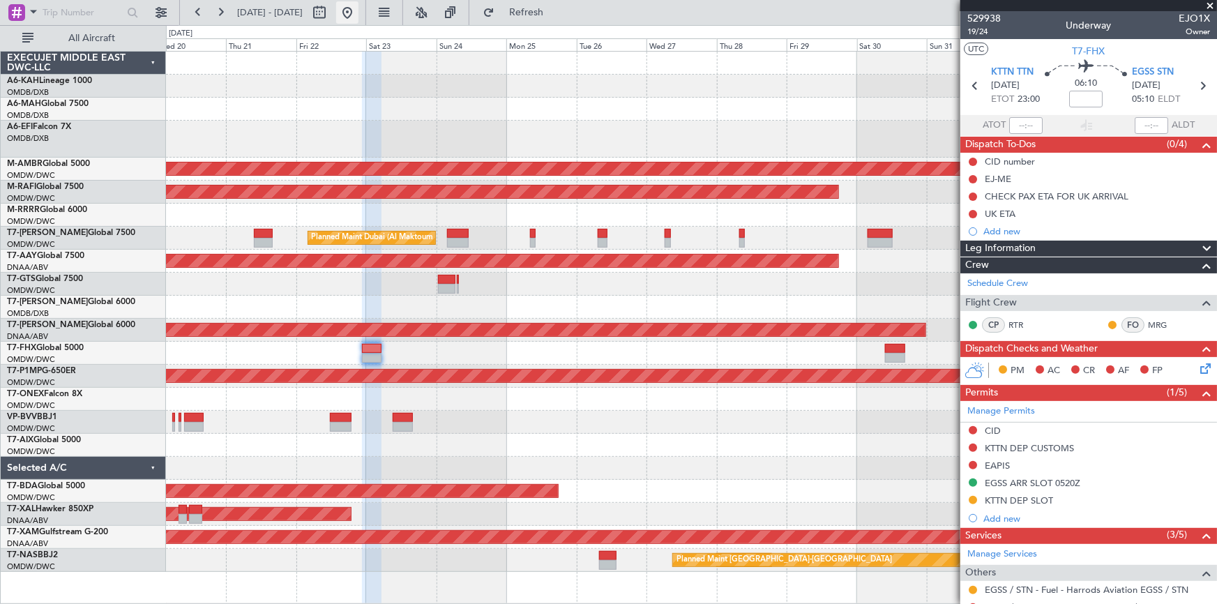
click at [358, 10] on button at bounding box center [347, 12] width 22 height 22
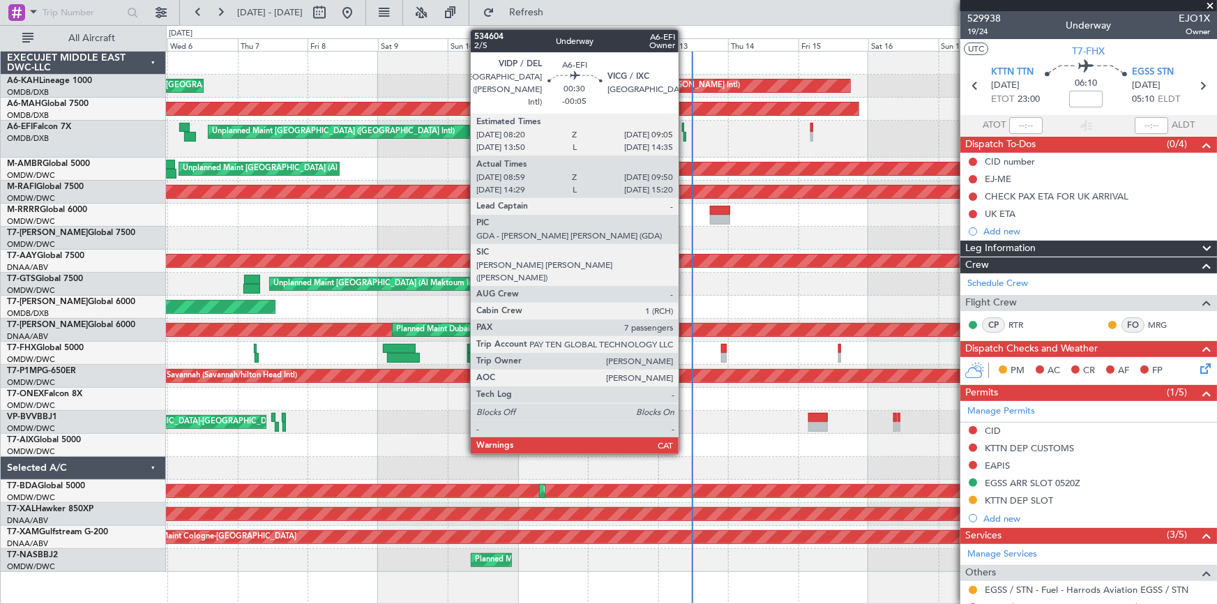
click at [690, 147] on div "Unplanned Maint [GEOGRAPHIC_DATA] ([GEOGRAPHIC_DATA] Intl)" at bounding box center [691, 139] width 1051 height 37
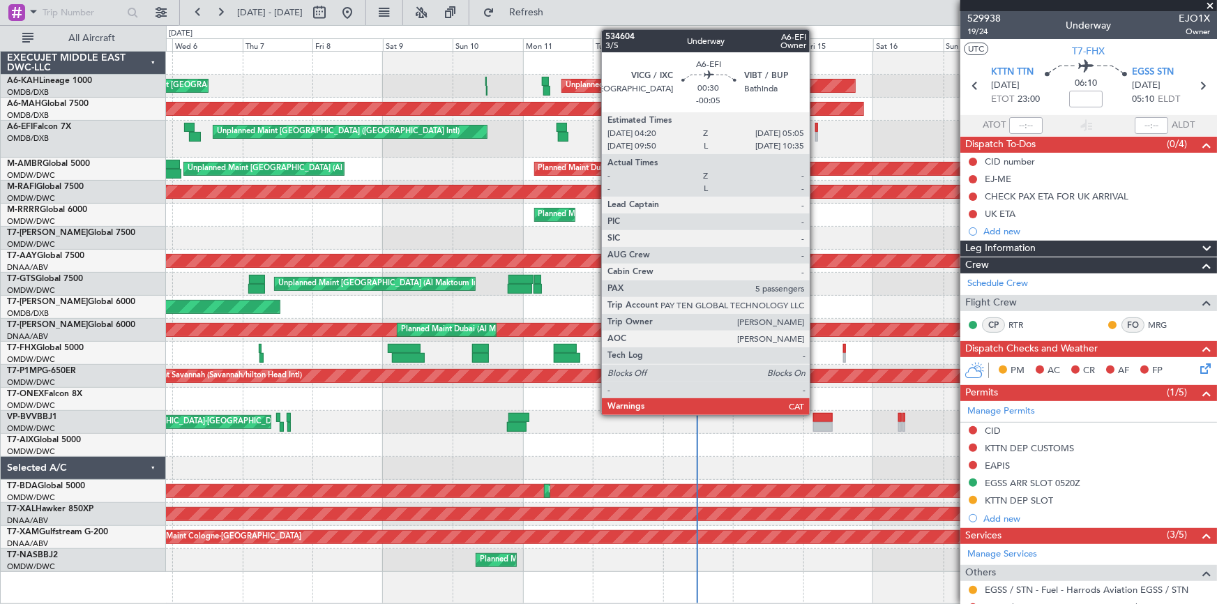
click at [816, 130] on div at bounding box center [816, 128] width 3 height 10
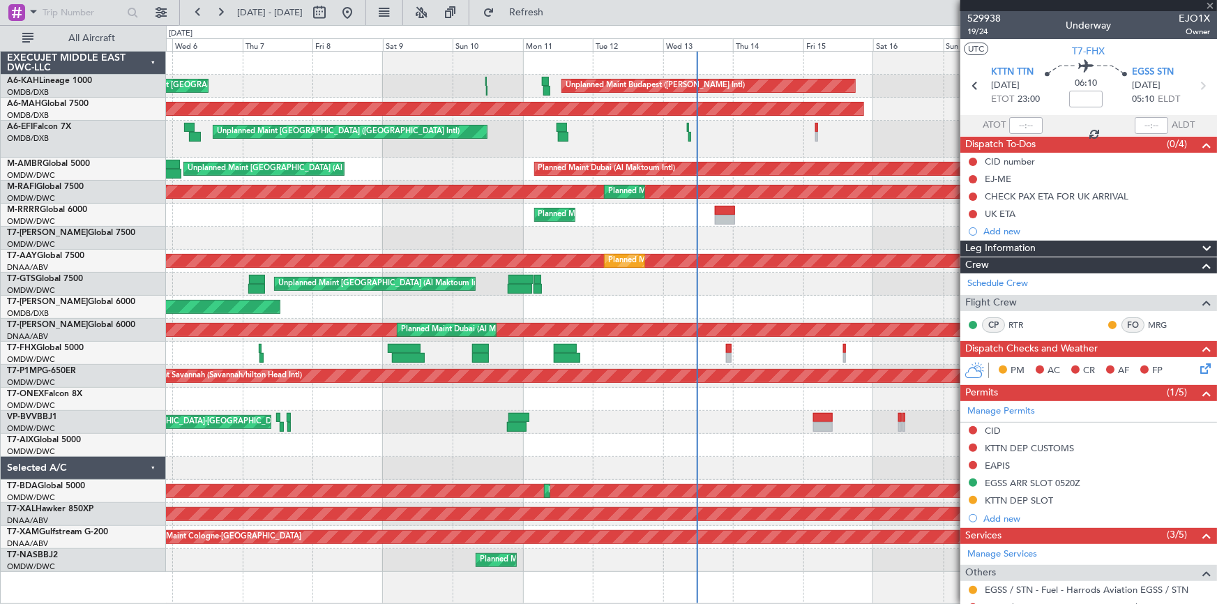
type input "-00:05"
type input "5"
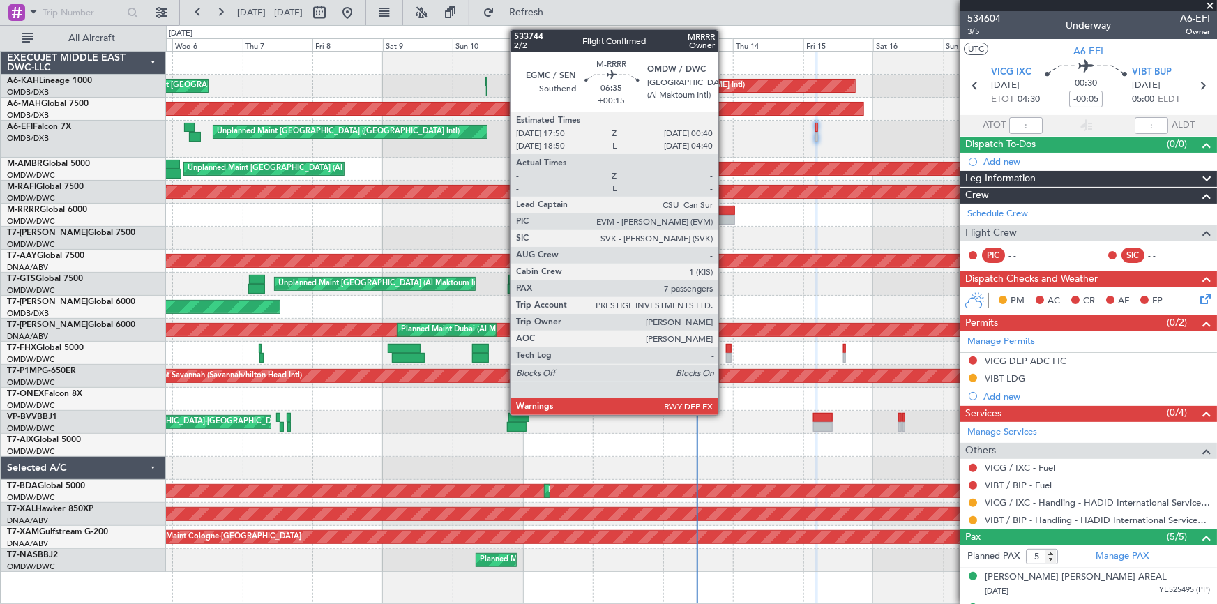
click at [725, 209] on div at bounding box center [725, 211] width 20 height 10
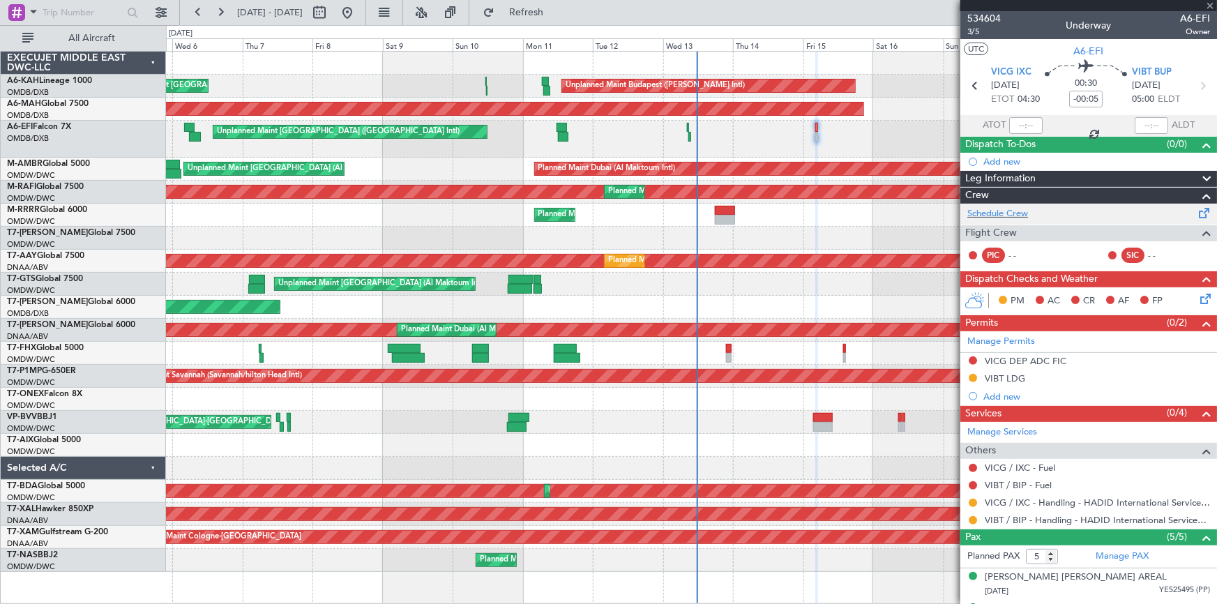
type input "+00:15"
type input "7"
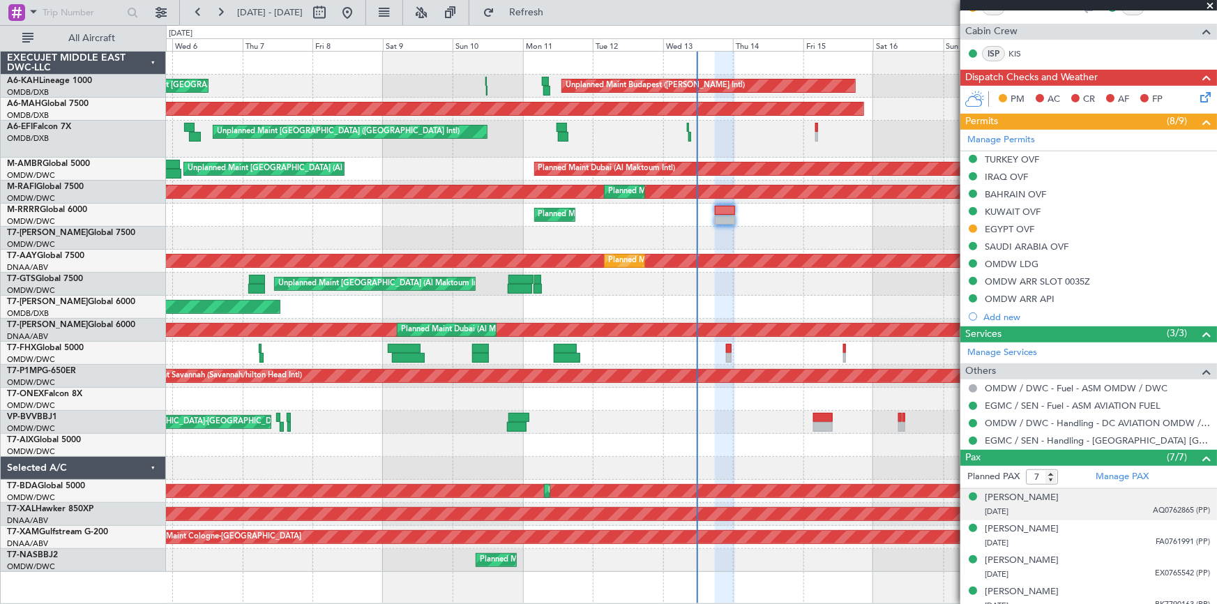
scroll to position [402, 0]
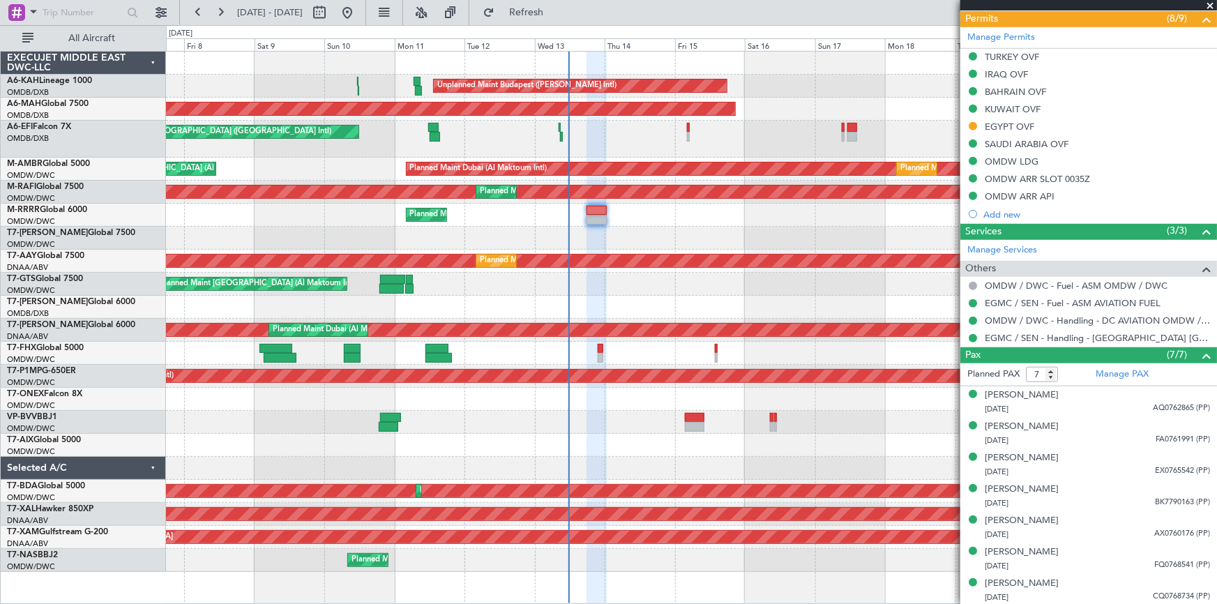
click at [639, 237] on div "Planned Maint Dubai (Al Maktoum Intl)" at bounding box center [691, 238] width 1051 height 23
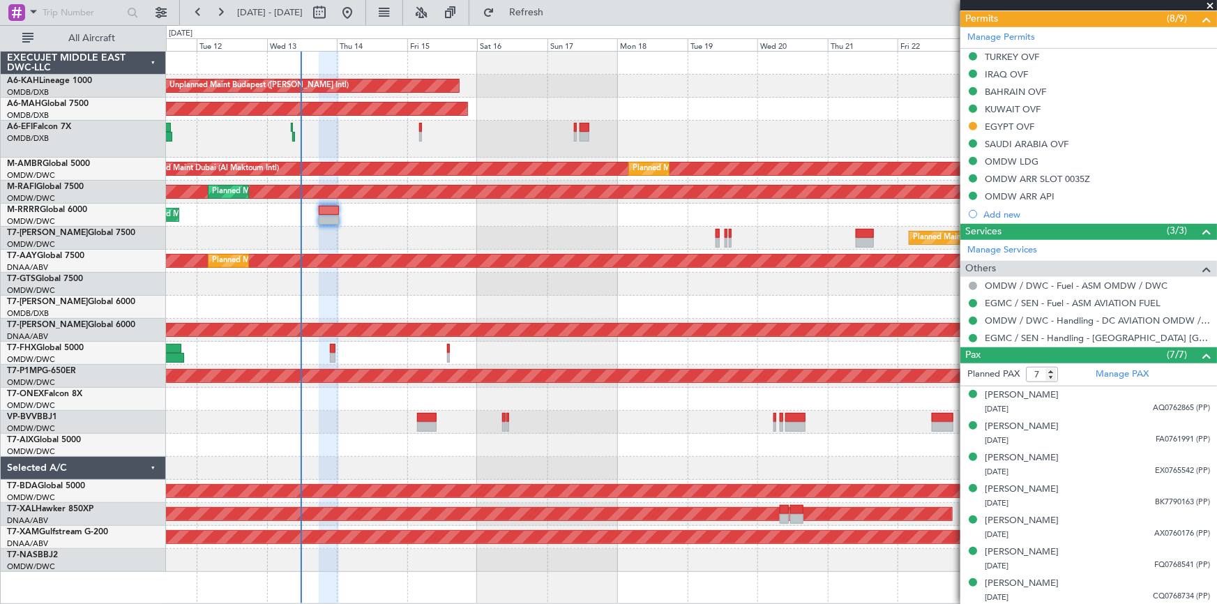
click at [439, 232] on div "Planned Maint Dubai (Al Maktoum Intl)" at bounding box center [691, 238] width 1051 height 23
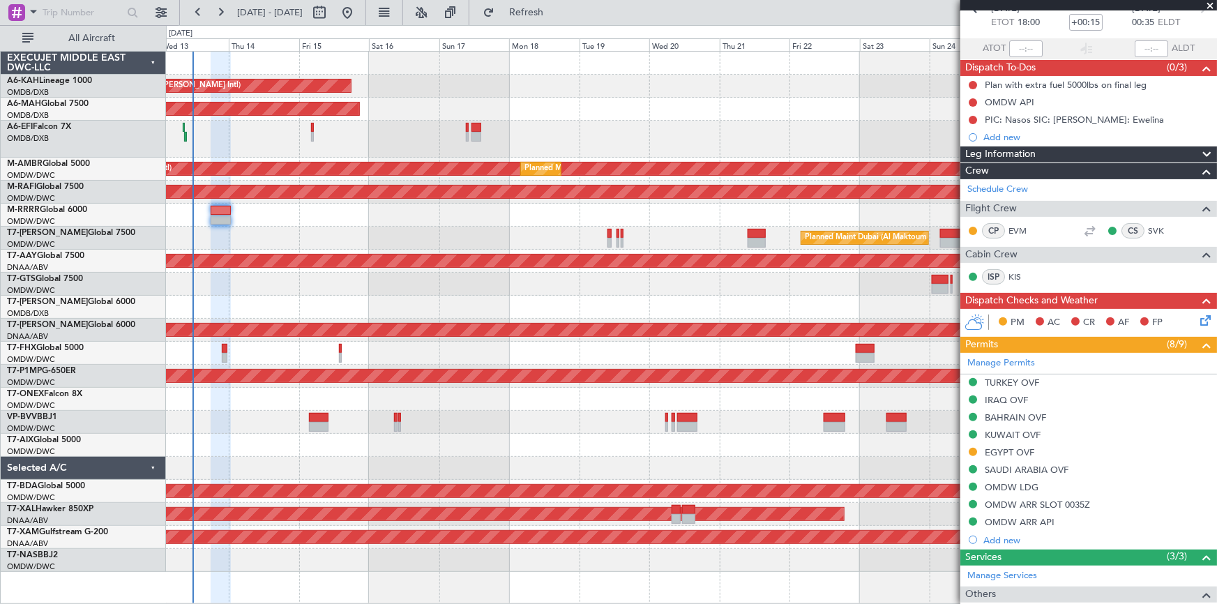
scroll to position [0, 0]
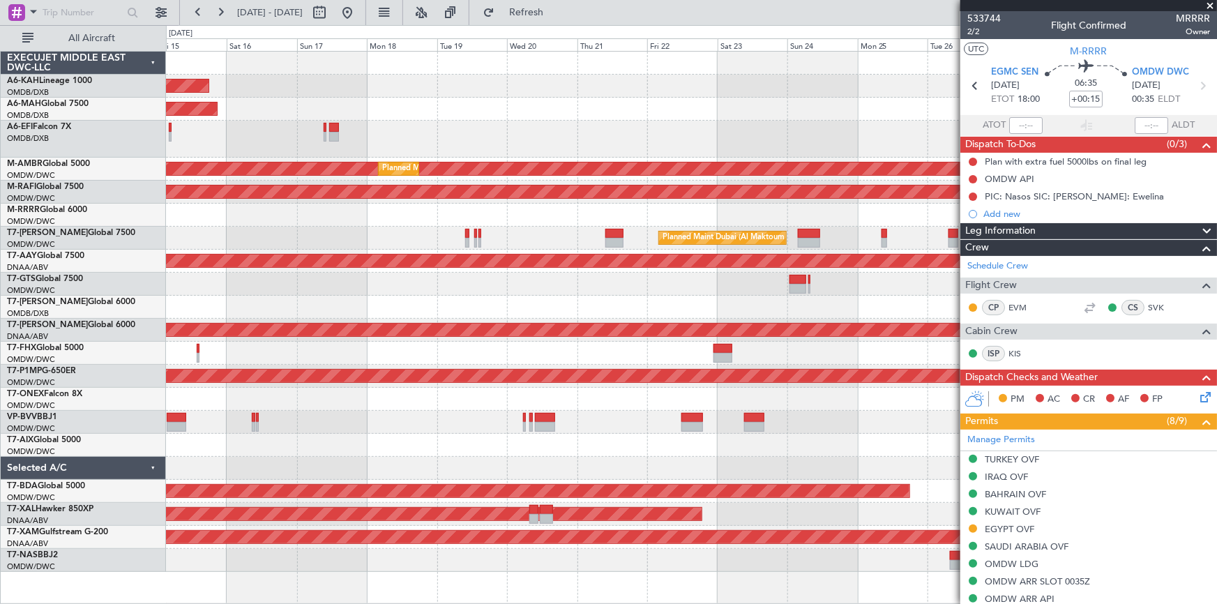
click at [465, 346] on div "Unplanned Maint Budapest ([PERSON_NAME] Intl) Planned Maint [GEOGRAPHIC_DATA] (…" at bounding box center [691, 312] width 1051 height 520
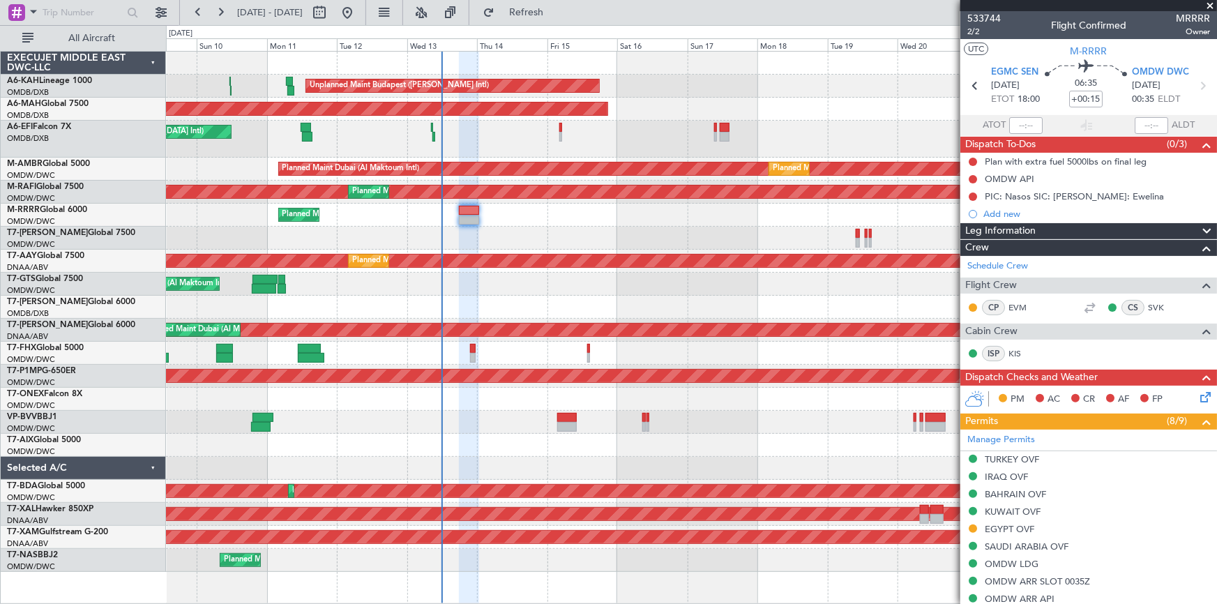
click at [707, 386] on div "Planned Maint Savannah (Savannah/hilton Head Intl)" at bounding box center [691, 376] width 1051 height 23
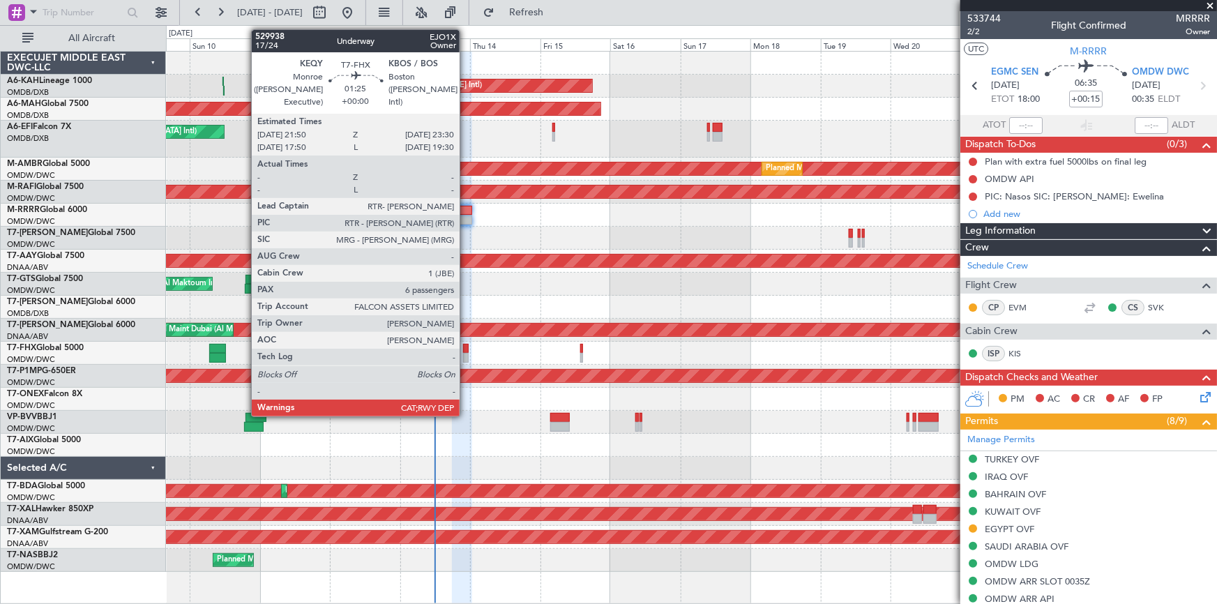
click at [466, 351] on div at bounding box center [465, 349] width 5 height 10
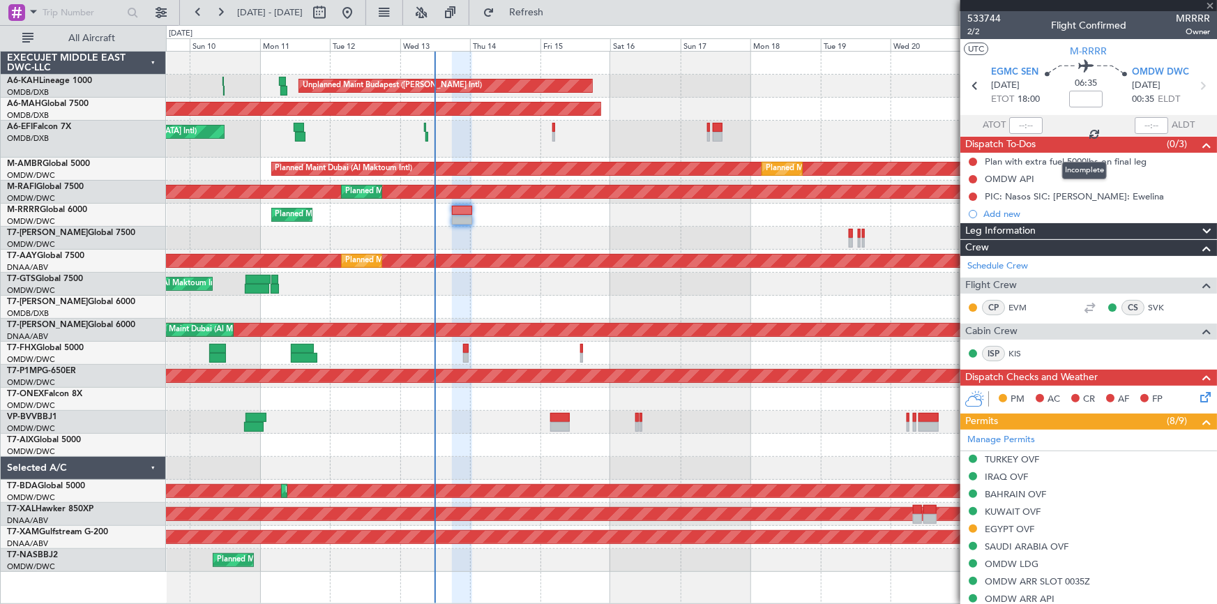
type input "6"
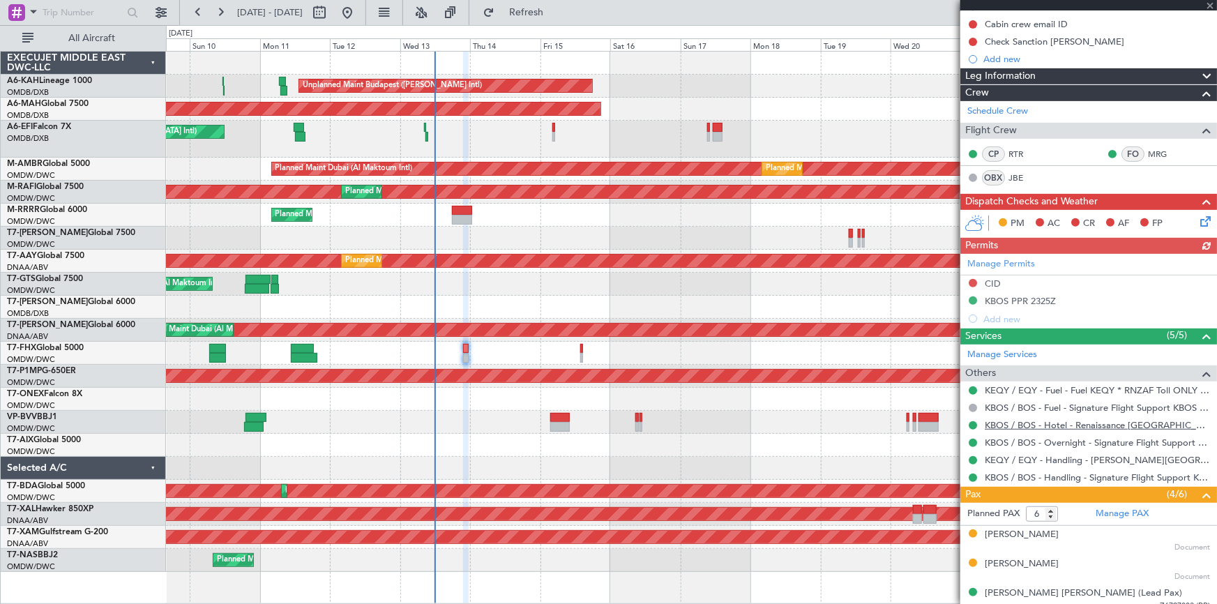
scroll to position [294, 0]
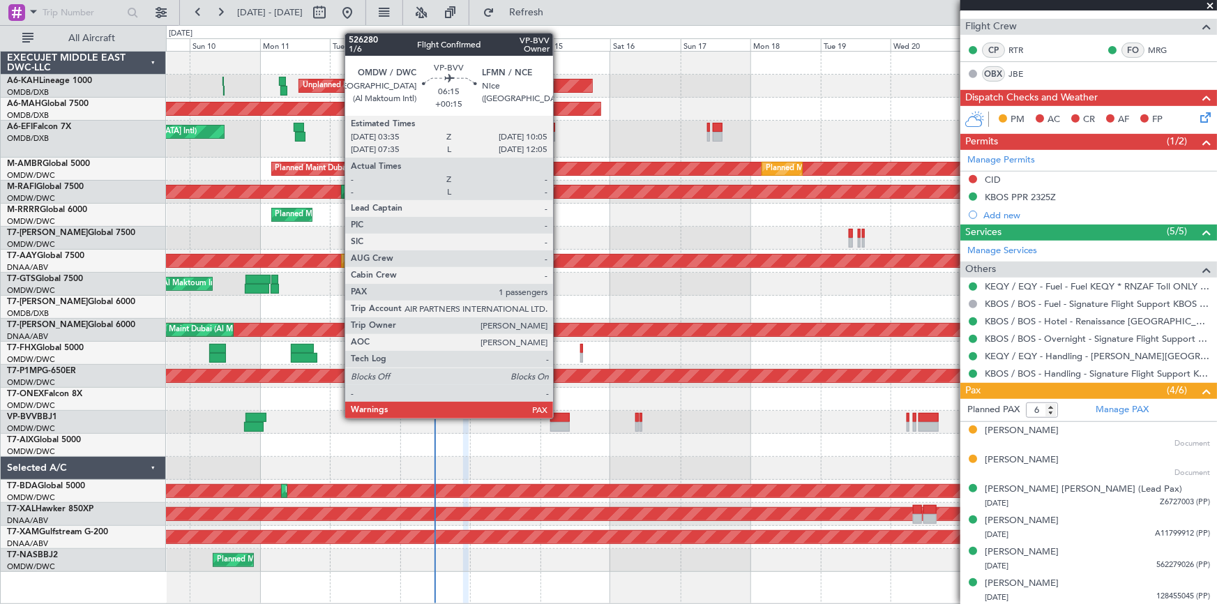
click at [559, 417] on div at bounding box center [560, 418] width 20 height 10
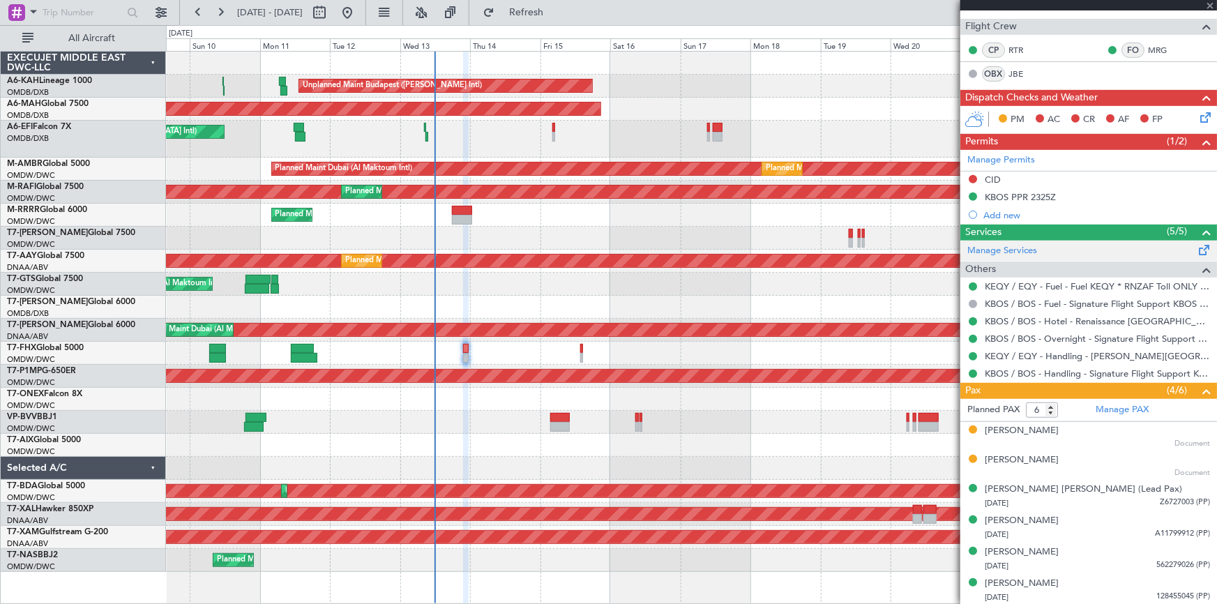
type input "+00:15"
type input "1"
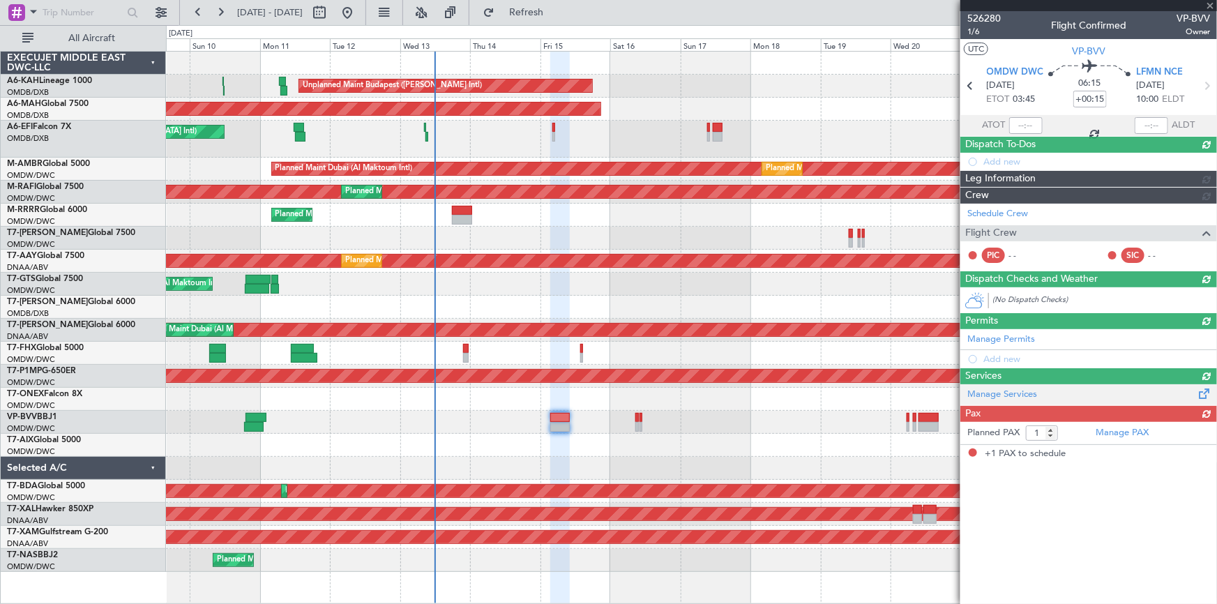
scroll to position [0, 0]
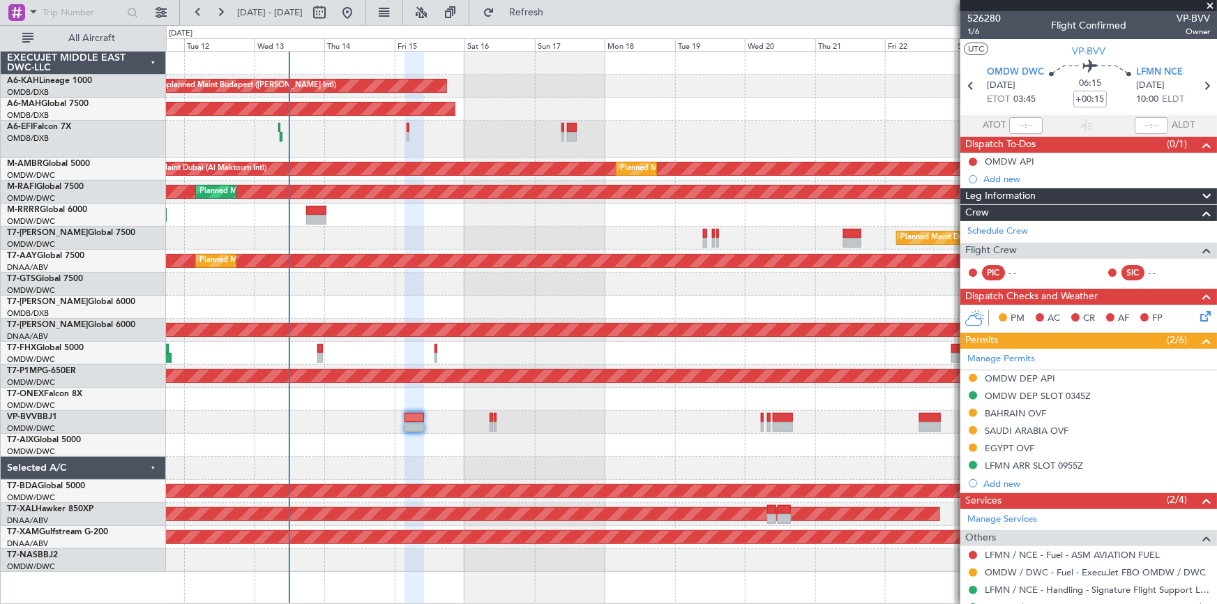
click at [576, 418] on div at bounding box center [691, 422] width 1051 height 23
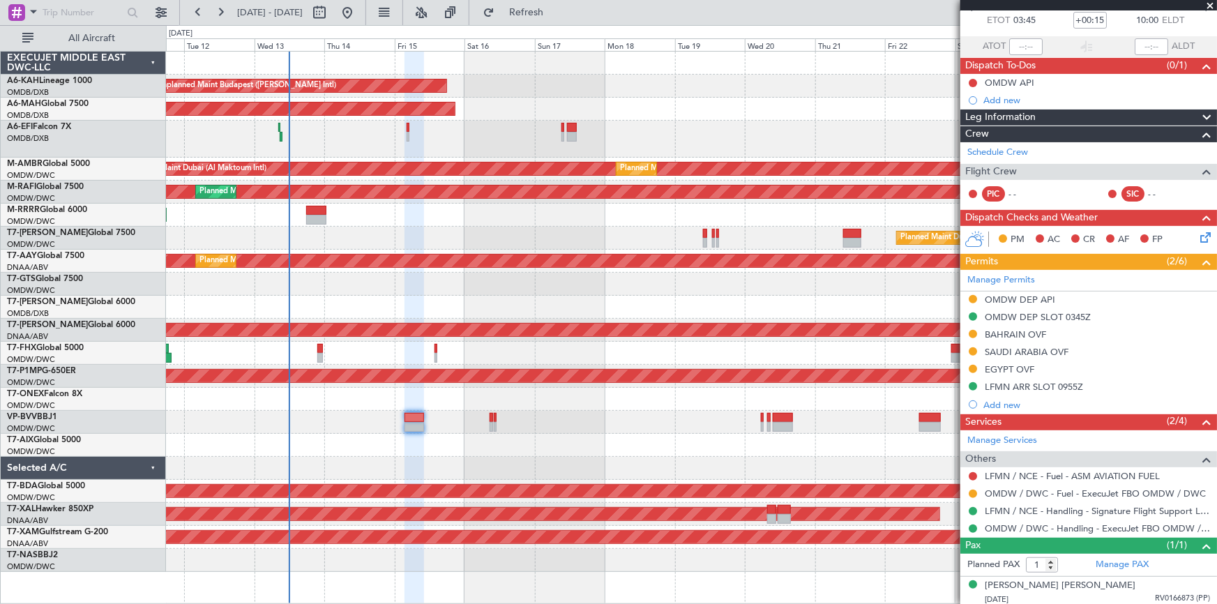
scroll to position [81, 0]
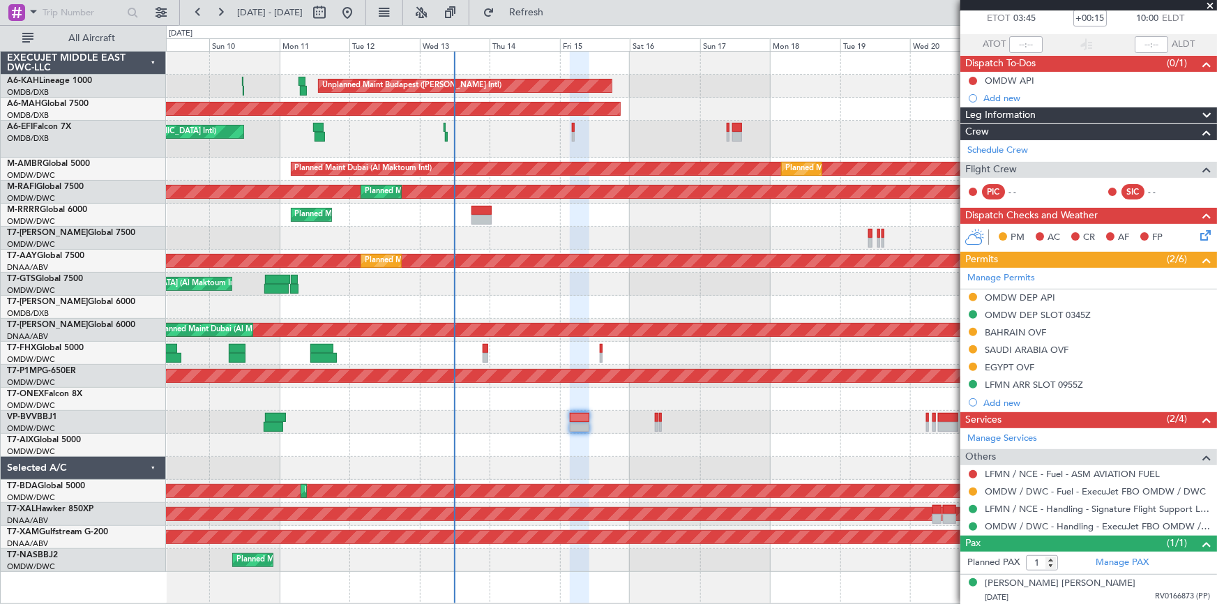
click at [698, 405] on div "Unplanned Maint Budapest ([PERSON_NAME] Intl) Planned Maint [GEOGRAPHIC_DATA] (…" at bounding box center [691, 312] width 1051 height 520
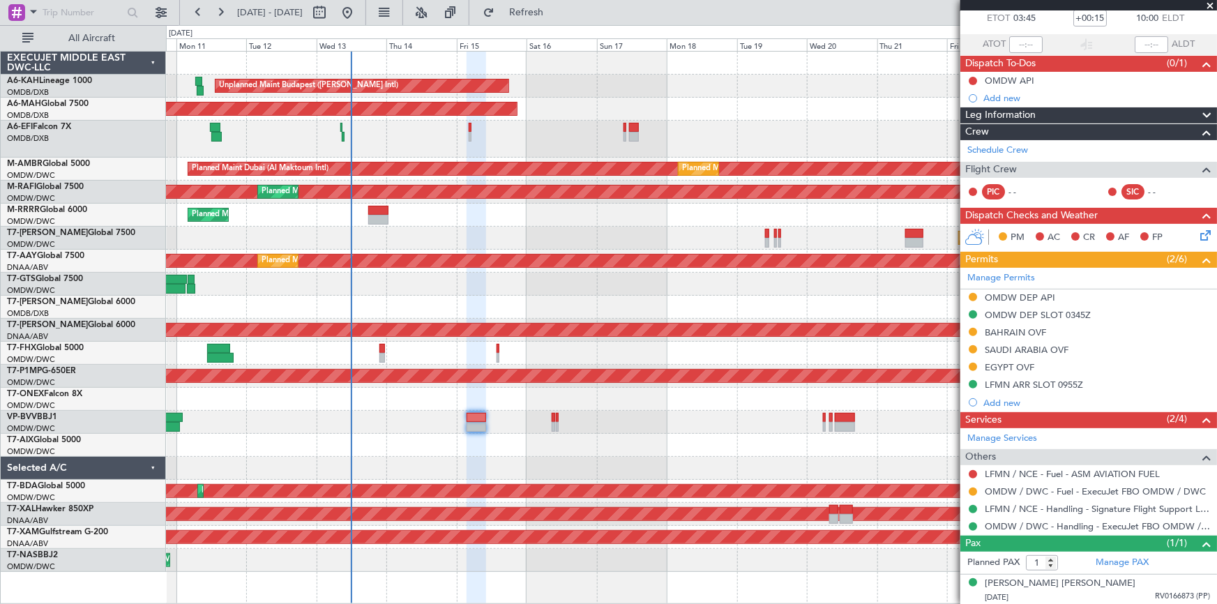
click at [580, 425] on div "Unplanned Maint Budapest ([PERSON_NAME] Intl) Planned Maint [GEOGRAPHIC_DATA] (…" at bounding box center [691, 312] width 1051 height 520
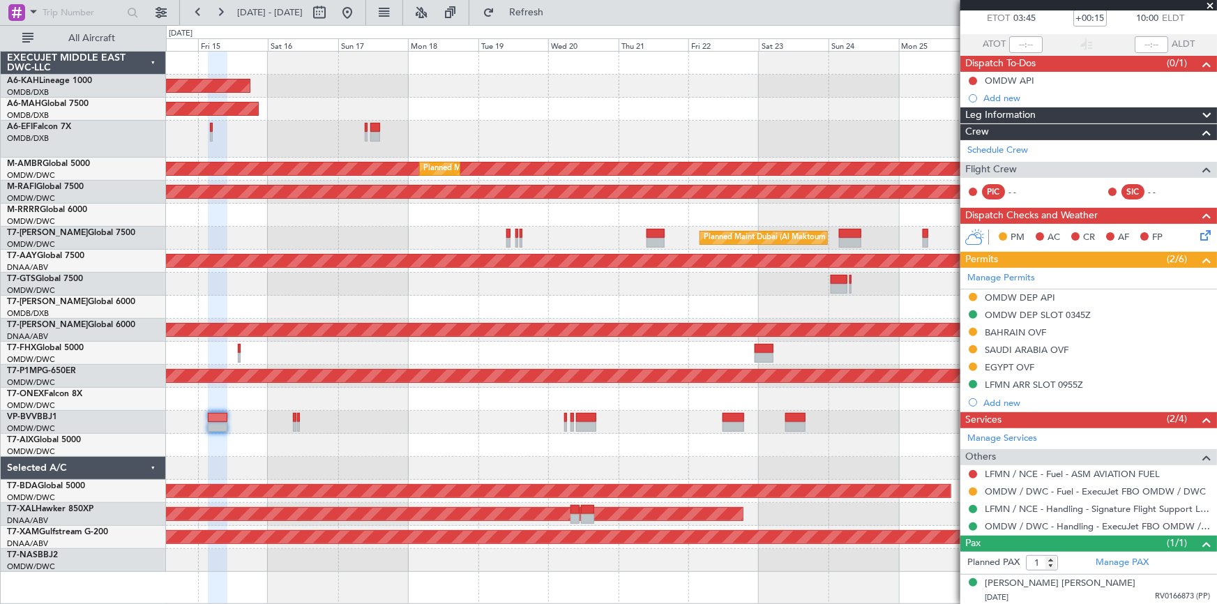
click at [623, 407] on div "Unplanned Maint Budapest ([PERSON_NAME] Intl) Planned Maint [GEOGRAPHIC_DATA] (…" at bounding box center [691, 312] width 1051 height 520
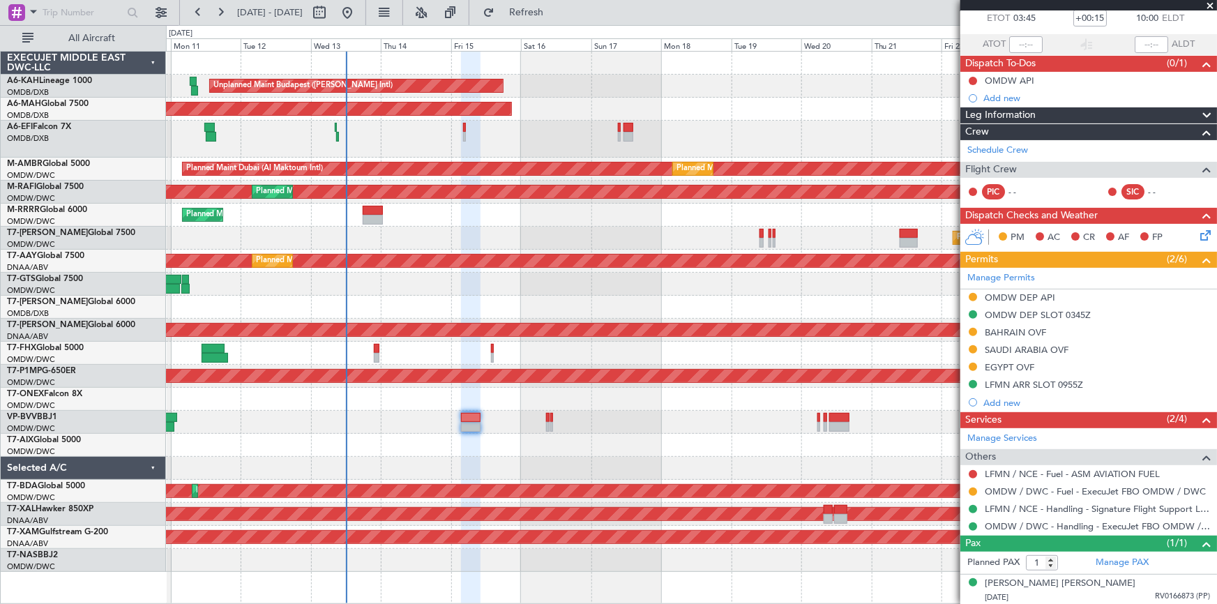
click at [633, 414] on div "Unplanned Maint Budapest ([PERSON_NAME] Intl) Planned Maint [GEOGRAPHIC_DATA] (…" at bounding box center [691, 312] width 1051 height 520
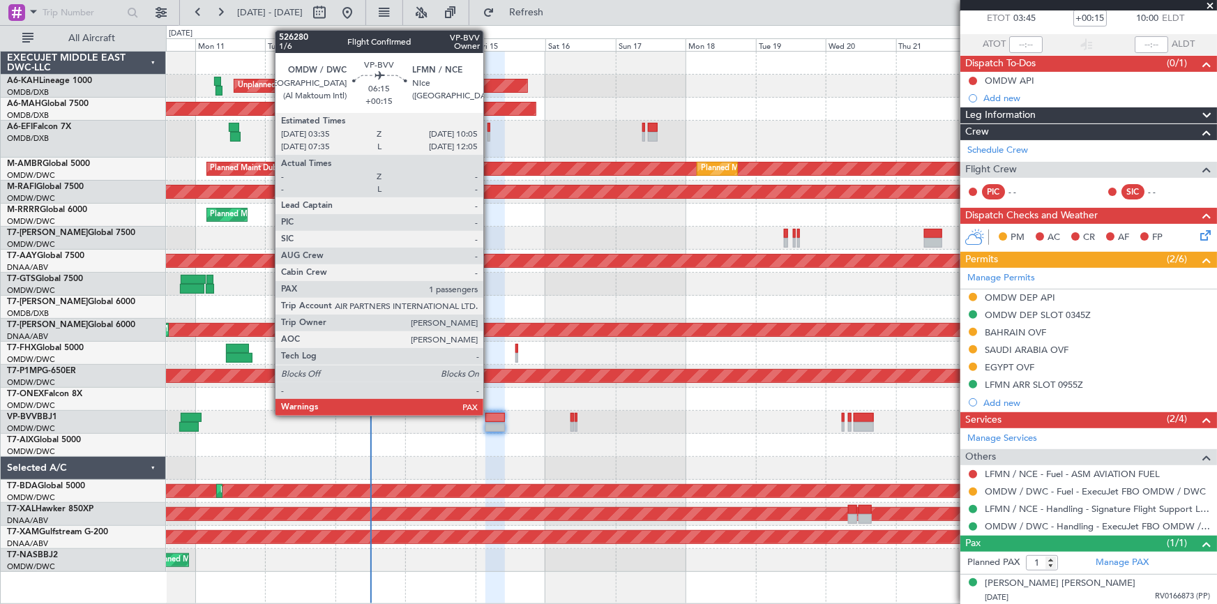
click at [490, 414] on div at bounding box center [495, 418] width 20 height 10
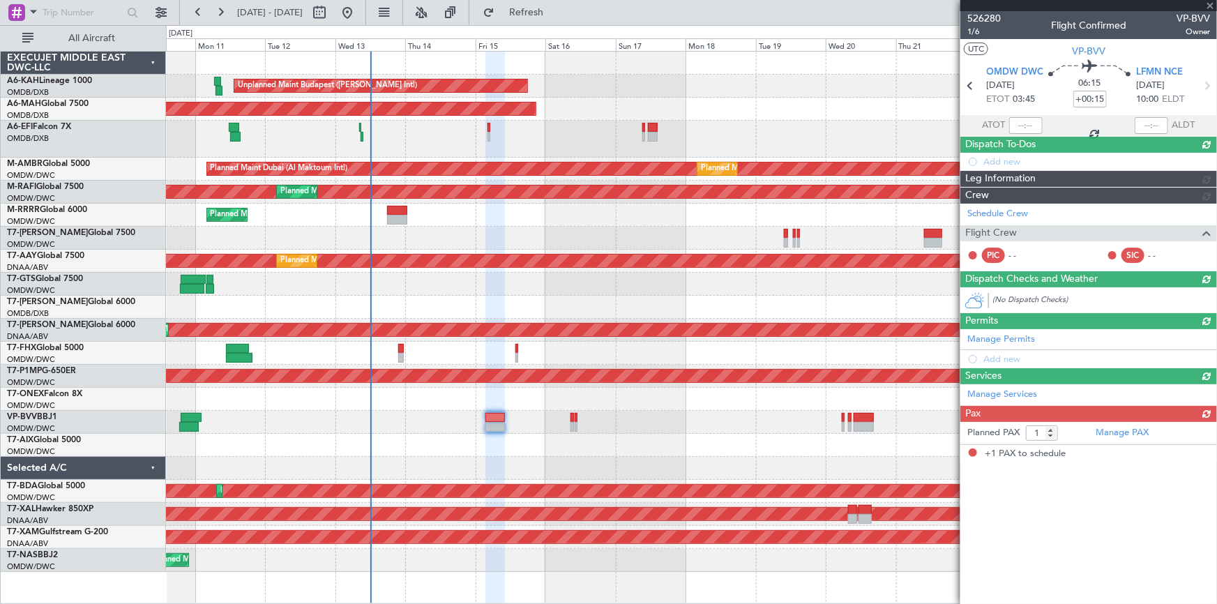
scroll to position [0, 0]
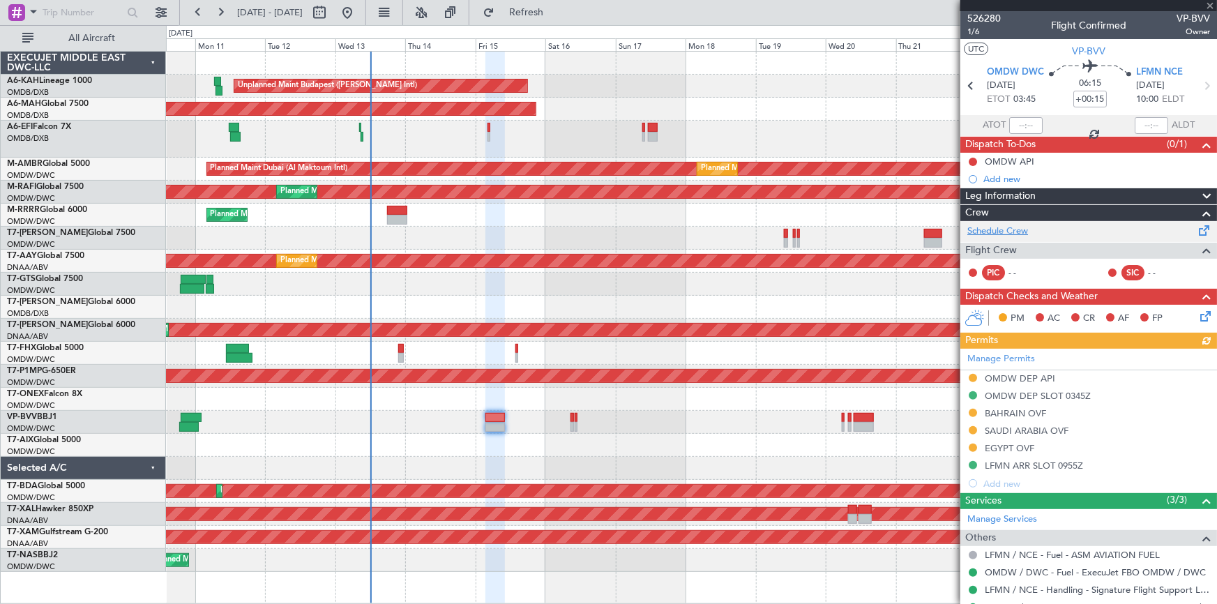
click at [1006, 225] on link "Schedule Crew" at bounding box center [997, 232] width 61 height 14
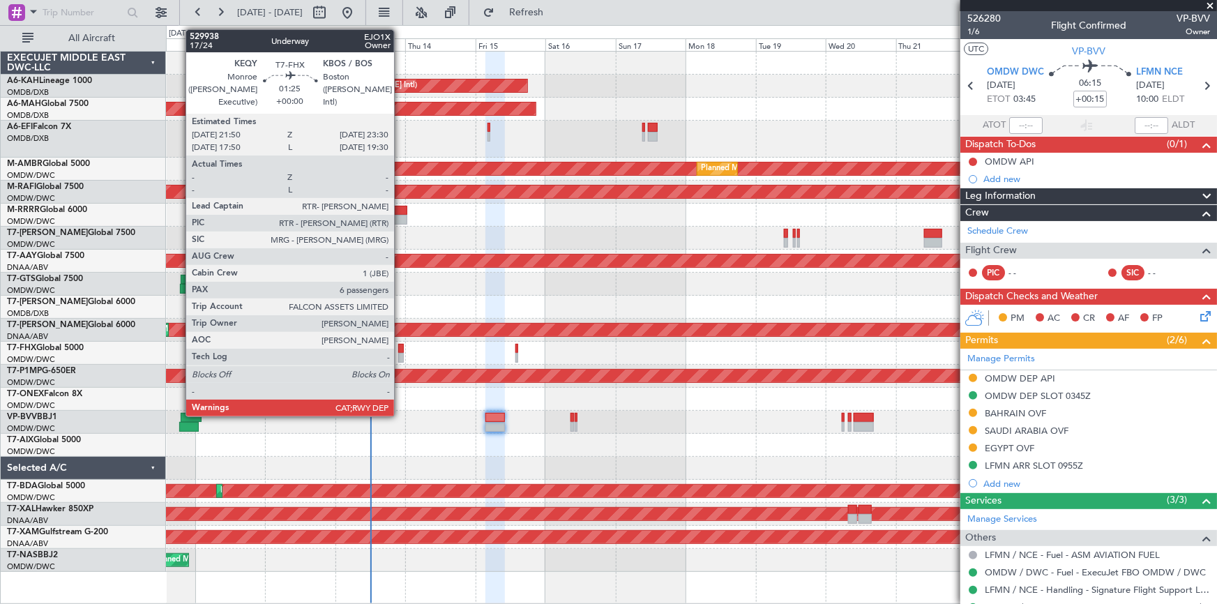
click at [400, 349] on div at bounding box center [400, 349] width 5 height 10
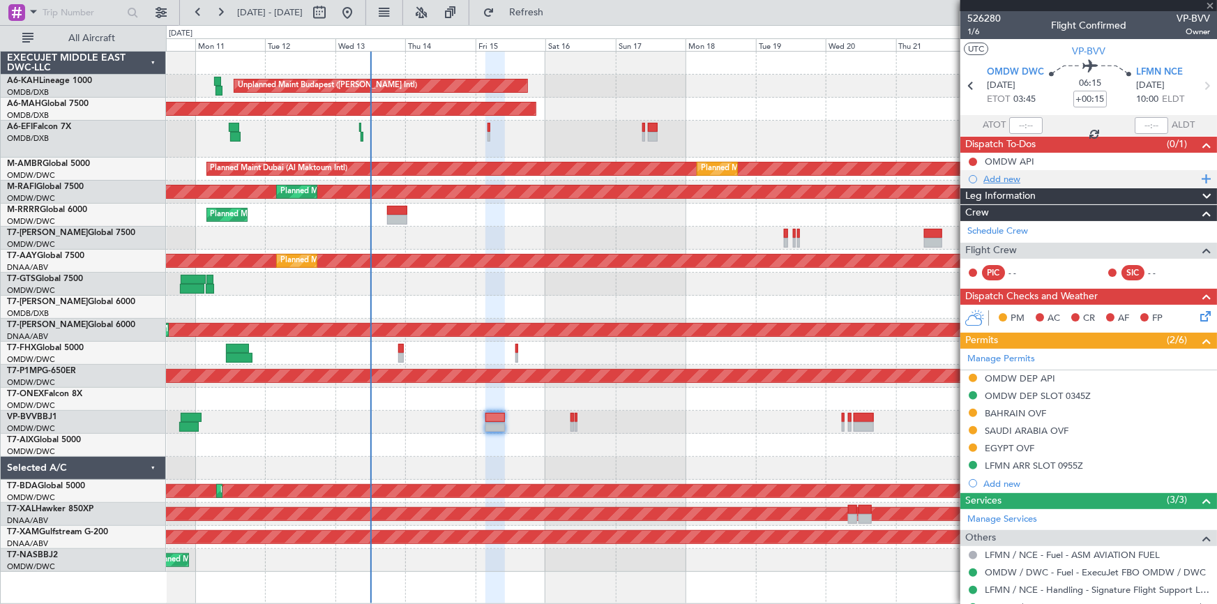
type input "6"
